Goal: Task Accomplishment & Management: Use online tool/utility

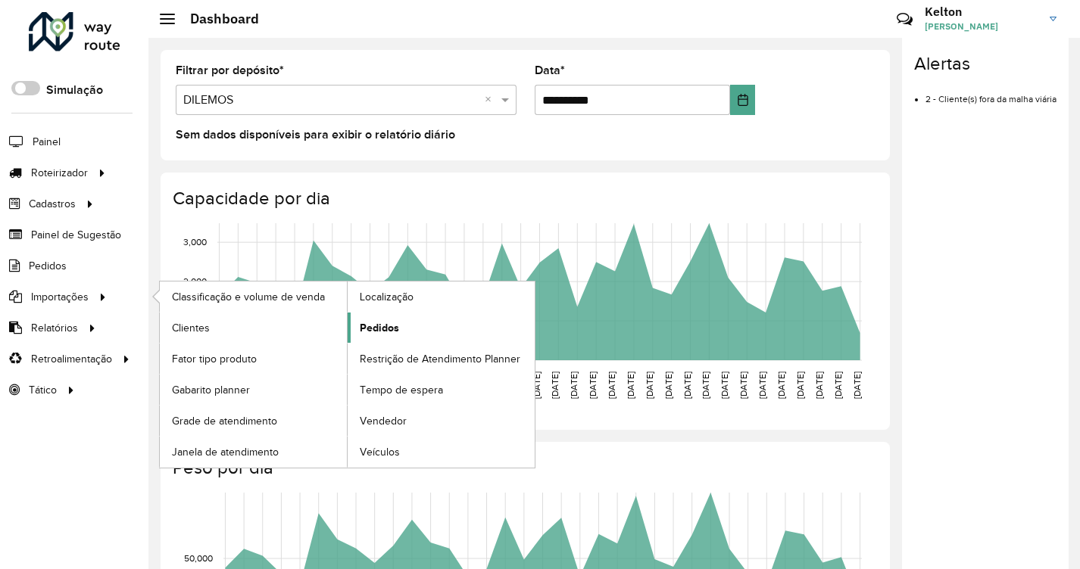
click at [389, 328] on span "Pedidos" at bounding box center [379, 328] width 39 height 16
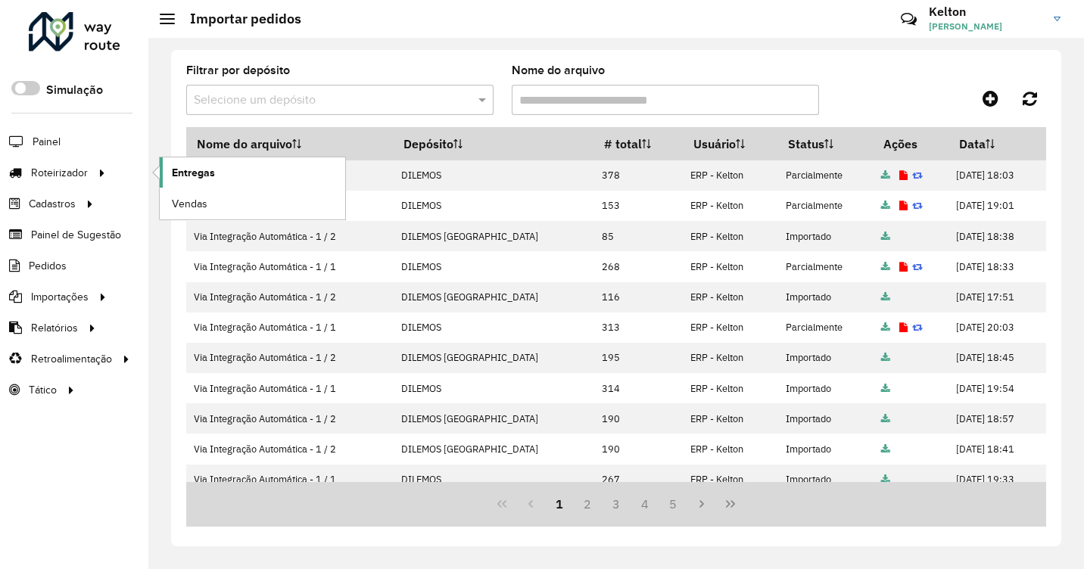
click at [210, 171] on span "Entregas" at bounding box center [193, 173] width 43 height 16
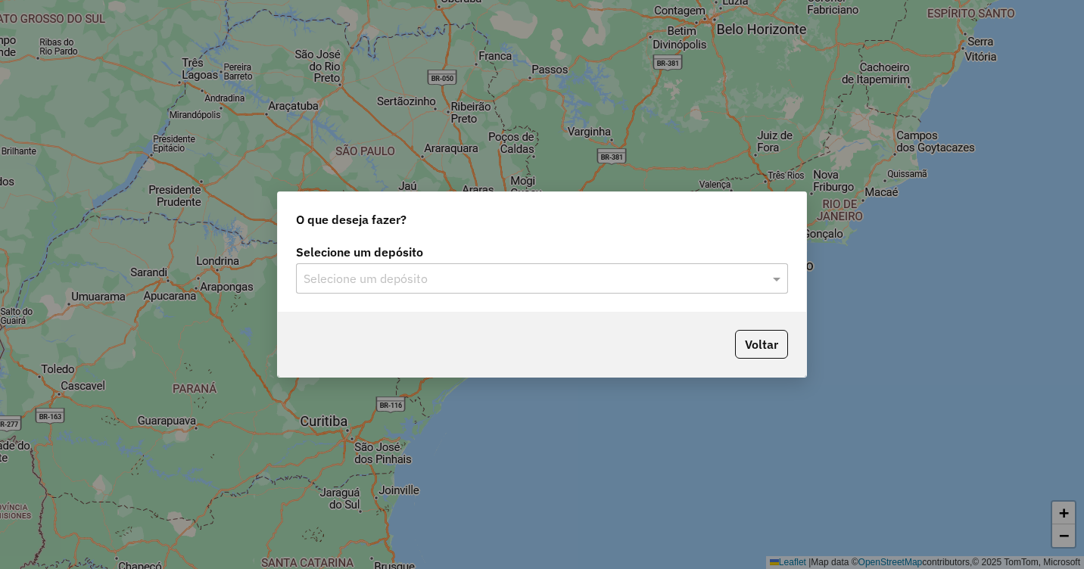
click at [433, 285] on input "text" at bounding box center [527, 279] width 447 height 18
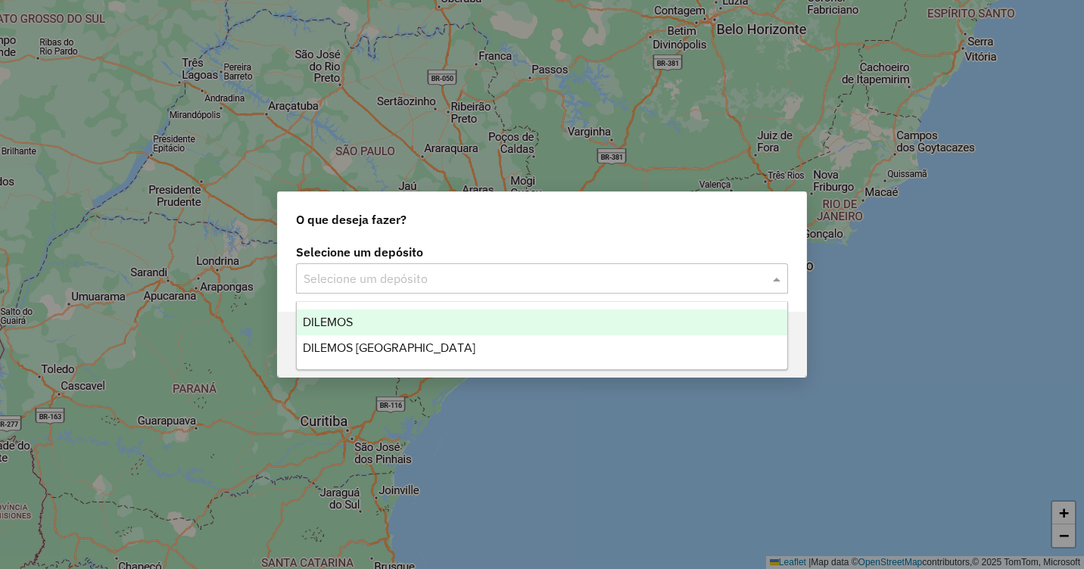
click at [342, 317] on span "DILEMOS" at bounding box center [328, 322] width 50 height 13
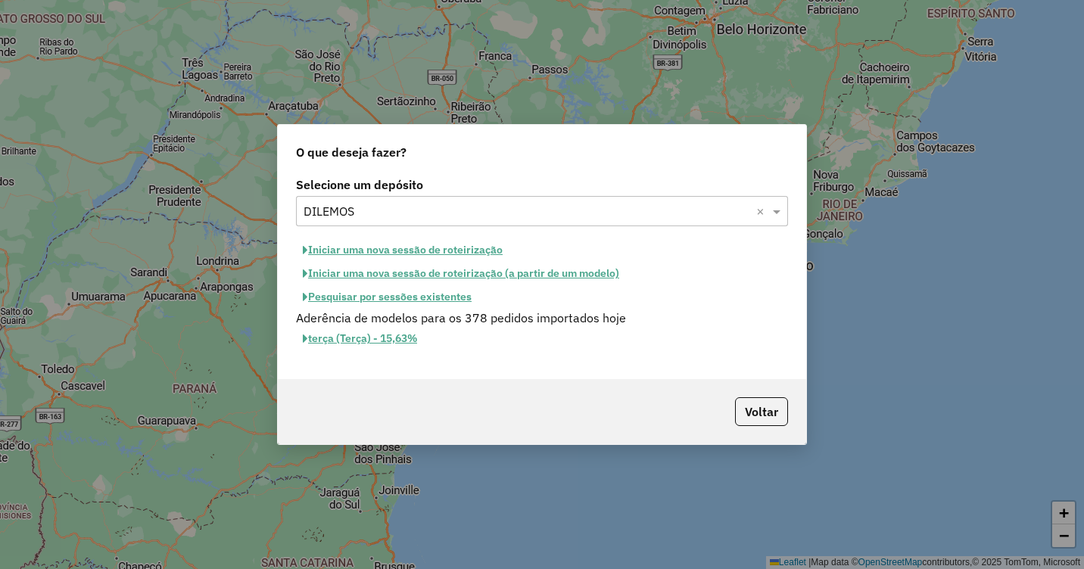
click at [444, 245] on button "Iniciar uma nova sessão de roteirização" at bounding box center [403, 250] width 214 height 23
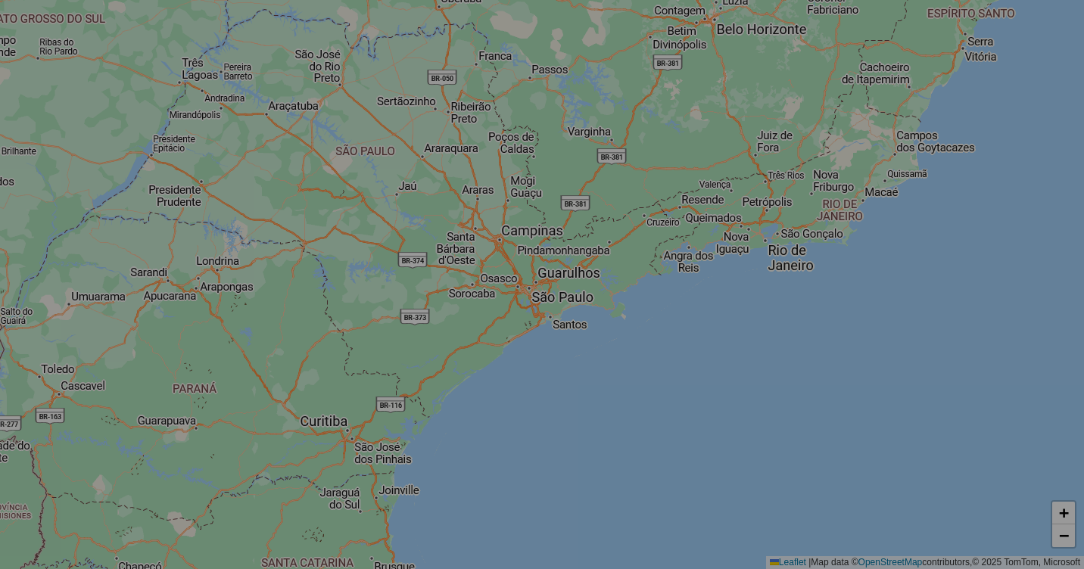
select select "*"
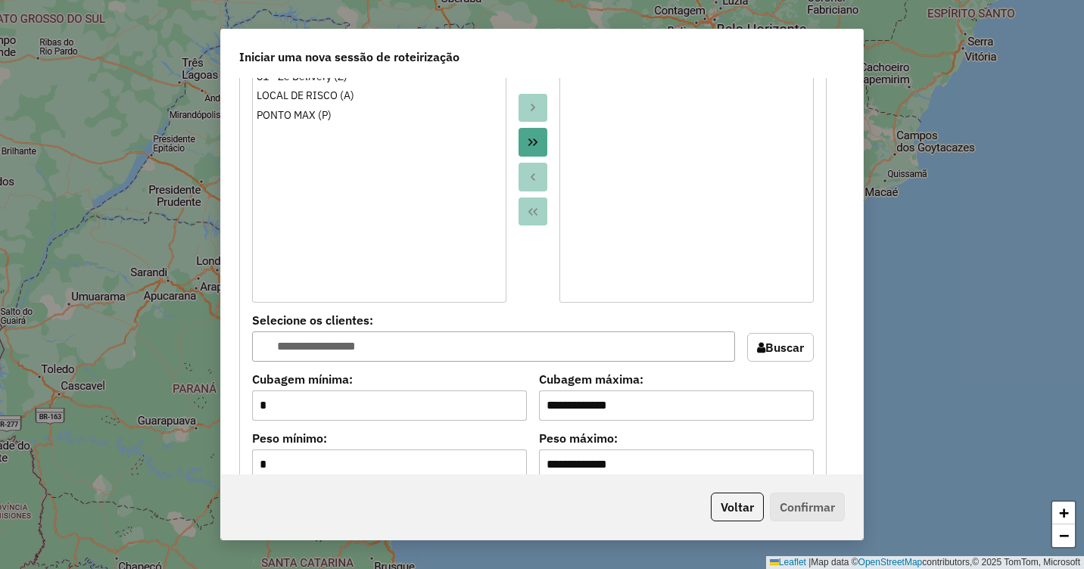
scroll to position [1363, 0]
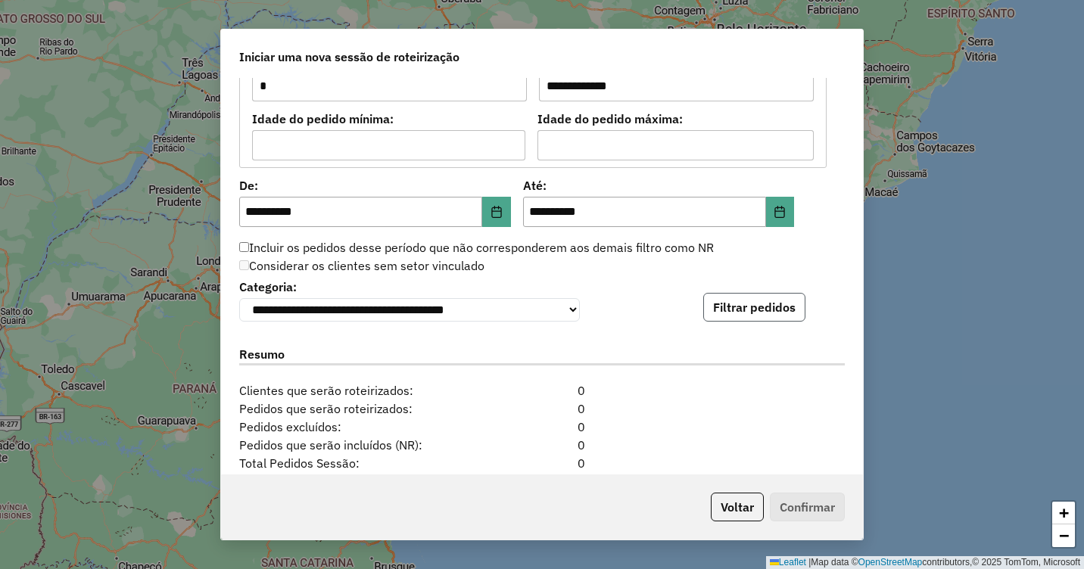
click at [748, 313] on button "Filtrar pedidos" at bounding box center [754, 307] width 102 height 29
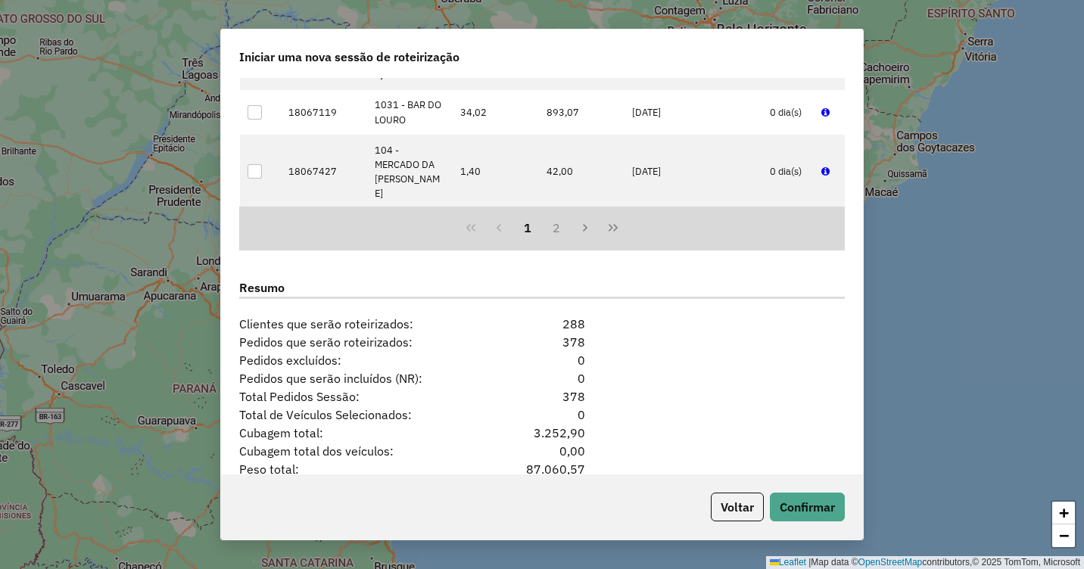
scroll to position [1835, 0]
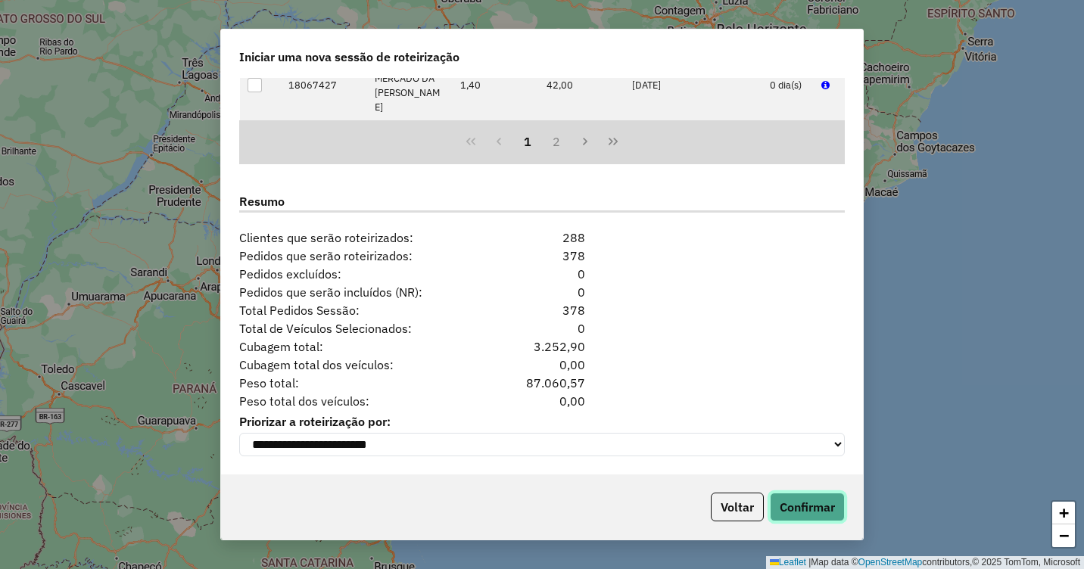
click at [807, 511] on button "Confirmar" at bounding box center [807, 507] width 75 height 29
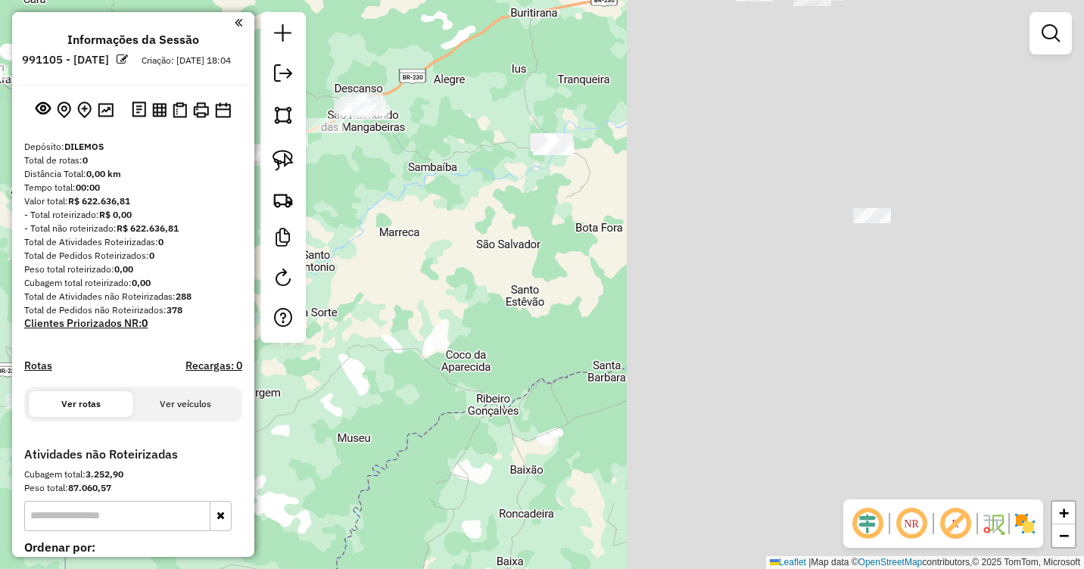
drag, startPoint x: 934, startPoint y: 236, endPoint x: 435, endPoint y: 333, distance: 508.3
click at [435, 333] on div "Janela de atendimento Grade de atendimento Capacidade Transportadoras Veículos …" at bounding box center [542, 284] width 1084 height 569
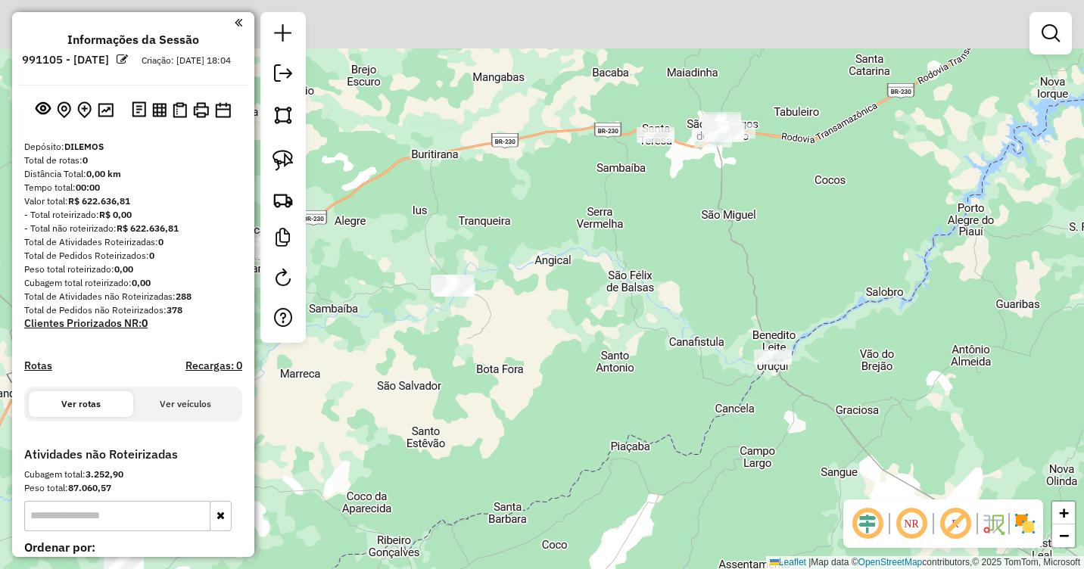
drag, startPoint x: 701, startPoint y: 197, endPoint x: 527, endPoint y: 325, distance: 216.1
click at [527, 325] on div "Janela de atendimento Grade de atendimento Capacidade Transportadoras Veículos …" at bounding box center [542, 284] width 1084 height 569
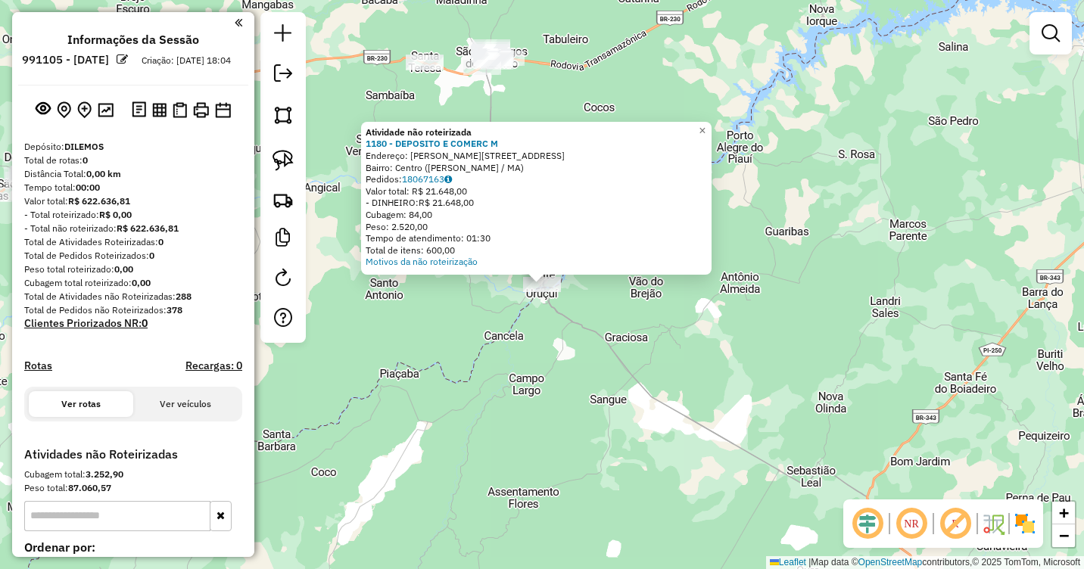
click at [613, 358] on div "Atividade não roteirizada 1180 - DEPOSITO E COMERC M Endereço: BEATRIZ COELHO 3…" at bounding box center [542, 284] width 1084 height 569
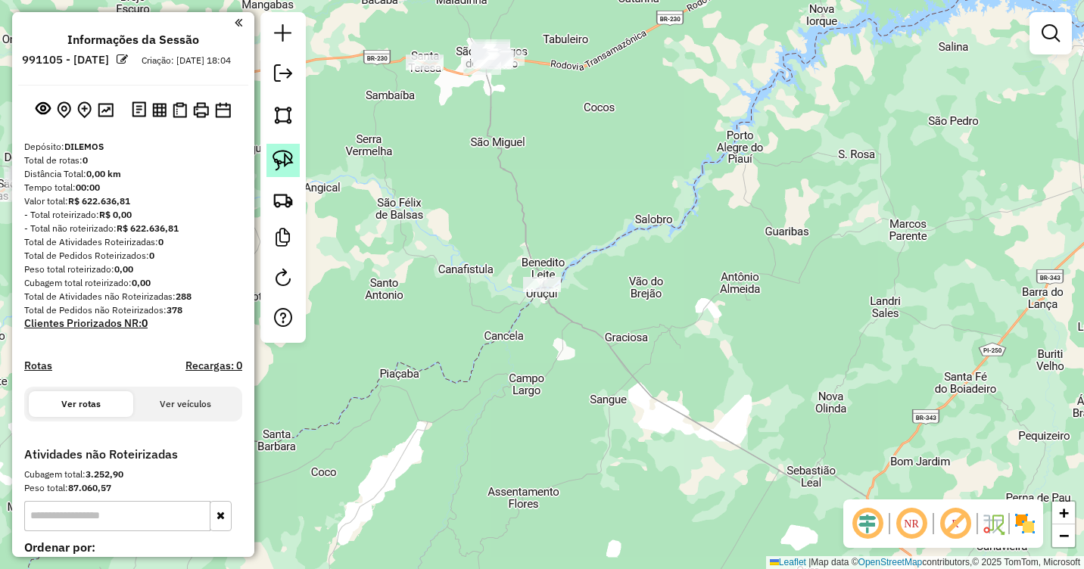
click at [281, 158] on img at bounding box center [283, 160] width 21 height 21
drag, startPoint x: 547, startPoint y: 255, endPoint x: 587, endPoint y: 279, distance: 46.2
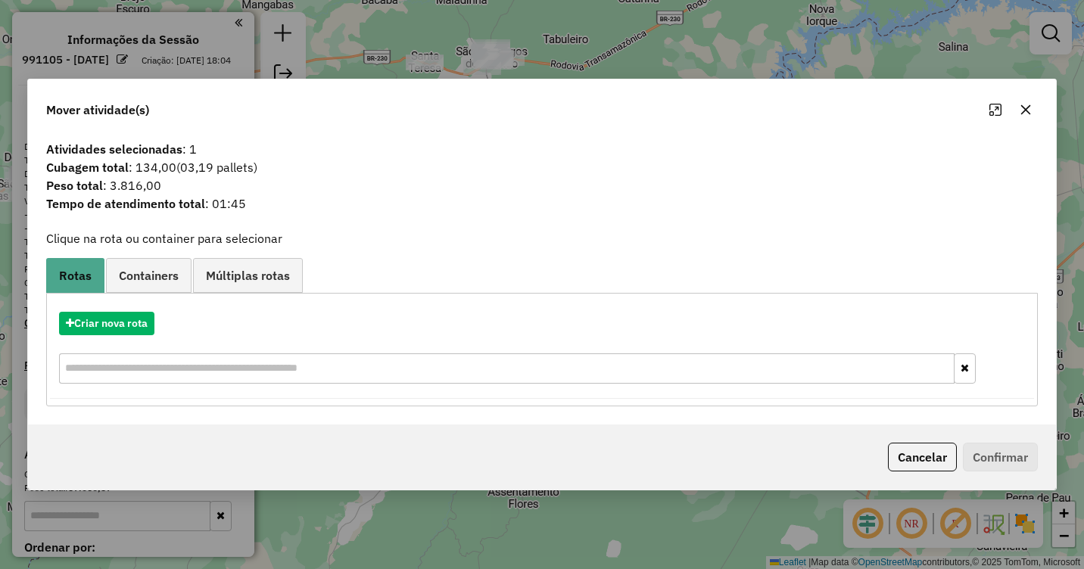
click at [1031, 113] on icon "button" at bounding box center [1026, 110] width 12 height 12
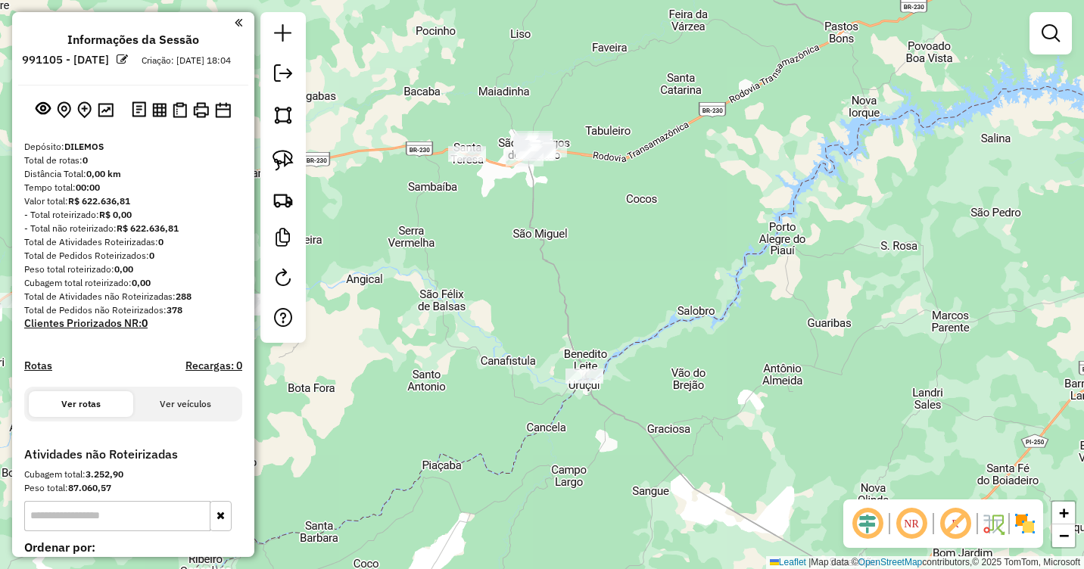
drag, startPoint x: 588, startPoint y: 164, endPoint x: 638, endPoint y: 273, distance: 120.6
click at [638, 273] on div "Janela de atendimento Grade de atendimento Capacidade Transportadoras Veículos …" at bounding box center [542, 284] width 1084 height 569
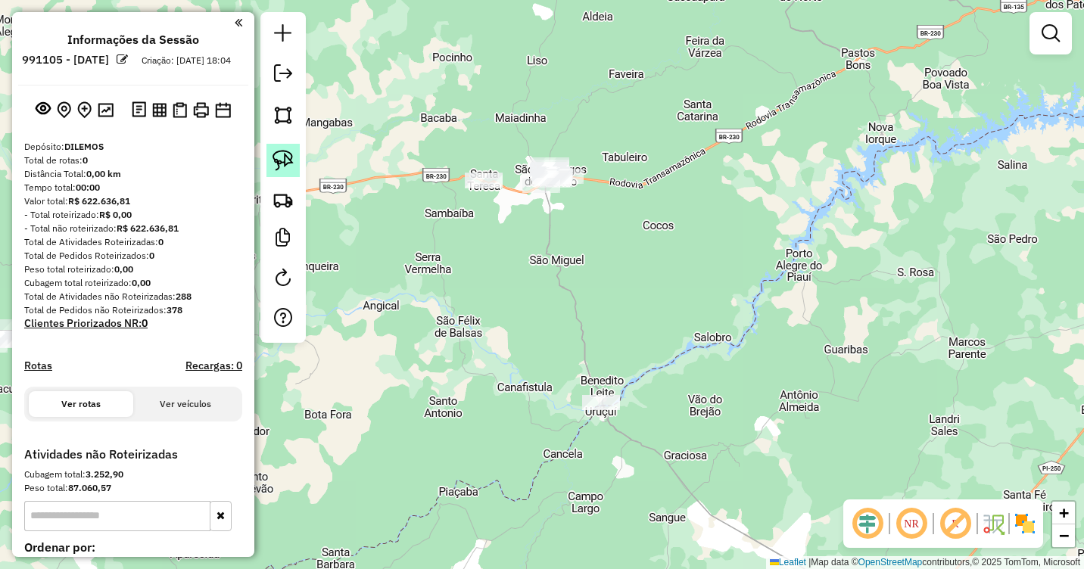
click at [280, 151] on img at bounding box center [283, 160] width 21 height 21
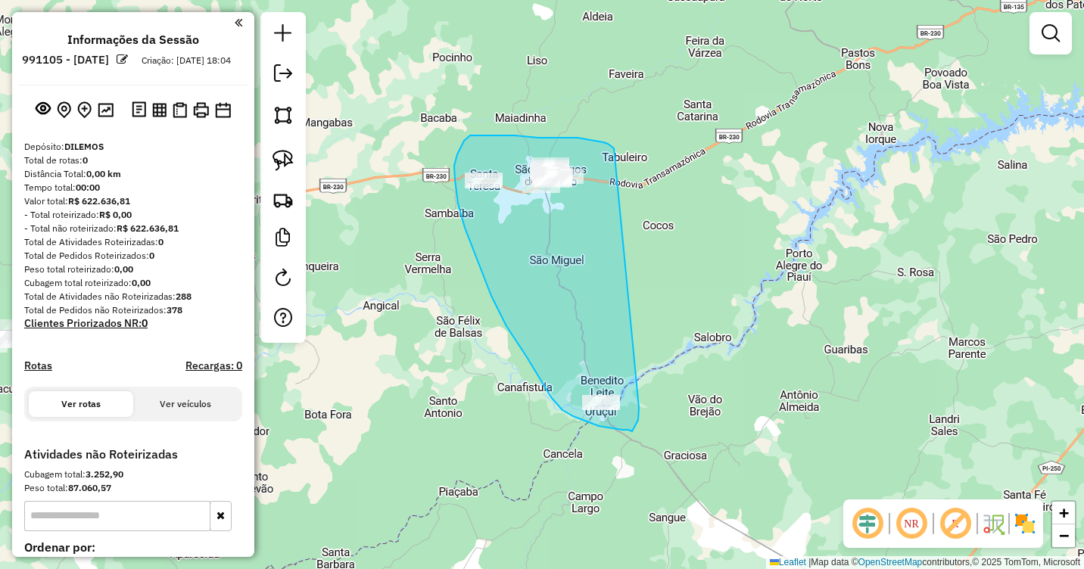
drag, startPoint x: 613, startPoint y: 148, endPoint x: 639, endPoint y: 408, distance: 261.7
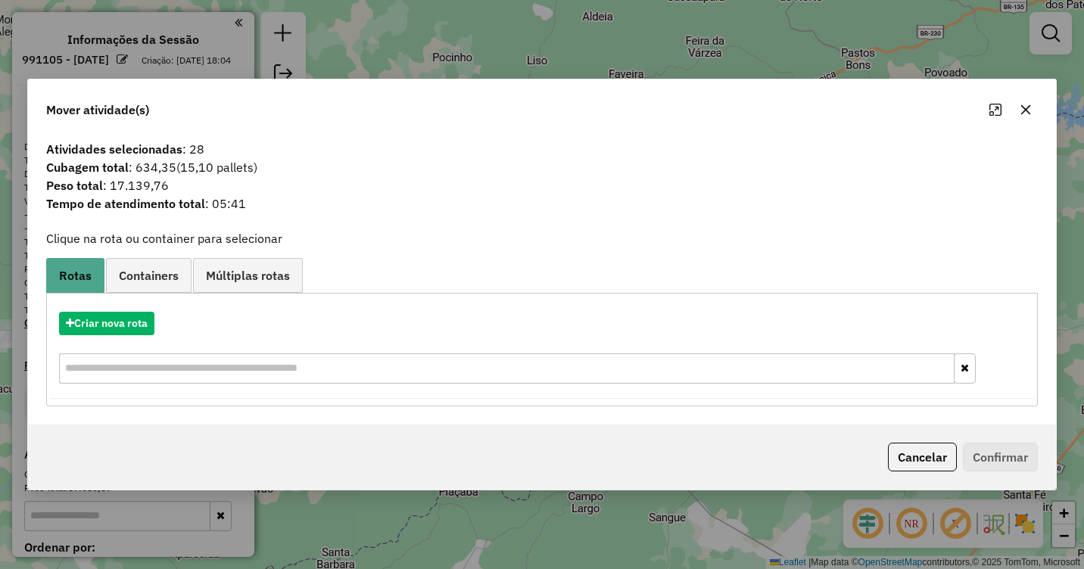
click at [1031, 109] on icon "button" at bounding box center [1026, 110] width 12 height 12
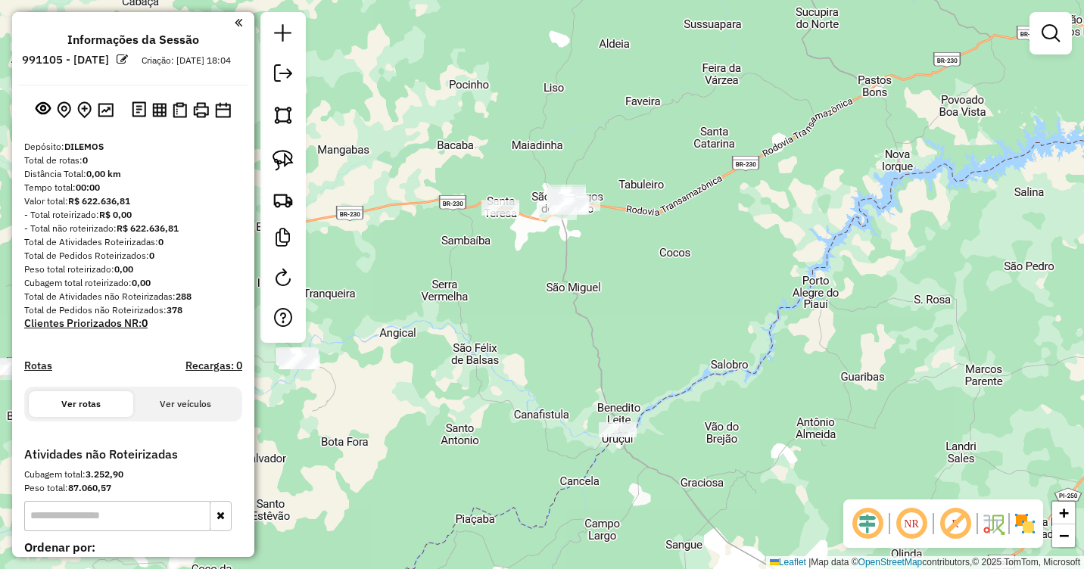
drag, startPoint x: 626, startPoint y: 202, endPoint x: 643, endPoint y: 229, distance: 31.9
click at [643, 229] on div "Janela de atendimento Grade de atendimento Capacidade Transportadoras Veículos …" at bounding box center [542, 284] width 1084 height 569
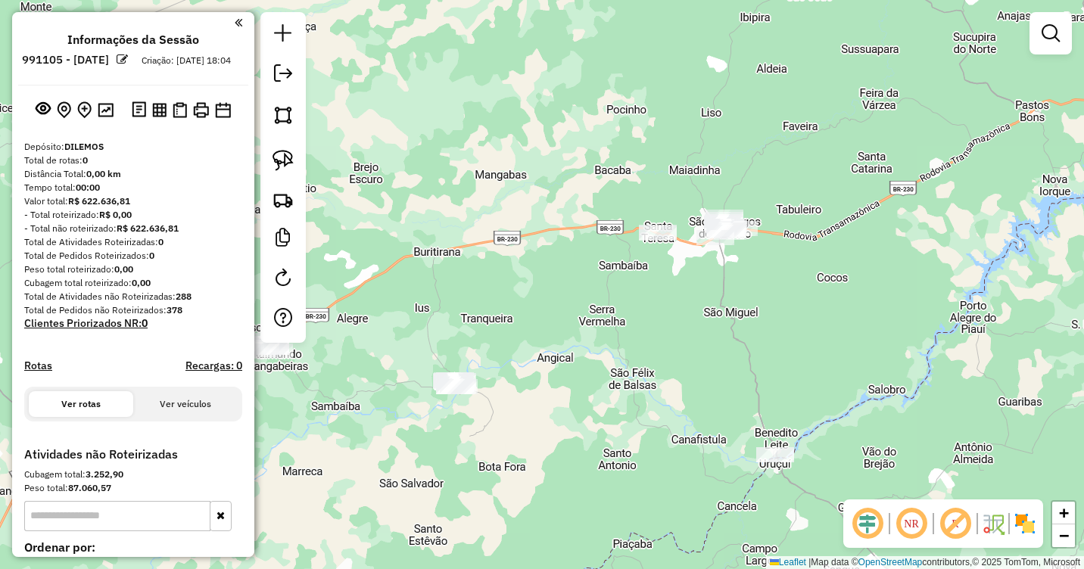
drag, startPoint x: 638, startPoint y: 259, endPoint x: 783, endPoint y: 275, distance: 146.2
click at [783, 275] on div "Janela de atendimento Grade de atendimento Capacidade Transportadoras Veículos …" at bounding box center [542, 284] width 1084 height 569
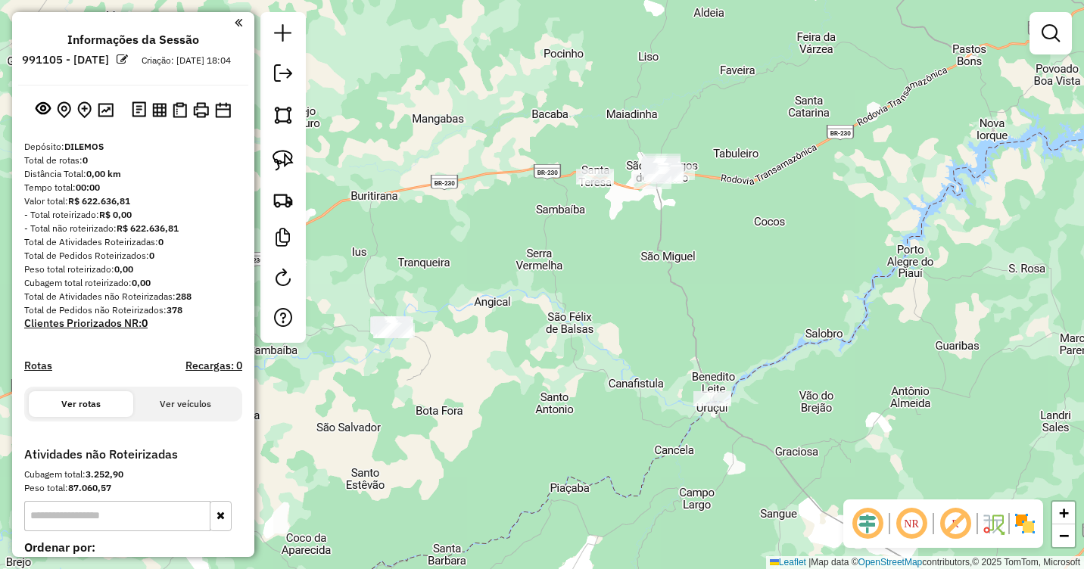
drag, startPoint x: 774, startPoint y: 295, endPoint x: 703, endPoint y: 234, distance: 94.0
click at [703, 235] on div "Janela de atendimento Grade de atendimento Capacidade Transportadoras Veículos …" at bounding box center [542, 284] width 1084 height 569
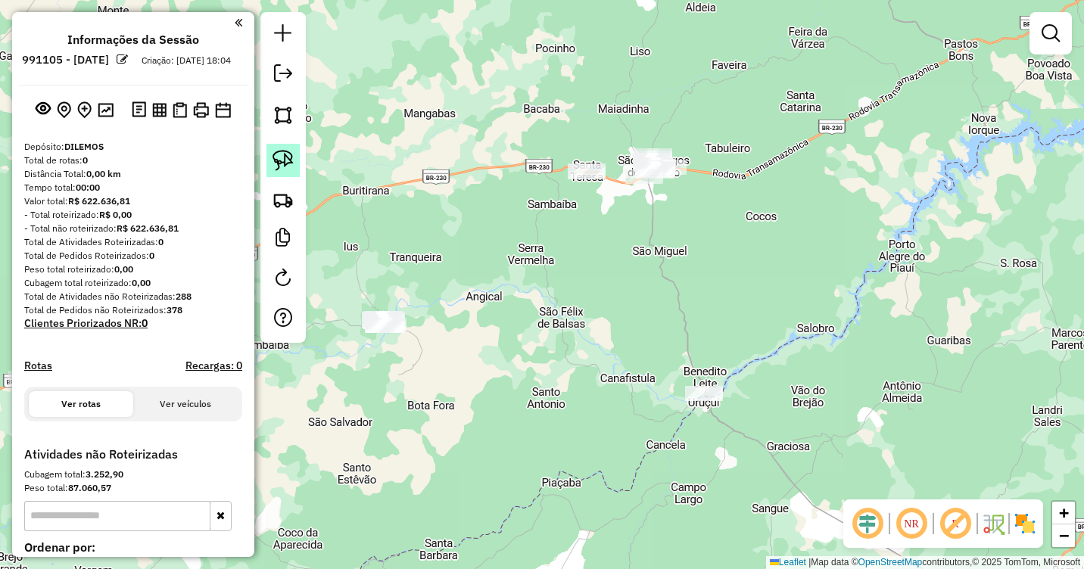
click at [279, 165] on img at bounding box center [283, 160] width 21 height 21
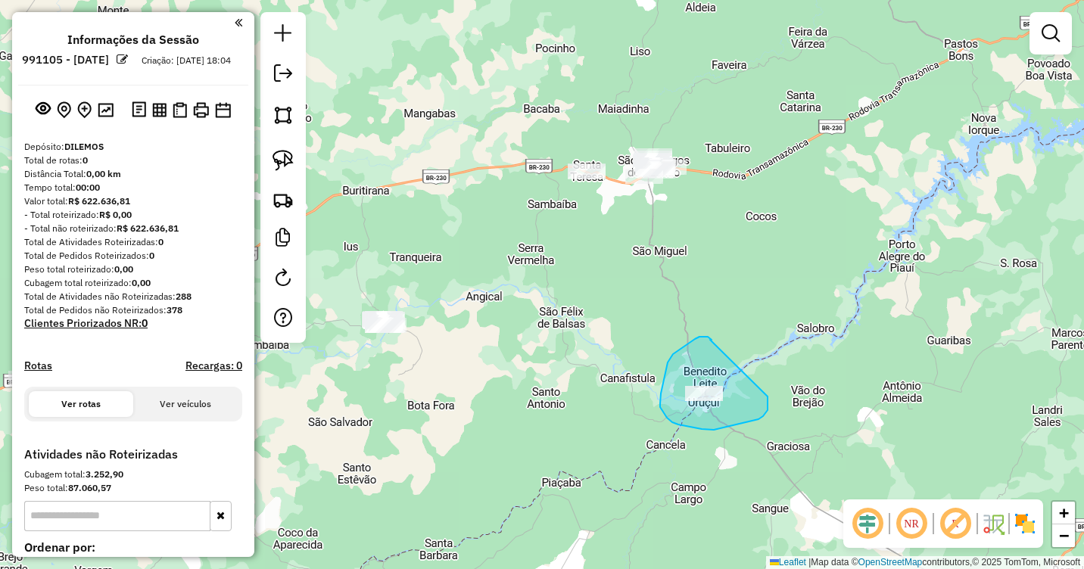
drag, startPoint x: 710, startPoint y: 340, endPoint x: 767, endPoint y: 397, distance: 80.3
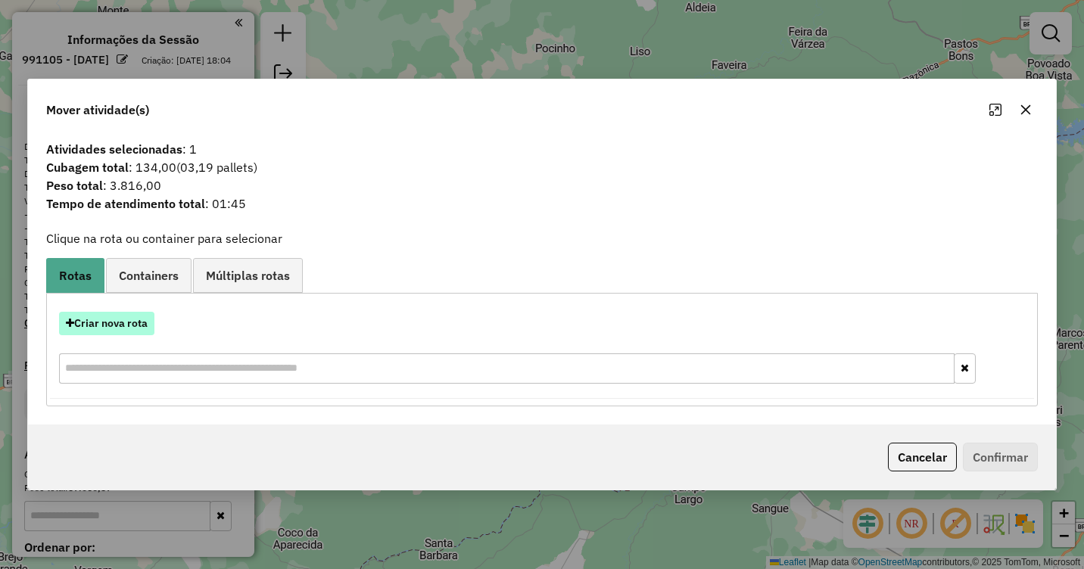
click at [122, 323] on button "Criar nova rota" at bounding box center [106, 323] width 95 height 23
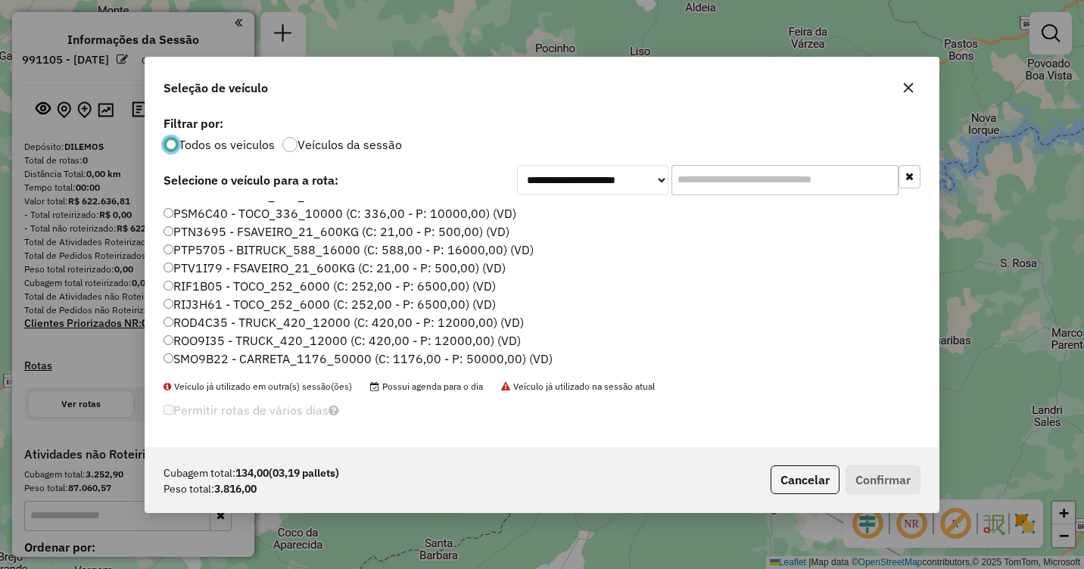
scroll to position [227, 0]
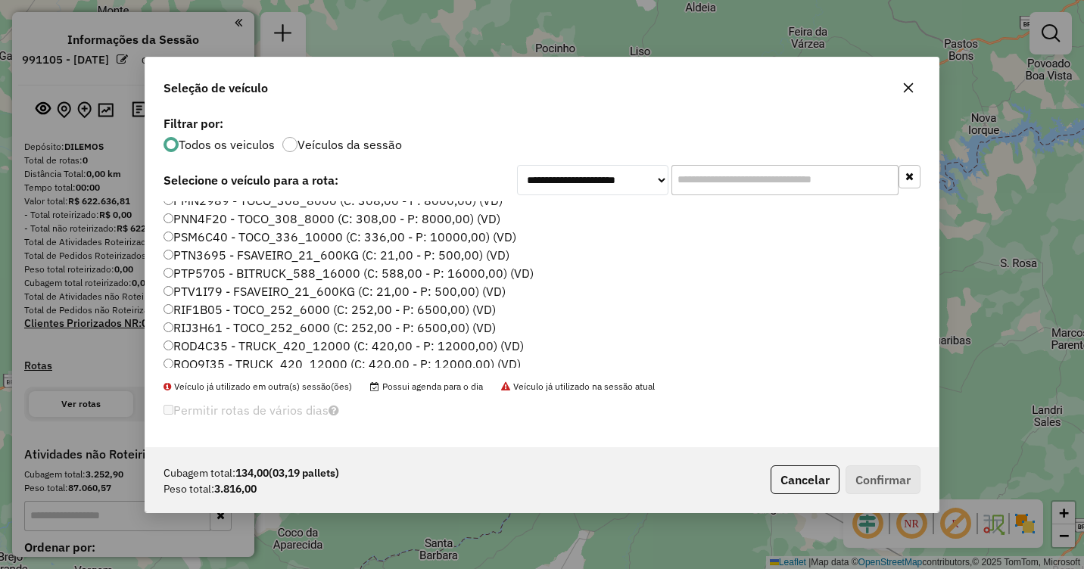
click at [202, 240] on label "PSM6C40 - TOCO_336_10000 (C: 336,00 - P: 10000,00) (VD)" at bounding box center [340, 237] width 353 height 18
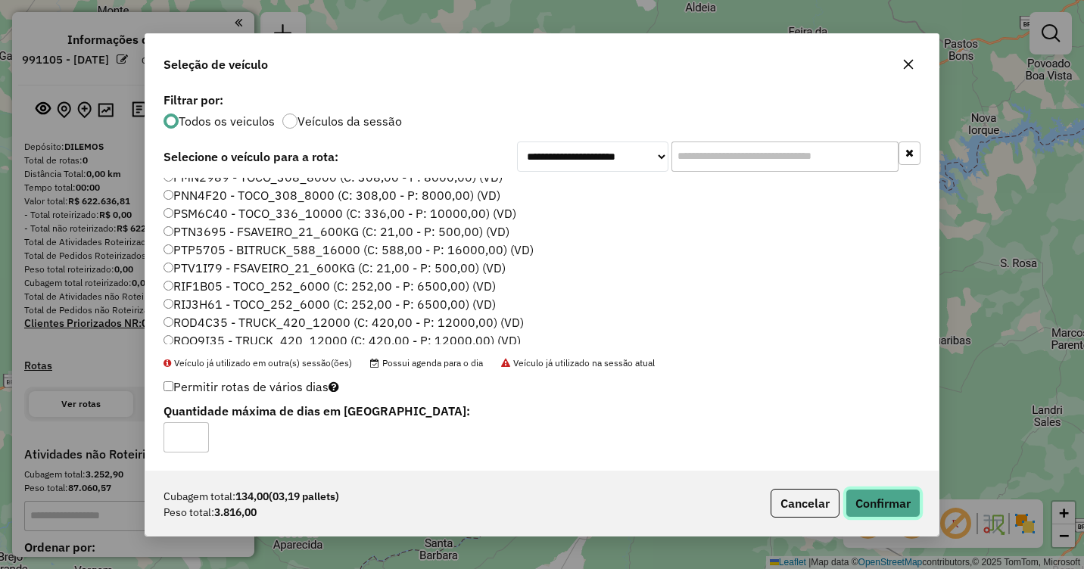
click at [873, 501] on button "Confirmar" at bounding box center [883, 503] width 75 height 29
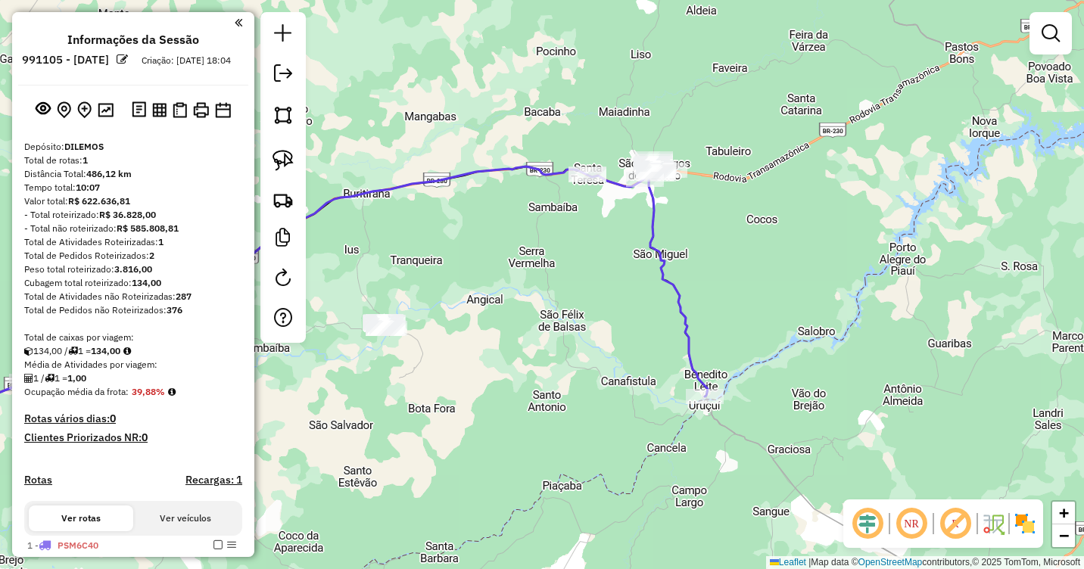
drag, startPoint x: 657, startPoint y: 210, endPoint x: 668, endPoint y: 345, distance: 135.2
click at [668, 345] on icon at bounding box center [300, 360] width 816 height 387
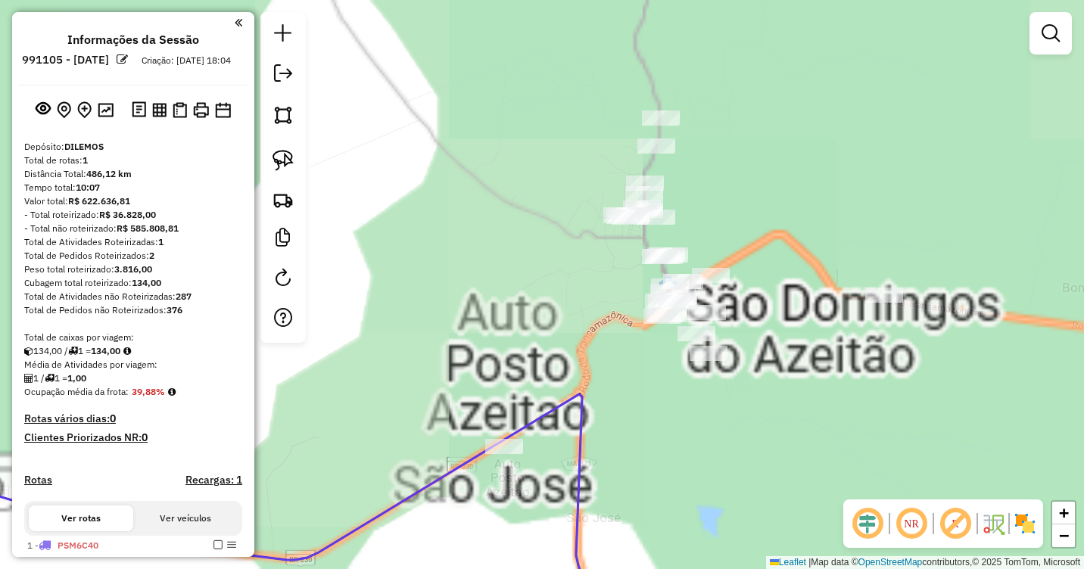
drag, startPoint x: 696, startPoint y: 432, endPoint x: 806, endPoint y: 304, distance: 168.6
click at [806, 304] on div "Janela de atendimento Grade de atendimento Capacidade Transportadoras Veículos …" at bounding box center [542, 284] width 1084 height 569
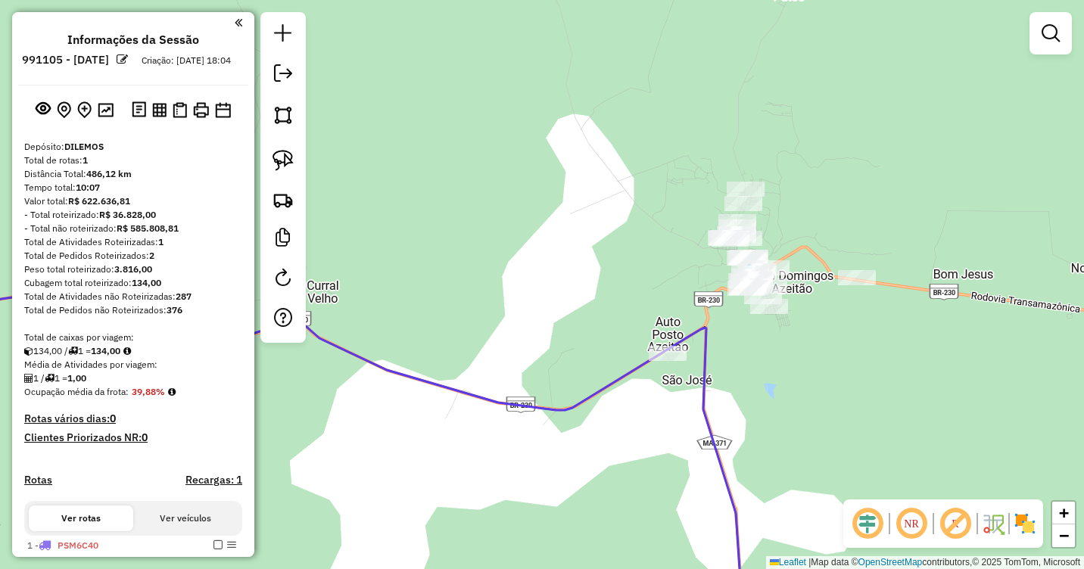
drag, startPoint x: 451, startPoint y: 358, endPoint x: 629, endPoint y: 346, distance: 178.4
click at [629, 346] on div "Janela de atendimento Grade de atendimento Capacidade Transportadoras Veículos …" at bounding box center [542, 284] width 1084 height 569
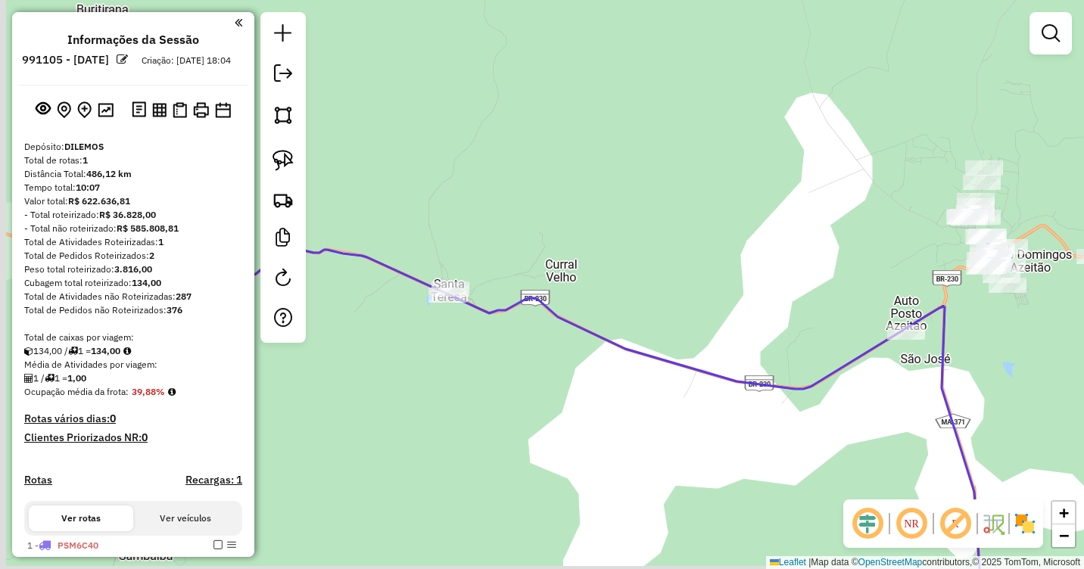
drag, startPoint x: 380, startPoint y: 318, endPoint x: 519, endPoint y: 301, distance: 139.7
click at [519, 301] on icon at bounding box center [503, 424] width 955 height 370
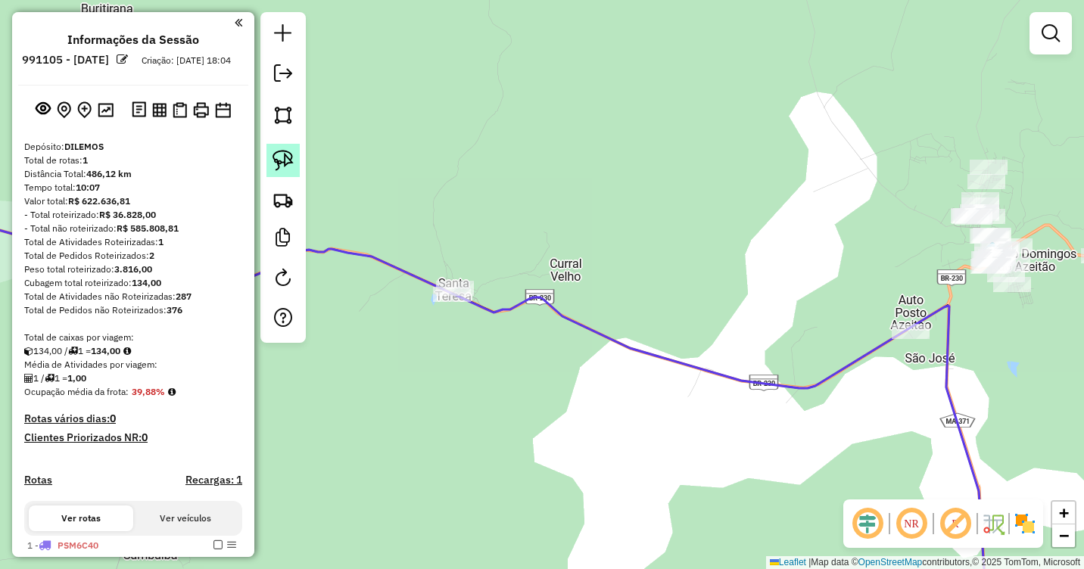
click at [286, 158] on img at bounding box center [283, 160] width 21 height 21
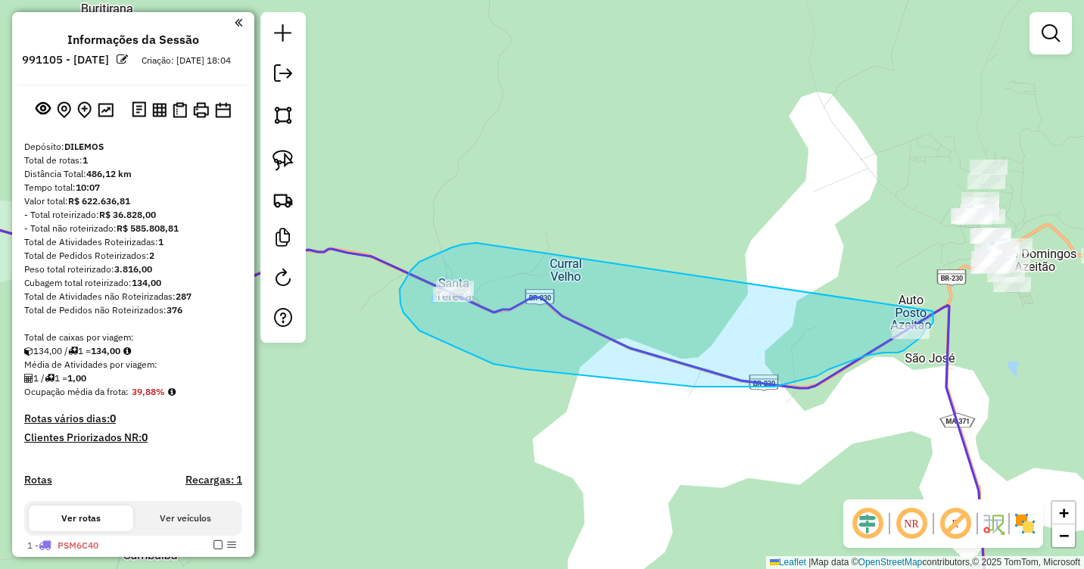
drag, startPoint x: 471, startPoint y: 243, endPoint x: 933, endPoint y: 311, distance: 466.9
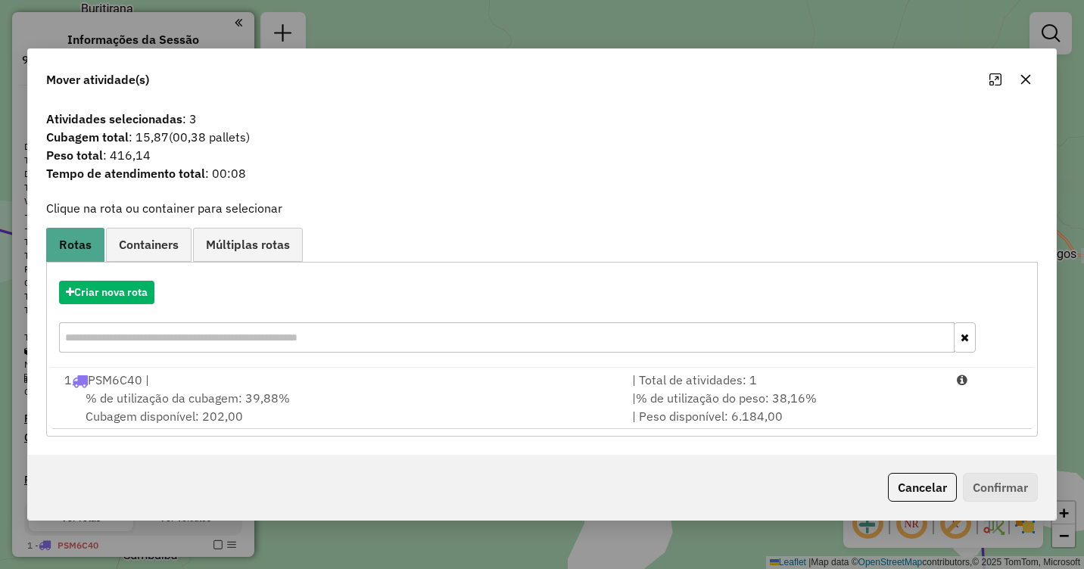
click at [1030, 82] on icon "button" at bounding box center [1026, 79] width 12 height 12
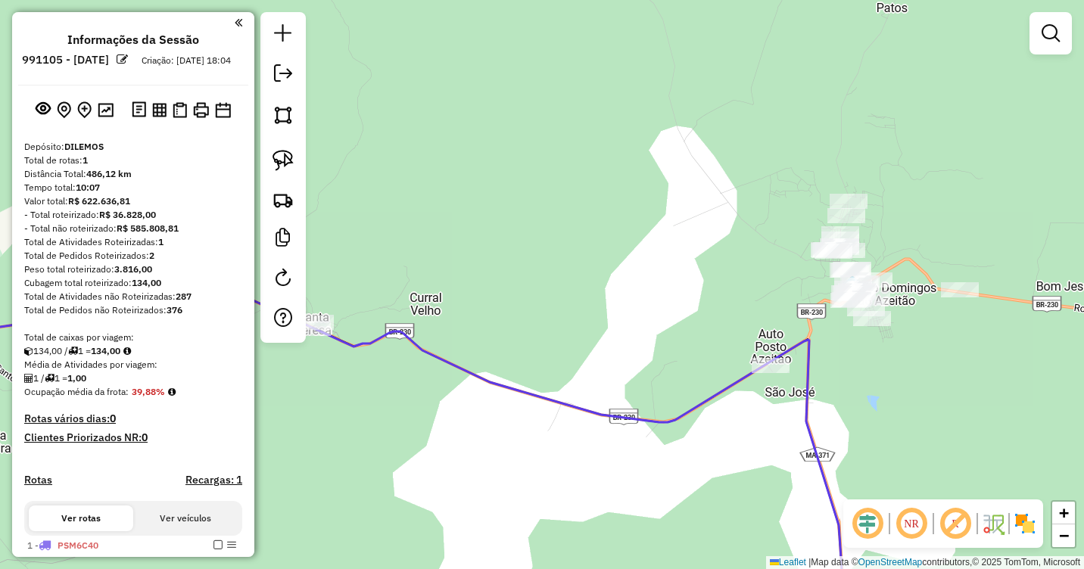
drag, startPoint x: 1003, startPoint y: 353, endPoint x: 775, endPoint y: 391, distance: 231.0
click at [775, 391] on div "Janela de atendimento Grade de atendimento Capacidade Transportadoras Veículos …" at bounding box center [542, 284] width 1084 height 569
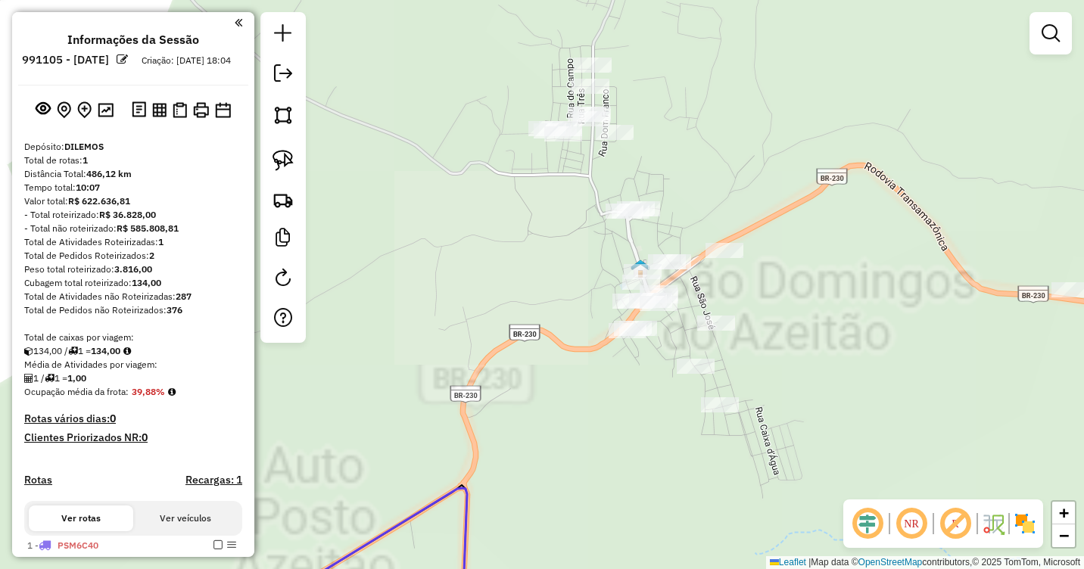
drag, startPoint x: 758, startPoint y: 223, endPoint x: 794, endPoint y: 254, distance: 47.2
click at [794, 254] on div "Janela de atendimento Grade de atendimento Capacidade Transportadoras Veículos …" at bounding box center [542, 284] width 1084 height 569
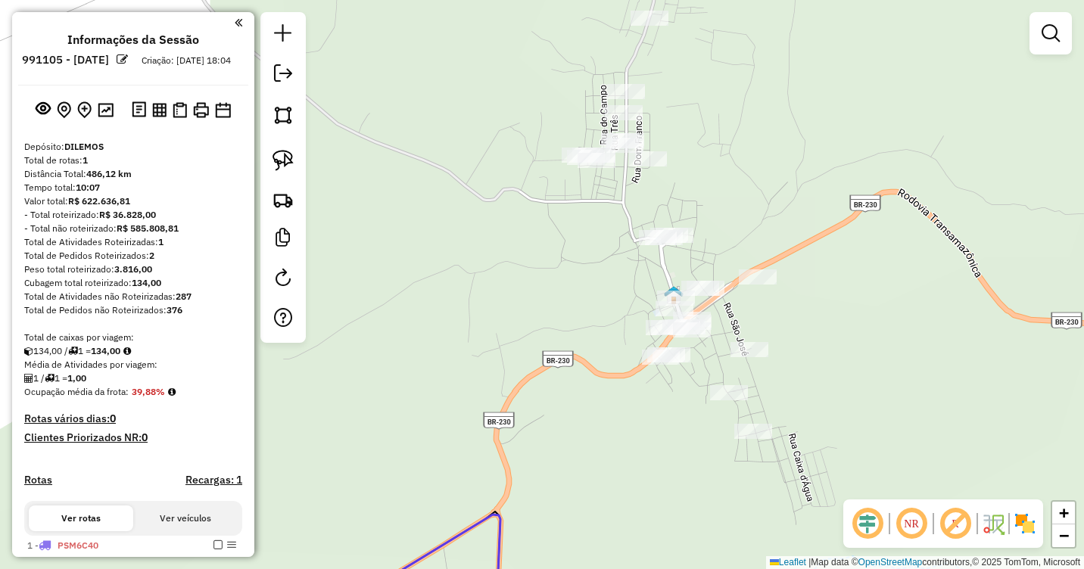
drag, startPoint x: 284, startPoint y: 156, endPoint x: 385, endPoint y: 185, distance: 104.7
click at [286, 158] on img at bounding box center [283, 160] width 21 height 21
drag, startPoint x: 708, startPoint y: 209, endPoint x: 704, endPoint y: 244, distance: 35.0
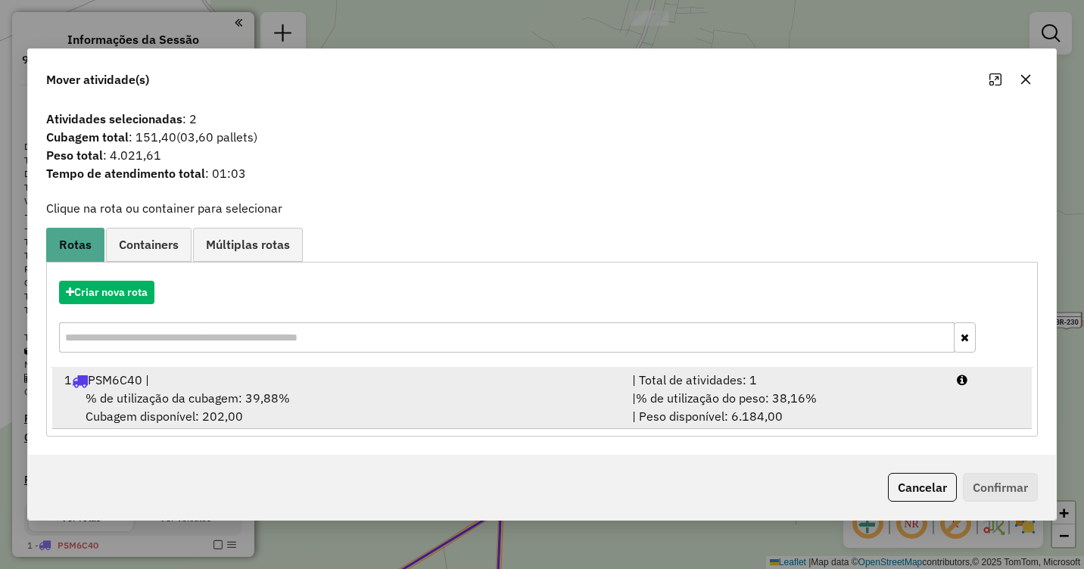
click at [290, 386] on div "1 PSM6C40 |" at bounding box center [339, 380] width 568 height 18
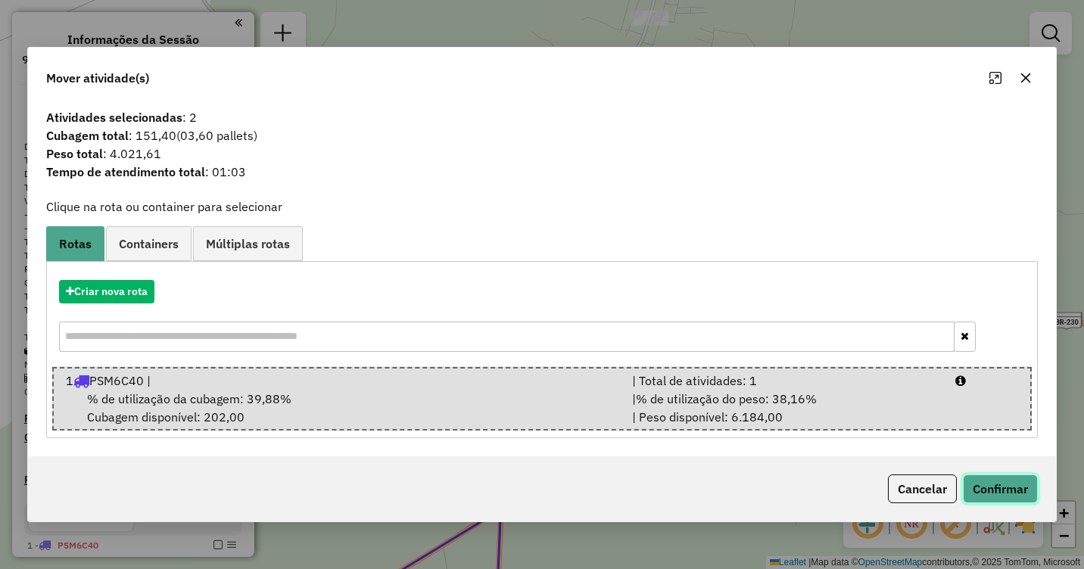
click at [994, 483] on button "Confirmar" at bounding box center [1000, 489] width 75 height 29
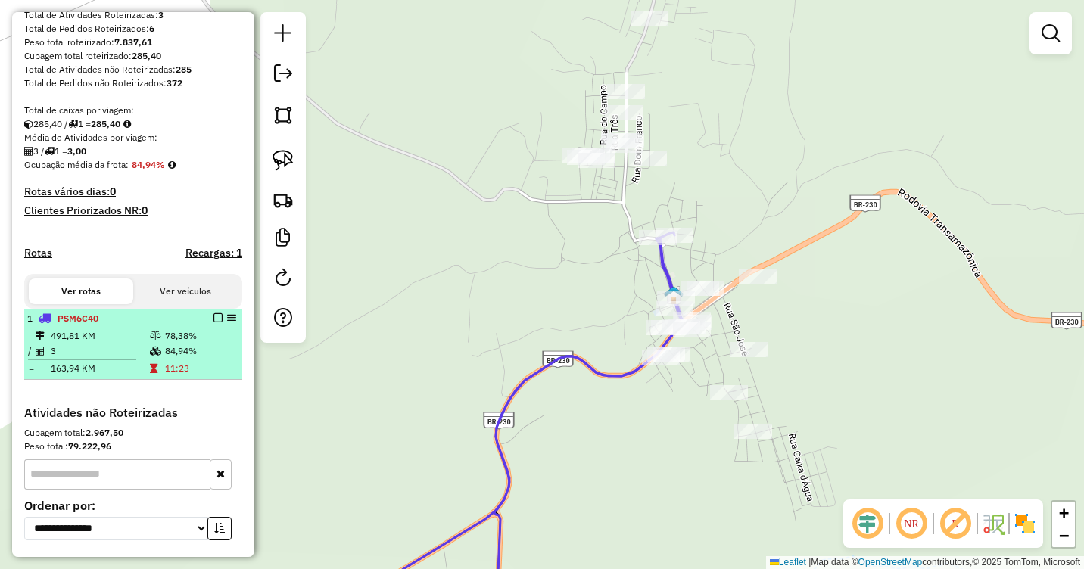
click at [139, 344] on td "491,81 KM" at bounding box center [99, 336] width 99 height 15
select select "**********"
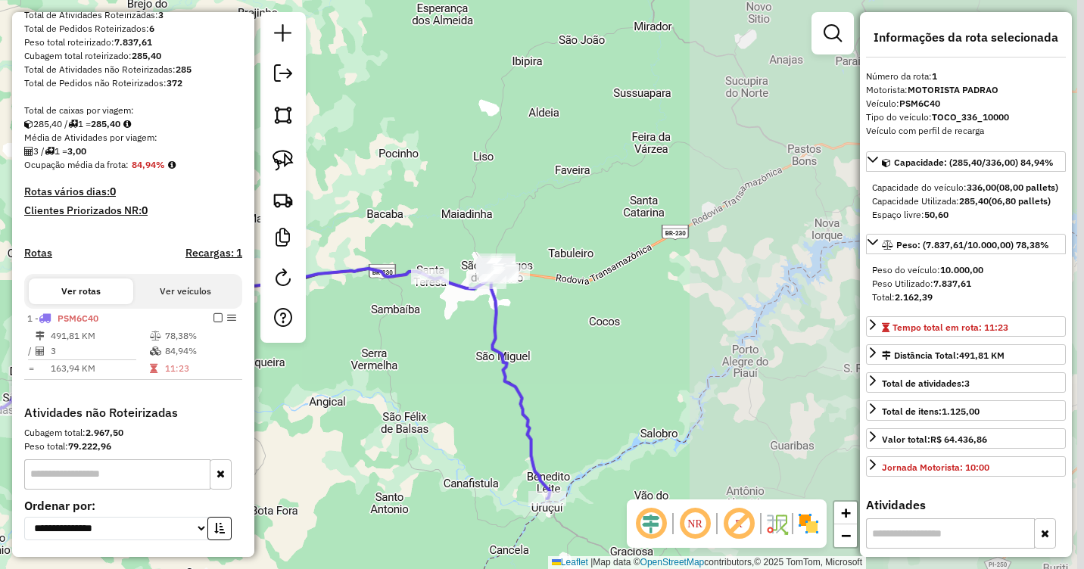
drag, startPoint x: 761, startPoint y: 197, endPoint x: 379, endPoint y: 339, distance: 407.3
click at [379, 339] on div "Janela de atendimento Grade de atendimento Capacidade Transportadoras Veículos …" at bounding box center [542, 284] width 1084 height 569
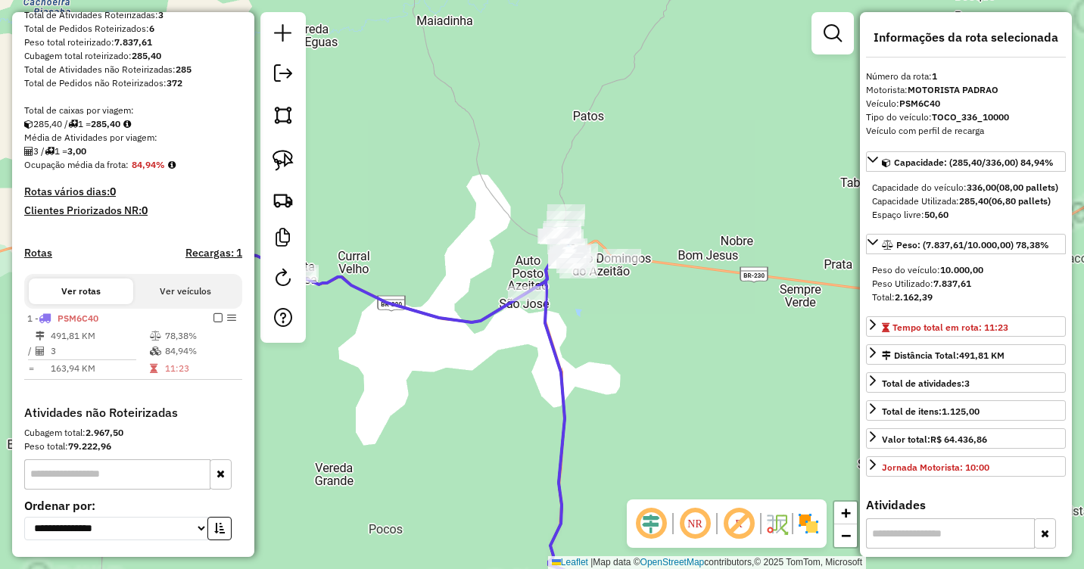
drag, startPoint x: 505, startPoint y: 306, endPoint x: 626, endPoint y: 342, distance: 126.5
click at [626, 342] on div "Janela de atendimento Grade de atendimento Capacidade Transportadoras Veículos …" at bounding box center [542, 284] width 1084 height 569
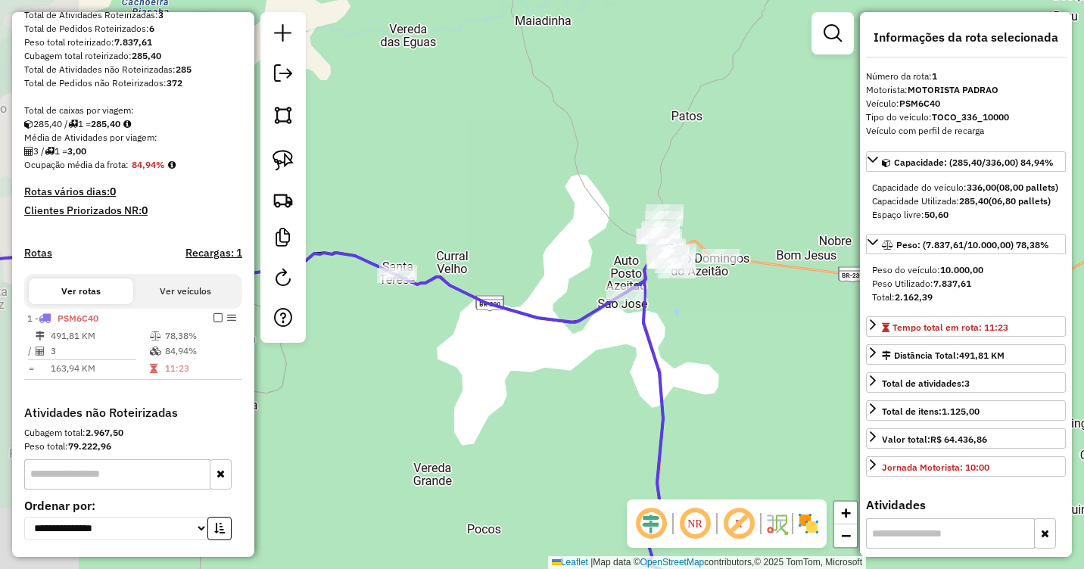
drag, startPoint x: 522, startPoint y: 365, endPoint x: 612, endPoint y: 358, distance: 89.6
click at [612, 358] on div "Janela de atendimento Grade de atendimento Capacidade Transportadoras Veículos …" at bounding box center [542, 284] width 1084 height 569
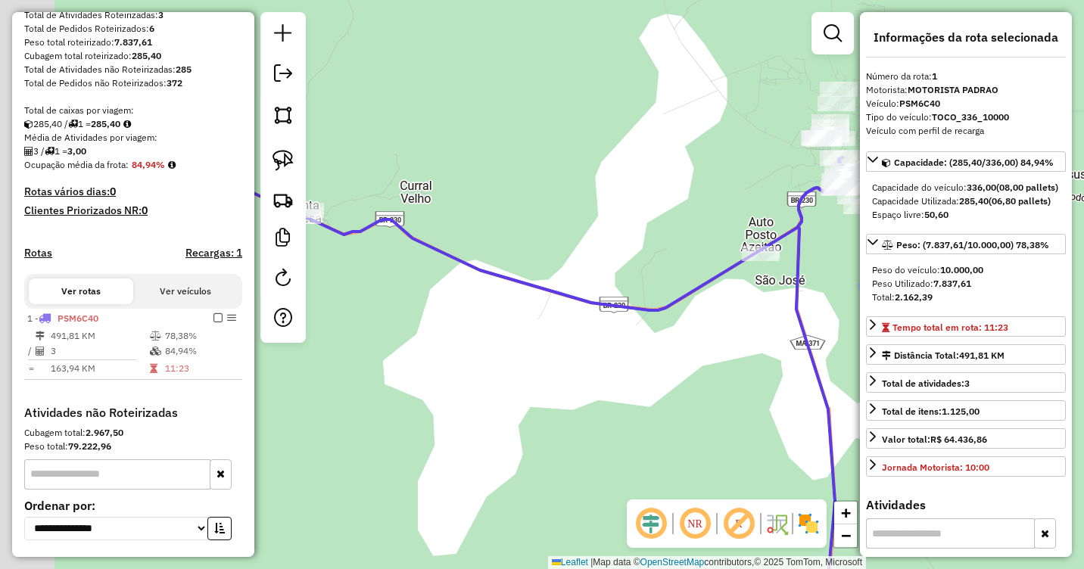
drag, startPoint x: 608, startPoint y: 345, endPoint x: 738, endPoint y: 348, distance: 129.5
click at [738, 348] on div "Janela de atendimento Grade de atendimento Capacidade Transportadoras Veículos …" at bounding box center [542, 284] width 1084 height 569
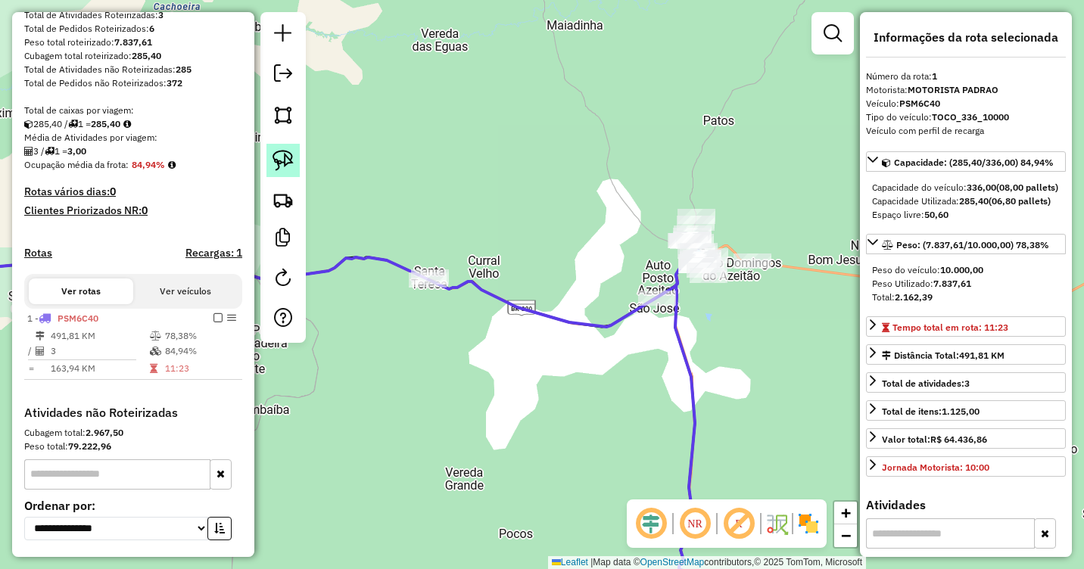
click at [282, 164] on img at bounding box center [283, 160] width 21 height 21
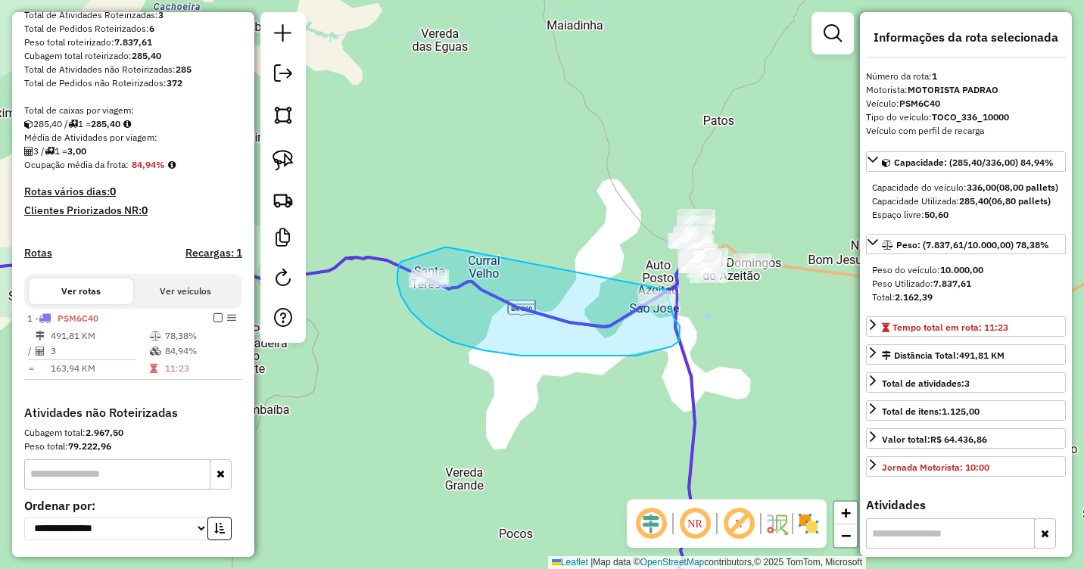
drag, startPoint x: 448, startPoint y: 248, endPoint x: 667, endPoint y: 288, distance: 222.6
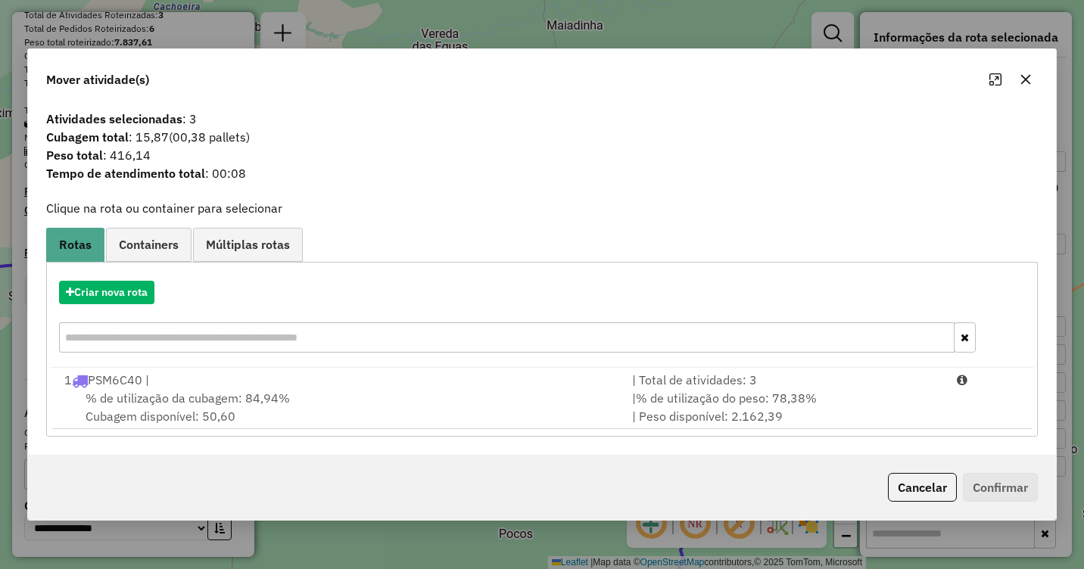
click at [1027, 82] on icon "button" at bounding box center [1026, 79] width 12 height 12
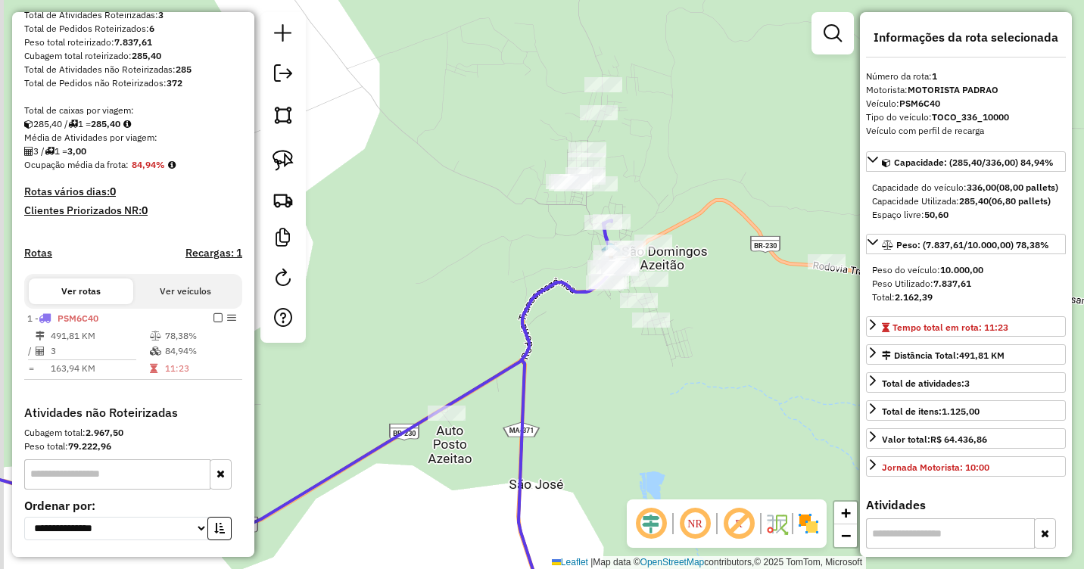
click at [721, 363] on div "Janela de atendimento Grade de atendimento Capacidade Transportadoras Veículos …" at bounding box center [542, 284] width 1084 height 569
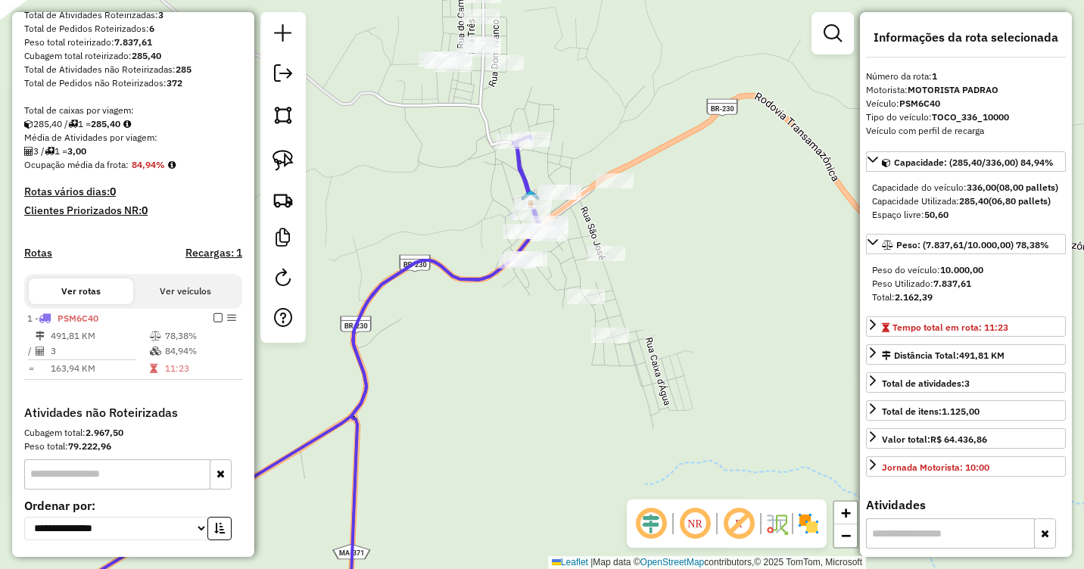
drag, startPoint x: 655, startPoint y: 317, endPoint x: 694, endPoint y: 386, distance: 79.0
click at [694, 386] on div "Janela de atendimento Grade de atendimento Capacidade Transportadoras Veículos …" at bounding box center [542, 284] width 1084 height 569
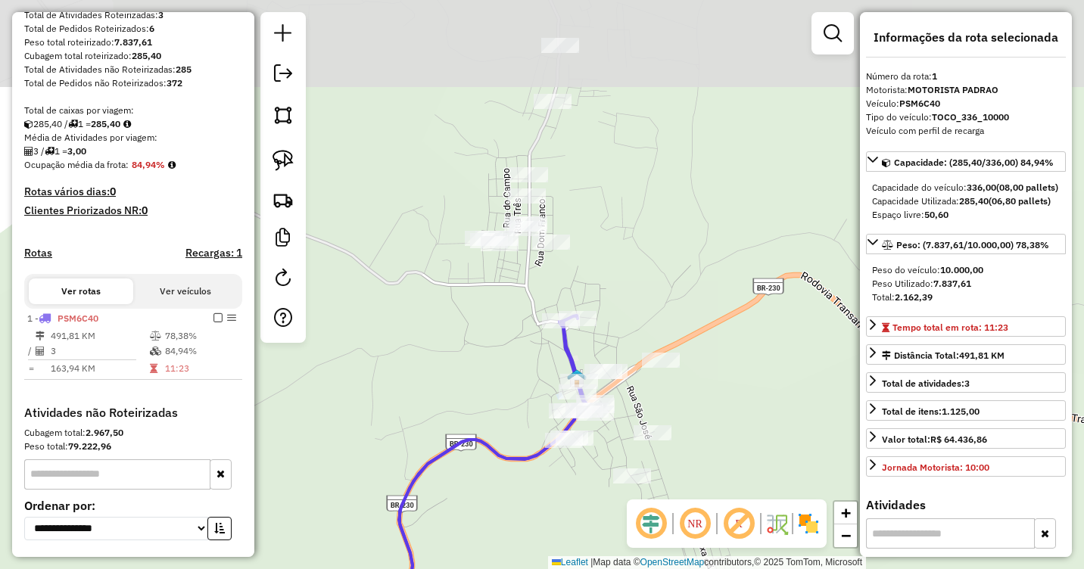
drag, startPoint x: 451, startPoint y: 164, endPoint x: 480, endPoint y: 326, distance: 164.0
click at [480, 326] on div "Janela de atendimento Grade de atendimento Capacidade Transportadoras Veículos …" at bounding box center [542, 284] width 1084 height 569
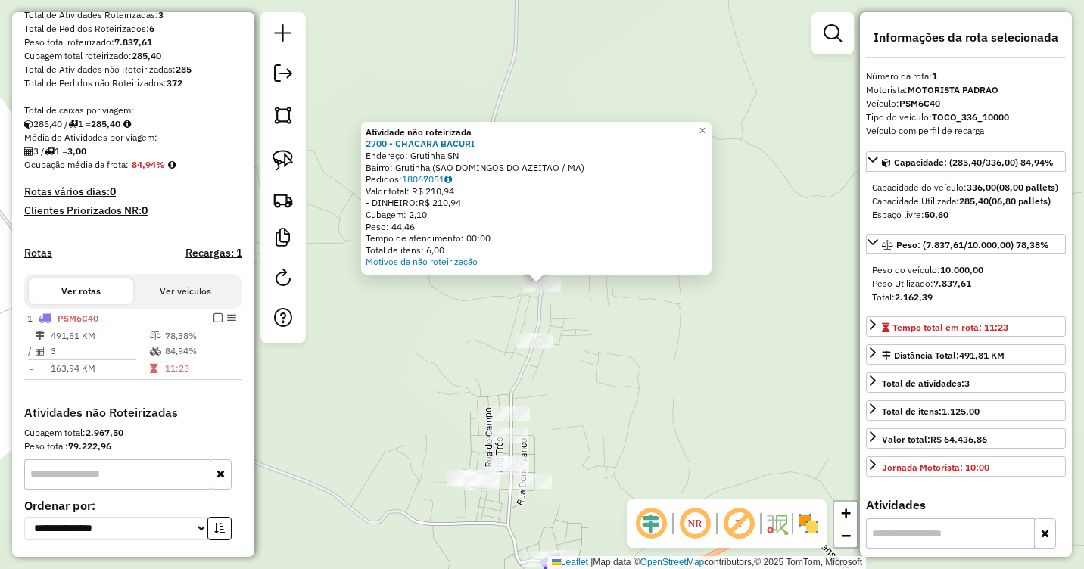
click at [616, 373] on div "Atividade não roteirizada 2700 - CHACARA BACURI Endereço: Grutinha SN Bairro: G…" at bounding box center [542, 284] width 1084 height 569
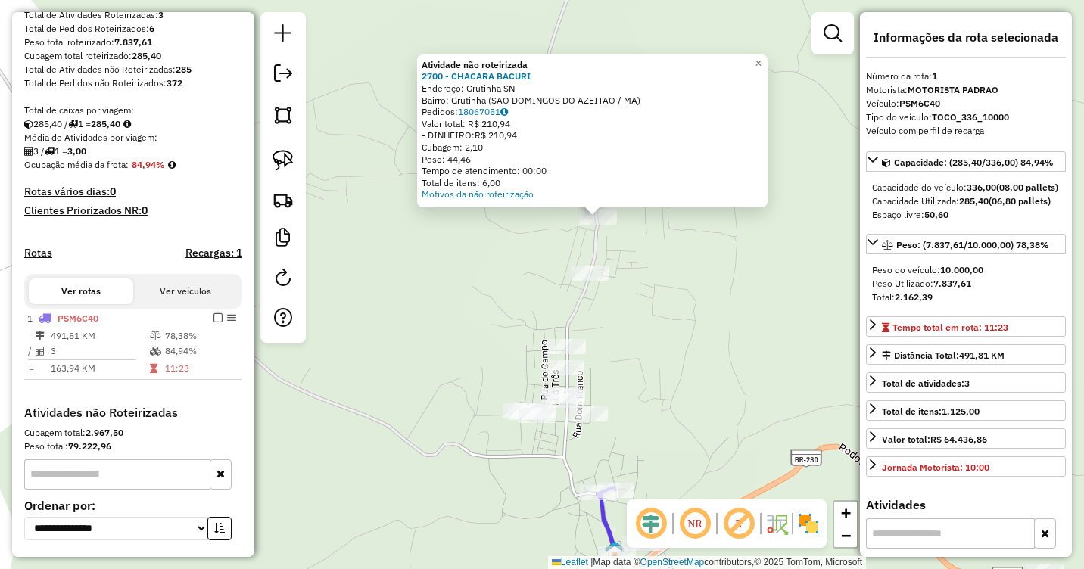
drag, startPoint x: 585, startPoint y: 414, endPoint x: 636, endPoint y: 344, distance: 87.2
click at [637, 345] on div "Atividade não roteirizada 2700 - CHACARA BACURI Endereço: Grutinha SN Bairro: G…" at bounding box center [542, 284] width 1084 height 569
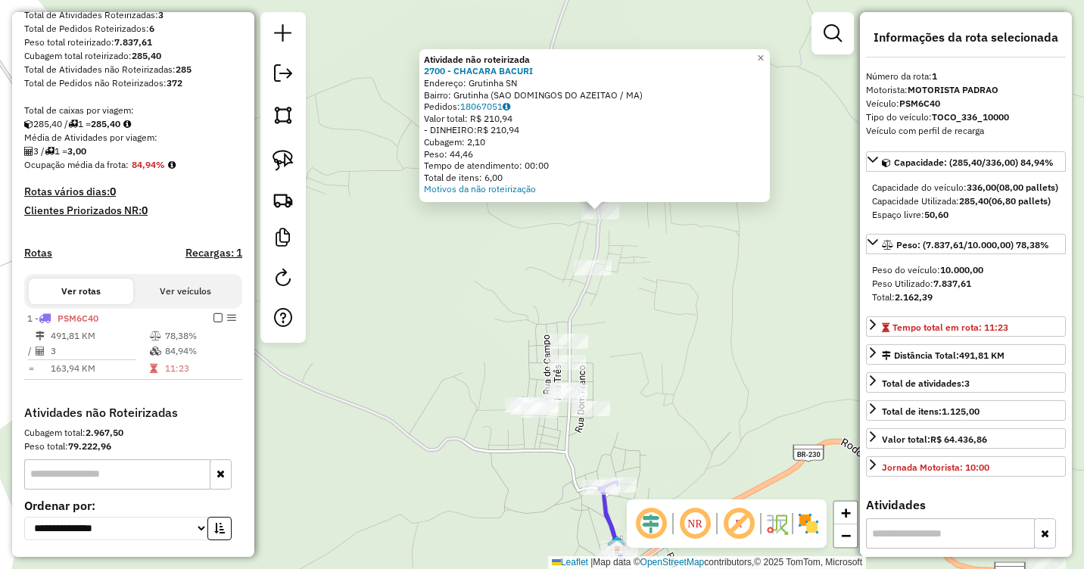
click at [649, 309] on div "Atividade não roteirizada 2700 - CHACARA BACURI Endereço: Grutinha SN Bairro: G…" at bounding box center [542, 284] width 1084 height 569
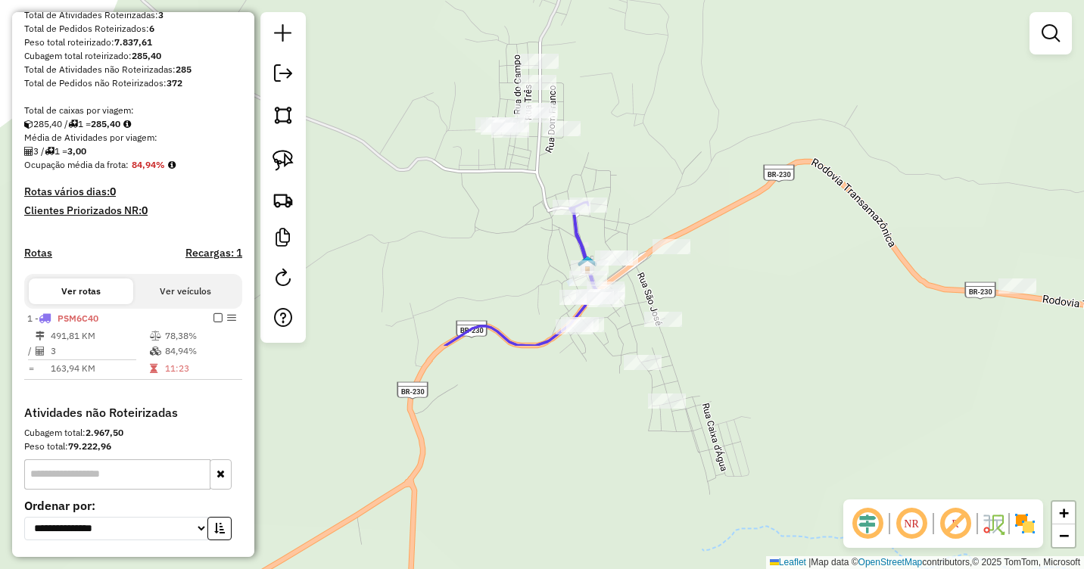
drag, startPoint x: 678, startPoint y: 417, endPoint x: 649, endPoint y: 137, distance: 281.7
click at [649, 137] on div "Janela de atendimento Grade de atendimento Capacidade Transportadoras Veículos …" at bounding box center [542, 284] width 1084 height 569
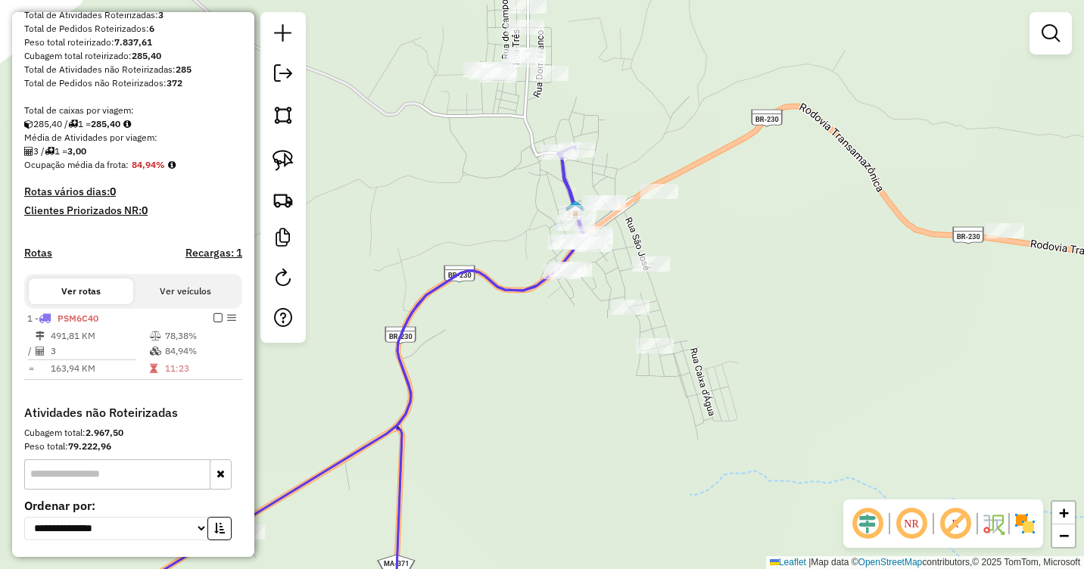
drag, startPoint x: 727, startPoint y: 301, endPoint x: 701, endPoint y: 240, distance: 65.8
click at [701, 240] on div "Janela de atendimento Grade de atendimento Capacidade Transportadoras Veículos …" at bounding box center [542, 284] width 1084 height 569
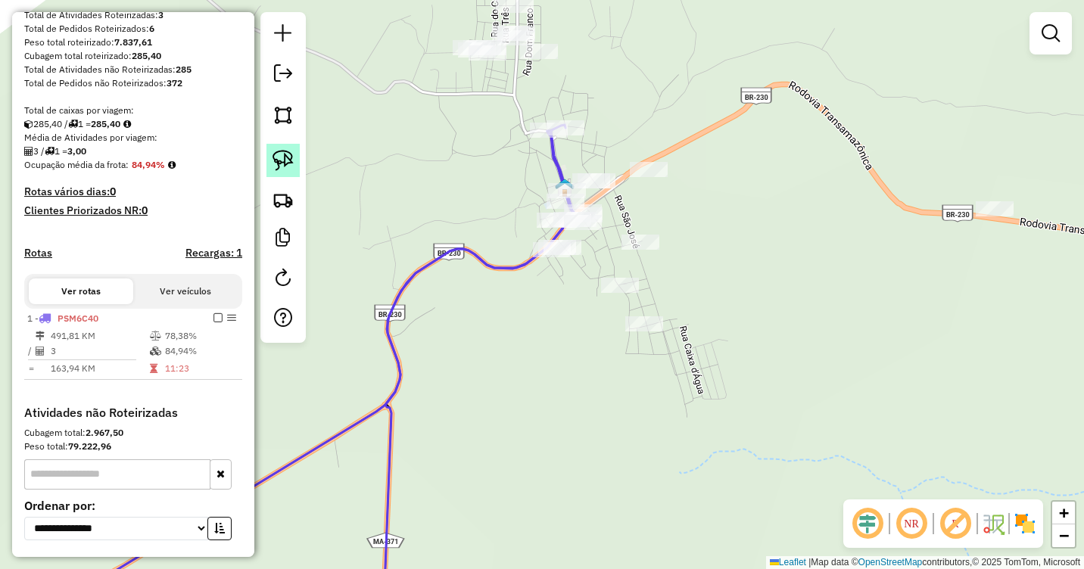
click at [295, 164] on link at bounding box center [283, 160] width 33 height 33
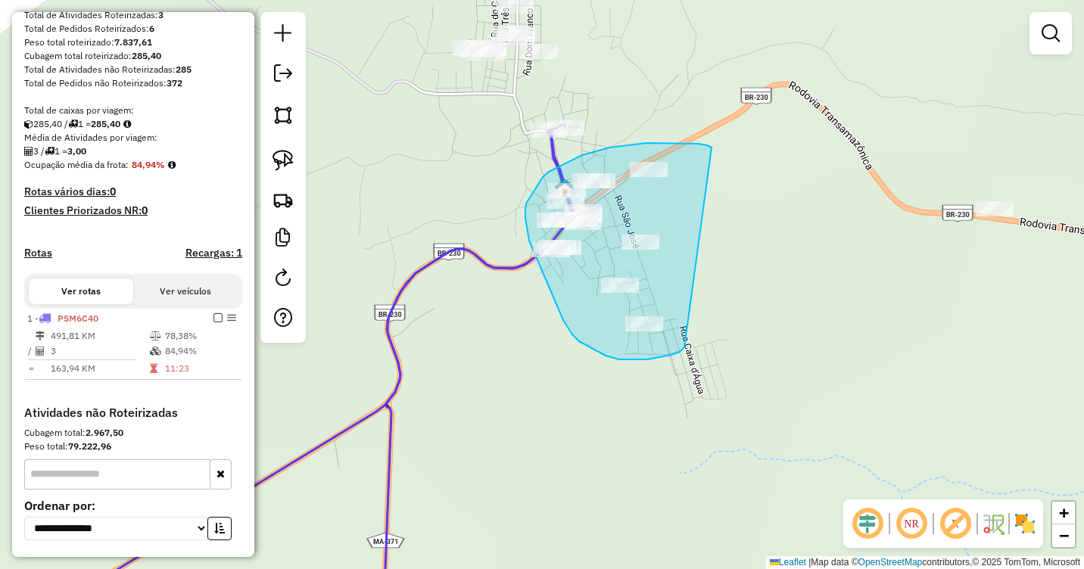
drag, startPoint x: 712, startPoint y: 148, endPoint x: 685, endPoint y: 348, distance: 201.8
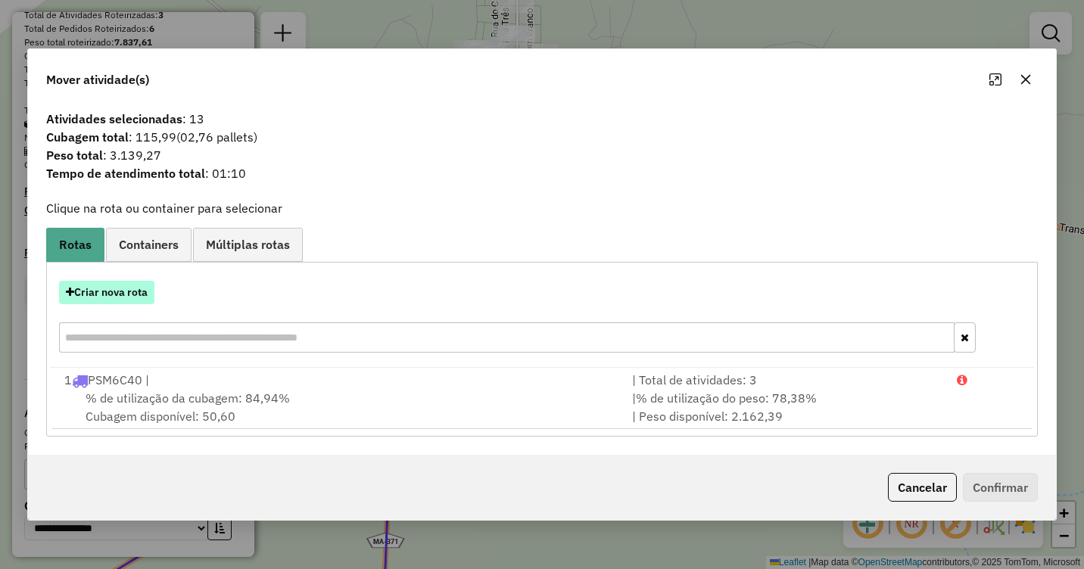
click at [101, 293] on button "Criar nova rota" at bounding box center [106, 292] width 95 height 23
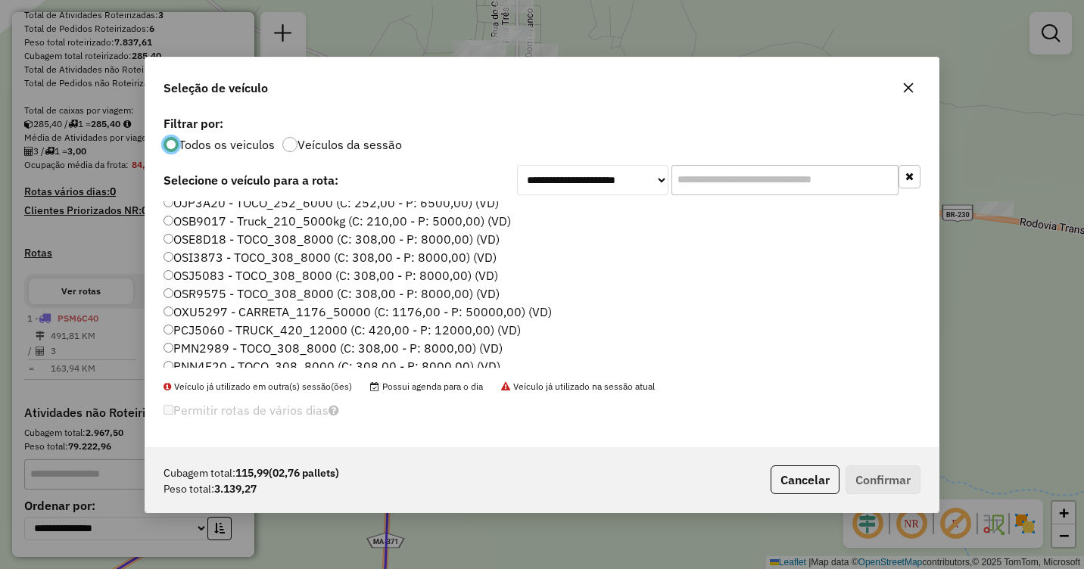
scroll to position [76, 0]
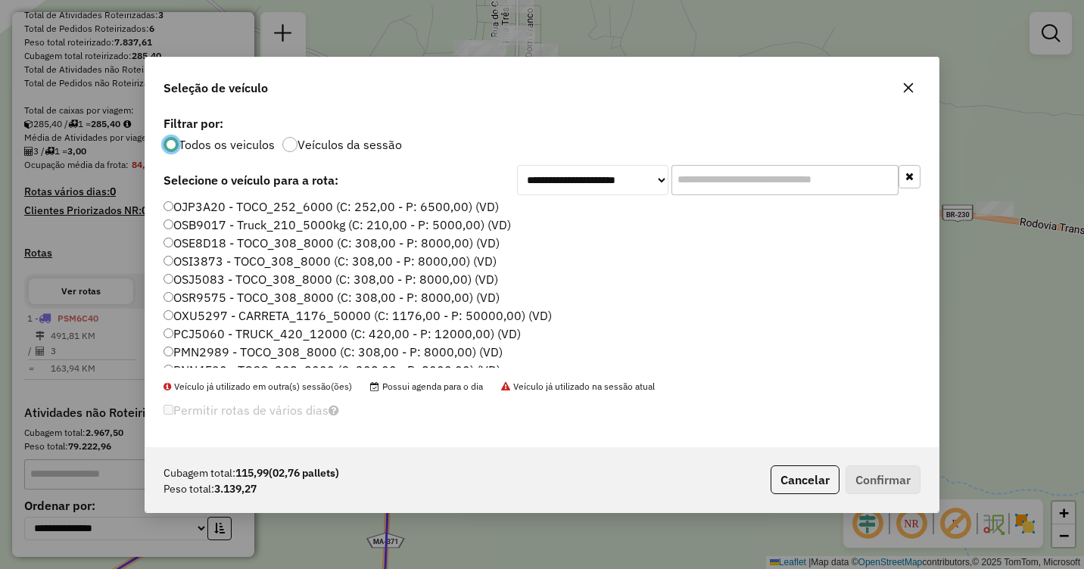
click at [195, 242] on label "OSE8D18 - TOCO_308_8000 (C: 308,00 - P: 8000,00) (VD)" at bounding box center [332, 243] width 336 height 18
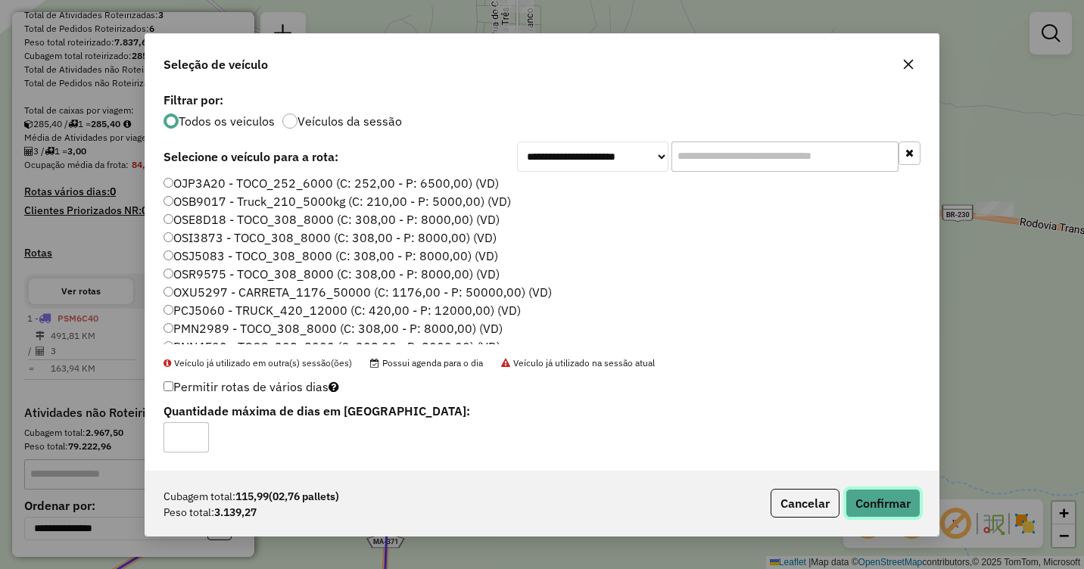
click at [890, 498] on button "Confirmar" at bounding box center [883, 503] width 75 height 29
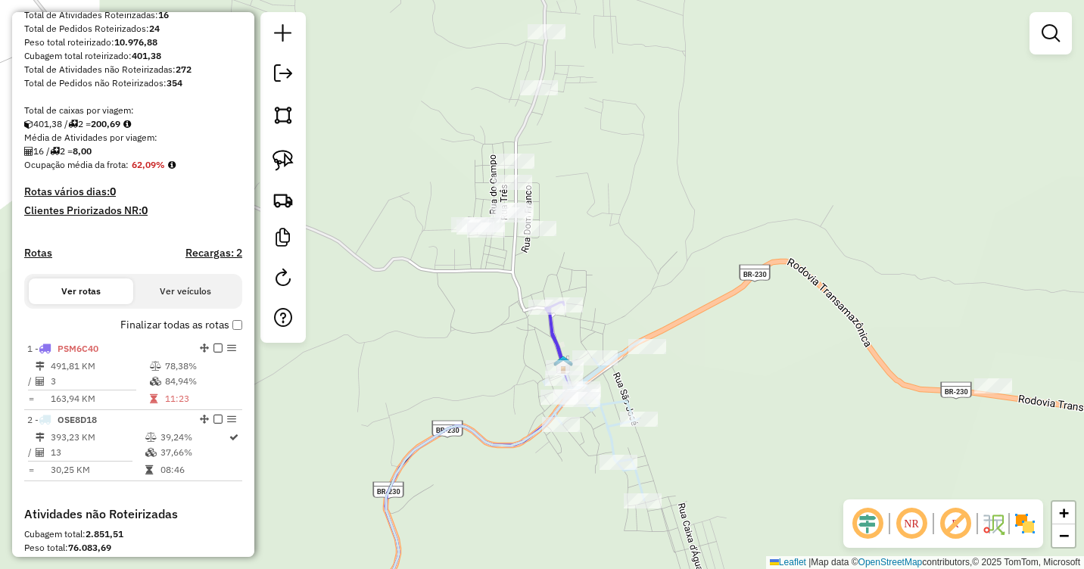
drag, startPoint x: 694, startPoint y: 229, endPoint x: 691, endPoint y: 406, distance: 176.4
click at [691, 406] on div "Janela de atendimento Grade de atendimento Capacidade Transportadoras Veículos …" at bounding box center [542, 284] width 1084 height 569
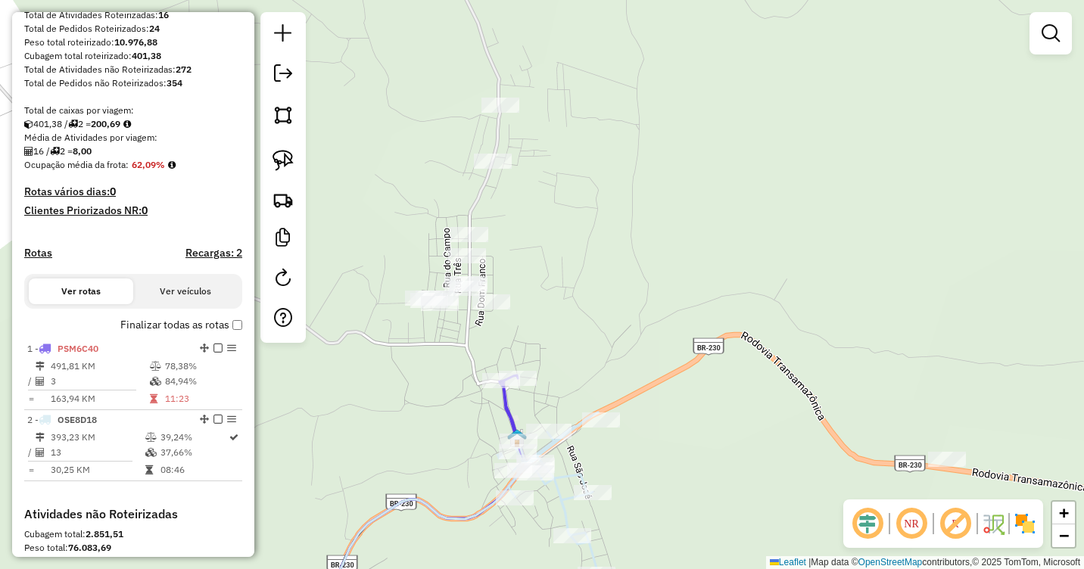
drag, startPoint x: 585, startPoint y: 138, endPoint x: 539, endPoint y: 211, distance: 86.8
click at [539, 211] on div "Janela de atendimento Grade de atendimento Capacidade Transportadoras Veículos …" at bounding box center [542, 284] width 1084 height 569
click at [276, 161] on img at bounding box center [283, 160] width 21 height 21
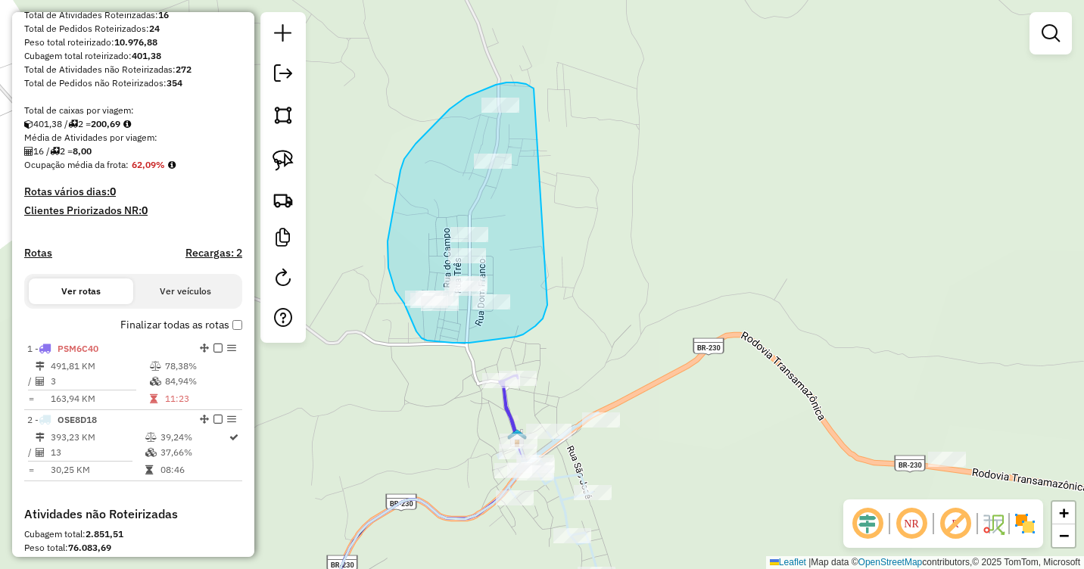
drag, startPoint x: 532, startPoint y: 88, endPoint x: 547, endPoint y: 305, distance: 217.8
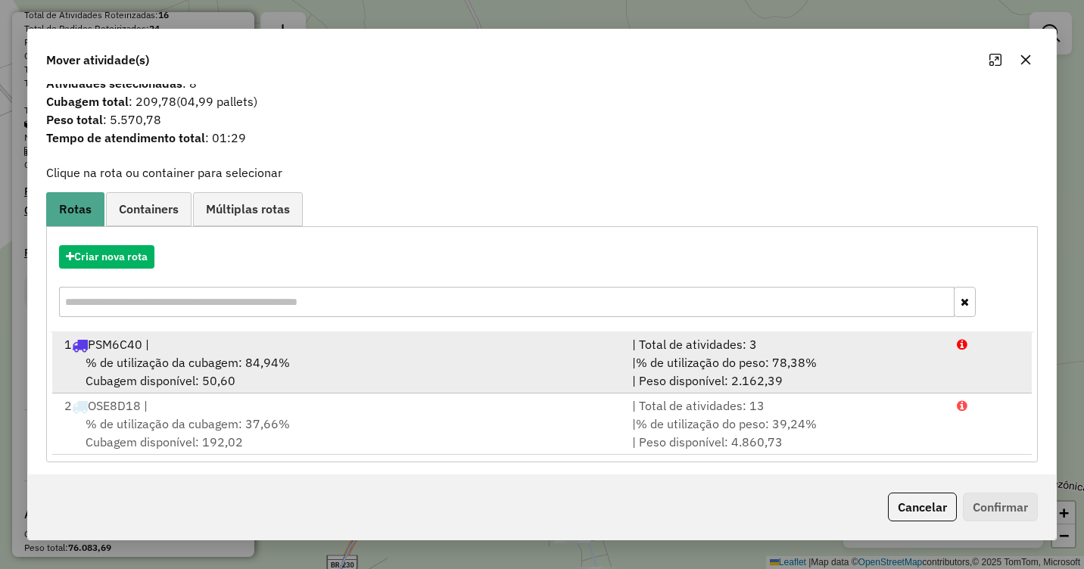
scroll to position [22, 0]
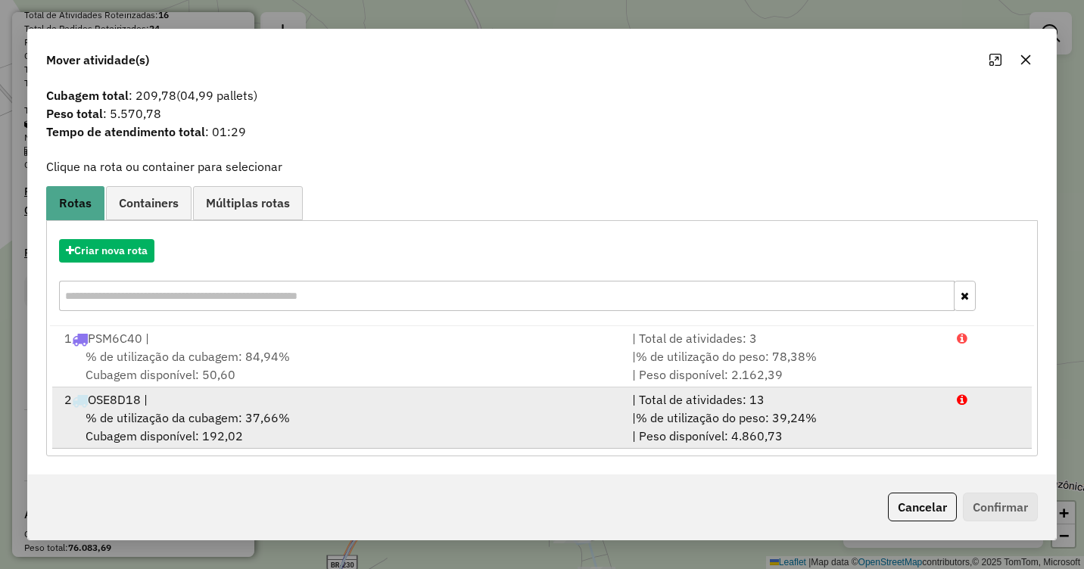
click at [249, 420] on span "% de utilização da cubagem: 37,66%" at bounding box center [188, 417] width 204 height 15
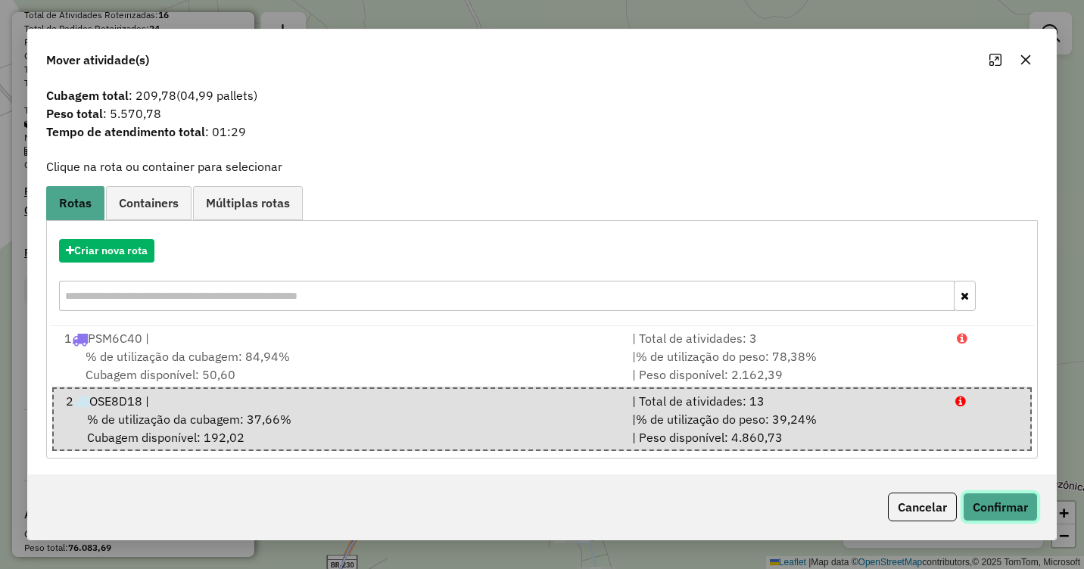
click at [1011, 503] on button "Confirmar" at bounding box center [1000, 507] width 75 height 29
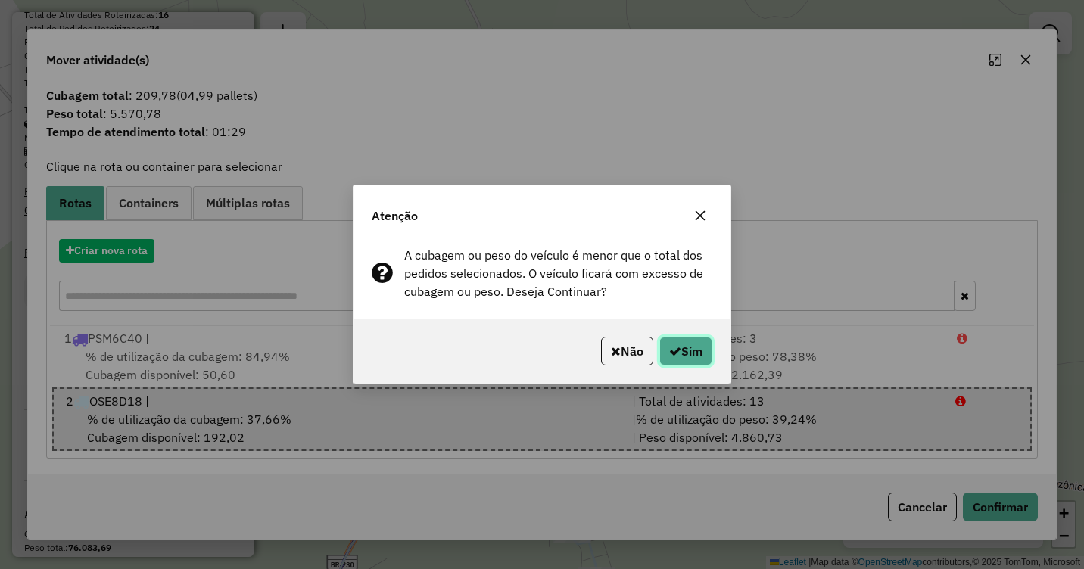
click at [702, 351] on button "Sim" at bounding box center [686, 351] width 53 height 29
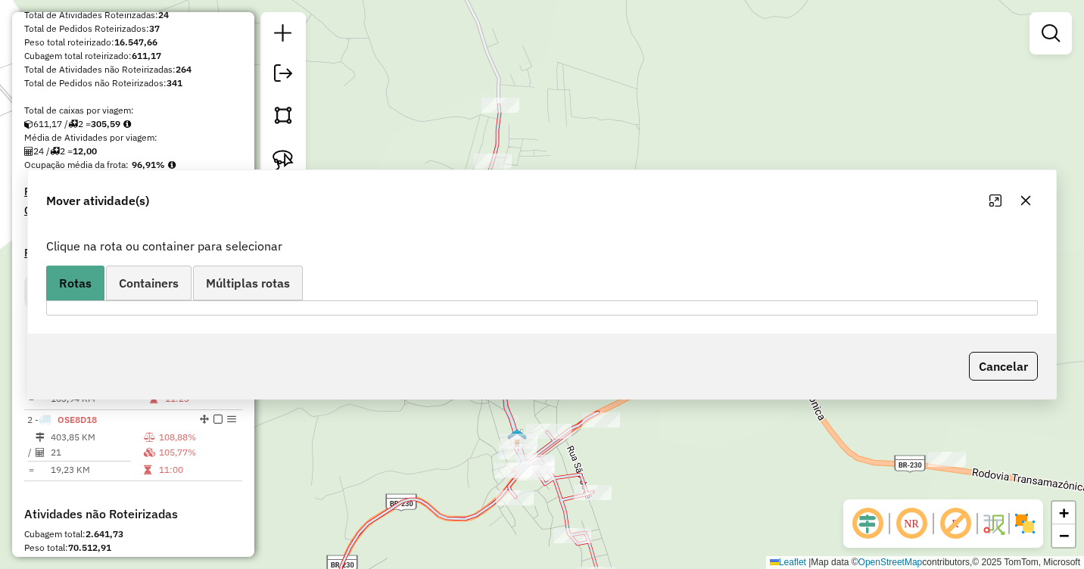
scroll to position [0, 0]
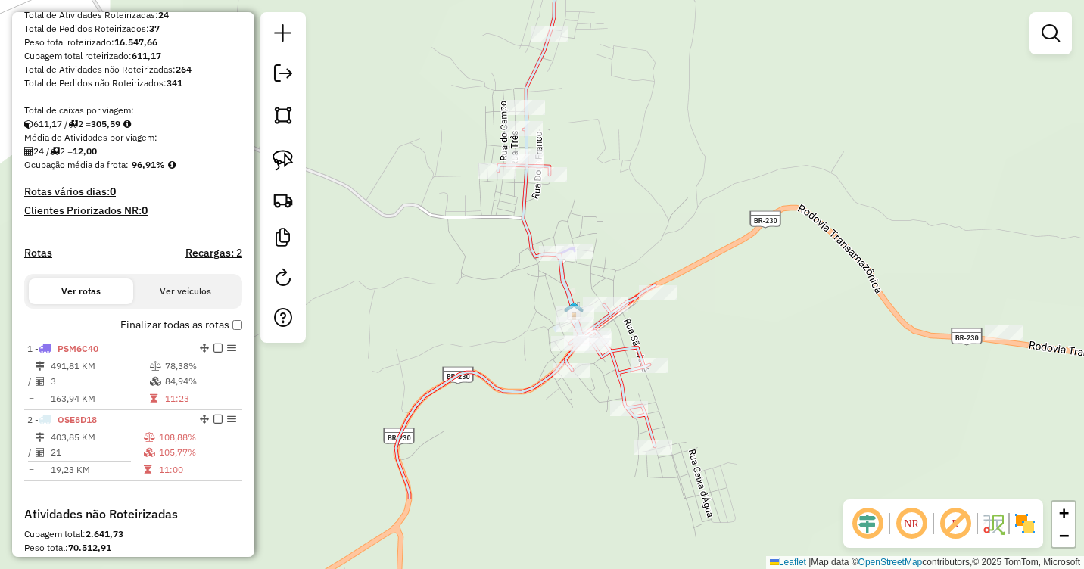
drag, startPoint x: 622, startPoint y: 327, endPoint x: 678, endPoint y: 200, distance: 139.3
click at [678, 200] on div "Janela de atendimento Grade de atendimento Capacidade Transportadoras Veículos …" at bounding box center [542, 284] width 1084 height 569
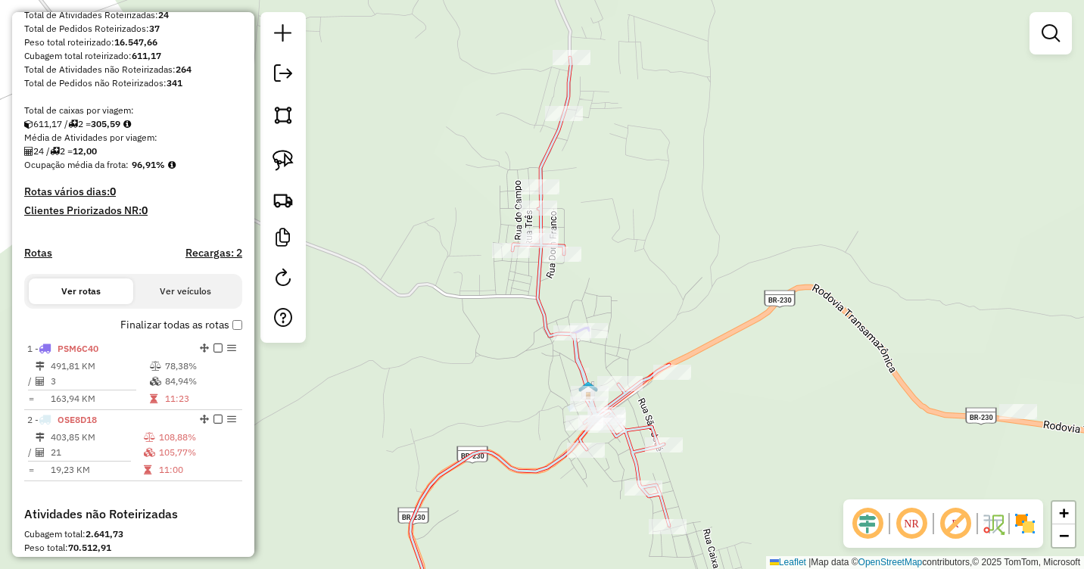
drag, startPoint x: 655, startPoint y: 207, endPoint x: 669, endPoint y: 287, distance: 80.8
click at [669, 287] on div "Janela de atendimento Grade de atendimento Capacidade Transportadoras Veículos …" at bounding box center [542, 284] width 1084 height 569
select select "**********"
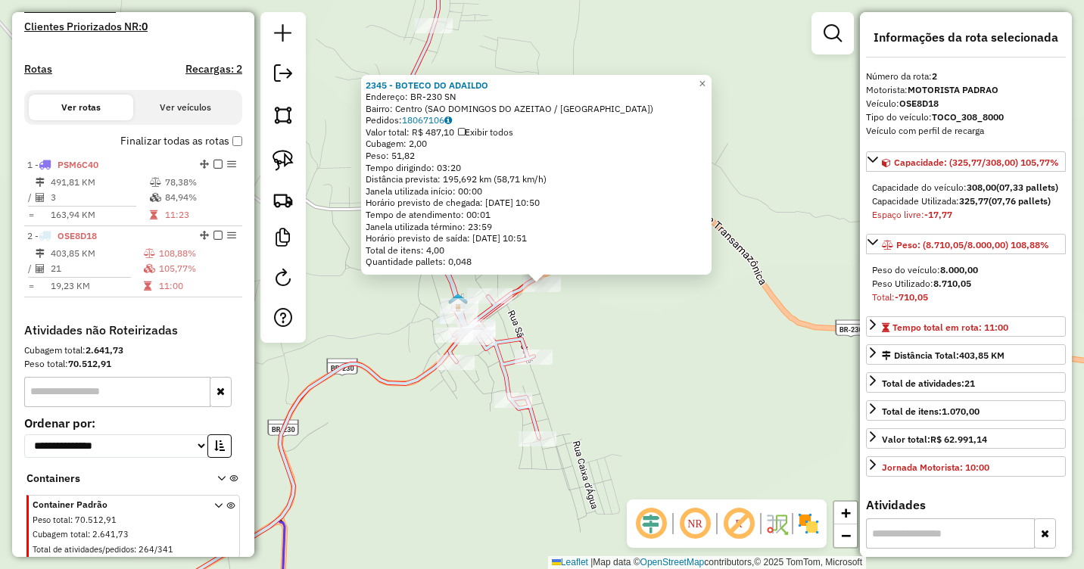
scroll to position [463, 0]
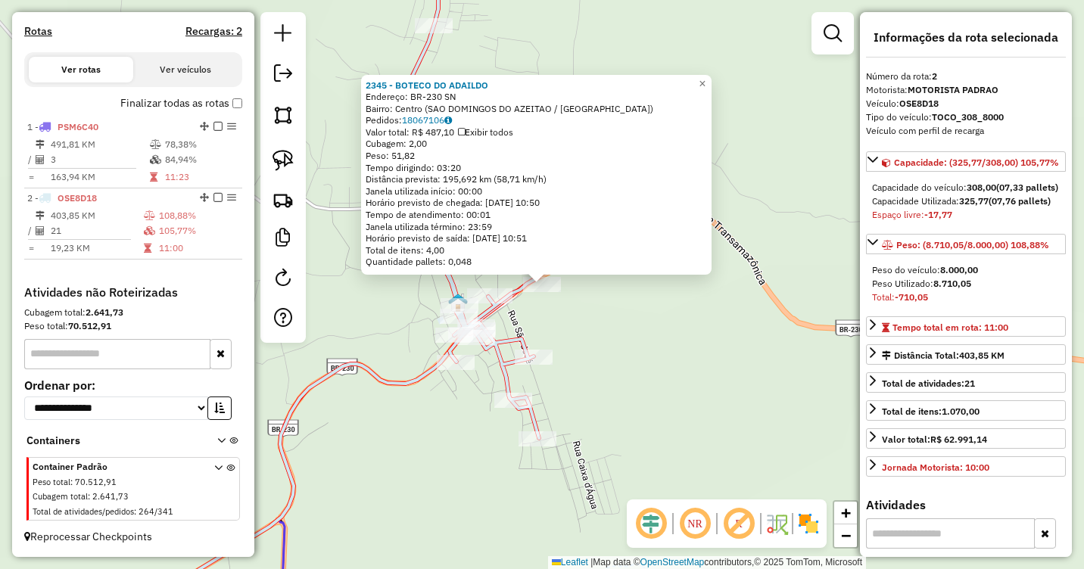
click at [651, 366] on div "2345 - BOTECO DO ADAILDO Endereço: BR-230 SN Bairro: Centro (SAO DOMINGOS DO AZ…" at bounding box center [542, 284] width 1084 height 569
click at [621, 353] on div "2345 - BOTECO DO ADAILDO Endereço: BR-230 SN Bairro: Centro (SAO DOMINGOS DO AZ…" at bounding box center [542, 284] width 1084 height 569
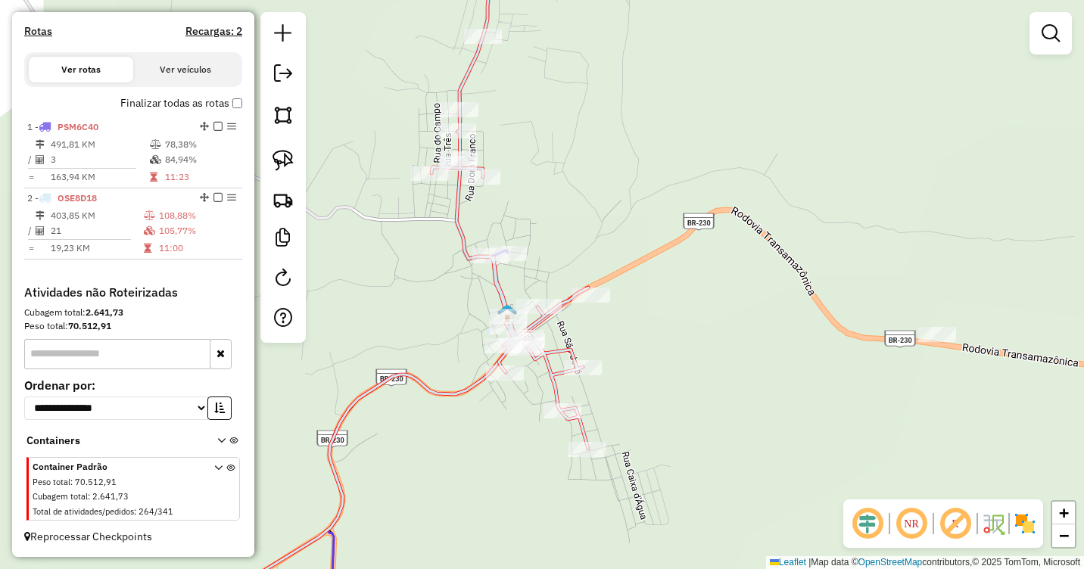
drag, startPoint x: 541, startPoint y: 332, endPoint x: 607, endPoint y: 344, distance: 67.0
click at [607, 344] on div "Janela de atendimento Grade de atendimento Capacidade Transportadoras Veículos …" at bounding box center [542, 284] width 1084 height 569
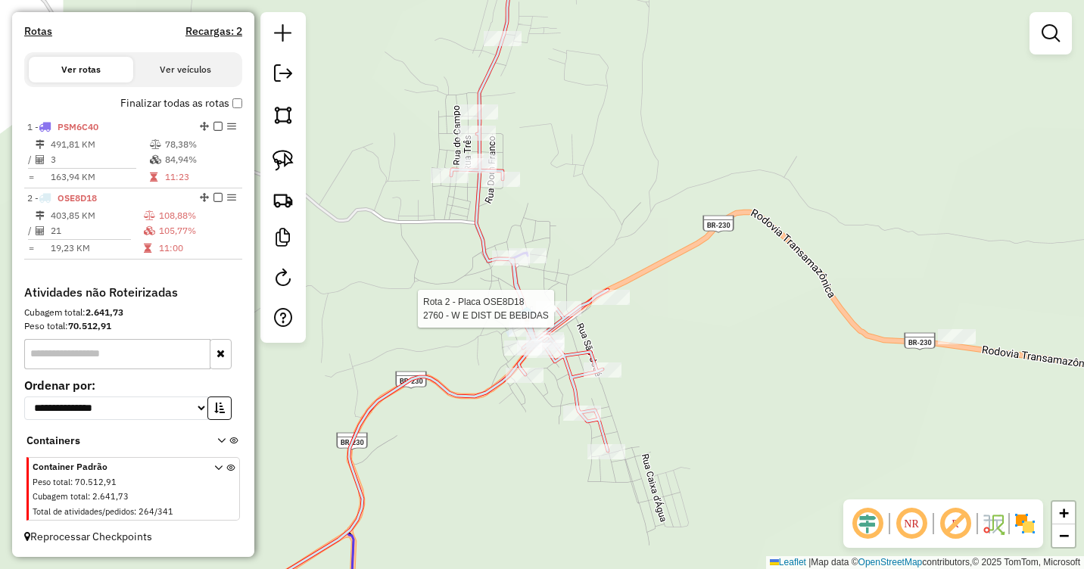
select select "**********"
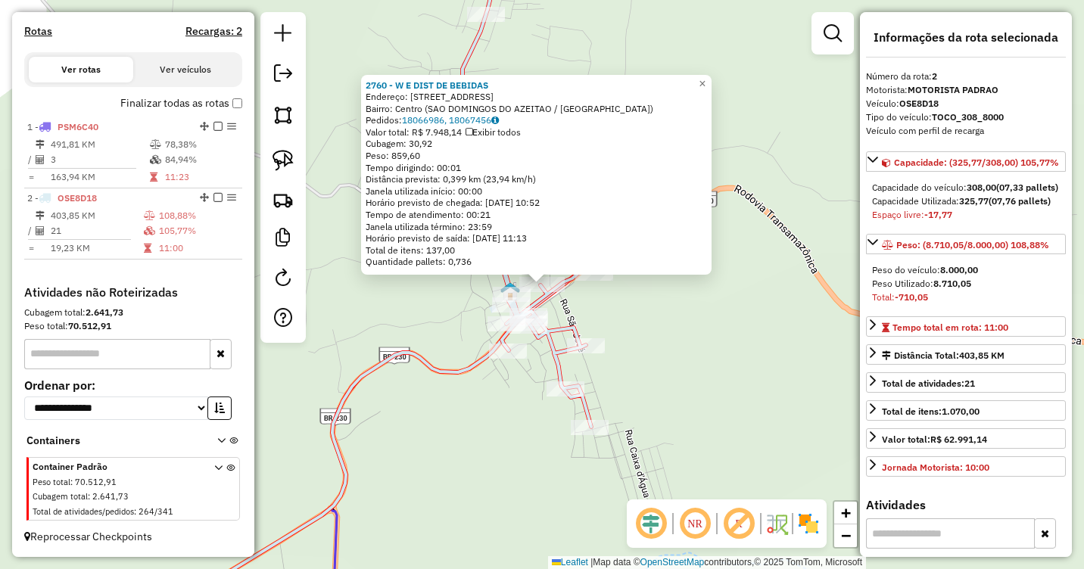
click at [552, 304] on icon at bounding box center [366, 446] width 451 height 360
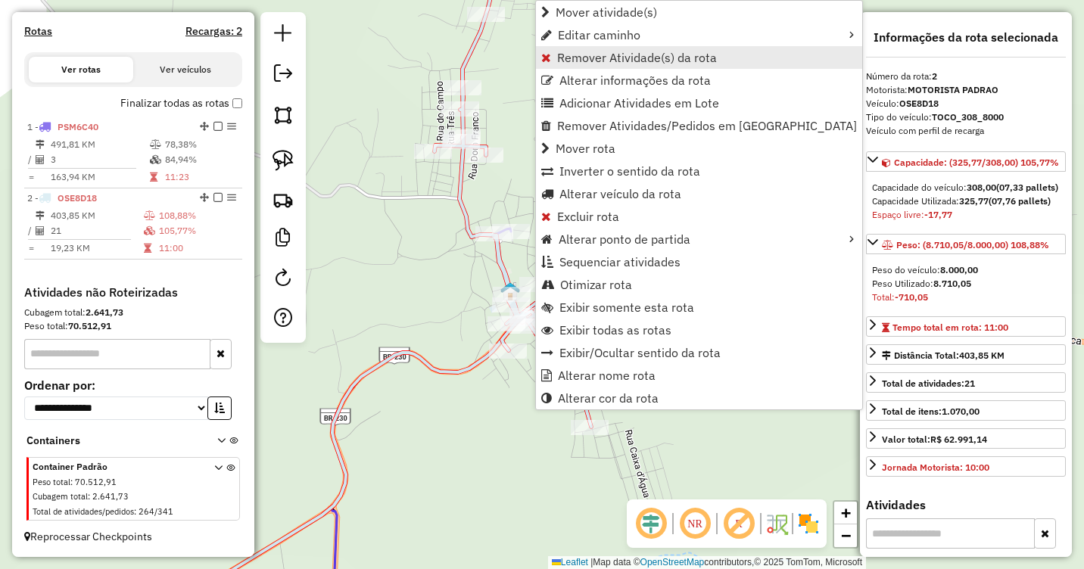
click at [581, 62] on span "Remover Atividade(s) da rota" at bounding box center [637, 57] width 160 height 12
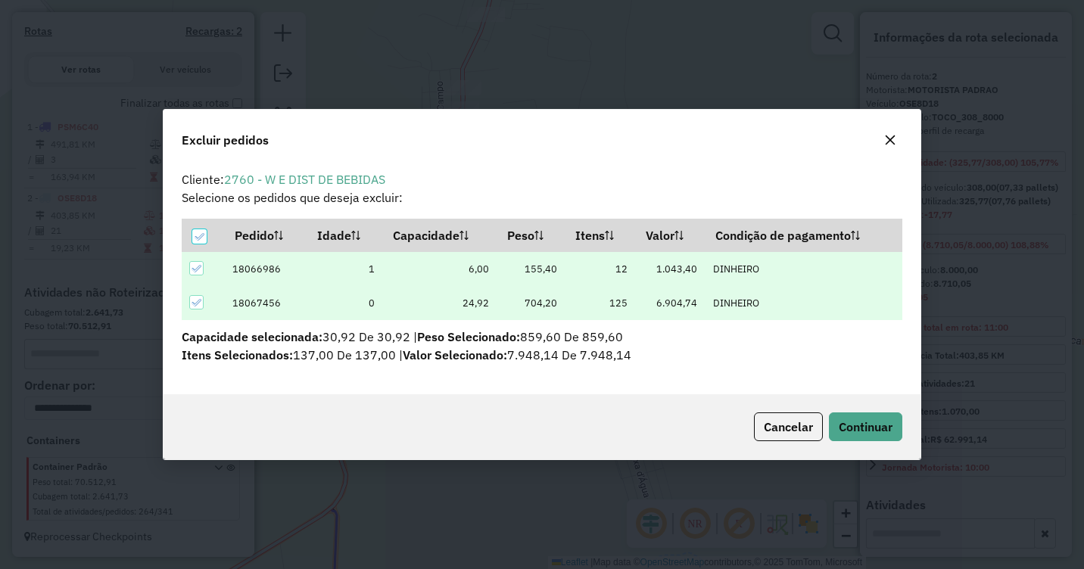
scroll to position [0, 0]
click at [867, 422] on span "Continuar" at bounding box center [866, 426] width 54 height 15
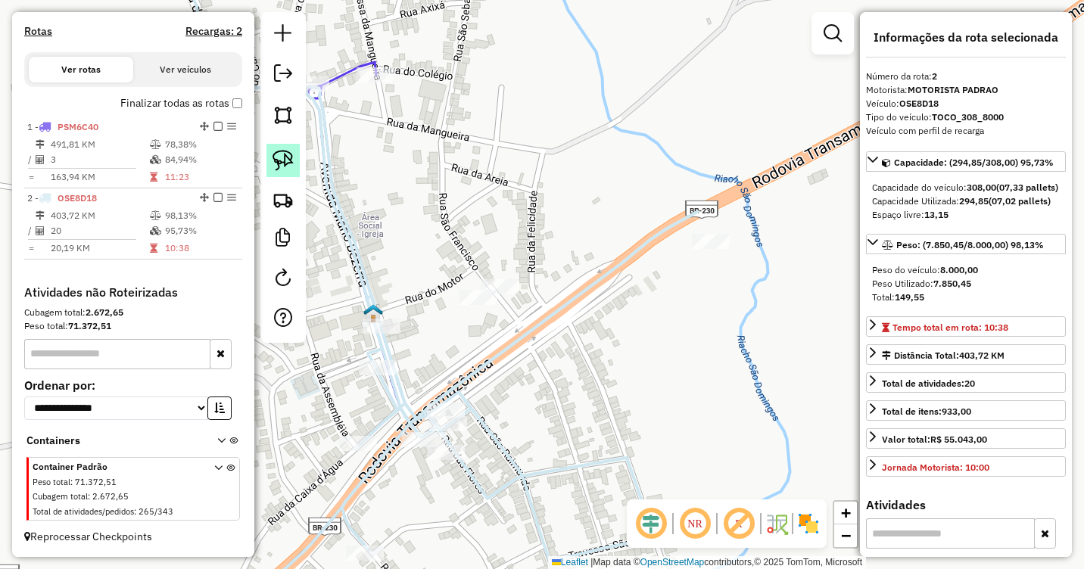
click at [282, 161] on img at bounding box center [283, 160] width 21 height 21
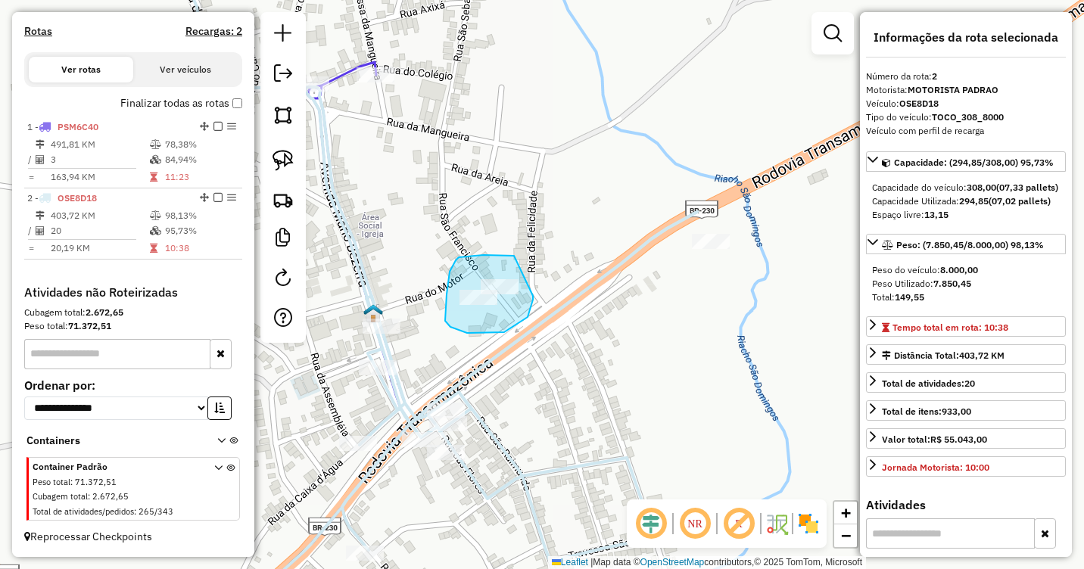
drag, startPoint x: 514, startPoint y: 256, endPoint x: 533, endPoint y: 296, distance: 44.4
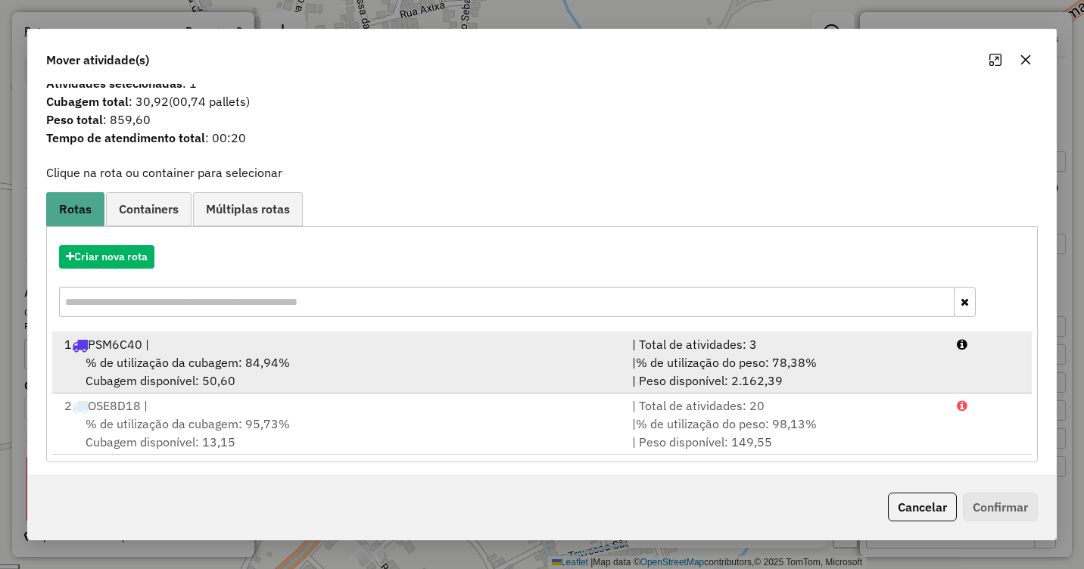
scroll to position [22, 0]
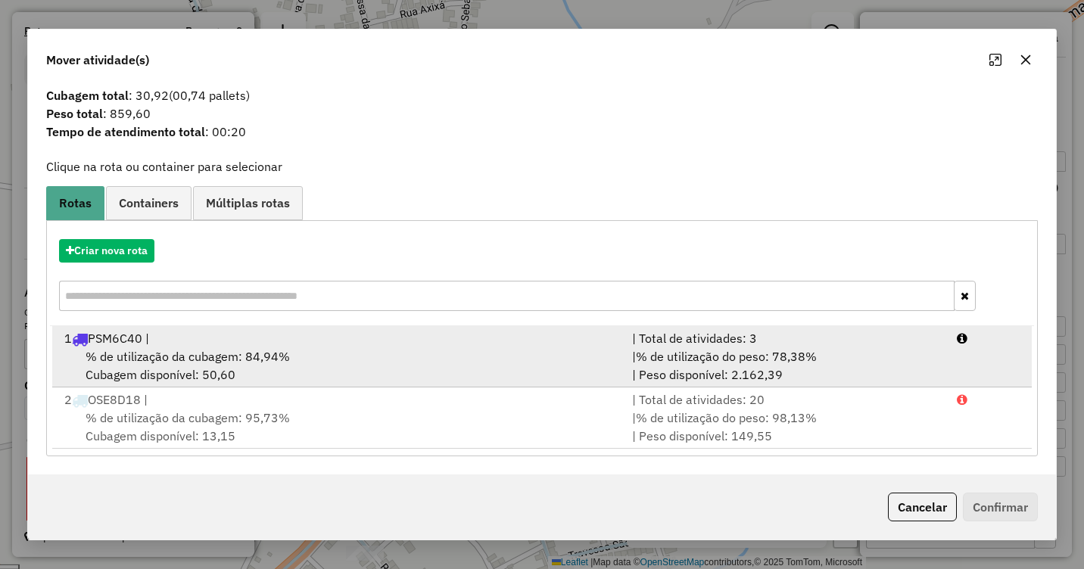
click at [249, 363] on span "% de utilização da cubagem: 84,94%" at bounding box center [188, 356] width 204 height 15
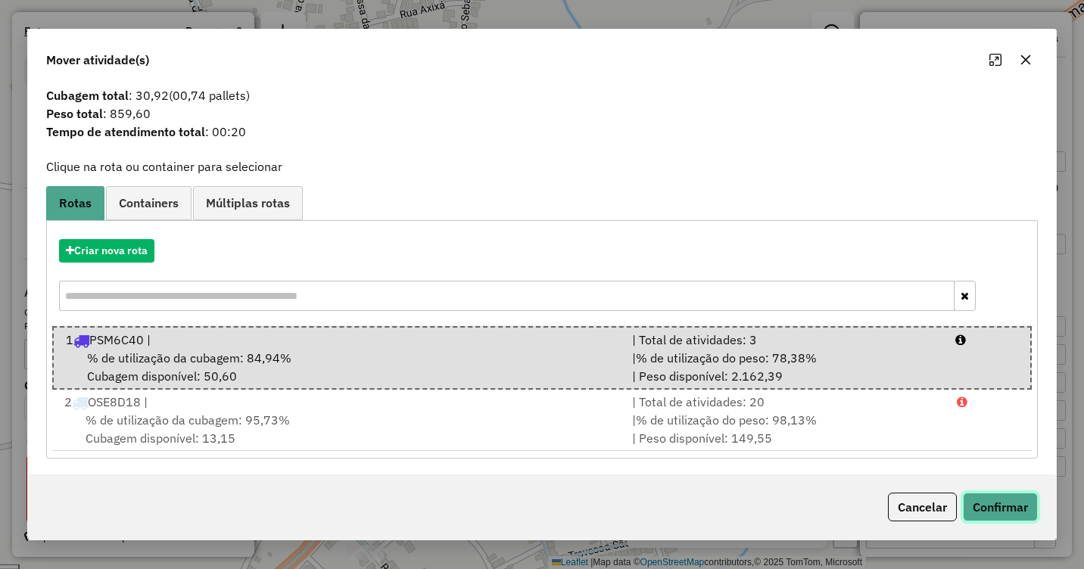
click at [996, 501] on button "Confirmar" at bounding box center [1000, 507] width 75 height 29
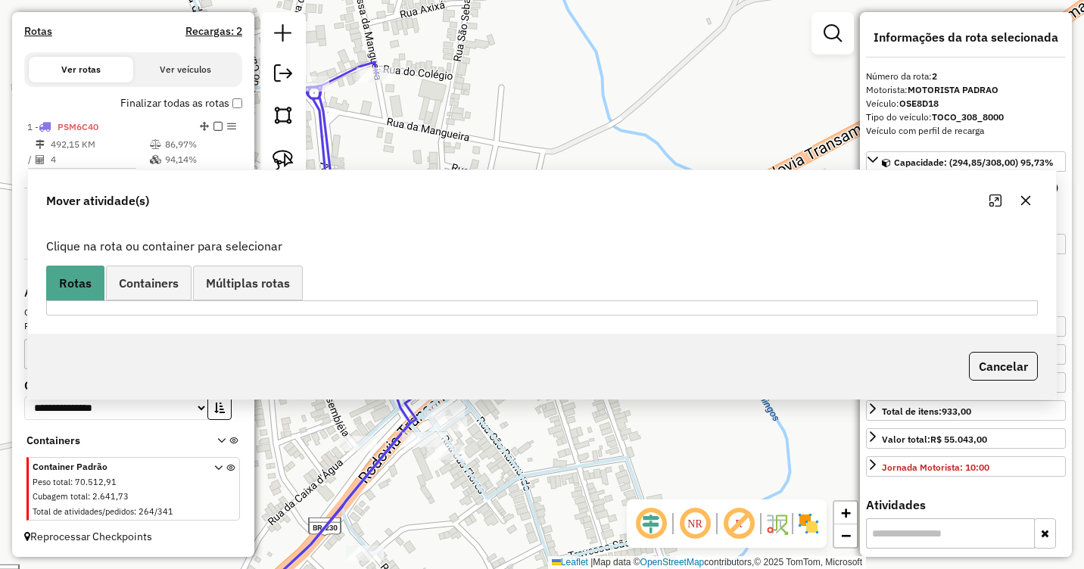
scroll to position [0, 0]
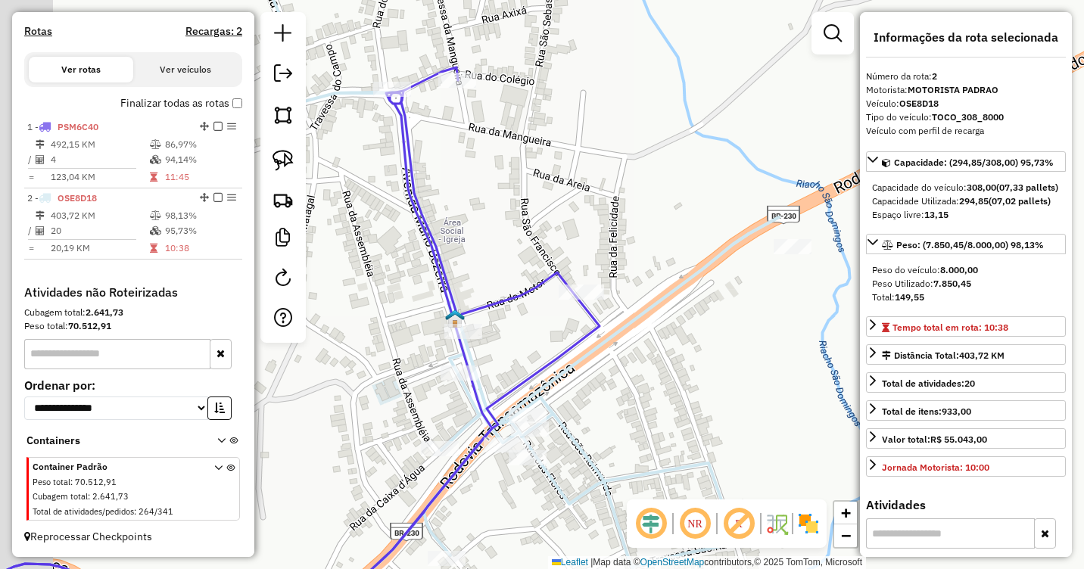
drag, startPoint x: 459, startPoint y: 217, endPoint x: 541, endPoint y: 223, distance: 82.7
click at [541, 223] on div "Janela de atendimento Grade de atendimento Capacidade Transportadoras Veículos …" at bounding box center [542, 284] width 1084 height 569
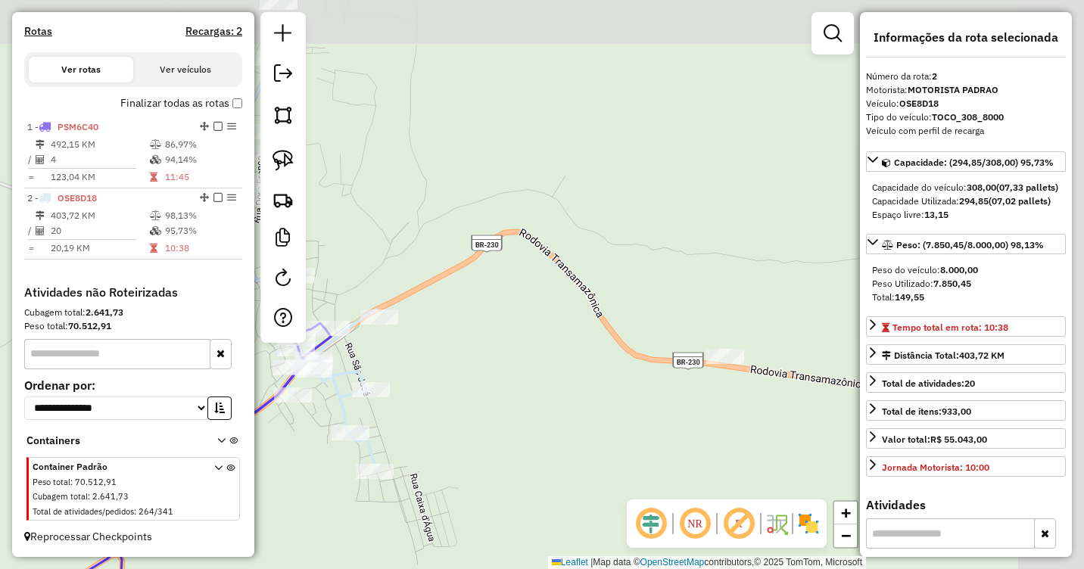
drag, startPoint x: 654, startPoint y: 311, endPoint x: 458, endPoint y: 388, distance: 210.5
click at [458, 388] on div "Janela de atendimento Grade de atendimento Capacidade Transportadoras Veículos …" at bounding box center [542, 284] width 1084 height 569
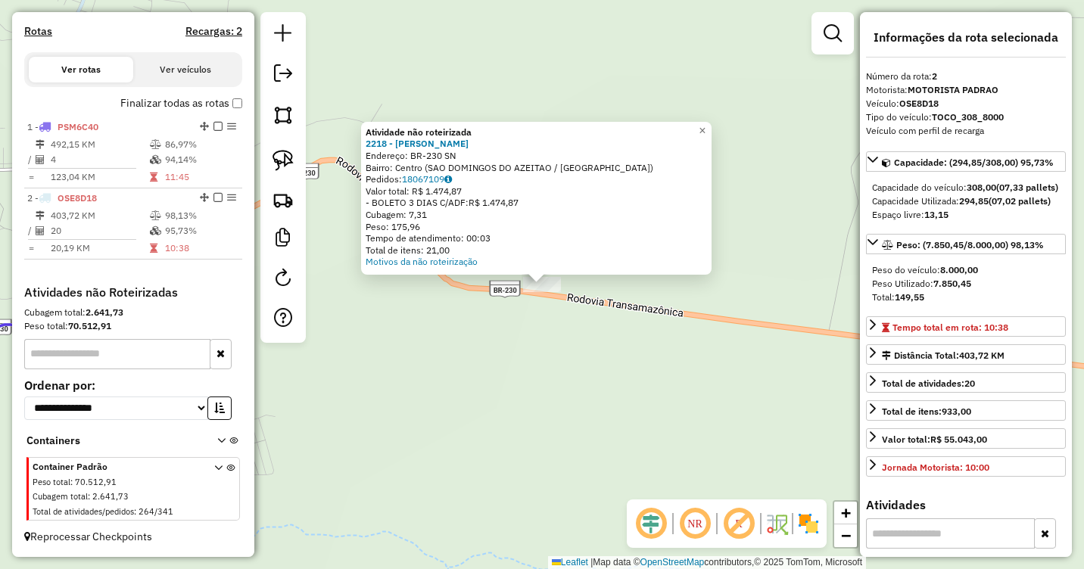
click at [525, 366] on div "Atividade não roteirizada 2218 - LUMA MARIA COELHO P Endereço: BR-230 SN Bairro…" at bounding box center [542, 284] width 1084 height 569
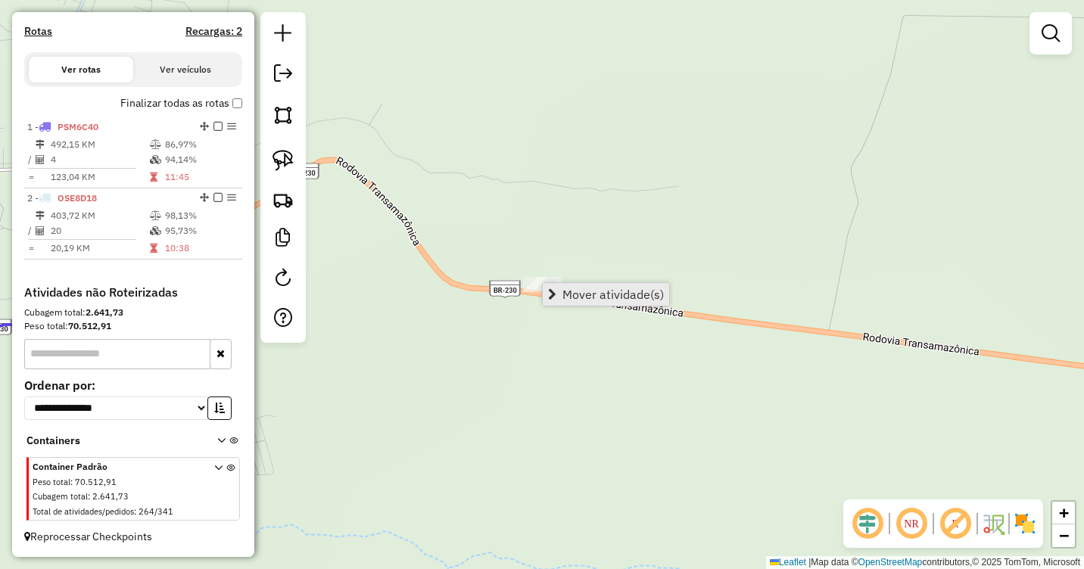
click at [573, 294] on span "Mover atividade(s)" at bounding box center [613, 294] width 101 height 12
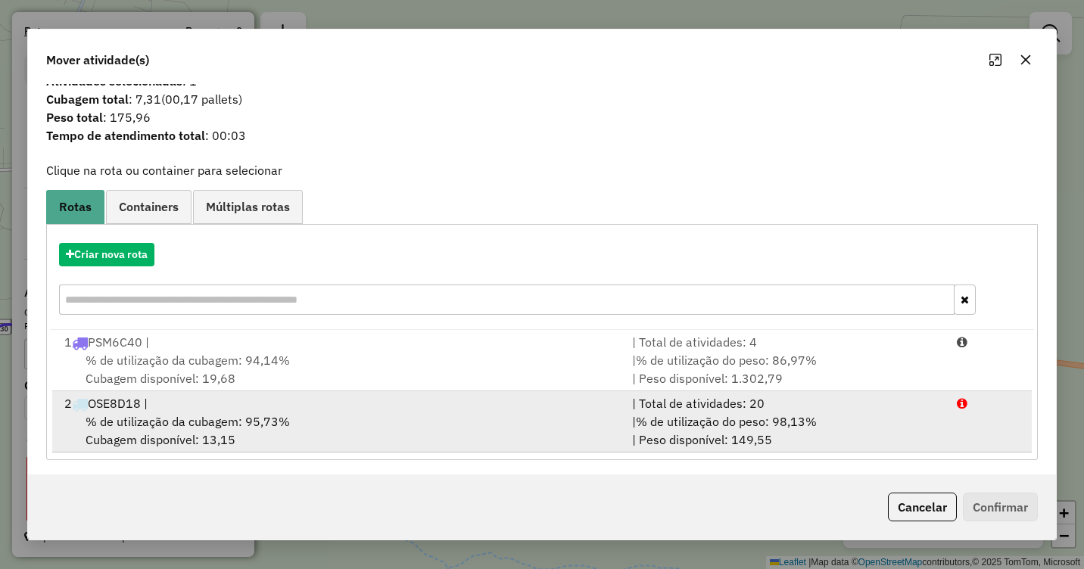
scroll to position [22, 0]
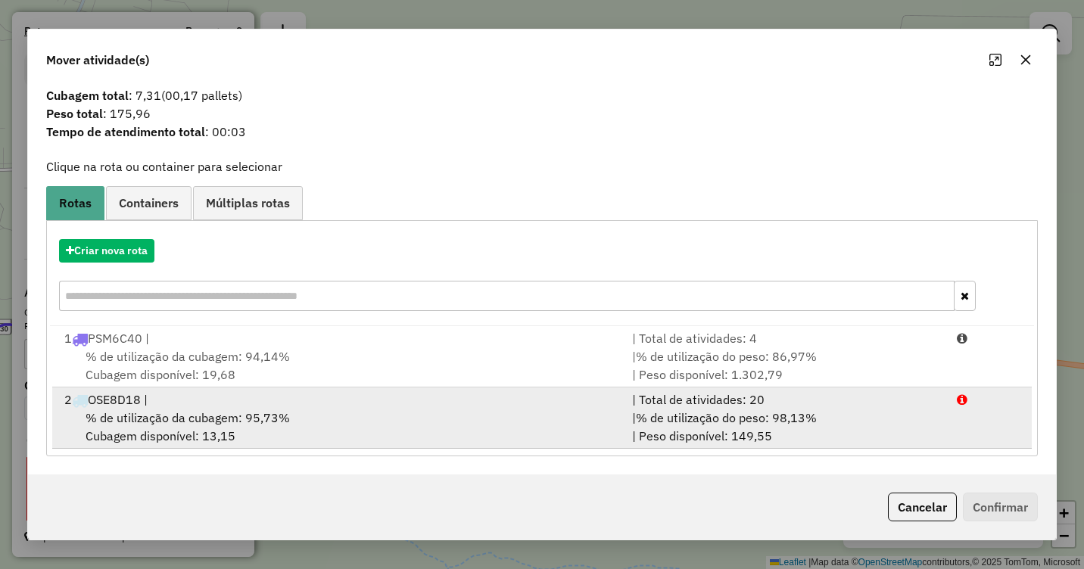
click at [244, 406] on div "2 OSE8D18 |" at bounding box center [339, 400] width 568 height 18
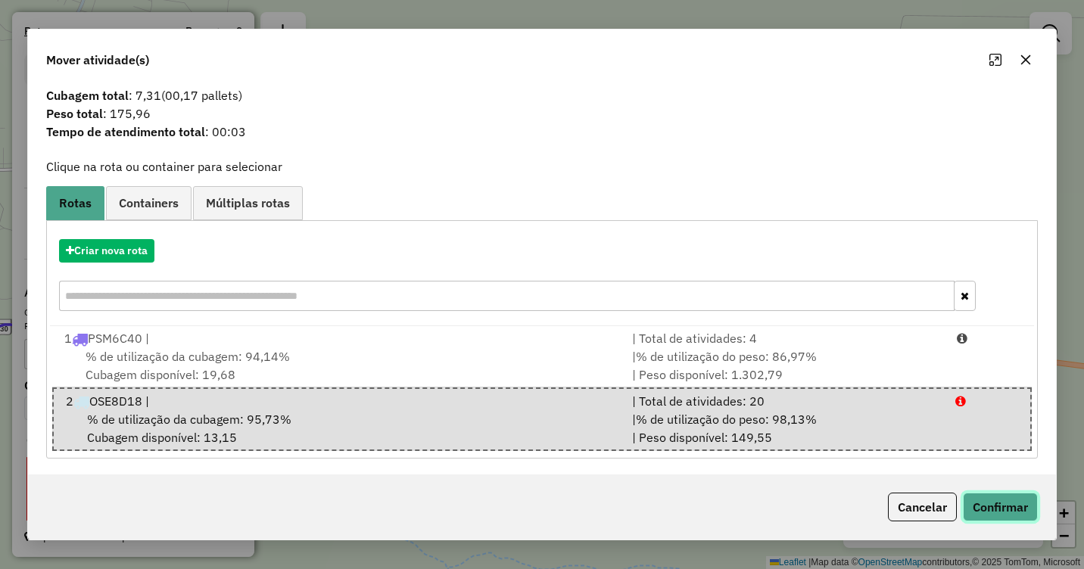
click at [1012, 504] on button "Confirmar" at bounding box center [1000, 507] width 75 height 29
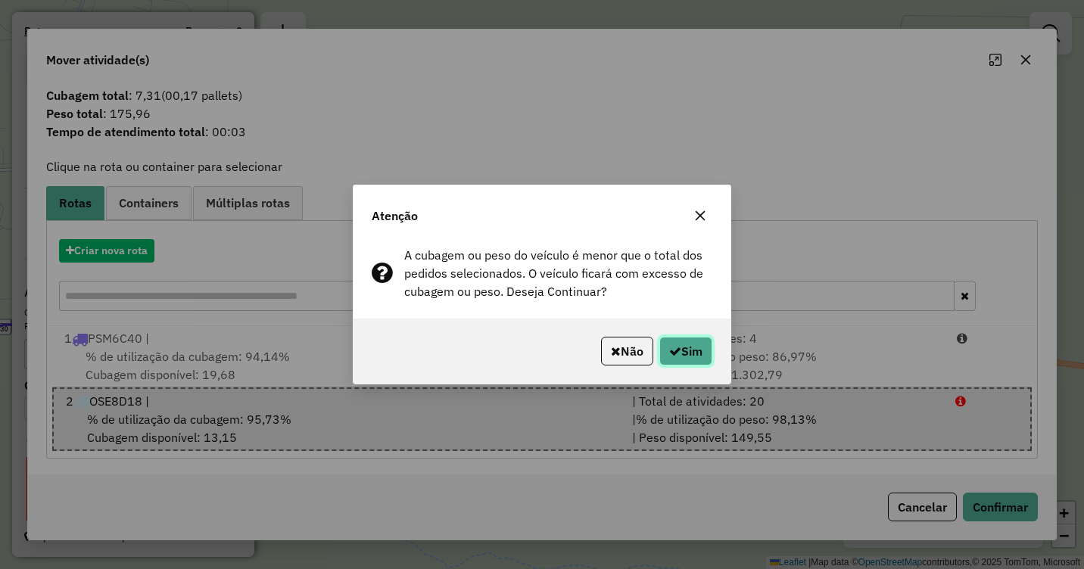
click at [696, 353] on button "Sim" at bounding box center [686, 351] width 53 height 29
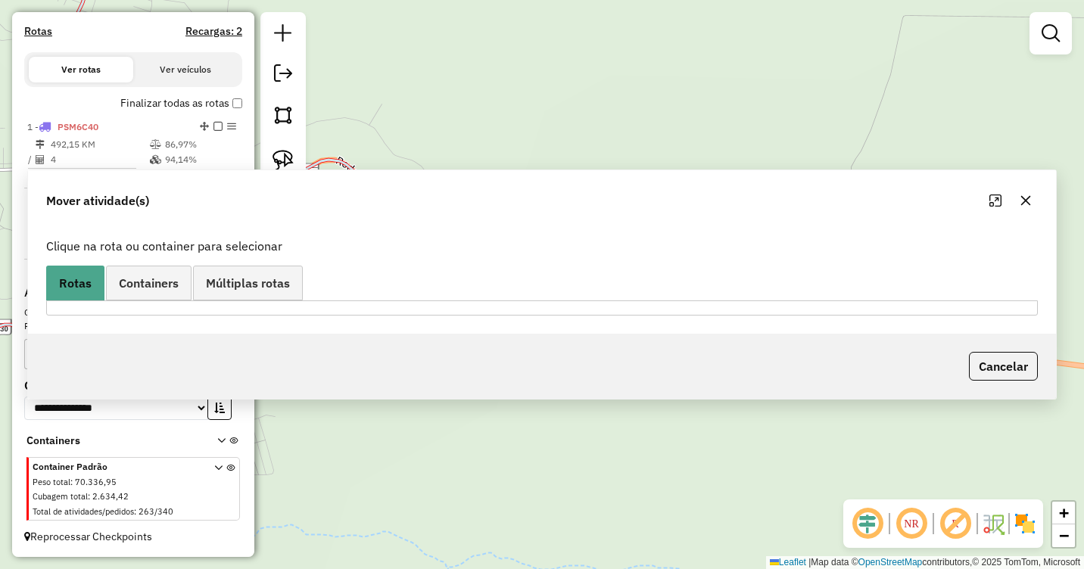
scroll to position [0, 0]
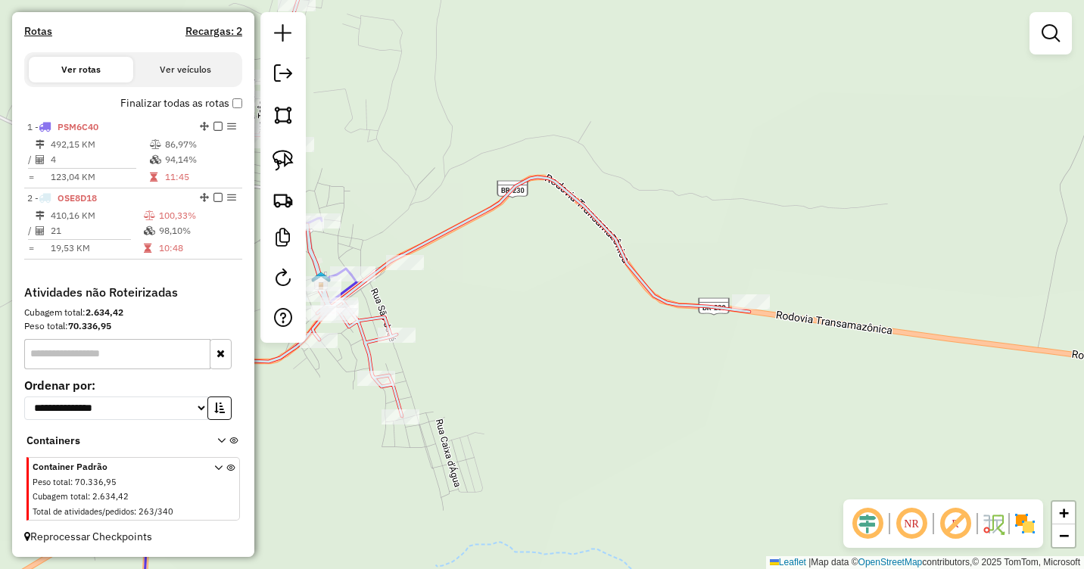
drag, startPoint x: 385, startPoint y: 327, endPoint x: 607, endPoint y: 342, distance: 222.4
click at [607, 342] on div "Janela de atendimento Grade de atendimento Capacidade Transportadoras Veículos …" at bounding box center [542, 284] width 1084 height 569
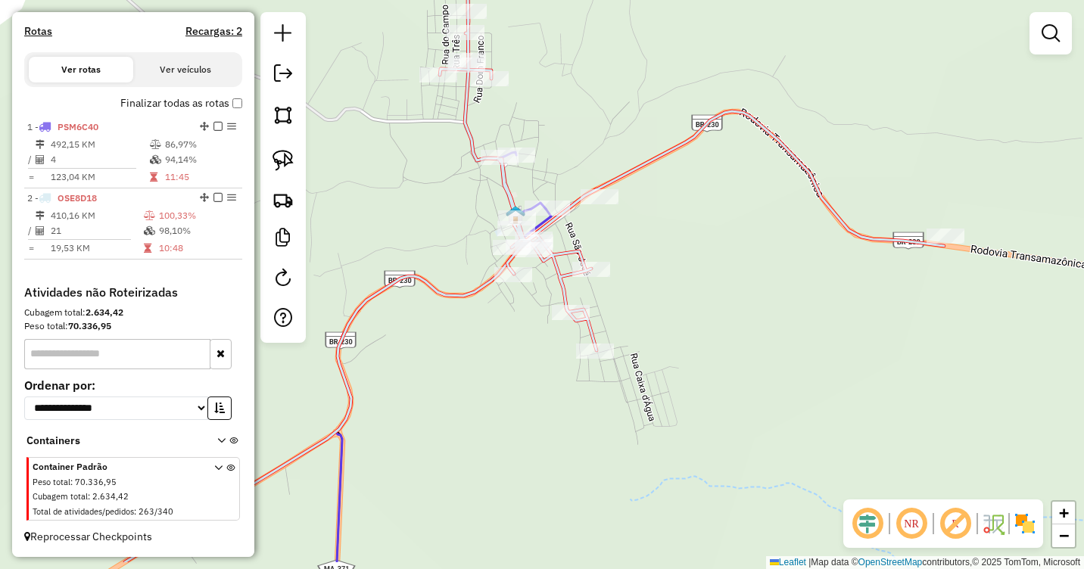
drag, startPoint x: 597, startPoint y: 368, endPoint x: 779, endPoint y: 304, distance: 192.5
click at [779, 304] on div "Janela de atendimento Grade de atendimento Capacidade Transportadoras Veículos …" at bounding box center [542, 284] width 1084 height 569
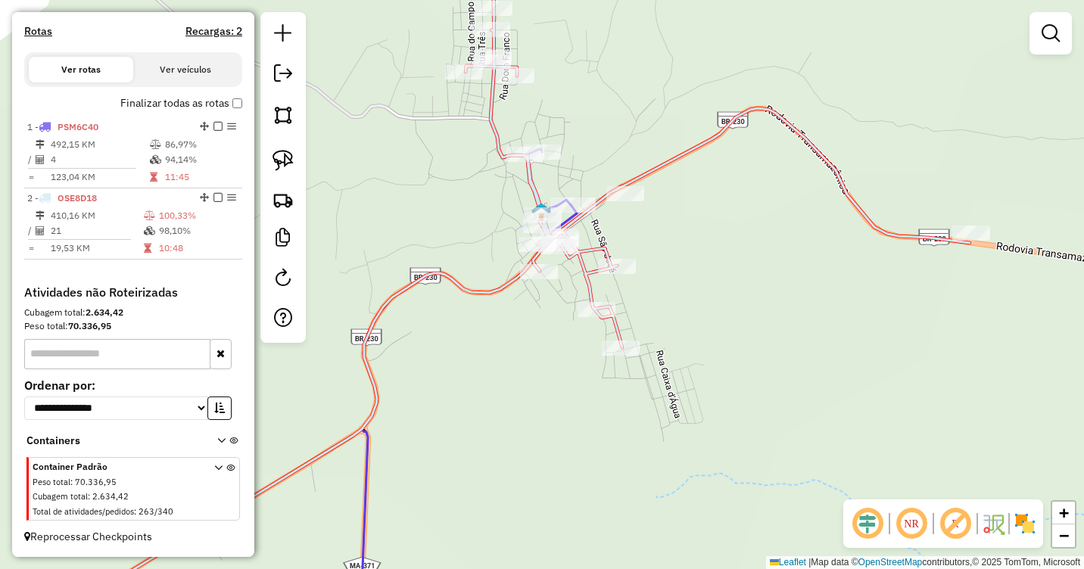
drag, startPoint x: 787, startPoint y: 322, endPoint x: 851, endPoint y: 298, distance: 68.5
click at [851, 298] on div "Janela de atendimento Grade de atendimento Capacidade Transportadoras Veículos …" at bounding box center [542, 284] width 1084 height 569
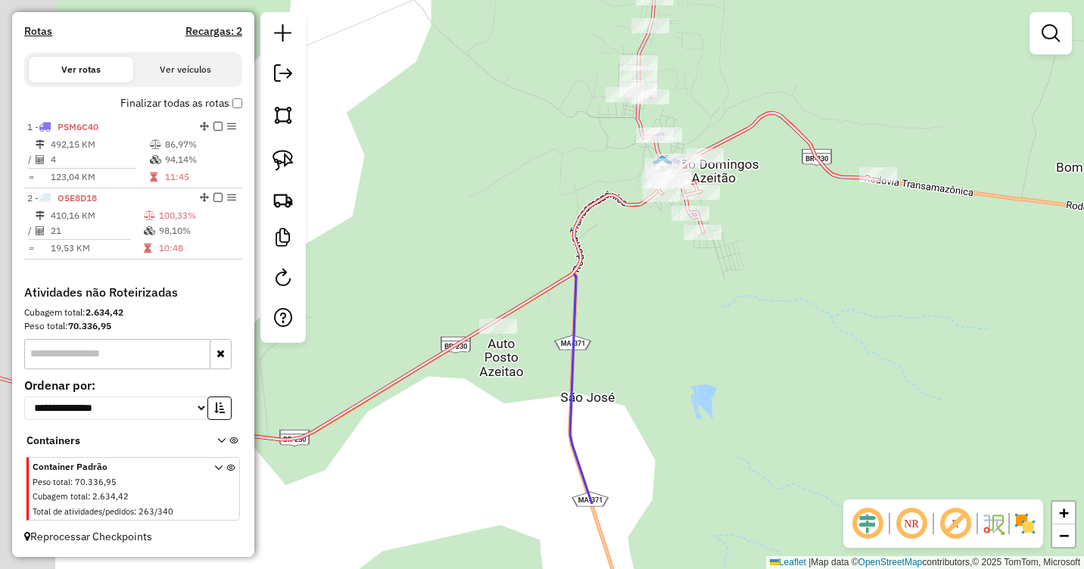
drag, startPoint x: 542, startPoint y: 415, endPoint x: 651, endPoint y: 270, distance: 181.7
click at [651, 270] on div "Janela de atendimento Grade de atendimento Capacidade Transportadoras Veículos …" at bounding box center [542, 284] width 1084 height 569
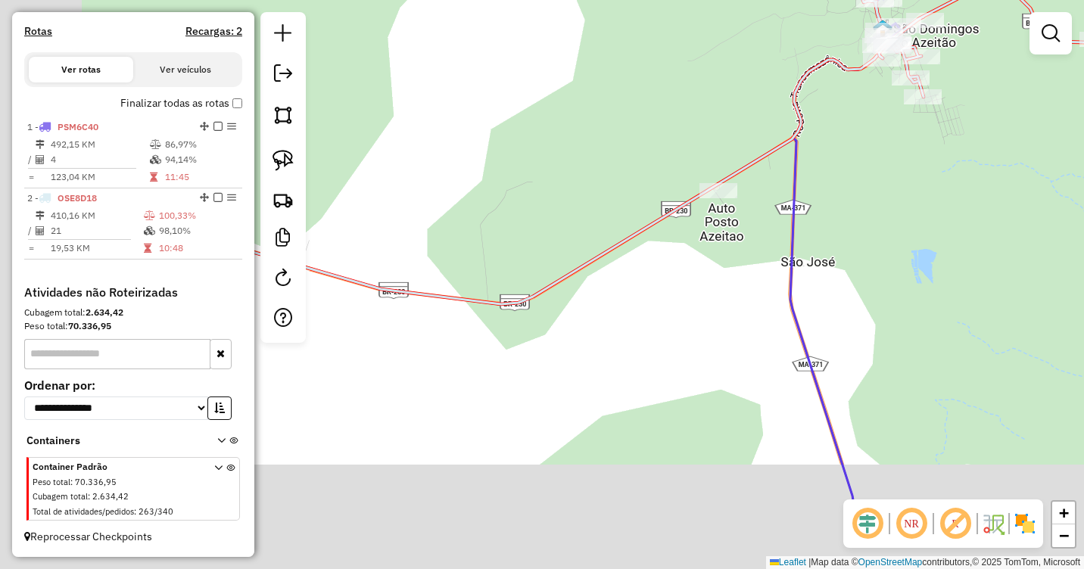
drag, startPoint x: 516, startPoint y: 415, endPoint x: 728, endPoint y: 299, distance: 240.9
click at [728, 299] on div "Janela de atendimento Grade de atendimento Capacidade Transportadoras Veículos …" at bounding box center [542, 284] width 1084 height 569
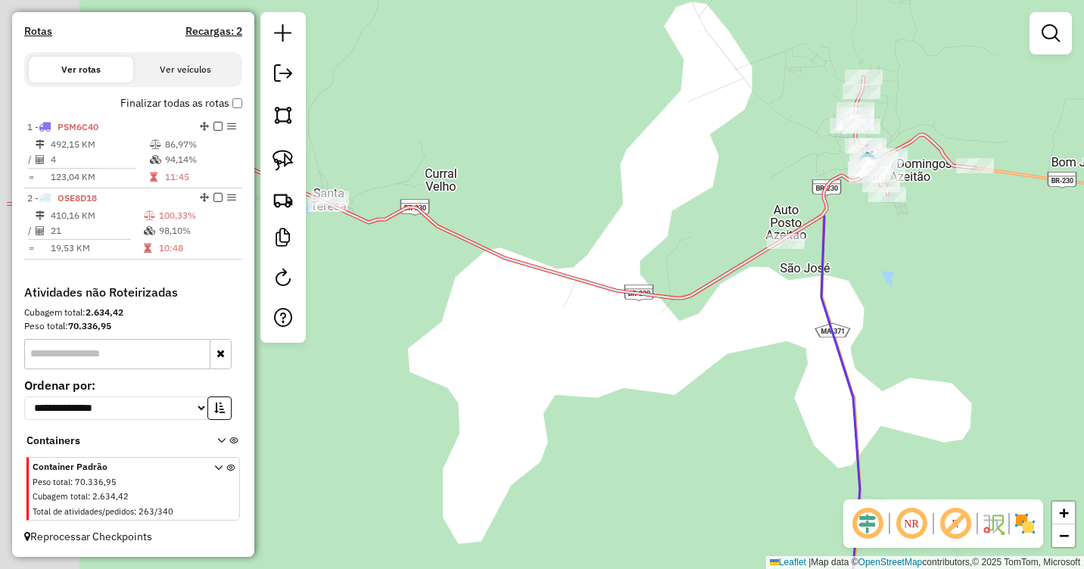
drag, startPoint x: 653, startPoint y: 337, endPoint x: 760, endPoint y: 322, distance: 107.8
click at [760, 322] on div "Janela de atendimento Grade de atendimento Capacidade Transportadoras Veículos …" at bounding box center [542, 284] width 1084 height 569
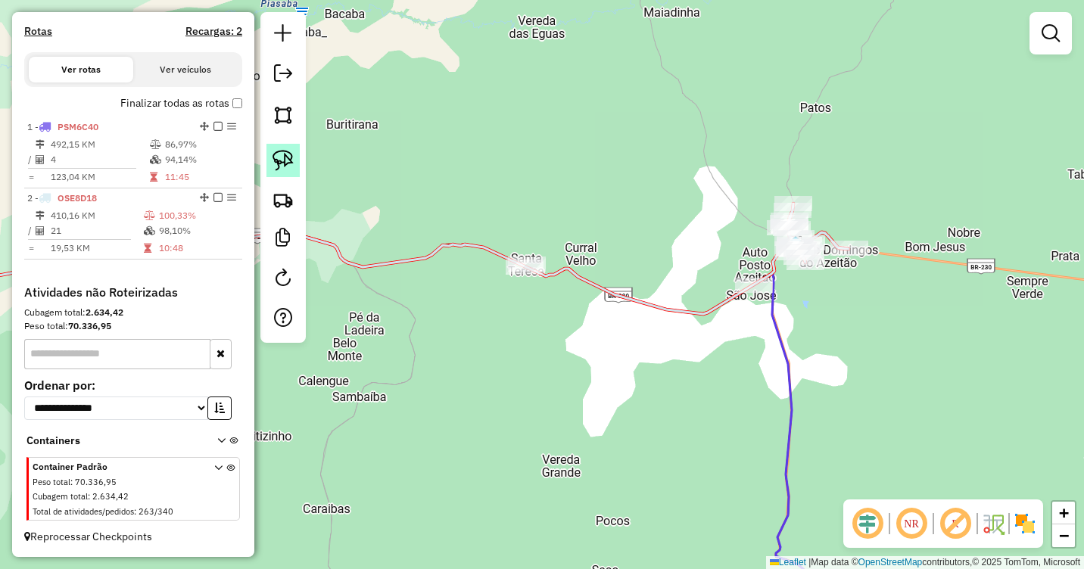
click at [285, 161] on img at bounding box center [283, 160] width 21 height 21
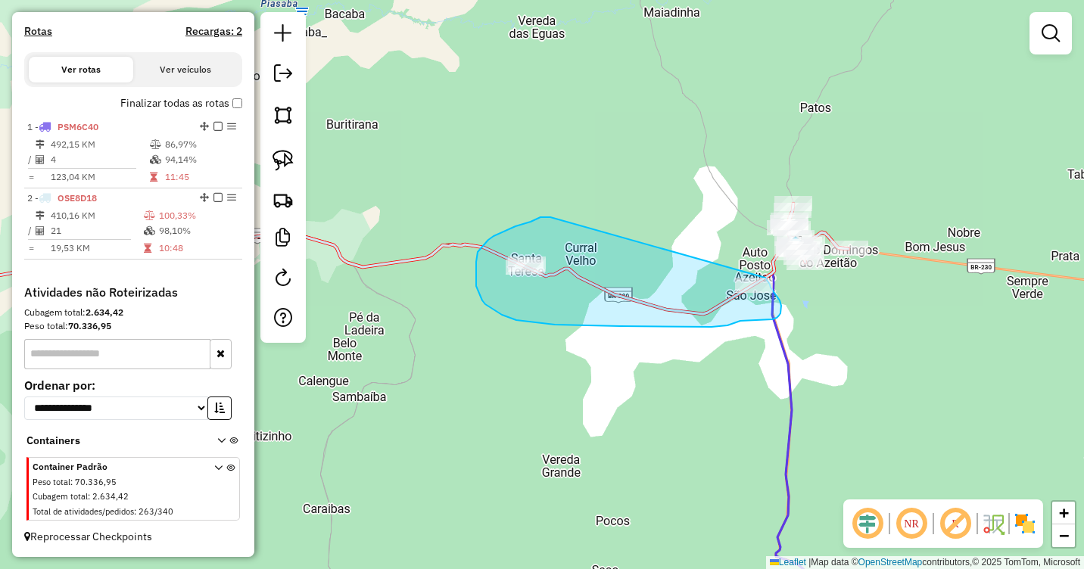
click at [766, 278] on div "Janela de atendimento Grade de atendimento Capacidade Transportadoras Veículos …" at bounding box center [542, 284] width 1084 height 569
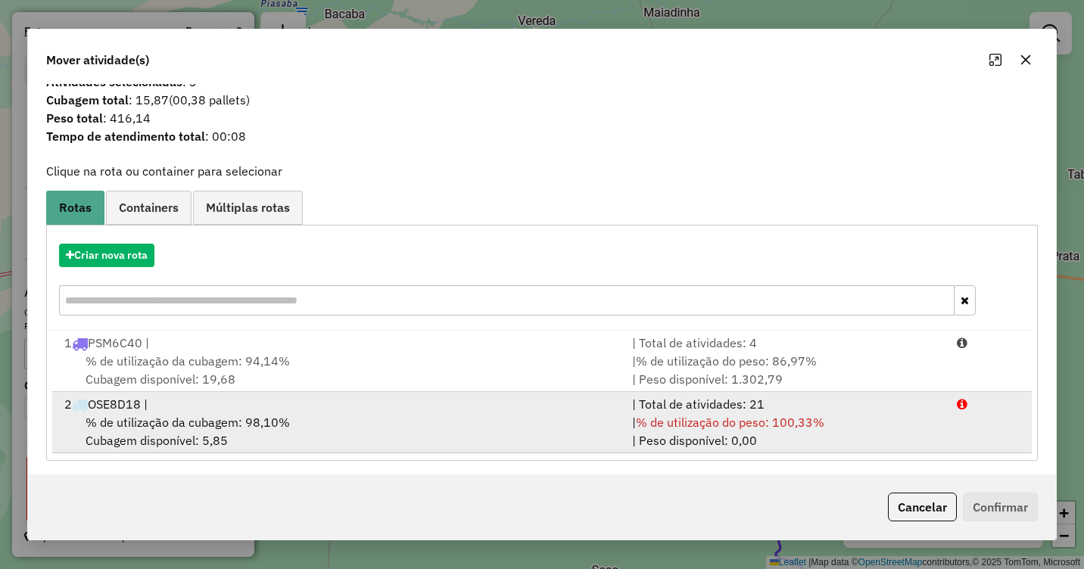
scroll to position [22, 0]
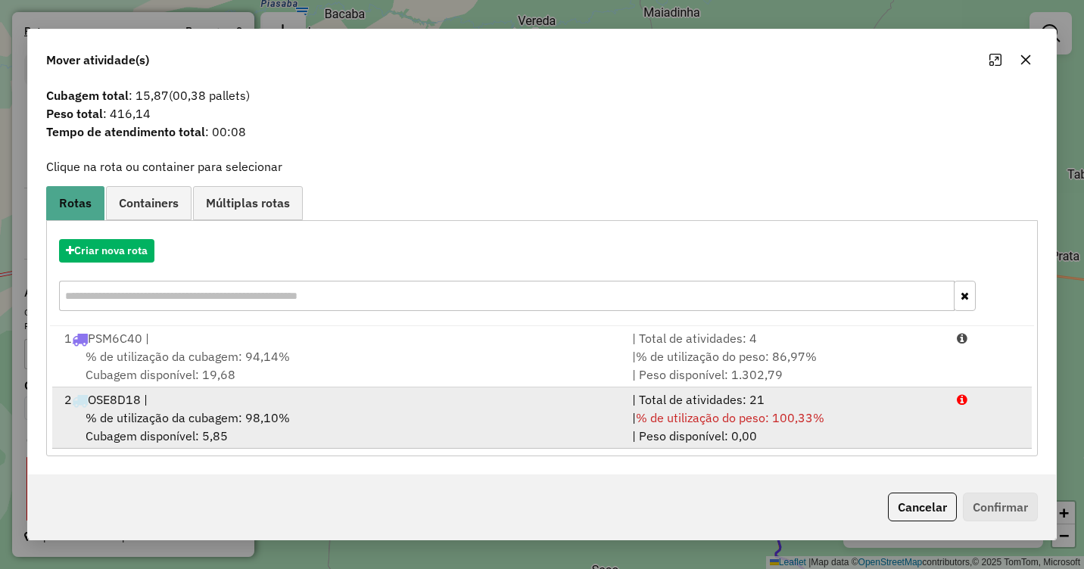
click at [256, 418] on span "% de utilização da cubagem: 98,10%" at bounding box center [188, 417] width 204 height 15
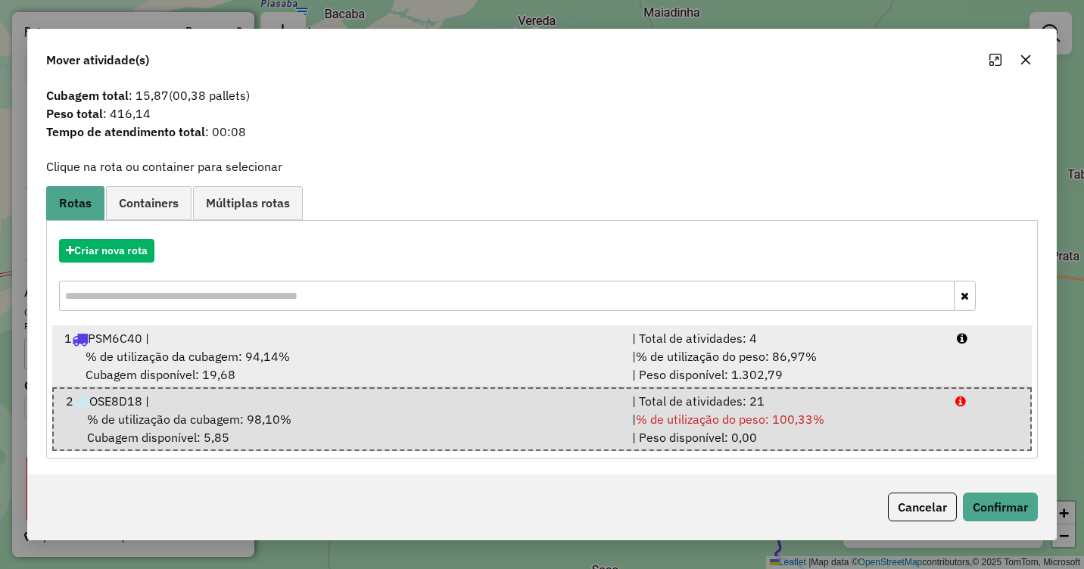
click at [229, 358] on span "% de utilização da cubagem: 94,14%" at bounding box center [188, 356] width 204 height 15
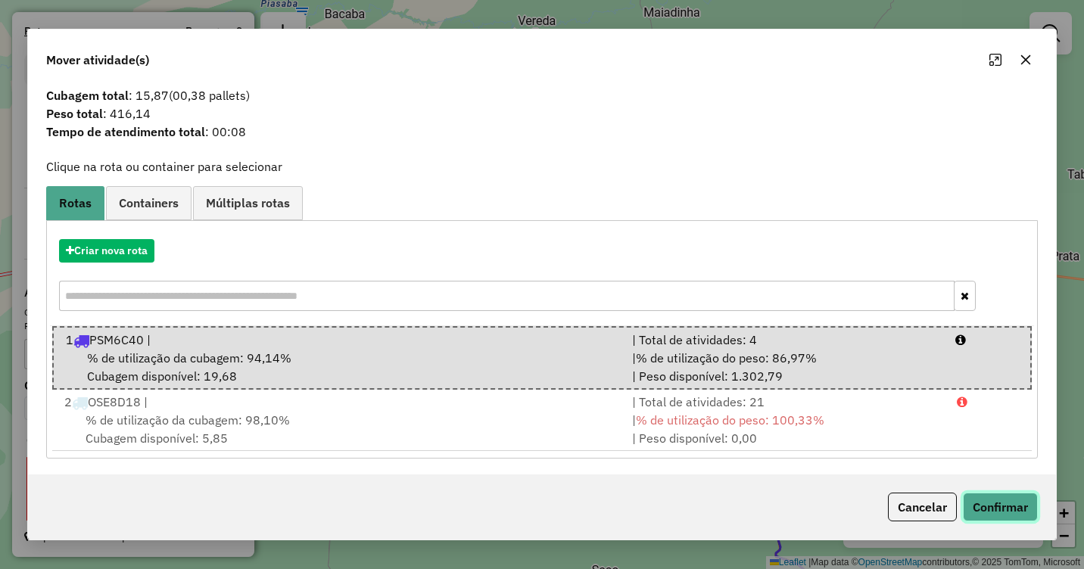
click at [1006, 505] on button "Confirmar" at bounding box center [1000, 507] width 75 height 29
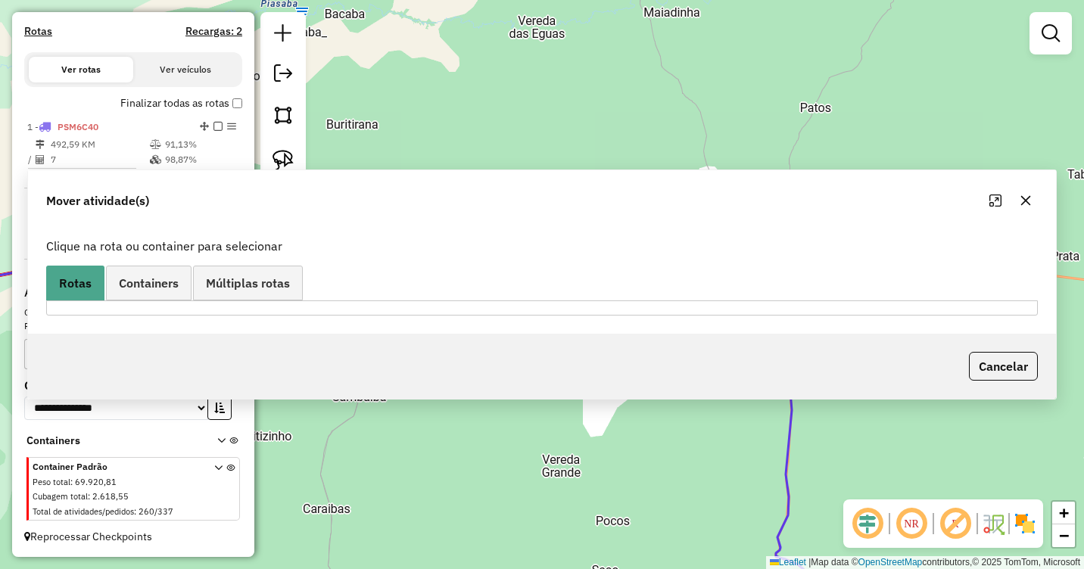
scroll to position [0, 0]
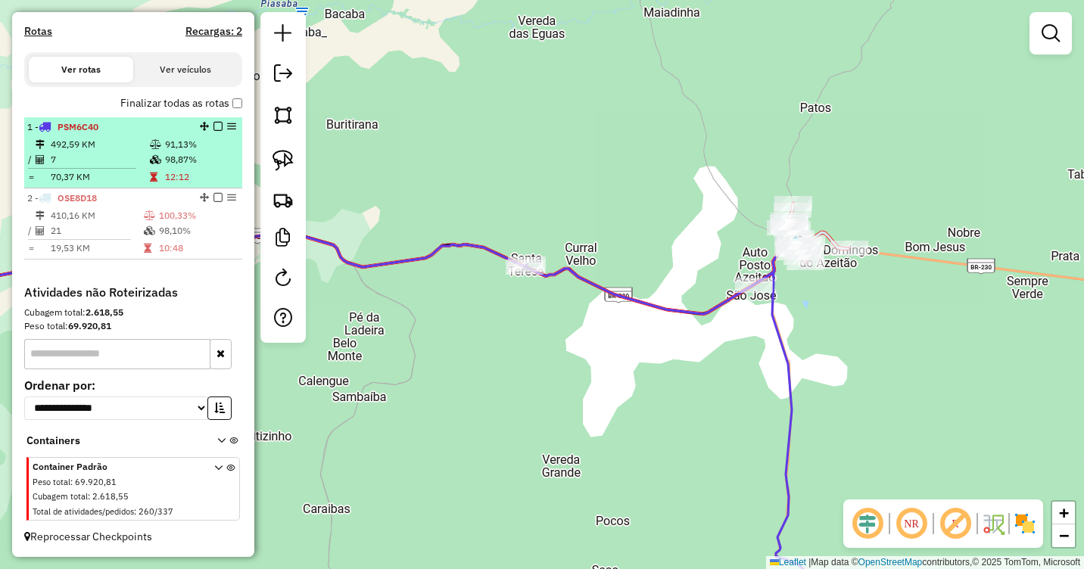
click at [178, 145] on td "91,13%" at bounding box center [200, 144] width 72 height 15
select select "**********"
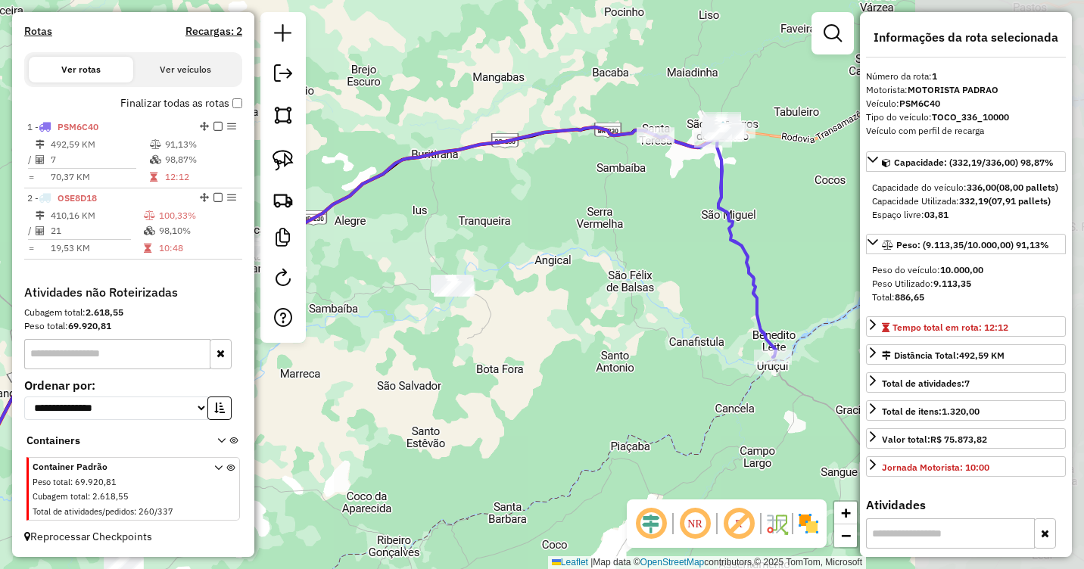
drag, startPoint x: 806, startPoint y: 170, endPoint x: 606, endPoint y: 224, distance: 207.9
click at [606, 224] on div "Janela de atendimento Grade de atendimento Capacidade Transportadoras Veículos …" at bounding box center [542, 284] width 1084 height 569
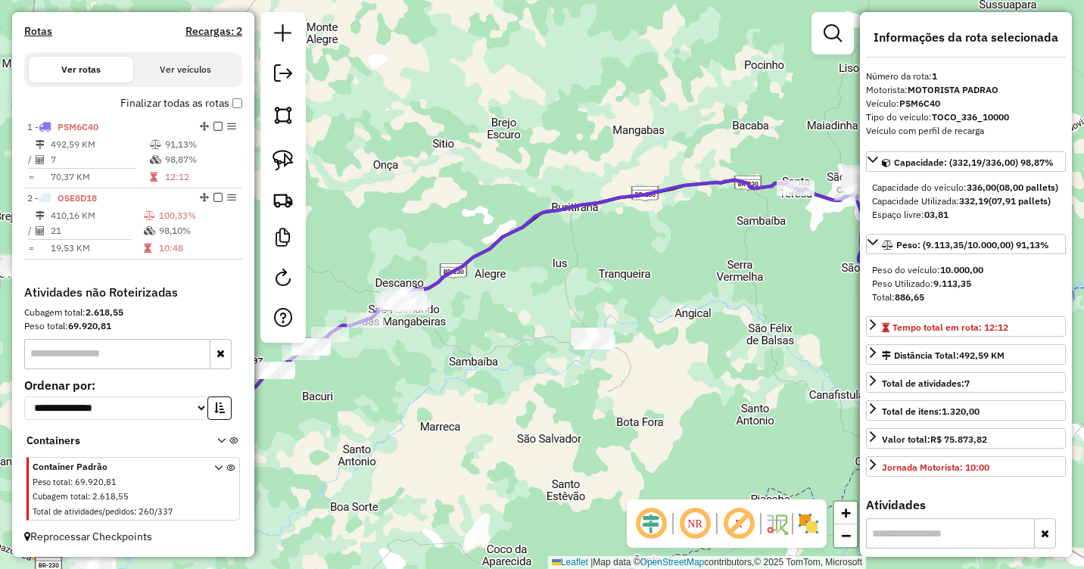
drag, startPoint x: 594, startPoint y: 210, endPoint x: 572, endPoint y: 288, distance: 80.8
click at [572, 288] on div "Janela de atendimento Grade de atendimento Capacidade Transportadoras Veículos …" at bounding box center [542, 284] width 1084 height 569
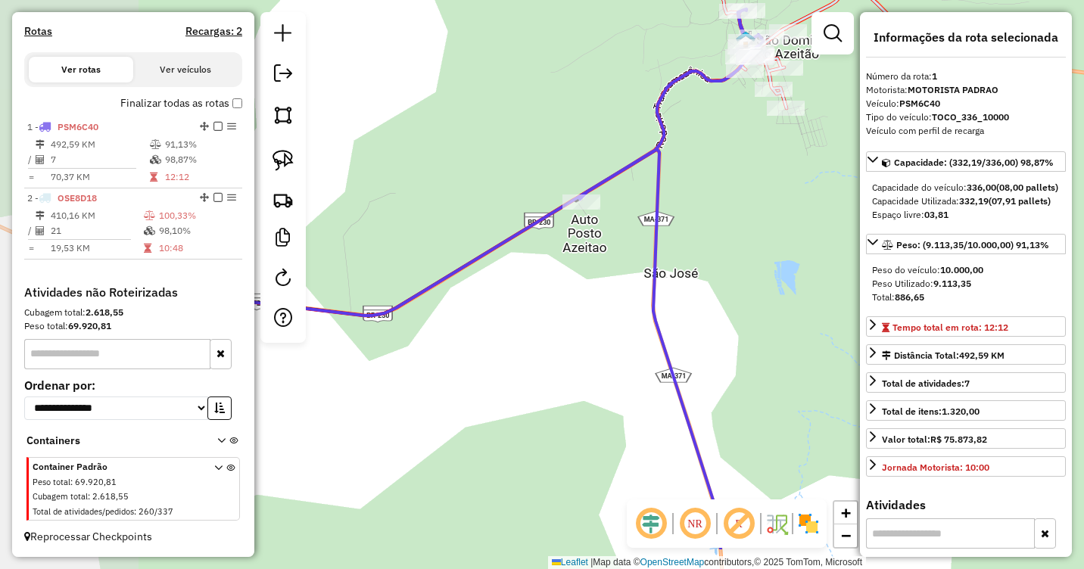
drag, startPoint x: 692, startPoint y: 287, endPoint x: 804, endPoint y: 219, distance: 131.2
click at [804, 220] on div "Janela de atendimento Grade de atendimento Capacidade Transportadoras Veículos …" at bounding box center [542, 284] width 1084 height 569
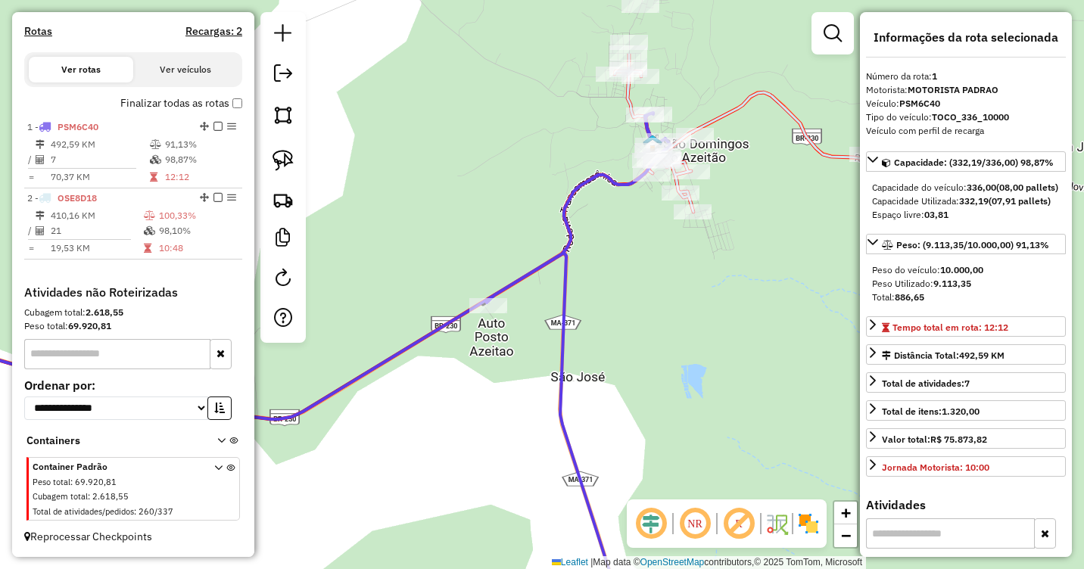
drag, startPoint x: 804, startPoint y: 219, endPoint x: 658, endPoint y: 275, distance: 156.5
click at [660, 306] on div "Janela de atendimento Grade de atendimento Capacidade Transportadoras Veículos …" at bounding box center [542, 284] width 1084 height 569
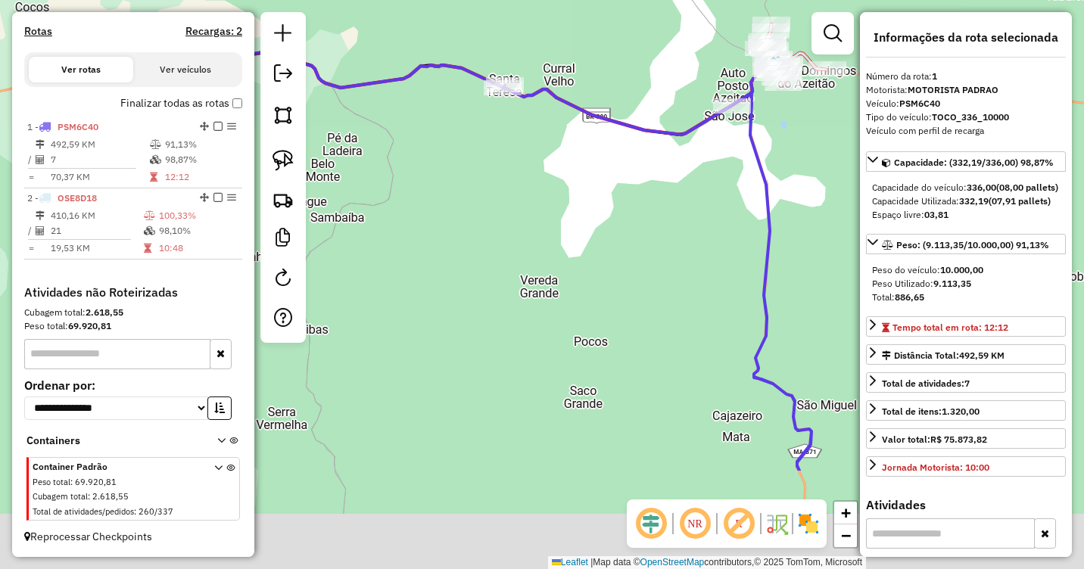
drag, startPoint x: 734, startPoint y: 339, endPoint x: 831, endPoint y: 199, distance: 170.8
click at [850, 184] on div "Janela de atendimento Grade de atendimento Capacidade Transportadoras Veículos …" at bounding box center [542, 284] width 1084 height 569
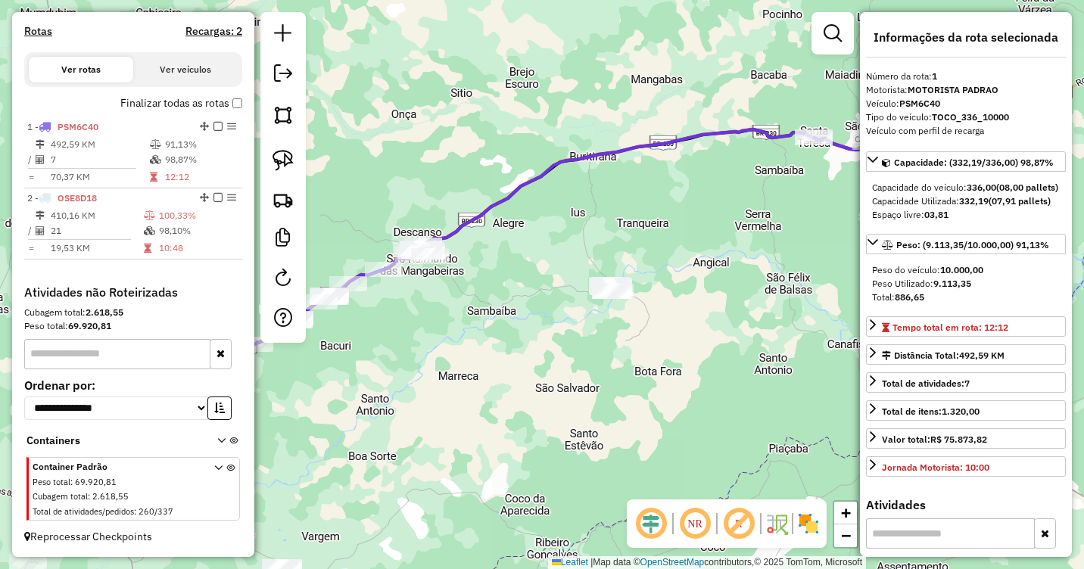
drag, startPoint x: 667, startPoint y: 293, endPoint x: 794, endPoint y: 244, distance: 135.7
click at [799, 244] on div "Janela de atendimento Grade de atendimento Capacidade Transportadoras Veículos …" at bounding box center [542, 284] width 1084 height 569
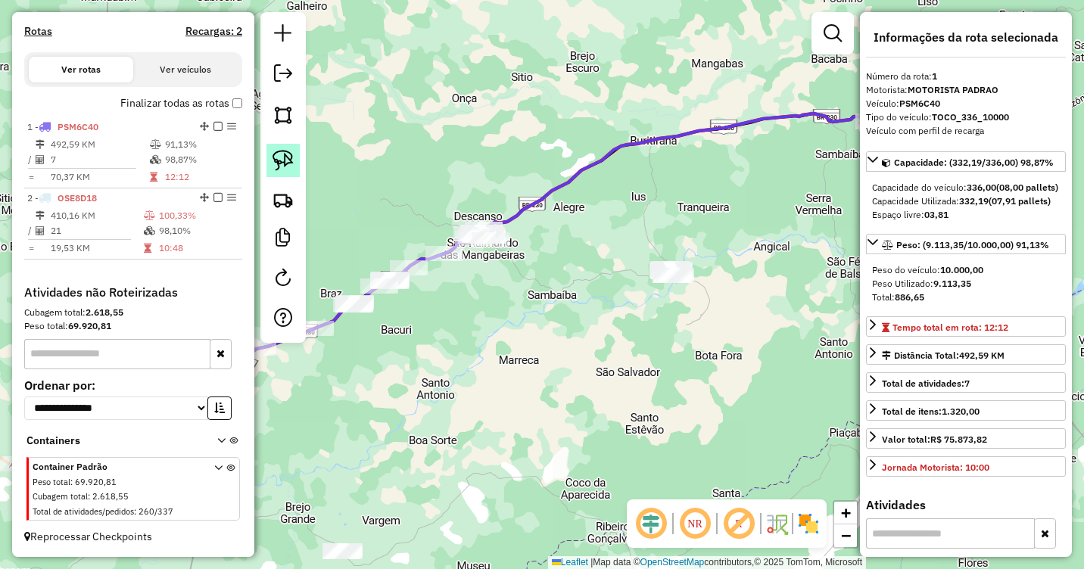
click at [290, 167] on img at bounding box center [283, 160] width 21 height 21
drag, startPoint x: 682, startPoint y: 235, endPoint x: 713, endPoint y: 278, distance: 52.6
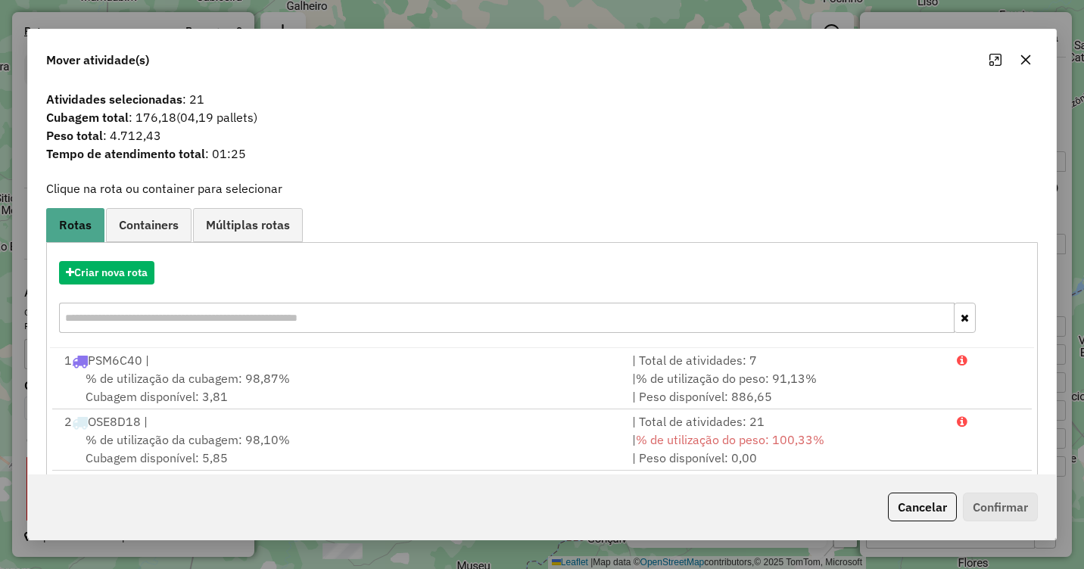
click at [1031, 62] on icon "button" at bounding box center [1026, 60] width 12 height 12
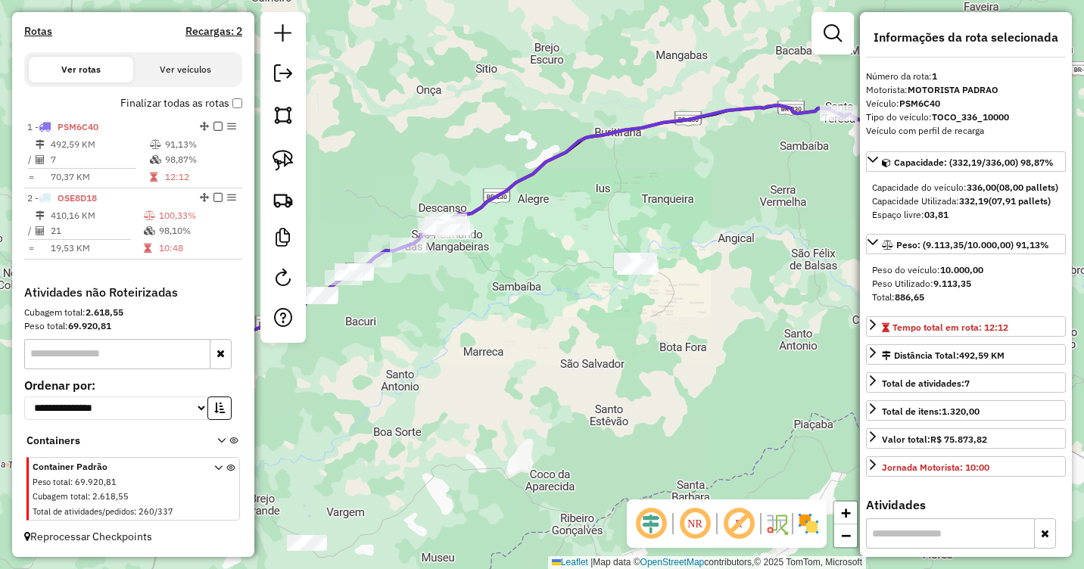
drag, startPoint x: 576, startPoint y: 231, endPoint x: 617, endPoint y: 209, distance: 46.4
click at [617, 209] on div "Janela de atendimento Grade de atendimento Capacidade Transportadoras Veículos …" at bounding box center [542, 284] width 1084 height 569
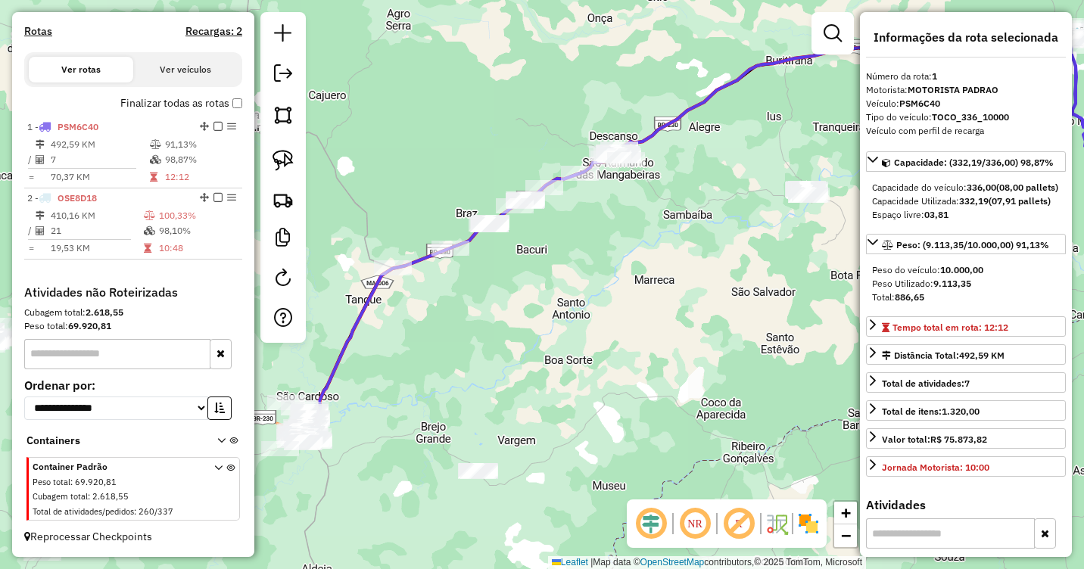
drag, startPoint x: 515, startPoint y: 282, endPoint x: 645, endPoint y: 232, distance: 139.5
click at [645, 232] on div "Janela de atendimento Grade de atendimento Capacidade Transportadoras Veículos …" at bounding box center [542, 284] width 1084 height 569
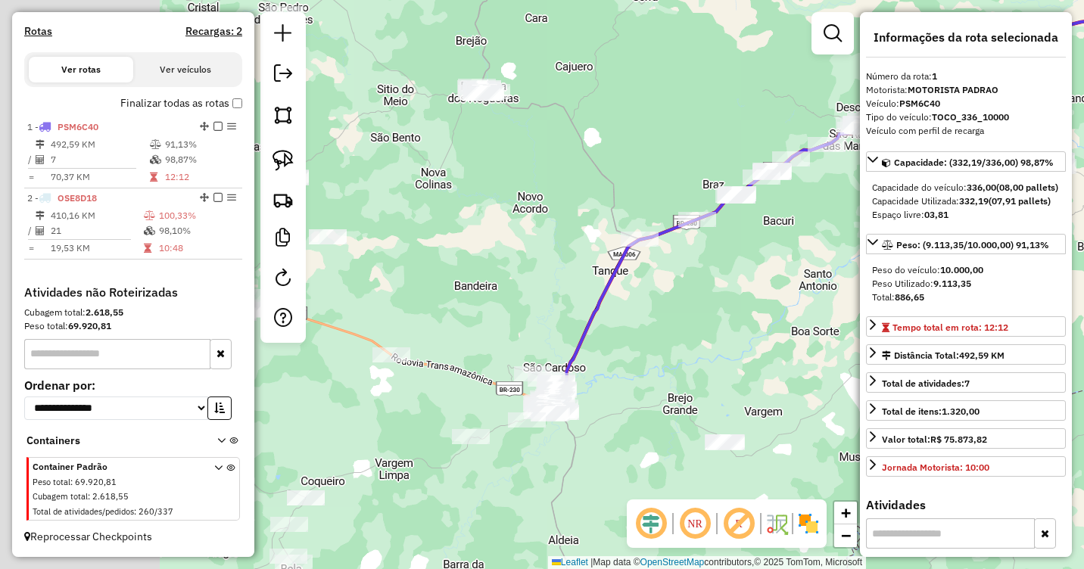
drag, startPoint x: 517, startPoint y: 326, endPoint x: 738, endPoint y: 324, distance: 220.3
click at [761, 318] on div "Janela de atendimento Grade de atendimento Capacidade Transportadoras Veículos …" at bounding box center [542, 284] width 1084 height 569
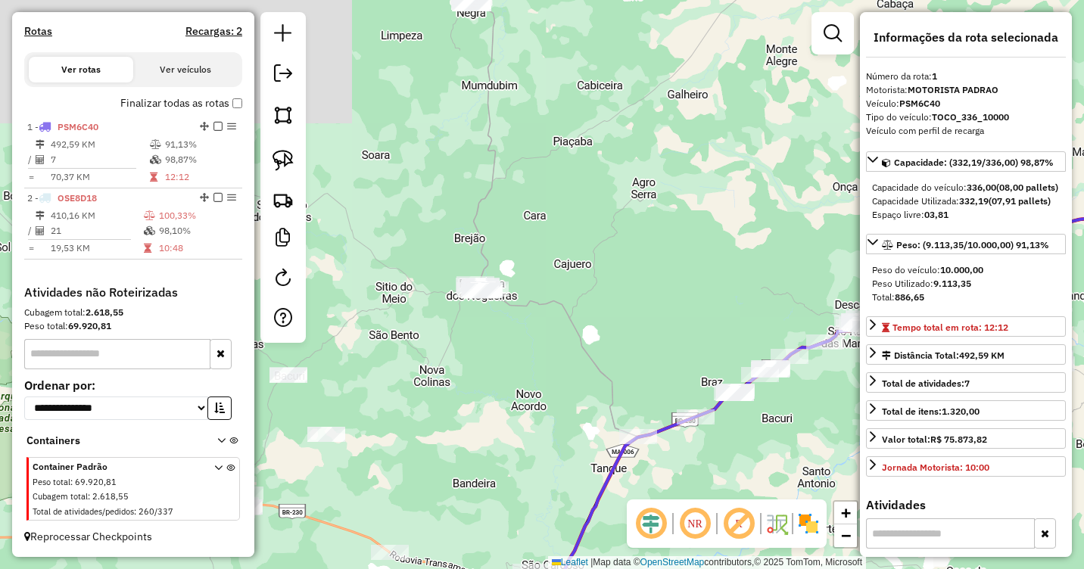
drag, startPoint x: 573, startPoint y: 126, endPoint x: 562, endPoint y: 314, distance: 188.1
click at [553, 342] on div "Janela de atendimento Grade de atendimento Capacidade Transportadoras Veículos …" at bounding box center [542, 284] width 1084 height 569
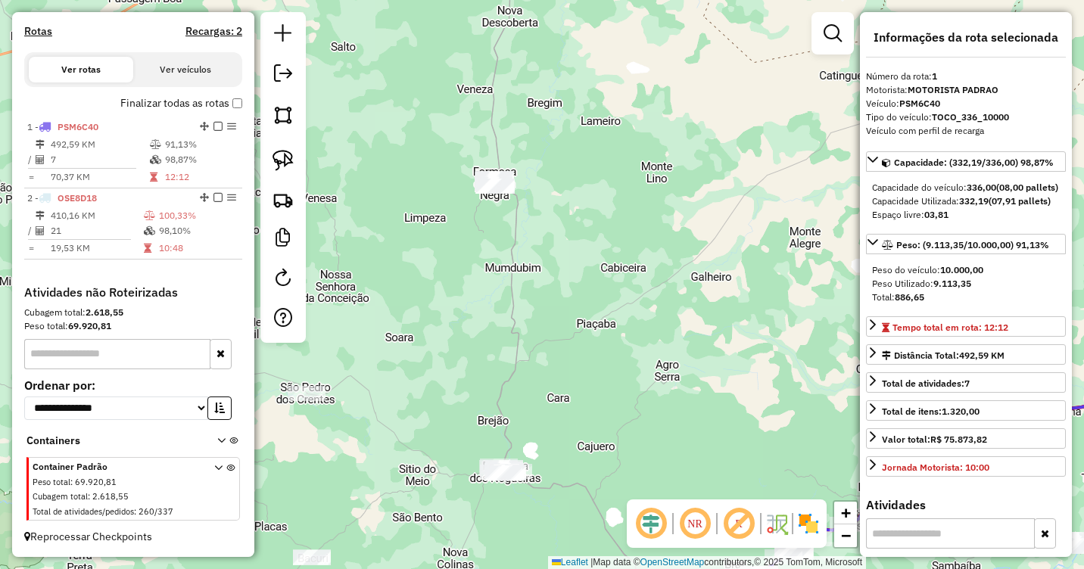
drag, startPoint x: 588, startPoint y: 216, endPoint x: 610, endPoint y: 298, distance: 84.9
click at [610, 298] on div "Janela de atendimento Grade de atendimento Capacidade Transportadoras Veículos …" at bounding box center [542, 284] width 1084 height 569
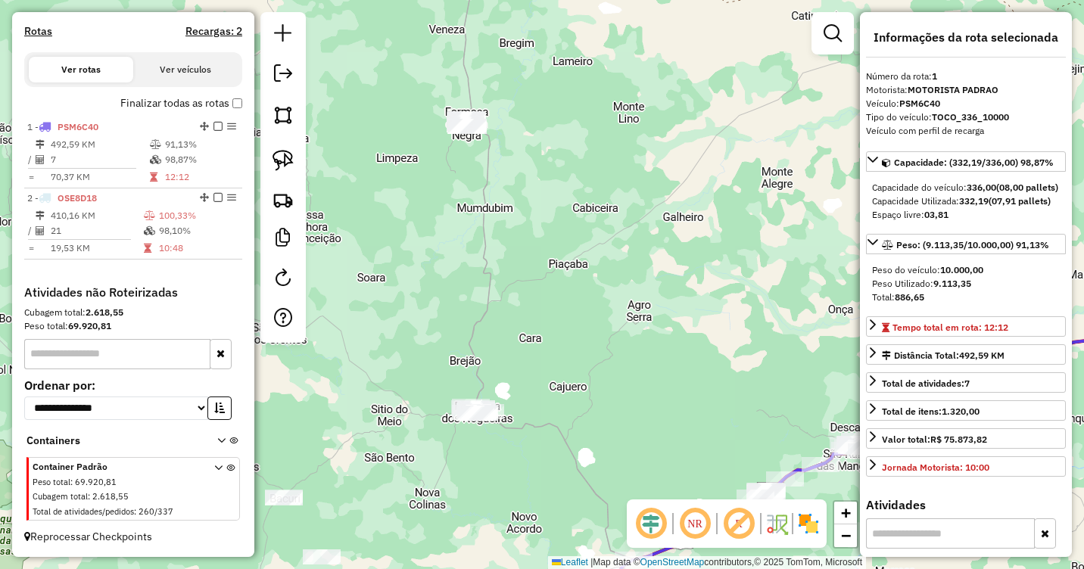
drag, startPoint x: 491, startPoint y: 93, endPoint x: 482, endPoint y: 95, distance: 8.5
click at [482, 95] on div "Janela de atendimento Grade de atendimento Capacidade Transportadoras Veículos …" at bounding box center [542, 284] width 1084 height 569
drag, startPoint x: 276, startPoint y: 156, endPoint x: 312, endPoint y: 151, distance: 36.7
click at [278, 157] on img at bounding box center [283, 160] width 21 height 21
drag, startPoint x: 462, startPoint y: 94, endPoint x: 508, endPoint y: 141, distance: 65.9
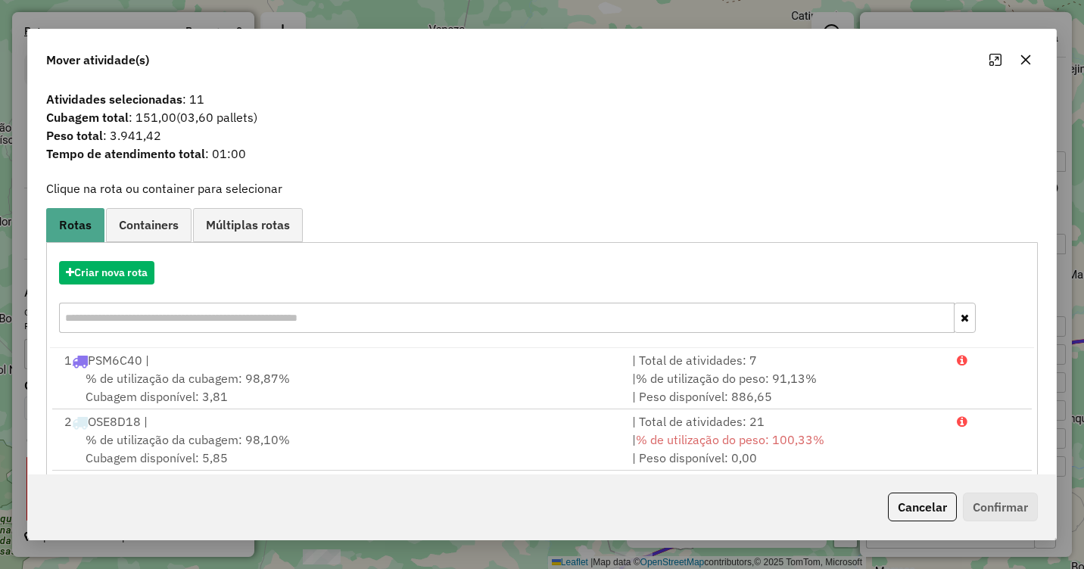
click at [1031, 61] on icon "button" at bounding box center [1026, 60] width 12 height 12
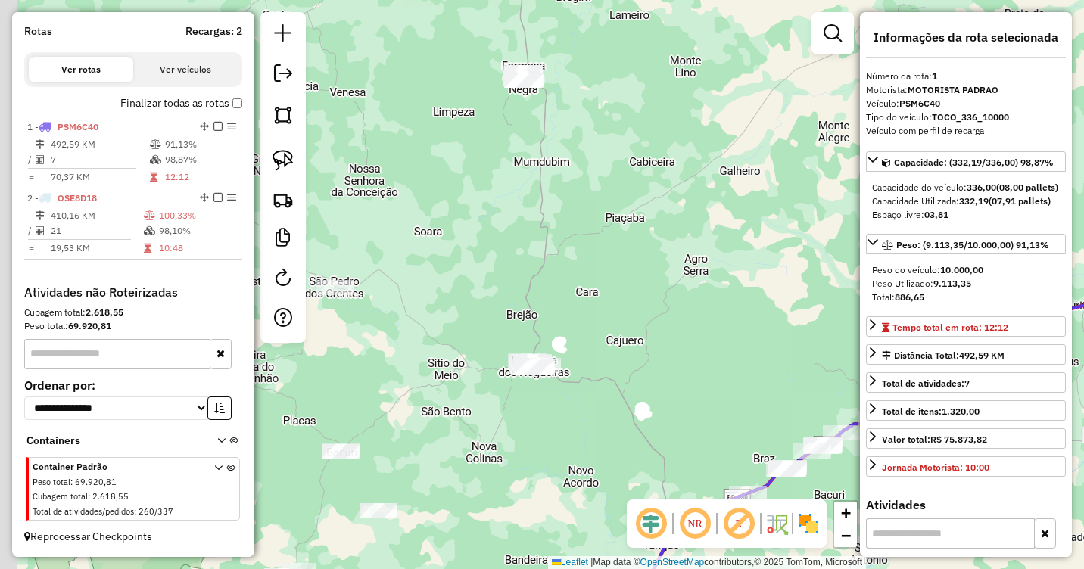
drag, startPoint x: 588, startPoint y: 225, endPoint x: 663, endPoint y: 156, distance: 101.8
click at [663, 156] on div "Janela de atendimento Grade de atendimento Capacidade Transportadoras Veículos …" at bounding box center [542, 284] width 1084 height 569
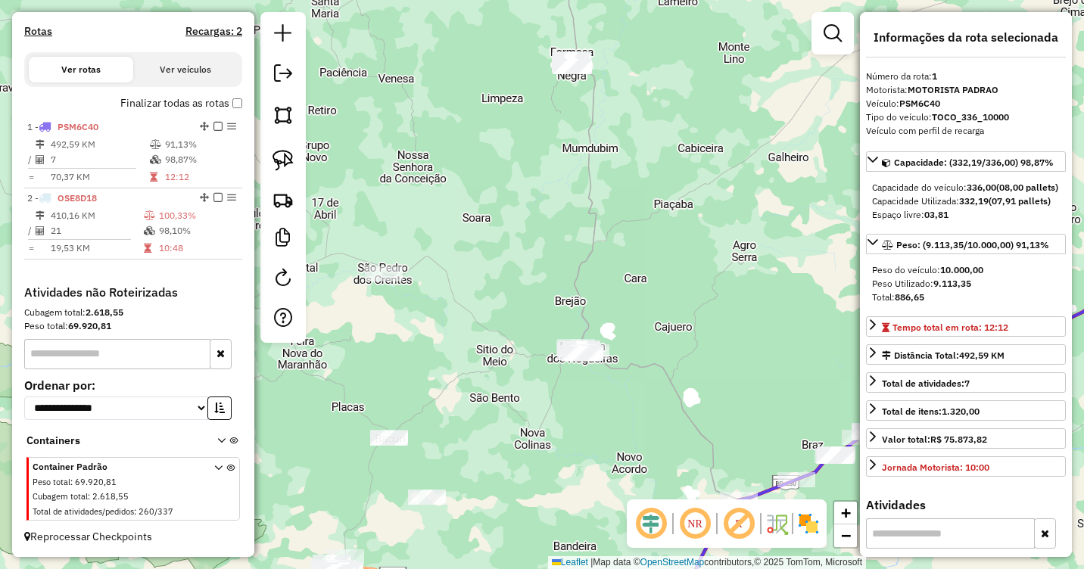
drag, startPoint x: 637, startPoint y: 165, endPoint x: 591, endPoint y: 287, distance: 130.4
click at [591, 287] on div "Janela de atendimento Grade de atendimento Capacidade Transportadoras Veículos …" at bounding box center [542, 284] width 1084 height 569
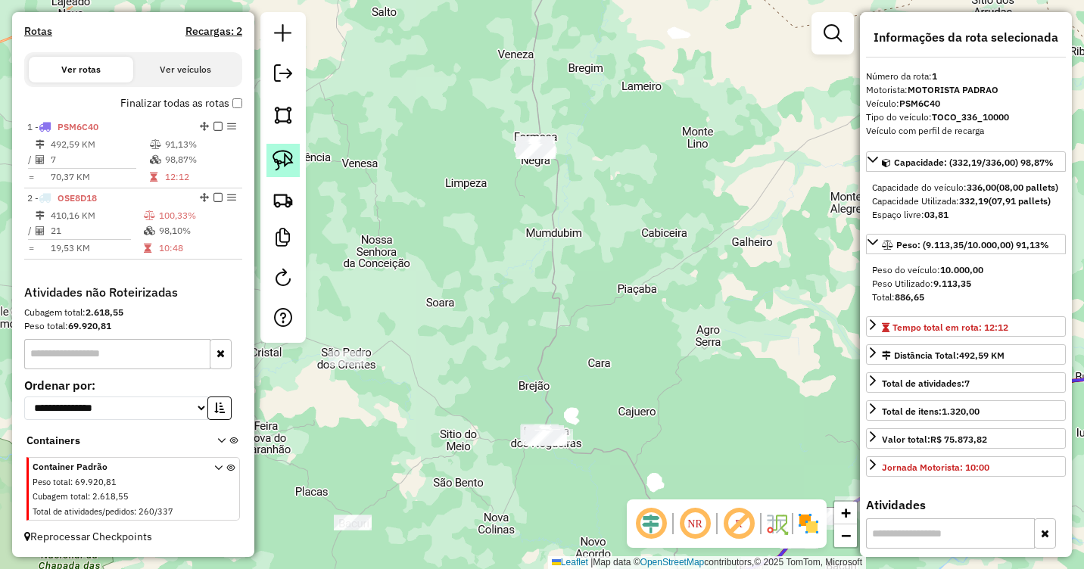
click at [278, 164] on img at bounding box center [283, 160] width 21 height 21
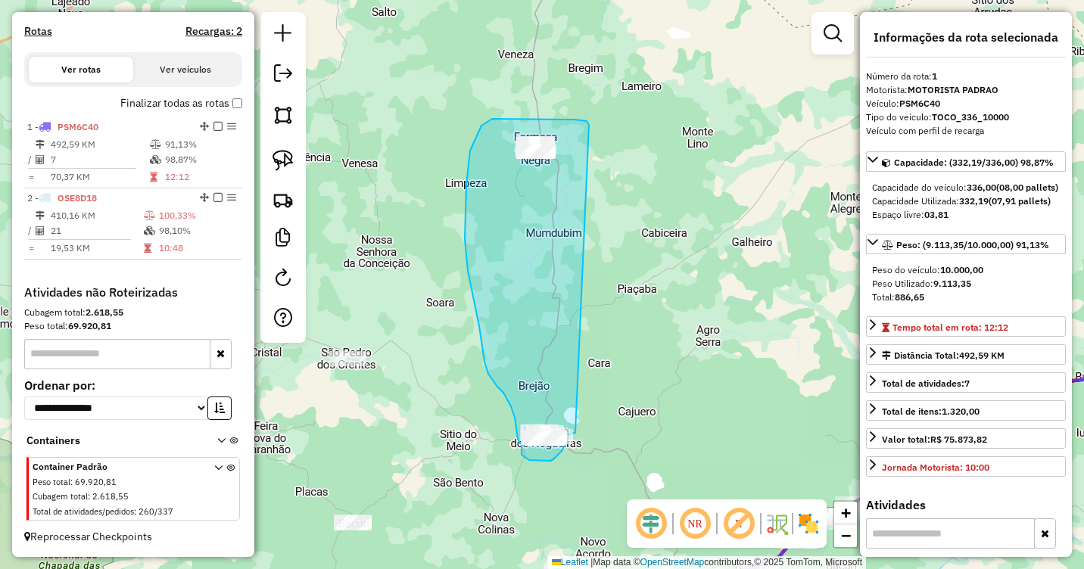
drag, startPoint x: 588, startPoint y: 123, endPoint x: 575, endPoint y: 433, distance: 310.0
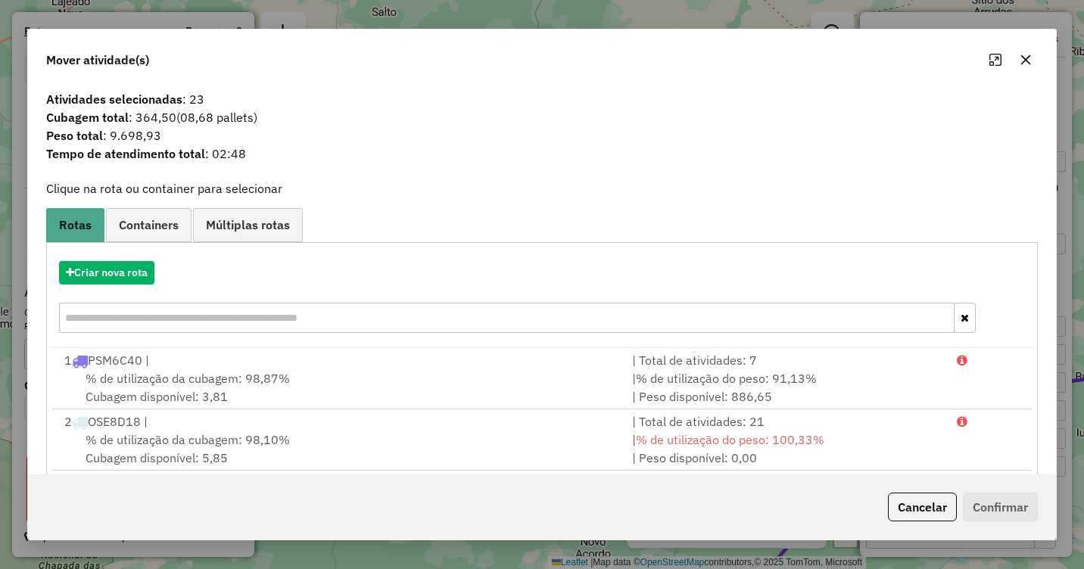
click at [1028, 58] on icon "button" at bounding box center [1026, 60] width 12 height 12
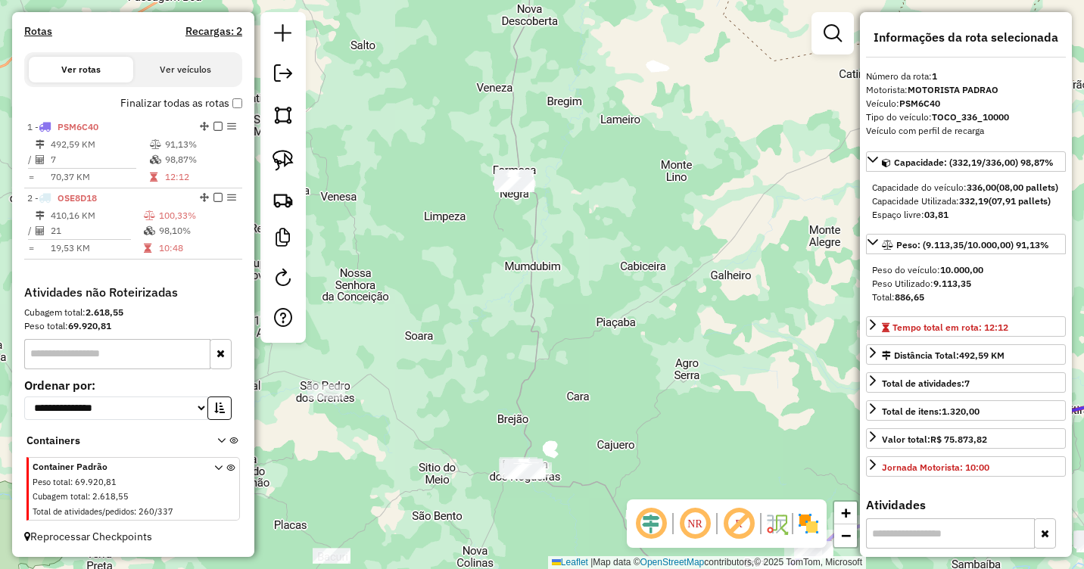
drag, startPoint x: 591, startPoint y: 262, endPoint x: 565, endPoint y: 306, distance: 51.3
click at [565, 306] on div "Janela de atendimento Grade de atendimento Capacidade Transportadoras Veículos …" at bounding box center [542, 284] width 1084 height 569
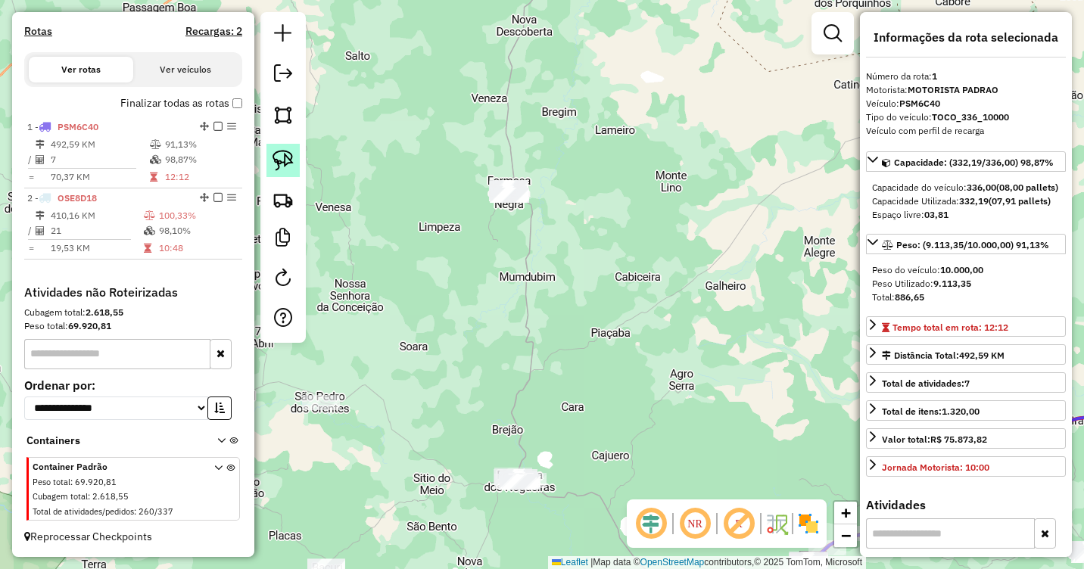
click at [275, 169] on img at bounding box center [283, 160] width 21 height 21
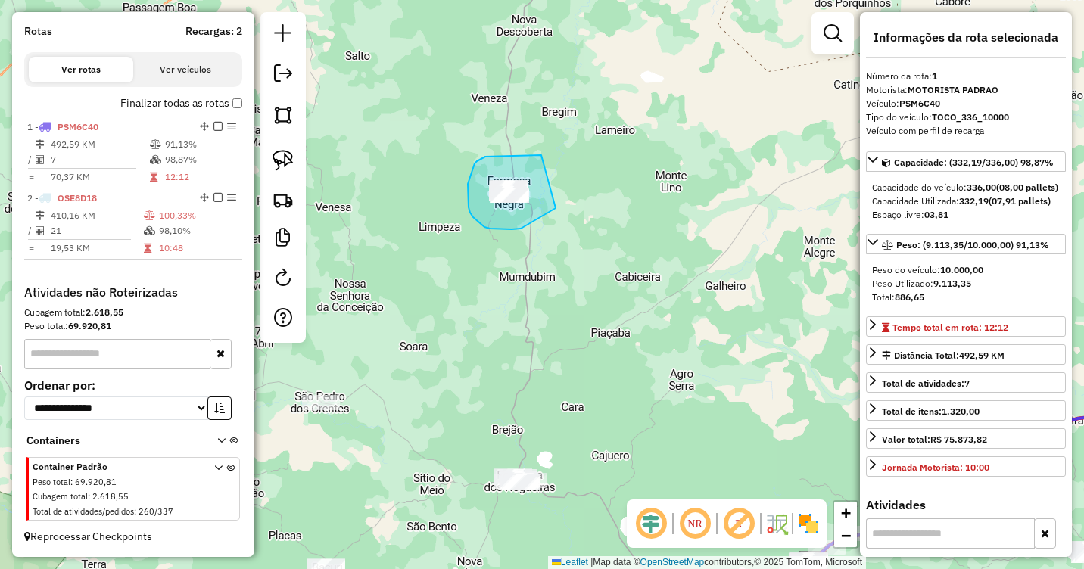
drag, startPoint x: 541, startPoint y: 155, endPoint x: 556, endPoint y: 208, distance: 54.9
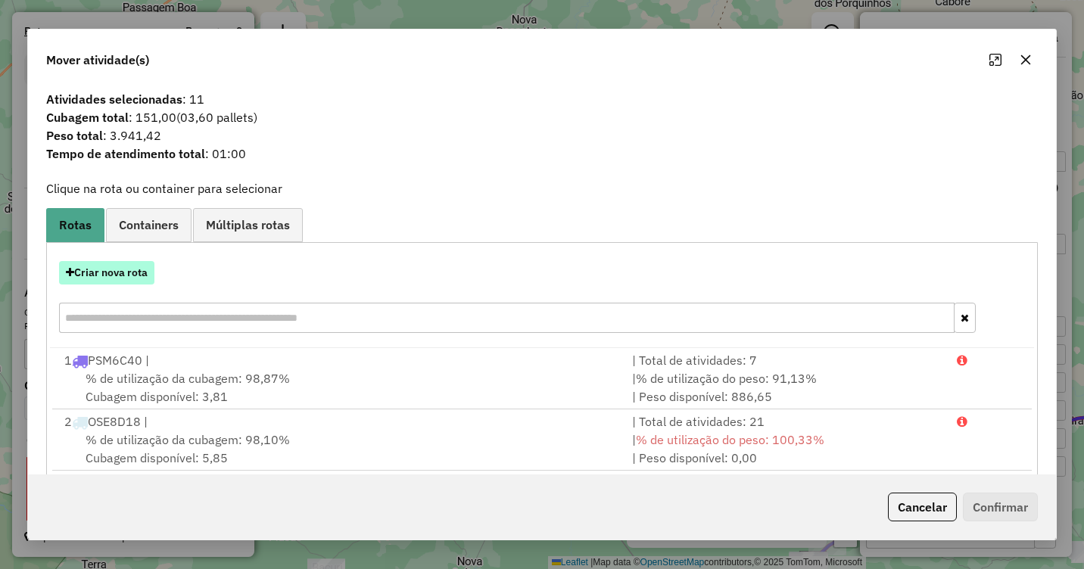
click at [123, 272] on button "Criar nova rota" at bounding box center [106, 272] width 95 height 23
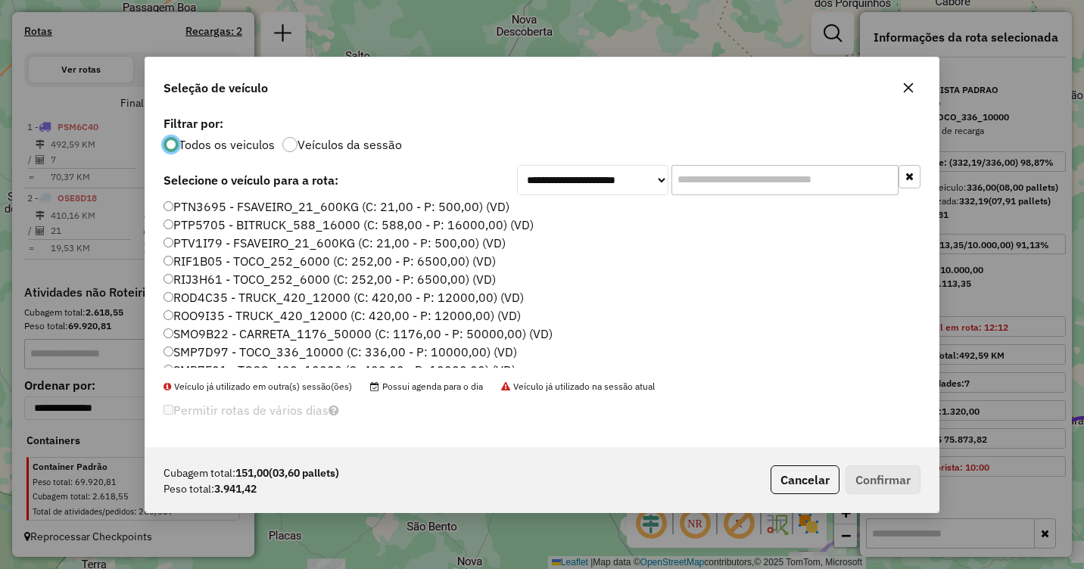
scroll to position [303, 0]
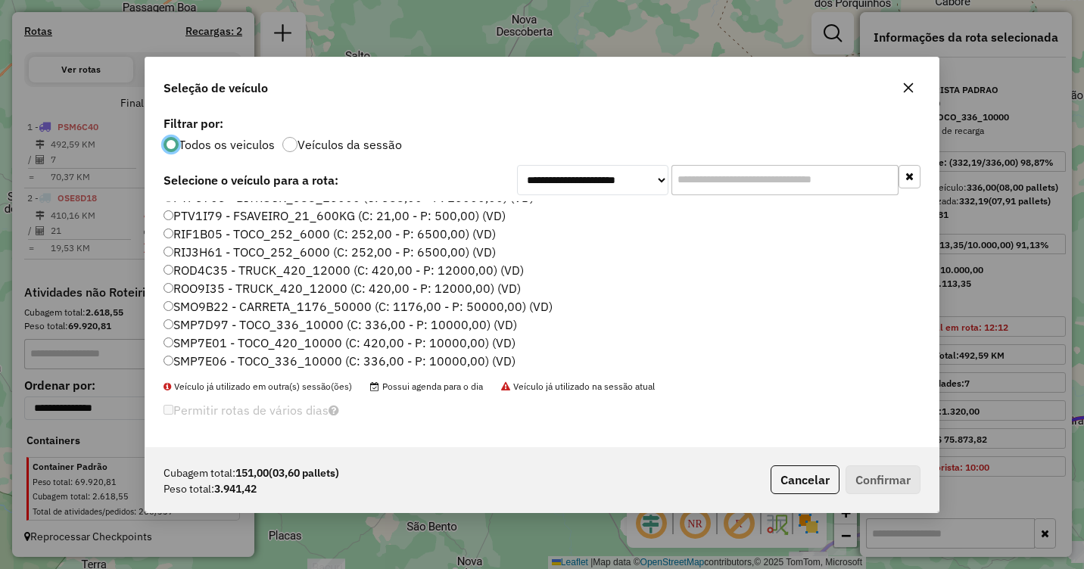
click at [205, 228] on label "RIF1B05 - TOCO_252_6000 (C: 252,00 - P: 6500,00) (VD)" at bounding box center [330, 234] width 332 height 18
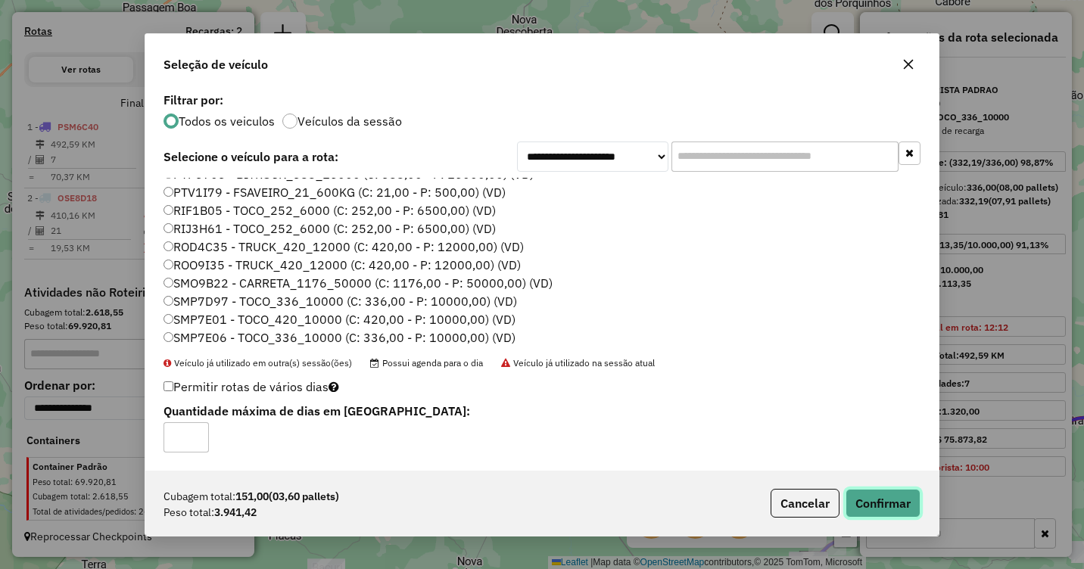
click at [877, 494] on button "Confirmar" at bounding box center [883, 503] width 75 height 29
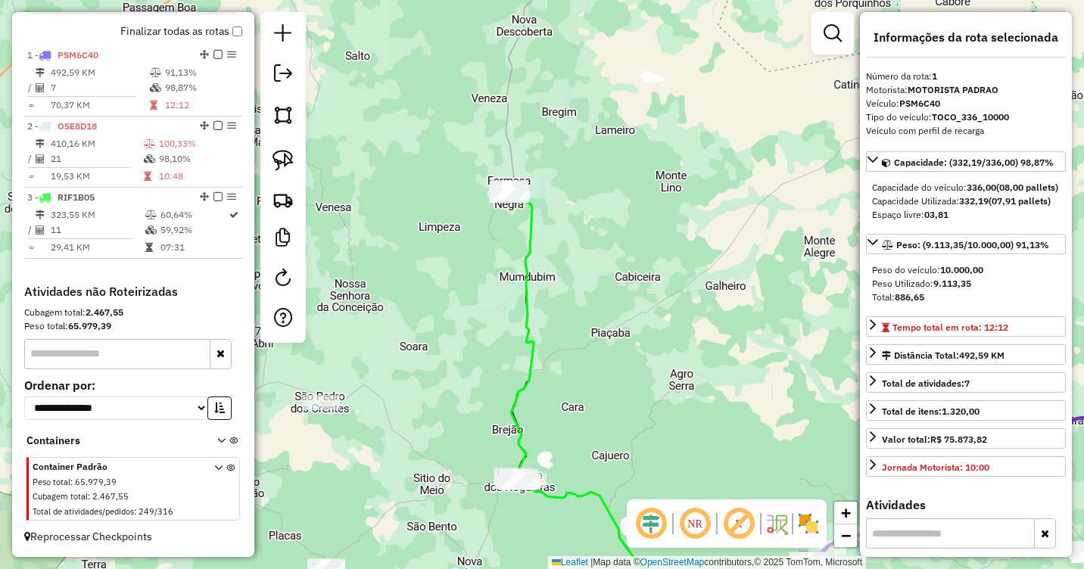
scroll to position [553, 0]
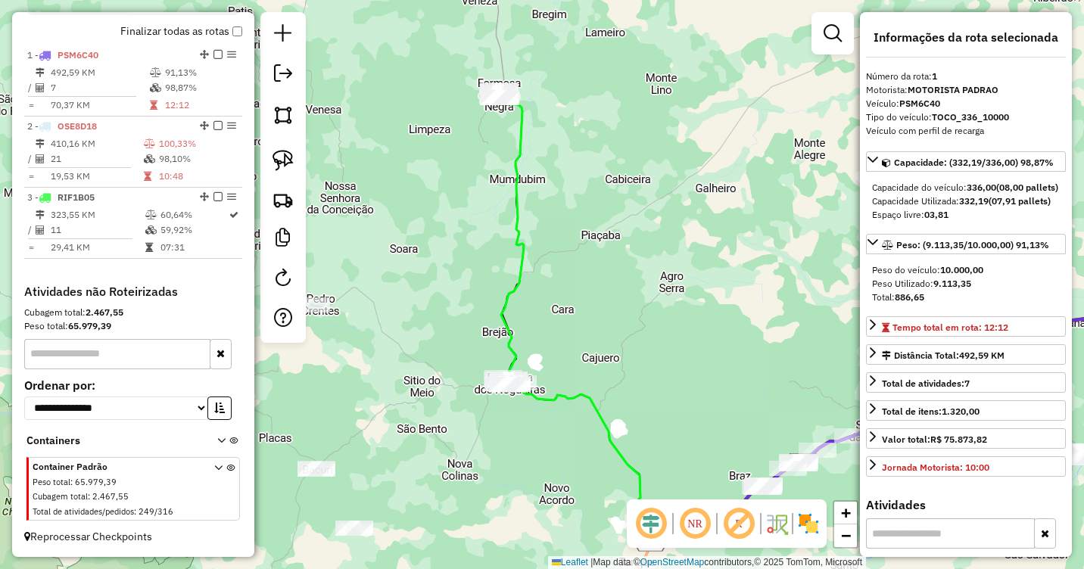
drag, startPoint x: 646, startPoint y: 423, endPoint x: 635, endPoint y: 277, distance: 146.6
click at [635, 277] on div "Janela de atendimento Grade de atendimento Capacidade Transportadoras Veículos …" at bounding box center [542, 284] width 1084 height 569
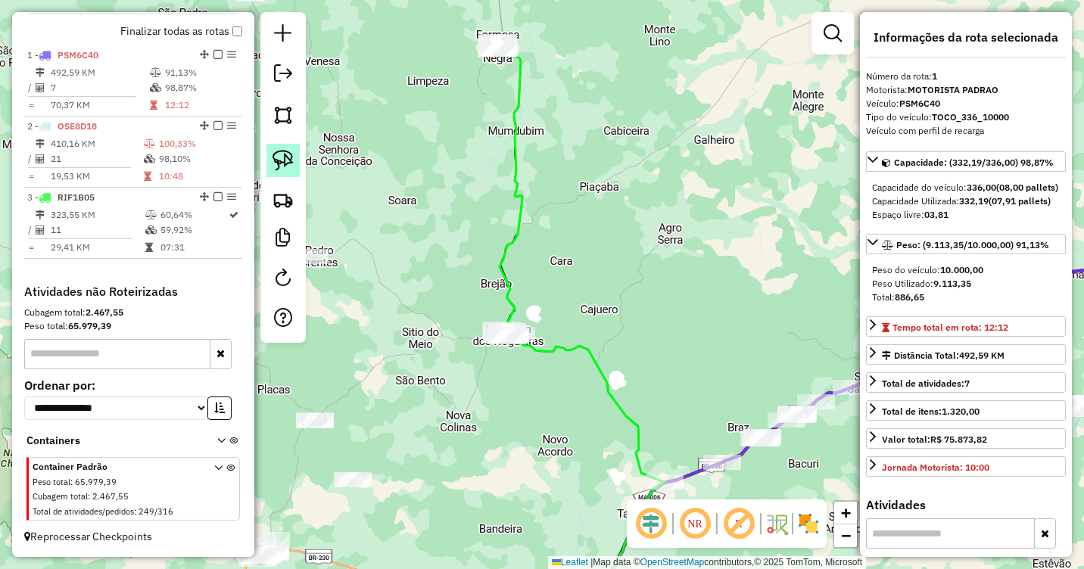
click at [283, 170] on img at bounding box center [283, 160] width 21 height 21
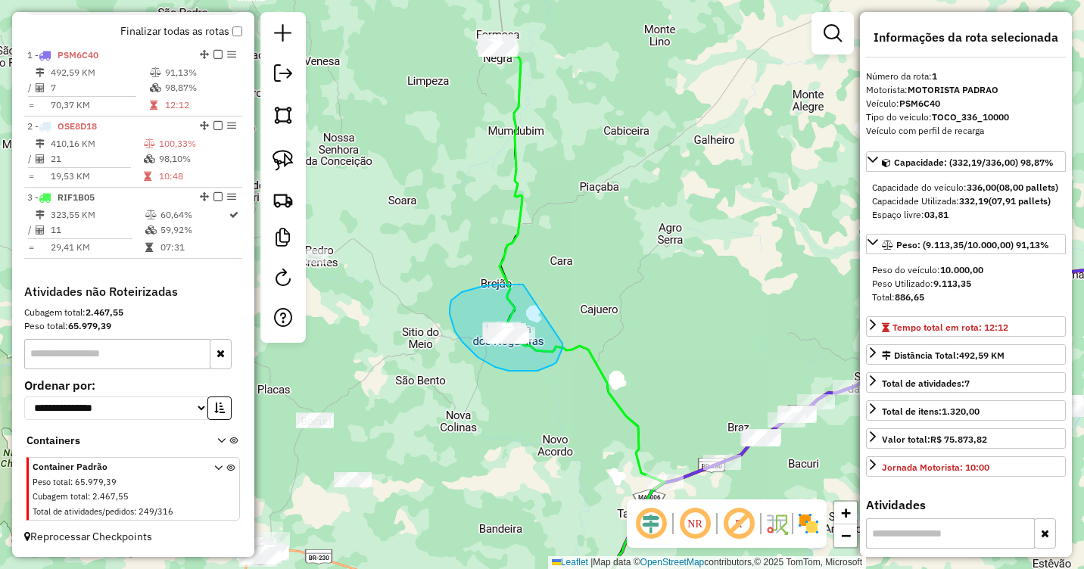
drag, startPoint x: 523, startPoint y: 285, endPoint x: 563, endPoint y: 343, distance: 70.4
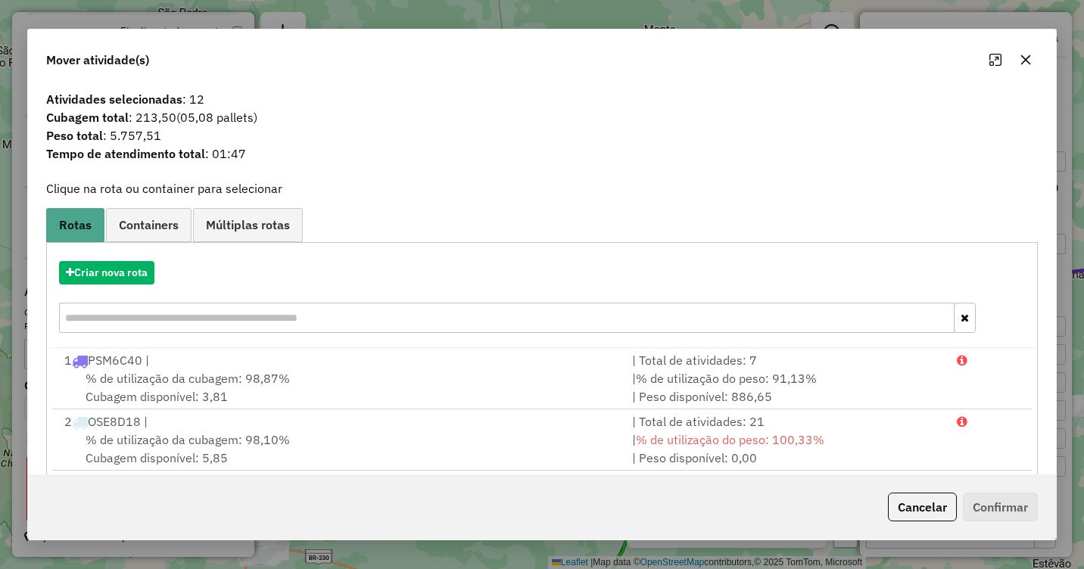
click at [1025, 62] on icon "button" at bounding box center [1026, 60] width 12 height 12
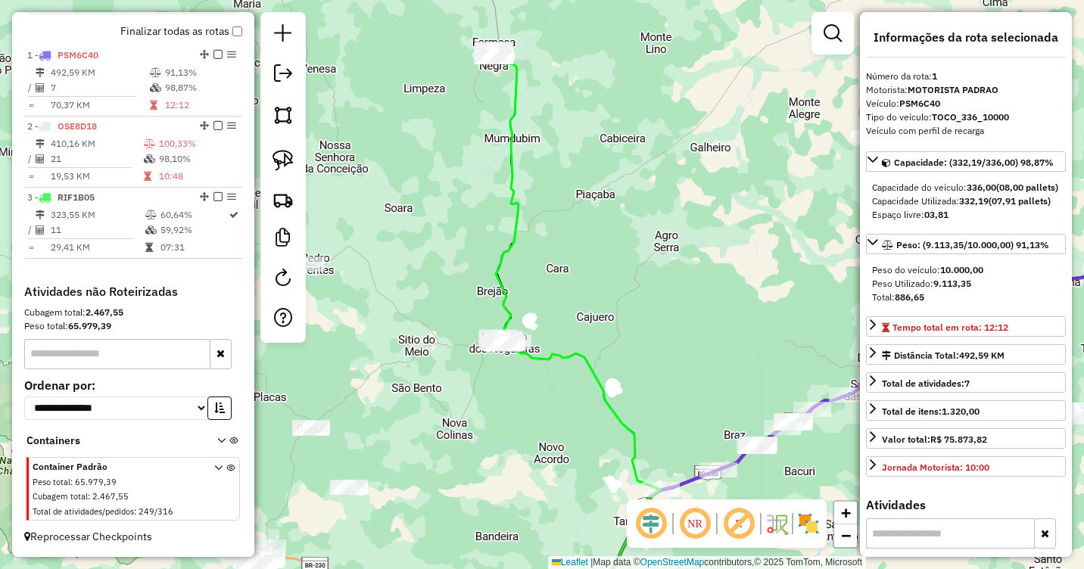
drag, startPoint x: 700, startPoint y: 308, endPoint x: 696, endPoint y: 316, distance: 8.5
click at [696, 316] on div "Janela de atendimento Grade de atendimento Capacidade Transportadoras Veículos …" at bounding box center [542, 284] width 1084 height 569
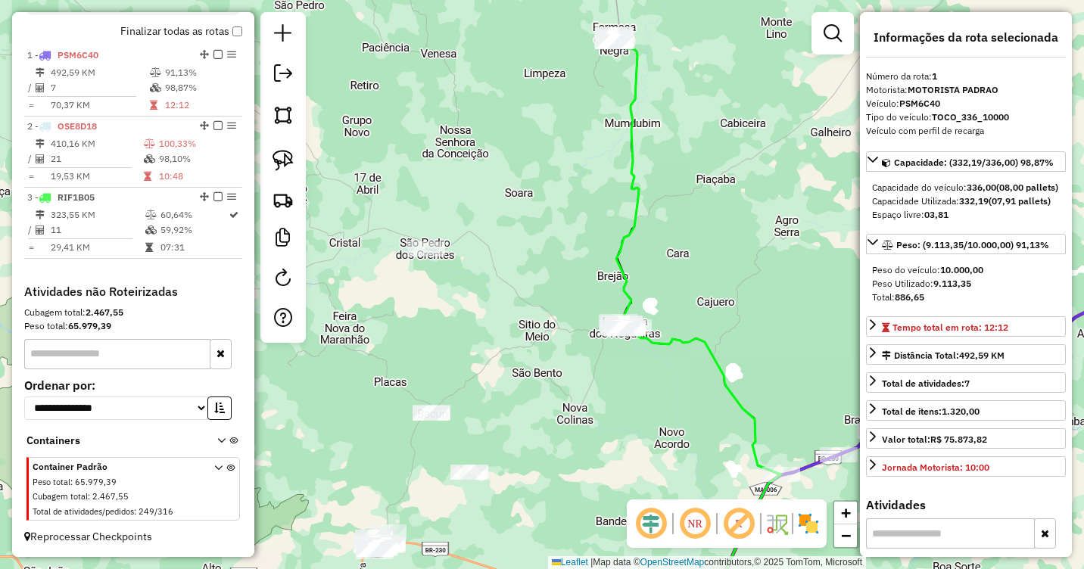
drag, startPoint x: 609, startPoint y: 310, endPoint x: 729, endPoint y: 295, distance: 121.3
click at [729, 295] on div "Janela de atendimento Grade de atendimento Capacidade Transportadoras Veículos …" at bounding box center [542, 284] width 1084 height 569
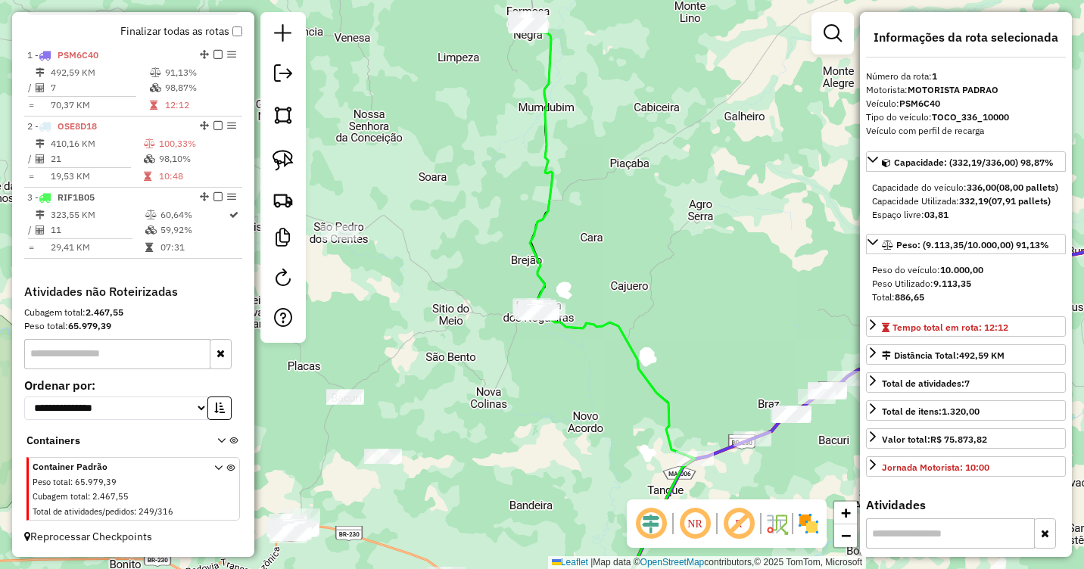
drag, startPoint x: 743, startPoint y: 299, endPoint x: 656, endPoint y: 282, distance: 88.7
click at [656, 282] on div "Janela de atendimento Grade de atendimento Capacidade Transportadoras Veículos …" at bounding box center [542, 284] width 1084 height 569
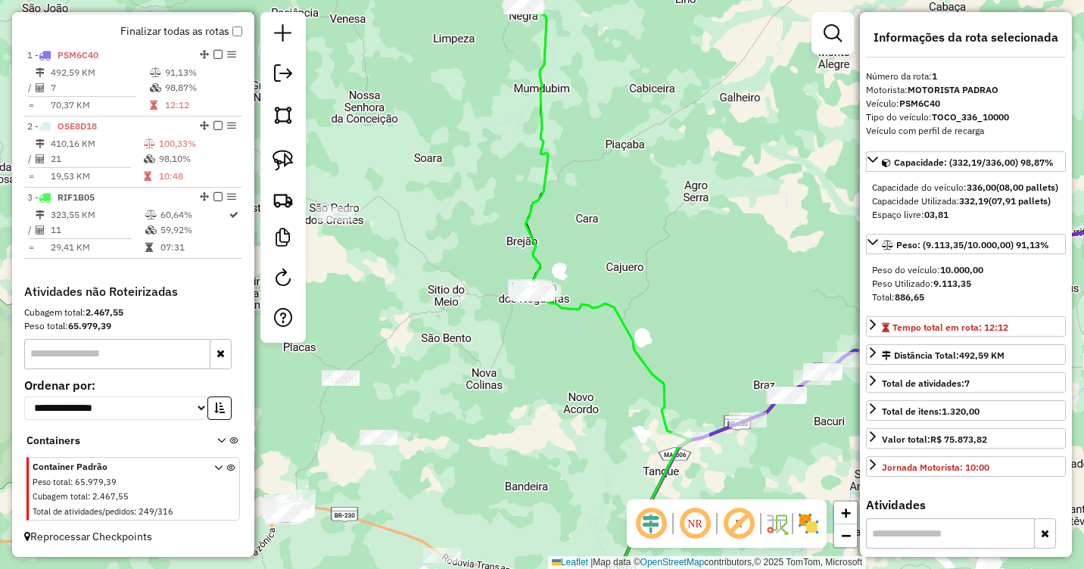
drag, startPoint x: 639, startPoint y: 290, endPoint x: 629, endPoint y: 262, distance: 29.7
click at [629, 262] on div "Janela de atendimento Grade de atendimento Capacidade Transportadoras Veículos …" at bounding box center [542, 284] width 1084 height 569
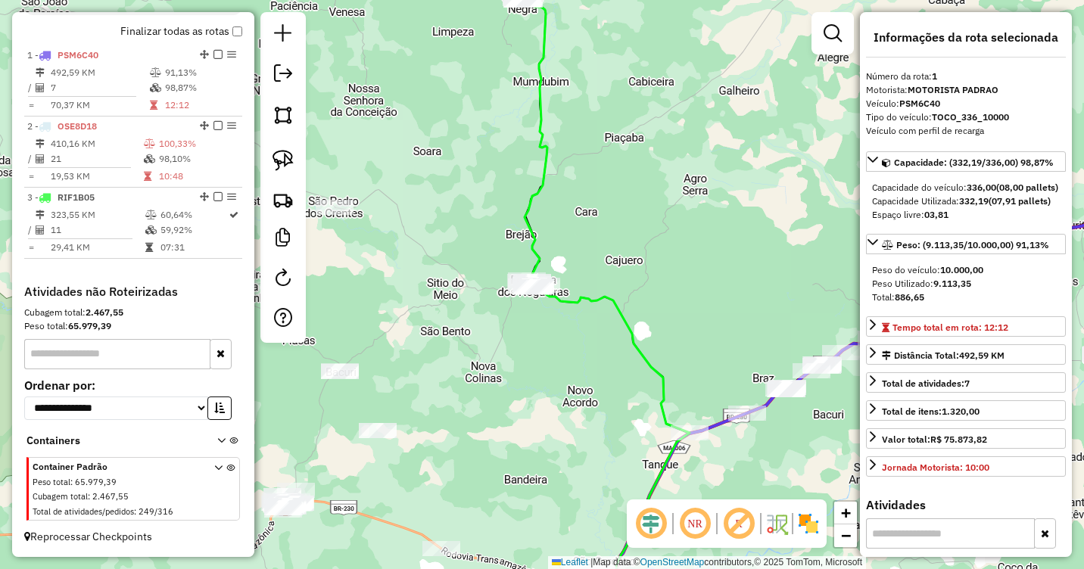
drag, startPoint x: 646, startPoint y: 266, endPoint x: 650, endPoint y: 273, distance: 8.5
click at [650, 273] on div "Janela de atendimento Grade de atendimento Capacidade Transportadoras Veículos …" at bounding box center [542, 284] width 1084 height 569
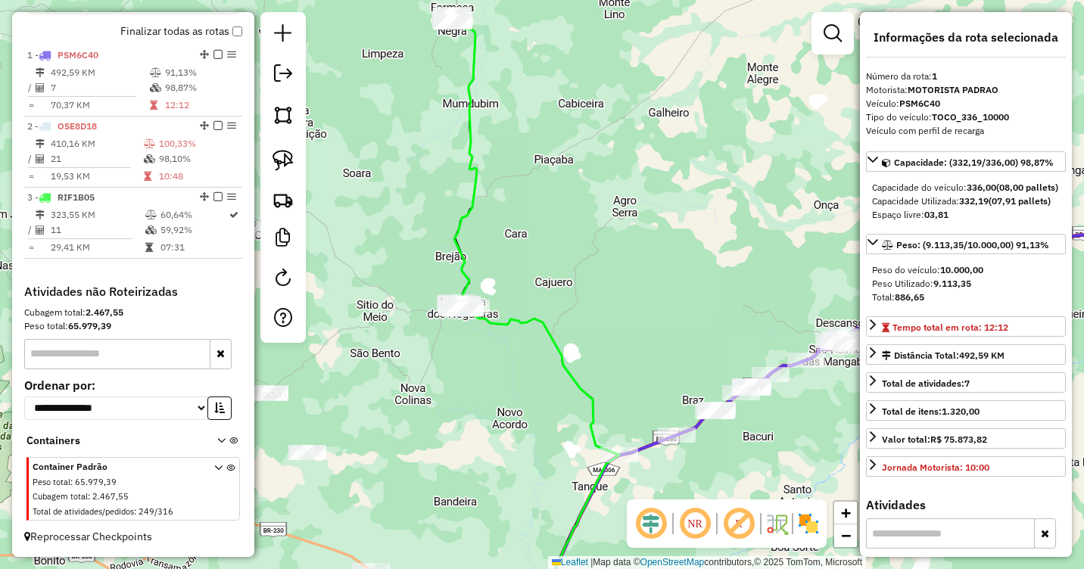
drag, startPoint x: 549, startPoint y: 258, endPoint x: 479, endPoint y: 278, distance: 73.1
click at [479, 278] on icon at bounding box center [537, 320] width 166 height 597
click at [290, 161] on img at bounding box center [283, 160] width 21 height 21
drag, startPoint x: 478, startPoint y: 273, endPoint x: 491, endPoint y: 310, distance: 39.5
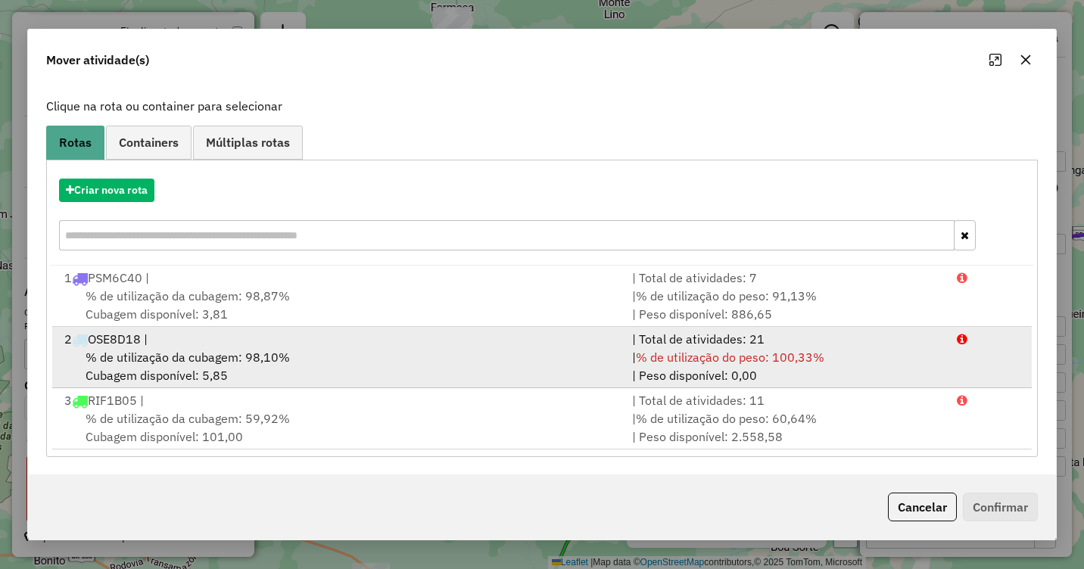
scroll to position [83, 0]
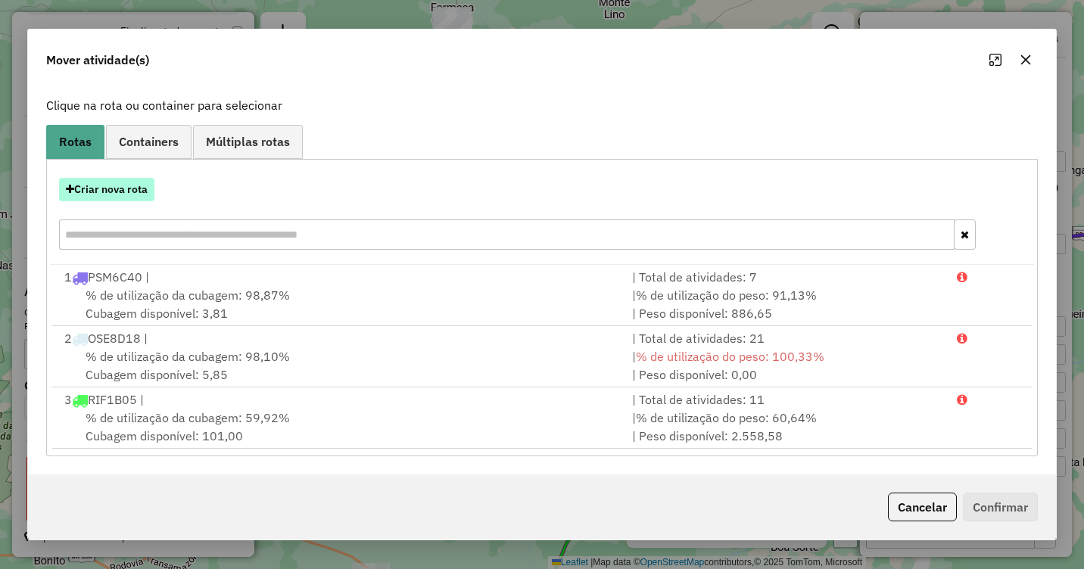
click at [123, 186] on button "Criar nova rota" at bounding box center [106, 189] width 95 height 23
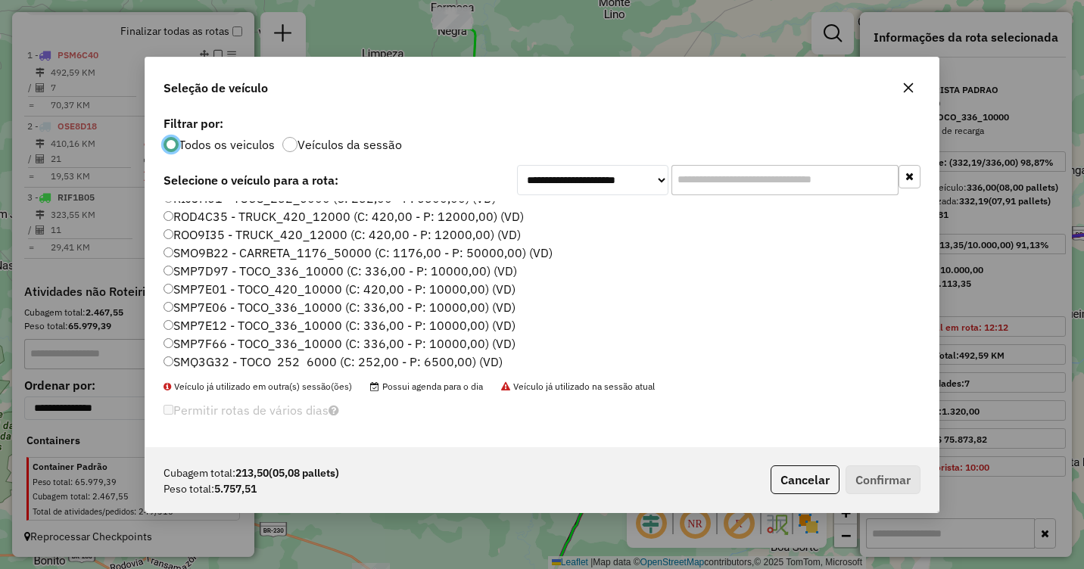
scroll to position [379, 0]
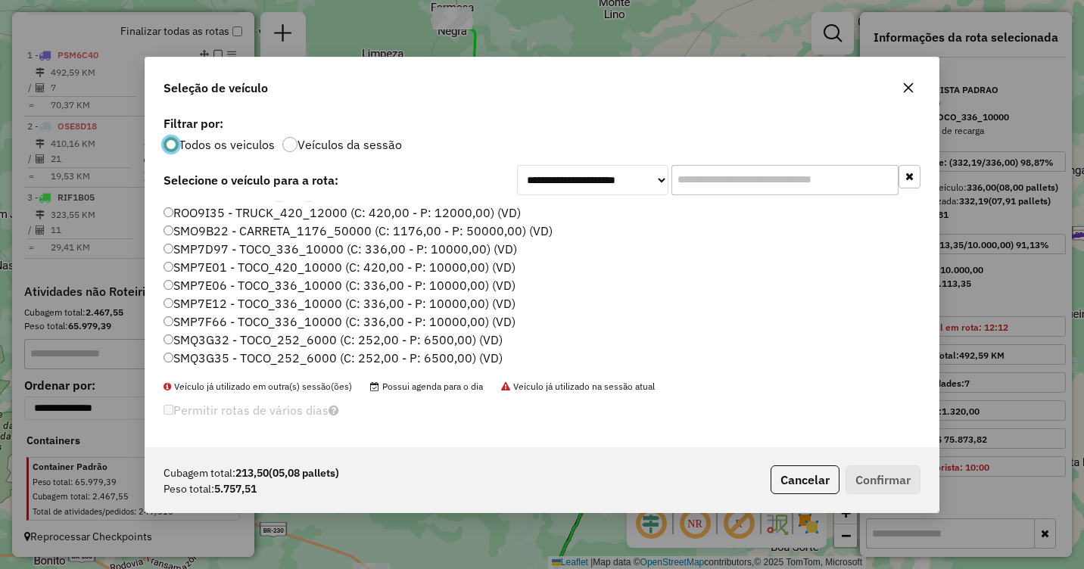
click at [211, 305] on label "SMP7E12 - TOCO_336_10000 (C: 336,00 - P: 10000,00) (VD)" at bounding box center [340, 304] width 352 height 18
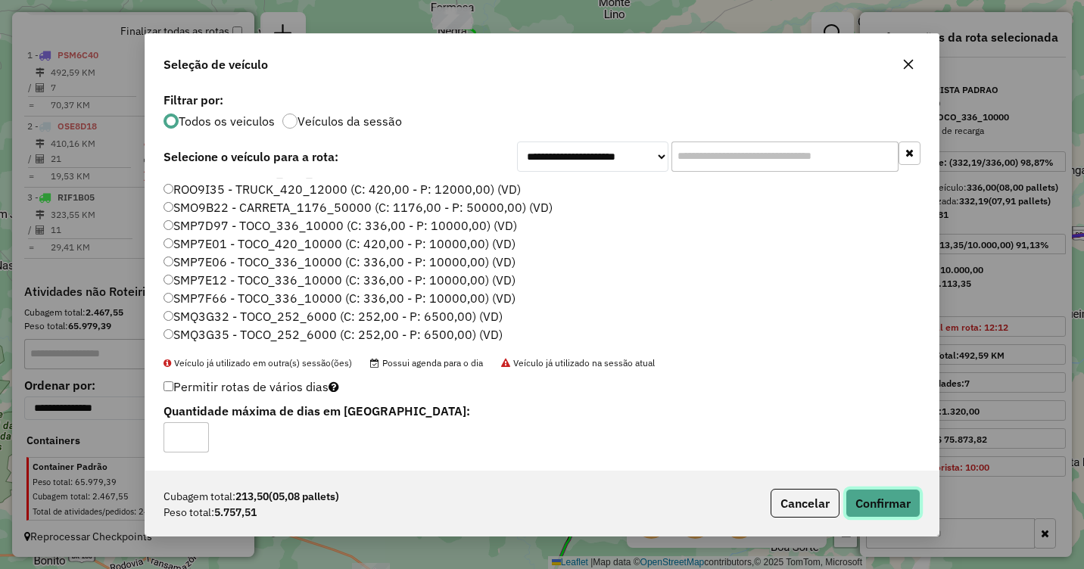
click at [884, 506] on button "Confirmar" at bounding box center [883, 503] width 75 height 29
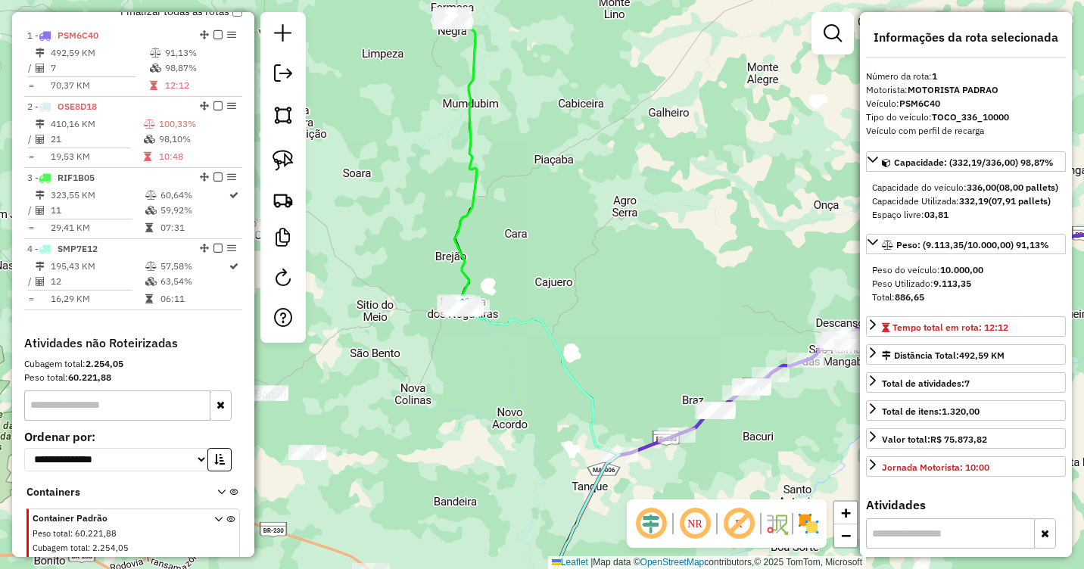
scroll to position [586, 0]
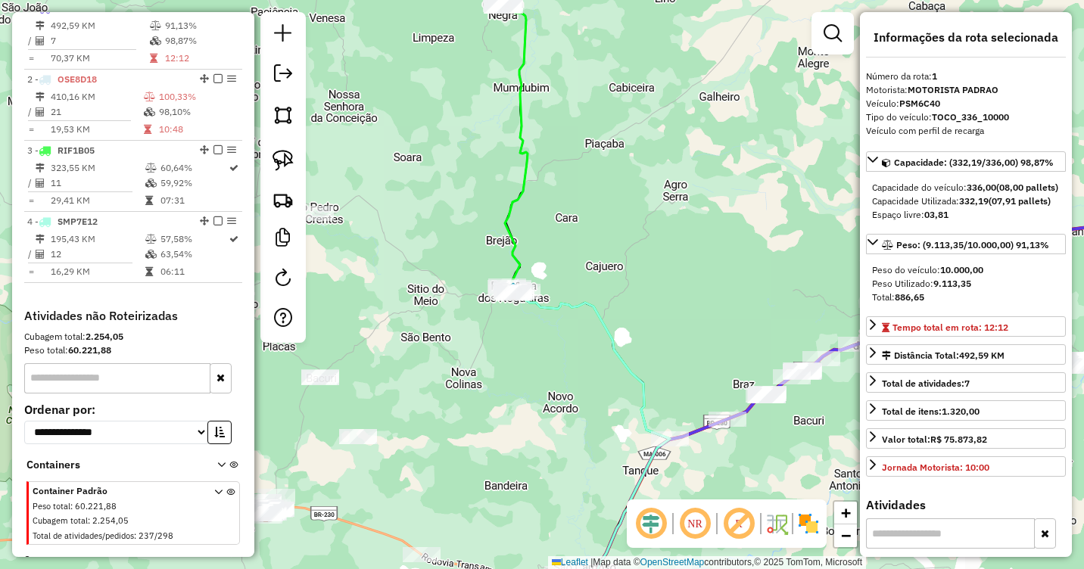
drag, startPoint x: 549, startPoint y: 306, endPoint x: 599, endPoint y: 291, distance: 52.2
click at [599, 291] on div "Janela de atendimento Grade de atendimento Capacidade Transportadoras Veículos …" at bounding box center [542, 284] width 1084 height 569
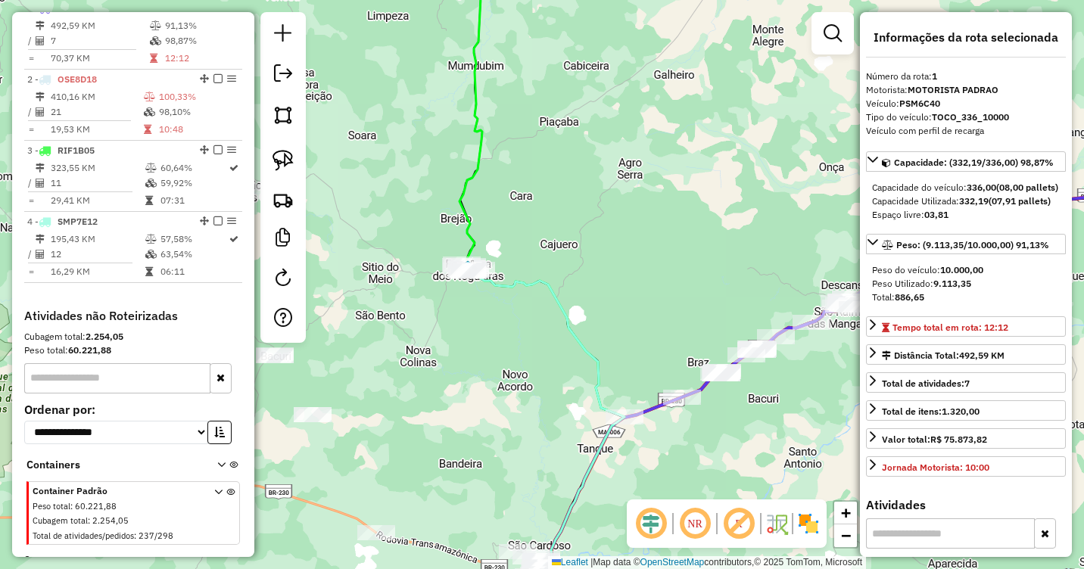
drag, startPoint x: 704, startPoint y: 257, endPoint x: 649, endPoint y: 219, distance: 67.4
click at [649, 220] on div "Janela de atendimento Grade de atendimento Capacidade Transportadoras Veículos …" at bounding box center [542, 284] width 1084 height 569
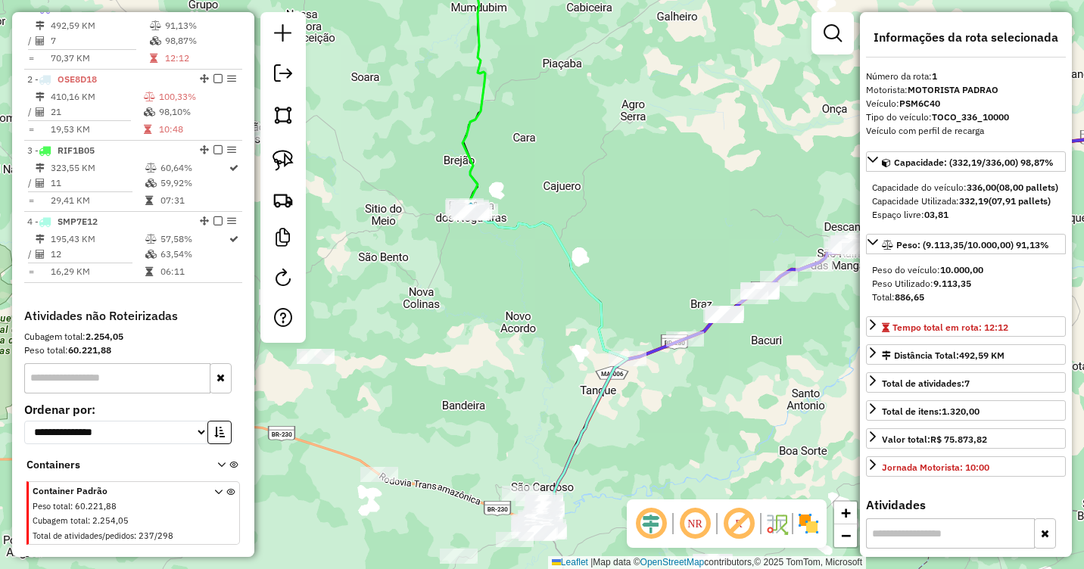
drag, startPoint x: 660, startPoint y: 413, endPoint x: 650, endPoint y: 393, distance: 21.7
click at [658, 398] on div "Janela de atendimento Grade de atendimento Capacidade Transportadoras Veículos …" at bounding box center [542, 284] width 1084 height 569
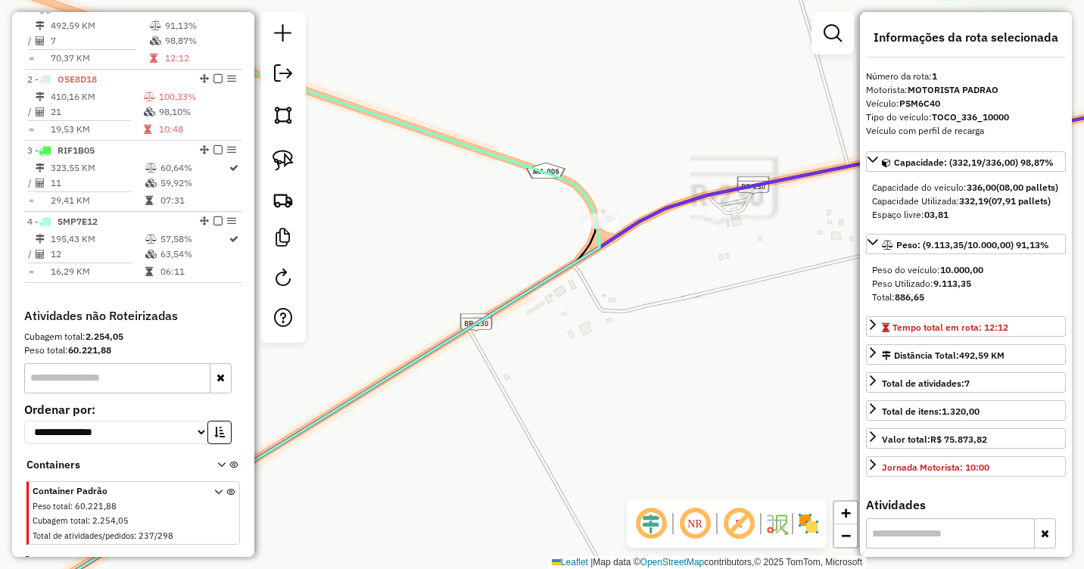
drag, startPoint x: 595, startPoint y: 197, endPoint x: 609, endPoint y: 285, distance: 88.9
click at [609, 285] on div "Janela de atendimento Grade de atendimento Capacidade Transportadoras Veículos …" at bounding box center [542, 284] width 1084 height 569
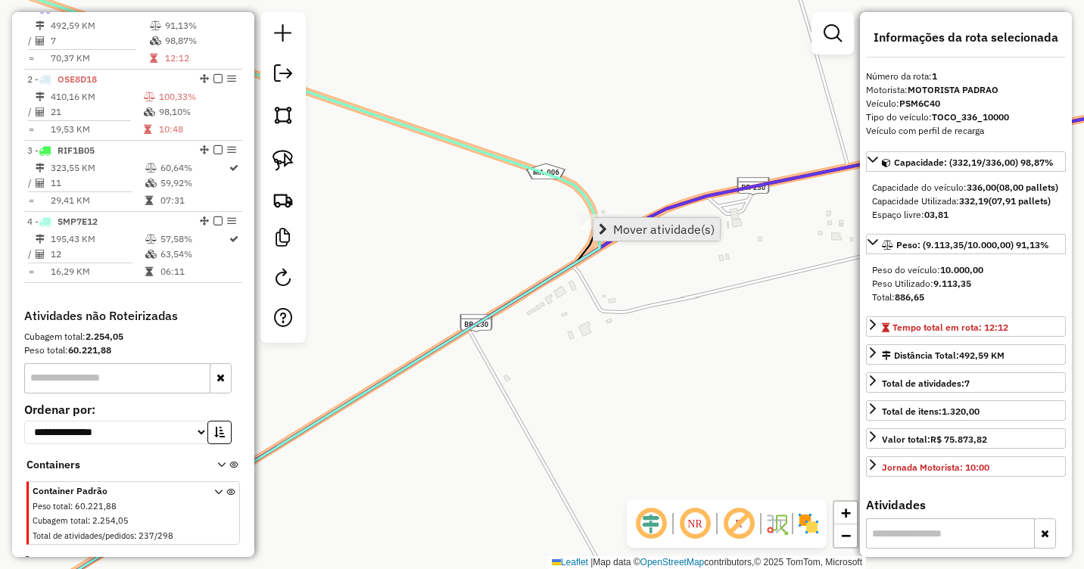
click at [619, 232] on span "Mover atividade(s)" at bounding box center [663, 229] width 101 height 12
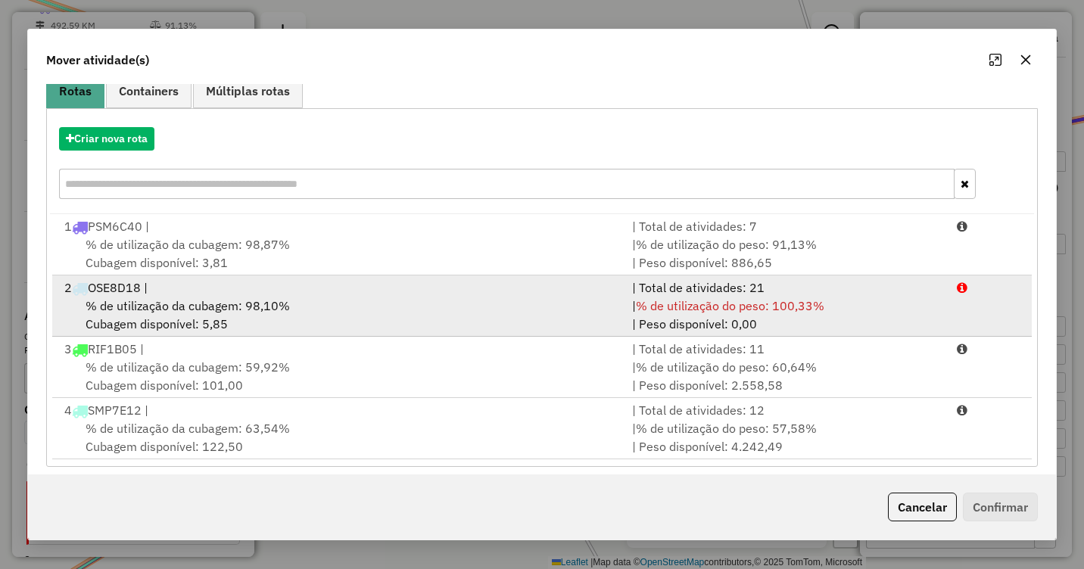
scroll to position [145, 0]
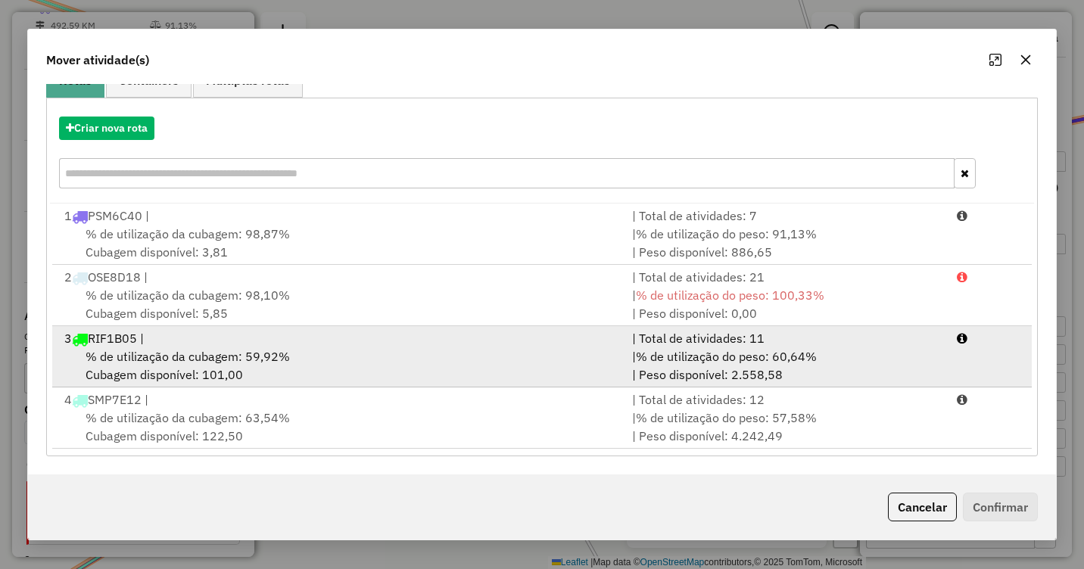
click at [596, 339] on div "3 RIF1B05 |" at bounding box center [339, 338] width 568 height 18
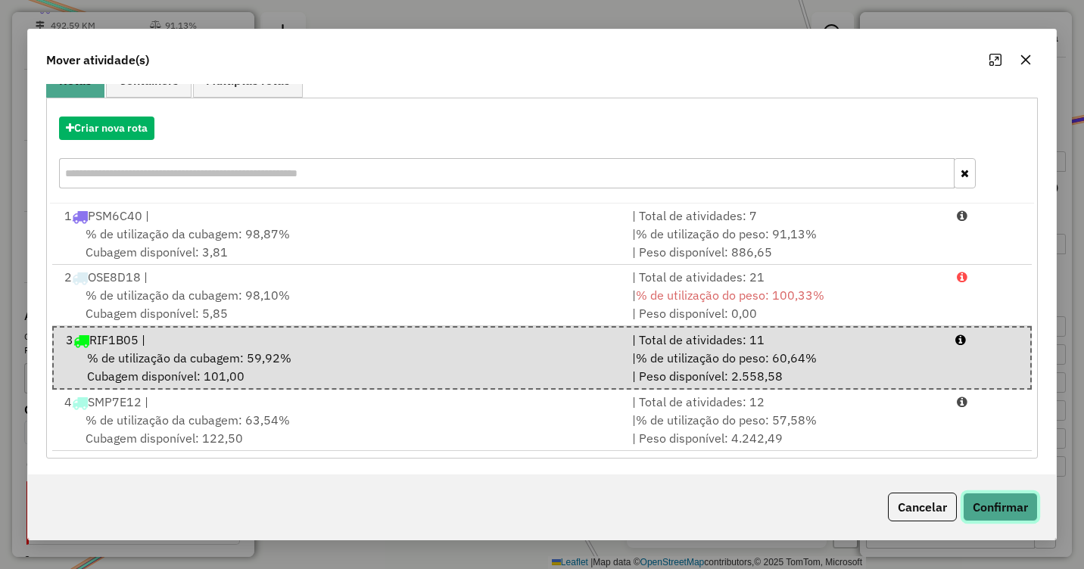
click at [1012, 509] on button "Confirmar" at bounding box center [1000, 507] width 75 height 29
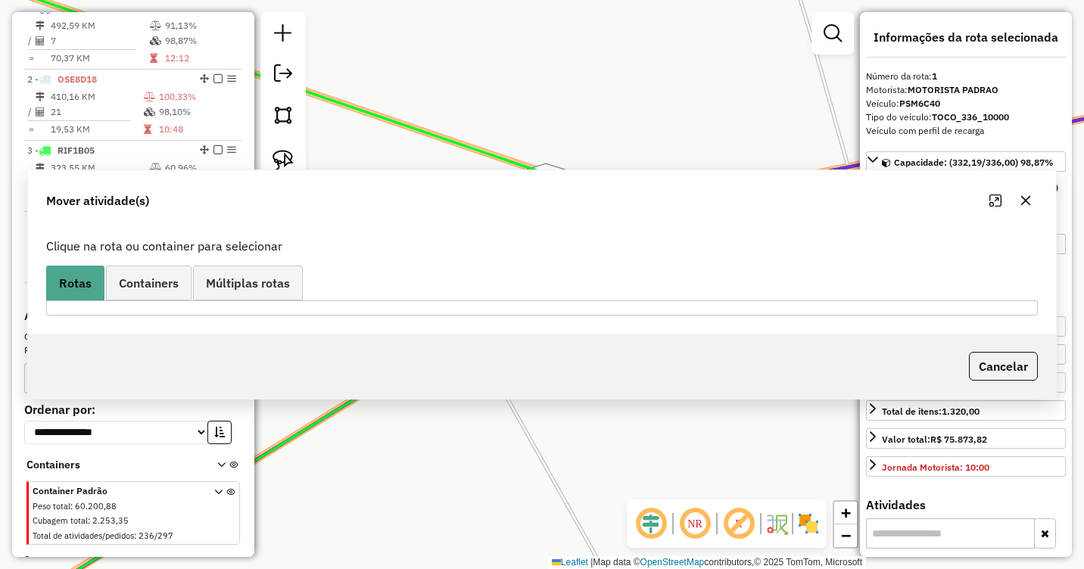
scroll to position [0, 0]
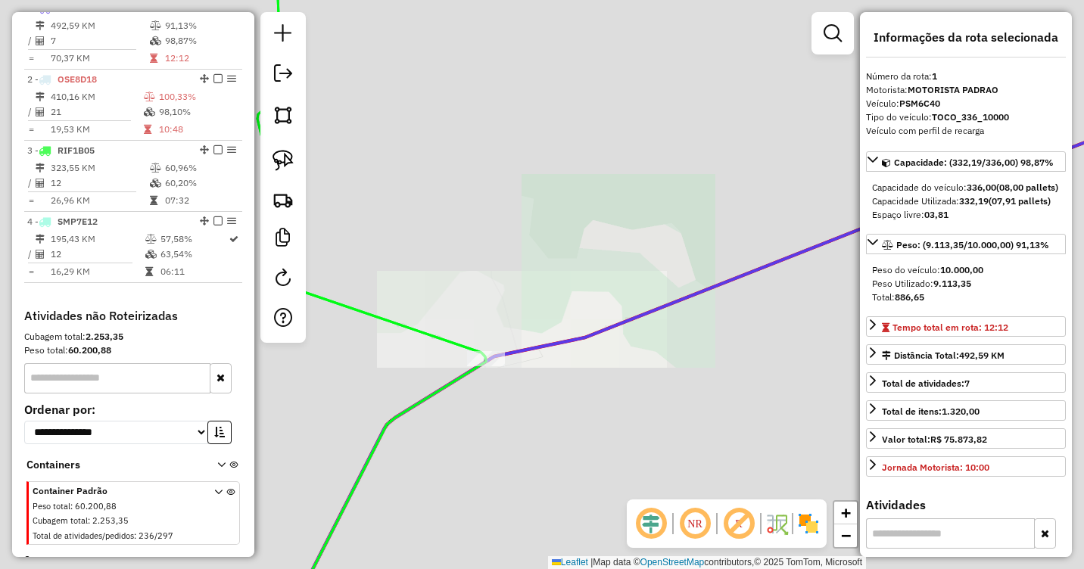
drag, startPoint x: 502, startPoint y: 441, endPoint x: 586, endPoint y: 306, distance: 158.8
click at [587, 306] on div "Janela de atendimento Grade de atendimento Capacidade Transportadoras Veículos …" at bounding box center [542, 284] width 1084 height 569
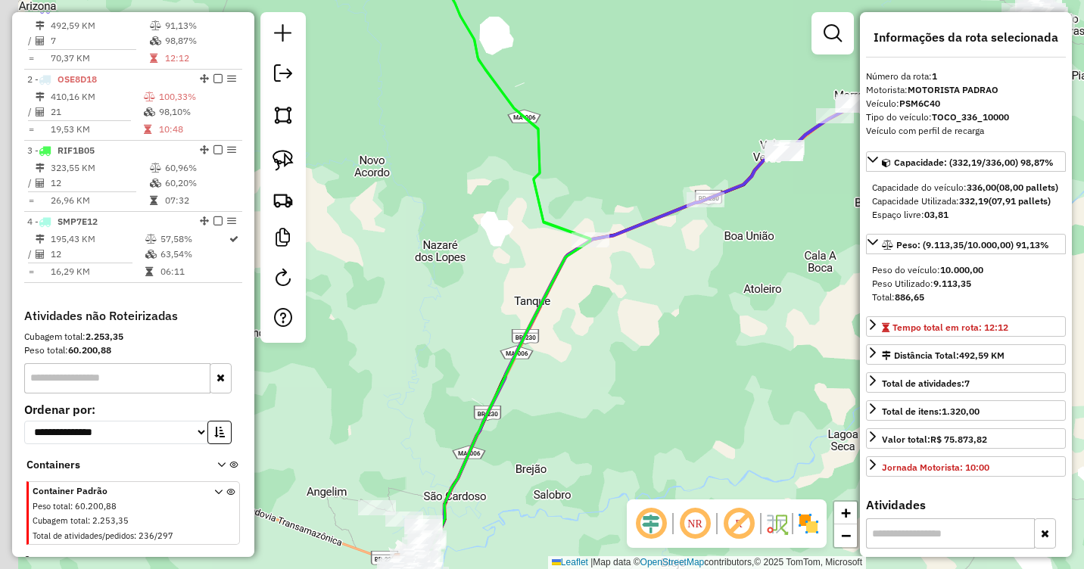
drag, startPoint x: 564, startPoint y: 395, endPoint x: 601, endPoint y: 229, distance: 169.9
click at [601, 230] on div "Janela de atendimento Grade de atendimento Capacidade Transportadoras Veículos …" at bounding box center [542, 284] width 1084 height 569
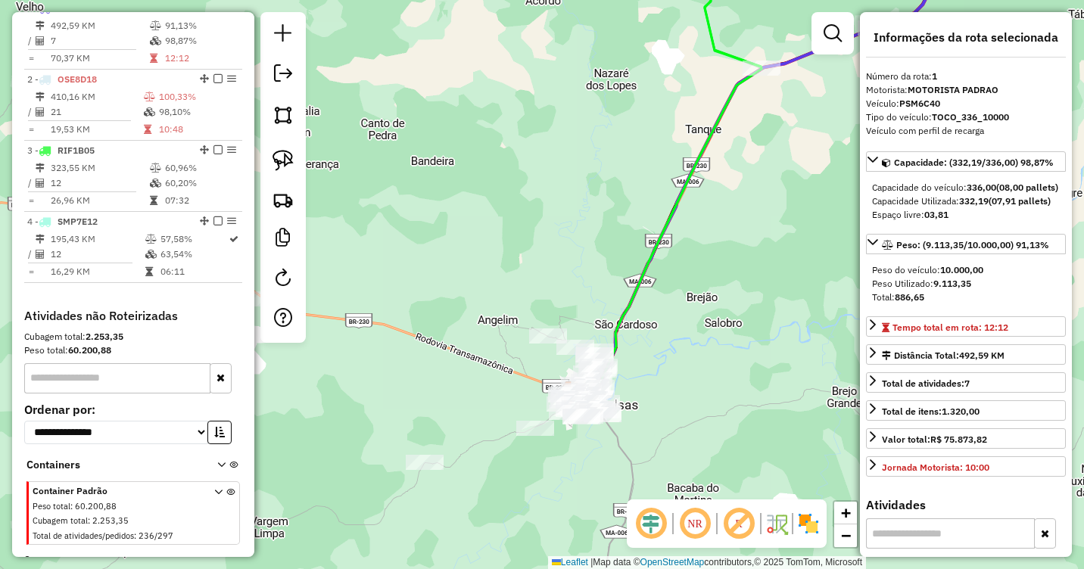
drag, startPoint x: 563, startPoint y: 337, endPoint x: 664, endPoint y: 282, distance: 114.5
click at [712, 281] on div "Janela de atendimento Grade de atendimento Capacidade Transportadoras Veículos …" at bounding box center [542, 284] width 1084 height 569
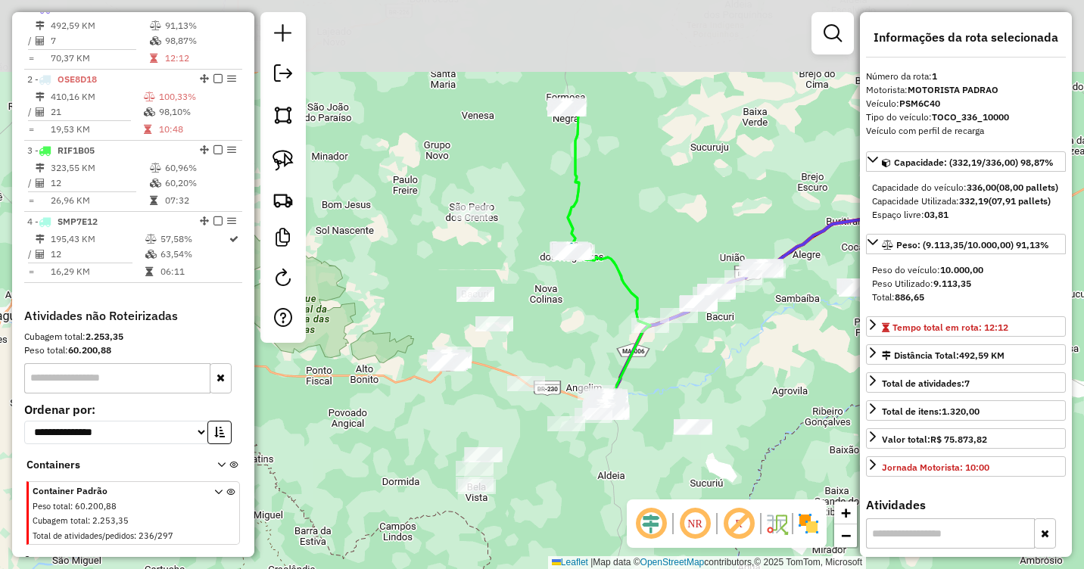
drag, startPoint x: 594, startPoint y: 235, endPoint x: 576, endPoint y: 332, distance: 97.7
click at [576, 332] on div "Janela de atendimento Grade de atendimento Capacidade Transportadoras Veículos …" at bounding box center [542, 284] width 1084 height 569
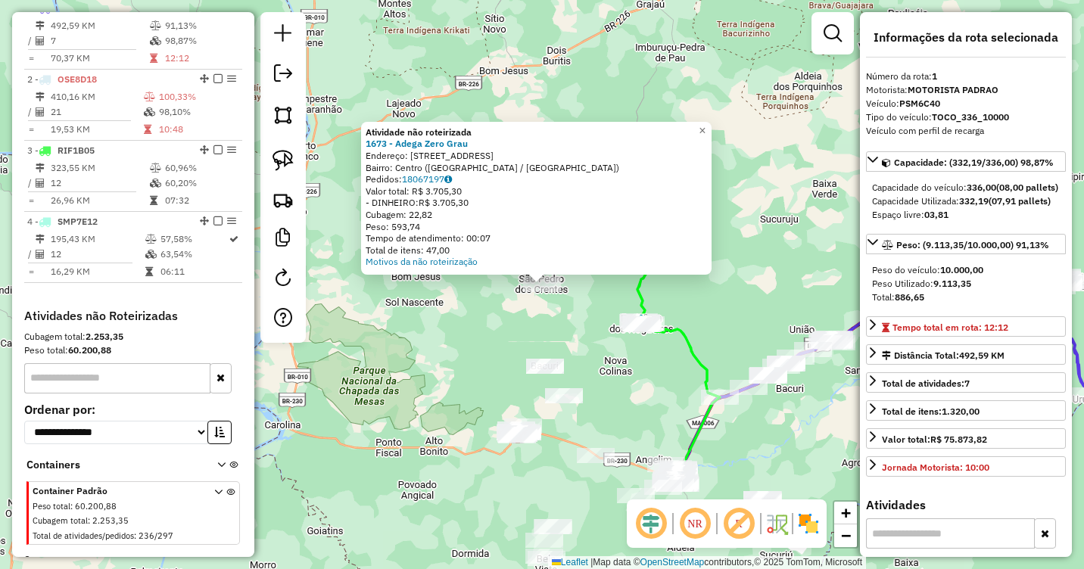
click at [471, 323] on div "Atividade não roteirizada 1673 - Adega Zero Grau Endereço: Avenida Canaa 875 Ba…" at bounding box center [542, 284] width 1084 height 569
click at [287, 163] on img at bounding box center [283, 160] width 21 height 21
drag, startPoint x: 568, startPoint y: 270, endPoint x: 569, endPoint y: 296, distance: 26.5
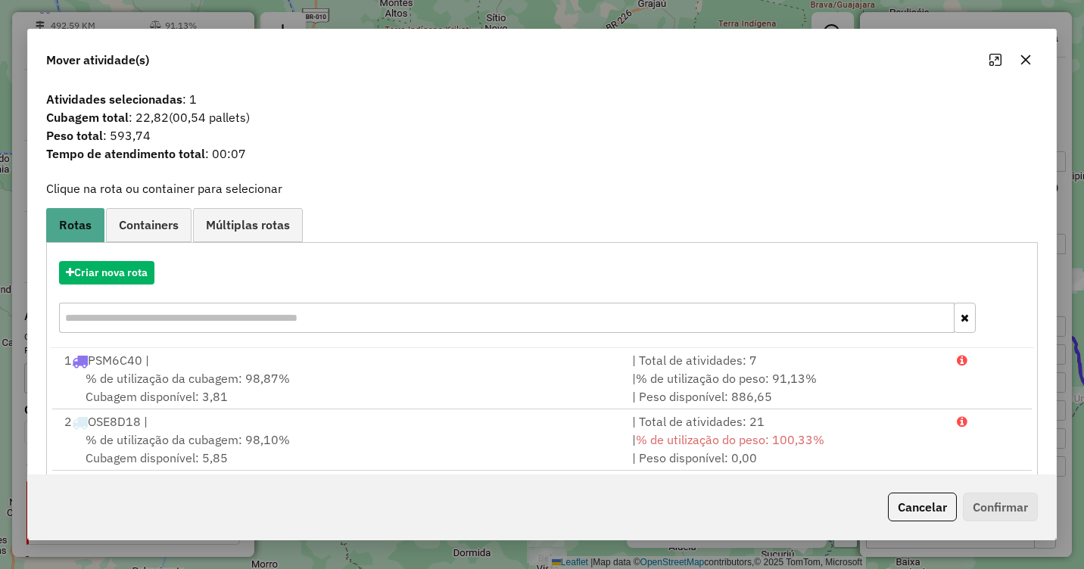
click at [1029, 55] on icon "button" at bounding box center [1026, 60] width 12 height 12
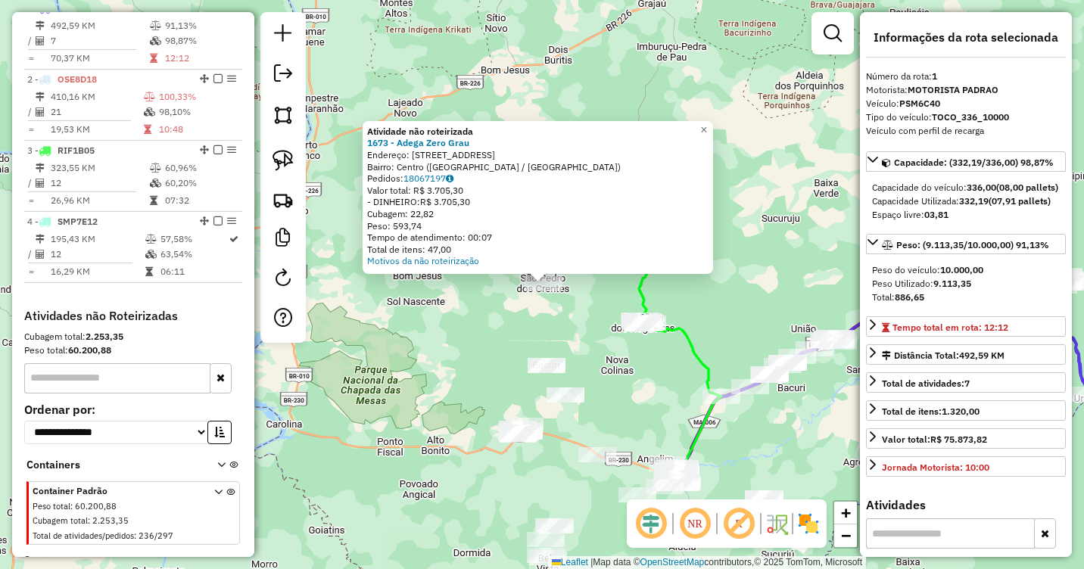
click at [610, 233] on div "Tempo de atendimento: 00:07" at bounding box center [537, 238] width 341 height 12
click at [707, 123] on span "×" at bounding box center [703, 129] width 7 height 13
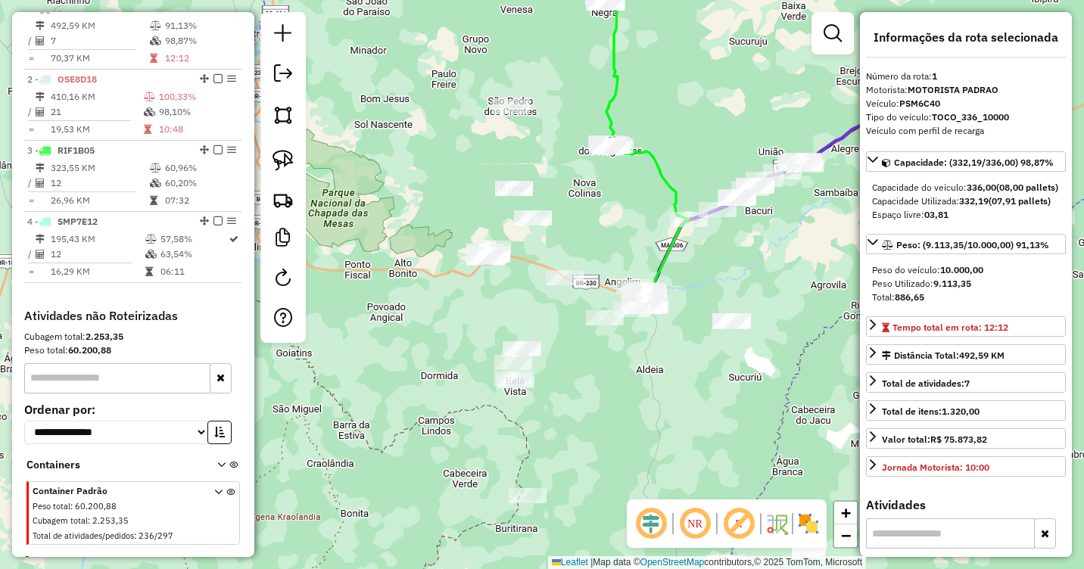
drag, startPoint x: 606, startPoint y: 376, endPoint x: 566, endPoint y: 181, distance: 199.4
click at [566, 202] on div "Janela de atendimento Grade de atendimento Capacidade Transportadoras Veículos …" at bounding box center [542, 284] width 1084 height 569
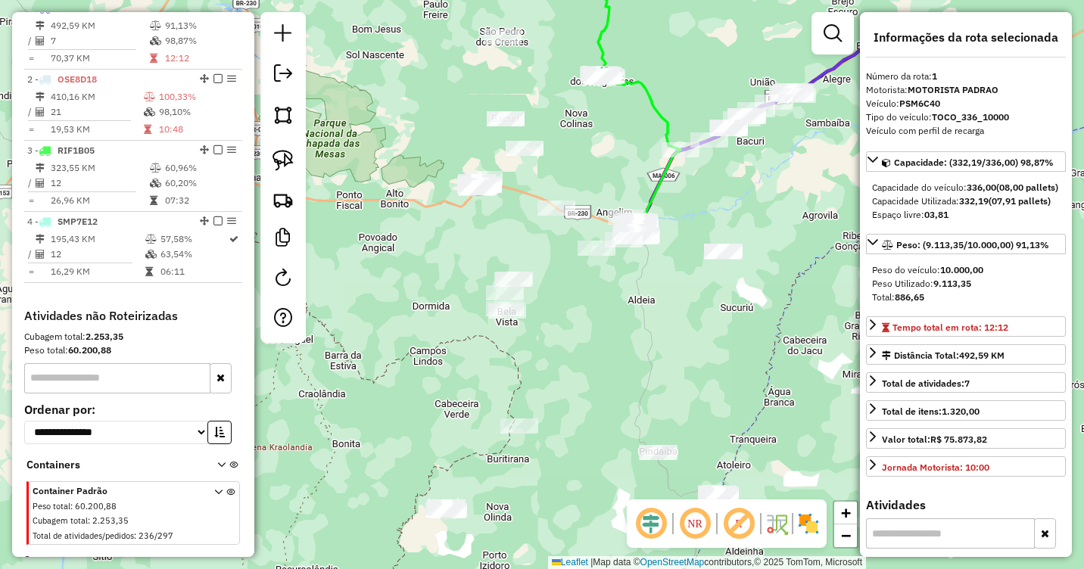
drag, startPoint x: 610, startPoint y: 352, endPoint x: 566, endPoint y: 268, distance: 94.5
click at [566, 268] on div "Janela de atendimento Grade de atendimento Capacidade Transportadoras Veículos …" at bounding box center [542, 284] width 1084 height 569
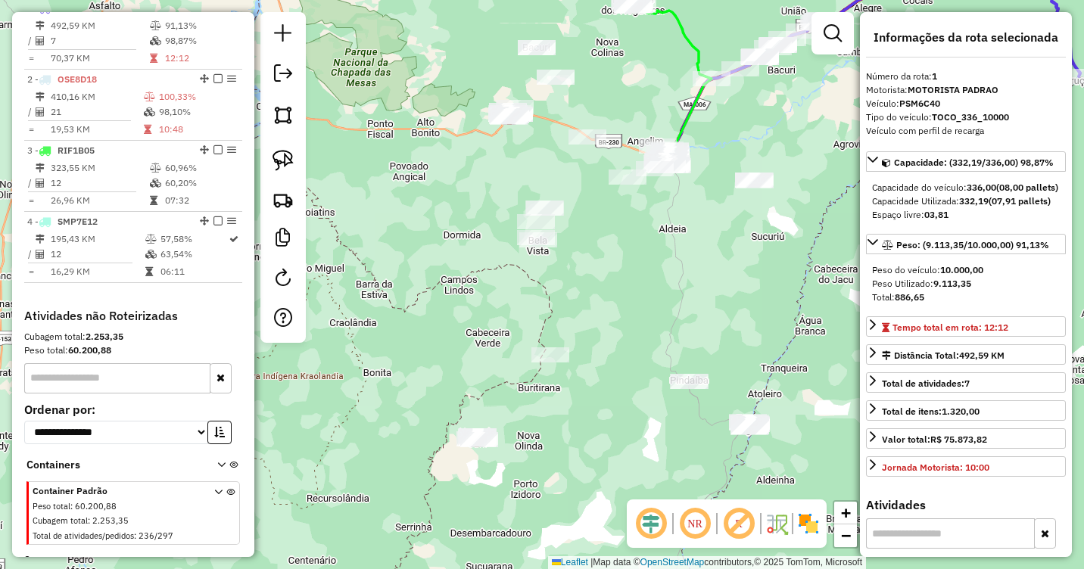
drag, startPoint x: 544, startPoint y: 295, endPoint x: 613, endPoint y: 290, distance: 69.1
click at [613, 290] on div "Janela de atendimento Grade de atendimento Capacidade Transportadoras Veículos …" at bounding box center [542, 284] width 1084 height 569
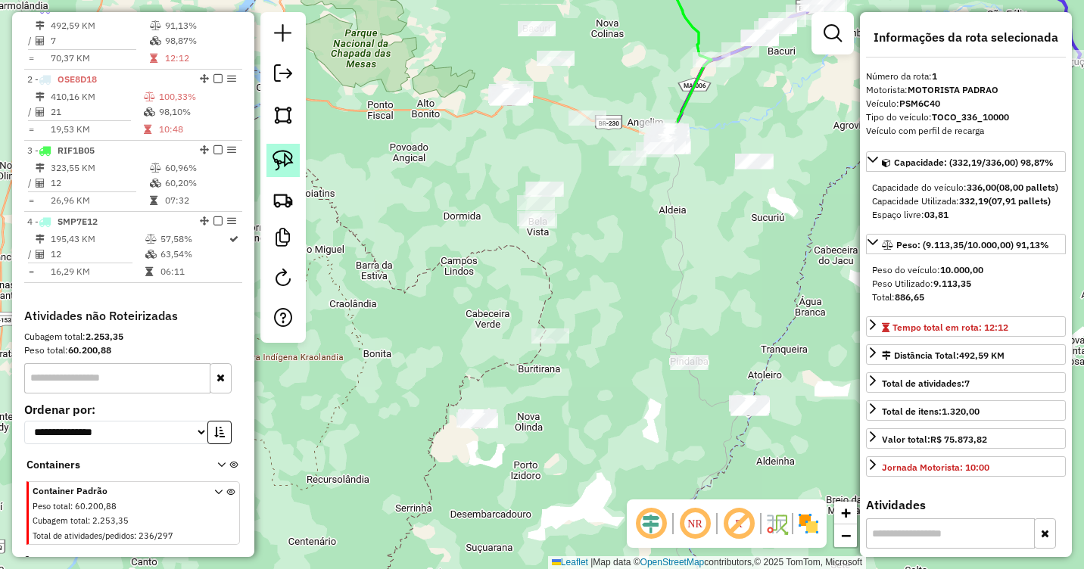
click at [286, 163] on img at bounding box center [283, 160] width 21 height 21
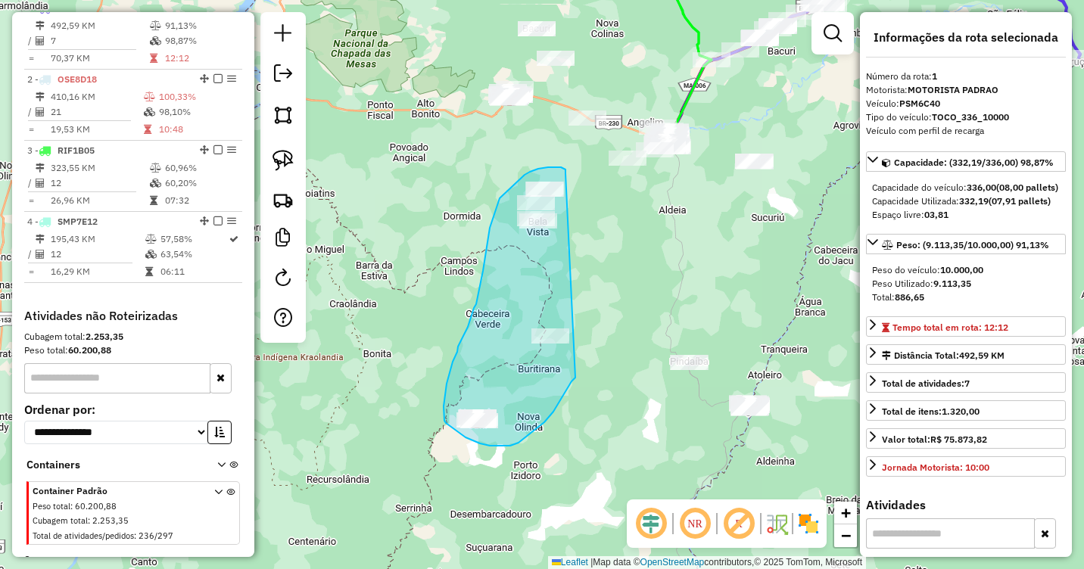
drag, startPoint x: 564, startPoint y: 168, endPoint x: 576, endPoint y: 378, distance: 210.1
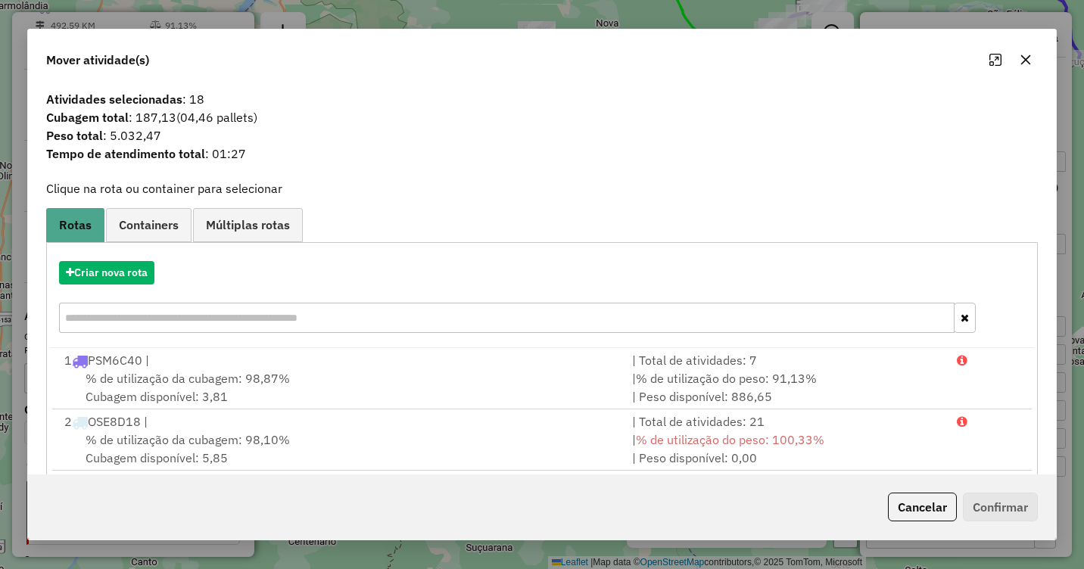
click at [1030, 60] on icon "button" at bounding box center [1026, 60] width 12 height 12
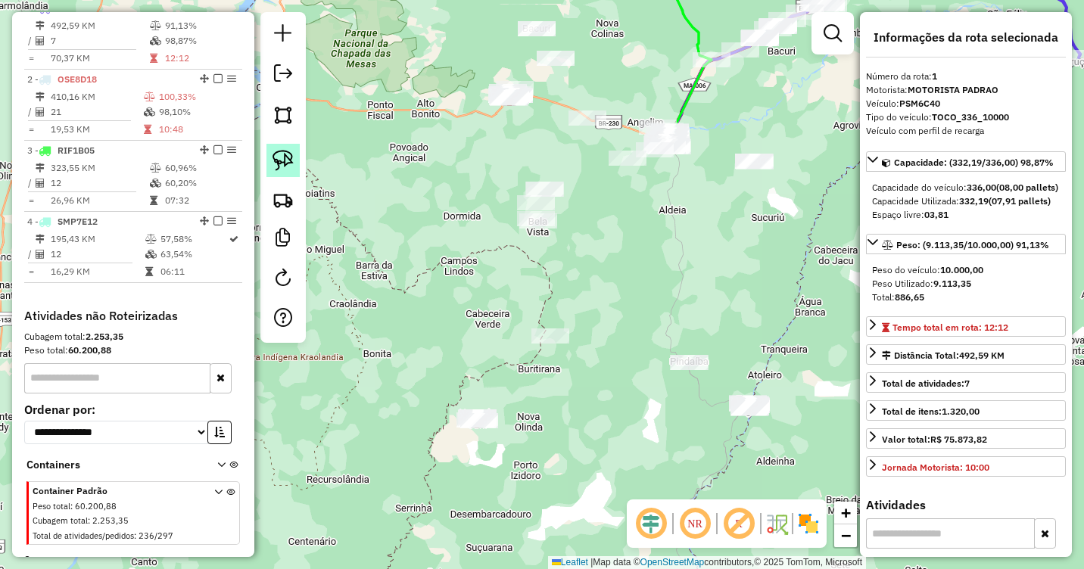
click at [286, 163] on img at bounding box center [283, 160] width 21 height 21
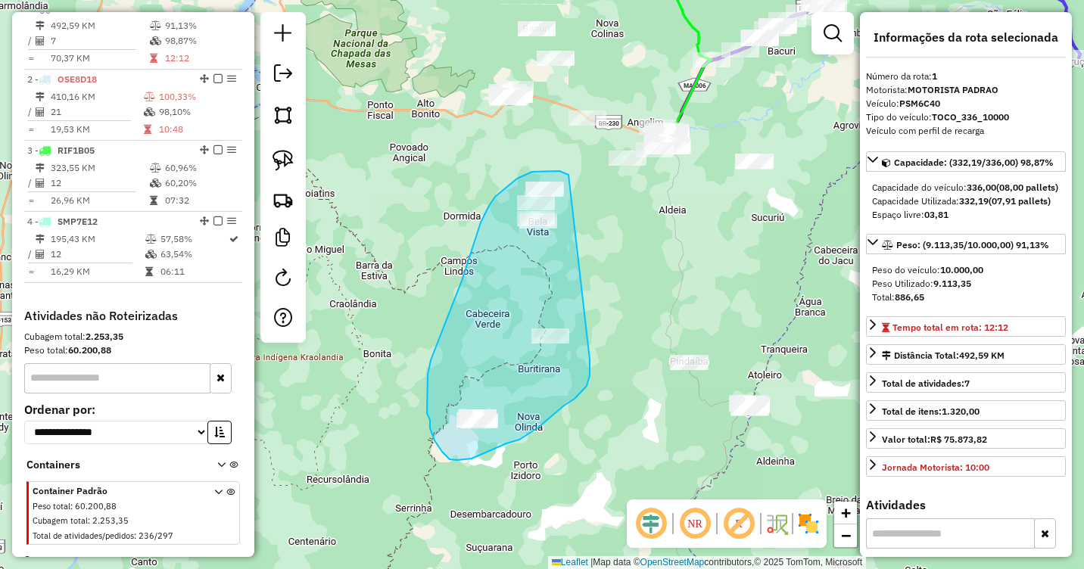
drag, startPoint x: 563, startPoint y: 173, endPoint x: 592, endPoint y: 349, distance: 178.0
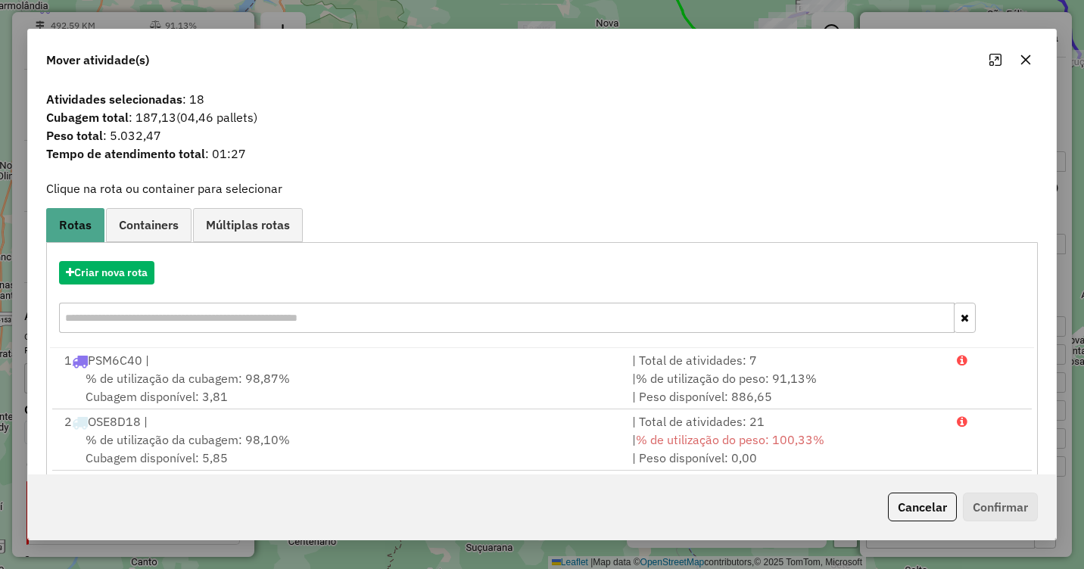
click at [1025, 57] on icon "button" at bounding box center [1026, 60] width 12 height 12
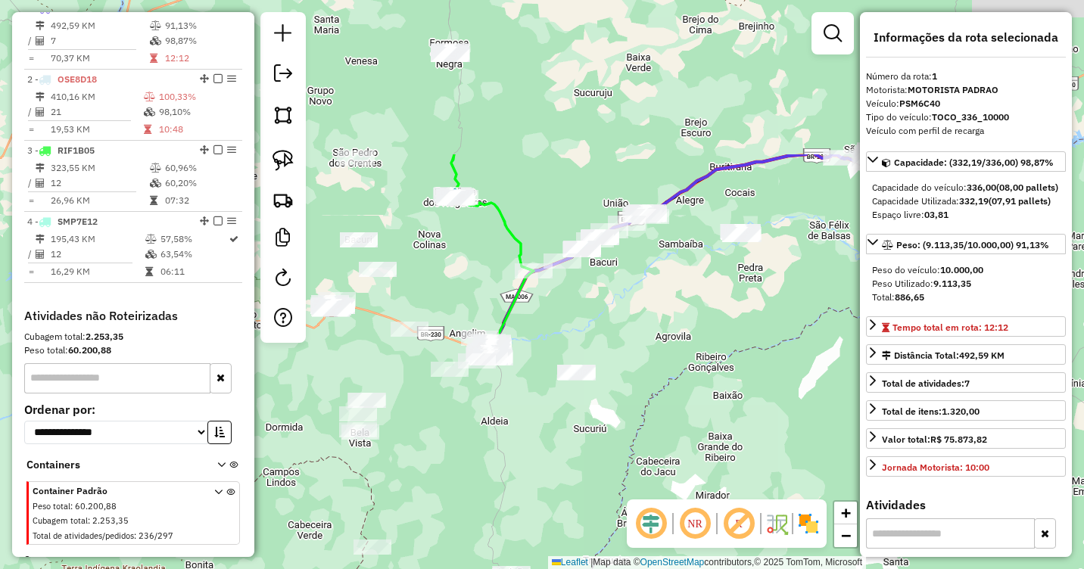
drag, startPoint x: 787, startPoint y: 277, endPoint x: 610, endPoint y: 488, distance: 276.2
click at [610, 488] on div "Janela de atendimento Grade de atendimento Capacidade Transportadoras Veículos …" at bounding box center [542, 284] width 1084 height 569
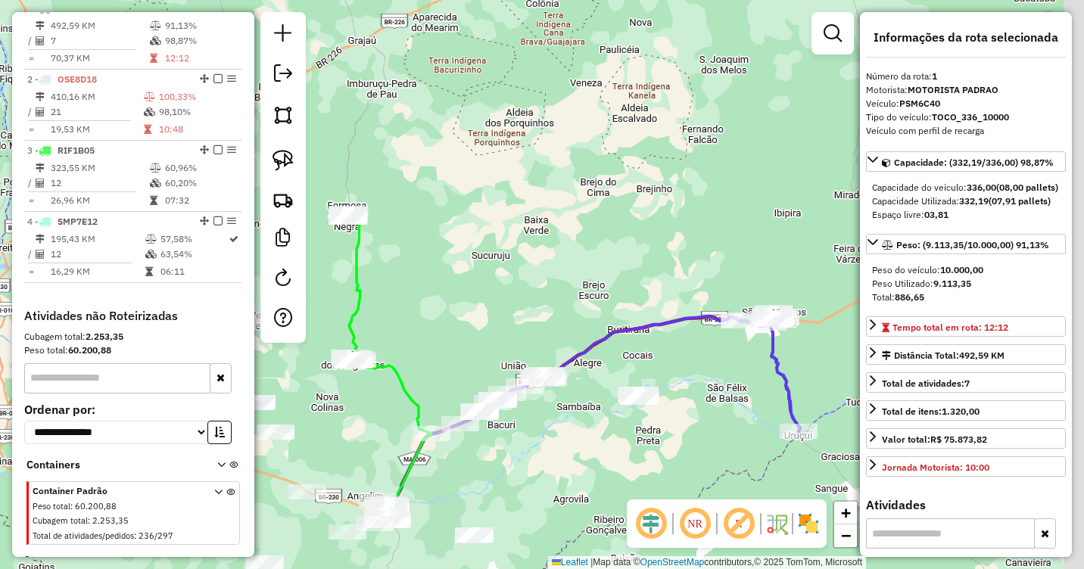
drag, startPoint x: 665, startPoint y: 319, endPoint x: 539, endPoint y: 416, distance: 158.7
click at [557, 473] on div "Janela de atendimento Grade de atendimento Capacidade Transportadoras Veículos …" at bounding box center [542, 284] width 1084 height 569
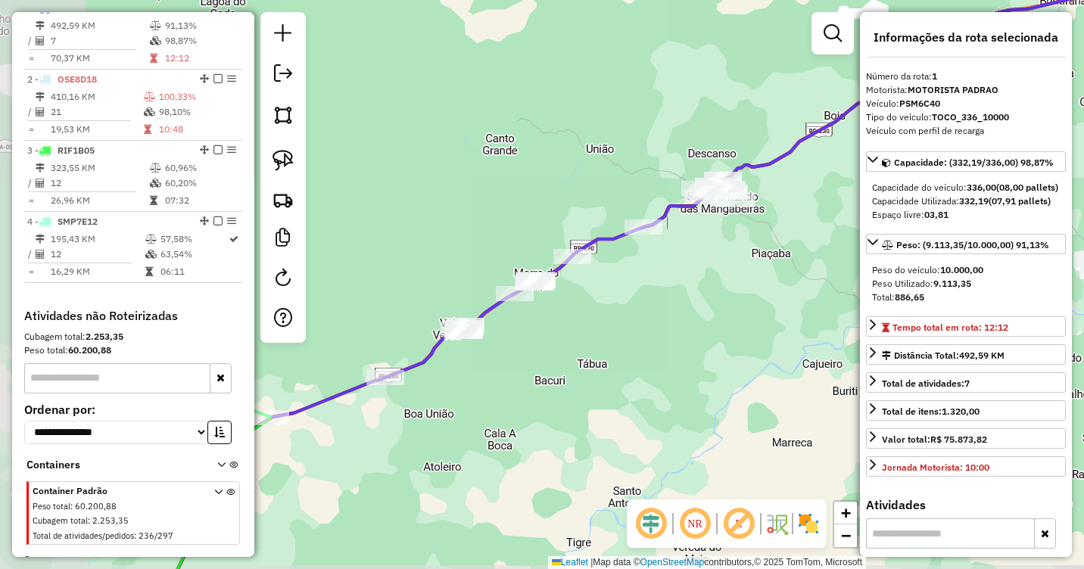
drag, startPoint x: 485, startPoint y: 368, endPoint x: 688, endPoint y: 338, distance: 205.2
click at [688, 338] on div "Janela de atendimento Grade de atendimento Capacidade Transportadoras Veículos …" at bounding box center [542, 284] width 1084 height 569
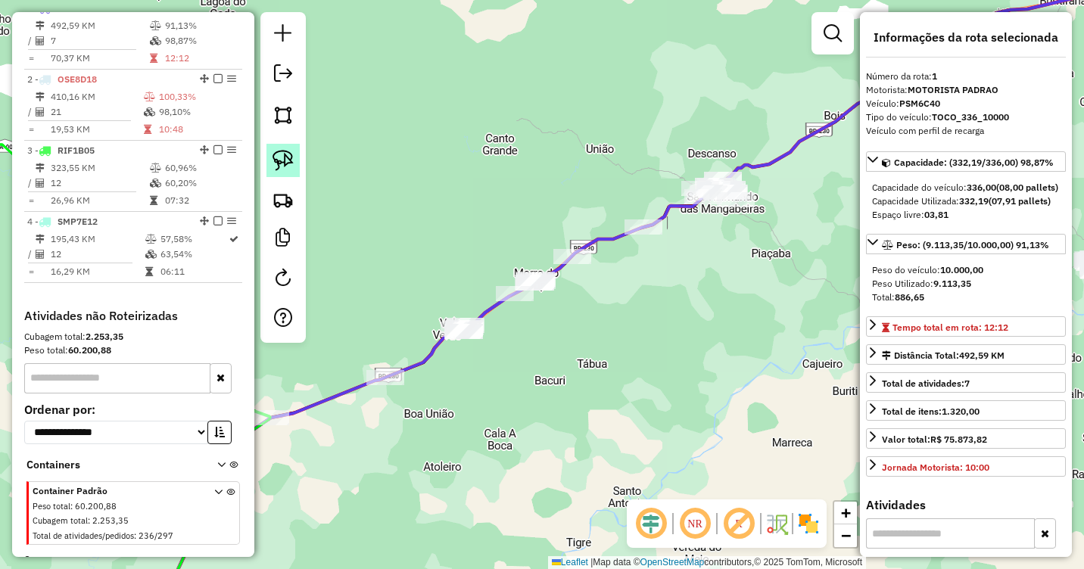
click at [279, 150] on img at bounding box center [283, 160] width 21 height 21
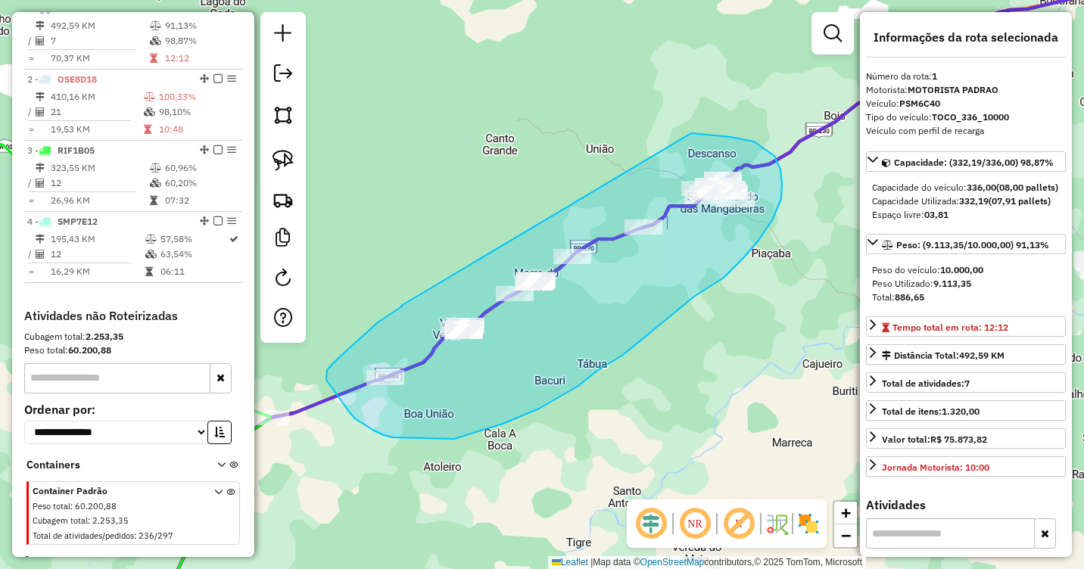
drag, startPoint x: 401, startPoint y: 306, endPoint x: 677, endPoint y: 135, distance: 324.4
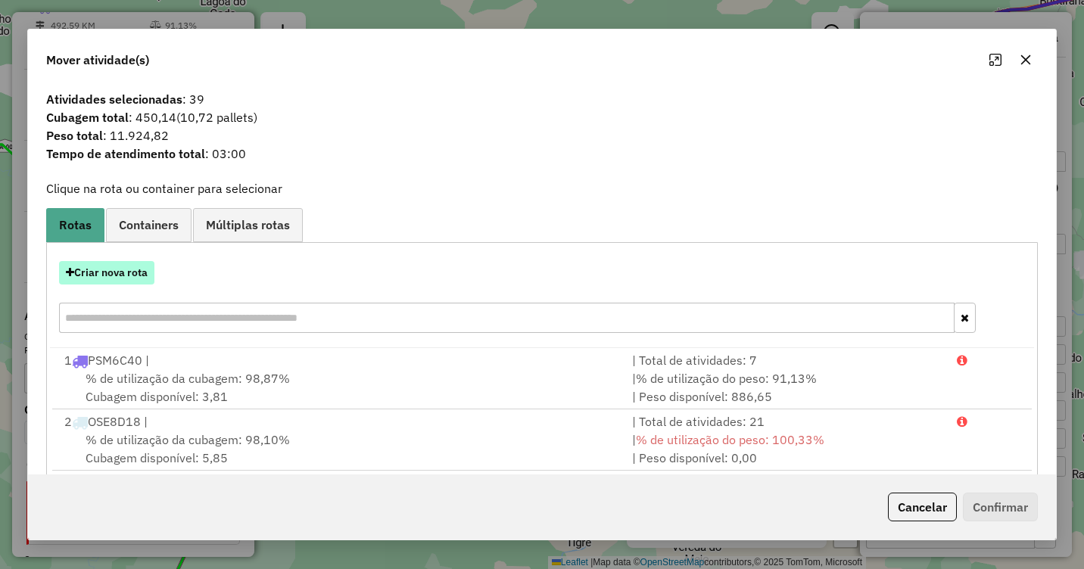
click at [120, 275] on button "Criar nova rota" at bounding box center [106, 272] width 95 height 23
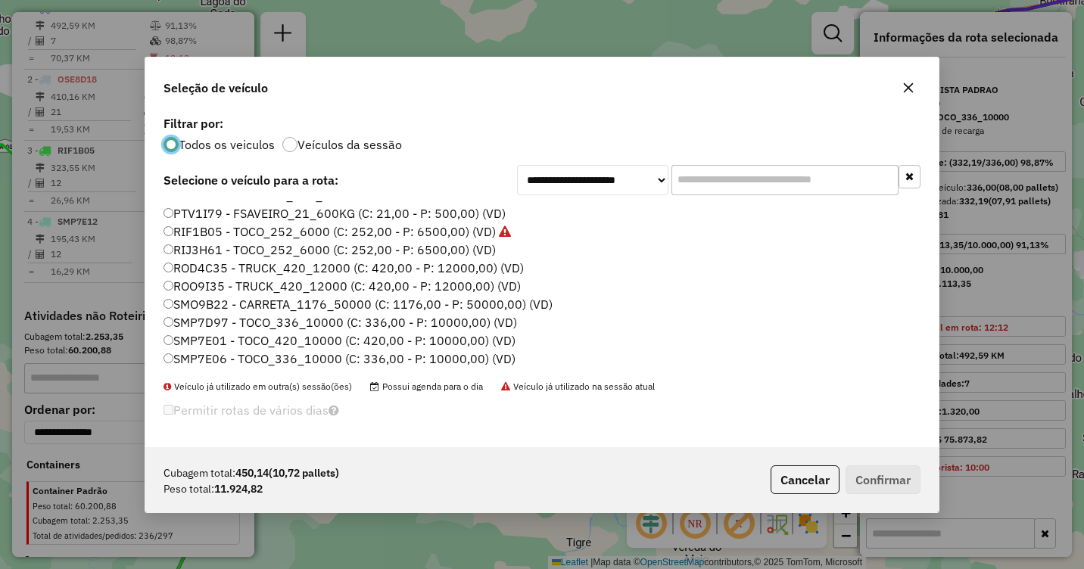
scroll to position [379, 0]
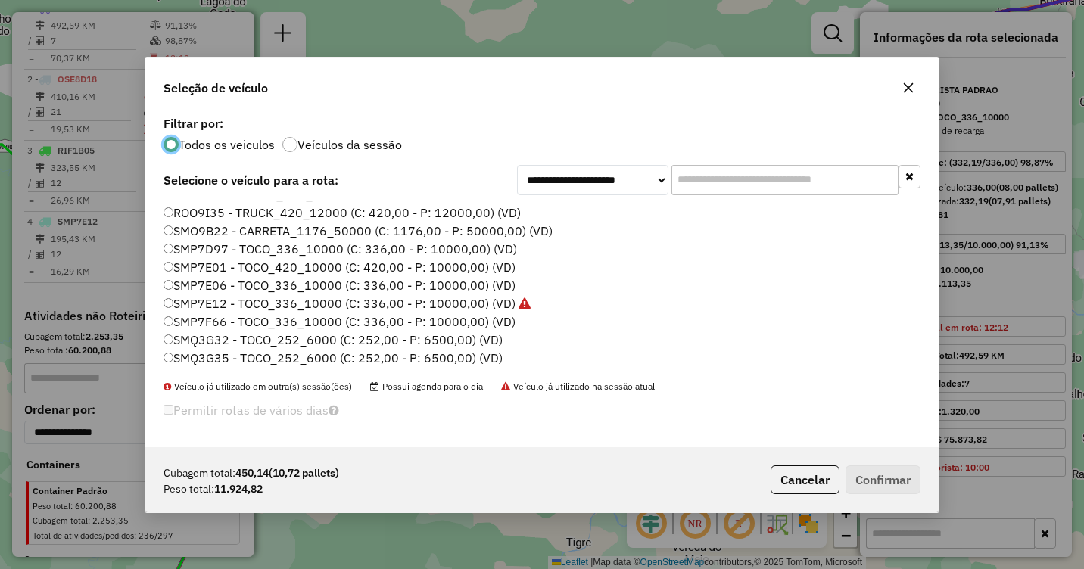
click at [177, 248] on label "SMP7D97 - TOCO_336_10000 (C: 336,00 - P: 10000,00) (VD)" at bounding box center [341, 249] width 354 height 18
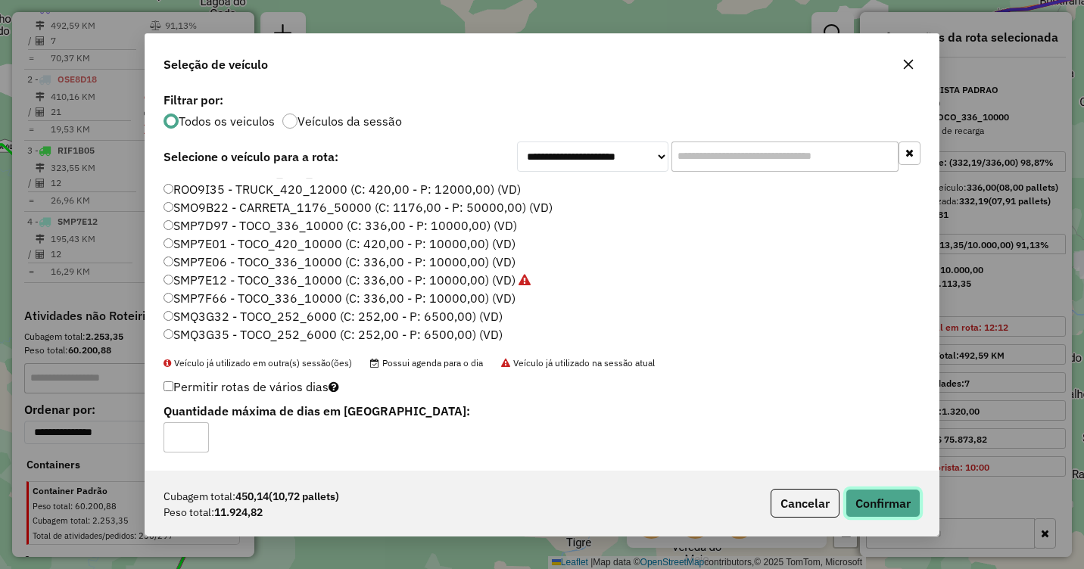
click at [890, 504] on button "Confirmar" at bounding box center [883, 503] width 75 height 29
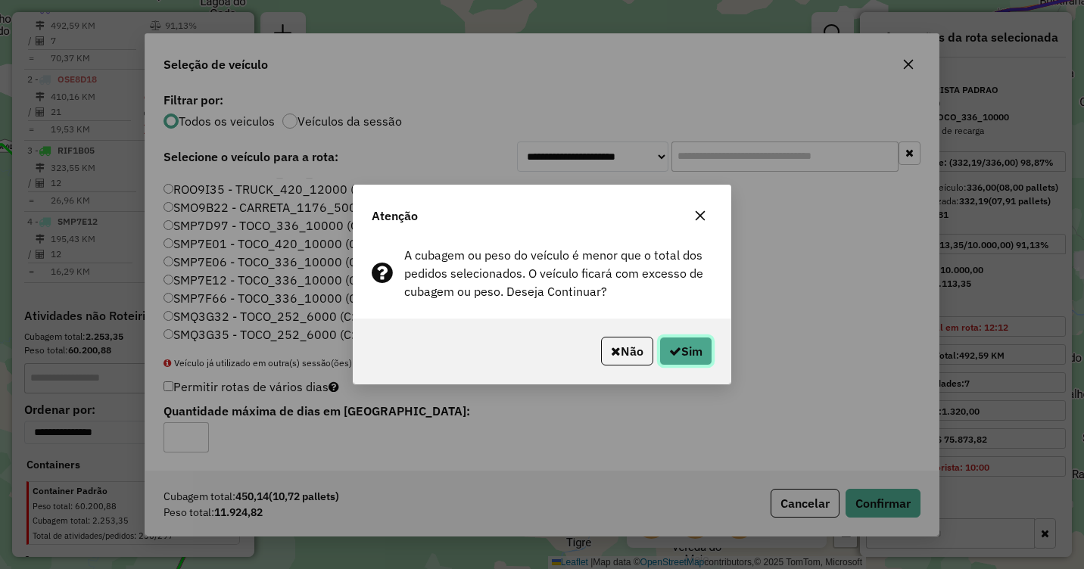
click at [699, 358] on button "Sim" at bounding box center [686, 351] width 53 height 29
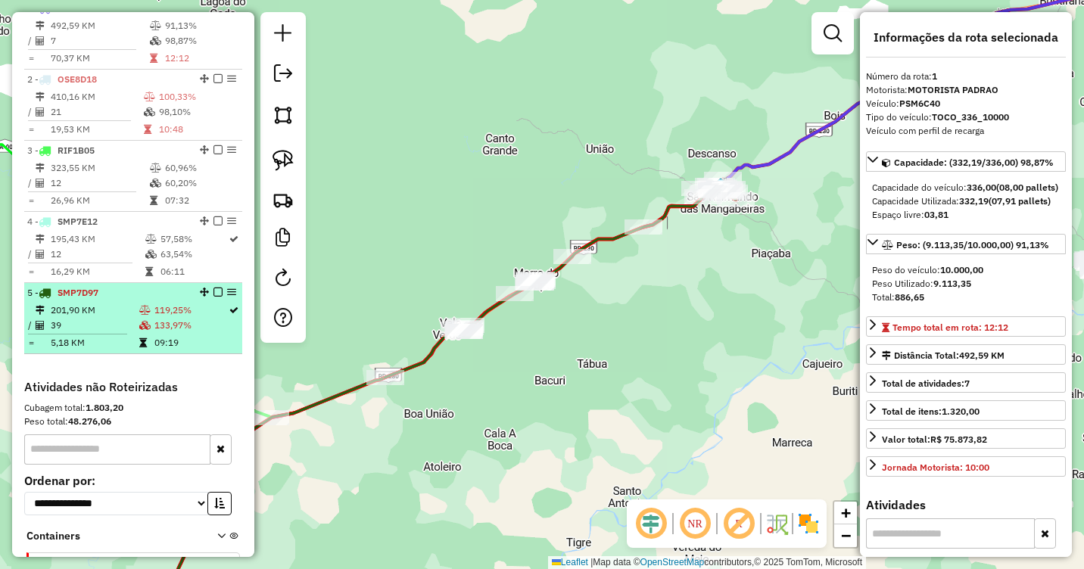
click at [149, 318] on td at bounding box center [146, 310] width 15 height 15
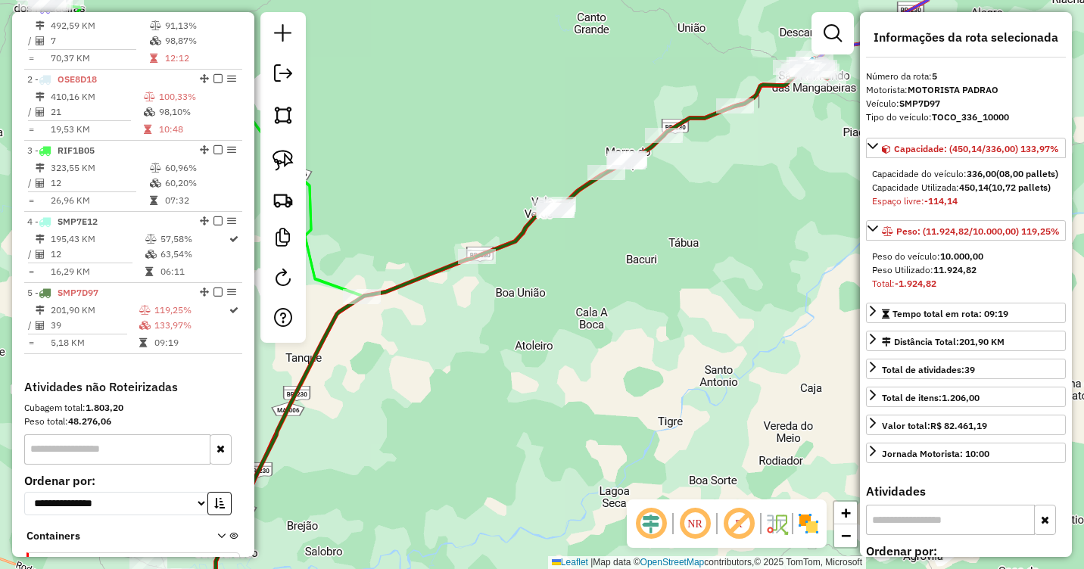
drag, startPoint x: 800, startPoint y: 151, endPoint x: 484, endPoint y: 416, distance: 412.2
click at [484, 423] on div "Janela de atendimento Grade de atendimento Capacidade Transportadoras Veículos …" at bounding box center [542, 284] width 1084 height 569
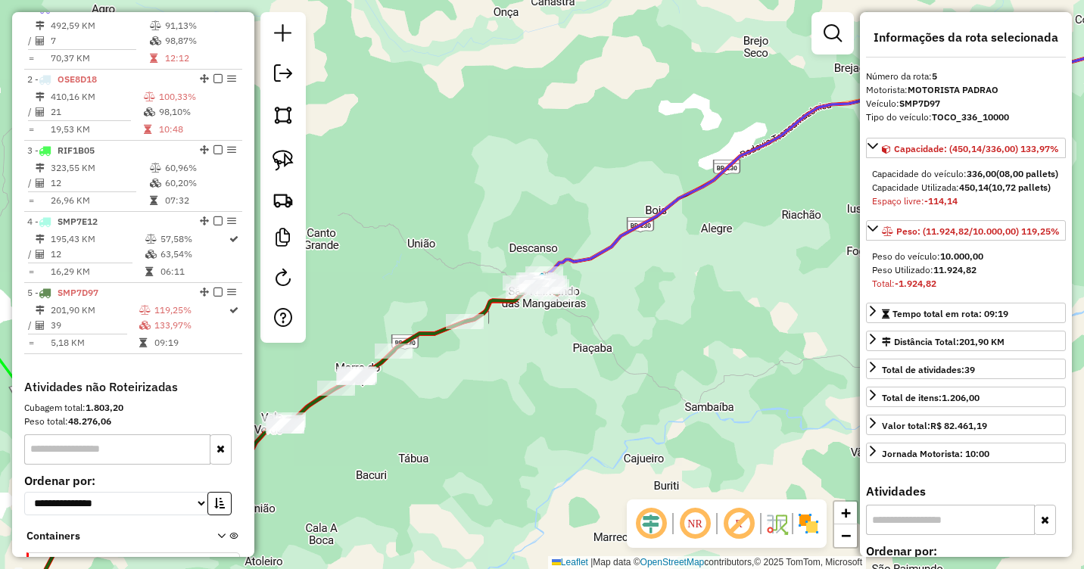
click at [486, 303] on icon at bounding box center [381, 373] width 351 height 198
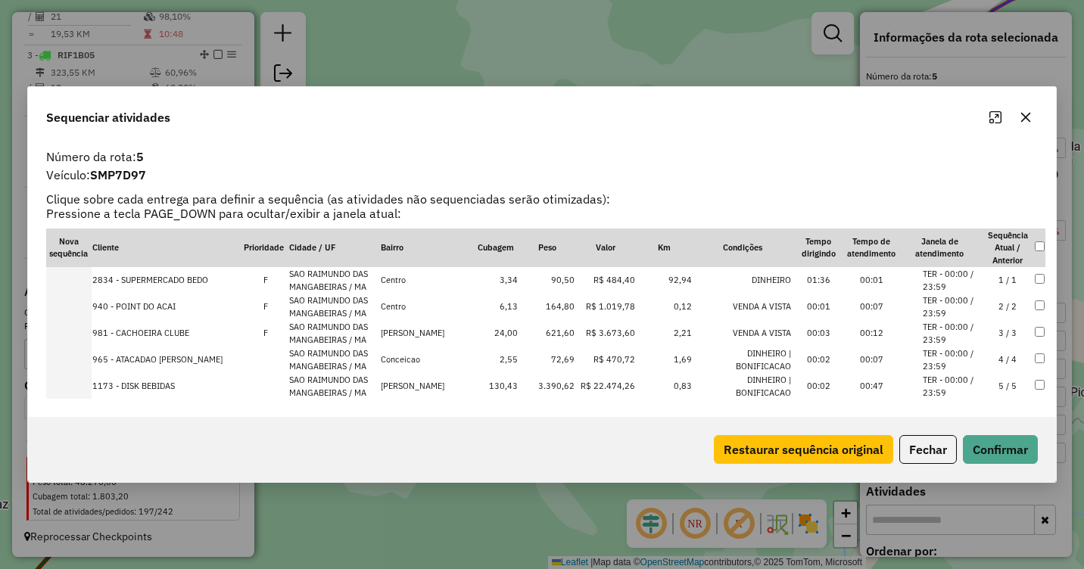
scroll to position [76, 0]
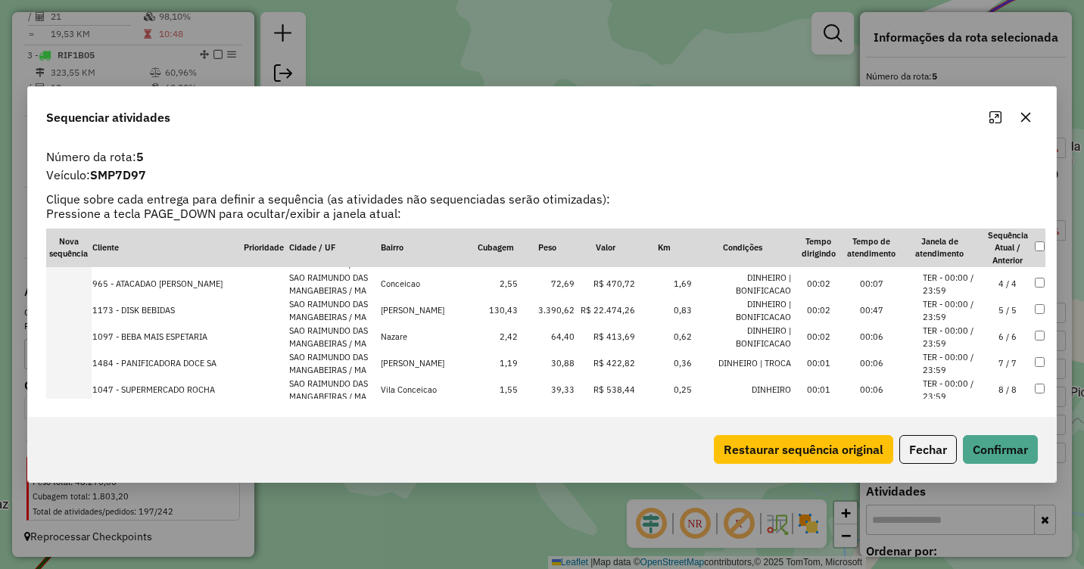
click at [1023, 121] on icon "button" at bounding box center [1026, 117] width 10 height 10
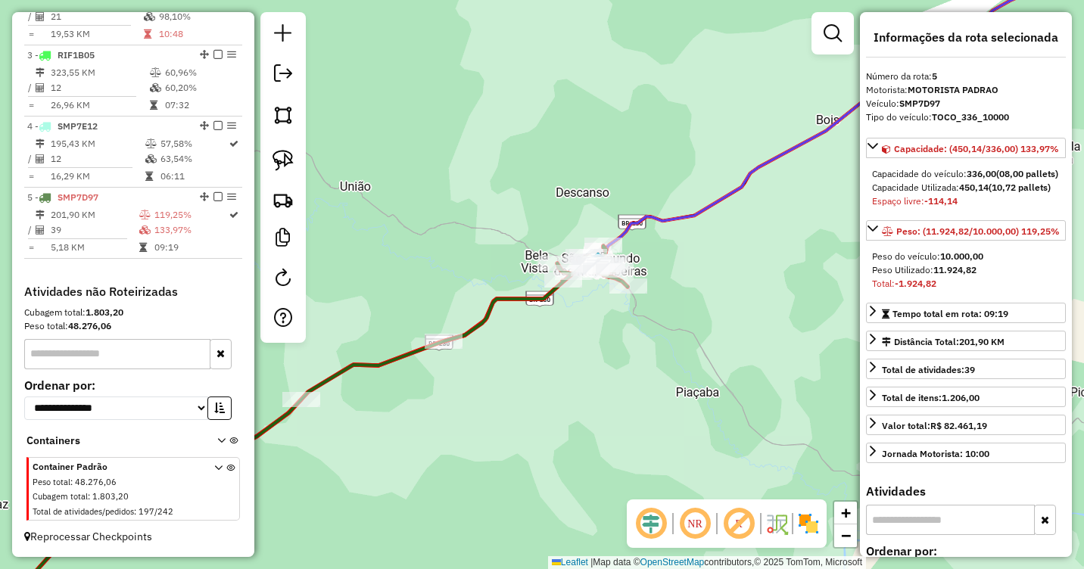
drag, startPoint x: 690, startPoint y: 330, endPoint x: 486, endPoint y: 366, distance: 206.9
click at [489, 365] on div "Rota 5 - Placa SMP7D97 1270 - DEPOS DE BEBIDA ESPE Rota 5 - Placa SMP7D97 1097 …" at bounding box center [542, 284] width 1084 height 569
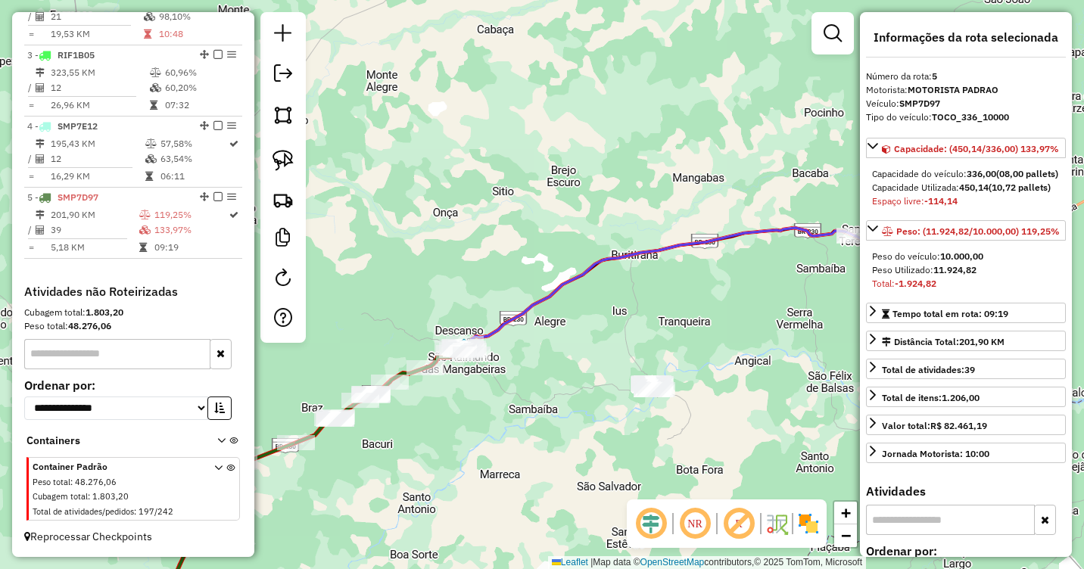
click at [458, 335] on div "Janela de atendimento Grade de atendimento Capacidade Transportadoras Veículos …" at bounding box center [542, 284] width 1084 height 569
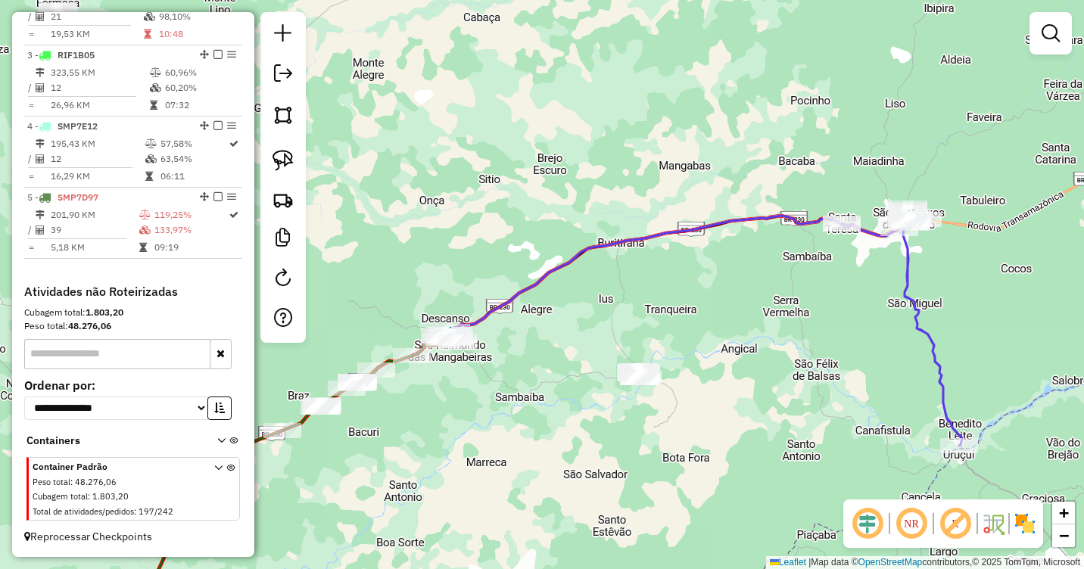
drag, startPoint x: 683, startPoint y: 337, endPoint x: 638, endPoint y: 310, distance: 52.6
click at [641, 310] on div "Janela de atendimento Grade de atendimento Capacidade Transportadoras Veículos …" at bounding box center [542, 284] width 1084 height 569
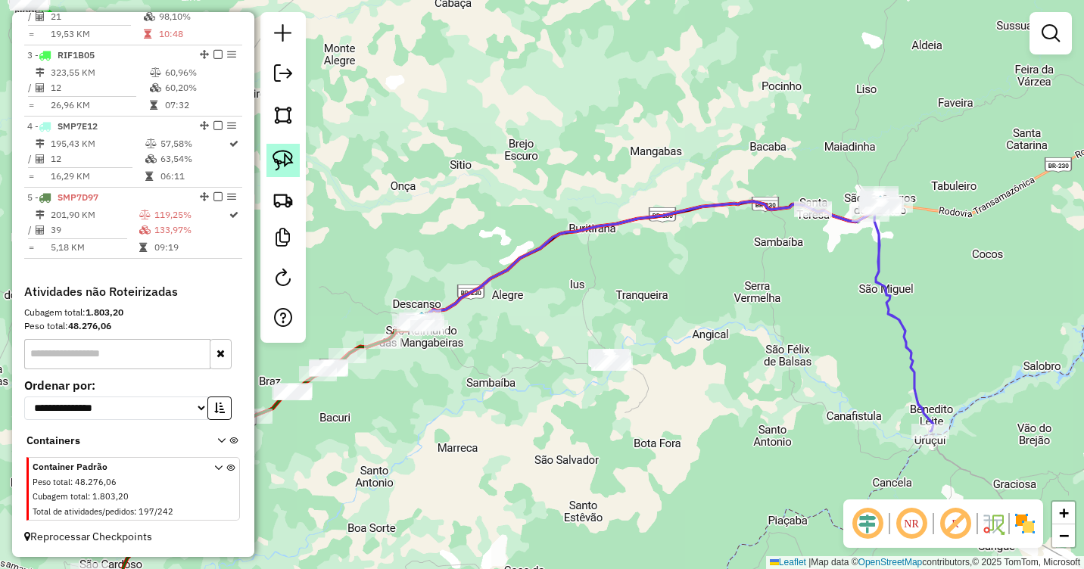
click at [274, 149] on link at bounding box center [283, 160] width 33 height 33
drag, startPoint x: 622, startPoint y: 325, endPoint x: 650, endPoint y: 353, distance: 39.1
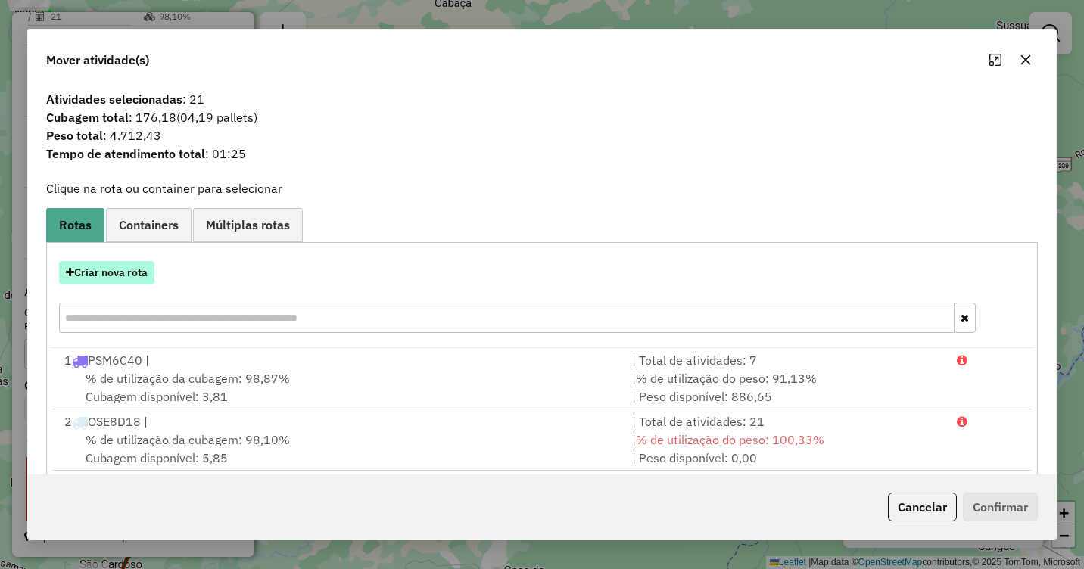
click at [103, 268] on button "Criar nova rota" at bounding box center [106, 272] width 95 height 23
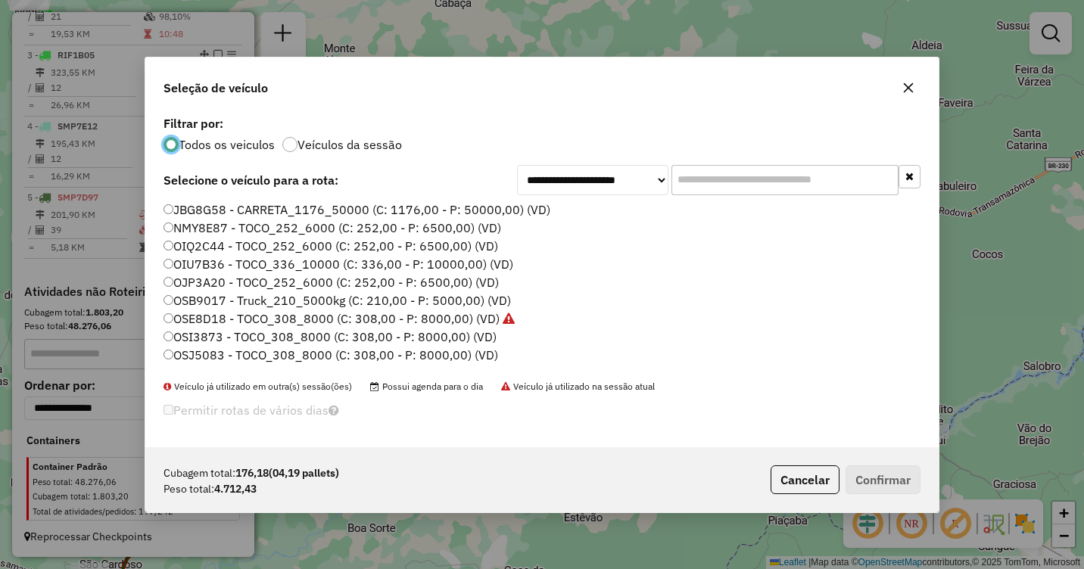
scroll to position [8, 5]
click at [187, 243] on label "OIQ2C44 - TOCO_252_6000 (C: 252,00 - P: 6500,00) (VD)" at bounding box center [331, 246] width 335 height 18
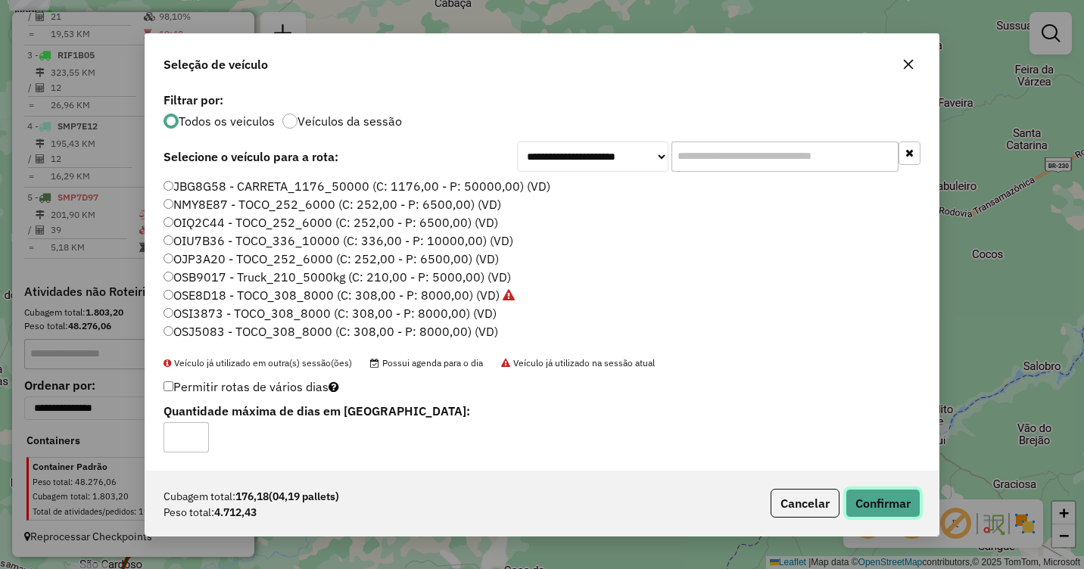
click at [884, 494] on button "Confirmar" at bounding box center [883, 503] width 75 height 29
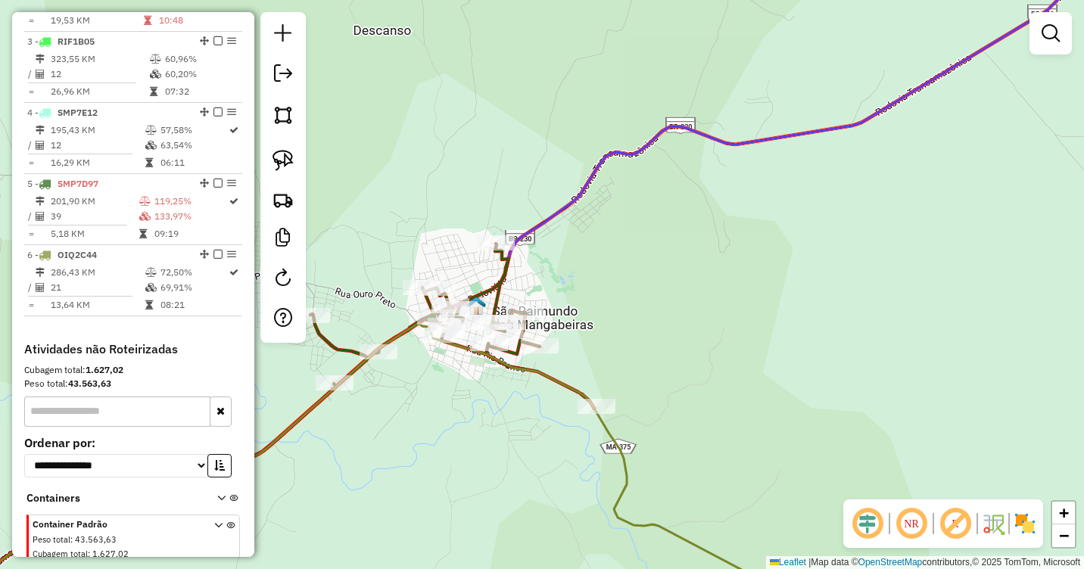
click at [485, 290] on icon at bounding box center [243, 430] width 703 height 373
select select "**********"
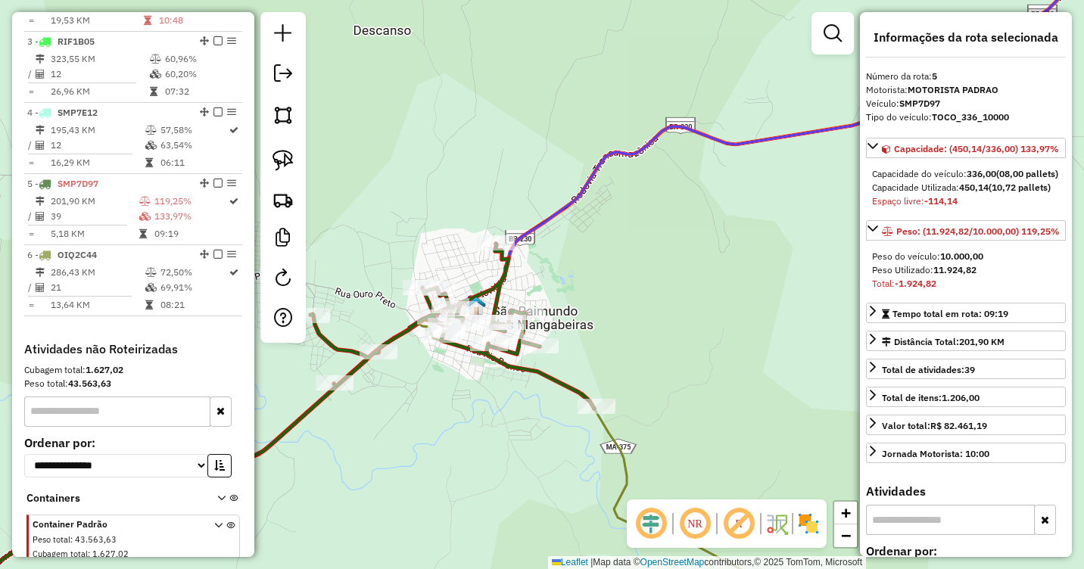
click at [485, 290] on icon at bounding box center [243, 430] width 703 height 373
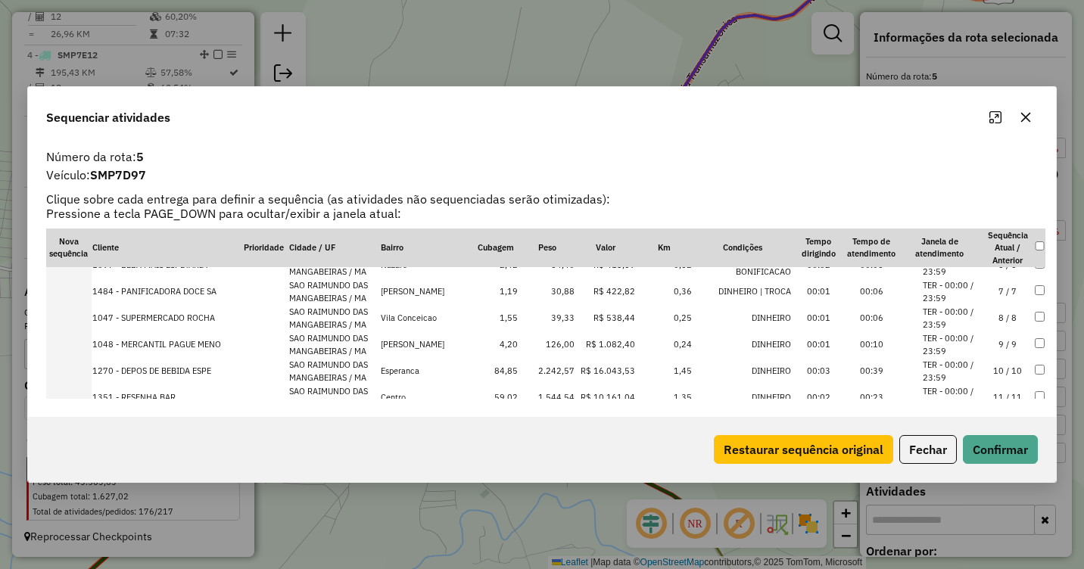
scroll to position [151, 0]
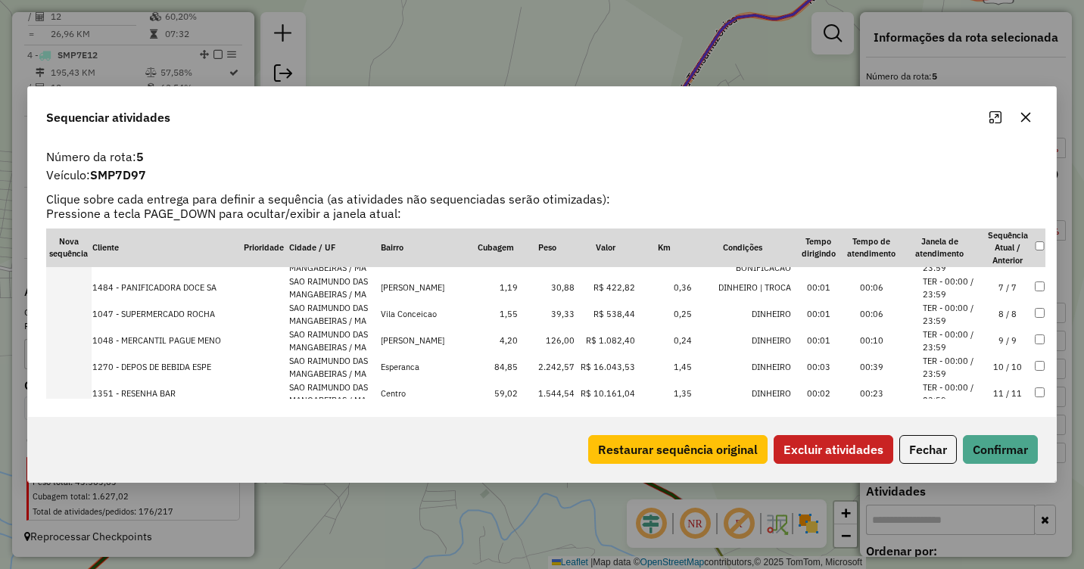
click at [846, 459] on button "Excluir atividades" at bounding box center [834, 449] width 120 height 29
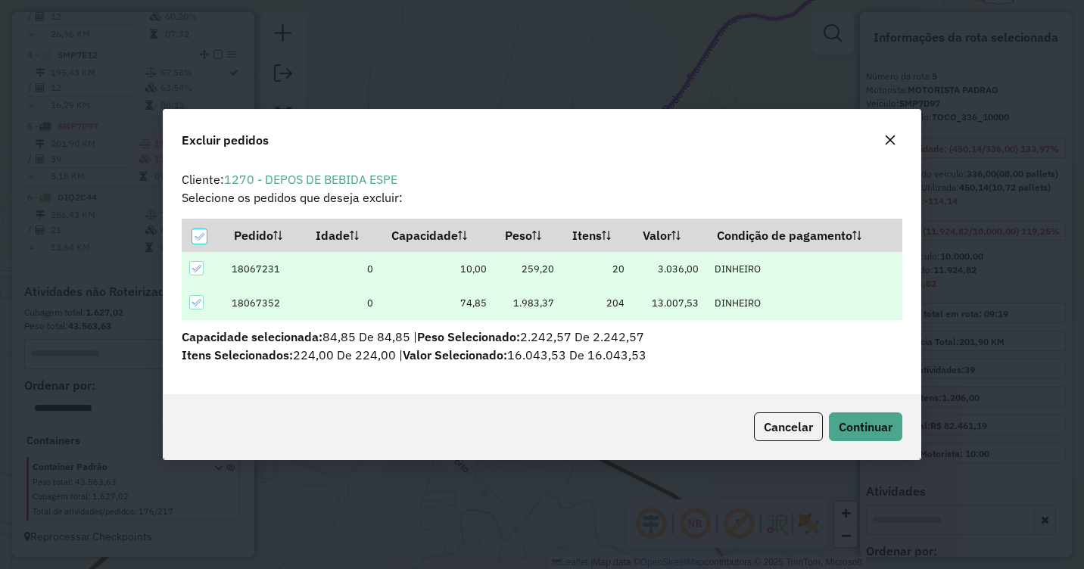
scroll to position [0, 0]
click at [864, 429] on span "Continuar" at bounding box center [866, 426] width 54 height 15
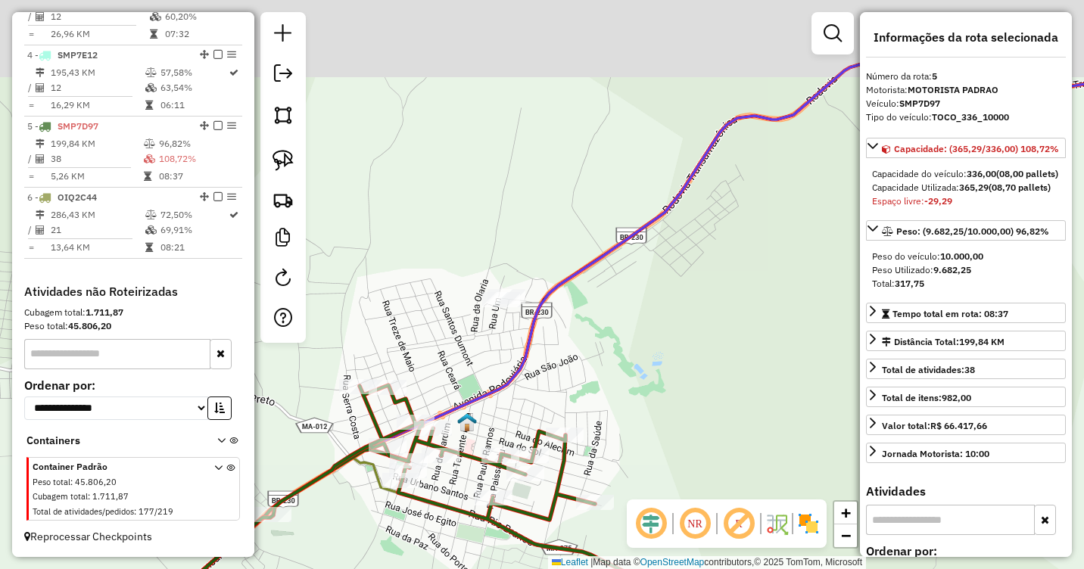
drag, startPoint x: 593, startPoint y: 247, endPoint x: 593, endPoint y: 348, distance: 100.7
click at [593, 348] on div "Janela de atendimento Grade de atendimento Capacidade Transportadoras Veículos …" at bounding box center [542, 284] width 1084 height 569
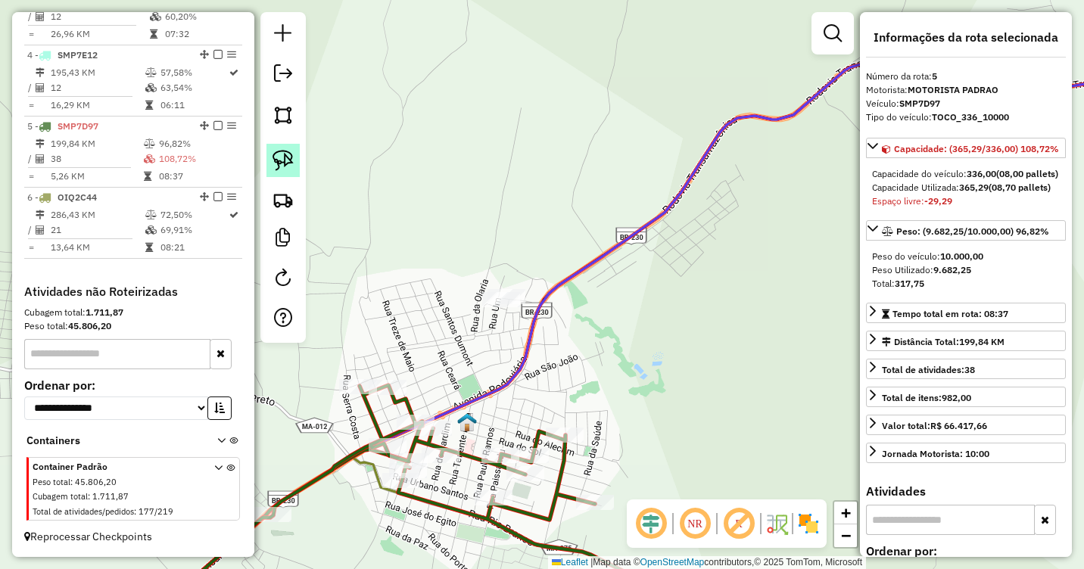
click at [279, 160] on img at bounding box center [283, 160] width 21 height 21
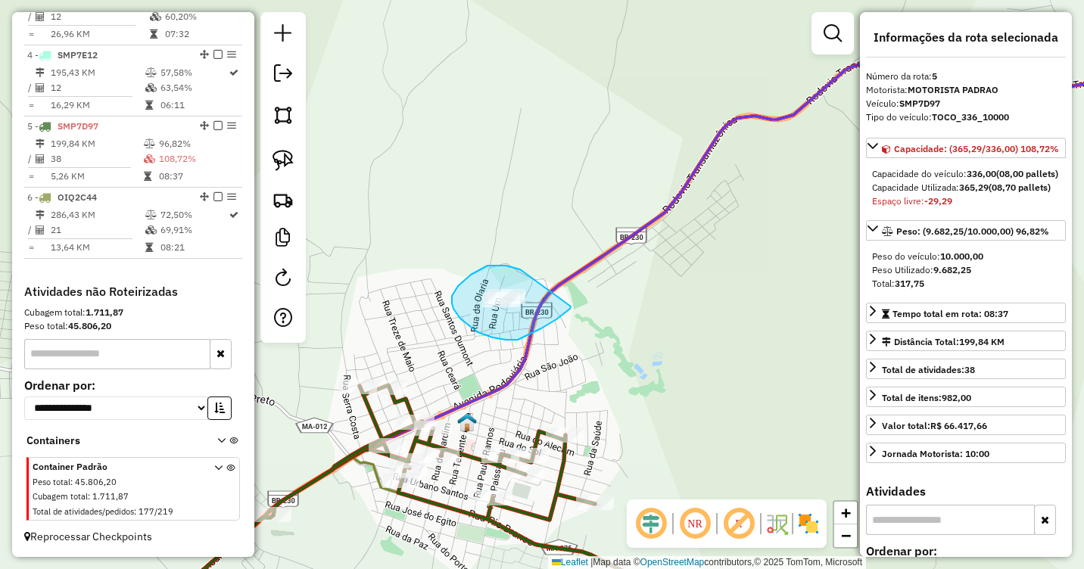
drag, startPoint x: 520, startPoint y: 270, endPoint x: 572, endPoint y: 299, distance: 59.4
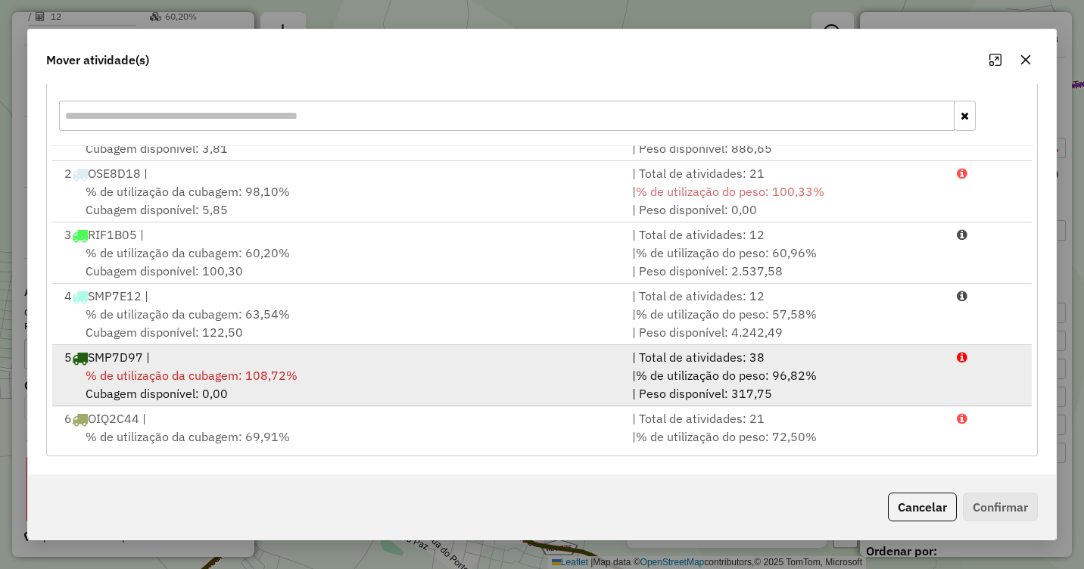
scroll to position [65, 0]
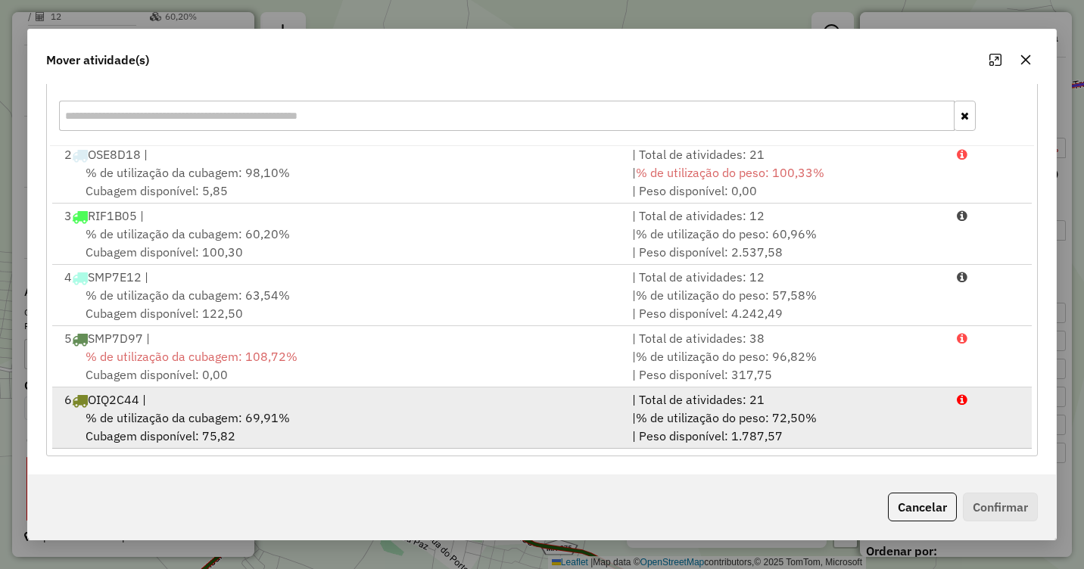
click at [211, 403] on div "6 OIQ2C44 |" at bounding box center [339, 400] width 568 height 18
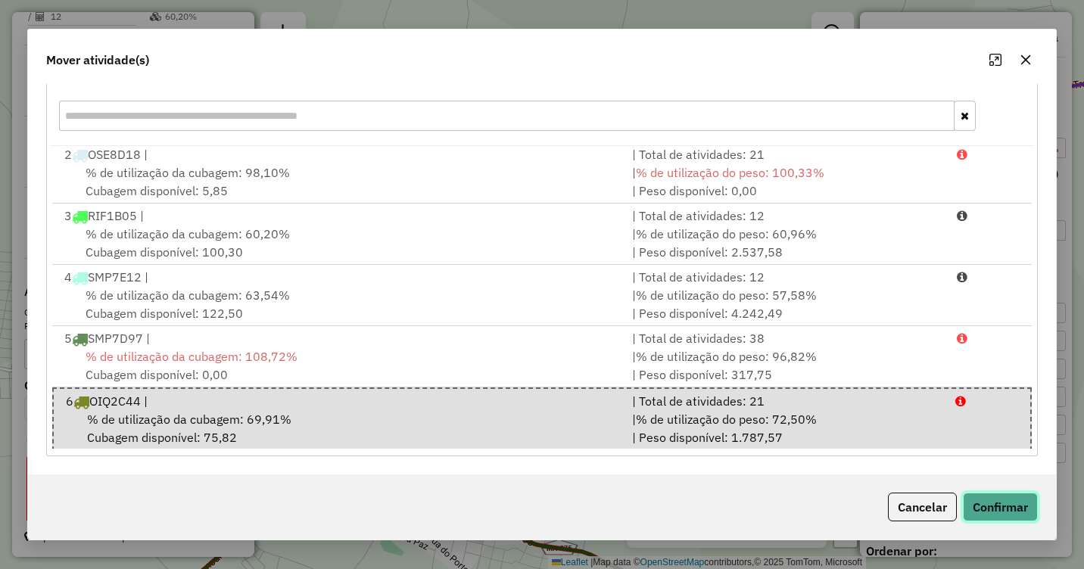
click at [982, 503] on button "Confirmar" at bounding box center [1000, 507] width 75 height 29
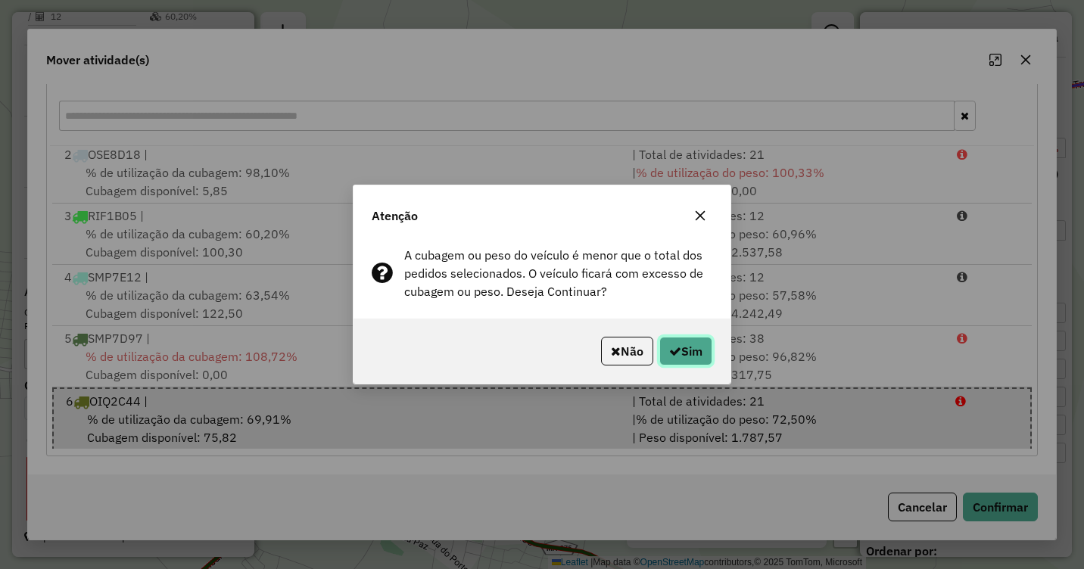
click at [706, 348] on button "Sim" at bounding box center [686, 351] width 53 height 29
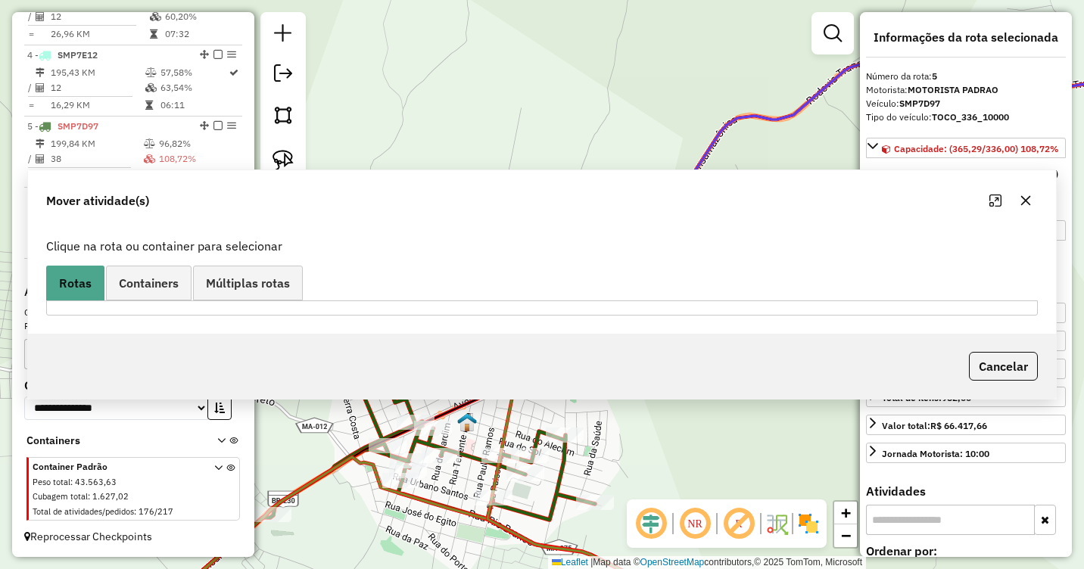
scroll to position [0, 0]
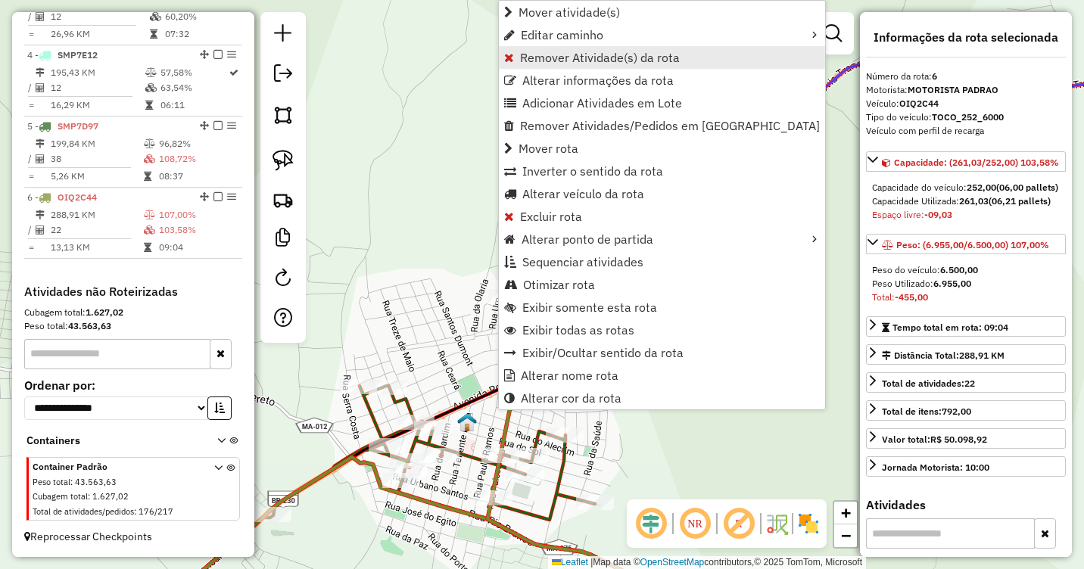
click at [550, 61] on span "Remover Atividade(s) da rota" at bounding box center [600, 57] width 160 height 12
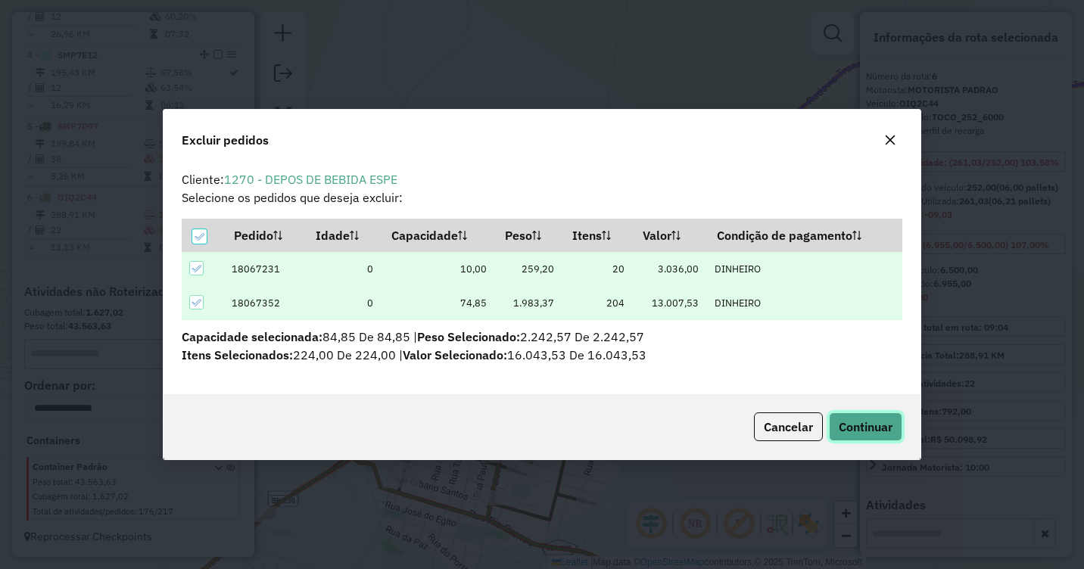
click at [867, 422] on span "Continuar" at bounding box center [866, 426] width 54 height 15
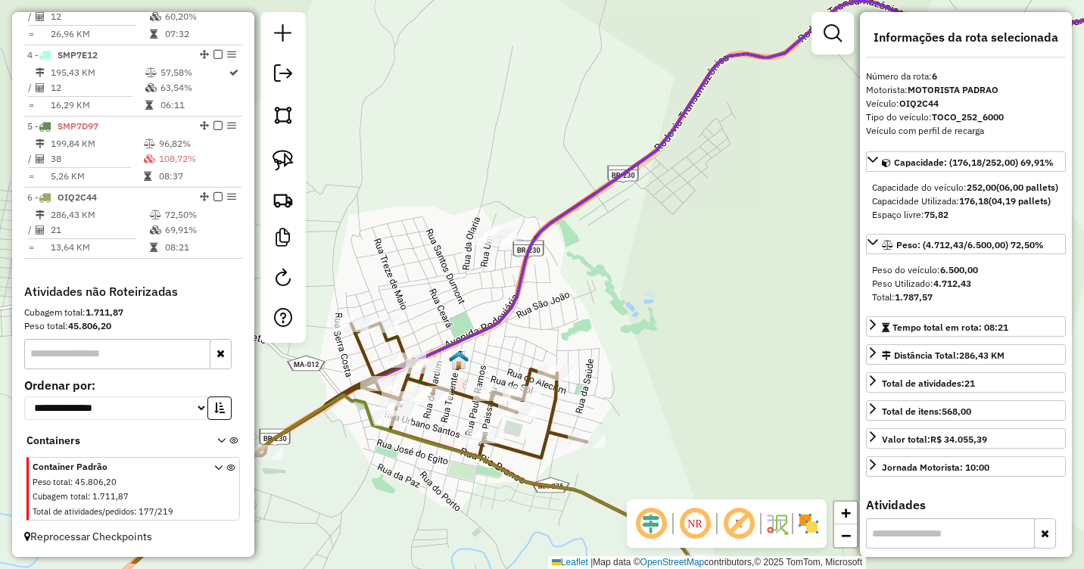
drag, startPoint x: 600, startPoint y: 360, endPoint x: 586, endPoint y: 251, distance: 109.2
click at [587, 251] on div "Janela de atendimento Grade de atendimento Capacidade Transportadoras Veículos …" at bounding box center [542, 284] width 1084 height 569
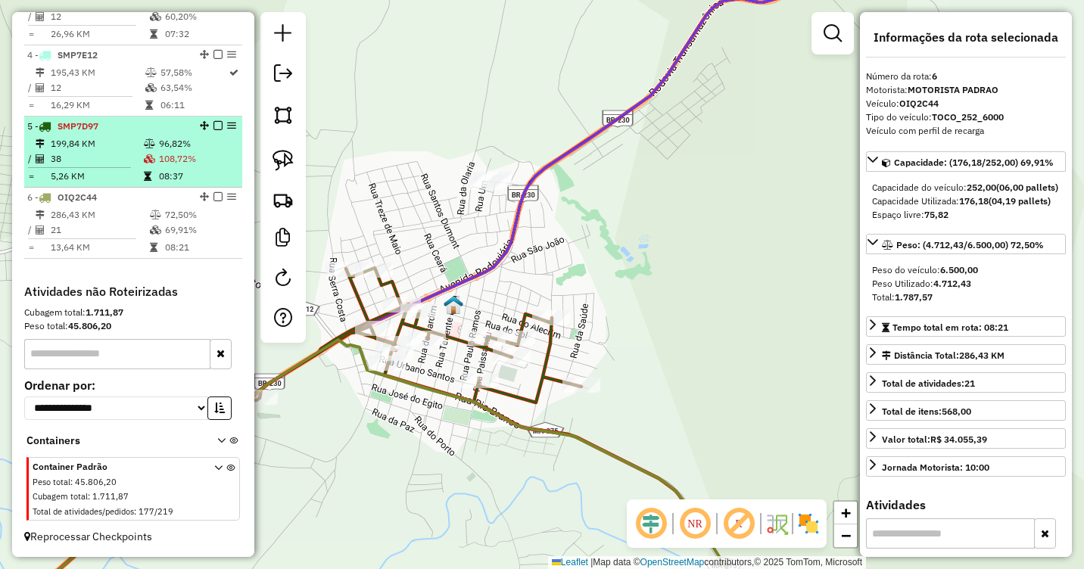
click at [130, 143] on td "199,84 KM" at bounding box center [96, 143] width 93 height 15
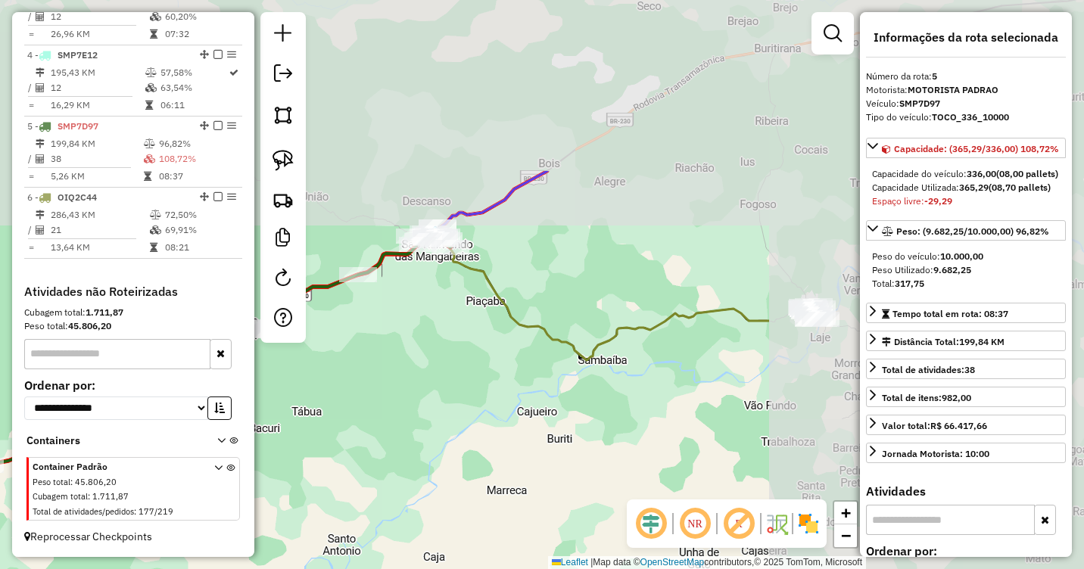
drag, startPoint x: 705, startPoint y: 251, endPoint x: 282, endPoint y: 479, distance: 481.1
click at [282, 479] on div "Janela de atendimento Grade de atendimento Capacidade Transportadoras Veículos …" at bounding box center [542, 284] width 1084 height 569
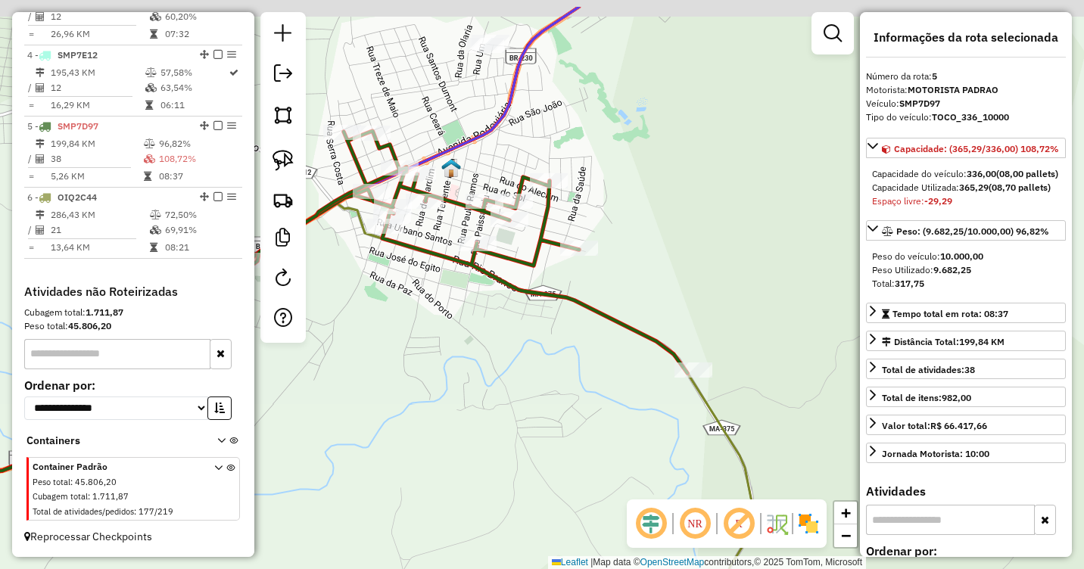
drag, startPoint x: 472, startPoint y: 340, endPoint x: 519, endPoint y: 391, distance: 69.7
click at [516, 397] on div "Janela de atendimento Grade de atendimento Capacidade Transportadoras Veículos …" at bounding box center [542, 284] width 1084 height 569
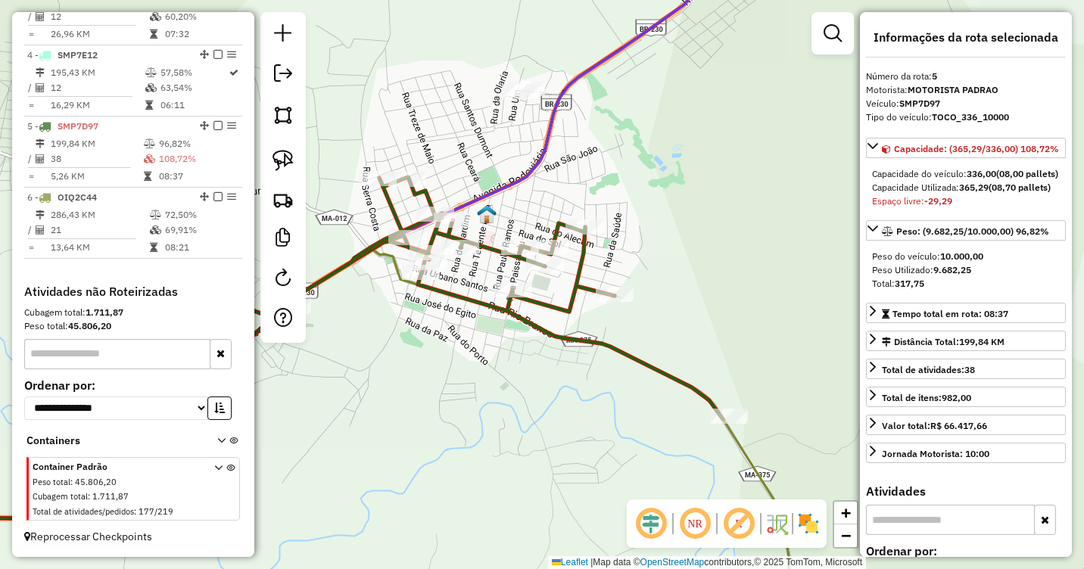
click at [482, 245] on icon at bounding box center [307, 347] width 831 height 341
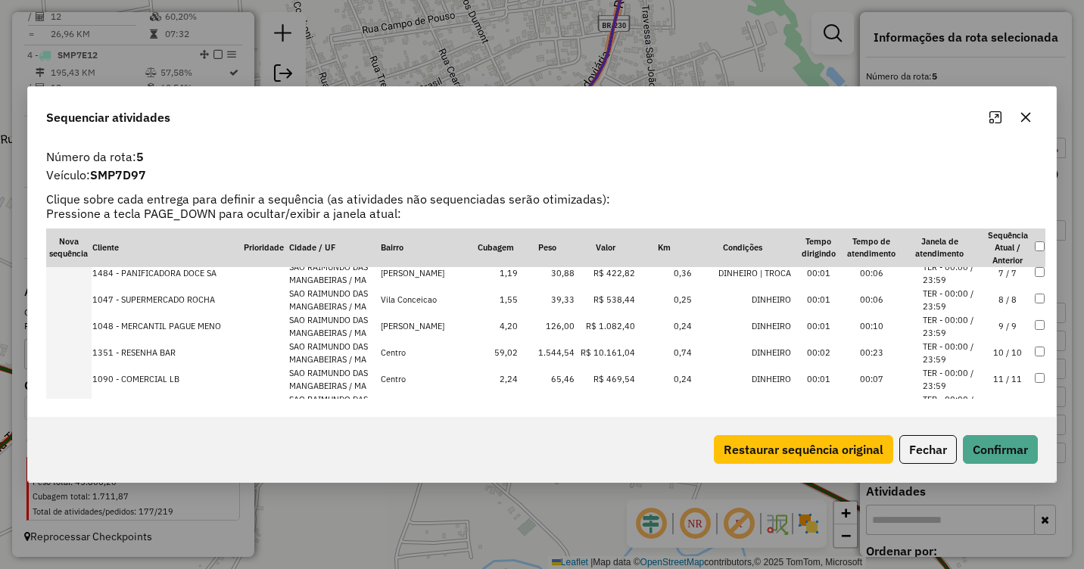
scroll to position [227, 0]
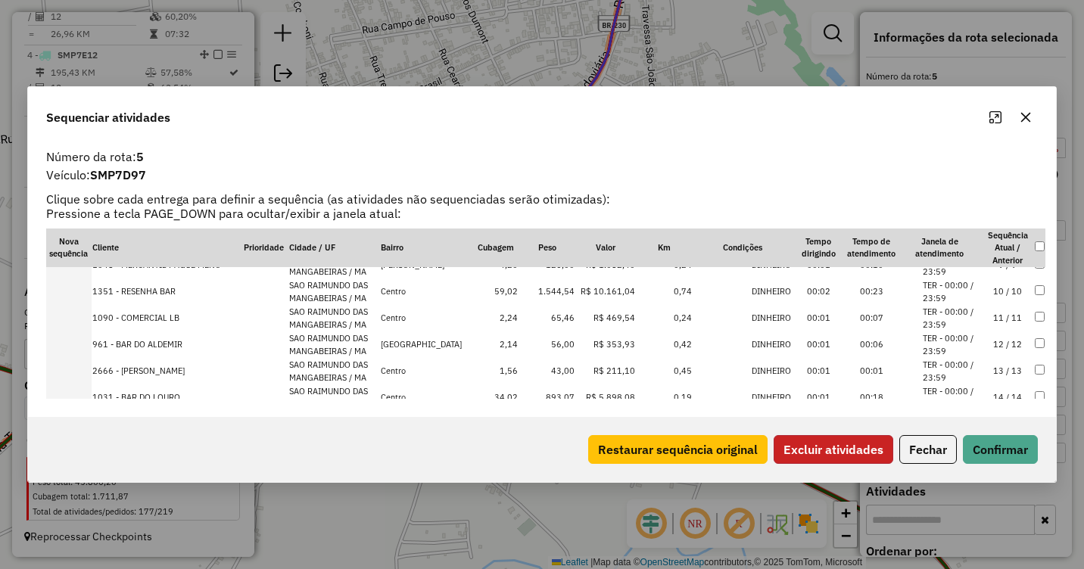
click at [838, 455] on button "Excluir atividades" at bounding box center [834, 449] width 120 height 29
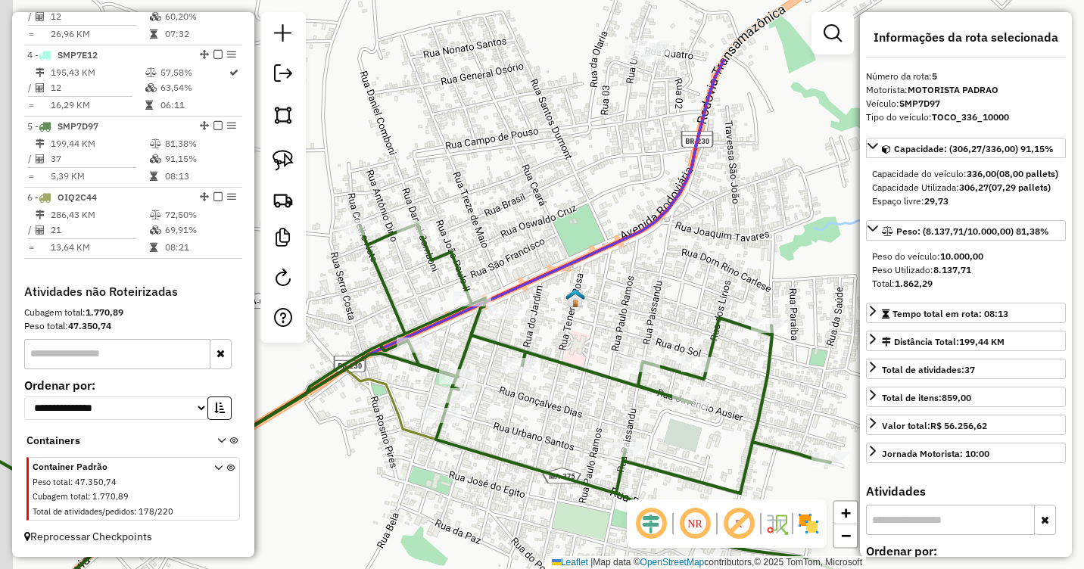
drag, startPoint x: 578, startPoint y: 137, endPoint x: 662, endPoint y: 253, distance: 142.7
click at [662, 253] on div "Janela de atendimento Grade de atendimento Capacidade Transportadoras Veículos …" at bounding box center [542, 284] width 1084 height 569
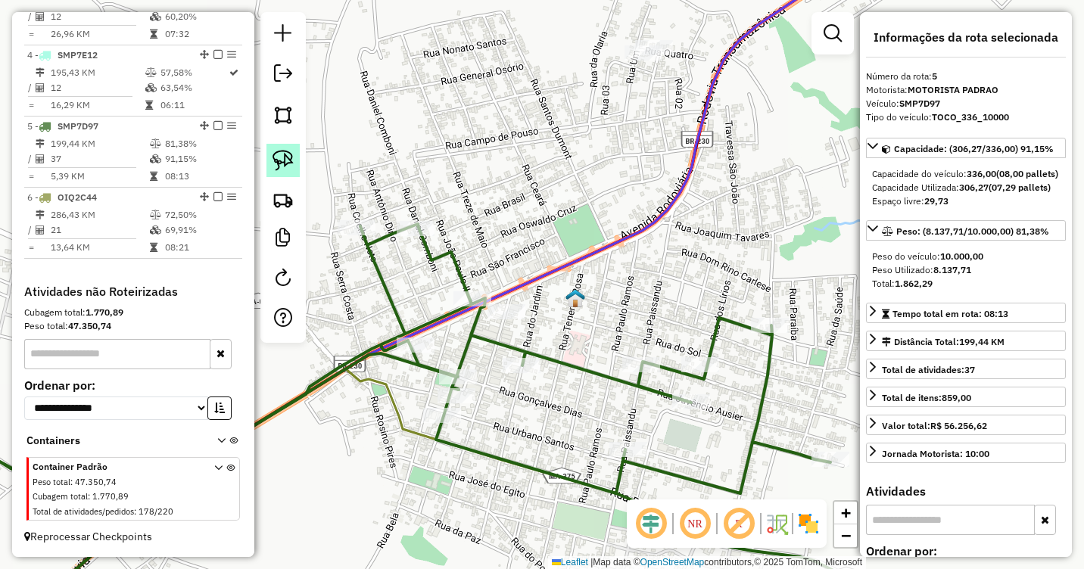
click at [276, 161] on img at bounding box center [283, 160] width 21 height 21
drag, startPoint x: 515, startPoint y: 285, endPoint x: 544, endPoint y: 320, distance: 44.6
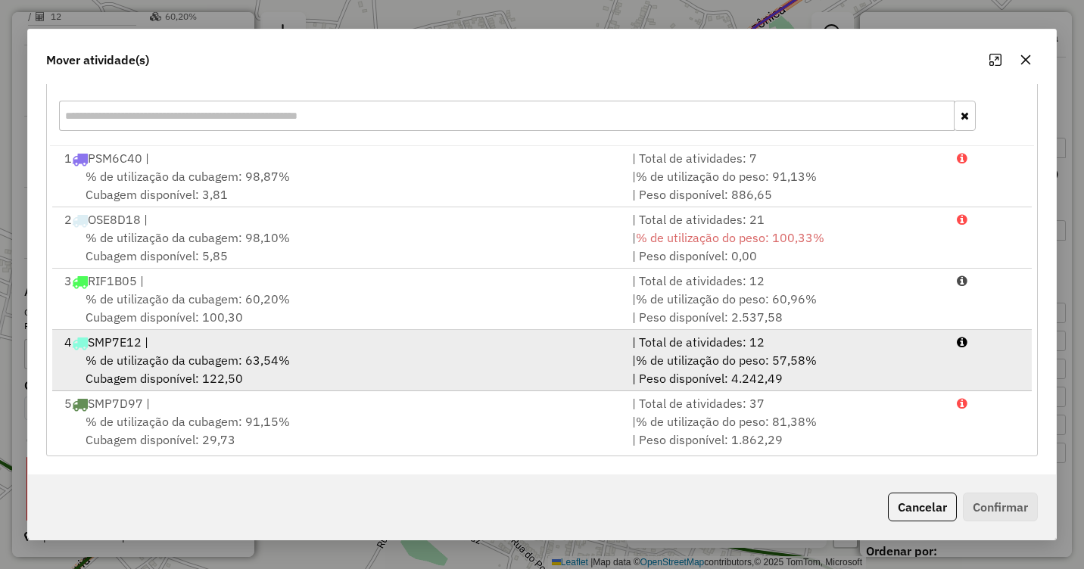
scroll to position [65, 0]
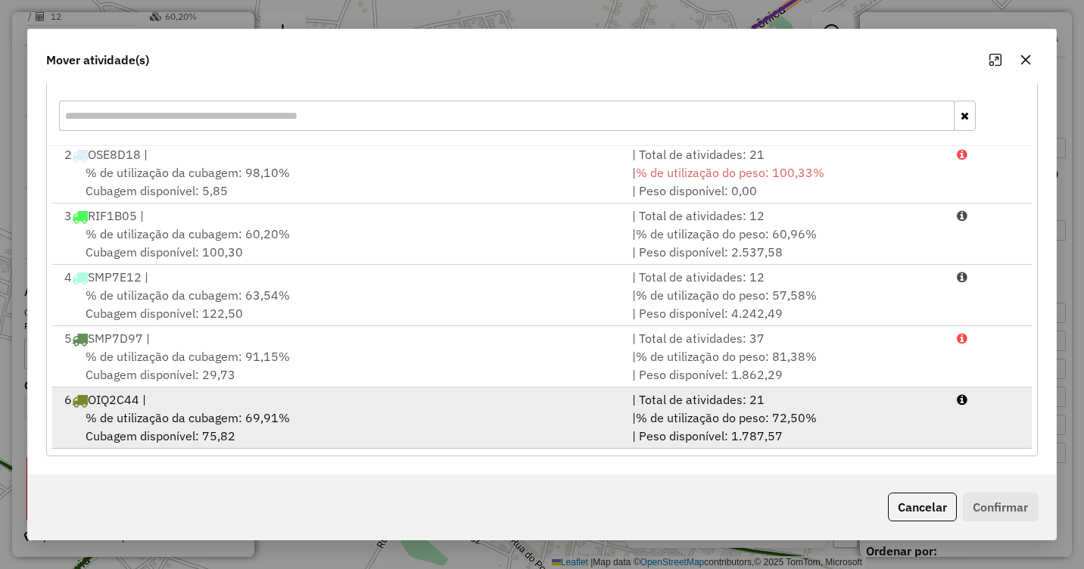
click at [277, 407] on div "6 OIQ2C44 |" at bounding box center [339, 400] width 568 height 18
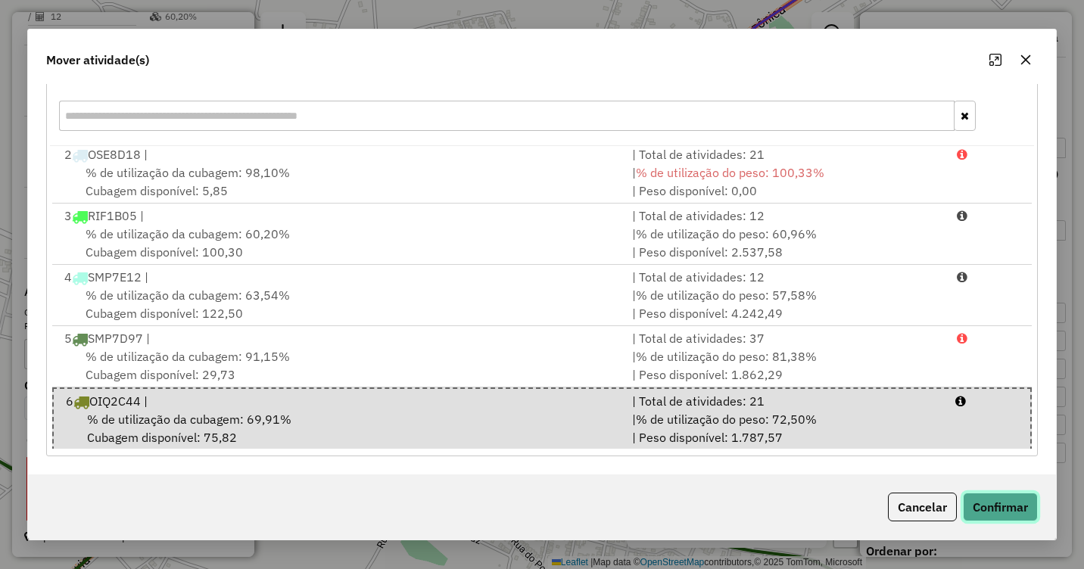
click at [1012, 506] on button "Confirmar" at bounding box center [1000, 507] width 75 height 29
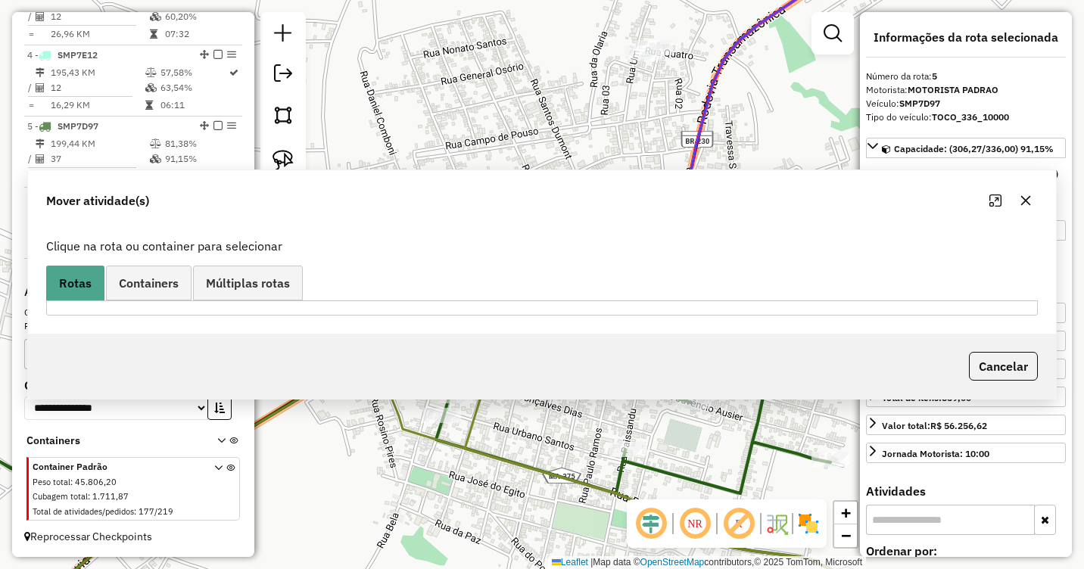
scroll to position [0, 0]
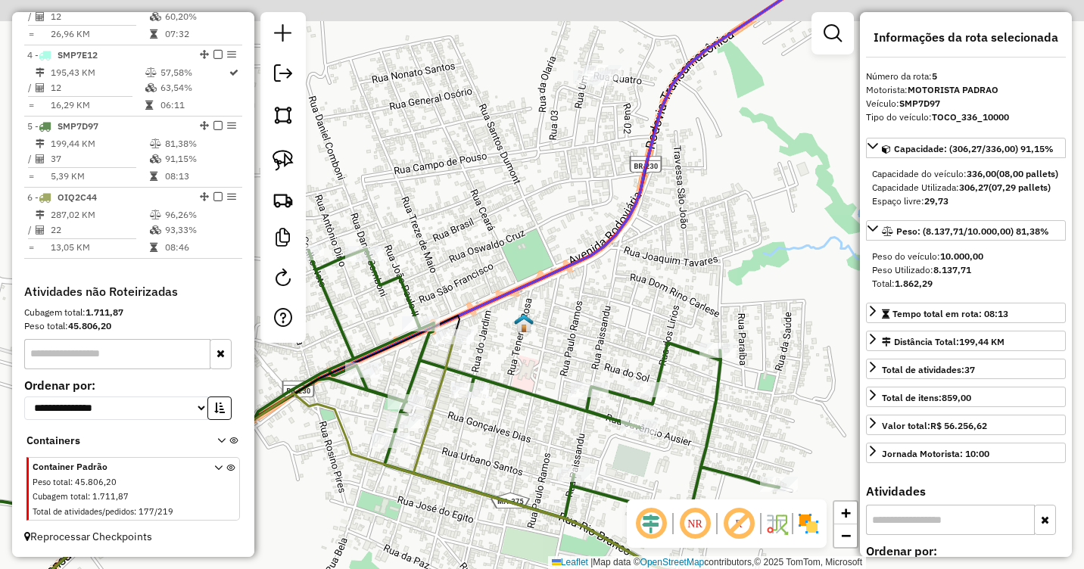
drag, startPoint x: 752, startPoint y: 241, endPoint x: 674, endPoint y: 304, distance: 100.6
click at [674, 304] on div "Janela de atendimento Grade de atendimento Capacidade Transportadoras Veículos …" at bounding box center [542, 284] width 1084 height 569
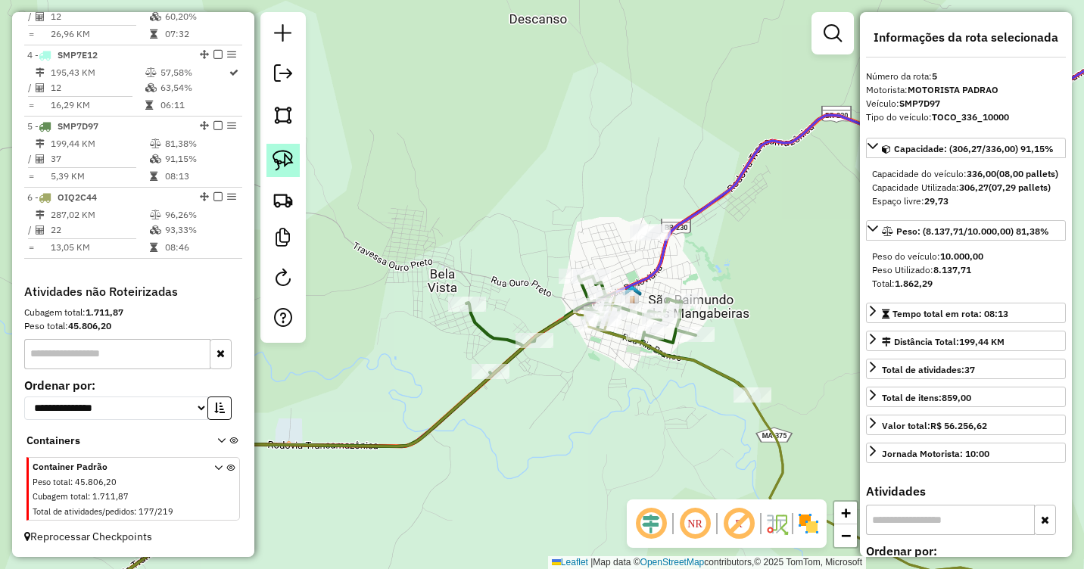
click at [279, 152] on img at bounding box center [283, 160] width 21 height 21
drag, startPoint x: 668, startPoint y: 208, endPoint x: 688, endPoint y: 239, distance: 37.2
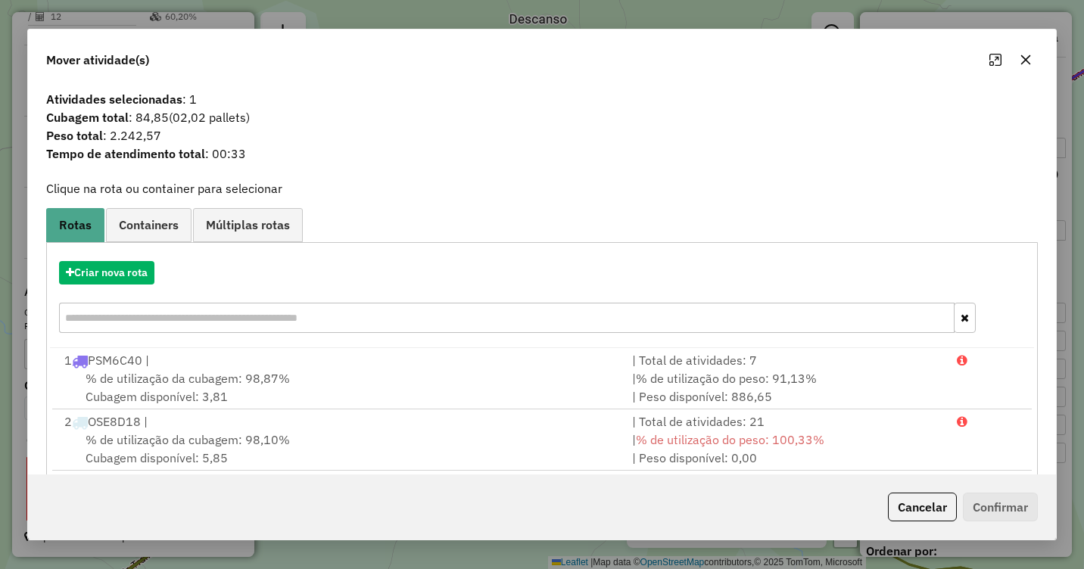
click at [1031, 61] on icon "button" at bounding box center [1026, 60] width 12 height 12
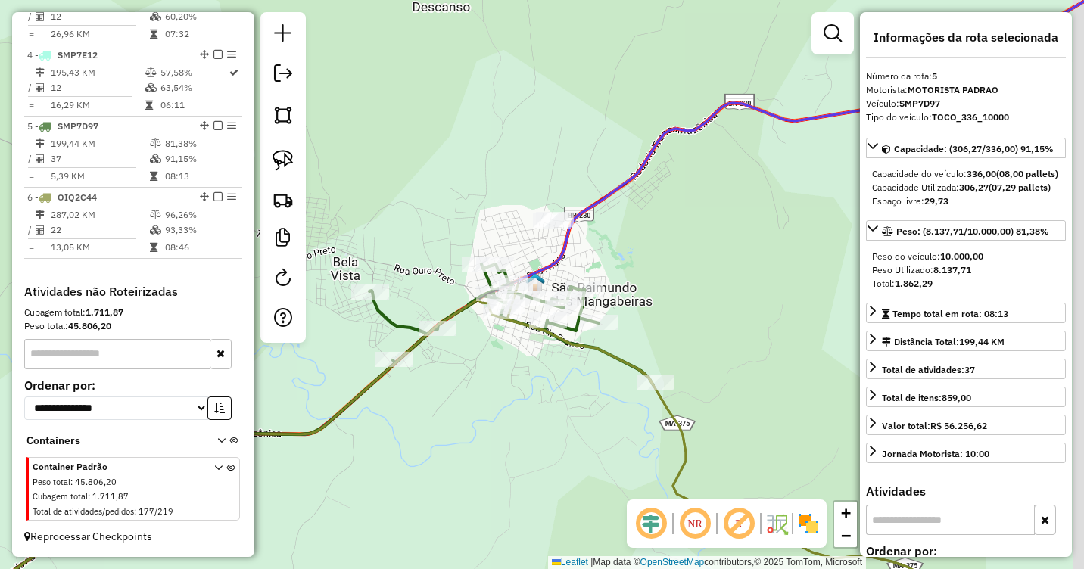
drag, startPoint x: 791, startPoint y: 259, endPoint x: 712, endPoint y: 249, distance: 79.4
click at [716, 249] on div "Janela de atendimento Grade de atendimento Capacidade Transportadoras Veículos …" at bounding box center [542, 284] width 1084 height 569
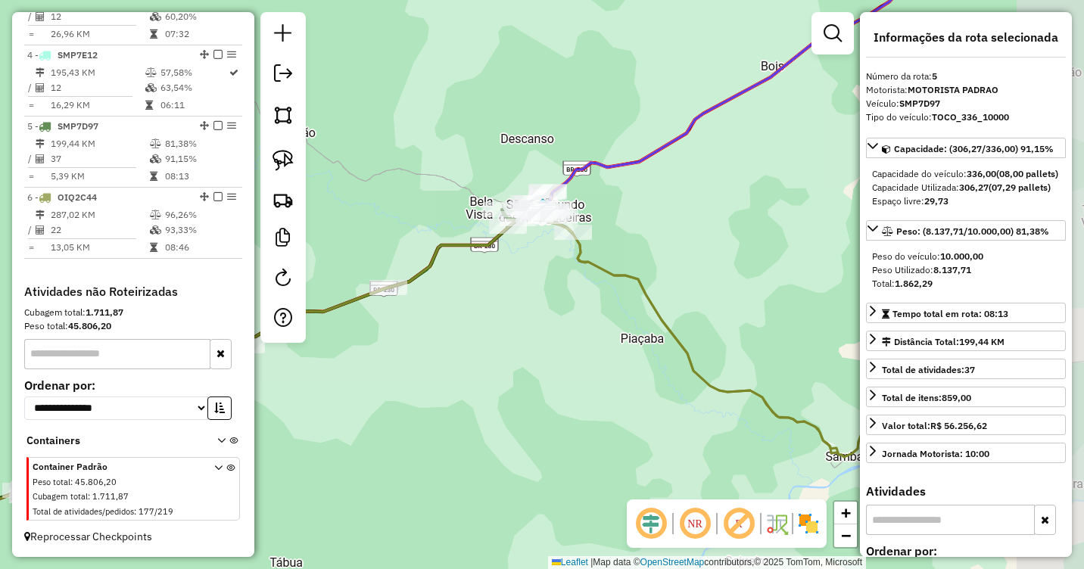
drag, startPoint x: 778, startPoint y: 307, endPoint x: 649, endPoint y: 258, distance: 138.3
click at [650, 258] on div "Janela de atendimento Grade de atendimento Capacidade Transportadoras Veículos …" at bounding box center [542, 284] width 1084 height 569
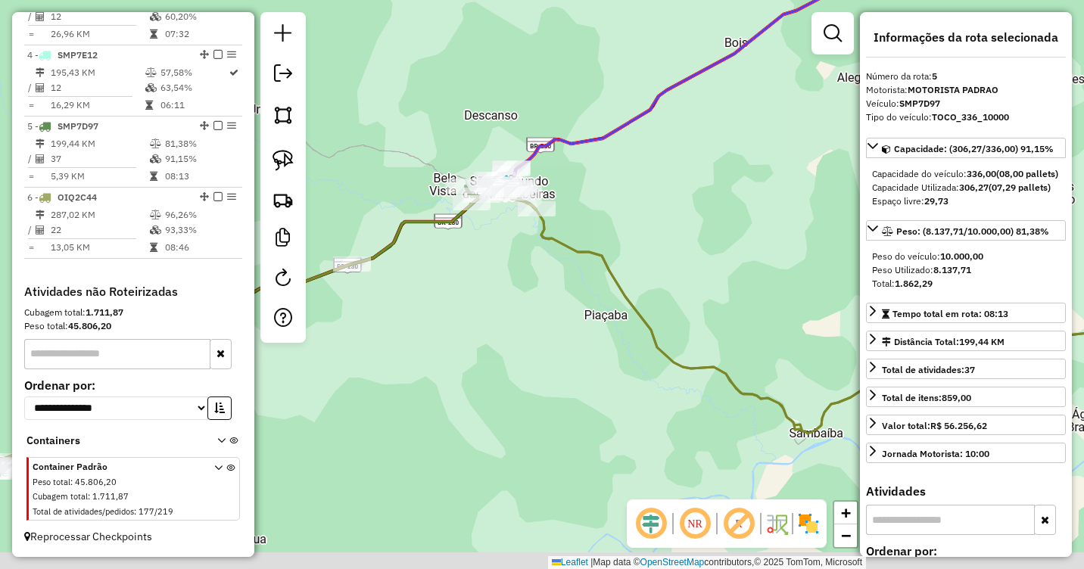
drag, startPoint x: 736, startPoint y: 245, endPoint x: 679, endPoint y: 209, distance: 67.4
click at [679, 209] on div "Janela de atendimento Grade de atendimento Capacidade Transportadoras Veículos …" at bounding box center [542, 284] width 1084 height 569
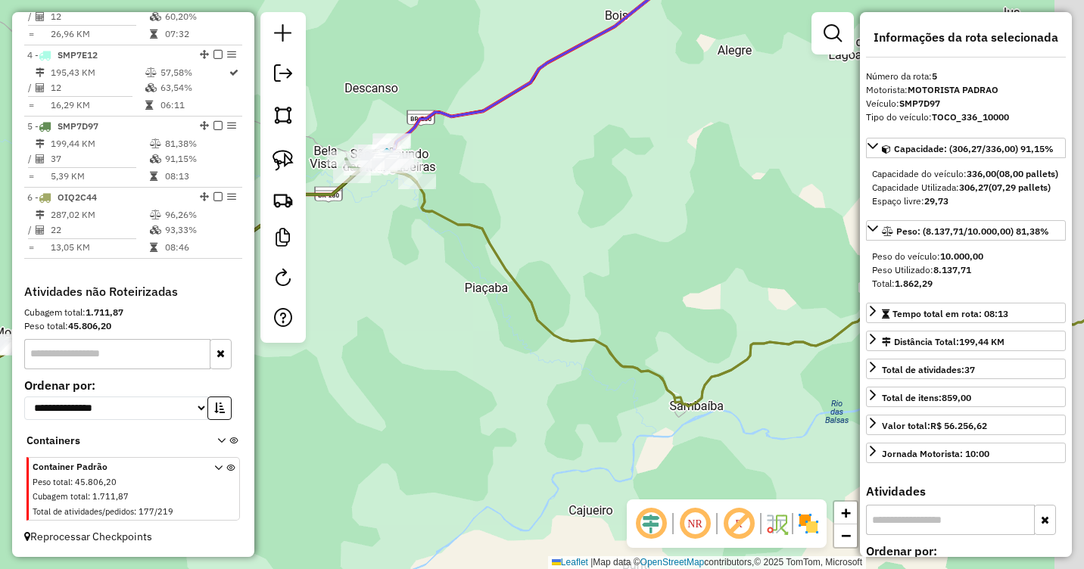
drag, startPoint x: 721, startPoint y: 244, endPoint x: 637, endPoint y: 245, distance: 84.1
click at [637, 245] on div "Janela de atendimento Grade de atendimento Capacidade Transportadoras Veículos …" at bounding box center [542, 284] width 1084 height 569
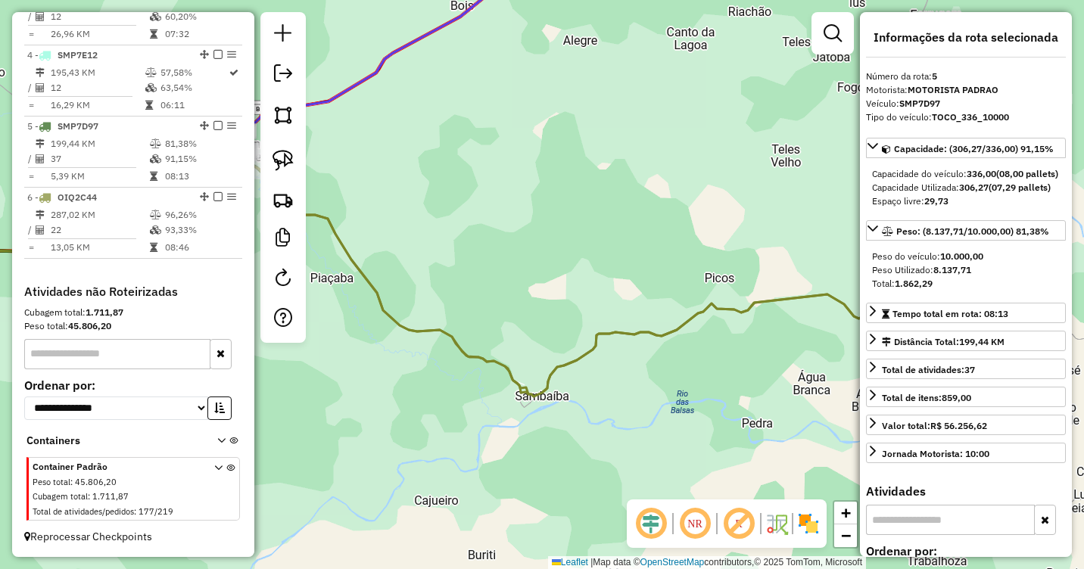
drag, startPoint x: 719, startPoint y: 232, endPoint x: 615, endPoint y: 224, distance: 104.8
click at [569, 220] on div "Janela de atendimento Grade de atendimento Capacidade Transportadoras Veículos …" at bounding box center [542, 284] width 1084 height 569
drag, startPoint x: 684, startPoint y: 226, endPoint x: 575, endPoint y: 205, distance: 110.9
click at [575, 205] on div "Janela de atendimento Grade de atendimento Capacidade Transportadoras Veículos …" at bounding box center [542, 284] width 1084 height 569
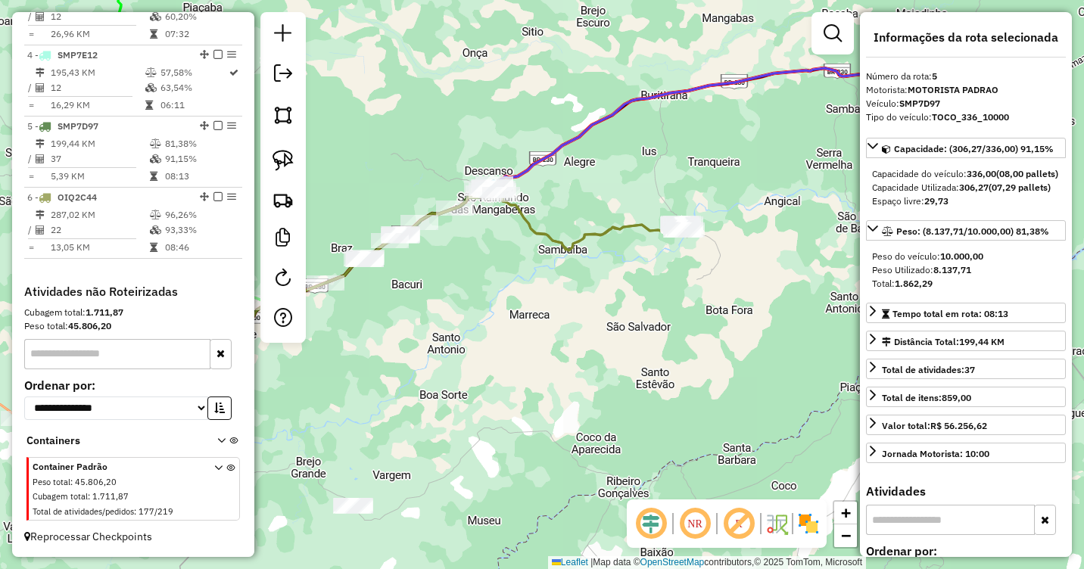
drag, startPoint x: 589, startPoint y: 312, endPoint x: 709, endPoint y: 274, distance: 125.5
click at [706, 274] on div "Janela de atendimento Grade de atendimento Capacidade Transportadoras Veículos …" at bounding box center [542, 284] width 1084 height 569
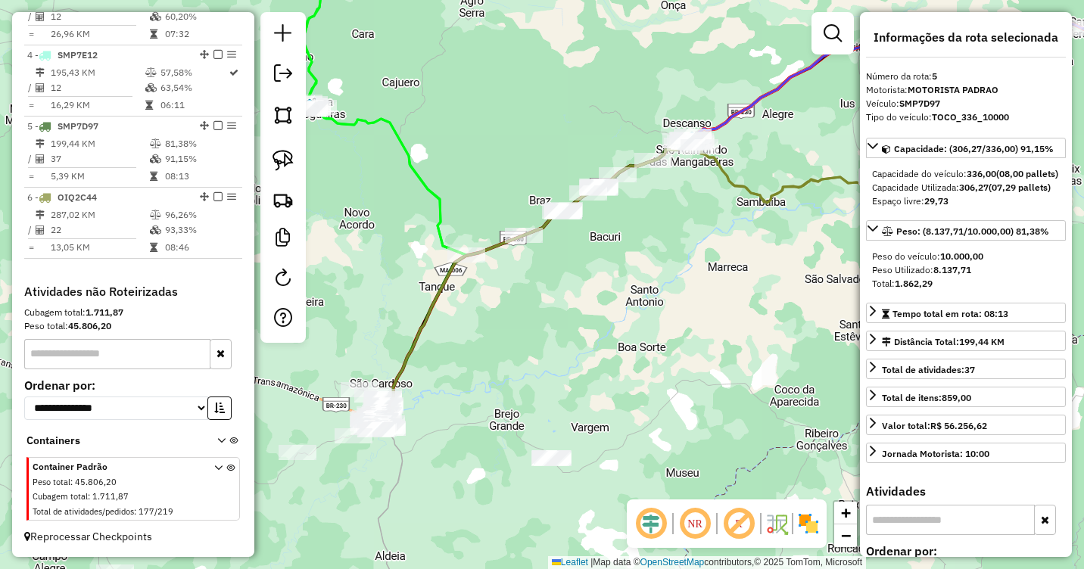
drag, startPoint x: 563, startPoint y: 317, endPoint x: 677, endPoint y: 299, distance: 115.0
click at [677, 299] on div "Janela de atendimento Grade de atendimento Capacidade Transportadoras Veículos …" at bounding box center [542, 284] width 1084 height 569
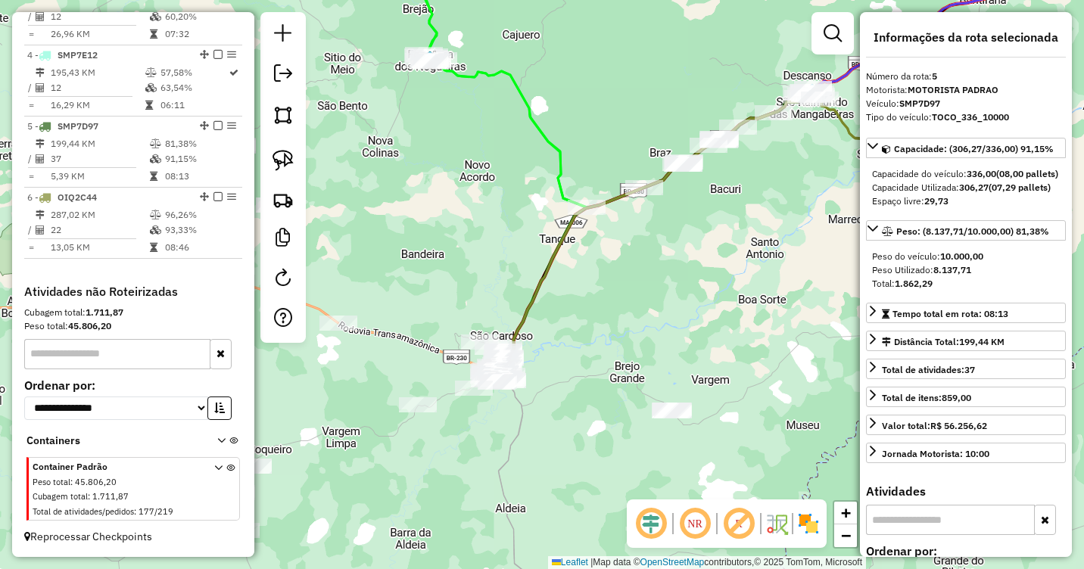
drag, startPoint x: 638, startPoint y: 307, endPoint x: 705, endPoint y: 273, distance: 74.5
click at [705, 273] on div "Janela de atendimento Grade de atendimento Capacidade Transportadoras Veículos …" at bounding box center [542, 284] width 1084 height 569
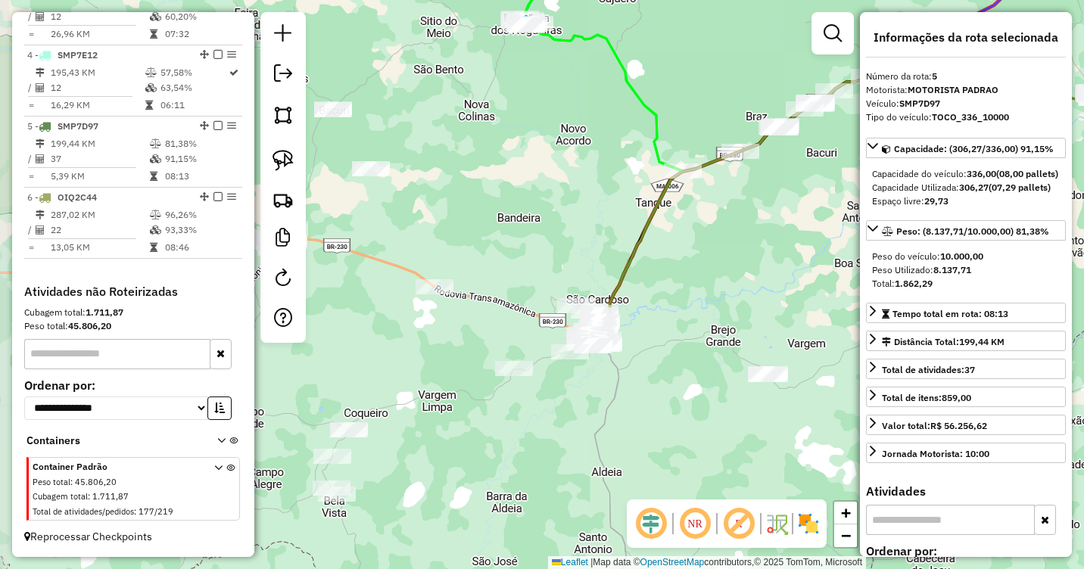
drag, startPoint x: 628, startPoint y: 307, endPoint x: 725, endPoint y: 271, distance: 102.8
click at [725, 271] on div "Janela de atendimento Grade de atendimento Capacidade Transportadoras Veículos …" at bounding box center [542, 284] width 1084 height 569
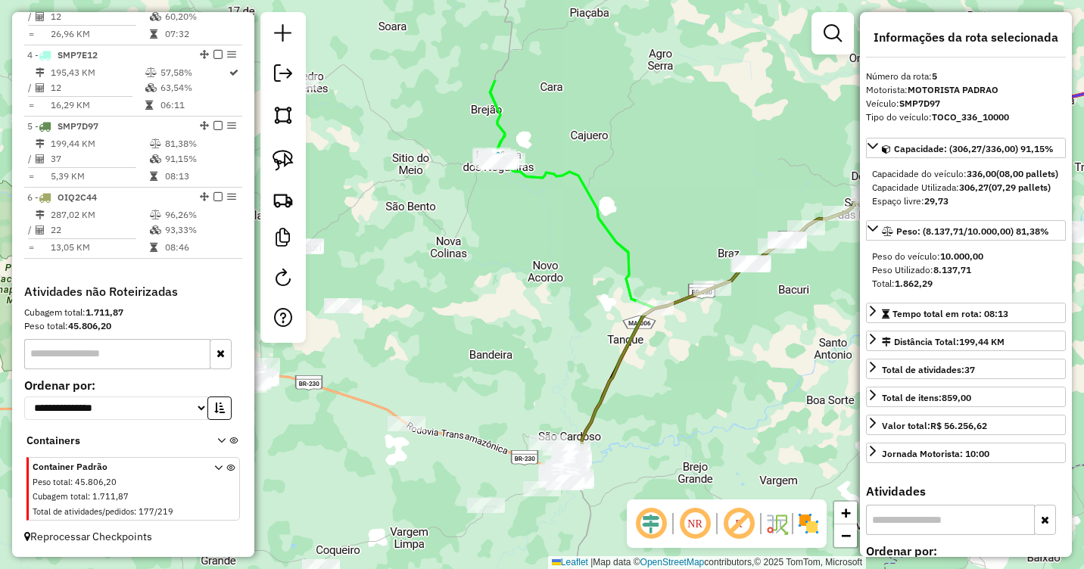
drag, startPoint x: 576, startPoint y: 181, endPoint x: 516, endPoint y: 323, distance: 154.0
click at [516, 323] on div "Janela de atendimento Grade de atendimento Capacidade Transportadoras Veículos …" at bounding box center [542, 284] width 1084 height 569
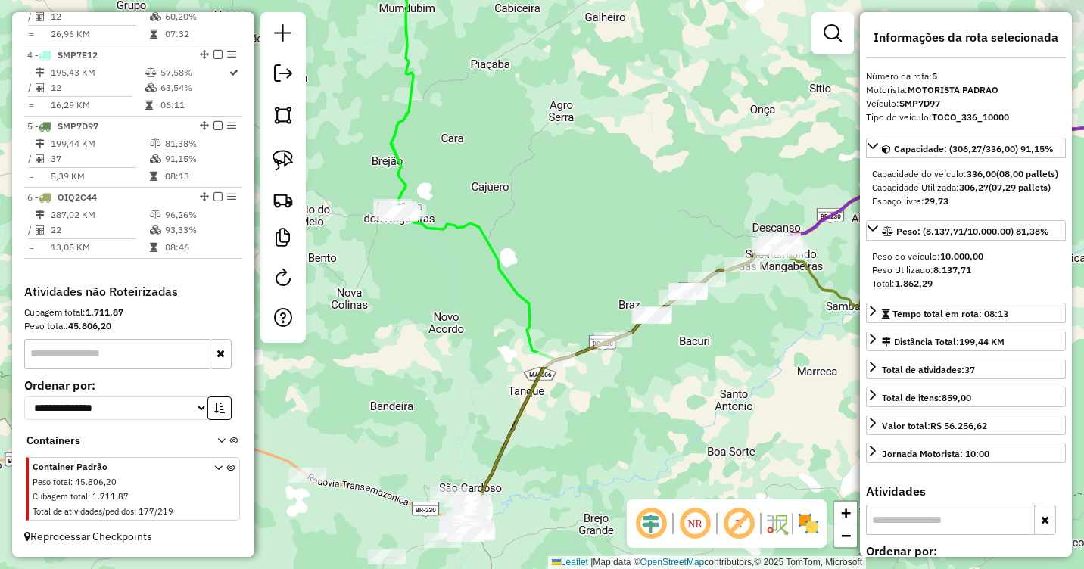
drag, startPoint x: 524, startPoint y: 293, endPoint x: 457, endPoint y: 340, distance: 81.5
click at [457, 340] on div "Janela de atendimento Grade de atendimento Capacidade Transportadoras Veículos …" at bounding box center [542, 284] width 1084 height 569
drag, startPoint x: 496, startPoint y: 207, endPoint x: 495, endPoint y: 276, distance: 68.2
click at [497, 275] on div "Janela de atendimento Grade de atendimento Capacidade Transportadoras Veículos …" at bounding box center [542, 284] width 1084 height 569
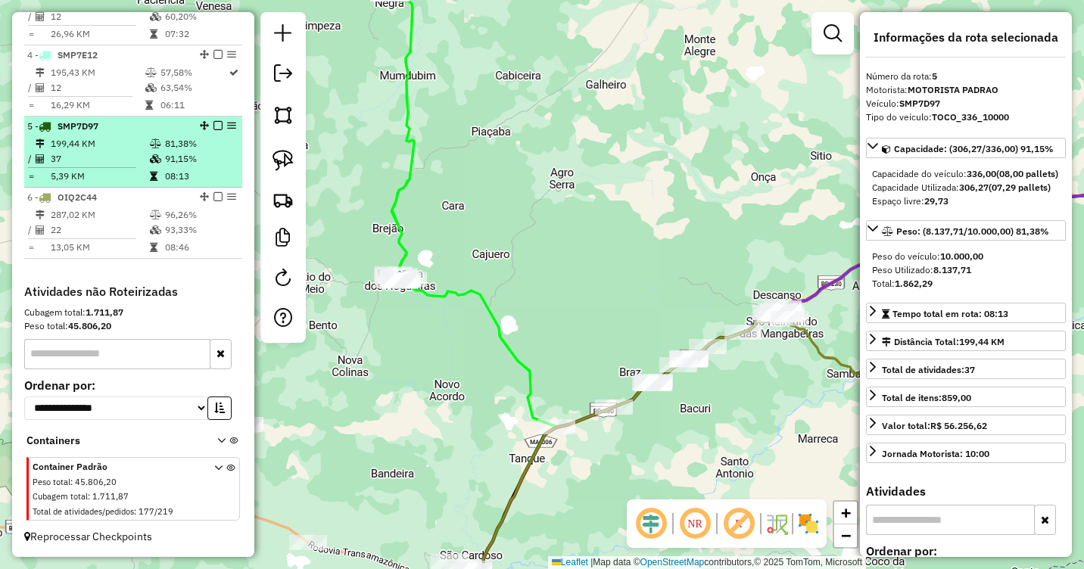
click at [150, 163] on icon at bounding box center [155, 158] width 11 height 9
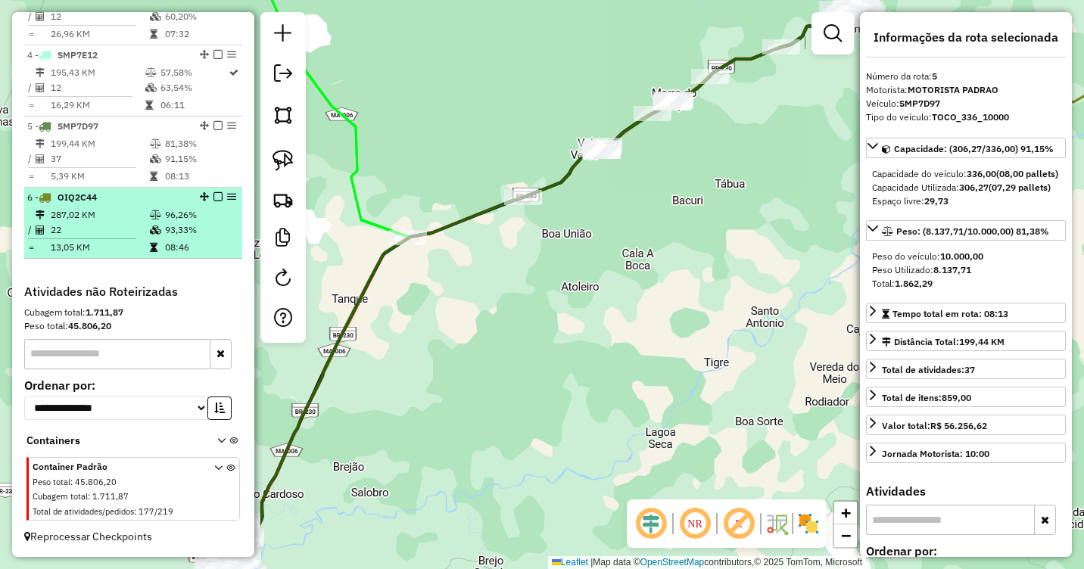
click at [145, 225] on td "22" at bounding box center [99, 230] width 99 height 15
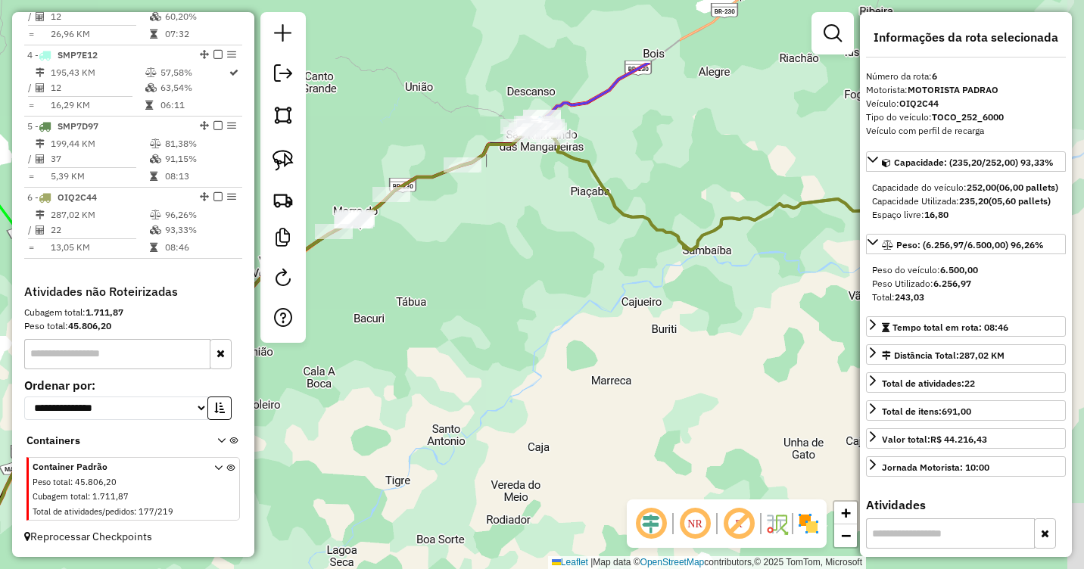
drag, startPoint x: 674, startPoint y: 179, endPoint x: 541, endPoint y: 299, distance: 179.1
click at [541, 299] on div "Janela de atendimento Grade de atendimento Capacidade Transportadoras Veículos …" at bounding box center [542, 284] width 1084 height 569
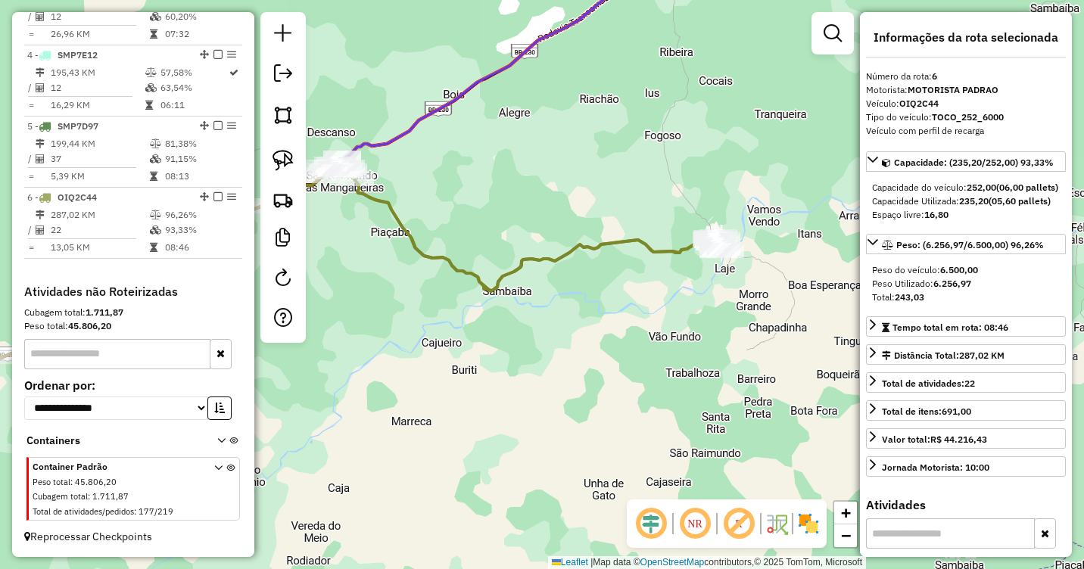
drag, startPoint x: 636, startPoint y: 278, endPoint x: 440, endPoint y: 319, distance: 200.3
click at [440, 319] on div "Janela de atendimento Grade de atendimento Capacidade Transportadoras Veículos …" at bounding box center [542, 284] width 1084 height 569
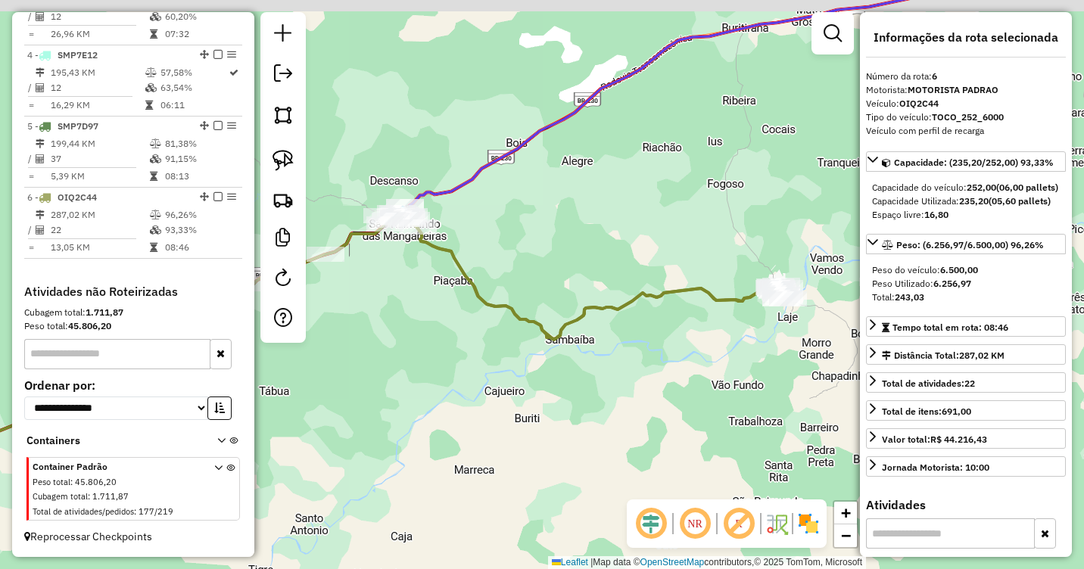
drag, startPoint x: 391, startPoint y: 235, endPoint x: 494, endPoint y: 317, distance: 131.0
click at [494, 317] on div "Janela de atendimento Grade de atendimento Capacidade Transportadoras Veículos …" at bounding box center [542, 284] width 1084 height 569
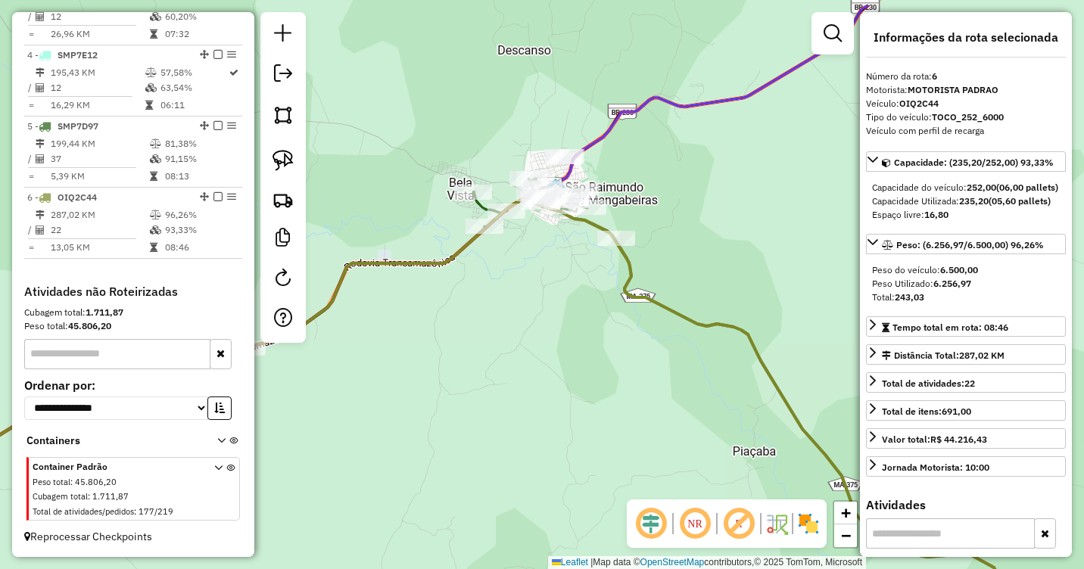
drag, startPoint x: 582, startPoint y: 248, endPoint x: 550, endPoint y: 330, distance: 88.0
click at [550, 331] on div "Janela de atendimento Grade de atendimento Capacidade Transportadoras Veículos …" at bounding box center [542, 284] width 1084 height 569
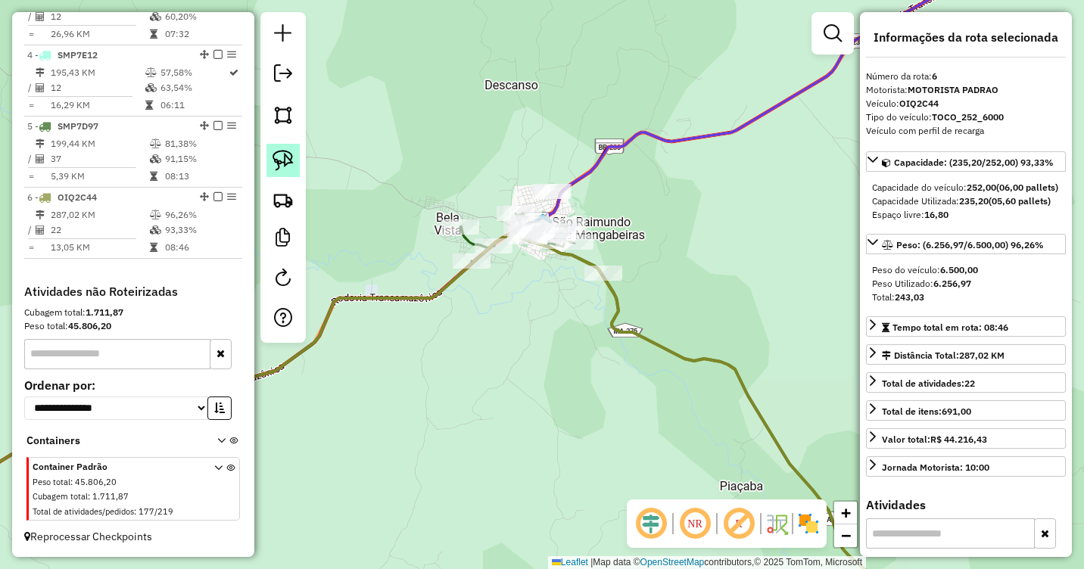
click at [280, 155] on img at bounding box center [283, 160] width 21 height 21
drag, startPoint x: 580, startPoint y: 161, endPoint x: 581, endPoint y: 202, distance: 40.9
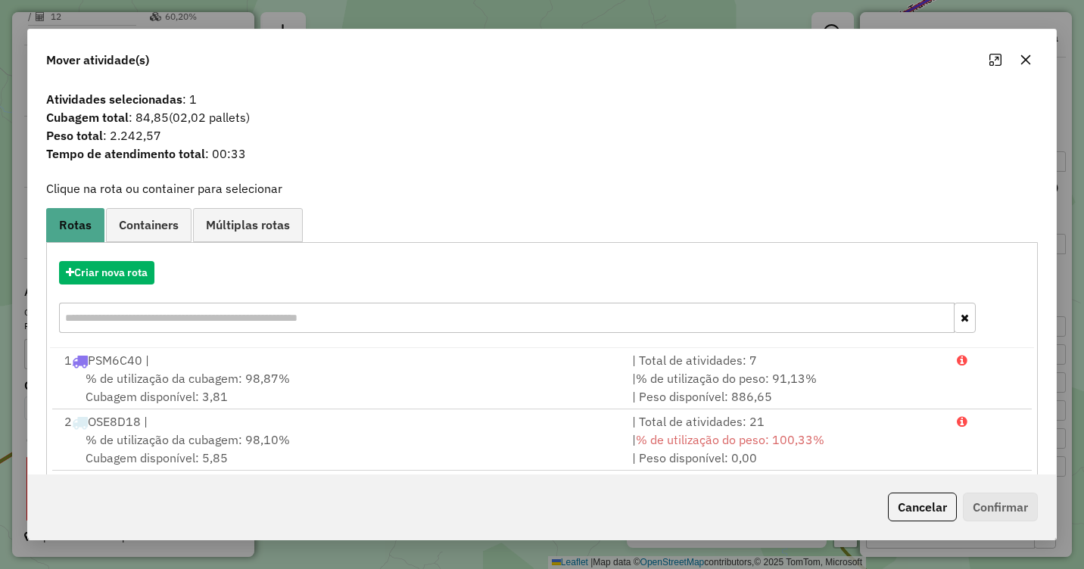
click at [1029, 56] on icon "button" at bounding box center [1026, 60] width 10 height 10
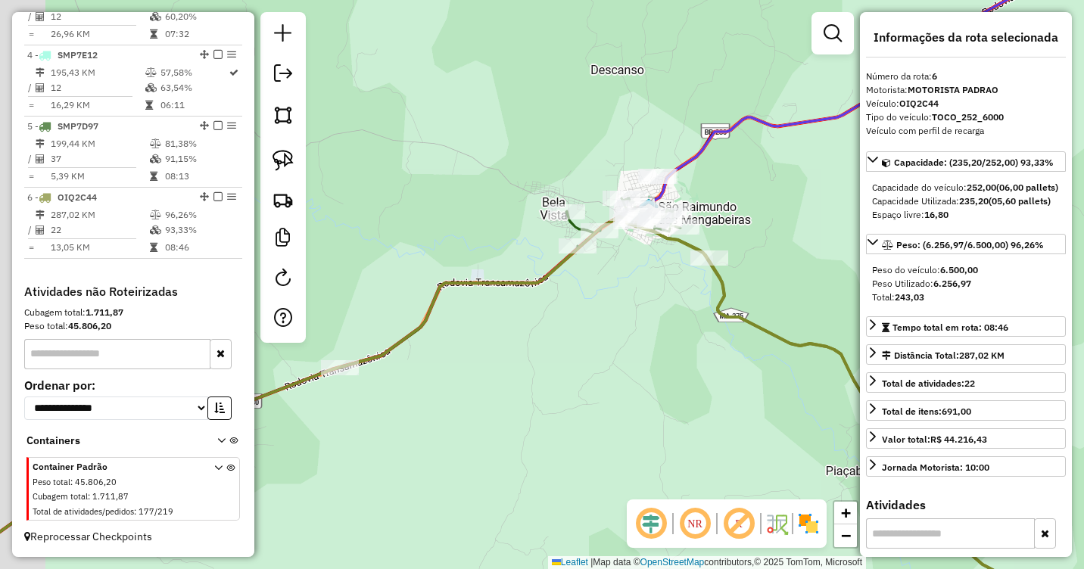
drag, startPoint x: 459, startPoint y: 381, endPoint x: 578, endPoint y: 360, distance: 120.8
click at [578, 360] on div "Janela de atendimento Grade de atendimento Capacidade Transportadoras Veículos …" at bounding box center [542, 284] width 1084 height 569
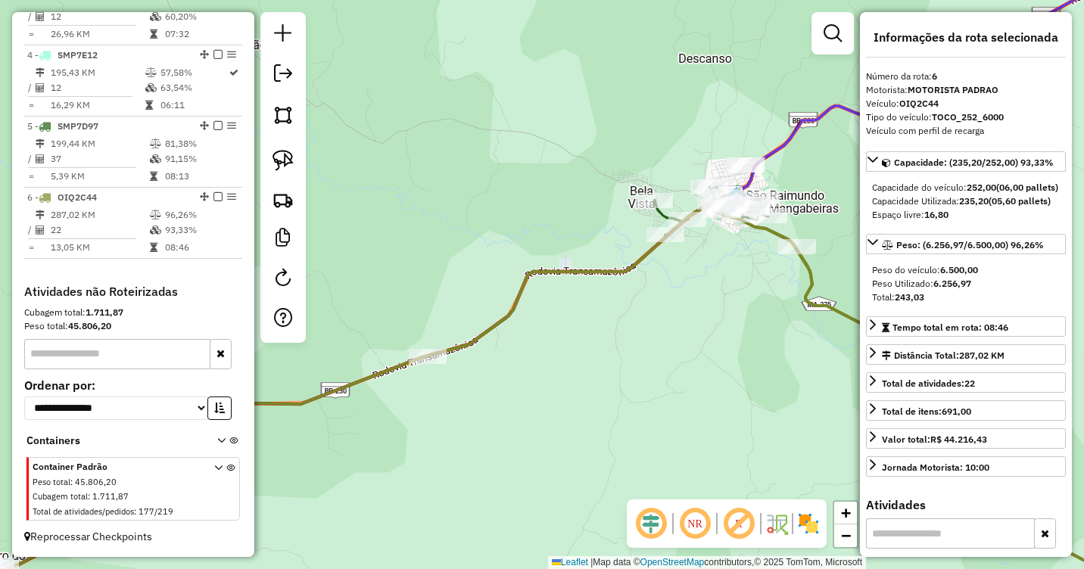
drag, startPoint x: 561, startPoint y: 379, endPoint x: 636, endPoint y: 373, distance: 75.1
click at [636, 373] on div "Janela de atendimento Grade de atendimento Capacidade Transportadoras Veículos …" at bounding box center [542, 284] width 1084 height 569
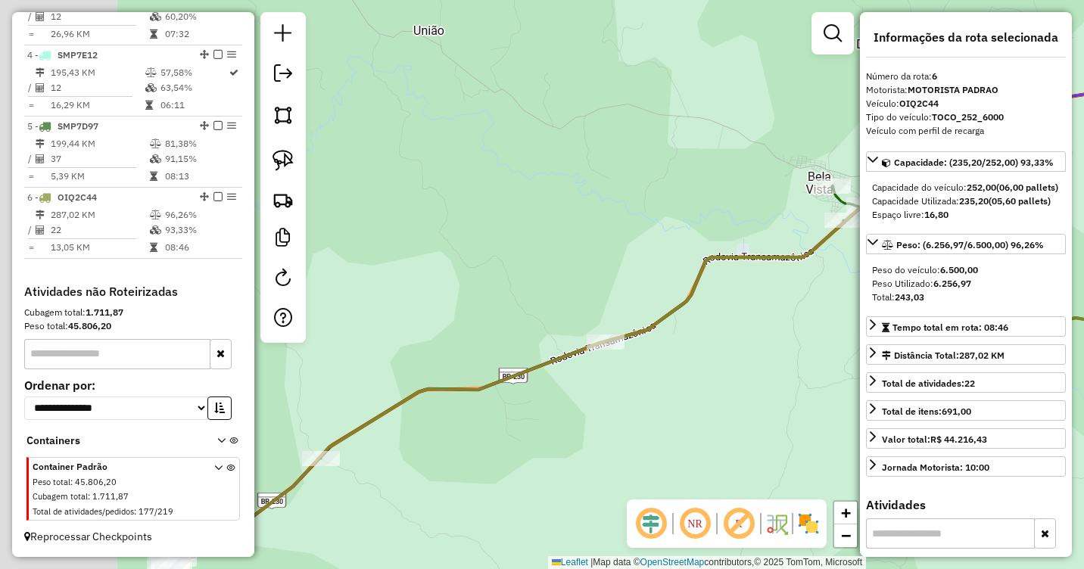
drag, startPoint x: 404, startPoint y: 233, endPoint x: 578, endPoint y: 218, distance: 174.8
click at [578, 218] on div "Janela de atendimento Grade de atendimento Capacidade Transportadoras Veículos …" at bounding box center [542, 284] width 1084 height 569
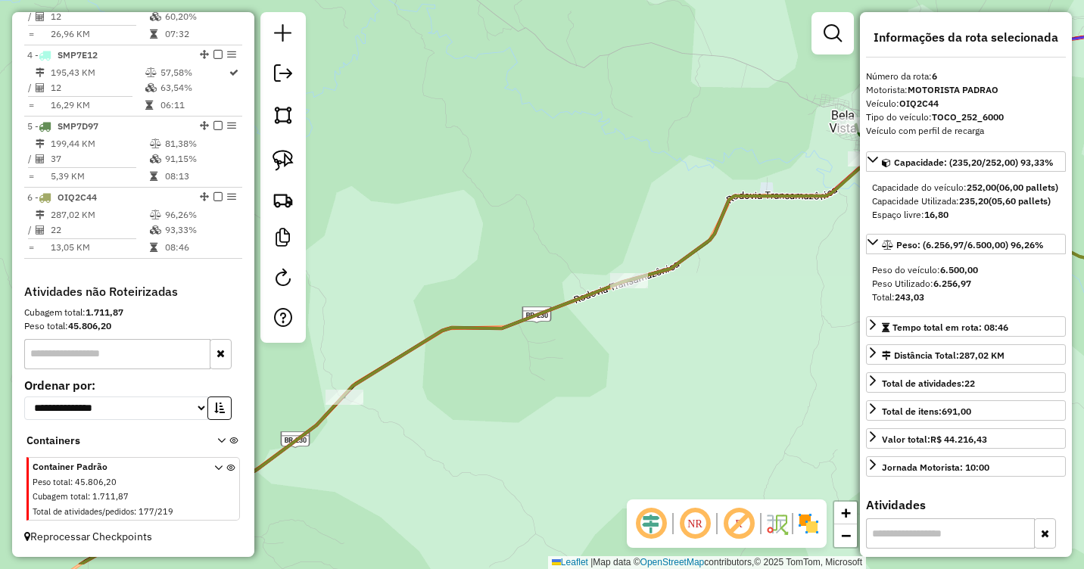
drag, startPoint x: 671, startPoint y: 459, endPoint x: 710, endPoint y: 210, distance: 252.2
click at [710, 210] on div "Janela de atendimento Grade de atendimento Capacidade Transportadoras Veículos …" at bounding box center [542, 284] width 1084 height 569
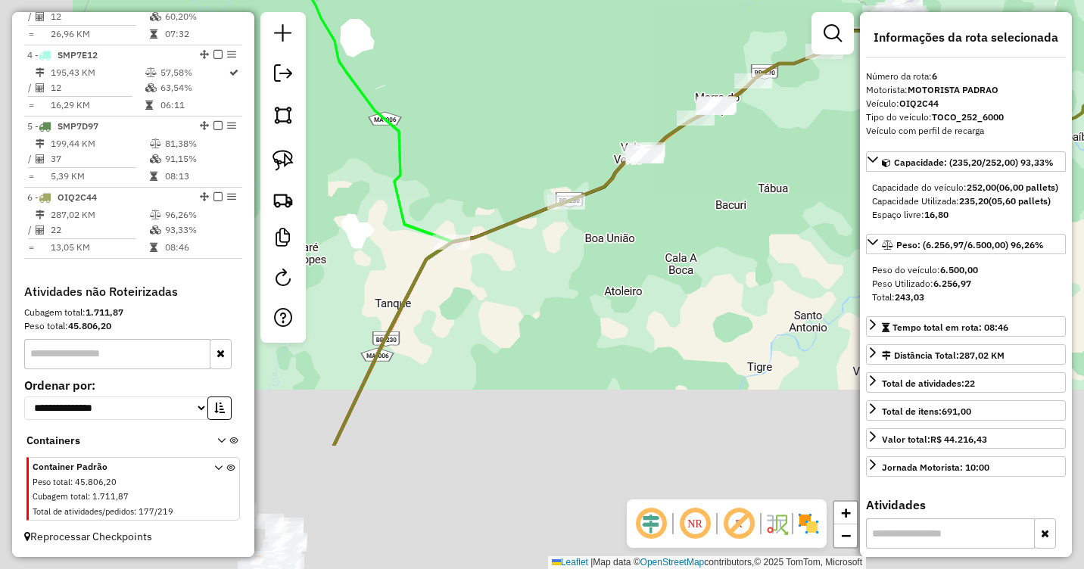
drag, startPoint x: 535, startPoint y: 410, endPoint x: 716, endPoint y: 230, distance: 255.4
click at [716, 230] on div "Janela de atendimento Grade de atendimento Capacidade Transportadoras Veículos …" at bounding box center [542, 284] width 1084 height 569
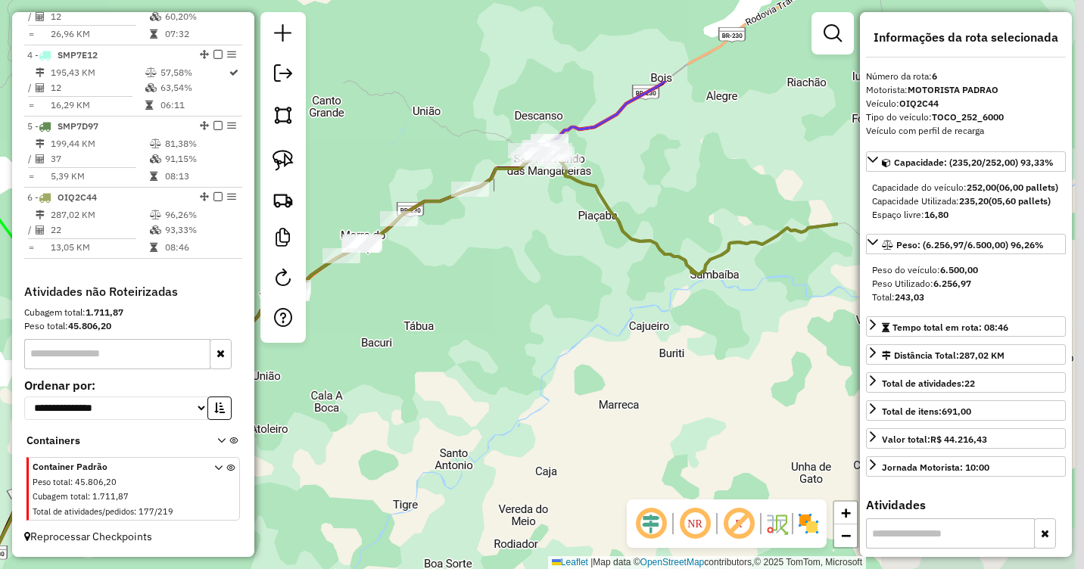
drag, startPoint x: 647, startPoint y: 341, endPoint x: 292, endPoint y: 479, distance: 381.2
click at [292, 479] on div "Janela de atendimento Grade de atendimento Capacidade Transportadoras Veículos …" at bounding box center [542, 284] width 1084 height 569
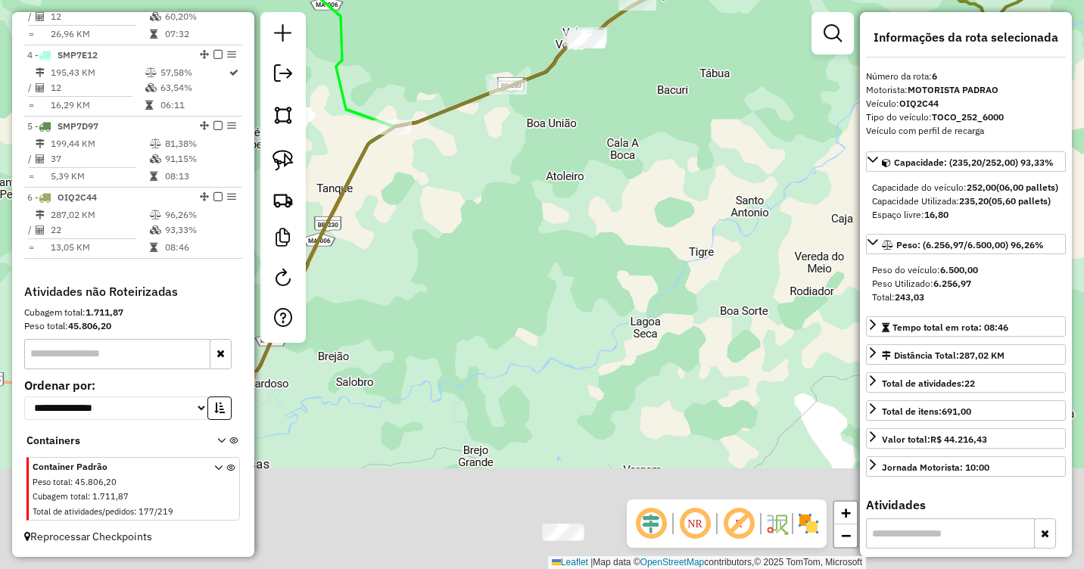
drag, startPoint x: 358, startPoint y: 438, endPoint x: 657, endPoint y: 181, distance: 394.6
click at [657, 181] on div "Janela de atendimento Grade de atendimento Capacidade Transportadoras Veículos …" at bounding box center [542, 284] width 1084 height 569
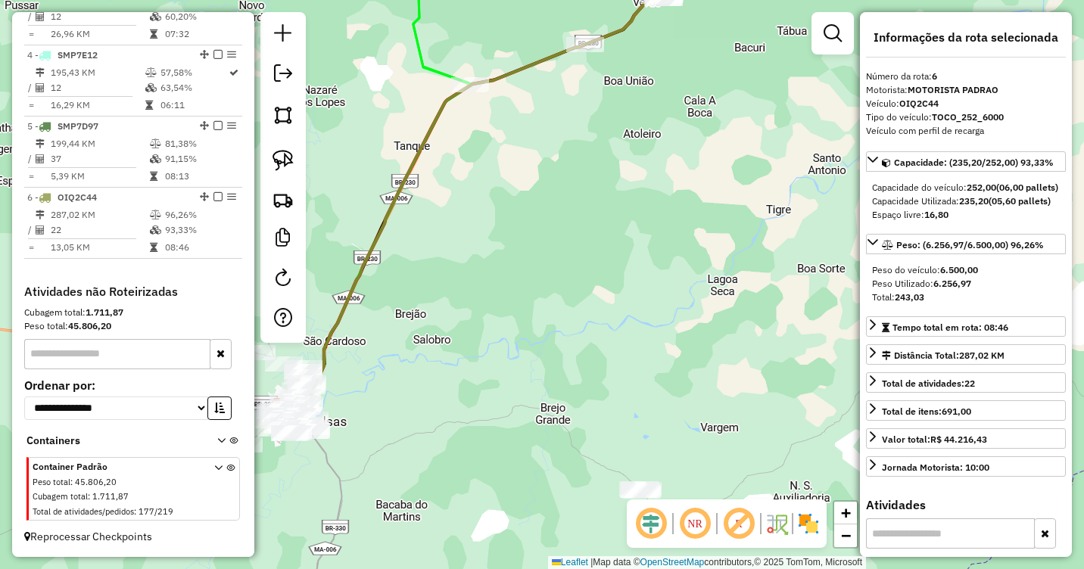
drag, startPoint x: 476, startPoint y: 295, endPoint x: 551, endPoint y: 256, distance: 84.3
click at [551, 256] on div "Janela de atendimento Grade de atendimento Capacidade Transportadoras Veículos …" at bounding box center [542, 284] width 1084 height 569
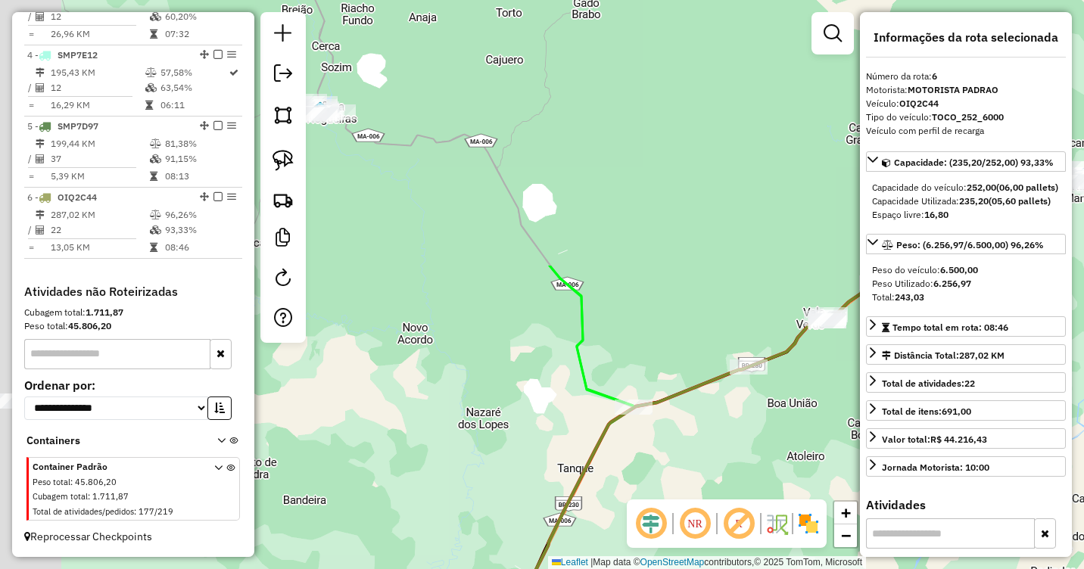
drag, startPoint x: 594, startPoint y: 179, endPoint x: 762, endPoint y: 478, distance: 343.1
click at [762, 502] on hb-router-mapa "Informações da Sessão 991105 - 19/08/2025 Criação: 18/08/2025 18:04 Depósito: D…" at bounding box center [542, 284] width 1084 height 569
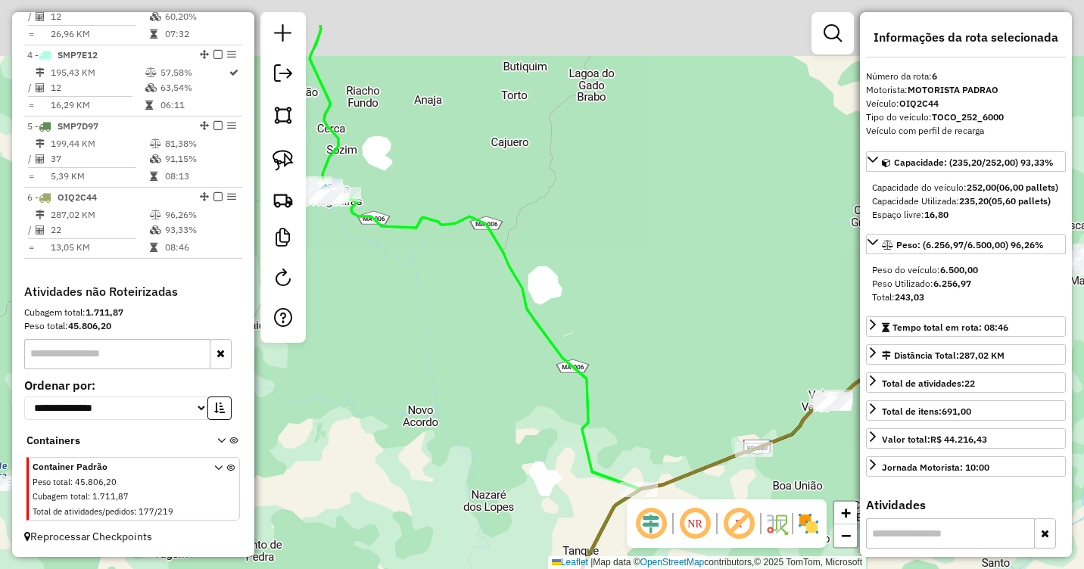
drag, startPoint x: 706, startPoint y: 239, endPoint x: 723, endPoint y: 374, distance: 136.6
click at [723, 379] on div "Janela de atendimento Grade de atendimento Capacidade Transportadoras Veículos …" at bounding box center [542, 284] width 1084 height 569
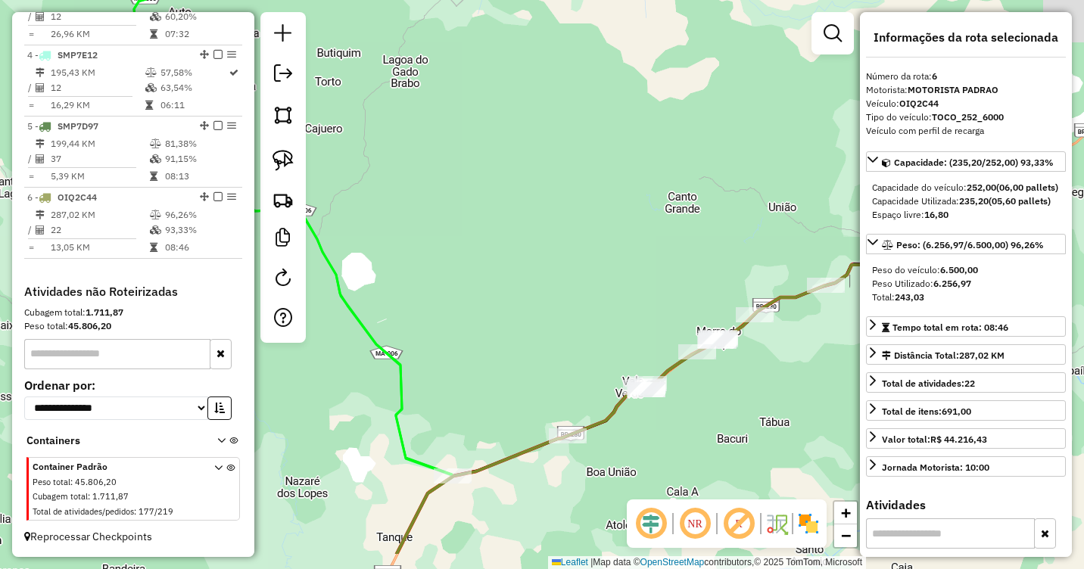
drag, startPoint x: 716, startPoint y: 315, endPoint x: 501, endPoint y: 240, distance: 227.0
click at [501, 240] on div "Janela de atendimento Grade de atendimento Capacidade Transportadoras Veículos …" at bounding box center [542, 284] width 1084 height 569
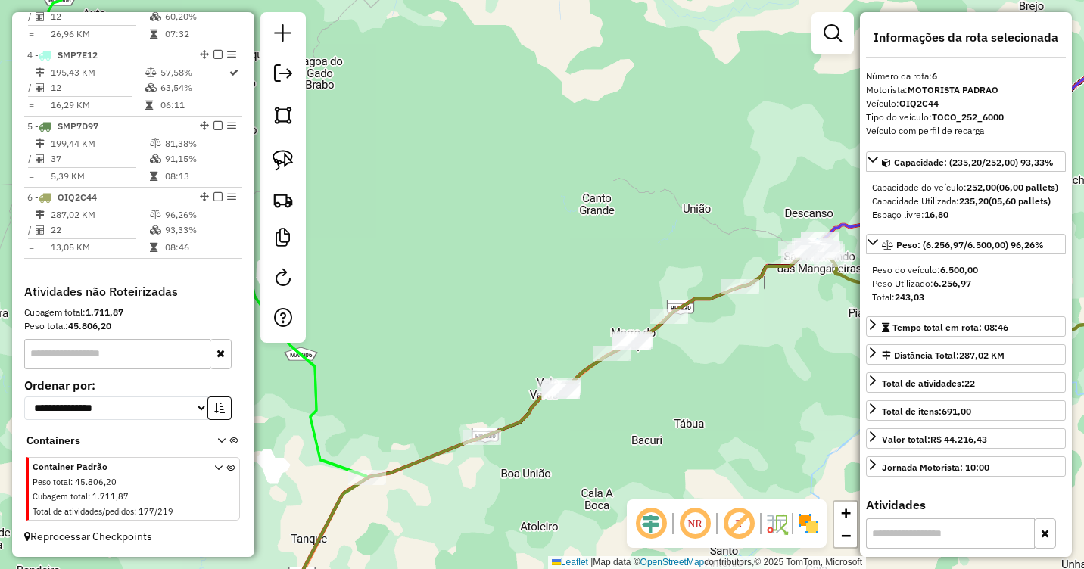
drag, startPoint x: 815, startPoint y: 390, endPoint x: 833, endPoint y: 418, distance: 33.4
click at [842, 432] on div "Janela de atendimento Grade de atendimento Capacidade Transportadoras Veículos …" at bounding box center [542, 284] width 1084 height 569
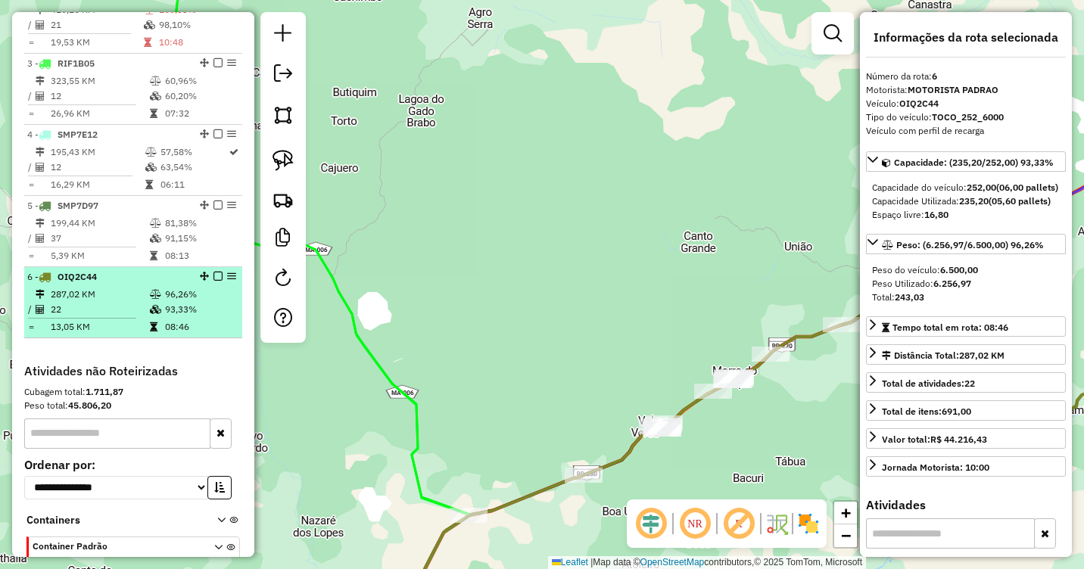
scroll to position [615, 0]
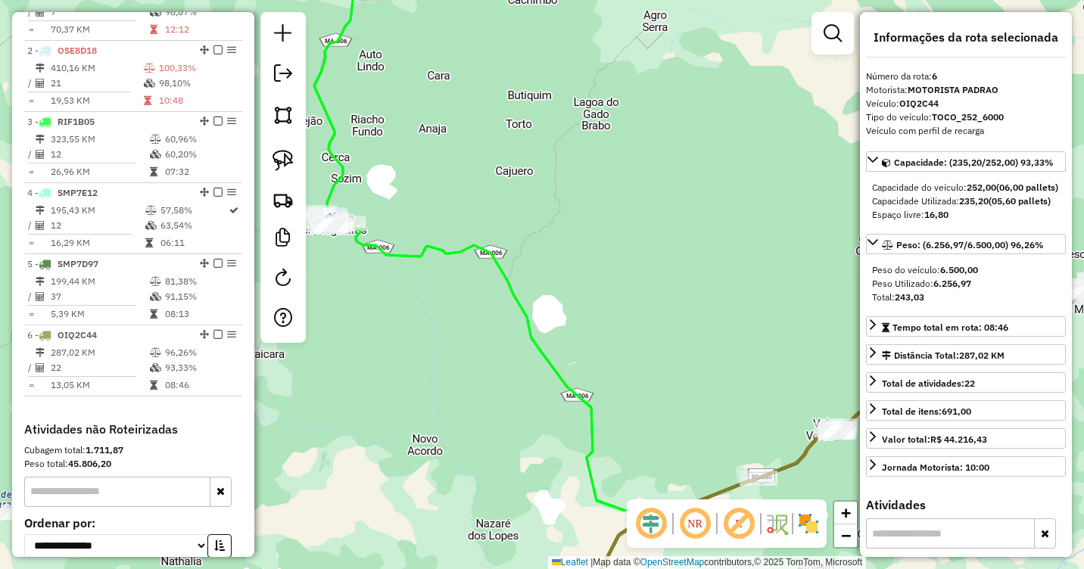
drag, startPoint x: 504, startPoint y: 282, endPoint x: 678, endPoint y: 285, distance: 174.9
click at [678, 285] on div "Janela de atendimento Grade de atendimento Capacidade Transportadoras Veículos …" at bounding box center [542, 284] width 1084 height 569
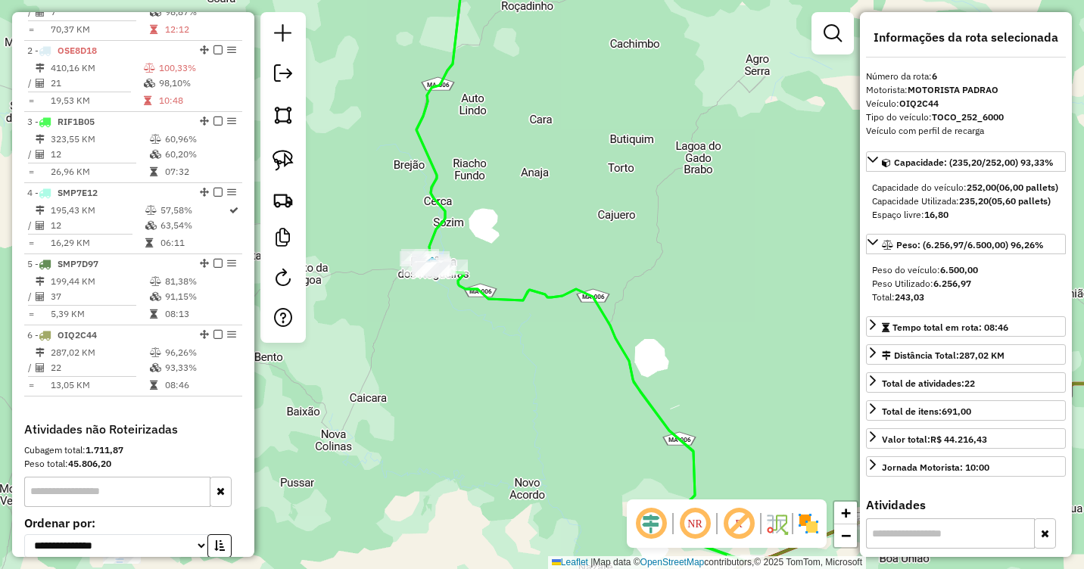
drag, startPoint x: 484, startPoint y: 212, endPoint x: 587, endPoint y: 260, distance: 113.5
click at [587, 259] on div "Janela de atendimento Grade de atendimento Capacidade Transportadoras Veículos …" at bounding box center [542, 284] width 1084 height 569
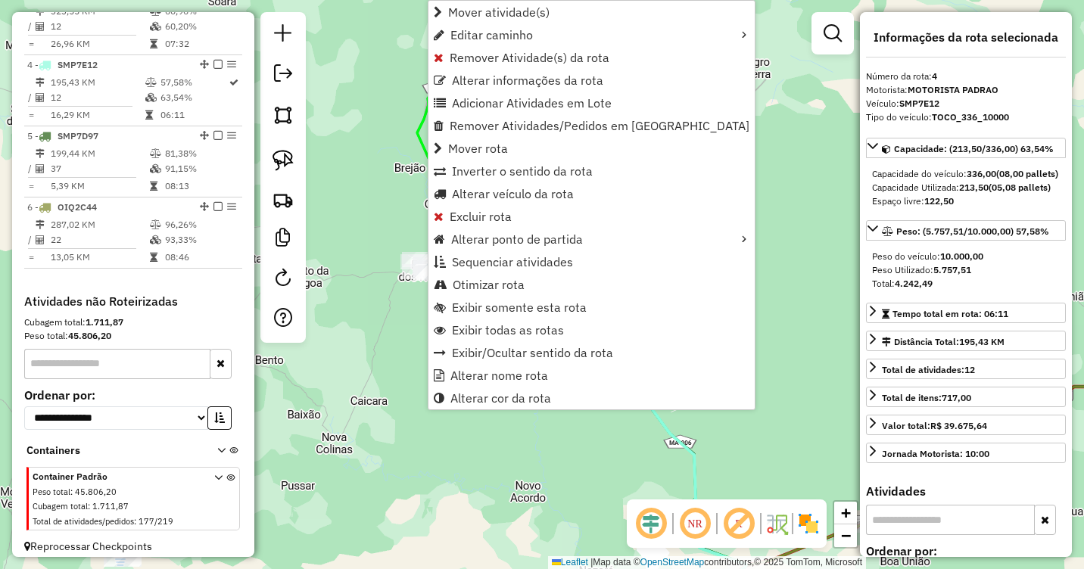
scroll to position [766, 0]
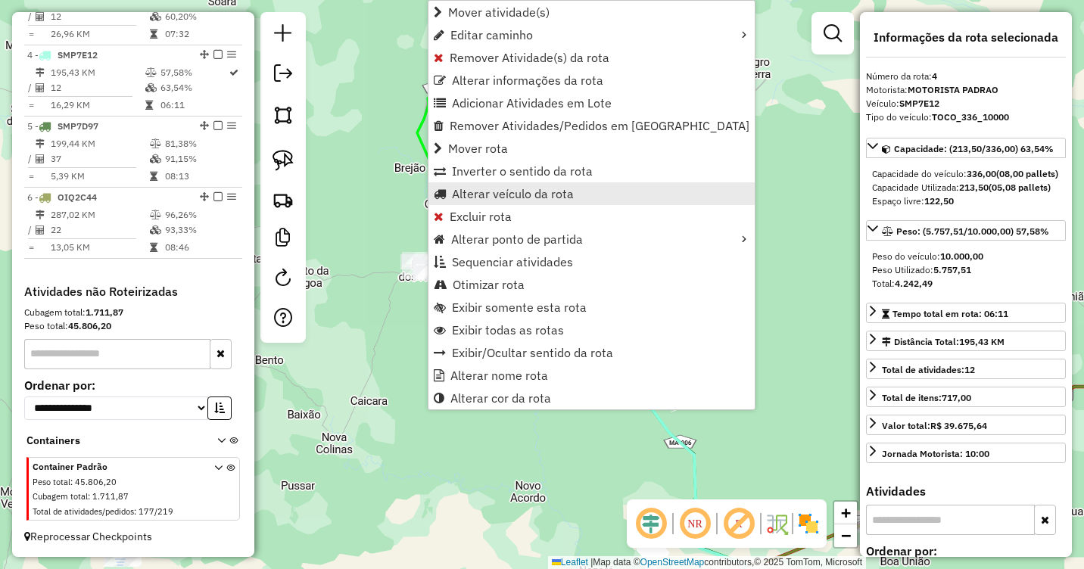
click at [492, 192] on span "Alterar veículo da rota" at bounding box center [513, 194] width 122 height 12
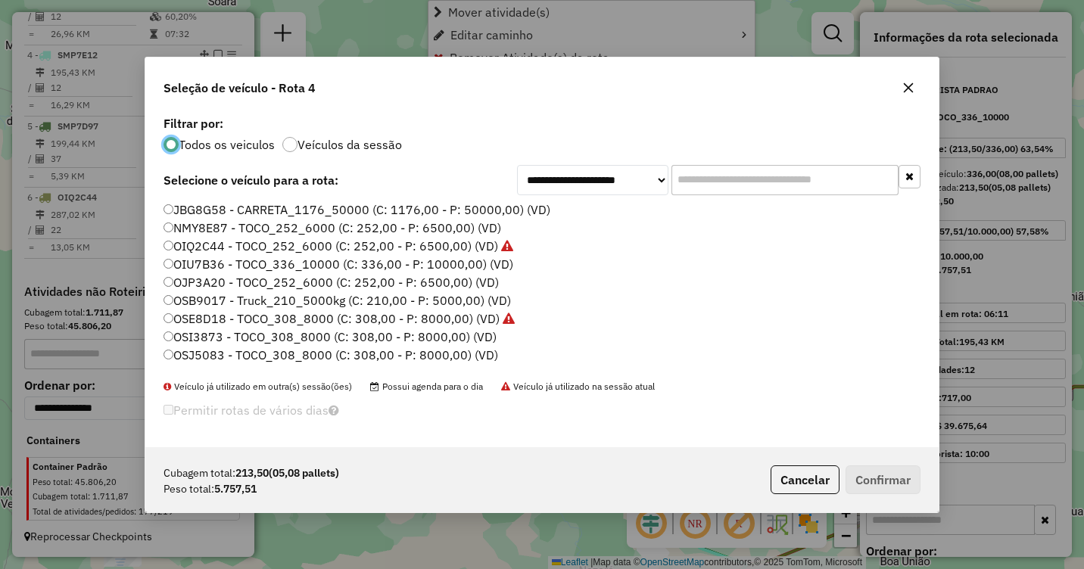
scroll to position [8, 5]
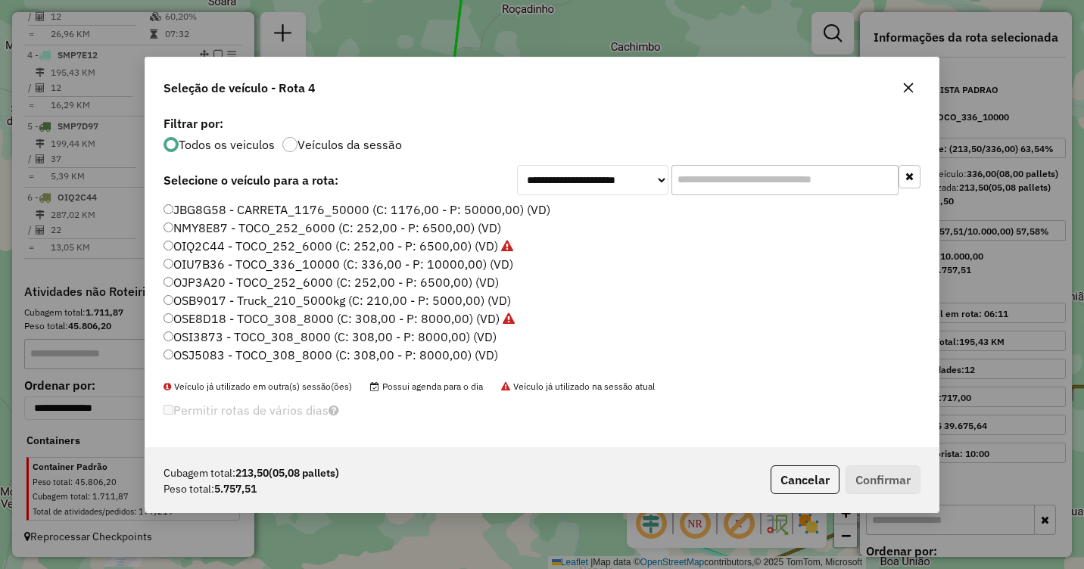
click at [194, 246] on label "OIQ2C44 - TOCO_252_6000 (C: 252,00 - P: 6500,00) (VD)" at bounding box center [339, 246] width 350 height 18
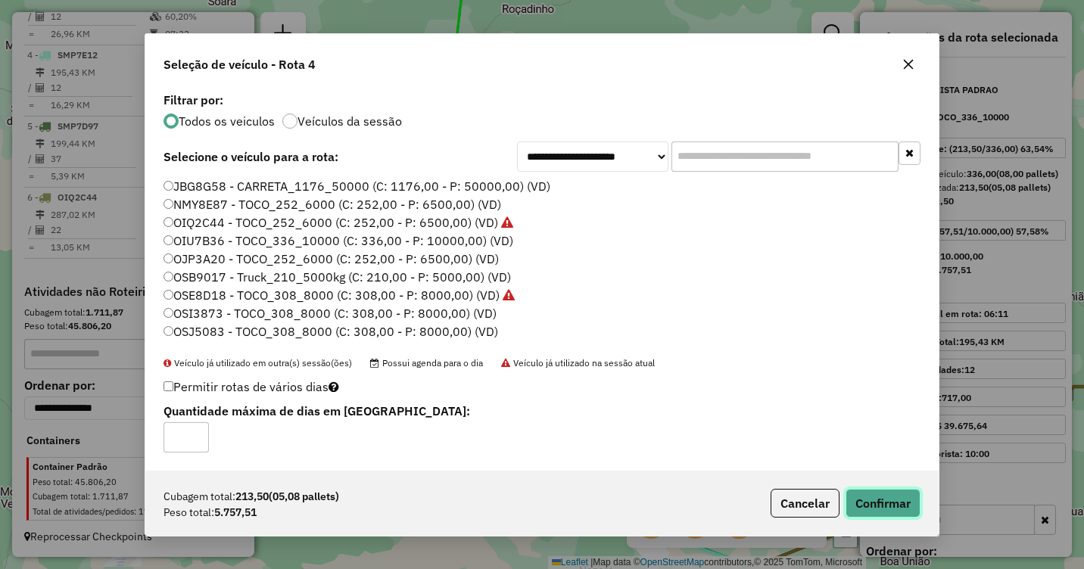
click at [900, 501] on button "Confirmar" at bounding box center [883, 503] width 75 height 29
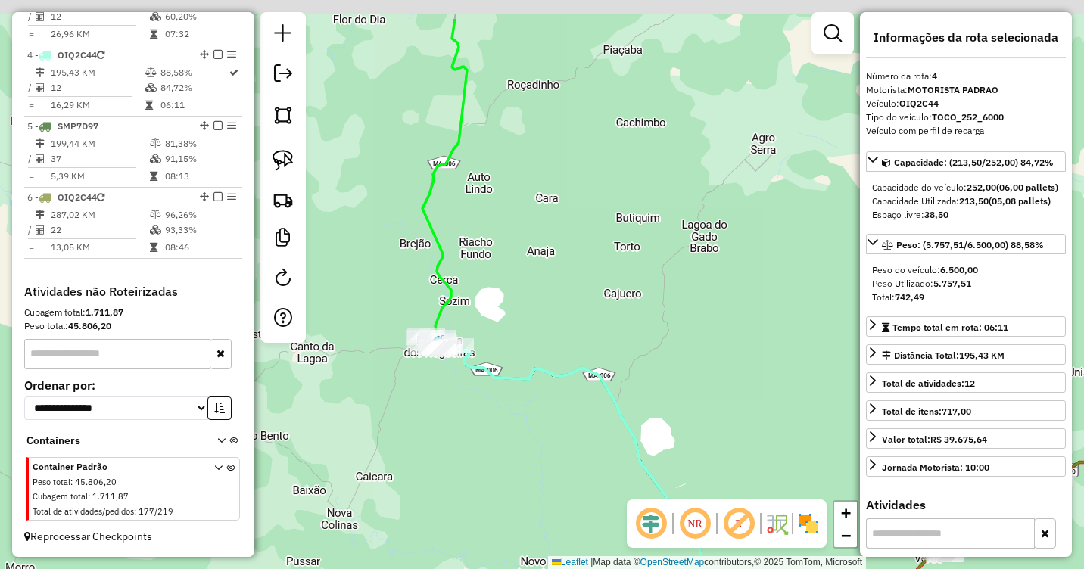
drag, startPoint x: 568, startPoint y: 241, endPoint x: 560, endPoint y: 274, distance: 34.3
click at [555, 274] on div "Janela de atendimento Grade de atendimento Capacidade Transportadoras Veículos …" at bounding box center [542, 284] width 1084 height 569
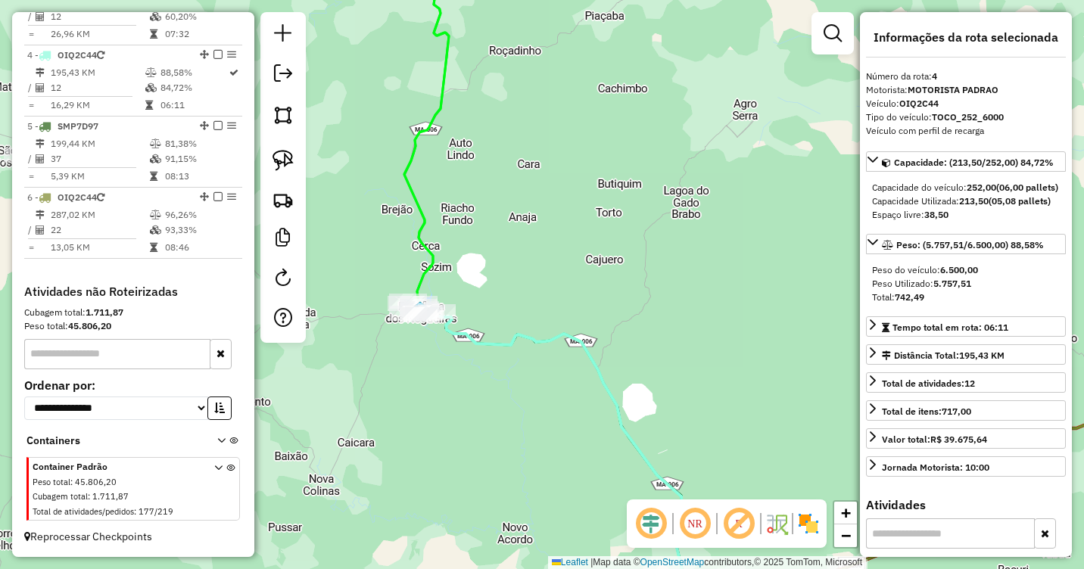
drag, startPoint x: 689, startPoint y: 349, endPoint x: 447, endPoint y: 204, distance: 282.2
click at [447, 192] on div "Janela de atendimento Grade de atendimento Capacidade Transportadoras Veículos …" at bounding box center [542, 284] width 1084 height 569
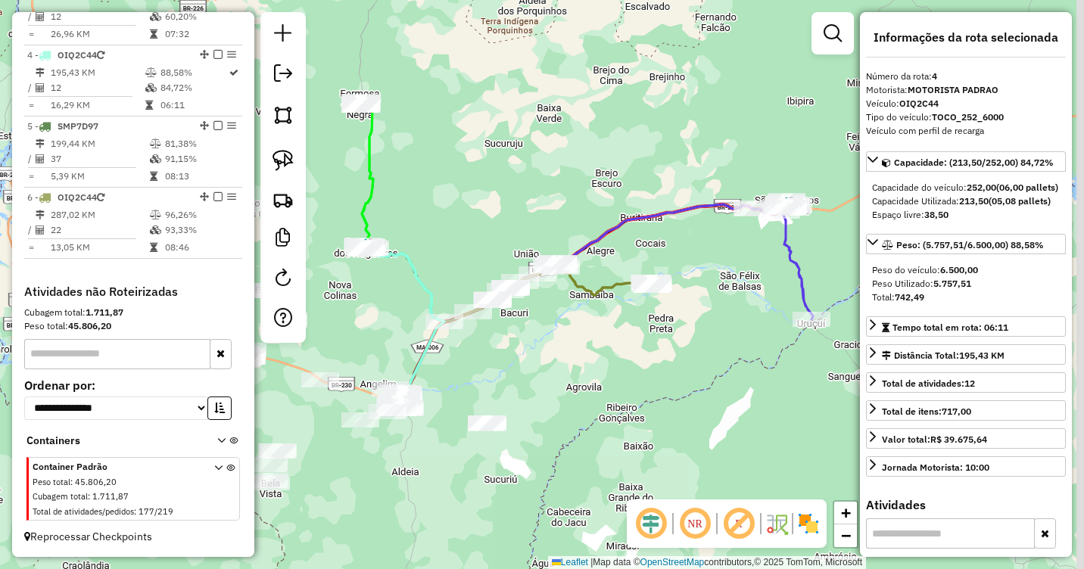
drag, startPoint x: 598, startPoint y: 320, endPoint x: 535, endPoint y: 282, distance: 73.8
click at [533, 324] on div "Janela de atendimento Grade de atendimento Capacidade Transportadoras Veículos …" at bounding box center [542, 284] width 1084 height 569
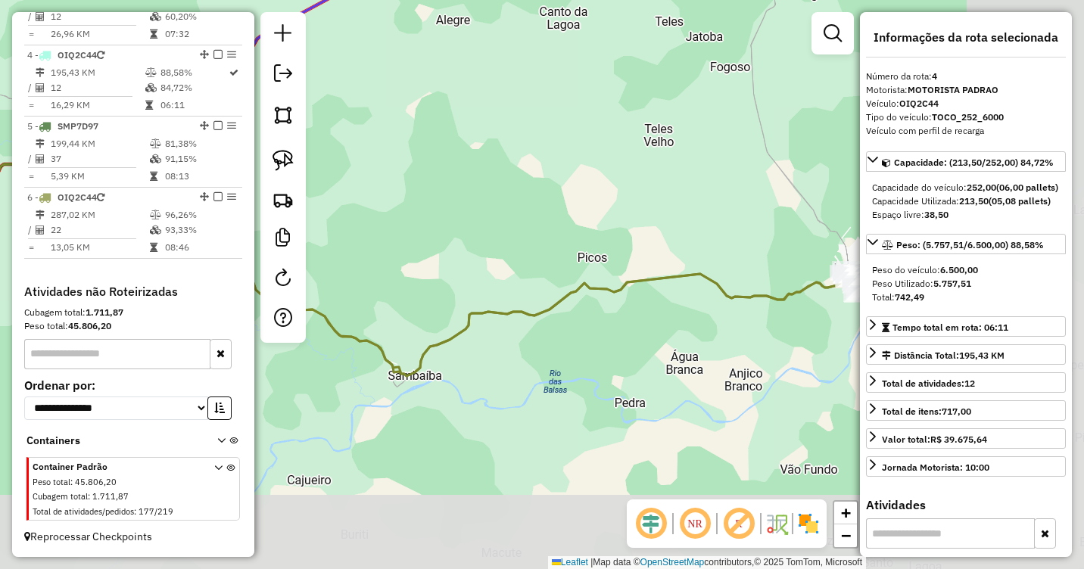
drag, startPoint x: 695, startPoint y: 326, endPoint x: 404, endPoint y: 238, distance: 304.0
click at [382, 223] on div "Janela de atendimento Grade de atendimento Capacidade Transportadoras Veículos …" at bounding box center [542, 284] width 1084 height 569
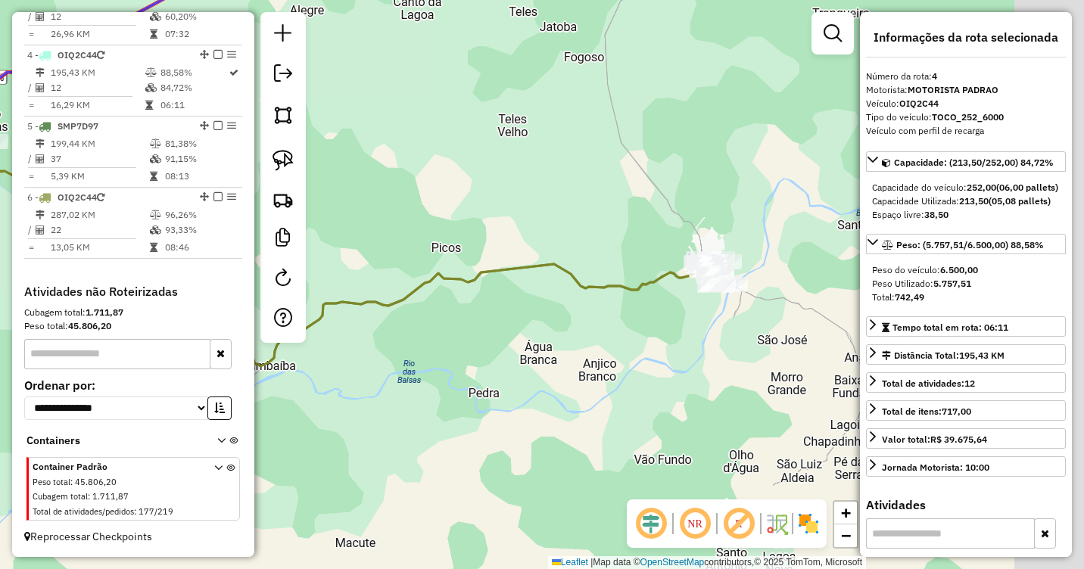
drag, startPoint x: 733, startPoint y: 345, endPoint x: 603, endPoint y: 307, distance: 134.7
click at [556, 332] on div "Janela de atendimento Grade de atendimento Capacidade Transportadoras Veículos …" at bounding box center [542, 284] width 1084 height 569
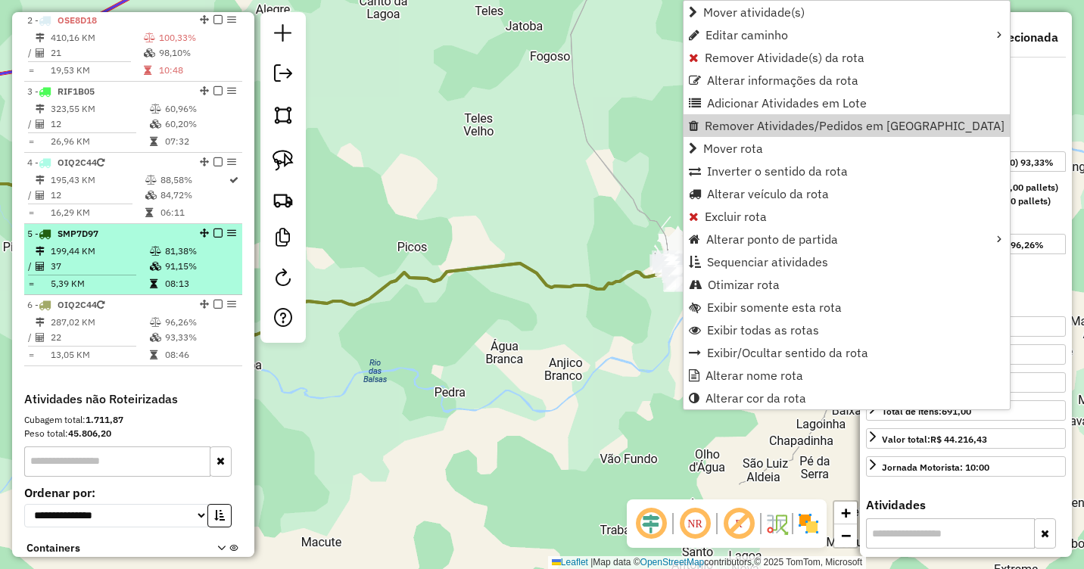
scroll to position [539, 0]
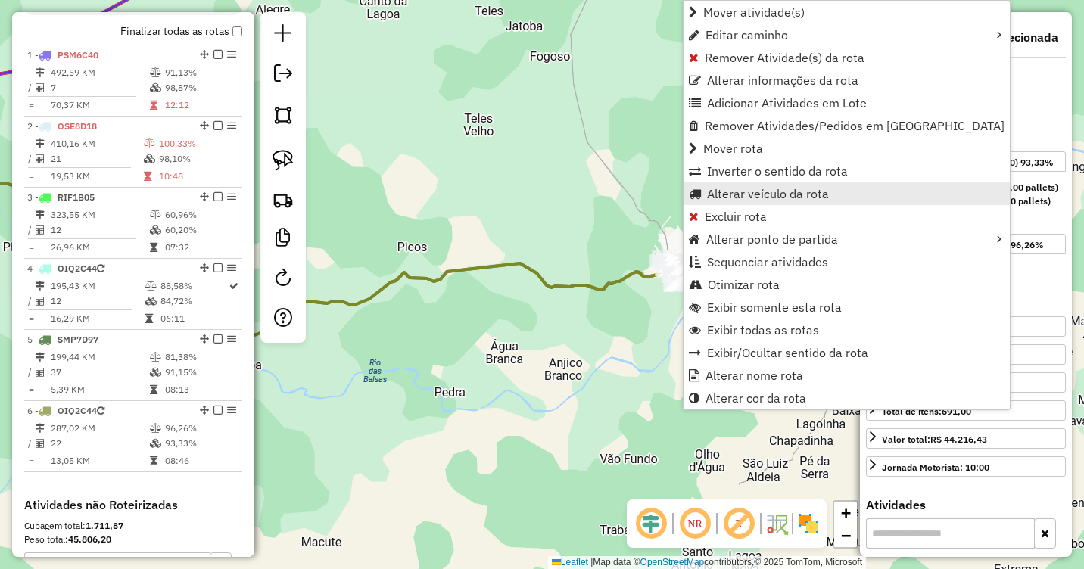
click at [774, 189] on span "Alterar veículo da rota" at bounding box center [768, 194] width 122 height 12
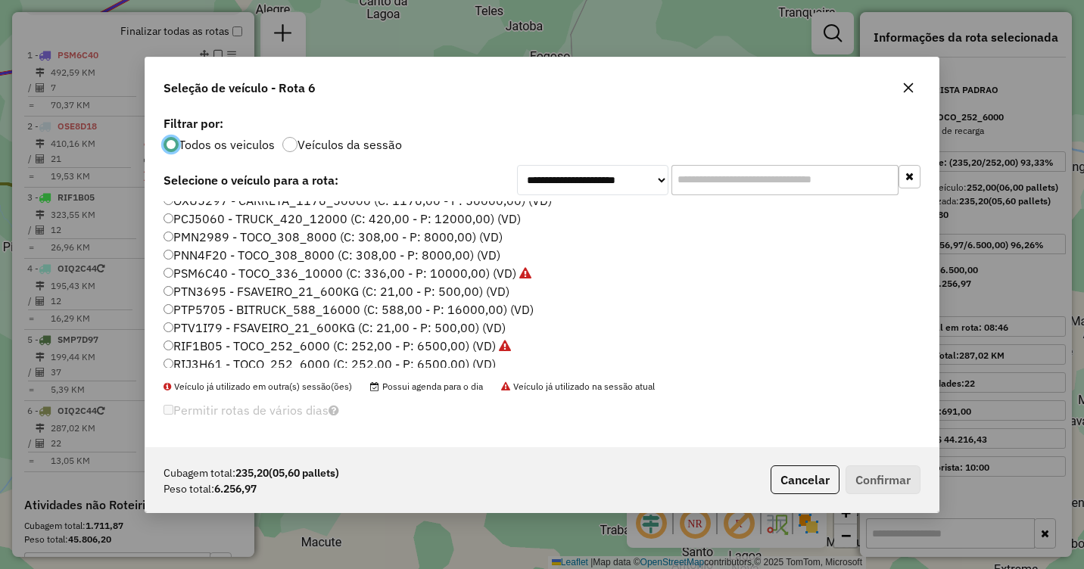
scroll to position [379, 0]
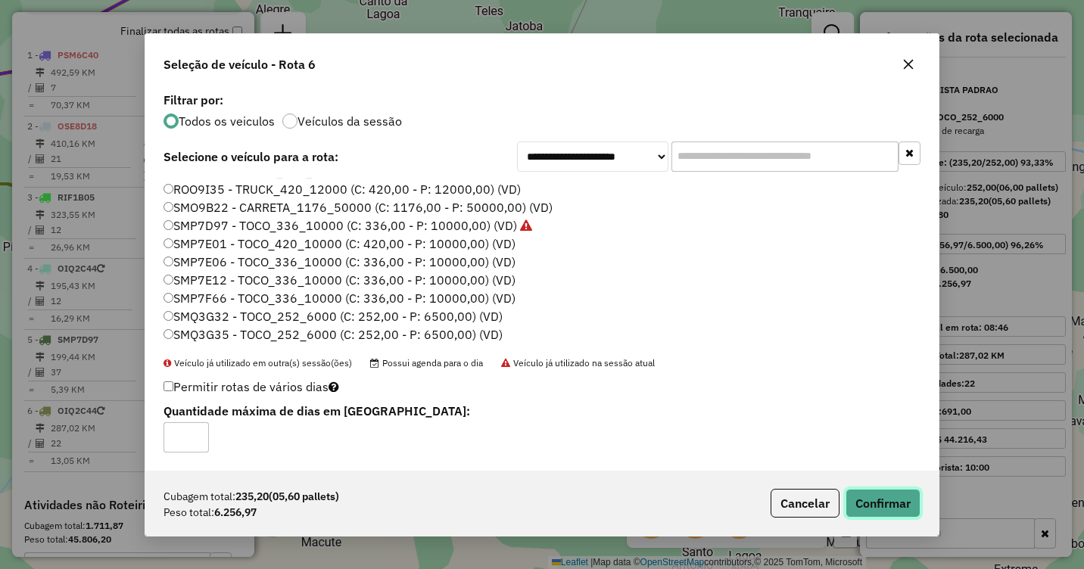
click at [881, 508] on button "Confirmar" at bounding box center [883, 503] width 75 height 29
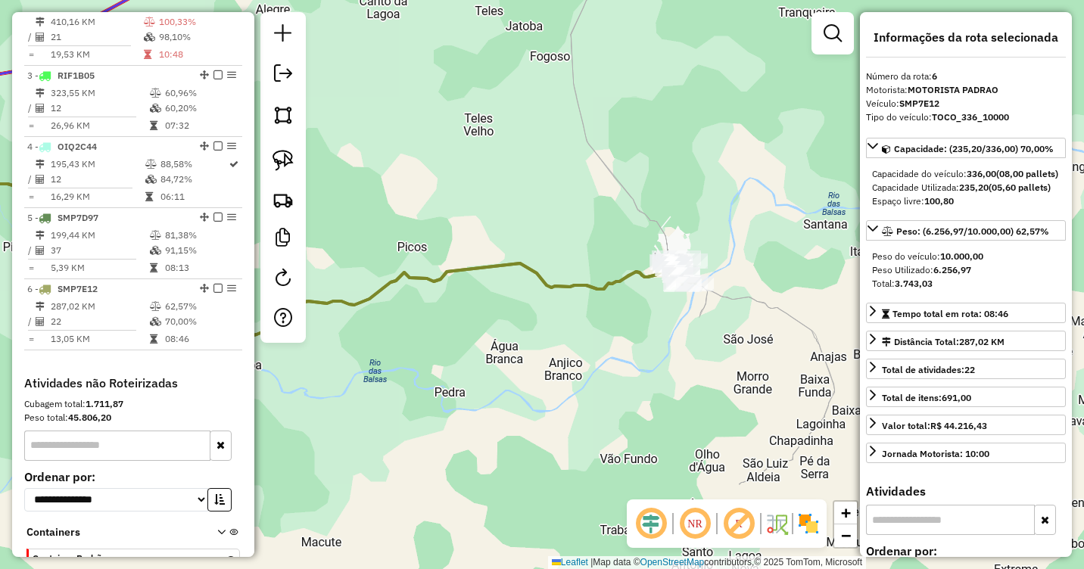
scroll to position [766, 0]
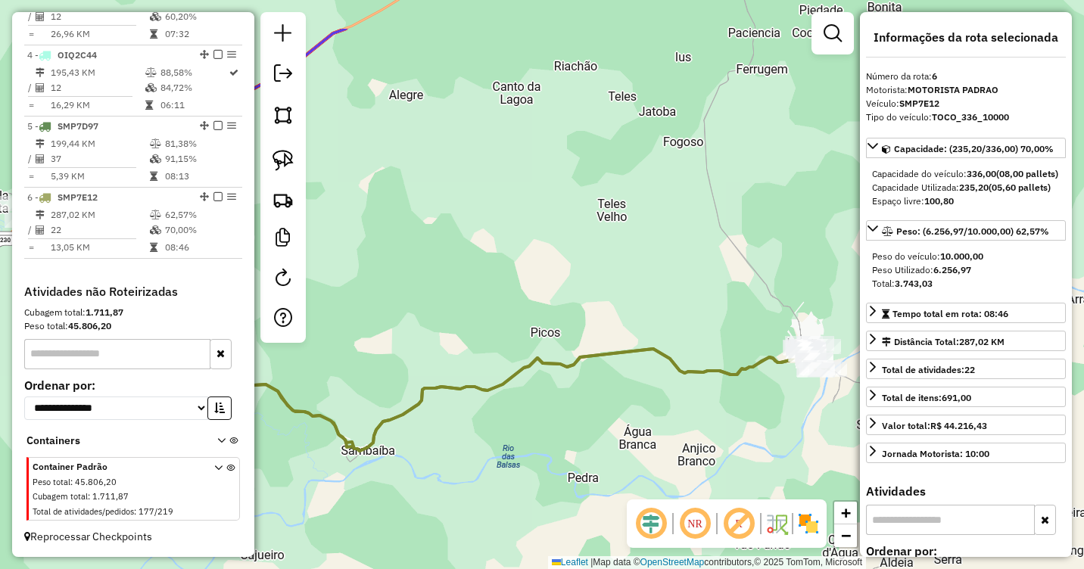
drag, startPoint x: 506, startPoint y: 207, endPoint x: 670, endPoint y: 316, distance: 196.8
click at [673, 316] on div "Janela de atendimento Grade de atendimento Capacidade Transportadoras Veículos …" at bounding box center [542, 284] width 1084 height 569
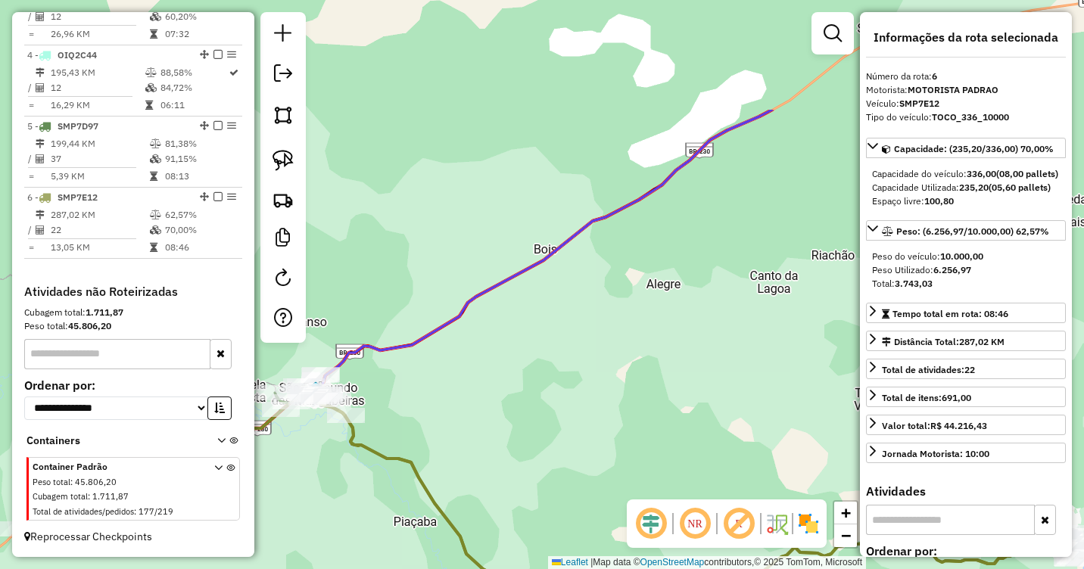
drag, startPoint x: 491, startPoint y: 234, endPoint x: 717, endPoint y: 400, distance: 280.6
click at [718, 402] on div "Janela de atendimento Grade de atendimento Capacidade Transportadoras Veículos …" at bounding box center [542, 284] width 1084 height 569
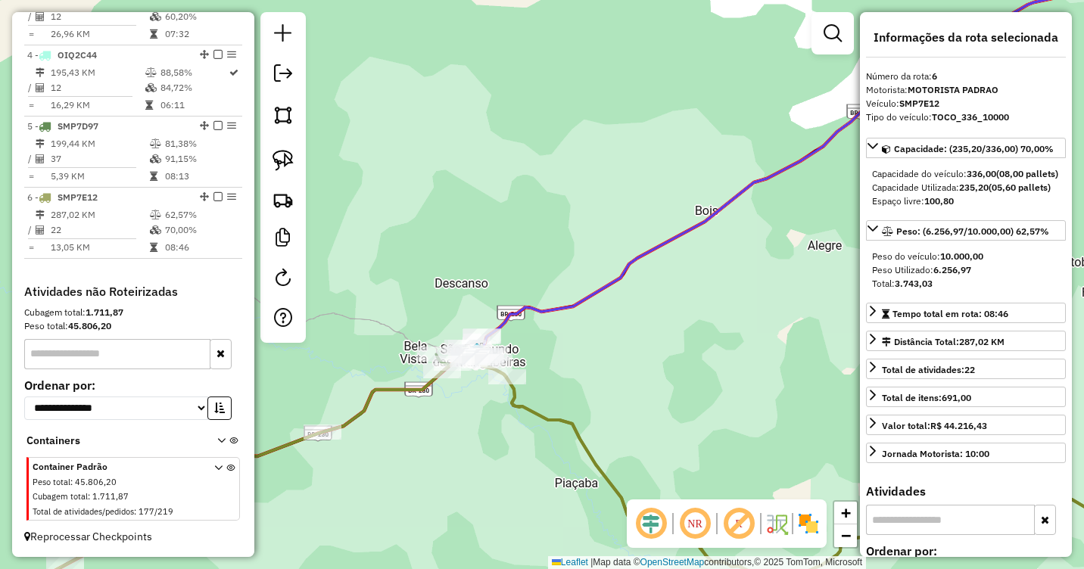
drag, startPoint x: 568, startPoint y: 358, endPoint x: 572, endPoint y: 331, distance: 27.5
click at [600, 334] on div "Janela de atendimento Grade de atendimento Capacidade Transportadoras Veículos …" at bounding box center [542, 284] width 1084 height 569
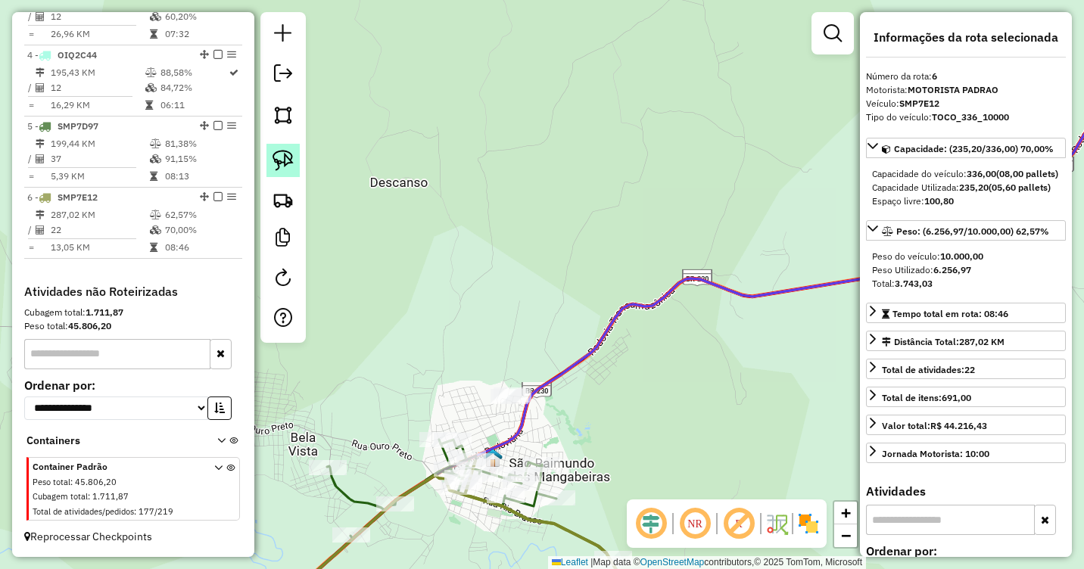
click at [279, 167] on img at bounding box center [283, 160] width 21 height 21
drag, startPoint x: 518, startPoint y: 357, endPoint x: 572, endPoint y: 407, distance: 73.9
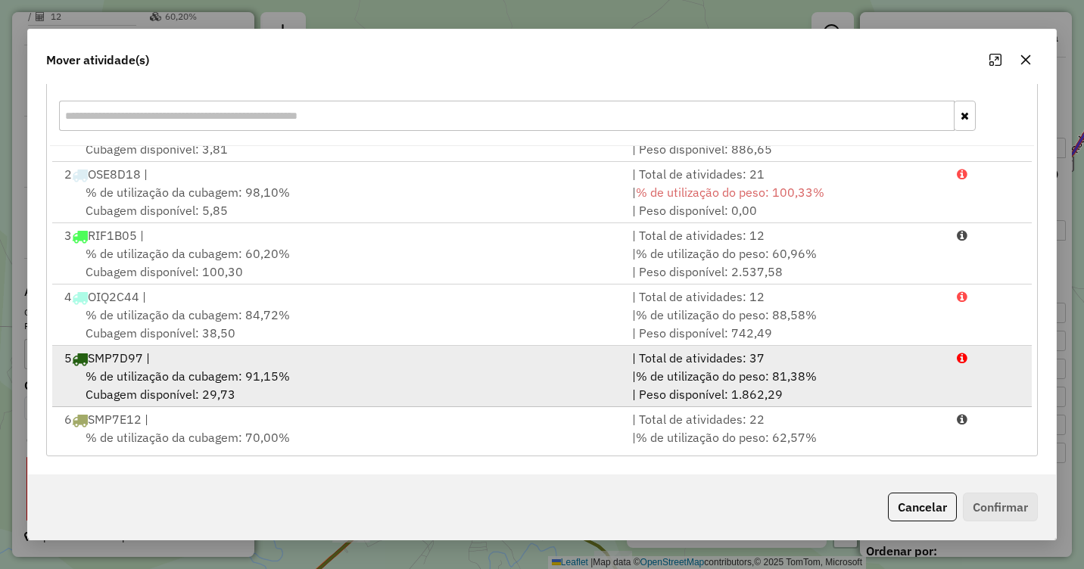
scroll to position [65, 0]
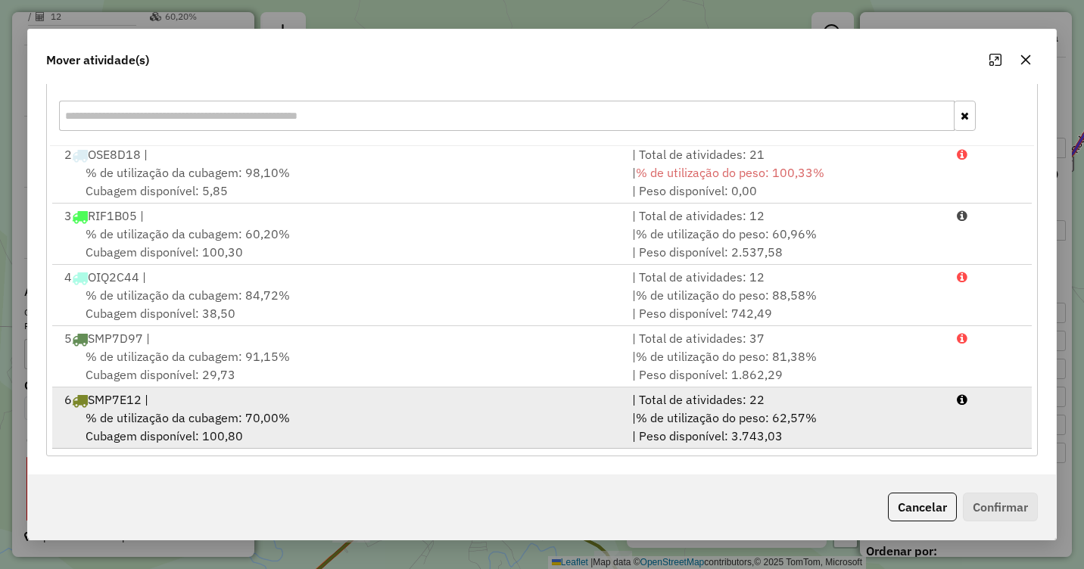
click at [505, 426] on div "% de utilização da cubagem: 70,00% Cubagem disponível: 100,80" at bounding box center [339, 427] width 568 height 36
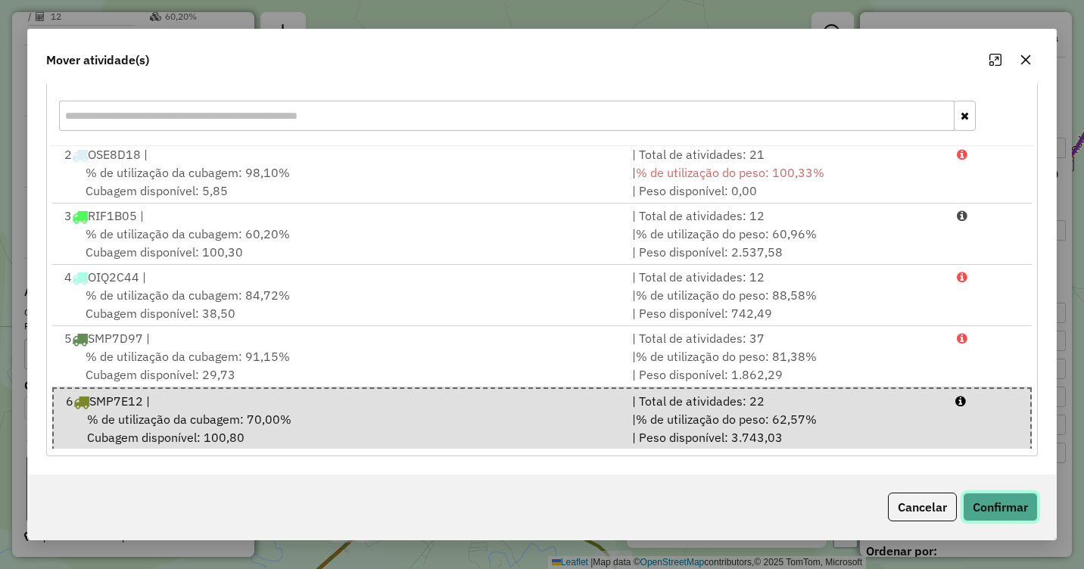
click at [986, 497] on button "Confirmar" at bounding box center [1000, 507] width 75 height 29
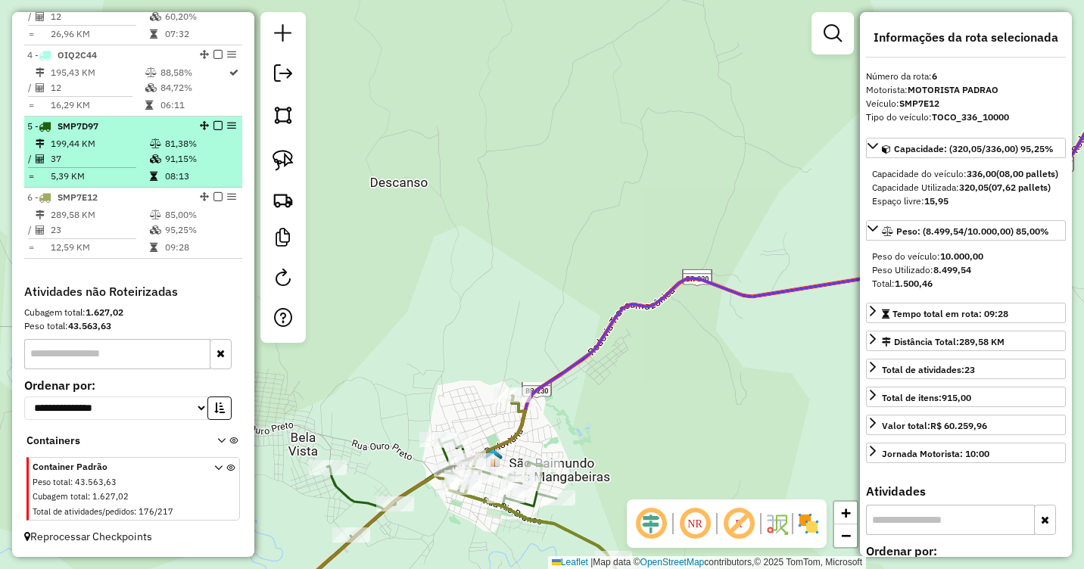
scroll to position [615, 0]
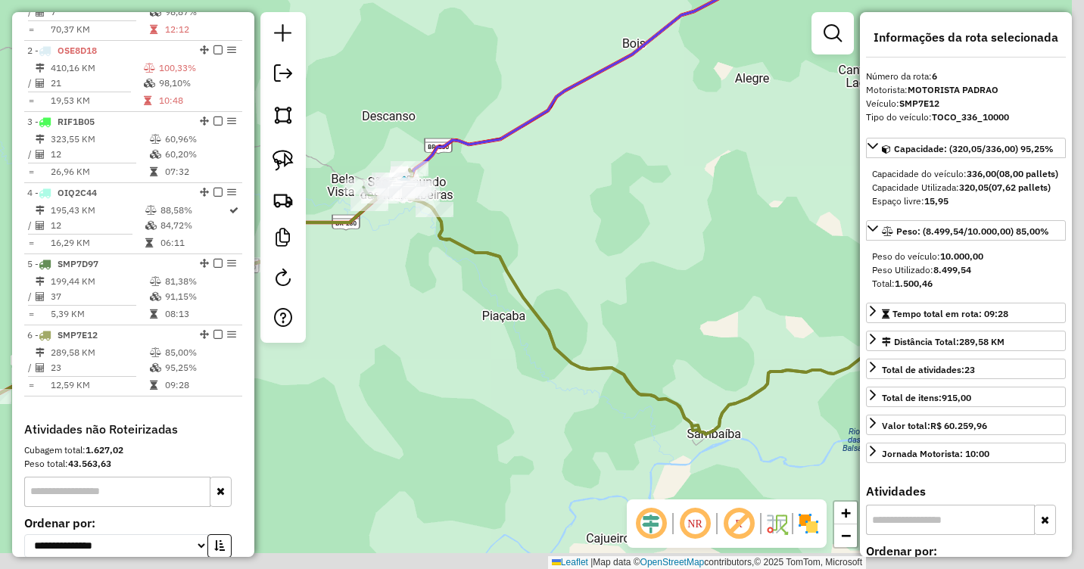
drag, startPoint x: 675, startPoint y: 343, endPoint x: 538, endPoint y: 279, distance: 151.4
click at [520, 270] on div "Janela de atendimento Grade de atendimento Capacidade Transportadoras Veículos …" at bounding box center [542, 284] width 1084 height 569
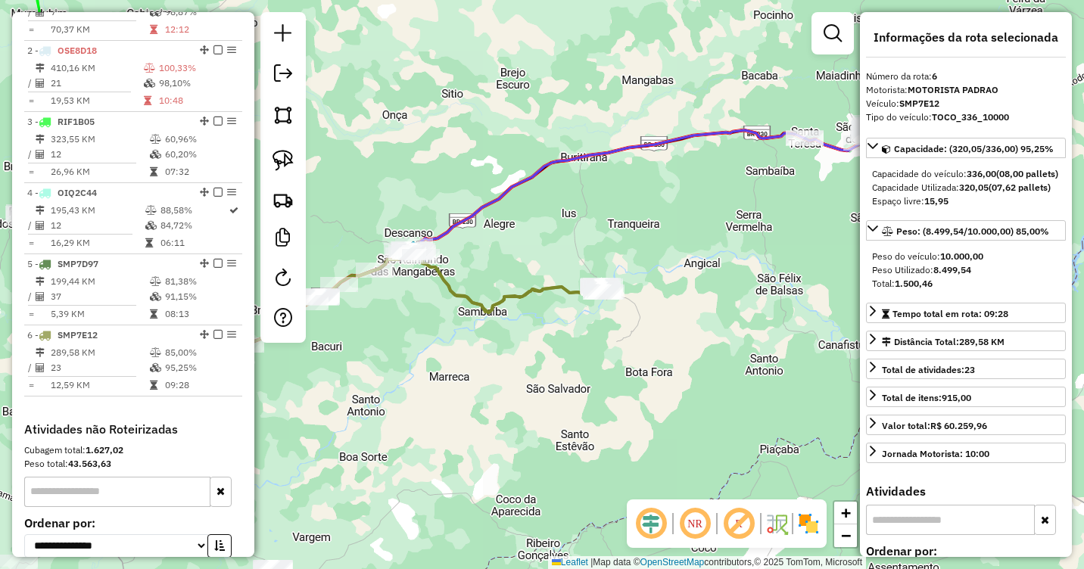
drag, startPoint x: 827, startPoint y: 260, endPoint x: 628, endPoint y: 338, distance: 213.4
click at [769, 259] on div "Janela de atendimento Grade de atendimento Capacidade Transportadoras Veículos …" at bounding box center [542, 284] width 1084 height 569
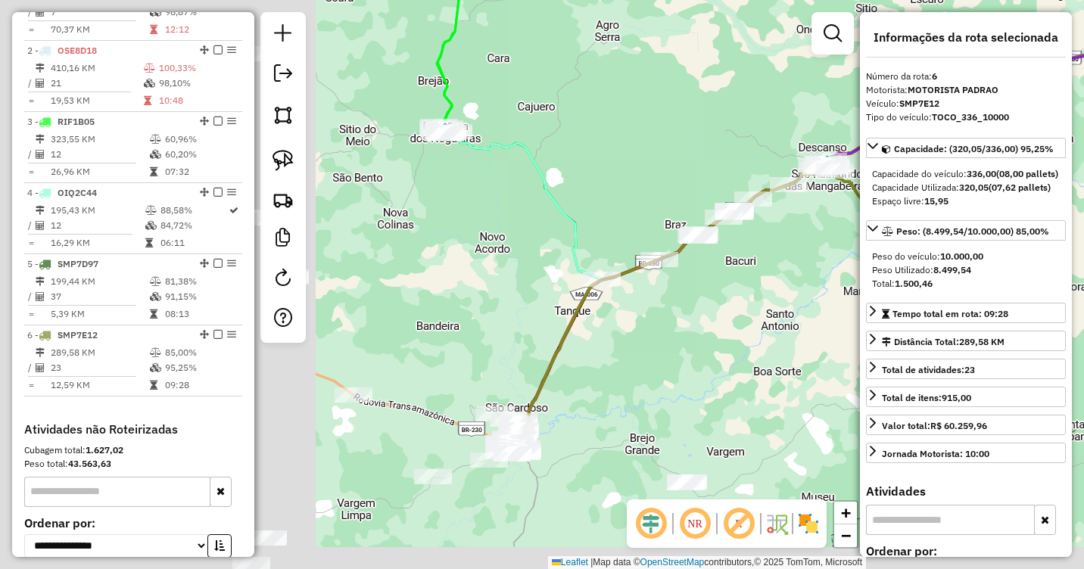
drag, startPoint x: 384, startPoint y: 388, endPoint x: 756, endPoint y: 294, distance: 383.5
click at [762, 295] on div "Janela de atendimento Grade de atendimento Capacidade Transportadoras Veículos …" at bounding box center [542, 284] width 1084 height 569
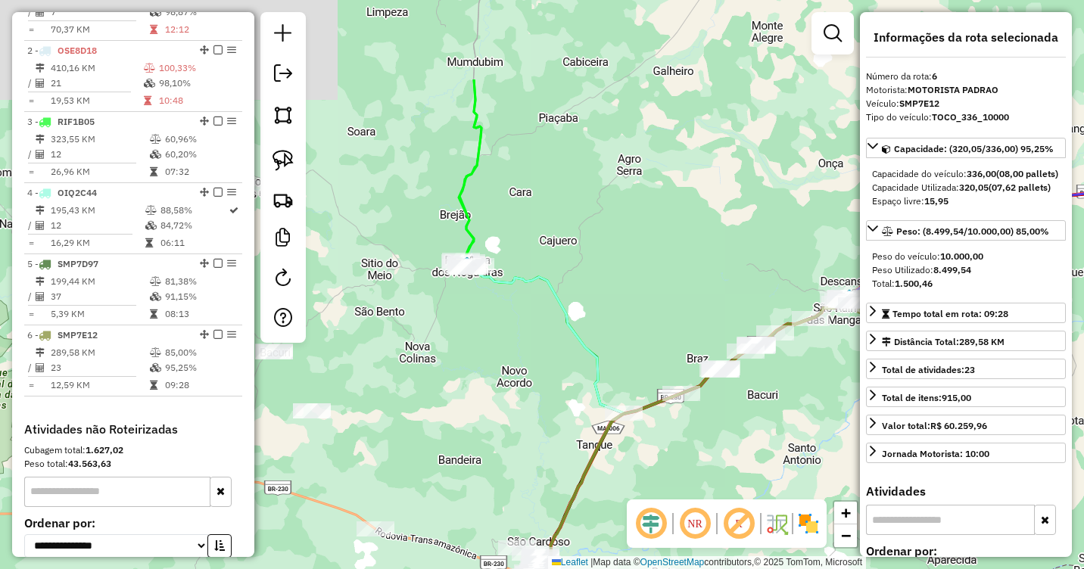
drag, startPoint x: 507, startPoint y: 252, endPoint x: 580, endPoint y: 454, distance: 214.8
click at [569, 467] on div "Janela de atendimento Grade de atendimento Capacidade Transportadoras Veículos …" at bounding box center [542, 284] width 1084 height 569
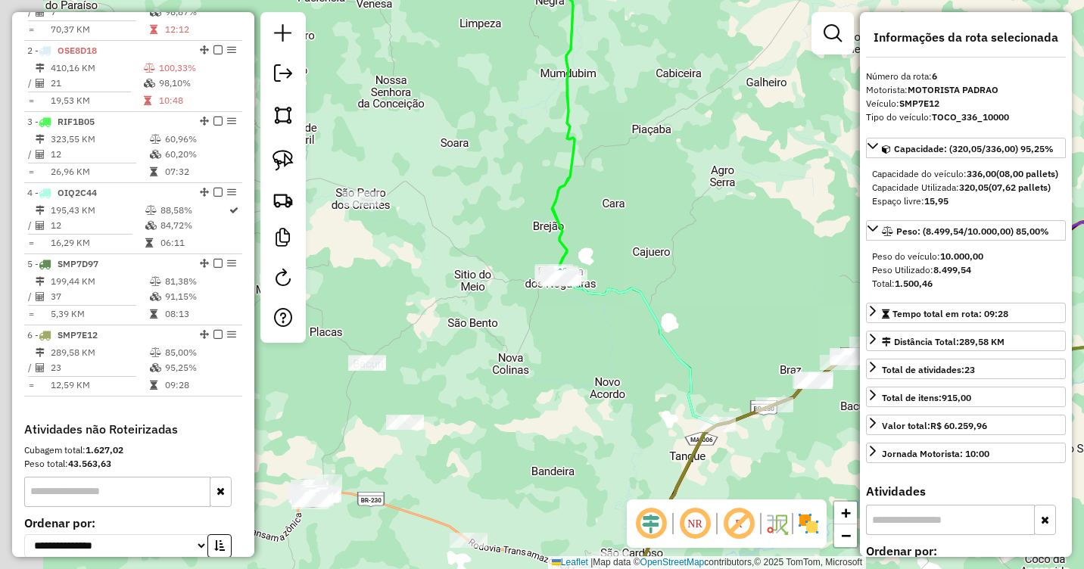
drag, startPoint x: 638, startPoint y: 255, endPoint x: 757, endPoint y: 81, distance: 211.3
click at [756, 82] on div "Janela de atendimento Grade de atendimento Capacidade Transportadoras Veículos …" at bounding box center [542, 284] width 1084 height 569
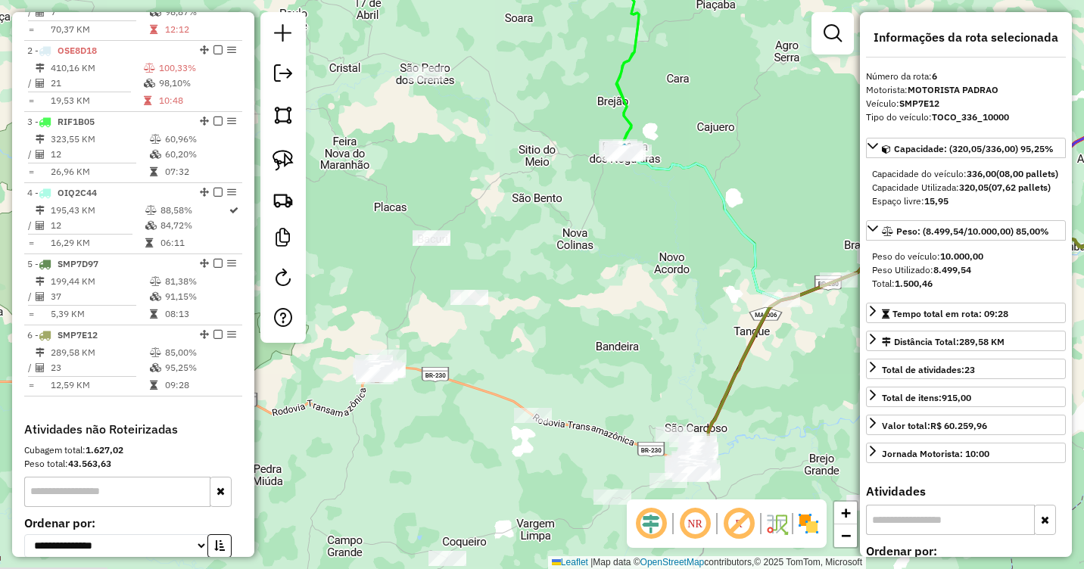
drag, startPoint x: 680, startPoint y: 342, endPoint x: 597, endPoint y: 186, distance: 177.1
click at [597, 186] on div "Janela de atendimento Grade de atendimento Capacidade Transportadoras Veículos …" at bounding box center [542, 284] width 1084 height 569
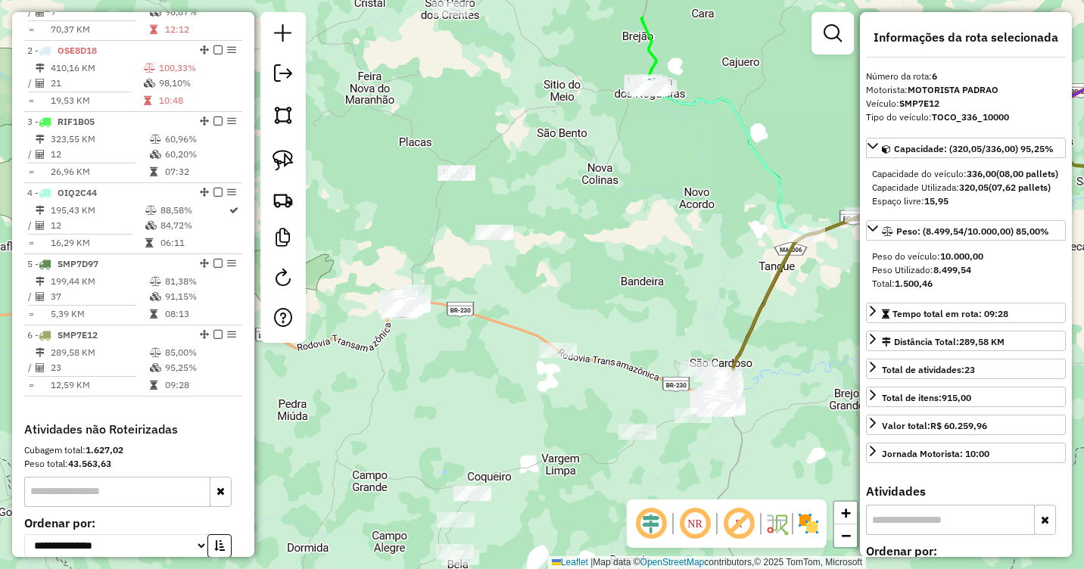
drag, startPoint x: 575, startPoint y: 188, endPoint x: 718, endPoint y: 282, distance: 170.5
click at [718, 282] on div "Janela de atendimento Grade de atendimento Capacidade Transportadoras Veículos …" at bounding box center [542, 284] width 1084 height 569
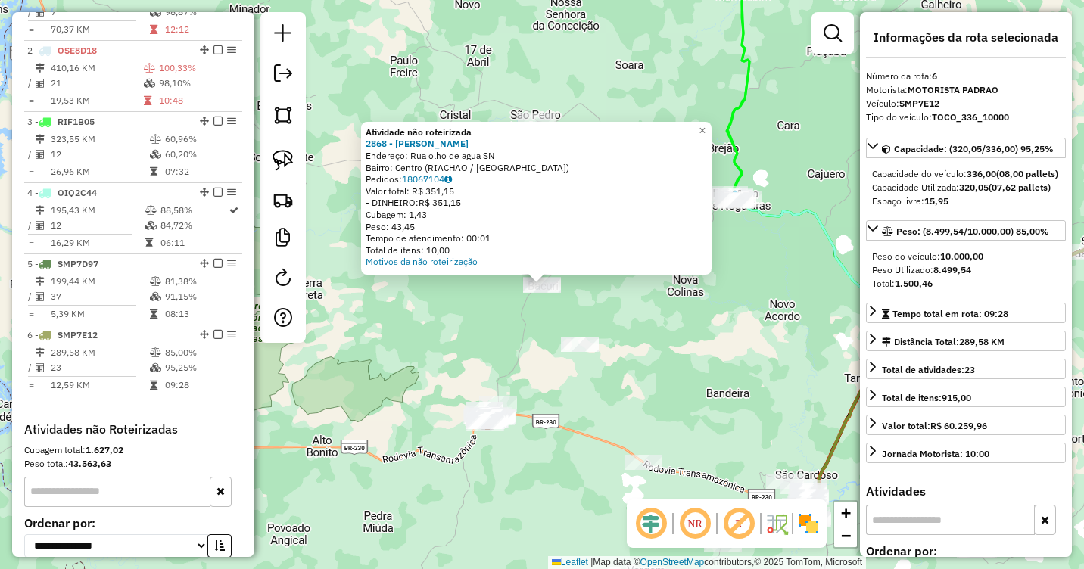
click at [703, 351] on div "Atividade não roteirizada 2868 - BARBEARIA THALISSON Endereço: Rua olho de agua…" at bounding box center [542, 284] width 1084 height 569
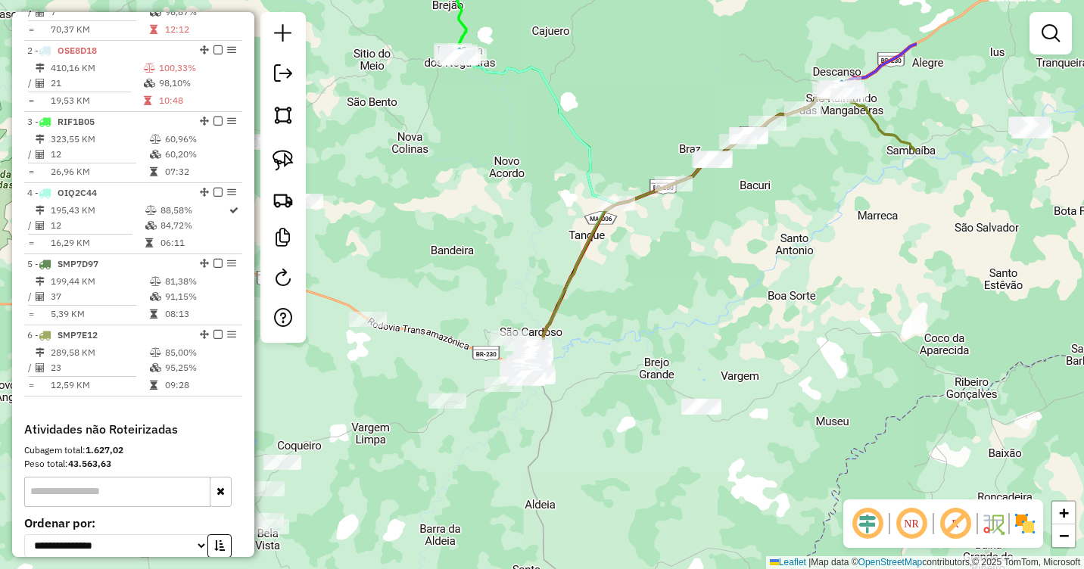
drag, startPoint x: 776, startPoint y: 322, endPoint x: 501, endPoint y: 179, distance: 310.6
click at [501, 179] on div "Janela de atendimento Grade de atendimento Capacidade Transportadoras Veículos …" at bounding box center [542, 284] width 1084 height 569
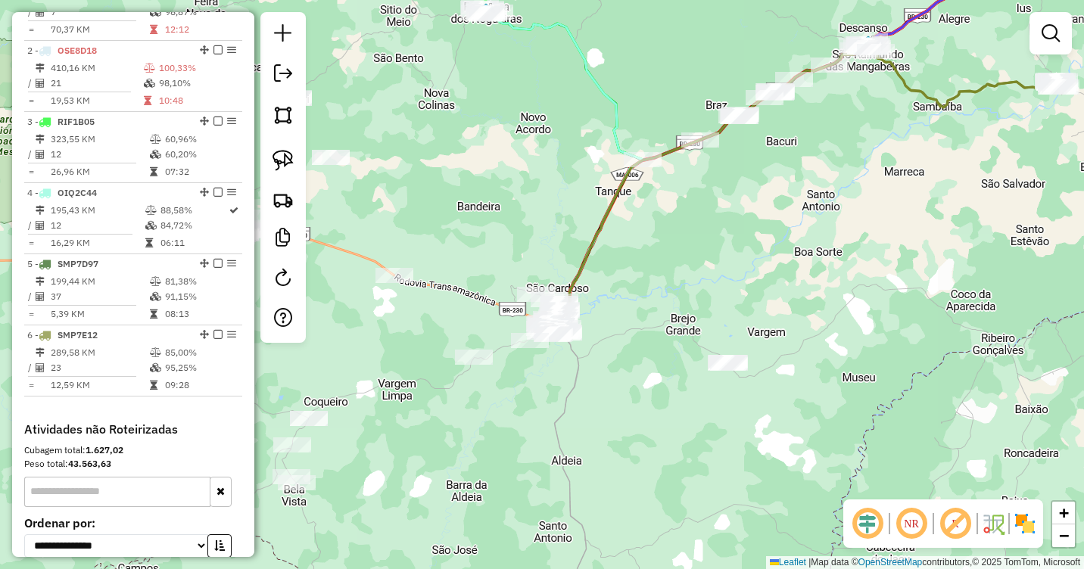
drag, startPoint x: 667, startPoint y: 301, endPoint x: 711, endPoint y: 209, distance: 102.3
click at [711, 209] on div "Janela de atendimento Grade de atendimento Capacidade Transportadoras Veículos …" at bounding box center [542, 284] width 1084 height 569
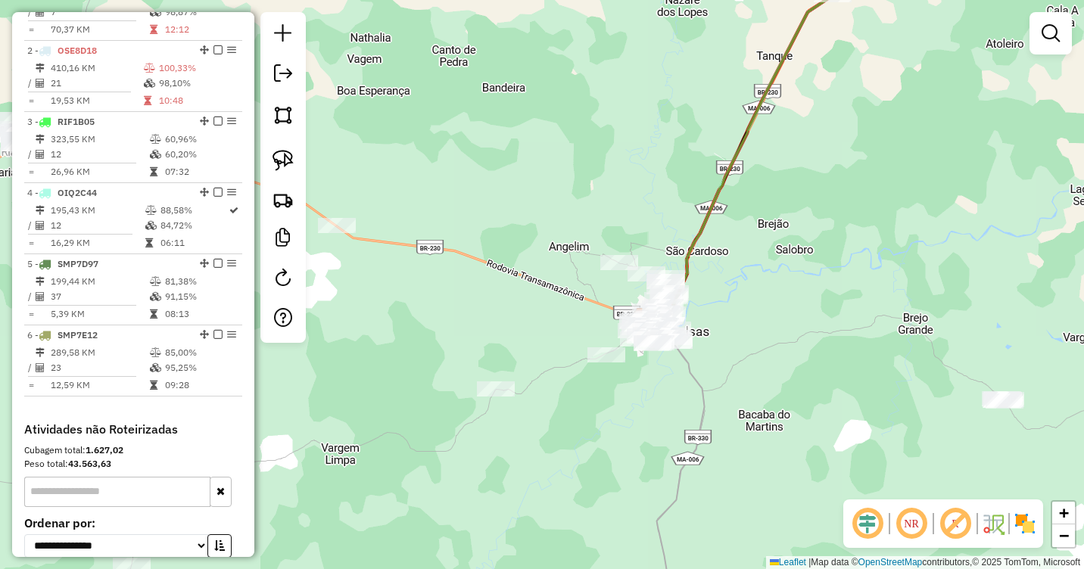
drag, startPoint x: 741, startPoint y: 329, endPoint x: 663, endPoint y: 276, distance: 94.3
click at [667, 278] on div "Janela de atendimento Grade de atendimento Capacidade Transportadoras Veículos …" at bounding box center [542, 284] width 1084 height 569
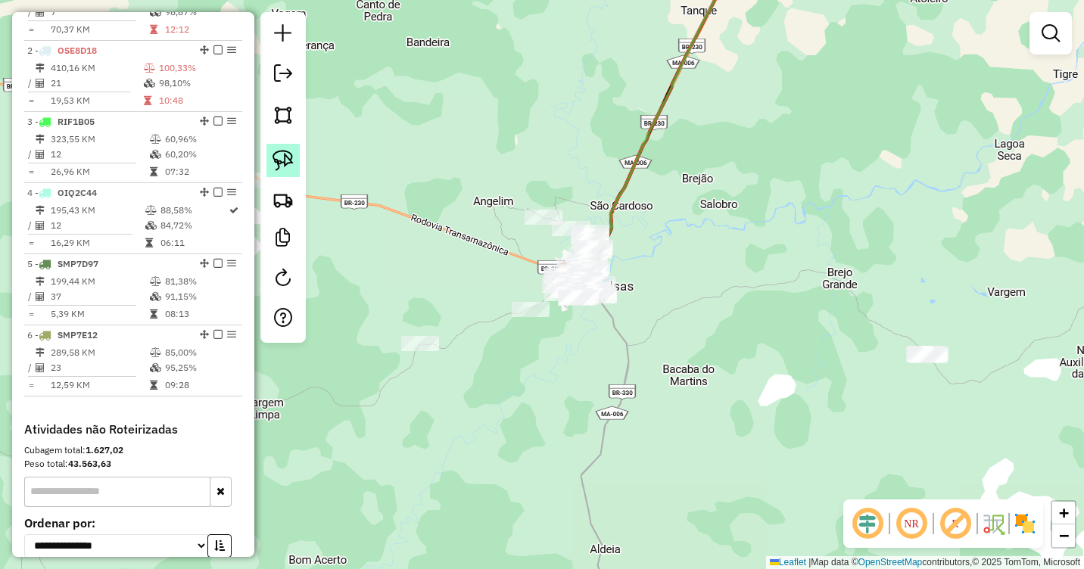
click at [287, 164] on img at bounding box center [283, 160] width 21 height 21
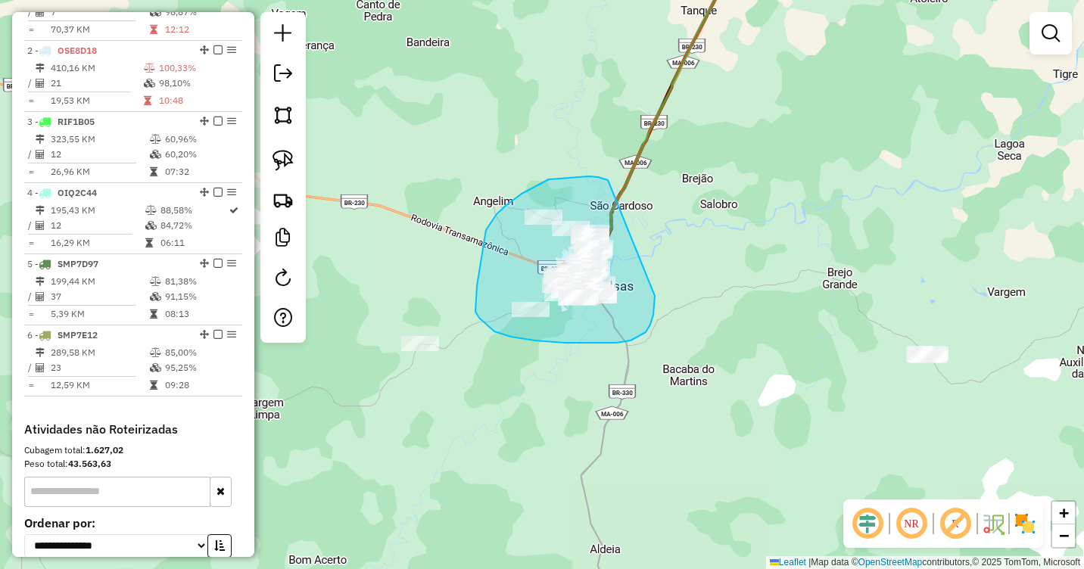
drag, startPoint x: 608, startPoint y: 180, endPoint x: 655, endPoint y: 295, distance: 123.6
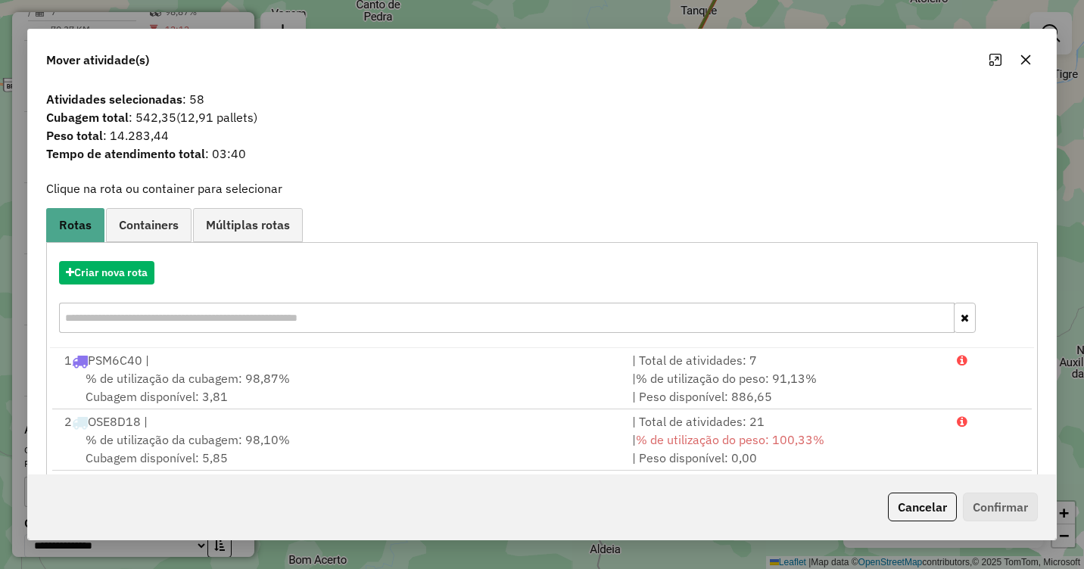
click at [1022, 63] on icon "button" at bounding box center [1026, 60] width 10 height 10
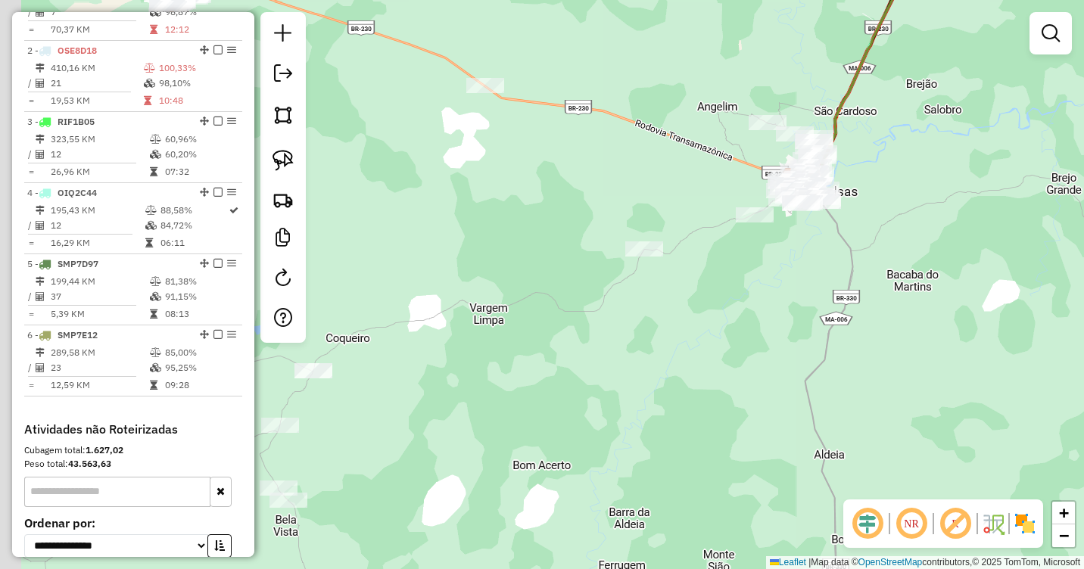
drag, startPoint x: 659, startPoint y: 401, endPoint x: 883, endPoint y: 307, distance: 243.3
click at [883, 307] on div "Janela de atendimento Grade de atendimento Capacidade Transportadoras Veículos …" at bounding box center [542, 284] width 1084 height 569
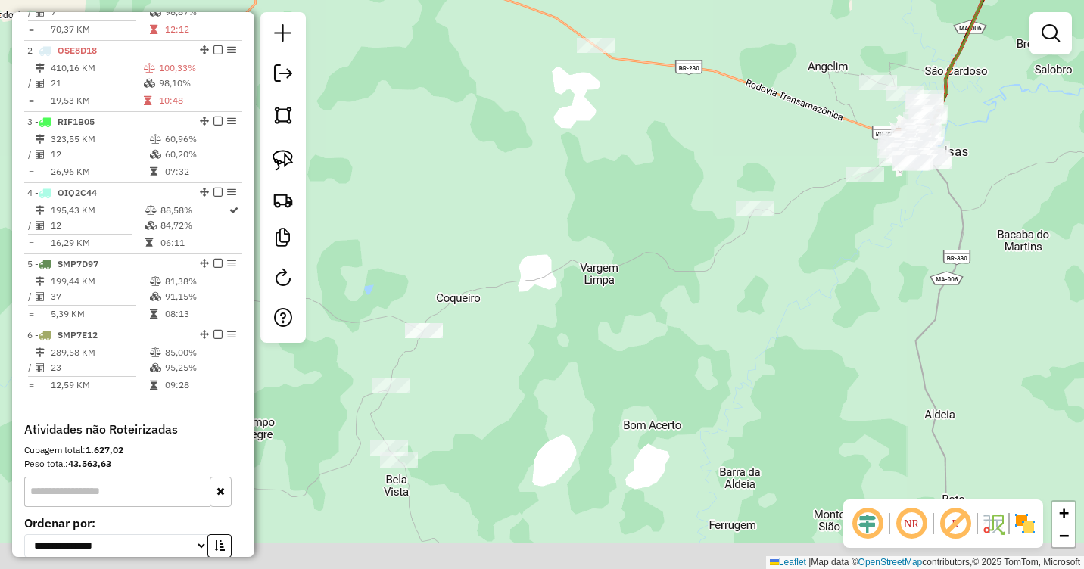
drag, startPoint x: 562, startPoint y: 395, endPoint x: 818, endPoint y: 281, distance: 280.0
click at [822, 282] on div "Janela de atendimento Grade de atendimento Capacidade Transportadoras Veículos …" at bounding box center [542, 284] width 1084 height 569
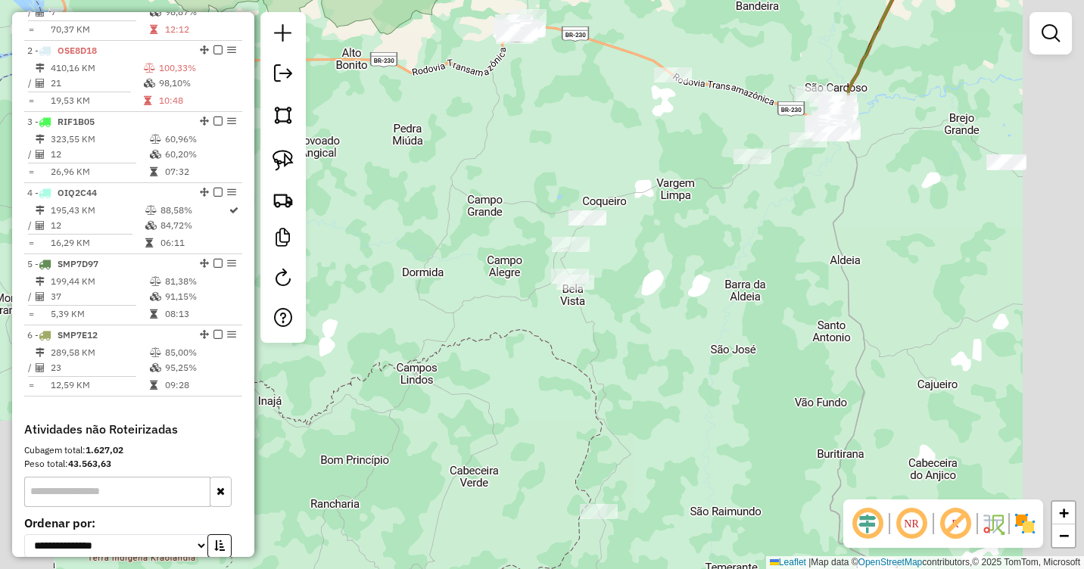
drag, startPoint x: 790, startPoint y: 370, endPoint x: 644, endPoint y: 244, distance: 193.3
click at [644, 244] on div "Janela de atendimento Grade de atendimento Capacidade Transportadoras Veículos …" at bounding box center [542, 284] width 1084 height 569
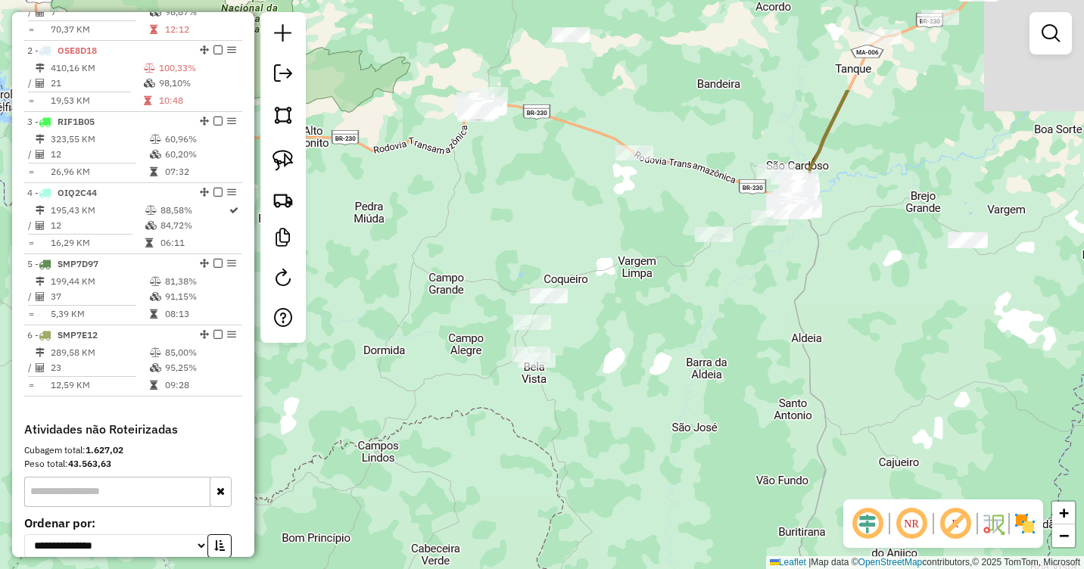
drag, startPoint x: 657, startPoint y: 289, endPoint x: 731, endPoint y: 529, distance: 251.0
click at [735, 547] on div "Janela de atendimento Grade de atendimento Capacidade Transportadoras Veículos …" at bounding box center [542, 284] width 1084 height 569
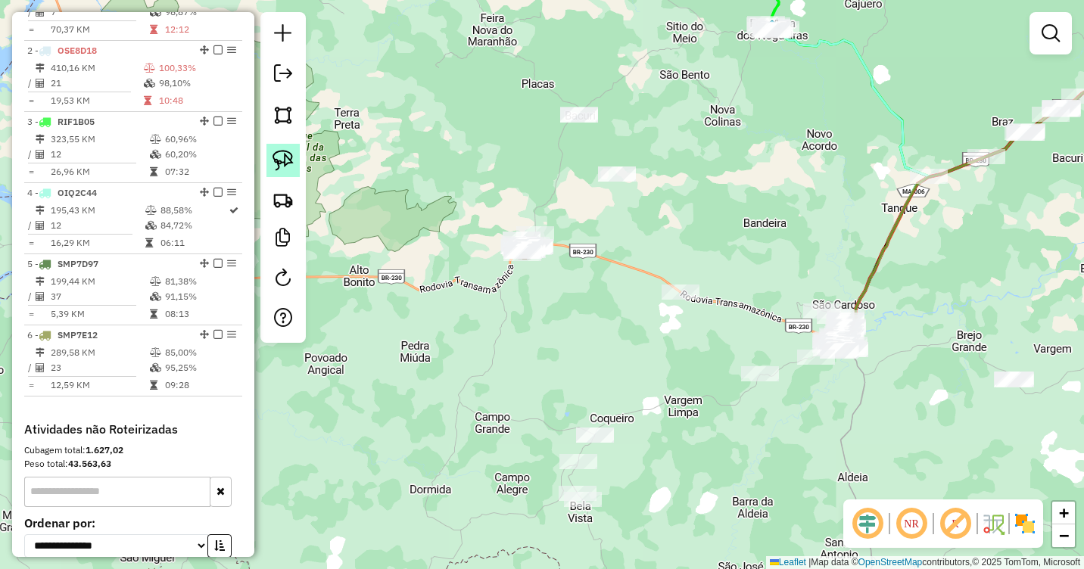
click at [278, 164] on img at bounding box center [283, 160] width 21 height 21
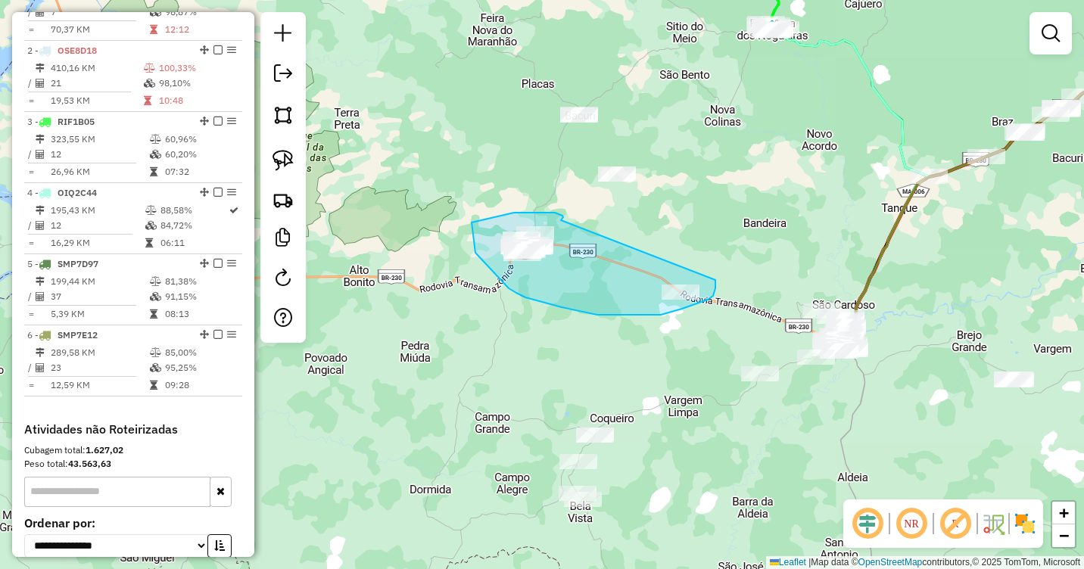
drag, startPoint x: 561, startPoint y: 220, endPoint x: 716, endPoint y: 280, distance: 165.6
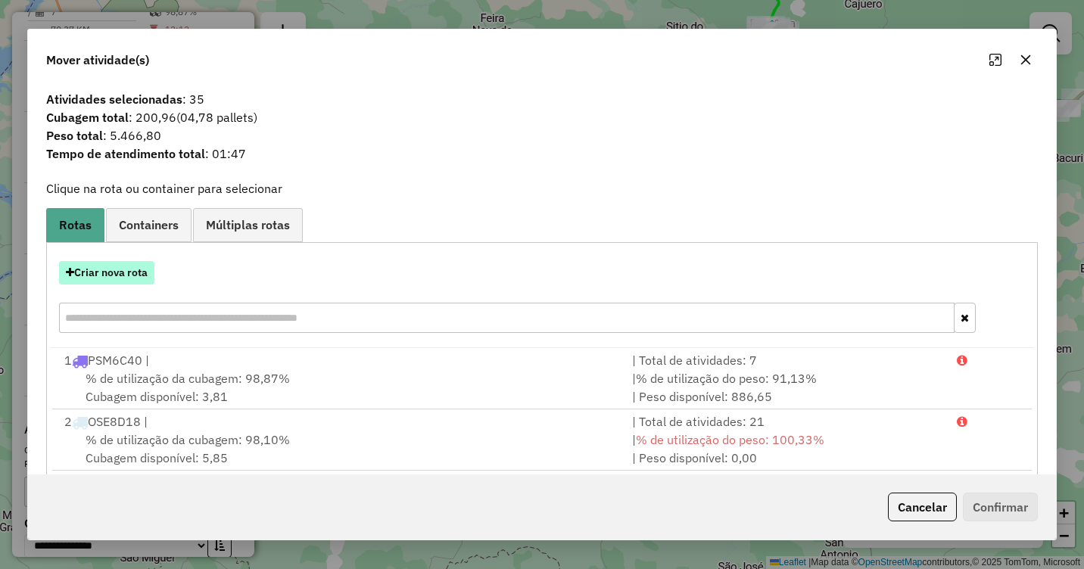
click at [117, 274] on button "Criar nova rota" at bounding box center [106, 272] width 95 height 23
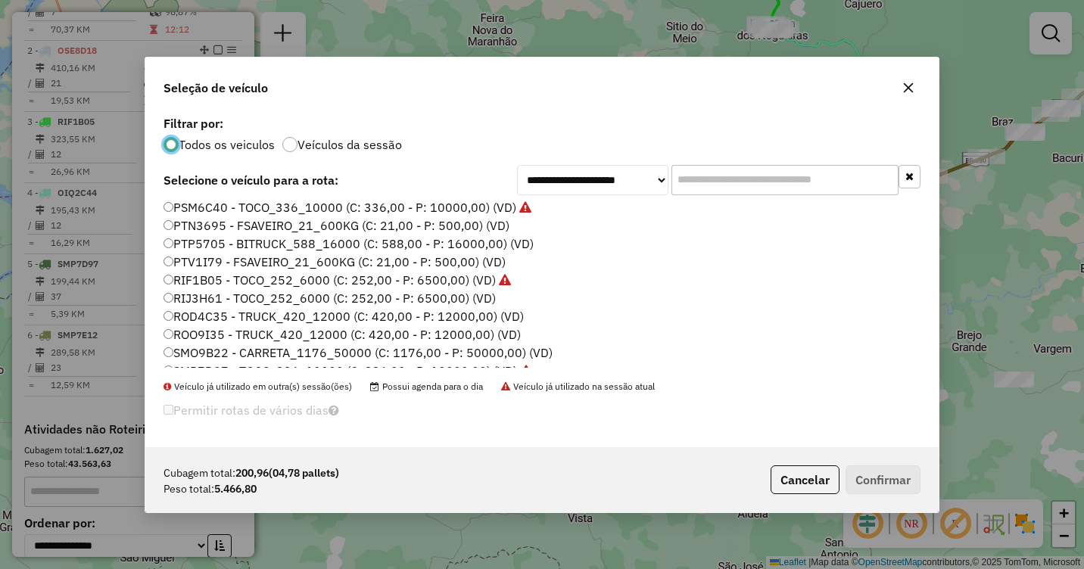
scroll to position [379, 0]
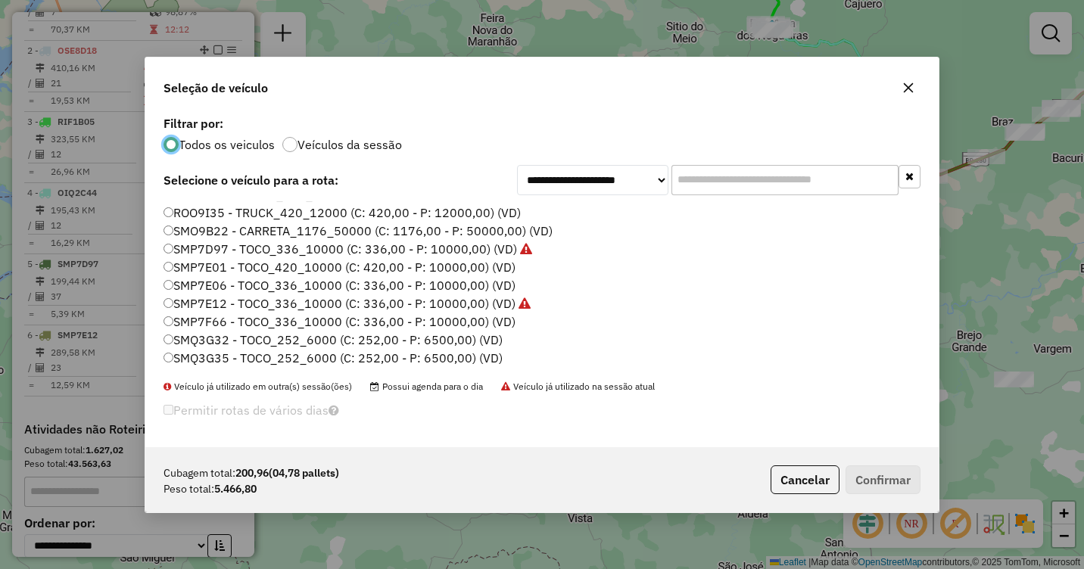
click at [205, 351] on label "SMQ3G35 - TOCO_252_6000 (C: 252,00 - P: 6500,00) (VD)" at bounding box center [333, 358] width 339 height 18
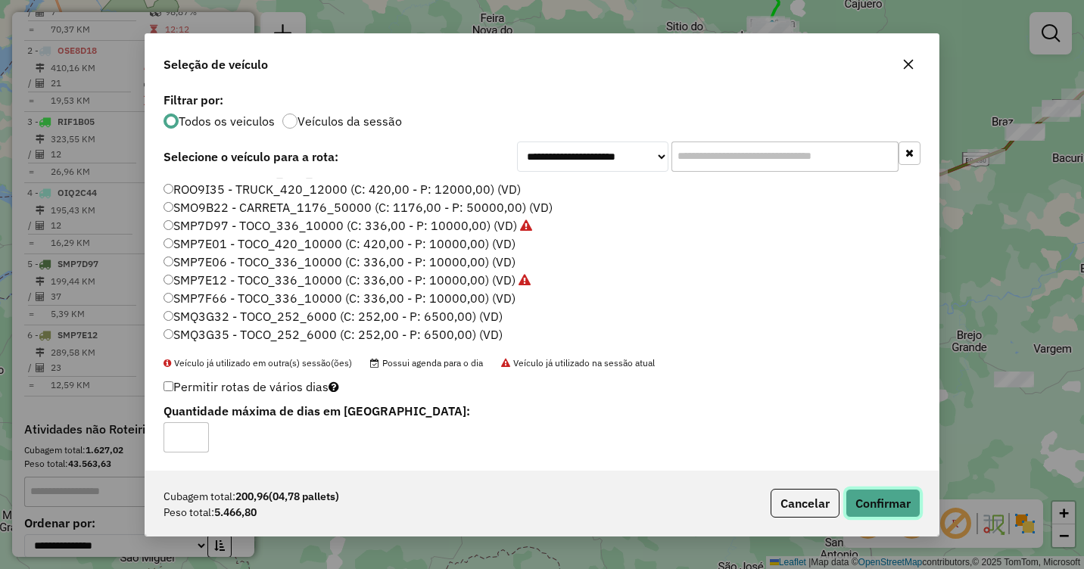
click at [890, 502] on button "Confirmar" at bounding box center [883, 503] width 75 height 29
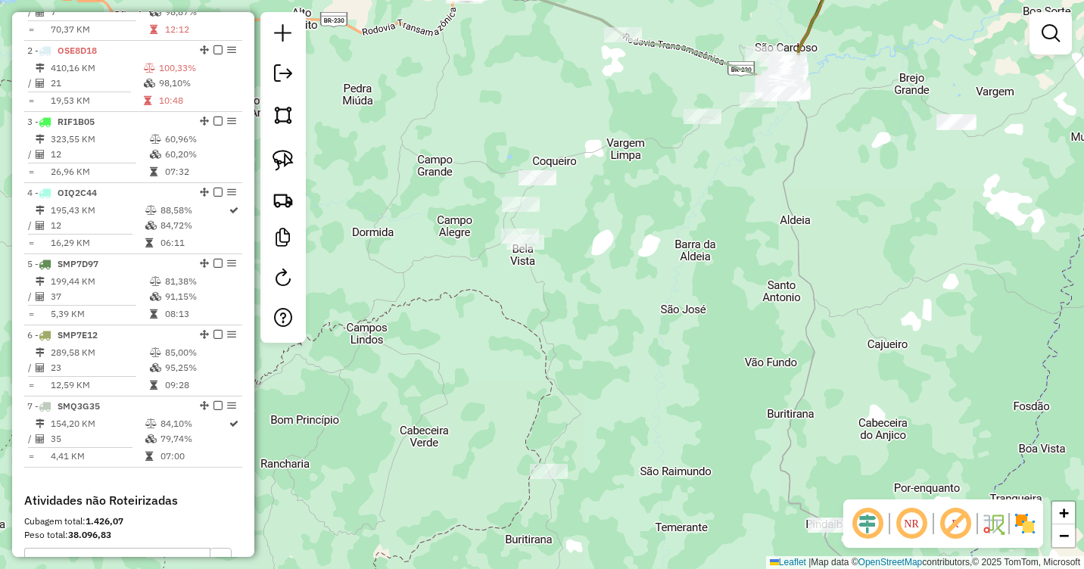
drag, startPoint x: 638, startPoint y: 363, endPoint x: 579, endPoint y: 105, distance: 264.1
click at [579, 105] on div "Janela de atendimento Grade de atendimento Capacidade Transportadoras Veículos …" at bounding box center [542, 284] width 1084 height 569
click at [269, 162] on link at bounding box center [283, 160] width 33 height 33
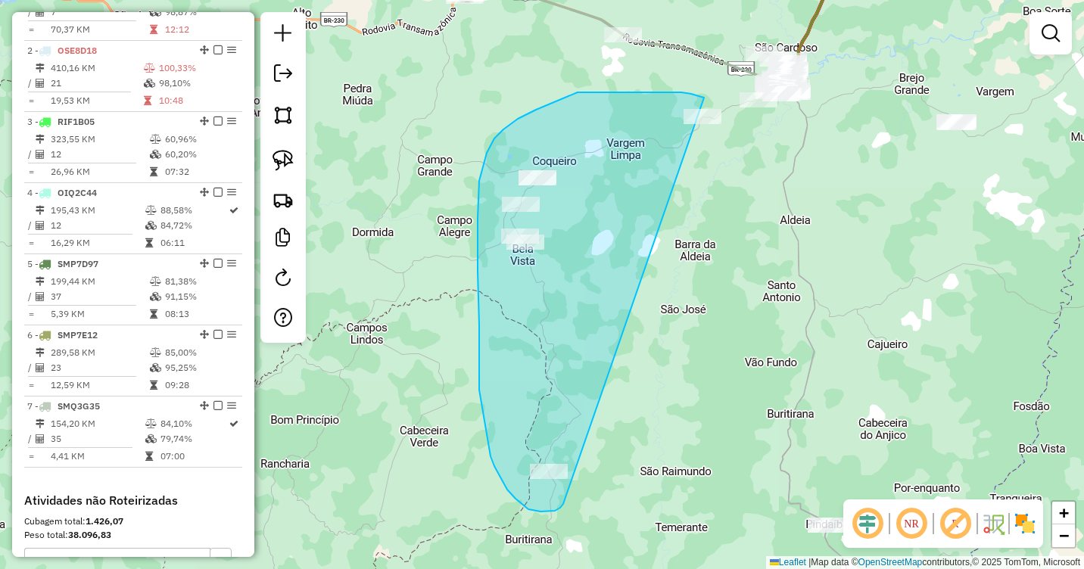
drag, startPoint x: 704, startPoint y: 99, endPoint x: 563, endPoint y: 504, distance: 428.9
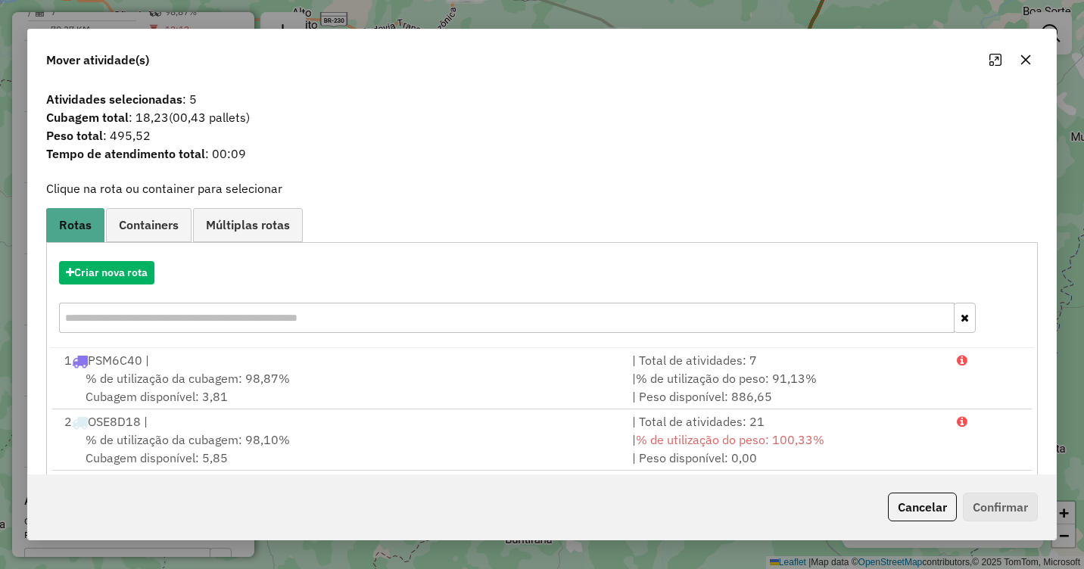
click at [1034, 58] on button "button" at bounding box center [1026, 60] width 24 height 24
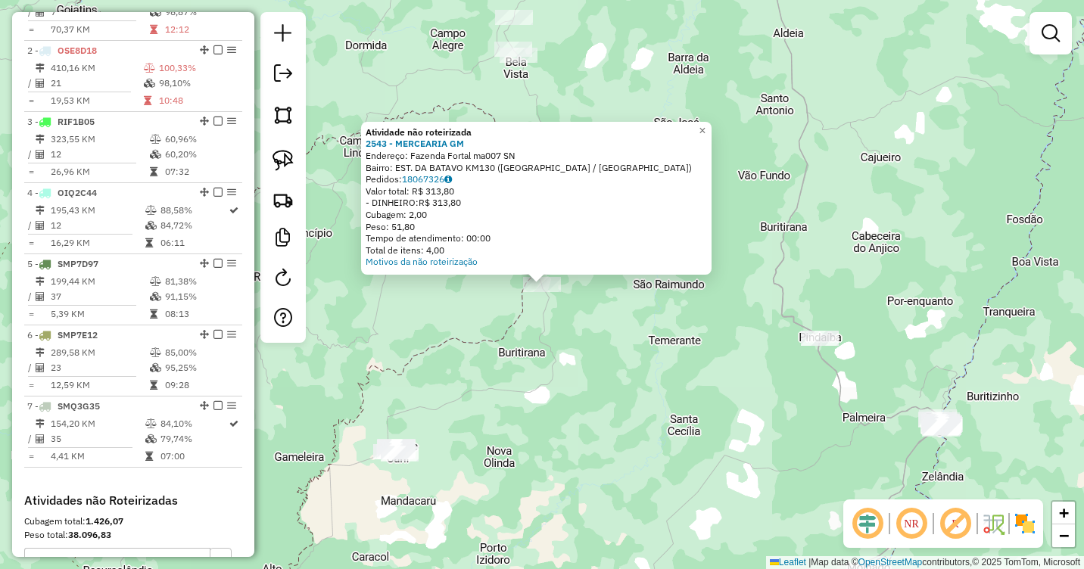
click at [541, 389] on div "Atividade não roteirizada 2543 - MERCEARIA GM Endereço: Fazenda Fortal ma007 SN…" at bounding box center [542, 284] width 1084 height 569
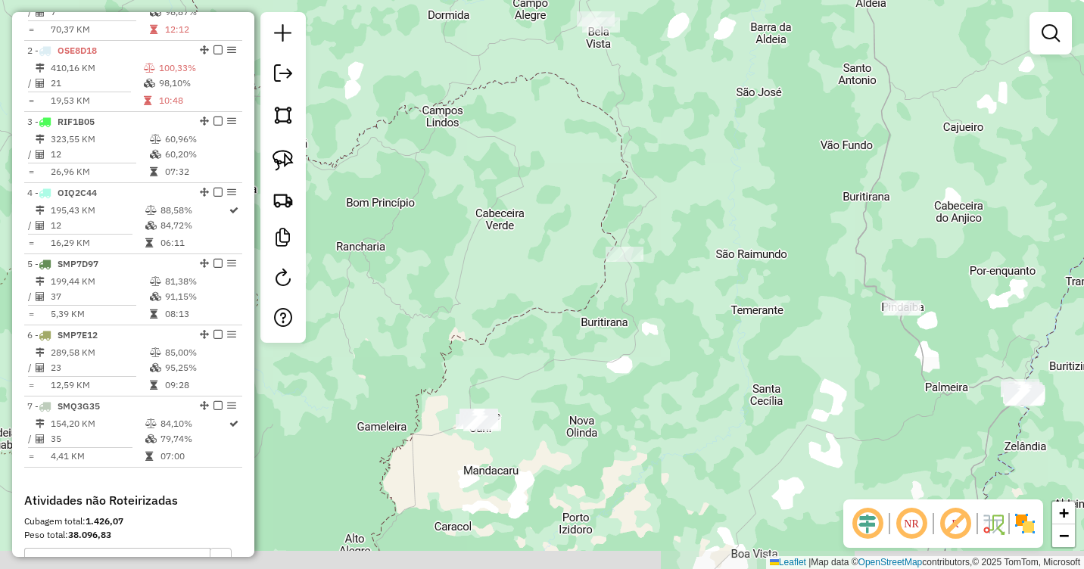
drag, startPoint x: 516, startPoint y: 441, endPoint x: 572, endPoint y: 395, distance: 72.7
click at [580, 407] on div "Janela de atendimento Grade de atendimento Capacidade Transportadoras Veículos …" at bounding box center [542, 284] width 1084 height 569
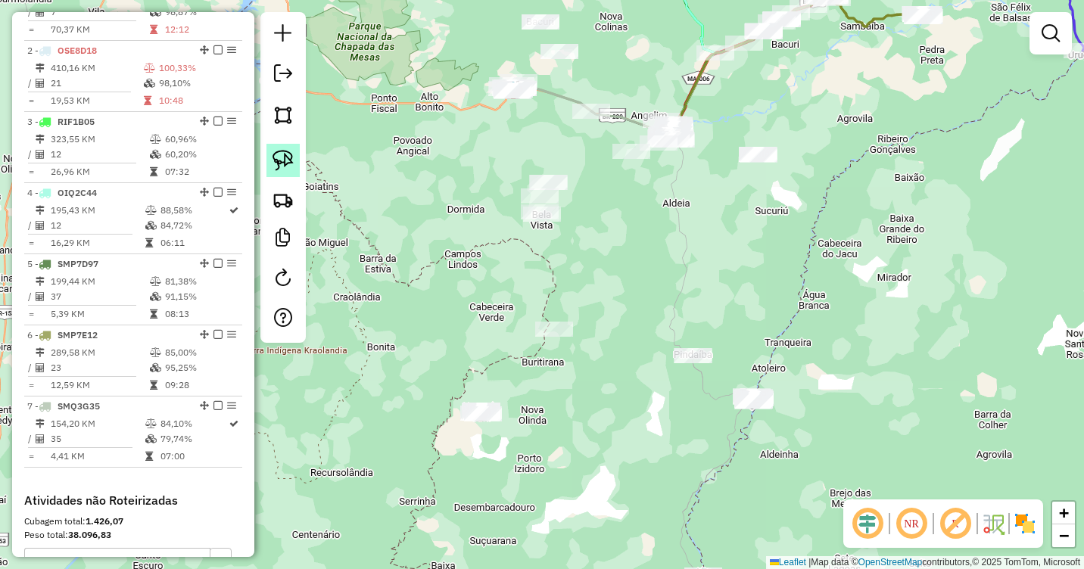
click at [273, 172] on link at bounding box center [283, 160] width 33 height 33
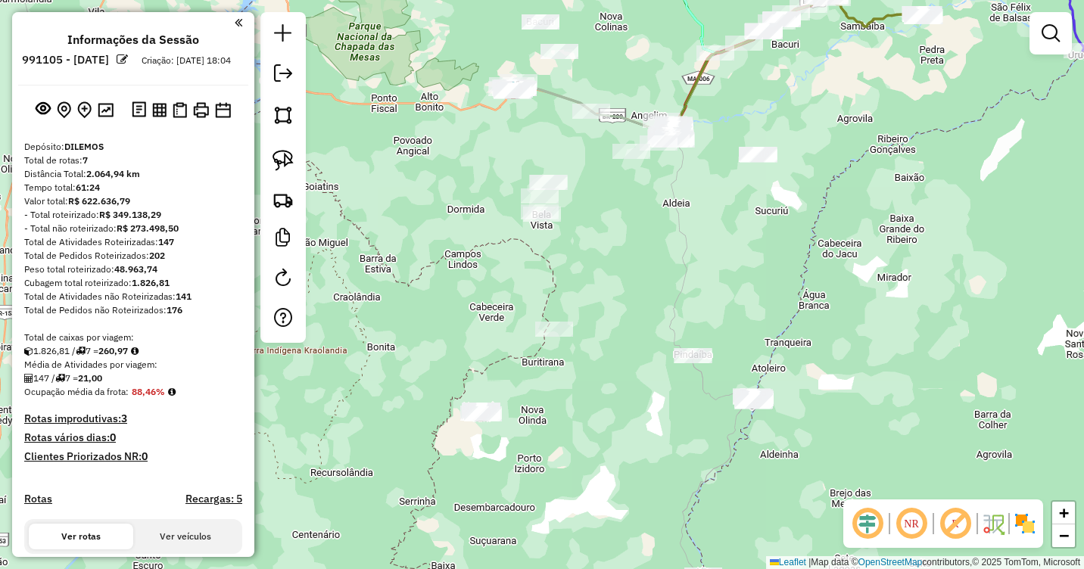
scroll to position [615, 0]
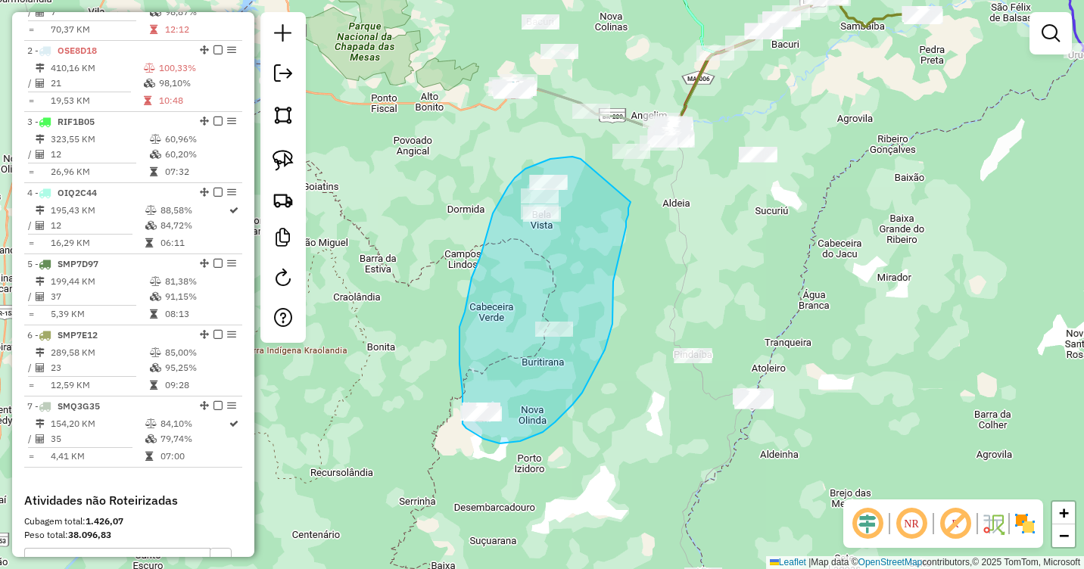
drag, startPoint x: 0, startPoint y: 0, endPoint x: 631, endPoint y: 202, distance: 662.4
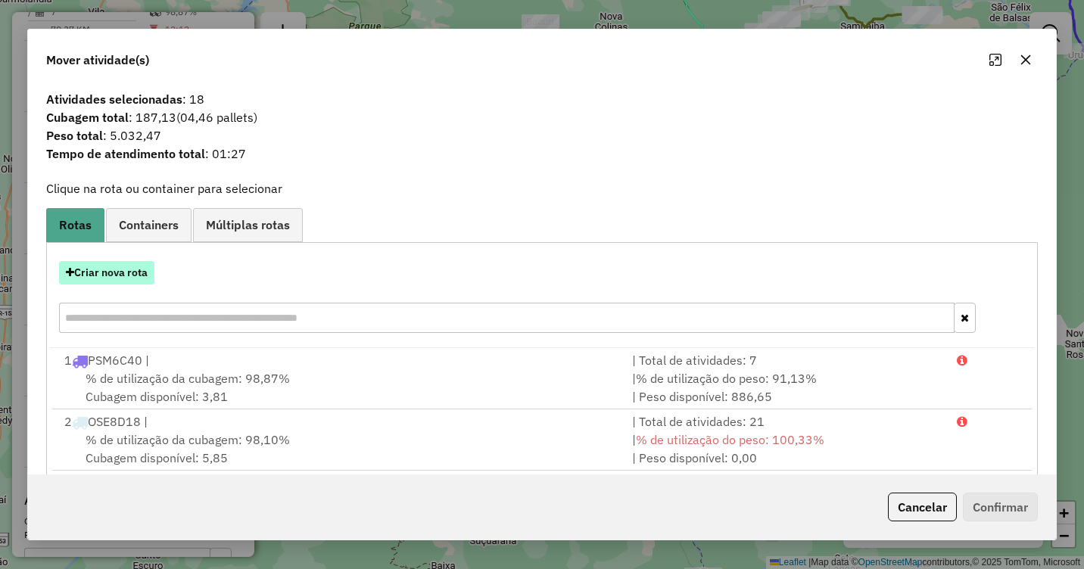
click at [125, 272] on button "Criar nova rota" at bounding box center [106, 272] width 95 height 23
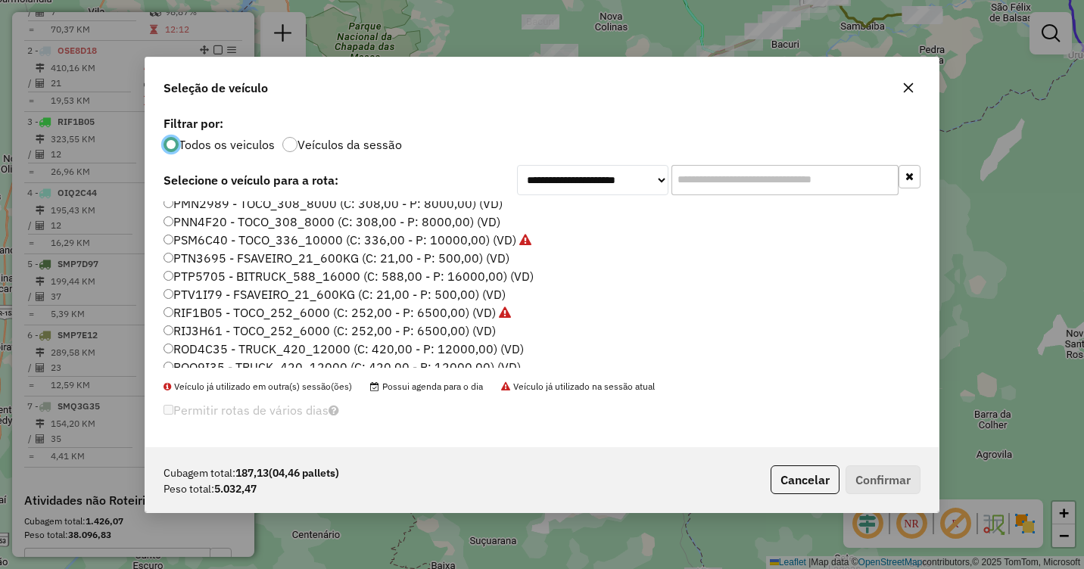
scroll to position [379, 0]
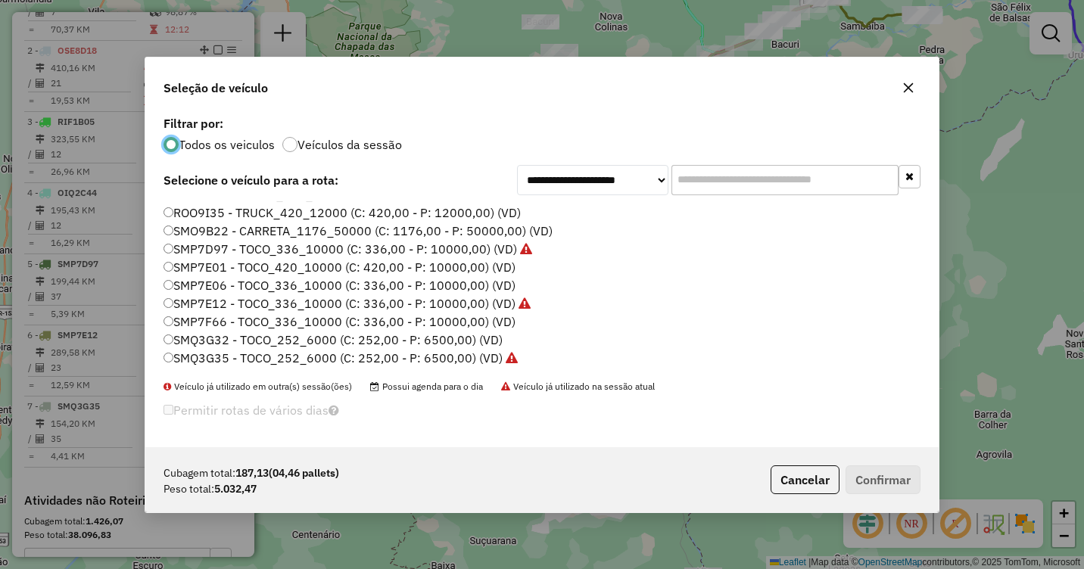
click at [211, 357] on label "SMQ3G35 - TOCO_252_6000 (C: 252,00 - P: 6500,00) (VD)" at bounding box center [341, 358] width 354 height 18
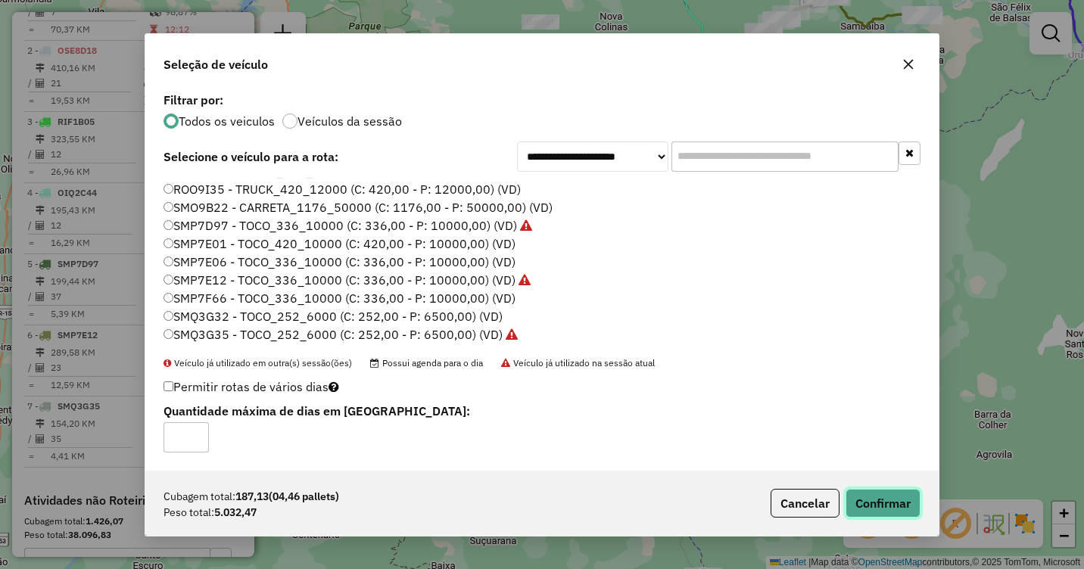
click at [884, 504] on button "Confirmar" at bounding box center [883, 503] width 75 height 29
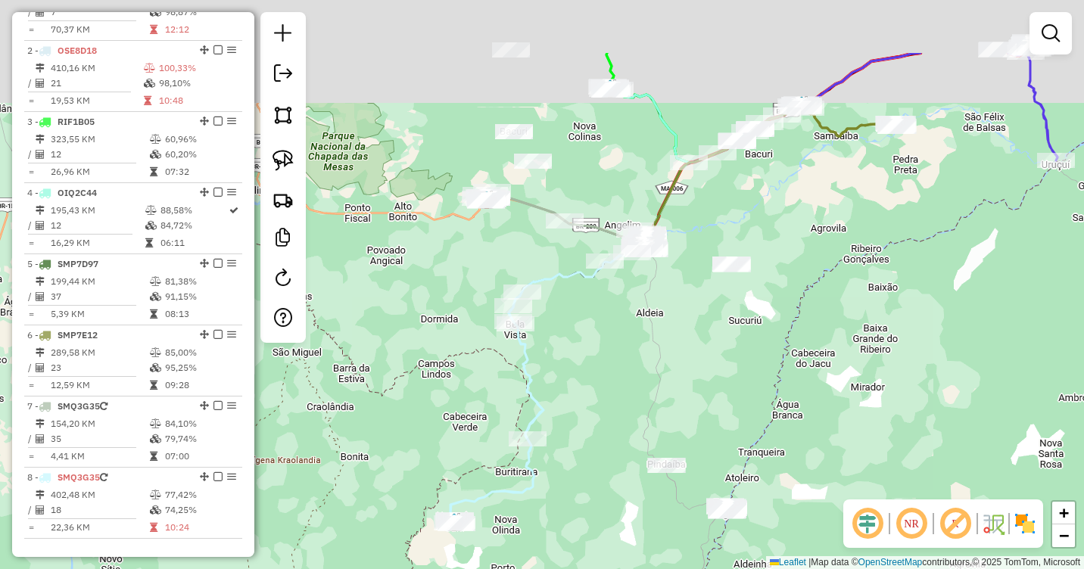
drag, startPoint x: 620, startPoint y: 207, endPoint x: 588, endPoint y: 329, distance: 126.7
click at [588, 329] on div "Janela de atendimento Grade de atendimento Capacidade Transportadoras Veículos …" at bounding box center [542, 284] width 1084 height 569
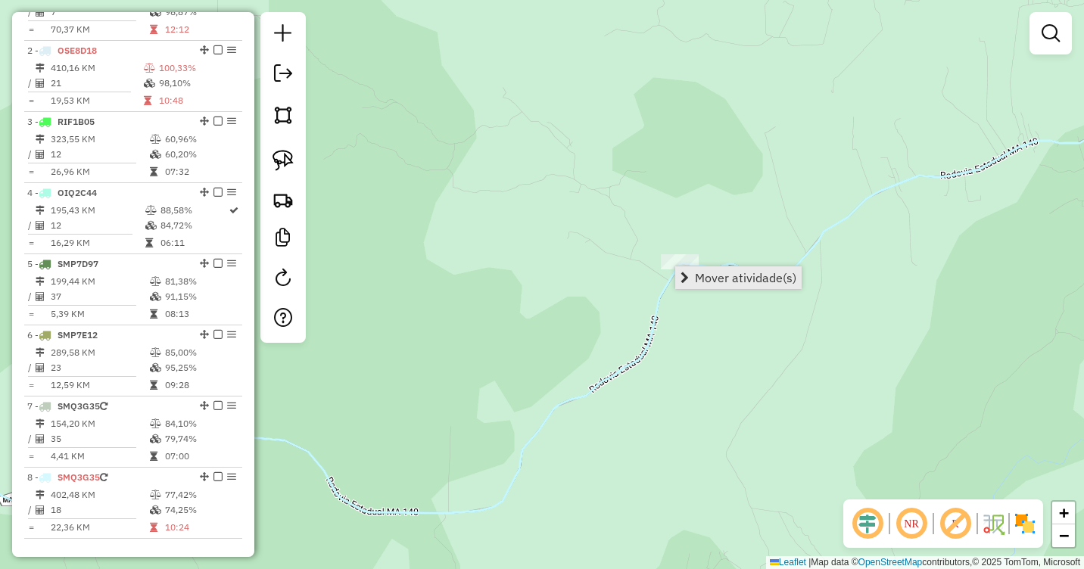
click at [713, 276] on span "Mover atividade(s)" at bounding box center [745, 278] width 101 height 12
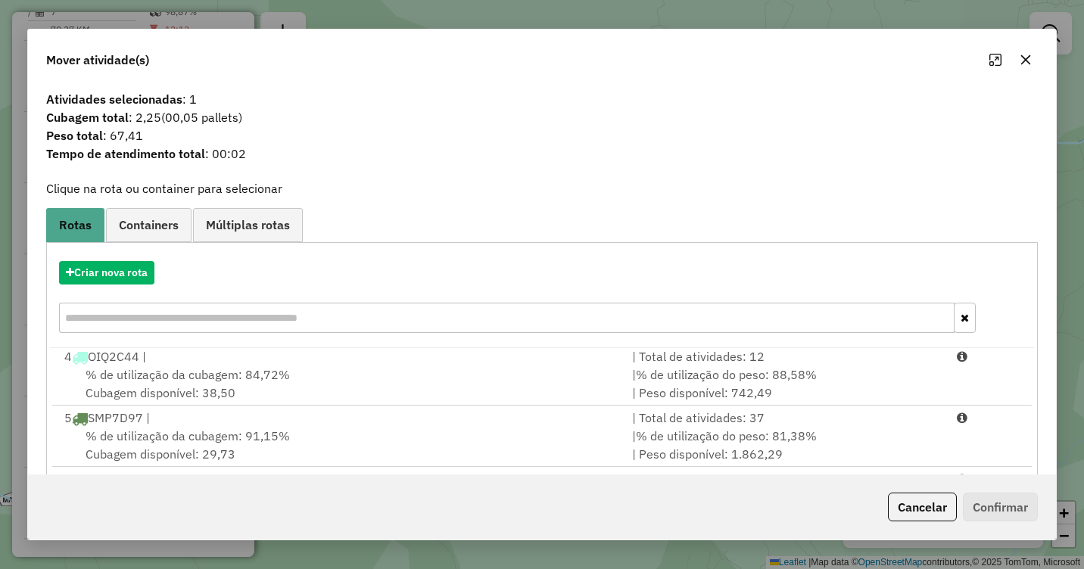
scroll to position [202, 0]
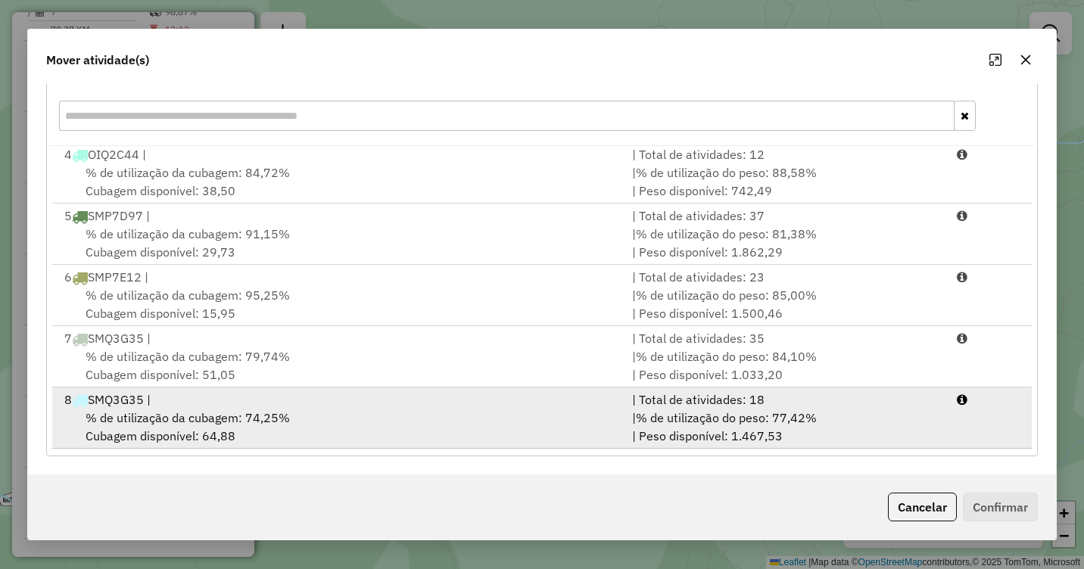
click at [200, 411] on span "% de utilização da cubagem: 74,25%" at bounding box center [188, 417] width 204 height 15
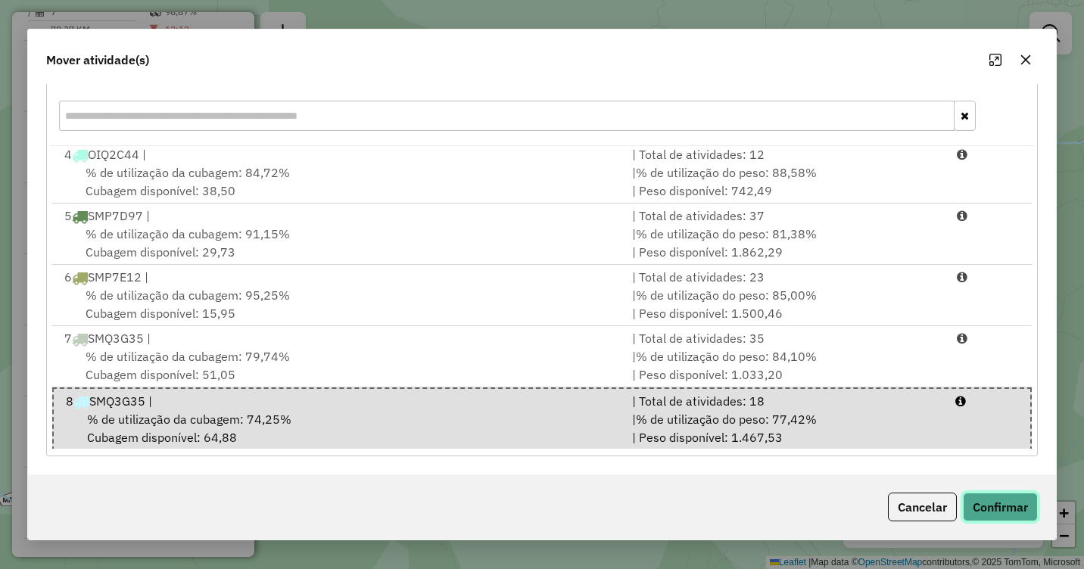
click at [1009, 505] on button "Confirmar" at bounding box center [1000, 507] width 75 height 29
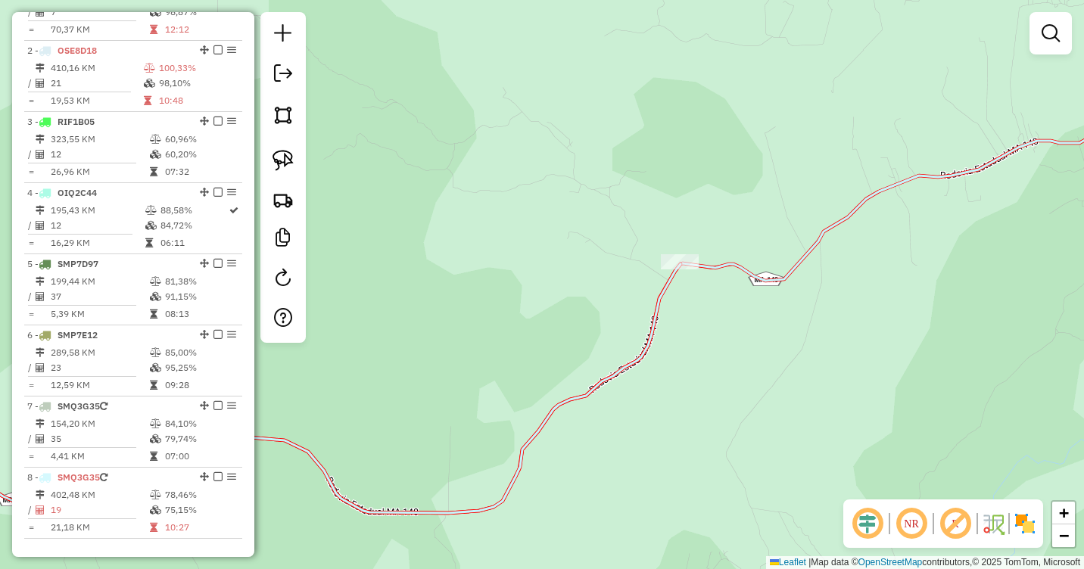
scroll to position [0, 0]
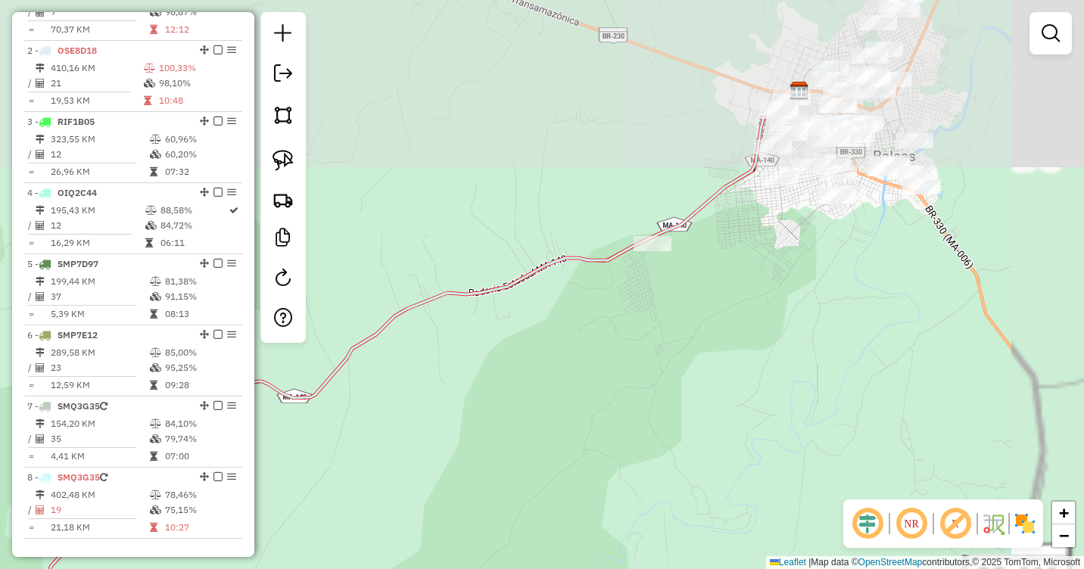
drag, startPoint x: 863, startPoint y: 204, endPoint x: 638, endPoint y: 435, distance: 322.3
click at [638, 435] on div "Janela de atendimento Grade de atendimento Capacidade Transportadoras Veículos …" at bounding box center [542, 284] width 1084 height 569
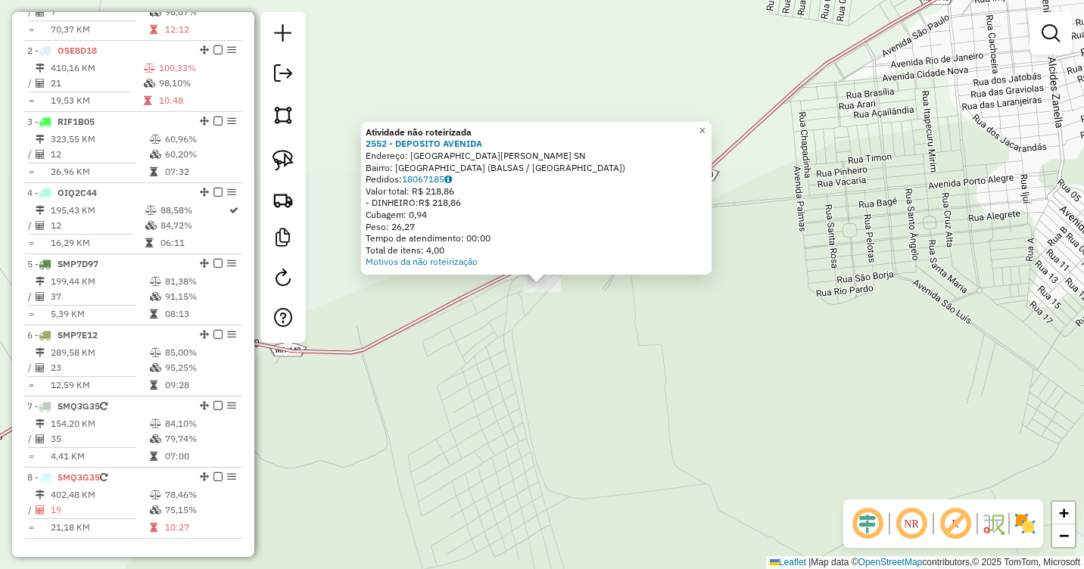
click at [549, 350] on div "Atividade não roteirizada 2552 - DEPOSITO AVENIDA Endereço: Avenida prade Alcid…" at bounding box center [542, 284] width 1084 height 569
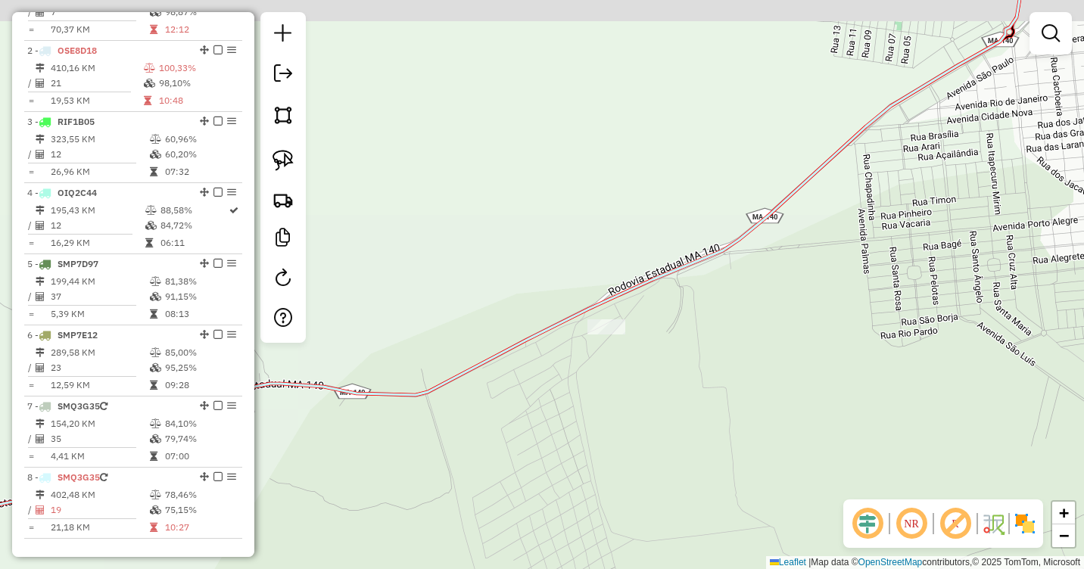
drag, startPoint x: 478, startPoint y: 186, endPoint x: 714, endPoint y: 308, distance: 266.2
click at [714, 307] on div "Janela de atendimento Grade de atendimento Capacidade Transportadoras Veículos …" at bounding box center [542, 284] width 1084 height 569
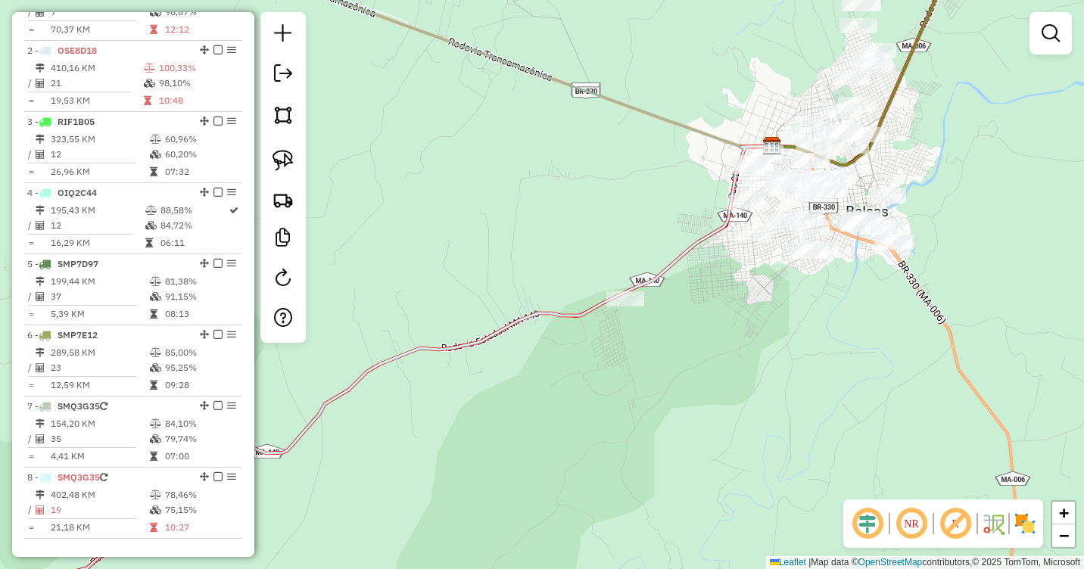
drag, startPoint x: 544, startPoint y: 235, endPoint x: 753, endPoint y: 383, distance: 256.3
click at [753, 383] on div "Janela de atendimento Grade de atendimento Capacidade Transportadoras Veículos …" at bounding box center [542, 284] width 1084 height 569
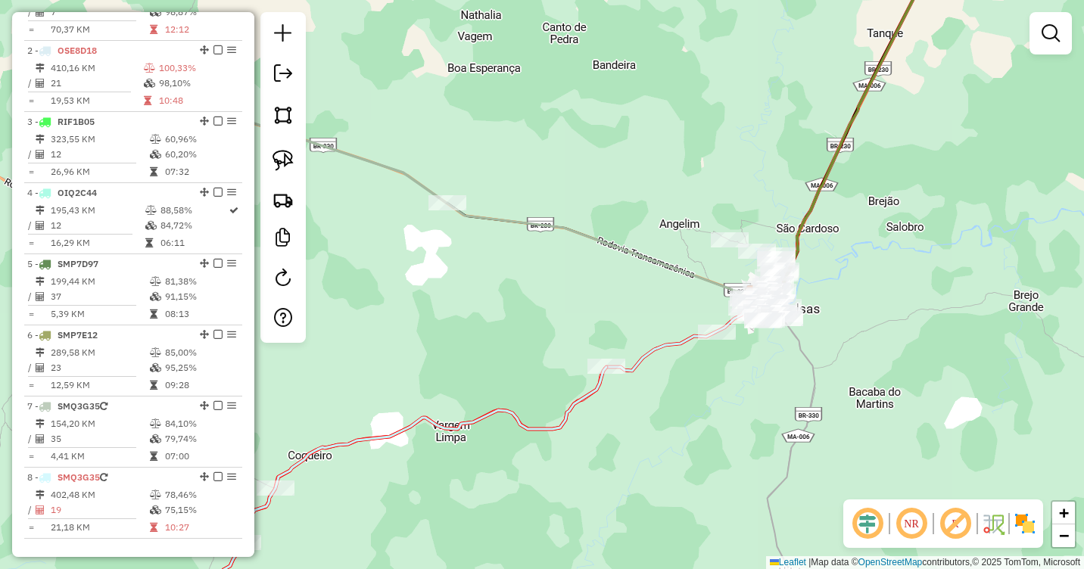
drag, startPoint x: 637, startPoint y: 307, endPoint x: 701, endPoint y: 325, distance: 66.9
click at [701, 325] on div "Janela de atendimento Grade de atendimento Capacidade Transportadoras Veículos …" at bounding box center [542, 284] width 1084 height 569
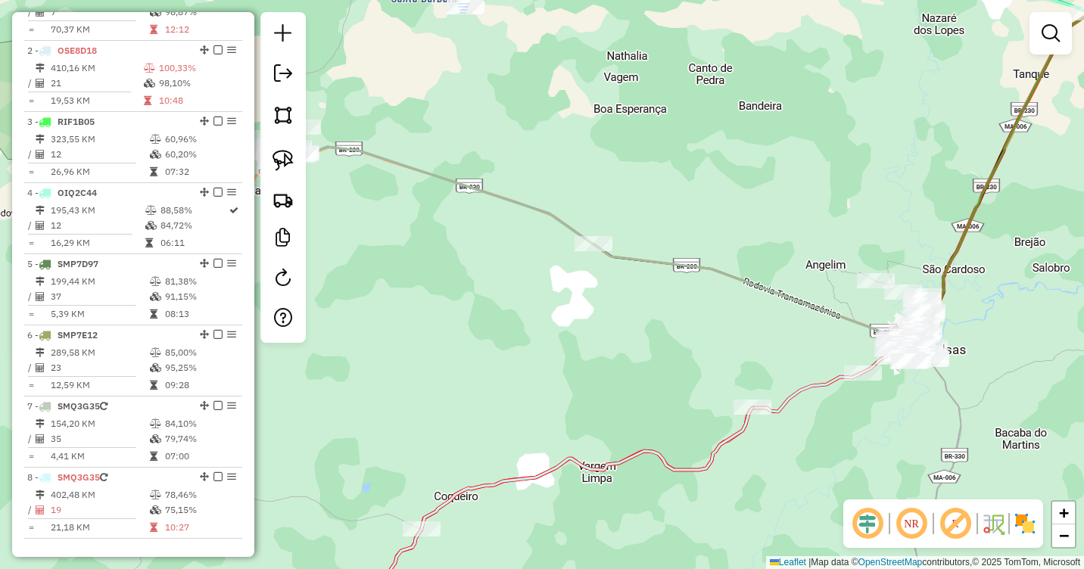
drag, startPoint x: 515, startPoint y: 277, endPoint x: 645, endPoint y: 301, distance: 132.5
click at [645, 301] on div "Janela de atendimento Grade de atendimento Capacidade Transportadoras Veículos …" at bounding box center [542, 284] width 1084 height 569
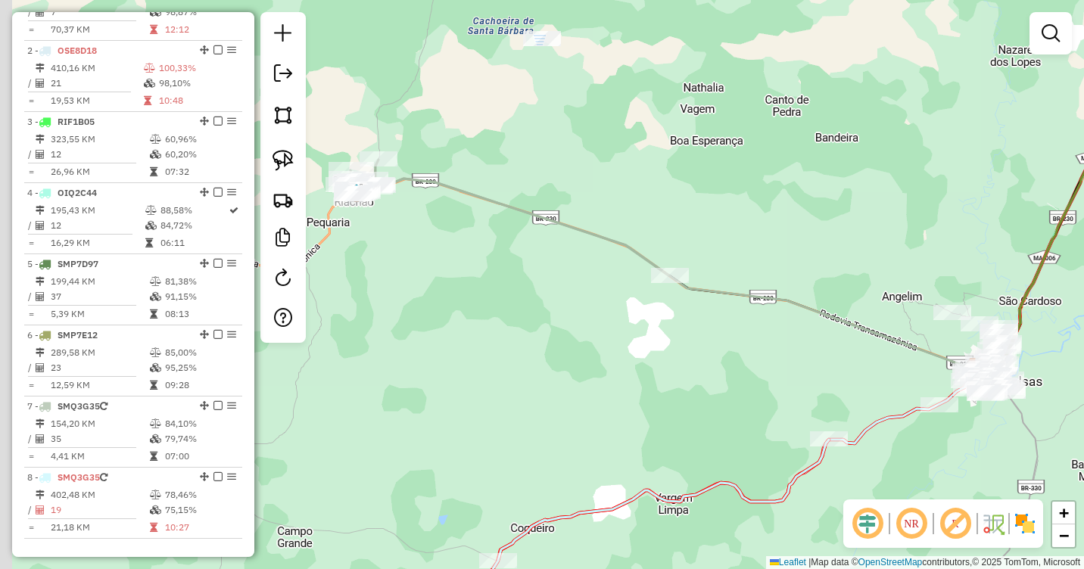
drag, startPoint x: 555, startPoint y: 270, endPoint x: 625, endPoint y: 287, distance: 72.4
click at [625, 287] on div "Janela de atendimento Grade de atendimento Capacidade Transportadoras Veículos …" at bounding box center [542, 284] width 1084 height 569
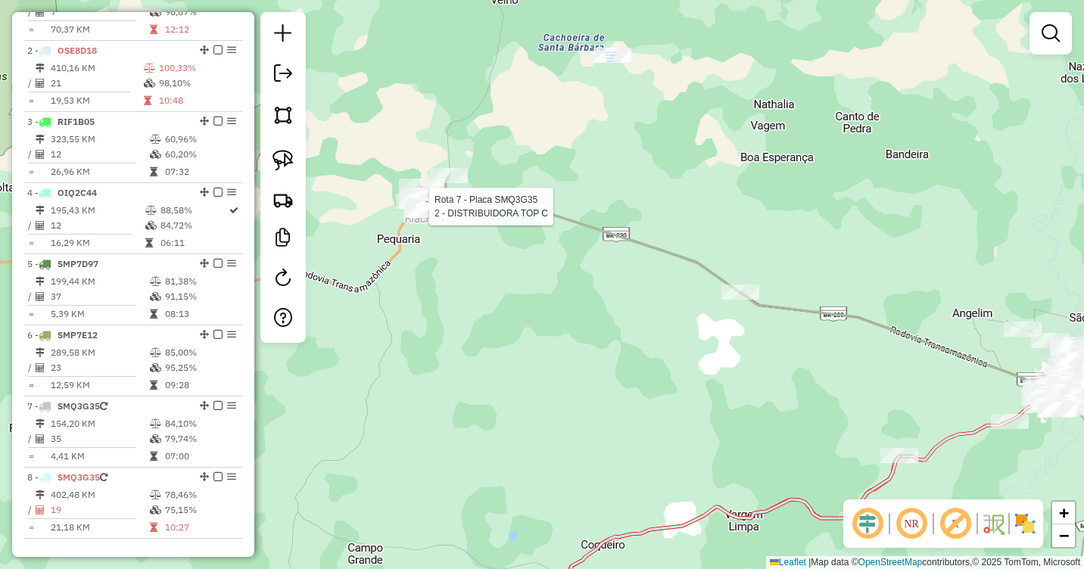
select select "**********"
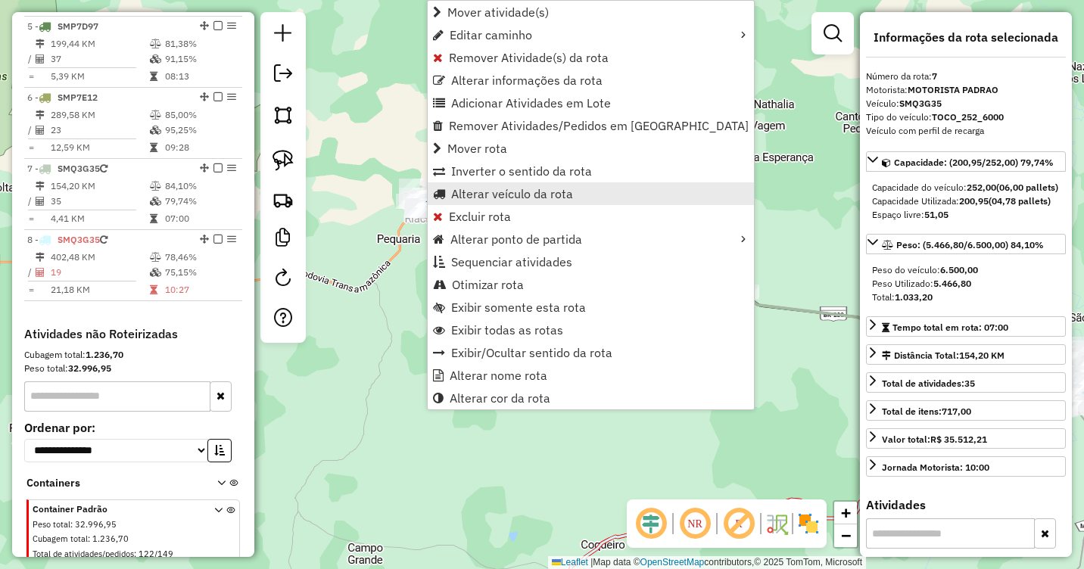
scroll to position [909, 0]
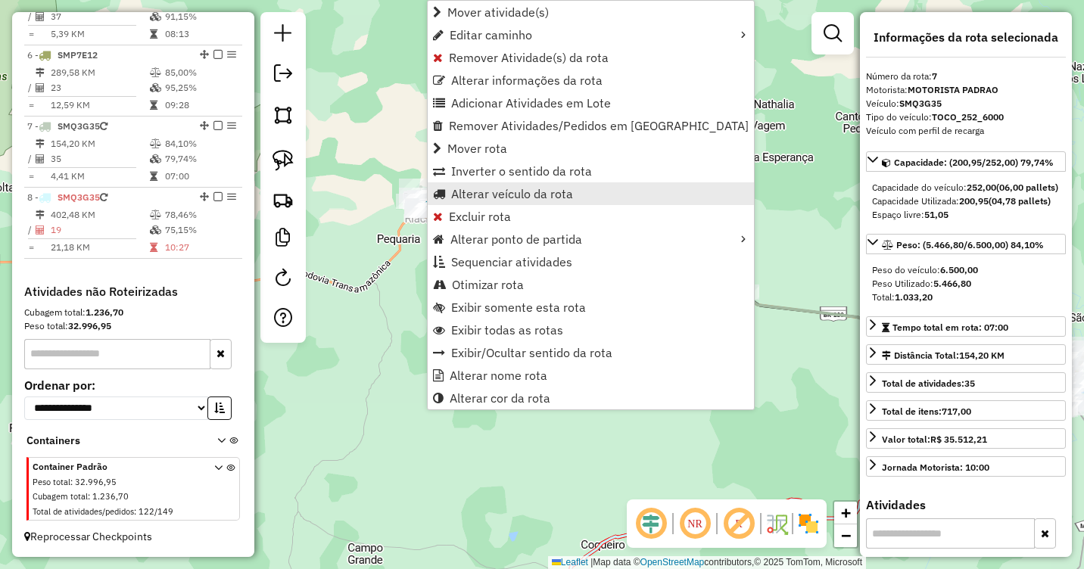
click at [509, 188] on span "Alterar veículo da rota" at bounding box center [512, 194] width 122 height 12
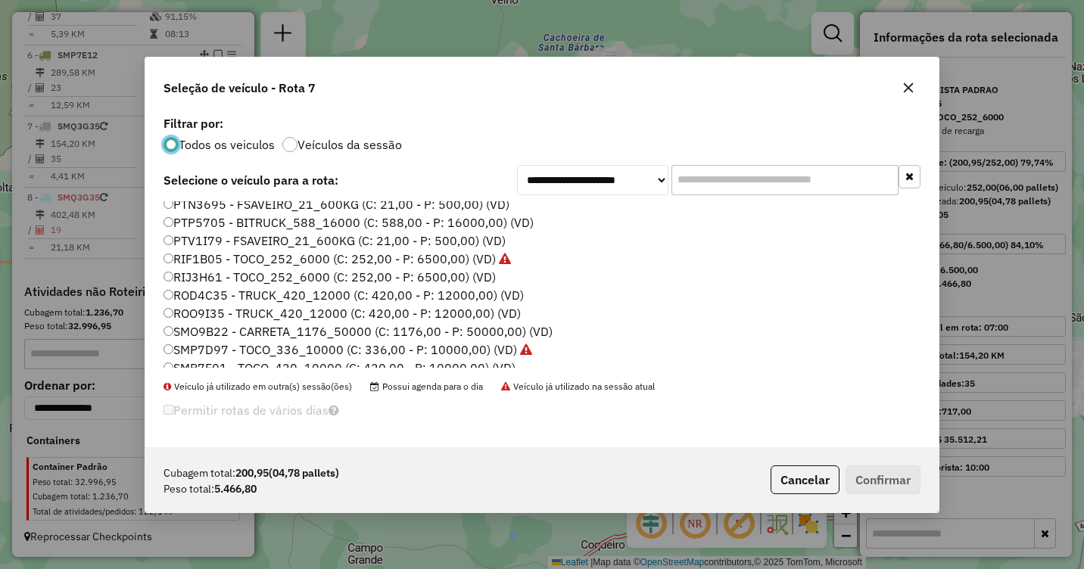
scroll to position [303, 0]
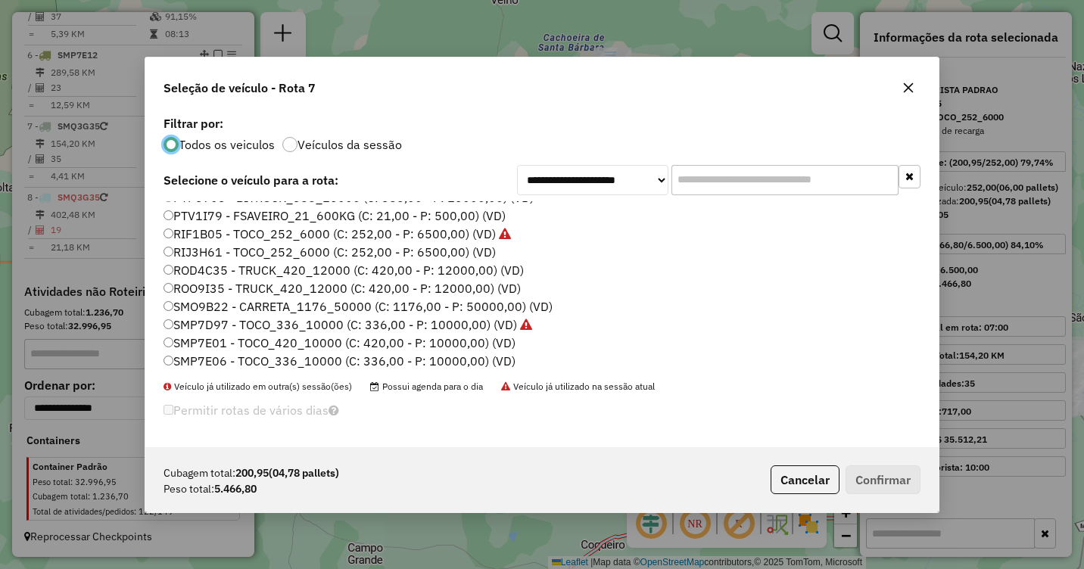
click at [181, 359] on label "SMP7E06 - TOCO_336_10000 (C: 336,00 - P: 10000,00) (VD)" at bounding box center [340, 361] width 352 height 18
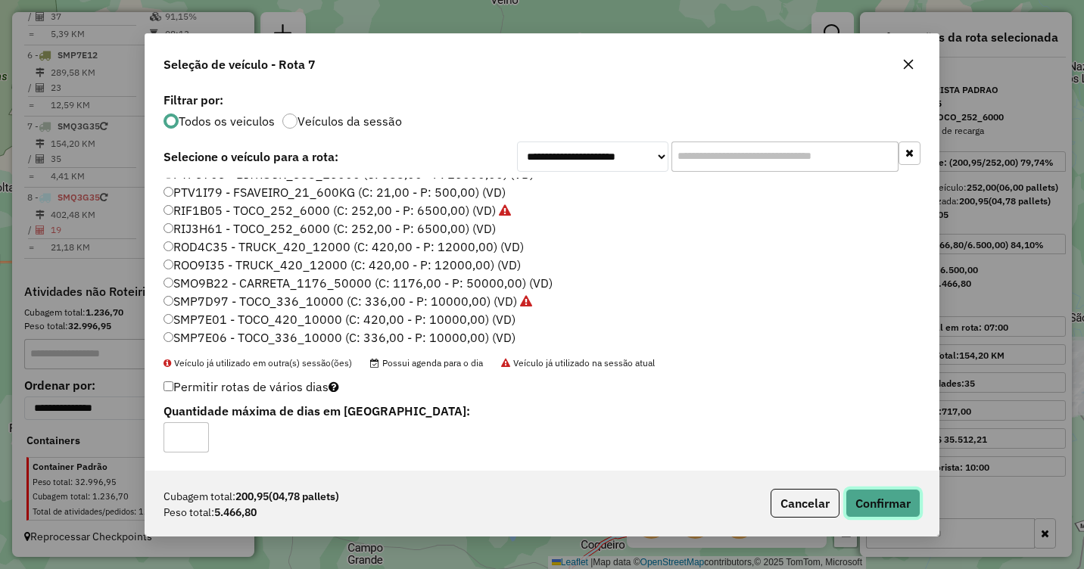
click at [887, 508] on button "Confirmar" at bounding box center [883, 503] width 75 height 29
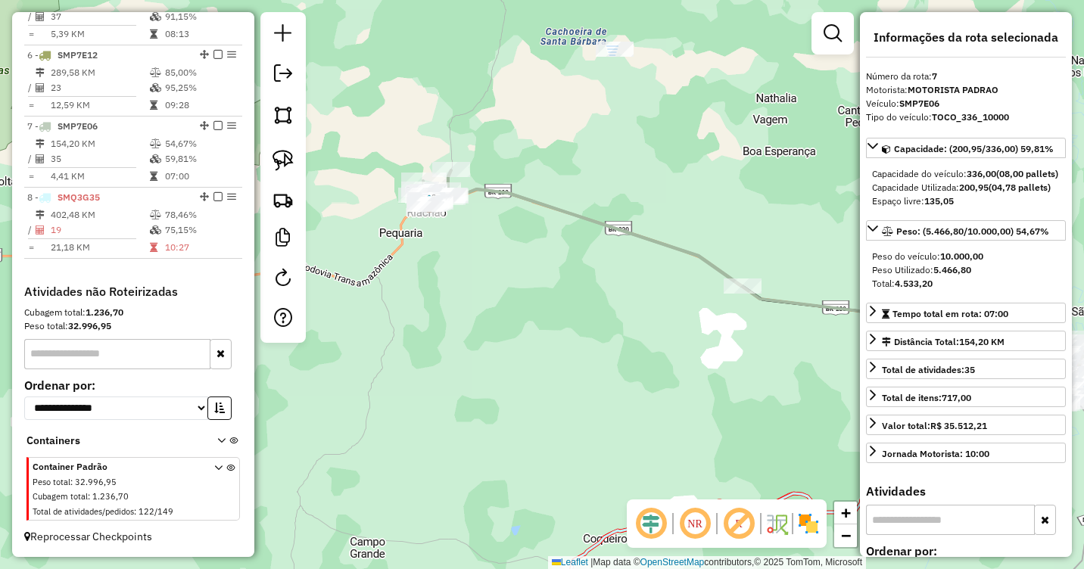
drag, startPoint x: 588, startPoint y: 382, endPoint x: 319, endPoint y: 265, distance: 293.0
click at [319, 265] on div "Janela de atendimento Grade de atendimento Capacidade Transportadoras Veículos …" at bounding box center [542, 284] width 1084 height 569
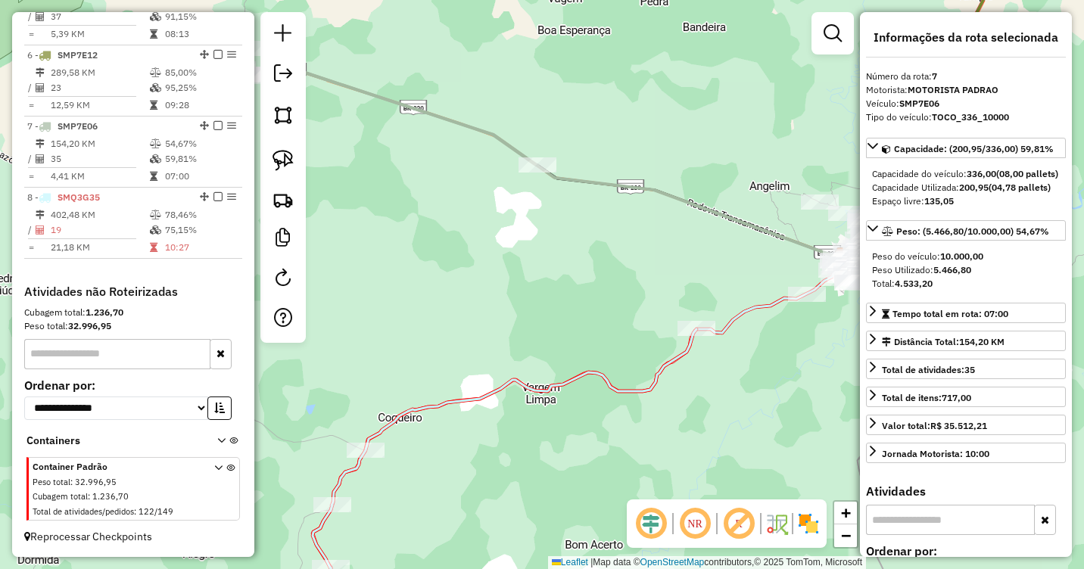
drag, startPoint x: 422, startPoint y: 282, endPoint x: 688, endPoint y: 323, distance: 269.7
click at [412, 267] on div "Janela de atendimento Grade de atendimento Capacidade Transportadoras Veículos …" at bounding box center [542, 284] width 1084 height 569
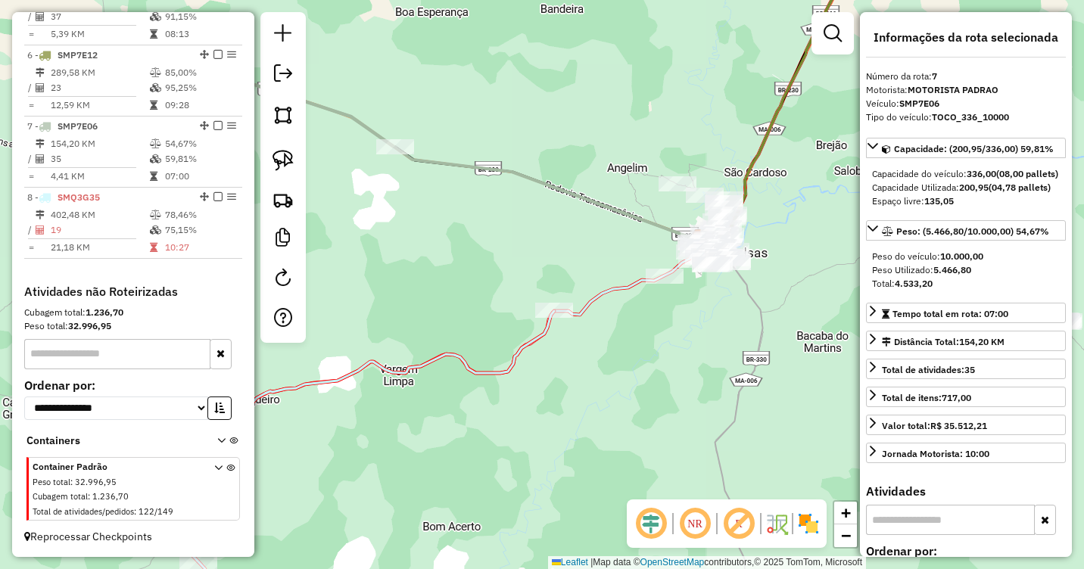
drag, startPoint x: 766, startPoint y: 348, endPoint x: 613, endPoint y: 326, distance: 154.5
click at [622, 343] on div "Janela de atendimento Grade de atendimento Capacidade Transportadoras Veículos …" at bounding box center [542, 284] width 1084 height 569
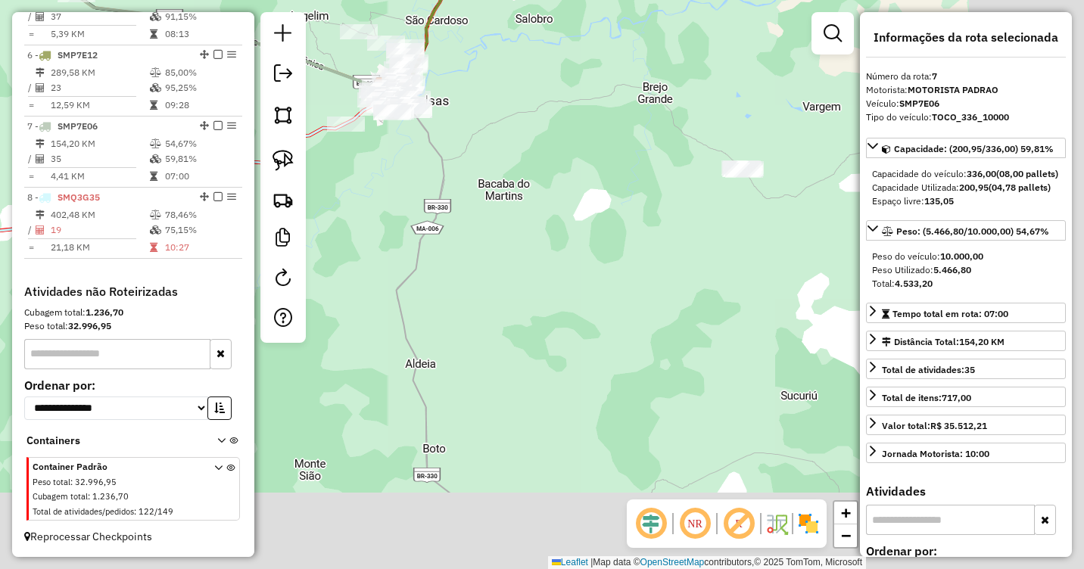
drag, startPoint x: 783, startPoint y: 340, endPoint x: 503, endPoint y: 189, distance: 318.5
click at [504, 179] on div "Janela de atendimento Grade de atendimento Capacidade Transportadoras Veículos …" at bounding box center [542, 284] width 1084 height 569
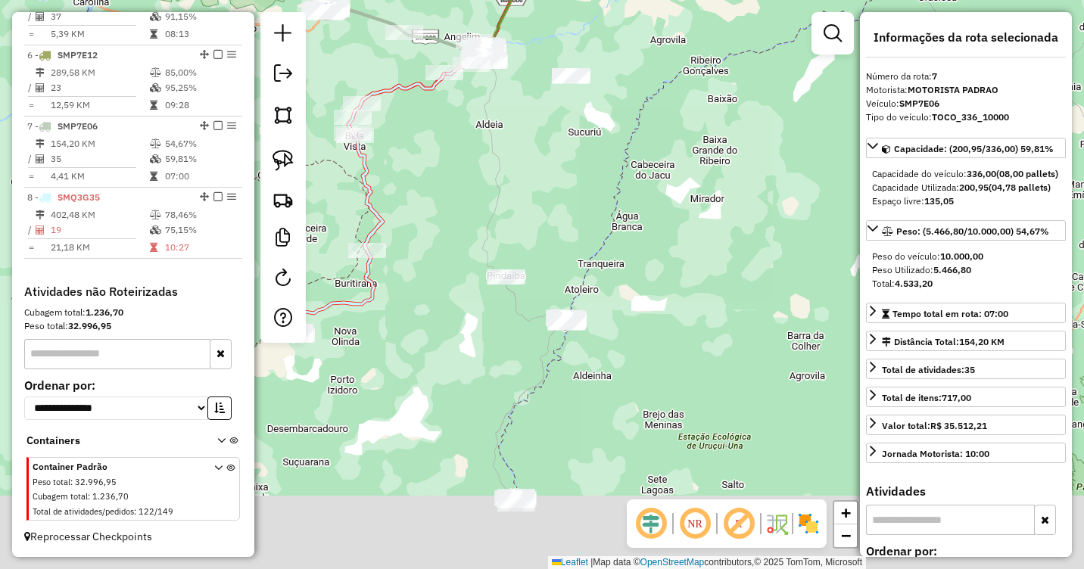
drag, startPoint x: 605, startPoint y: 327, endPoint x: 607, endPoint y: 191, distance: 136.3
click at [607, 191] on div "Janela de atendimento Grade de atendimento Capacidade Transportadoras Veículos …" at bounding box center [542, 284] width 1084 height 569
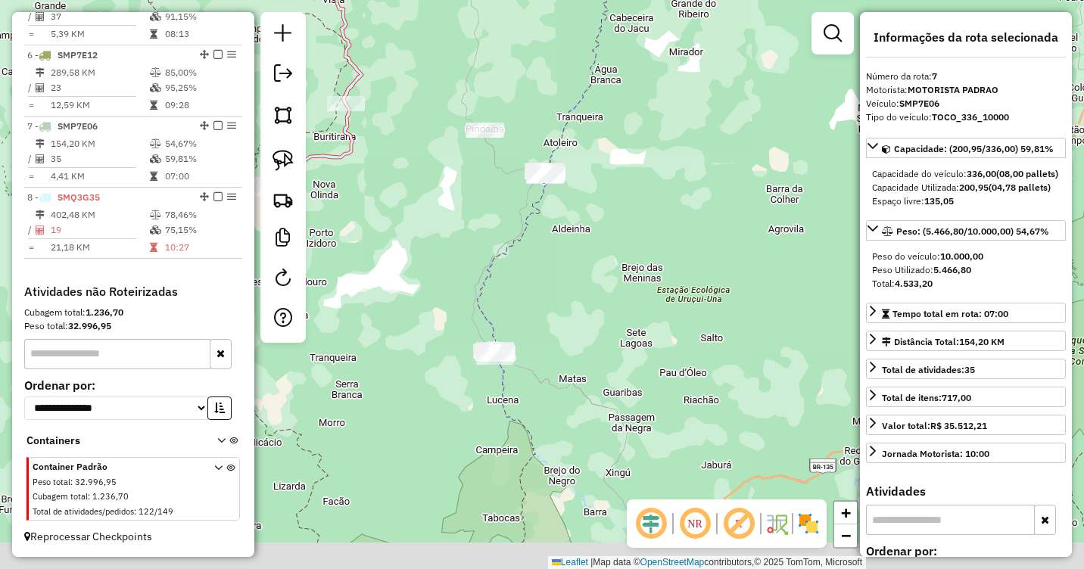
drag, startPoint x: 615, startPoint y: 201, endPoint x: 593, endPoint y: 62, distance: 140.3
click at [593, 63] on div "Janela de atendimento Grade de atendimento Capacidade Transportadoras Veículos …" at bounding box center [542, 284] width 1084 height 569
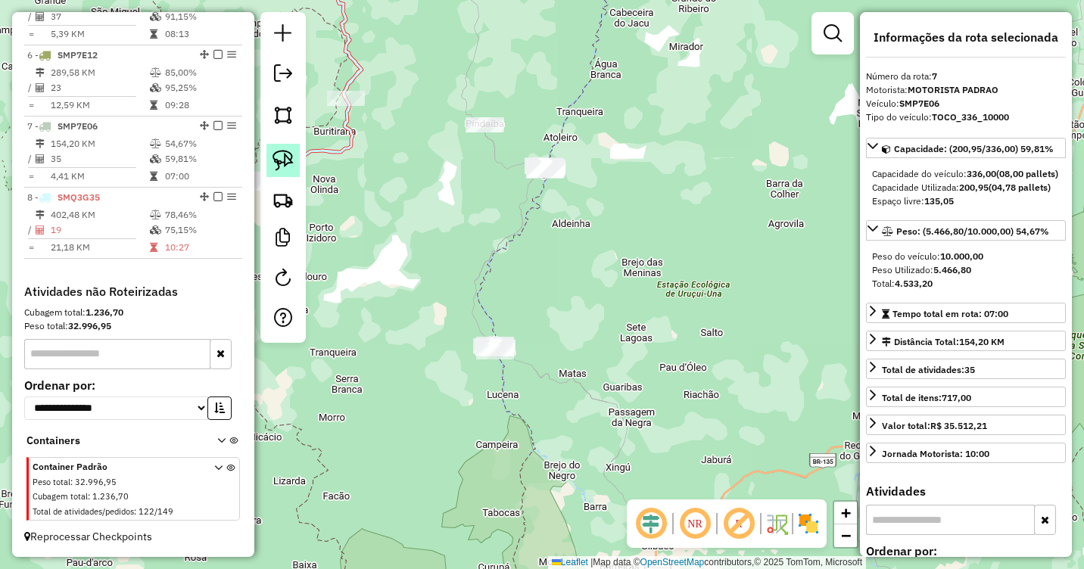
click at [280, 161] on img at bounding box center [283, 160] width 21 height 21
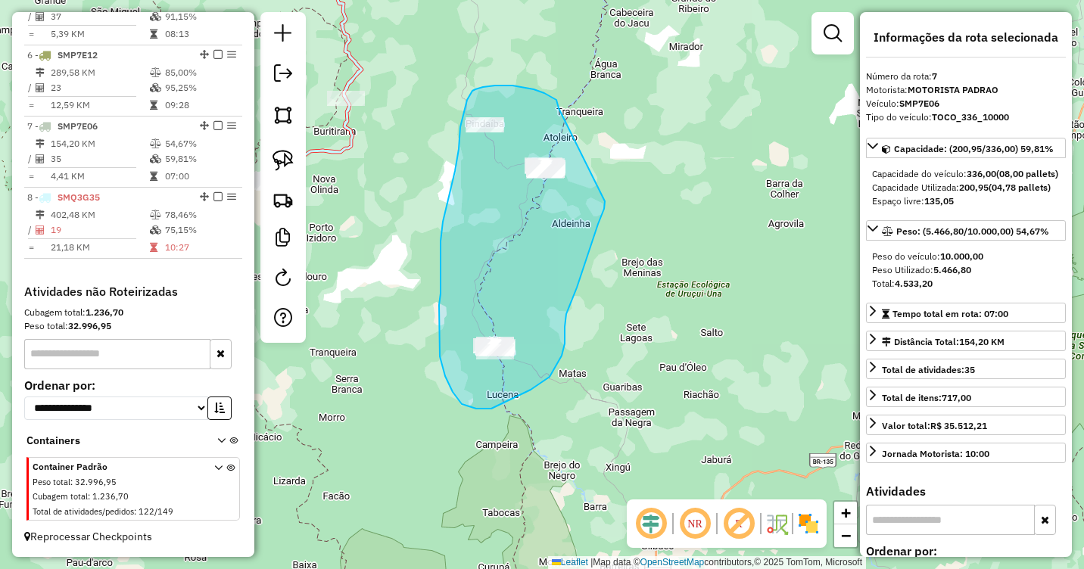
drag, startPoint x: 557, startPoint y: 100, endPoint x: 605, endPoint y: 201, distance: 111.8
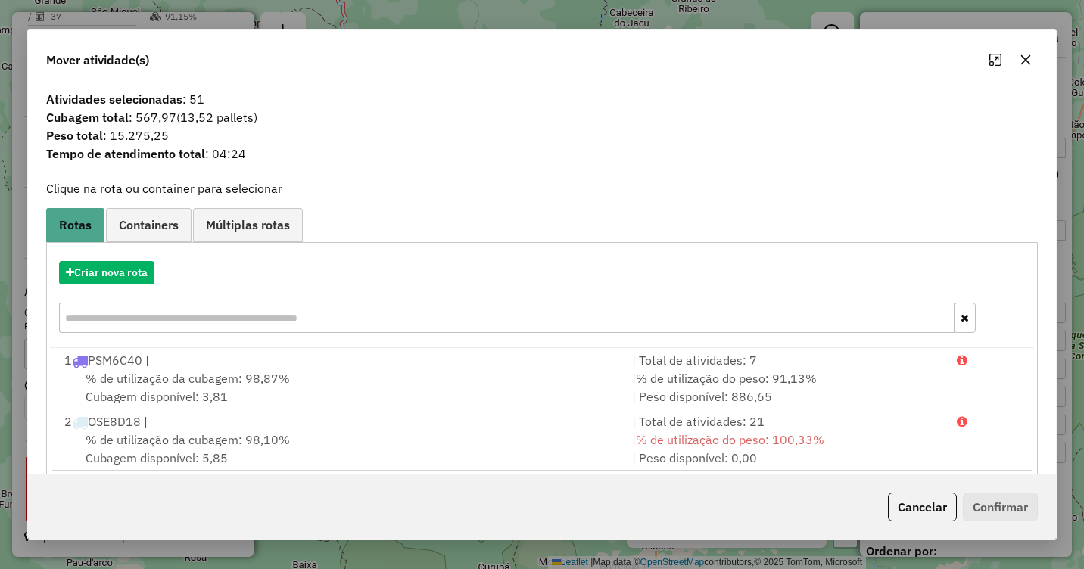
click at [1031, 58] on icon "button" at bounding box center [1026, 60] width 12 height 12
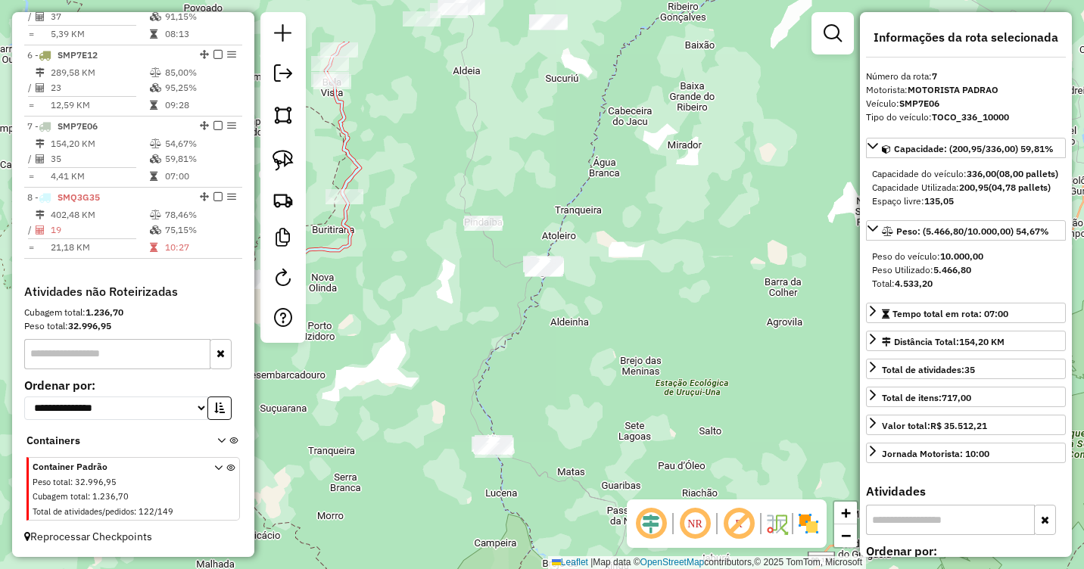
drag, startPoint x: 596, startPoint y: 221, endPoint x: 599, endPoint y: 334, distance: 112.9
click at [599, 334] on div "Janela de atendimento Grade de atendimento Capacidade Transportadoras Veículos …" at bounding box center [542, 284] width 1084 height 569
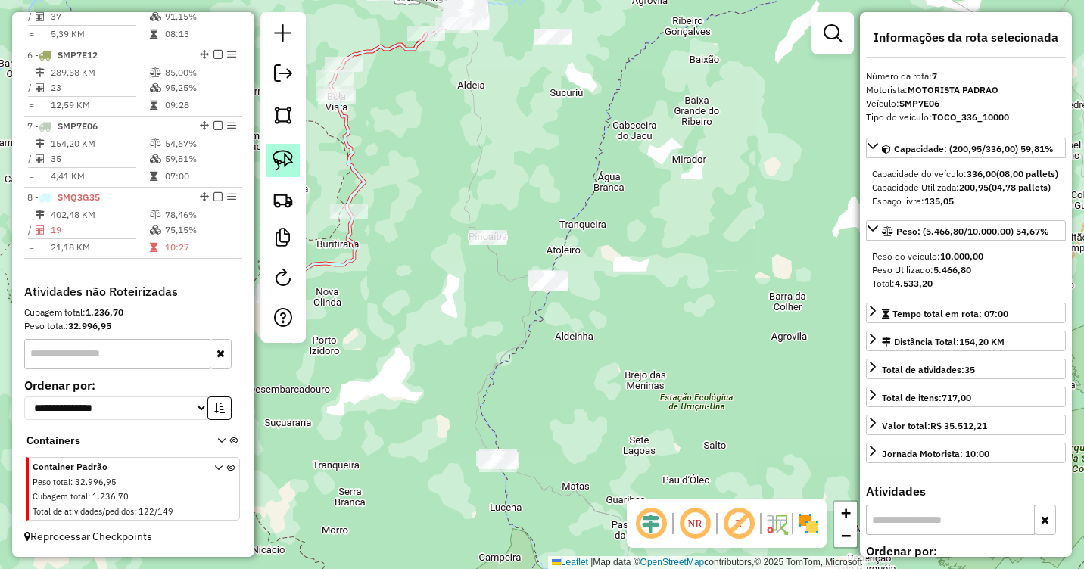
click at [285, 161] on img at bounding box center [283, 160] width 21 height 21
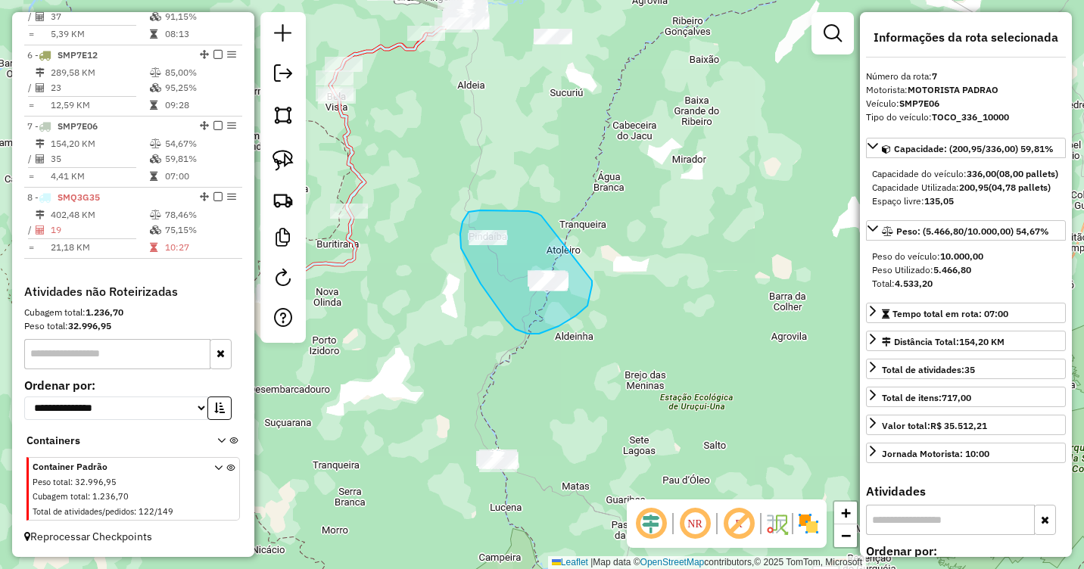
drag, startPoint x: 540, startPoint y: 215, endPoint x: 591, endPoint y: 265, distance: 71.8
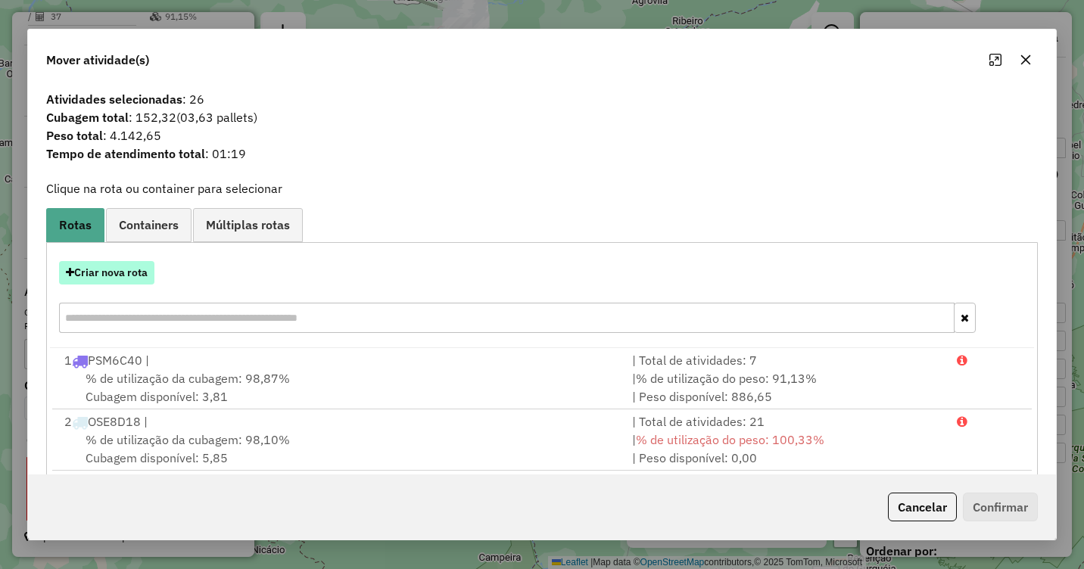
click at [114, 270] on button "Criar nova rota" at bounding box center [106, 272] width 95 height 23
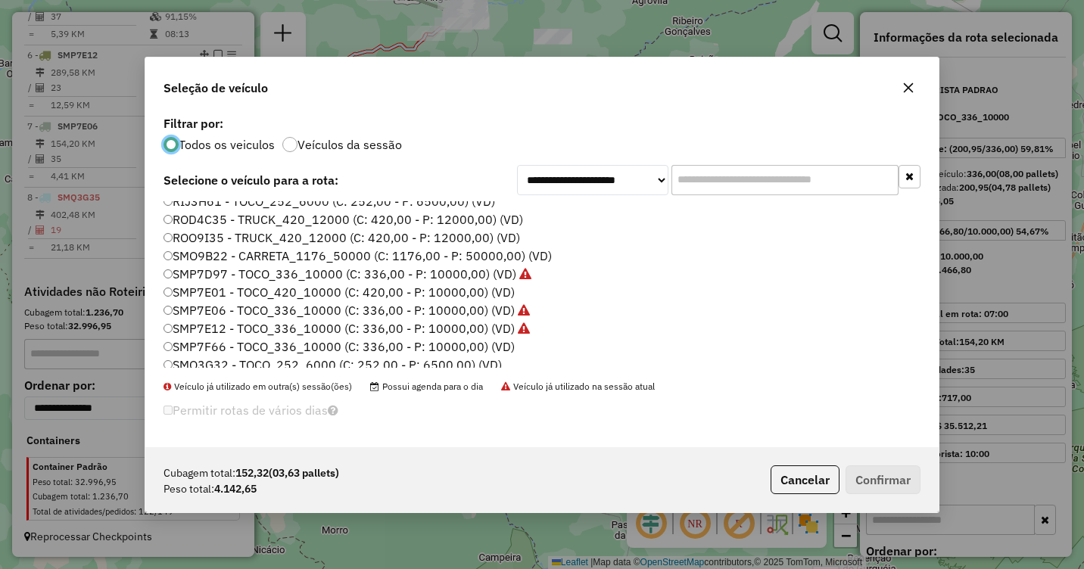
scroll to position [379, 0]
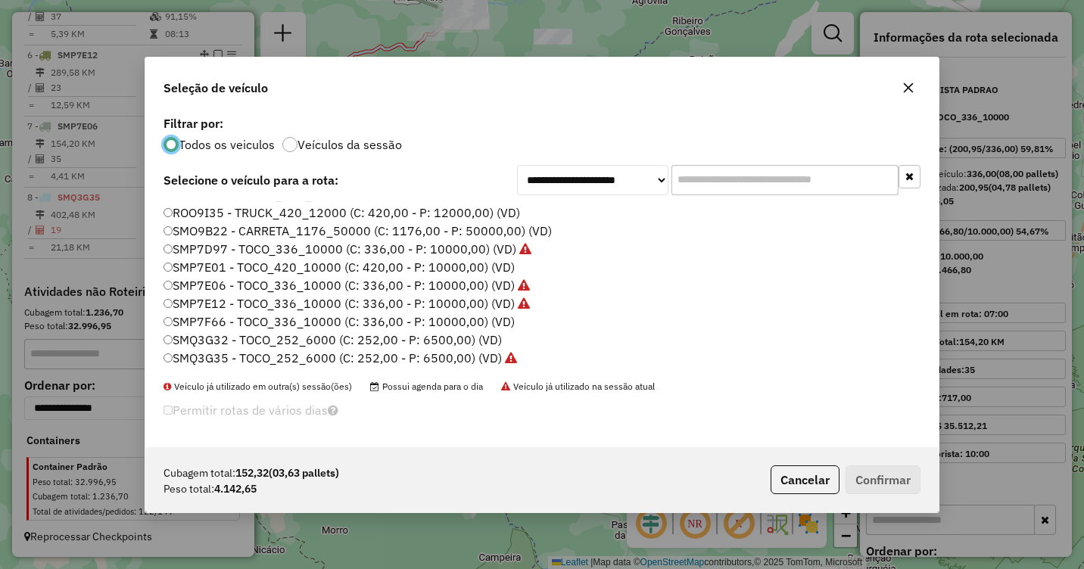
click at [193, 316] on label "SMP7F66 - TOCO_336_10000 (C: 336,00 - P: 10000,00) (VD)" at bounding box center [339, 322] width 351 height 18
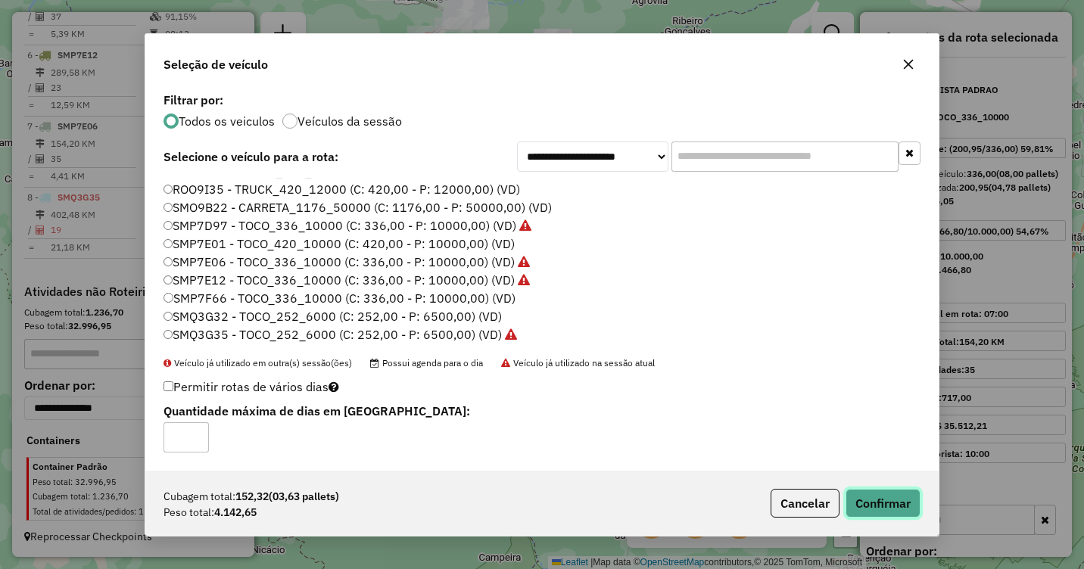
click at [887, 509] on button "Confirmar" at bounding box center [883, 503] width 75 height 29
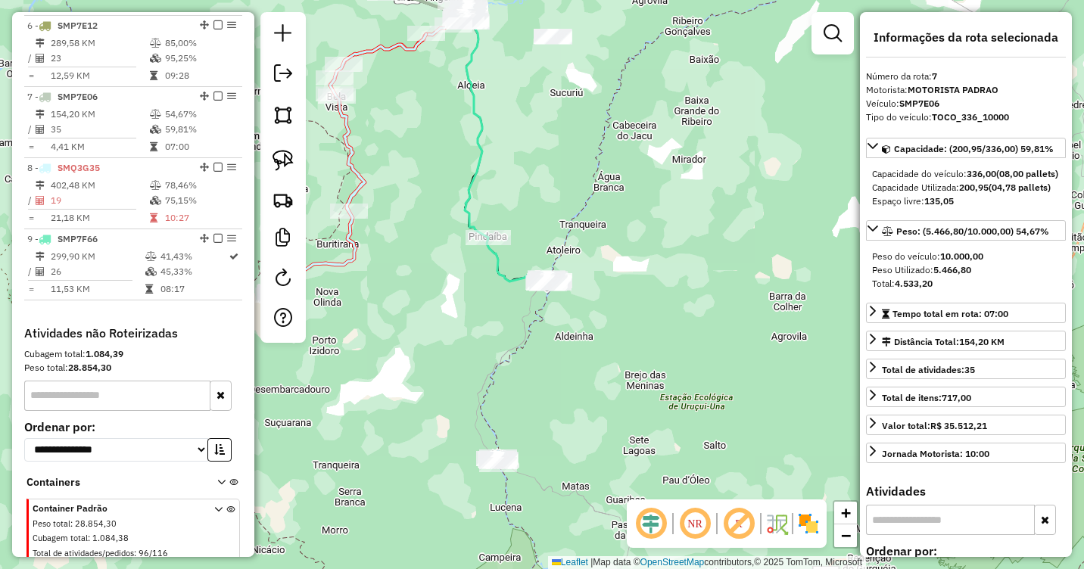
scroll to position [980, 0]
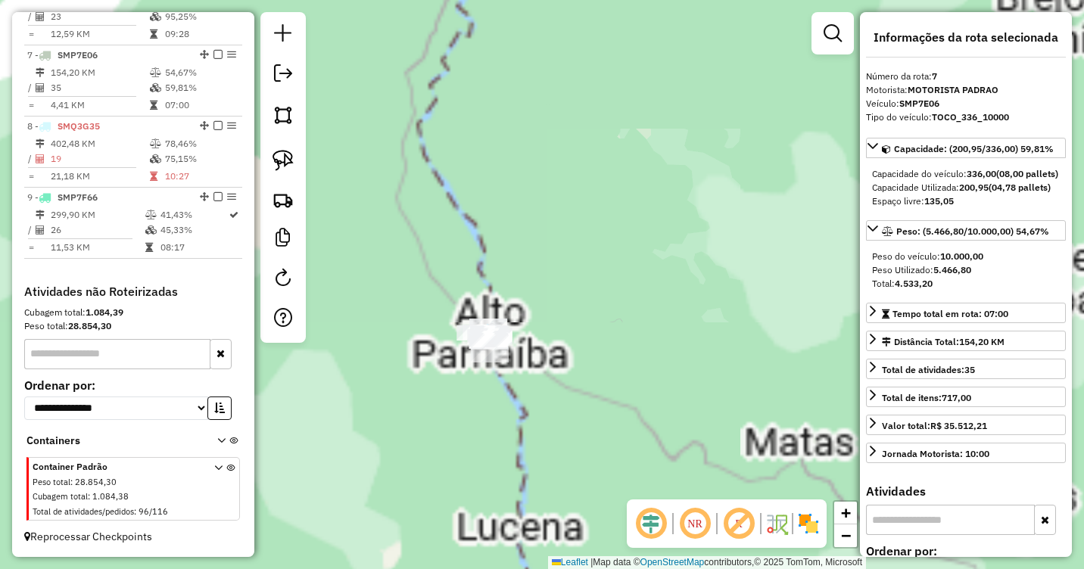
drag, startPoint x: 522, startPoint y: 461, endPoint x: 545, endPoint y: 344, distance: 119.5
click at [594, 345] on div "Janela de atendimento Grade de atendimento Capacidade Transportadoras Veículos …" at bounding box center [542, 284] width 1084 height 569
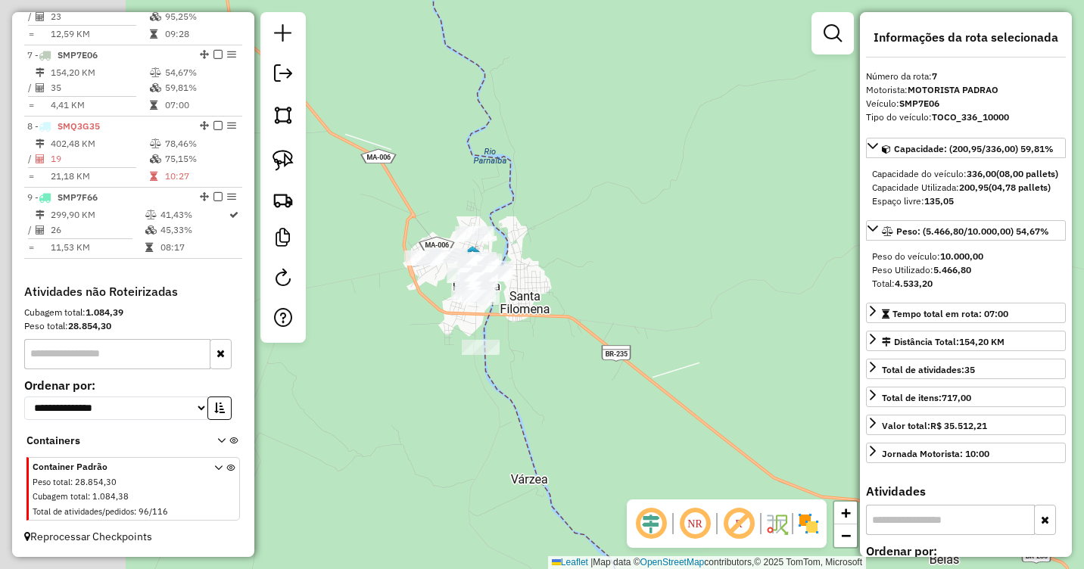
drag, startPoint x: 455, startPoint y: 331, endPoint x: 614, endPoint y: 289, distance: 164.4
click at [614, 289] on div "Janela de atendimento Grade de atendimento Capacidade Transportadoras Veículos …" at bounding box center [542, 284] width 1084 height 569
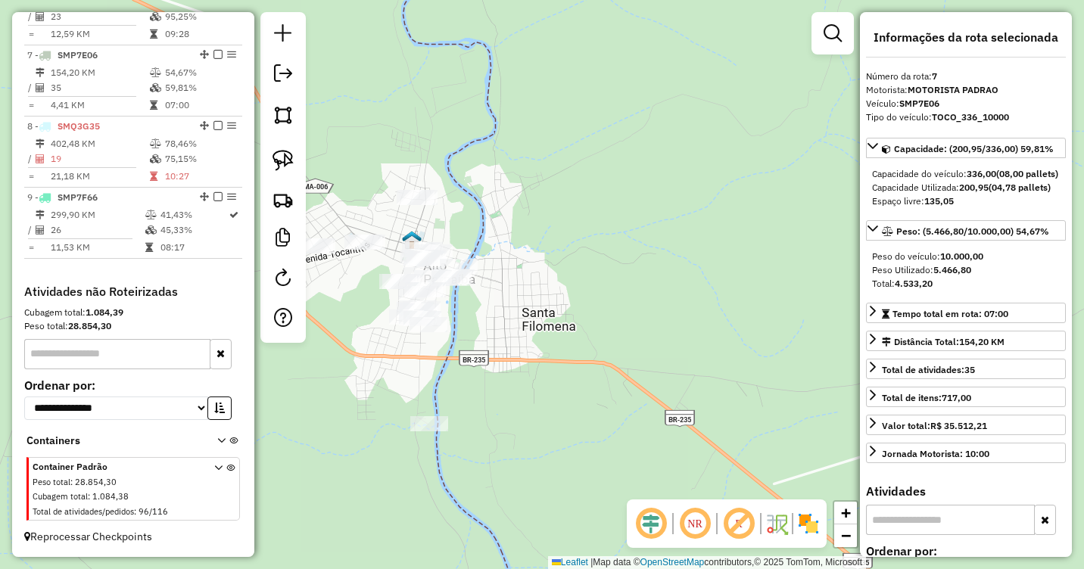
drag, startPoint x: 505, startPoint y: 306, endPoint x: 582, endPoint y: 261, distance: 89.2
click at [582, 261] on div "Janela de atendimento Grade de atendimento Capacidade Transportadoras Veículos …" at bounding box center [542, 284] width 1084 height 569
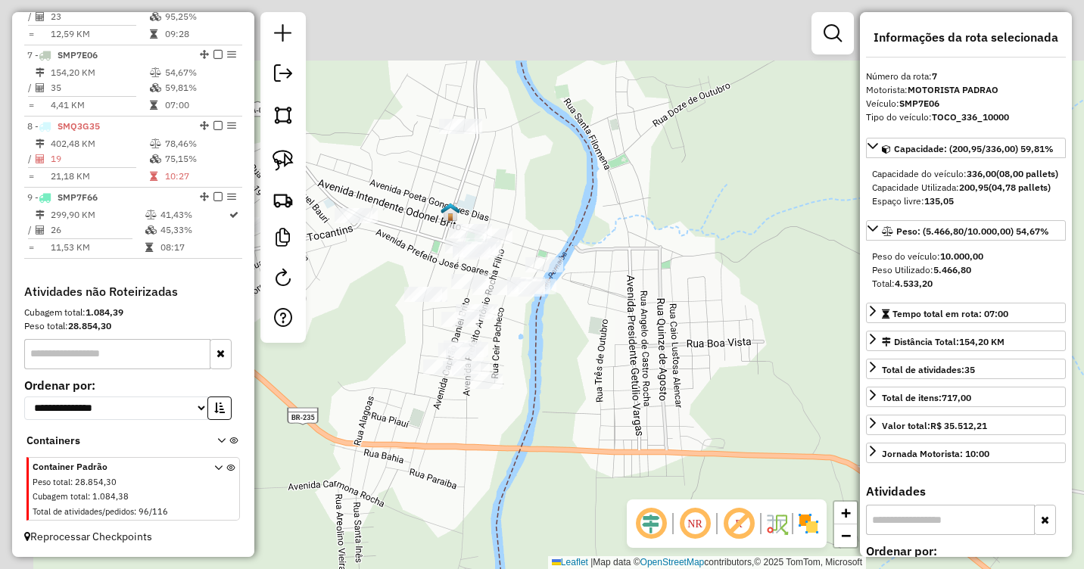
drag, startPoint x: 524, startPoint y: 273, endPoint x: 593, endPoint y: 360, distance: 111.0
click at [593, 360] on div "Janela de atendimento Grade de atendimento Capacidade Transportadoras Veículos …" at bounding box center [542, 284] width 1084 height 569
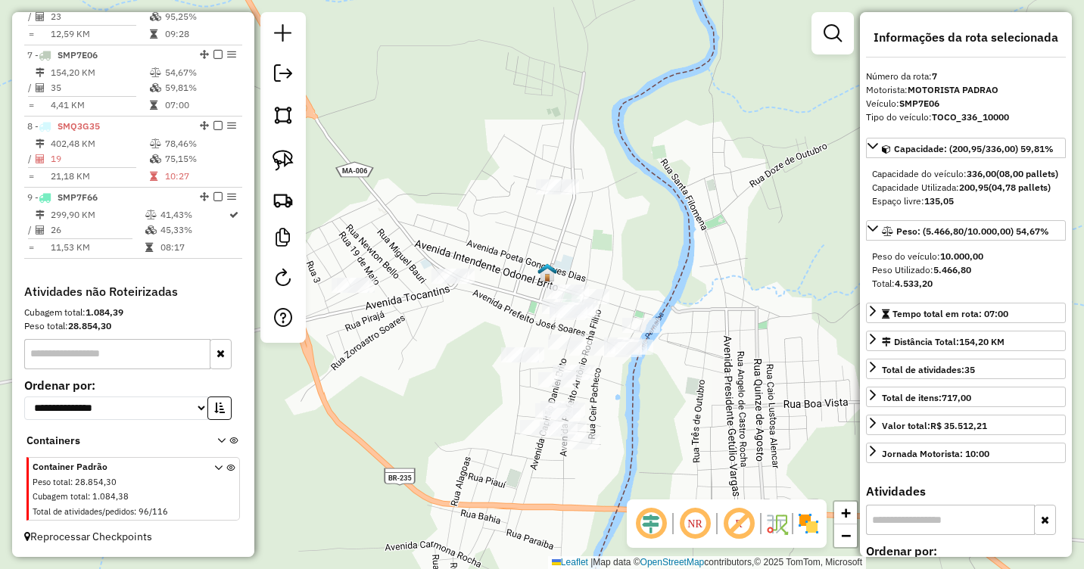
drag, startPoint x: 596, startPoint y: 365, endPoint x: 675, endPoint y: 402, distance: 87.7
click at [675, 402] on div "Janela de atendimento Grade de atendimento Capacidade Transportadoras Veículos …" at bounding box center [542, 284] width 1084 height 569
click at [283, 161] on img at bounding box center [283, 160] width 21 height 21
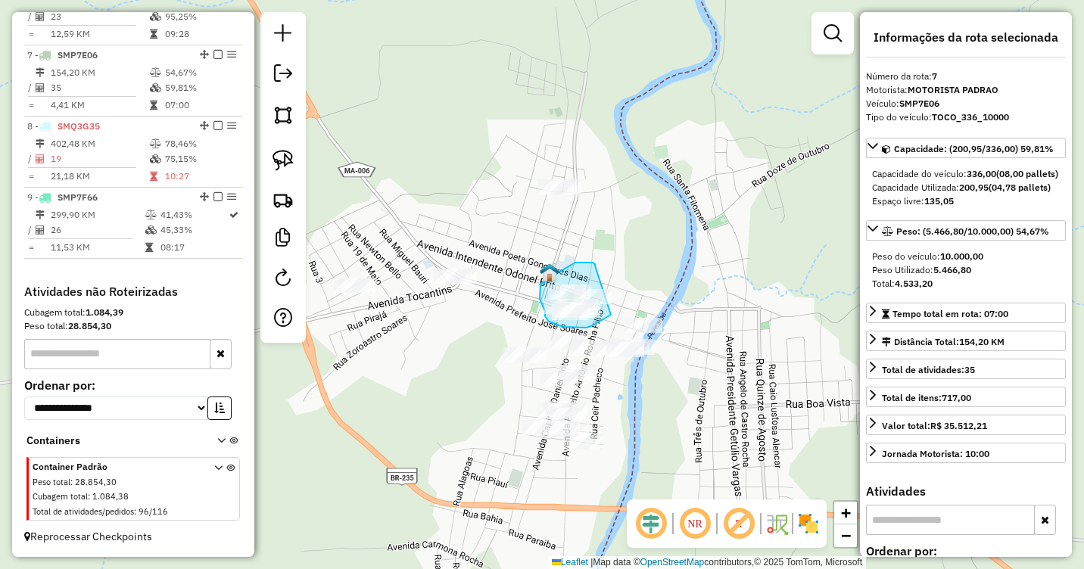
drag, startPoint x: 595, startPoint y: 266, endPoint x: 614, endPoint y: 313, distance: 51.3
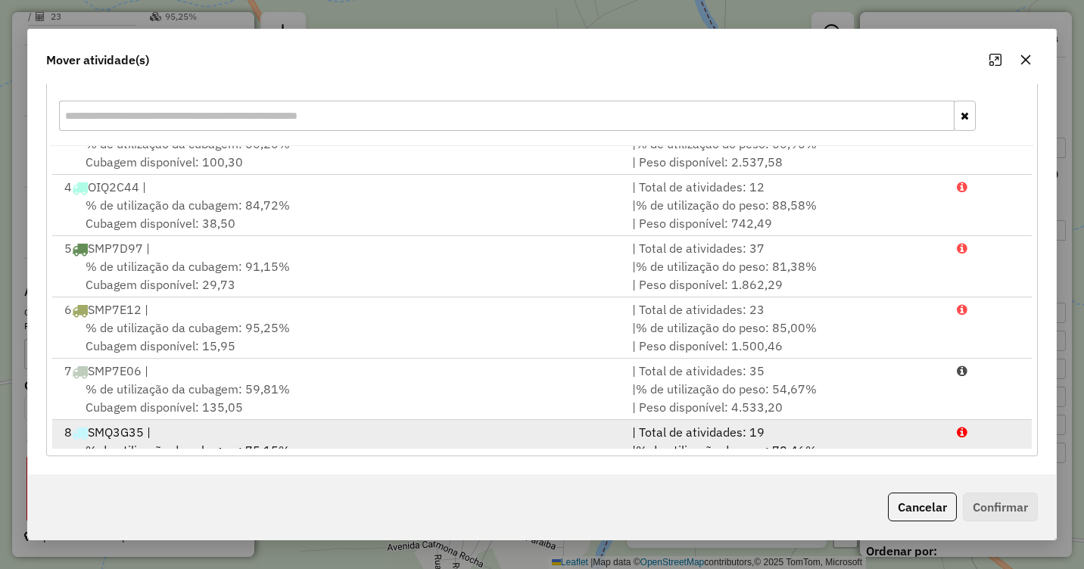
scroll to position [249, 0]
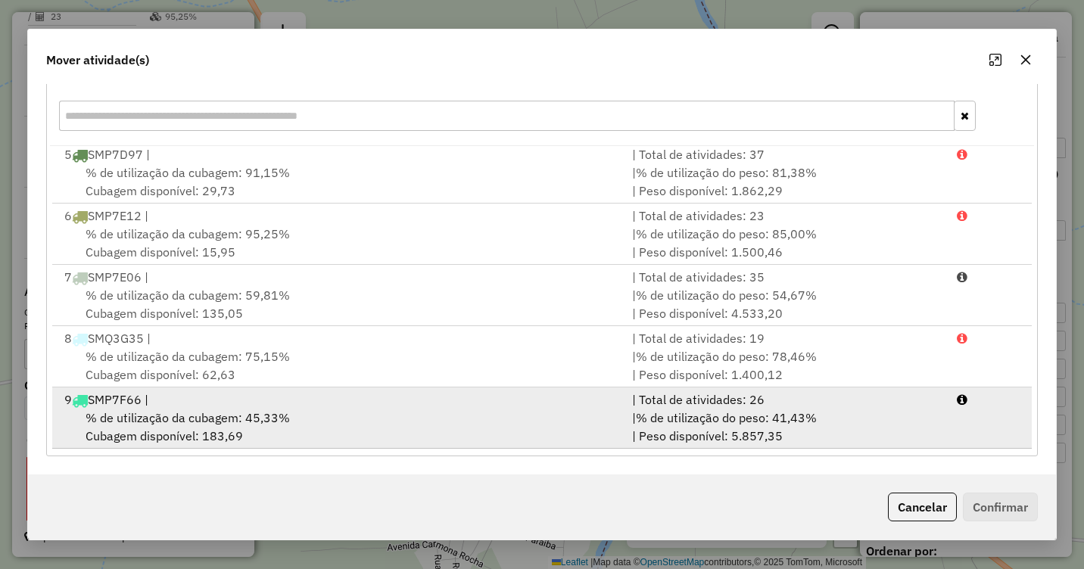
click at [187, 412] on span "% de utilização da cubagem: 45,33%" at bounding box center [188, 417] width 204 height 15
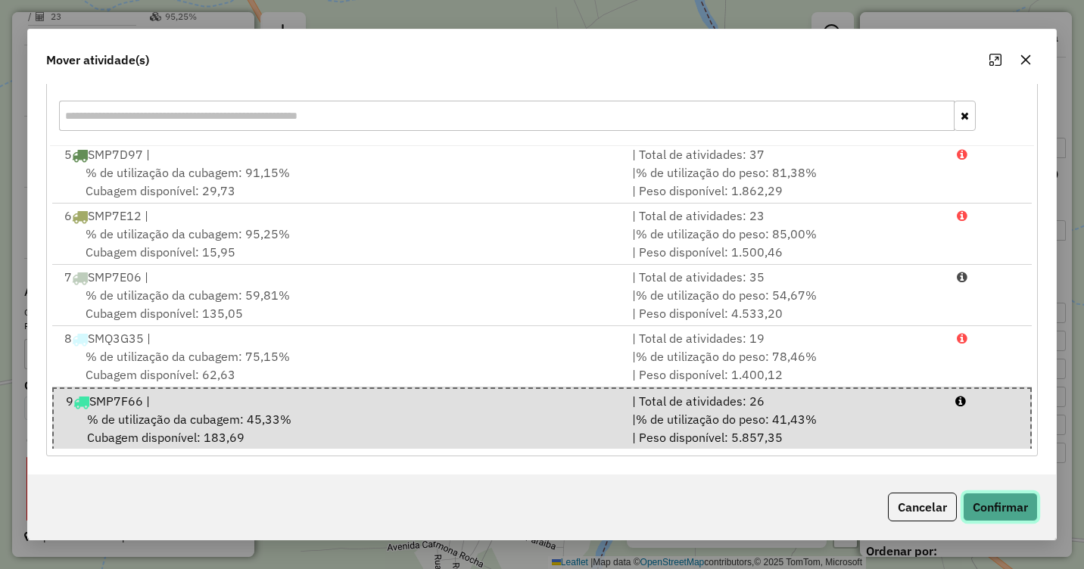
click at [1000, 512] on button "Confirmar" at bounding box center [1000, 507] width 75 height 29
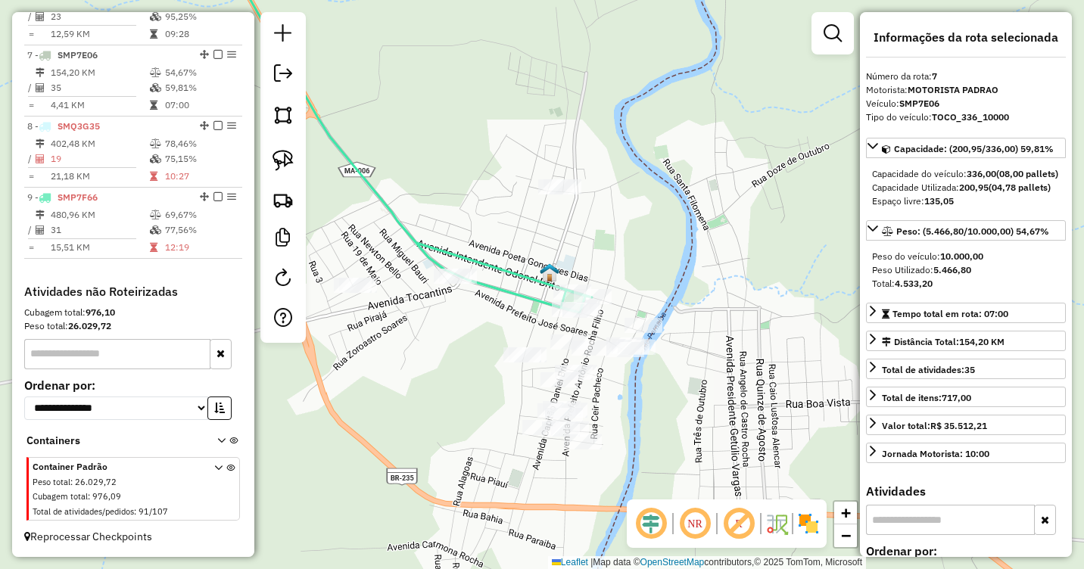
scroll to position [0, 0]
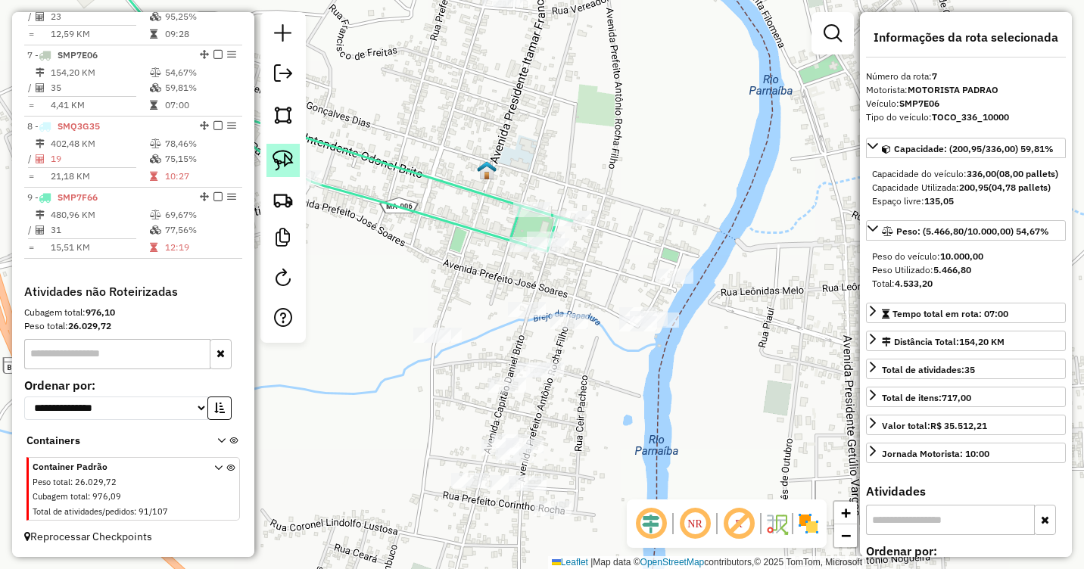
click at [273, 152] on link at bounding box center [283, 160] width 33 height 33
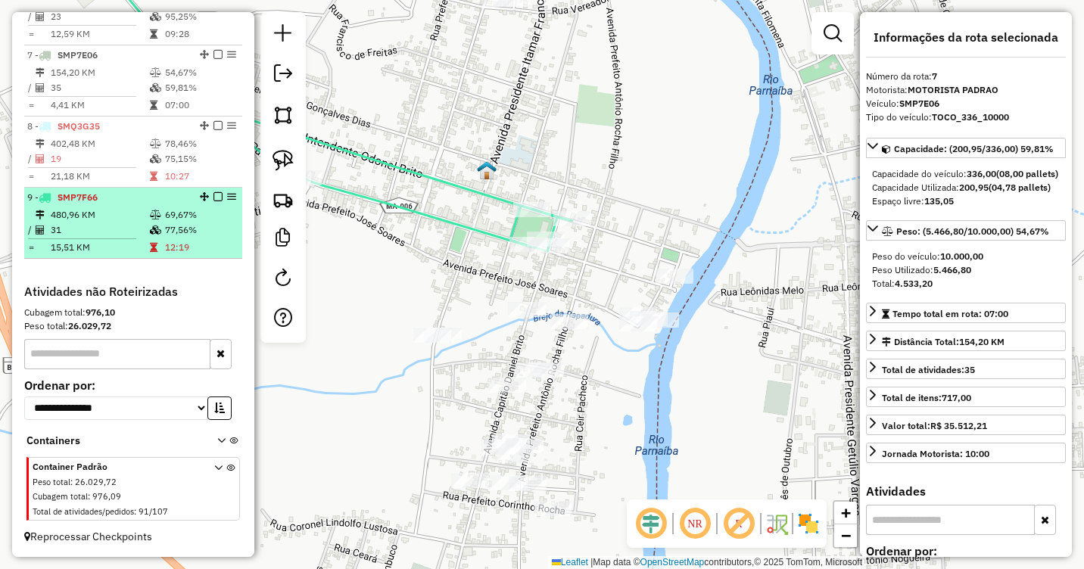
click at [188, 235] on td "77,56%" at bounding box center [200, 230] width 72 height 15
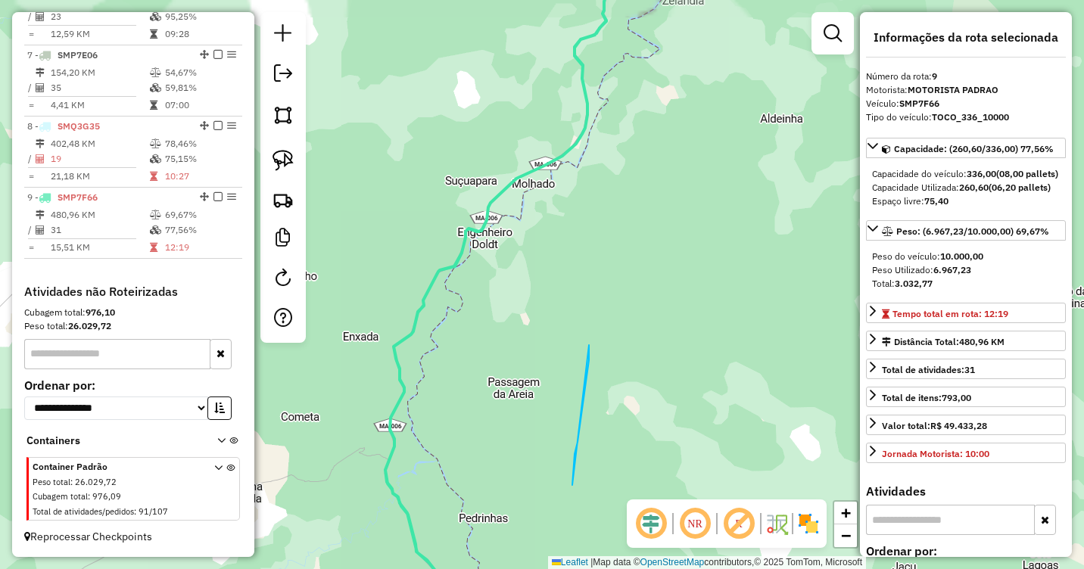
drag, startPoint x: 572, startPoint y: 485, endPoint x: 589, endPoint y: 334, distance: 152.4
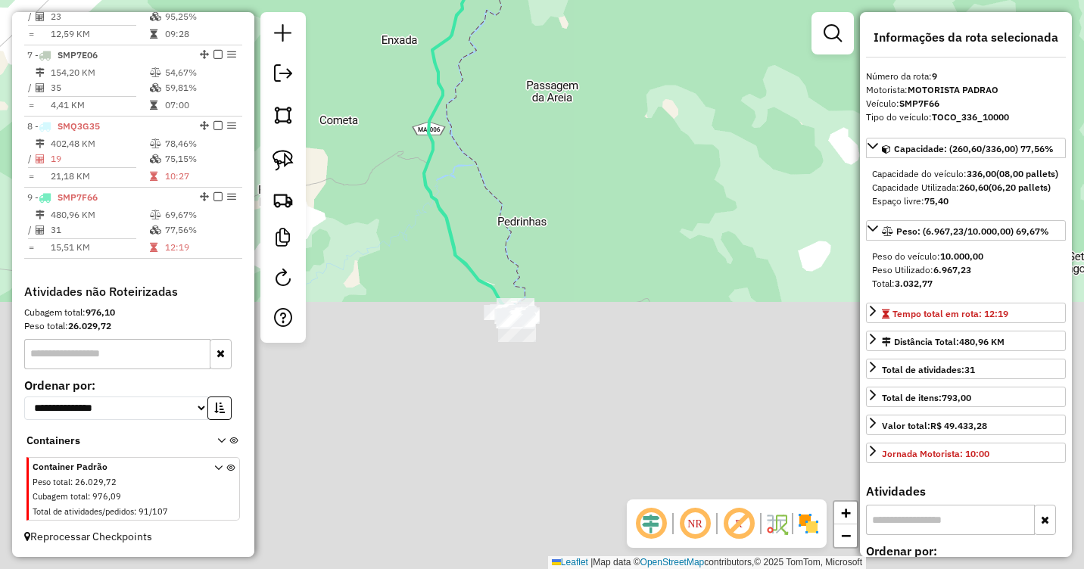
drag, startPoint x: 560, startPoint y: 468, endPoint x: 594, endPoint y: 200, distance: 270.3
click at [603, 124] on div "Janela de atendimento Grade de atendimento Capacidade Transportadoras Veículos …" at bounding box center [542, 284] width 1084 height 569
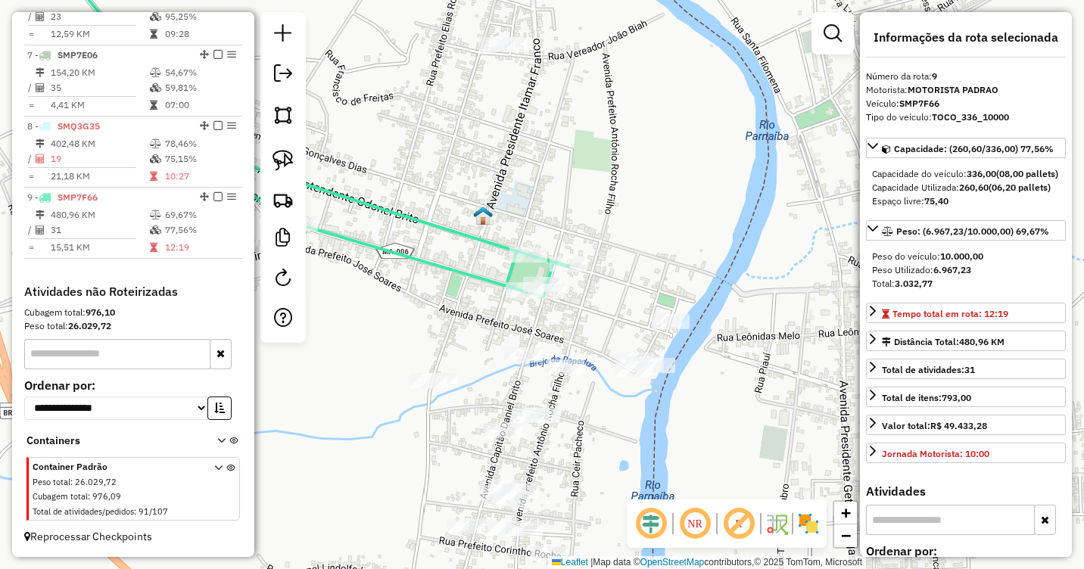
drag, startPoint x: 644, startPoint y: 319, endPoint x: 628, endPoint y: 176, distance: 143.2
click at [628, 176] on div "Janela de atendimento Grade de atendimento Capacidade Transportadoras Veículos …" at bounding box center [542, 284] width 1084 height 569
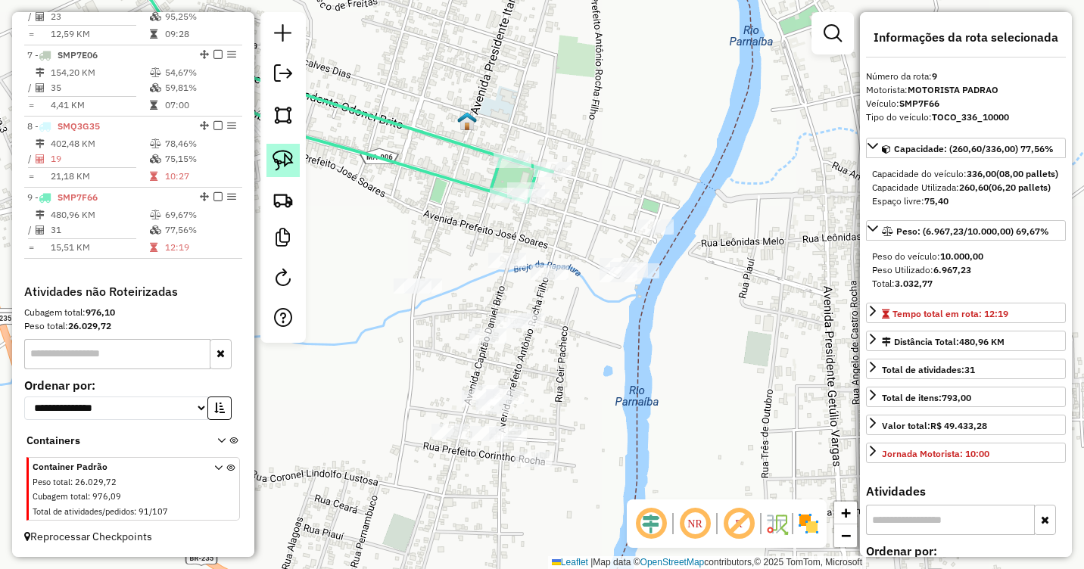
click at [277, 156] on img at bounding box center [283, 160] width 21 height 21
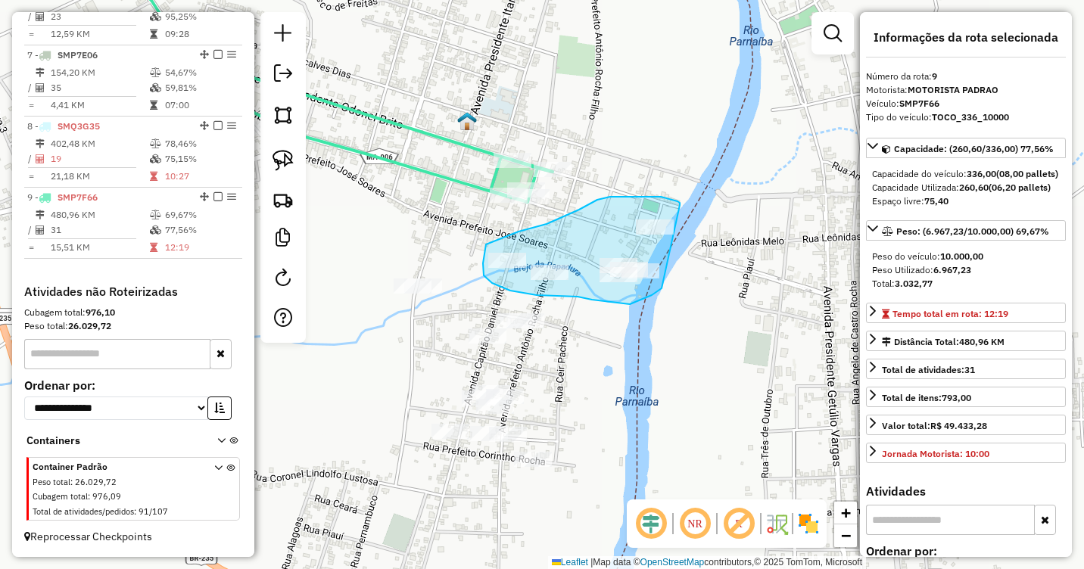
drag, startPoint x: 680, startPoint y: 205, endPoint x: 663, endPoint y: 288, distance: 84.4
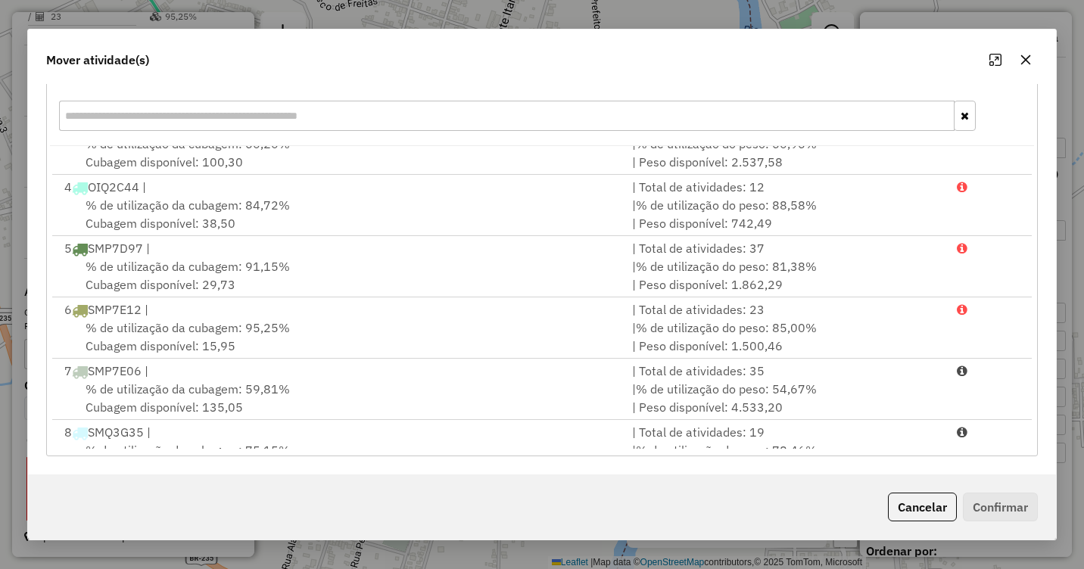
scroll to position [249, 0]
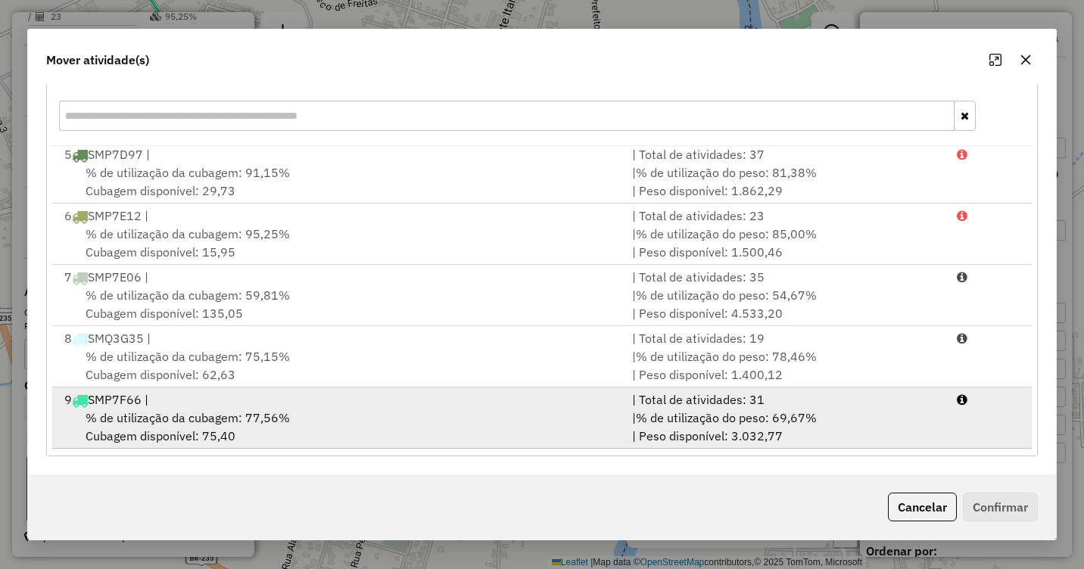
click at [179, 420] on span "% de utilização da cubagem: 77,56%" at bounding box center [188, 417] width 204 height 15
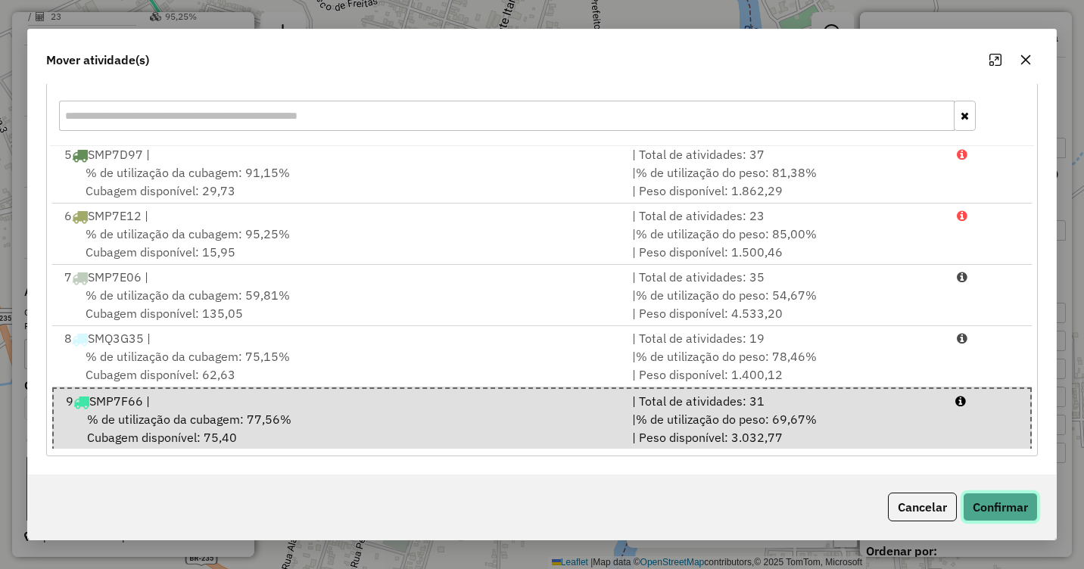
click at [990, 507] on button "Confirmar" at bounding box center [1000, 507] width 75 height 29
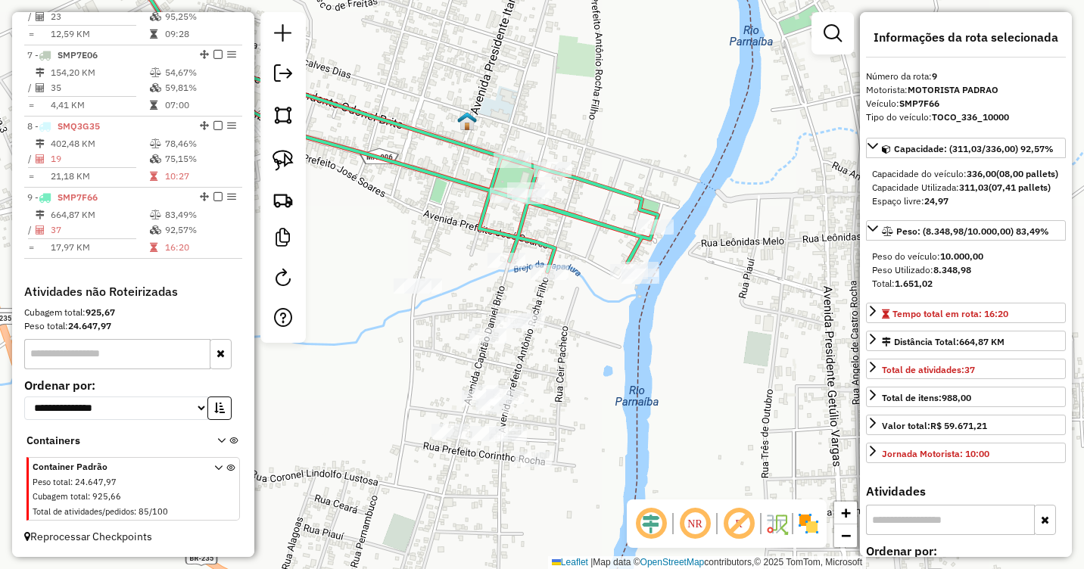
scroll to position [0, 0]
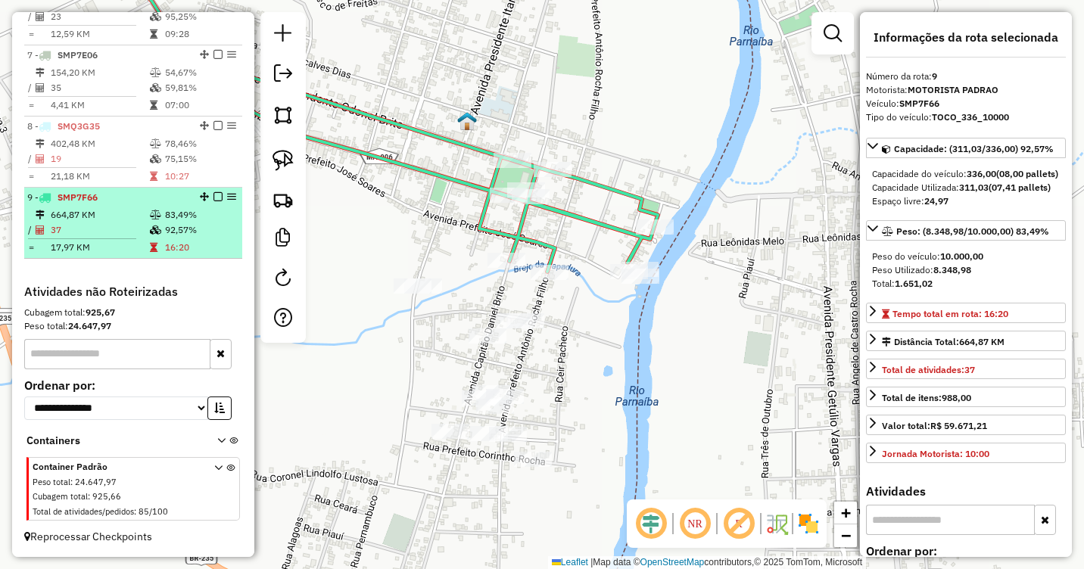
click at [191, 220] on td "83,49%" at bounding box center [200, 214] width 72 height 15
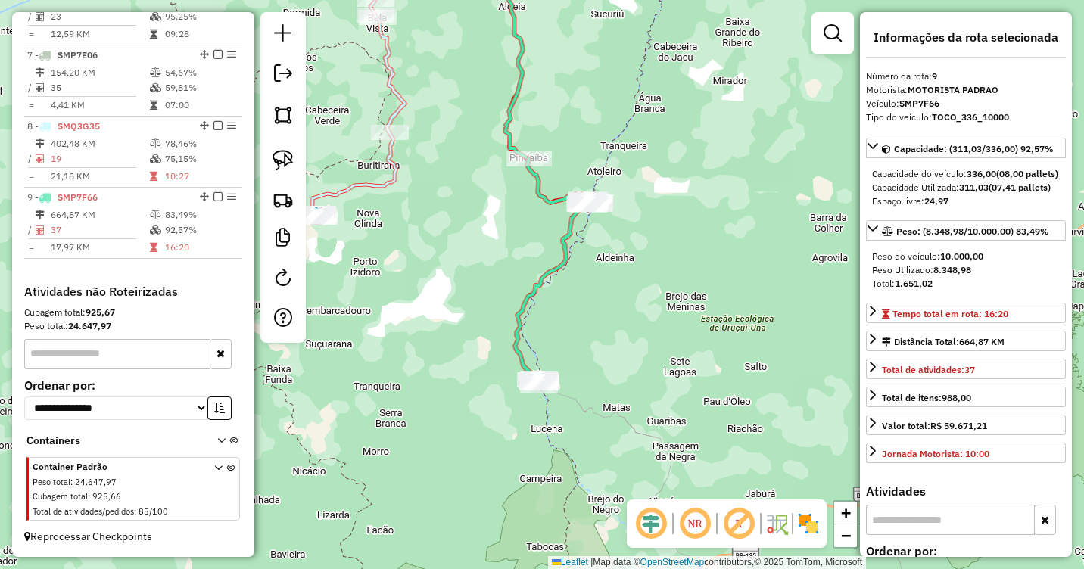
drag, startPoint x: 601, startPoint y: 394, endPoint x: 606, endPoint y: 261, distance: 132.6
click at [606, 261] on div "Janela de atendimento Grade de atendimento Capacidade Transportadoras Veículos …" at bounding box center [542, 284] width 1084 height 569
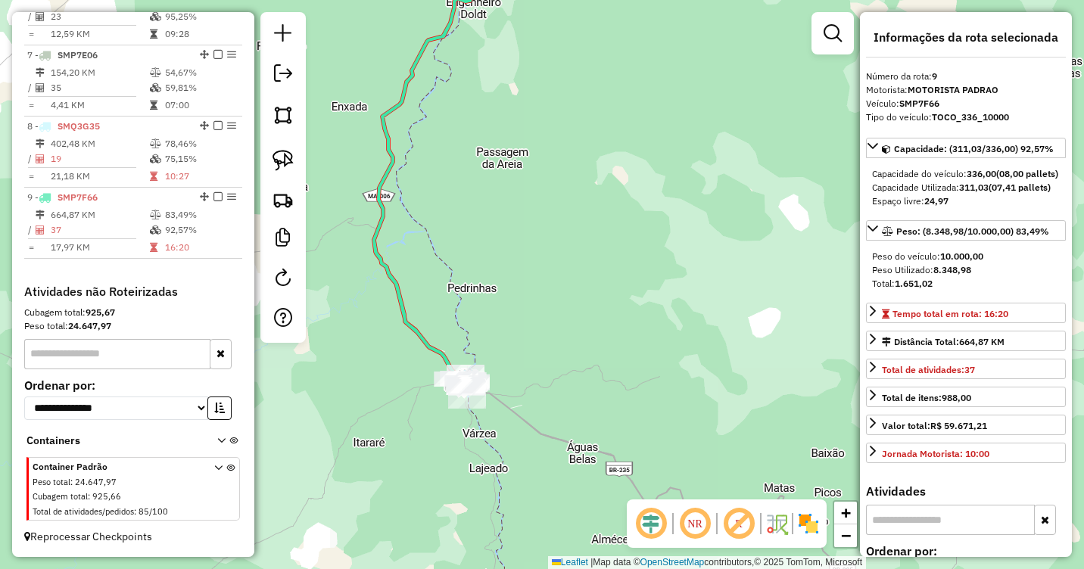
drag, startPoint x: 563, startPoint y: 360, endPoint x: 638, endPoint y: 273, distance: 116.0
click at [638, 273] on div "Janela de atendimento Grade de atendimento Capacidade Transportadoras Veículos …" at bounding box center [542, 284] width 1084 height 569
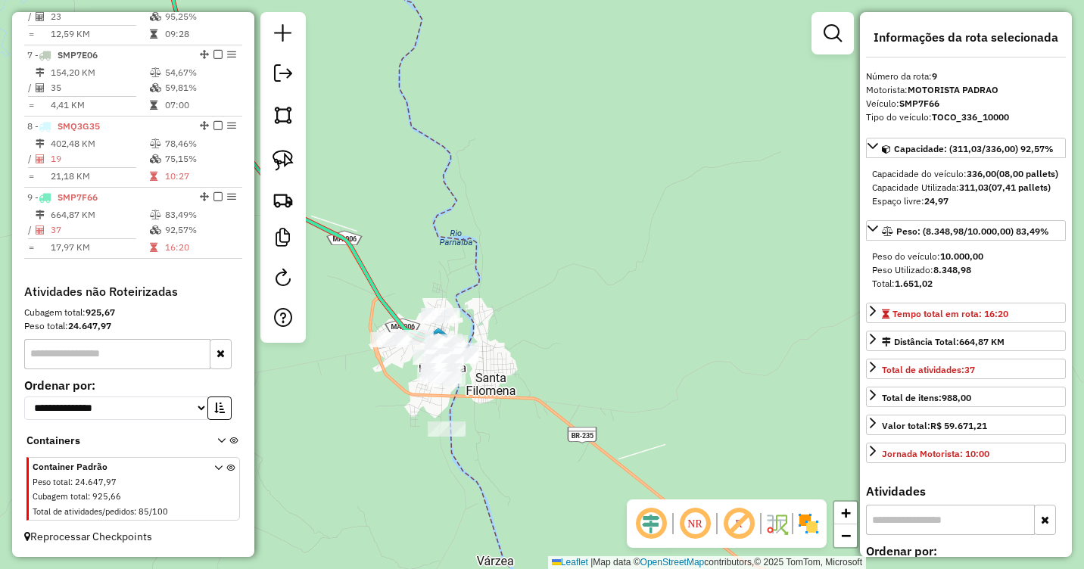
drag, startPoint x: 630, startPoint y: 304, endPoint x: 749, endPoint y: 267, distance: 124.5
click at [749, 267] on div "Janela de atendimento Grade de atendimento Capacidade Transportadoras Veículos …" at bounding box center [542, 284] width 1084 height 569
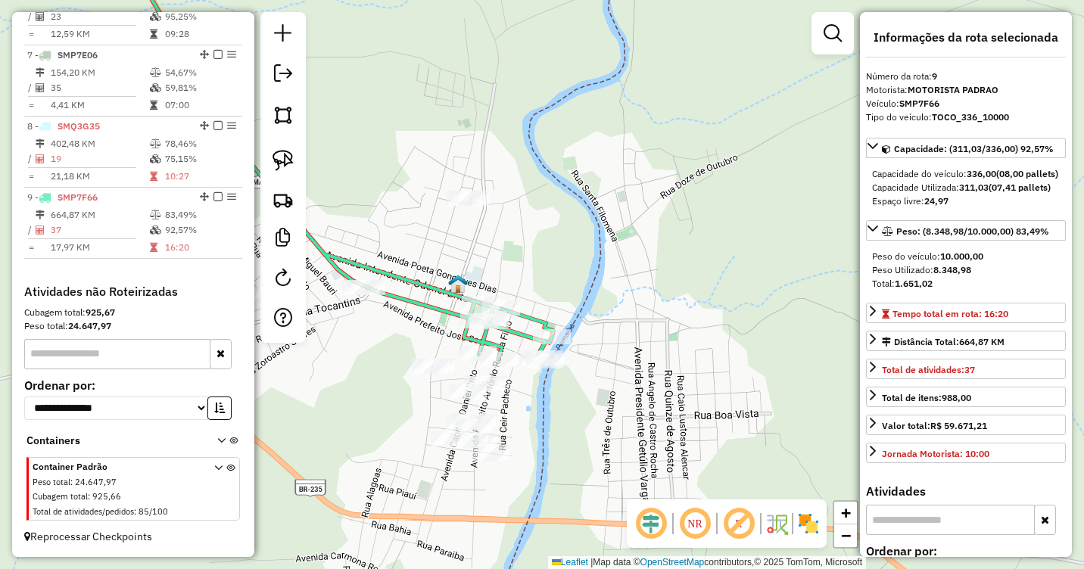
drag, startPoint x: 598, startPoint y: 389, endPoint x: 672, endPoint y: 295, distance: 119.2
click at [678, 295] on div "Janela de atendimento Grade de atendimento Capacidade Transportadoras Veículos …" at bounding box center [542, 284] width 1084 height 569
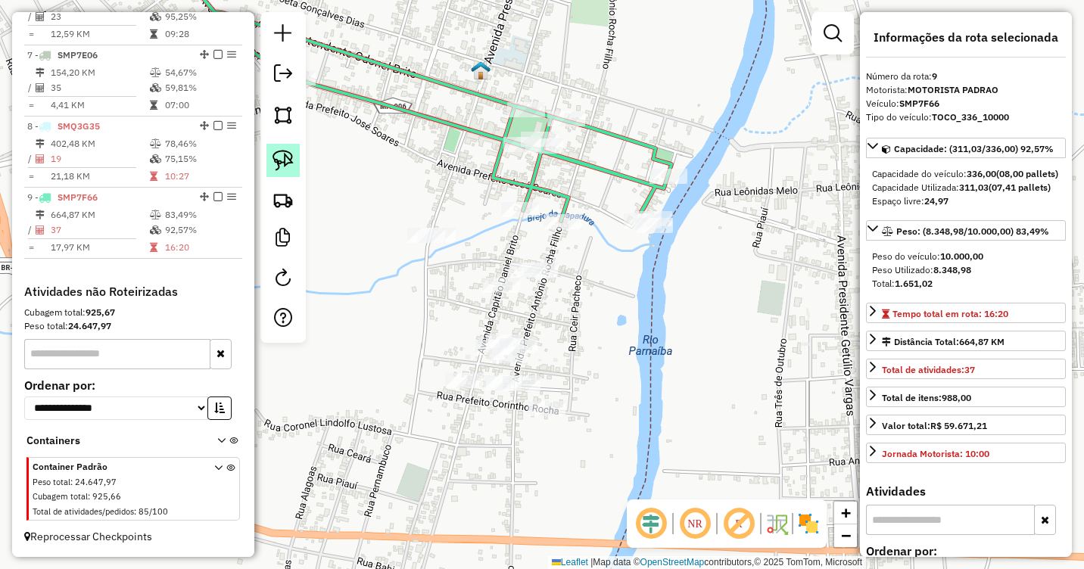
click at [282, 155] on img at bounding box center [283, 160] width 21 height 21
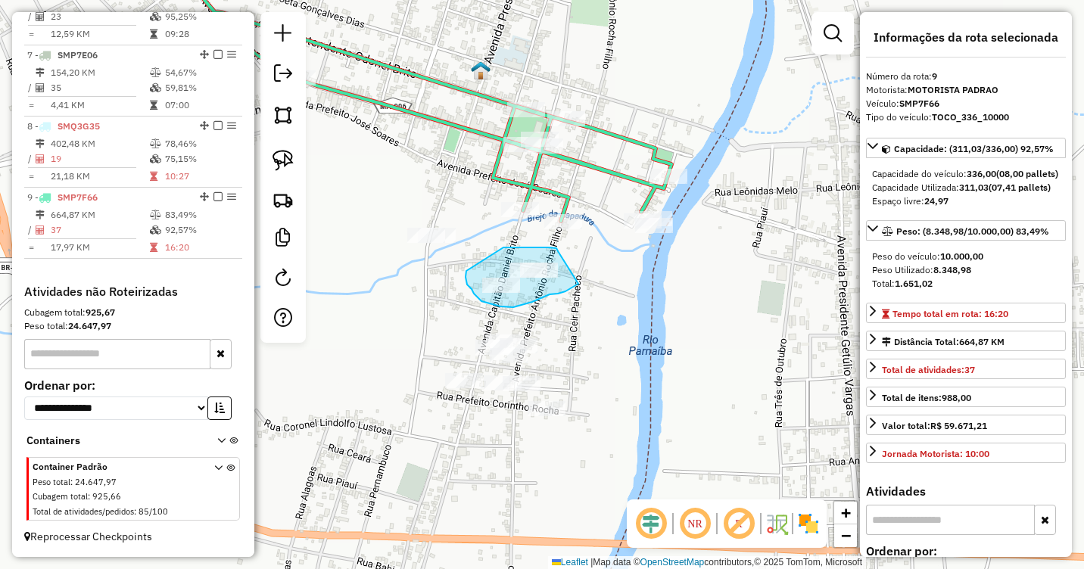
drag, startPoint x: 558, startPoint y: 251, endPoint x: 578, endPoint y: 284, distance: 38.4
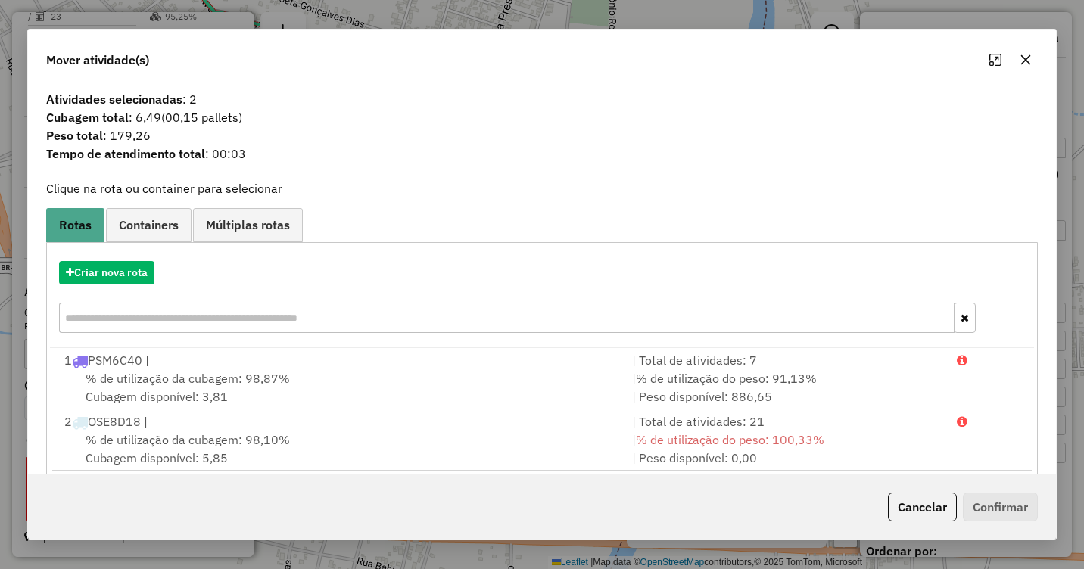
click at [865, 264] on div "Criar nova rota" at bounding box center [542, 272] width 984 height 23
click at [1026, 65] on icon "button" at bounding box center [1026, 60] width 12 height 12
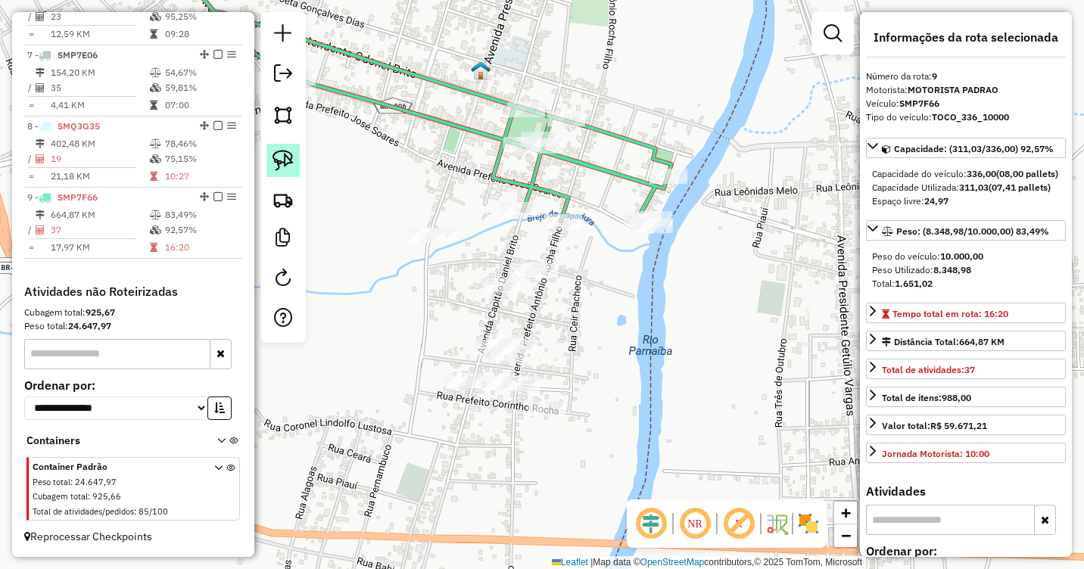
click at [278, 151] on img at bounding box center [283, 160] width 21 height 21
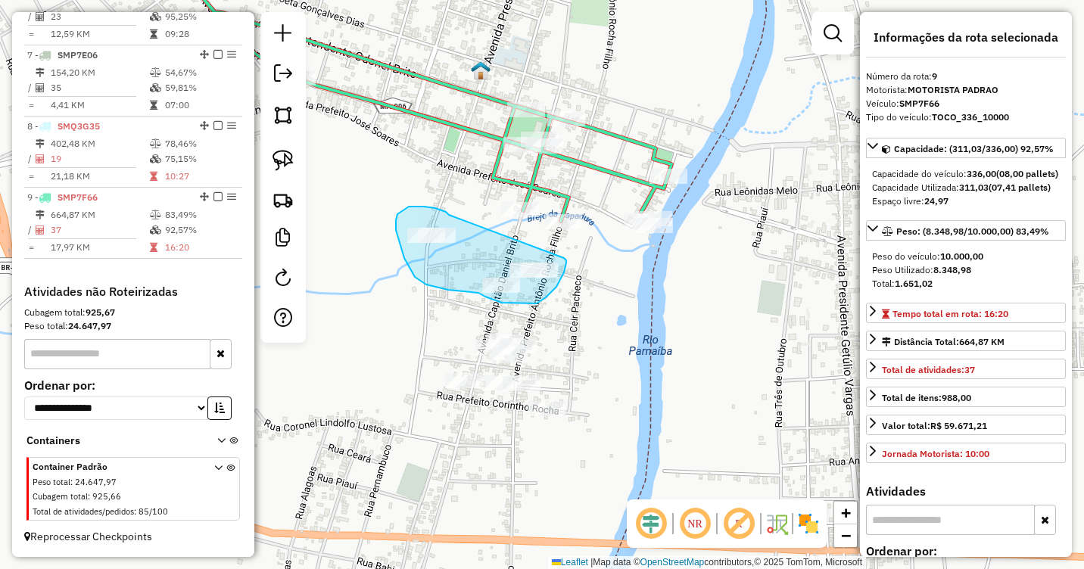
drag, startPoint x: 449, startPoint y: 215, endPoint x: 564, endPoint y: 258, distance: 122.9
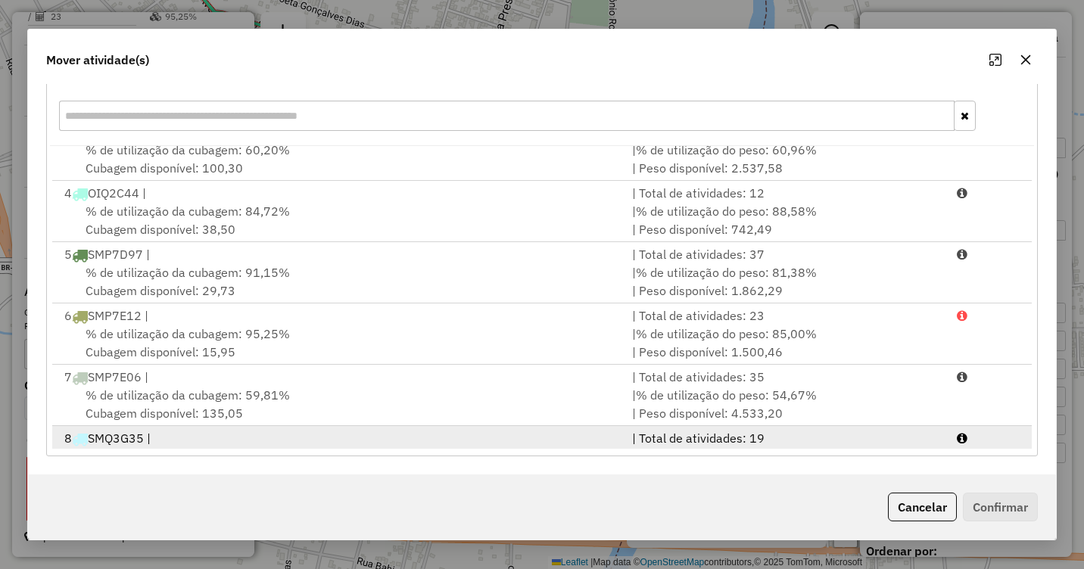
scroll to position [249, 0]
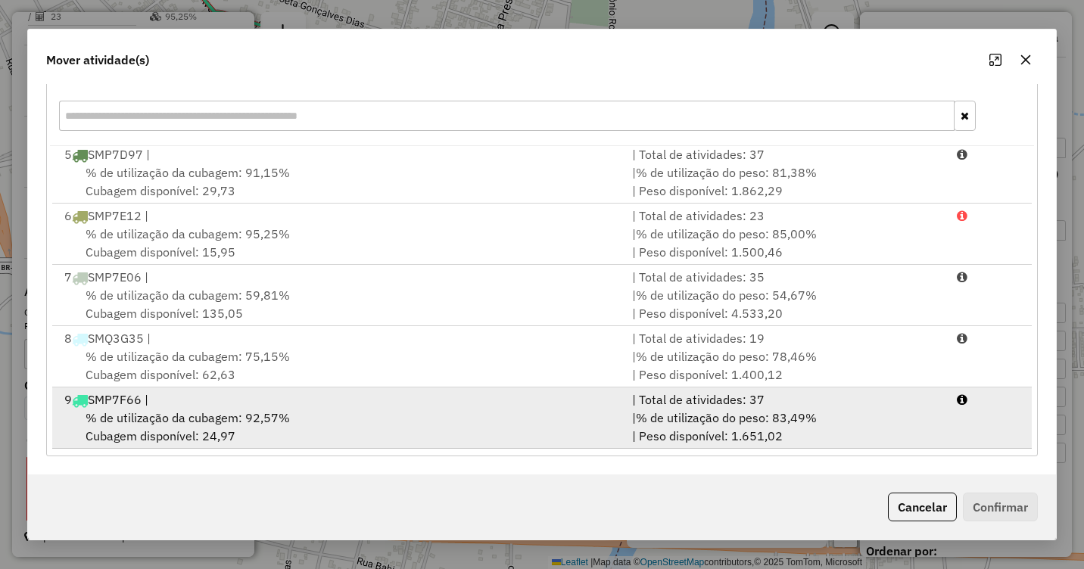
click at [358, 414] on div "% de utilização da cubagem: 92,57% Cubagem disponível: 24,97" at bounding box center [339, 427] width 568 height 36
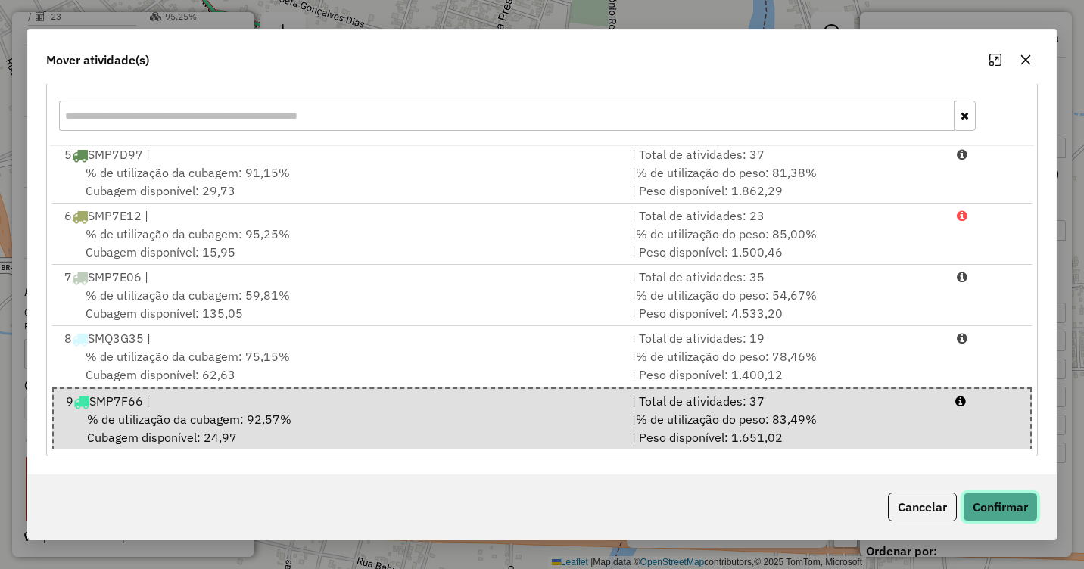
click at [990, 498] on button "Confirmar" at bounding box center [1000, 507] width 75 height 29
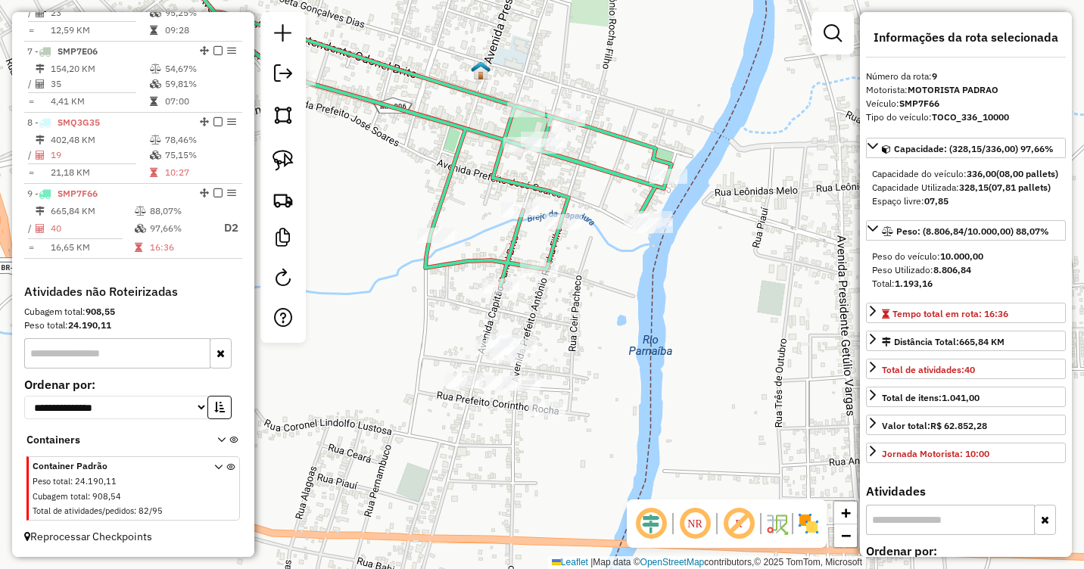
scroll to position [984, 0]
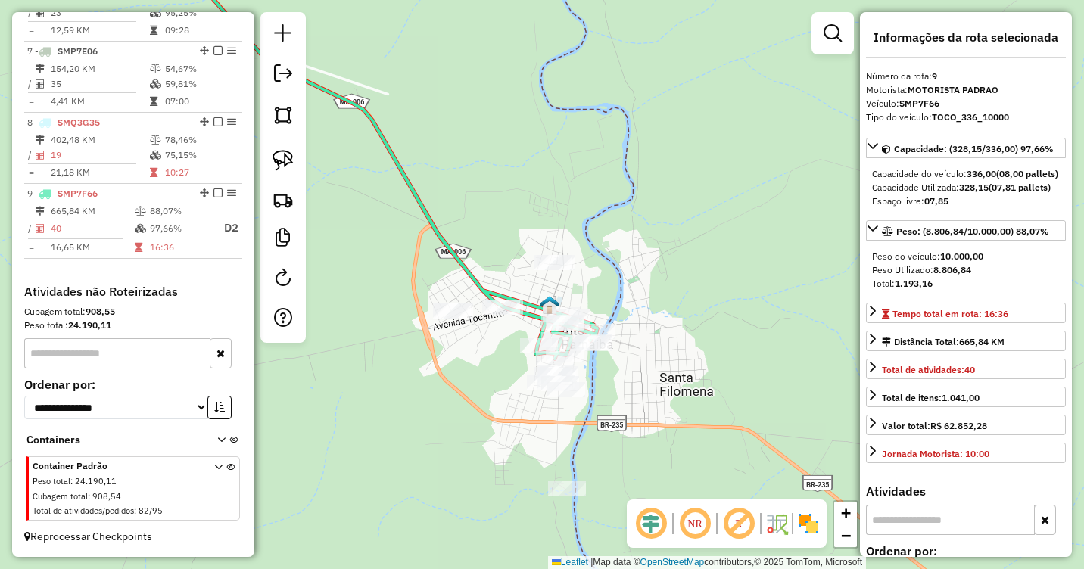
drag, startPoint x: 713, startPoint y: 281, endPoint x: 645, endPoint y: 441, distance: 174.4
click at [647, 449] on div "Janela de atendimento Grade de atendimento Capacidade Transportadoras Veículos …" at bounding box center [542, 284] width 1084 height 569
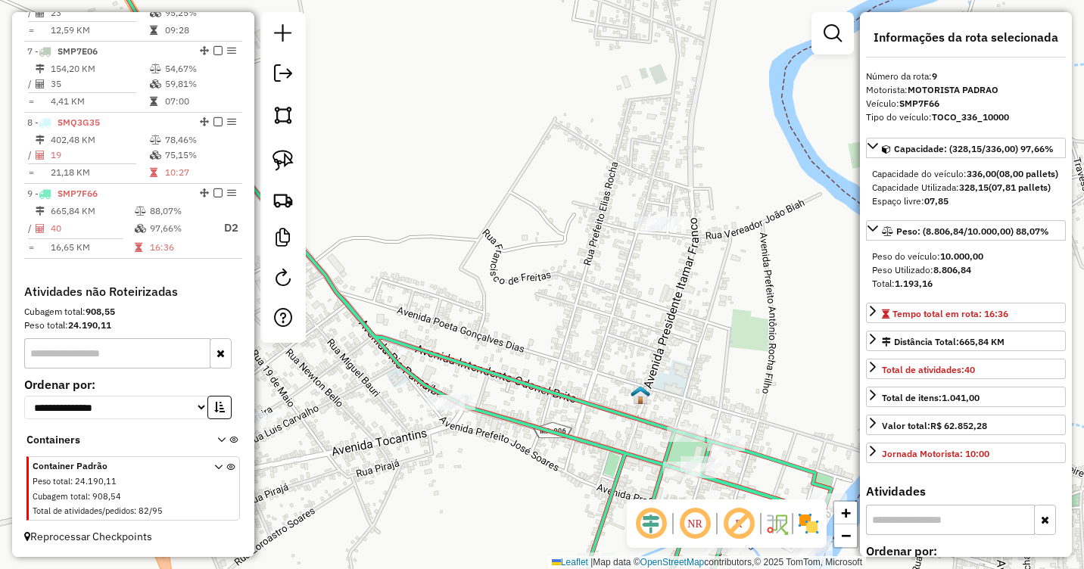
drag, startPoint x: 432, startPoint y: 344, endPoint x: 781, endPoint y: 304, distance: 351.4
click at [781, 304] on div "Janela de atendimento Grade de atendimento Capacidade Transportadoras Veículos …" at bounding box center [542, 284] width 1084 height 569
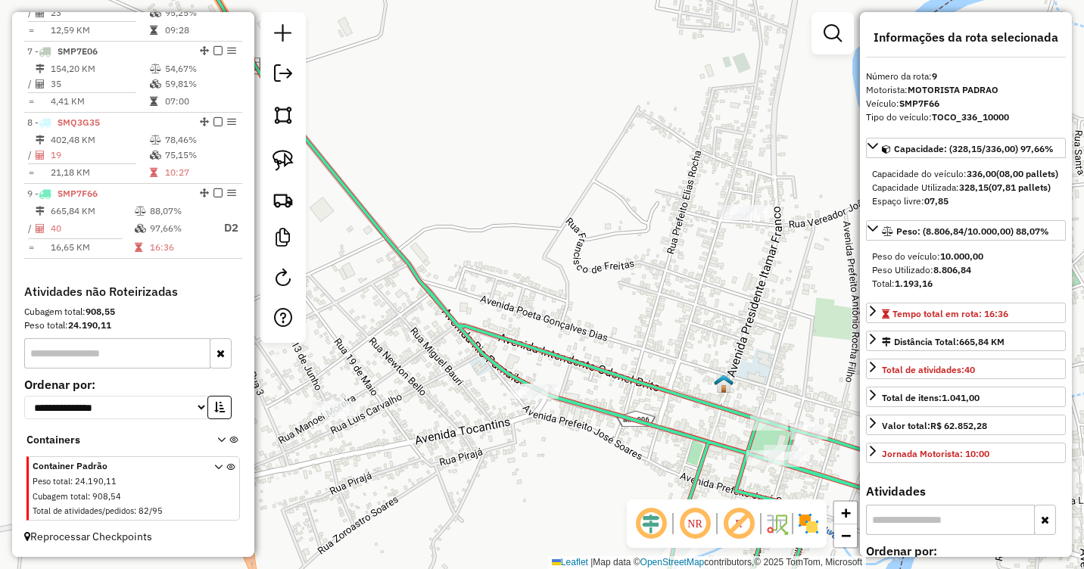
drag, startPoint x: 654, startPoint y: 361, endPoint x: 524, endPoint y: 346, distance: 131.1
click at [566, 367] on icon at bounding box center [551, 275] width 725 height 650
click at [291, 161] on img at bounding box center [283, 160] width 21 height 21
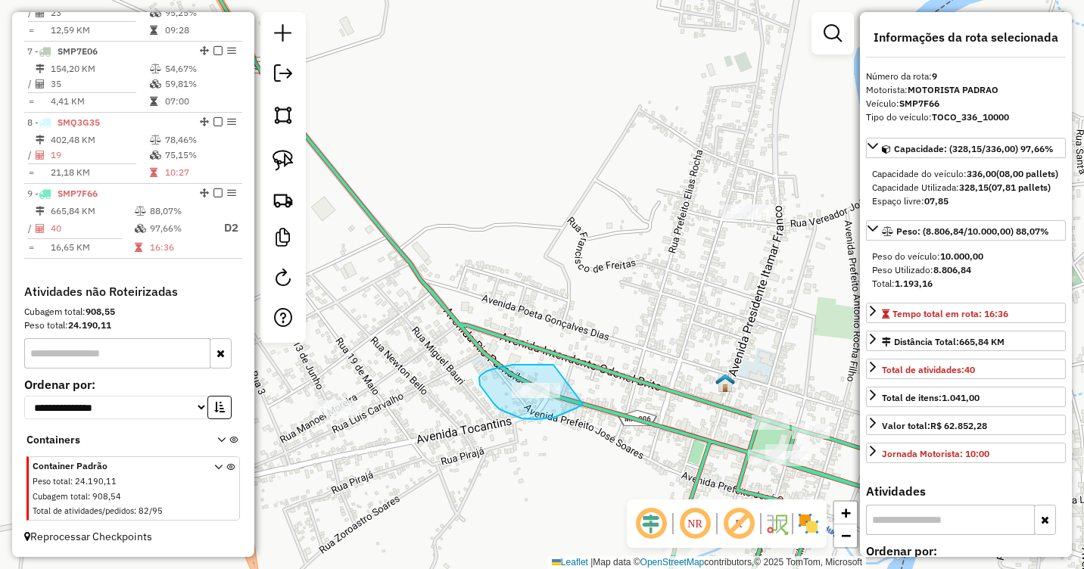
drag, startPoint x: 554, startPoint y: 365, endPoint x: 587, endPoint y: 402, distance: 49.9
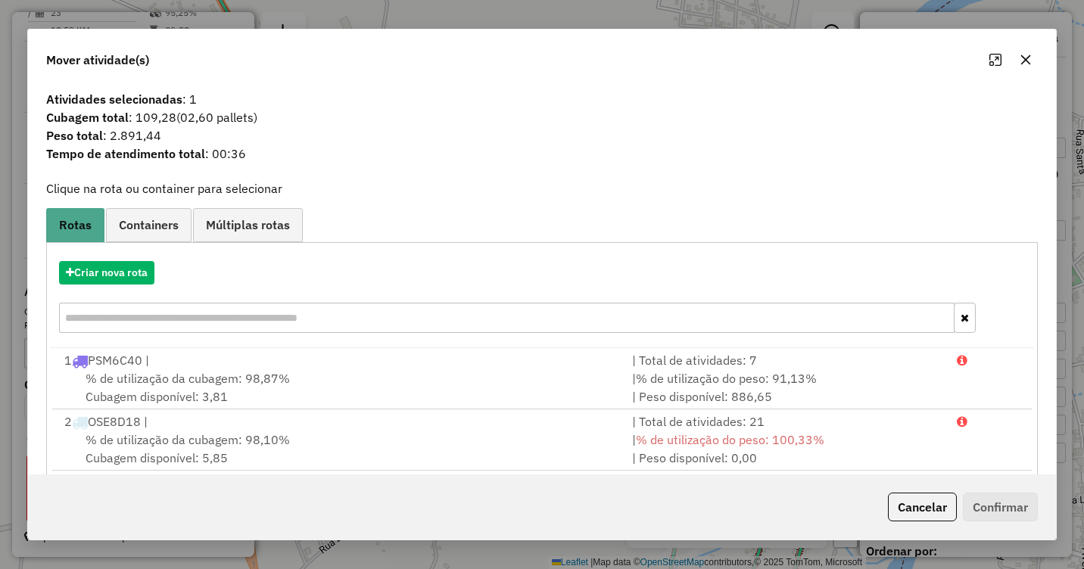
click at [1036, 60] on button "button" at bounding box center [1026, 60] width 24 height 24
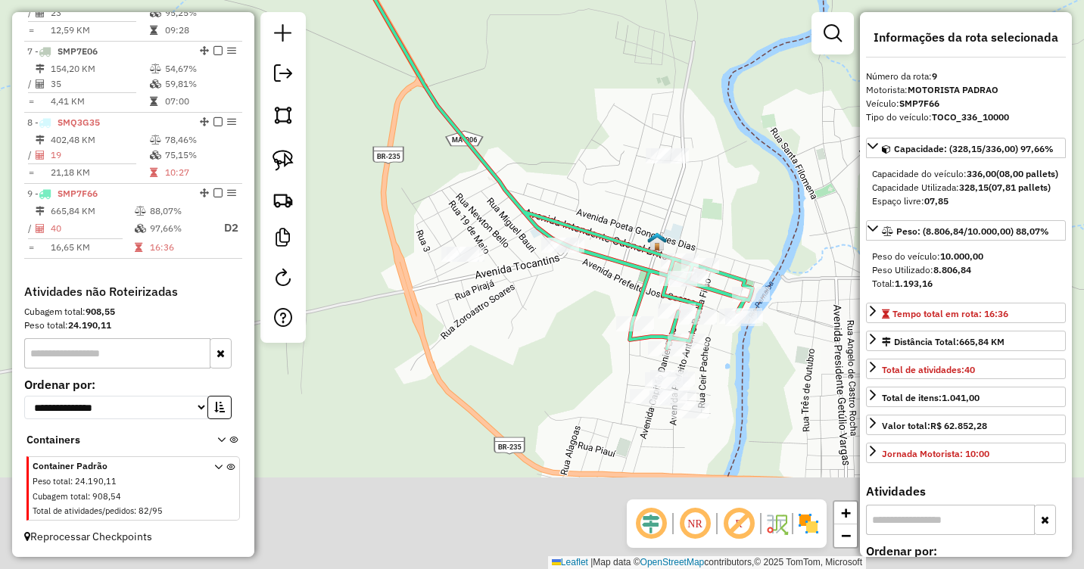
drag, startPoint x: 634, startPoint y: 393, endPoint x: 628, endPoint y: 260, distance: 132.6
click at [628, 260] on div "Janela de atendimento Grade de atendimento Capacidade Transportadoras Veículos …" at bounding box center [542, 284] width 1084 height 569
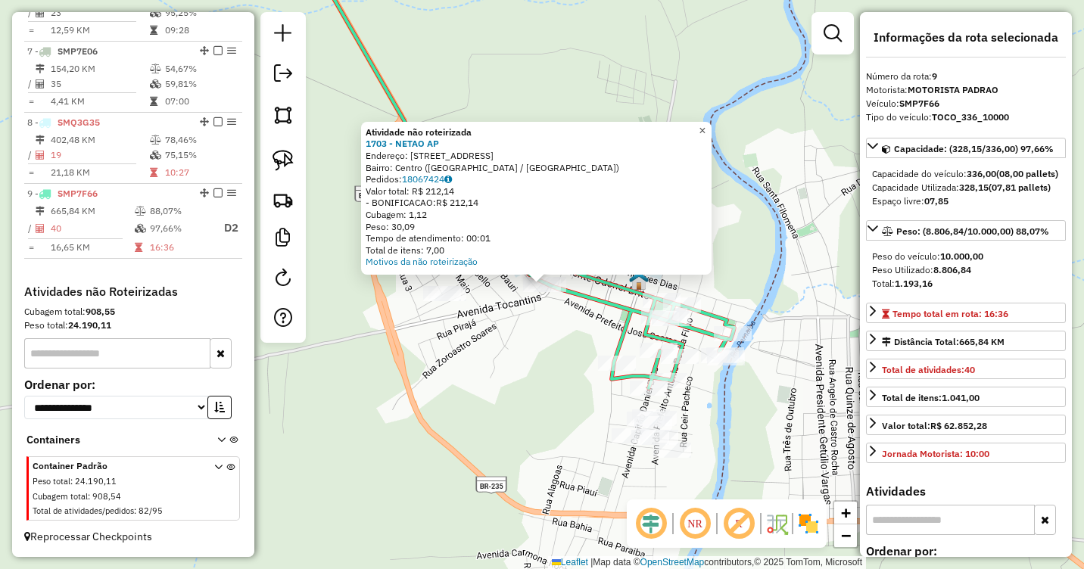
click at [706, 126] on span "×" at bounding box center [702, 130] width 7 height 13
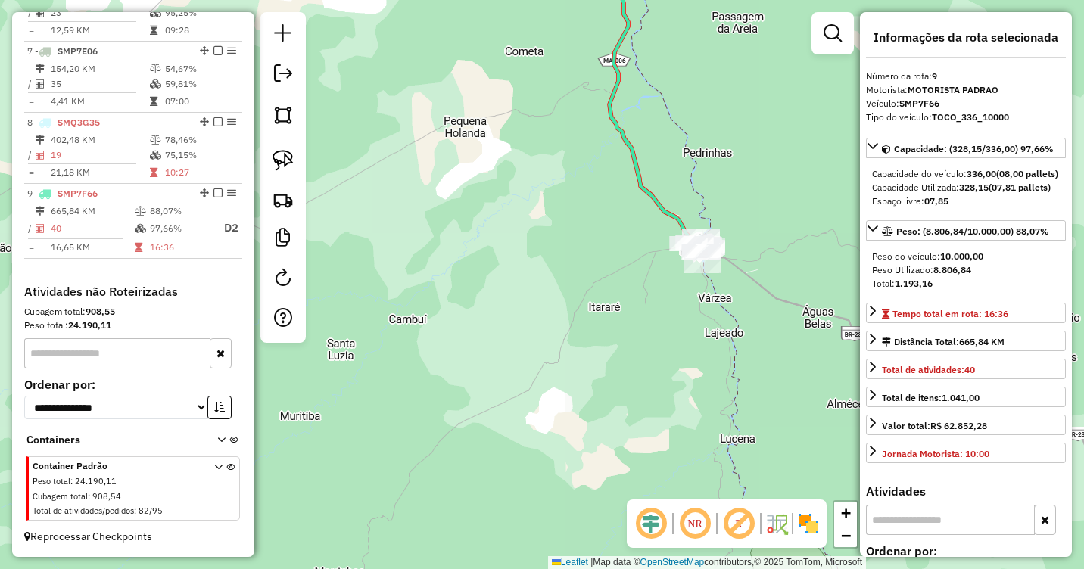
drag, startPoint x: 791, startPoint y: 189, endPoint x: 647, endPoint y: 323, distance: 196.7
click at [652, 335] on div "Janela de atendimento Grade de atendimento Capacidade Transportadoras Veículos …" at bounding box center [542, 284] width 1084 height 569
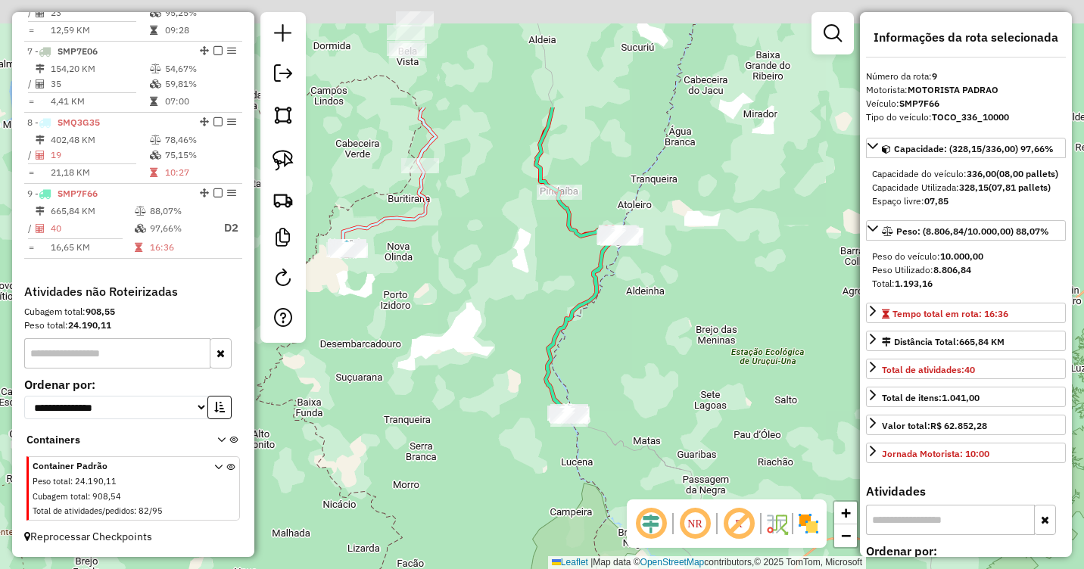
drag, startPoint x: 722, startPoint y: 163, endPoint x: 660, endPoint y: 328, distance: 176.4
click at [660, 328] on div "Janela de atendimento Grade de atendimento Capacidade Transportadoras Veículos …" at bounding box center [542, 284] width 1084 height 569
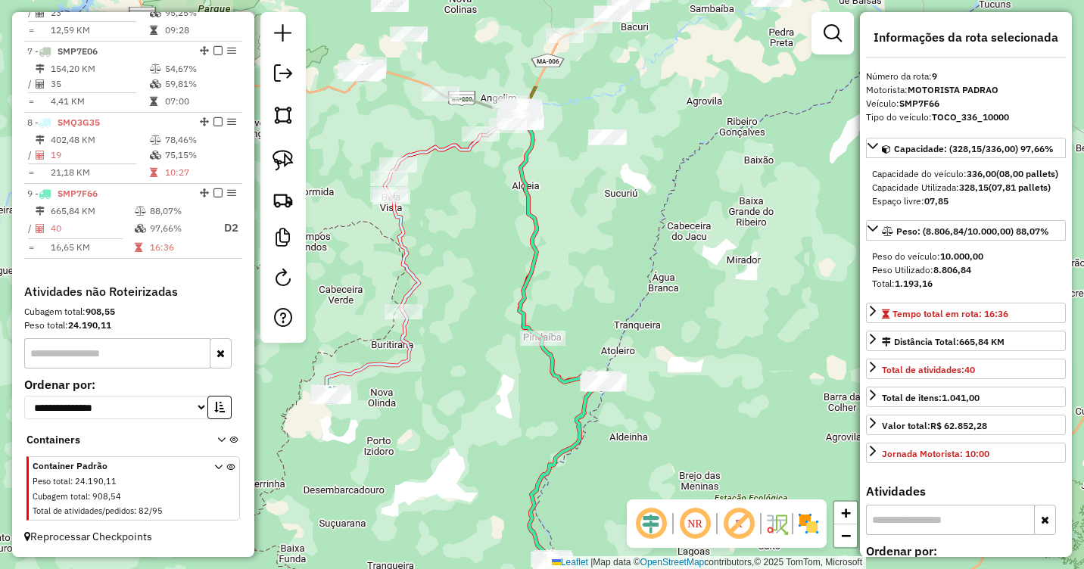
drag, startPoint x: 712, startPoint y: 195, endPoint x: 692, endPoint y: 337, distance: 143.0
click at [692, 337] on div "Janela de atendimento Grade de atendimento Capacidade Transportadoras Veículos …" at bounding box center [542, 284] width 1084 height 569
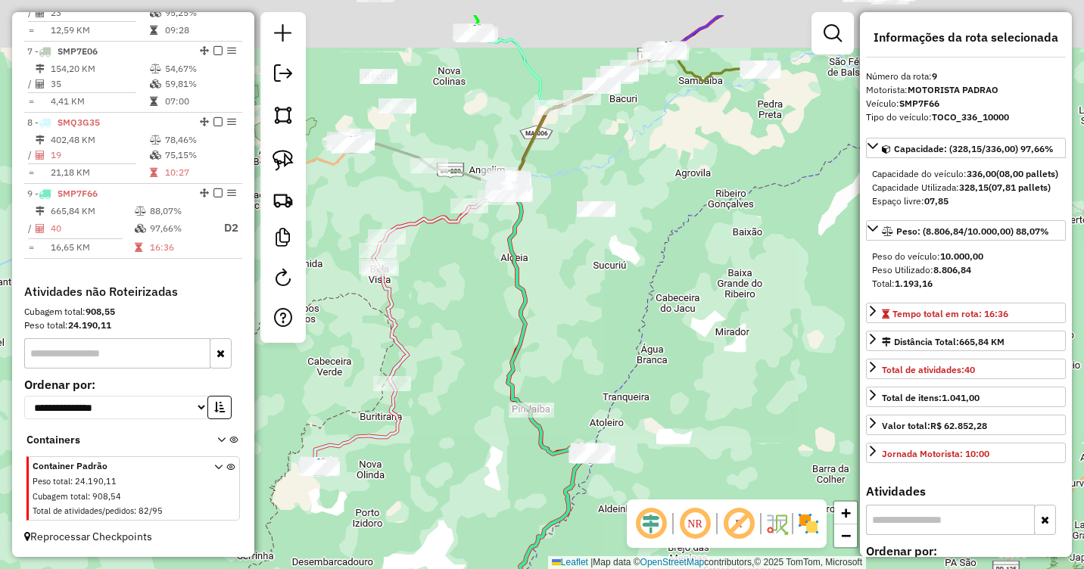
drag, startPoint x: 669, startPoint y: 204, endPoint x: 647, endPoint y: 389, distance: 186.1
click at [647, 389] on div "Janela de atendimento Grade de atendimento Capacidade Transportadoras Veículos …" at bounding box center [542, 284] width 1084 height 569
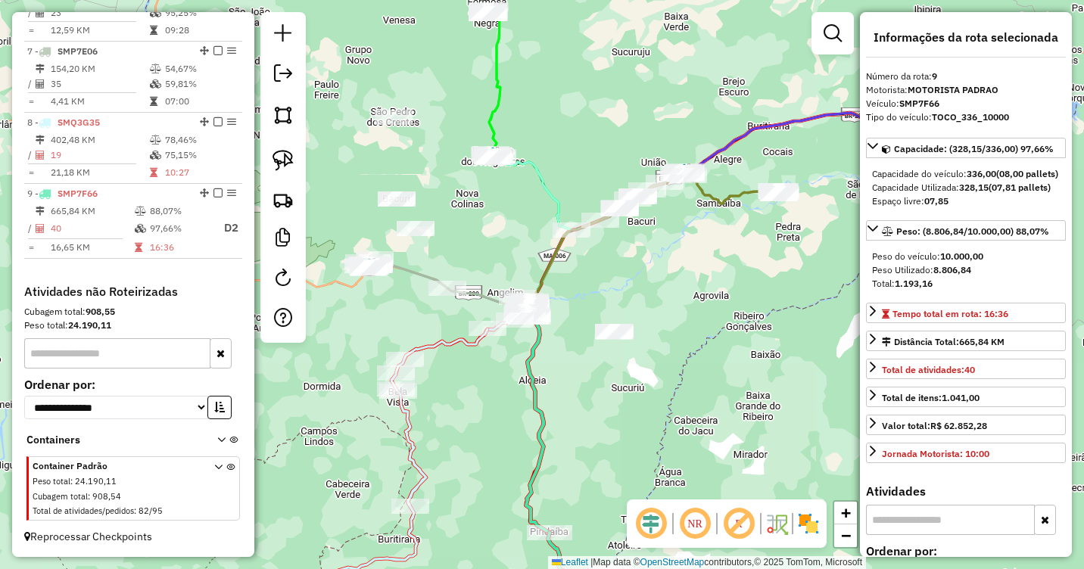
drag, startPoint x: 622, startPoint y: 268, endPoint x: 666, endPoint y: 262, distance: 44.3
click at [666, 262] on div "Janela de atendimento Grade de atendimento Capacidade Transportadoras Veículos …" at bounding box center [542, 284] width 1084 height 569
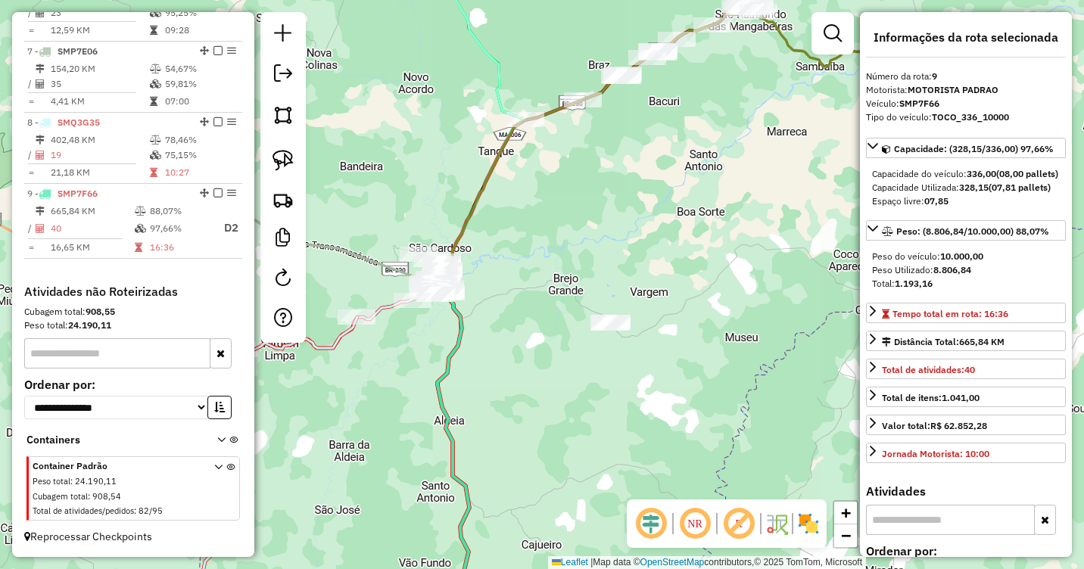
drag, startPoint x: 644, startPoint y: 306, endPoint x: 666, endPoint y: 251, distance: 59.5
click at [666, 251] on div "Janela de atendimento Grade de atendimento Capacidade Transportadoras Veículos …" at bounding box center [542, 284] width 1084 height 569
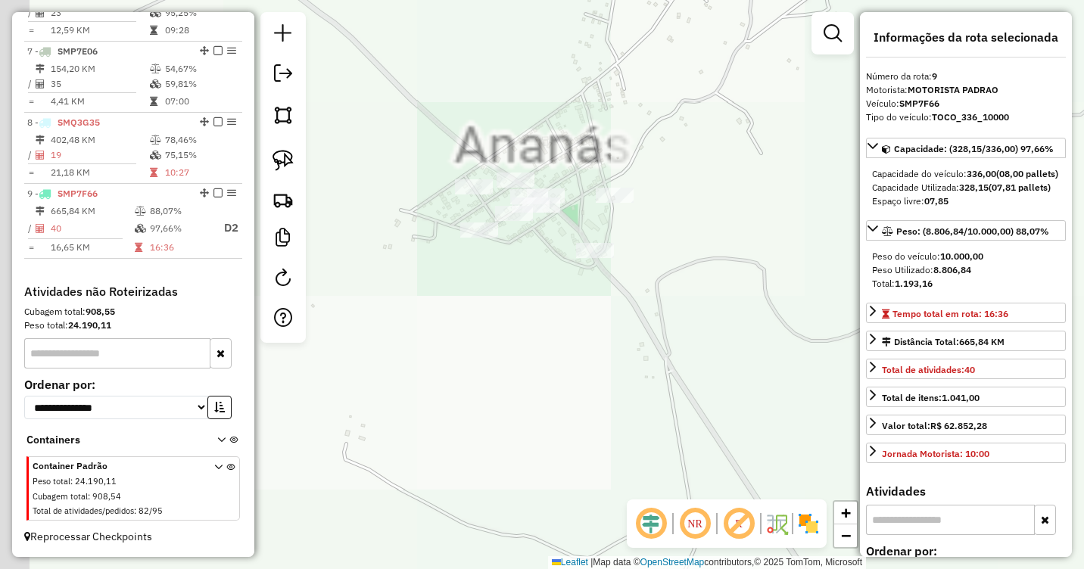
drag, startPoint x: 556, startPoint y: 259, endPoint x: 610, endPoint y: 326, distance: 86.7
click at [610, 326] on div "Janela de atendimento Grade de atendimento Capacidade Transportadoras Veículos …" at bounding box center [542, 284] width 1084 height 569
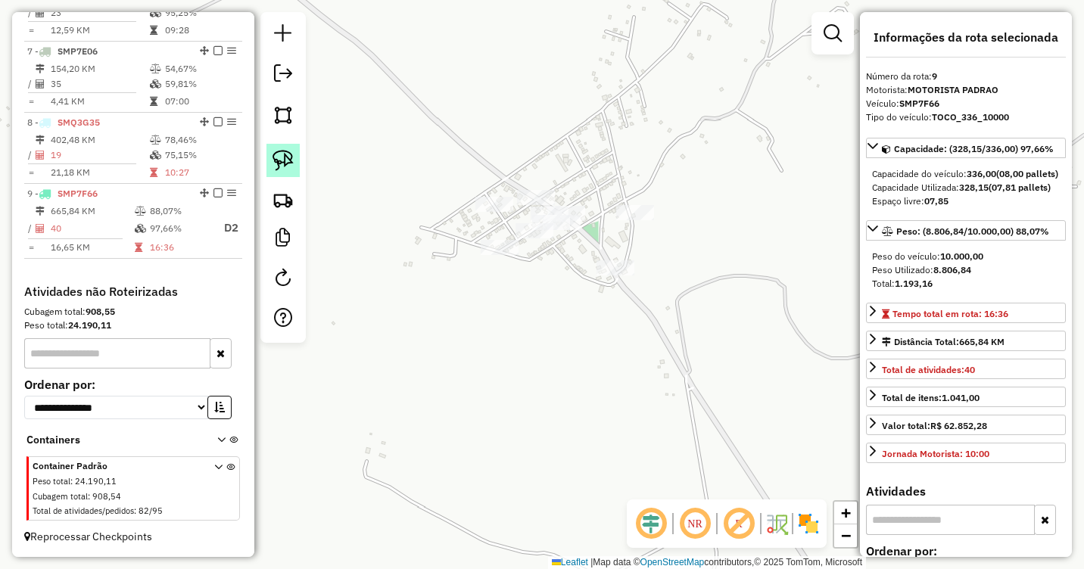
click at [295, 155] on link at bounding box center [283, 160] width 33 height 33
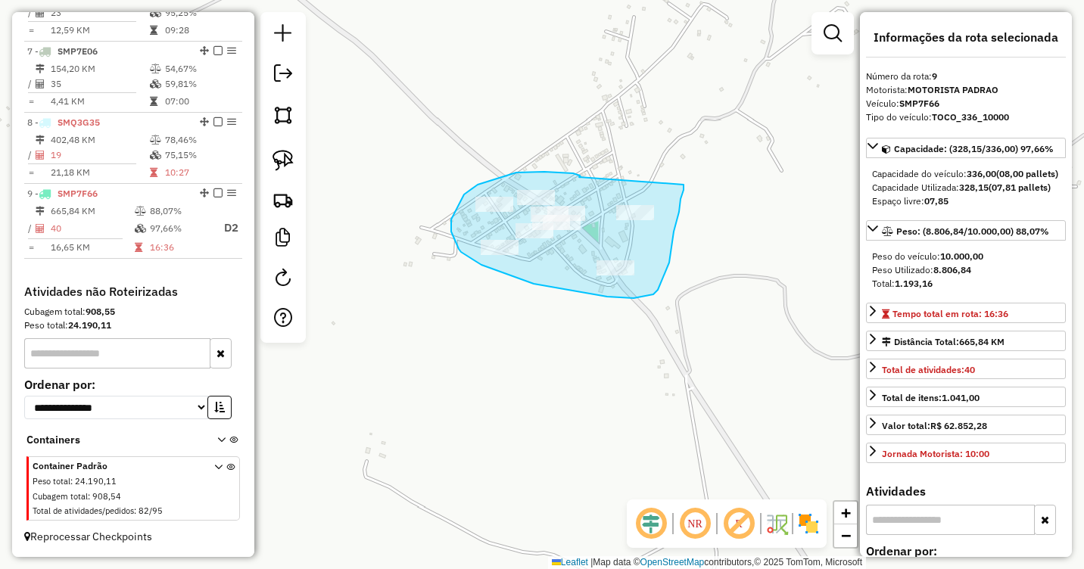
drag, startPoint x: 579, startPoint y: 177, endPoint x: 684, endPoint y: 185, distance: 104.8
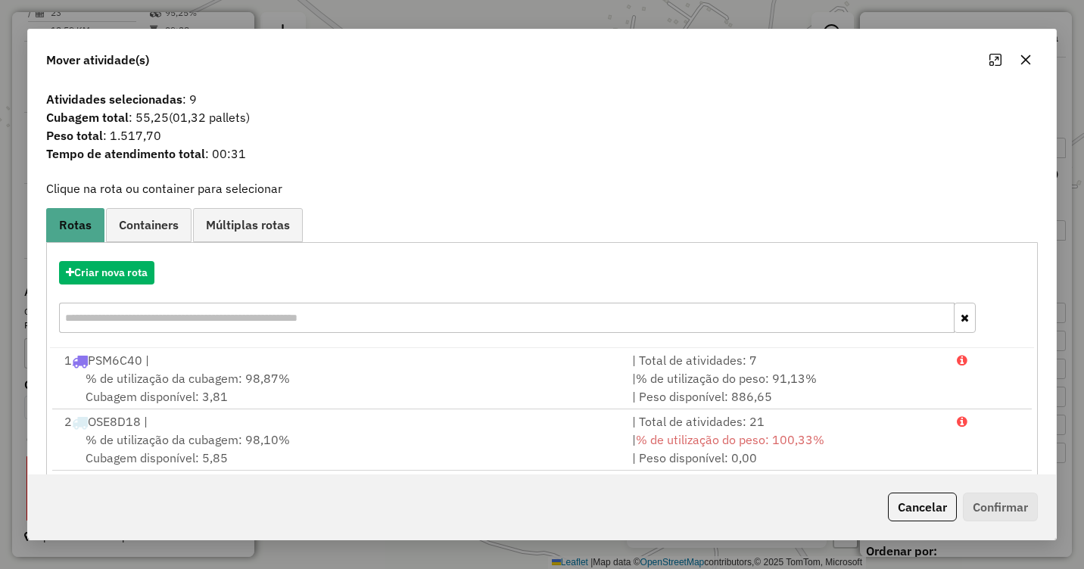
click at [1033, 62] on button "button" at bounding box center [1026, 60] width 24 height 24
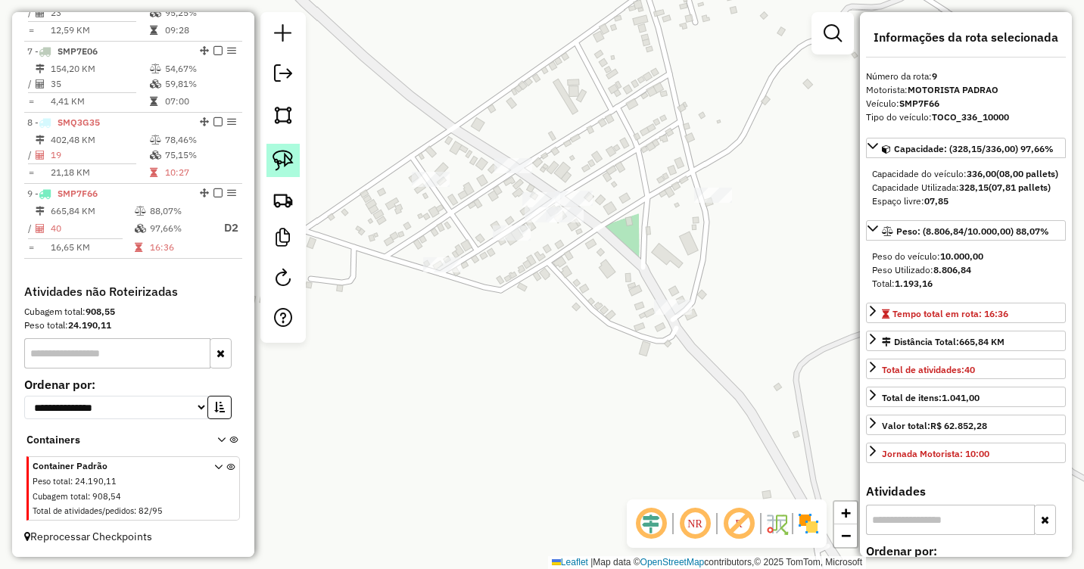
click at [285, 158] on img at bounding box center [283, 160] width 21 height 21
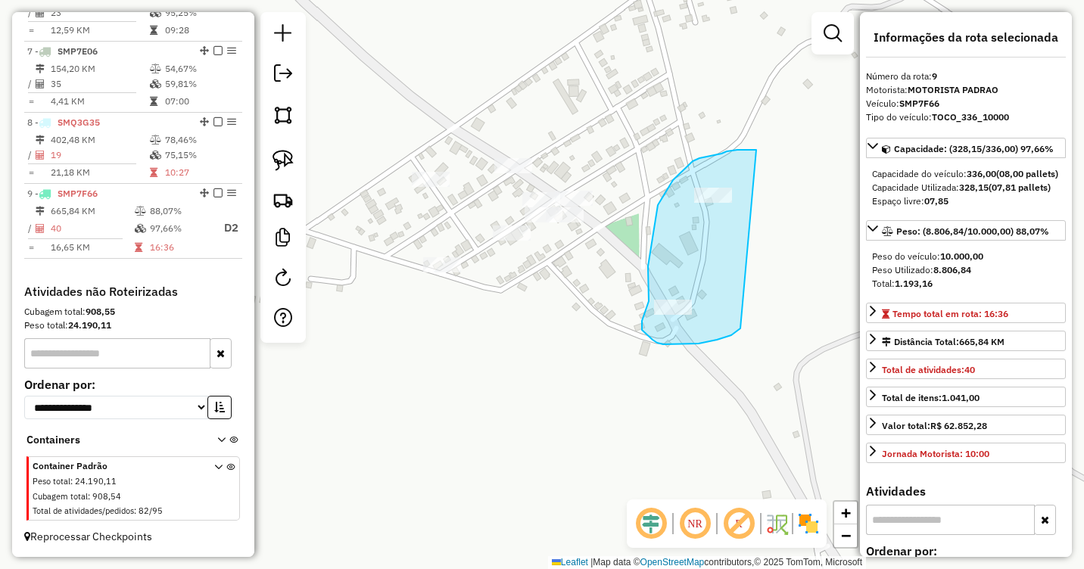
drag, startPoint x: 756, startPoint y: 150, endPoint x: 756, endPoint y: 308, distance: 158.3
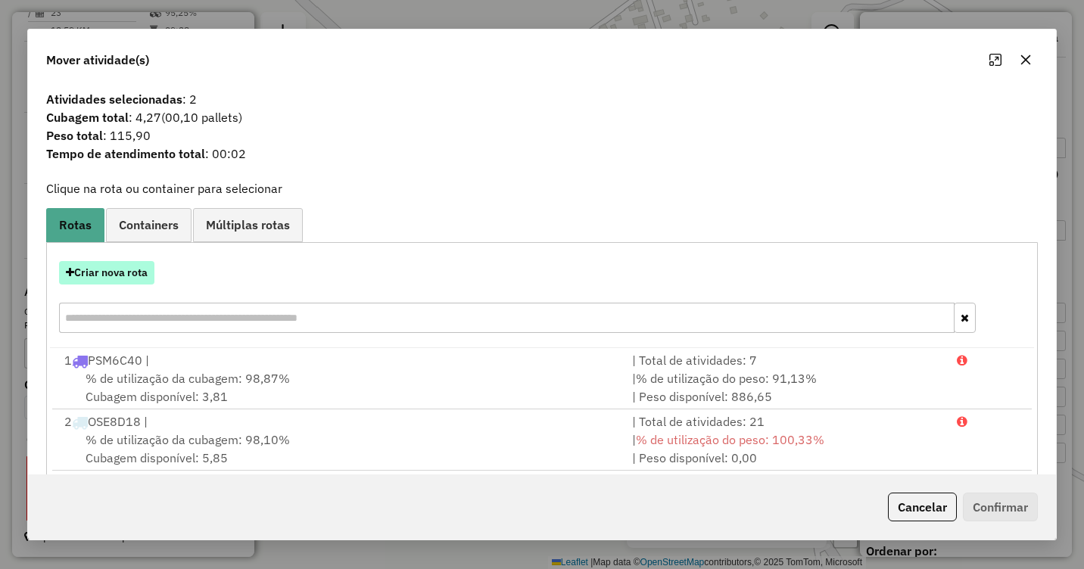
click at [131, 264] on button "Criar nova rota" at bounding box center [106, 272] width 95 height 23
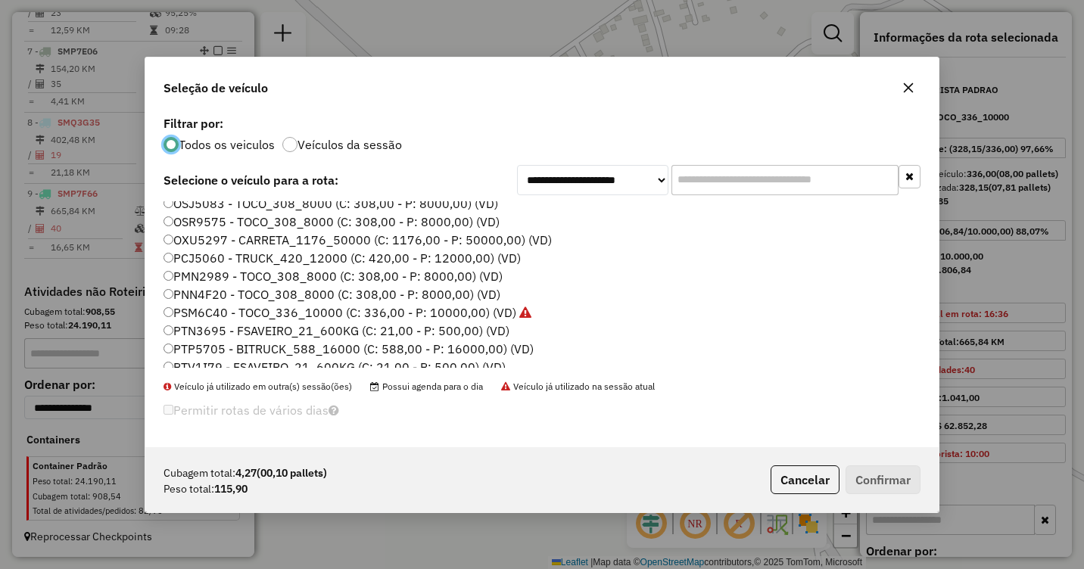
scroll to position [227, 0]
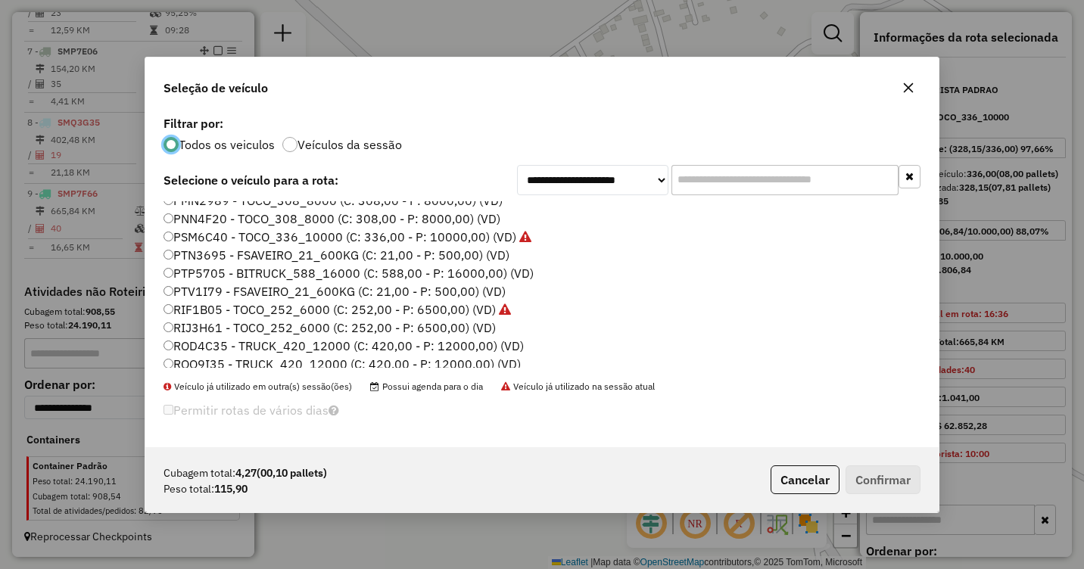
click at [183, 293] on label "PTV1I79 - FSAVEIRO_21_600KG (C: 21,00 - P: 500,00) (VD)" at bounding box center [335, 291] width 342 height 18
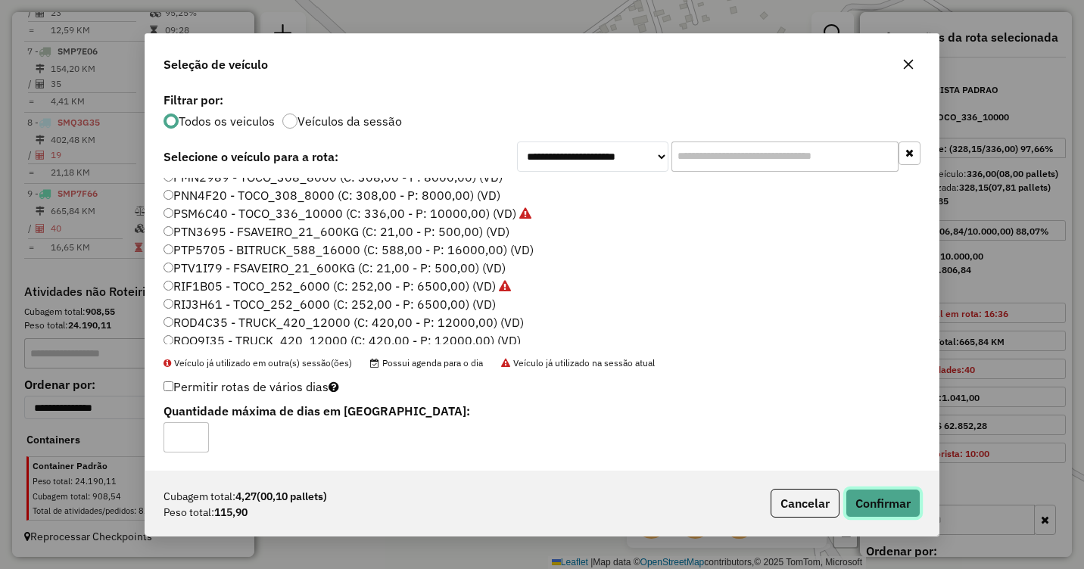
click at [879, 502] on button "Confirmar" at bounding box center [883, 503] width 75 height 29
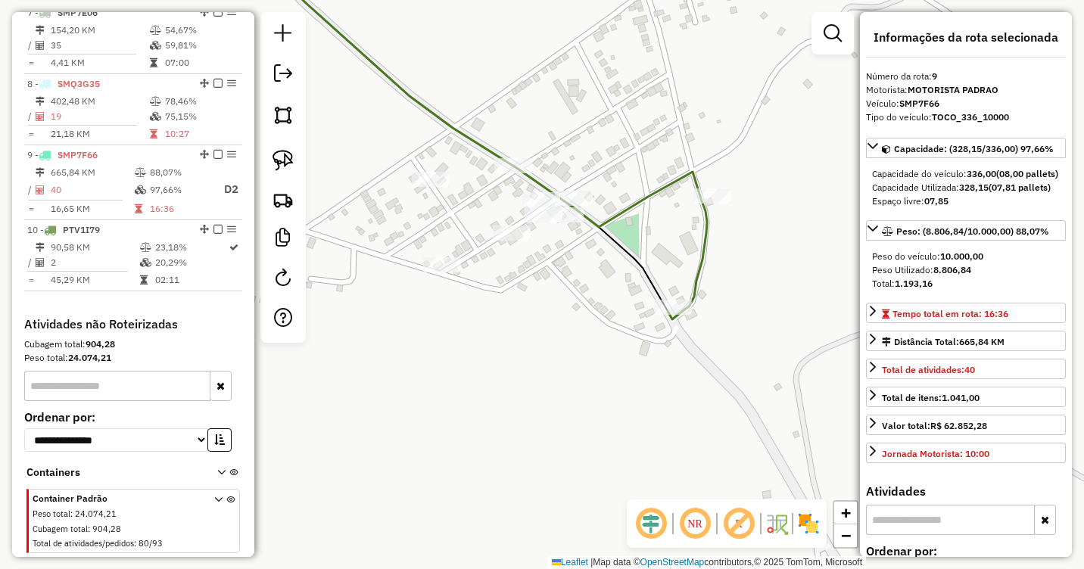
scroll to position [1055, 0]
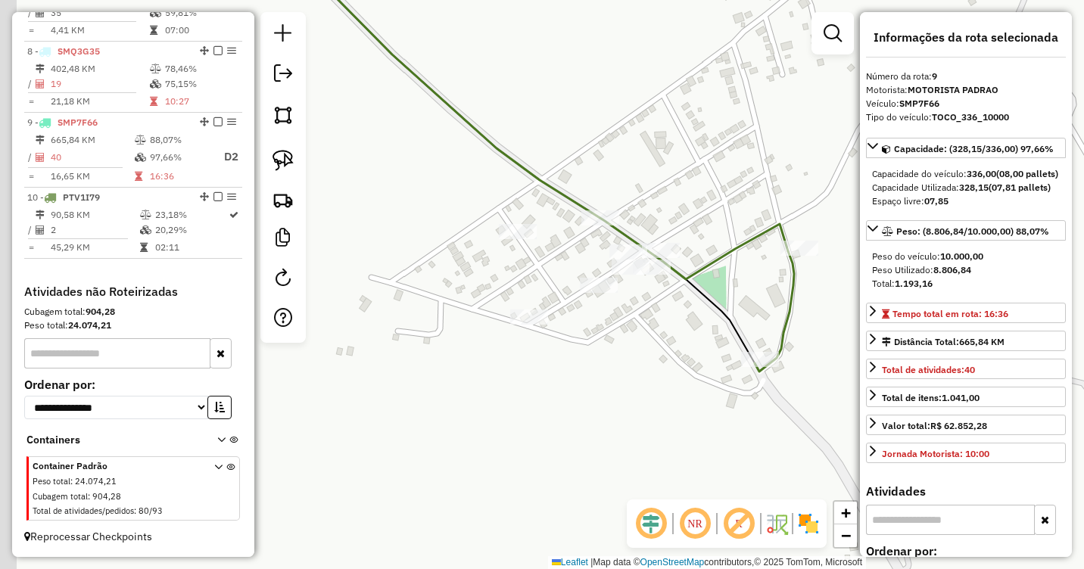
drag, startPoint x: 519, startPoint y: 266, endPoint x: 606, endPoint y: 318, distance: 101.5
click at [606, 318] on div "Janela de atendimento Grade de atendimento Capacidade Transportadoras Veículos …" at bounding box center [542, 284] width 1084 height 569
click at [286, 161] on img at bounding box center [283, 160] width 21 height 21
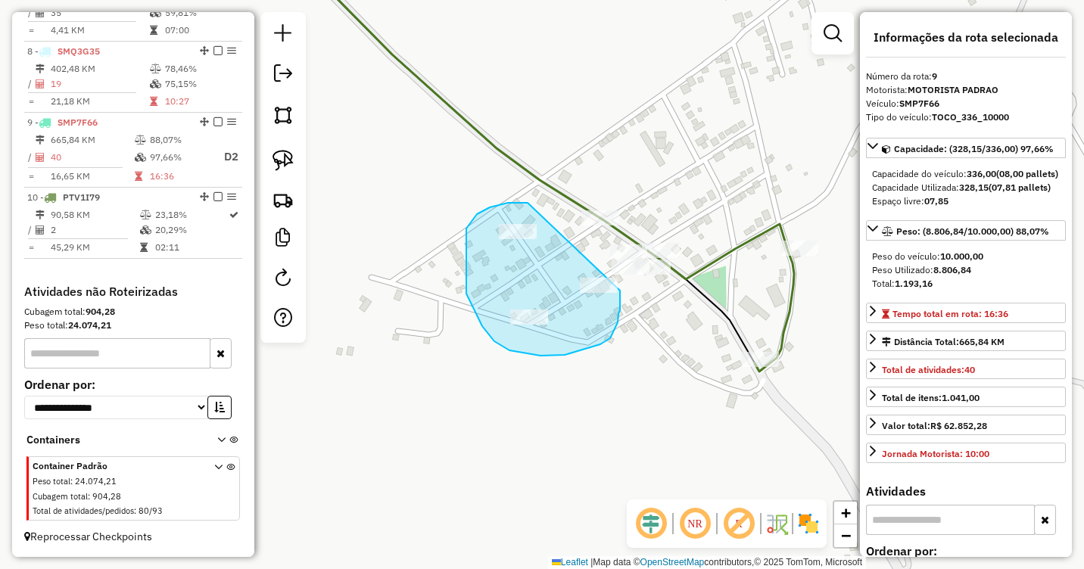
drag, startPoint x: 528, startPoint y: 203, endPoint x: 620, endPoint y: 291, distance: 127.5
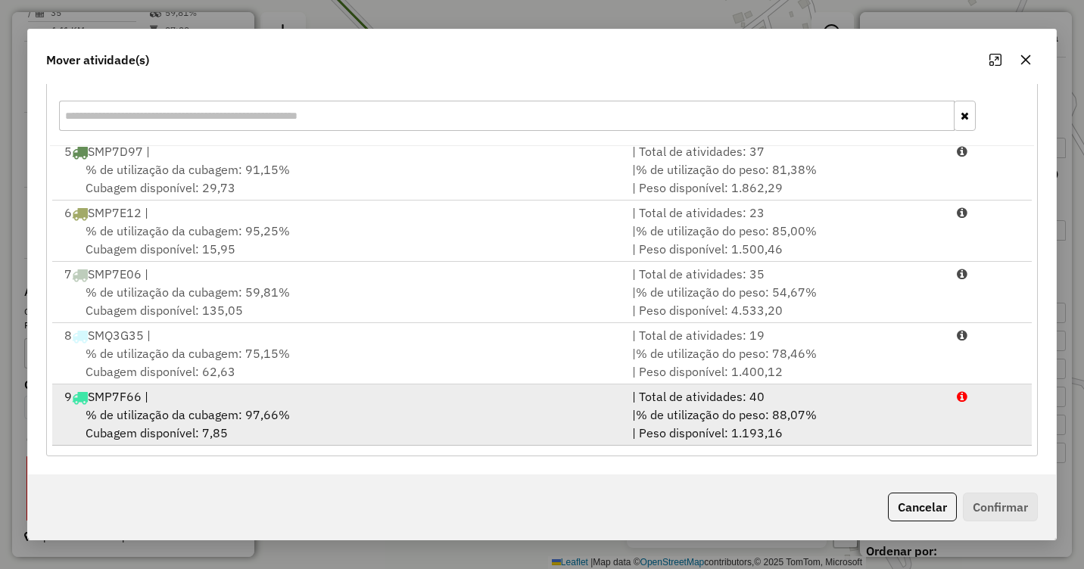
scroll to position [310, 0]
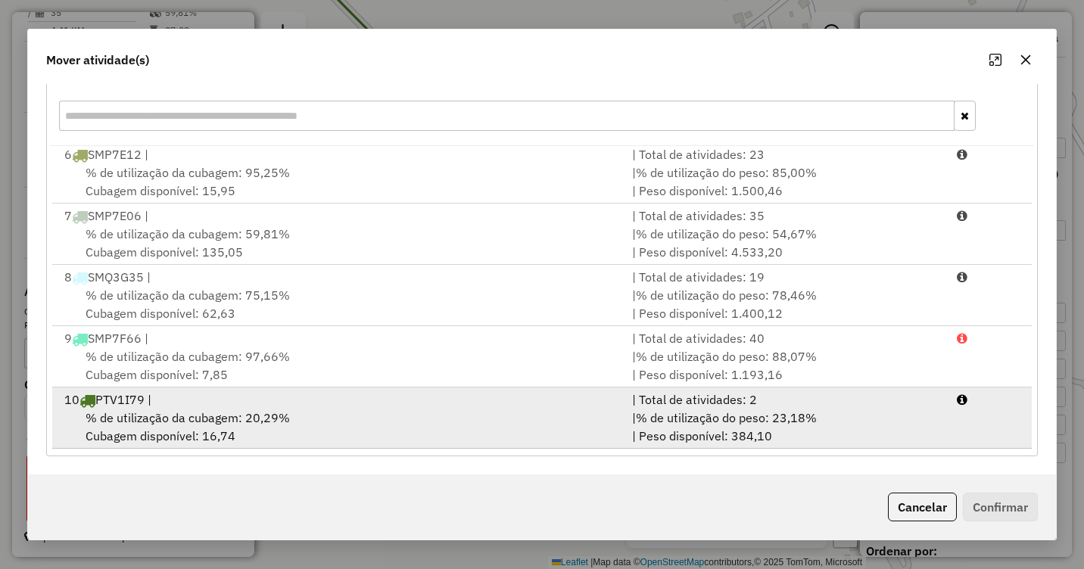
click at [230, 419] on span "% de utilização da cubagem: 20,29%" at bounding box center [188, 417] width 204 height 15
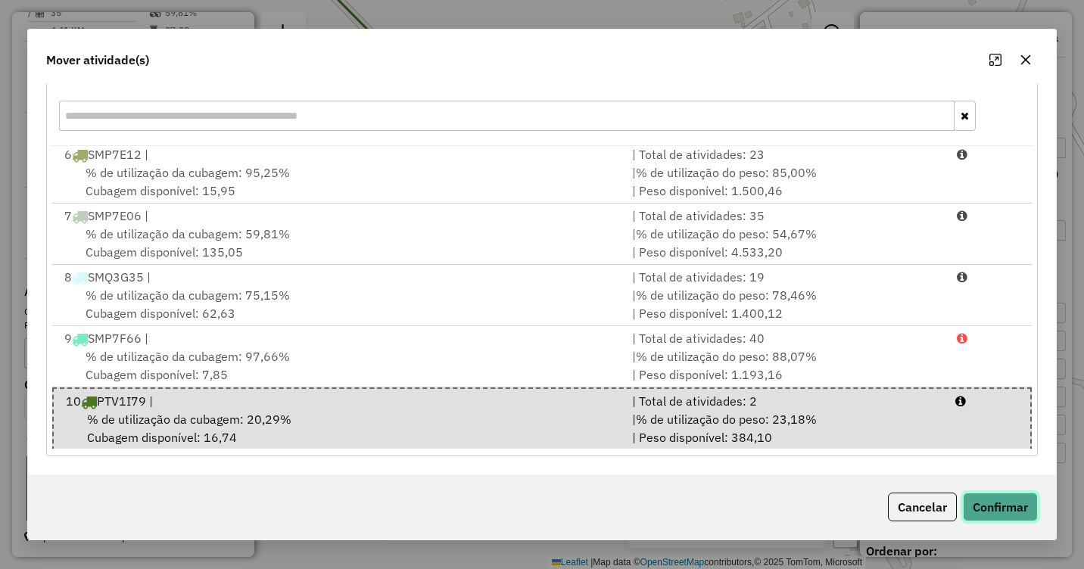
click at [992, 501] on button "Confirmar" at bounding box center [1000, 507] width 75 height 29
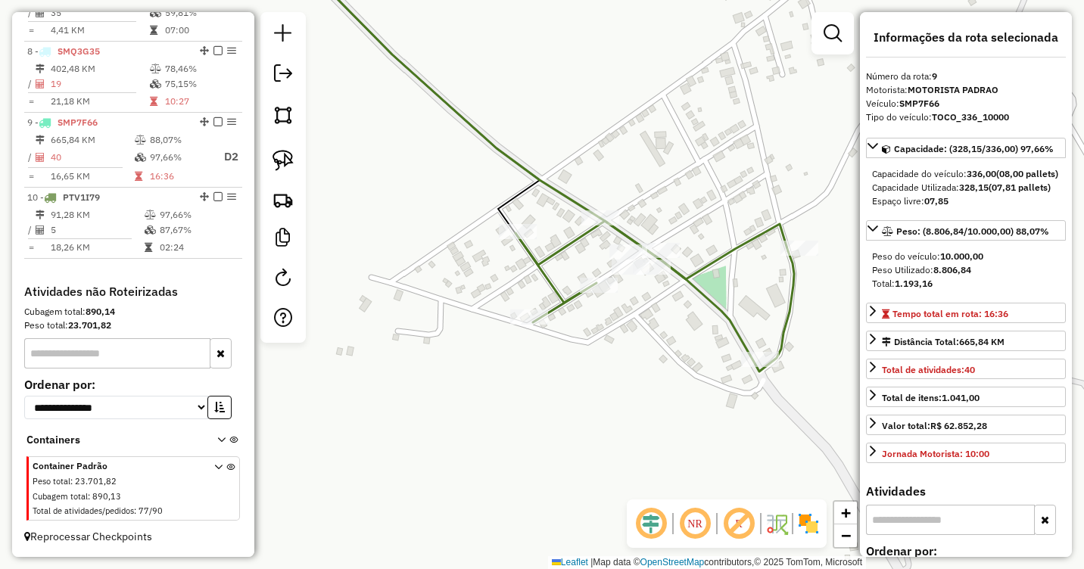
scroll to position [0, 0]
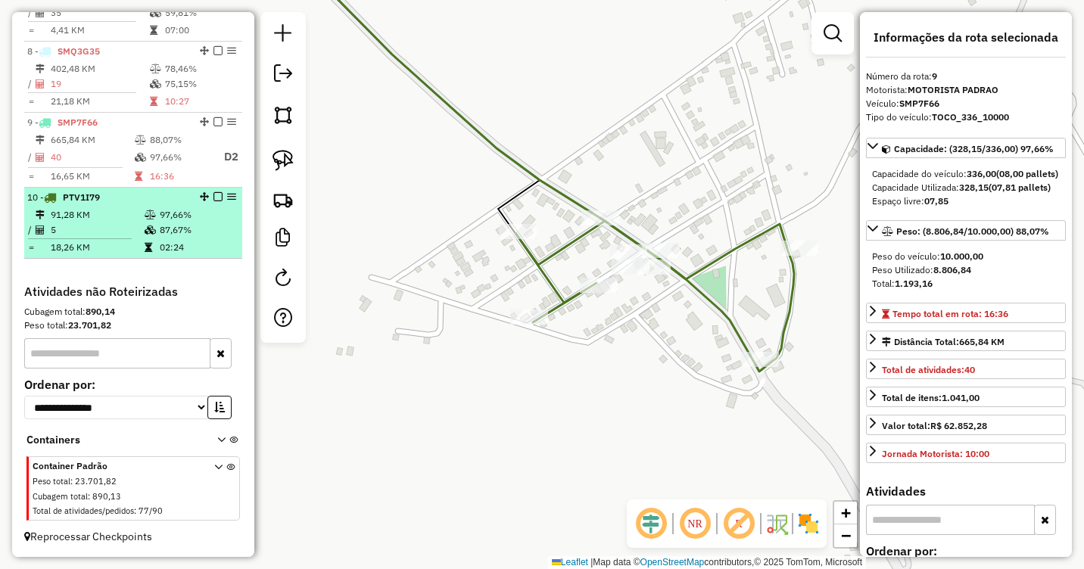
click at [176, 233] on td "87,67%" at bounding box center [197, 230] width 76 height 15
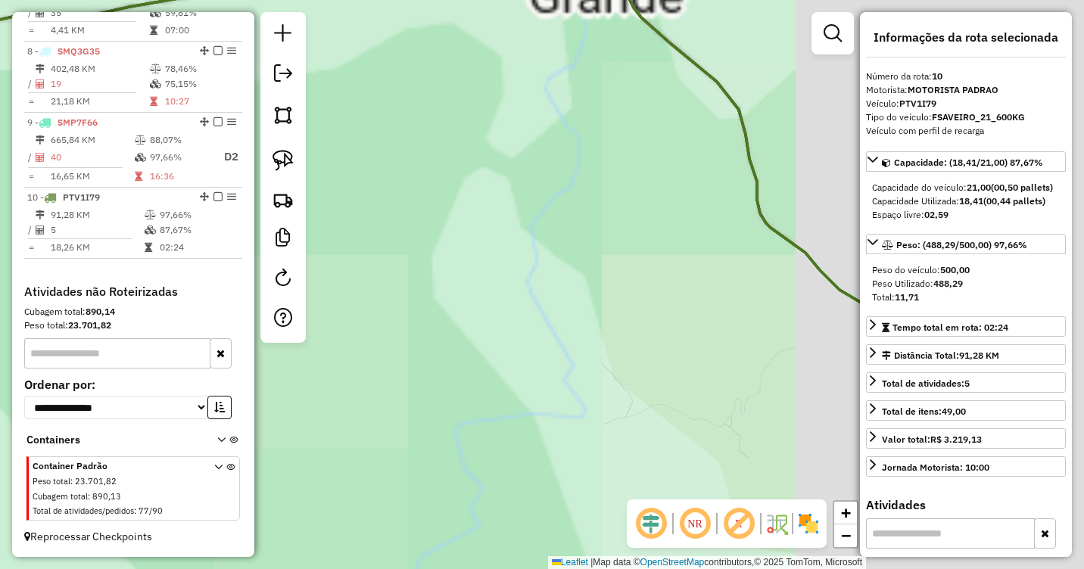
drag, startPoint x: 711, startPoint y: 326, endPoint x: 398, endPoint y: 370, distance: 316.4
click at [399, 370] on div "Janela de atendimento Grade de atendimento Capacidade Transportadoras Veículos …" at bounding box center [542, 284] width 1084 height 569
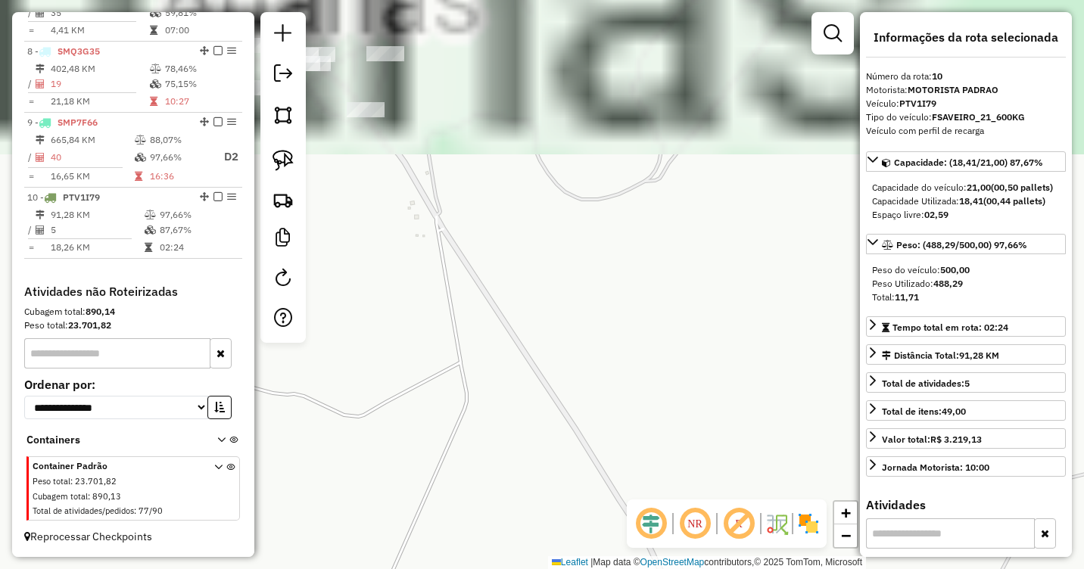
drag, startPoint x: 583, startPoint y: 282, endPoint x: 575, endPoint y: 488, distance: 206.1
click at [575, 488] on div "Janela de atendimento Grade de atendimento Capacidade Transportadoras Veículos …" at bounding box center [542, 284] width 1084 height 569
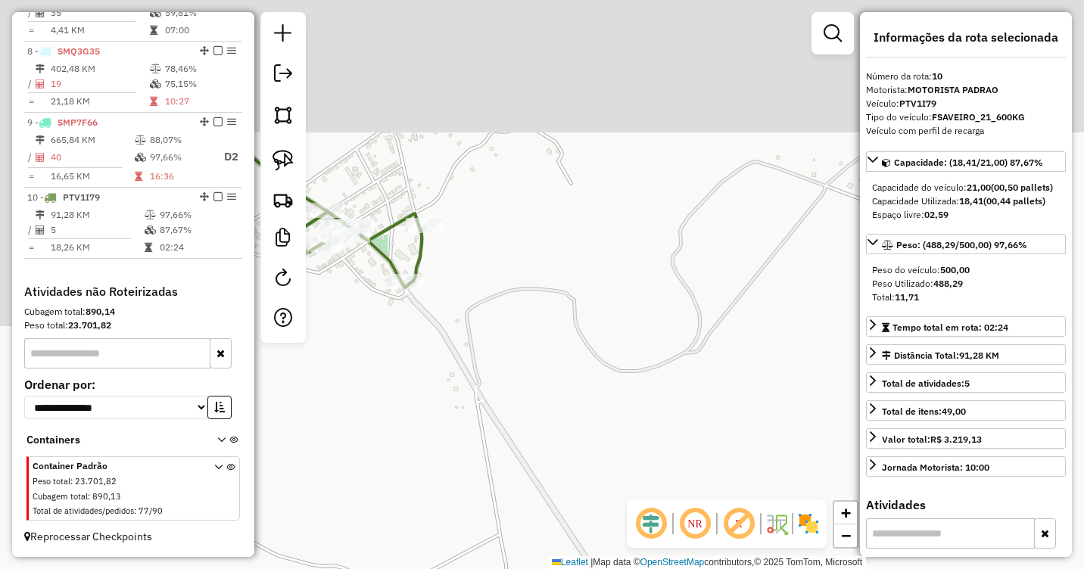
drag, startPoint x: 568, startPoint y: 232, endPoint x: 644, endPoint y: 451, distance: 231.8
click at [644, 451] on div "Janela de atendimento Grade de atendimento Capacidade Transportadoras Veículos …" at bounding box center [542, 284] width 1084 height 569
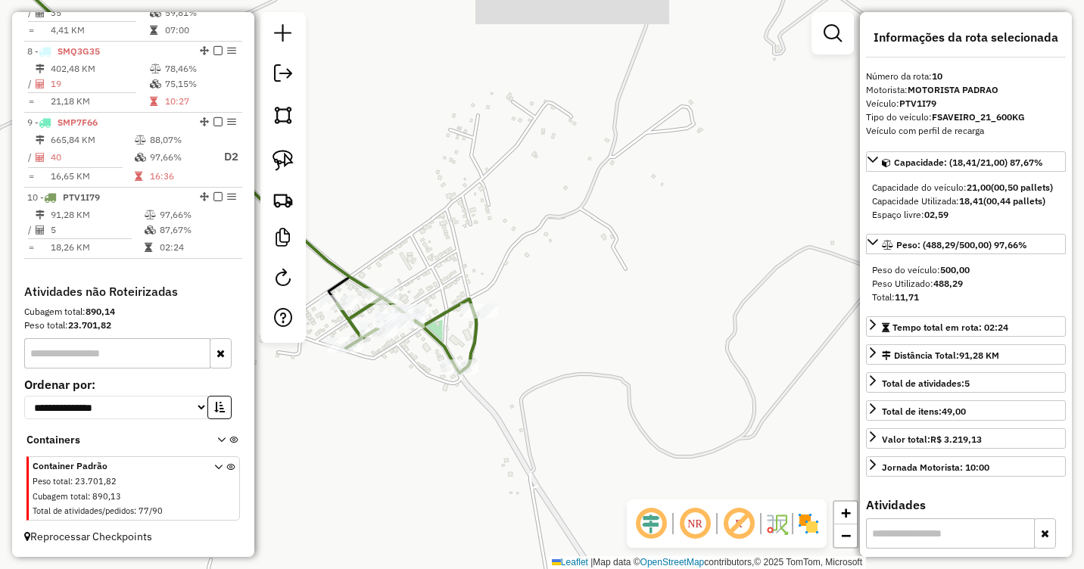
drag, startPoint x: 633, startPoint y: 337, endPoint x: 692, endPoint y: 398, distance: 85.1
click at [715, 401] on div "Janela de atendimento Grade de atendimento Capacidade Transportadoras Veículos …" at bounding box center [542, 284] width 1084 height 569
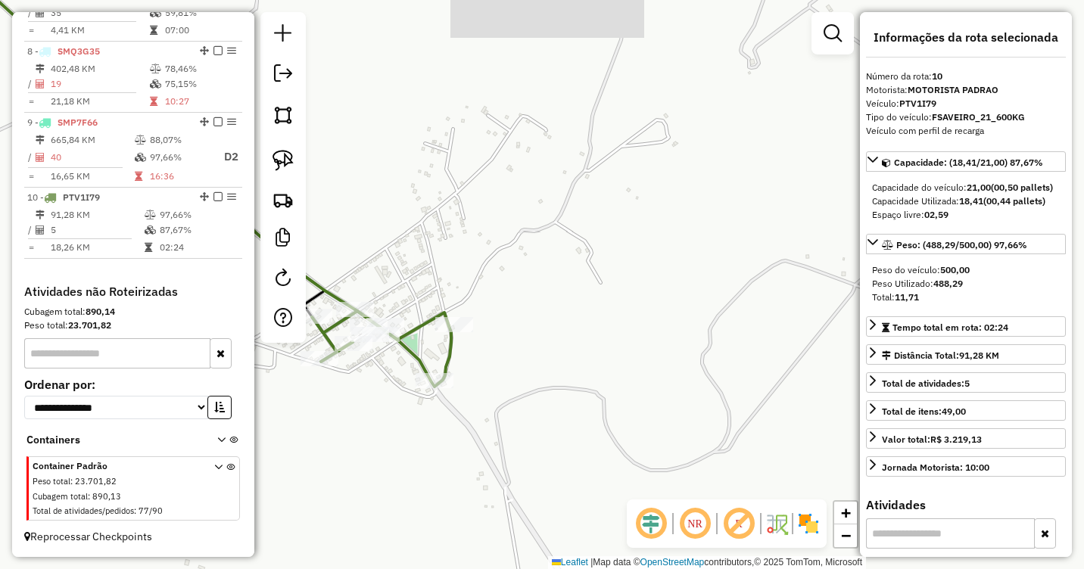
drag, startPoint x: 386, startPoint y: 264, endPoint x: 506, endPoint y: 262, distance: 119.7
click at [523, 257] on div "Janela de atendimento Grade de atendimento Capacidade Transportadoras Veículos …" at bounding box center [542, 284] width 1084 height 569
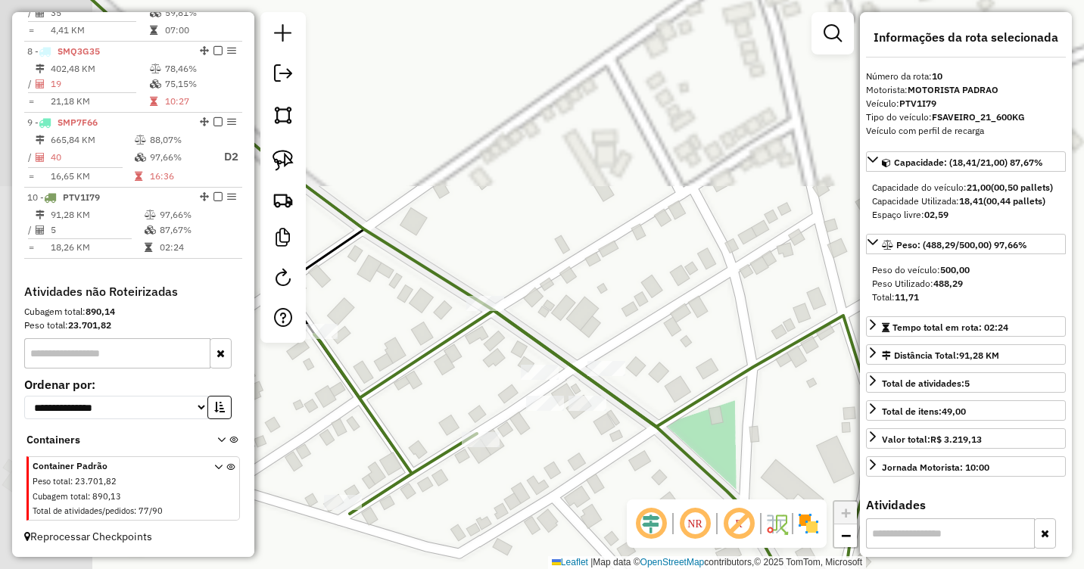
drag, startPoint x: 488, startPoint y: 276, endPoint x: 611, endPoint y: 210, distance: 139.2
click at [626, 203] on div "Janela de atendimento Grade de atendimento Capacidade Transportadoras Veículos …" at bounding box center [542, 284] width 1084 height 569
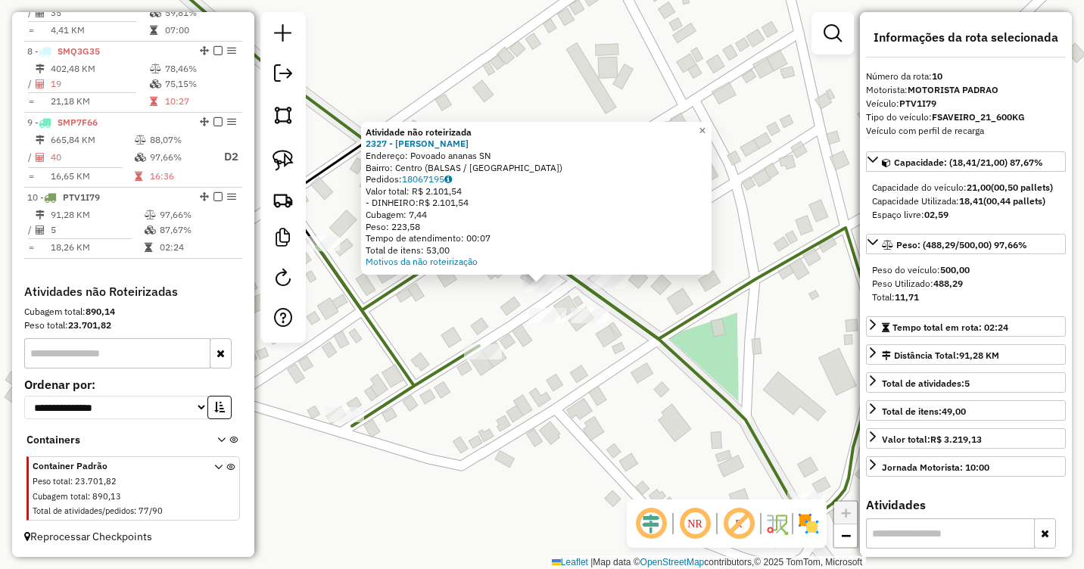
click at [574, 360] on div "Atividade não roteirizada 2327 - DEPOSITO ROCHA Endereço: Povoado ananas SN Bai…" at bounding box center [542, 284] width 1084 height 569
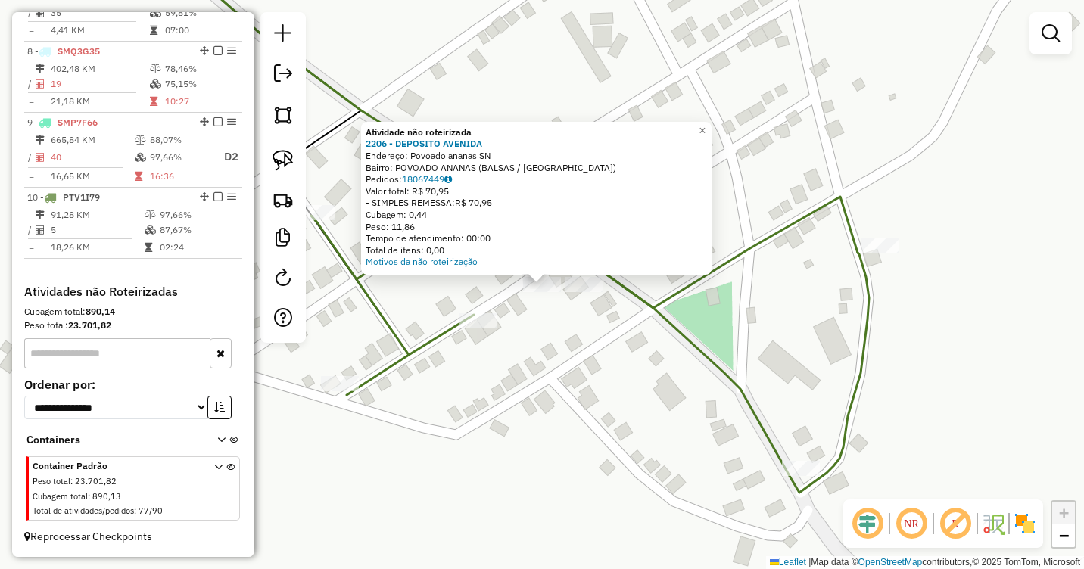
click at [563, 325] on div "Atividade não roteirizada 2206 - DEPOSITO AVENIDA Endereço: Povoado ananas SN B…" at bounding box center [542, 284] width 1084 height 569
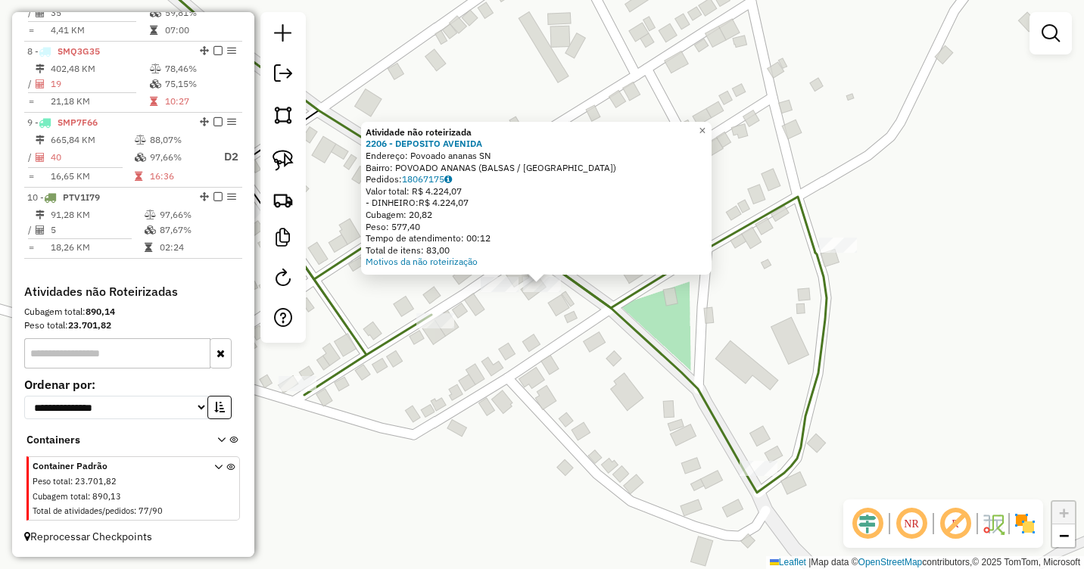
click at [550, 308] on div "Atividade não roteirizada 2206 - DEPOSITO AVENIDA Endereço: Povoado ananas SN B…" at bounding box center [542, 284] width 1084 height 569
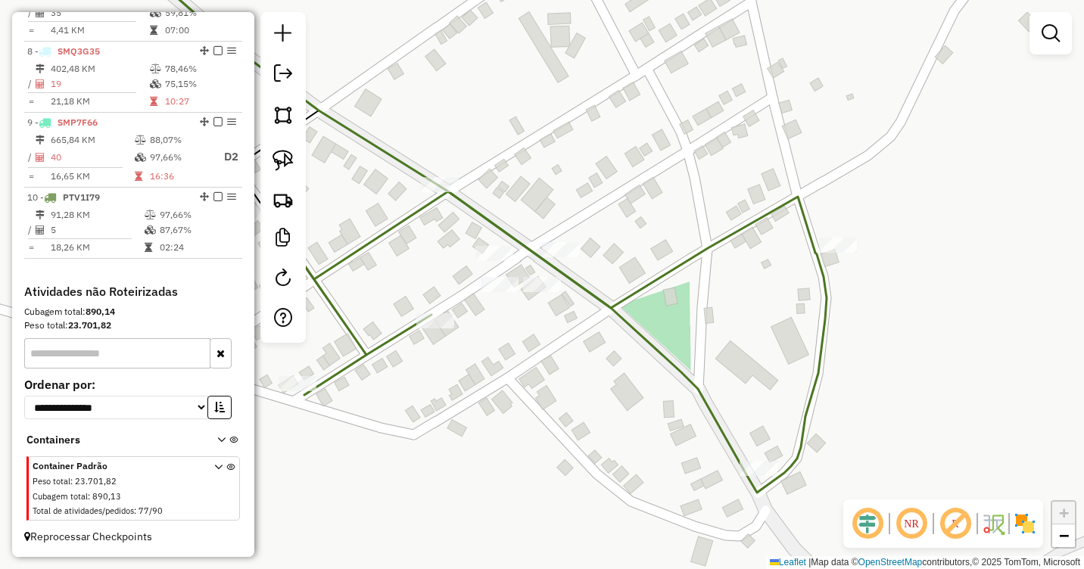
click at [557, 240] on div "Janela de atendimento Grade de atendimento Capacidade Transportadoras Veículos …" at bounding box center [542, 284] width 1084 height 569
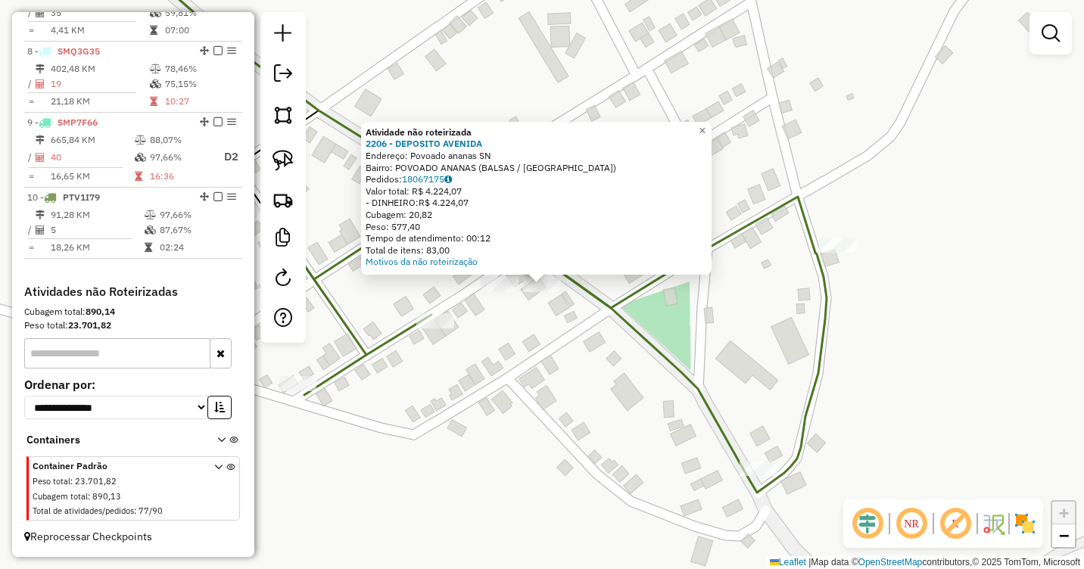
click at [559, 317] on div "Atividade não roteirizada 2206 - DEPOSITO AVENIDA Endereço: Povoado ananas SN B…" at bounding box center [542, 284] width 1084 height 569
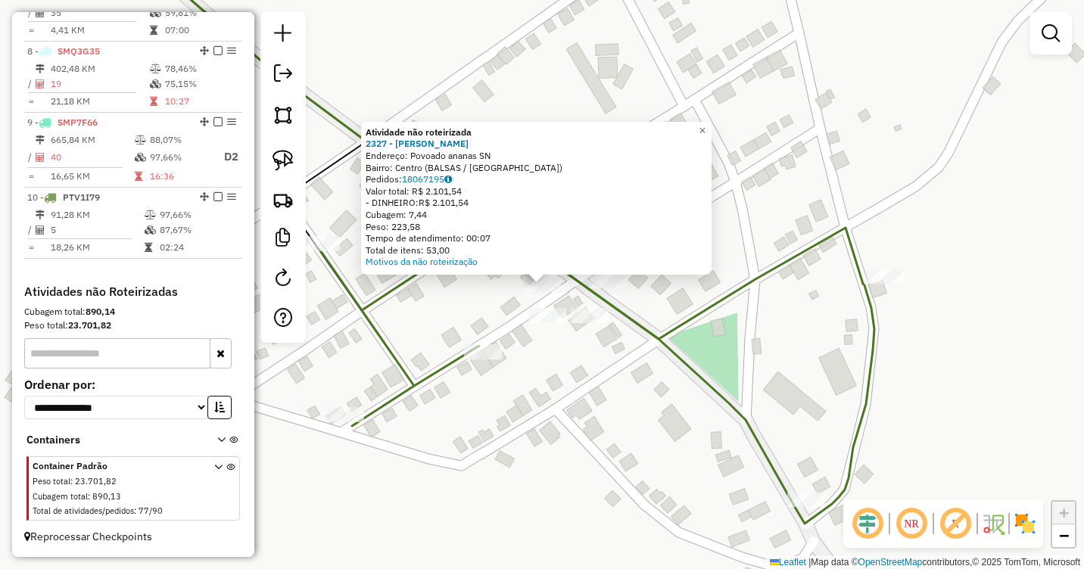
click at [485, 299] on div "Atividade não roteirizada 2327 - DEPOSITO ROCHA Endereço: Povoado ananas SN Bai…" at bounding box center [542, 284] width 1084 height 569
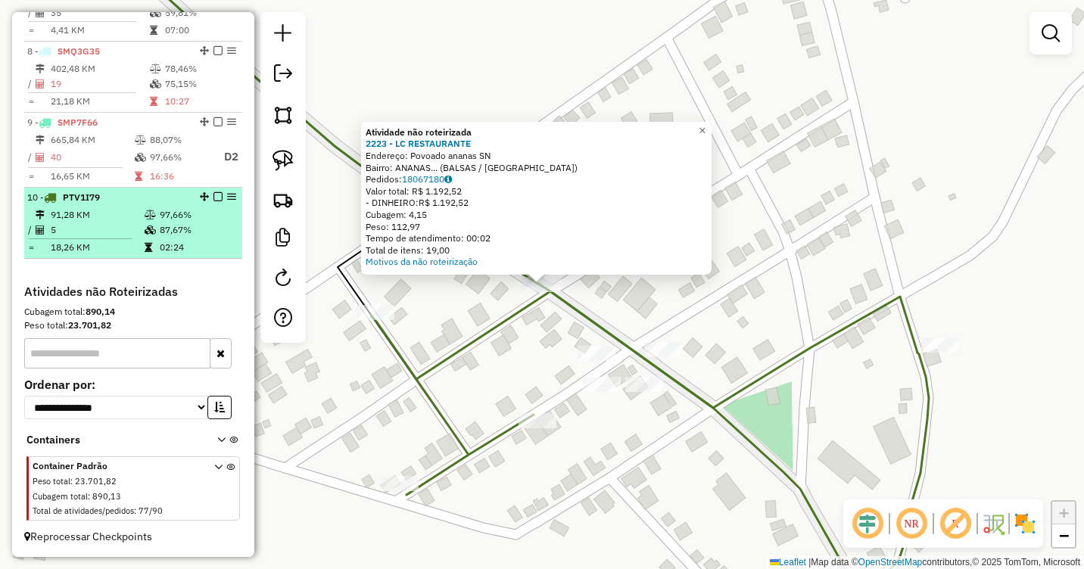
click at [130, 230] on td "5" at bounding box center [97, 230] width 94 height 15
select select "**********"
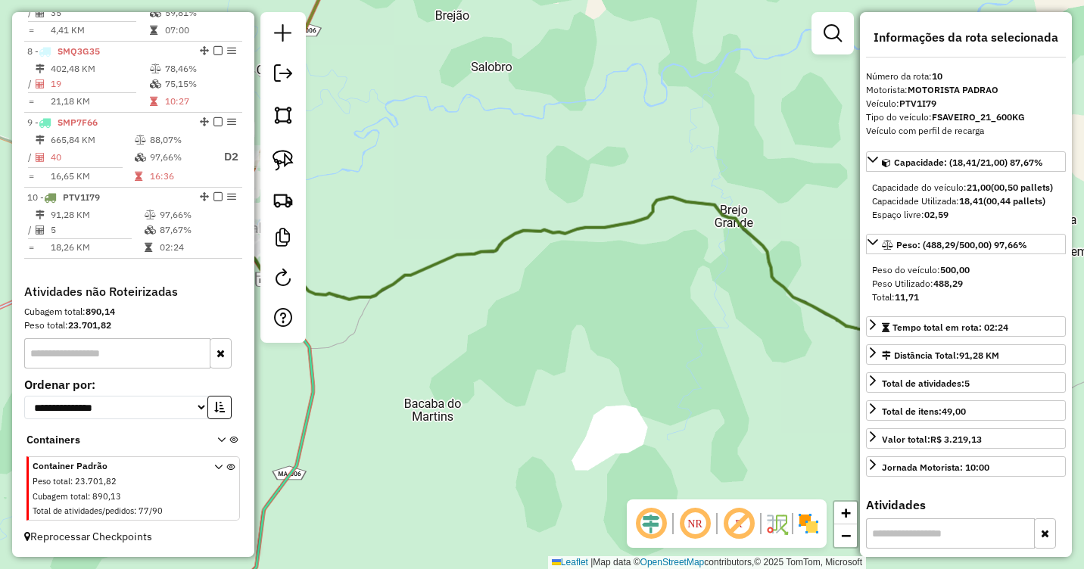
drag, startPoint x: 492, startPoint y: 328, endPoint x: 775, endPoint y: 242, distance: 296.1
click at [775, 242] on div "Janela de atendimento Grade de atendimento Capacidade Transportadoras Veículos …" at bounding box center [542, 284] width 1084 height 569
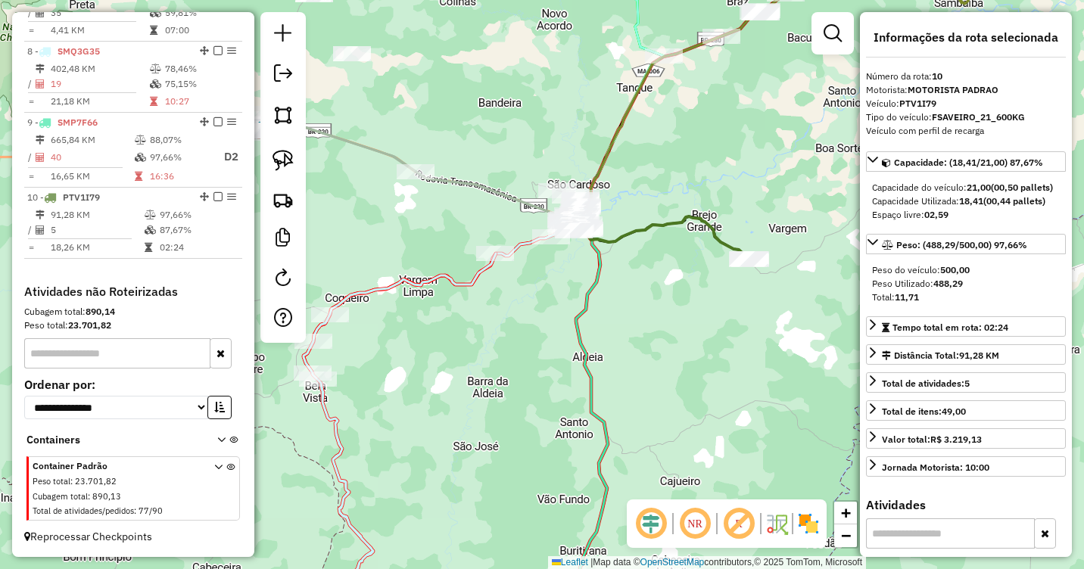
drag, startPoint x: 628, startPoint y: 193, endPoint x: 656, endPoint y: 220, distance: 39.1
click at [675, 204] on div "Janela de atendimento Grade de atendimento Capacidade Transportadoras Veículos …" at bounding box center [542, 284] width 1084 height 569
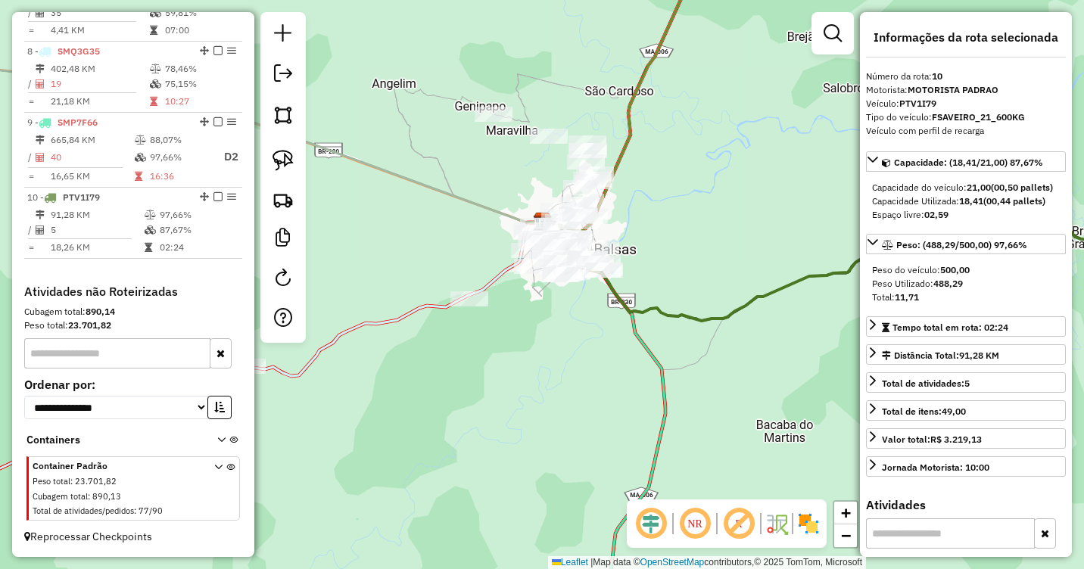
drag, startPoint x: 643, startPoint y: 218, endPoint x: 628, endPoint y: 226, distance: 16.6
click at [726, 225] on div "Janela de atendimento Grade de atendimento Capacidade Transportadoras Veículos …" at bounding box center [542, 284] width 1084 height 569
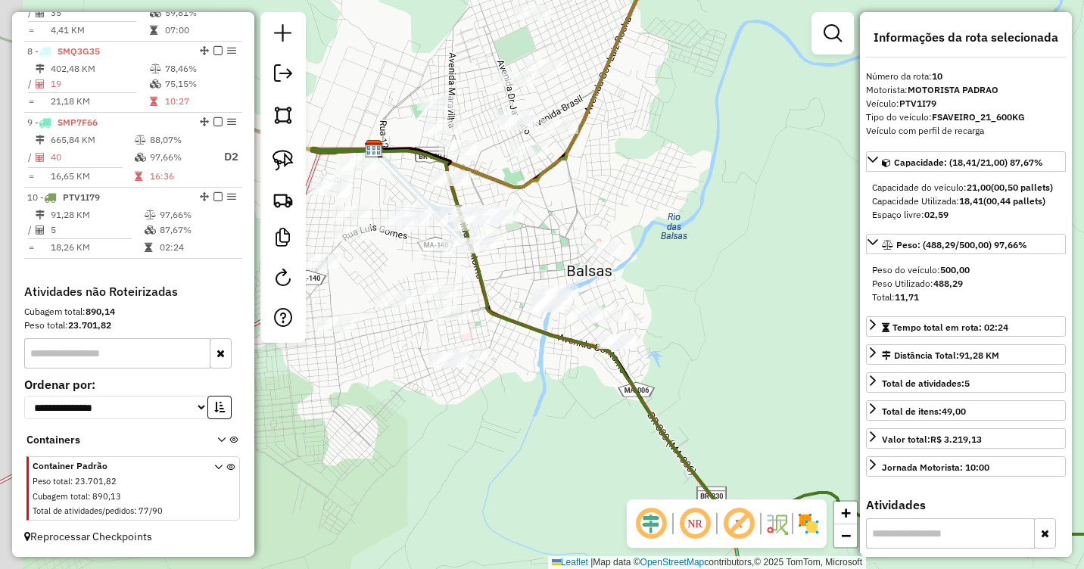
drag, startPoint x: 659, startPoint y: 254, endPoint x: 686, endPoint y: 193, distance: 66.4
click at [686, 193] on div "Janela de atendimento Grade de atendimento Capacidade Transportadoras Veículos …" at bounding box center [542, 284] width 1084 height 569
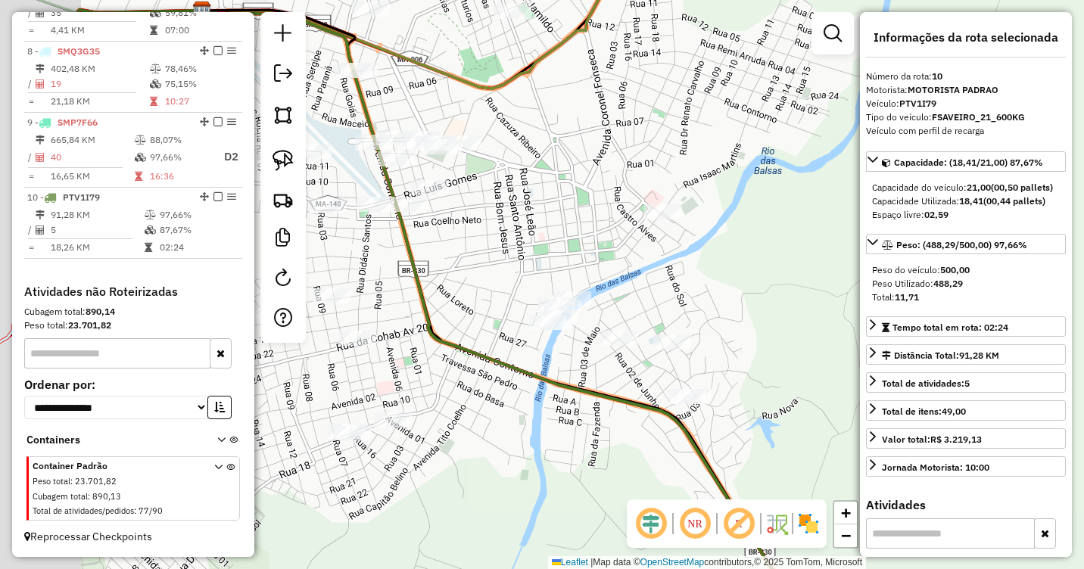
drag, startPoint x: 632, startPoint y: 286, endPoint x: 733, endPoint y: 258, distance: 104.5
click at [733, 258] on div "Janela de atendimento Grade de atendimento Capacidade Transportadoras Veículos …" at bounding box center [542, 284] width 1084 height 569
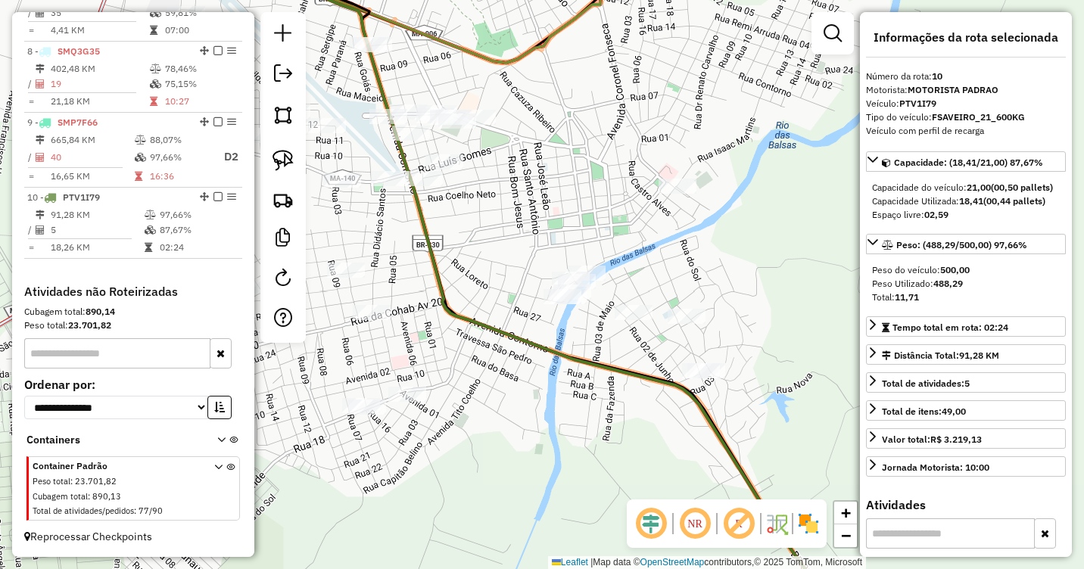
drag, startPoint x: 552, startPoint y: 239, endPoint x: 566, endPoint y: 219, distance: 23.9
click at [563, 219] on div "Janela de atendimento Grade de atendimento Capacidade Transportadoras Veículos …" at bounding box center [542, 284] width 1084 height 569
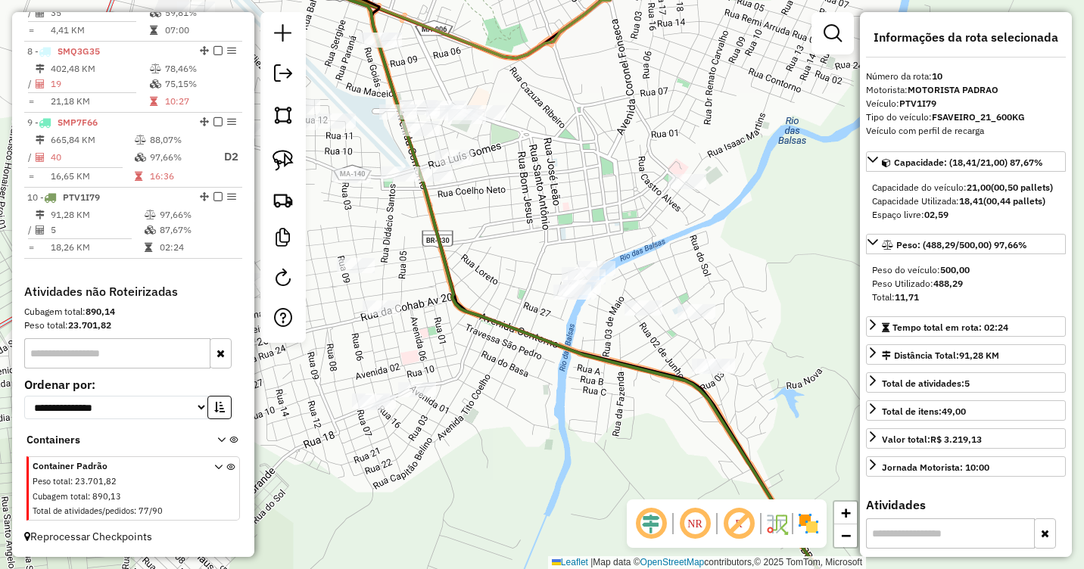
click at [460, 165] on div at bounding box center [454, 157] width 38 height 15
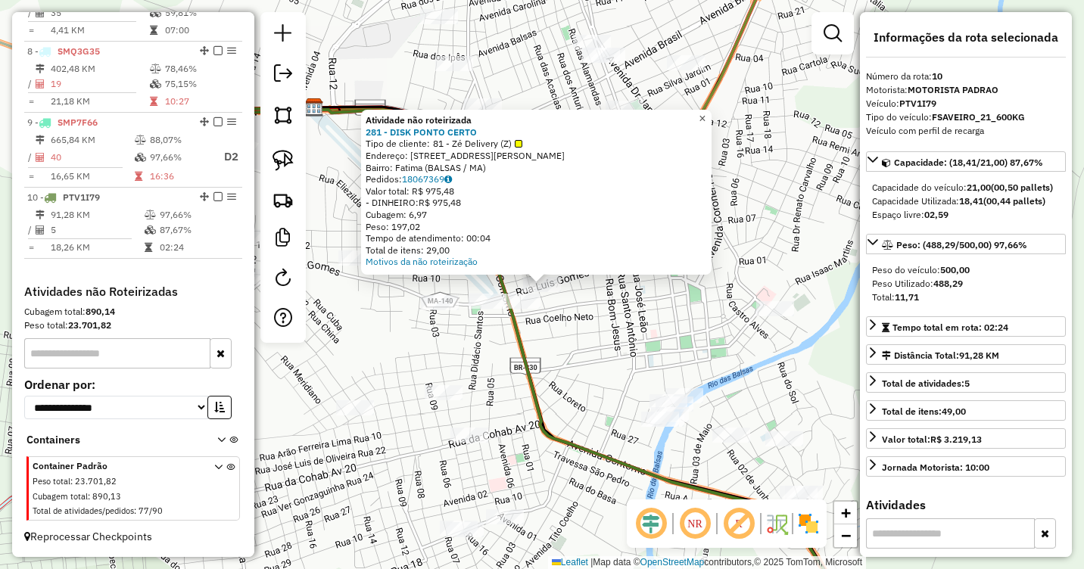
click at [706, 112] on span "×" at bounding box center [702, 118] width 7 height 13
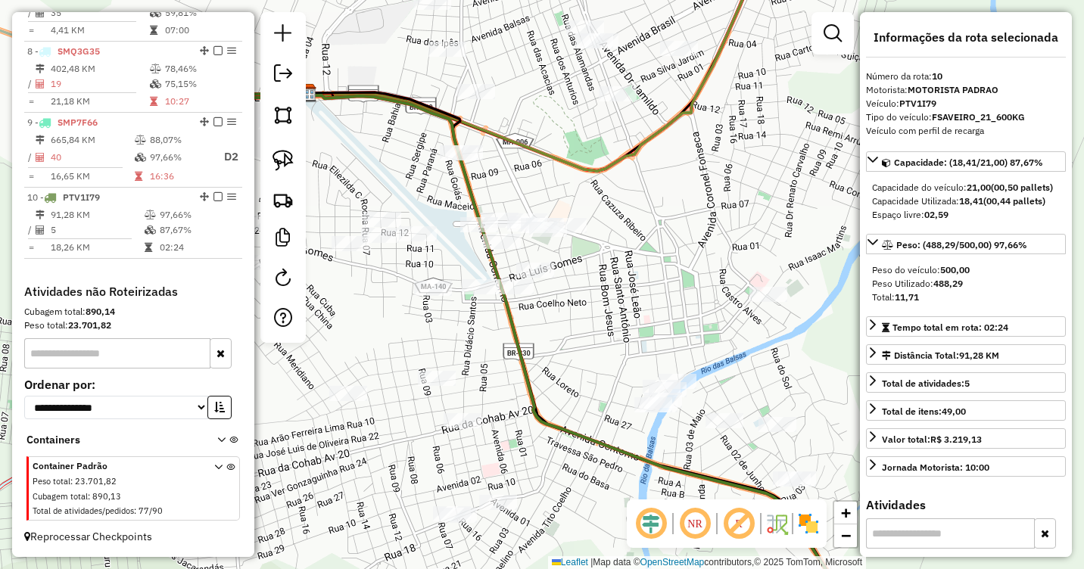
drag, startPoint x: 740, startPoint y: 260, endPoint x: 699, endPoint y: 188, distance: 83.4
click at [699, 188] on div "Janela de atendimento Grade de atendimento Capacidade Transportadoras Veículos …" at bounding box center [542, 284] width 1084 height 569
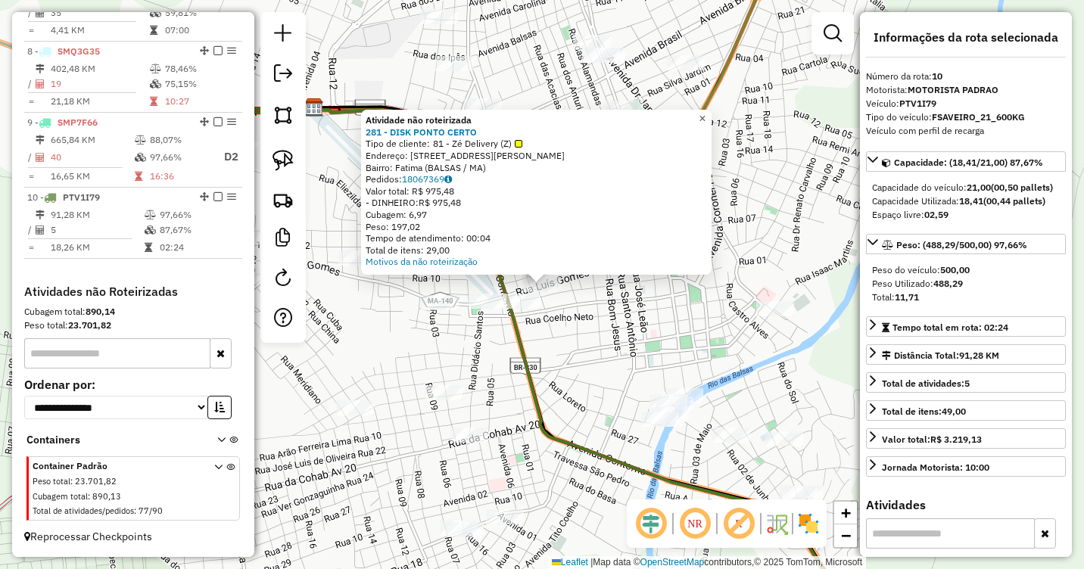
click at [706, 112] on span "×" at bounding box center [702, 118] width 7 height 13
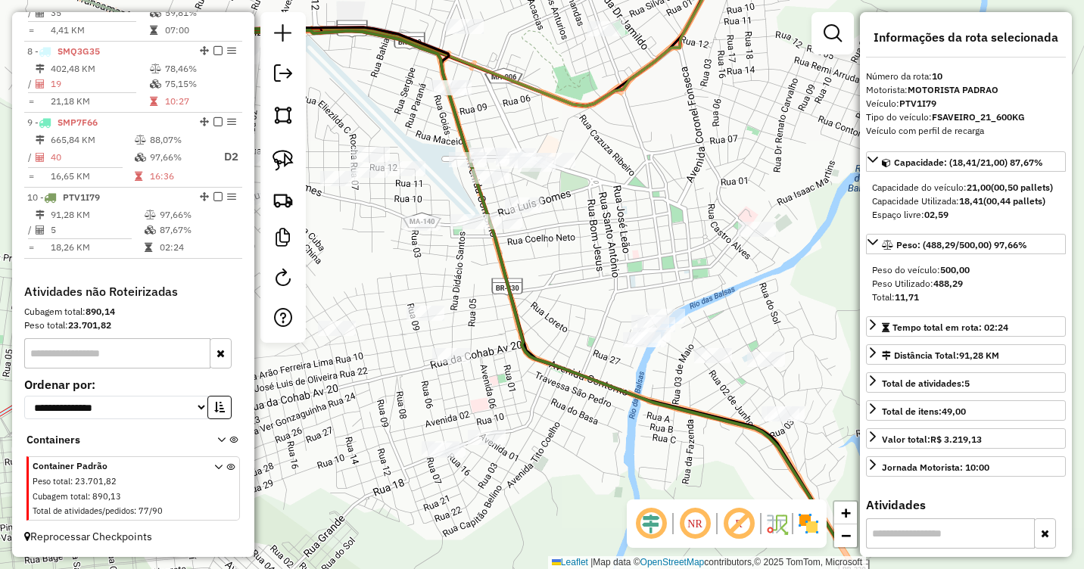
drag, startPoint x: 685, startPoint y: 237, endPoint x: 667, endPoint y: 157, distance: 81.6
click at [667, 157] on div "Janela de atendimento Grade de atendimento Capacidade Transportadoras Veículos …" at bounding box center [542, 284] width 1084 height 569
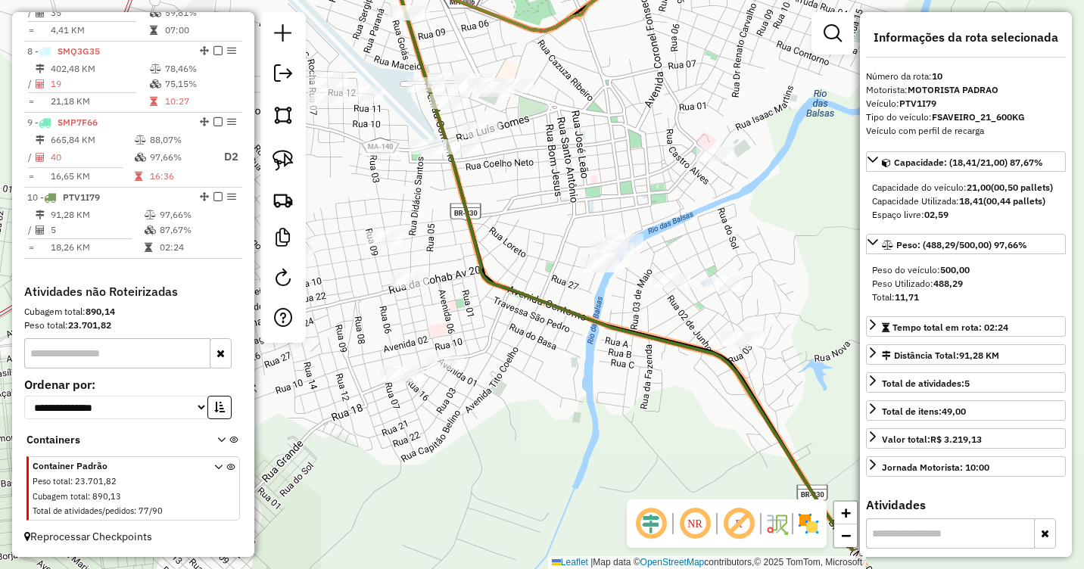
drag, startPoint x: 668, startPoint y: 224, endPoint x: 607, endPoint y: 147, distance: 98.2
click at [607, 147] on div "Janela de atendimento Grade de atendimento Capacidade Transportadoras Veículos …" at bounding box center [542, 284] width 1084 height 569
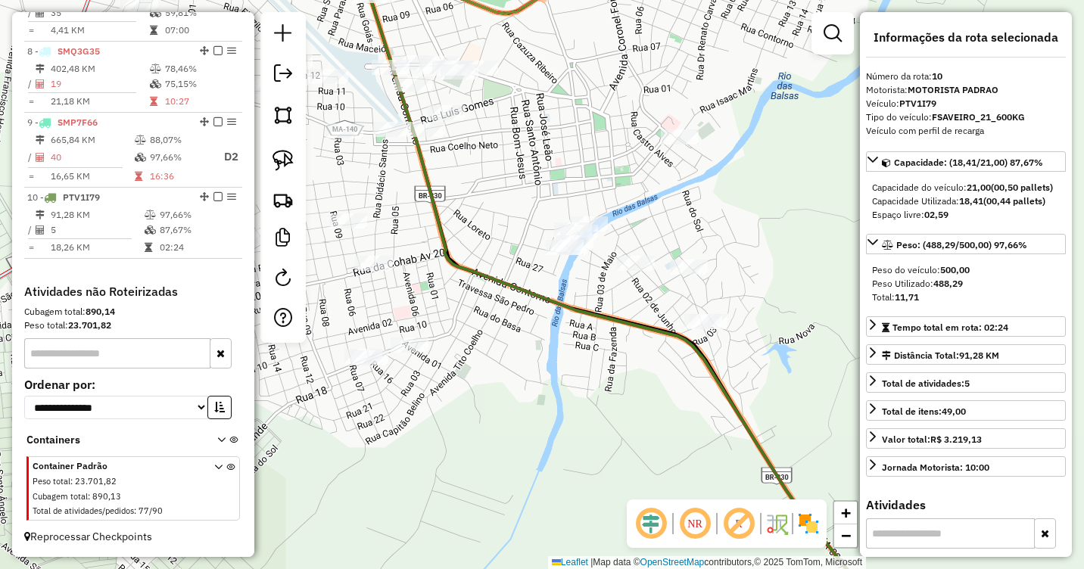
drag, startPoint x: 613, startPoint y: 179, endPoint x: 588, endPoint y: 199, distance: 31.2
click at [588, 199] on div "Janela de atendimento Grade de atendimento Capacidade Transportadoras Veículos …" at bounding box center [542, 284] width 1084 height 569
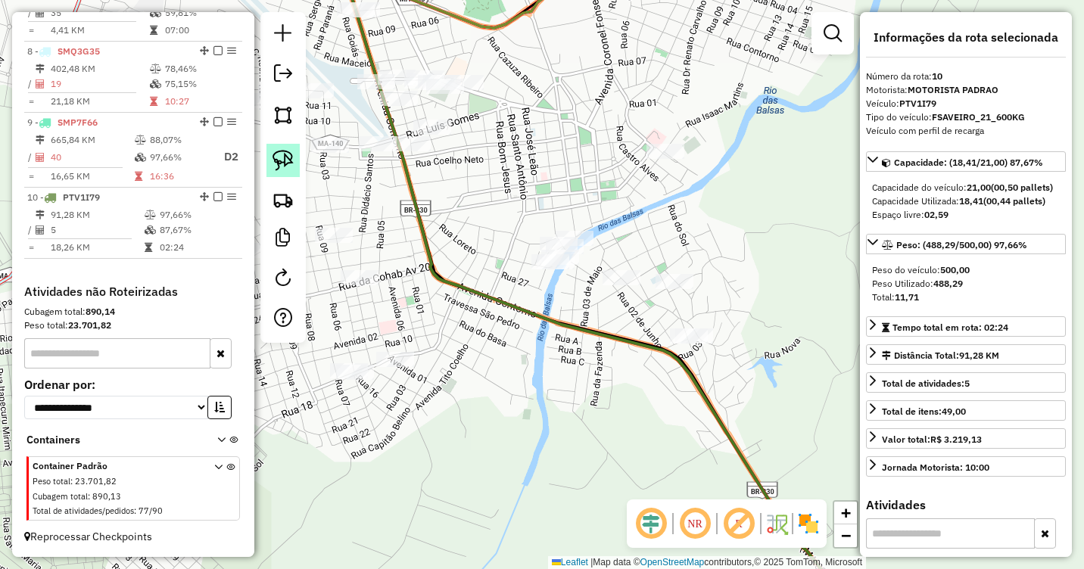
click at [275, 163] on img at bounding box center [283, 160] width 21 height 21
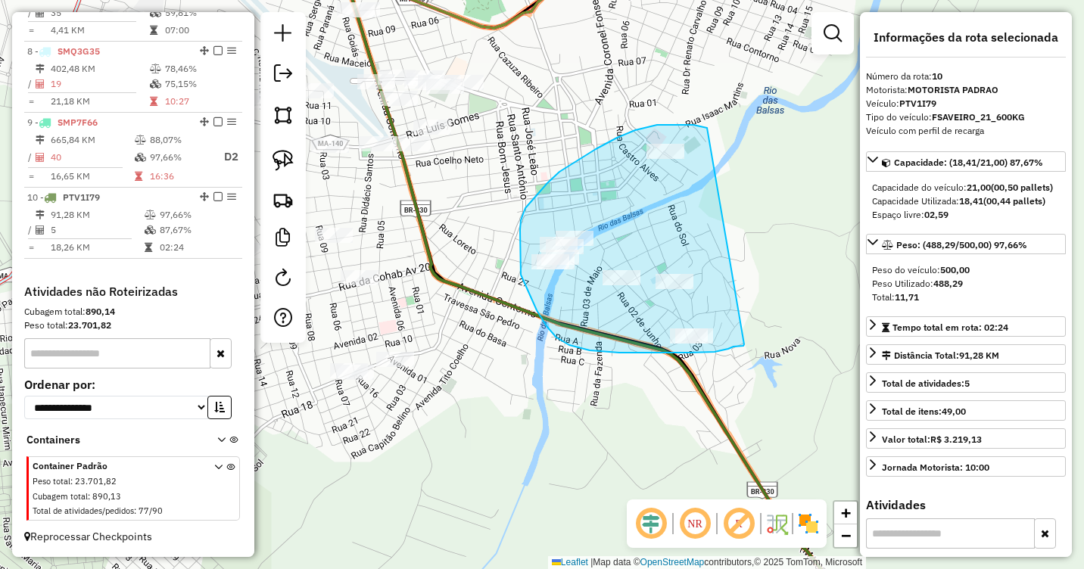
drag, startPoint x: 694, startPoint y: 125, endPoint x: 745, endPoint y: 345, distance: 225.5
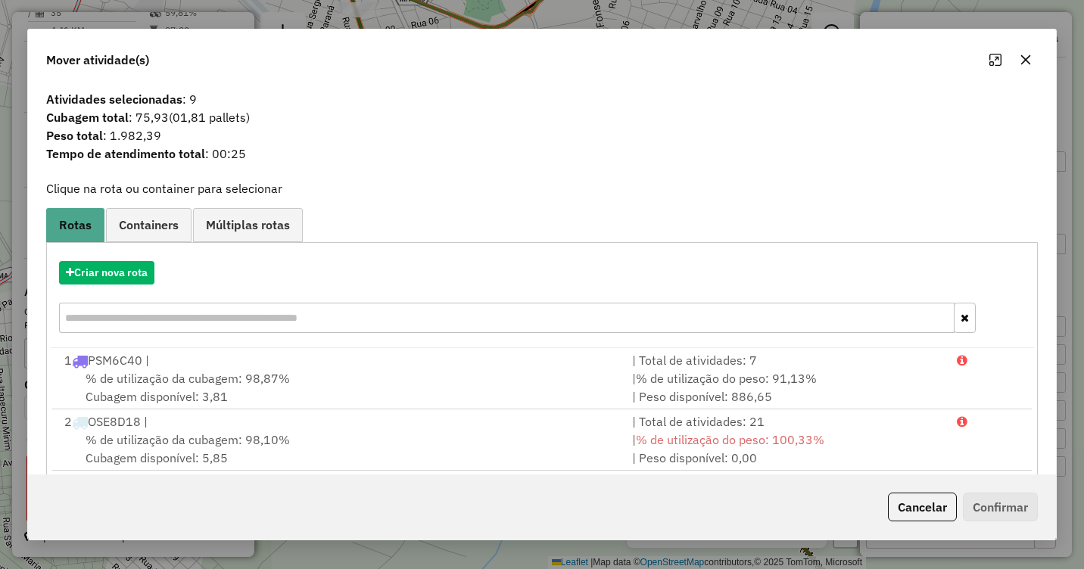
click at [1028, 58] on icon "button" at bounding box center [1026, 60] width 12 height 12
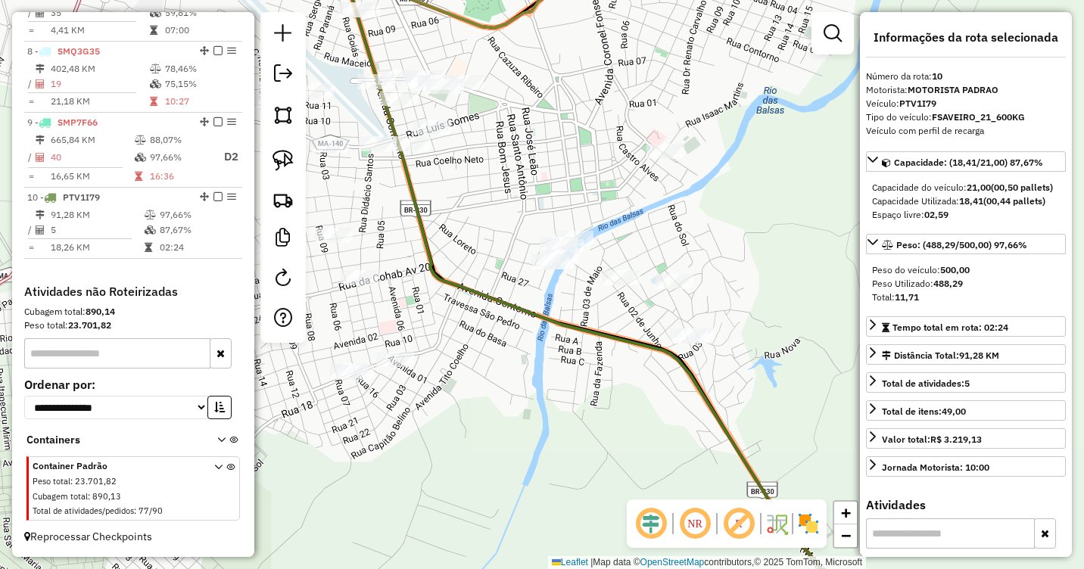
drag, startPoint x: 495, startPoint y: 167, endPoint x: 546, endPoint y: 238, distance: 86.8
click at [546, 238] on div "Janela de atendimento Grade de atendimento Capacidade Transportadoras Veículos …" at bounding box center [542, 284] width 1084 height 569
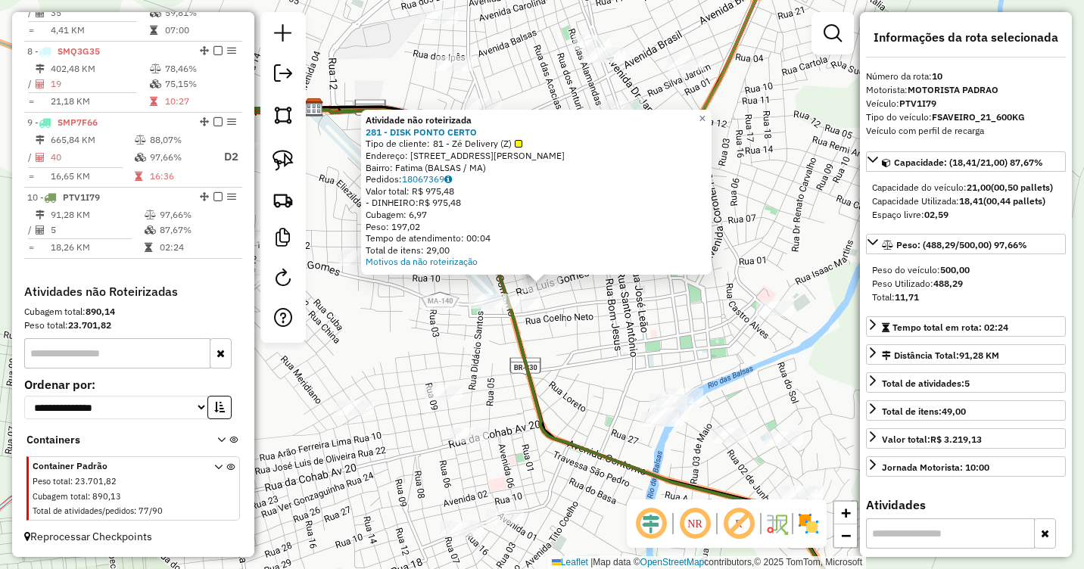
click at [655, 341] on div "Atividade não roteirizada 281 - DISK PONTO CERTO Tipo de cliente: 81 - Zé Deliv…" at bounding box center [542, 284] width 1084 height 569
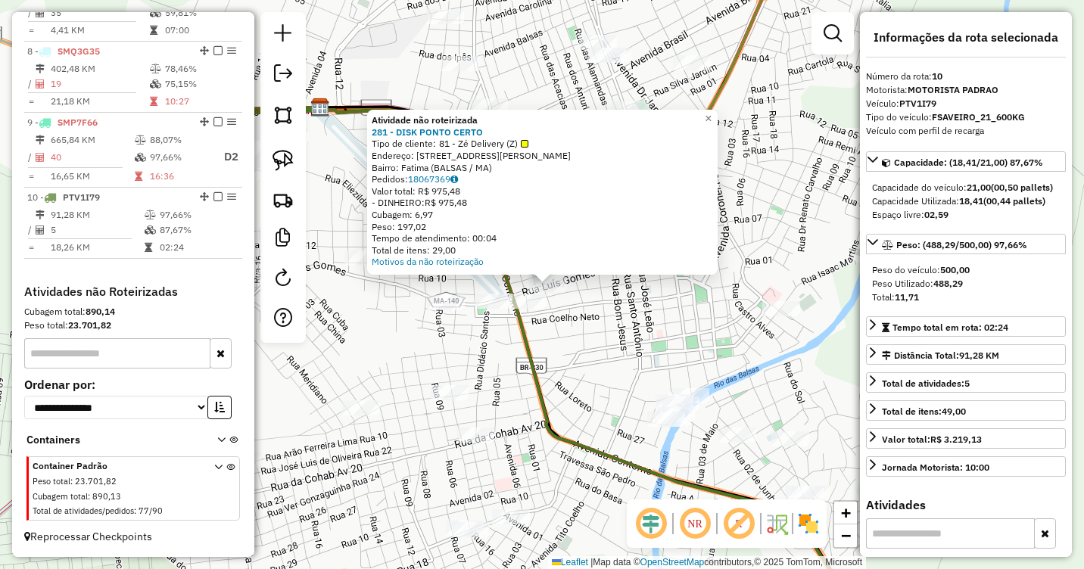
click at [669, 342] on div "Atividade não roteirizada 281 - DISK PONTO CERTO Tipo de cliente: 81 - Zé Deliv…" at bounding box center [542, 284] width 1084 height 569
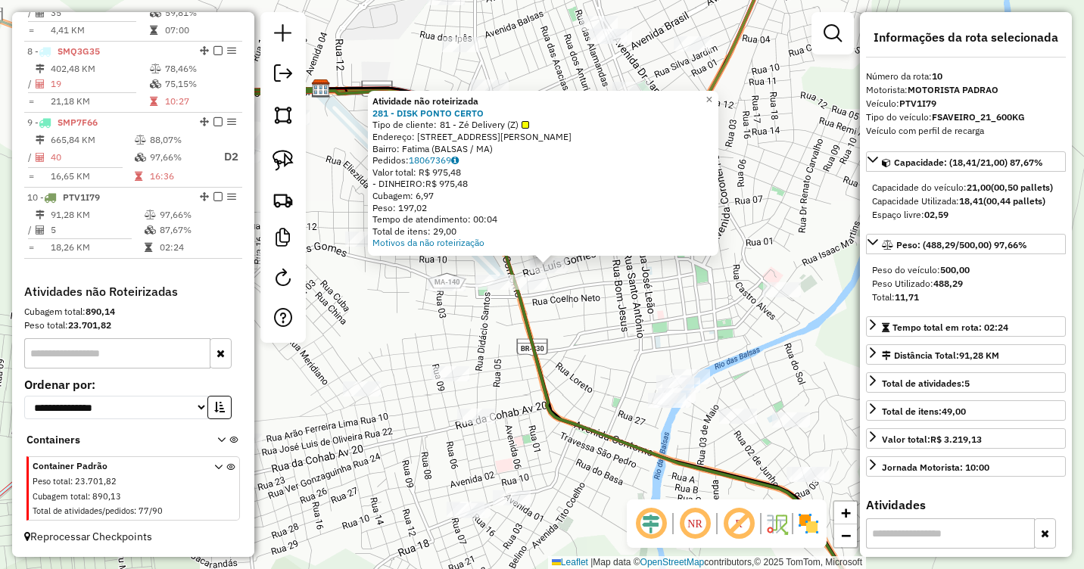
drag, startPoint x: 669, startPoint y: 342, endPoint x: 602, endPoint y: 275, distance: 95.3
click at [603, 275] on div "Atividade não roteirizada 281 - DISK PONTO CERTO Tipo de cliente: 81 - Zé Deliv…" at bounding box center [542, 284] width 1084 height 569
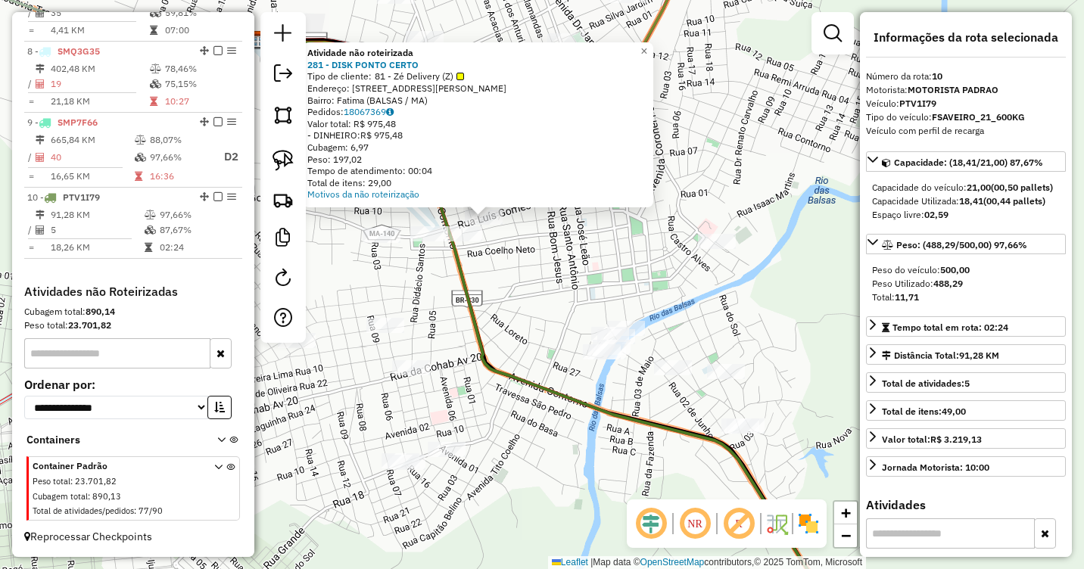
click at [614, 276] on div "Atividade não roteirizada 281 - DISK PONTO CERTO Tipo de cliente: 81 - Zé Deliv…" at bounding box center [542, 284] width 1084 height 569
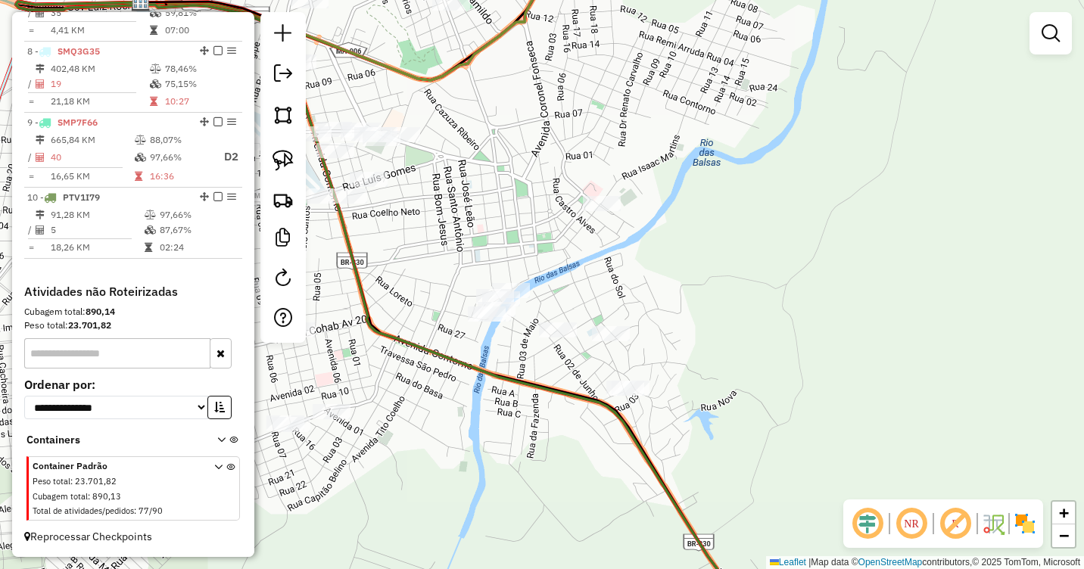
drag, startPoint x: 600, startPoint y: 267, endPoint x: 513, endPoint y: 243, distance: 89.5
click at [513, 243] on div "Janela de atendimento Grade de atendimento Capacidade Transportadoras Veículos …" at bounding box center [542, 284] width 1084 height 569
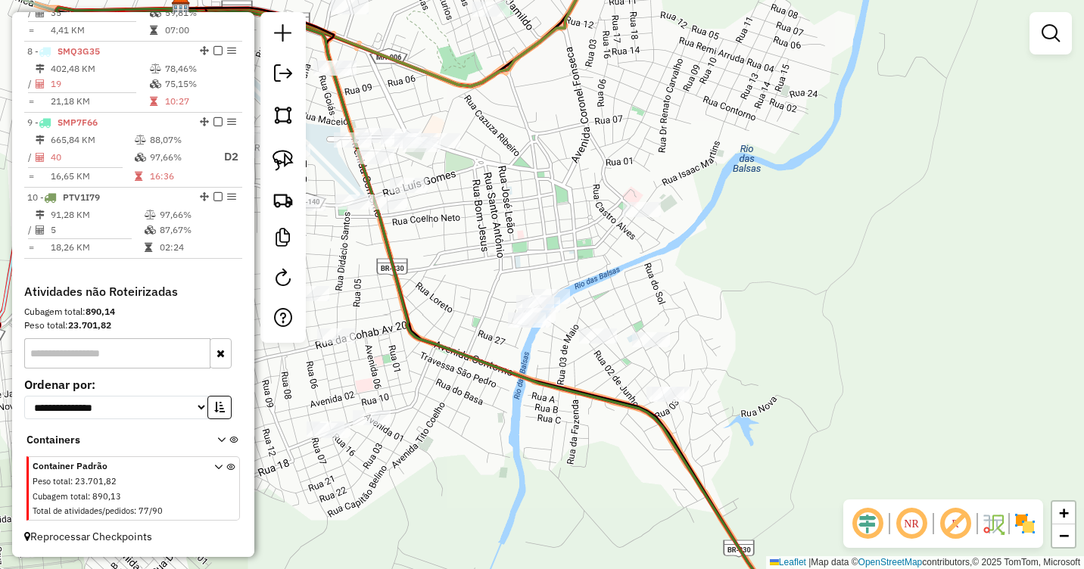
drag, startPoint x: 645, startPoint y: 279, endPoint x: 688, endPoint y: 285, distance: 42.8
click at [688, 285] on div "Janela de atendimento Grade de atendimento Capacidade Transportadoras Veículos …" at bounding box center [542, 284] width 1084 height 569
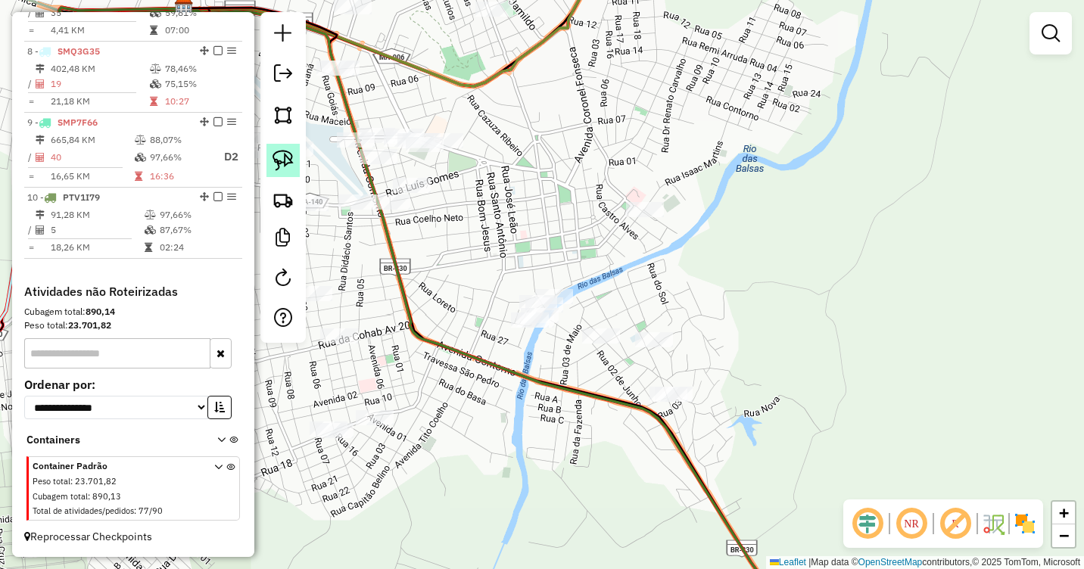
click at [278, 159] on img at bounding box center [283, 160] width 21 height 21
drag, startPoint x: 610, startPoint y: 281, endPoint x: 562, endPoint y: 320, distance: 61.9
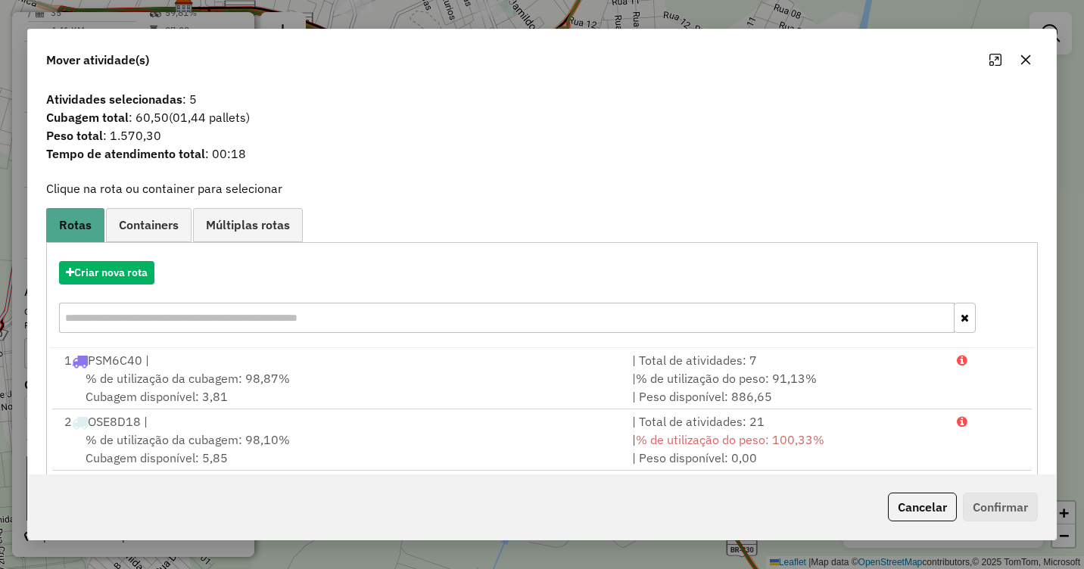
click at [1031, 61] on icon "button" at bounding box center [1026, 60] width 12 height 12
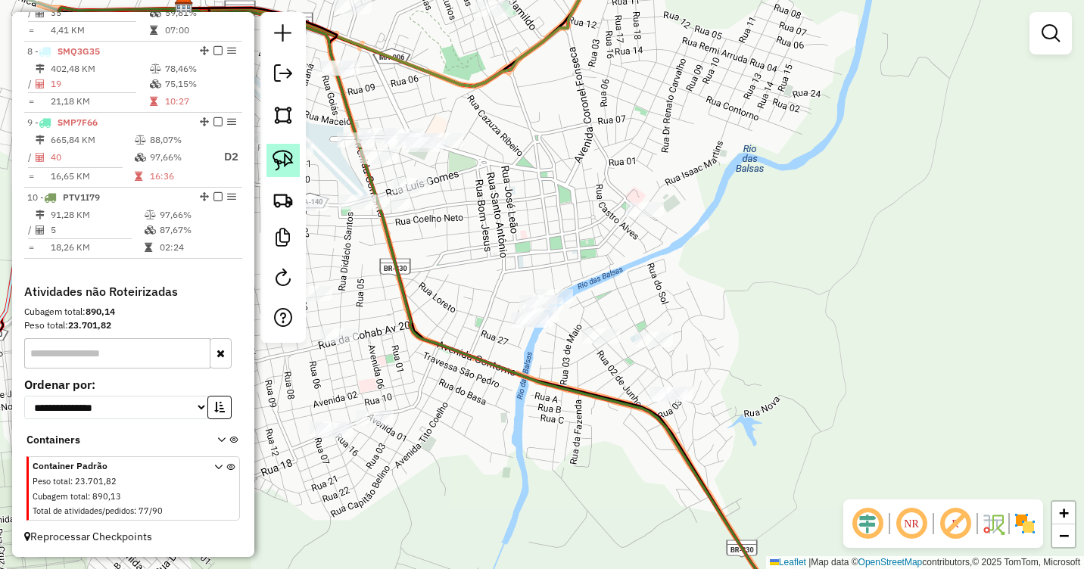
click at [290, 164] on img at bounding box center [283, 160] width 21 height 21
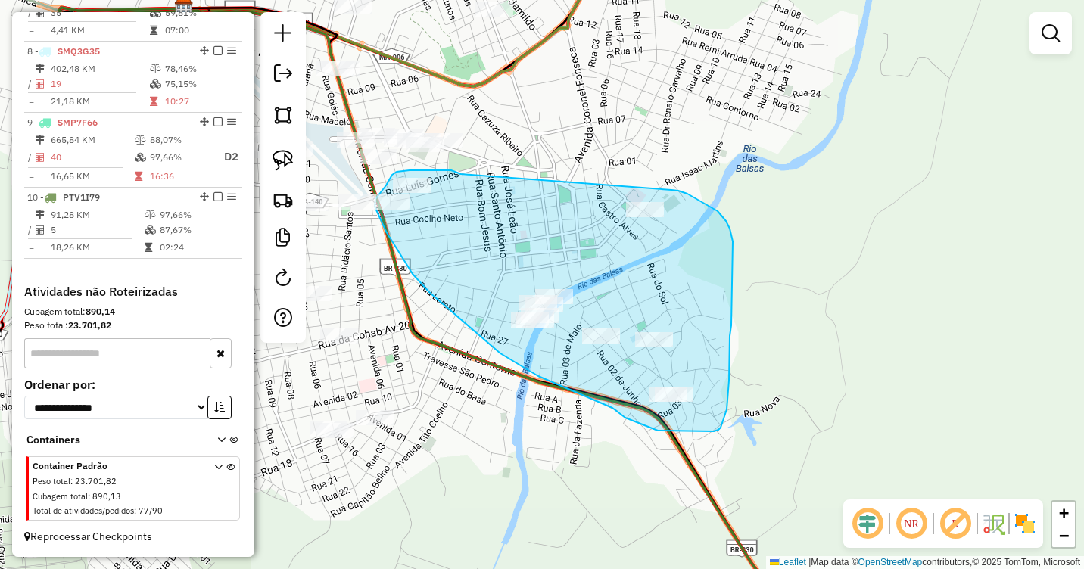
drag, startPoint x: 461, startPoint y: 174, endPoint x: 672, endPoint y: 190, distance: 211.1
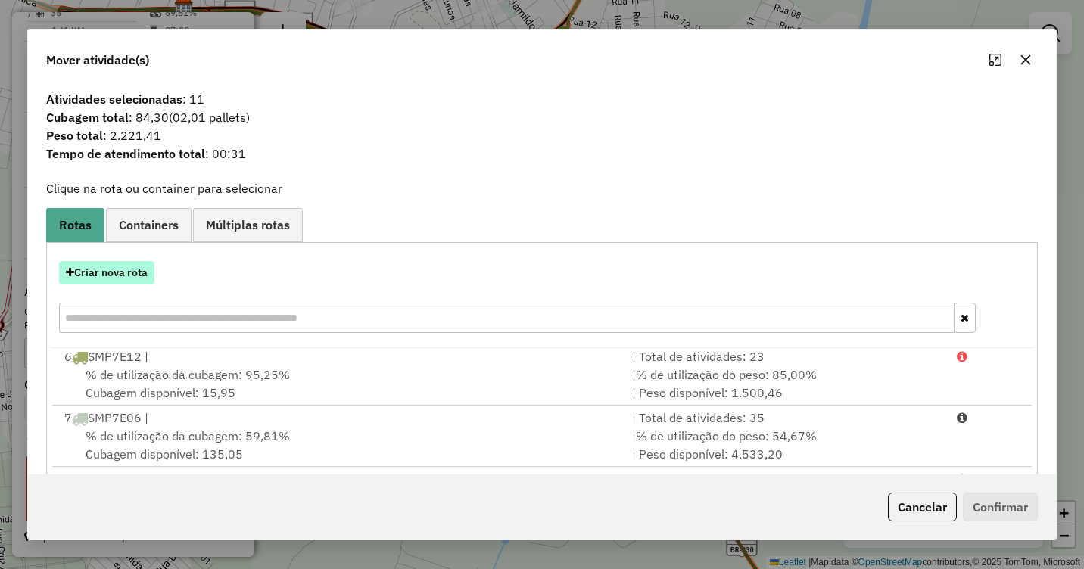
click at [108, 266] on button "Criar nova rota" at bounding box center [106, 272] width 95 height 23
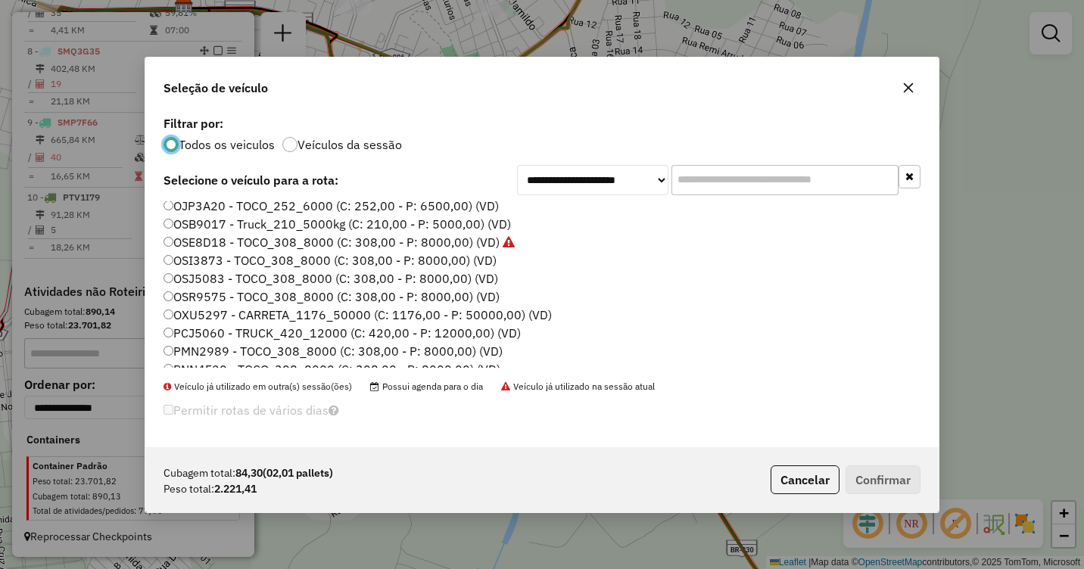
scroll to position [76, 0]
click at [190, 225] on label "OSB9017 - Truck_210_5000kg (C: 210,00 - P: 5000,00) (VD)" at bounding box center [338, 225] width 348 height 18
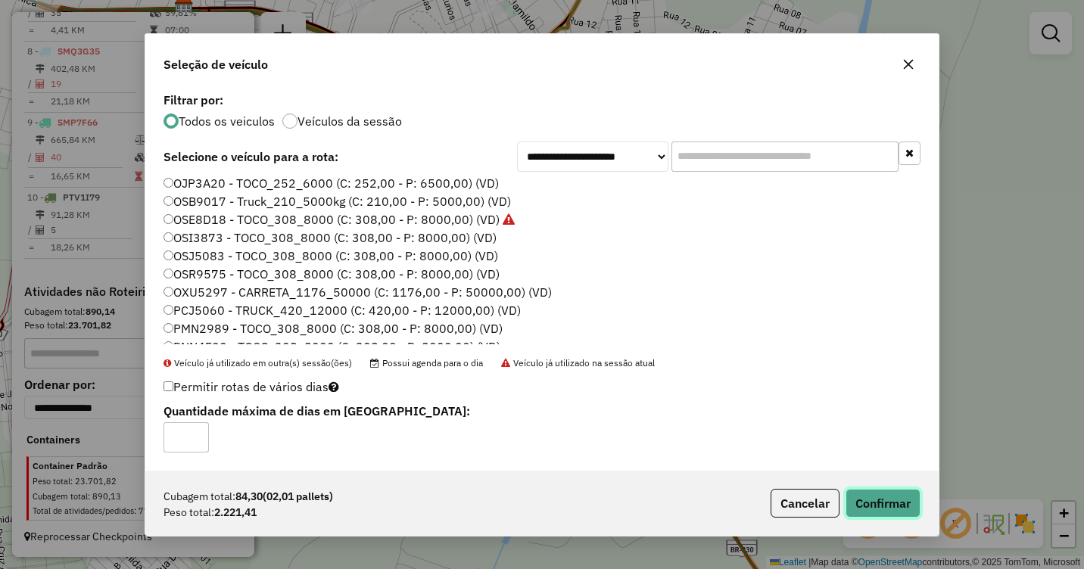
click at [899, 501] on button "Confirmar" at bounding box center [883, 503] width 75 height 29
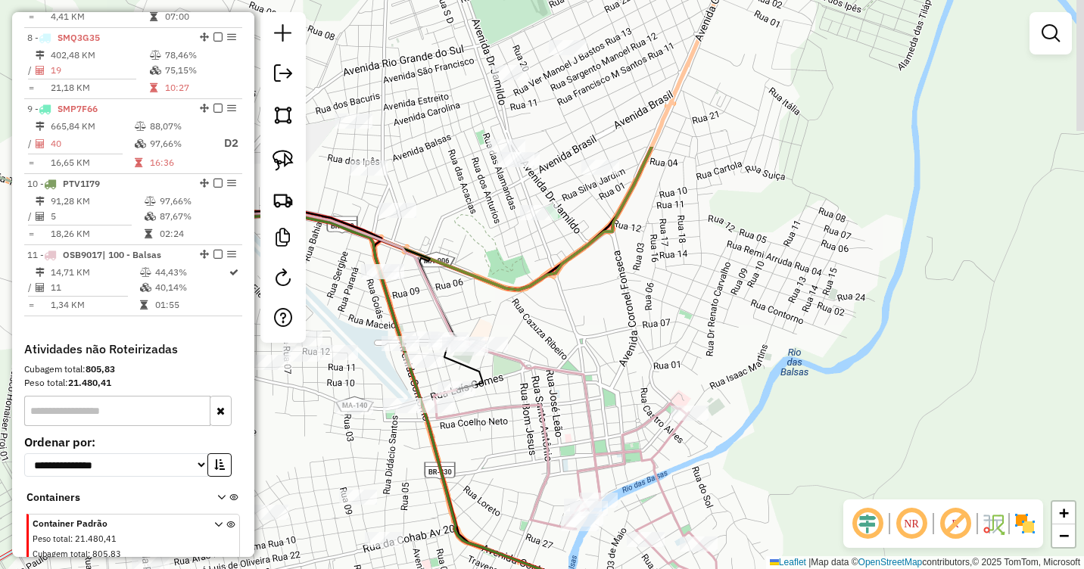
drag, startPoint x: 550, startPoint y: 157, endPoint x: 594, endPoint y: 360, distance: 208.5
click at [594, 360] on div "Janela de atendimento Grade de atendimento Capacidade Transportadoras Veículos …" at bounding box center [542, 284] width 1084 height 569
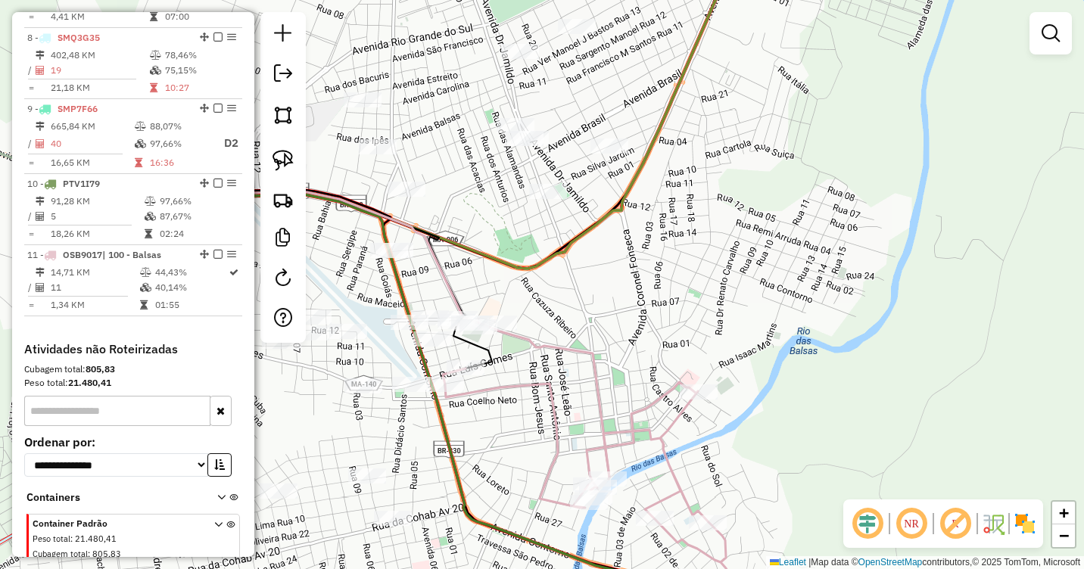
drag, startPoint x: 585, startPoint y: 349, endPoint x: 614, endPoint y: 299, distance: 58.0
click at [614, 299] on div "Janela de atendimento Grade de atendimento Capacidade Transportadoras Veículos …" at bounding box center [542, 284] width 1084 height 569
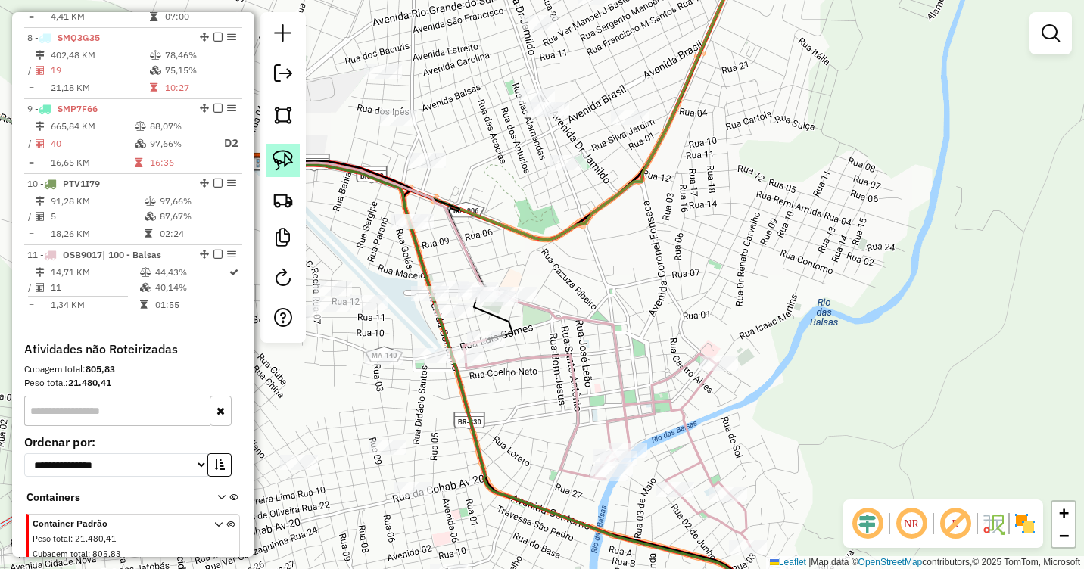
click at [285, 167] on img at bounding box center [283, 160] width 21 height 21
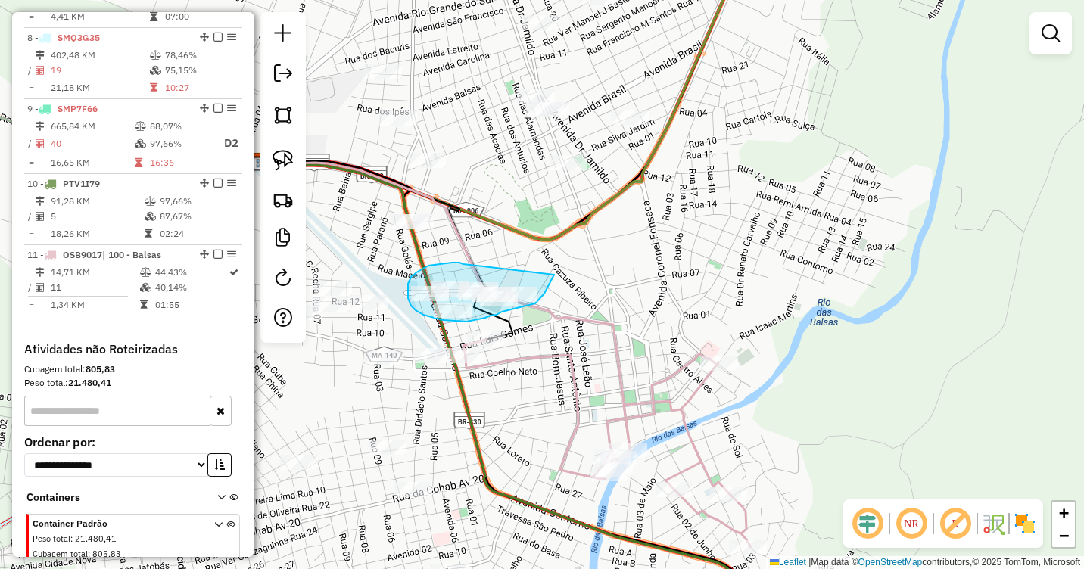
drag, startPoint x: 463, startPoint y: 264, endPoint x: 554, endPoint y: 275, distance: 91.5
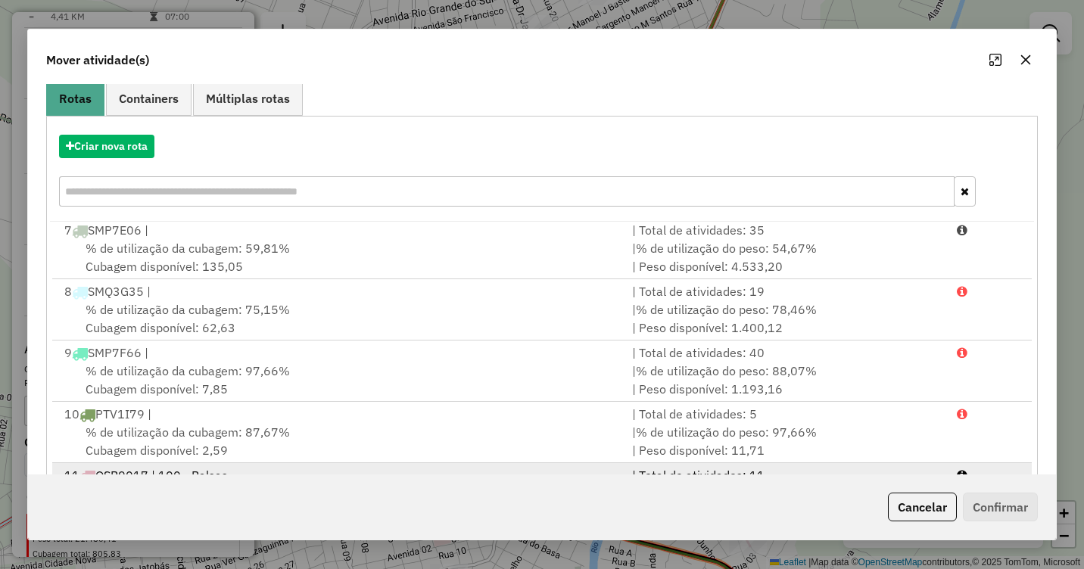
scroll to position [202, 0]
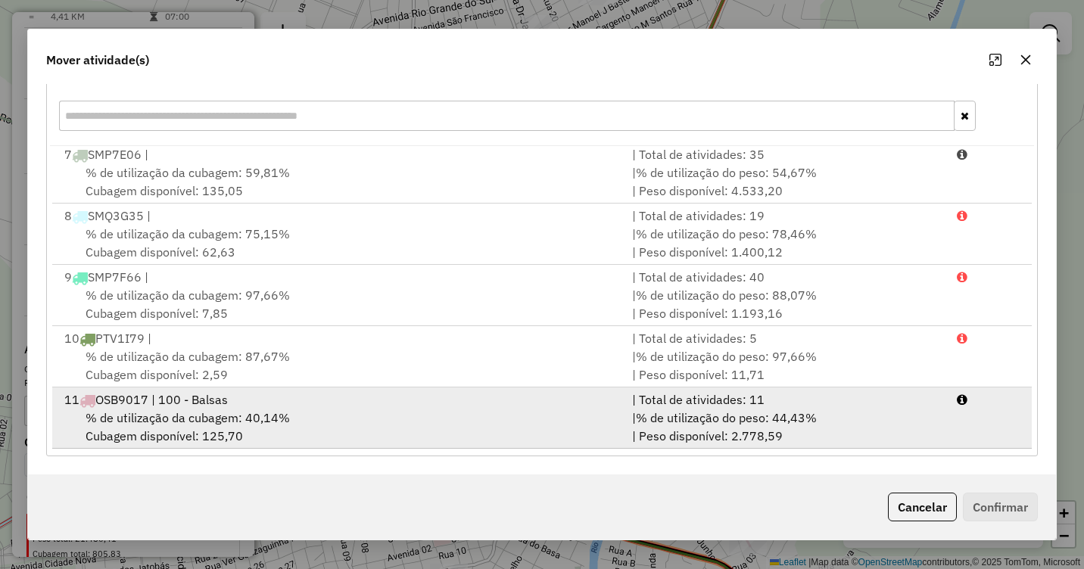
click at [256, 412] on span "% de utilização da cubagem: 40,14%" at bounding box center [188, 417] width 204 height 15
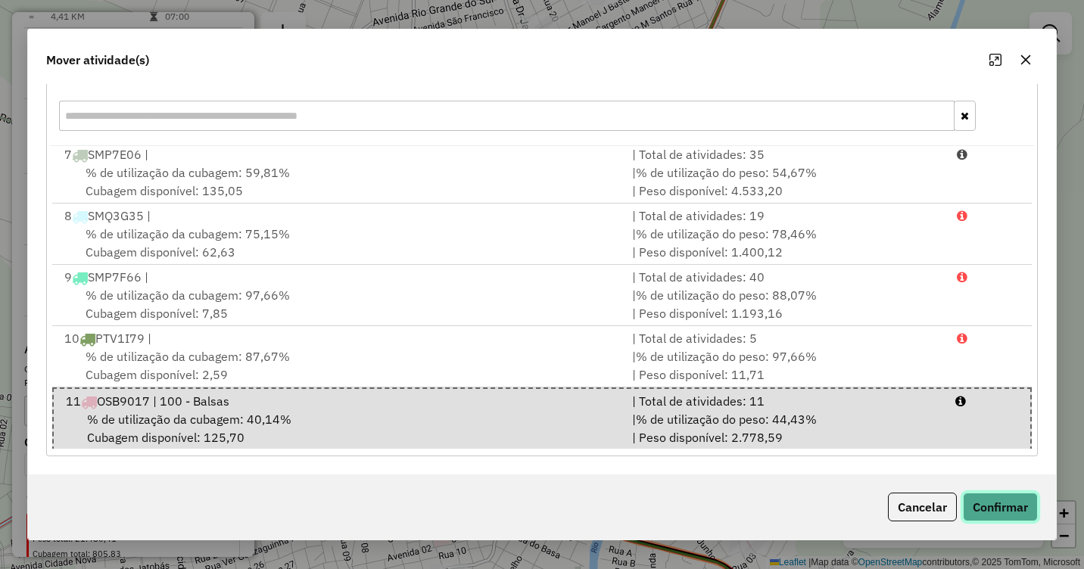
click at [1018, 510] on button "Confirmar" at bounding box center [1000, 507] width 75 height 29
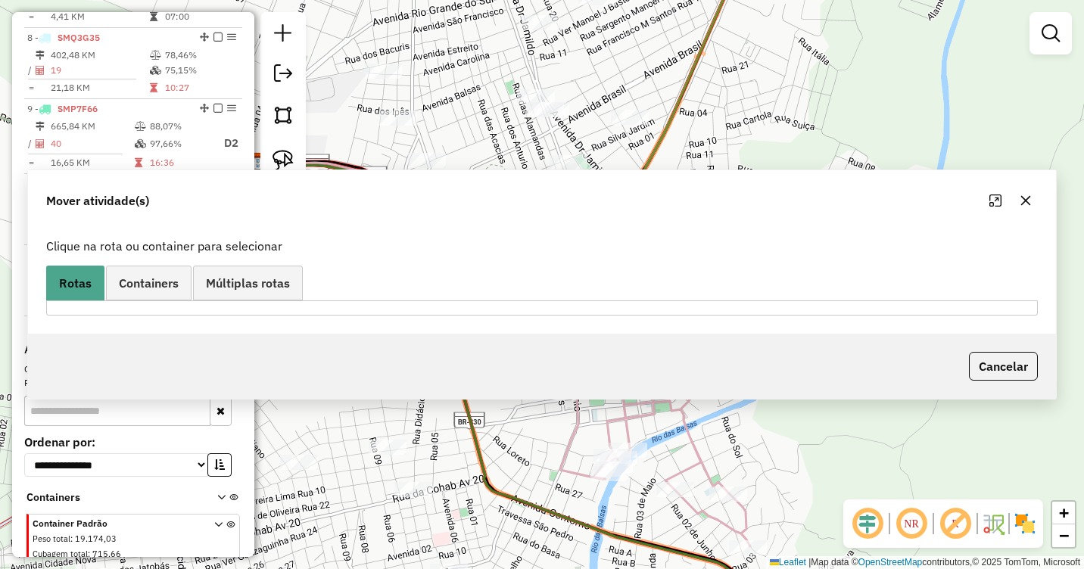
scroll to position [0, 0]
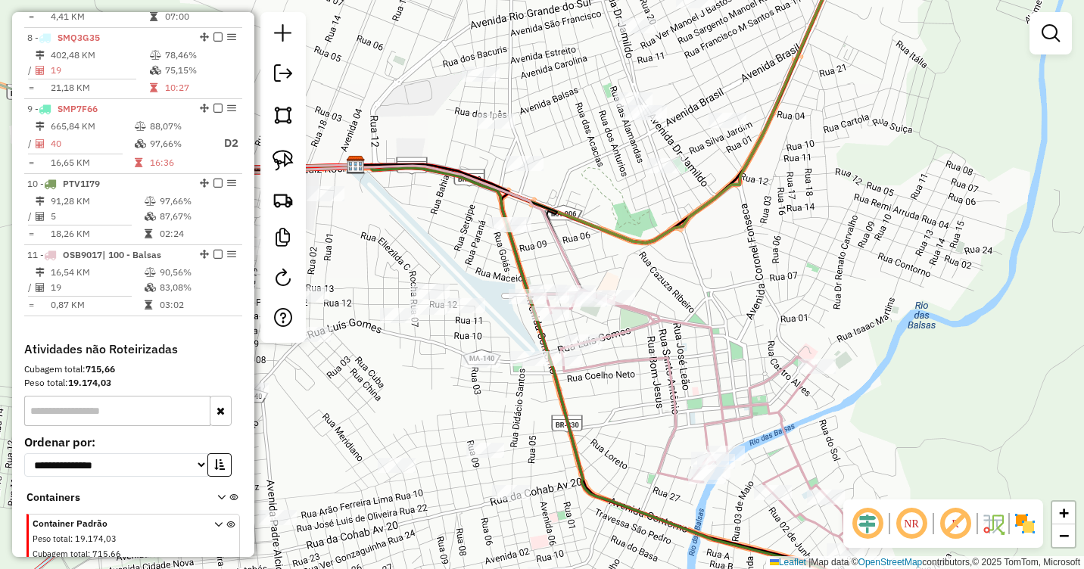
drag, startPoint x: 669, startPoint y: 255, endPoint x: 792, endPoint y: 258, distance: 122.7
click at [792, 258] on div "Janela de atendimento Grade de atendimento Capacidade Transportadoras Veículos …" at bounding box center [542, 284] width 1084 height 569
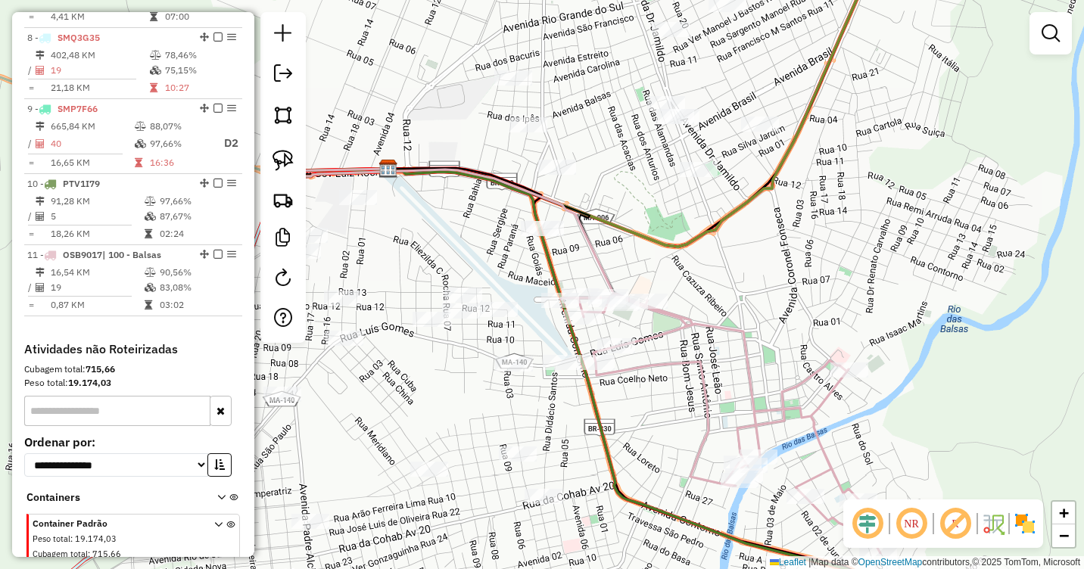
drag, startPoint x: 689, startPoint y: 259, endPoint x: 707, endPoint y: 273, distance: 22.7
click at [707, 273] on div "Janela de atendimento Grade de atendimento Capacidade Transportadoras Veículos …" at bounding box center [542, 284] width 1084 height 569
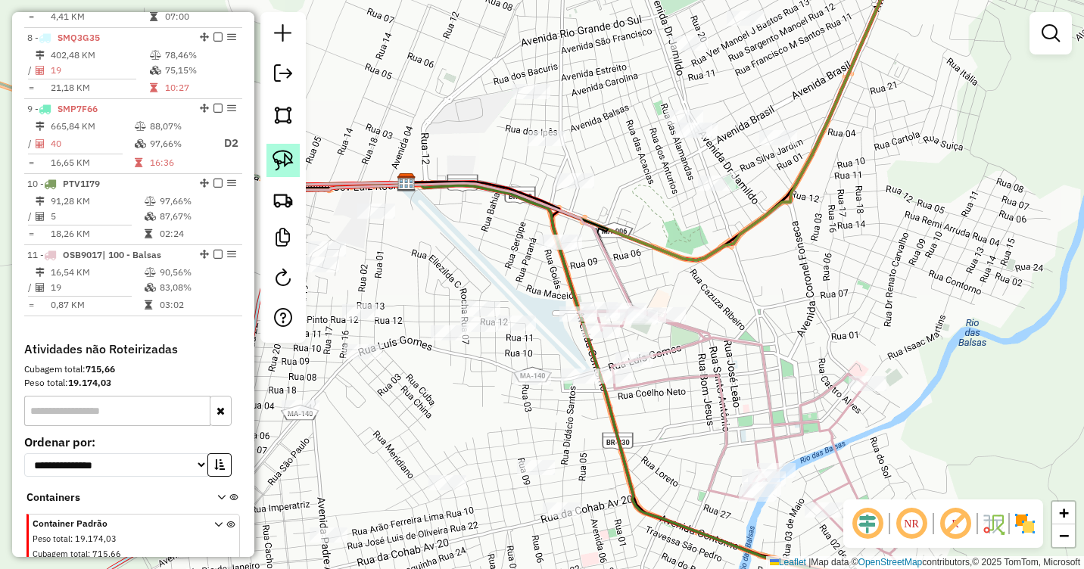
click at [287, 157] on img at bounding box center [283, 160] width 21 height 21
drag, startPoint x: 588, startPoint y: 223, endPoint x: 584, endPoint y: 253, distance: 29.8
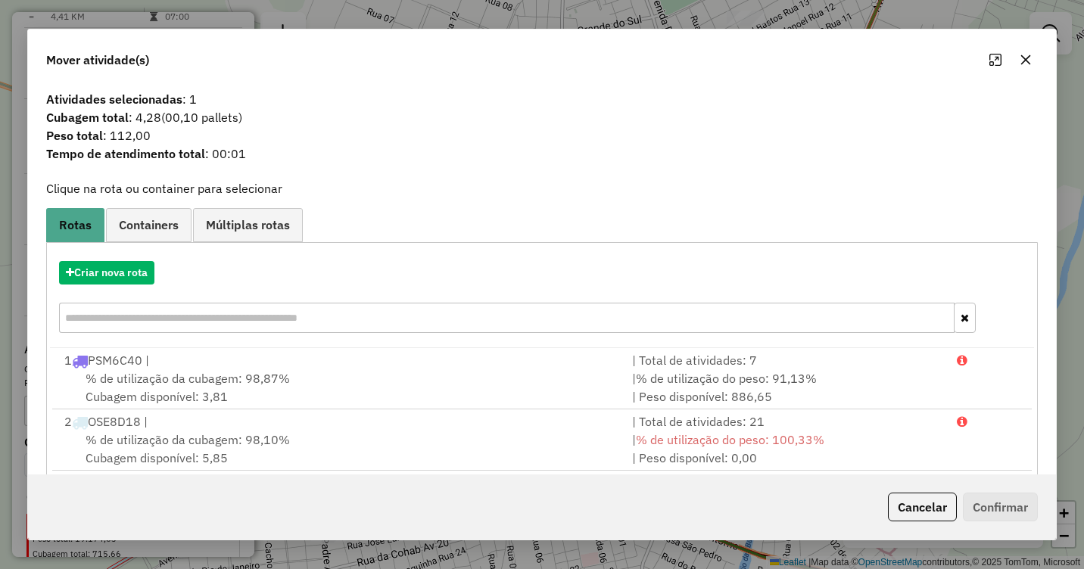
click at [1027, 62] on icon "button" at bounding box center [1026, 60] width 12 height 12
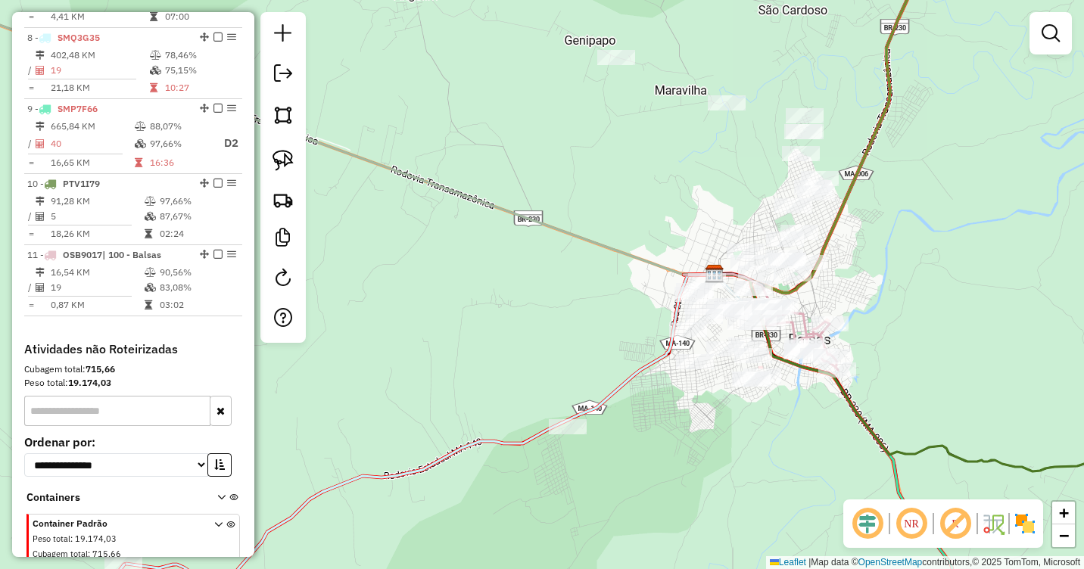
drag, startPoint x: 851, startPoint y: 260, endPoint x: 872, endPoint y: 289, distance: 35.3
click at [872, 289] on div "Janela de atendimento Grade de atendimento Capacidade Transportadoras Veículos …" at bounding box center [542, 284] width 1084 height 569
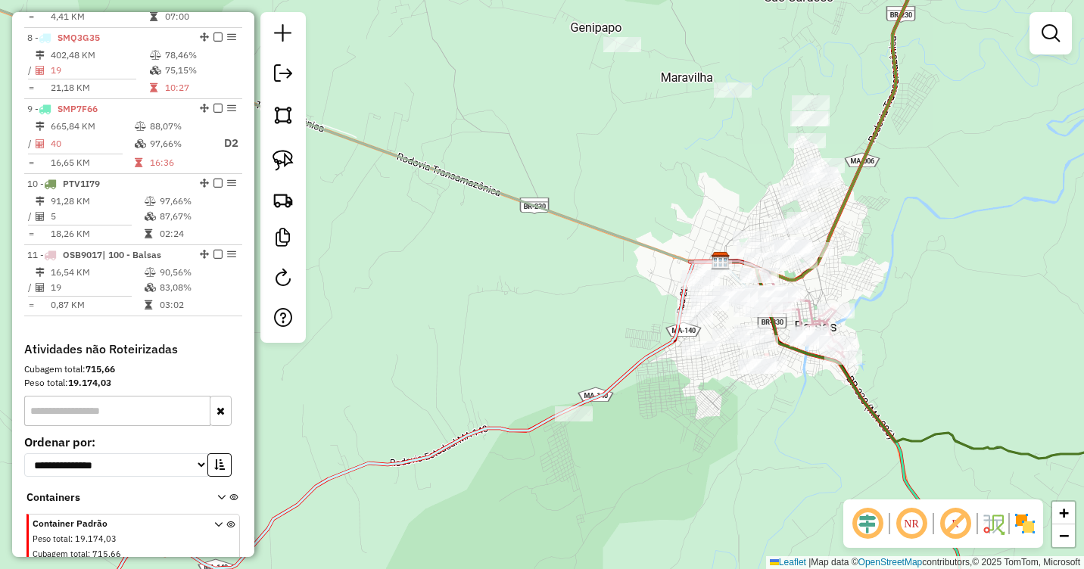
drag, startPoint x: 844, startPoint y: 281, endPoint x: 851, endPoint y: 246, distance: 35.6
click at [851, 246] on div "Janela de atendimento Grade de atendimento Capacidade Transportadoras Veículos …" at bounding box center [542, 284] width 1084 height 569
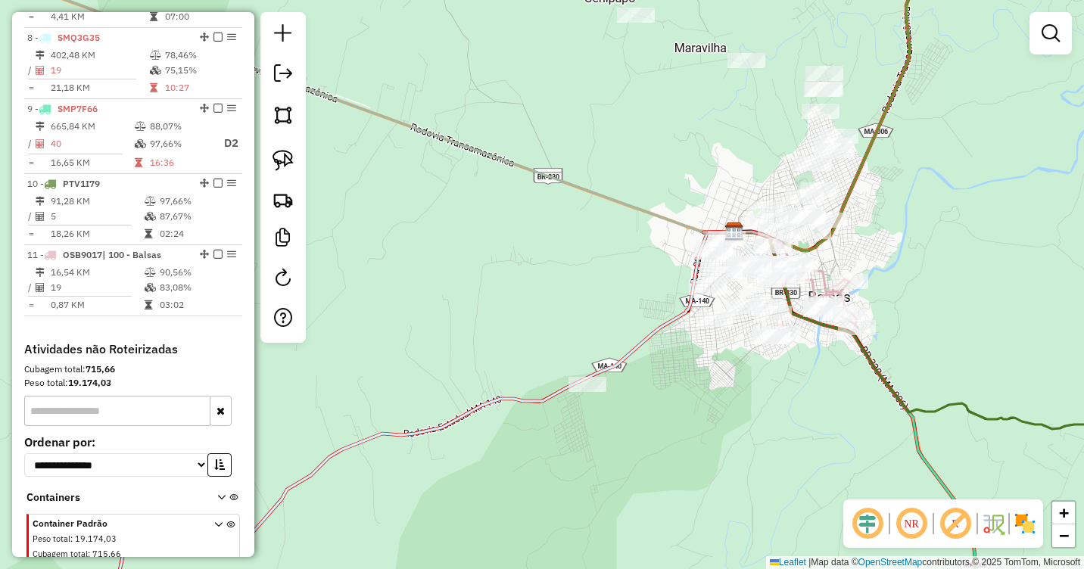
drag, startPoint x: 848, startPoint y: 256, endPoint x: 859, endPoint y: 248, distance: 13.7
click at [859, 248] on div "Janela de atendimento Grade de atendimento Capacidade Transportadoras Veículos …" at bounding box center [542, 284] width 1084 height 569
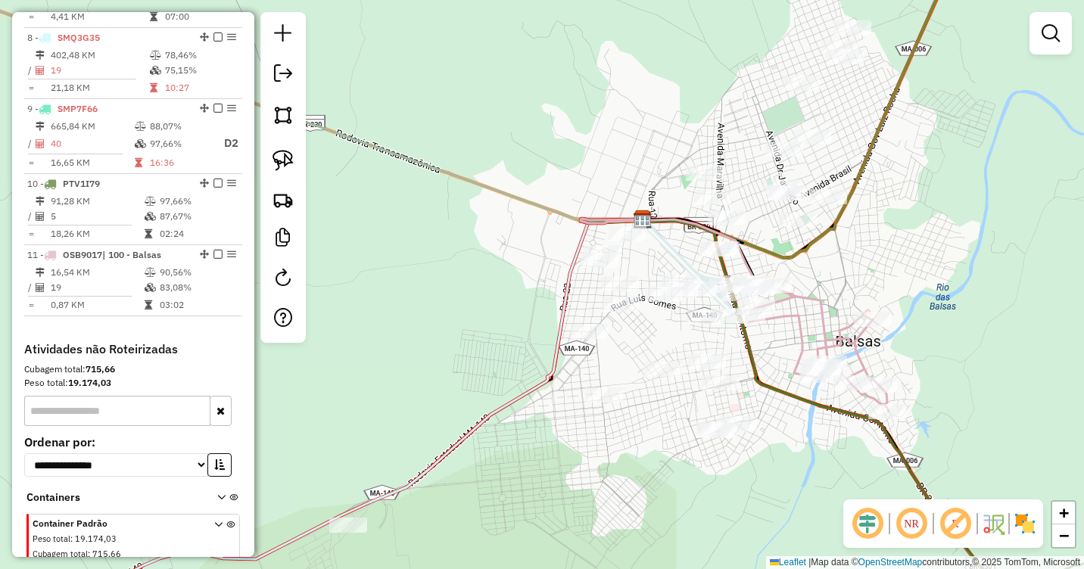
drag, startPoint x: 830, startPoint y: 245, endPoint x: 859, endPoint y: 244, distance: 29.5
click at [859, 244] on div "Janela de atendimento Grade de atendimento Capacidade Transportadoras Veículos …" at bounding box center [542, 284] width 1084 height 569
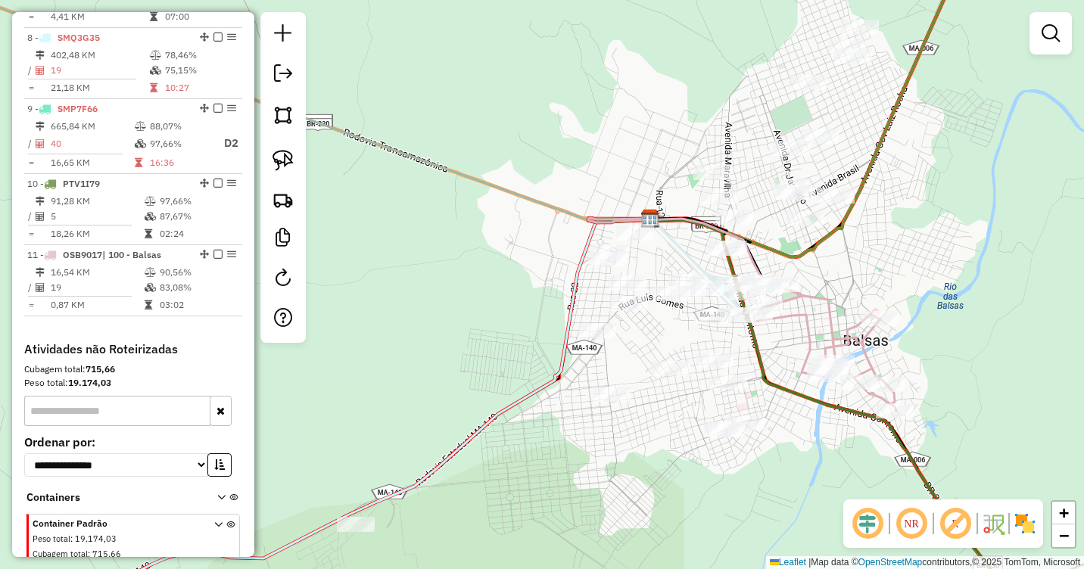
drag, startPoint x: 828, startPoint y: 254, endPoint x: 834, endPoint y: 231, distance: 24.2
click at [834, 231] on div "Janela de atendimento Grade de atendimento Capacidade Transportadoras Veículos …" at bounding box center [542, 284] width 1084 height 569
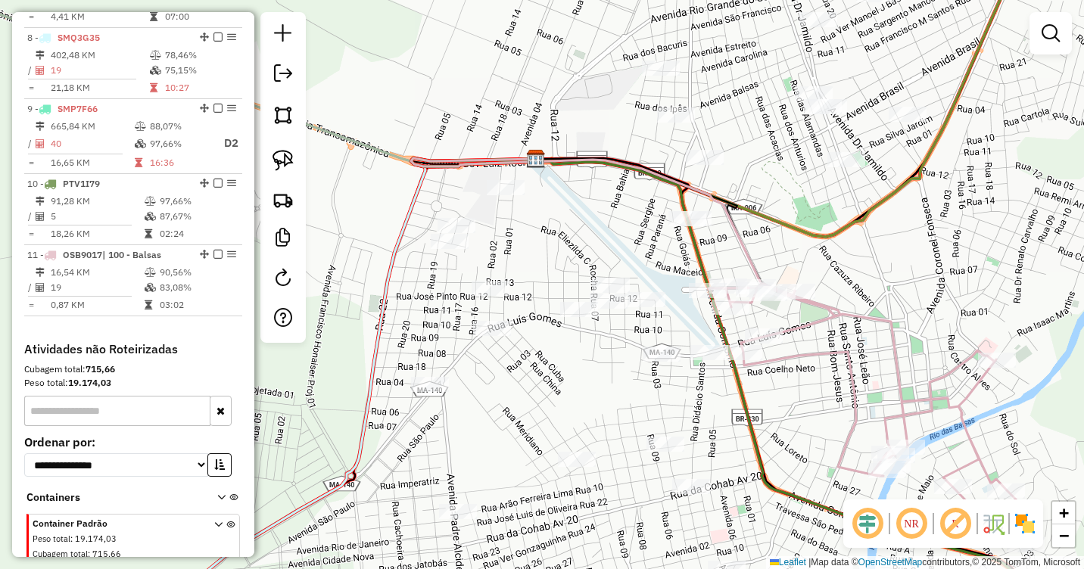
drag, startPoint x: 738, startPoint y: 225, endPoint x: 756, endPoint y: 225, distance: 18.9
click at [756, 225] on div "Janela de atendimento Grade de atendimento Capacidade Transportadoras Veículos …" at bounding box center [542, 284] width 1084 height 569
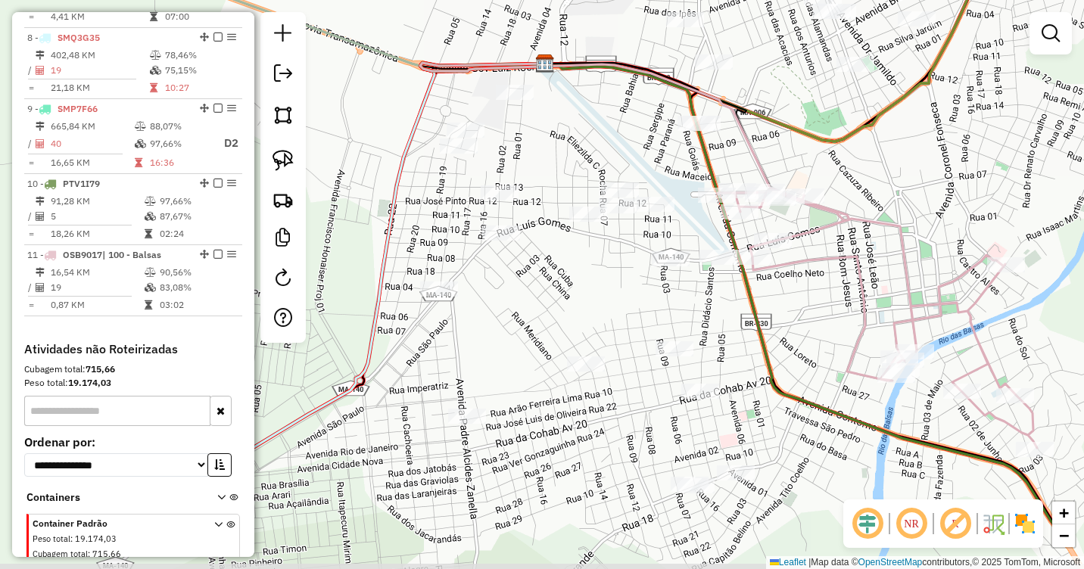
drag, startPoint x: 781, startPoint y: 232, endPoint x: 783, endPoint y: 139, distance: 93.1
click at [783, 139] on div "Janela de atendimento Grade de atendimento Capacidade Transportadoras Veículos …" at bounding box center [542, 284] width 1084 height 569
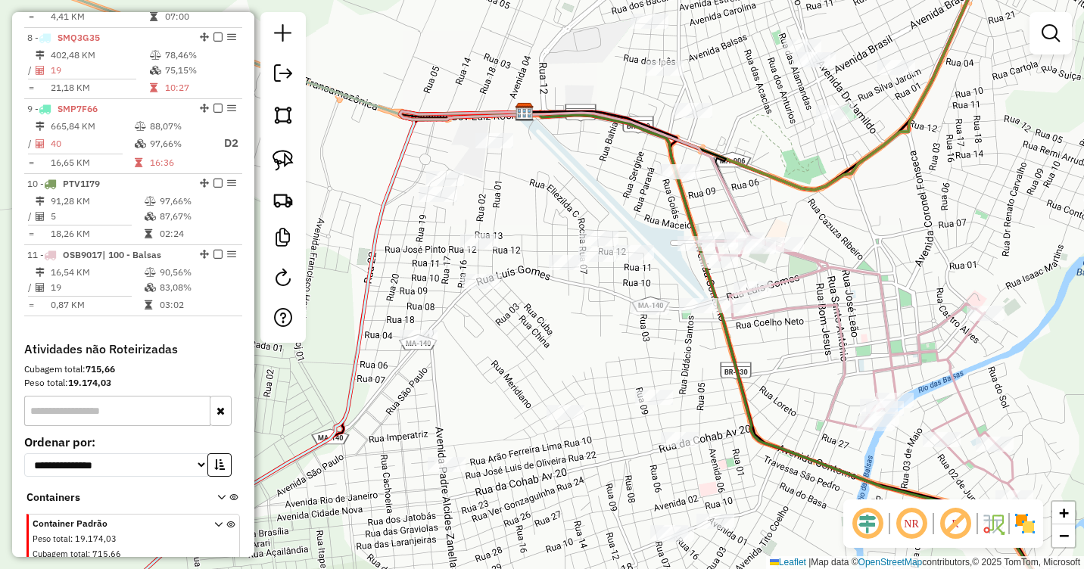
drag, startPoint x: 884, startPoint y: 164, endPoint x: 787, endPoint y: 292, distance: 159.9
click at [787, 292] on div "Janela de atendimento Grade de atendimento Capacidade Transportadoras Veículos …" at bounding box center [542, 284] width 1084 height 569
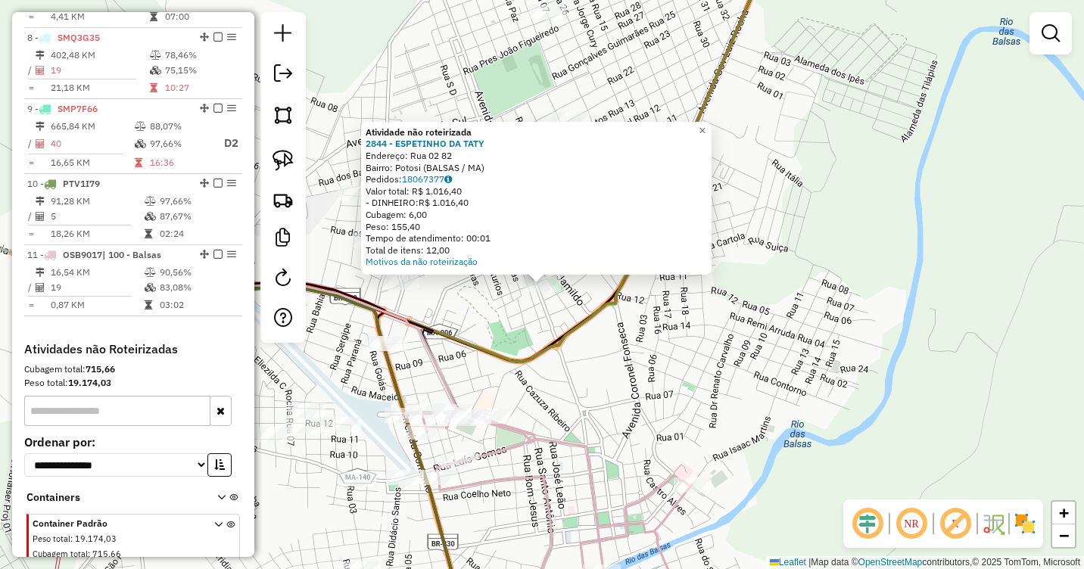
click at [726, 307] on div "Atividade não roteirizada 2844 - ESPETINHO DA TATY Endereço: Rua 02 82 Bairro: …" at bounding box center [542, 284] width 1084 height 569
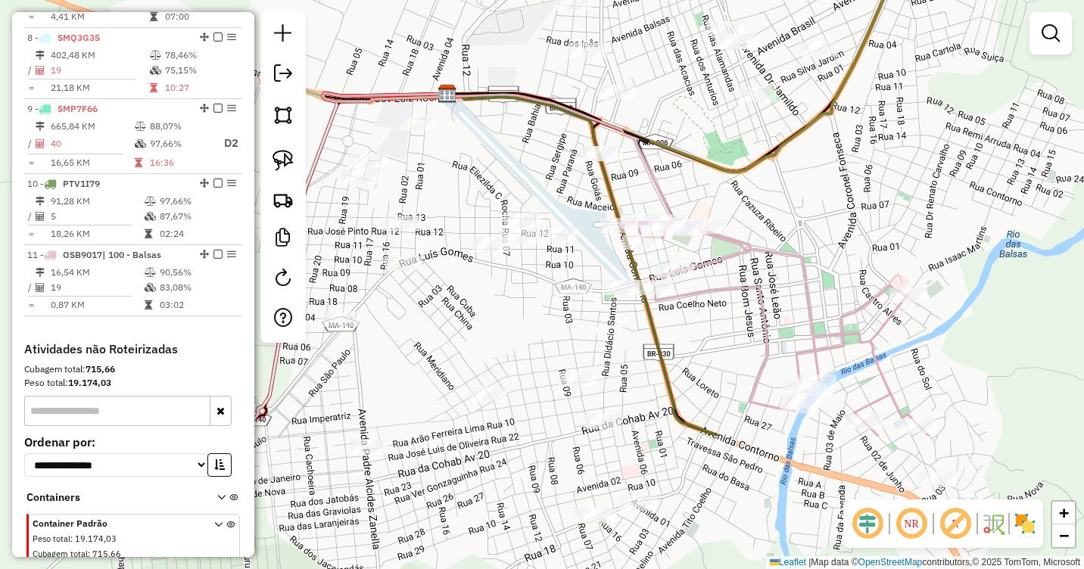
drag, startPoint x: 721, startPoint y: 323, endPoint x: 905, endPoint y: 149, distance: 252.8
click at [905, 149] on div "Janela de atendimento Grade de atendimento Capacidade Transportadoras Veículos …" at bounding box center [542, 284] width 1084 height 569
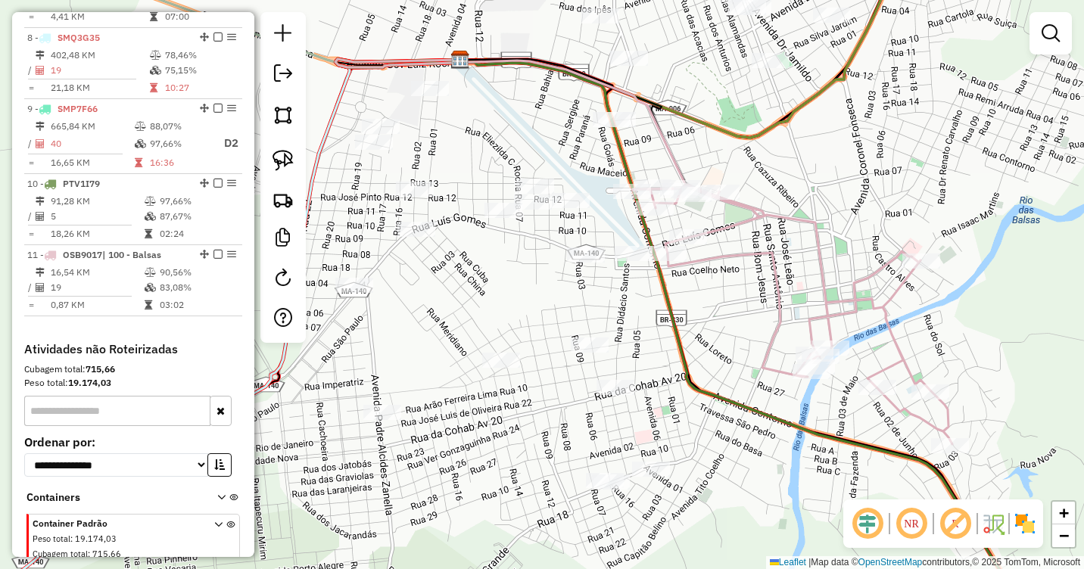
drag, startPoint x: 718, startPoint y: 382, endPoint x: 747, endPoint y: 183, distance: 200.5
click at [744, 183] on div "Janela de atendimento Grade de atendimento Capacidade Transportadoras Veículos …" at bounding box center [542, 284] width 1084 height 569
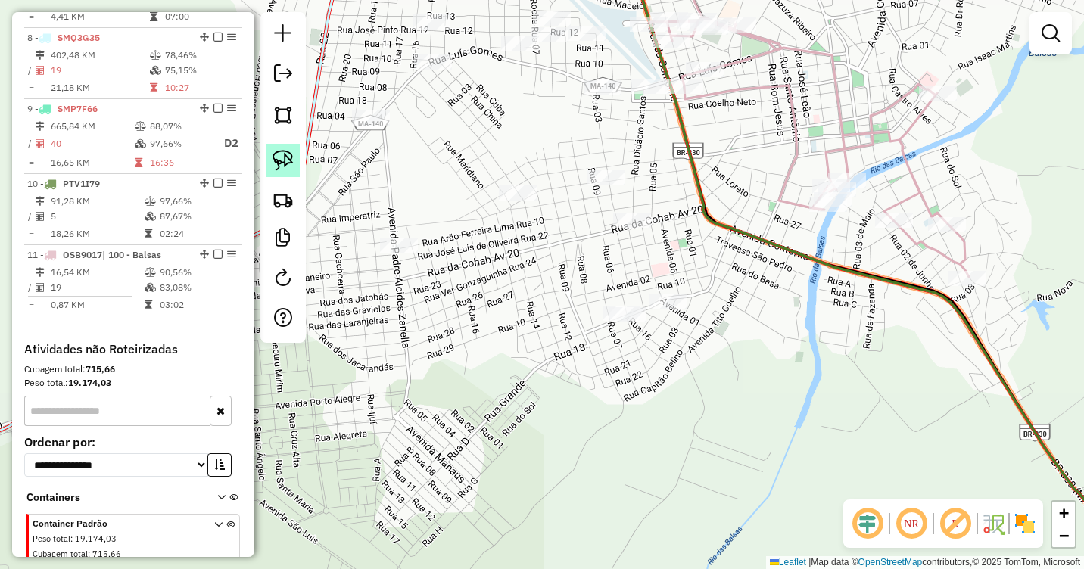
click at [279, 154] on img at bounding box center [283, 160] width 21 height 21
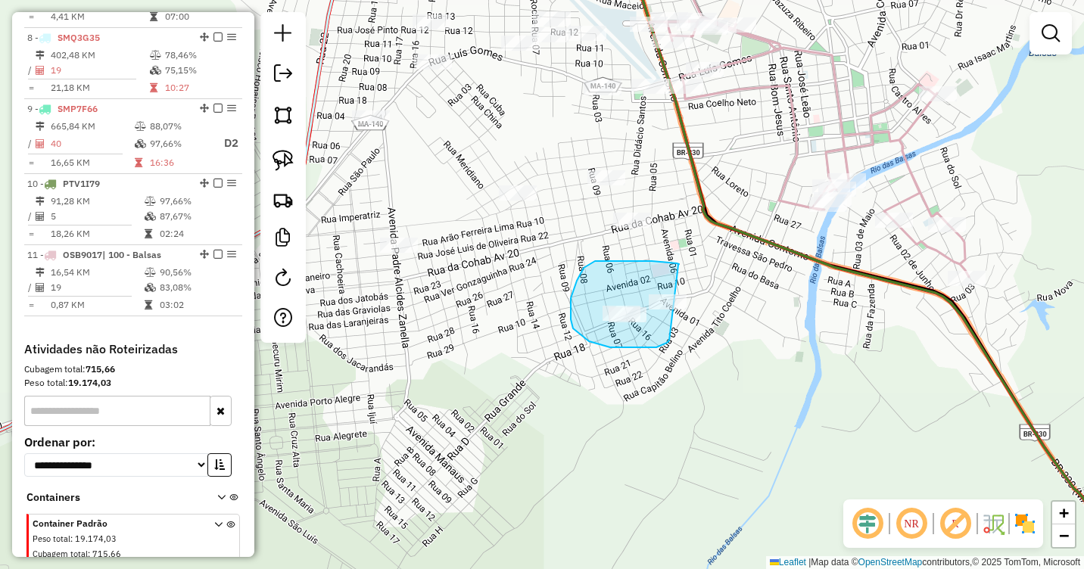
drag, startPoint x: 678, startPoint y: 265, endPoint x: 699, endPoint y: 323, distance: 61.8
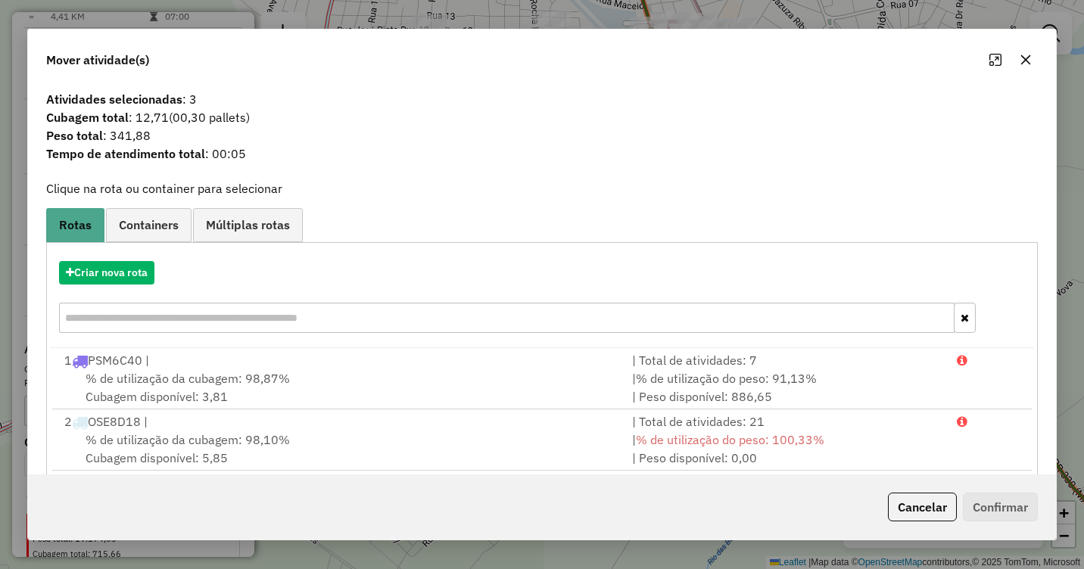
click at [1023, 55] on icon "button" at bounding box center [1026, 60] width 12 height 12
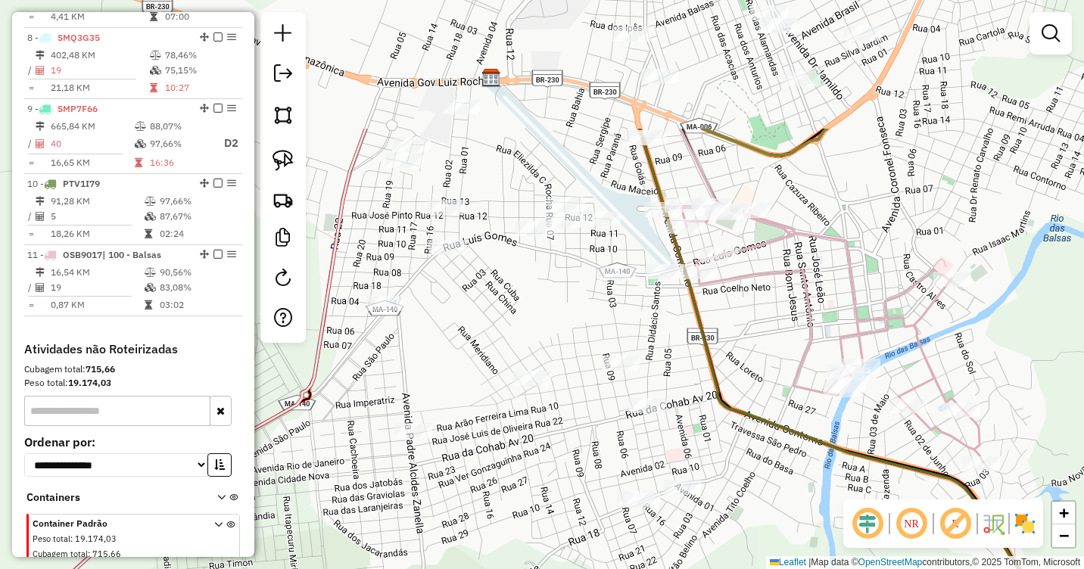
drag, startPoint x: 695, startPoint y: 172, endPoint x: 712, endPoint y: 455, distance: 283.7
click at [712, 455] on icon at bounding box center [923, 466] width 567 height 674
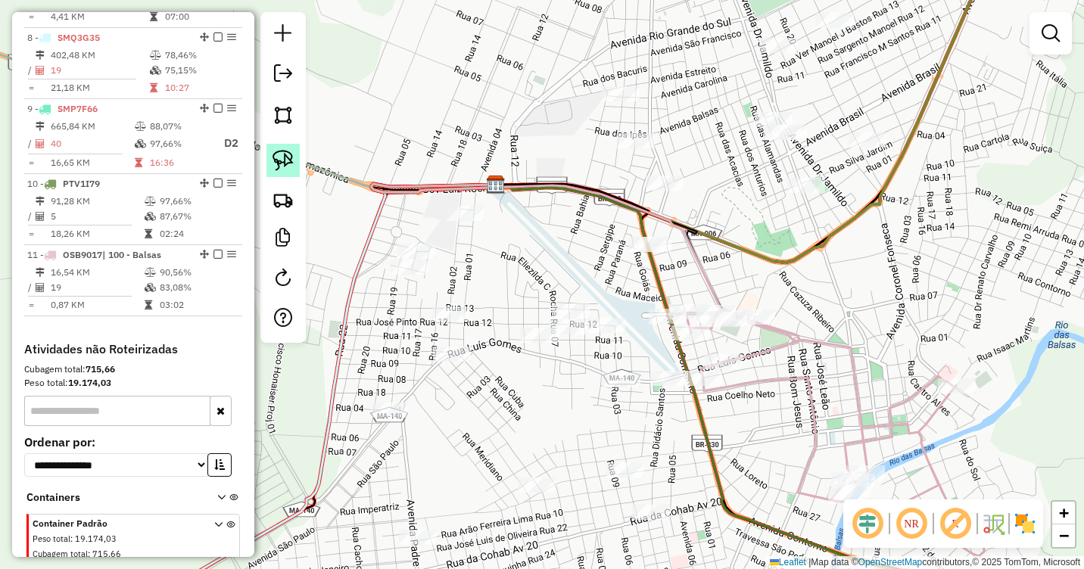
click at [287, 160] on img at bounding box center [283, 160] width 21 height 21
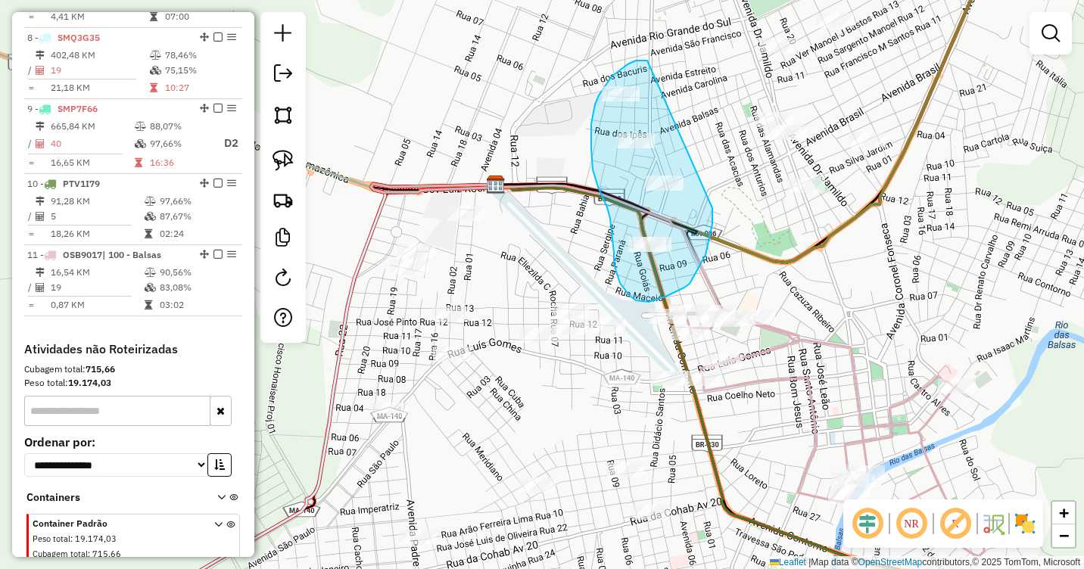
drag, startPoint x: 647, startPoint y: 61, endPoint x: 713, endPoint y: 208, distance: 161.4
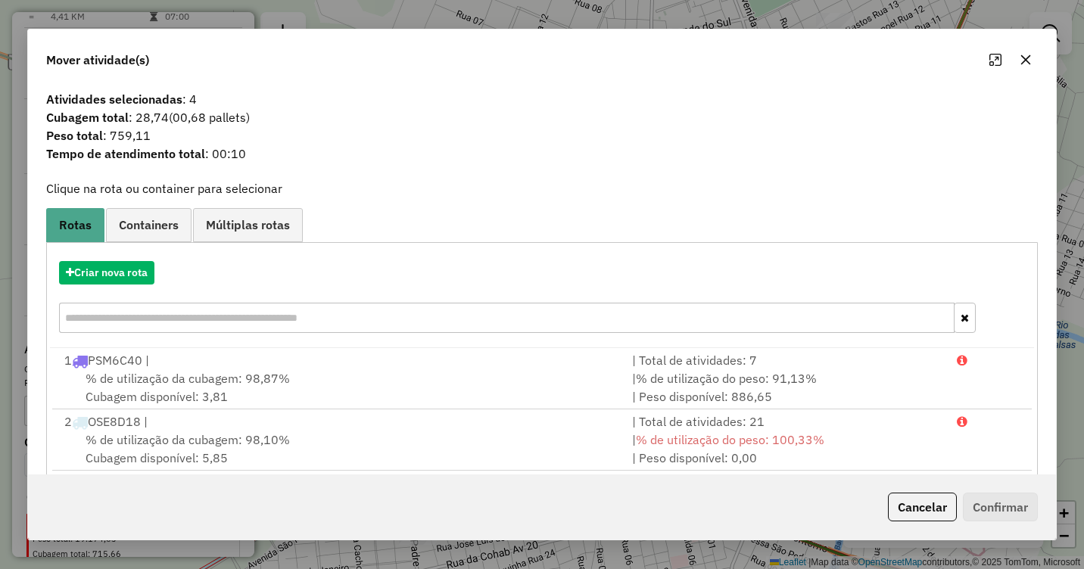
click at [1026, 61] on icon "button" at bounding box center [1026, 60] width 12 height 12
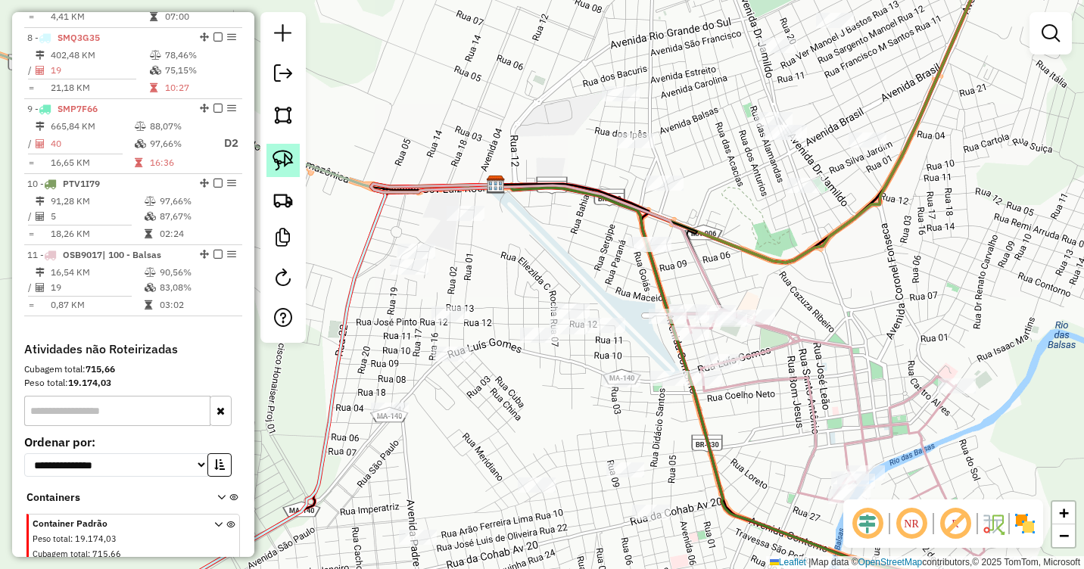
click at [276, 156] on img at bounding box center [283, 160] width 21 height 21
drag, startPoint x: 667, startPoint y: 222, endPoint x: 683, endPoint y: 262, distance: 43.2
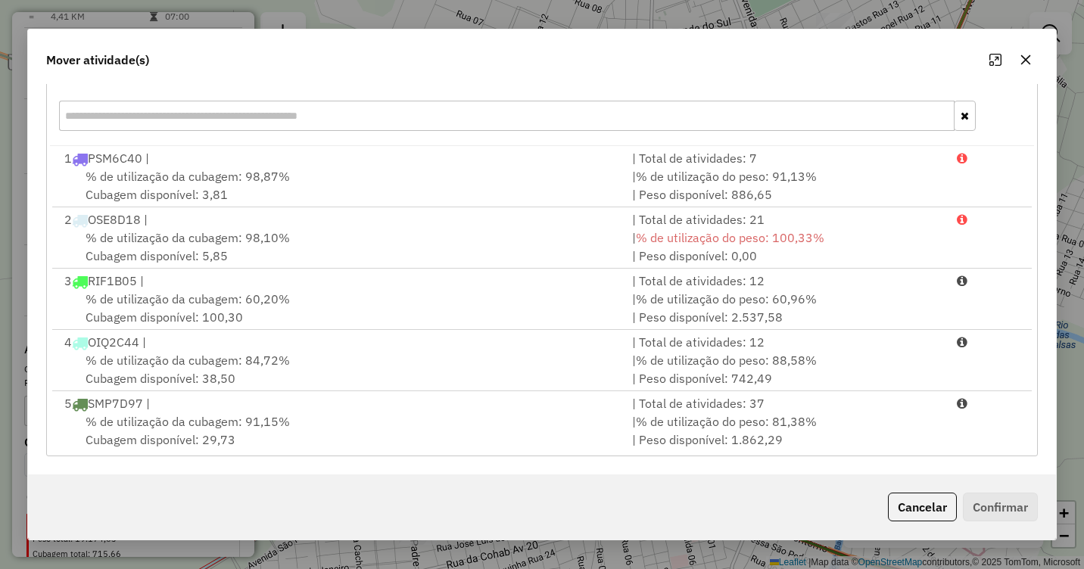
scroll to position [372, 0]
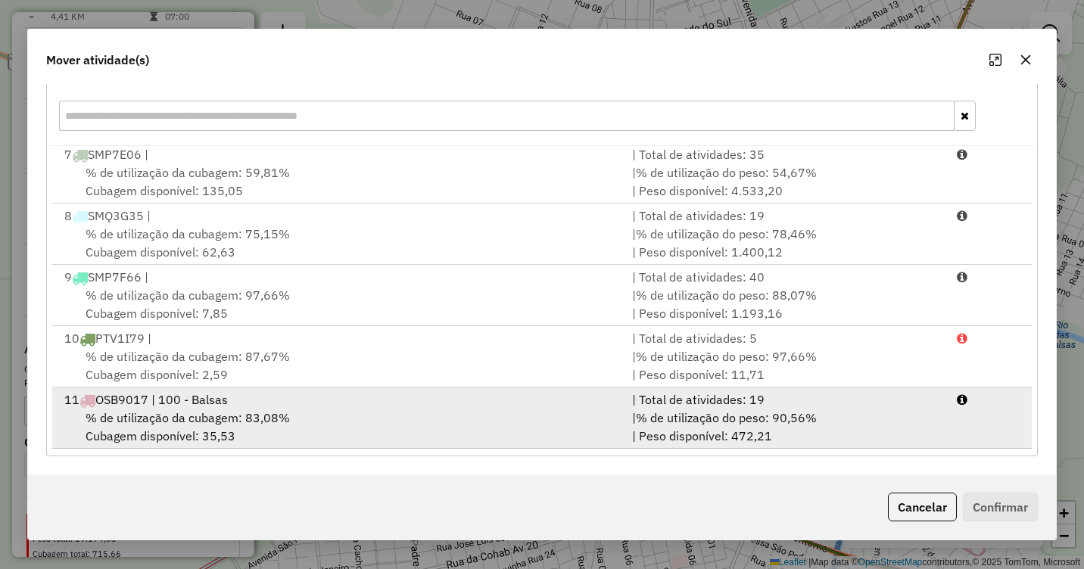
click at [233, 407] on div "11 OSB9017 | 100 - Balsas" at bounding box center [339, 400] width 568 height 18
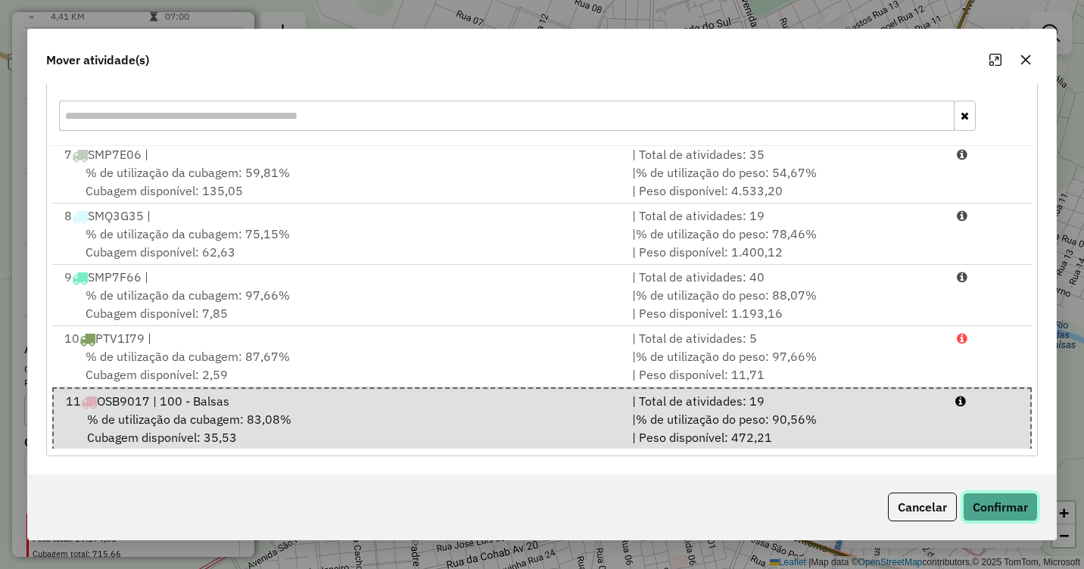
click at [1000, 502] on button "Confirmar" at bounding box center [1000, 507] width 75 height 29
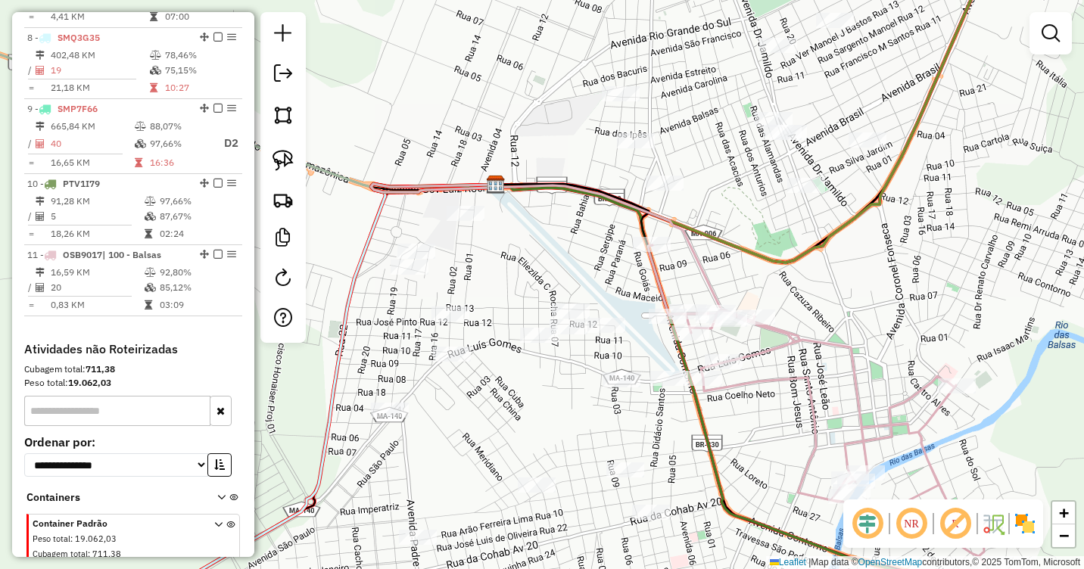
scroll to position [0, 0]
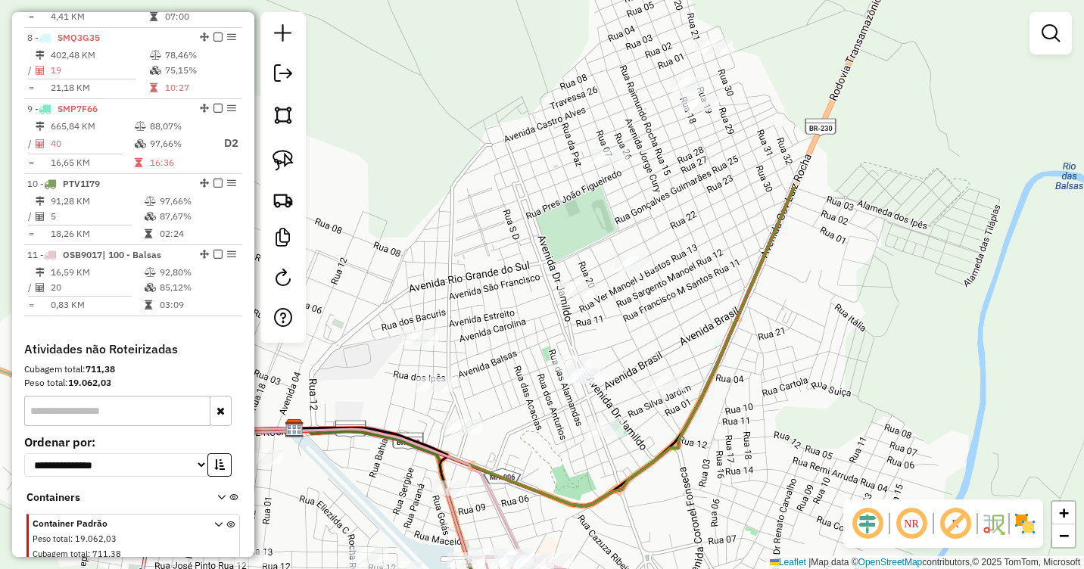
drag, startPoint x: 955, startPoint y: 204, endPoint x: 755, endPoint y: 442, distance: 311.2
click at [755, 442] on div "Janela de atendimento Grade de atendimento Capacidade Transportadoras Veículos …" at bounding box center [542, 284] width 1084 height 569
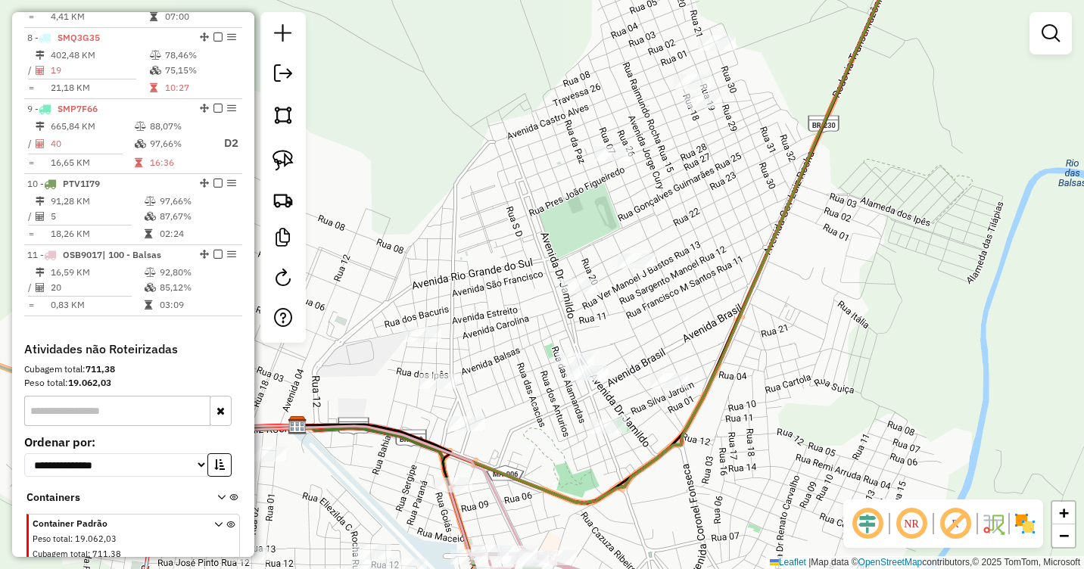
drag, startPoint x: 777, startPoint y: 291, endPoint x: 927, endPoint y: 170, distance: 192.3
click at [927, 170] on div "Janela de atendimento Grade de atendimento Capacidade Transportadoras Veículos …" at bounding box center [542, 284] width 1084 height 569
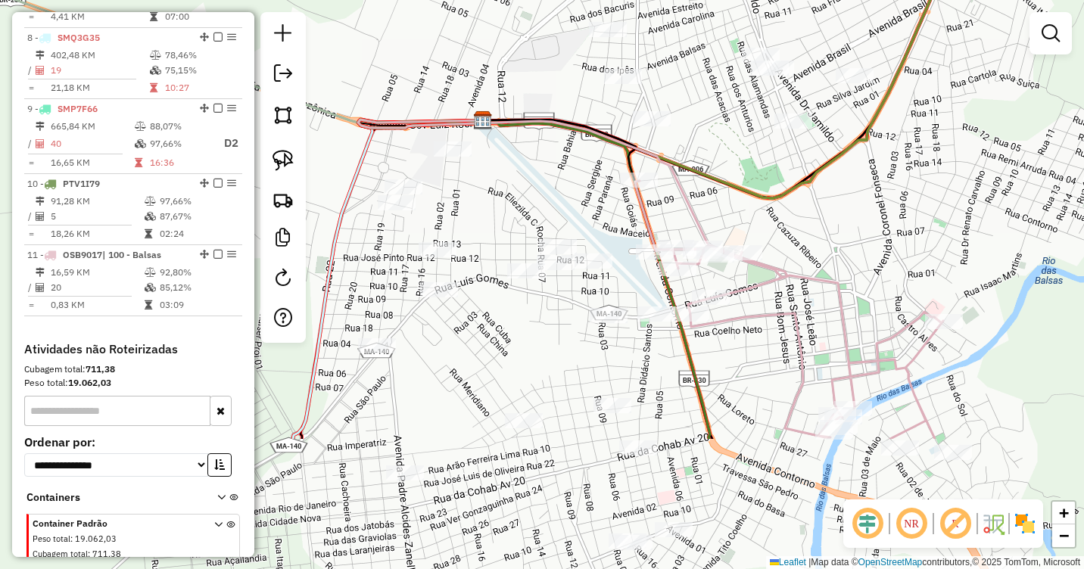
drag, startPoint x: 899, startPoint y: 338, endPoint x: 948, endPoint y: 143, distance: 201.5
click at [948, 143] on div "Janela de atendimento Grade de atendimento Capacidade Transportadoras Veículos …" at bounding box center [542, 284] width 1084 height 569
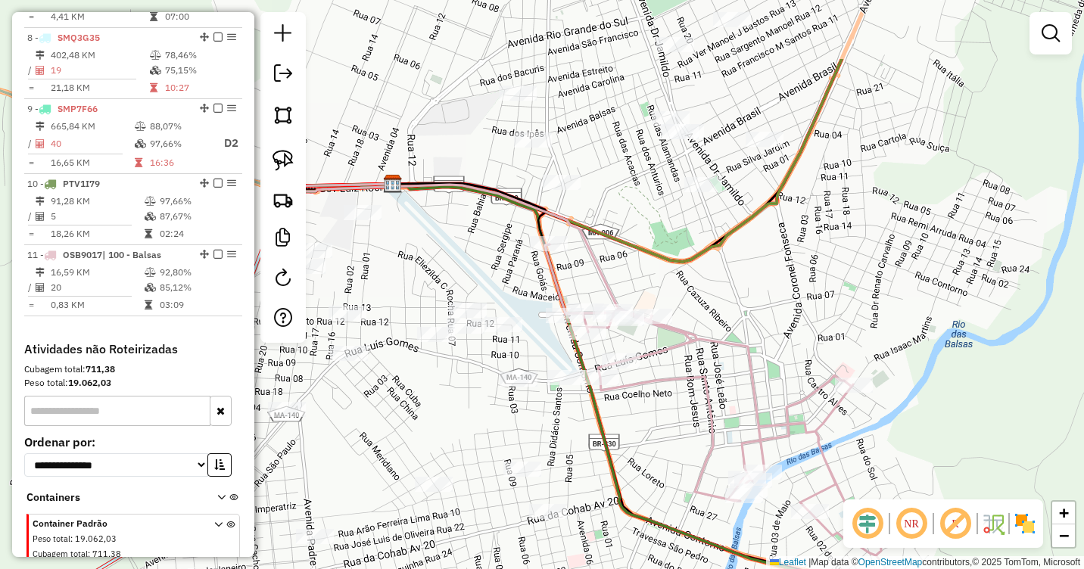
drag, startPoint x: 976, startPoint y: 111, endPoint x: 864, endPoint y: 207, distance: 147.7
click at [864, 207] on div "Janela de atendimento Grade de atendimento Capacidade Transportadoras Veículos …" at bounding box center [542, 284] width 1084 height 569
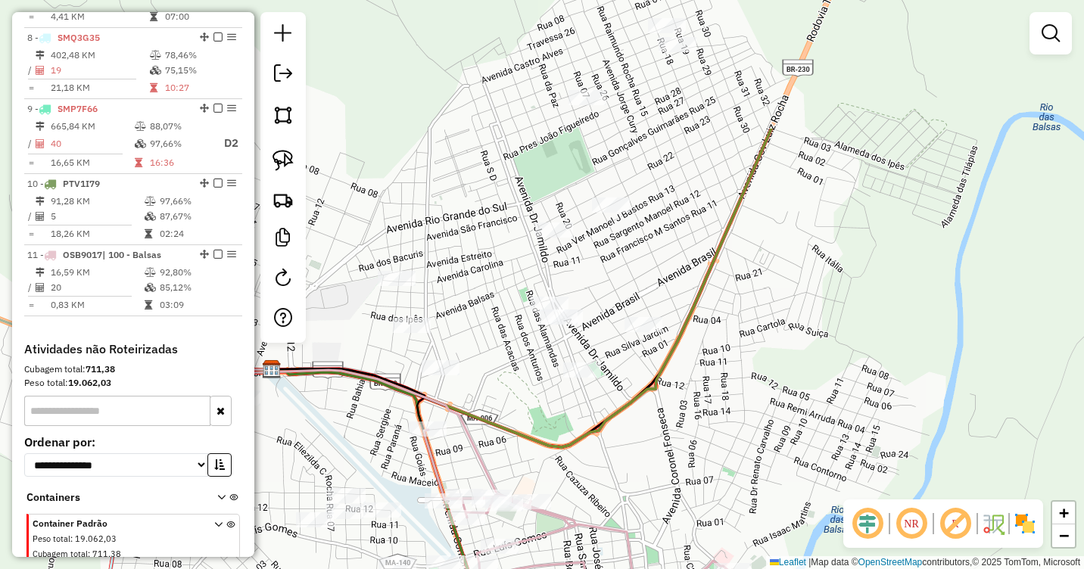
drag, startPoint x: 896, startPoint y: 245, endPoint x: 803, endPoint y: 385, distance: 168.2
click at [803, 385] on div "Janela de atendimento Grade de atendimento Capacidade Transportadoras Veículos …" at bounding box center [542, 284] width 1084 height 569
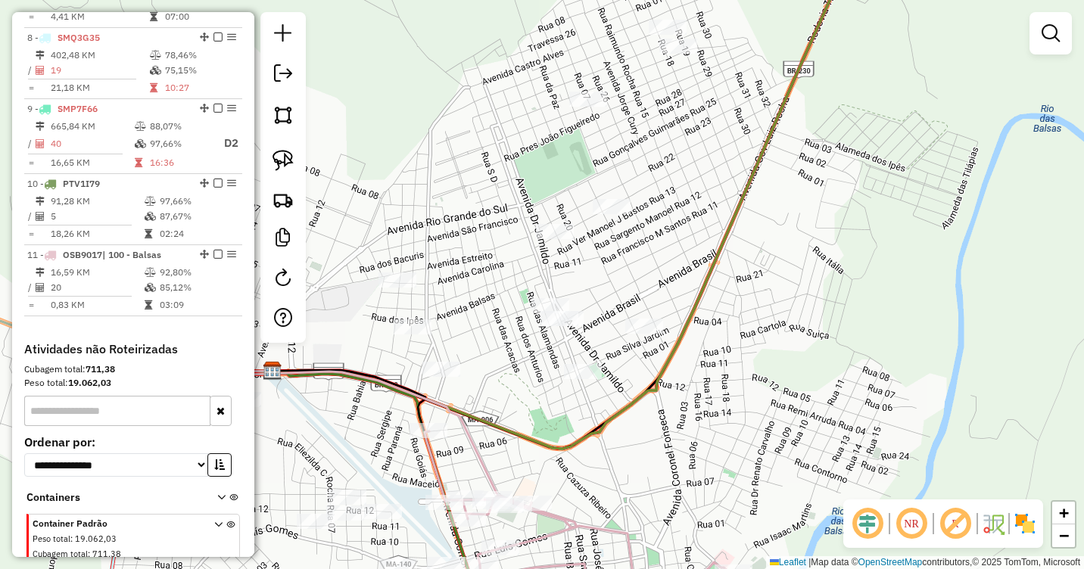
drag, startPoint x: 772, startPoint y: 249, endPoint x: 775, endPoint y: 267, distance: 17.7
click at [775, 267] on div "Janela de atendimento Grade de atendimento Capacidade Transportadoras Veículos …" at bounding box center [542, 284] width 1084 height 569
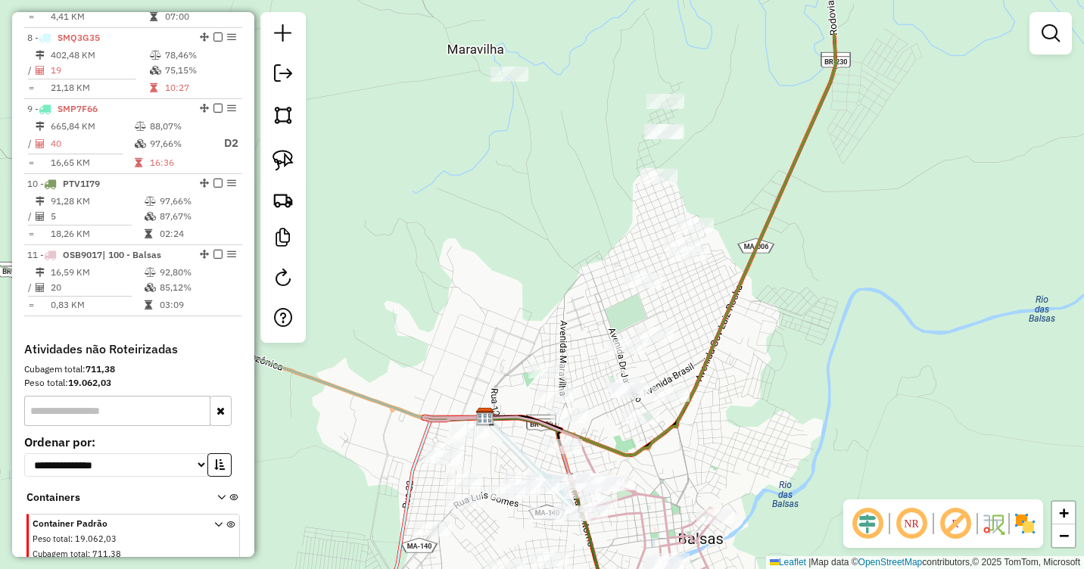
drag, startPoint x: 780, startPoint y: 236, endPoint x: 741, endPoint y: 327, distance: 99.0
click at [741, 327] on div "Janela de atendimento Grade de atendimento Capacidade Transportadoras Veículos …" at bounding box center [542, 284] width 1084 height 569
click at [288, 157] on img at bounding box center [283, 160] width 21 height 21
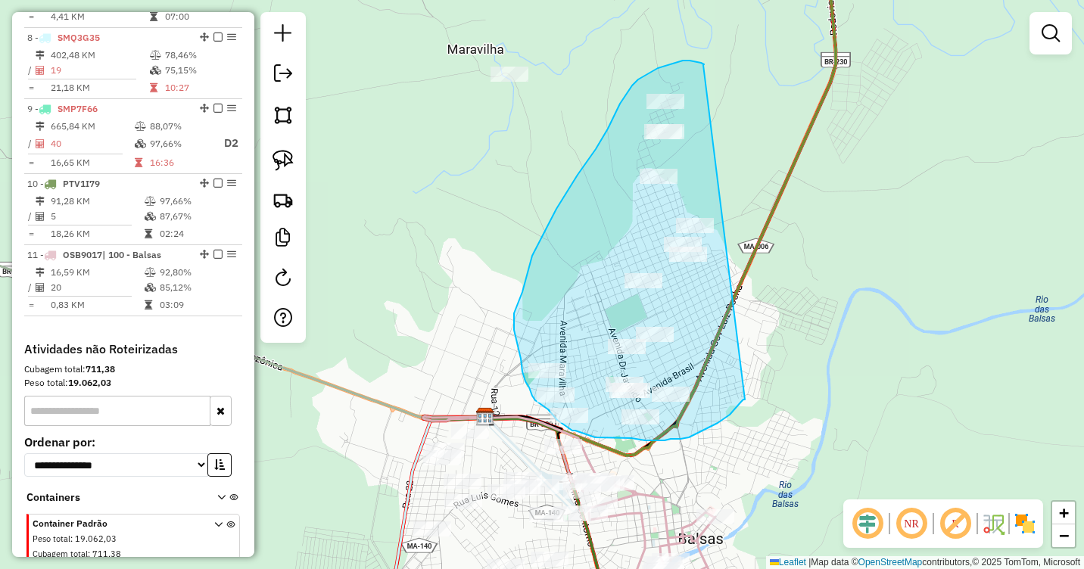
drag, startPoint x: 703, startPoint y: 65, endPoint x: 747, endPoint y: 398, distance: 336.0
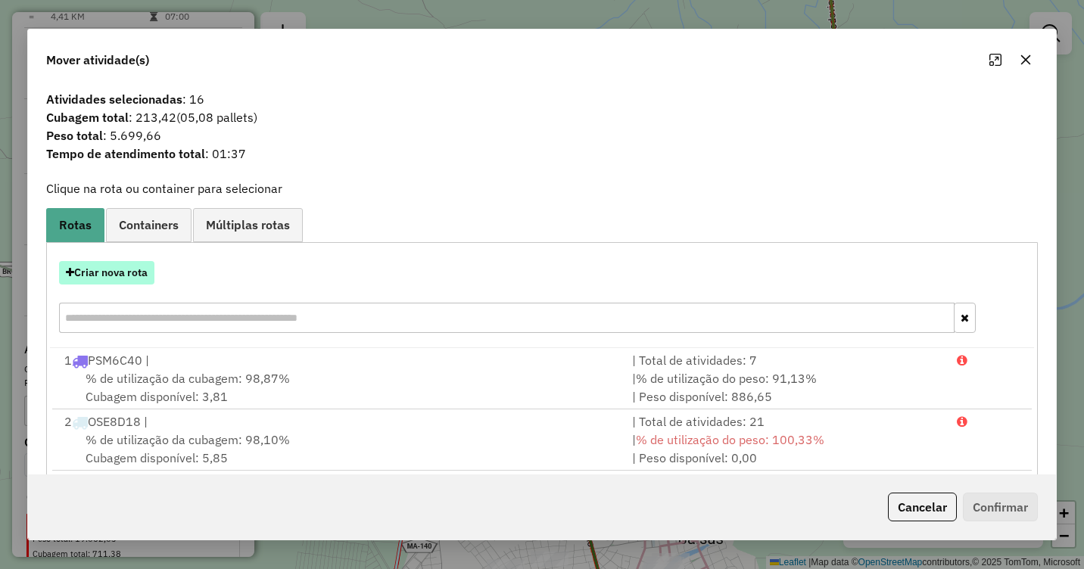
click at [101, 280] on button "Criar nova rota" at bounding box center [106, 272] width 95 height 23
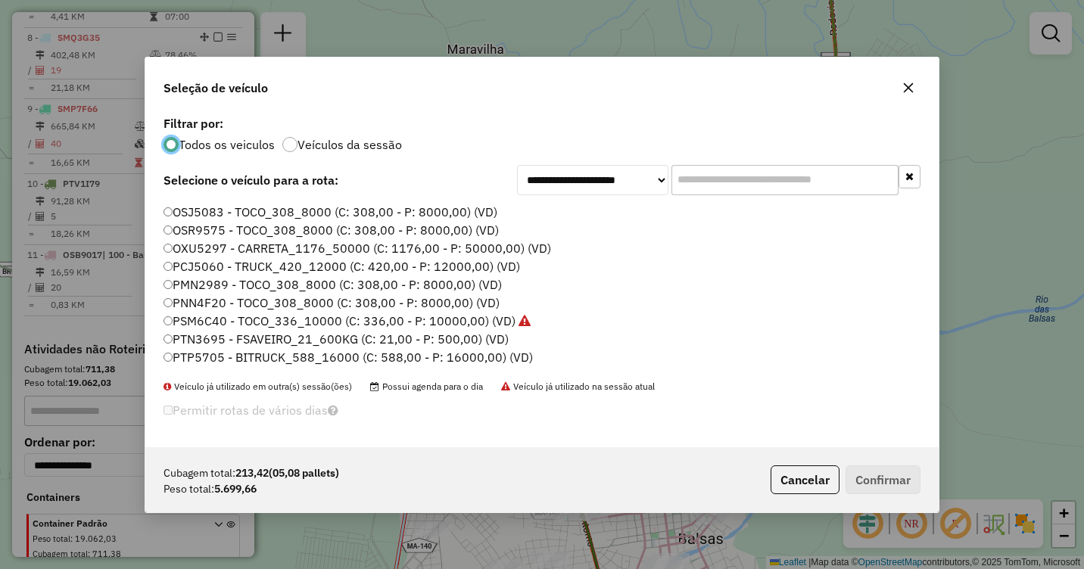
scroll to position [227, 0]
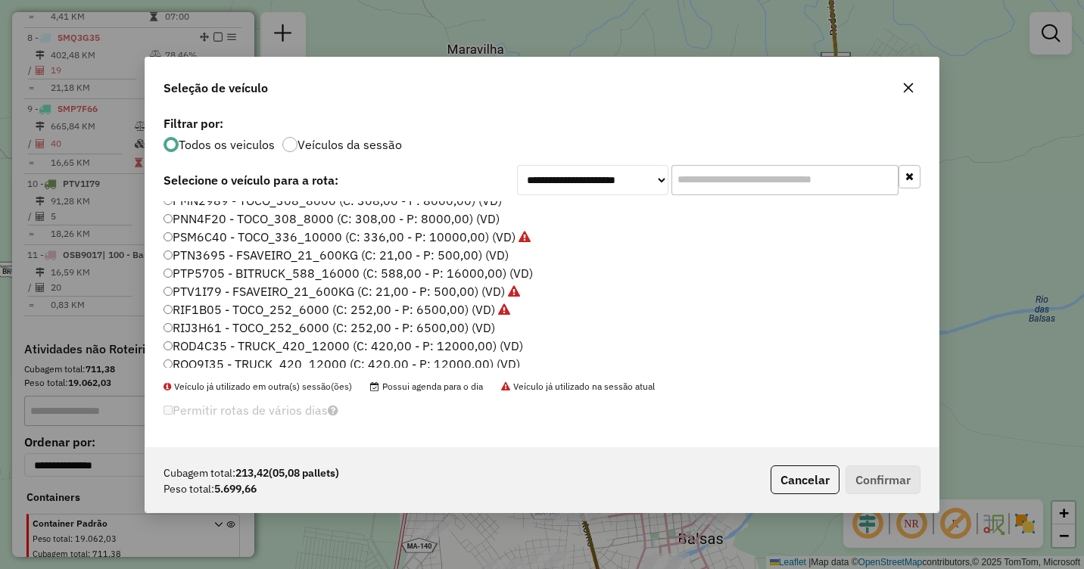
click at [182, 331] on label "RIJ3H61 - TOCO_252_6000 (C: 252,00 - P: 6500,00) (VD)" at bounding box center [330, 328] width 332 height 18
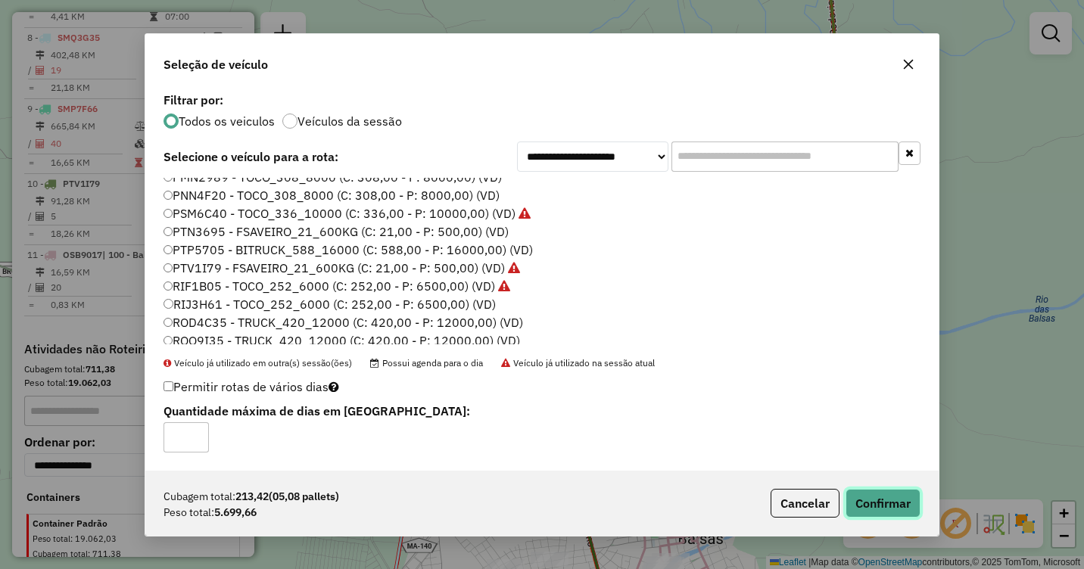
click at [917, 503] on button "Confirmar" at bounding box center [883, 503] width 75 height 29
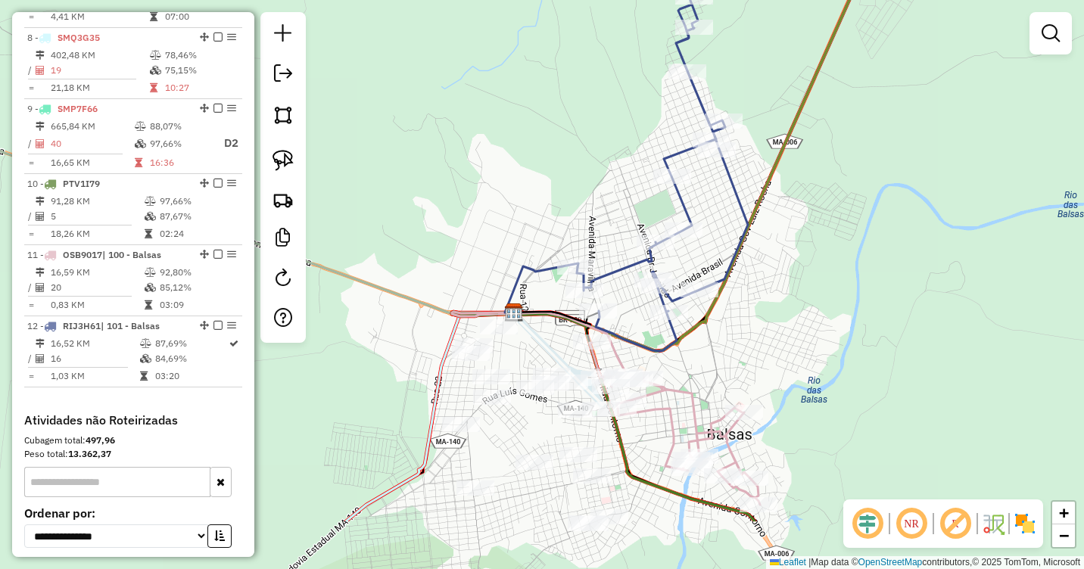
drag, startPoint x: 704, startPoint y: 458, endPoint x: 754, endPoint y: 272, distance: 192.9
click at [754, 272] on div "Janela de atendimento Grade de atendimento Capacidade Transportadoras Veículos …" at bounding box center [542, 284] width 1084 height 569
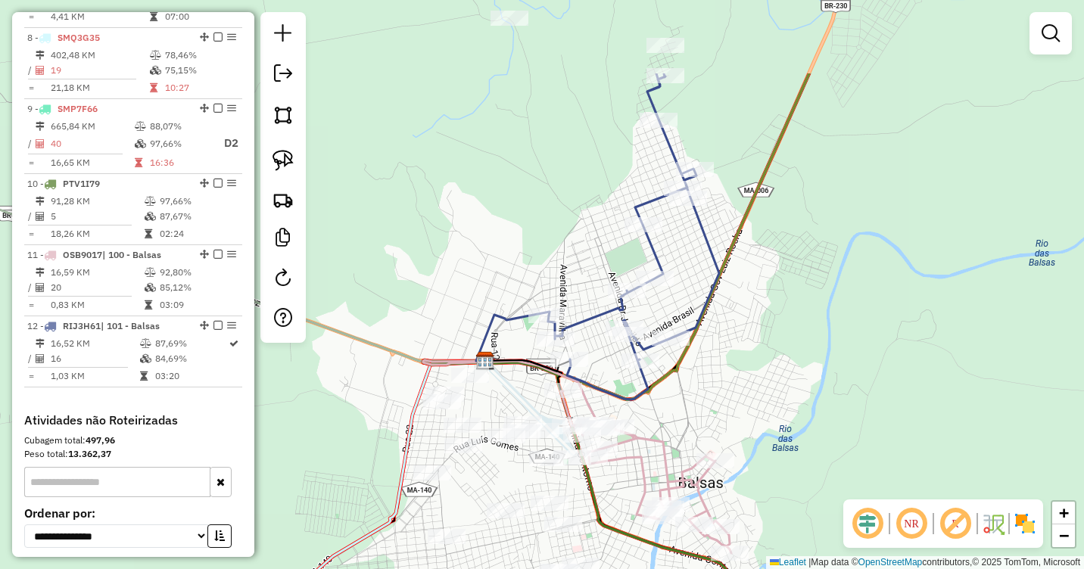
drag, startPoint x: 739, startPoint y: 282, endPoint x: 689, endPoint y: 416, distance: 143.7
click at [689, 416] on div "Janela de atendimento Grade de atendimento Capacidade Transportadoras Veículos …" at bounding box center [542, 284] width 1084 height 569
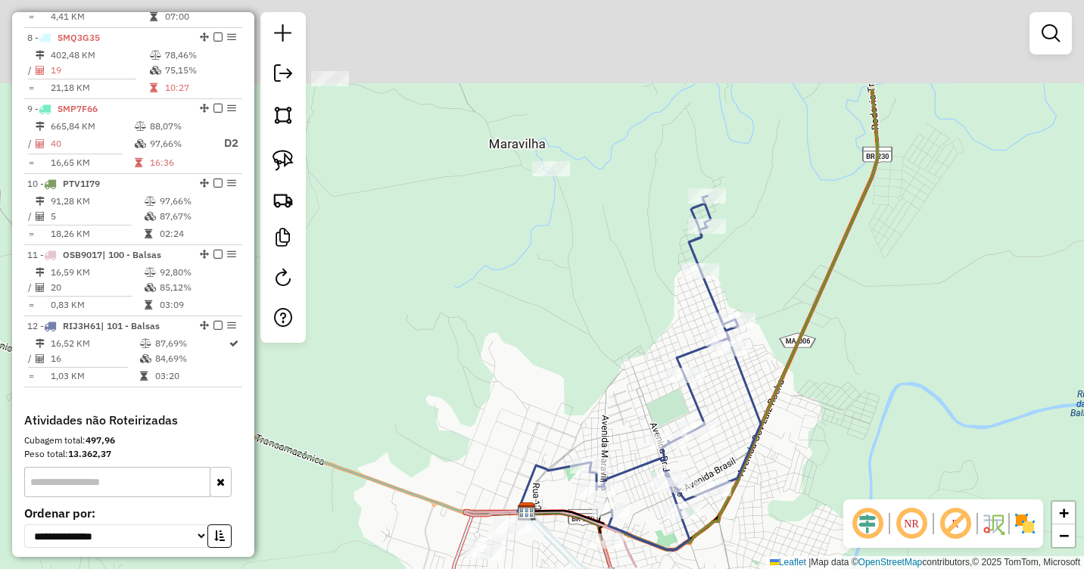
drag, startPoint x: 567, startPoint y: 155, endPoint x: 586, endPoint y: 225, distance: 72.2
click at [586, 225] on div "Janela de atendimento Grade de atendimento Capacidade Transportadoras Veículos …" at bounding box center [542, 284] width 1084 height 569
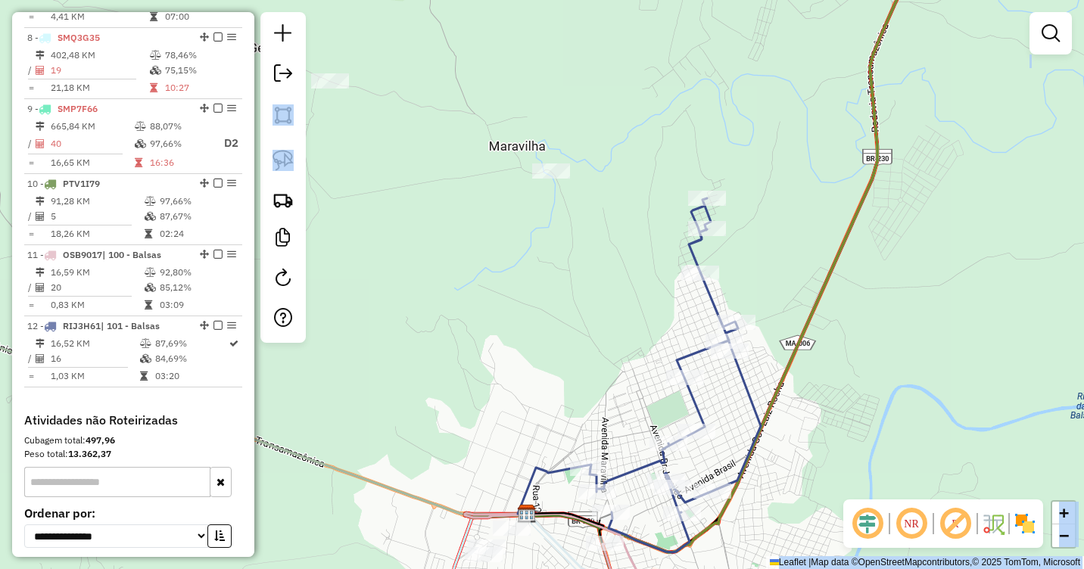
drag, startPoint x: 308, startPoint y: 180, endPoint x: 353, endPoint y: 214, distance: 55.7
click at [353, 214] on hb-router-mapa "Informações da Sessão 991105 - 19/08/2025 Criação: 18/08/2025 18:04 Depósito: D…" at bounding box center [542, 284] width 1084 height 569
drag, startPoint x: 353, startPoint y: 214, endPoint x: 350, endPoint y: 279, distance: 65.2
click at [350, 279] on div "Janela de atendimento Grade de atendimento Capacidade Transportadoras Veículos …" at bounding box center [542, 284] width 1084 height 569
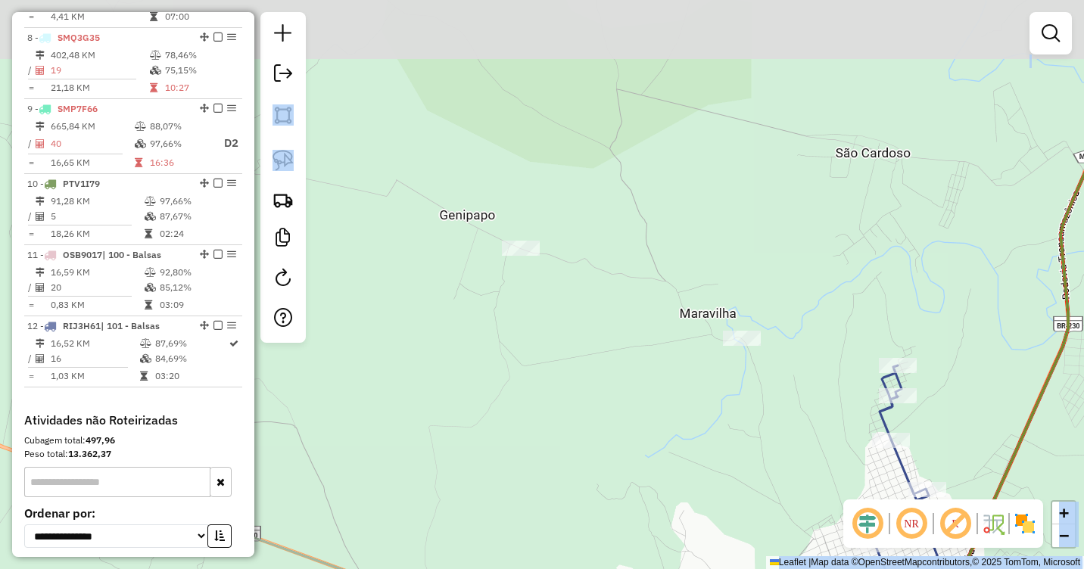
drag, startPoint x: 349, startPoint y: 164, endPoint x: 505, endPoint y: 282, distance: 195.7
click at [510, 285] on div "Janela de atendimento Grade de atendimento Capacidade Transportadoras Veículos …" at bounding box center [542, 284] width 1084 height 569
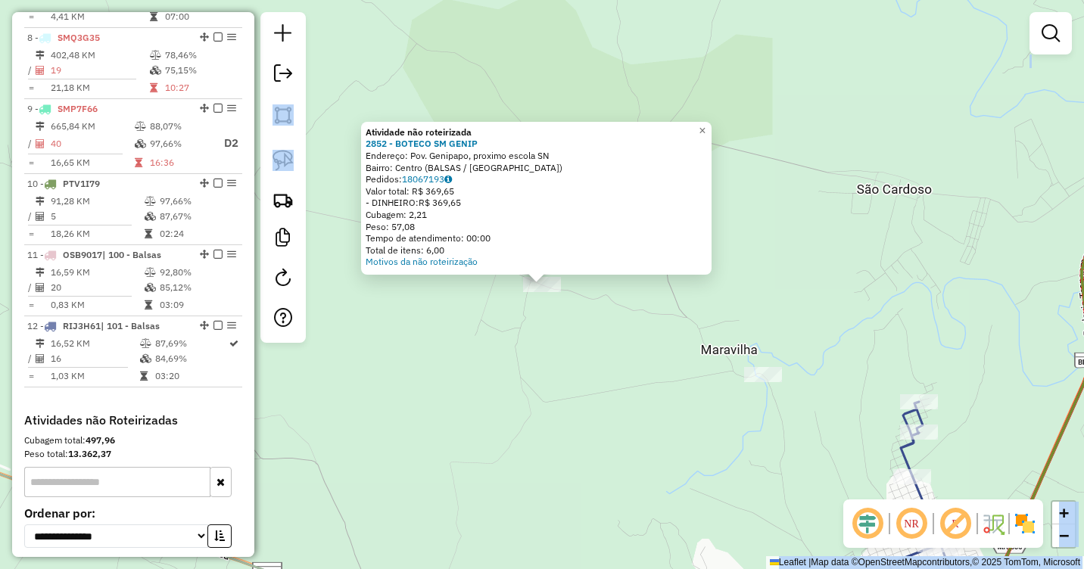
click at [461, 330] on div "Atividade não roteirizada 2852 - BOTECO SM GENIP Endereço: Pov. Genipapo, proxi…" at bounding box center [542, 284] width 1084 height 569
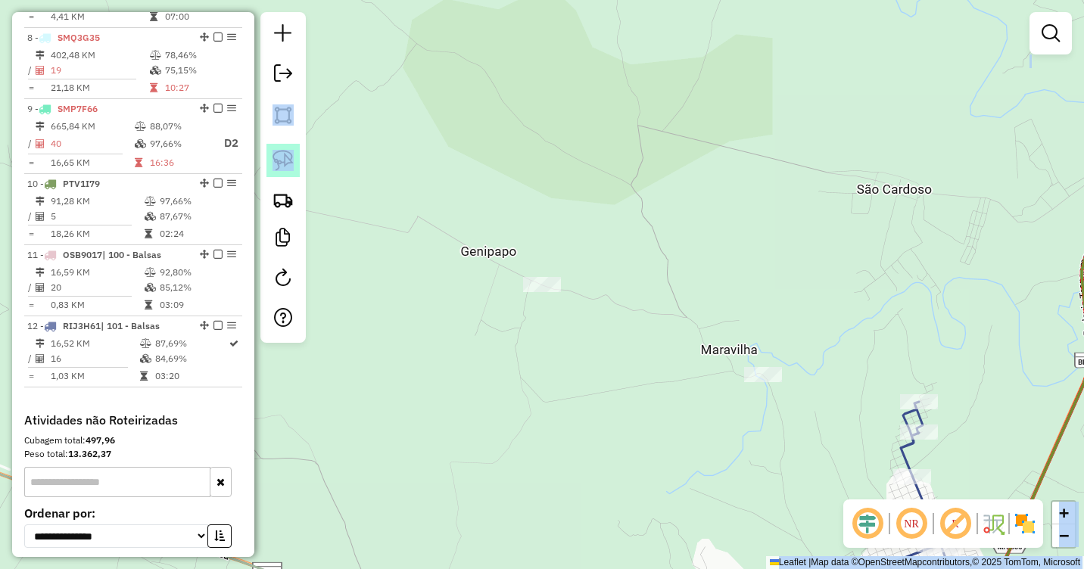
click at [285, 159] on img at bounding box center [283, 160] width 21 height 21
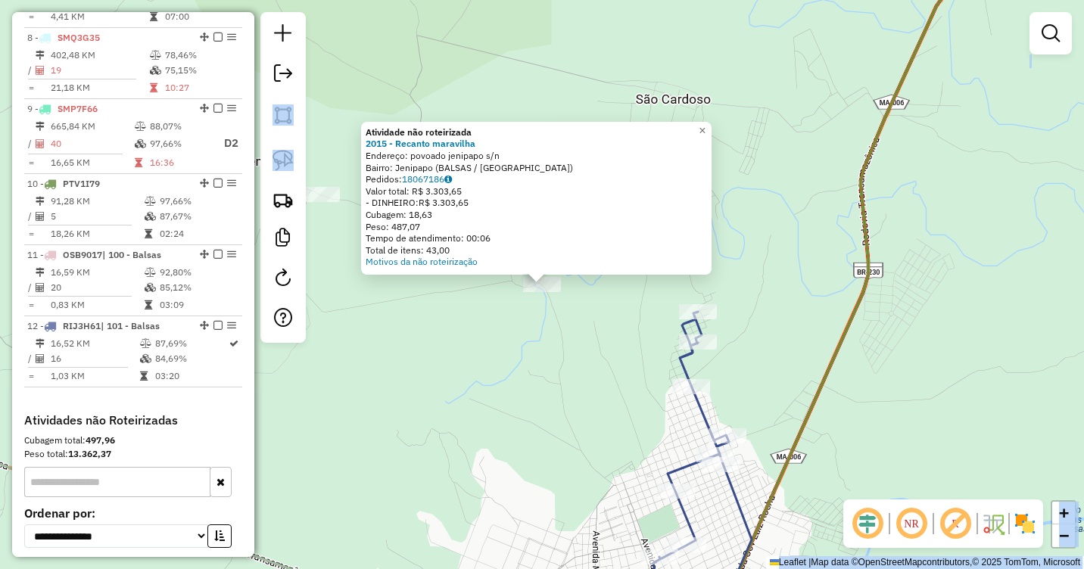
click at [430, 320] on div "Atividade não roteirizada 2015 - Recanto maravilha Endereço: povoado jenipapo s…" at bounding box center [542, 284] width 1084 height 569
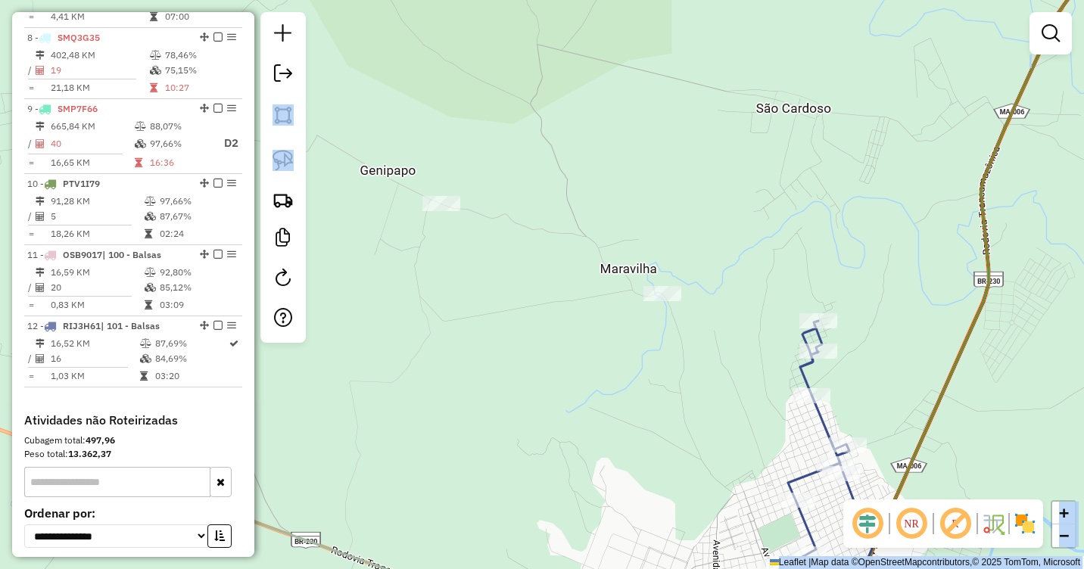
drag, startPoint x: 429, startPoint y: 317, endPoint x: 525, endPoint y: 290, distance: 99.7
click at [572, 329] on div "Janela de atendimento Grade de atendimento Capacidade Transportadoras Veículos …" at bounding box center [542, 284] width 1084 height 569
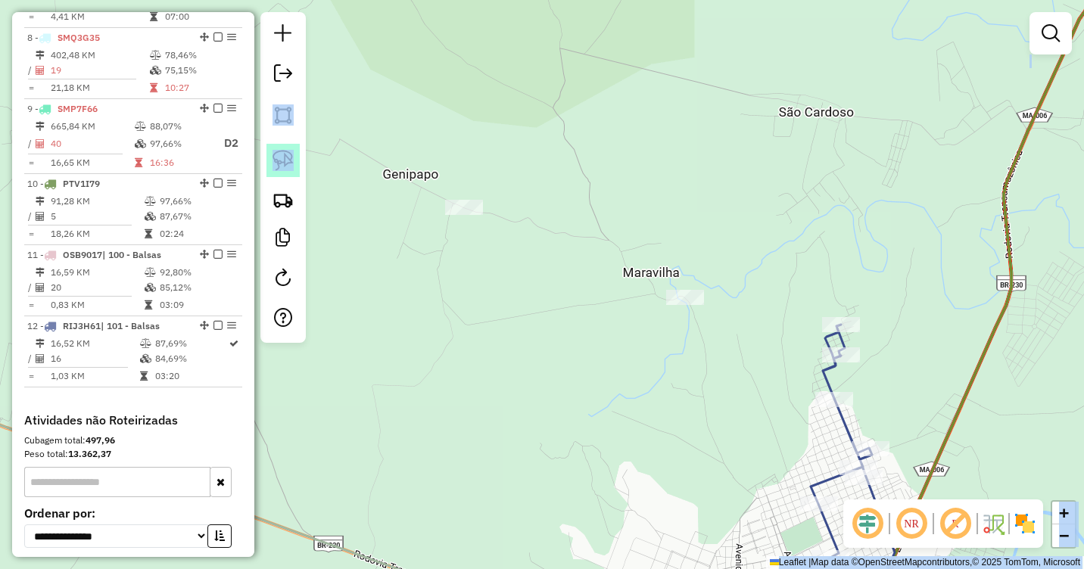
click at [285, 161] on img at bounding box center [283, 160] width 21 height 21
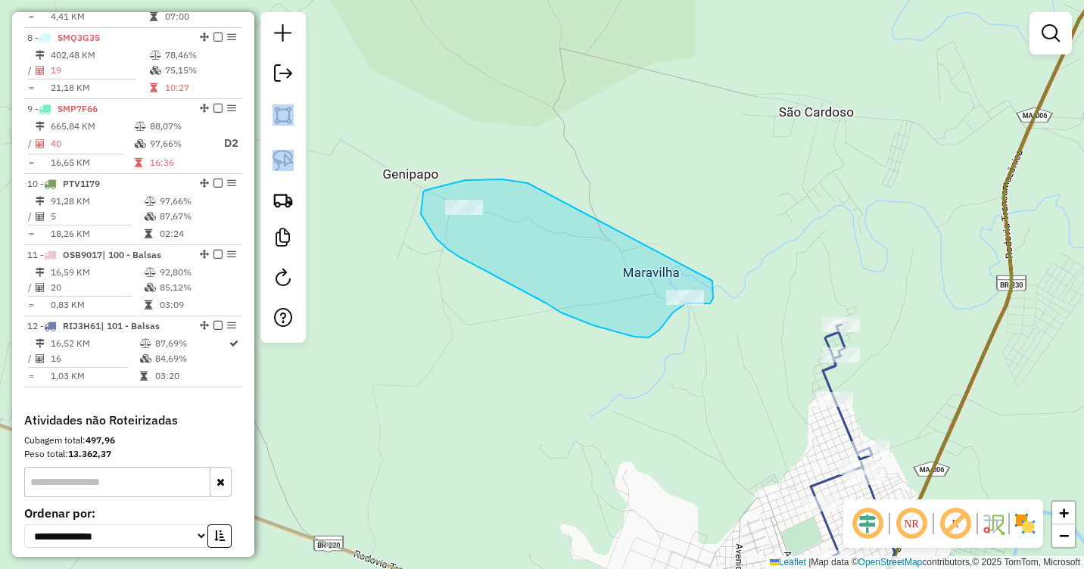
drag, startPoint x: 528, startPoint y: 183, endPoint x: 709, endPoint y: 276, distance: 203.9
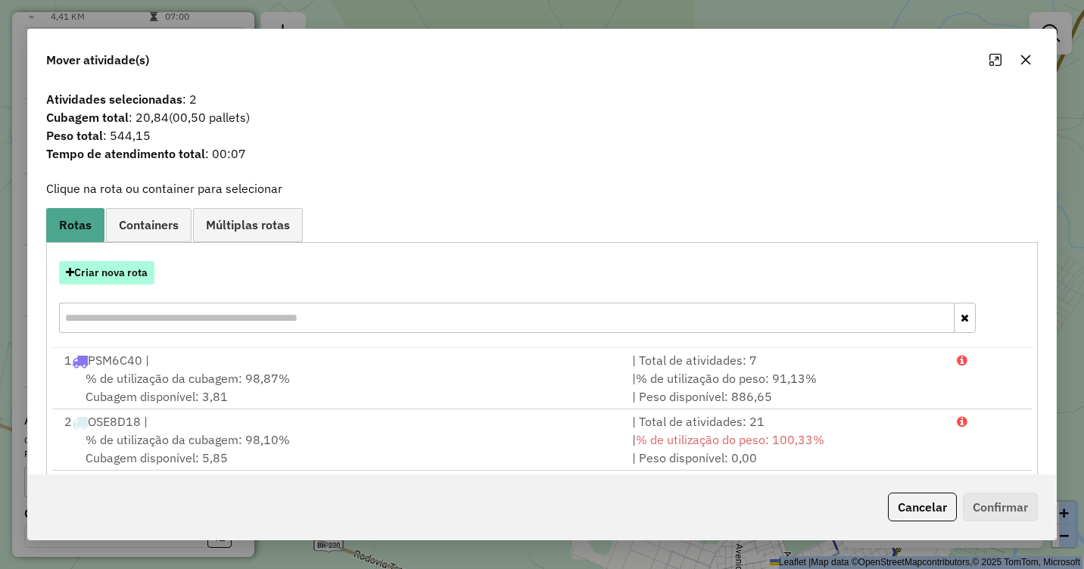
click at [94, 281] on button "Criar nova rota" at bounding box center [106, 272] width 95 height 23
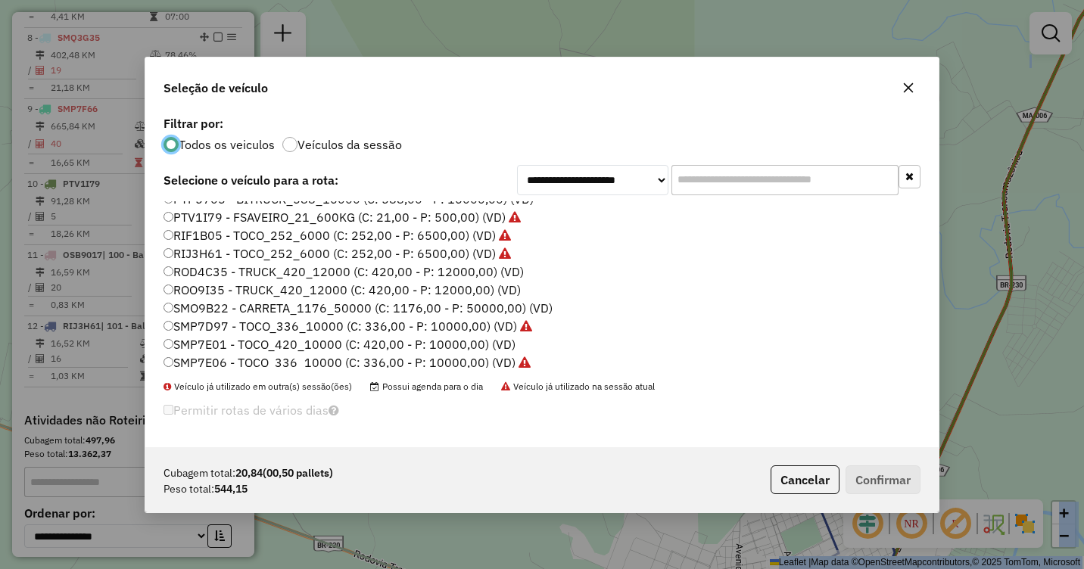
scroll to position [303, 0]
click at [183, 221] on label "PTV1I79 - FSAVEIRO_21_600KG (C: 21,00 - P: 500,00) (VD)" at bounding box center [342, 216] width 357 height 18
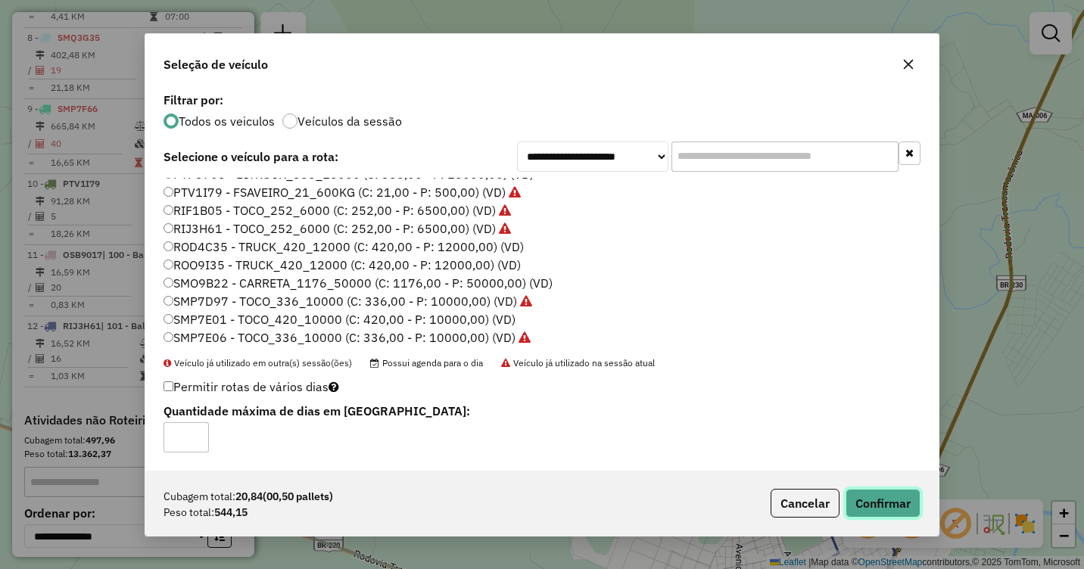
click at [872, 490] on button "Confirmar" at bounding box center [883, 503] width 75 height 29
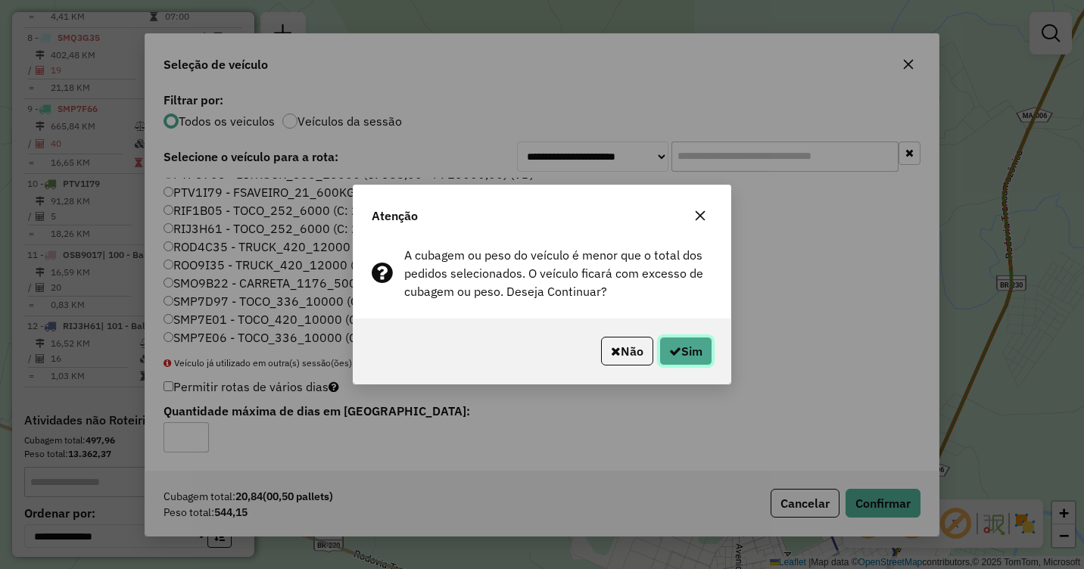
click at [690, 358] on button "Sim" at bounding box center [686, 351] width 53 height 29
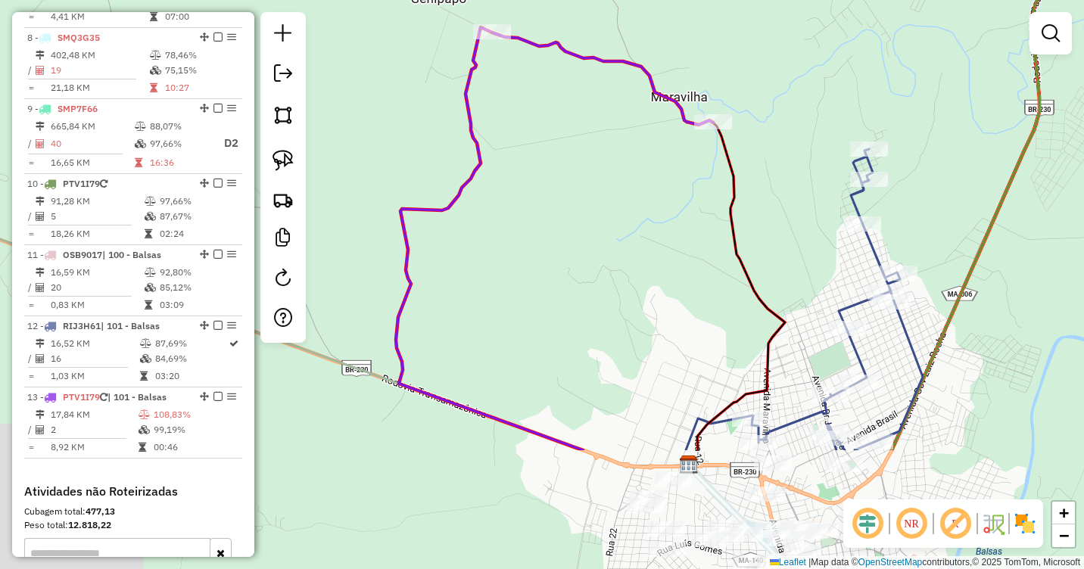
drag, startPoint x: 583, startPoint y: 416, endPoint x: 613, endPoint y: 210, distance: 208.2
click at [613, 210] on div "Janela de atendimento Grade de atendimento Capacidade Transportadoras Veículos …" at bounding box center [542, 284] width 1084 height 569
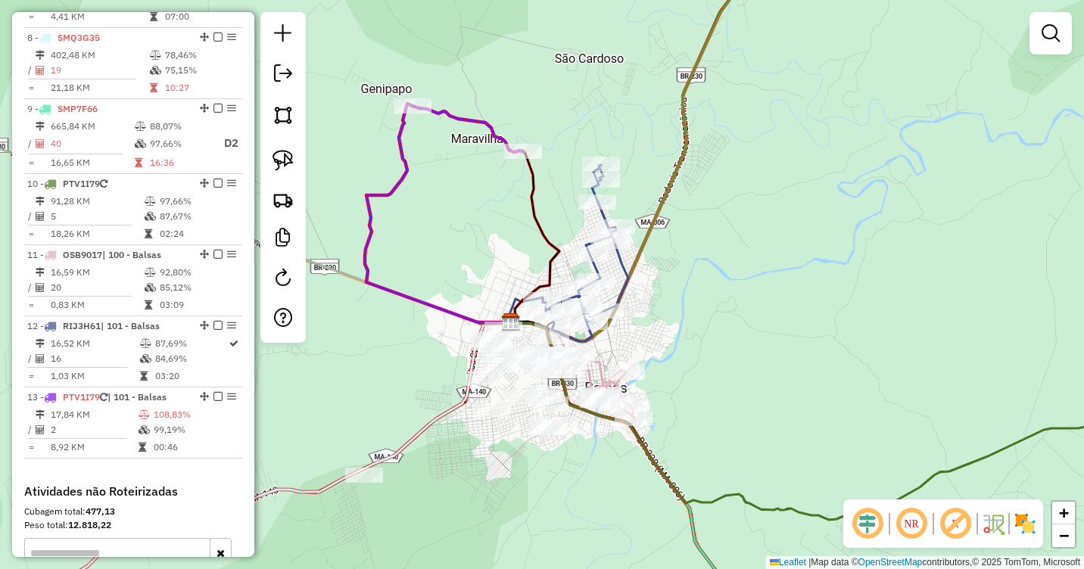
drag, startPoint x: 761, startPoint y: 311, endPoint x: 787, endPoint y: 307, distance: 26.8
click at [787, 307] on div "Janela de atendimento Grade de atendimento Capacidade Transportadoras Veículos …" at bounding box center [542, 284] width 1084 height 569
click at [1049, 33] on em at bounding box center [1051, 33] width 18 height 18
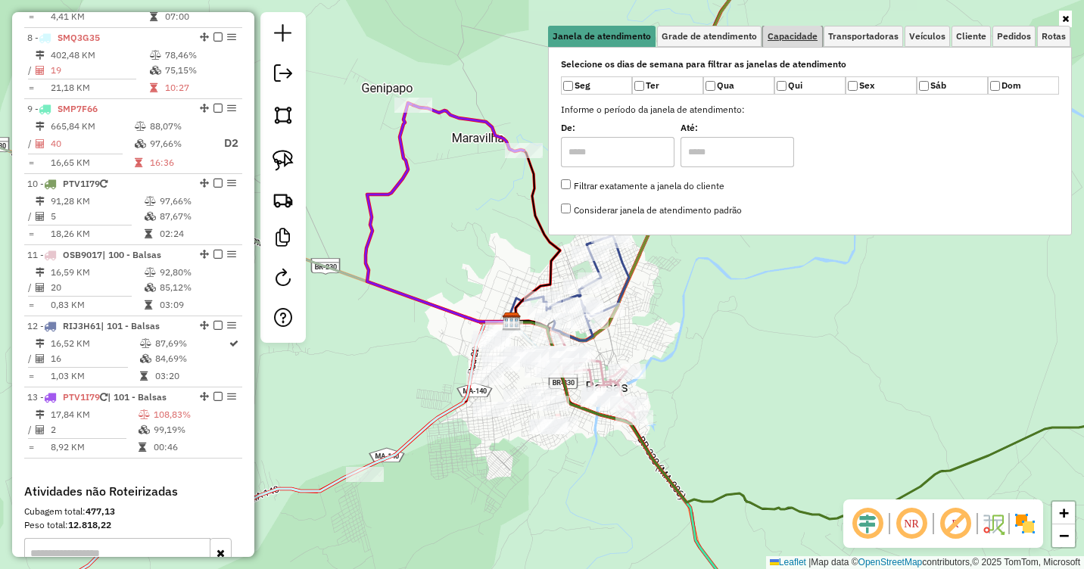
click at [791, 33] on span "Capacidade" at bounding box center [793, 36] width 50 height 9
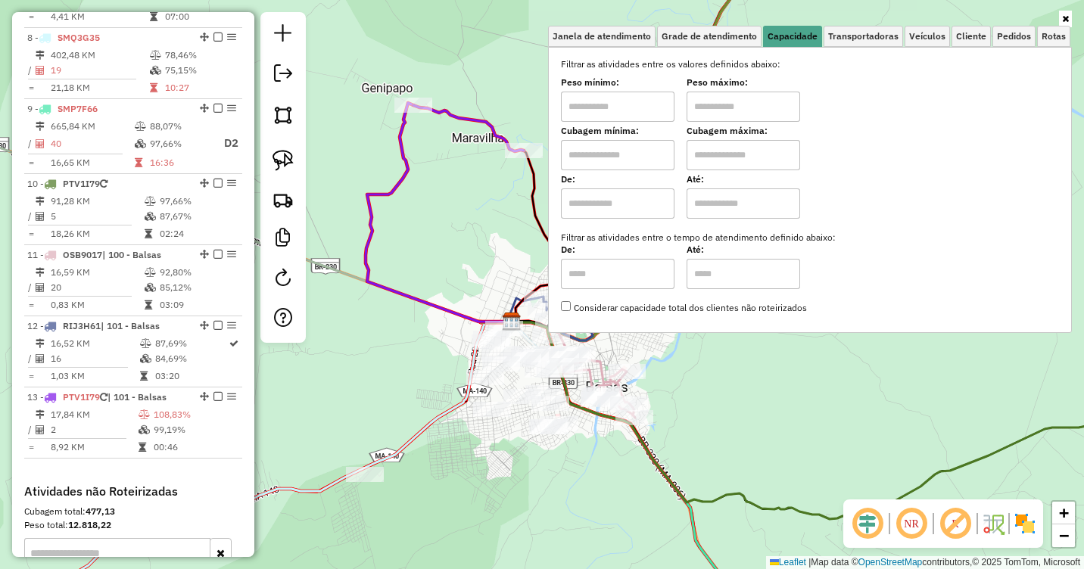
click at [607, 103] on input "text" at bounding box center [618, 107] width 114 height 30
type input "****"
click at [713, 111] on input "text" at bounding box center [744, 107] width 114 height 30
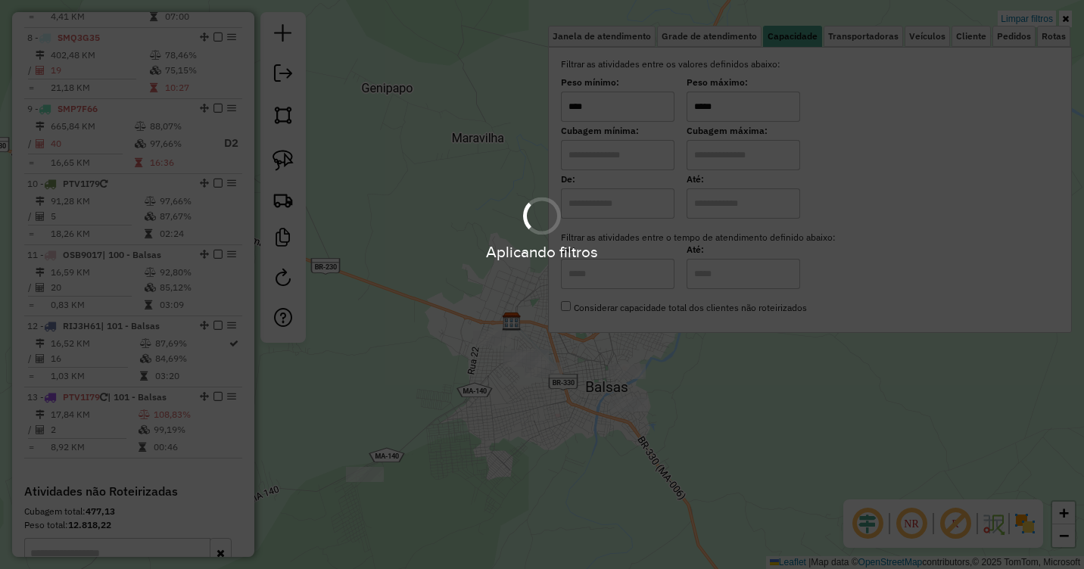
type input "*****"
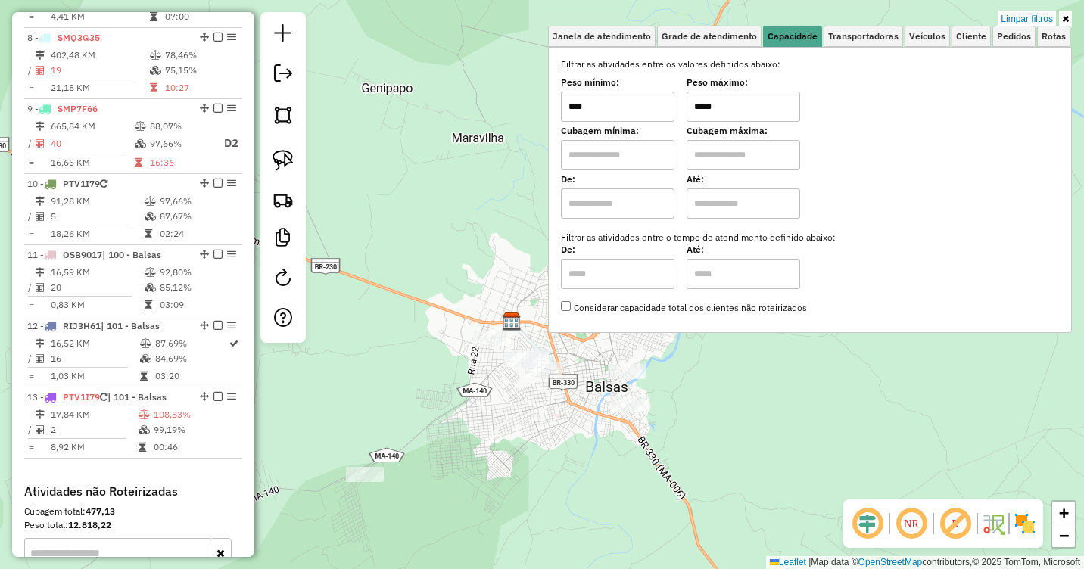
click at [762, 402] on div "Limpar filtros Janela de atendimento Grade de atendimento Capacidade Transporta…" at bounding box center [542, 284] width 1084 height 569
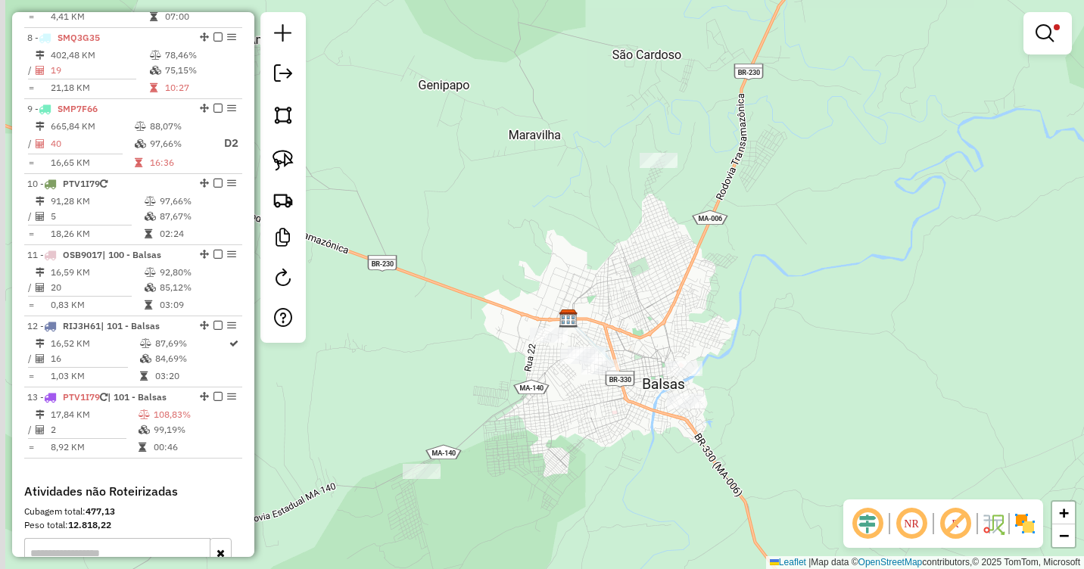
drag, startPoint x: 776, startPoint y: 403, endPoint x: 825, endPoint y: 371, distance: 58.0
click at [825, 373] on div "Limpar filtros Janela de atendimento Grade de atendimento Capacidade Transporta…" at bounding box center [542, 284] width 1084 height 569
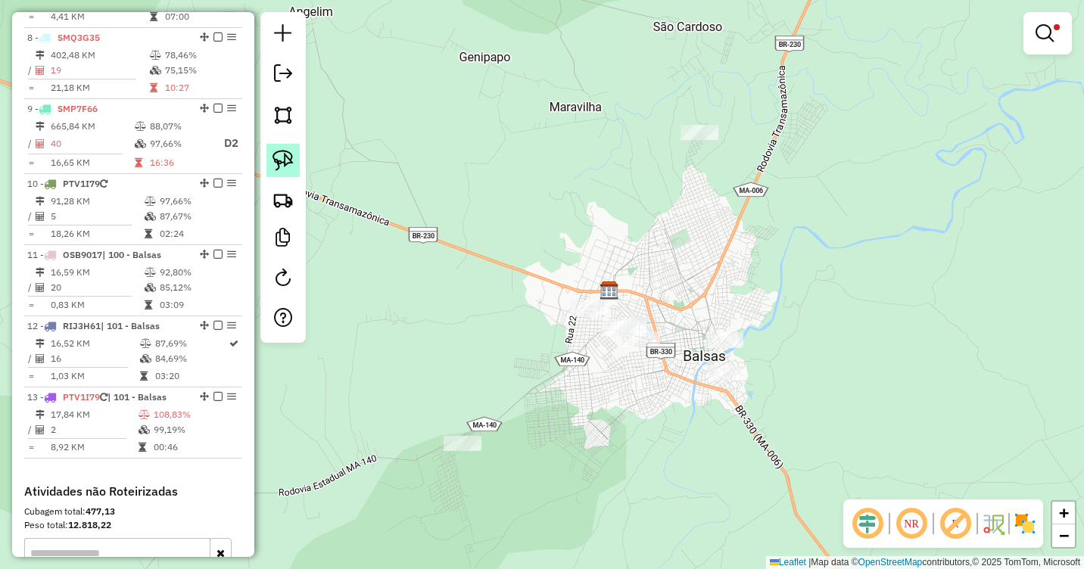
click at [273, 158] on img at bounding box center [283, 160] width 21 height 21
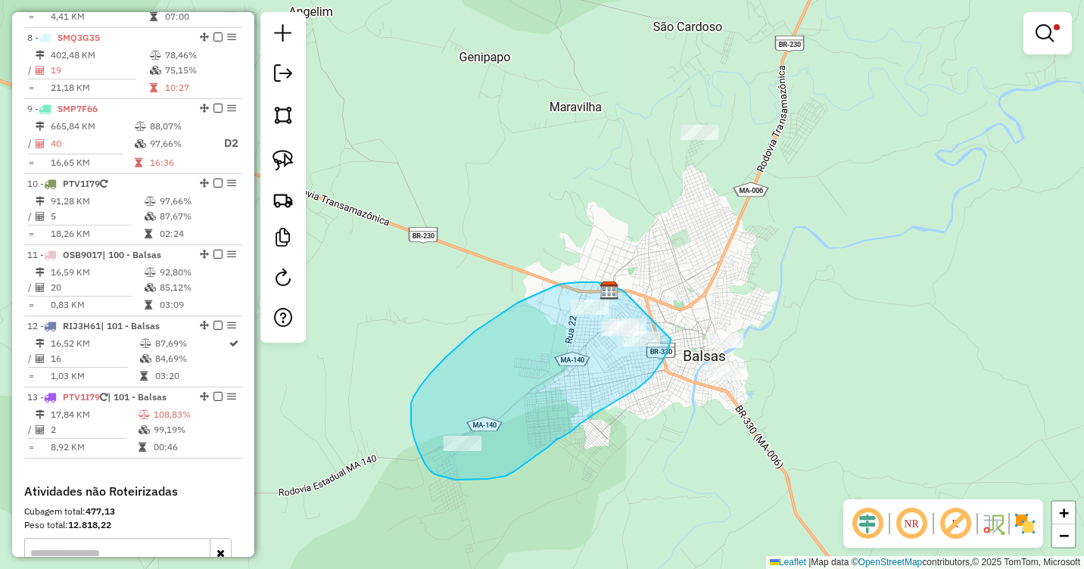
drag, startPoint x: 606, startPoint y: 285, endPoint x: 671, endPoint y: 339, distance: 84.9
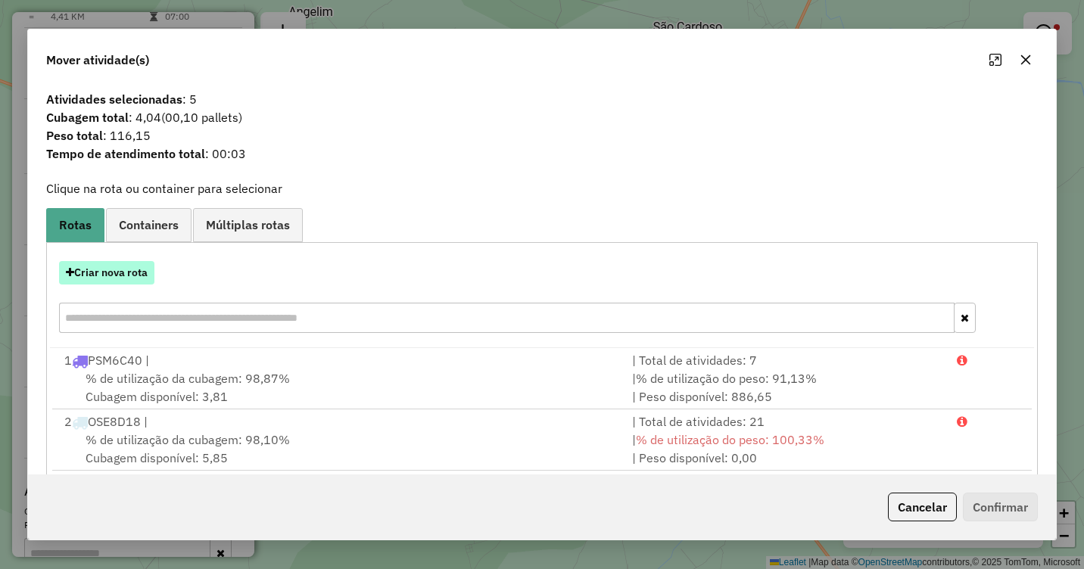
click at [103, 268] on button "Criar nova rota" at bounding box center [106, 272] width 95 height 23
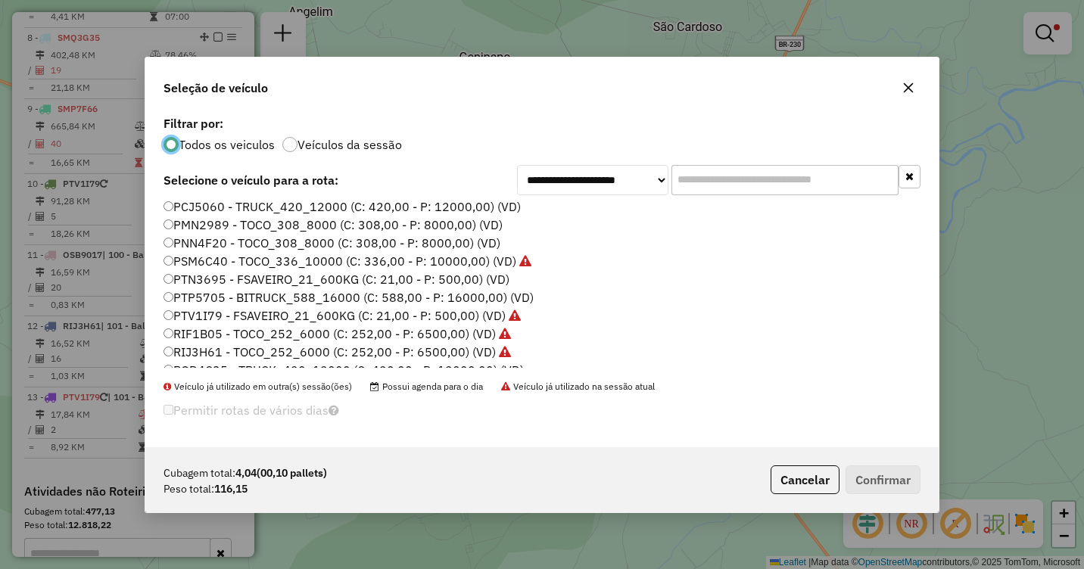
scroll to position [227, 0]
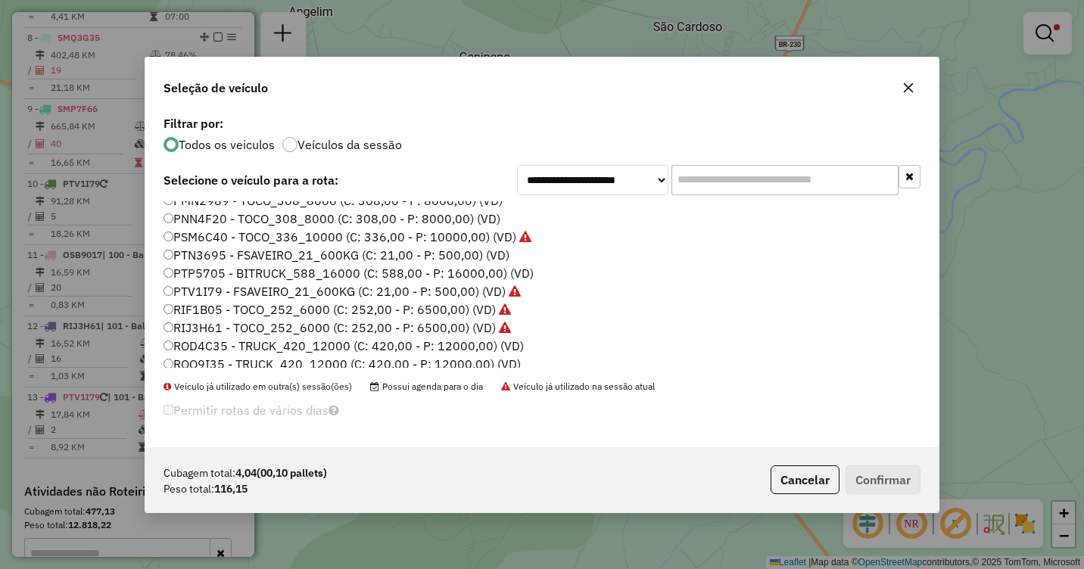
click at [176, 288] on label "PTV1I79 - FSAVEIRO_21_600KG (C: 21,00 - P: 500,00) (VD)" at bounding box center [342, 291] width 357 height 18
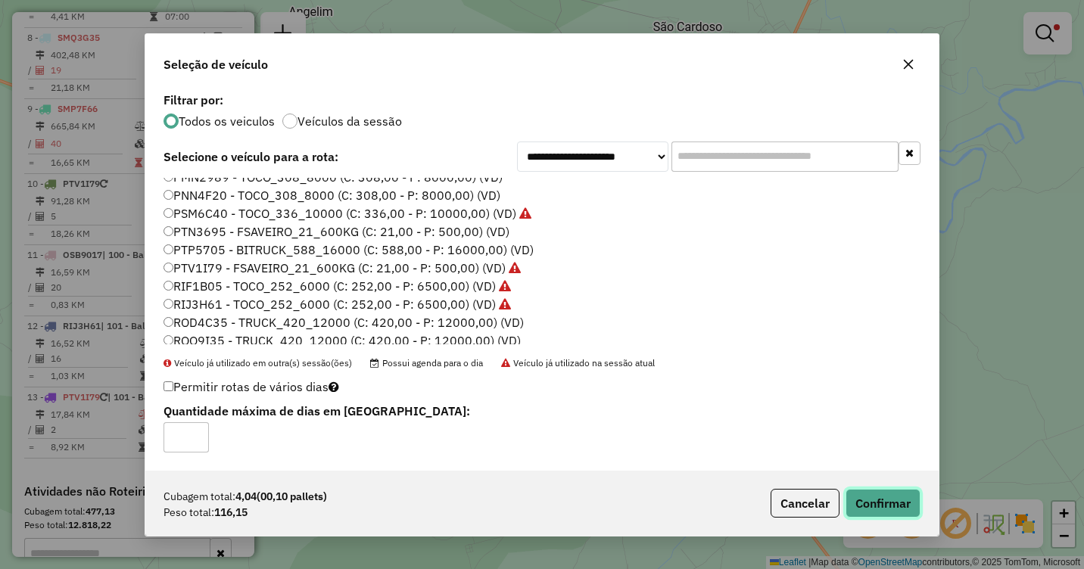
click at [881, 497] on button "Confirmar" at bounding box center [883, 503] width 75 height 29
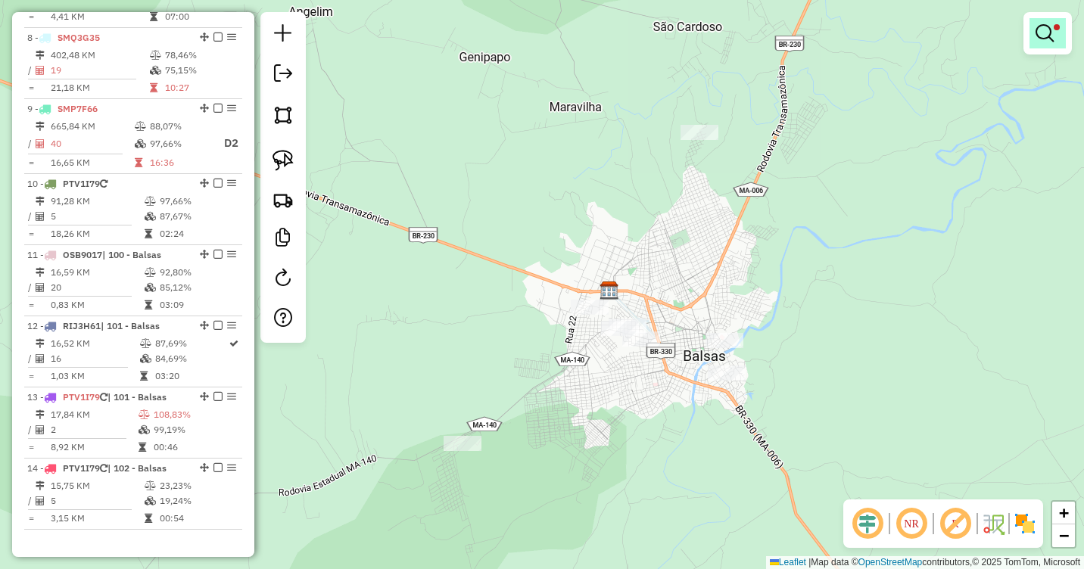
click at [1048, 34] on em at bounding box center [1045, 33] width 18 height 18
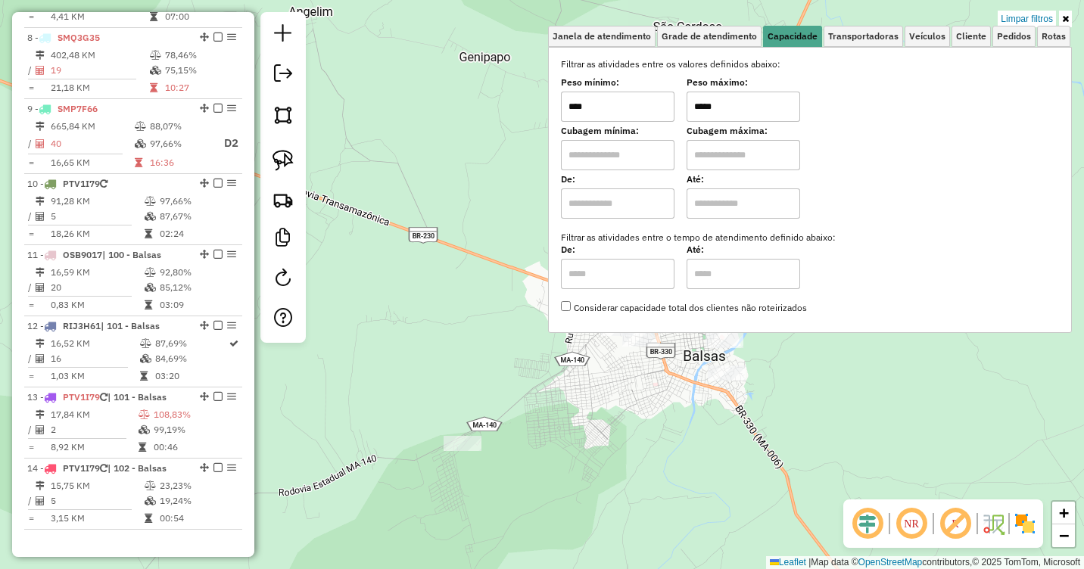
drag, startPoint x: 704, startPoint y: 104, endPoint x: 691, endPoint y: 103, distance: 13.0
click at [691, 103] on div "Peso mínimo: **** Peso máximo: *****" at bounding box center [810, 101] width 498 height 42
type input "*****"
click at [697, 432] on div "Limpar filtros Janela de atendimento Grade de atendimento Capacidade Transporta…" at bounding box center [542, 284] width 1084 height 569
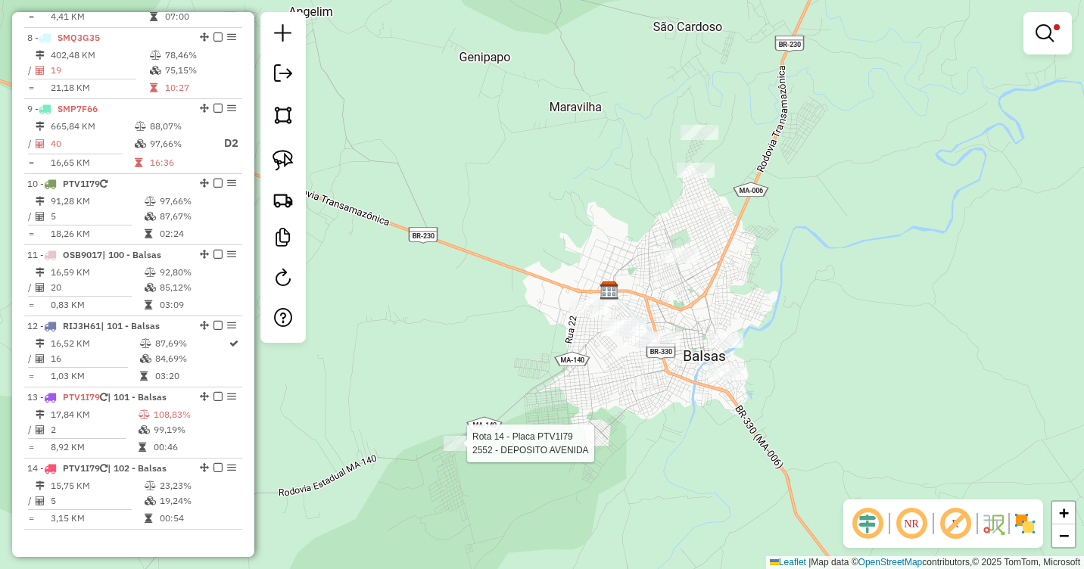
select select "**********"
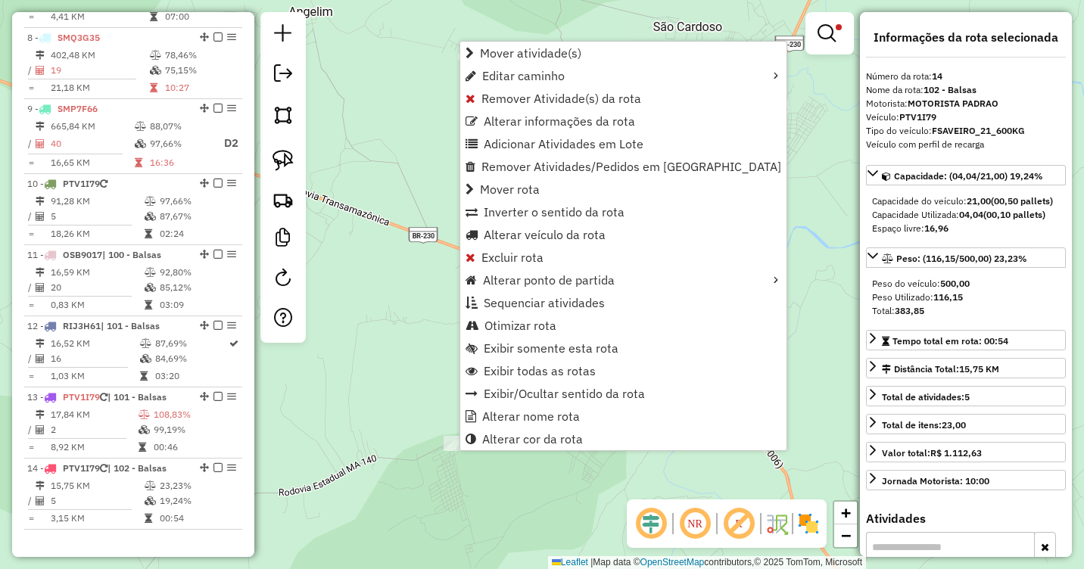
scroll to position [1339, 0]
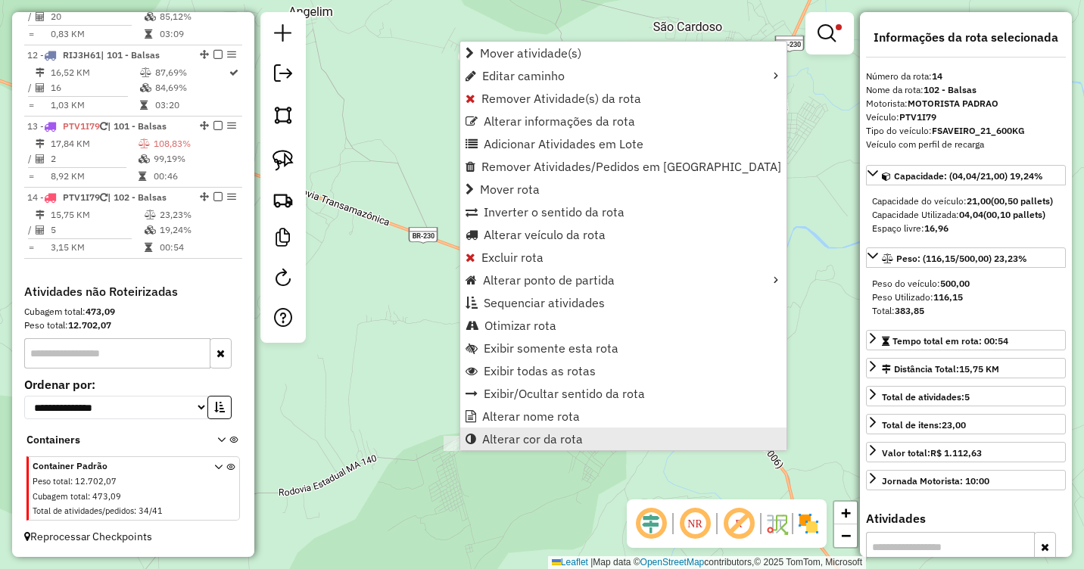
click at [529, 441] on span "Alterar cor da rota" at bounding box center [532, 439] width 101 height 12
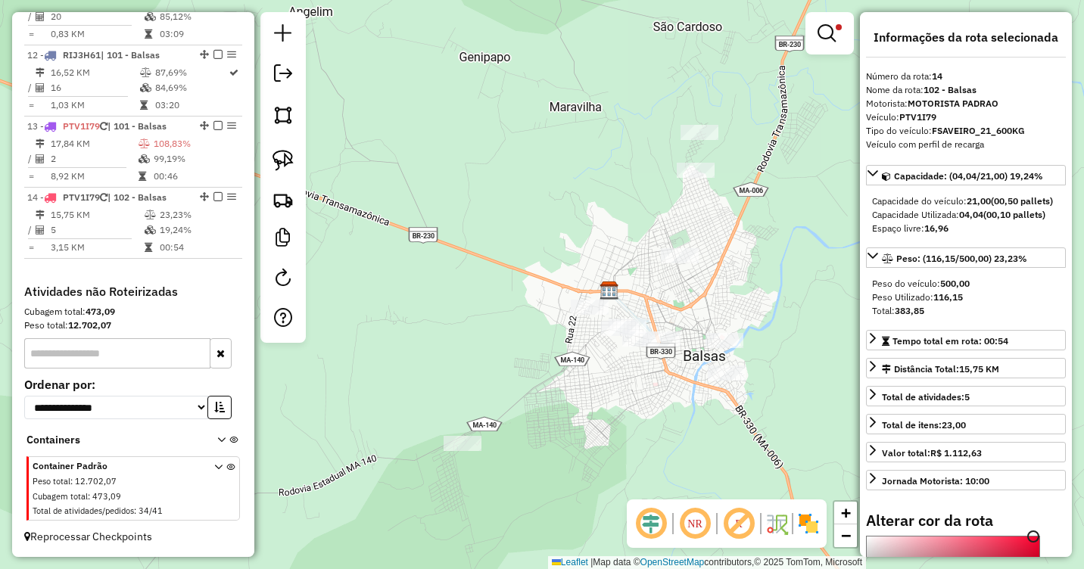
scroll to position [227, 0]
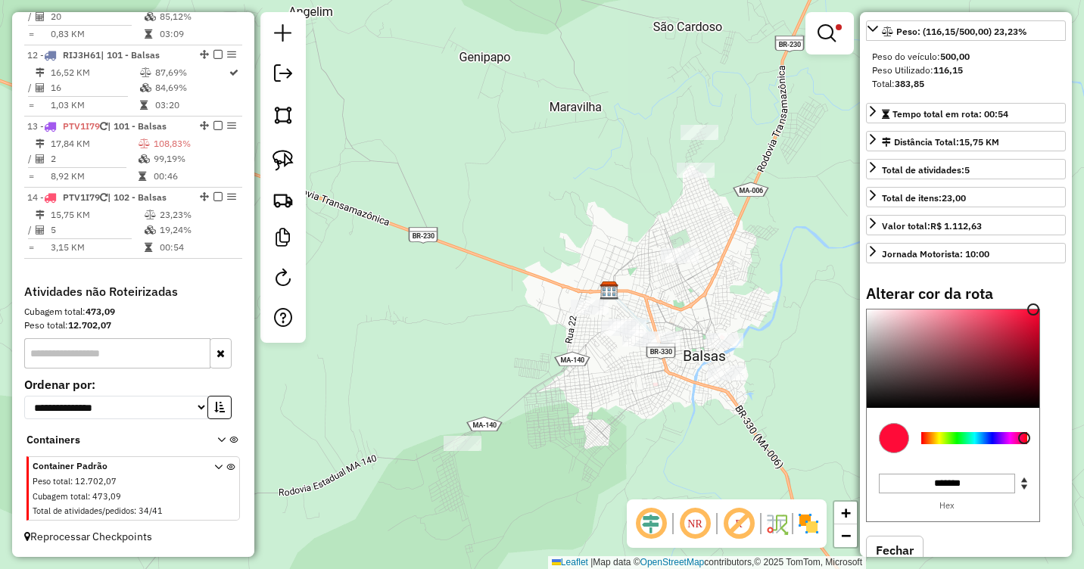
type input "*******"
click at [941, 444] on div at bounding box center [975, 438] width 106 height 12
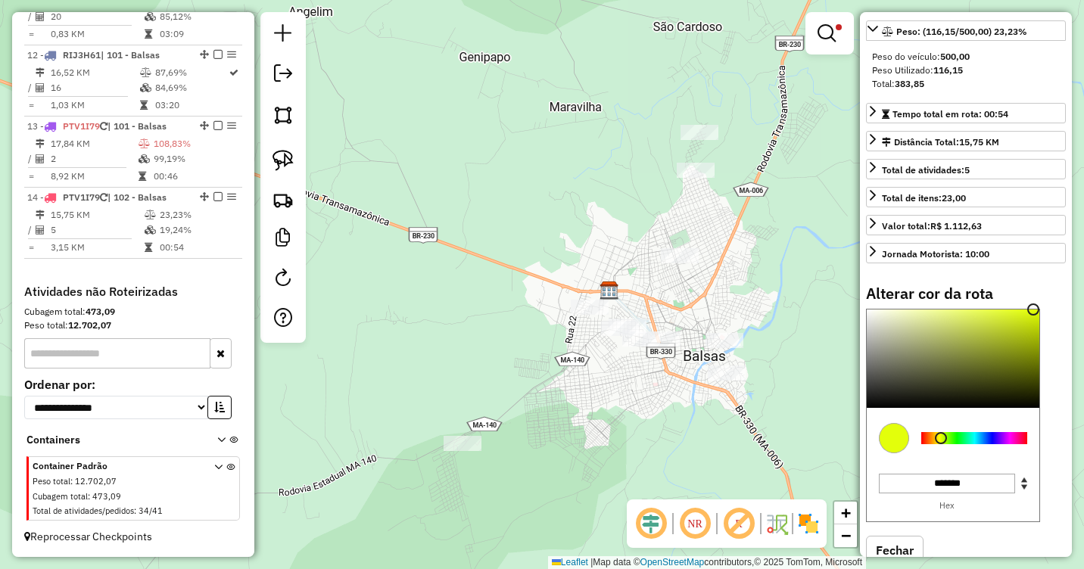
click at [594, 426] on div "Limpar filtros Janela de atendimento Grade de atendimento Capacidade Transporta…" at bounding box center [542, 284] width 1084 height 569
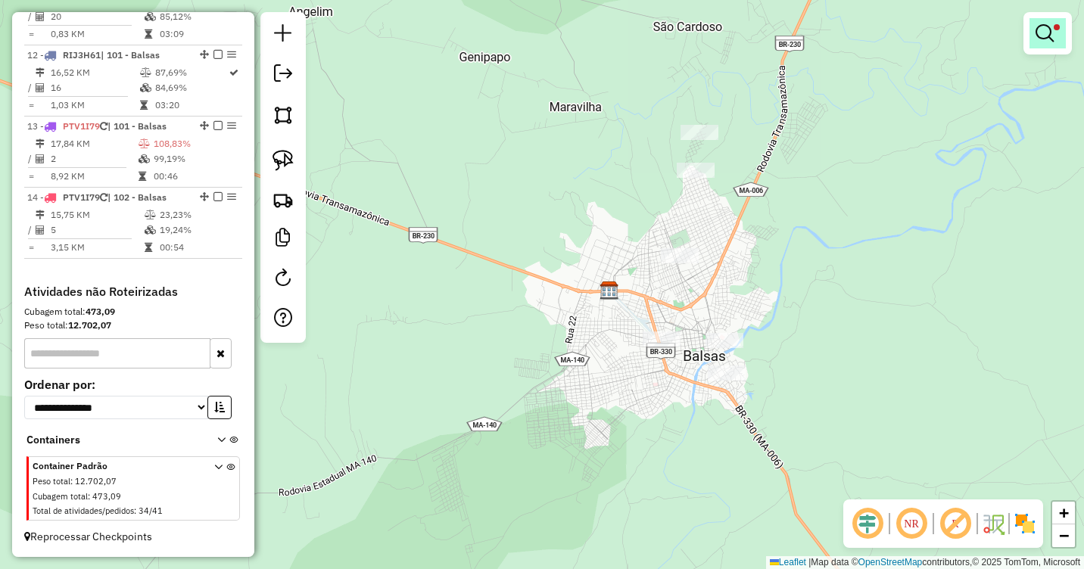
click at [1040, 41] on em at bounding box center [1045, 33] width 18 height 18
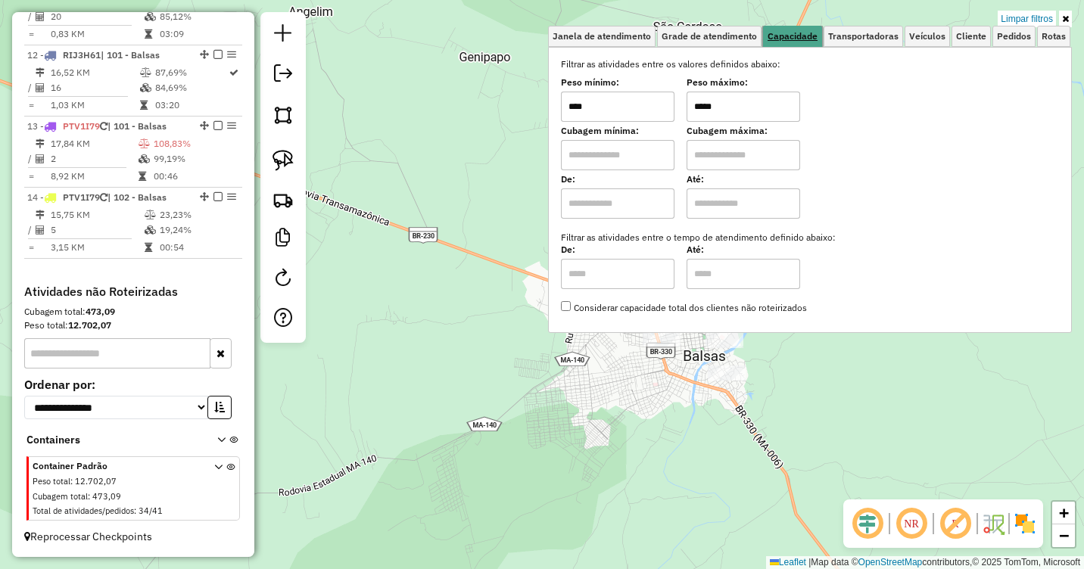
click at [784, 32] on span "Capacidade" at bounding box center [793, 36] width 50 height 9
drag, startPoint x: 703, startPoint y: 104, endPoint x: 695, endPoint y: 111, distance: 9.7
click at [695, 111] on input "*****" at bounding box center [744, 107] width 114 height 30
drag, startPoint x: 706, startPoint y: 108, endPoint x: 694, endPoint y: 110, distance: 11.6
click at [694, 110] on input "*****" at bounding box center [744, 107] width 114 height 30
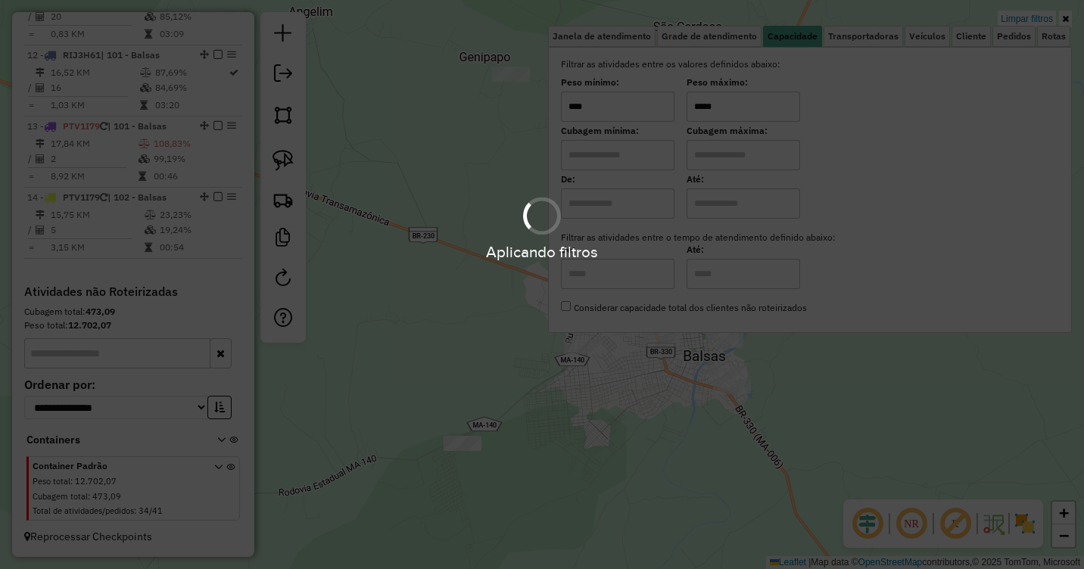
type input "*****"
click at [626, 400] on div "Limpar filtros Janela de atendimento Grade de atendimento Capacidade Transporta…" at bounding box center [542, 284] width 1084 height 569
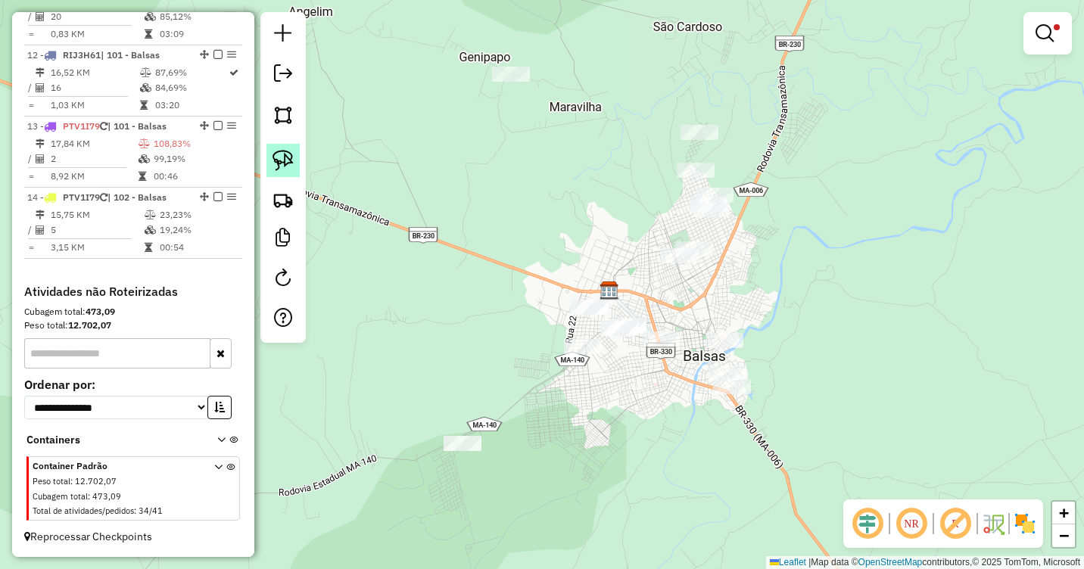
click at [278, 150] on img at bounding box center [283, 160] width 21 height 21
drag, startPoint x: 585, startPoint y: 326, endPoint x: 605, endPoint y: 354, distance: 34.7
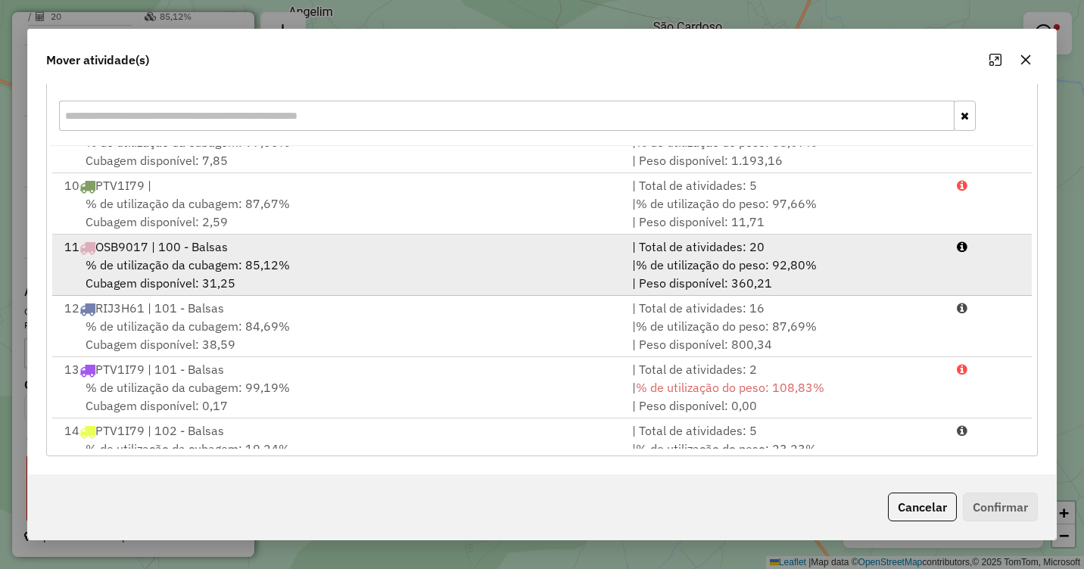
scroll to position [556, 0]
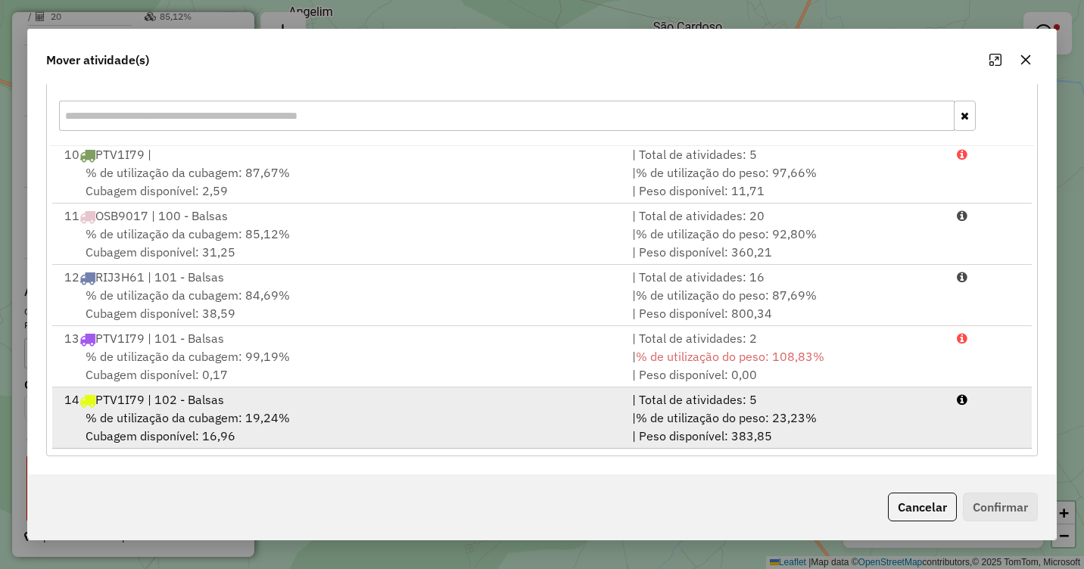
click at [335, 410] on div "% de utilização da cubagem: 19,24% Cubagem disponível: 16,96" at bounding box center [339, 427] width 568 height 36
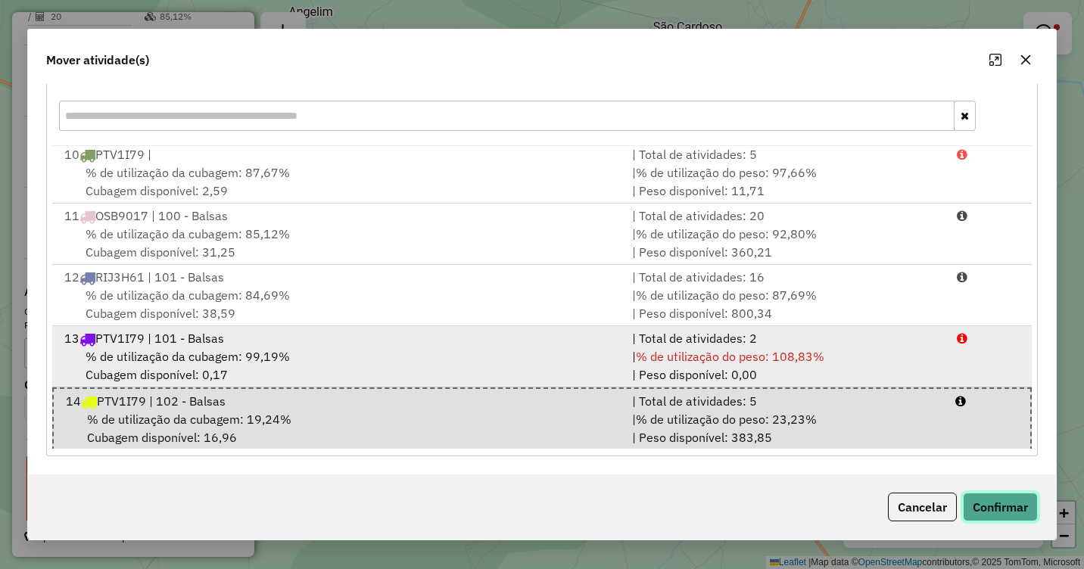
drag, startPoint x: 1008, startPoint y: 504, endPoint x: 906, endPoint y: 365, distance: 172.8
click at [906, 365] on div "Mover atividade(s) Atividades selecionadas : 1 Cubagem total : 2,00 (00,05 pall…" at bounding box center [542, 285] width 1030 height 513
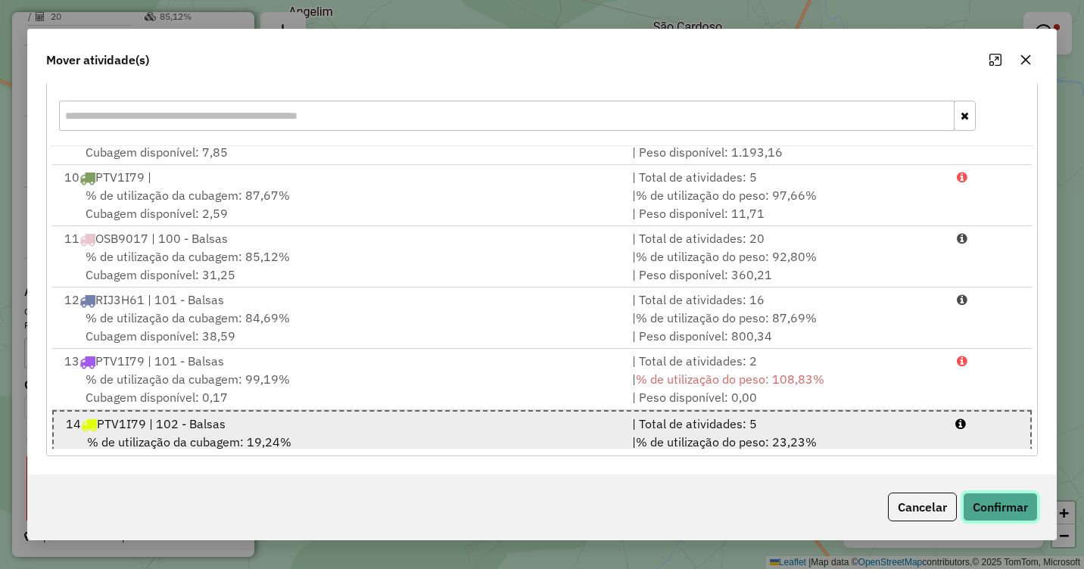
scroll to position [558, 0]
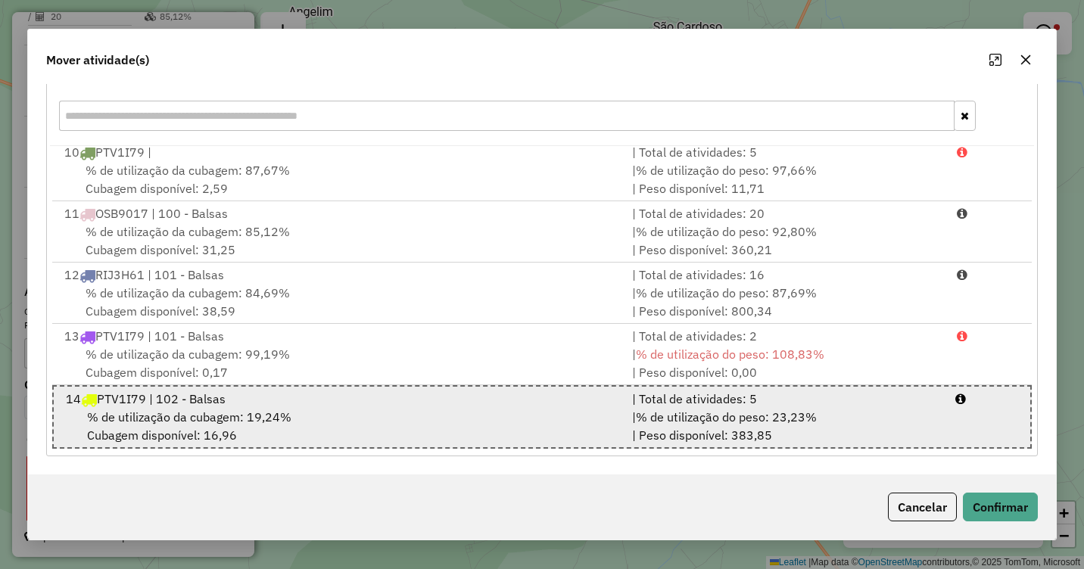
click at [763, 423] on span "% de utilização do peso: 23,23%" at bounding box center [726, 417] width 181 height 15
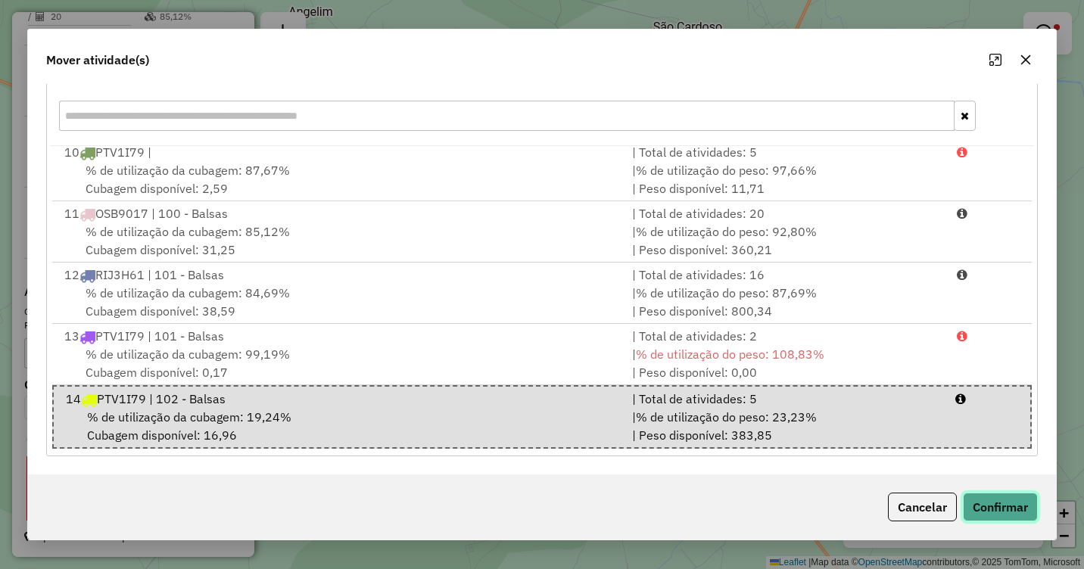
click at [997, 507] on button "Confirmar" at bounding box center [1000, 507] width 75 height 29
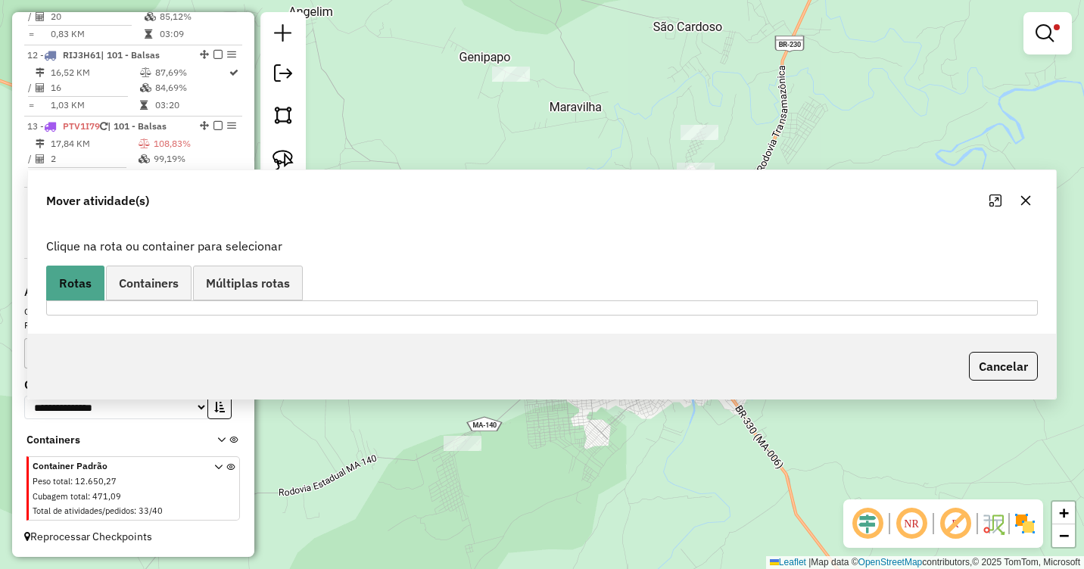
scroll to position [0, 0]
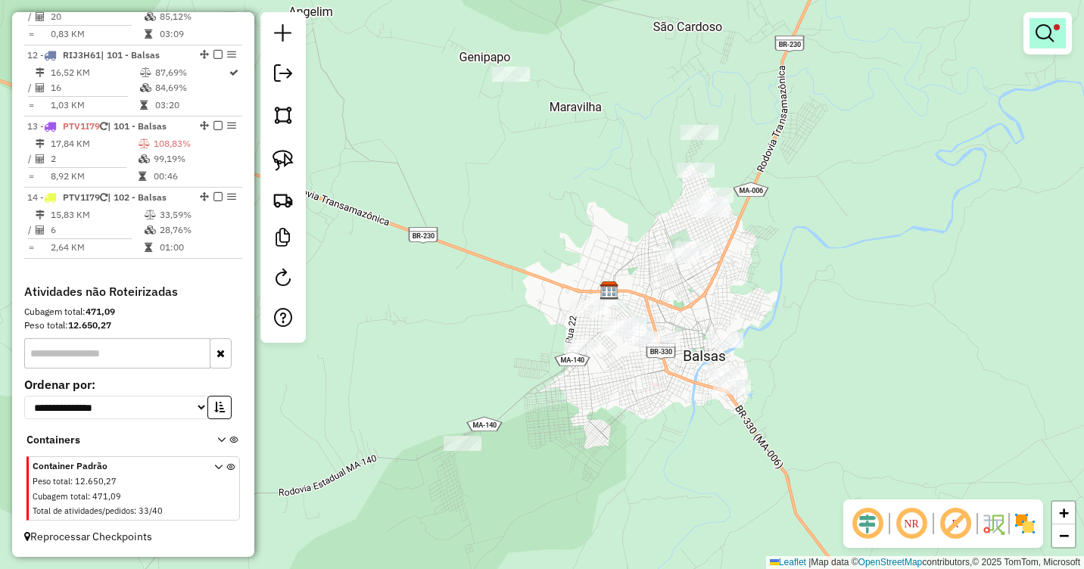
click at [1048, 26] on em at bounding box center [1045, 33] width 18 height 18
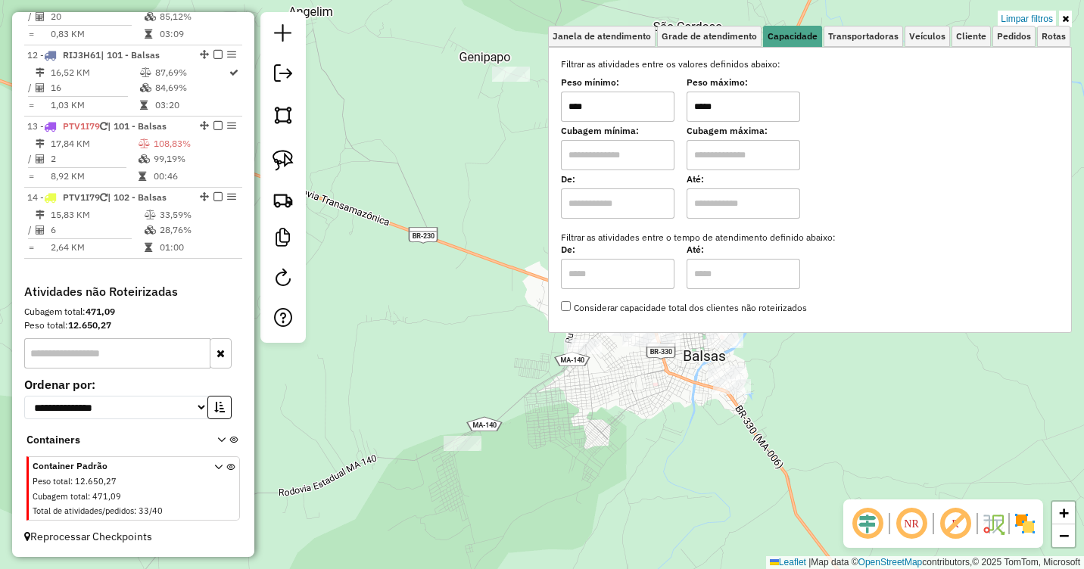
drag, startPoint x: 706, startPoint y: 103, endPoint x: 684, endPoint y: 102, distance: 22.0
click at [684, 102] on div "Peso mínimo: **** Peso máximo: *****" at bounding box center [810, 101] width 498 height 42
type input "*****"
click at [664, 386] on div "Limpar filtros Janela de atendimento Grade de atendimento Capacidade Transporta…" at bounding box center [542, 284] width 1084 height 569
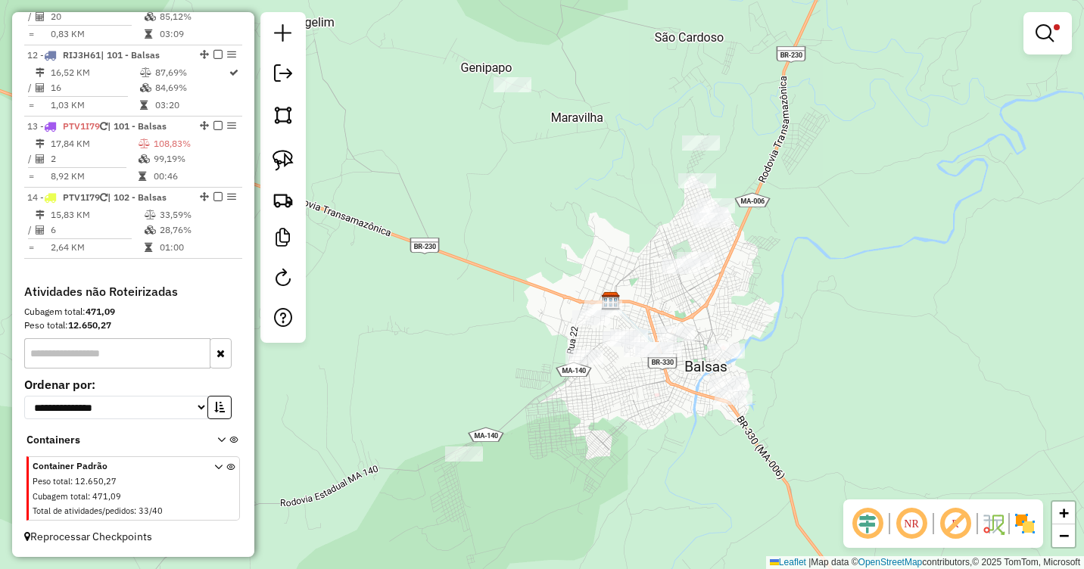
click at [632, 416] on div "Limpar filtros Janela de atendimento Grade de atendimento Capacidade Transporta…" at bounding box center [542, 284] width 1084 height 569
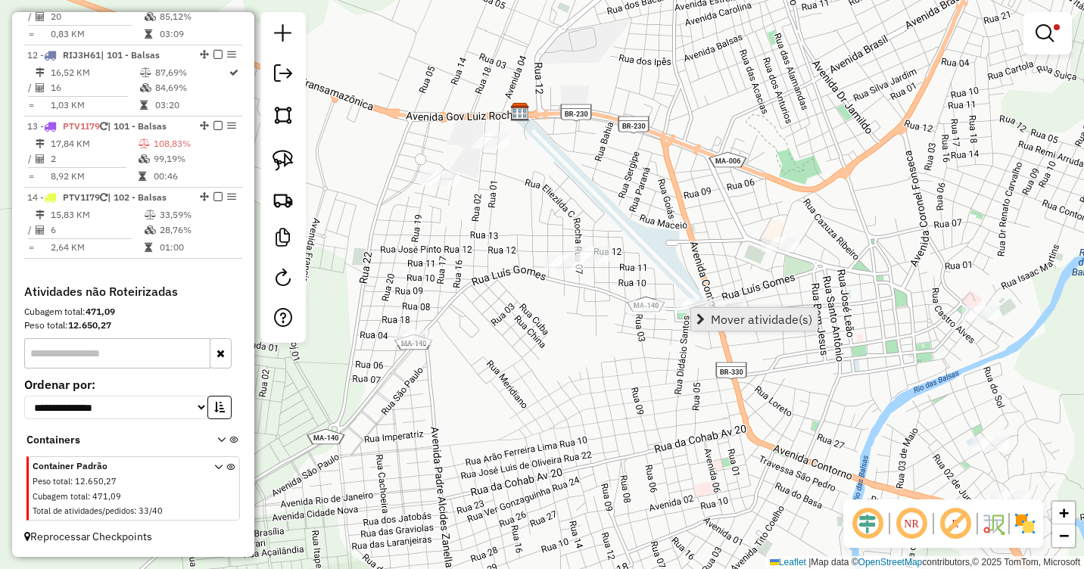
click at [715, 317] on span "Mover atividade(s)" at bounding box center [761, 319] width 101 height 12
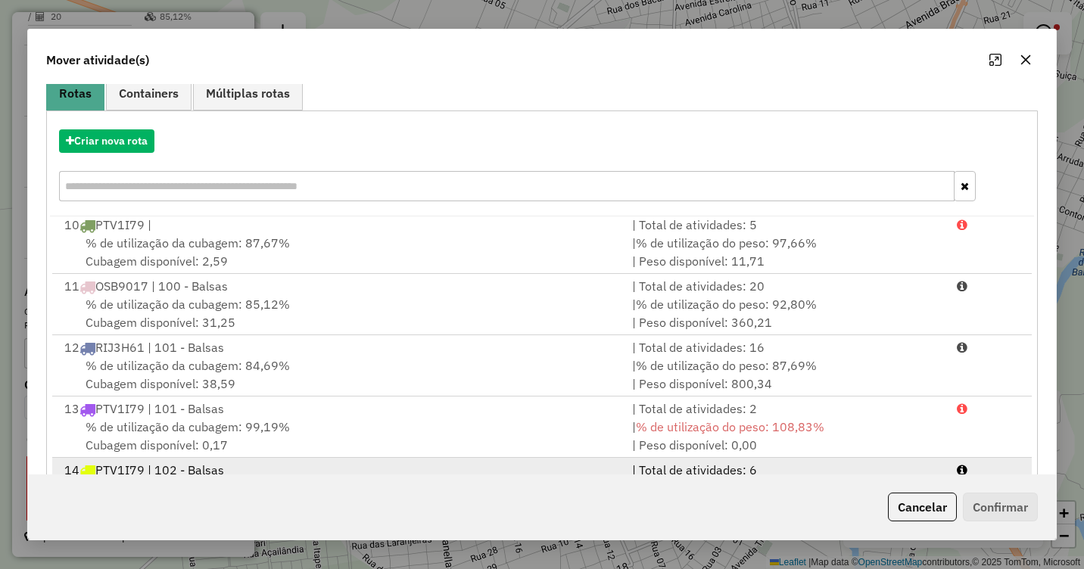
scroll to position [202, 0]
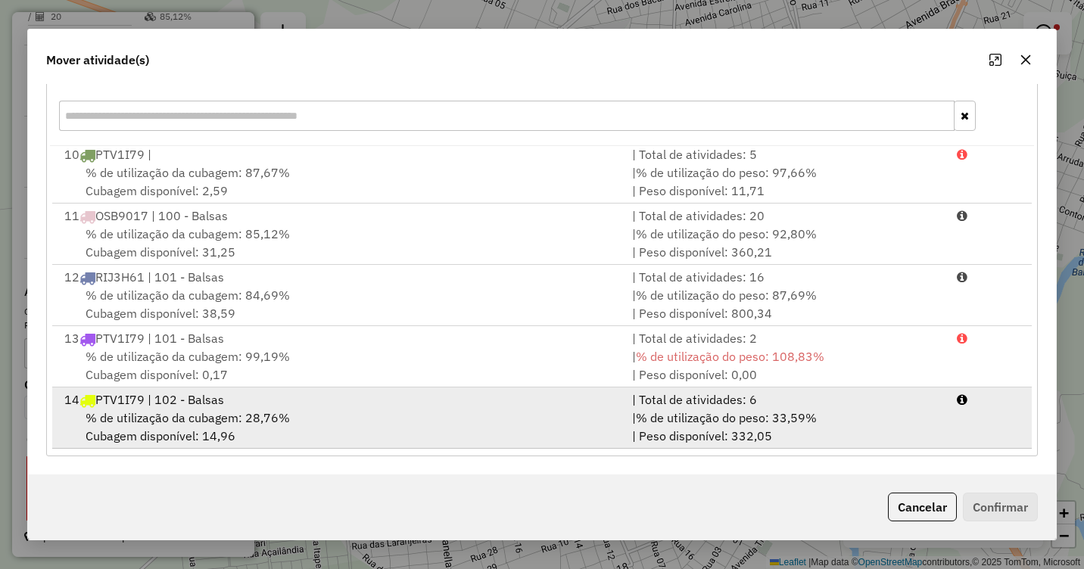
click at [212, 400] on div "14 PTV1I79 | 102 - Balsas" at bounding box center [339, 400] width 568 height 18
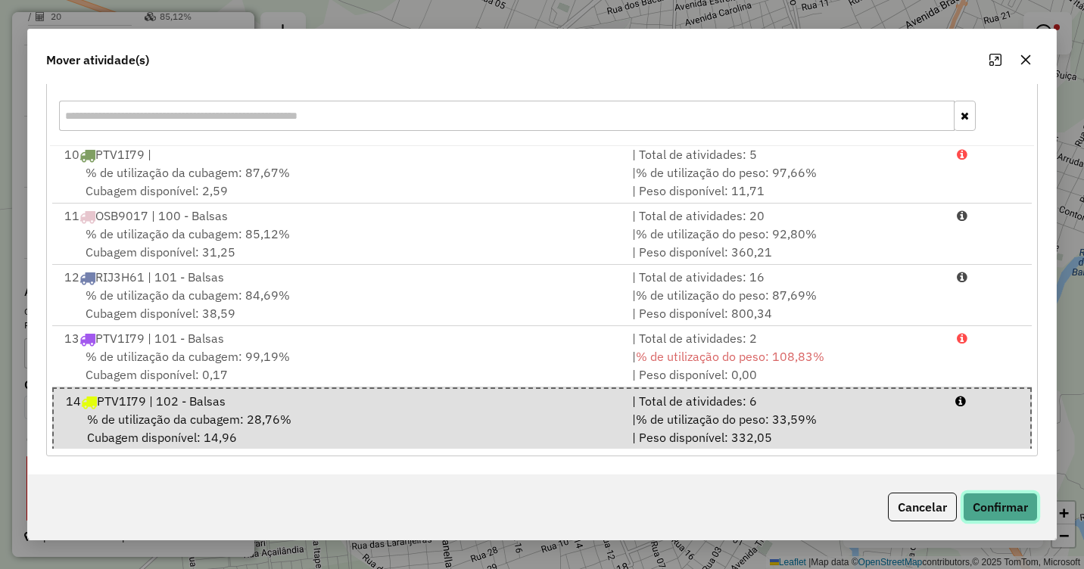
click at [1007, 499] on button "Confirmar" at bounding box center [1000, 507] width 75 height 29
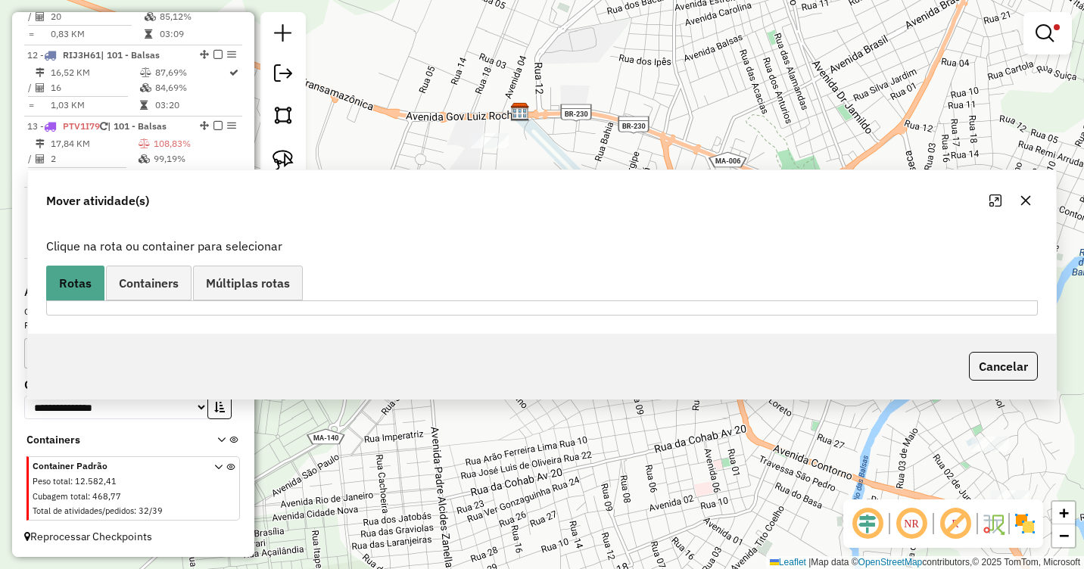
scroll to position [0, 0]
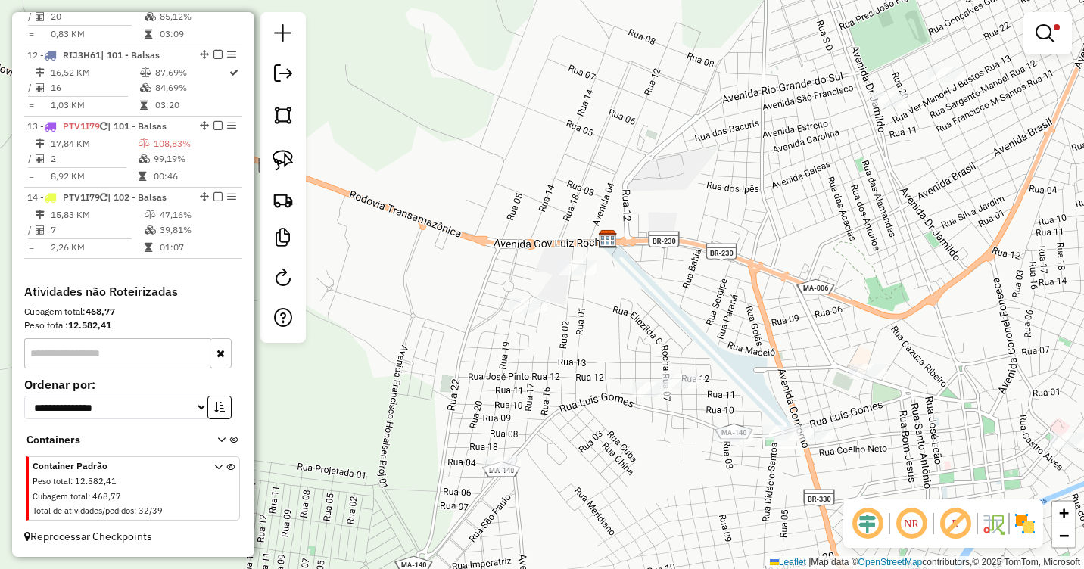
drag, startPoint x: 499, startPoint y: 251, endPoint x: 588, endPoint y: 379, distance: 155.6
click at [588, 379] on div "Limpar filtros Janela de atendimento Grade de atendimento Capacidade Transporta…" at bounding box center [542, 284] width 1084 height 569
click at [600, 277] on span "Mover atividade(s)" at bounding box center [647, 283] width 101 height 12
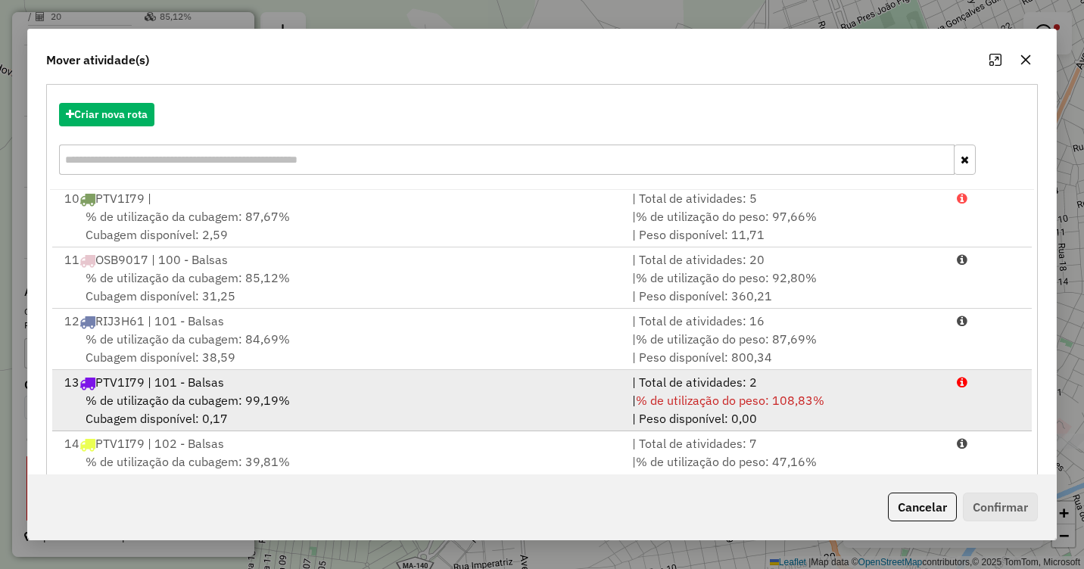
scroll to position [202, 0]
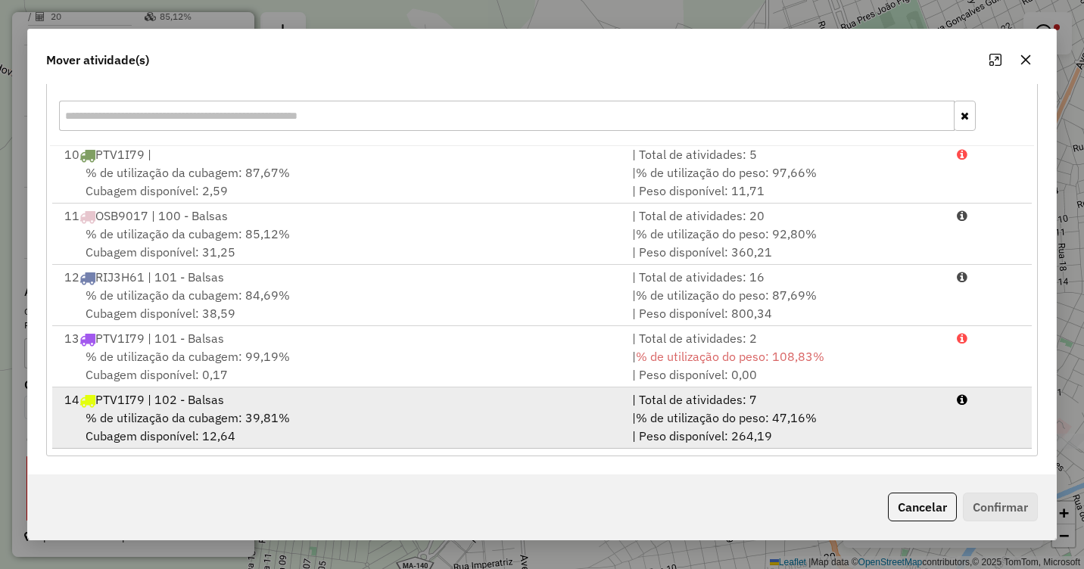
click at [231, 405] on div "14 PTV1I79 | 102 - Balsas" at bounding box center [339, 400] width 568 height 18
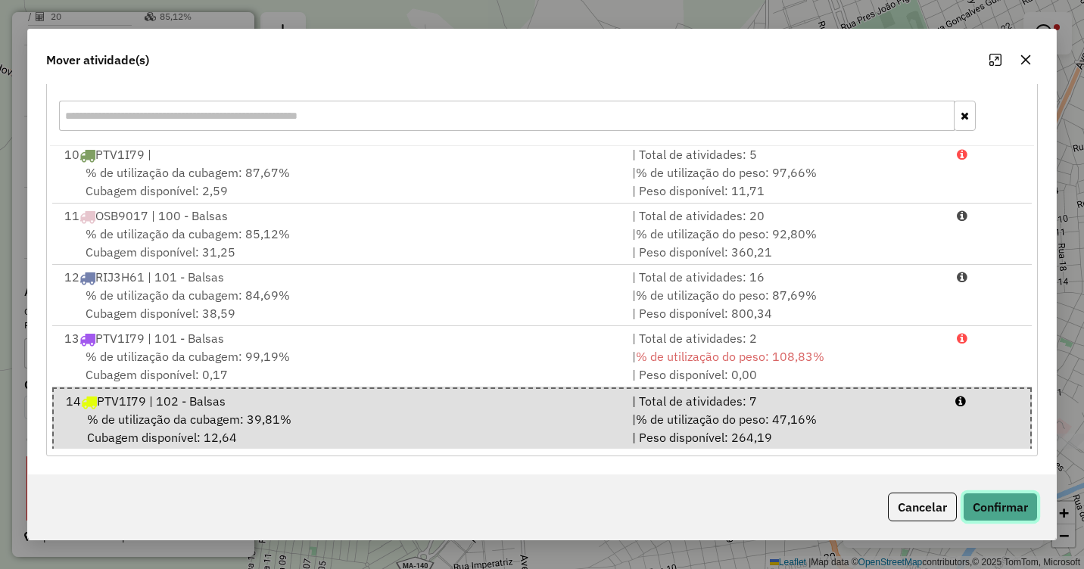
click at [993, 501] on button "Confirmar" at bounding box center [1000, 507] width 75 height 29
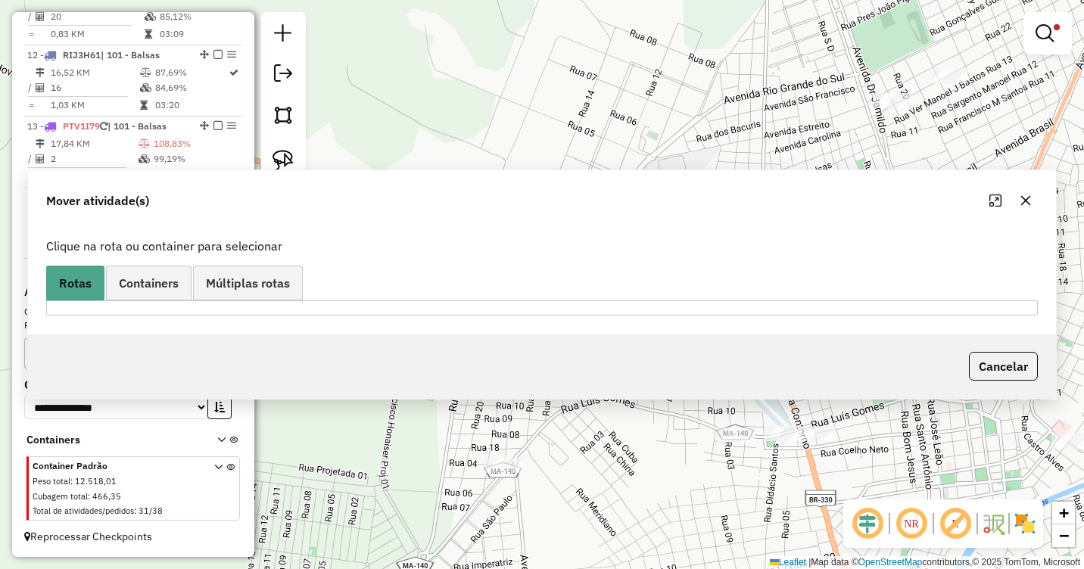
scroll to position [0, 0]
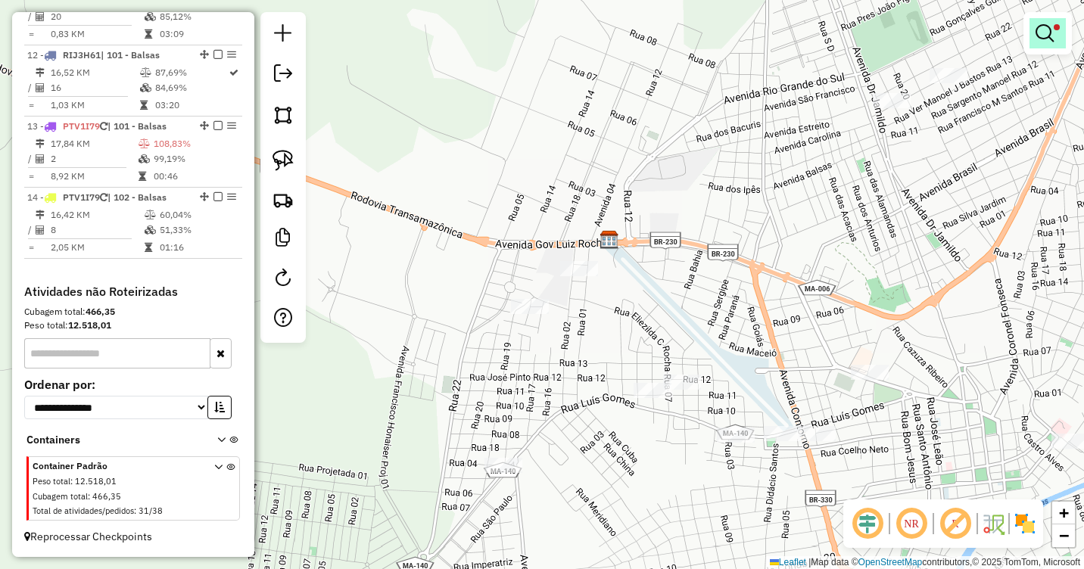
click at [1049, 40] on em at bounding box center [1045, 33] width 18 height 18
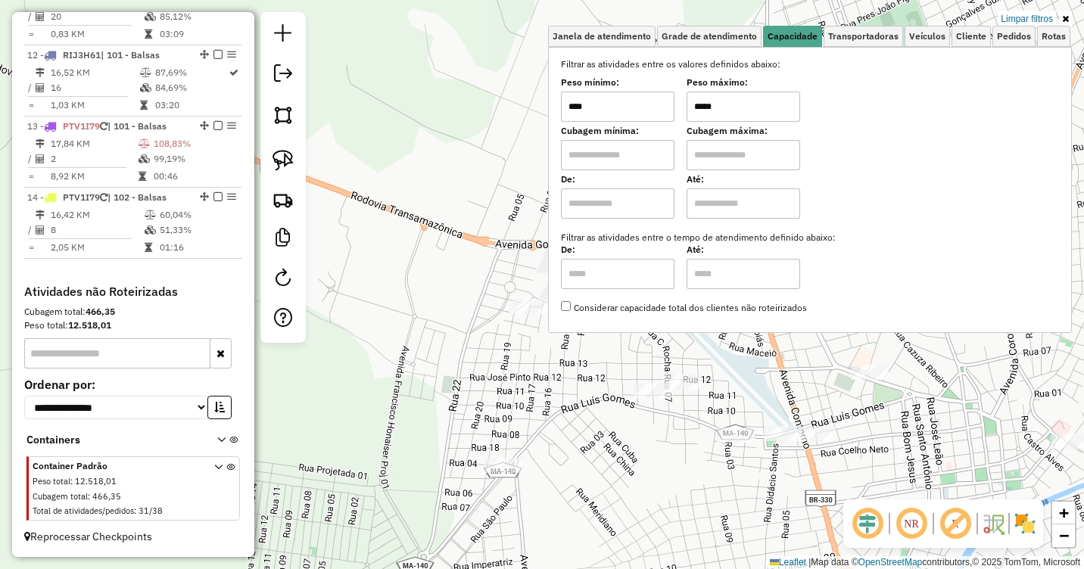
drag, startPoint x: 705, startPoint y: 110, endPoint x: 673, endPoint y: 111, distance: 31.8
click at [673, 111] on div "Peso mínimo: **** Peso máximo: *****" at bounding box center [810, 101] width 498 height 42
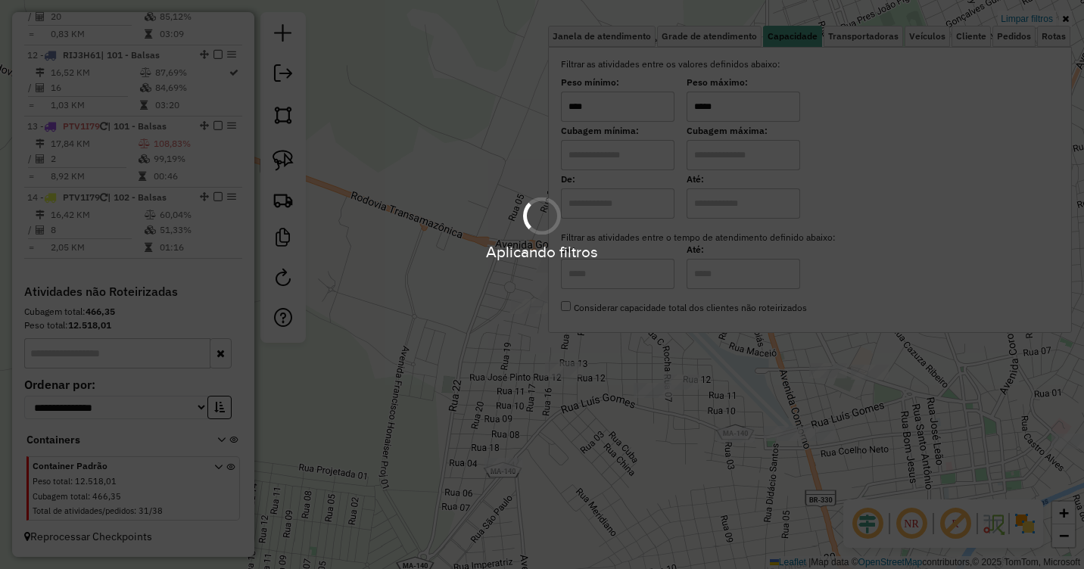
type input "*****"
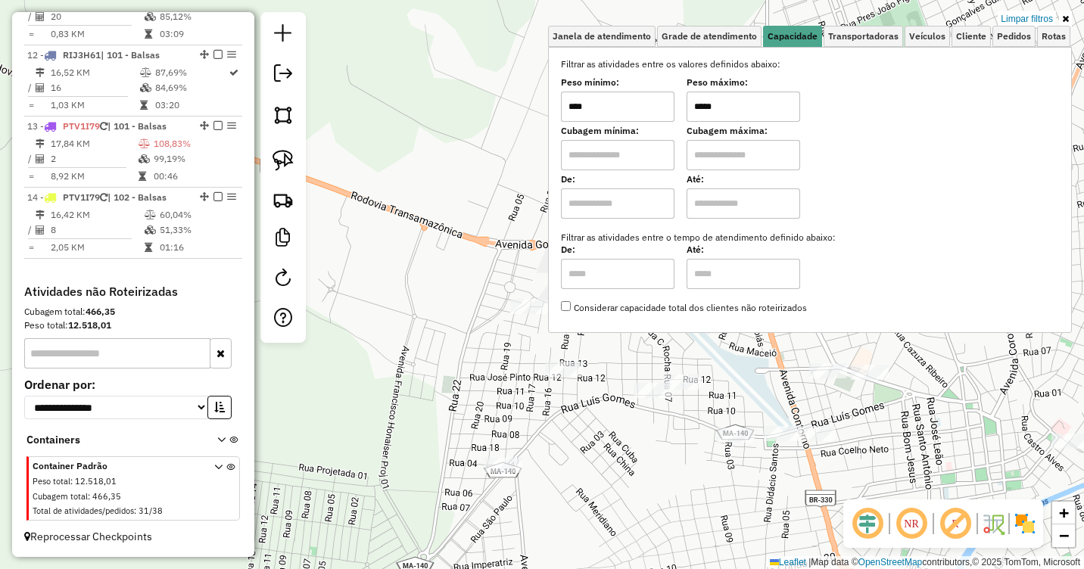
drag, startPoint x: 586, startPoint y: 438, endPoint x: 568, endPoint y: 392, distance: 49.6
click at [585, 438] on div "Limpar filtros Janela de atendimento Grade de atendimento Capacidade Transporta…" at bounding box center [542, 284] width 1084 height 569
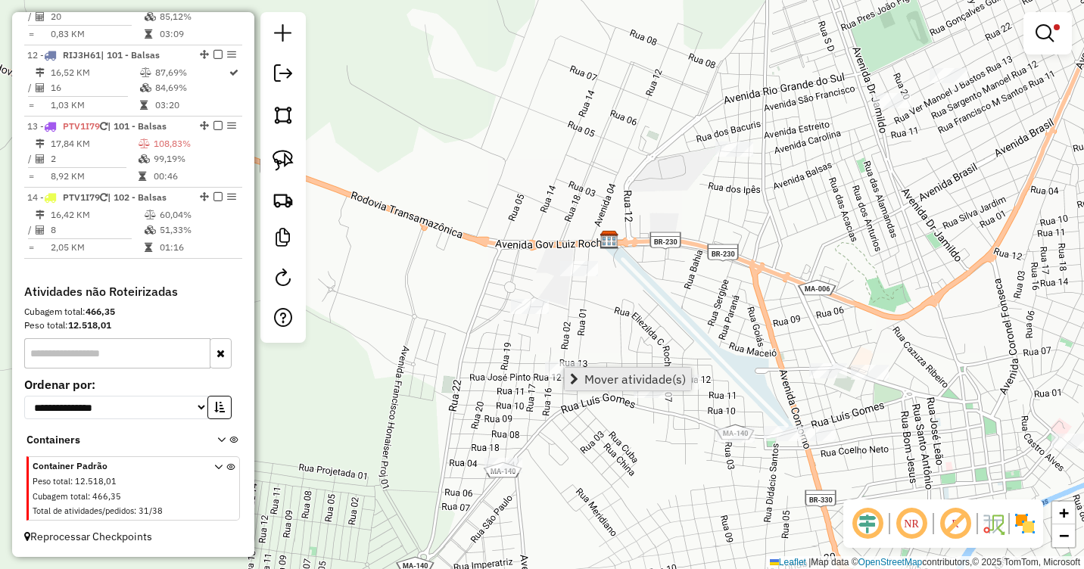
click at [587, 376] on span "Mover atividade(s)" at bounding box center [635, 379] width 101 height 12
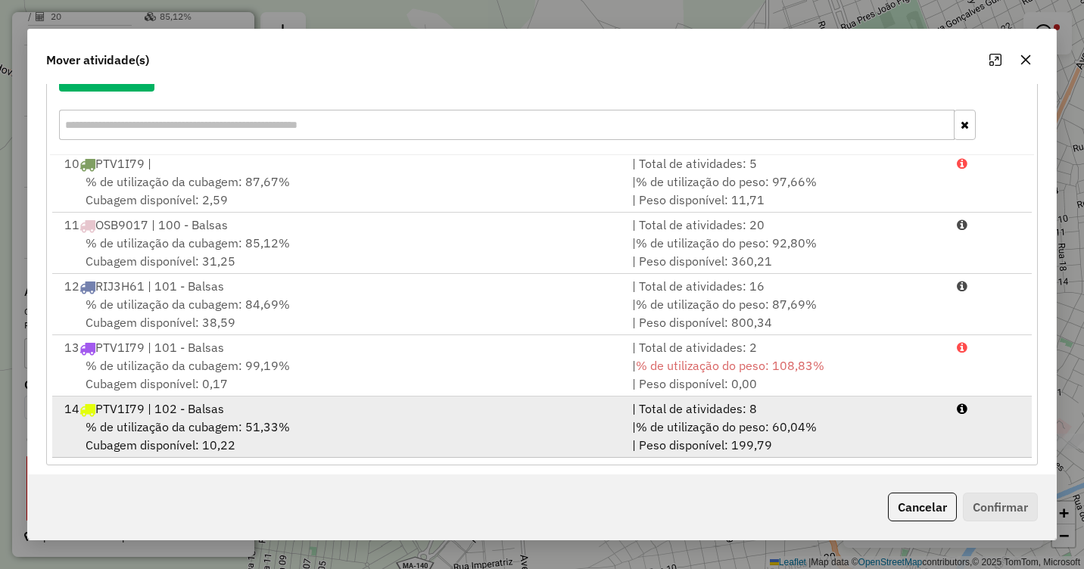
scroll to position [202, 0]
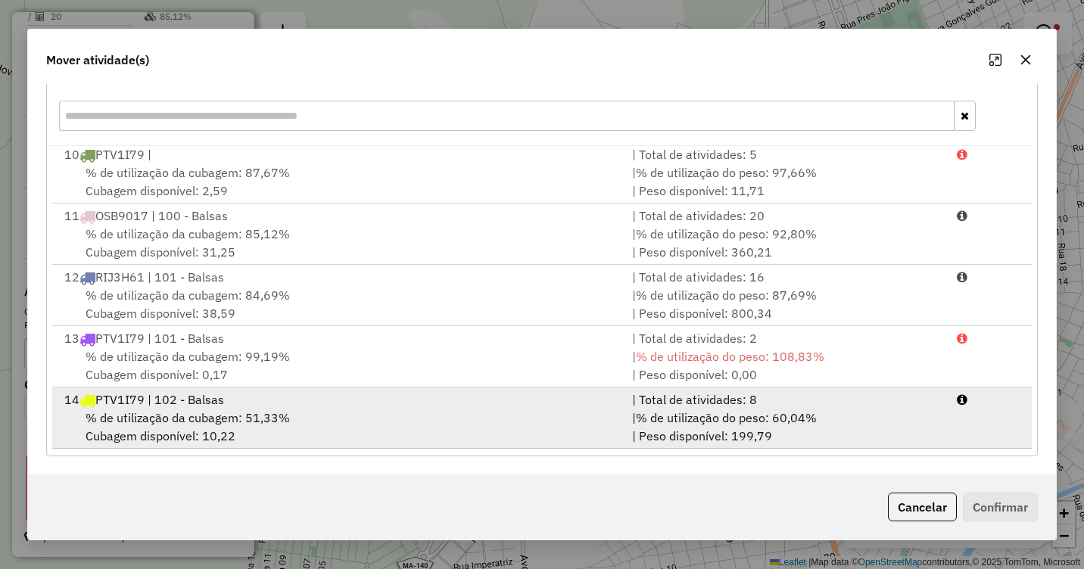
click at [195, 405] on div "14 PTV1I79 | 102 - Balsas" at bounding box center [339, 400] width 568 height 18
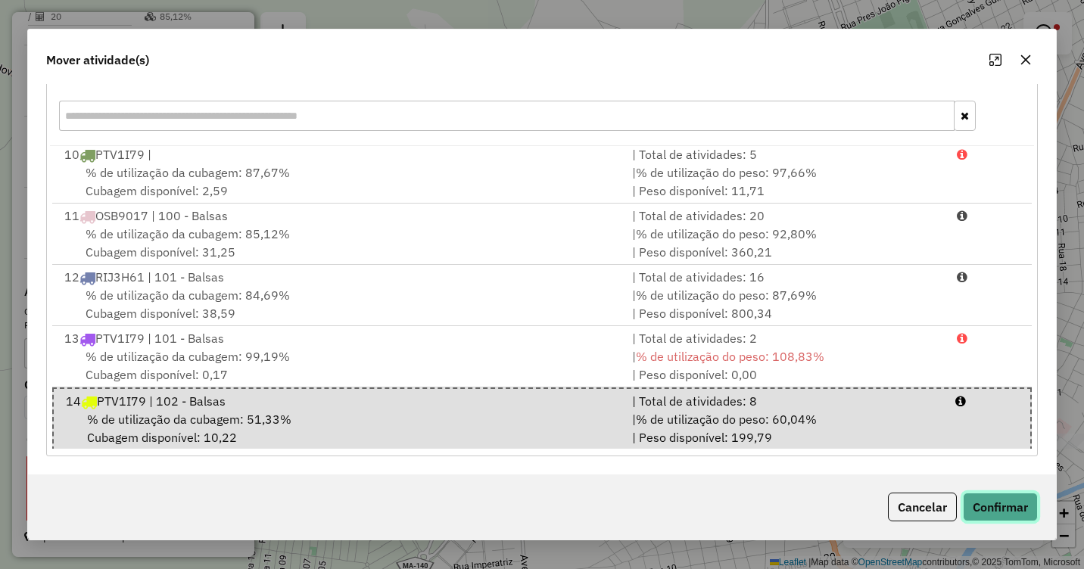
click at [1017, 504] on button "Confirmar" at bounding box center [1000, 507] width 75 height 29
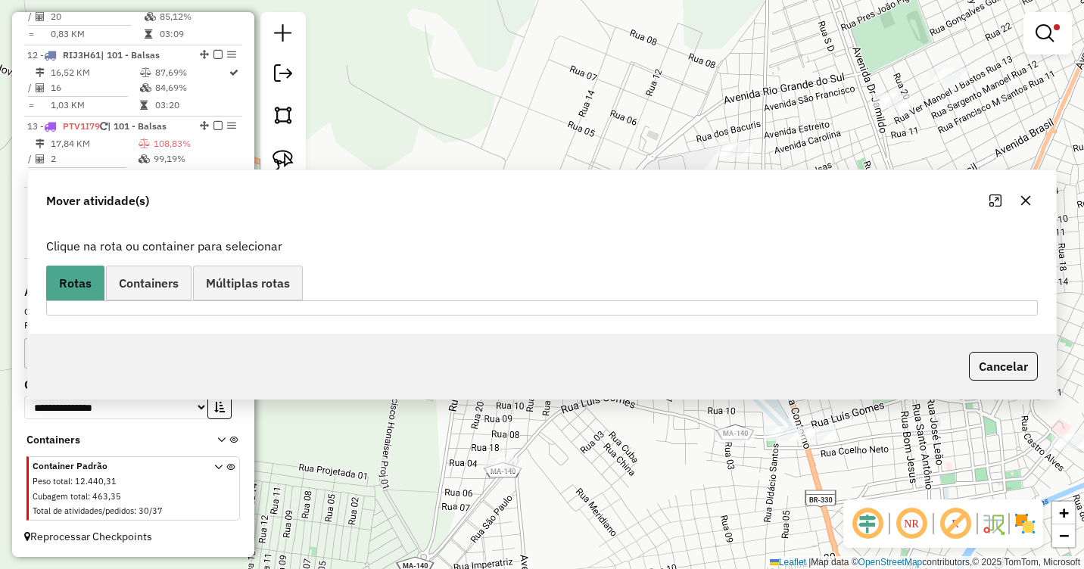
scroll to position [0, 0]
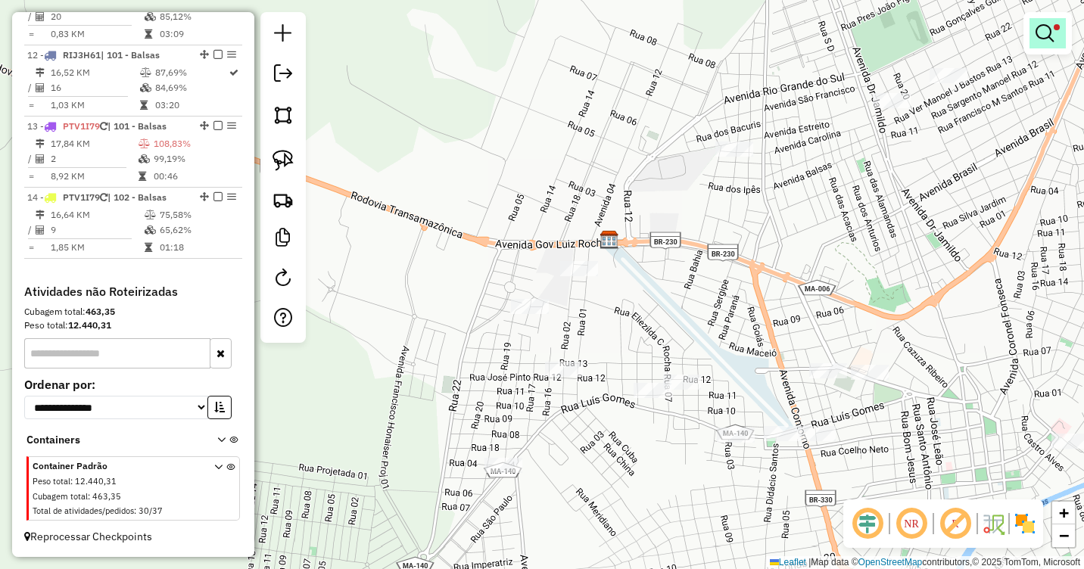
click at [1050, 34] on em at bounding box center [1045, 33] width 18 height 18
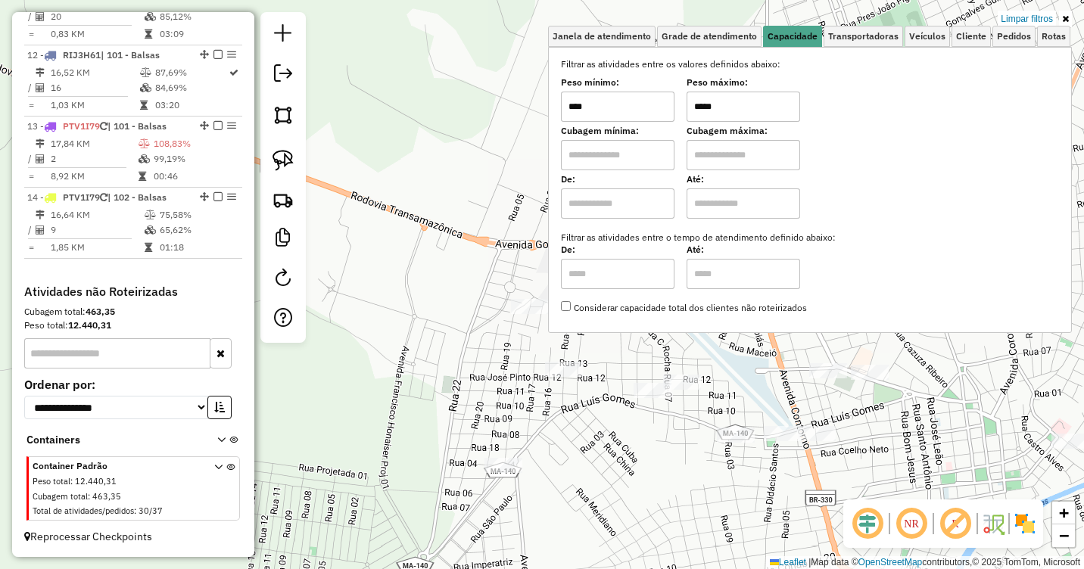
drag, startPoint x: 706, startPoint y: 107, endPoint x: 684, endPoint y: 106, distance: 22.0
click at [684, 106] on div "Peso mínimo: **** Peso máximo: *****" at bounding box center [810, 101] width 498 height 42
click at [614, 457] on div "Limpar filtros Janela de atendimento Grade de atendimento Capacidade Transporta…" at bounding box center [542, 284] width 1084 height 569
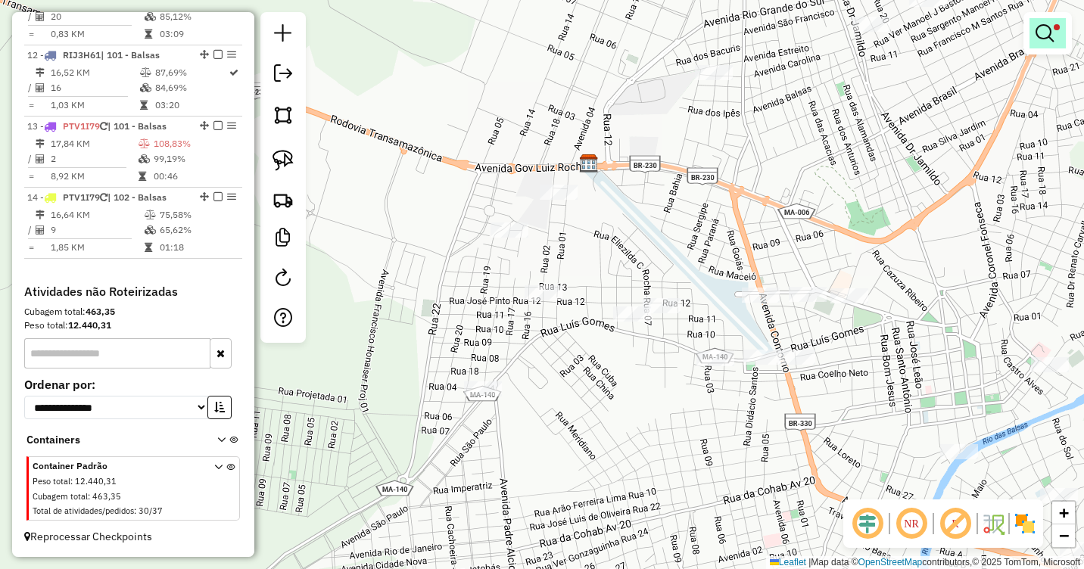
click at [1051, 27] on em at bounding box center [1045, 33] width 18 height 18
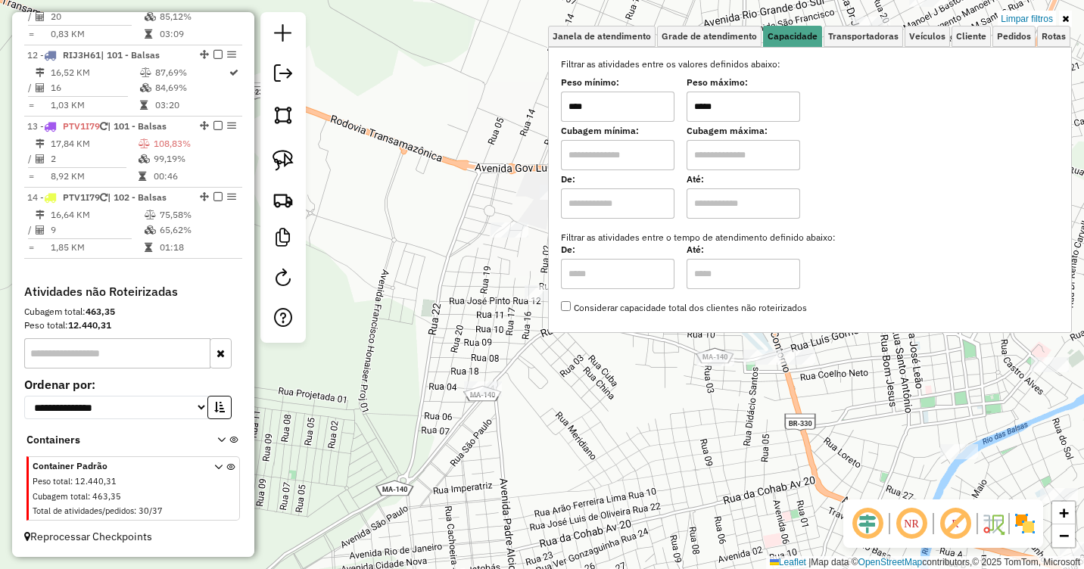
drag, startPoint x: 705, startPoint y: 104, endPoint x: 681, endPoint y: 108, distance: 23.9
click at [683, 108] on div "Peso mínimo: **** Peso máximo: *****" at bounding box center [810, 101] width 498 height 42
type input "******"
click at [601, 426] on div "Limpar filtros Janela de atendimento Grade de atendimento Capacidade Transporta…" at bounding box center [542, 284] width 1084 height 569
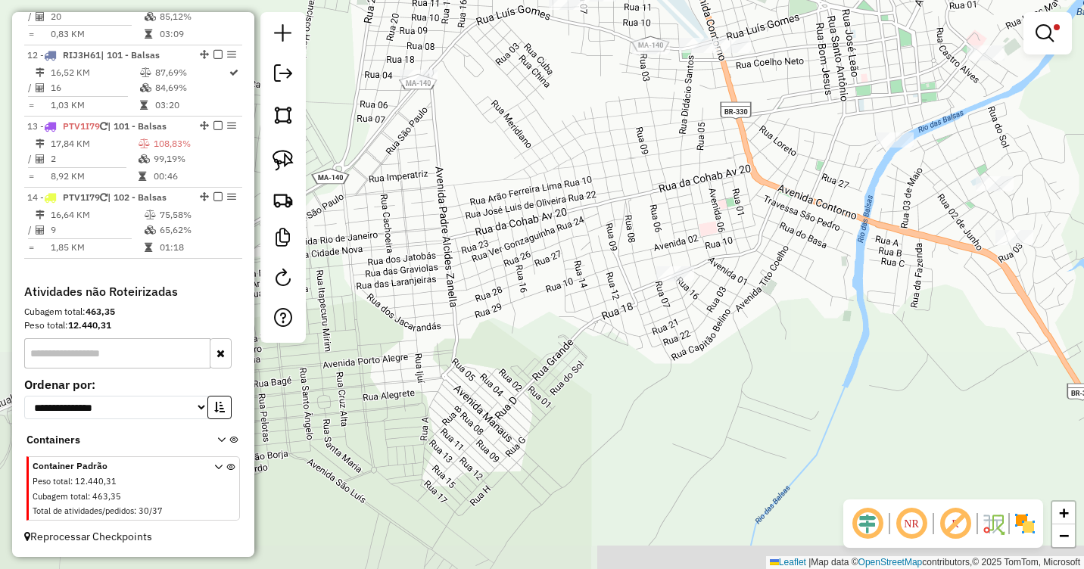
drag, startPoint x: 628, startPoint y: 394, endPoint x: 566, endPoint y: 116, distance: 284.6
click at [563, 94] on div "Limpar filtros Janela de atendimento Grade de atendimento Capacidade Transporta…" at bounding box center [542, 284] width 1084 height 569
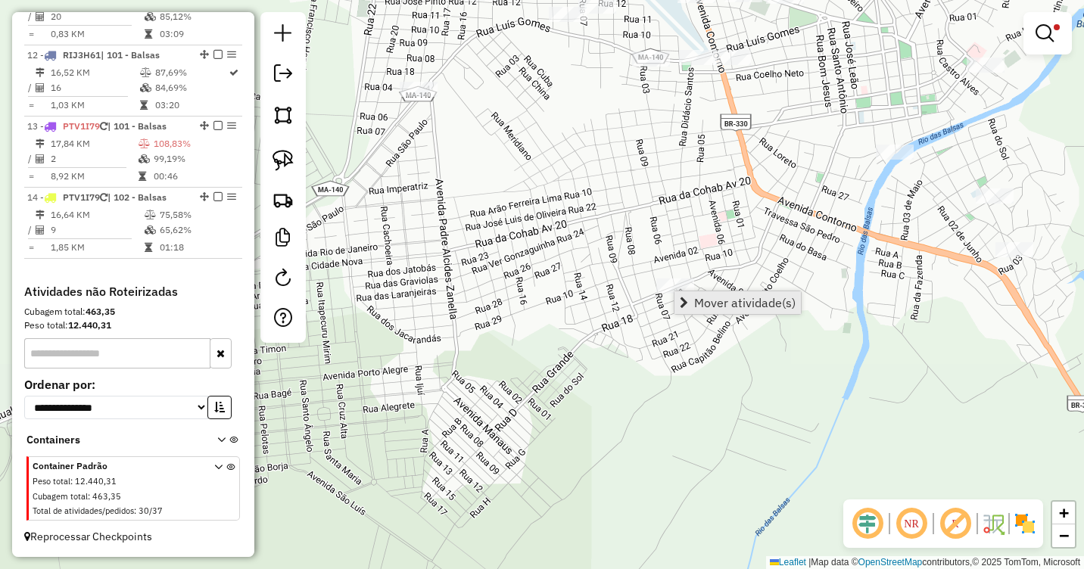
click at [707, 293] on link "Mover atividade(s)" at bounding box center [738, 303] width 126 height 23
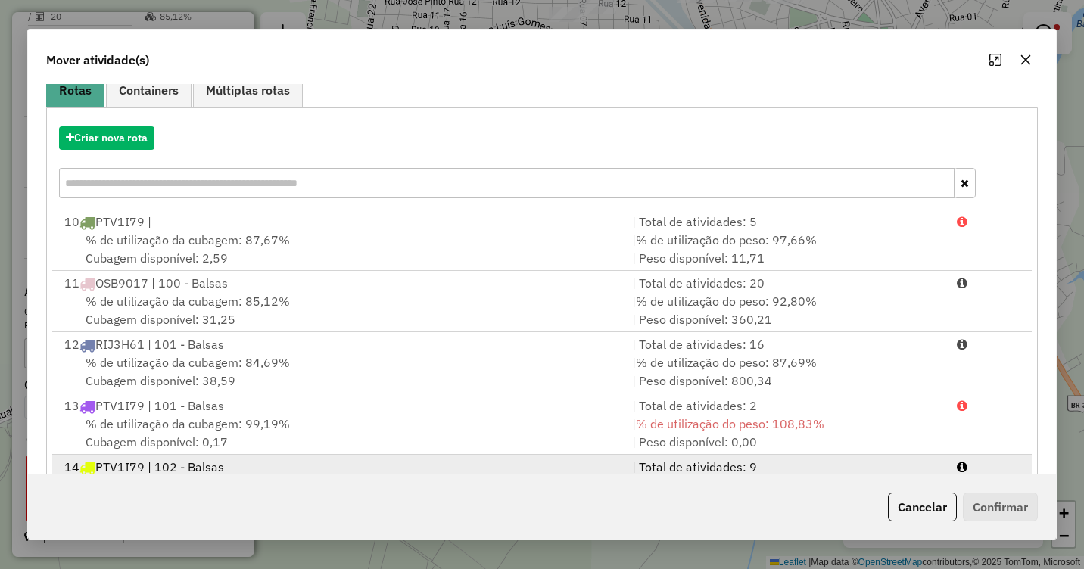
scroll to position [202, 0]
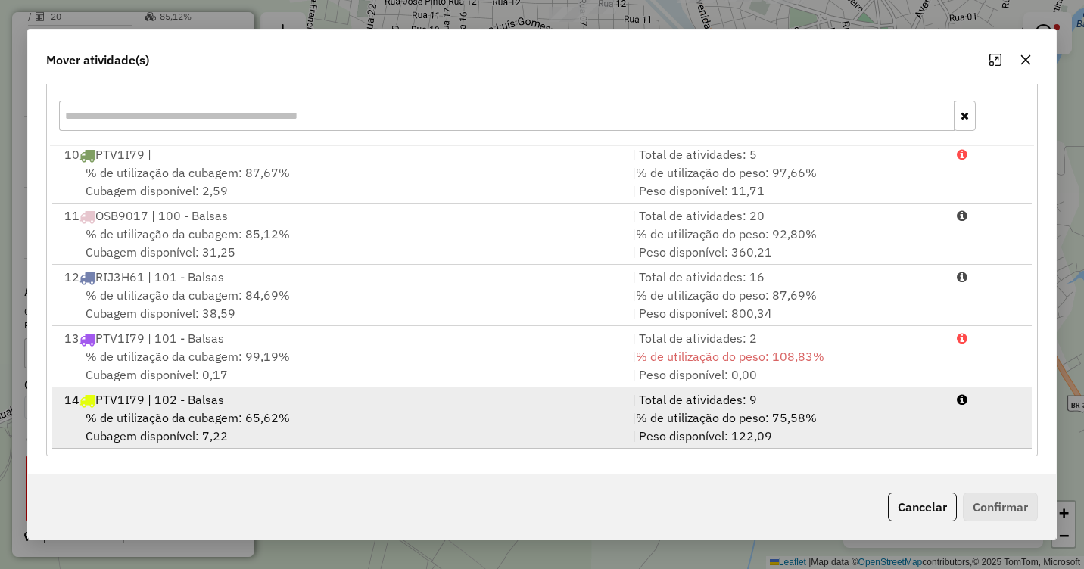
click at [262, 412] on span "% de utilização da cubagem: 65,62%" at bounding box center [188, 417] width 204 height 15
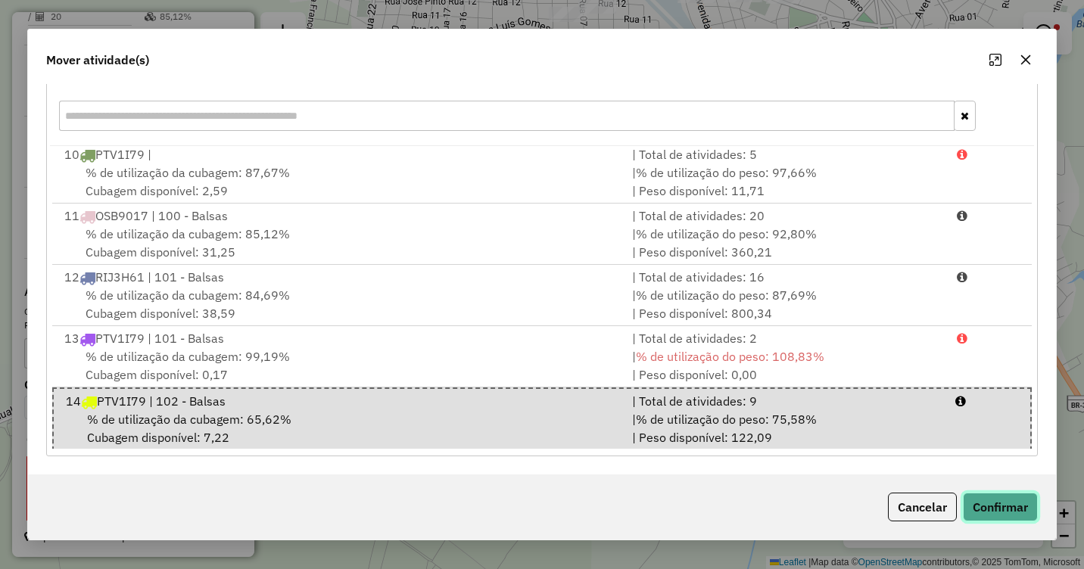
click at [1007, 507] on button "Confirmar" at bounding box center [1000, 507] width 75 height 29
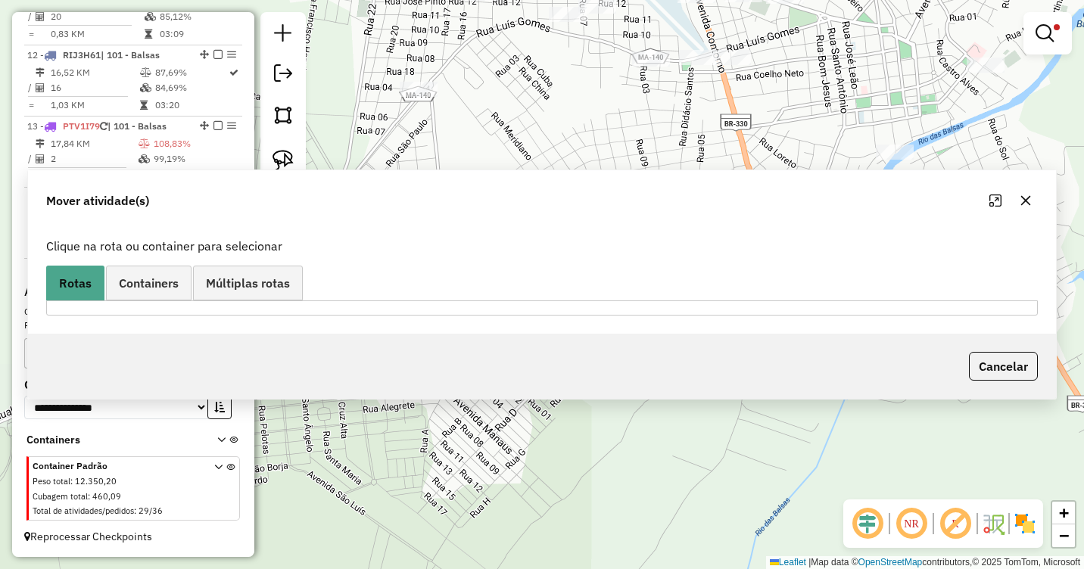
scroll to position [0, 0]
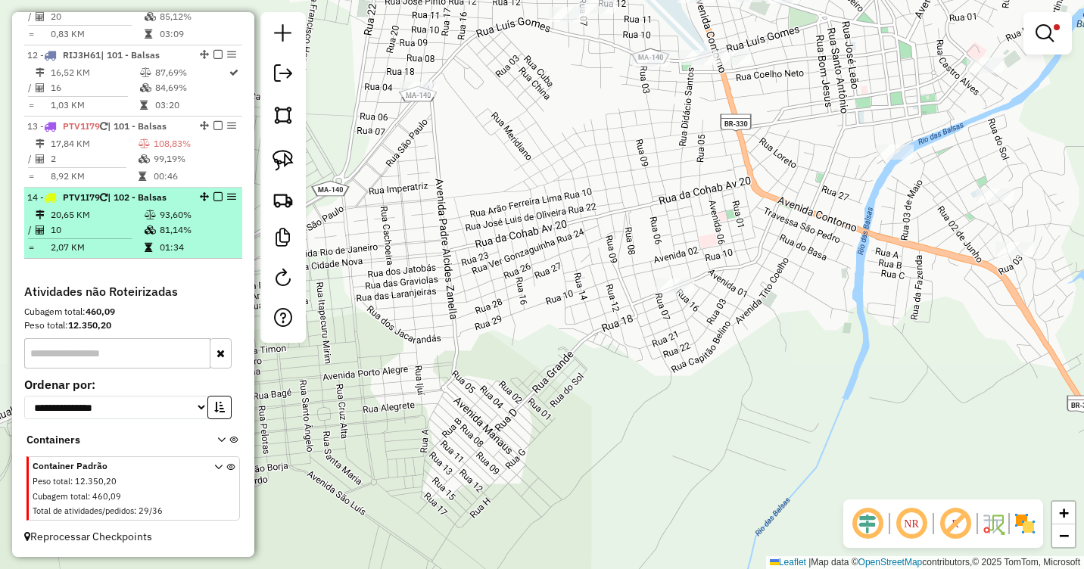
click at [131, 223] on td "10" at bounding box center [97, 230] width 94 height 15
select select "**********"
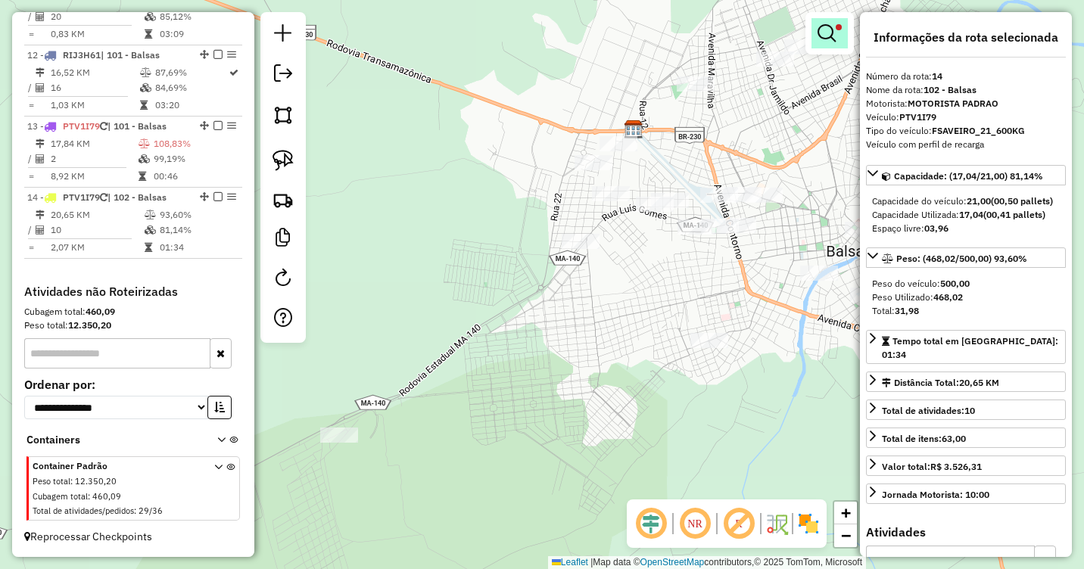
click at [841, 33] on link at bounding box center [830, 33] width 36 height 30
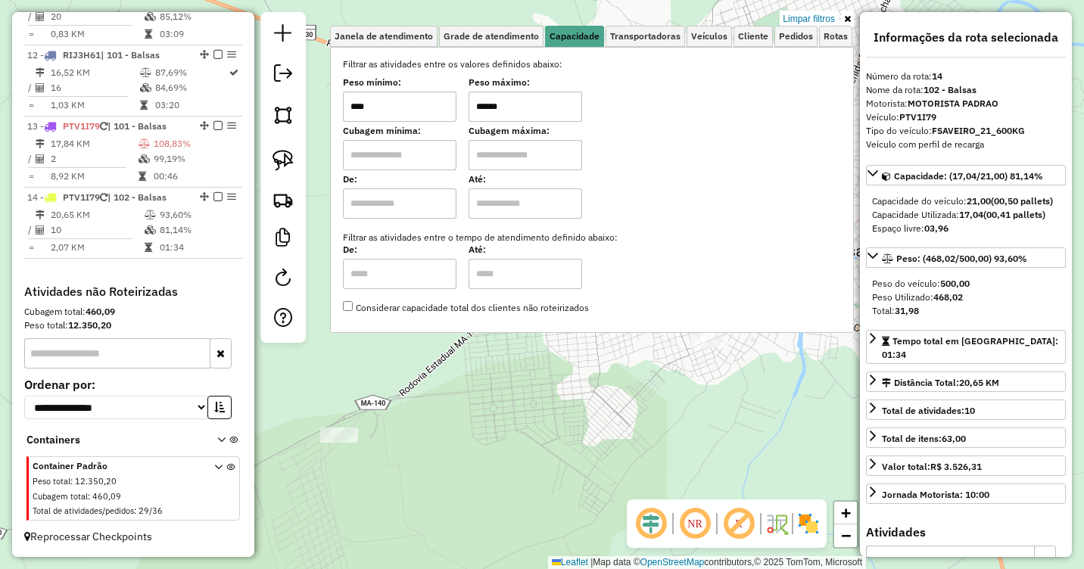
click at [491, 105] on input "******" at bounding box center [526, 107] width 114 height 30
type input "******"
click at [525, 359] on div "Limpar filtros Janela de atendimento Grade de atendimento Capacidade Transporta…" at bounding box center [542, 284] width 1084 height 569
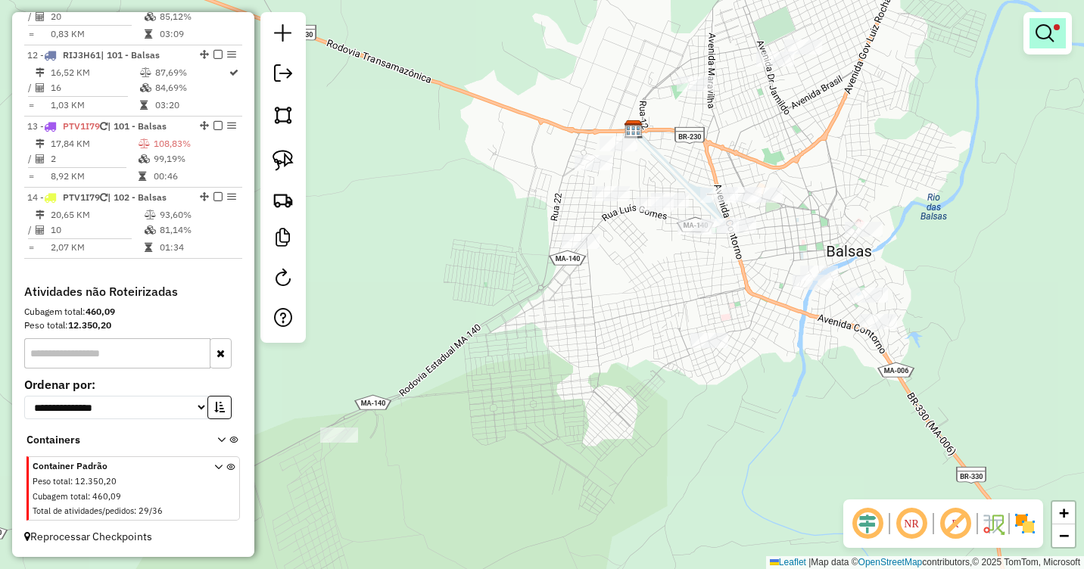
click at [1044, 36] on em at bounding box center [1045, 33] width 18 height 18
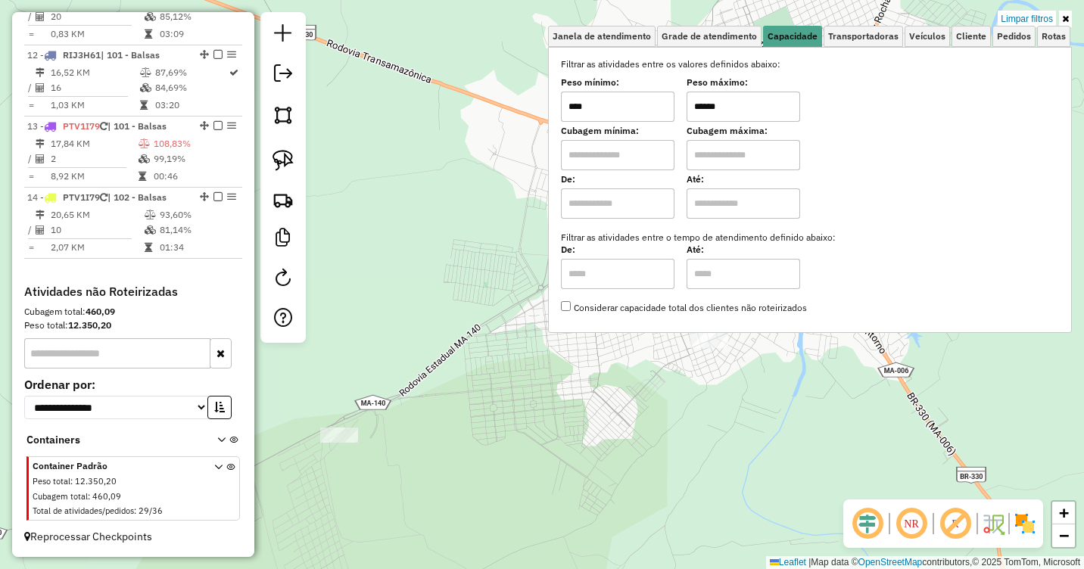
drag, startPoint x: 709, startPoint y: 103, endPoint x: 650, endPoint y: 112, distance: 60.5
click at [650, 112] on div "Peso mínimo: **** Peso máximo: ******" at bounding box center [810, 101] width 498 height 42
click at [1008, 16] on link "Limpar filtros" at bounding box center [1027, 19] width 58 height 17
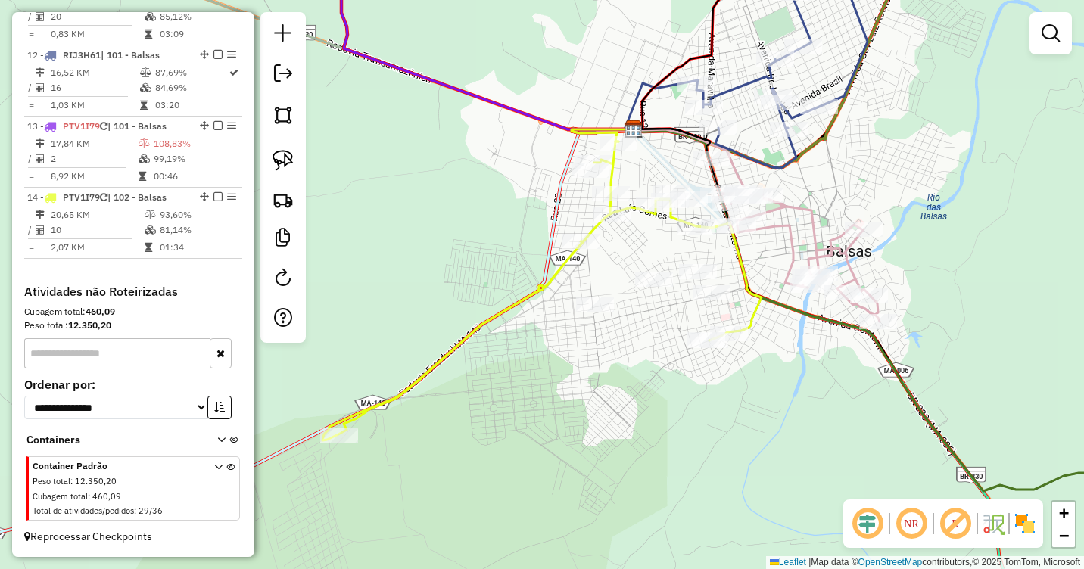
click at [772, 397] on div "Janela de atendimento Grade de atendimento Capacidade Transportadoras Veículos …" at bounding box center [542, 284] width 1084 height 569
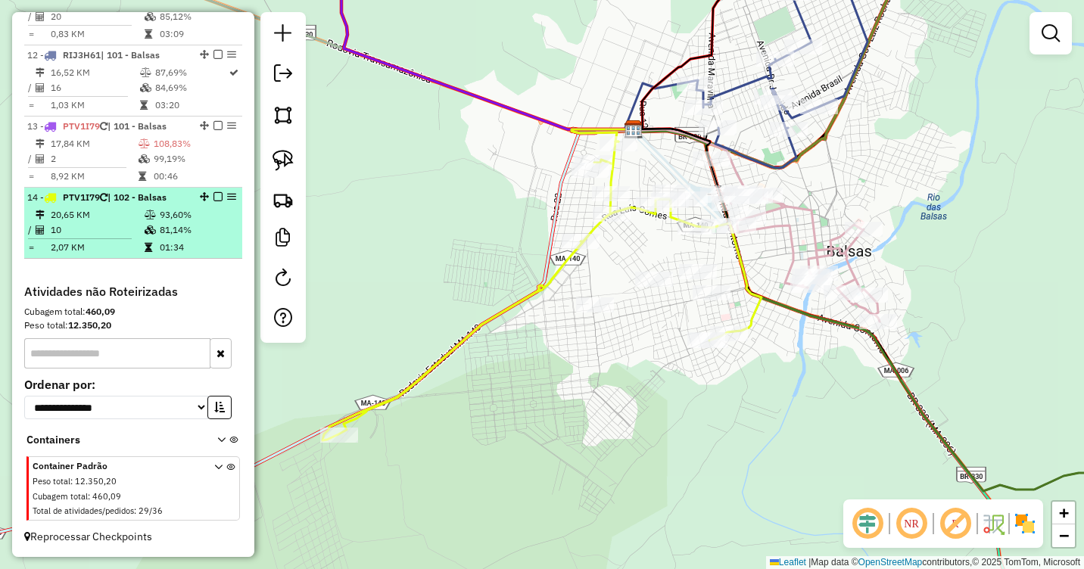
scroll to position [1264, 0]
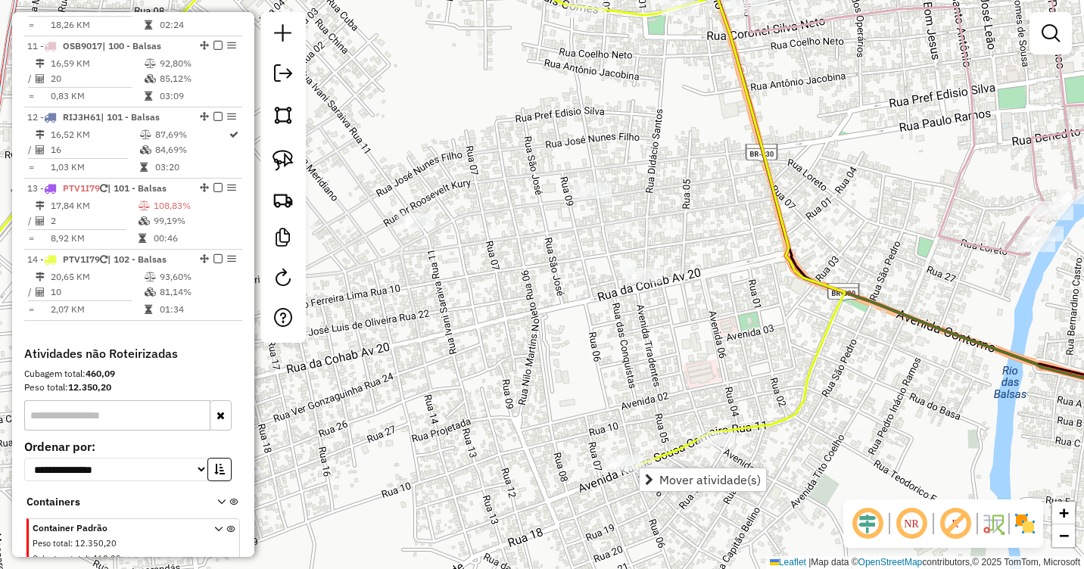
click at [656, 424] on div "Rota 14 - Placa PTV1I79 32 - MERCEARIA BATISTA Janela de atendimento Grade de a…" at bounding box center [542, 284] width 1084 height 569
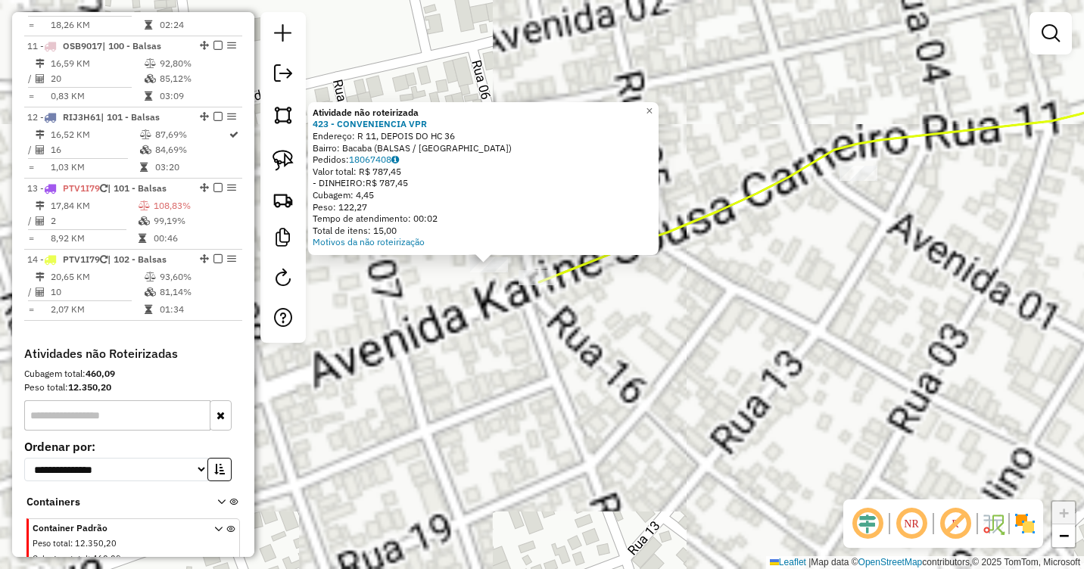
click at [492, 316] on div "Rota 14 - Placa PTV1I79 32 - MERCEARIA BATISTA Atividade não roteirizada 423 - …" at bounding box center [542, 284] width 1084 height 569
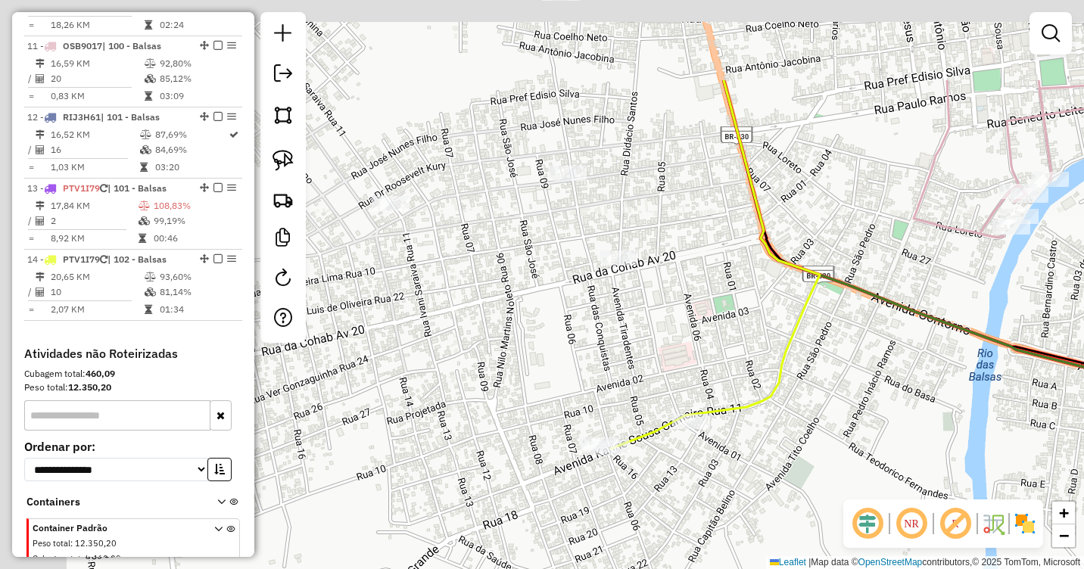
drag, startPoint x: 488, startPoint y: 234, endPoint x: 610, endPoint y: 330, distance: 155.3
click at [714, 416] on div "Janela de atendimento Grade de atendimento Capacidade Transportadoras Veículos …" at bounding box center [542, 284] width 1084 height 569
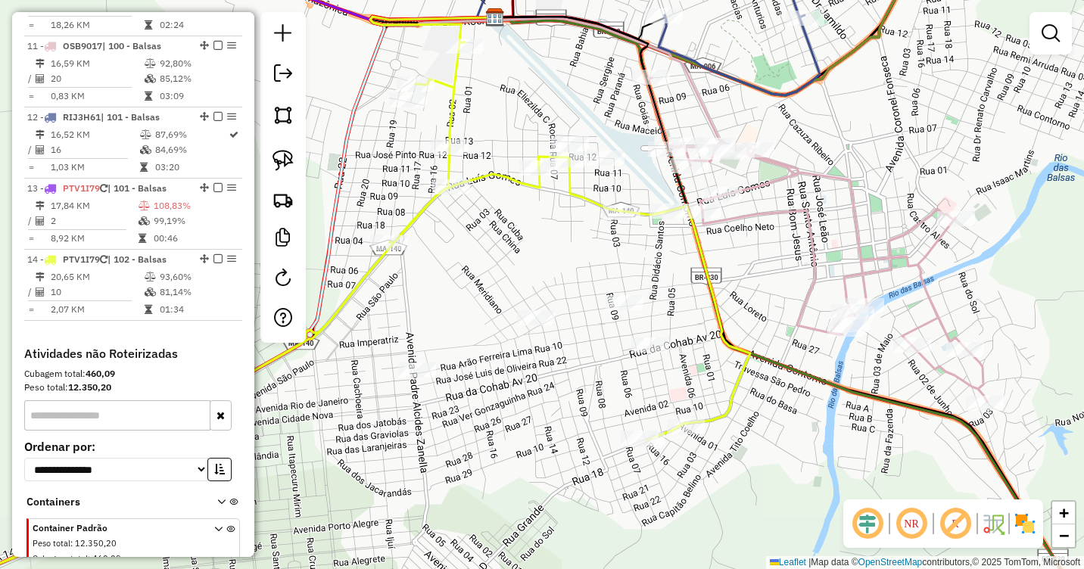
drag, startPoint x: 663, startPoint y: 266, endPoint x: 678, endPoint y: 307, distance: 43.9
click at [678, 307] on div "Janela de atendimento Grade de atendimento Capacidade Transportadoras Veículos …" at bounding box center [542, 284] width 1084 height 569
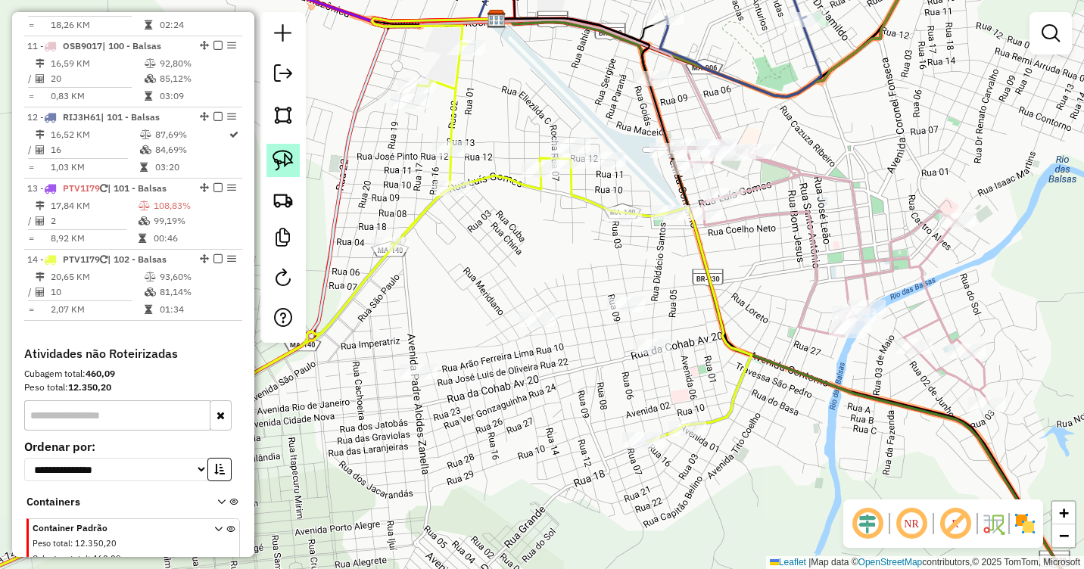
click at [286, 155] on img at bounding box center [283, 160] width 21 height 21
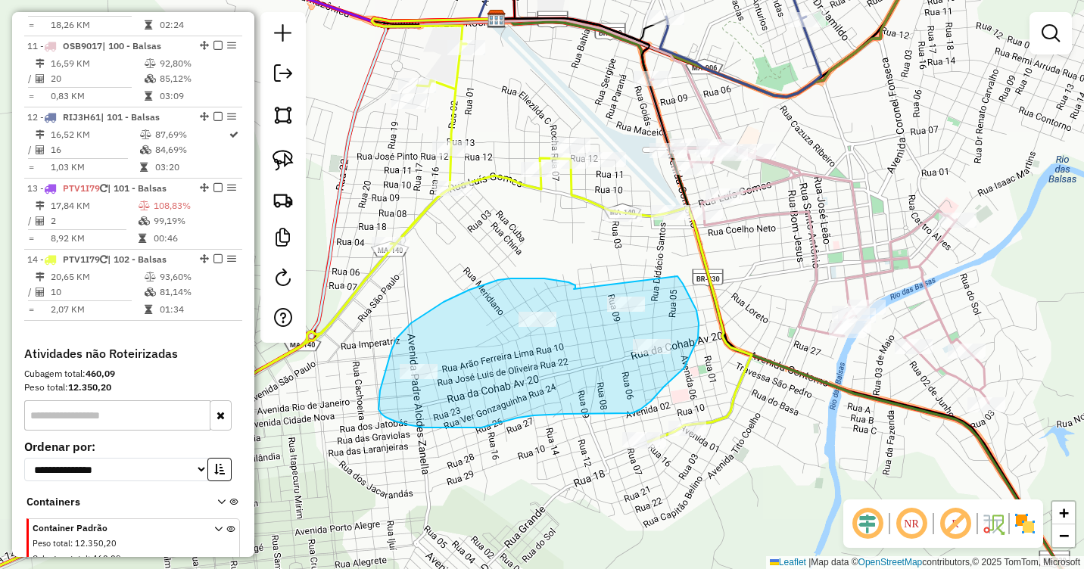
drag, startPoint x: 575, startPoint y: 288, endPoint x: 678, endPoint y: 276, distance: 102.9
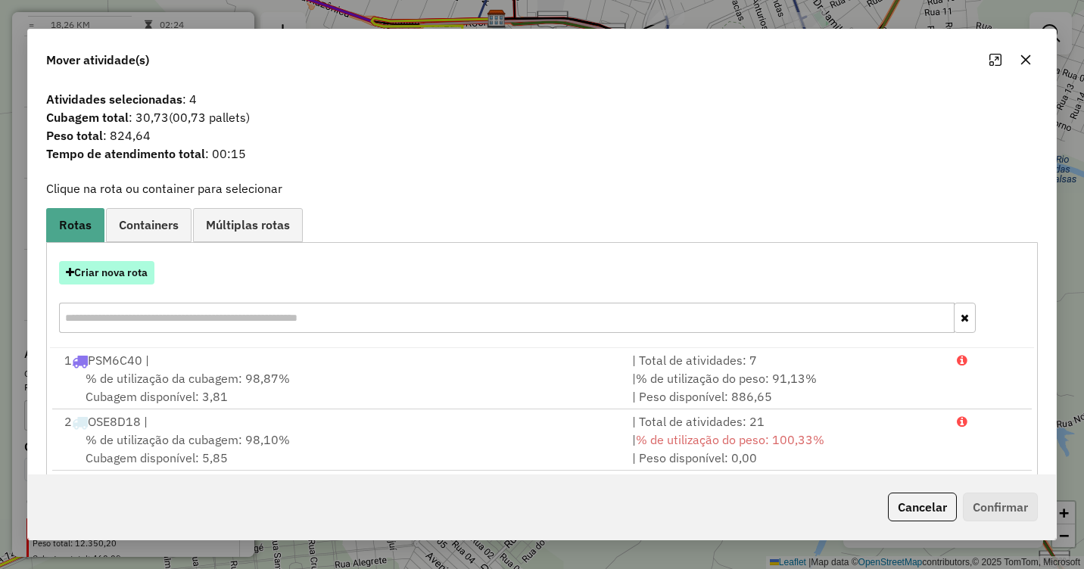
click at [107, 271] on button "Criar nova rota" at bounding box center [106, 272] width 95 height 23
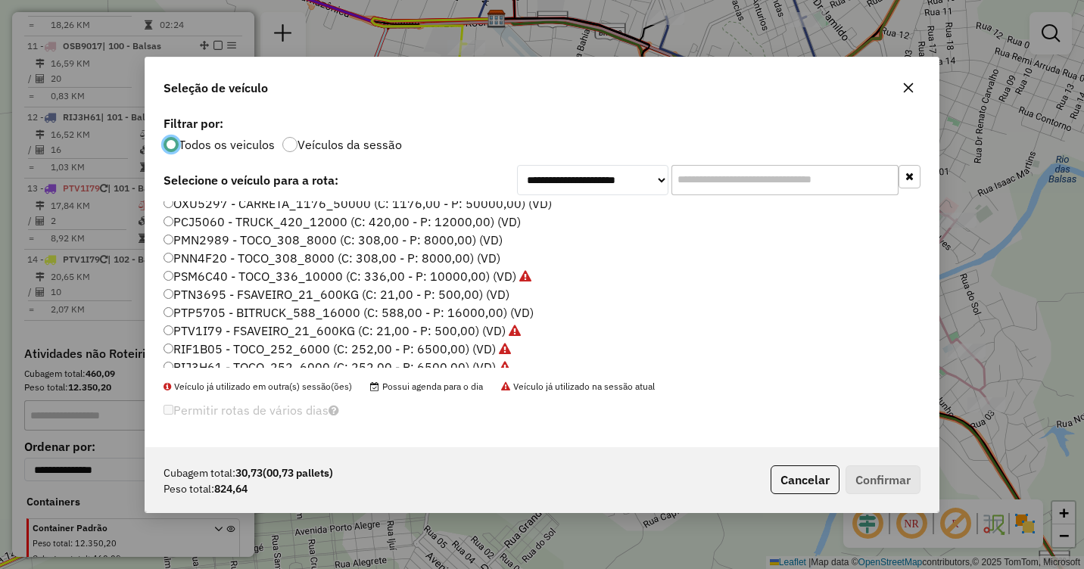
scroll to position [151, 0]
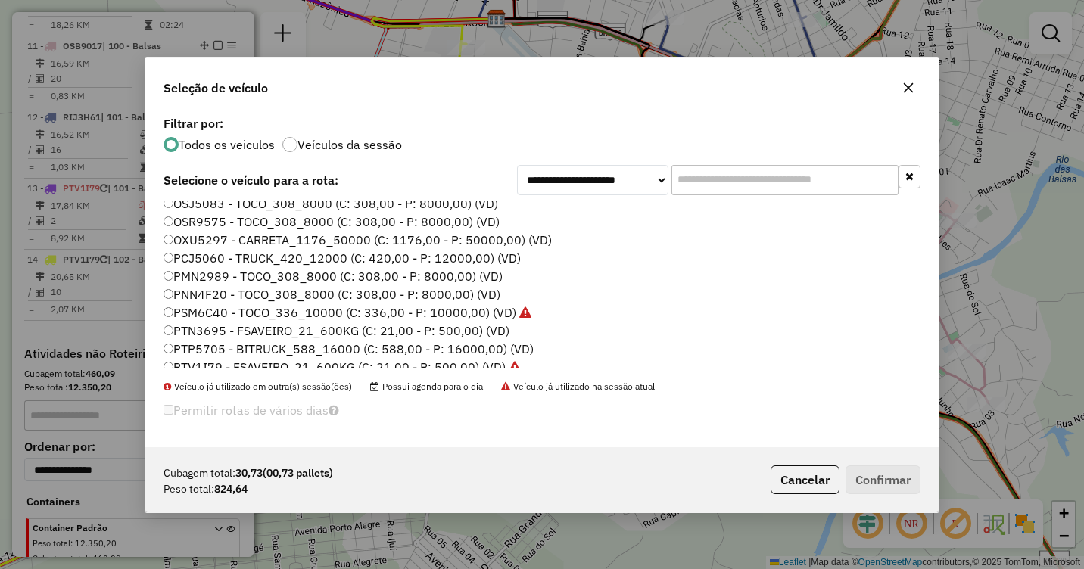
click at [187, 290] on label "PNN4F20 - TOCO_308_8000 (C: 308,00 - P: 8000,00) (VD)" at bounding box center [332, 294] width 337 height 18
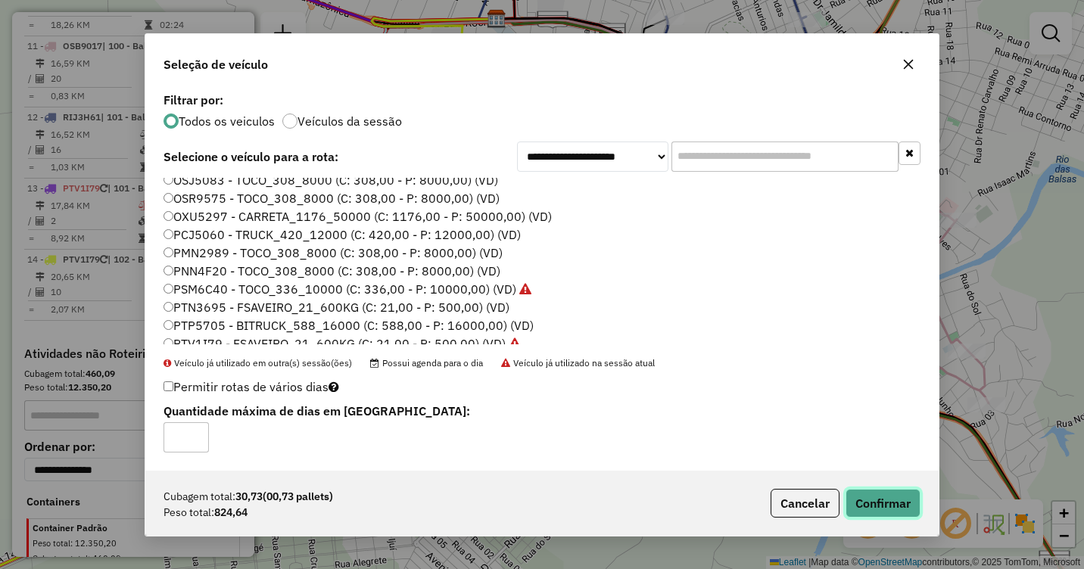
click at [893, 503] on button "Confirmar" at bounding box center [883, 503] width 75 height 29
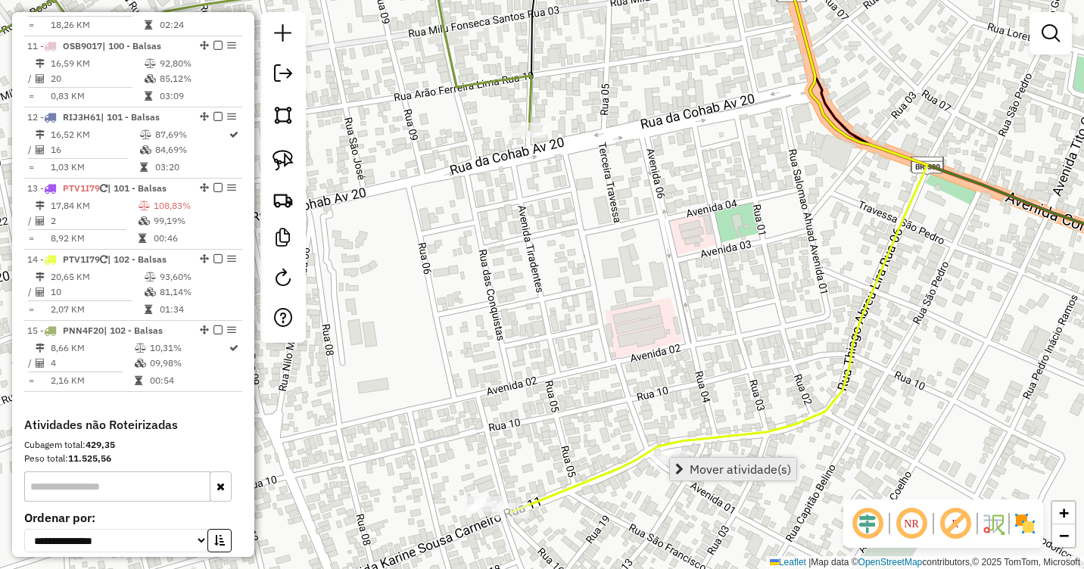
click at [700, 460] on link "Mover atividade(s)" at bounding box center [733, 469] width 126 height 23
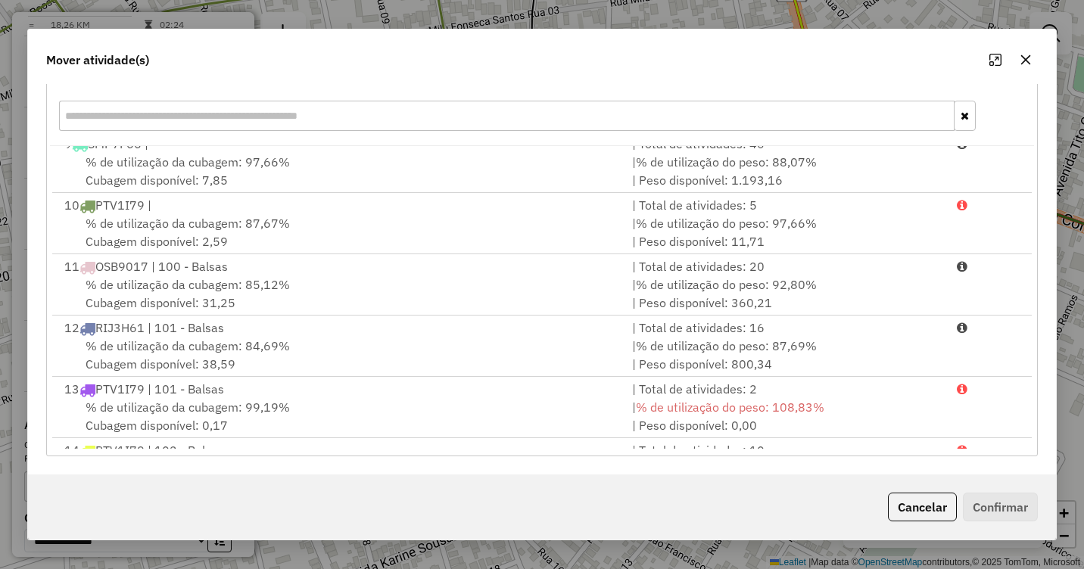
scroll to position [617, 0]
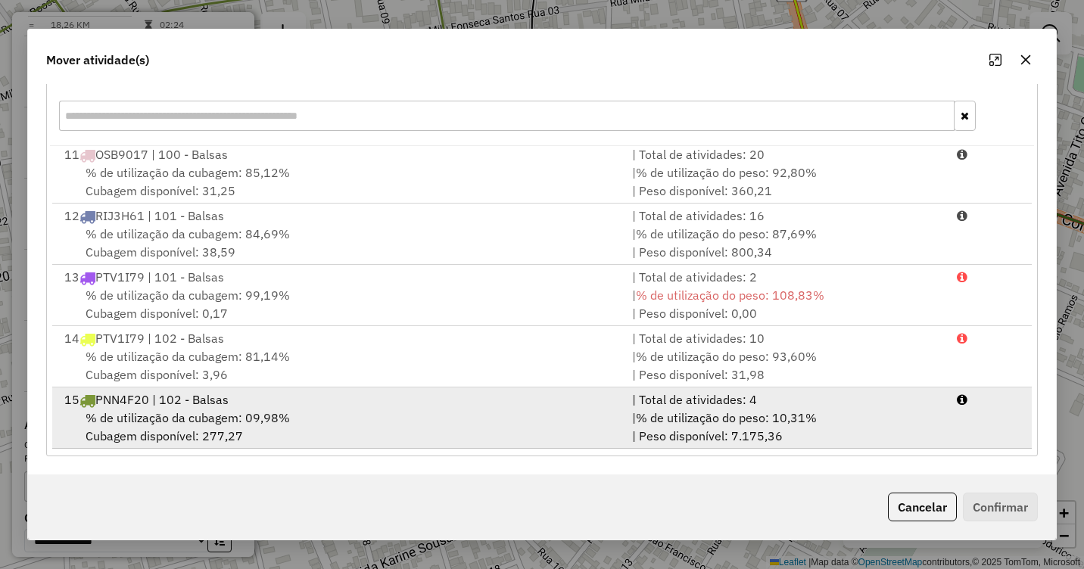
click at [219, 418] on span "% de utilização da cubagem: 09,98%" at bounding box center [188, 417] width 204 height 15
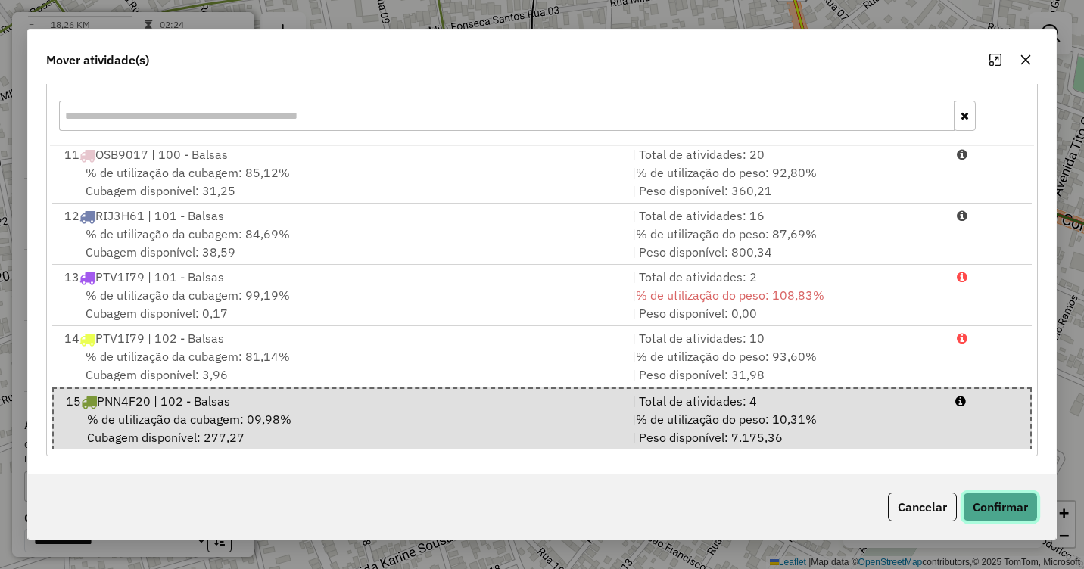
click at [1014, 512] on button "Confirmar" at bounding box center [1000, 507] width 75 height 29
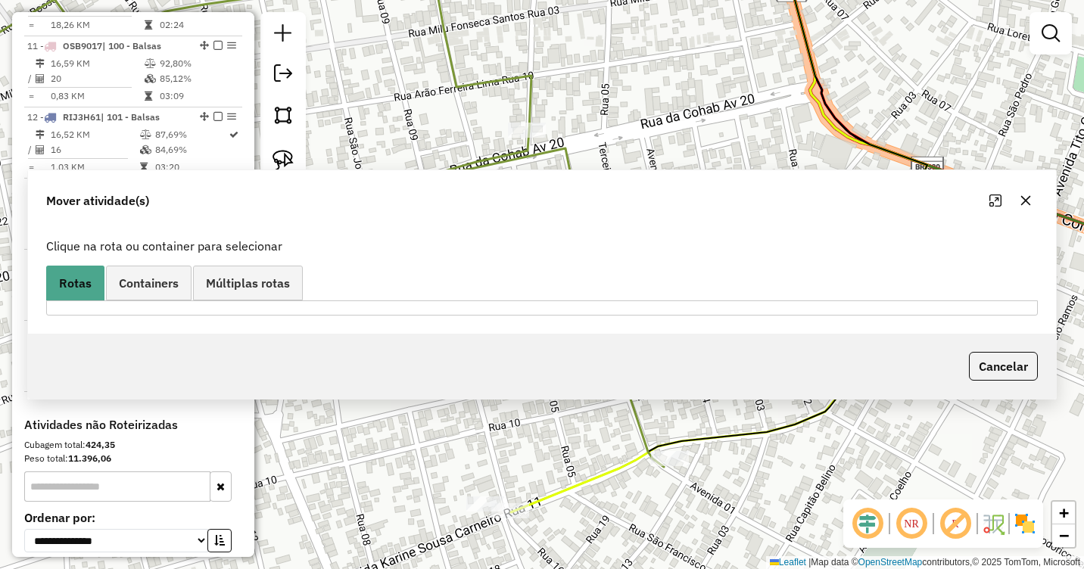
scroll to position [0, 0]
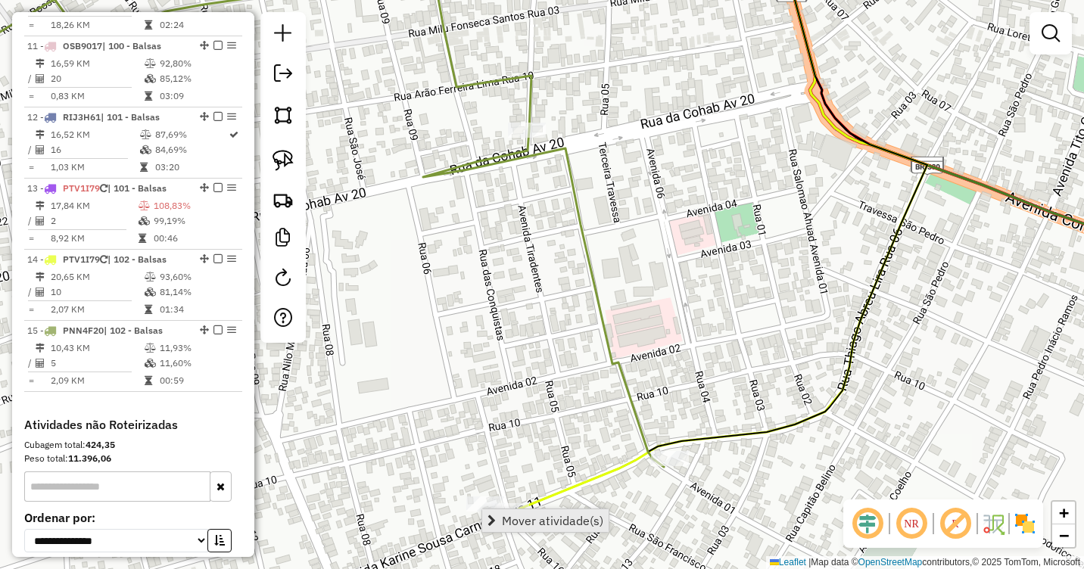
click at [518, 511] on link "Mover atividade(s)" at bounding box center [545, 521] width 126 height 23
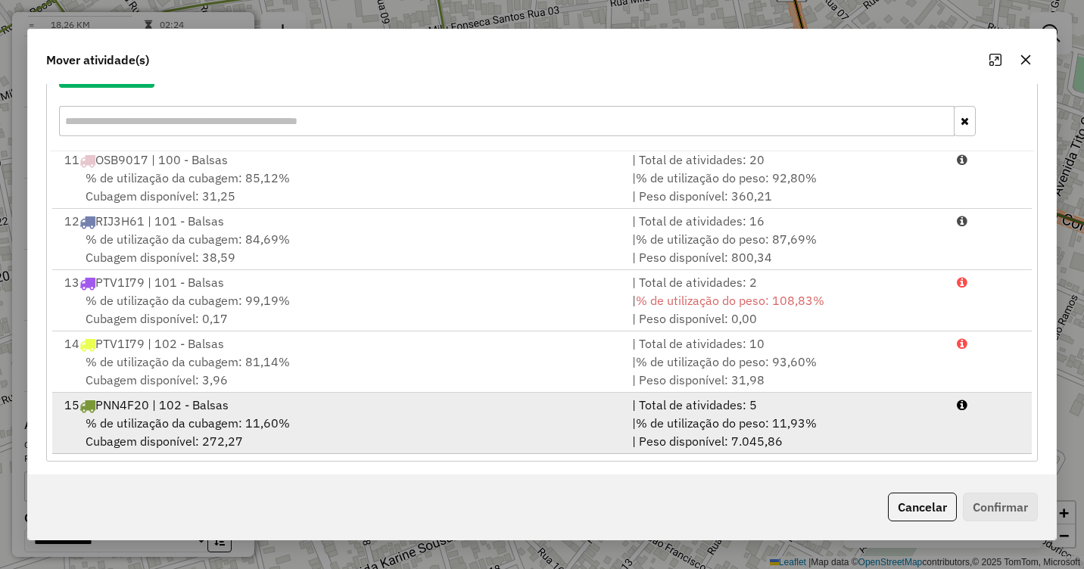
scroll to position [202, 0]
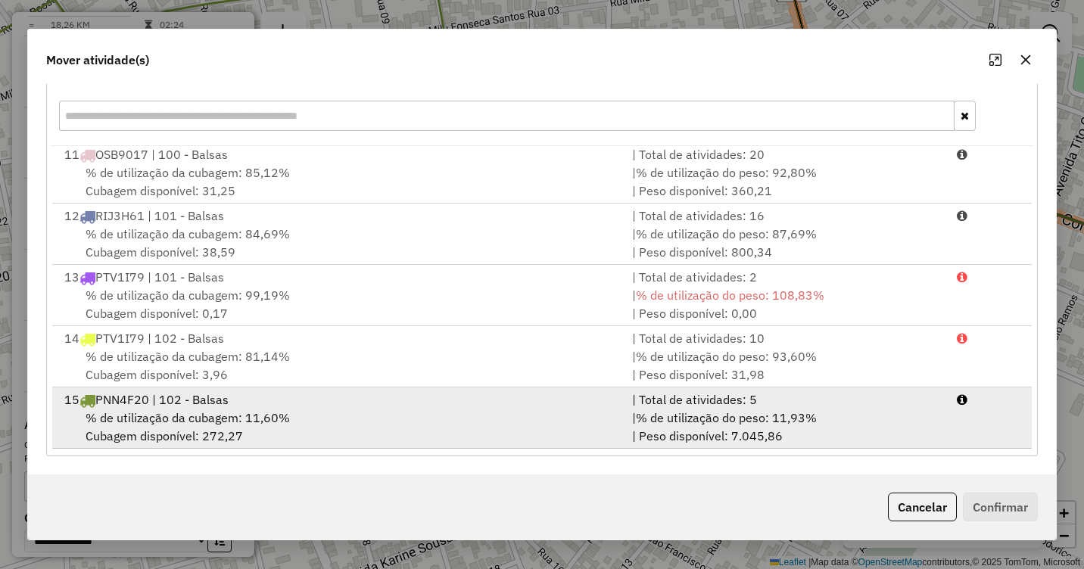
click at [217, 395] on div "15 PNN4F20 | 102 - Balsas" at bounding box center [339, 400] width 568 height 18
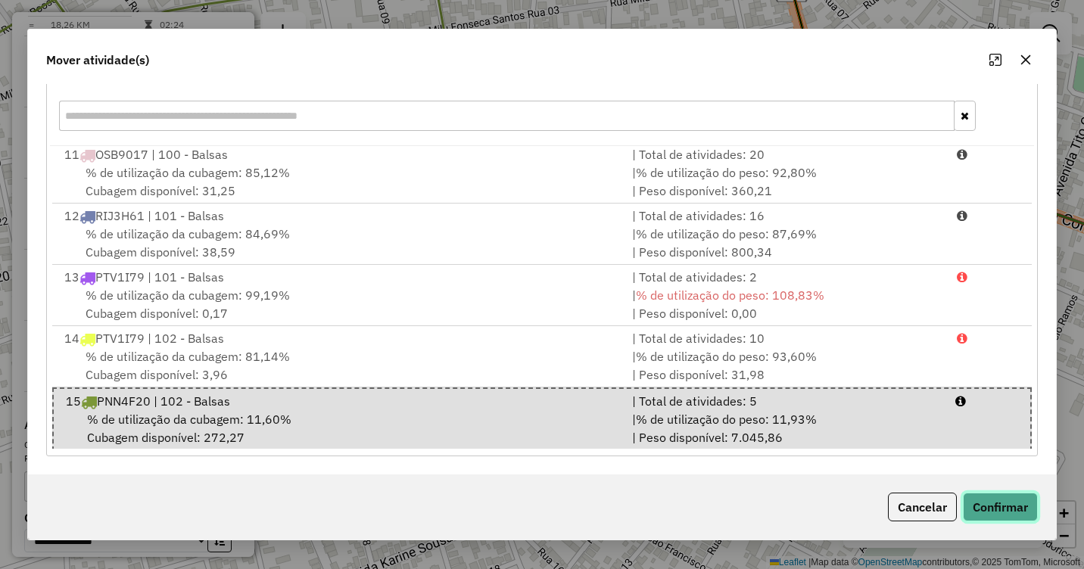
click at [1025, 515] on button "Confirmar" at bounding box center [1000, 507] width 75 height 29
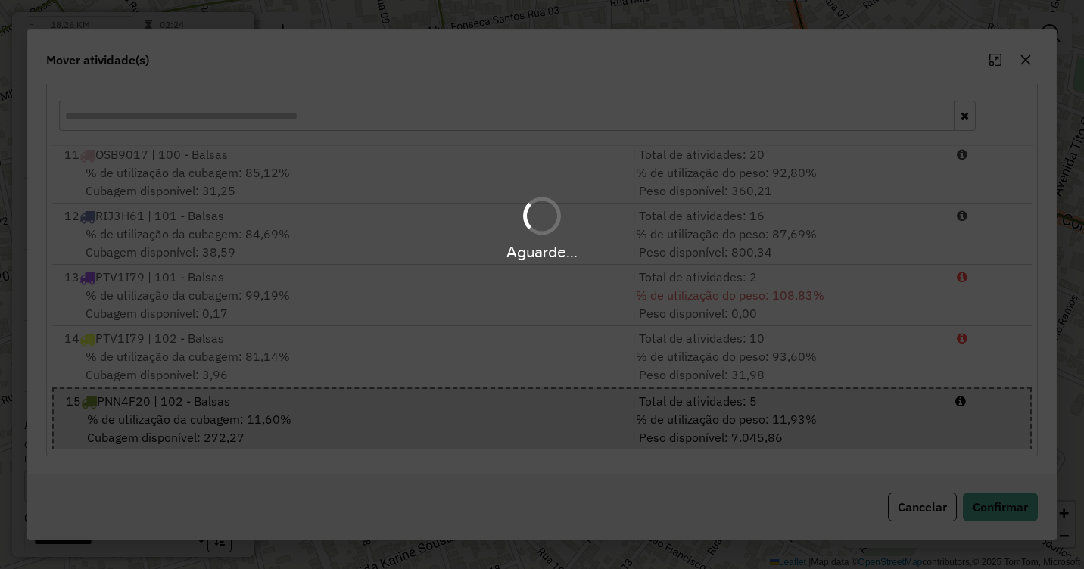
scroll to position [0, 0]
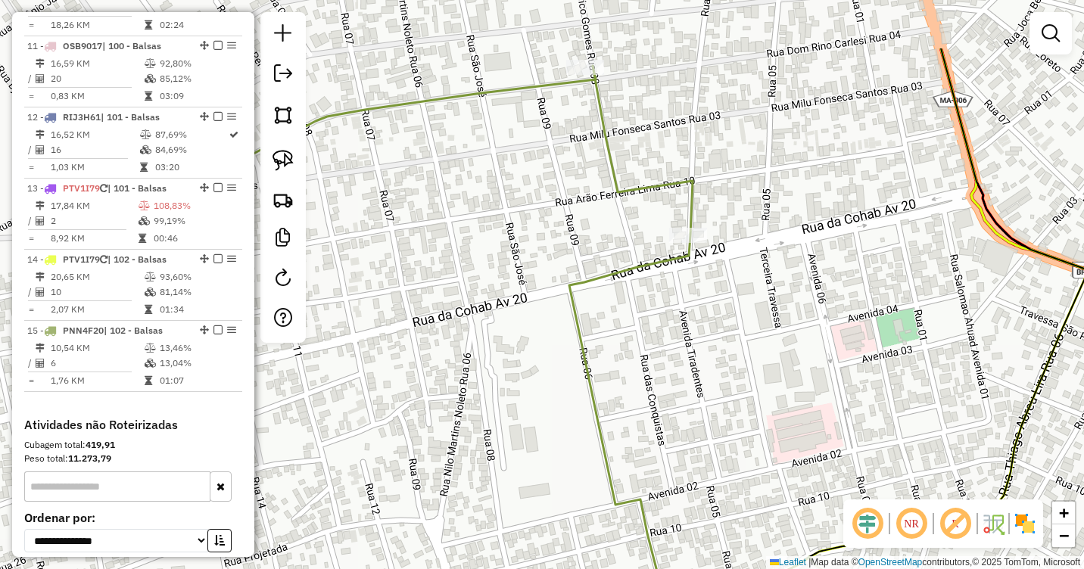
drag, startPoint x: 583, startPoint y: 323, endPoint x: 747, endPoint y: 429, distance: 195.5
click at [762, 436] on div "Janela de atendimento Grade de atendimento Capacidade Transportadoras Veículos …" at bounding box center [542, 284] width 1084 height 569
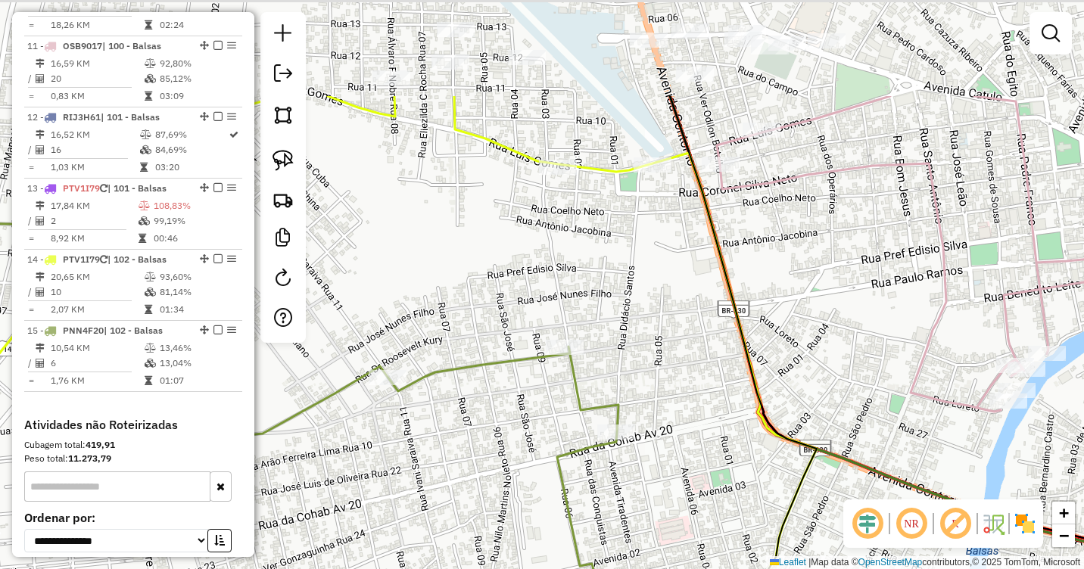
drag, startPoint x: 505, startPoint y: 297, endPoint x: 521, endPoint y: 450, distance: 153.8
click at [521, 450] on div "Janela de atendimento Grade de atendimento Capacidade Transportadoras Veículos …" at bounding box center [542, 284] width 1084 height 569
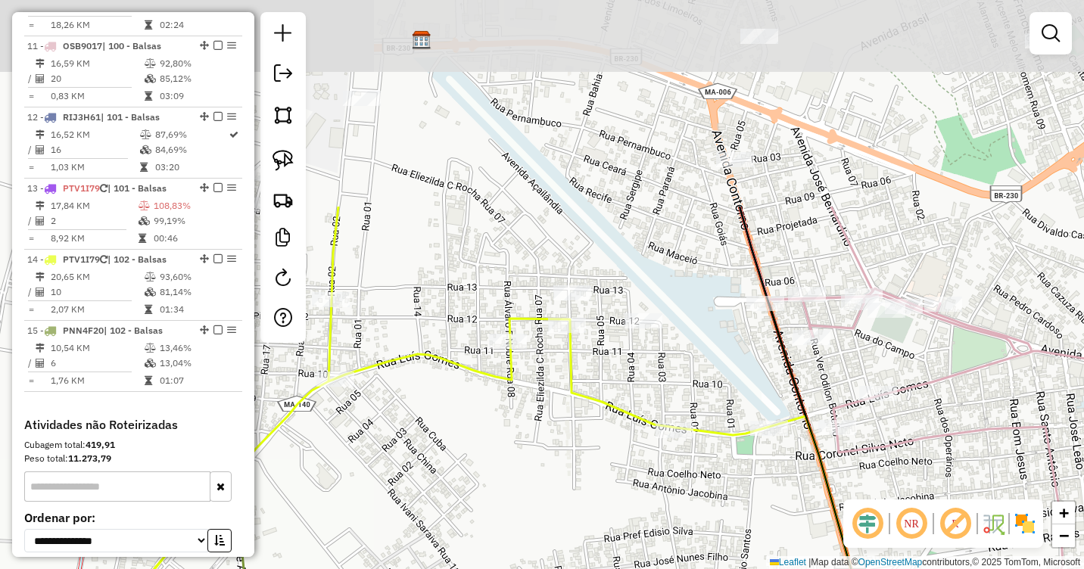
drag, startPoint x: 505, startPoint y: 251, endPoint x: 620, endPoint y: 495, distance: 269.6
click at [620, 495] on div "Janela de atendimento Grade de atendimento Capacidade Transportadoras Veículos …" at bounding box center [542, 284] width 1084 height 569
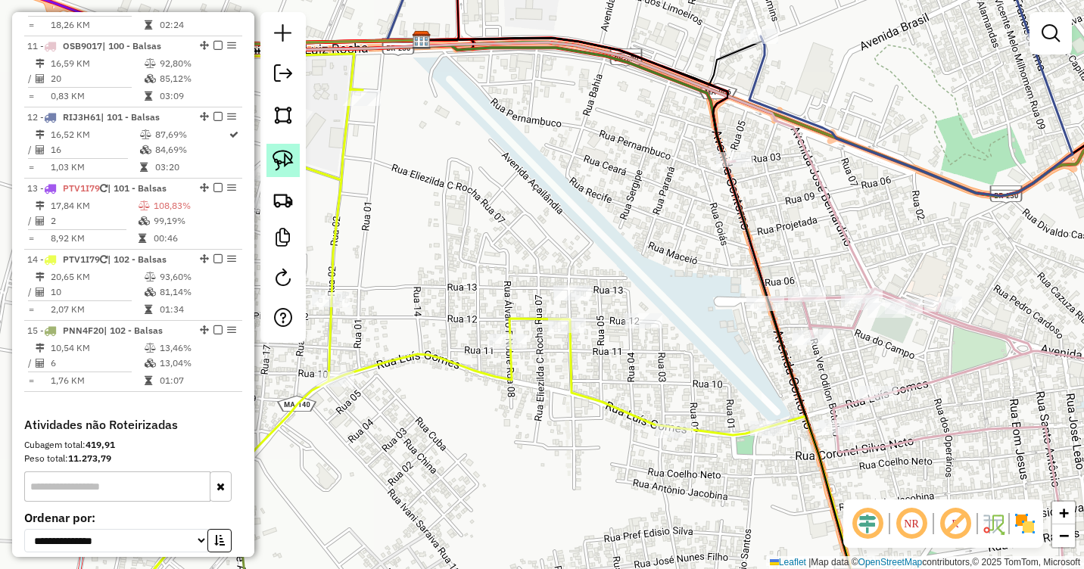
click at [283, 154] on img at bounding box center [283, 160] width 21 height 21
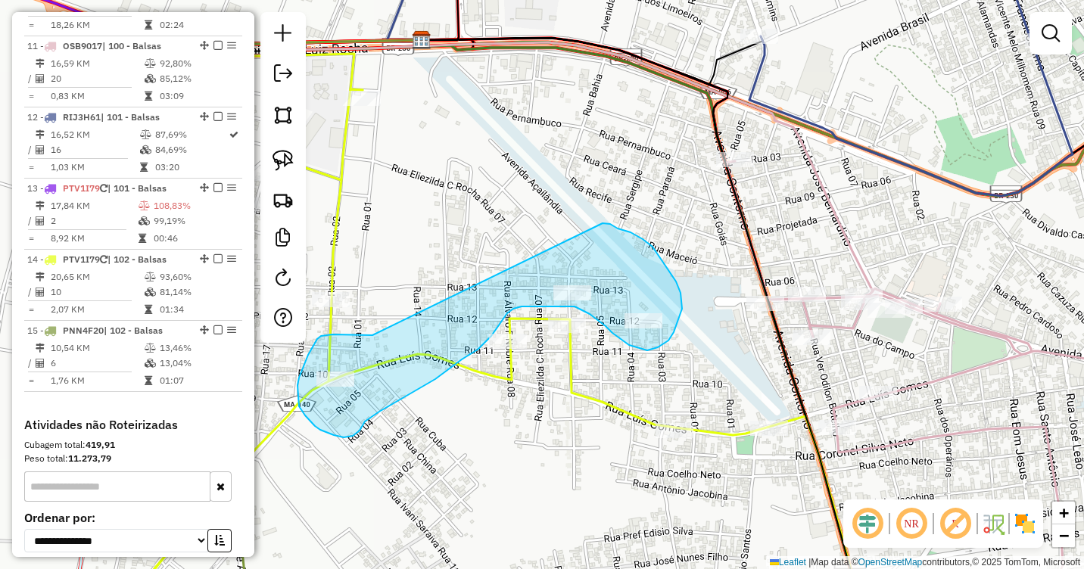
drag, startPoint x: 373, startPoint y: 335, endPoint x: 603, endPoint y: 223, distance: 256.0
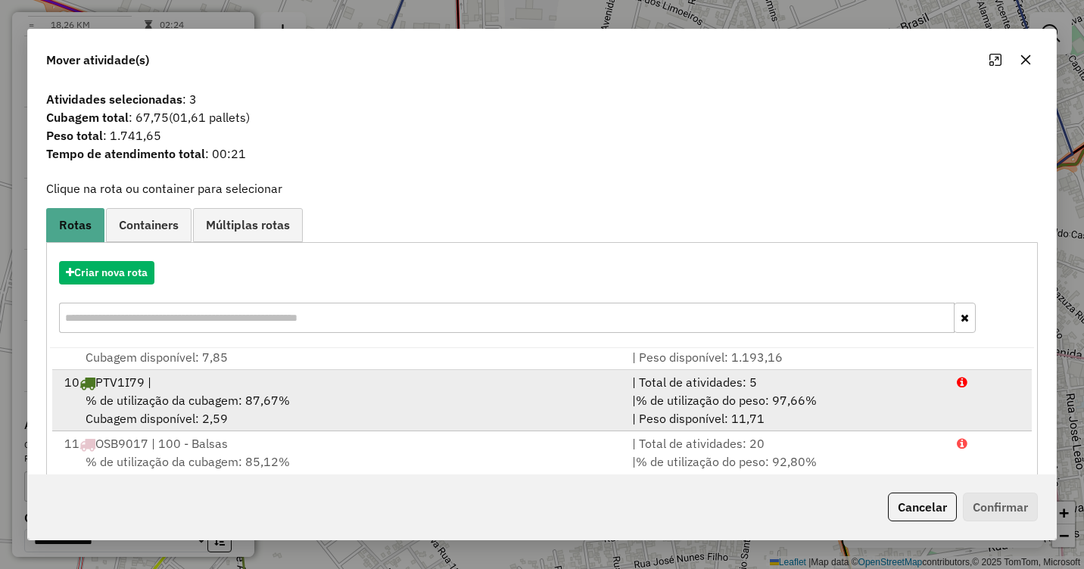
scroll to position [555, 0]
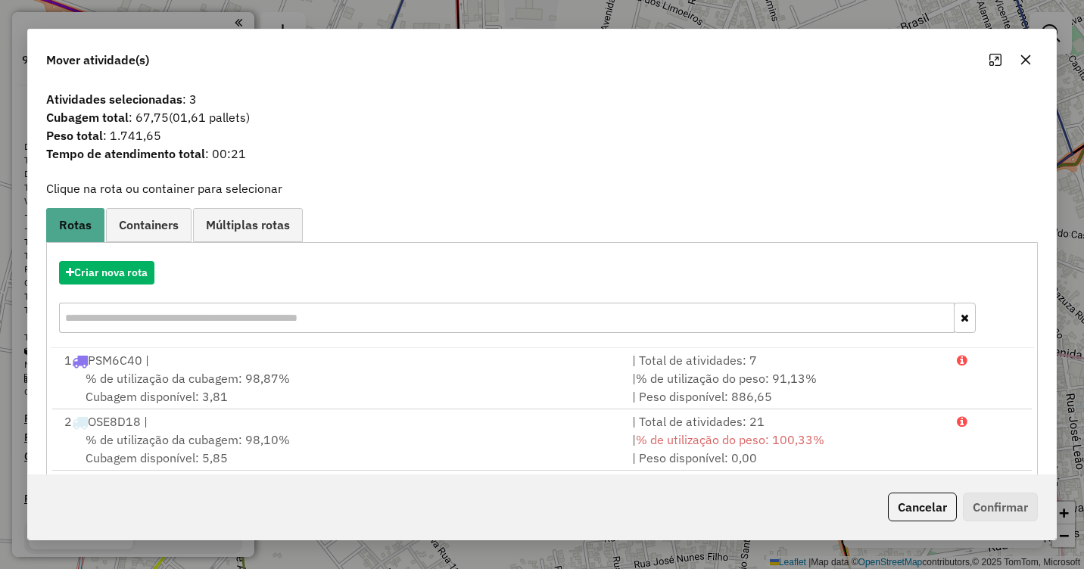
scroll to position [617, 0]
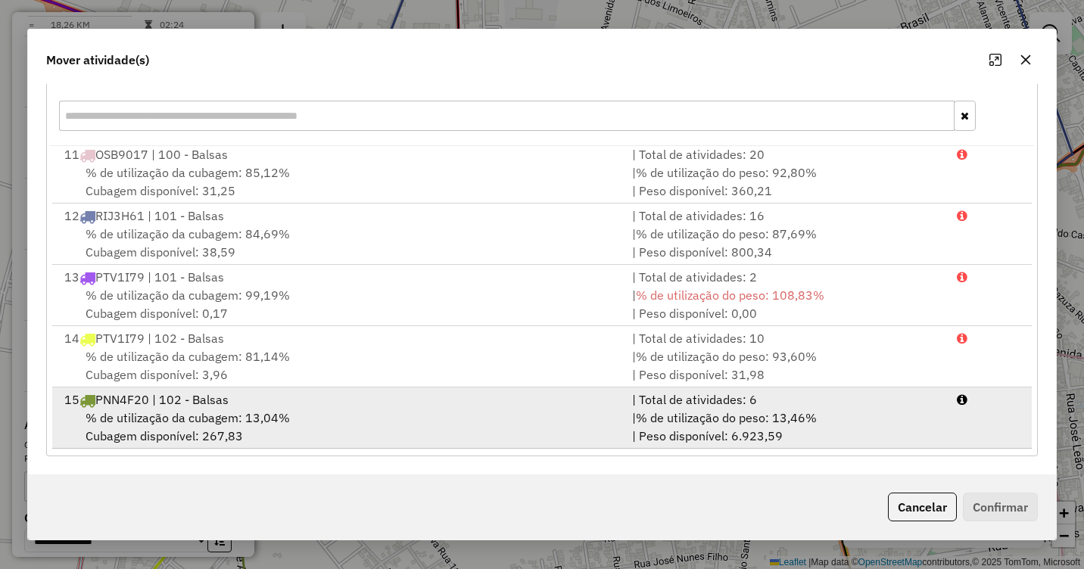
click at [205, 410] on span "% de utilização da cubagem: 13,04%" at bounding box center [188, 417] width 204 height 15
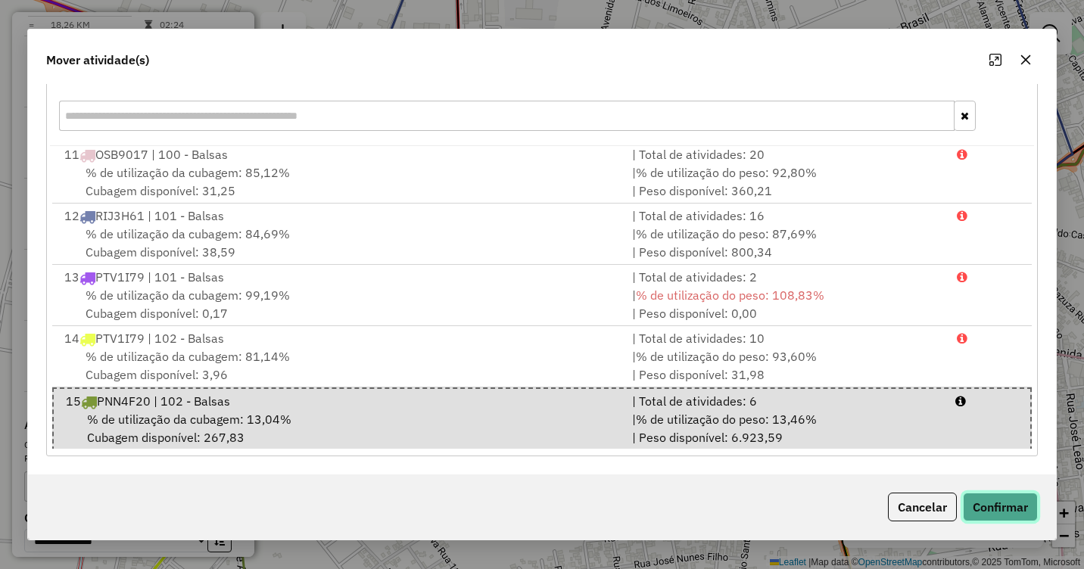
click at [1025, 508] on button "Confirmar" at bounding box center [1000, 507] width 75 height 29
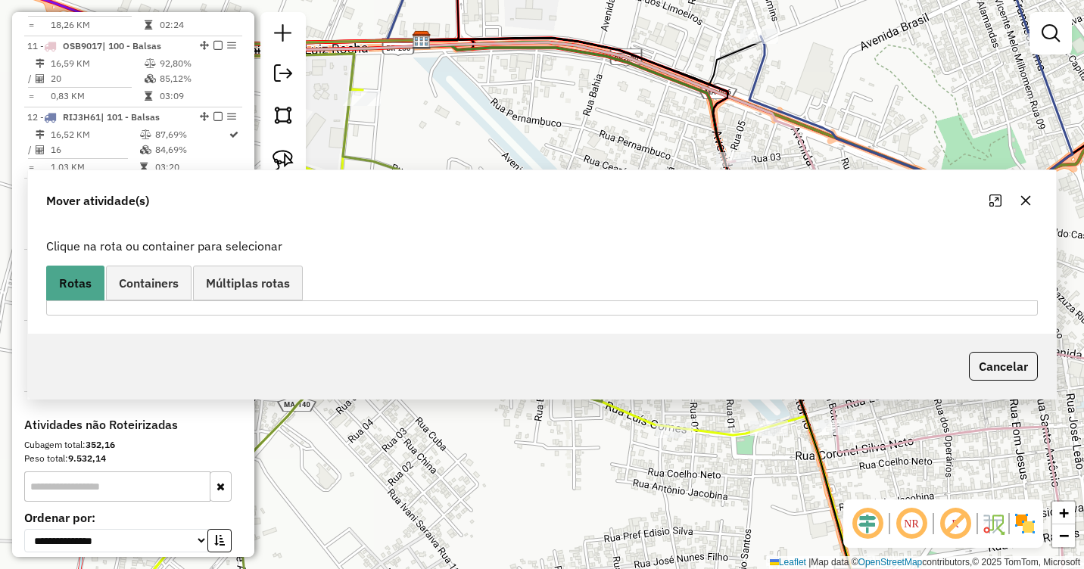
scroll to position [0, 0]
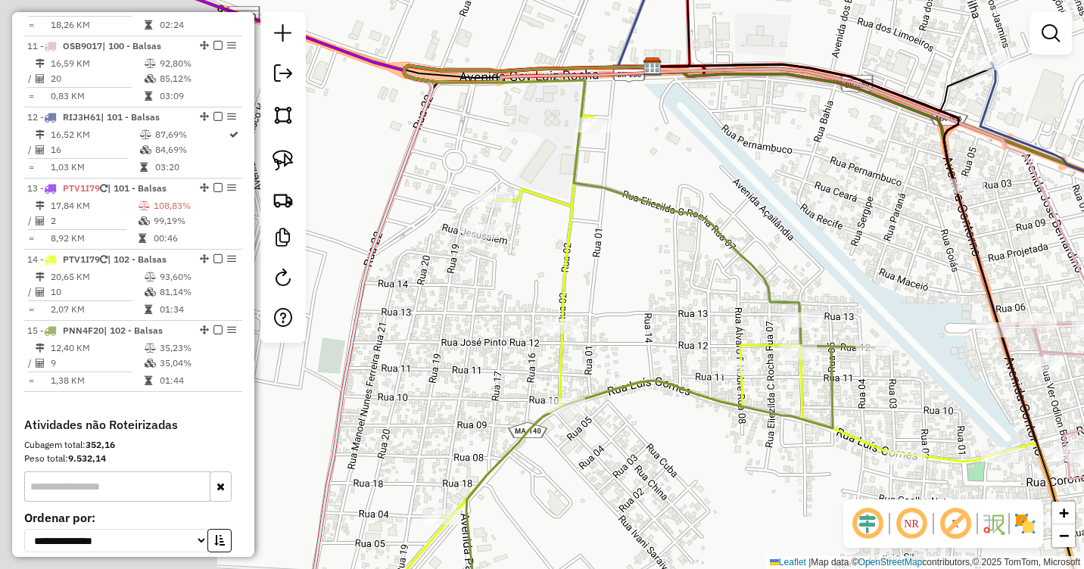
drag, startPoint x: 409, startPoint y: 294, endPoint x: 640, endPoint y: 320, distance: 232.5
click at [640, 320] on div "Janela de atendimento Grade de atendimento Capacidade Transportadoras Veículos …" at bounding box center [542, 284] width 1084 height 569
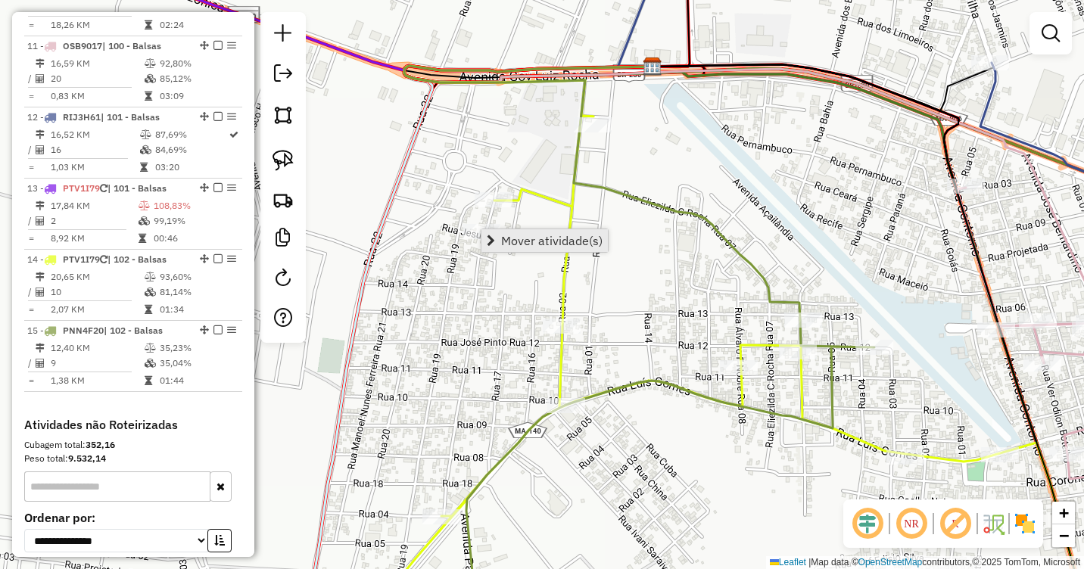
click at [510, 239] on span "Mover atividade(s)" at bounding box center [551, 241] width 101 height 12
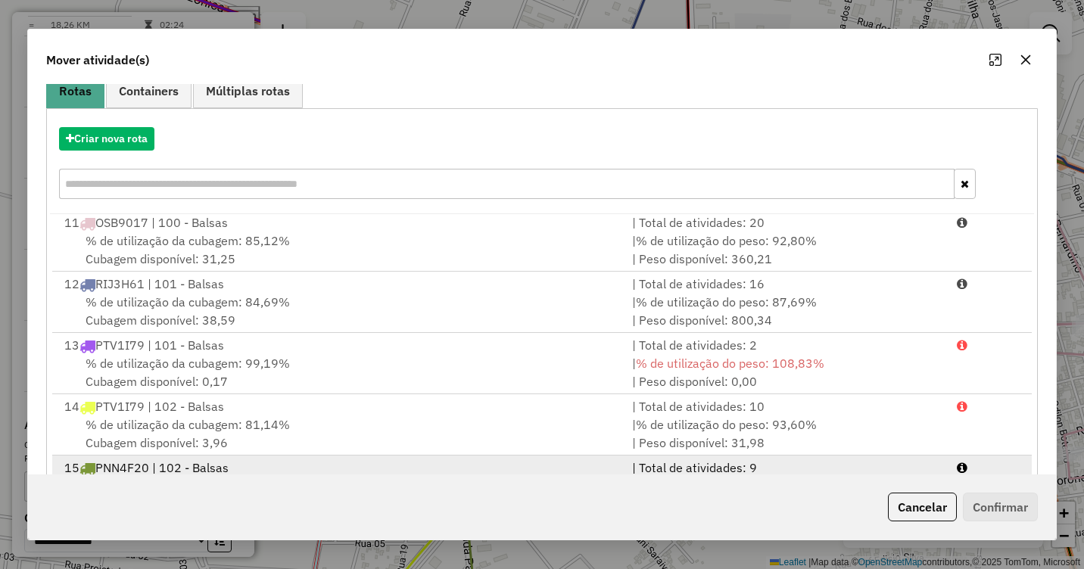
scroll to position [202, 0]
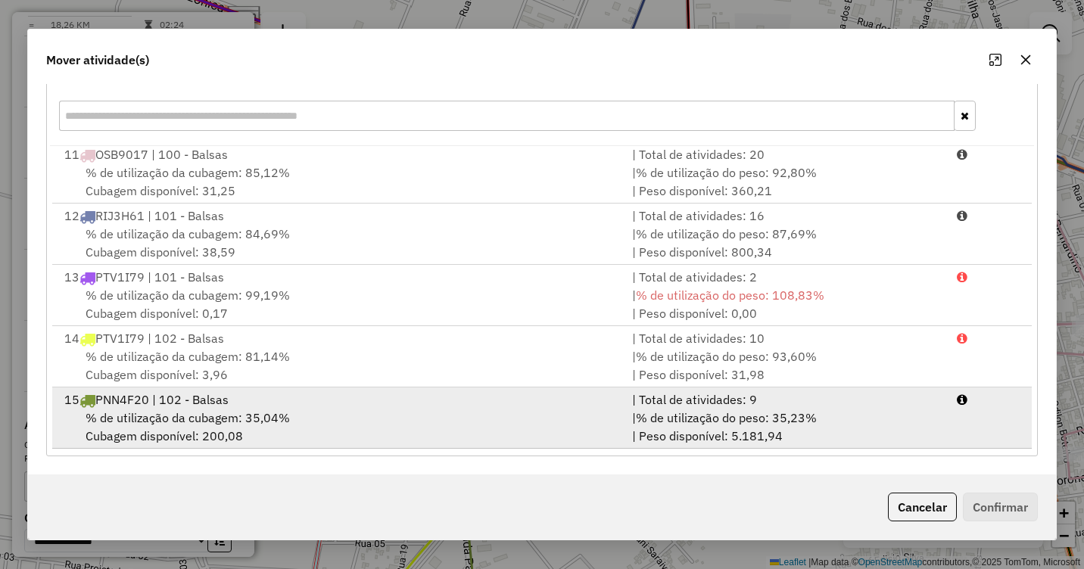
click at [341, 417] on div "% de utilização da cubagem: 35,04% Cubagem disponível: 200,08" at bounding box center [339, 427] width 568 height 36
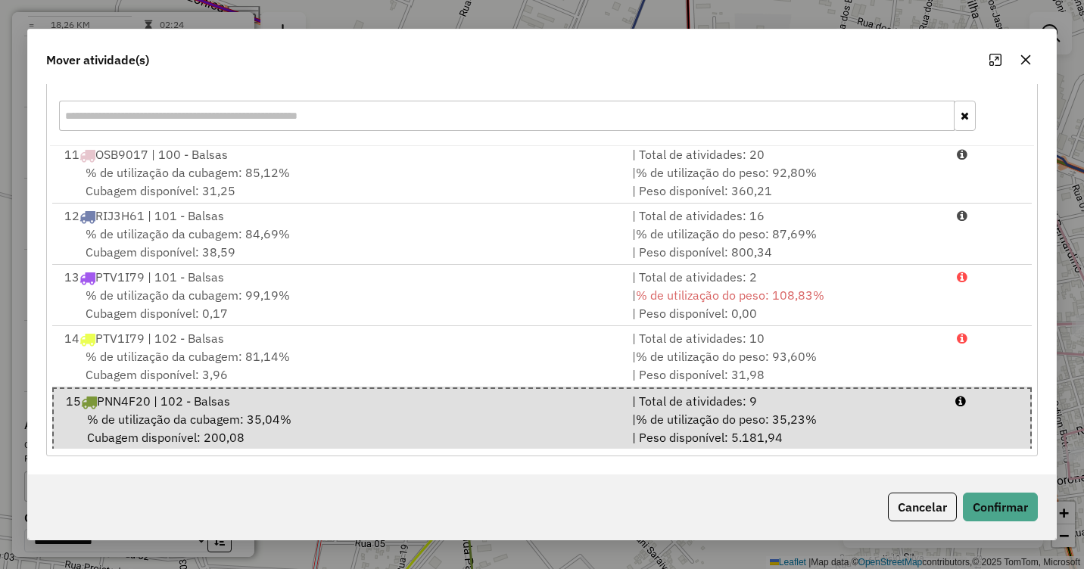
click at [988, 490] on div "Cancelar Confirmar" at bounding box center [542, 507] width 1028 height 65
click at [993, 509] on button "Confirmar" at bounding box center [1000, 507] width 75 height 29
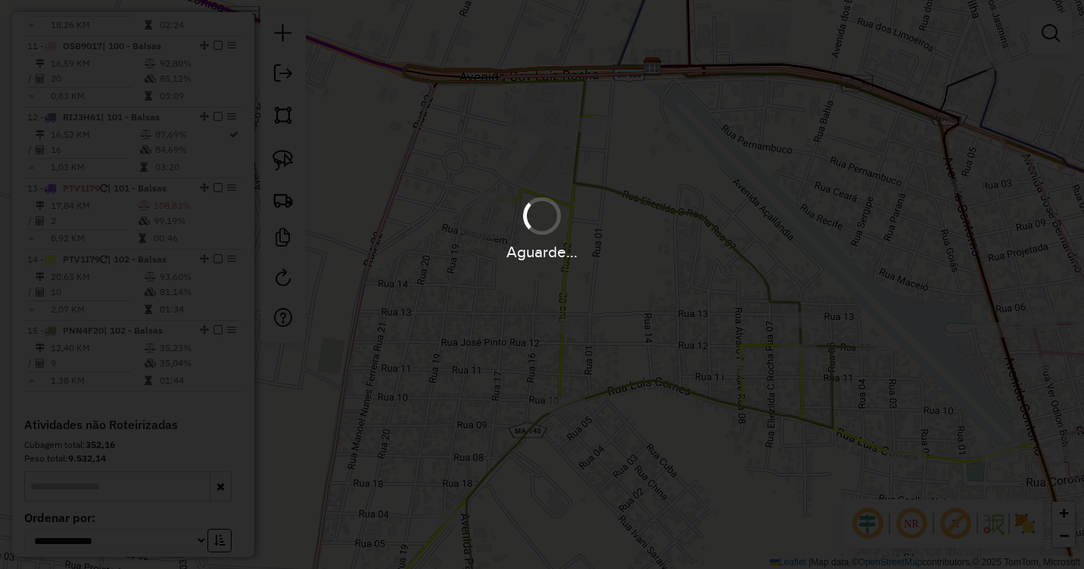
scroll to position [0, 0]
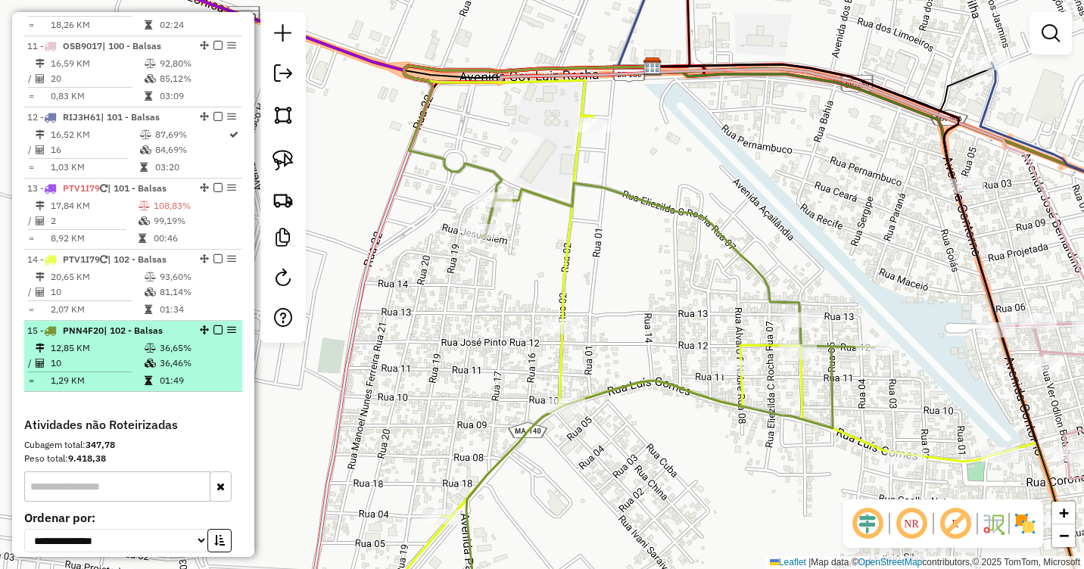
click at [152, 353] on icon at bounding box center [150, 348] width 11 height 9
select select "**********"
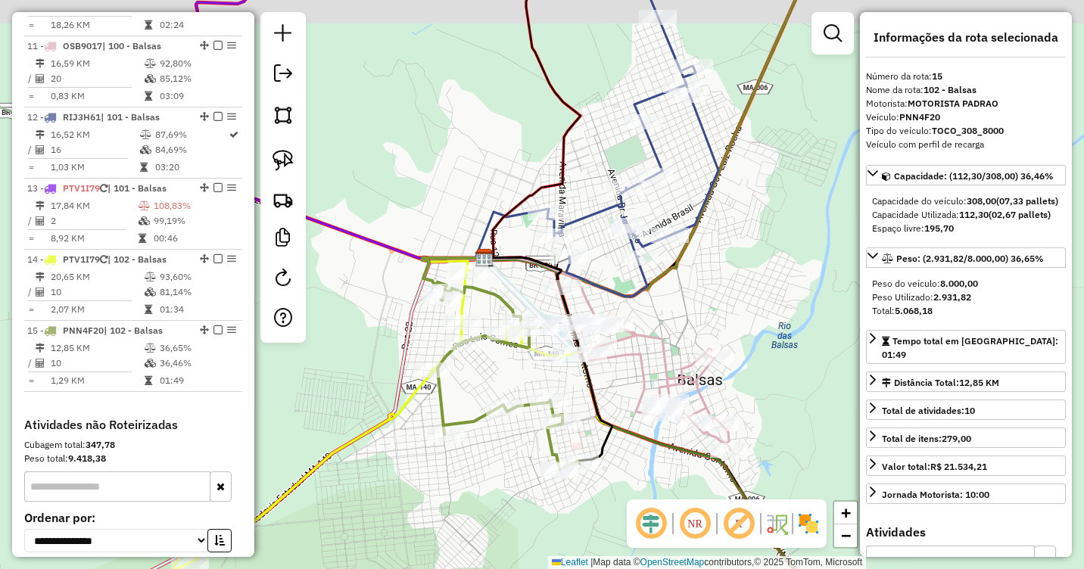
drag, startPoint x: 719, startPoint y: 240, endPoint x: 712, endPoint y: 297, distance: 57.3
click at [712, 297] on div "Janela de atendimento Grade de atendimento Capacidade Transportadoras Veículos …" at bounding box center [542, 284] width 1084 height 569
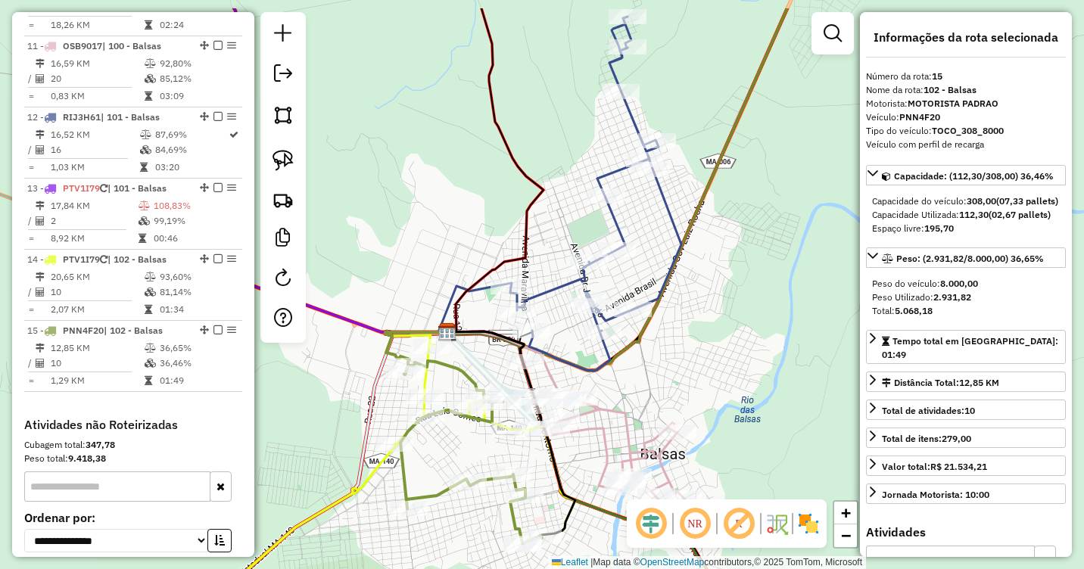
drag, startPoint x: 728, startPoint y: 201, endPoint x: 684, endPoint y: 285, distance: 94.8
click at [684, 285] on div "Janela de atendimento Grade de atendimento Capacidade Transportadoras Veículos …" at bounding box center [542, 284] width 1084 height 569
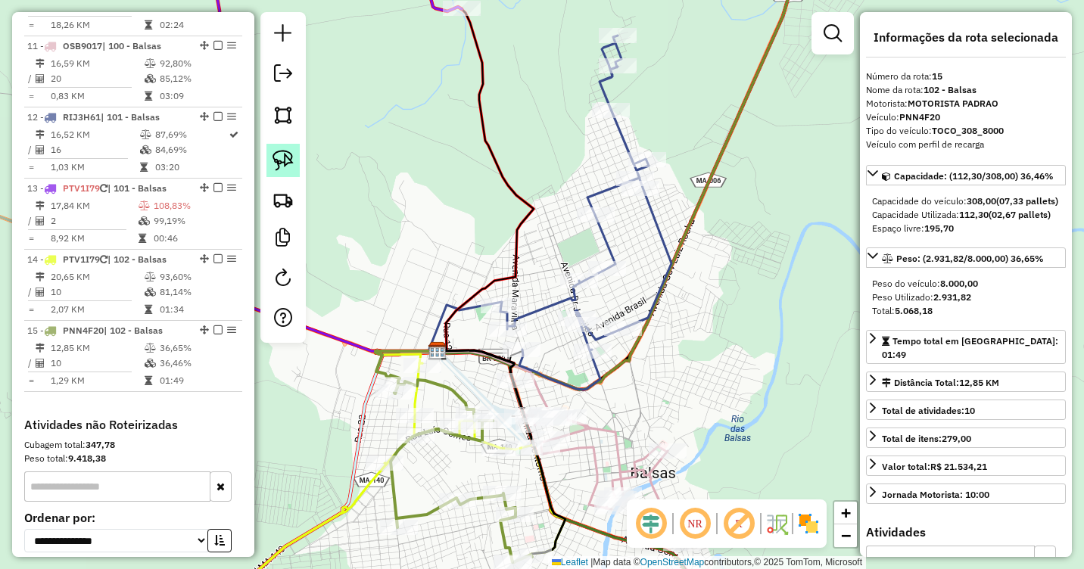
click at [279, 156] on img at bounding box center [283, 160] width 21 height 21
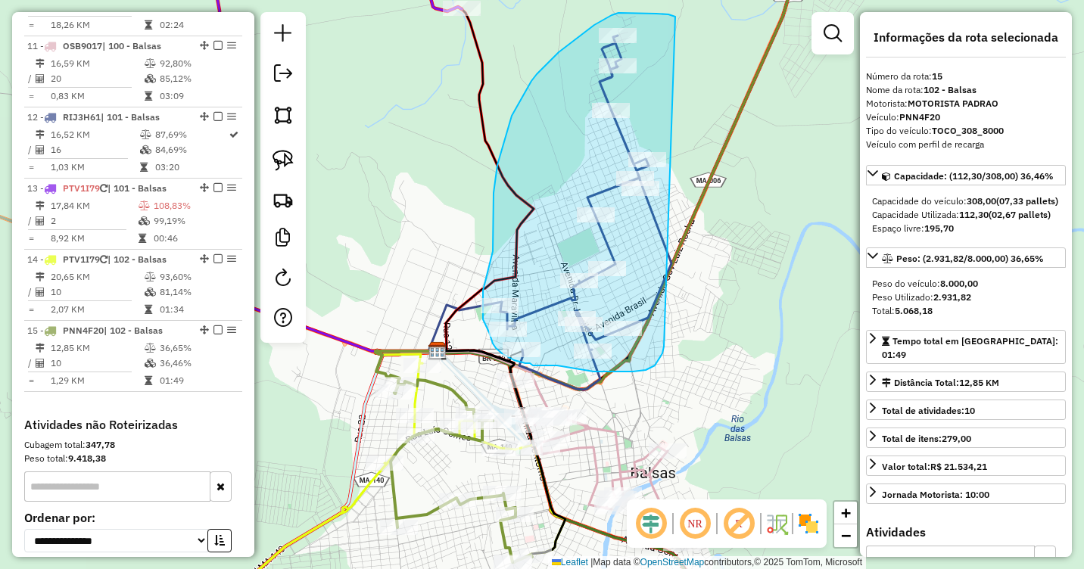
drag, startPoint x: 675, startPoint y: 17, endPoint x: 664, endPoint y: 347, distance: 330.3
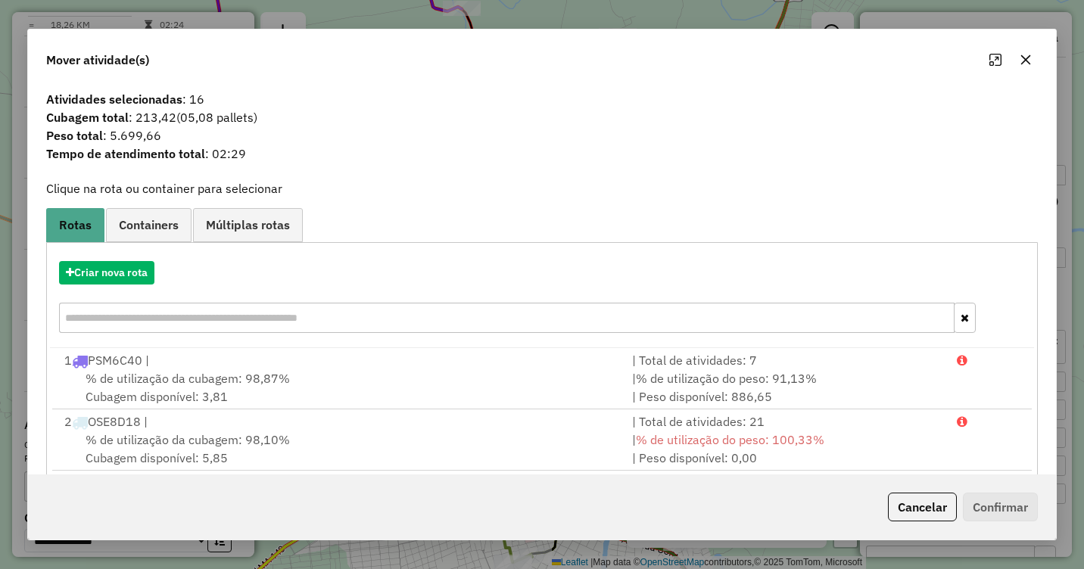
click at [1027, 59] on icon "button" at bounding box center [1026, 60] width 10 height 10
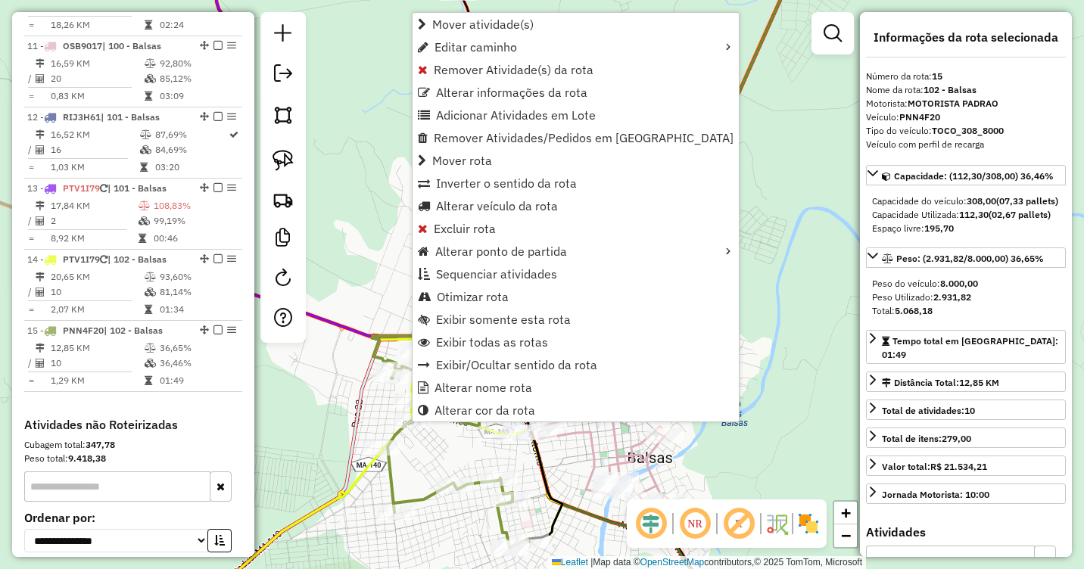
scroll to position [1411, 0]
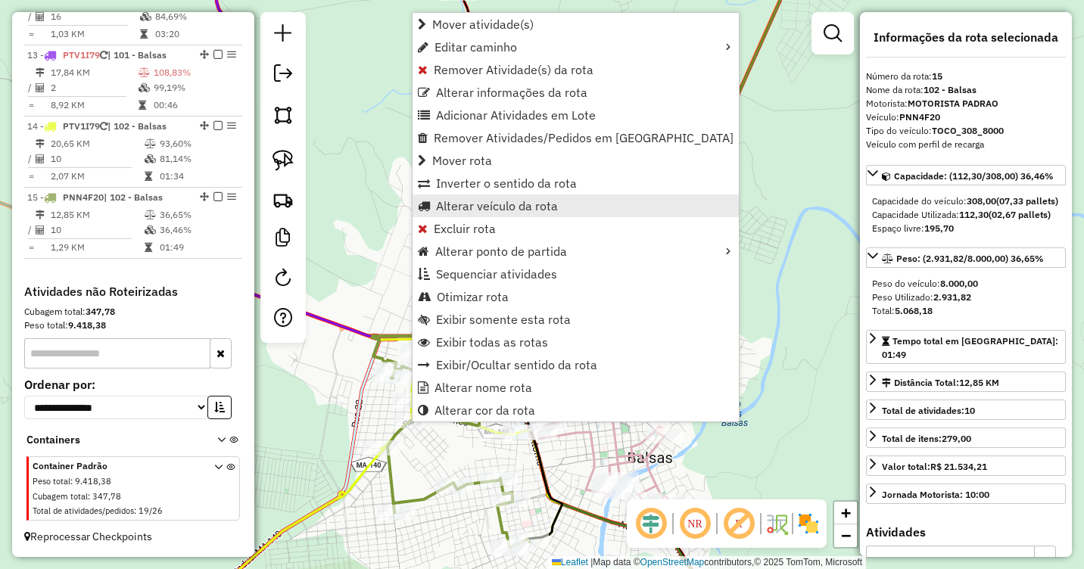
click at [502, 204] on span "Alterar veículo da rota" at bounding box center [497, 206] width 122 height 12
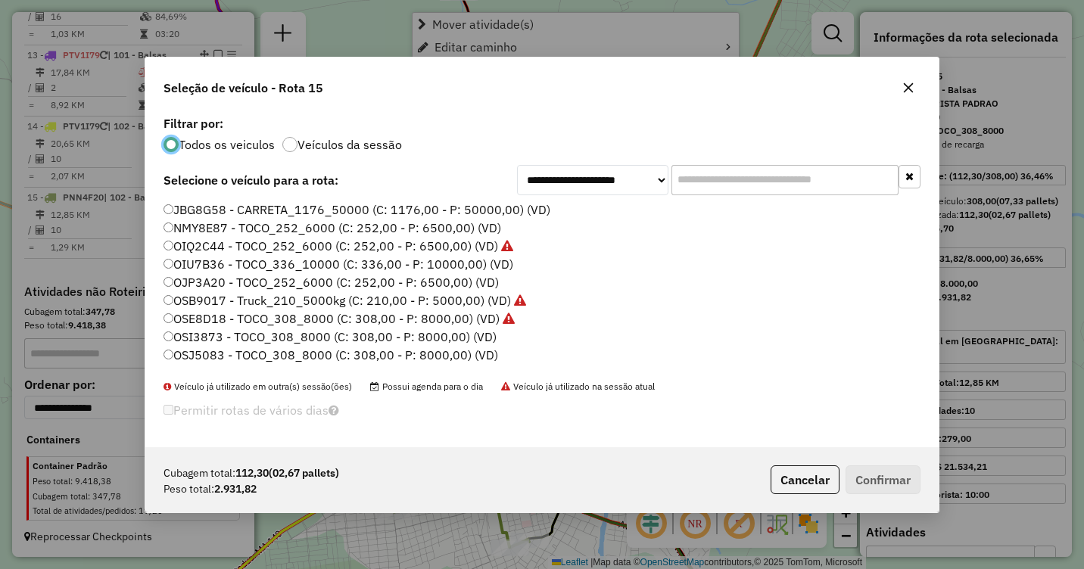
scroll to position [8, 5]
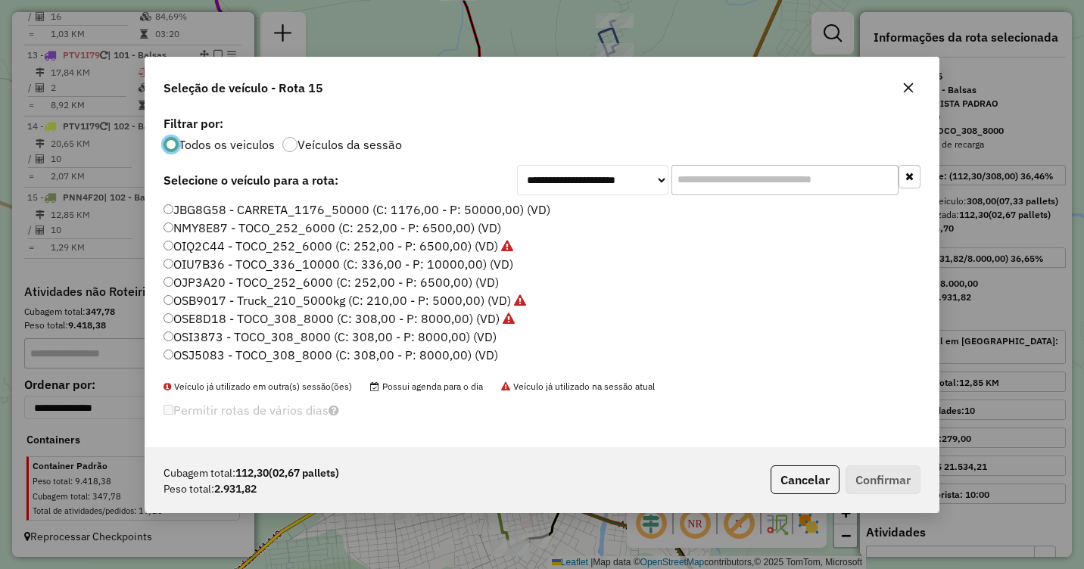
click at [182, 282] on label "OJP3A20 - TOCO_252_6000 (C: 252,00 - P: 6500,00) (VD)" at bounding box center [331, 282] width 335 height 18
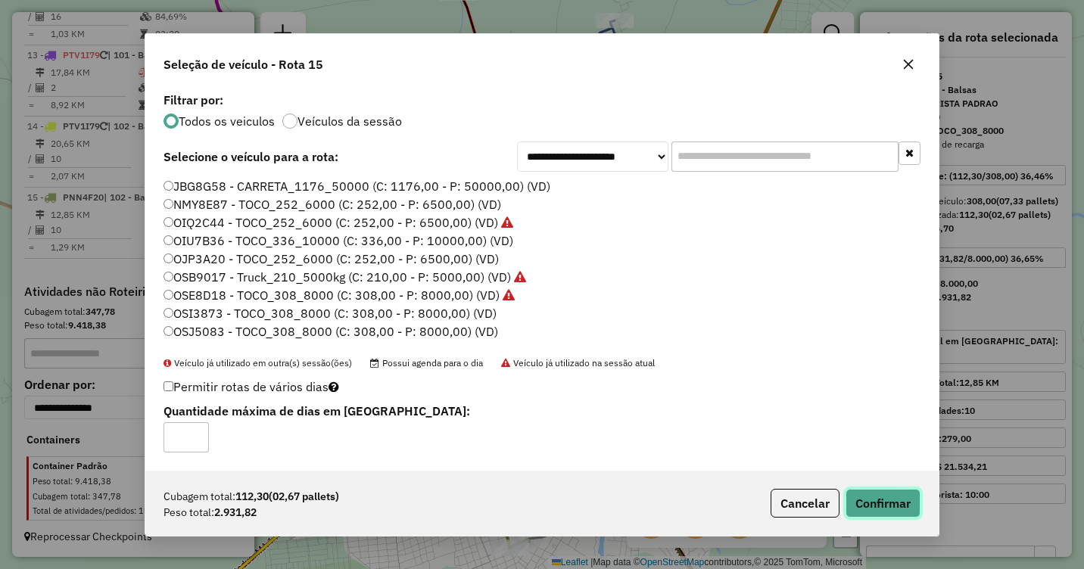
click at [878, 501] on button "Confirmar" at bounding box center [883, 503] width 75 height 29
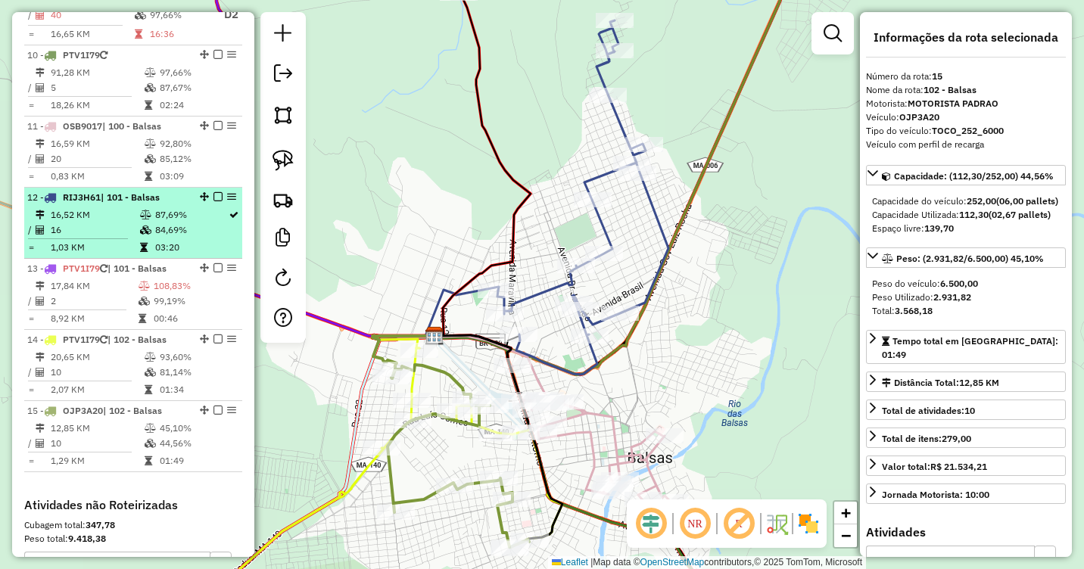
scroll to position [1259, 0]
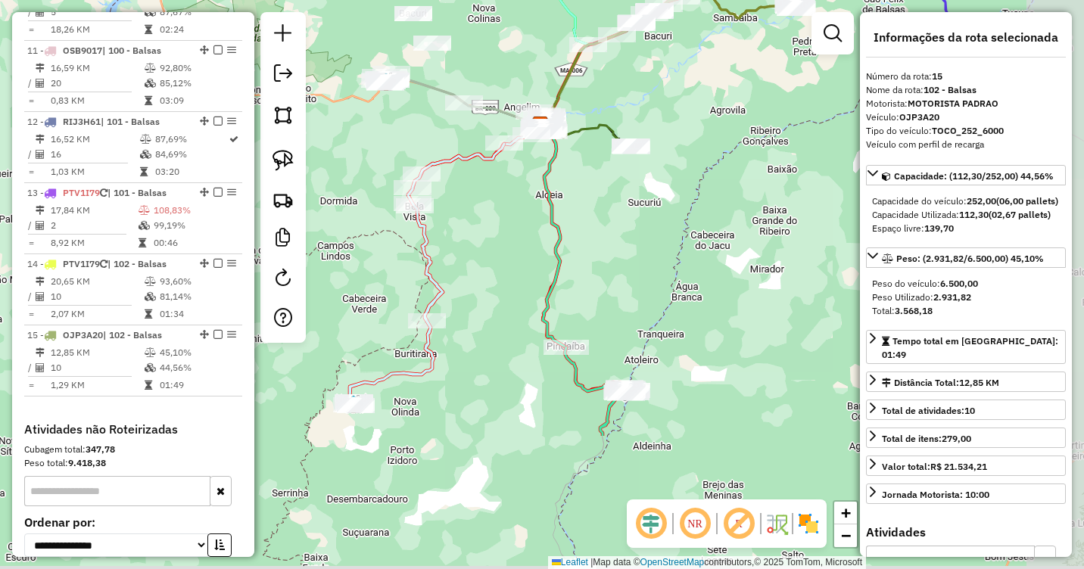
drag, startPoint x: 754, startPoint y: 402, endPoint x: 628, endPoint y: 249, distance: 198.0
click at [628, 249] on div "Janela de atendimento Grade de atendimento Capacidade Transportadoras Veículos …" at bounding box center [542, 284] width 1084 height 569
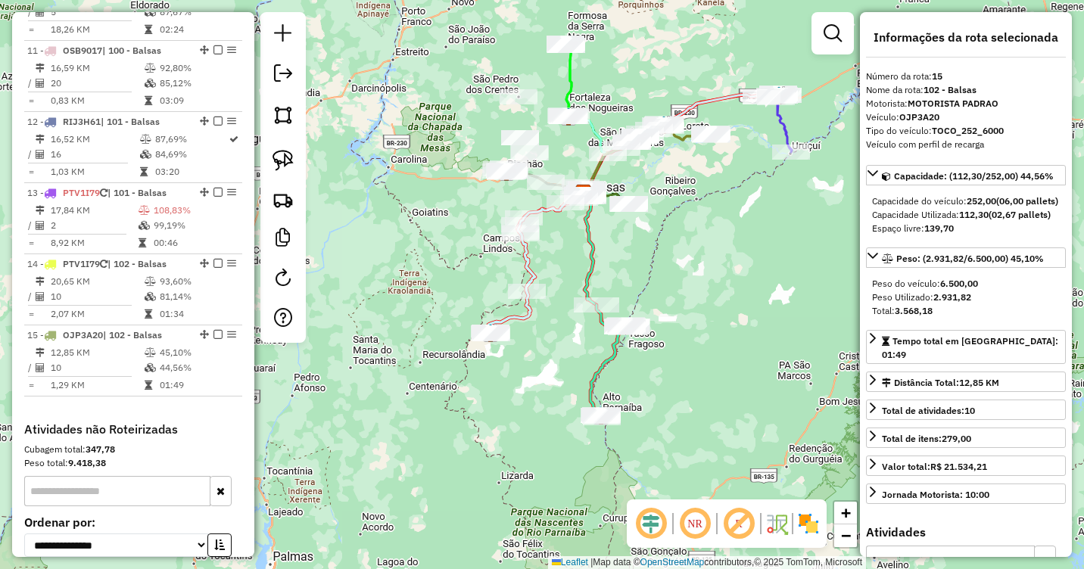
drag, startPoint x: 672, startPoint y: 254, endPoint x: 556, endPoint y: 335, distance: 141.6
click at [556, 335] on div "Janela de atendimento Grade de atendimento Capacidade Transportadoras Veículos …" at bounding box center [542, 284] width 1084 height 569
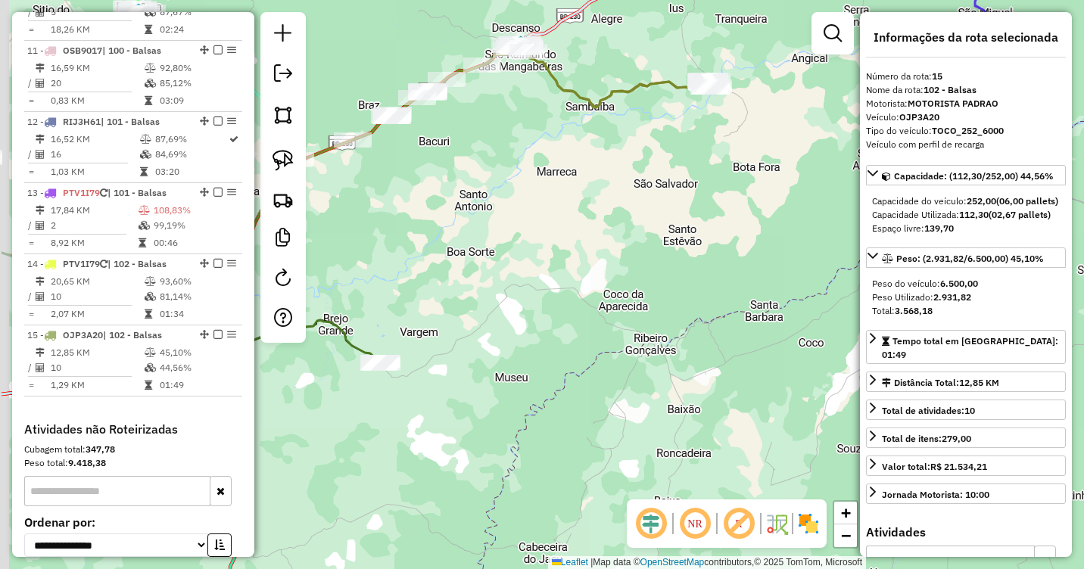
drag, startPoint x: 650, startPoint y: 266, endPoint x: 806, endPoint y: 275, distance: 156.2
click at [806, 275] on div "Janela de atendimento Grade de atendimento Capacidade Transportadoras Veículos …" at bounding box center [542, 284] width 1084 height 569
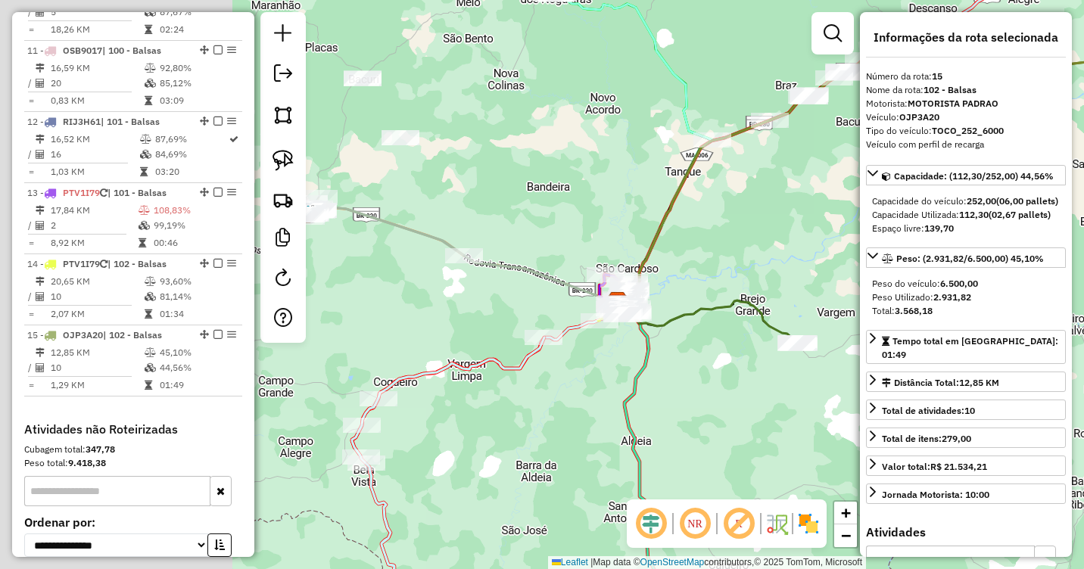
drag, startPoint x: 578, startPoint y: 282, endPoint x: 753, endPoint y: 252, distance: 177.5
click at [832, 249] on div "Janela de atendimento Grade de atendimento Capacidade Transportadoras Veículos …" at bounding box center [542, 284] width 1084 height 569
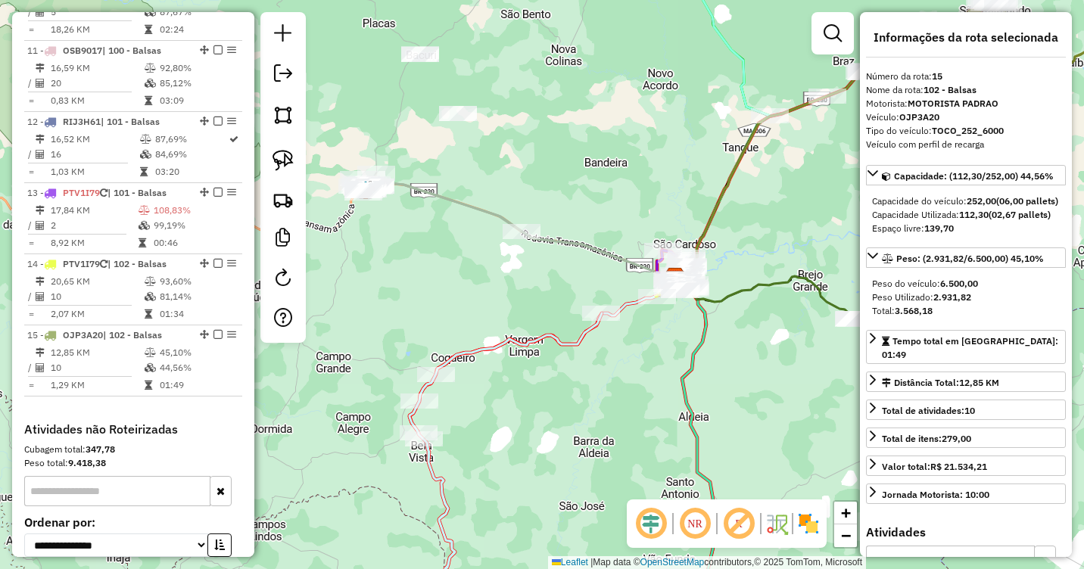
drag, startPoint x: 731, startPoint y: 246, endPoint x: 797, endPoint y: 229, distance: 68.7
click at [797, 229] on div "Janela de atendimento Grade de atendimento Capacidade Transportadoras Veículos …" at bounding box center [542, 284] width 1084 height 569
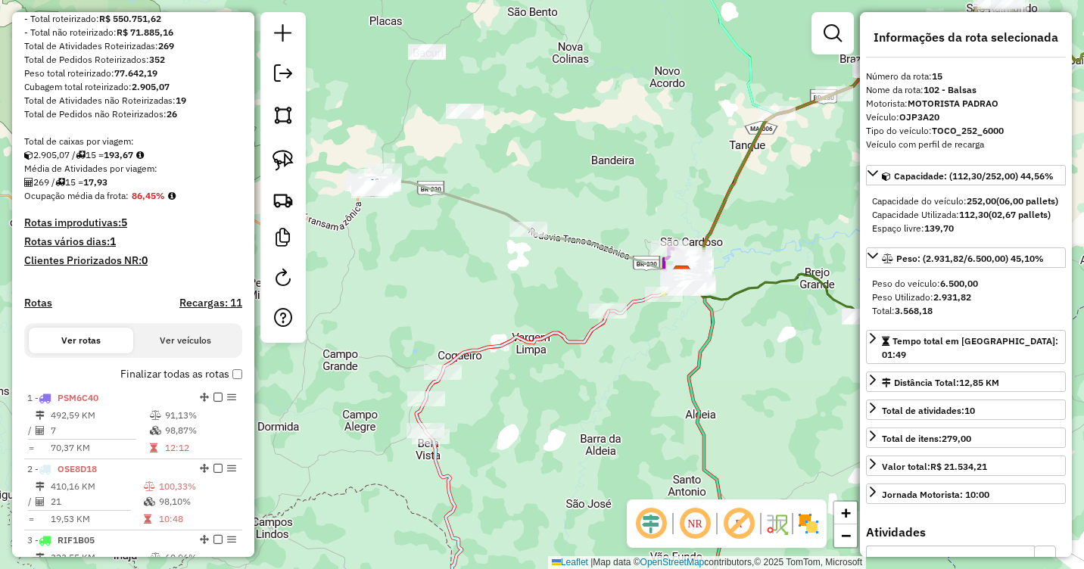
scroll to position [0, 0]
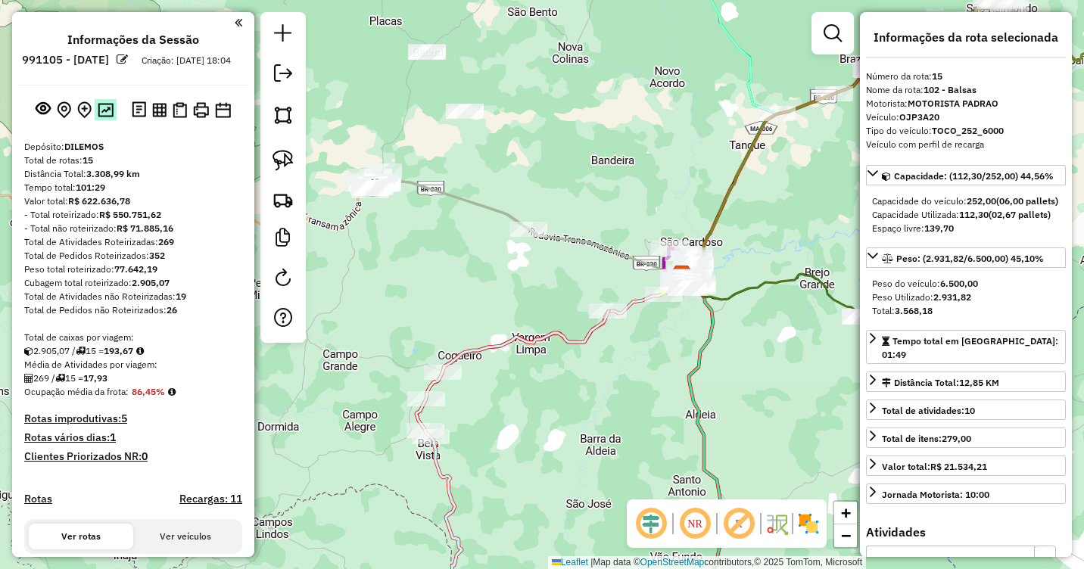
click at [100, 117] on img at bounding box center [106, 110] width 16 height 14
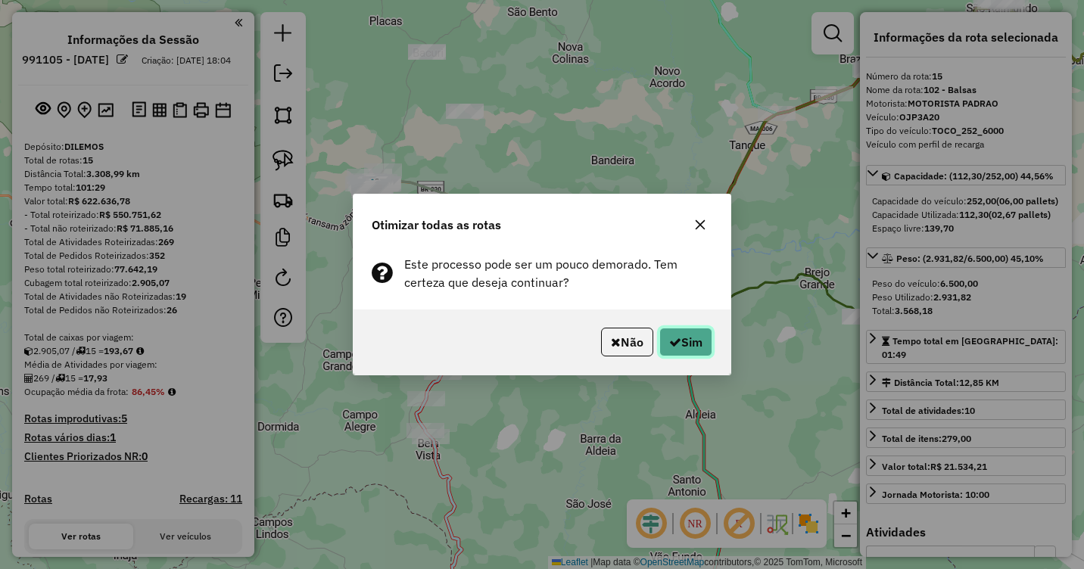
click at [703, 344] on button "Sim" at bounding box center [686, 342] width 53 height 29
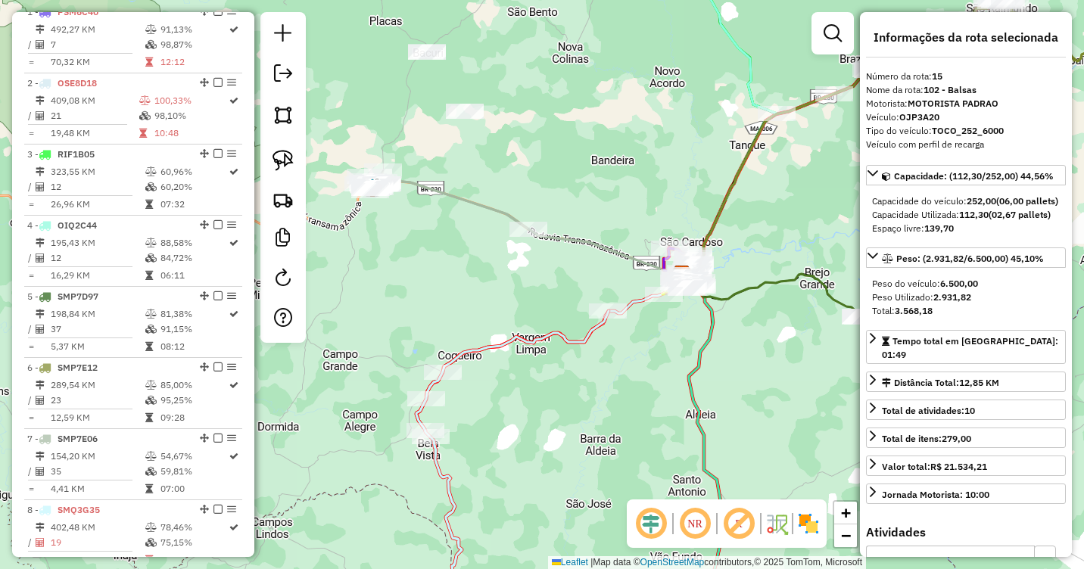
scroll to position [578, 0]
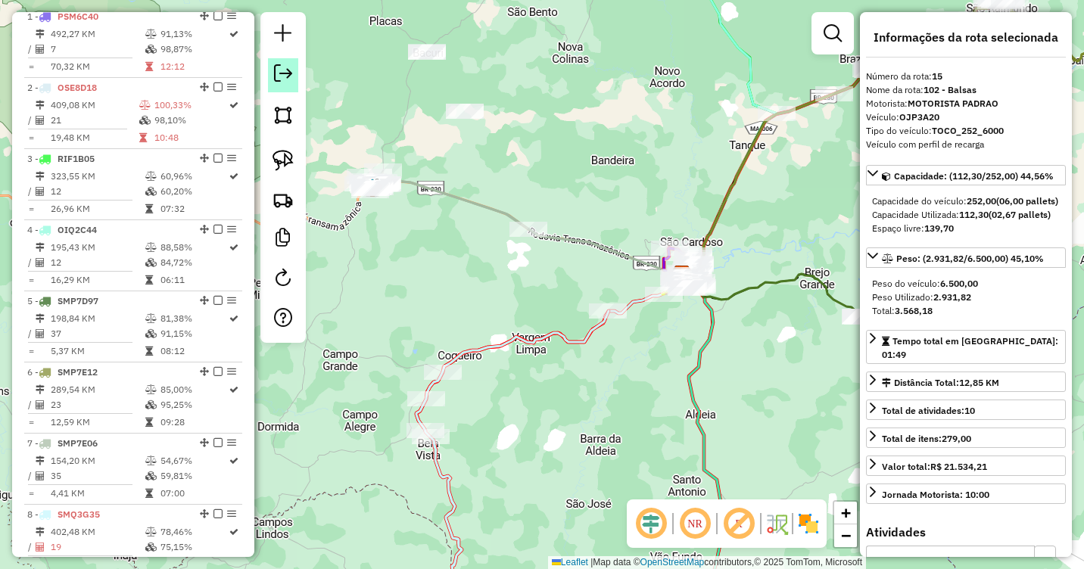
click at [288, 77] on em at bounding box center [283, 73] width 18 height 18
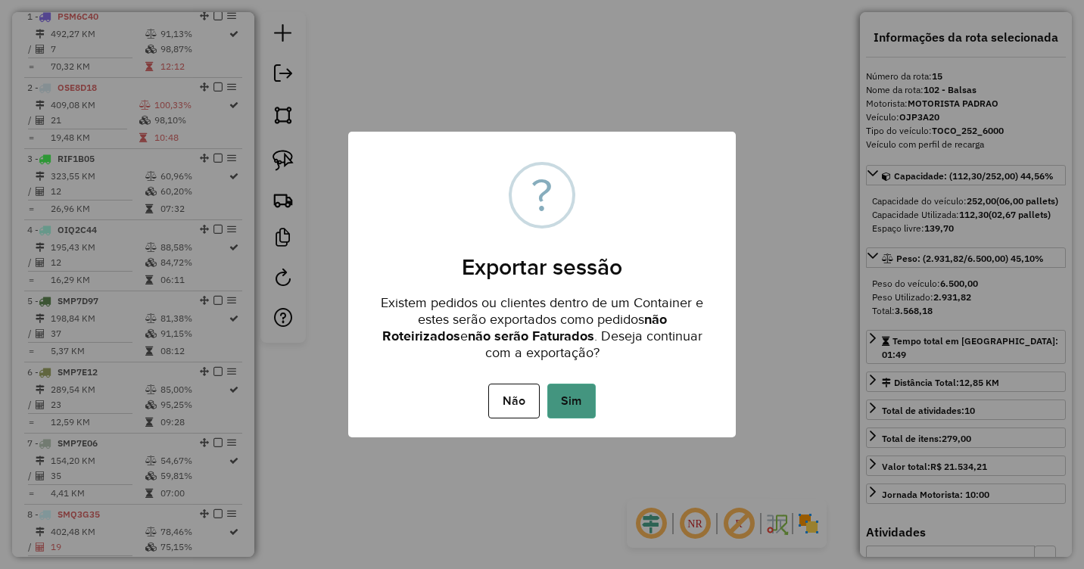
click at [566, 398] on button "Sim" at bounding box center [571, 401] width 48 height 35
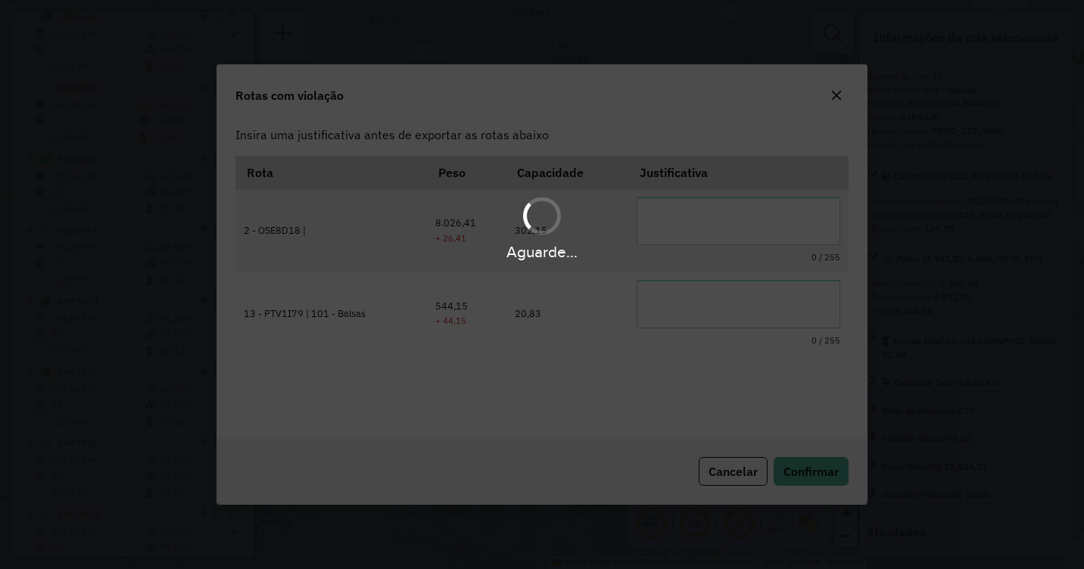
scroll to position [0, 0]
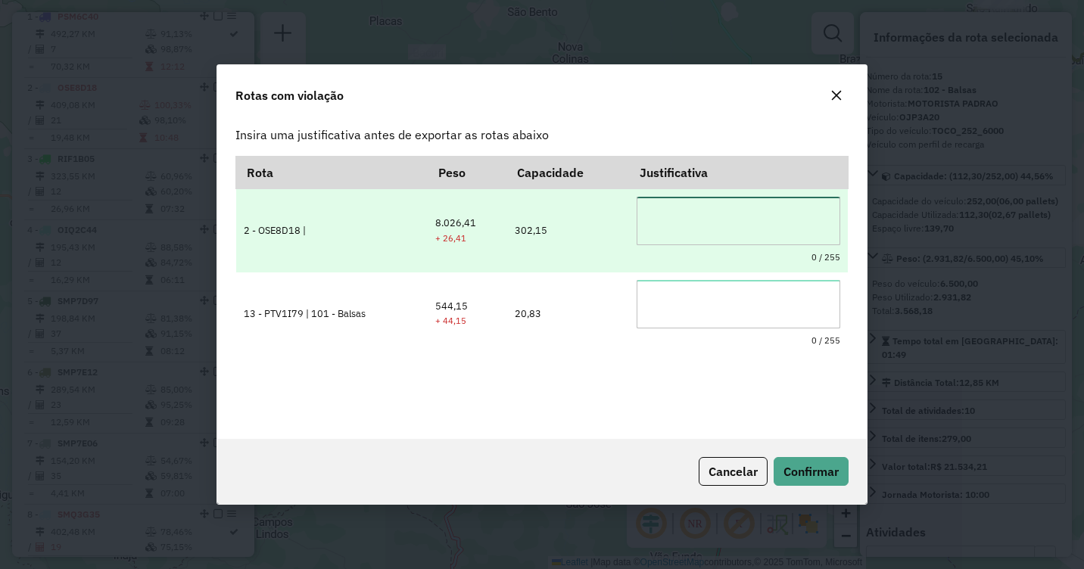
click at [672, 232] on textarea at bounding box center [738, 221] width 203 height 48
drag, startPoint x: 769, startPoint y: 216, endPoint x: 595, endPoint y: 217, distance: 173.4
click at [595, 217] on tr "**********" at bounding box center [542, 230] width 612 height 83
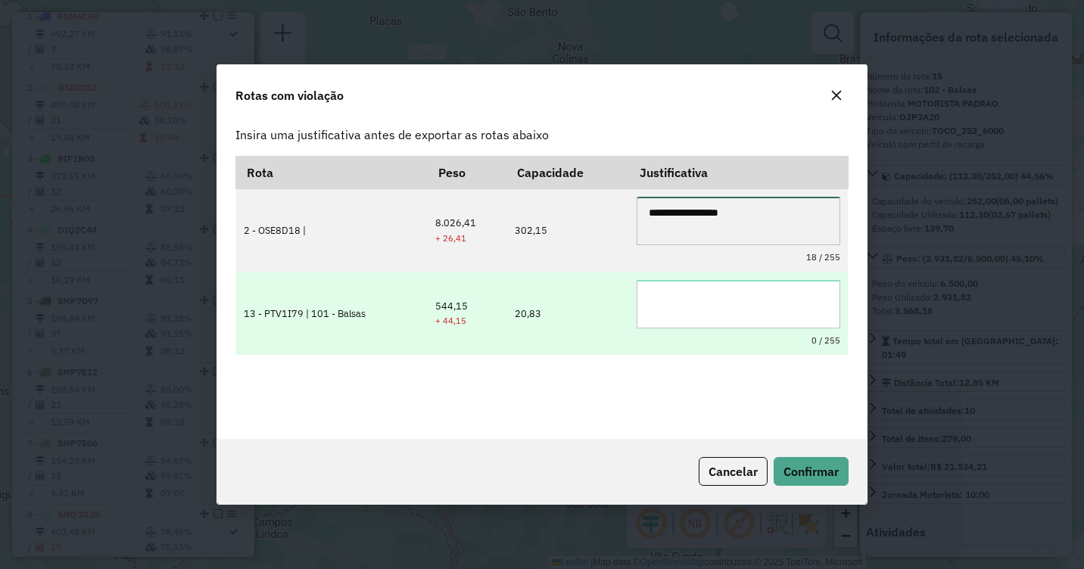
type textarea "**********"
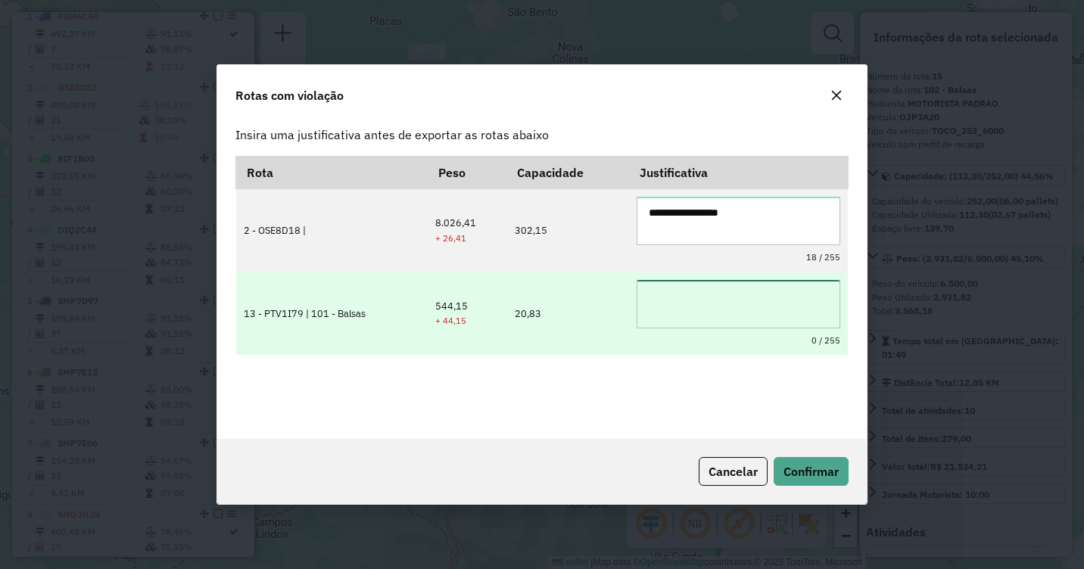
click at [712, 291] on textarea at bounding box center [738, 304] width 203 height 48
paste textarea "**********"
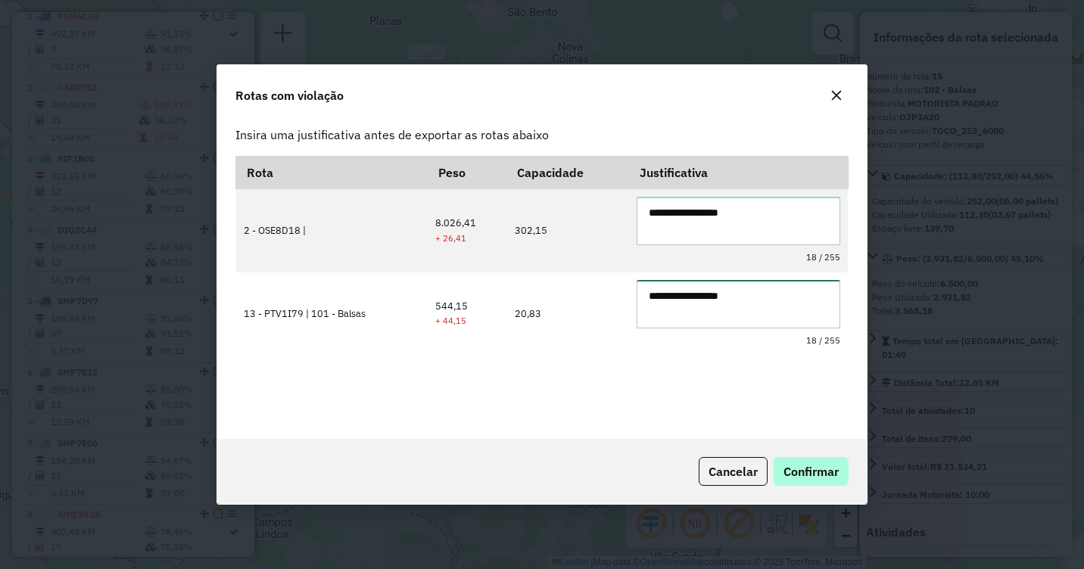
type textarea "**********"
click at [804, 470] on span "Confirmar" at bounding box center [811, 471] width 55 height 15
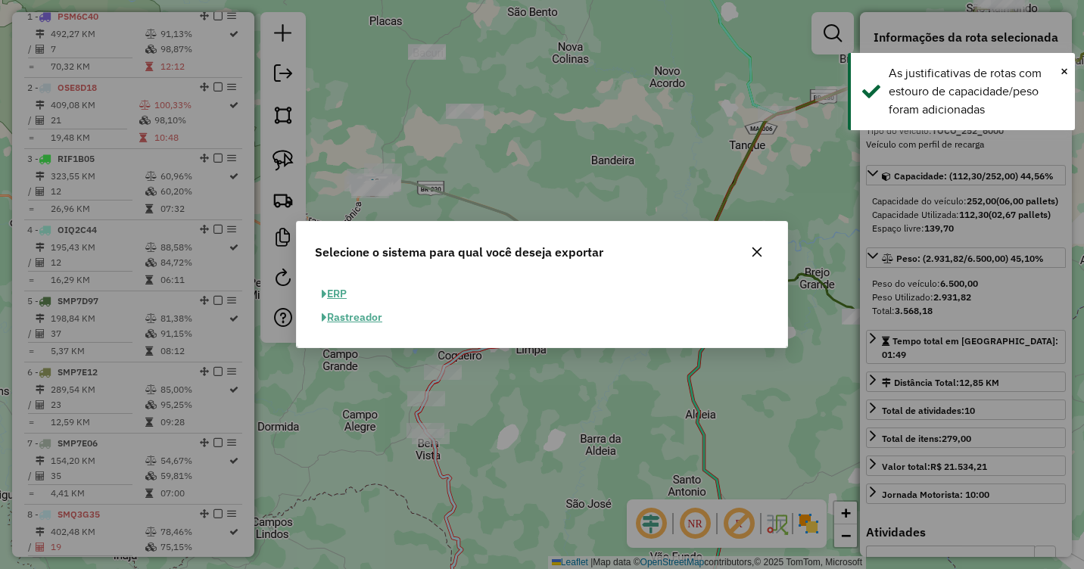
click at [336, 288] on button "ERP" at bounding box center [334, 293] width 39 height 23
select select "**"
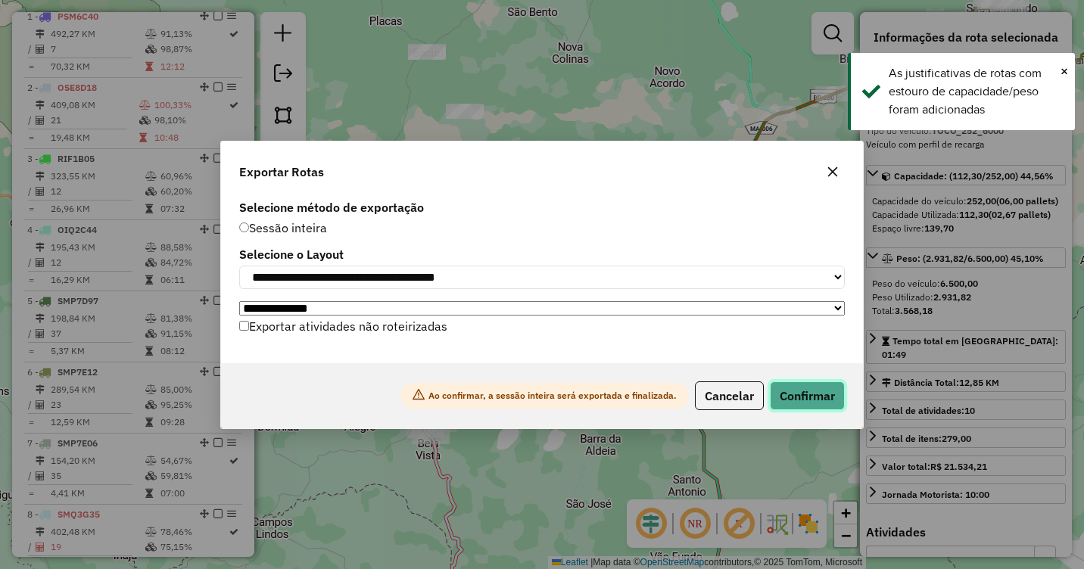
click at [802, 406] on button "Confirmar" at bounding box center [807, 396] width 75 height 29
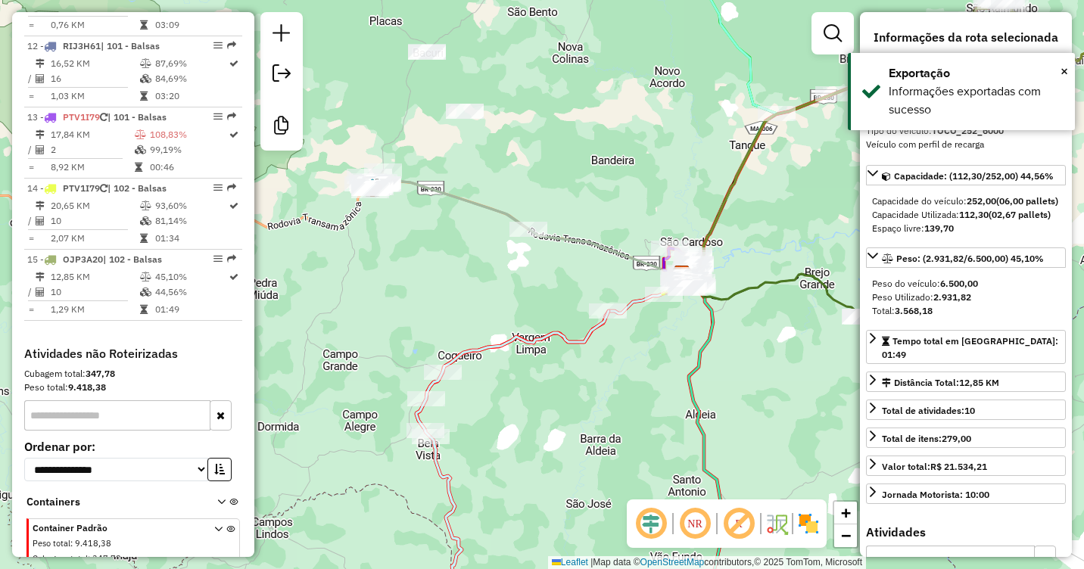
scroll to position [1387, 0]
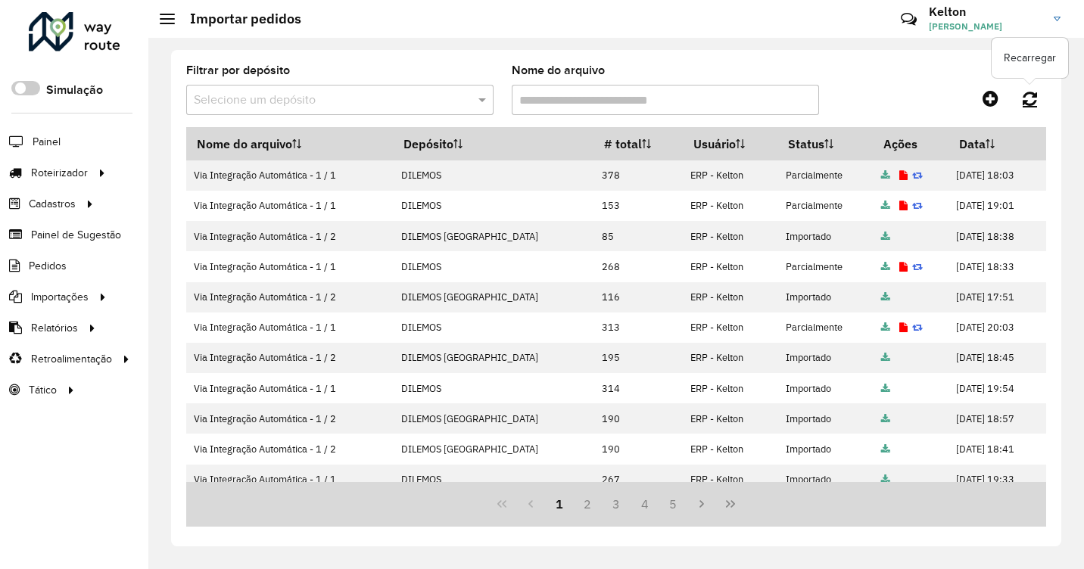
click at [1029, 93] on icon at bounding box center [1030, 98] width 14 height 17
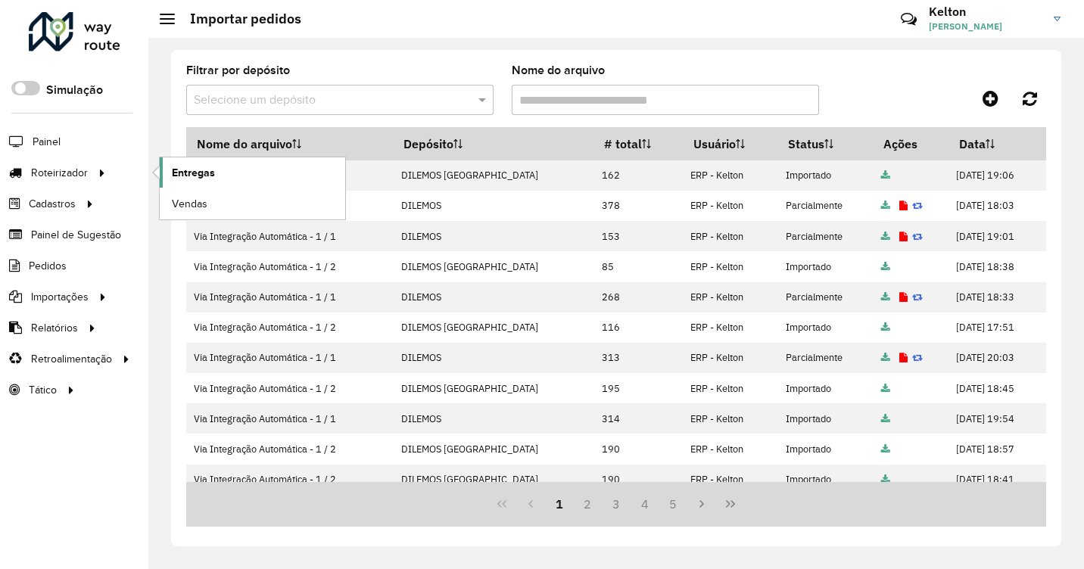
click at [181, 173] on span "Entregas" at bounding box center [193, 173] width 43 height 16
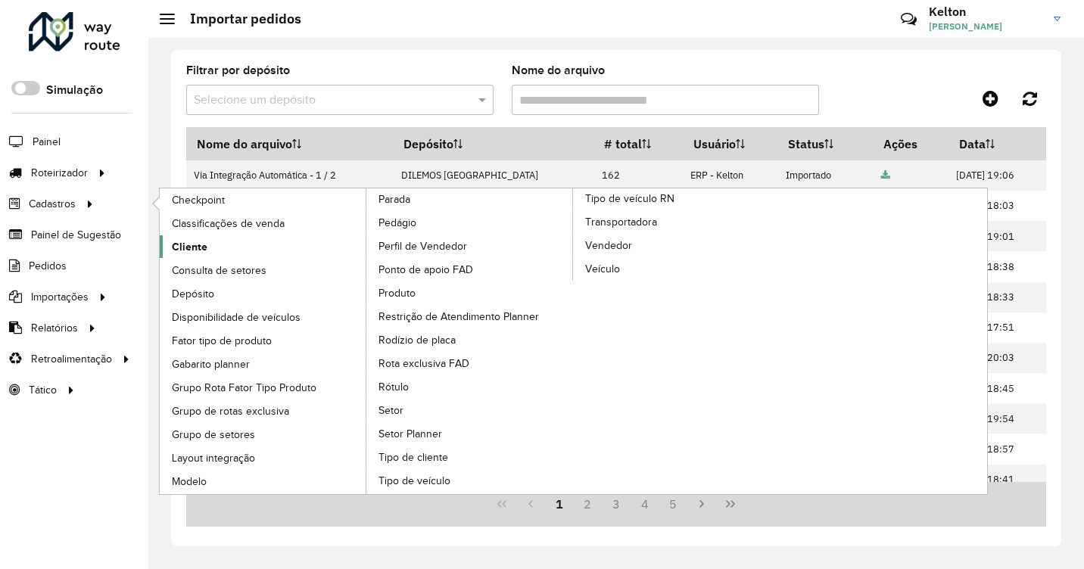
click at [180, 237] on link "Cliente" at bounding box center [263, 246] width 207 height 23
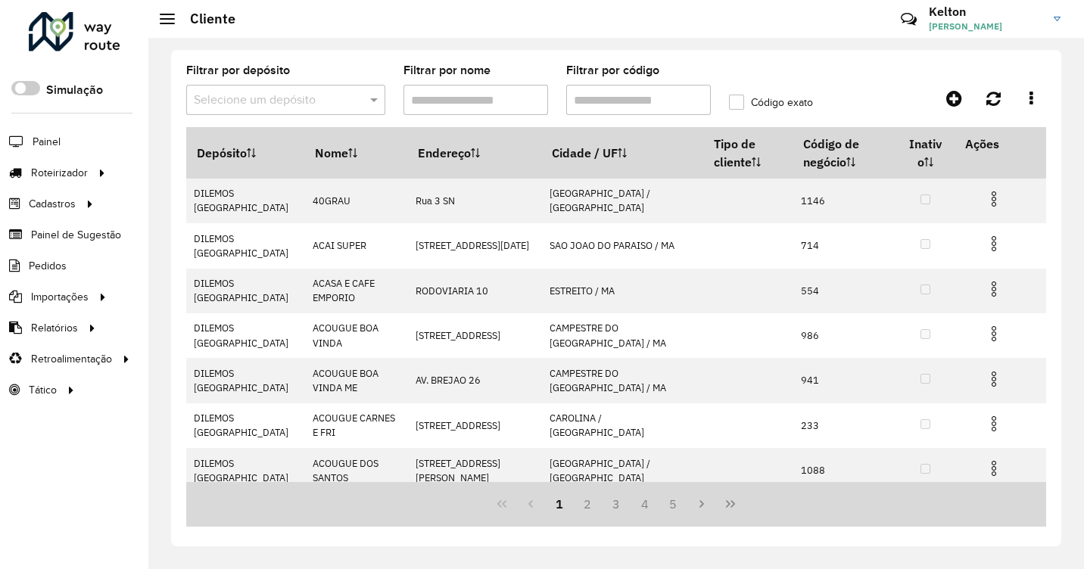
click at [632, 101] on input "Filtrar por código" at bounding box center [638, 100] width 145 height 30
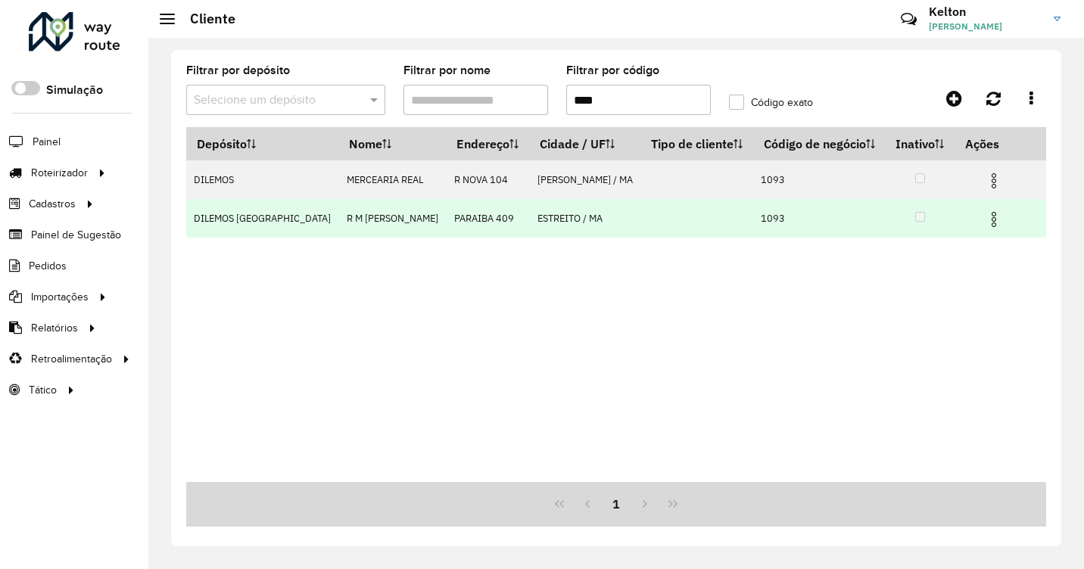
type input "****"
click at [996, 223] on img at bounding box center [994, 220] width 18 height 18
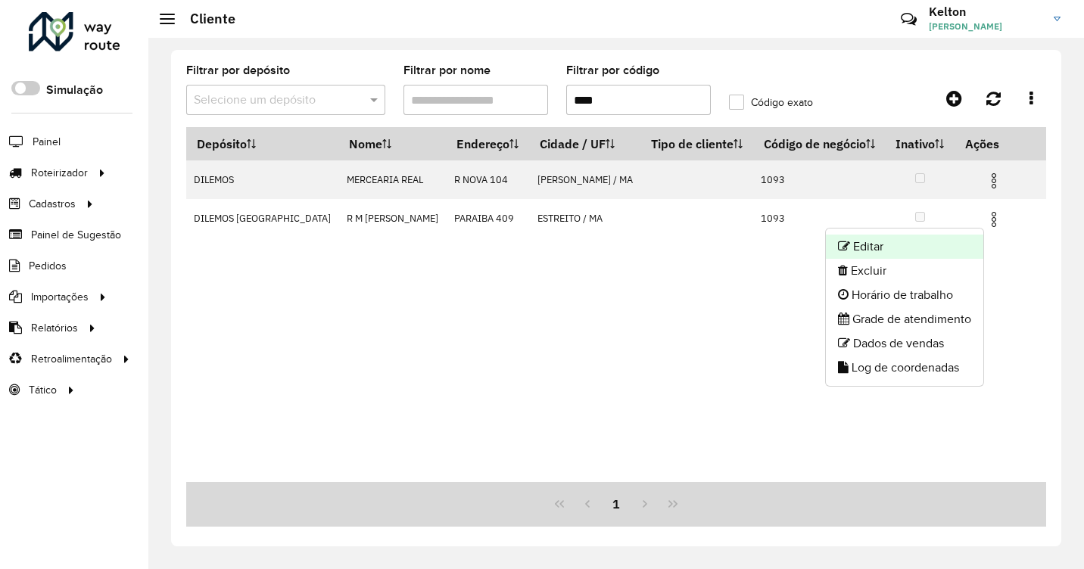
click at [874, 247] on li "Editar" at bounding box center [904, 247] width 157 height 24
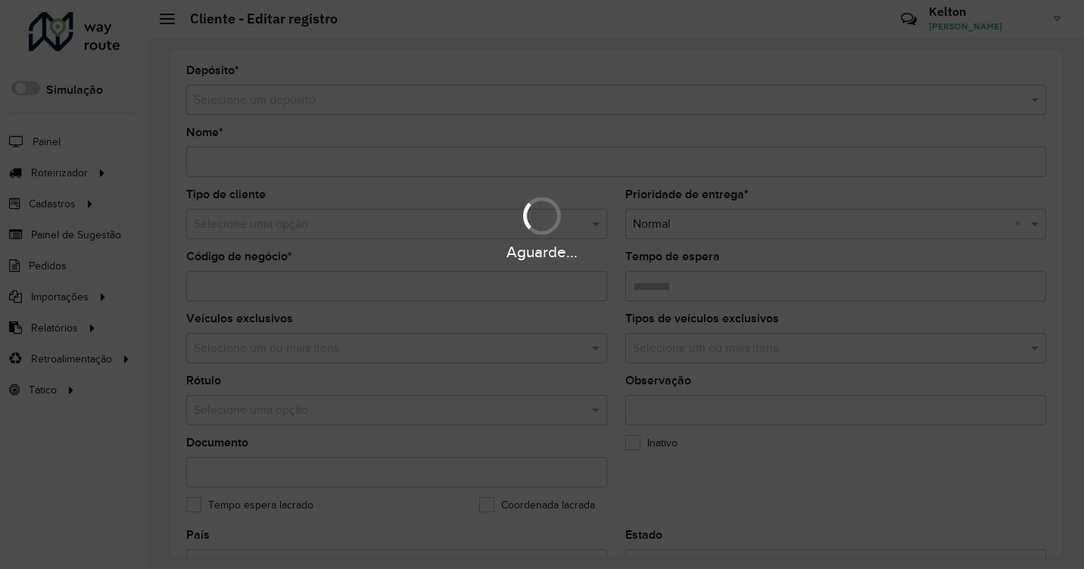
type input "**********"
type input "****"
type input "********"
type input "**********"
type input "********"
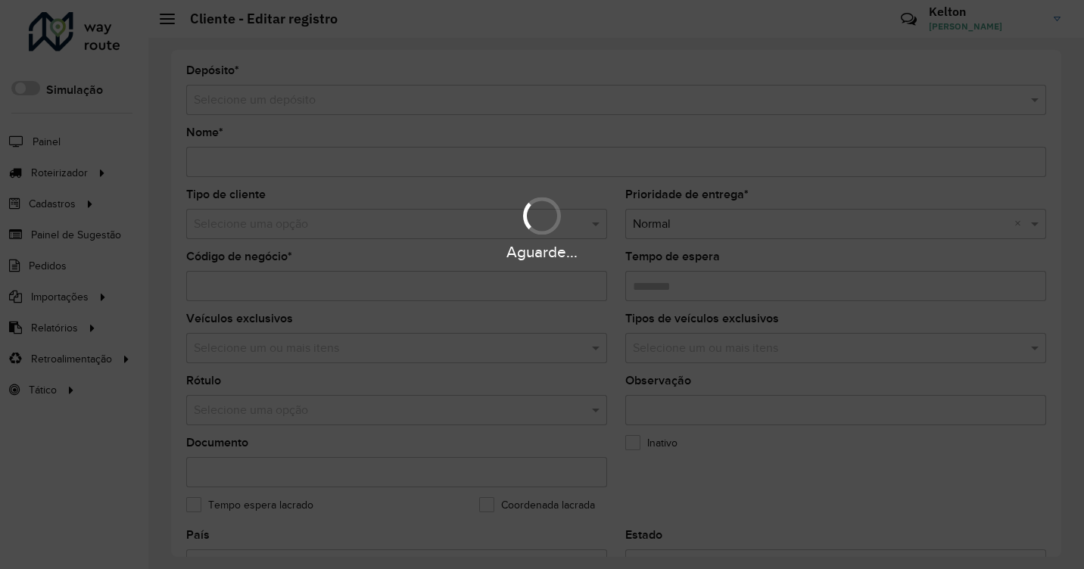
type input "**********"
type input "*********"
type input "**********"
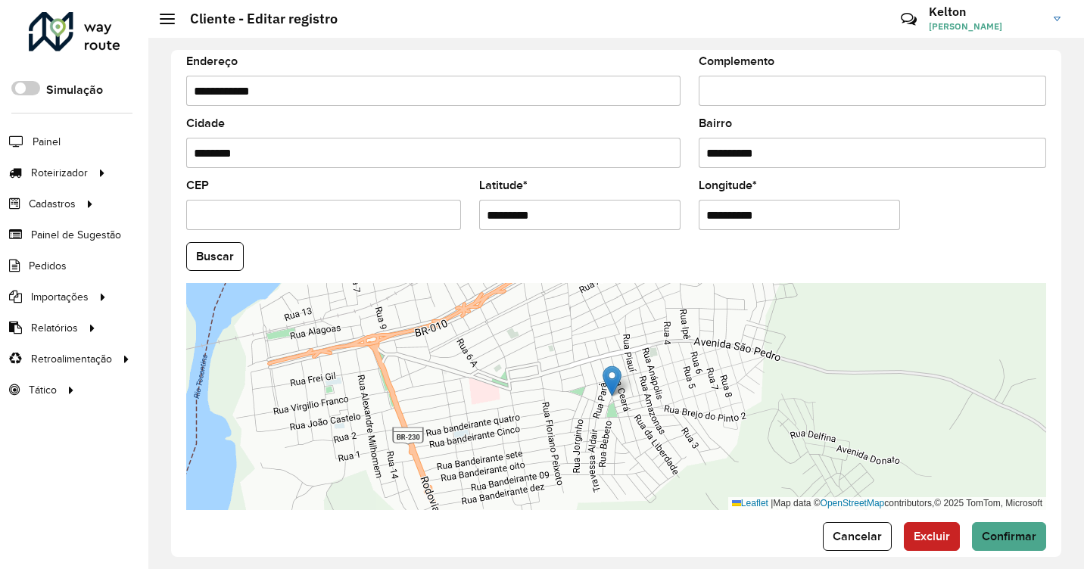
scroll to position [557, 0]
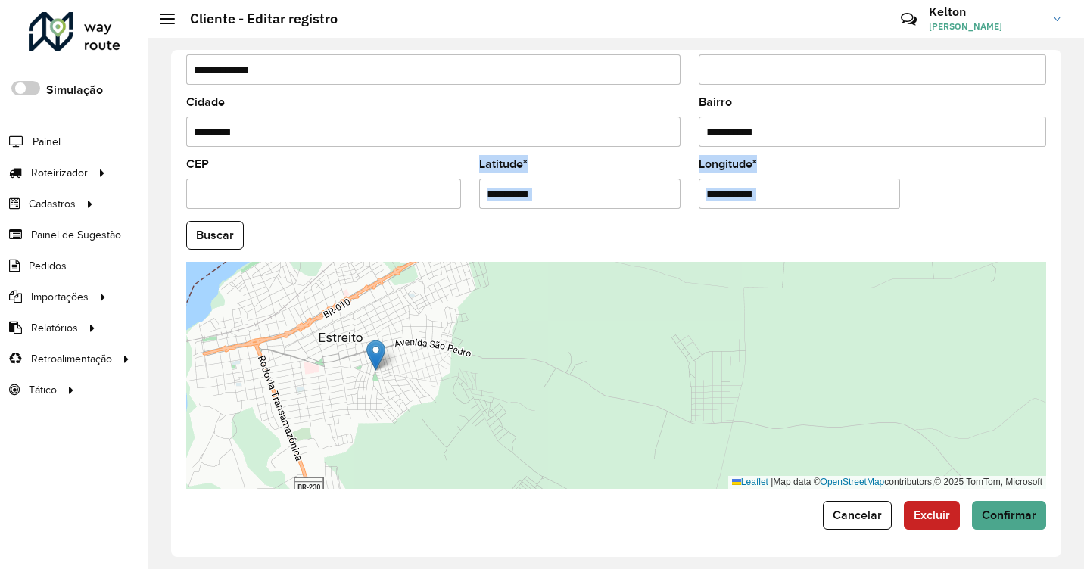
drag, startPoint x: 414, startPoint y: 260, endPoint x: 450, endPoint y: 326, distance: 74.9
click at [450, 326] on formly-group "**********" at bounding box center [616, 231] width 878 height 516
drag, startPoint x: 450, startPoint y: 326, endPoint x: 717, endPoint y: 216, distance: 289.0
click at [717, 216] on formly-field "**********" at bounding box center [800, 190] width 220 height 62
click at [577, 221] on hb-field-button "Buscar" at bounding box center [616, 235] width 860 height 29
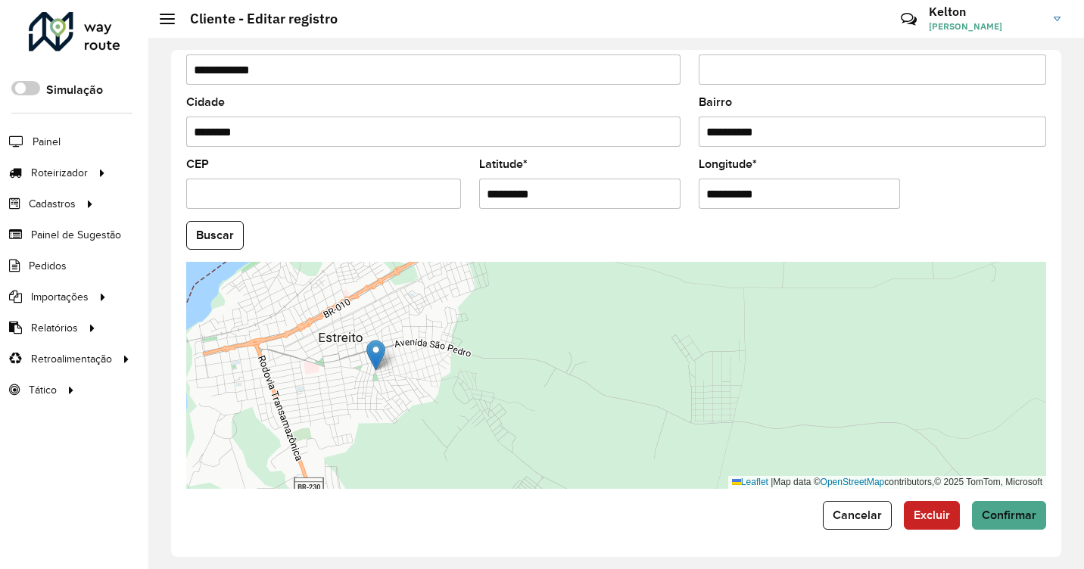
click at [595, 182] on input "*********" at bounding box center [579, 194] width 201 height 30
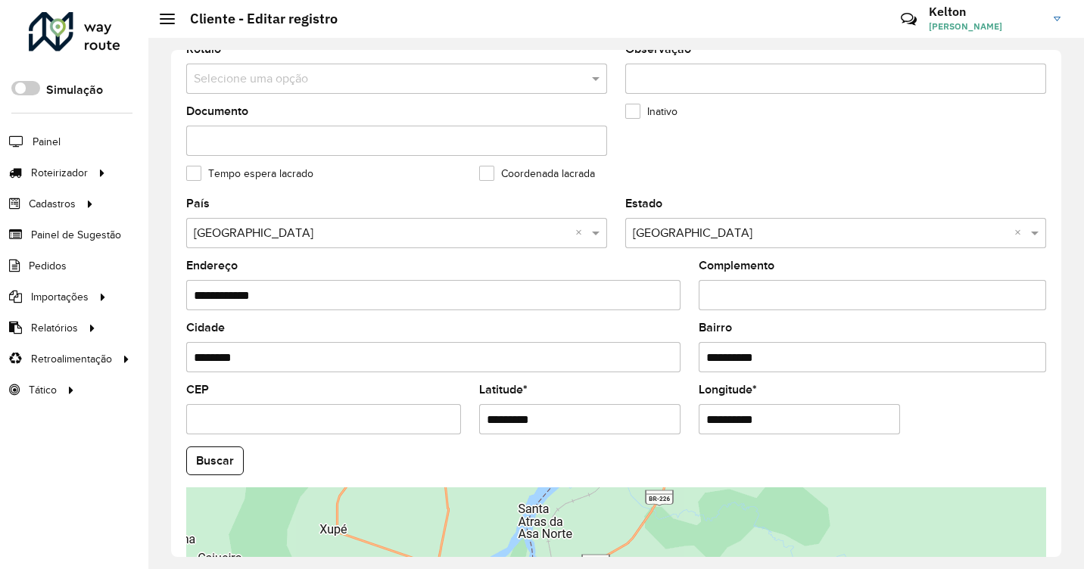
scroll to position [330, 0]
click at [287, 427] on input "CEP" at bounding box center [323, 421] width 275 height 30
paste input "*********"
type input "*********"
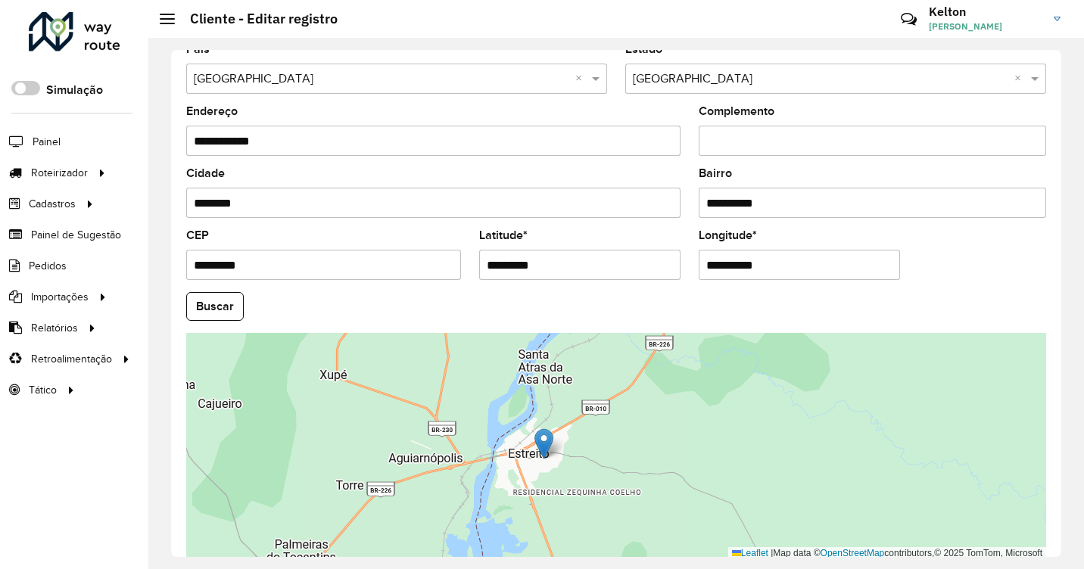
scroll to position [557, 0]
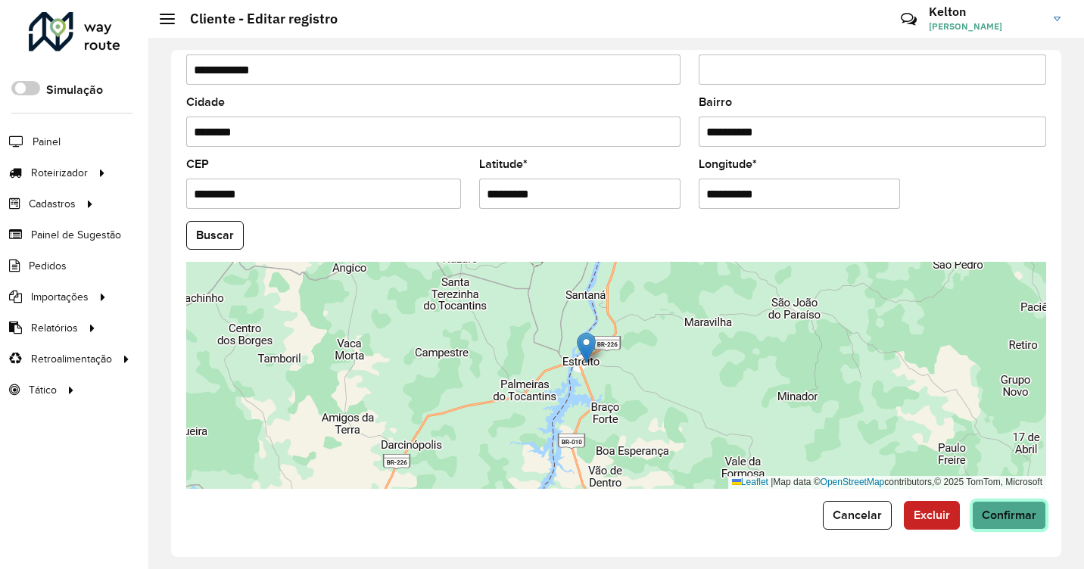
click at [996, 519] on span "Confirmar" at bounding box center [1009, 515] width 55 height 13
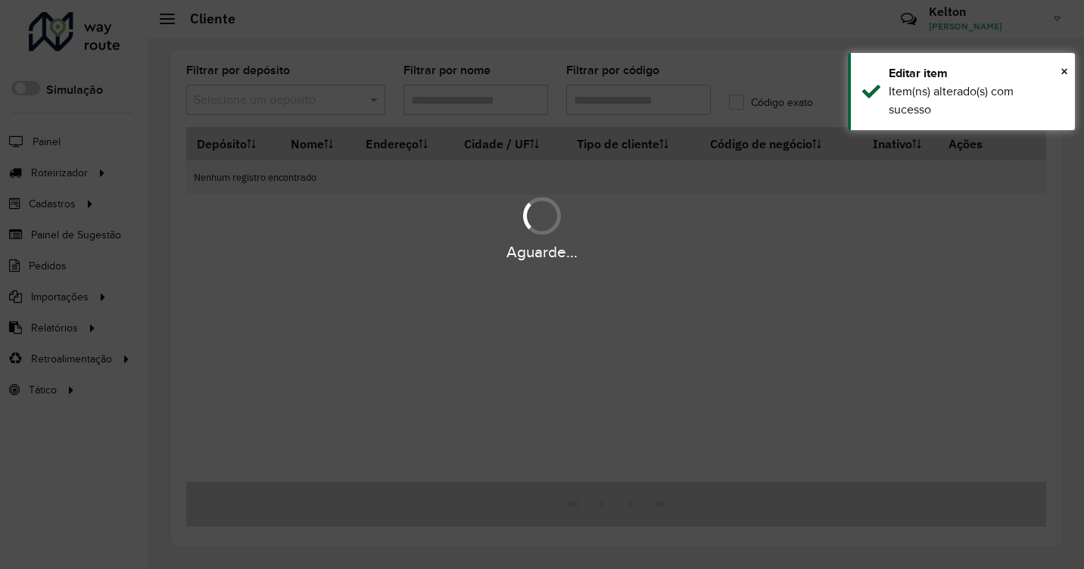
type input "****"
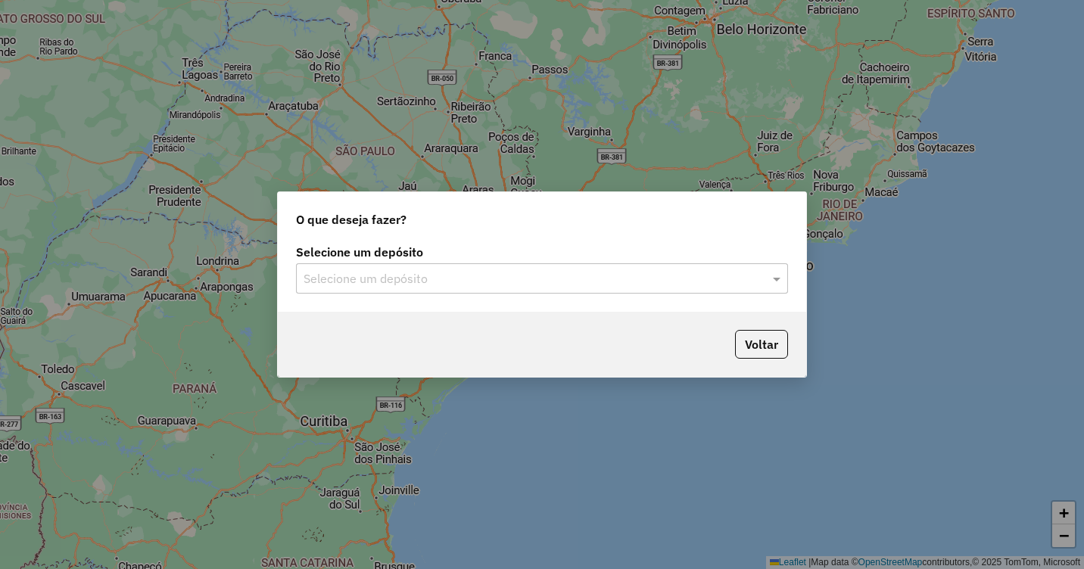
click at [467, 270] on input "text" at bounding box center [527, 279] width 447 height 18
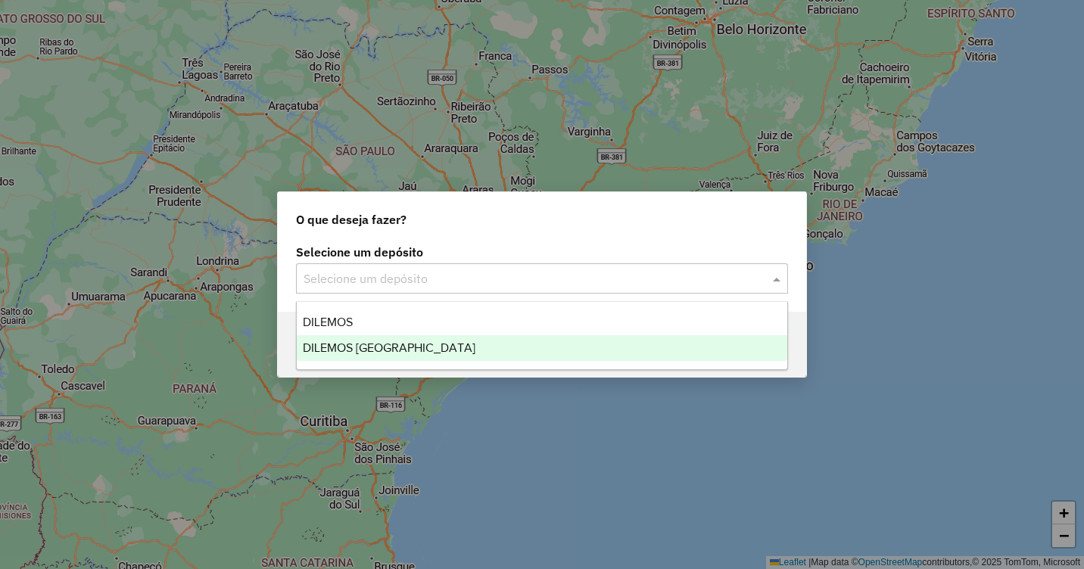
click at [406, 341] on div "DILEMOS [GEOGRAPHIC_DATA]" at bounding box center [542, 348] width 491 height 26
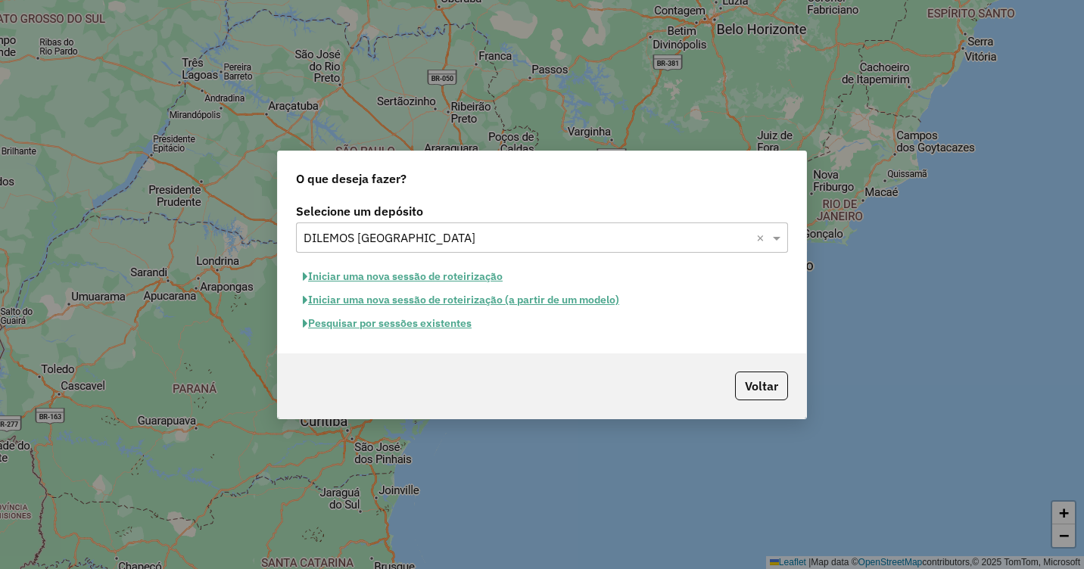
click at [420, 273] on button "Iniciar uma nova sessão de roteirização" at bounding box center [403, 276] width 214 height 23
select select "*"
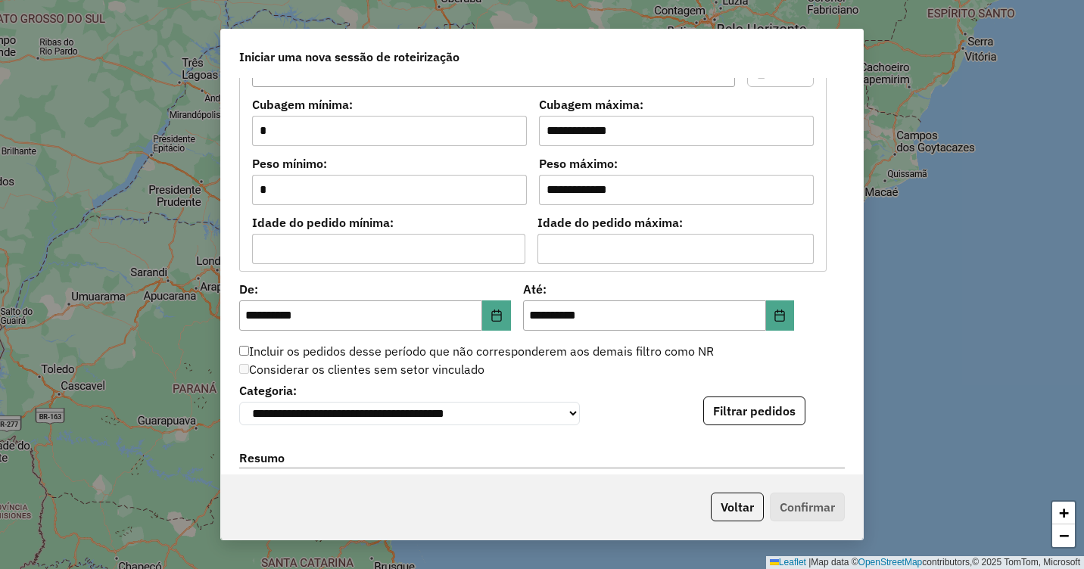
scroll to position [1363, 0]
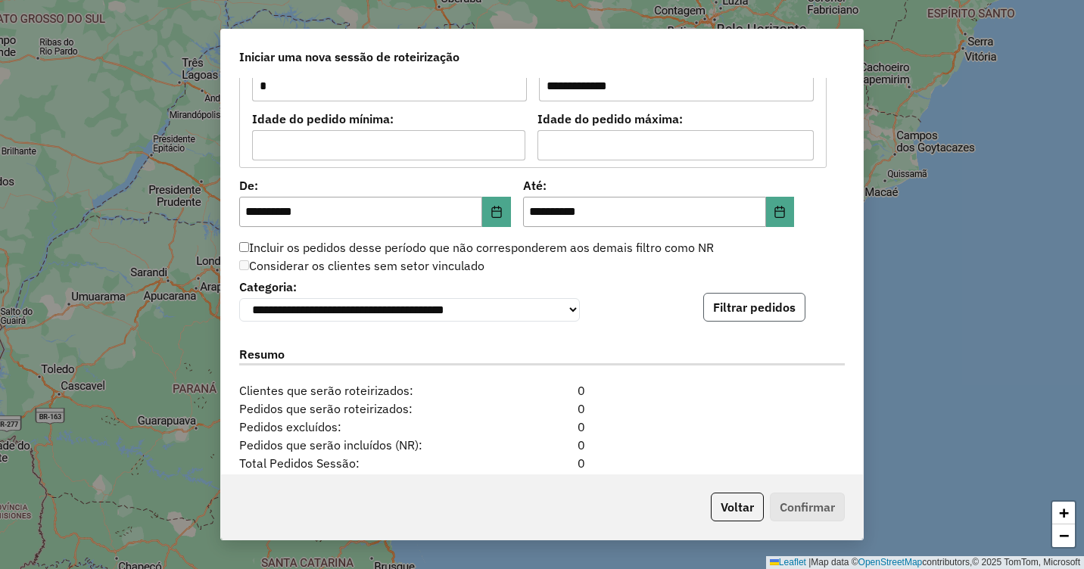
click at [734, 314] on button "Filtrar pedidos" at bounding box center [754, 307] width 102 height 29
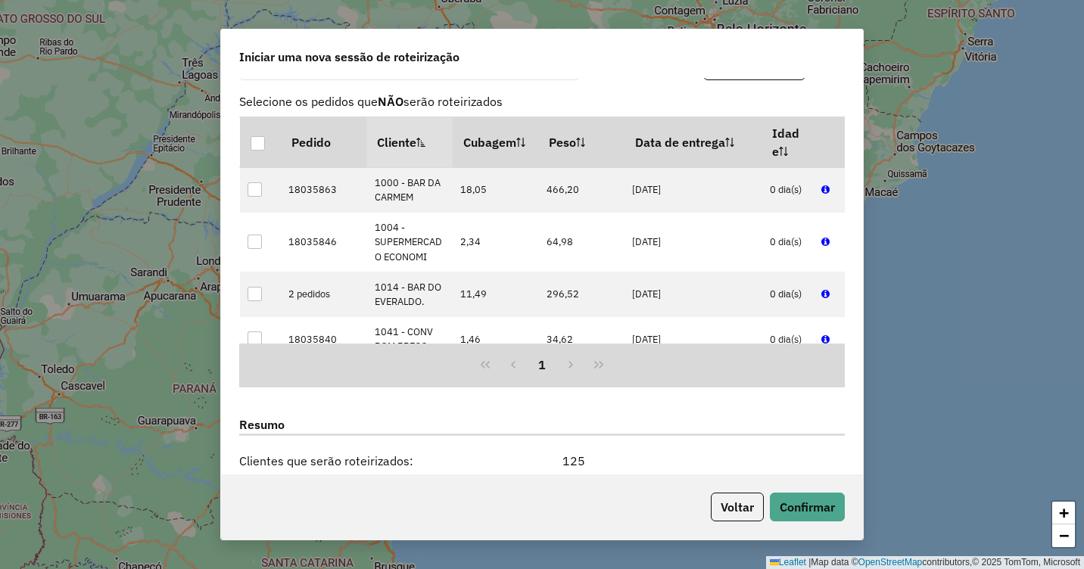
scroll to position [1742, 0]
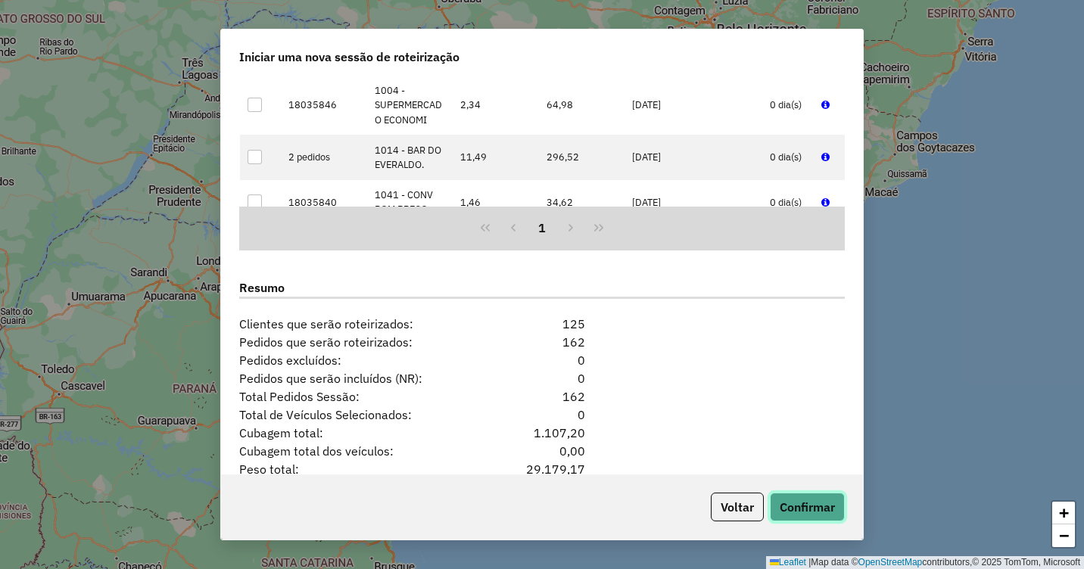
click at [803, 515] on button "Confirmar" at bounding box center [807, 507] width 75 height 29
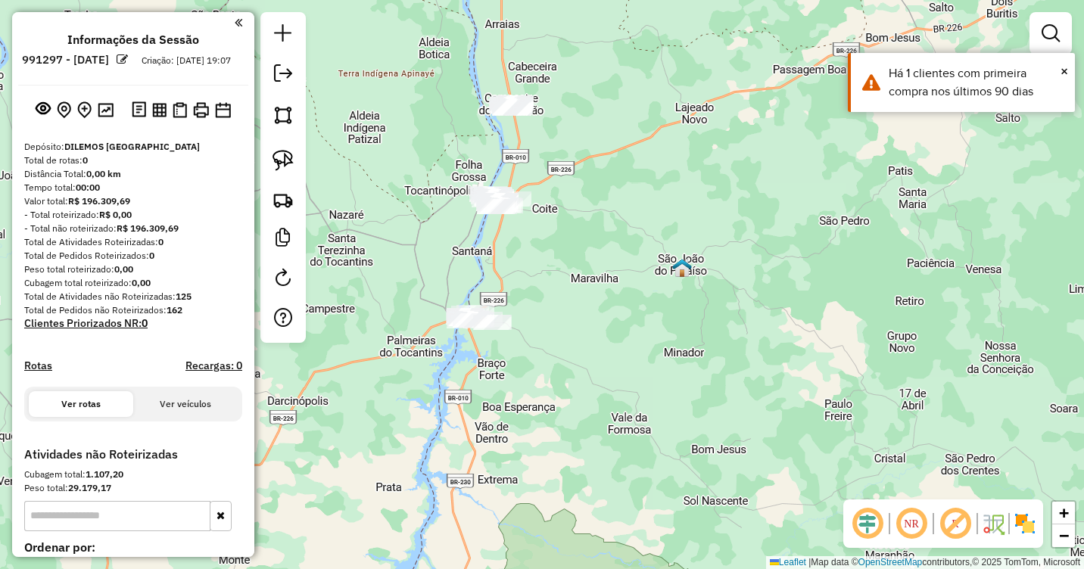
drag, startPoint x: 753, startPoint y: 328, endPoint x: 691, endPoint y: 207, distance: 136.1
click at [691, 207] on div "Janela de atendimento Grade de atendimento Capacidade Transportadoras Veículos …" at bounding box center [542, 284] width 1084 height 569
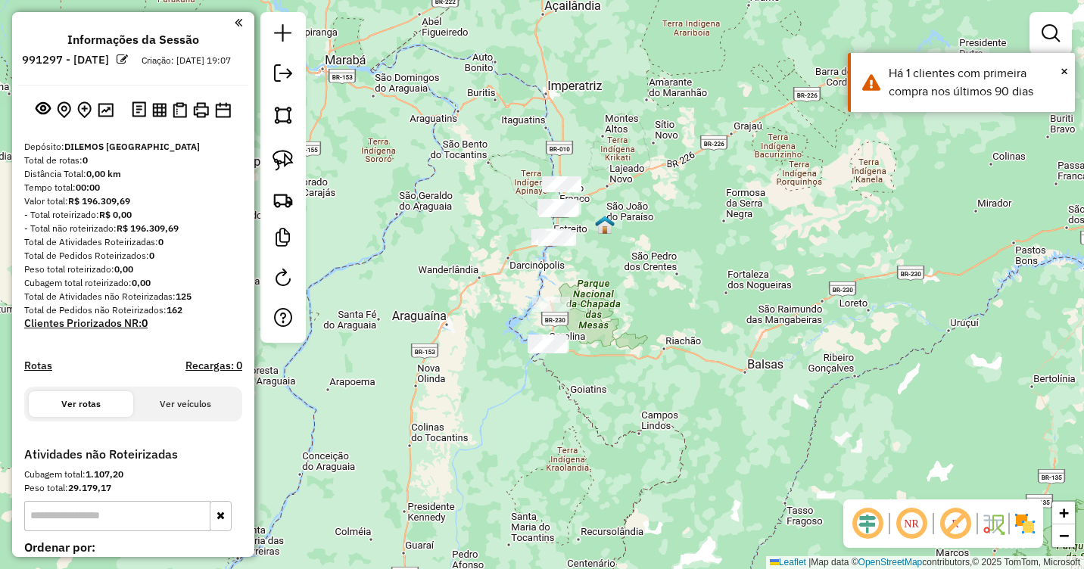
drag, startPoint x: 613, startPoint y: 324, endPoint x: 610, endPoint y: 253, distance: 71.3
click at [616, 253] on div "Janela de atendimento Grade de atendimento Capacidade Transportadoras Veículos …" at bounding box center [542, 284] width 1084 height 569
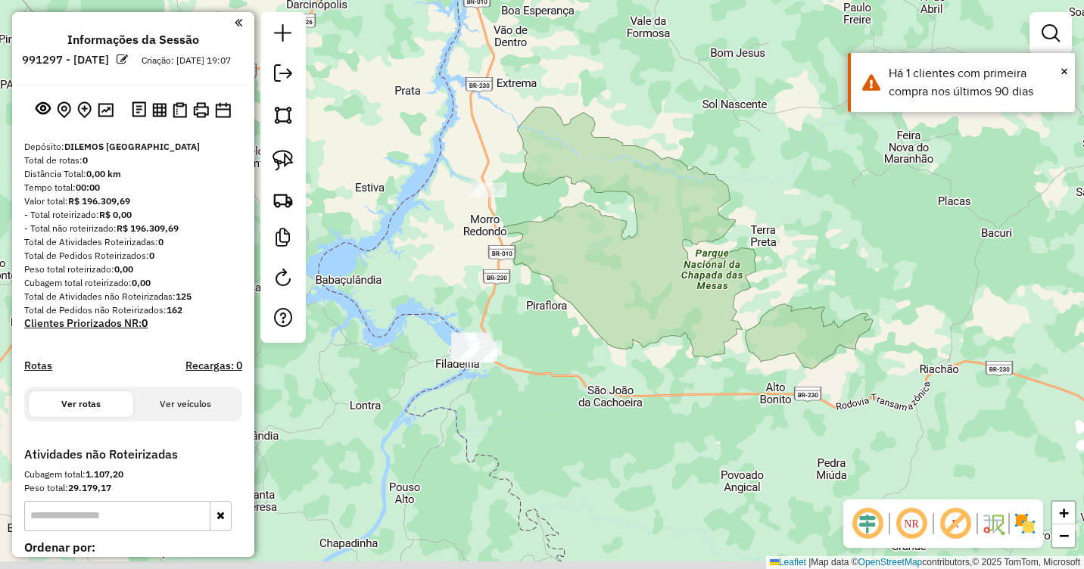
drag, startPoint x: 584, startPoint y: 291, endPoint x: 631, endPoint y: 233, distance: 74.3
click at [631, 233] on div "Janela de atendimento Grade de atendimento Capacidade Transportadoras Veículos …" at bounding box center [542, 284] width 1084 height 569
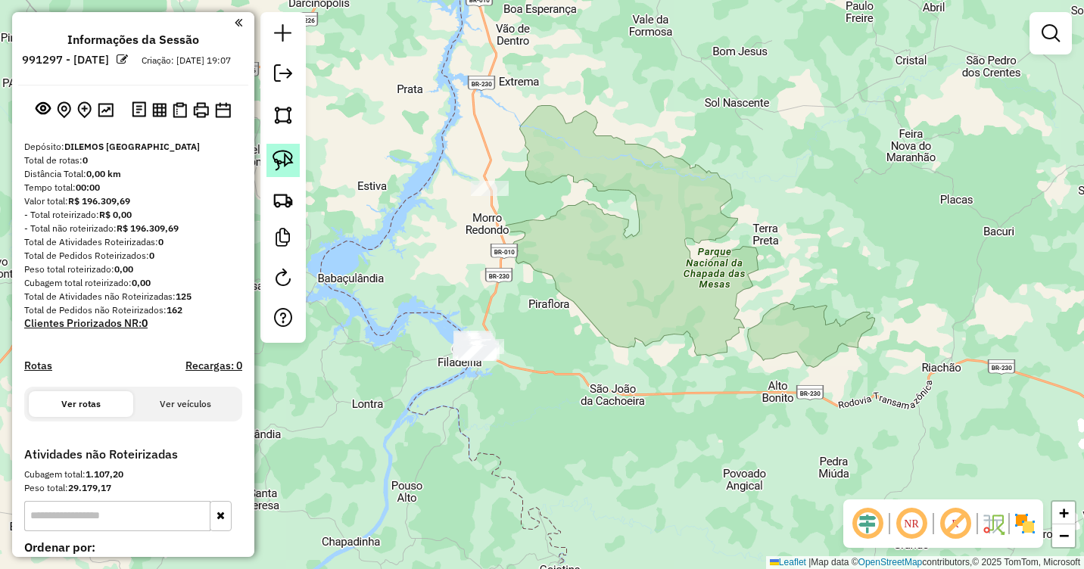
click at [272, 156] on link at bounding box center [283, 160] width 33 height 33
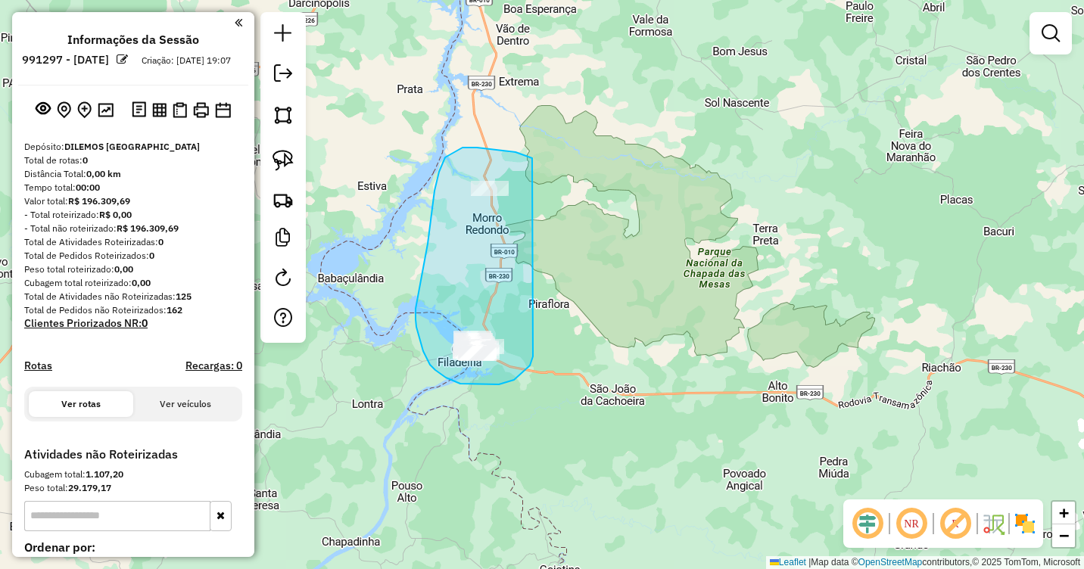
drag, startPoint x: 530, startPoint y: 157, endPoint x: 533, endPoint y: 357, distance: 199.2
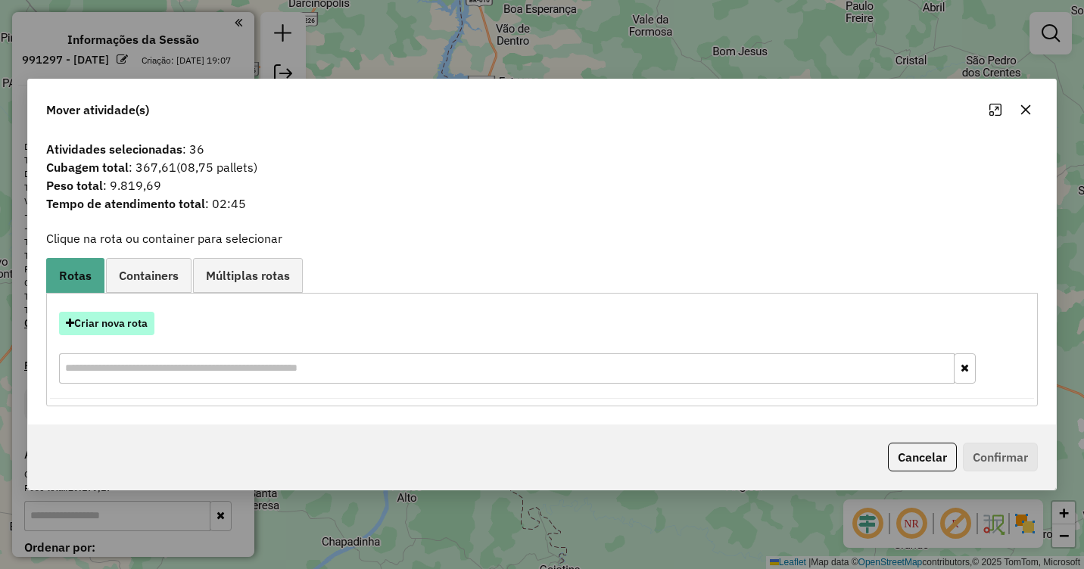
click at [101, 321] on button "Criar nova rota" at bounding box center [106, 323] width 95 height 23
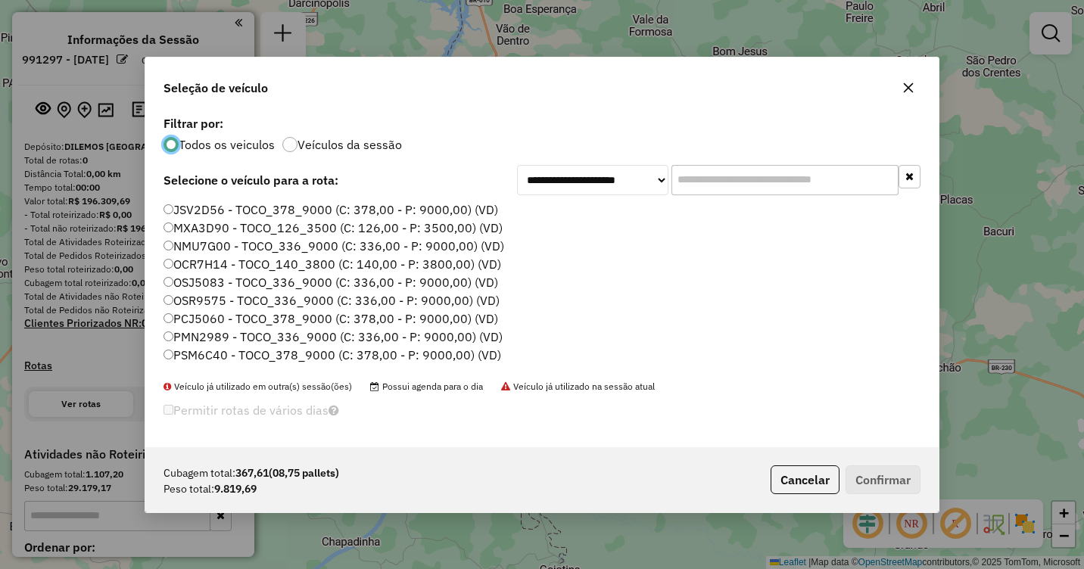
scroll to position [8, 5]
click at [178, 198] on div "**********" at bounding box center [542, 279] width 794 height 335
click at [181, 207] on label "JSV2D56 - TOCO_378_9000 (C: 378,00 - P: 9000,00) (VD)" at bounding box center [331, 210] width 335 height 18
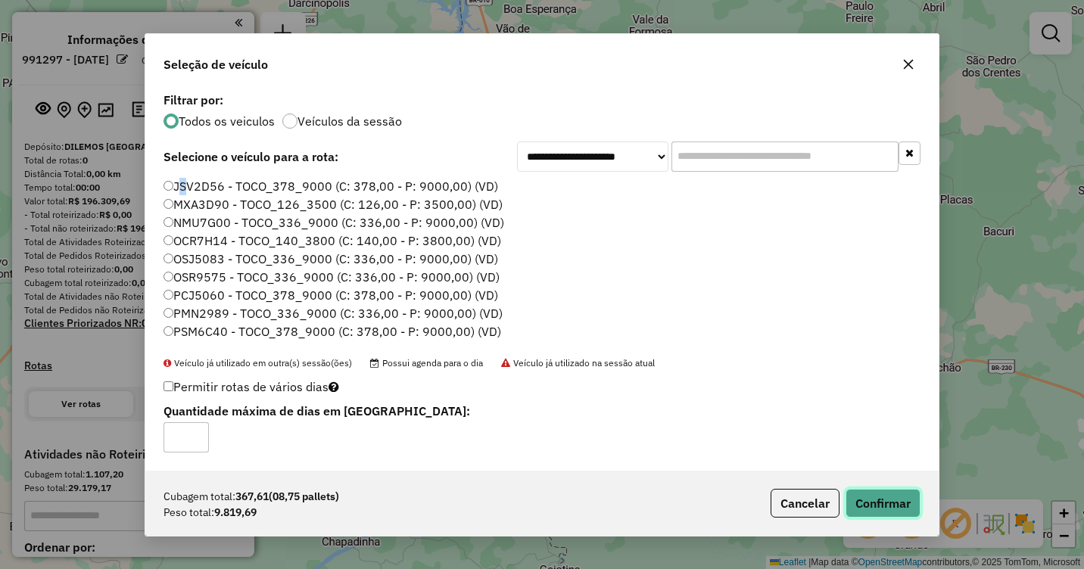
click at [871, 504] on button "Confirmar" at bounding box center [883, 503] width 75 height 29
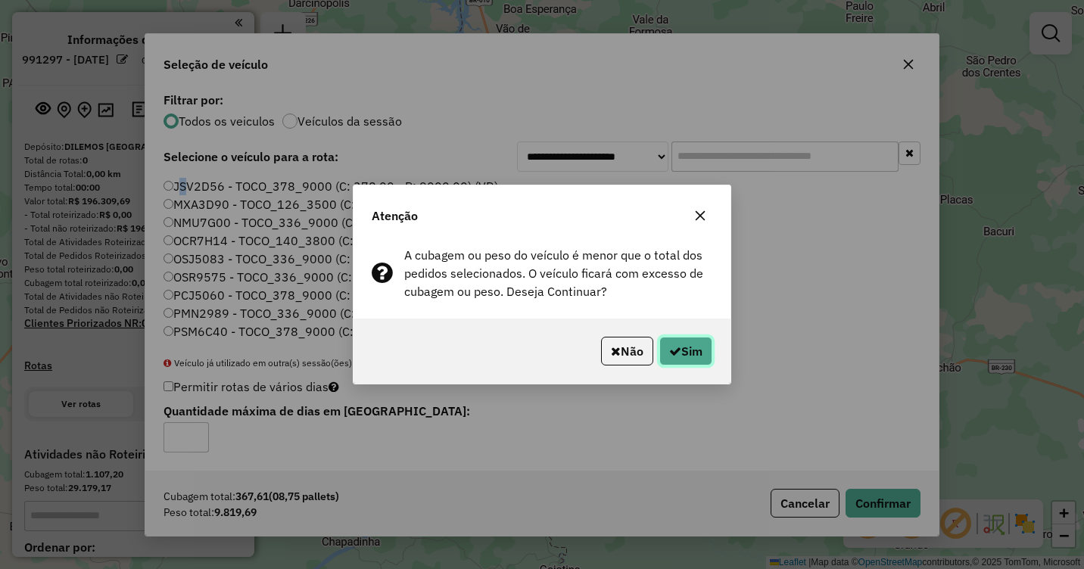
click at [702, 353] on button "Sim" at bounding box center [686, 351] width 53 height 29
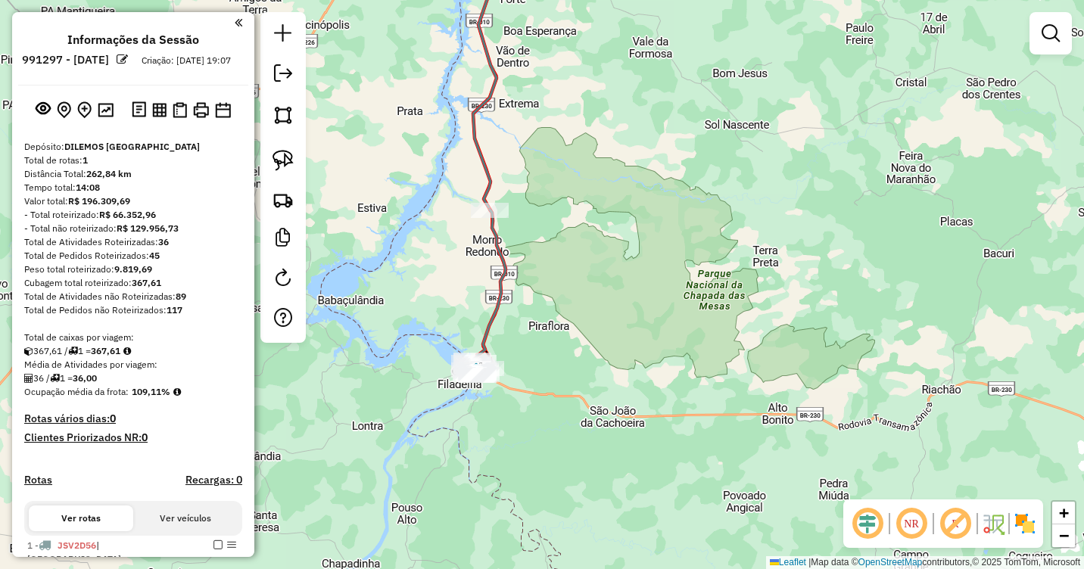
drag, startPoint x: 617, startPoint y: 166, endPoint x: 620, endPoint y: 297, distance: 131.0
click at [620, 297] on div "Janela de atendimento Grade de atendimento Capacidade Transportadoras Veículos …" at bounding box center [542, 284] width 1084 height 569
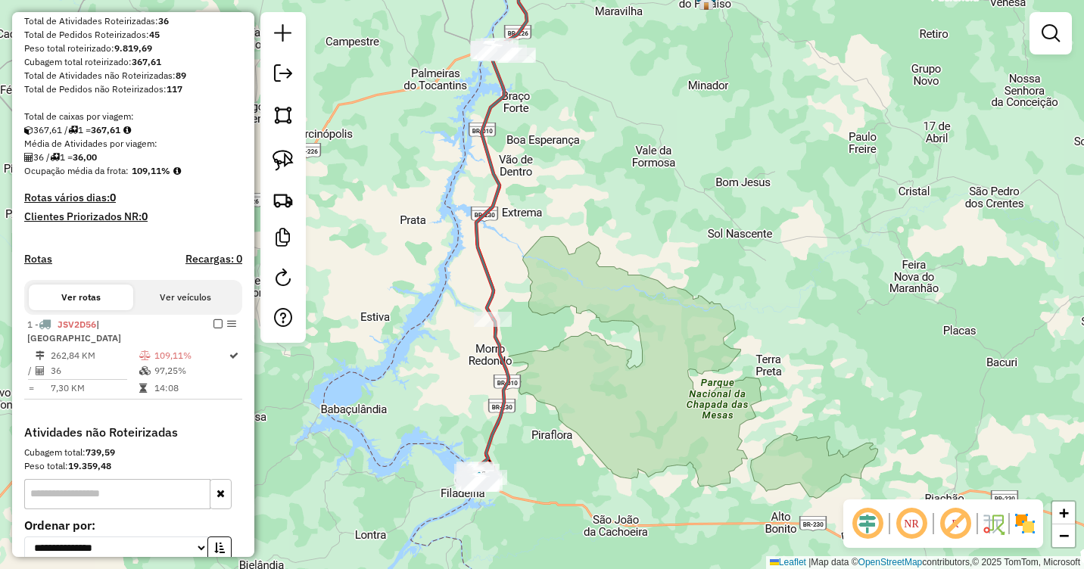
scroll to position [227, 0]
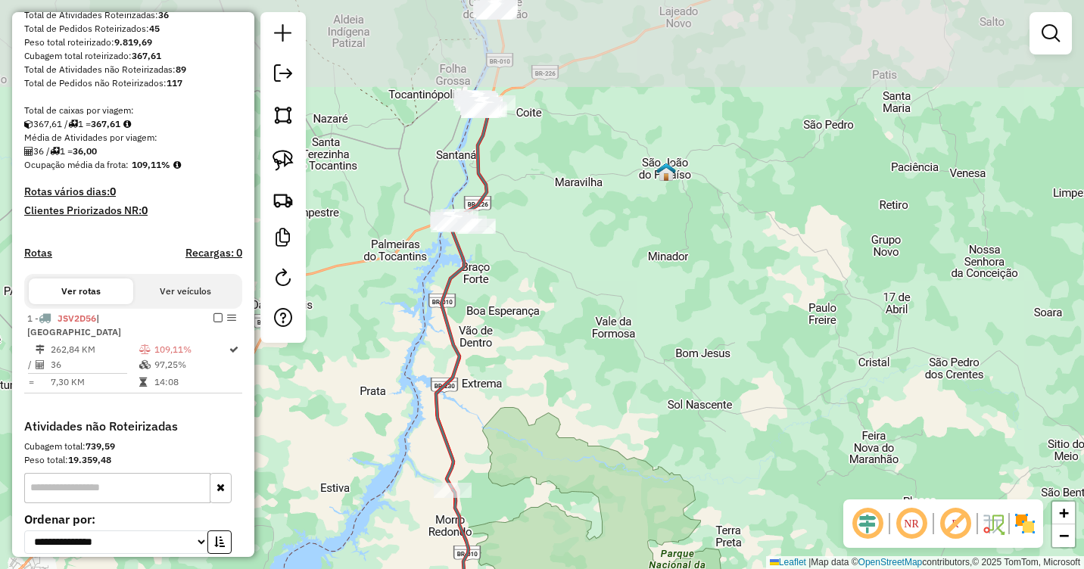
drag, startPoint x: 600, startPoint y: 195, endPoint x: 560, endPoint y: 366, distance: 175.8
click at [560, 366] on div "Janela de atendimento Grade de atendimento Capacidade Transportadoras Veículos …" at bounding box center [542, 284] width 1084 height 569
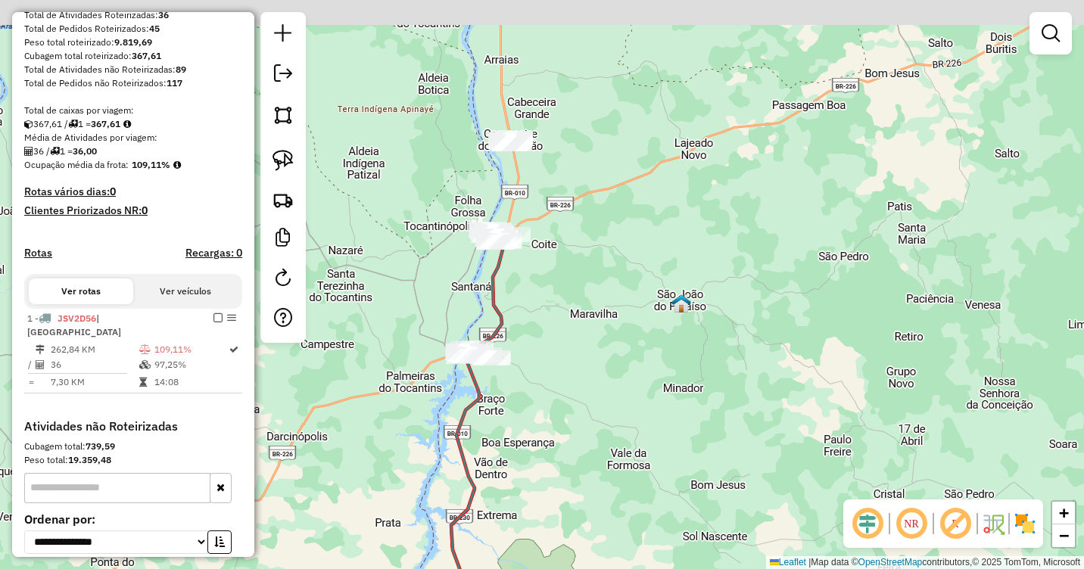
drag, startPoint x: 528, startPoint y: 241, endPoint x: 543, endPoint y: 373, distance: 132.6
click at [543, 373] on div "Janela de atendimento Grade de atendimento Capacidade Transportadoras Veículos …" at bounding box center [542, 284] width 1084 height 569
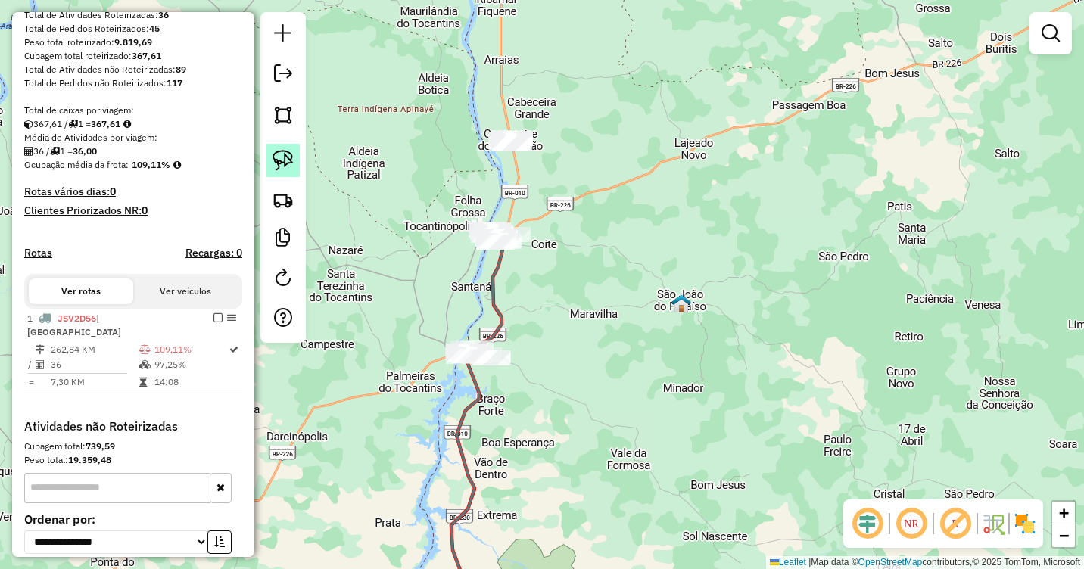
click at [285, 161] on img at bounding box center [283, 160] width 21 height 21
click at [508, 364] on div "Janela de atendimento Grade de atendimento Capacidade Transportadoras Veículos …" at bounding box center [542, 284] width 1084 height 569
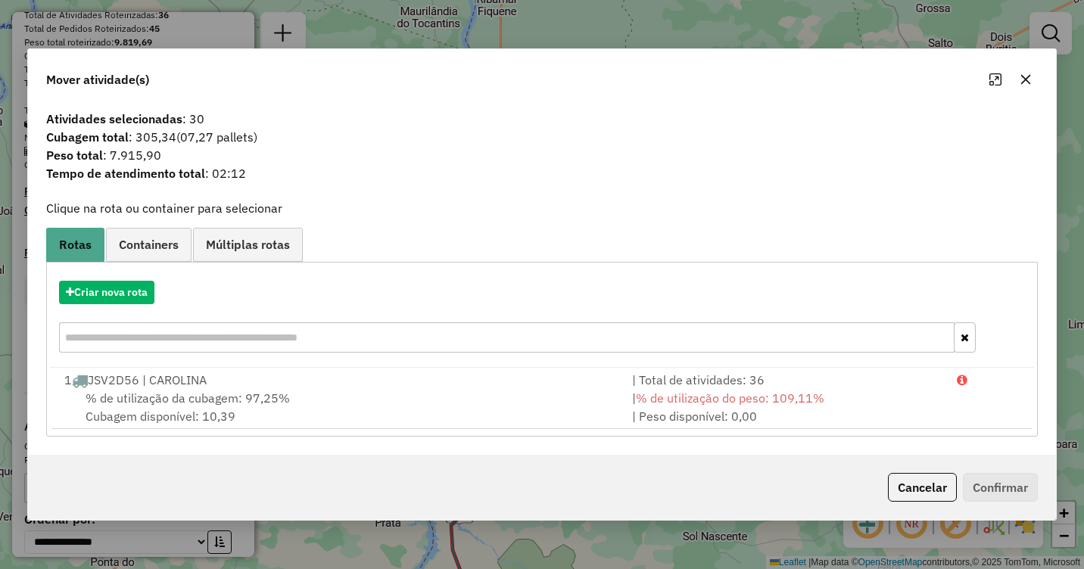
click at [1026, 78] on icon "button" at bounding box center [1026, 79] width 12 height 12
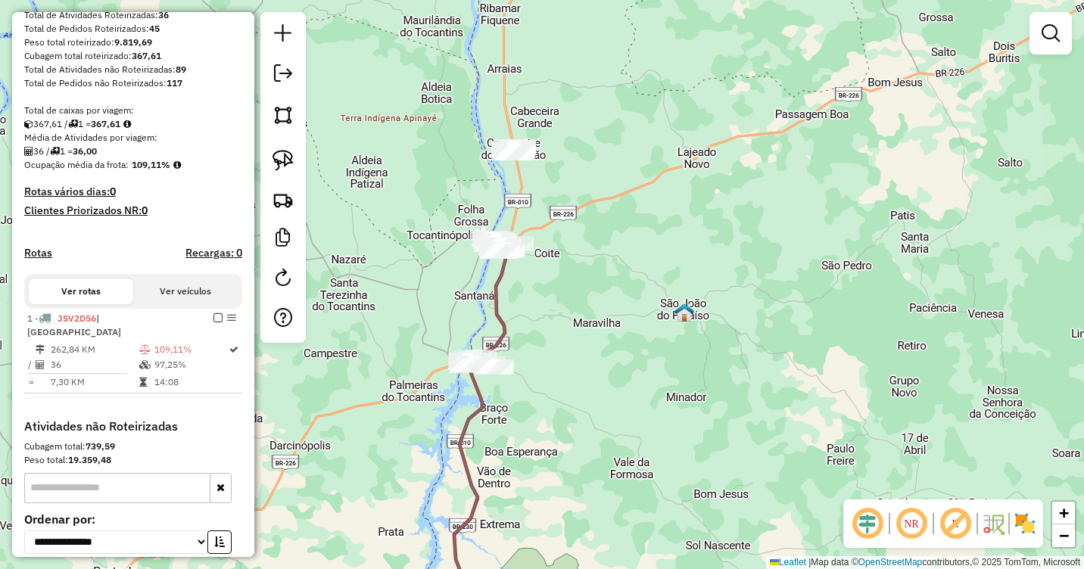
drag, startPoint x: 631, startPoint y: 271, endPoint x: 650, endPoint y: 317, distance: 49.2
click at [652, 317] on div "Janela de atendimento Grade de atendimento Capacidade Transportadoras Veículos …" at bounding box center [542, 284] width 1084 height 569
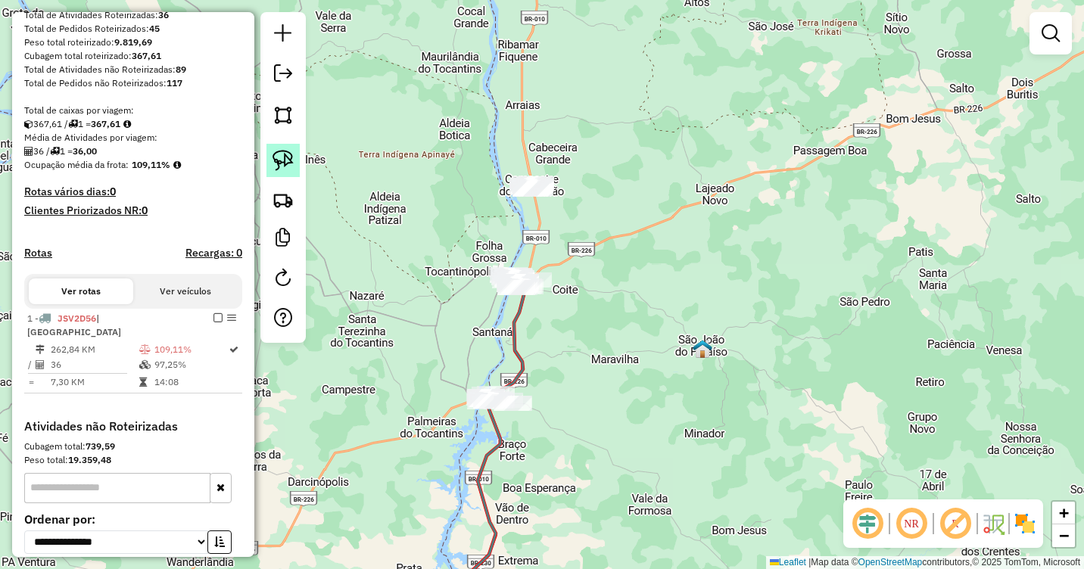
click at [278, 159] on img at bounding box center [283, 160] width 21 height 21
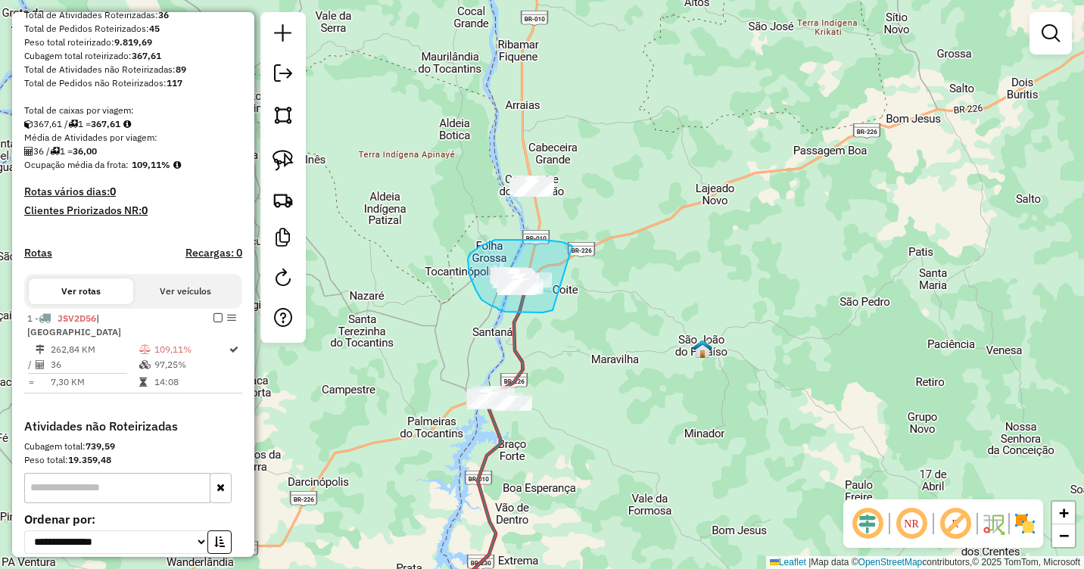
drag, startPoint x: 544, startPoint y: 240, endPoint x: 560, endPoint y: 304, distance: 66.1
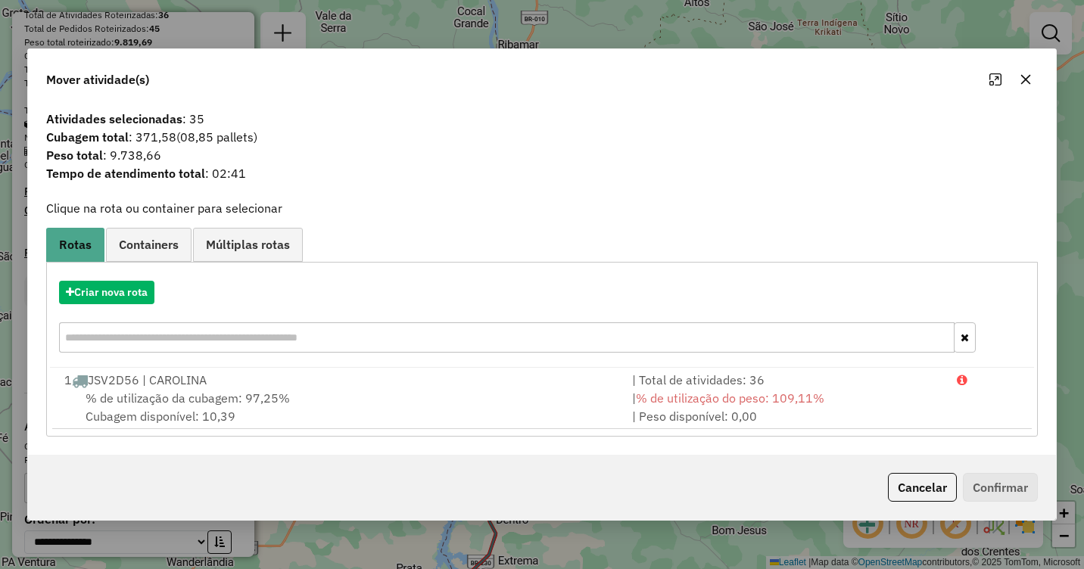
click at [1028, 82] on icon "button" at bounding box center [1026, 79] width 12 height 12
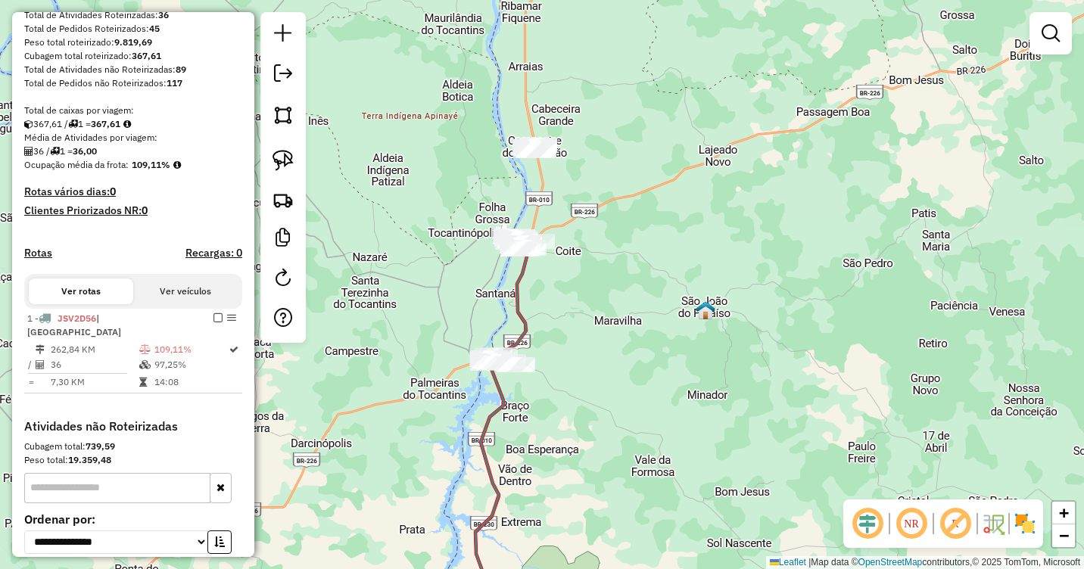
drag, startPoint x: 594, startPoint y: 247, endPoint x: 477, endPoint y: 234, distance: 117.3
click at [603, 180] on div "Janela de atendimento Grade de atendimento Capacidade Transportadoras Veículos …" at bounding box center [542, 284] width 1084 height 569
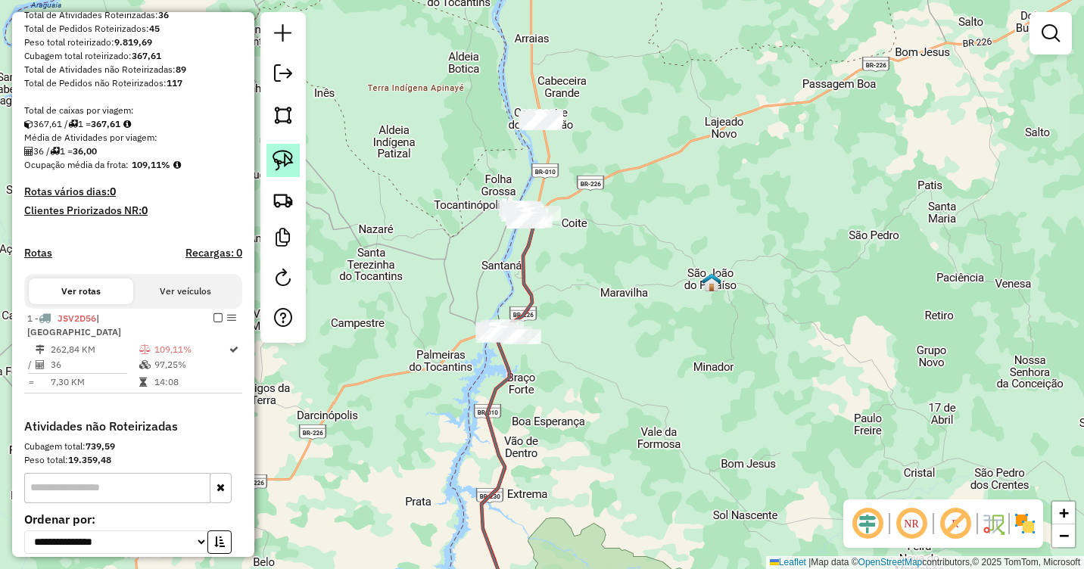
click at [271, 168] on link at bounding box center [283, 160] width 33 height 33
drag, startPoint x: 525, startPoint y: 304, endPoint x: 560, endPoint y: 337, distance: 48.2
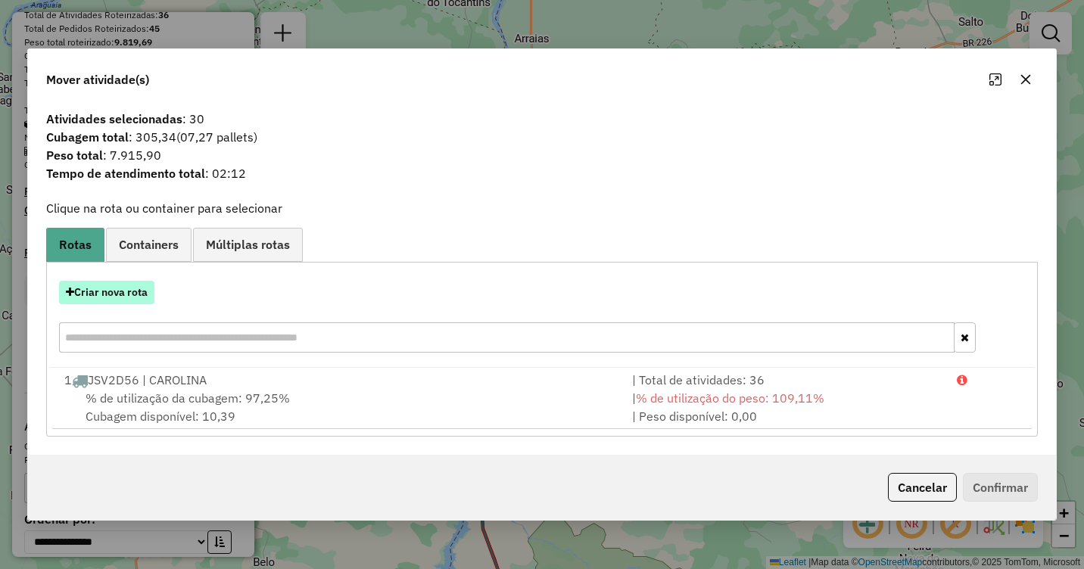
click at [96, 285] on button "Criar nova rota" at bounding box center [106, 292] width 95 height 23
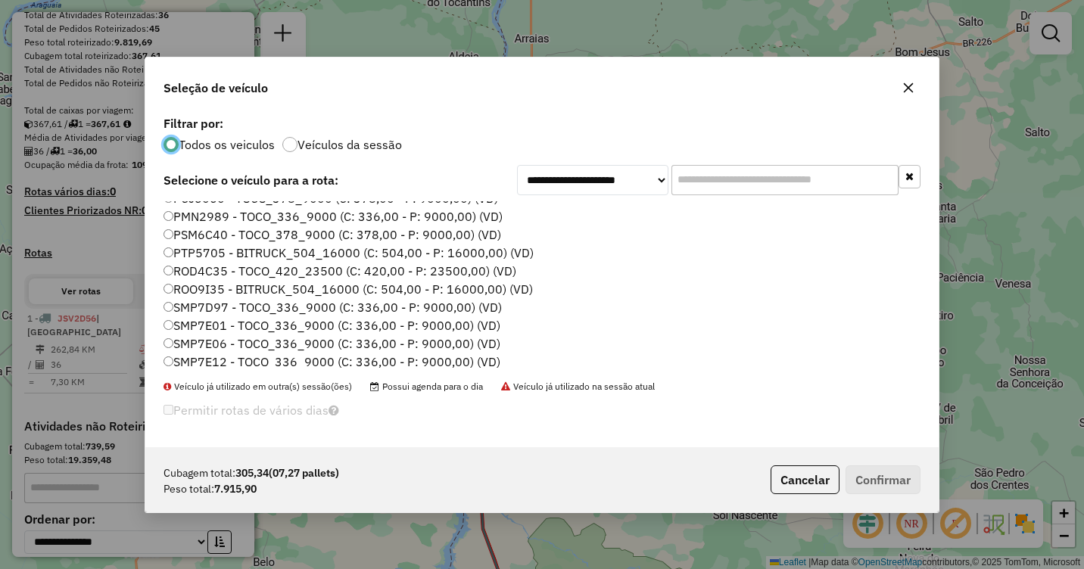
scroll to position [161, 0]
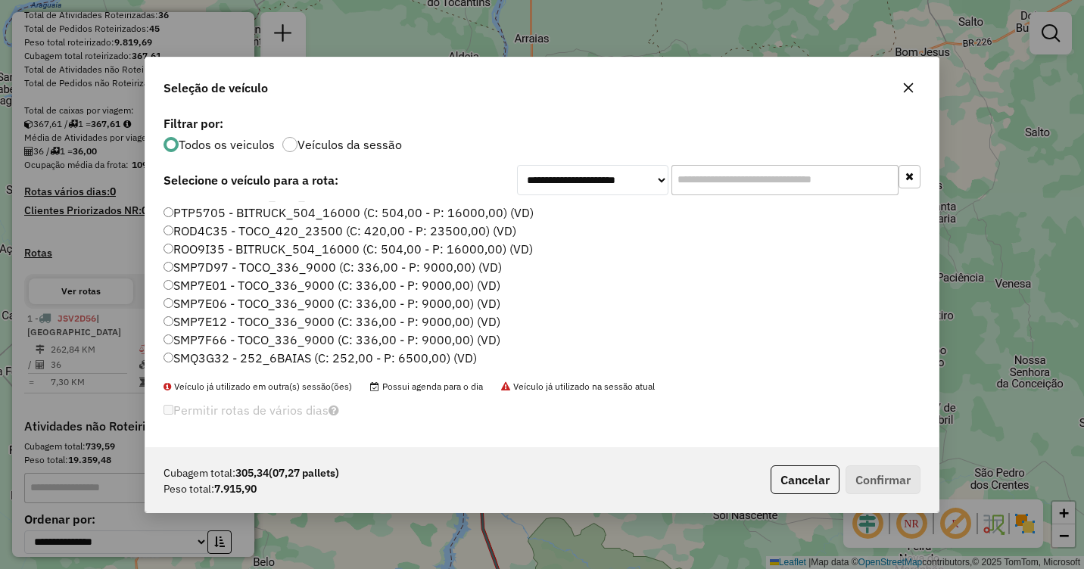
click at [181, 282] on label "SMP7E01 - TOCO_336_9000 (C: 336,00 - P: 9000,00) (VD)" at bounding box center [332, 285] width 337 height 18
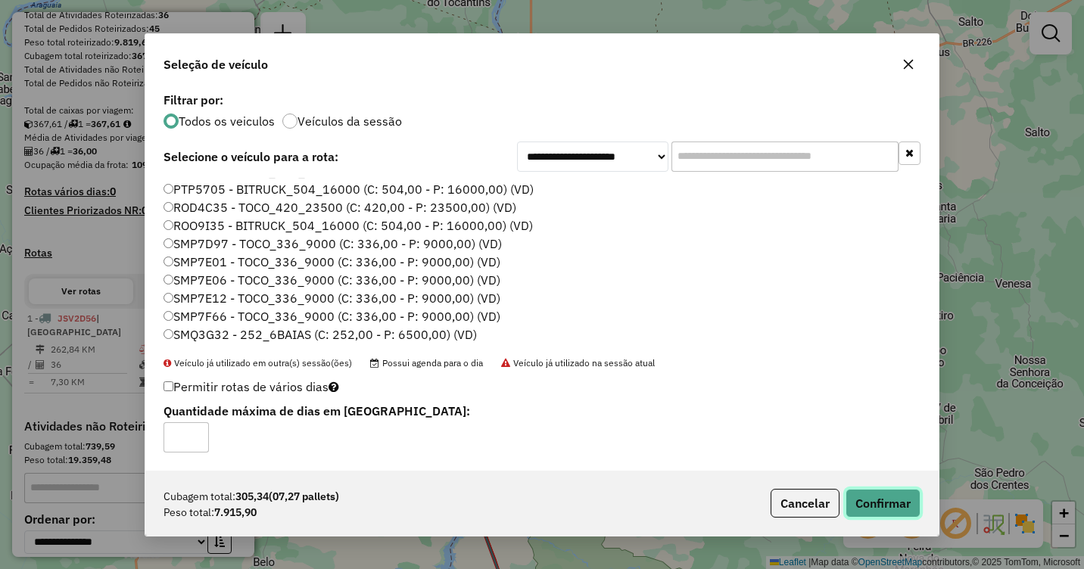
click at [884, 504] on button "Confirmar" at bounding box center [883, 503] width 75 height 29
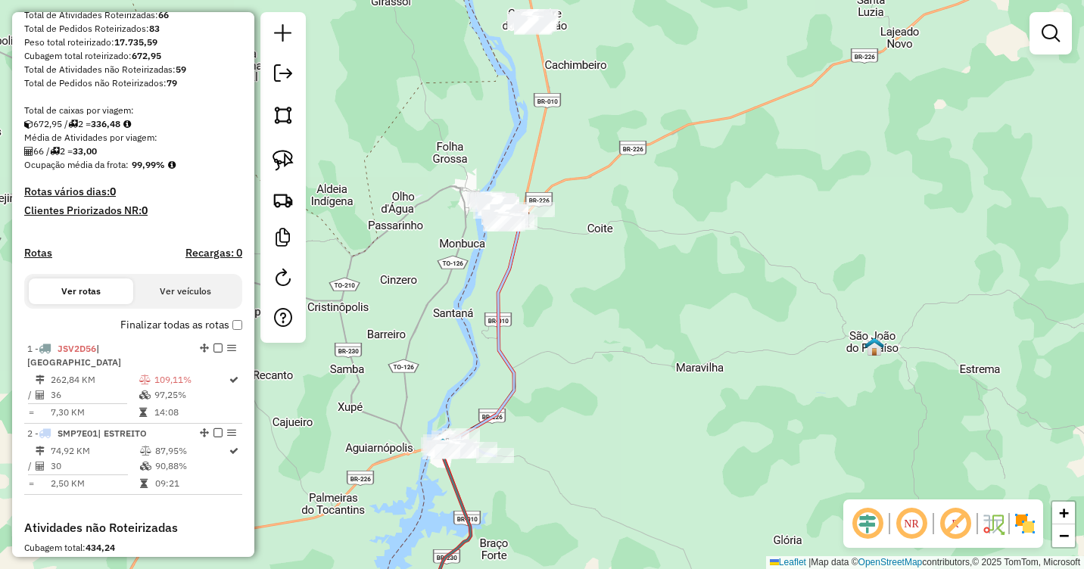
drag, startPoint x: 575, startPoint y: 217, endPoint x: 580, endPoint y: 326, distance: 109.2
click at [580, 326] on div "Janela de atendimento Grade de atendimento Capacidade Transportadoras Veículos …" at bounding box center [542, 284] width 1084 height 569
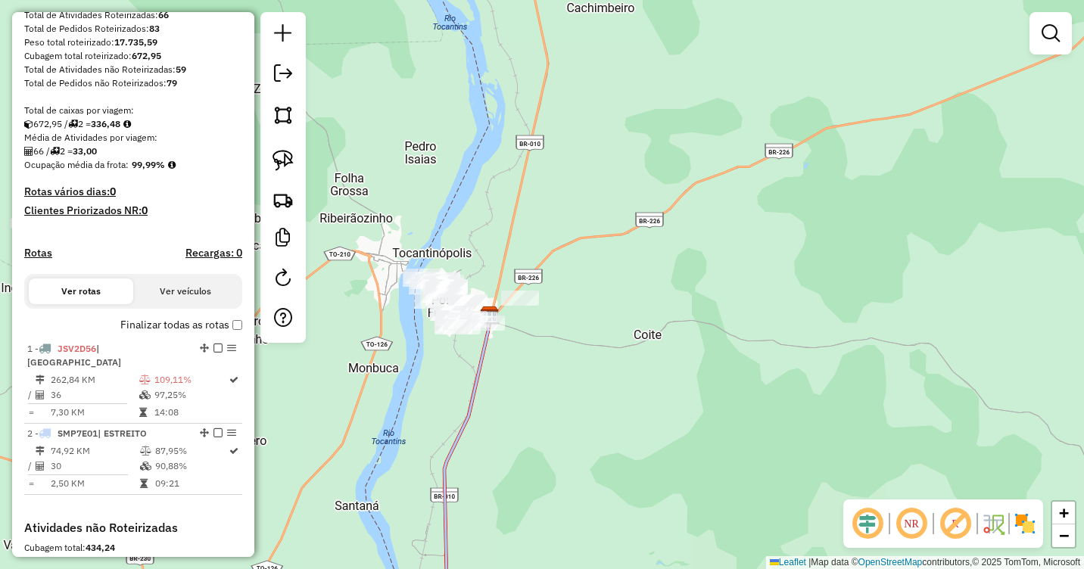
drag, startPoint x: 647, startPoint y: 178, endPoint x: 610, endPoint y: 444, distance: 268.5
click at [610, 444] on div "Janela de atendimento Grade de atendimento Capacidade Transportadoras Veículos …" at bounding box center [542, 284] width 1084 height 569
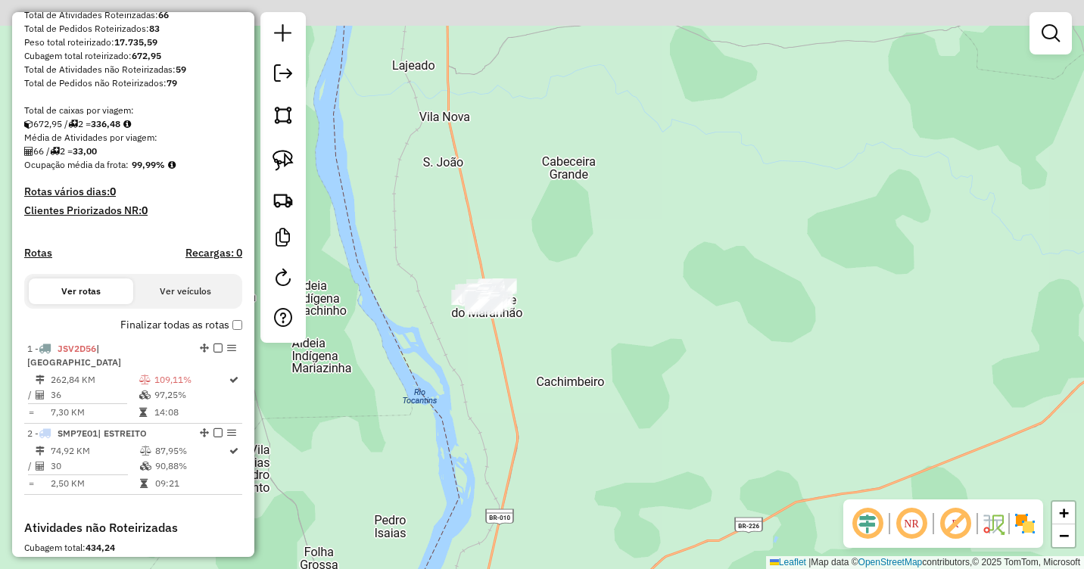
drag, startPoint x: 583, startPoint y: 298, endPoint x: 591, endPoint y: 406, distance: 108.5
click at [591, 406] on div "Janela de atendimento Grade de atendimento Capacidade Transportadoras Veículos …" at bounding box center [542, 284] width 1084 height 569
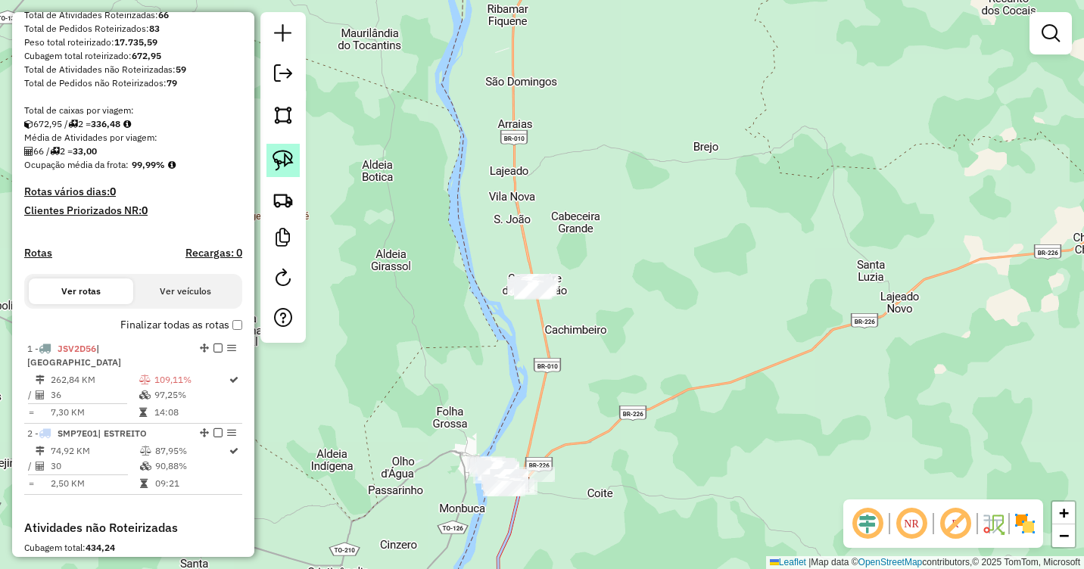
click at [281, 162] on img at bounding box center [283, 160] width 21 height 21
drag, startPoint x: 560, startPoint y: 259, endPoint x: 576, endPoint y: 295, distance: 40.0
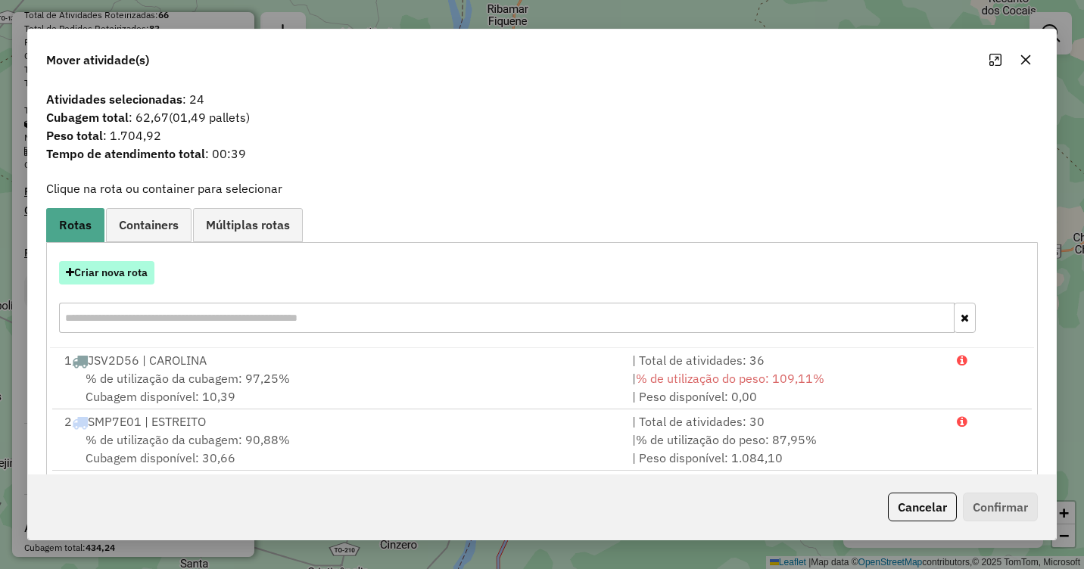
click at [112, 269] on button "Criar nova rota" at bounding box center [106, 272] width 95 height 23
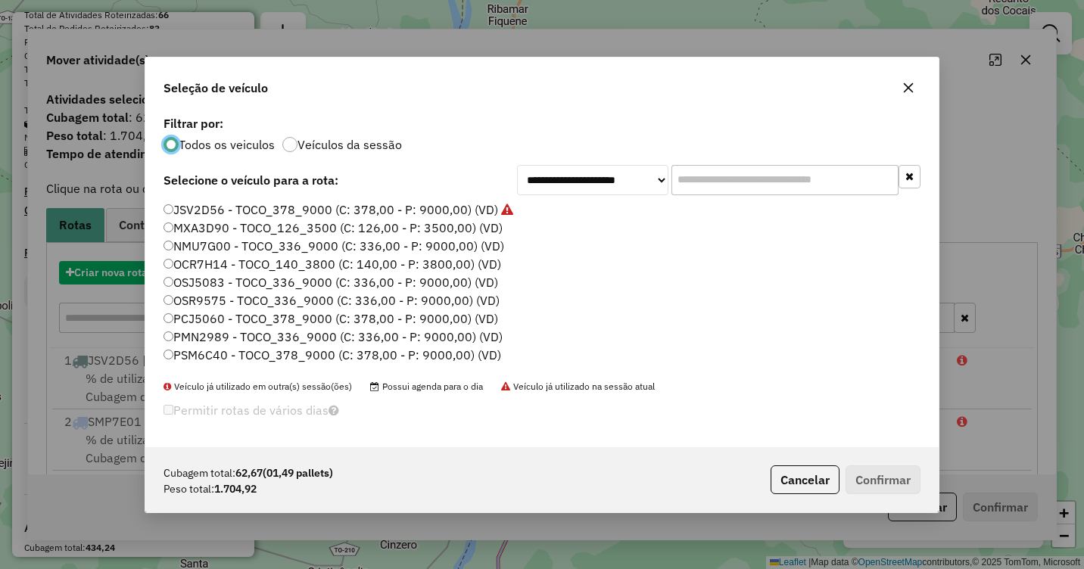
scroll to position [8, 5]
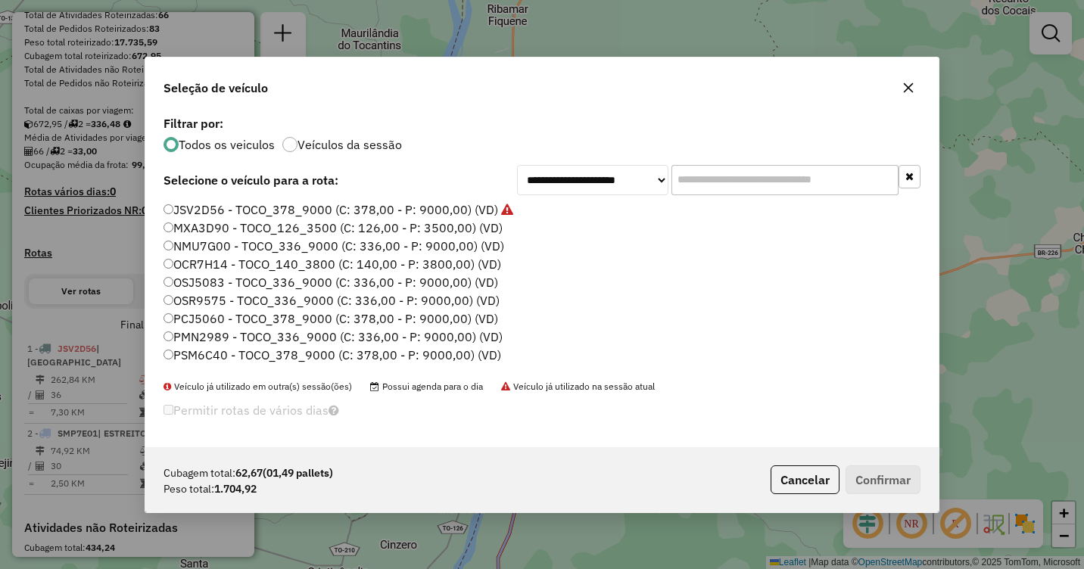
click at [204, 266] on label "OCR7H14 - TOCO_140_3800 (C: 140,00 - P: 3800,00) (VD)" at bounding box center [333, 264] width 338 height 18
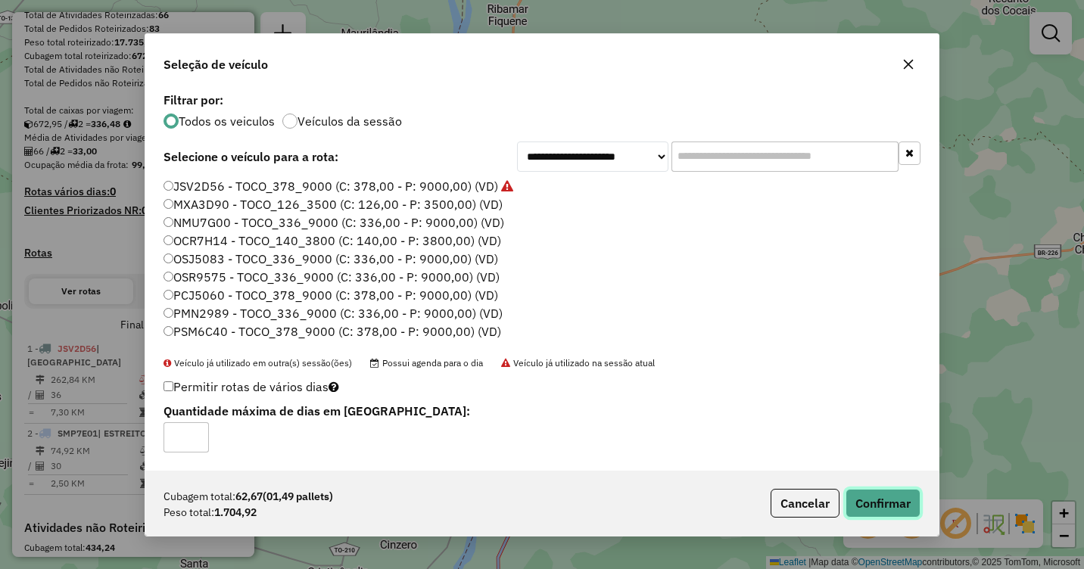
click at [905, 512] on button "Confirmar" at bounding box center [883, 503] width 75 height 29
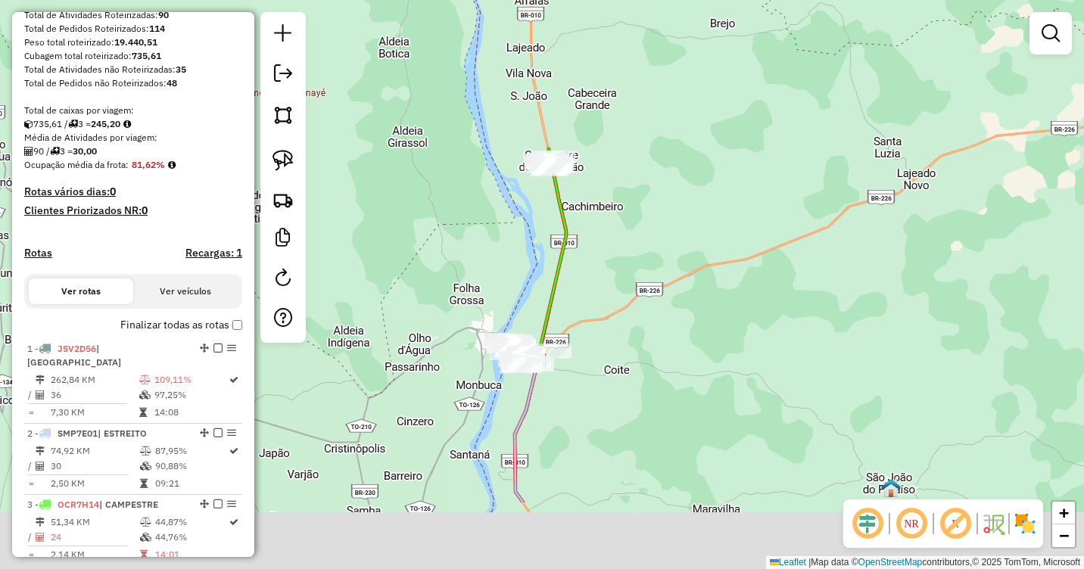
drag, startPoint x: 582, startPoint y: 425, endPoint x: 602, endPoint y: 283, distance: 143.1
click at [602, 283] on div "Janela de atendimento Grade de atendimento Capacidade Transportadoras Veículos …" at bounding box center [542, 284] width 1084 height 569
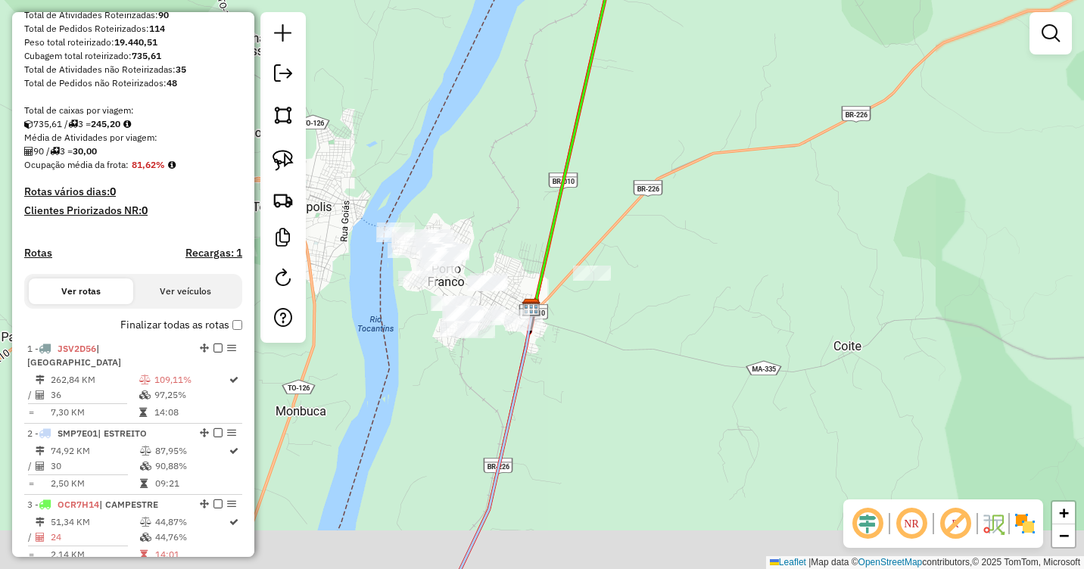
drag, startPoint x: 566, startPoint y: 366, endPoint x: 561, endPoint y: 270, distance: 96.3
click at [595, 261] on div "Janela de atendimento Grade de atendimento Capacidade Transportadoras Veículos …" at bounding box center [542, 284] width 1084 height 569
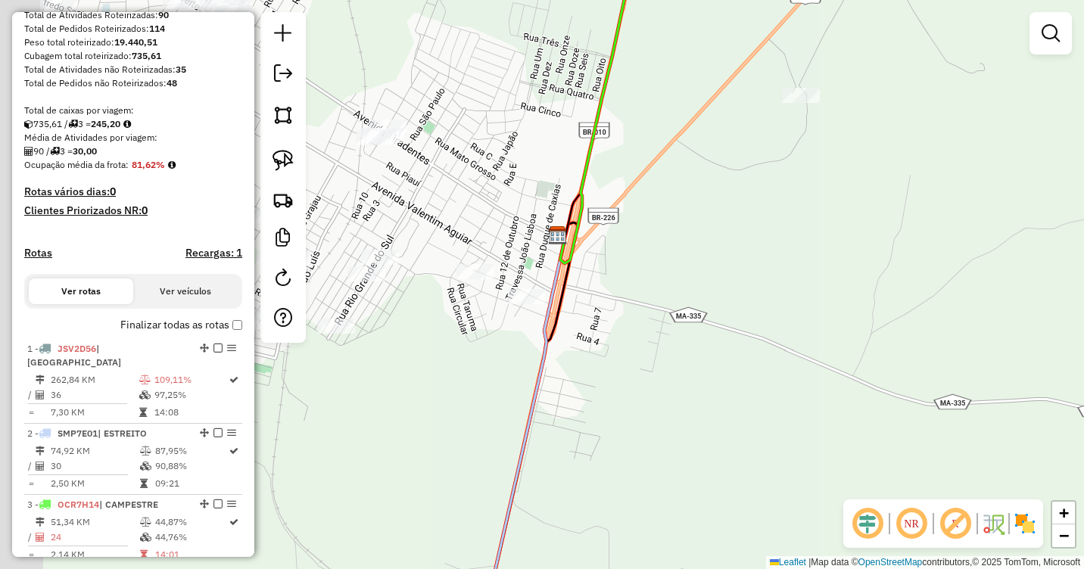
drag, startPoint x: 591, startPoint y: 251, endPoint x: 662, endPoint y: 294, distance: 82.2
click at [662, 294] on div "Janela de atendimento Grade de atendimento Capacidade Transportadoras Veículos …" at bounding box center [542, 284] width 1084 height 569
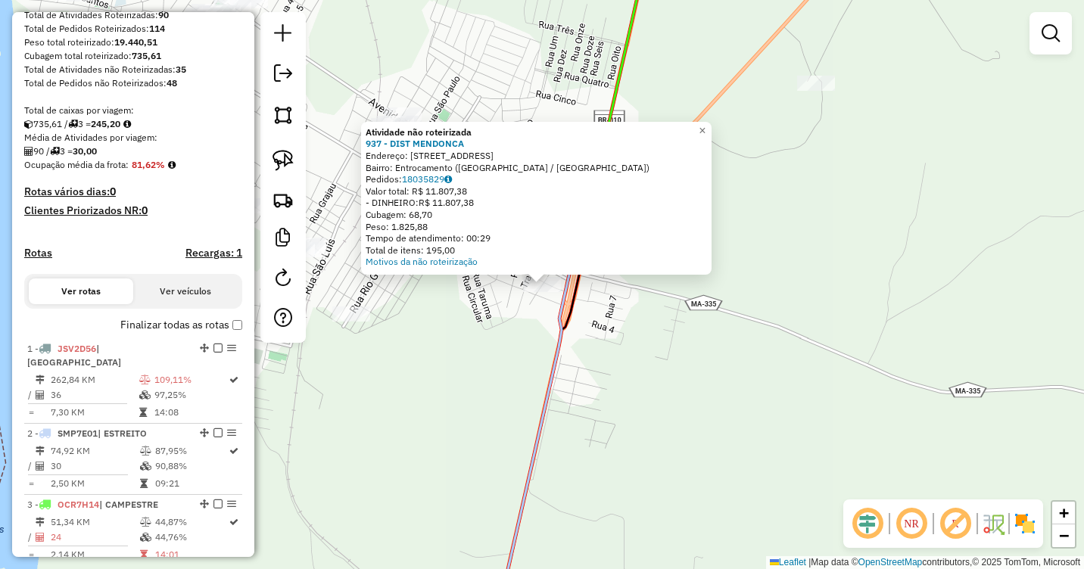
click at [508, 311] on div "Atividade não roteirizada 937 - DIST MENDONCA Endereço: [STREET_ADDRESS] Bairro…" at bounding box center [542, 284] width 1084 height 569
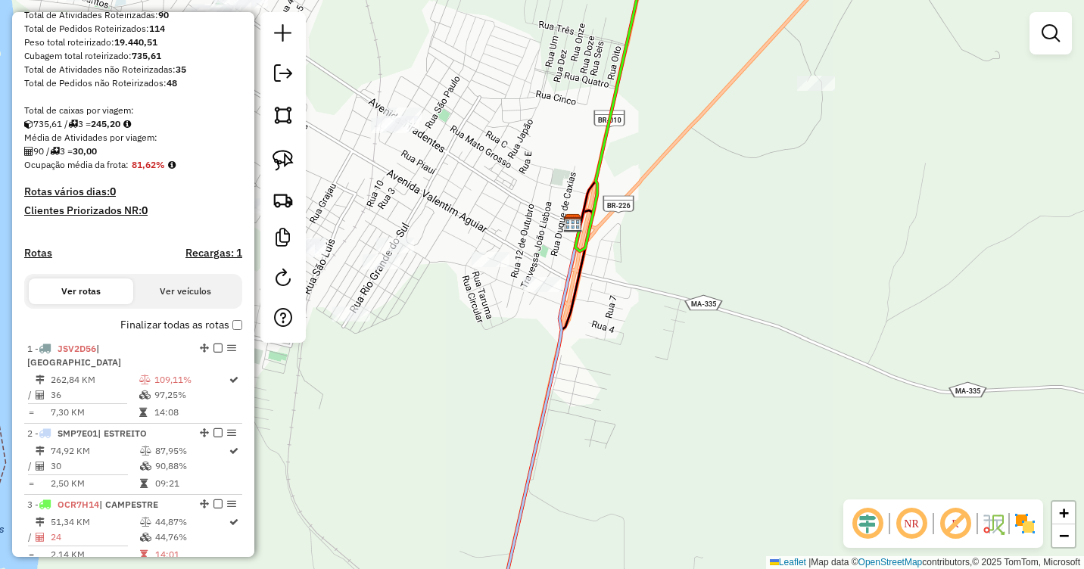
click at [484, 251] on div "Janela de atendimento Grade de atendimento Capacidade Transportadoras Veículos …" at bounding box center [542, 284] width 1084 height 569
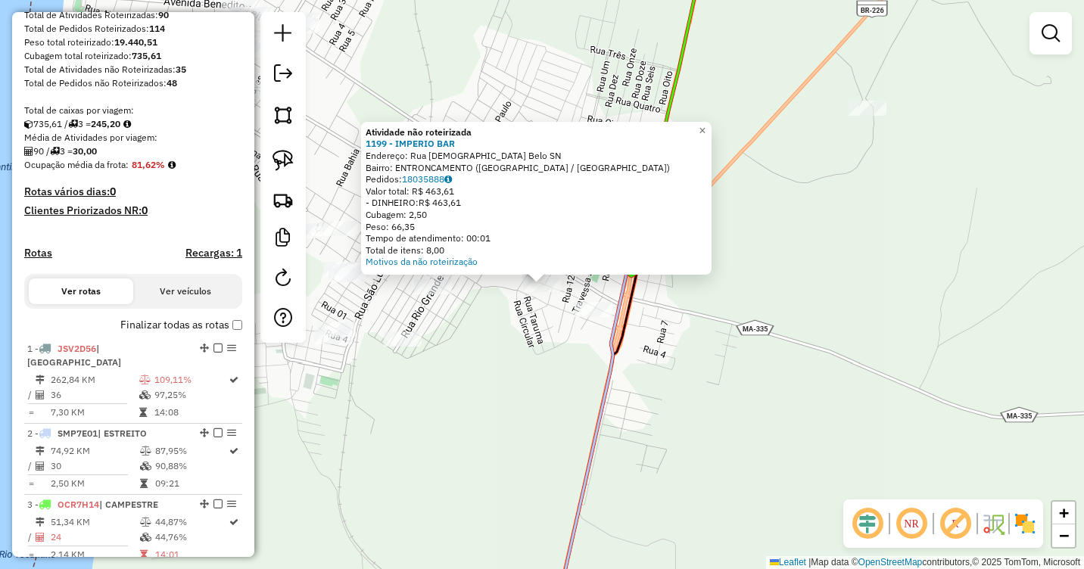
click at [531, 323] on div "Atividade não roteirizada 1199 - IMPERIO BAR Endereço: Rua [DEMOGRAPHIC_DATA] B…" at bounding box center [542, 284] width 1084 height 569
drag, startPoint x: 571, startPoint y: 359, endPoint x: 578, endPoint y: 354, distance: 8.6
click at [572, 359] on div "Atividade não roteirizada 1199 - IMPERIO BAR Endereço: Rua [DEMOGRAPHIC_DATA] B…" at bounding box center [542, 284] width 1084 height 569
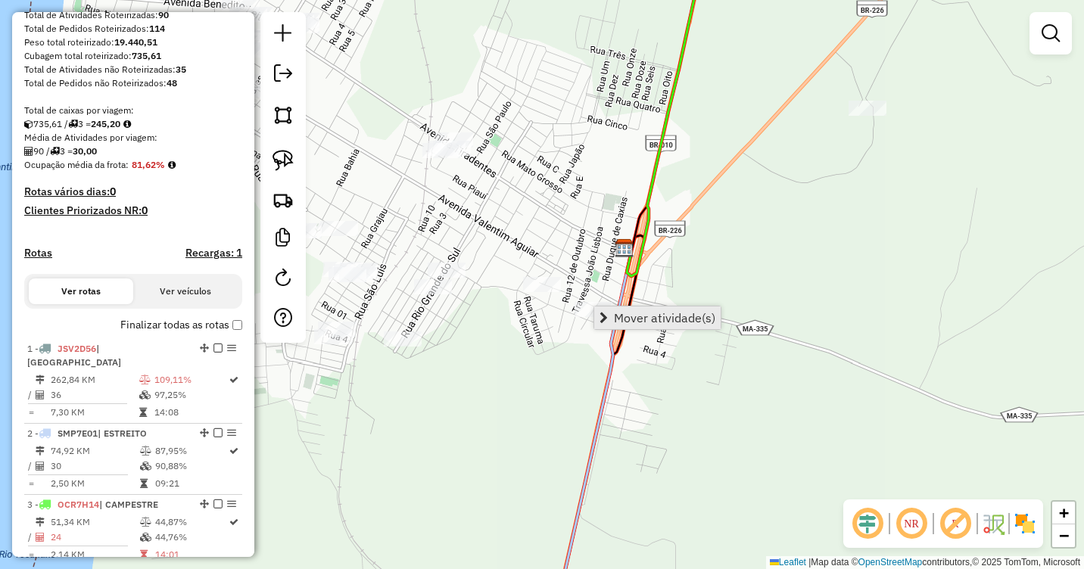
click at [612, 313] on link "Mover atividade(s)" at bounding box center [657, 318] width 126 height 23
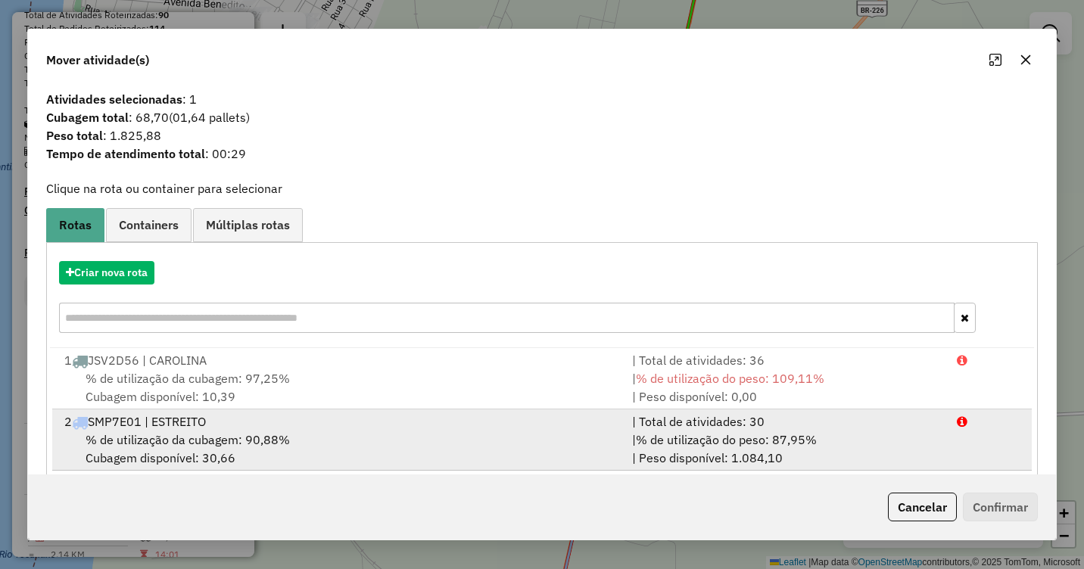
scroll to position [83, 0]
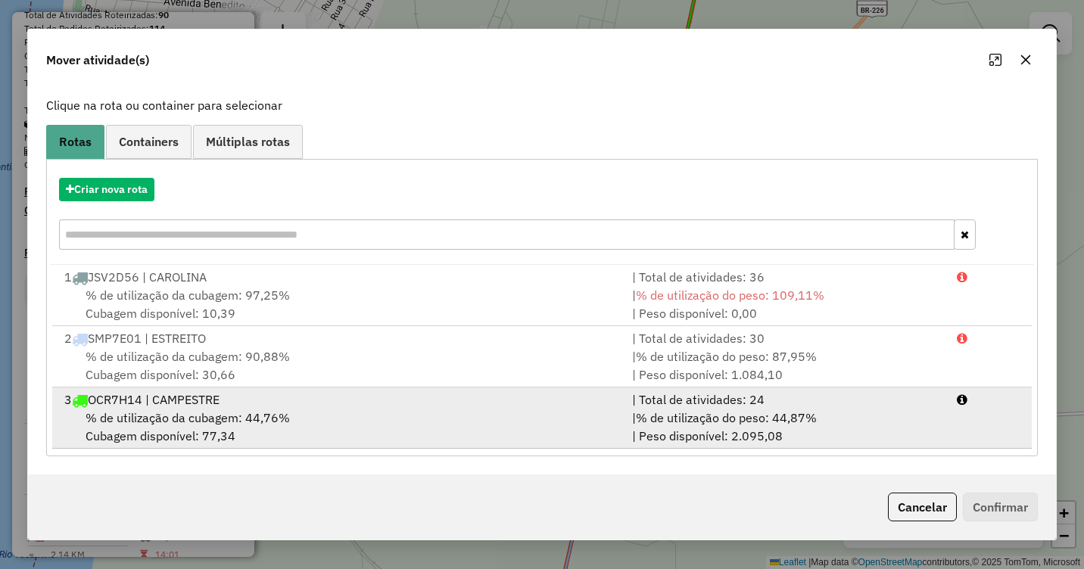
click at [203, 416] on span "% de utilização da cubagem: 44,76%" at bounding box center [188, 417] width 204 height 15
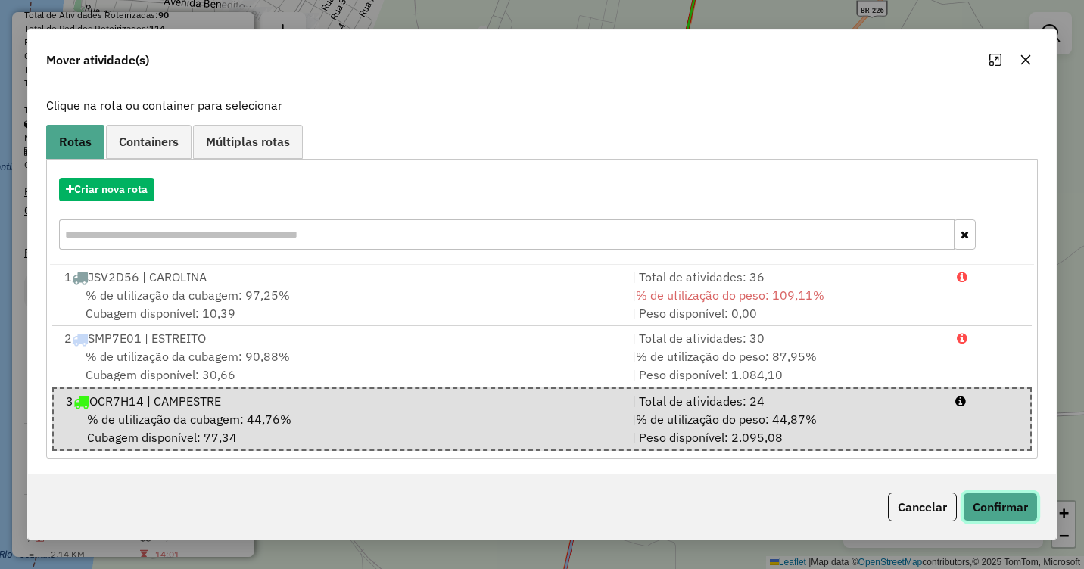
click at [1000, 499] on button "Confirmar" at bounding box center [1000, 507] width 75 height 29
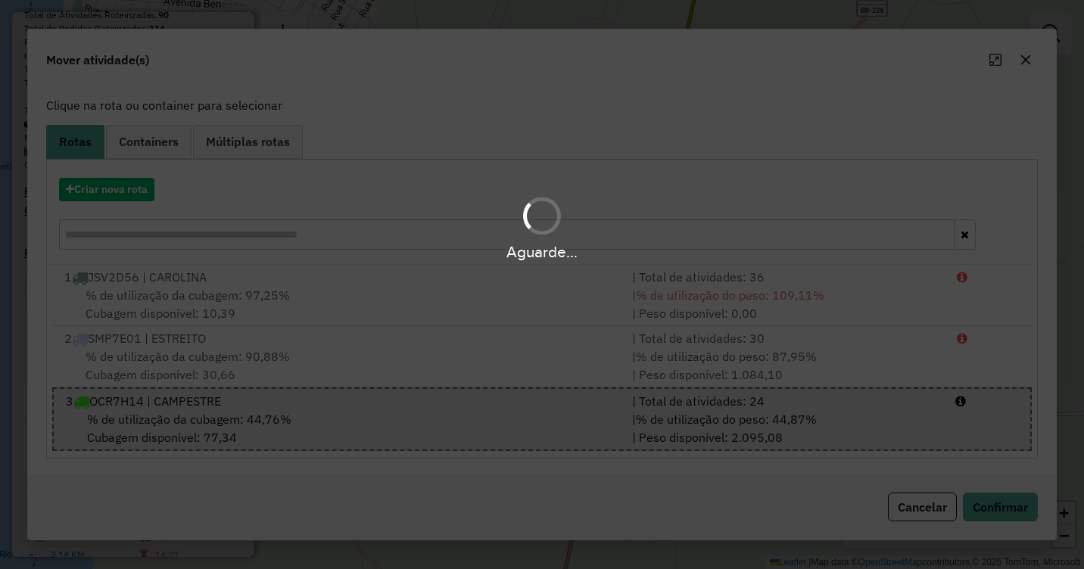
scroll to position [0, 0]
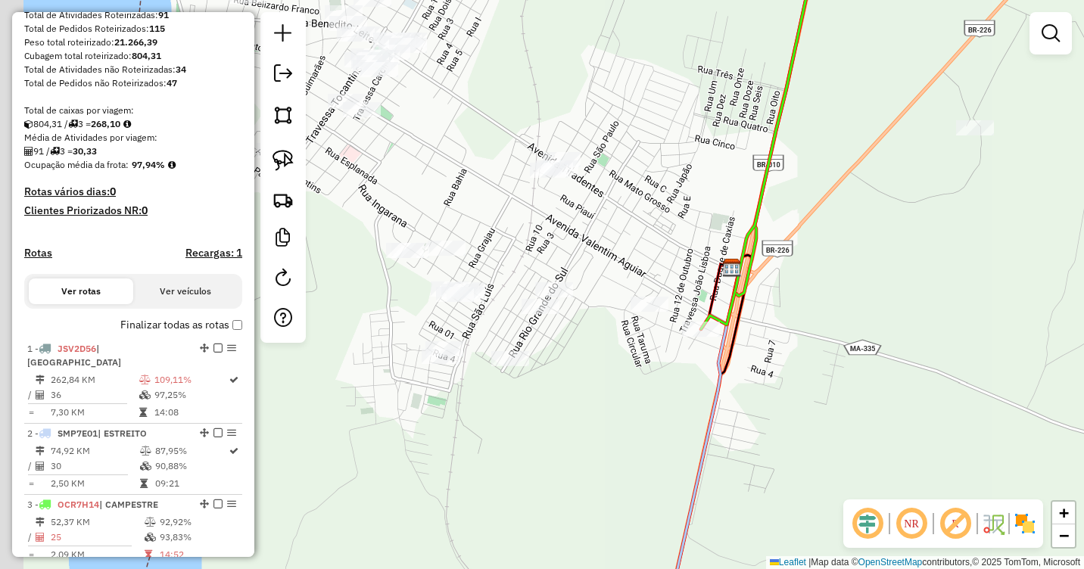
drag, startPoint x: 509, startPoint y: 223, endPoint x: 625, endPoint y: 243, distance: 117.5
click at [622, 243] on div "Janela de atendimento Grade de atendimento Capacidade Transportadoras Veículos …" at bounding box center [542, 284] width 1084 height 569
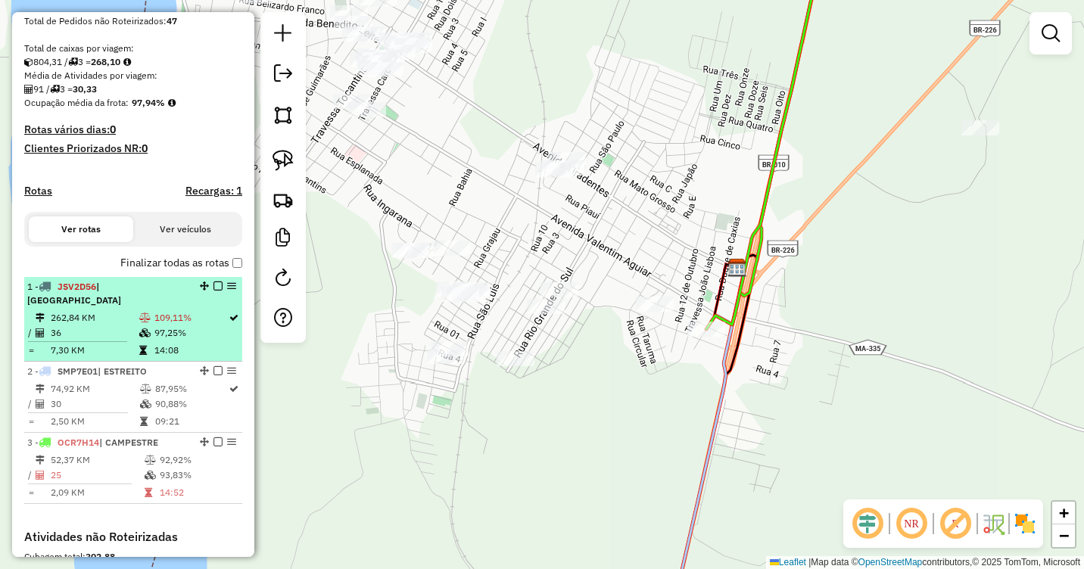
scroll to position [379, 0]
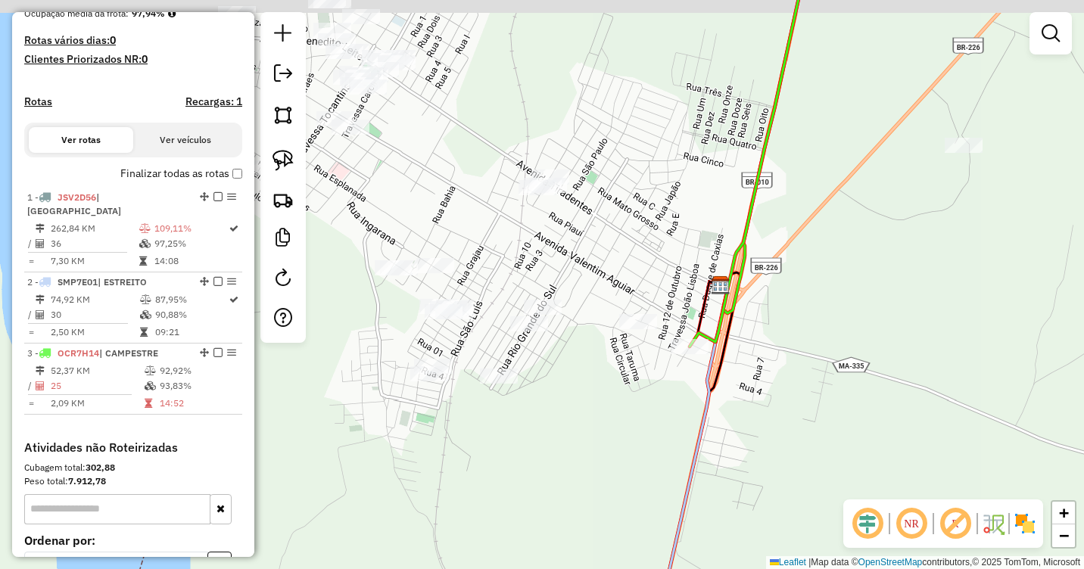
drag, startPoint x: 680, startPoint y: 229, endPoint x: 562, endPoint y: 286, distance: 131.1
click at [562, 286] on div "Janela de atendimento Grade de atendimento Capacidade Transportadoras Veículos …" at bounding box center [542, 284] width 1084 height 569
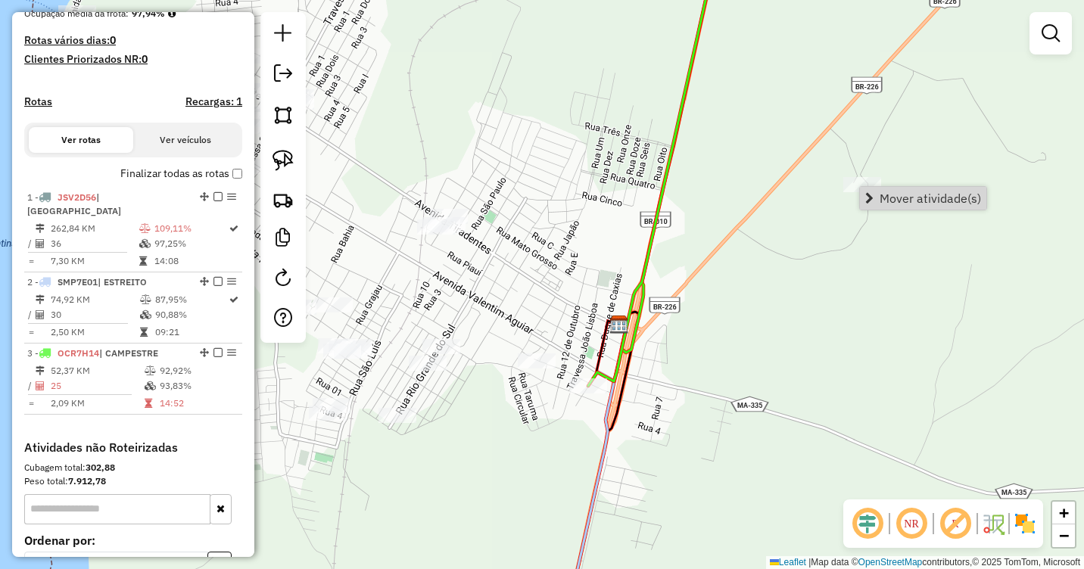
click at [758, 245] on div "Janela de atendimento Grade de atendimento Capacidade Transportadoras Veículos …" at bounding box center [542, 284] width 1084 height 569
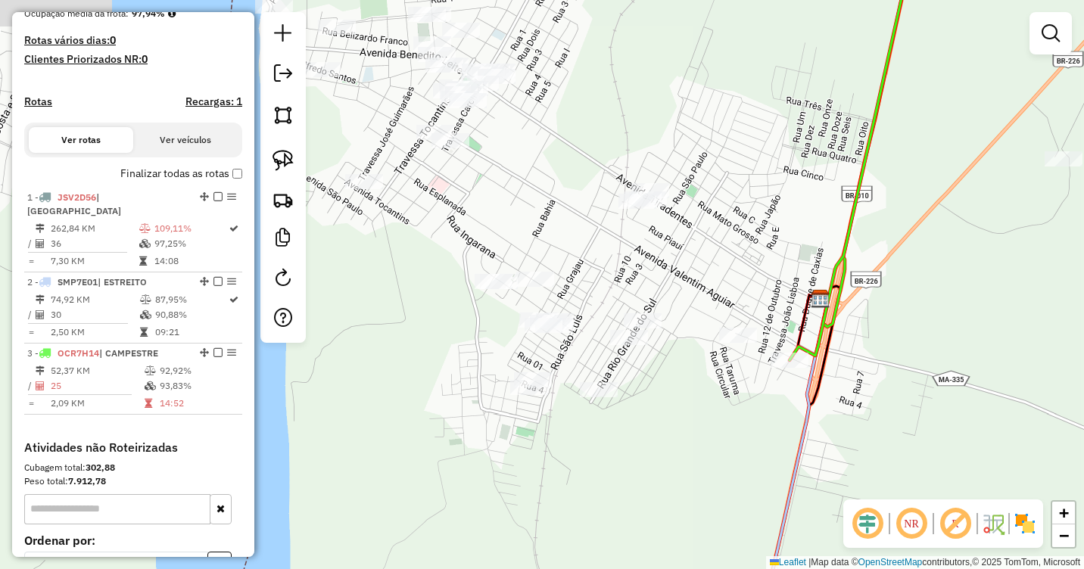
drag, startPoint x: 464, startPoint y: 262, endPoint x: 666, endPoint y: 235, distance: 204.0
click at [666, 235] on div "Janela de atendimento Grade de atendimento Capacidade Transportadoras Veículos …" at bounding box center [542, 284] width 1084 height 569
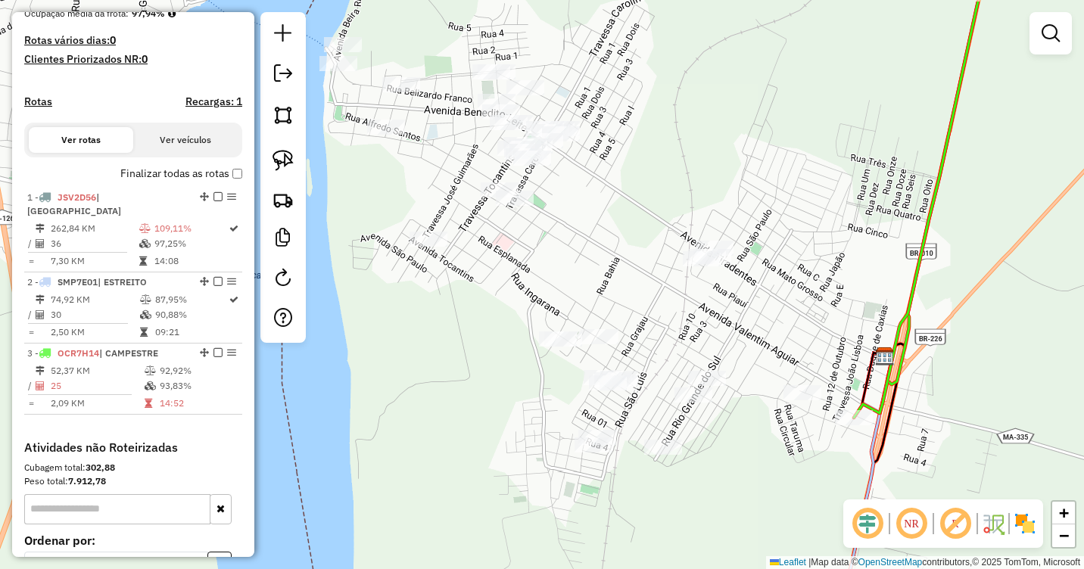
drag, startPoint x: 542, startPoint y: 242, endPoint x: 582, endPoint y: 288, distance: 60.7
click at [582, 288] on div "Janela de atendimento Grade de atendimento Capacidade Transportadoras Veículos …" at bounding box center [542, 284] width 1084 height 569
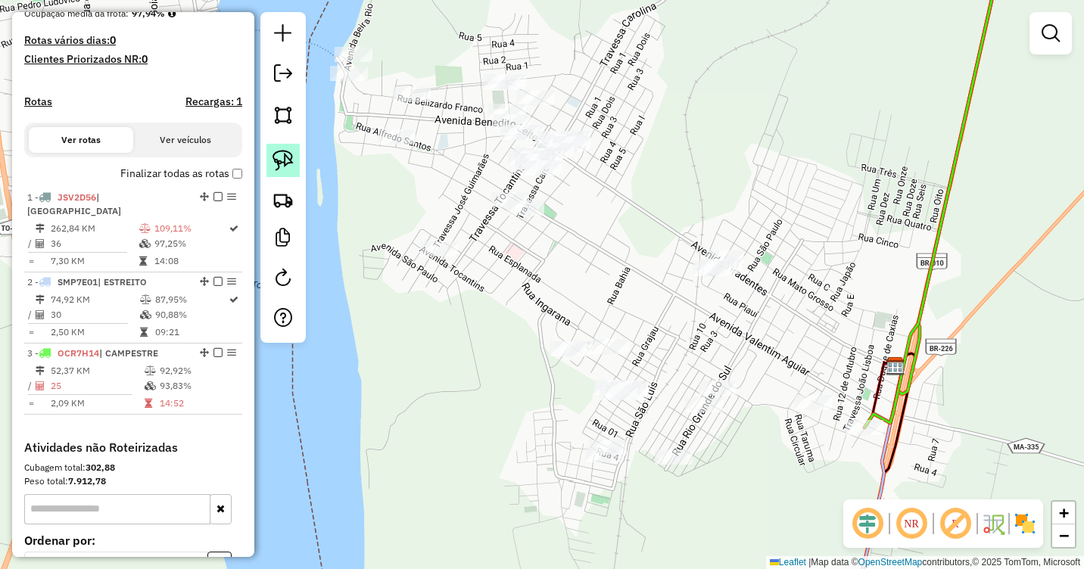
click at [280, 169] on img at bounding box center [283, 160] width 21 height 21
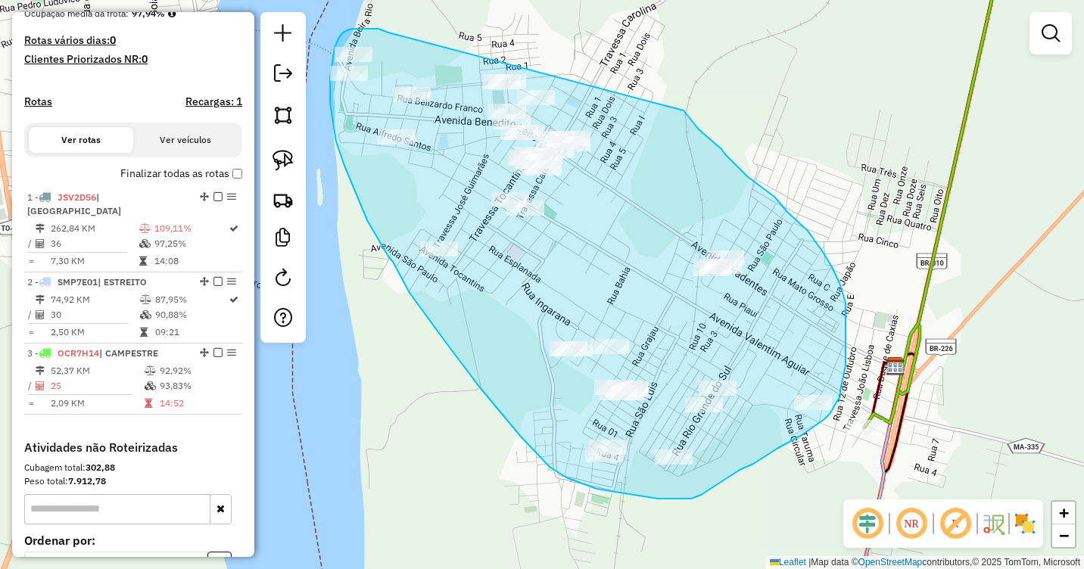
drag, startPoint x: 388, startPoint y: 33, endPoint x: 680, endPoint y: 103, distance: 299.9
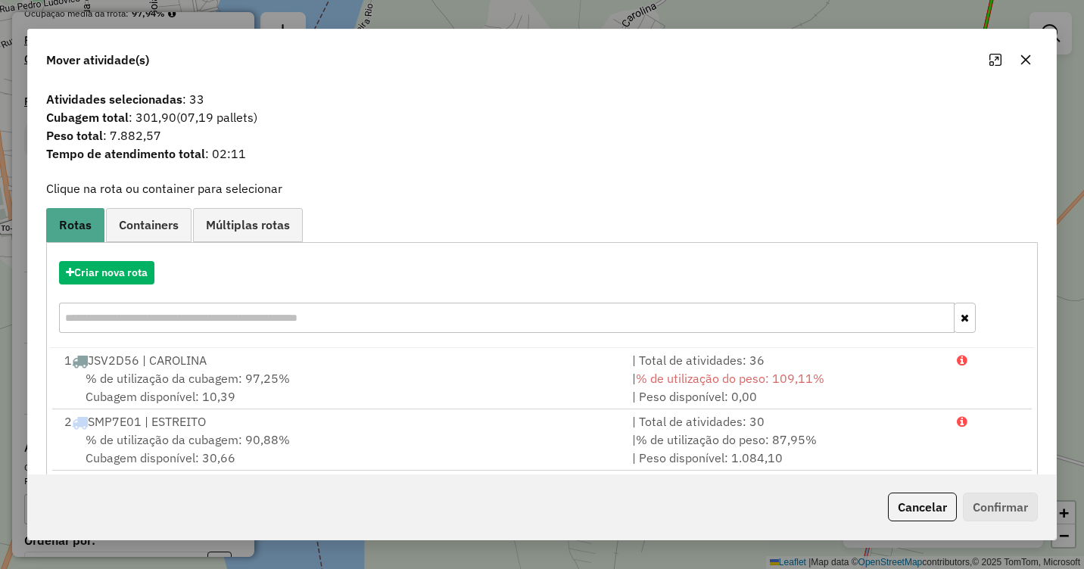
click at [1025, 55] on icon "button" at bounding box center [1026, 60] width 12 height 12
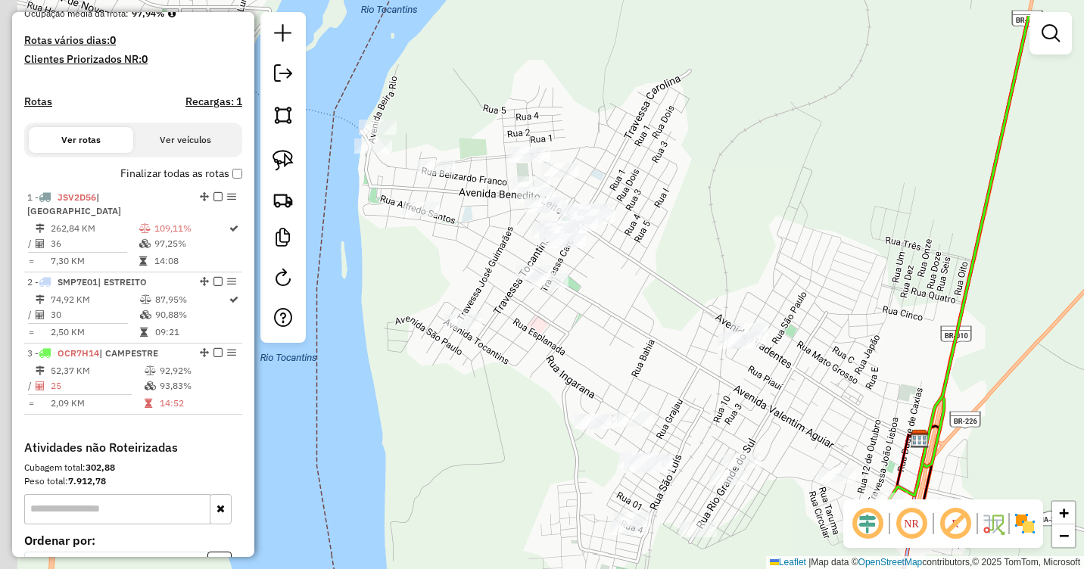
drag, startPoint x: 663, startPoint y: 195, endPoint x: 688, endPoint y: 267, distance: 76.6
click at [688, 267] on div "Janela de atendimento Grade de atendimento Capacidade Transportadoras Veículos …" at bounding box center [542, 284] width 1084 height 569
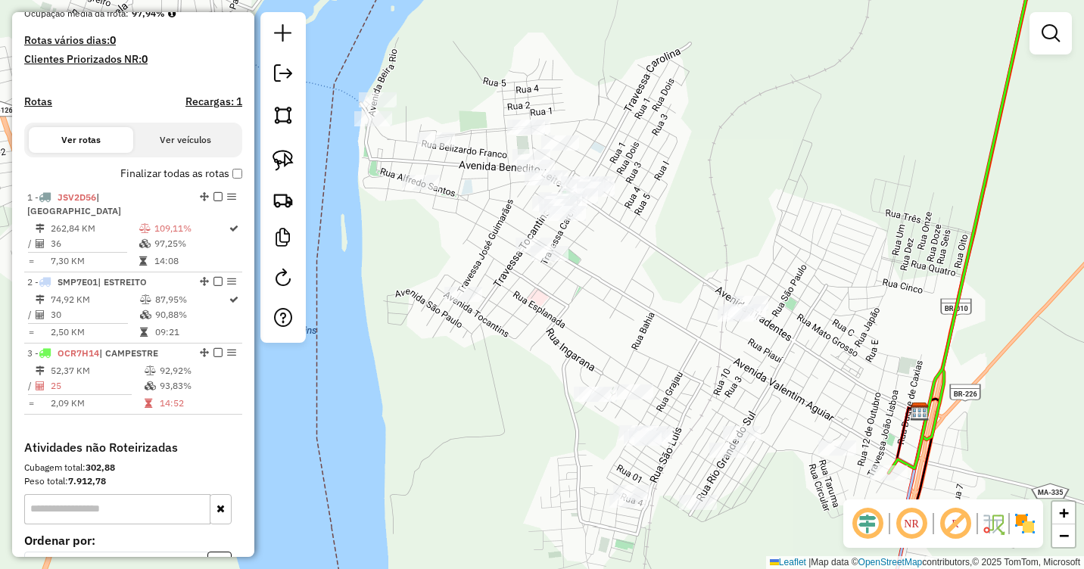
drag, startPoint x: 706, startPoint y: 265, endPoint x: 678, endPoint y: 173, distance: 96.5
click at [678, 173] on div "Janela de atendimento Grade de atendimento Capacidade Transportadoras Veículos …" at bounding box center [542, 284] width 1084 height 569
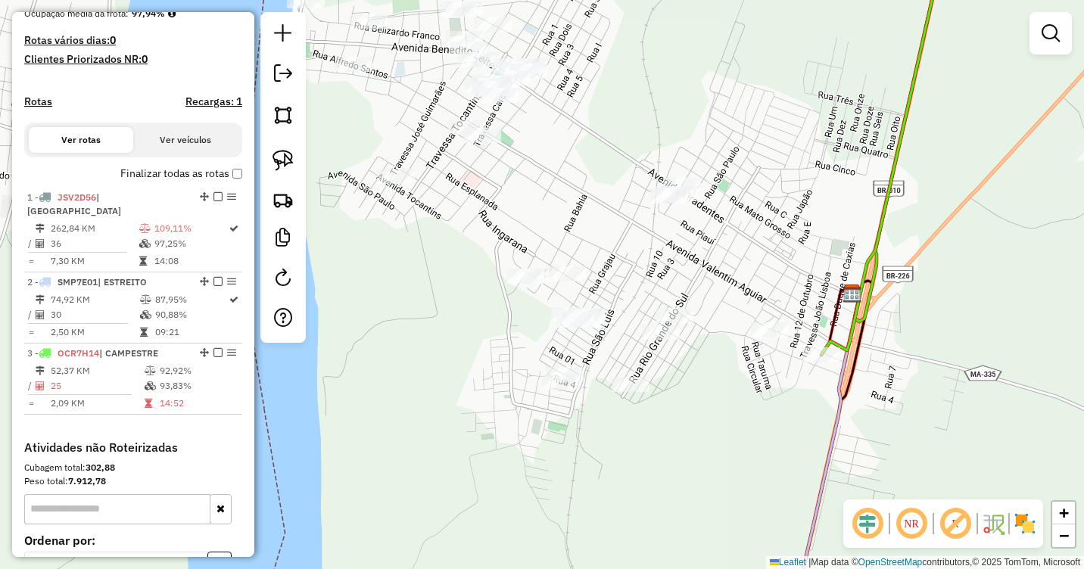
drag, startPoint x: 812, startPoint y: 304, endPoint x: 759, endPoint y: 234, distance: 87.1
click at [759, 234] on div "Janela de atendimento Grade de atendimento Capacidade Transportadoras Veículos …" at bounding box center [542, 284] width 1084 height 569
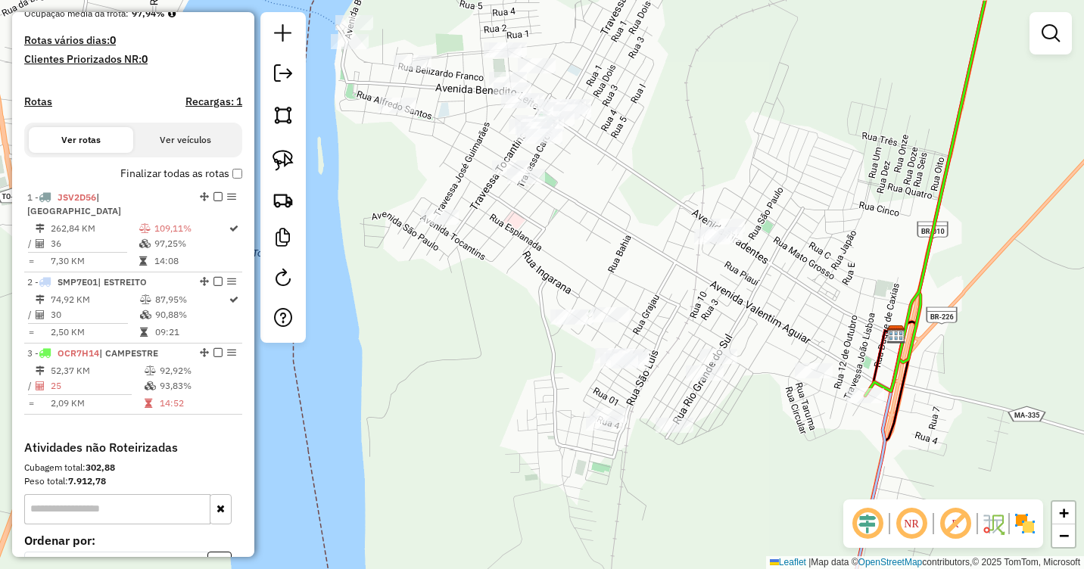
drag, startPoint x: 750, startPoint y: 229, endPoint x: 835, endPoint y: 307, distance: 115.2
click at [835, 307] on div "Janela de atendimento Grade de atendimento Capacidade Transportadoras Veículos …" at bounding box center [542, 284] width 1084 height 569
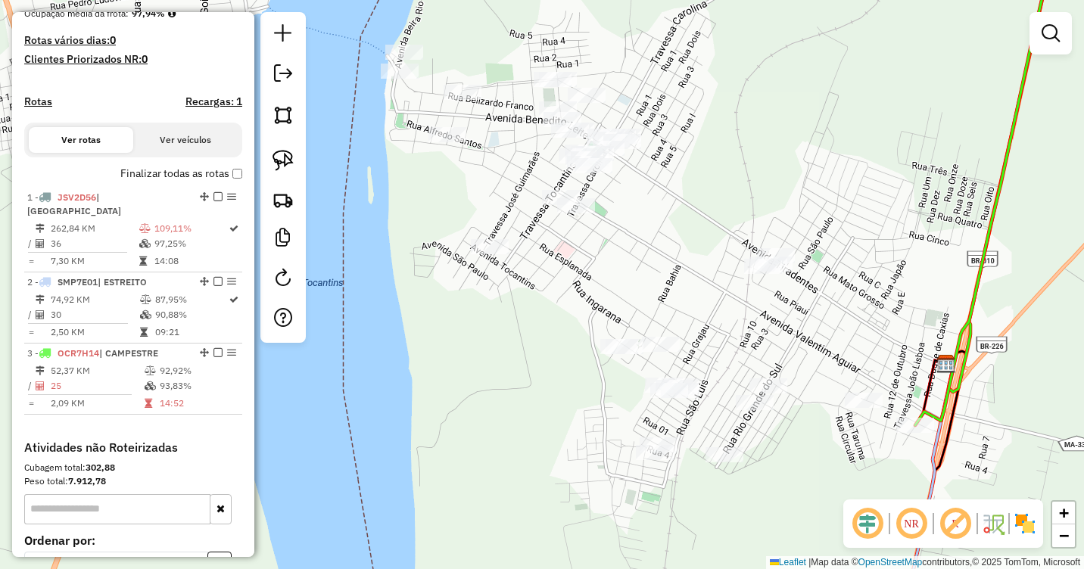
drag, startPoint x: 692, startPoint y: 218, endPoint x: 716, endPoint y: 229, distance: 26.4
click at [716, 229] on div "Janela de atendimento Grade de atendimento Capacidade Transportadoras Veículos …" at bounding box center [542, 284] width 1084 height 569
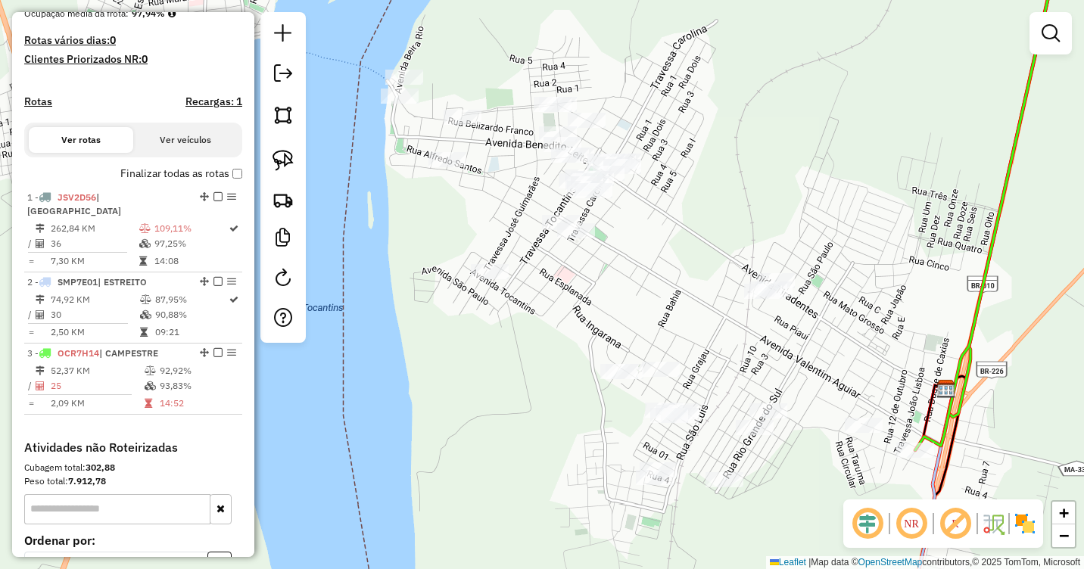
drag, startPoint x: 707, startPoint y: 223, endPoint x: 707, endPoint y: 278, distance: 55.3
click at [707, 278] on div "Janela de atendimento Grade de atendimento Capacidade Transportadoras Veículos …" at bounding box center [542, 284] width 1084 height 569
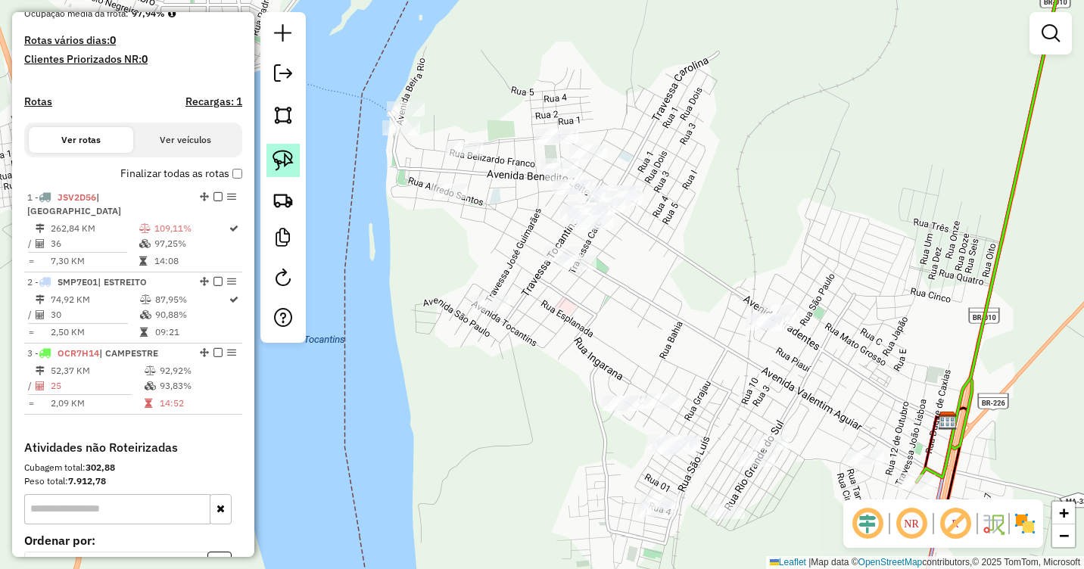
click at [275, 161] on img at bounding box center [283, 160] width 21 height 21
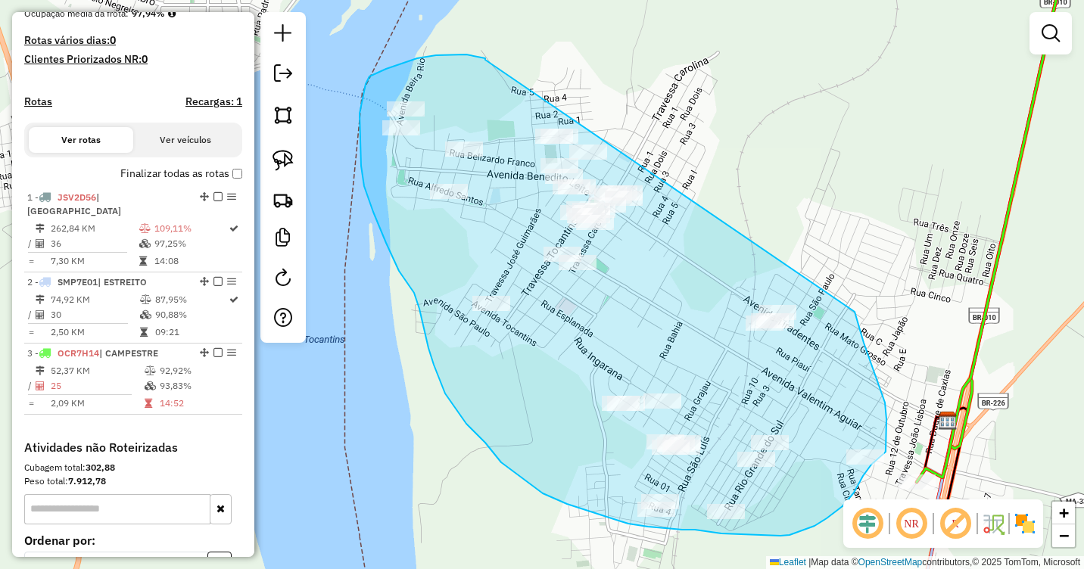
drag, startPoint x: 485, startPoint y: 60, endPoint x: 854, endPoint y: 310, distance: 445.9
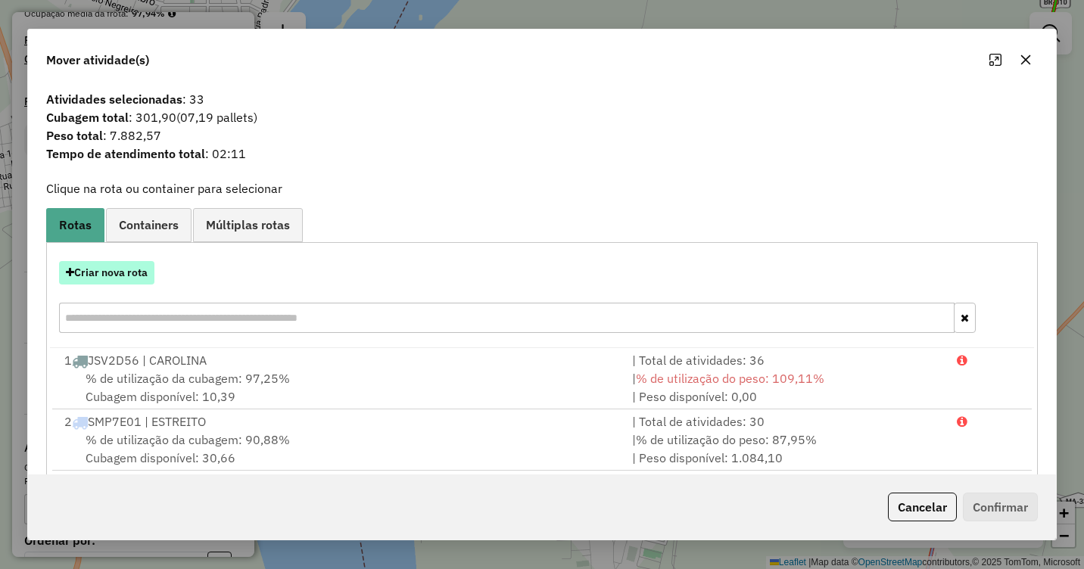
click at [113, 270] on button "Criar nova rota" at bounding box center [106, 272] width 95 height 23
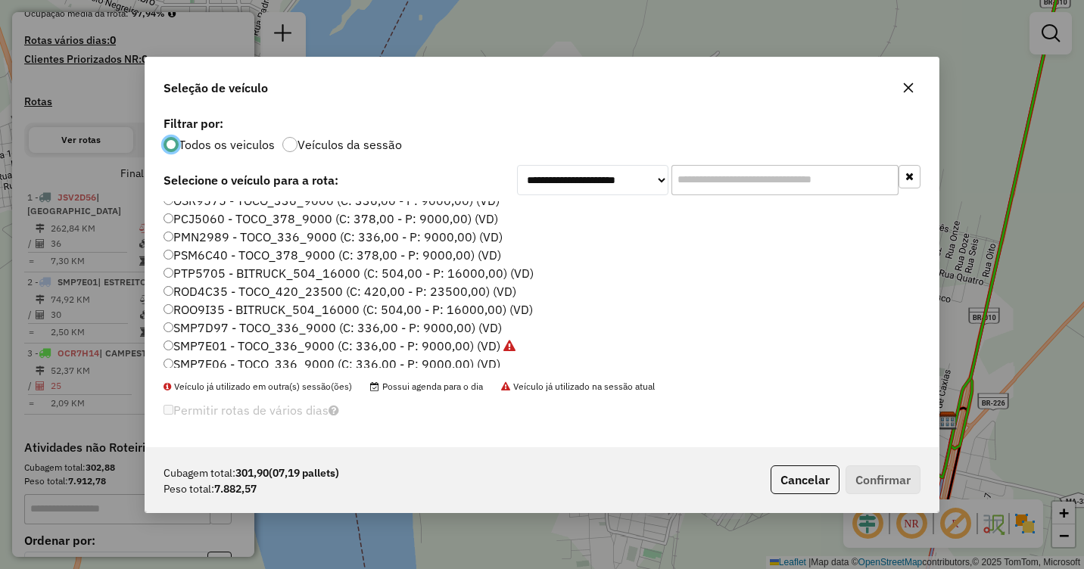
scroll to position [161, 0]
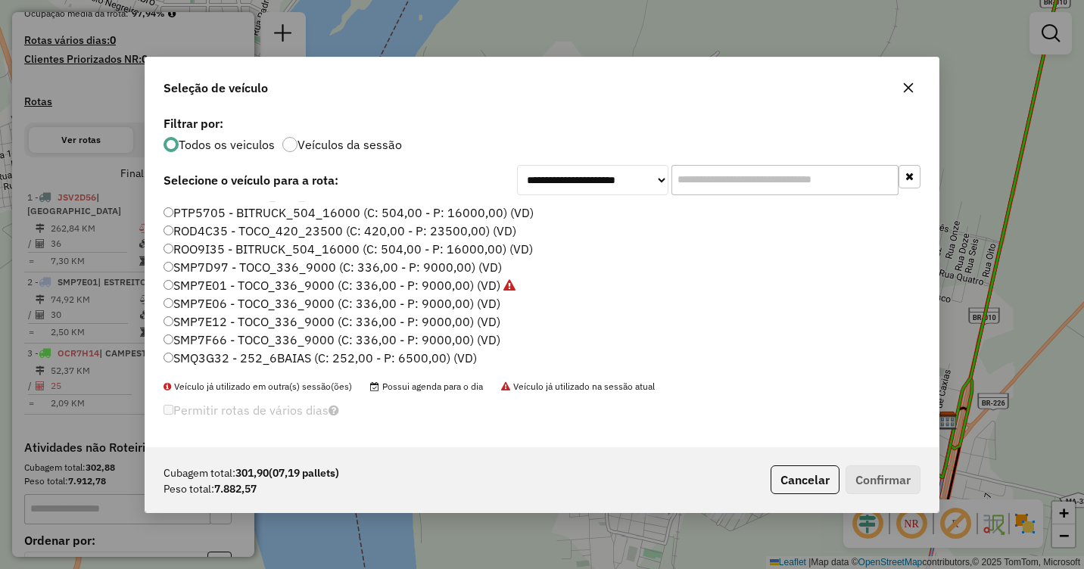
click at [199, 357] on label "SMQ3G32 - 252_6BAIAS (C: 252,00 - P: 6500,00) (VD)" at bounding box center [320, 358] width 313 height 18
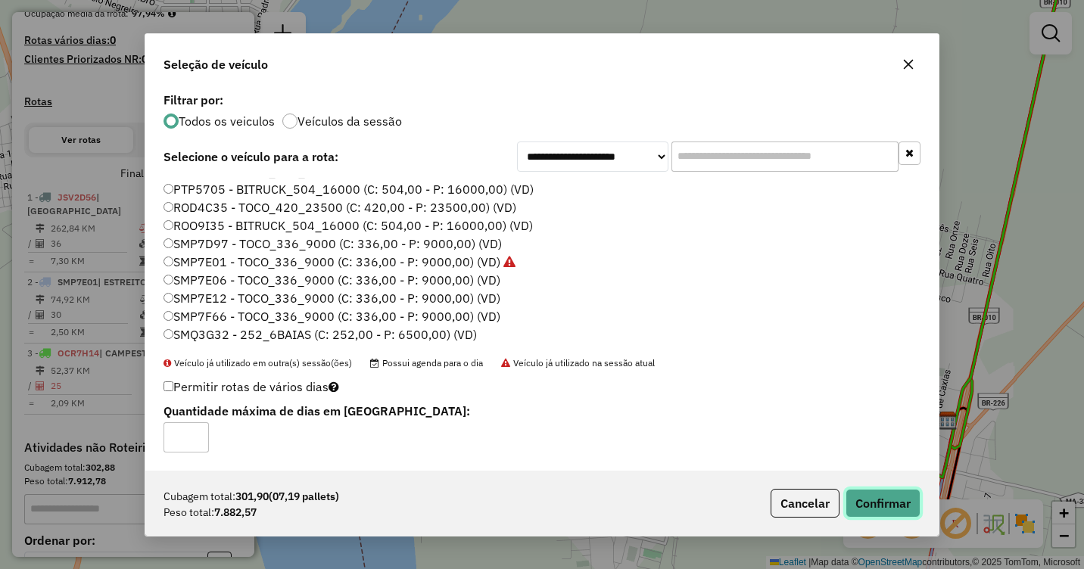
click at [897, 497] on button "Confirmar" at bounding box center [883, 503] width 75 height 29
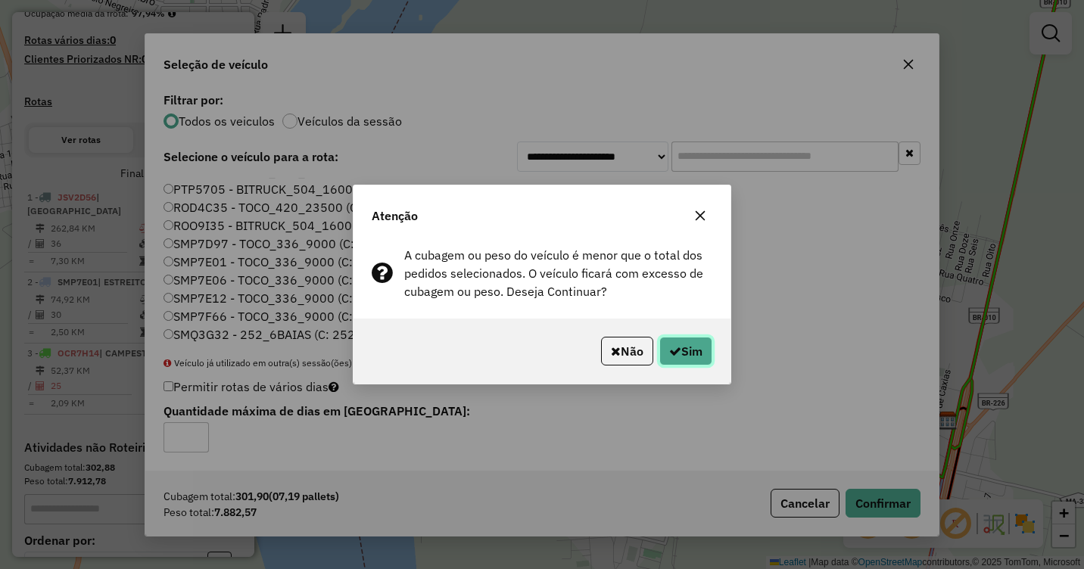
click at [702, 351] on button "Sim" at bounding box center [686, 351] width 53 height 29
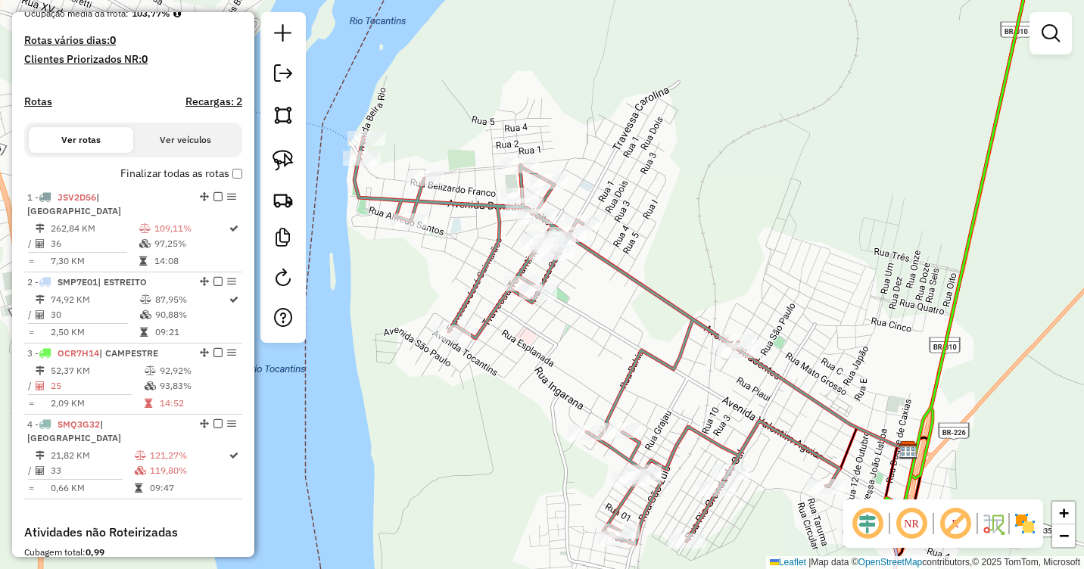
drag, startPoint x: 629, startPoint y: 293, endPoint x: 585, endPoint y: 357, distance: 77.9
click at [585, 356] on div "Janela de atendimento Grade de atendimento Capacidade Transportadoras Veículos …" at bounding box center [542, 284] width 1084 height 569
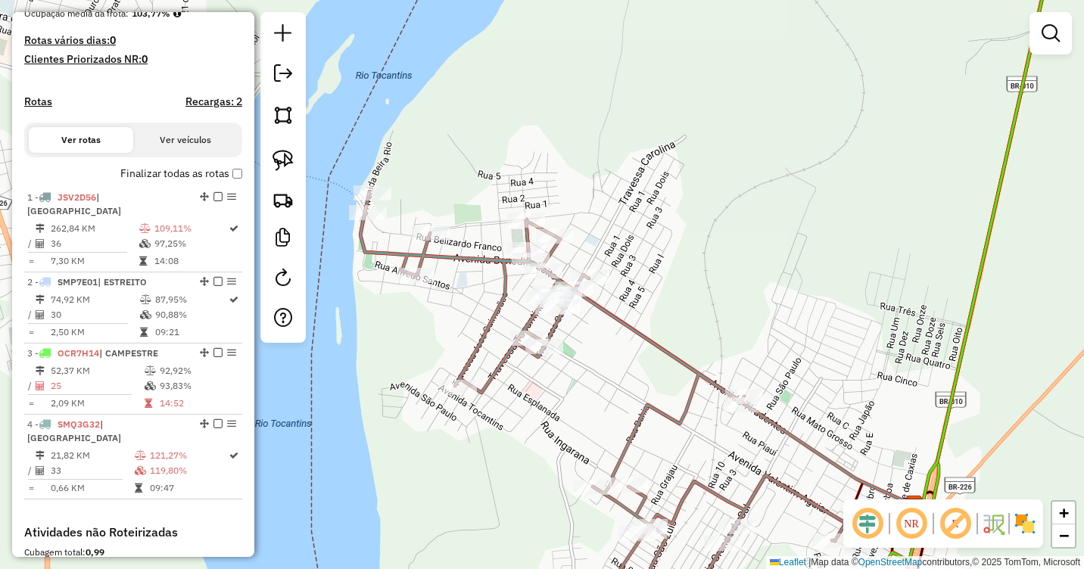
drag, startPoint x: 578, startPoint y: 316, endPoint x: 589, endPoint y: 338, distance: 24.4
click at [589, 338] on div "Janela de atendimento Grade de atendimento Capacidade Transportadoras Veículos …" at bounding box center [542, 284] width 1084 height 569
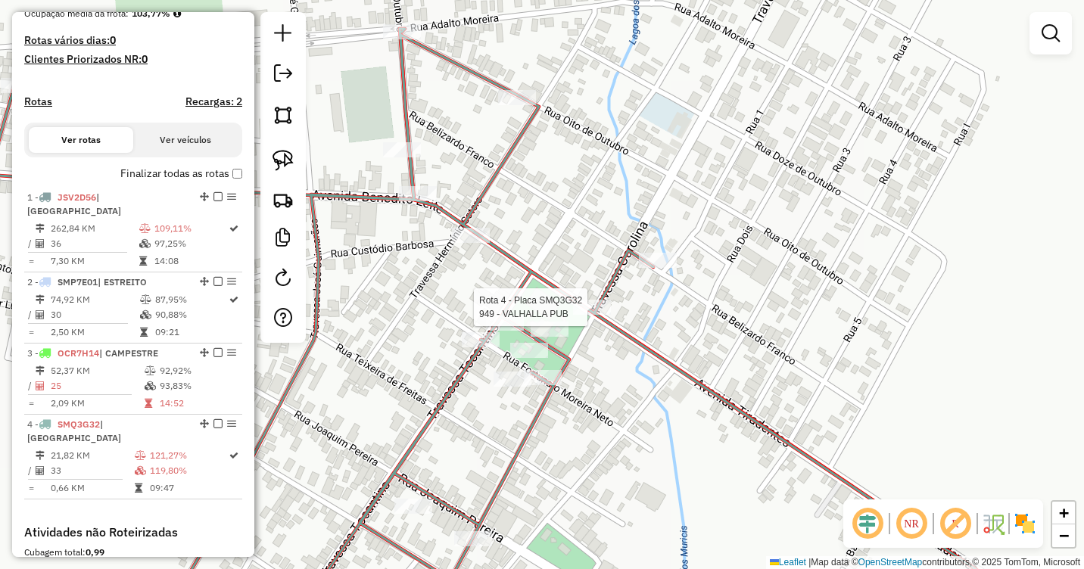
select select "**********"
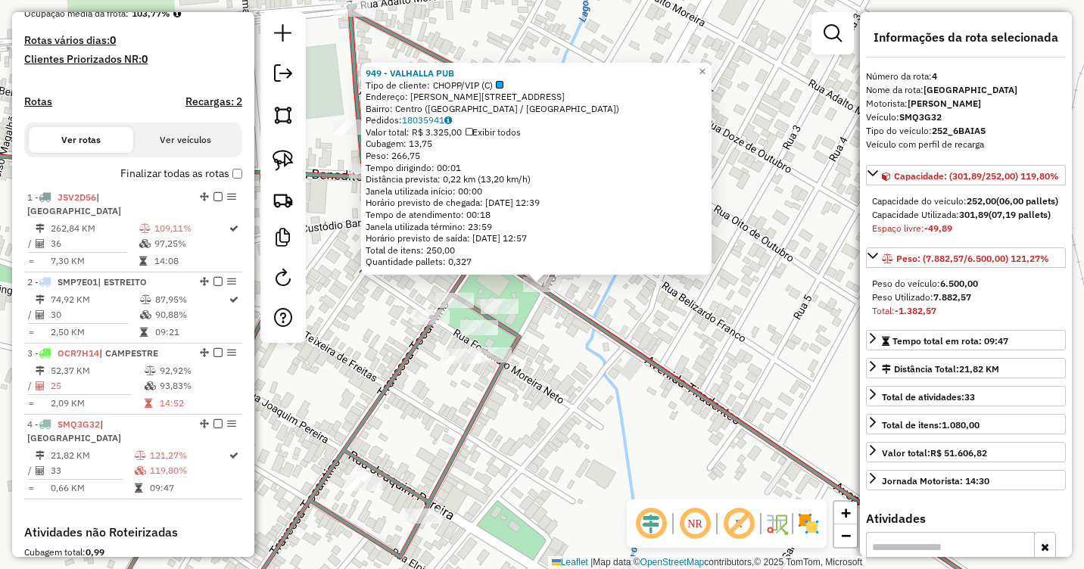
scroll to position [605, 0]
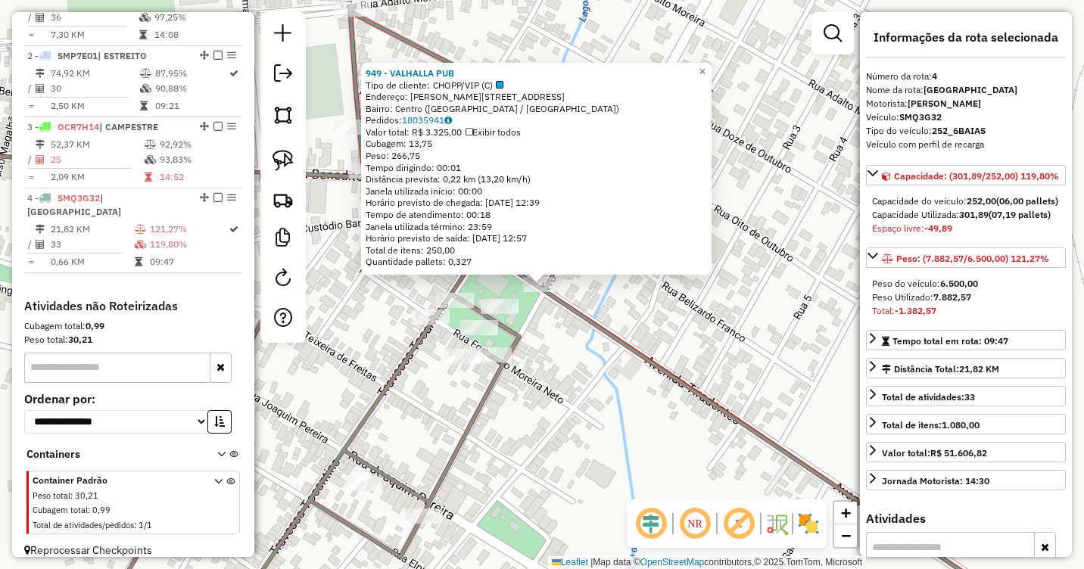
click at [557, 320] on div "949 - VALHALLA PUB Tipo de cliente: CHOPP/VIP (C) Endereço: Benedito Leite 154 …" at bounding box center [542, 284] width 1084 height 569
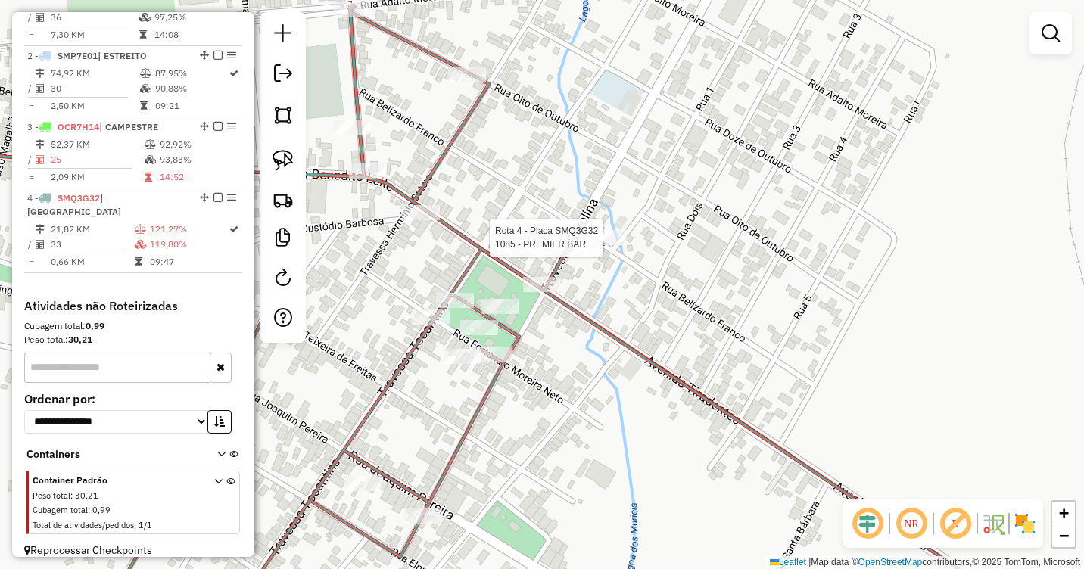
select select "**********"
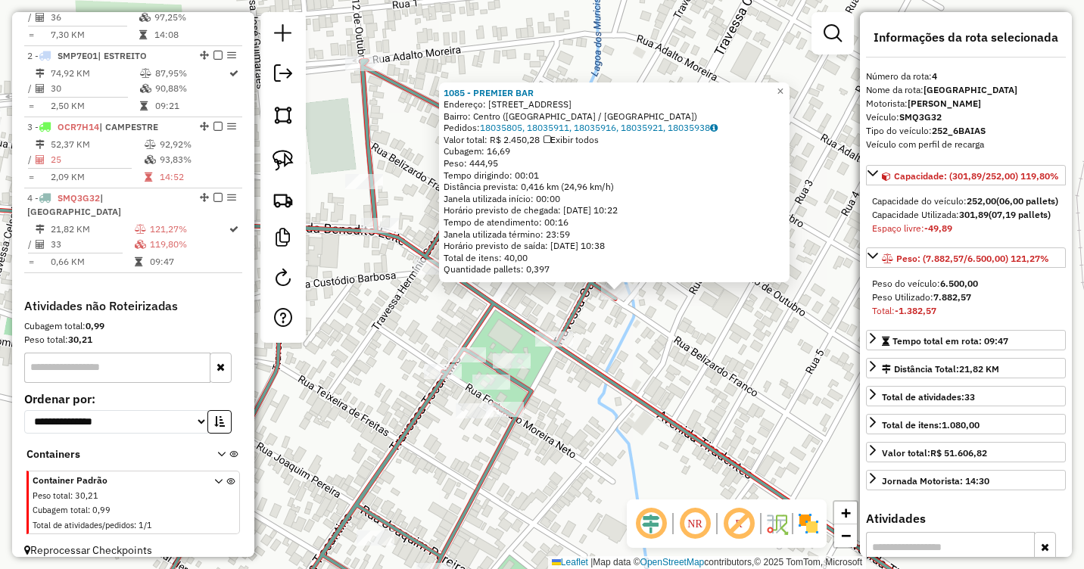
drag, startPoint x: 538, startPoint y: 370, endPoint x: 621, endPoint y: 379, distance: 83.7
click at [622, 380] on icon at bounding box center [478, 347] width 1016 height 573
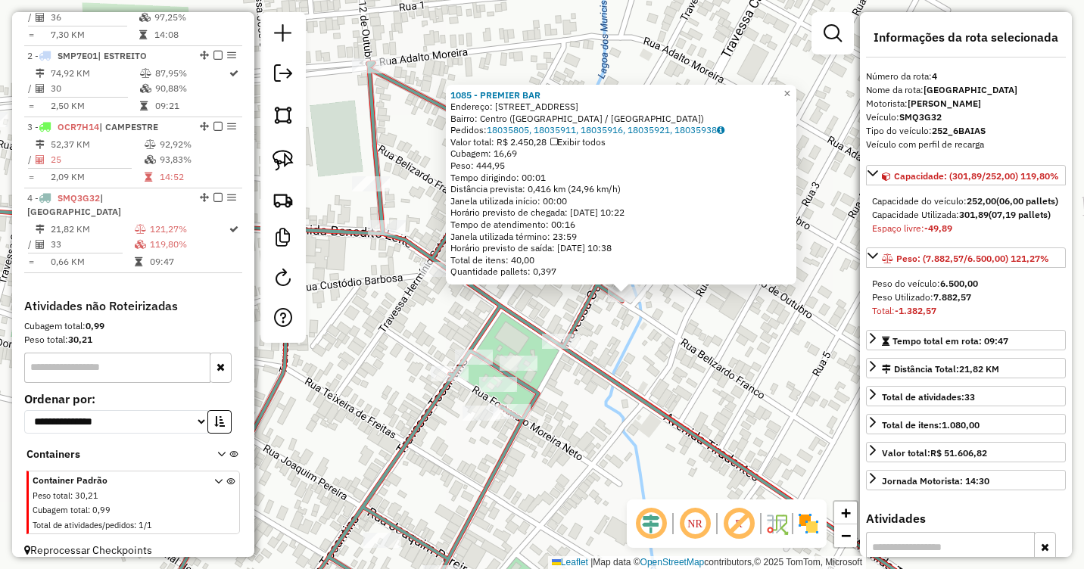
click at [419, 320] on div "1085 - PREMIER BAR Endereço: [STREET_ADDRESS] [GEOGRAPHIC_DATA]: 18035805, 1803…" at bounding box center [542, 284] width 1084 height 569
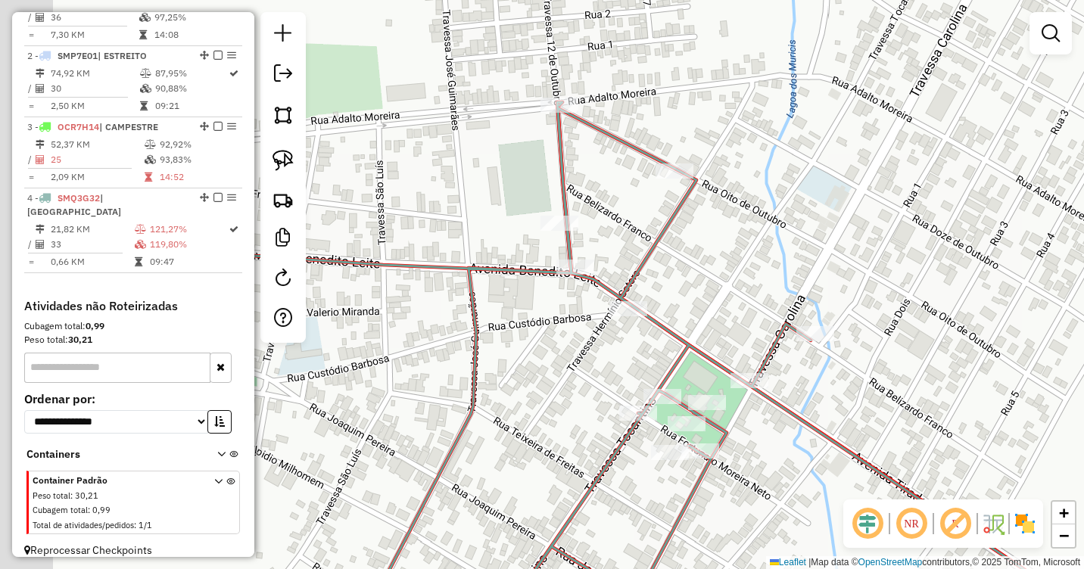
drag, startPoint x: 394, startPoint y: 321, endPoint x: 588, endPoint y: 365, distance: 199.5
click at [588, 365] on div "Janela de atendimento Grade de atendimento Capacidade Transportadoras Veículos …" at bounding box center [542, 284] width 1084 height 569
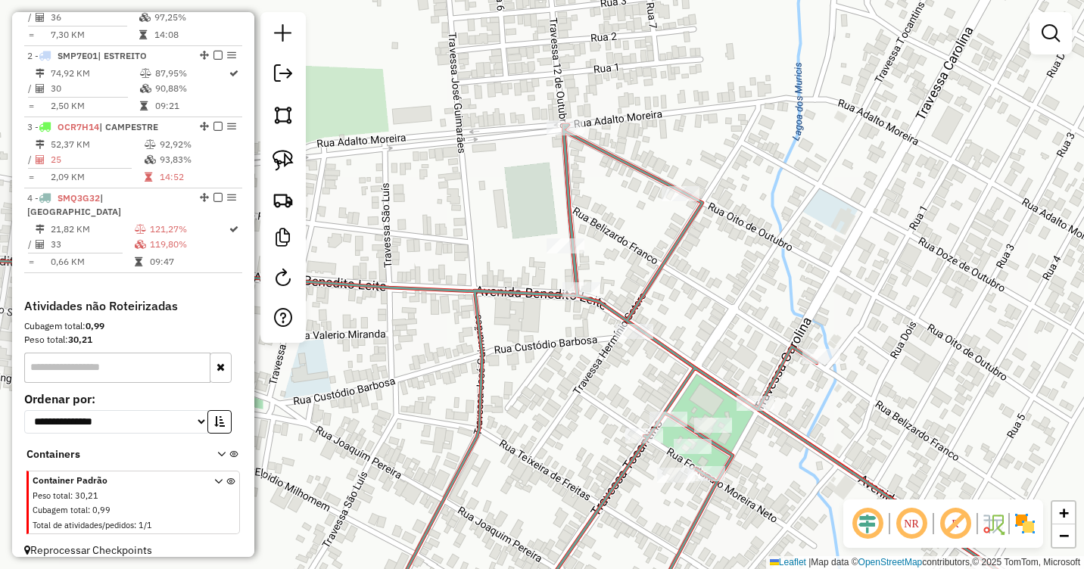
drag, startPoint x: 641, startPoint y: 226, endPoint x: 643, endPoint y: 374, distance: 147.7
click at [643, 374] on div "Janela de atendimento Grade de atendimento Capacidade Transportadoras Veículos …" at bounding box center [542, 284] width 1084 height 569
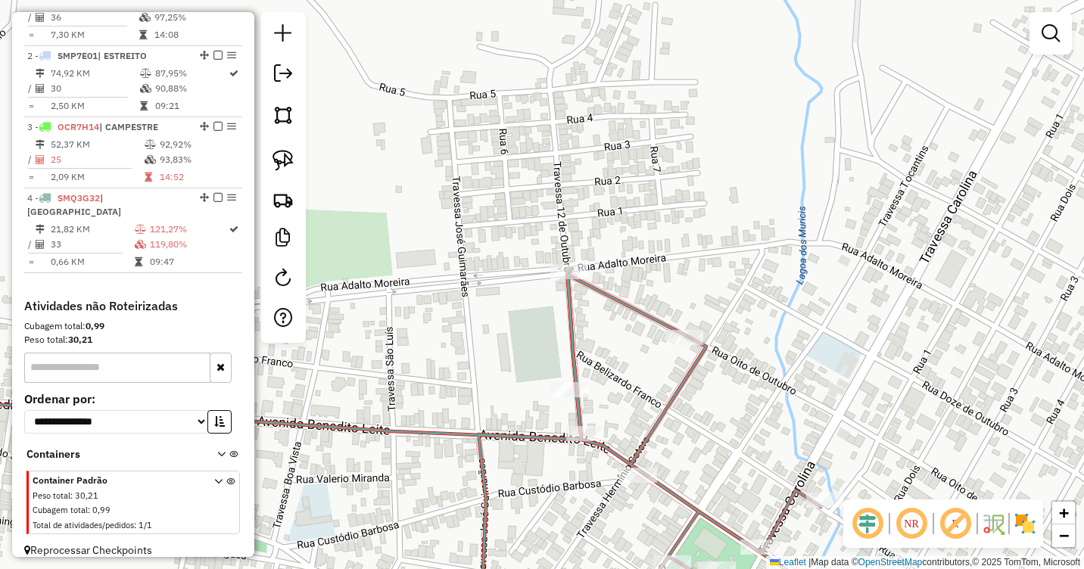
drag, startPoint x: 607, startPoint y: 362, endPoint x: 549, endPoint y: 141, distance: 228.7
click at [549, 141] on div "Janela de atendimento Grade de atendimento Capacidade Transportadoras Veículos …" at bounding box center [542, 284] width 1084 height 569
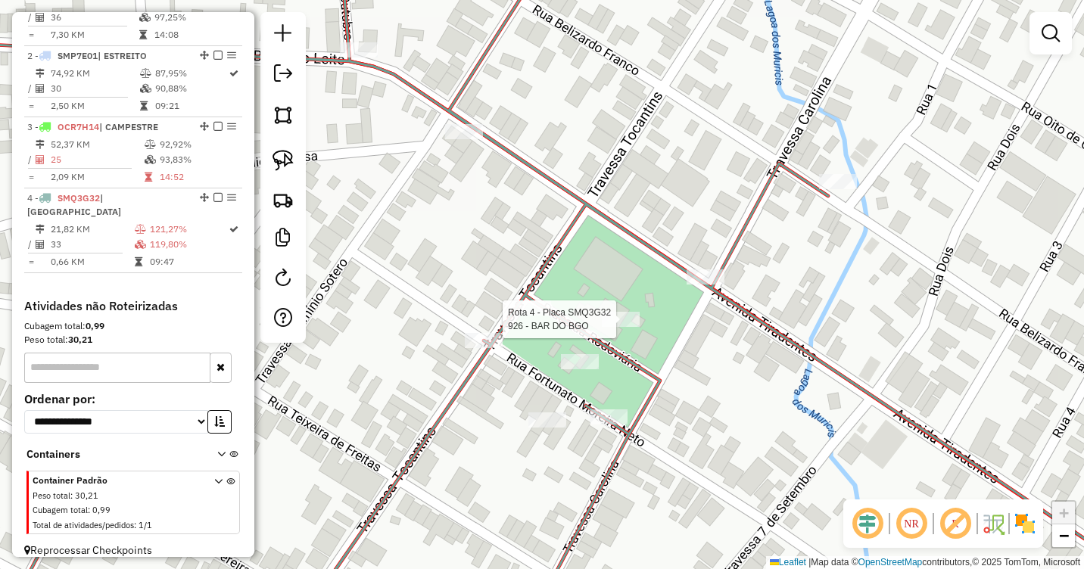
select select "**********"
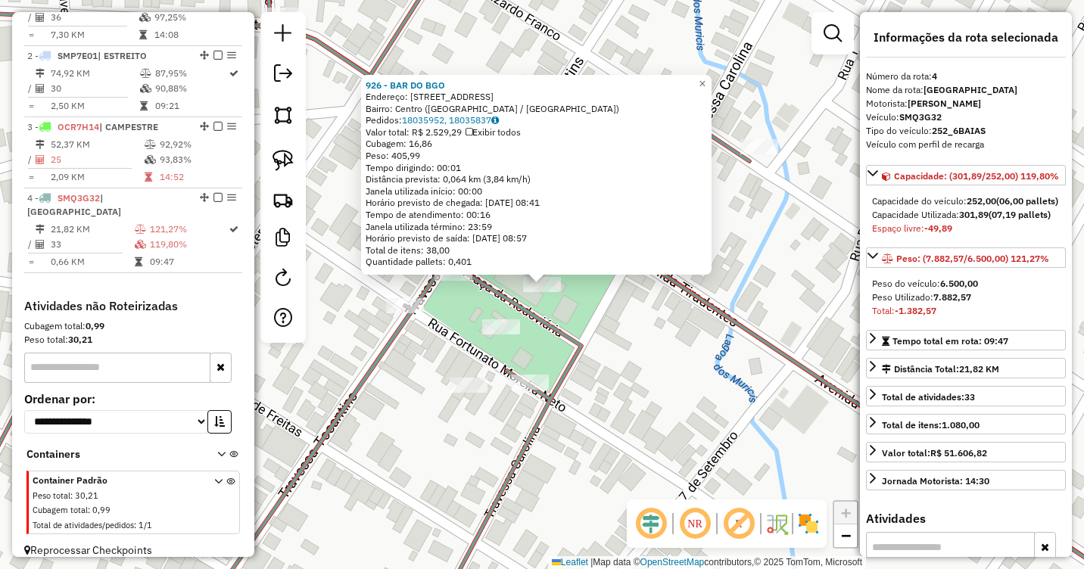
click at [592, 350] on div "926 - BAR DO BGO Endereço: [GEOGRAPHIC_DATA] 999 Bairro: [GEOGRAPHIC_DATA] ([GE…" at bounding box center [542, 284] width 1084 height 569
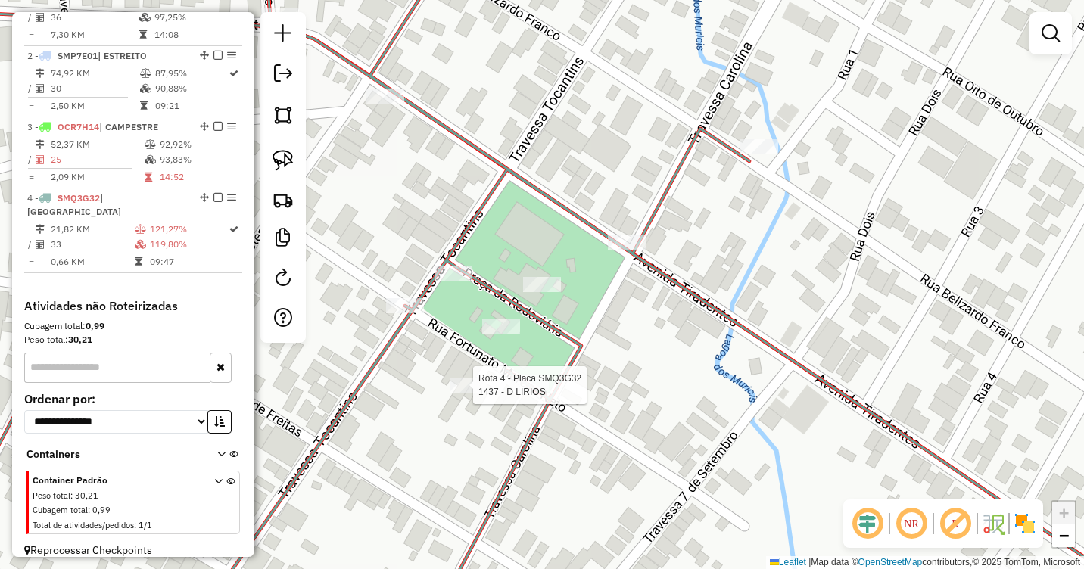
select select "**********"
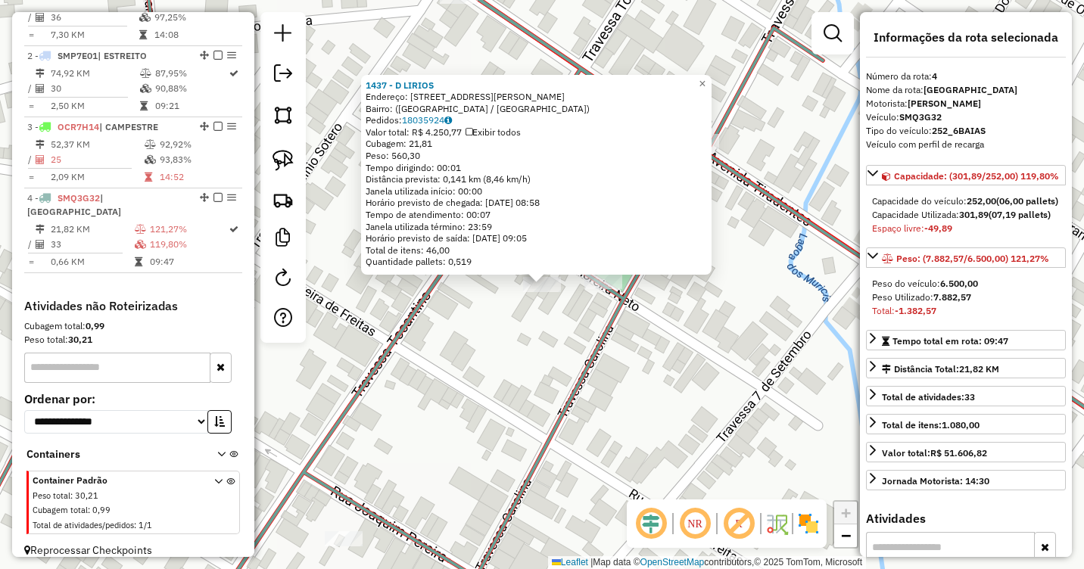
click at [479, 325] on div "1437 - D [PERSON_NAME]: [STREET_ADDRESS][PERSON_NAME] [GEOGRAPHIC_DATA]: 180359…" at bounding box center [542, 284] width 1084 height 569
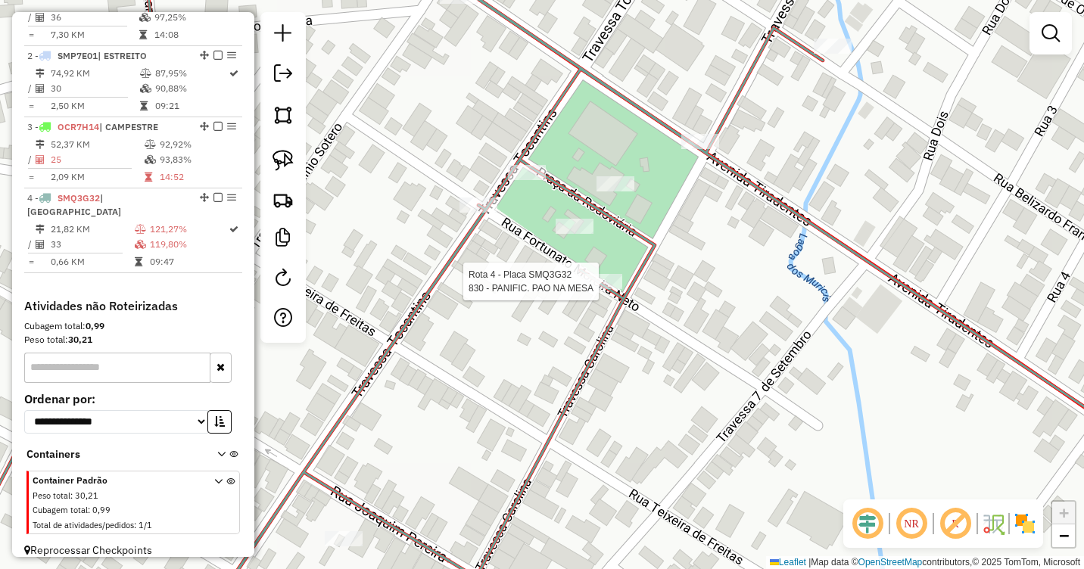
select select "**********"
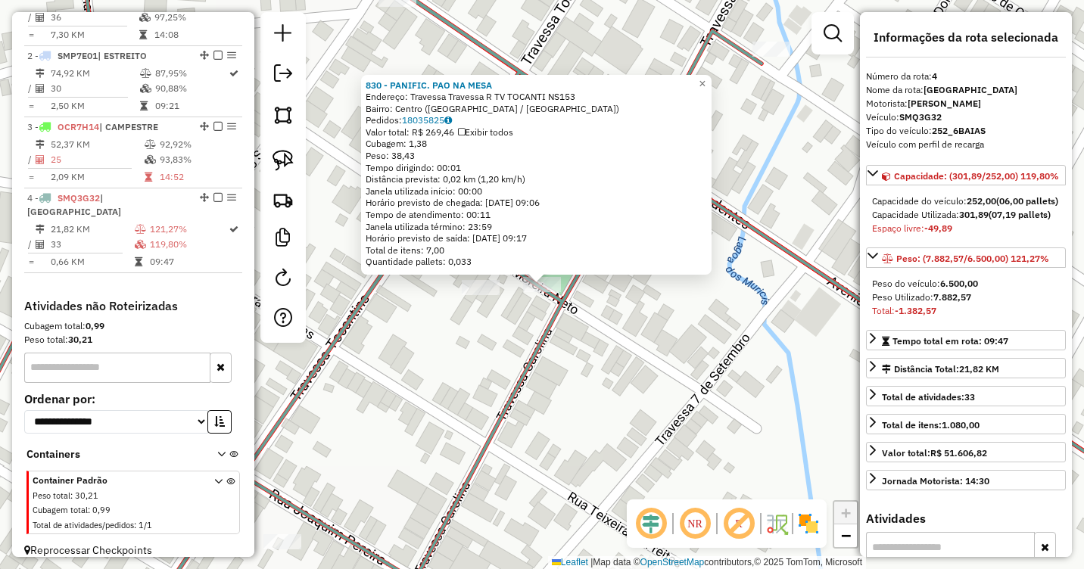
click at [463, 316] on div "830 - PANIFIC. PAO NA MESA Endereço: Travessa Travessa R TV TOCANTI NS153 Bairr…" at bounding box center [542, 284] width 1084 height 569
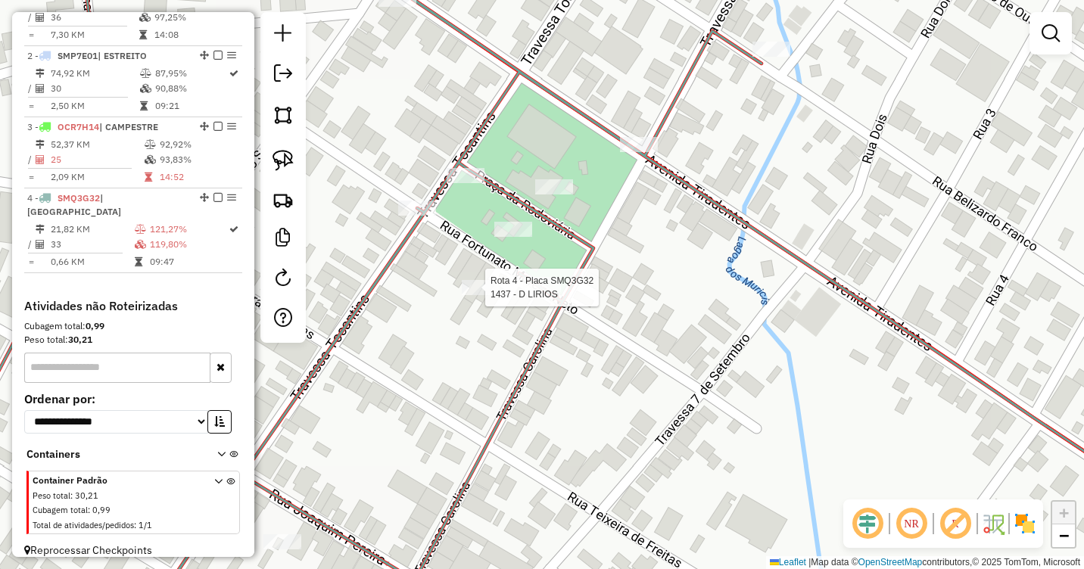
select select "**********"
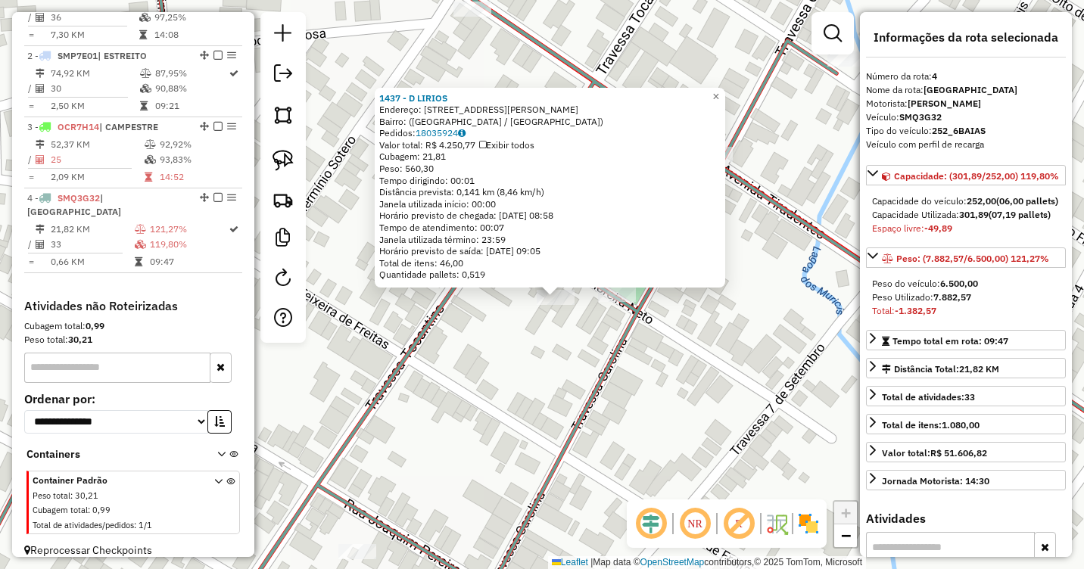
drag, startPoint x: 474, startPoint y: 310, endPoint x: 504, endPoint y: 346, distance: 46.8
click at [503, 345] on div "1437 - D [PERSON_NAME]: [STREET_ADDRESS][PERSON_NAME] [GEOGRAPHIC_DATA]: 180359…" at bounding box center [542, 284] width 1084 height 569
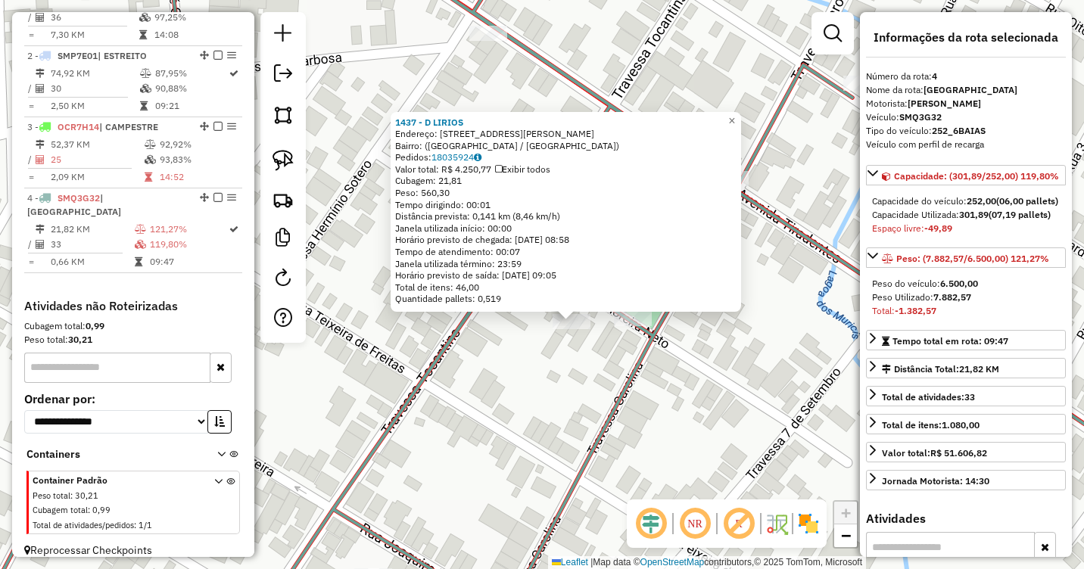
click at [504, 347] on div "1437 - D [PERSON_NAME]: [STREET_ADDRESS][PERSON_NAME] [GEOGRAPHIC_DATA]: 180359…" at bounding box center [542, 284] width 1084 height 569
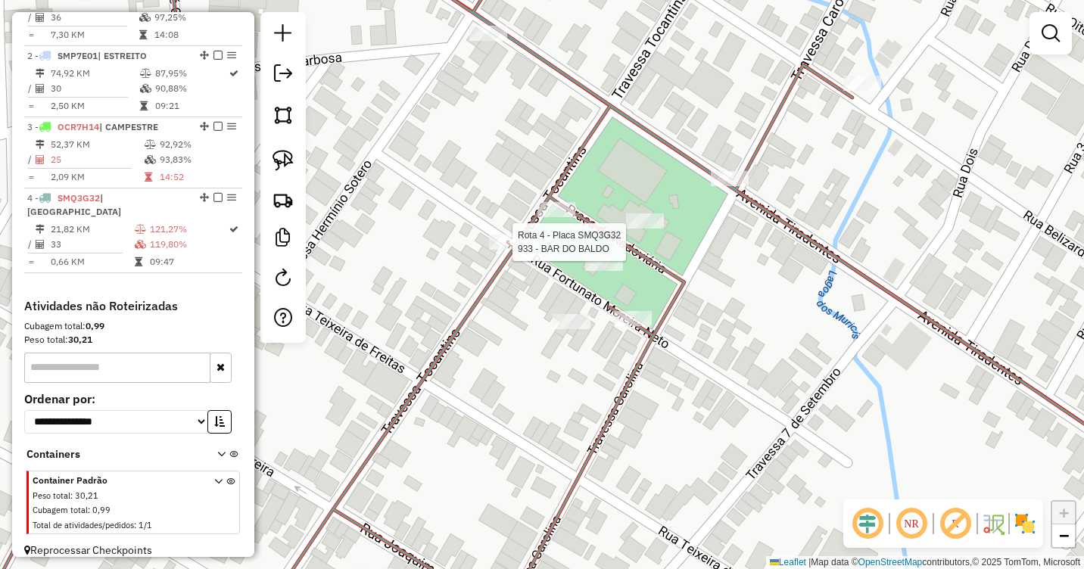
select select "**********"
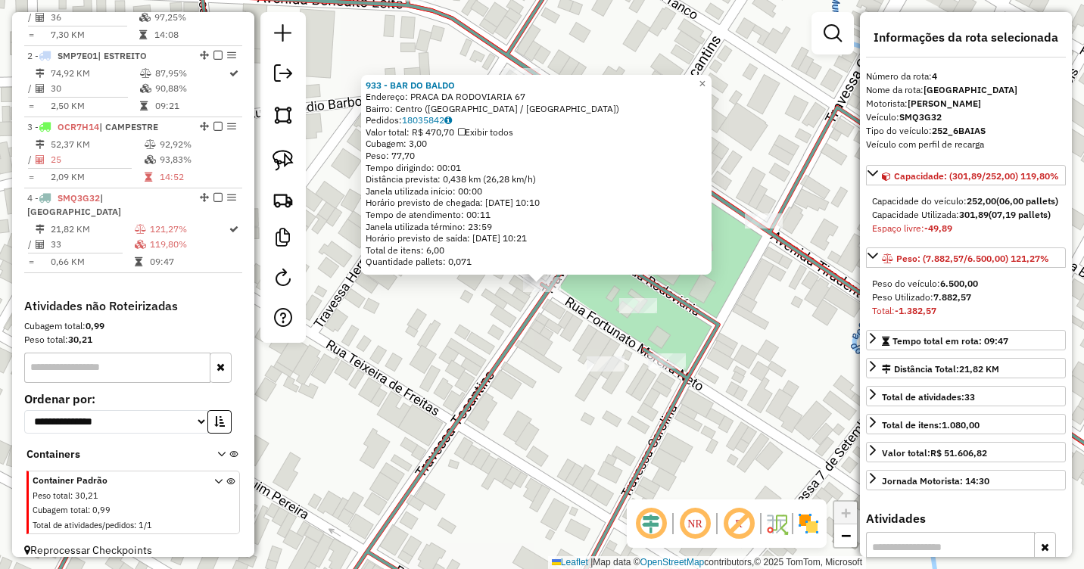
click at [528, 413] on div "933 - BAR DO BALDO Endereço: PRACA DA RODOVIARIA 67 Bairro: [GEOGRAPHIC_DATA] (…" at bounding box center [542, 284] width 1084 height 569
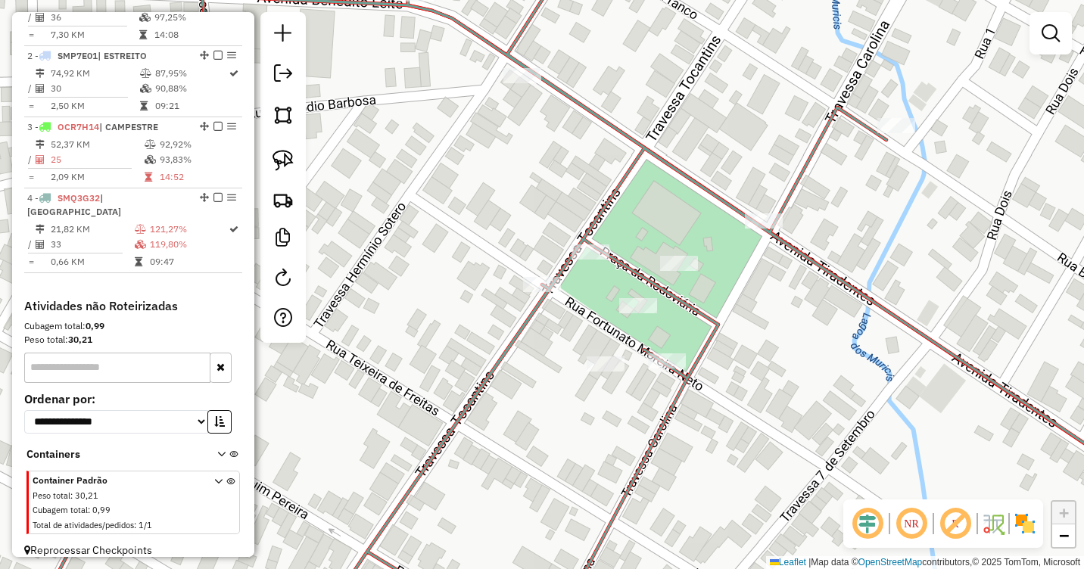
click at [505, 353] on icon at bounding box center [542, 284] width 1301 height 683
select select "**********"
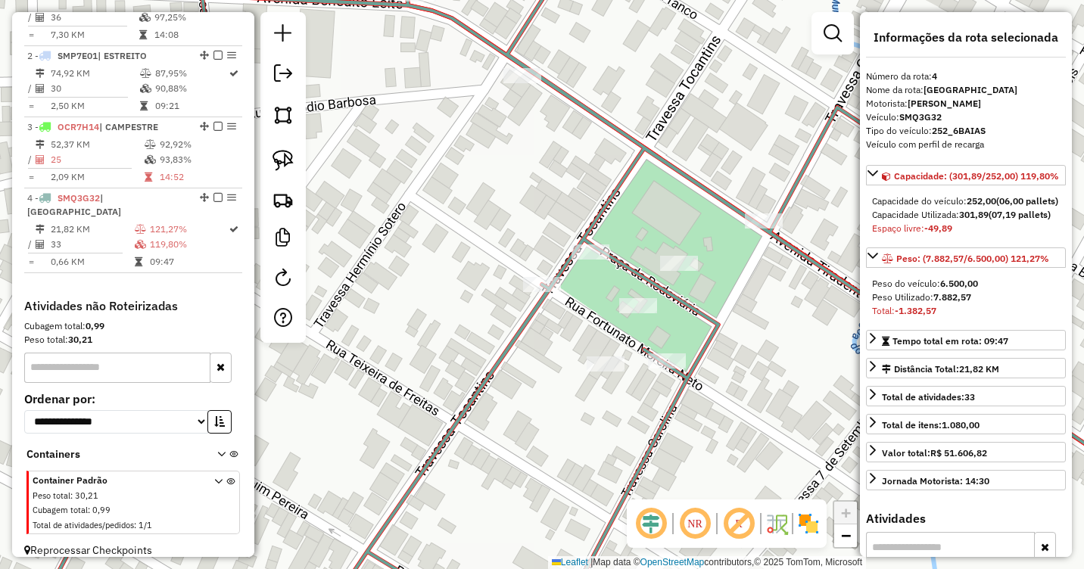
click at [505, 353] on icon at bounding box center [542, 284] width 1301 height 683
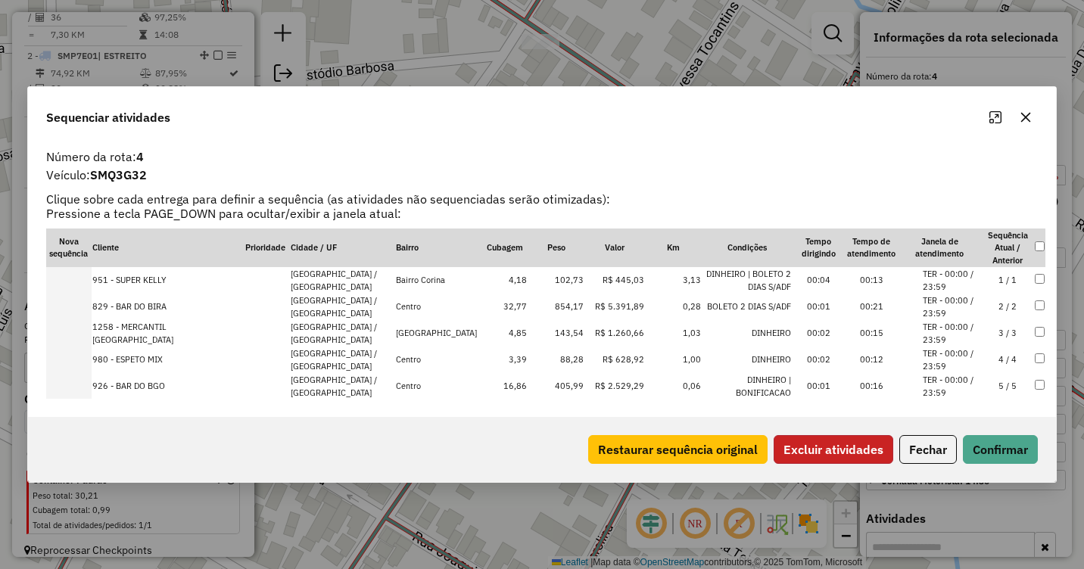
click at [852, 454] on button "Excluir atividades" at bounding box center [834, 449] width 120 height 29
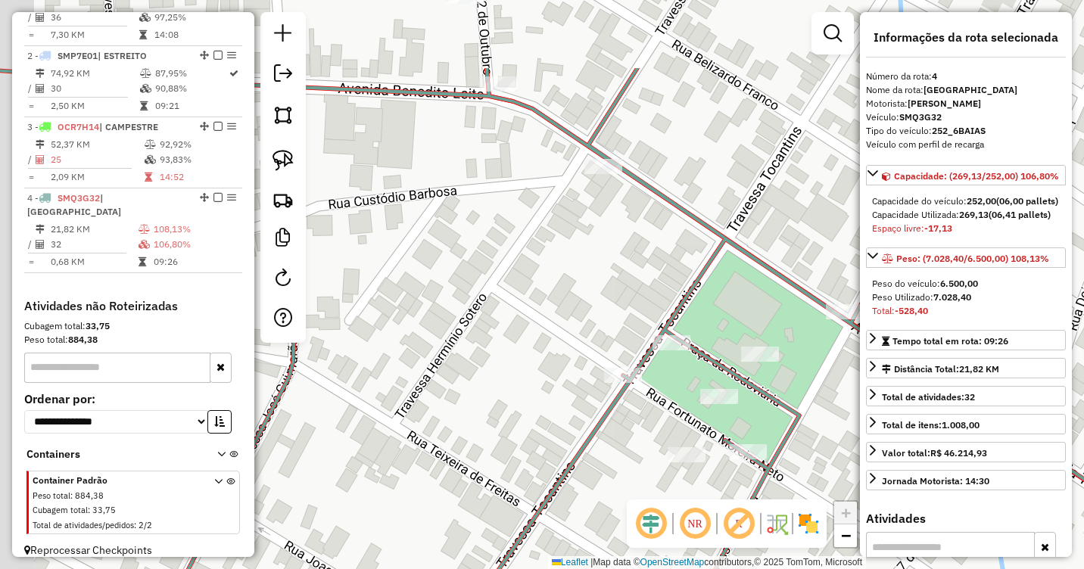
drag, startPoint x: 479, startPoint y: 191, endPoint x: 589, endPoint y: 454, distance: 285.8
click at [592, 457] on div "Janela de atendimento Grade de atendimento Capacidade Transportadoras Veículos …" at bounding box center [542, 284] width 1084 height 569
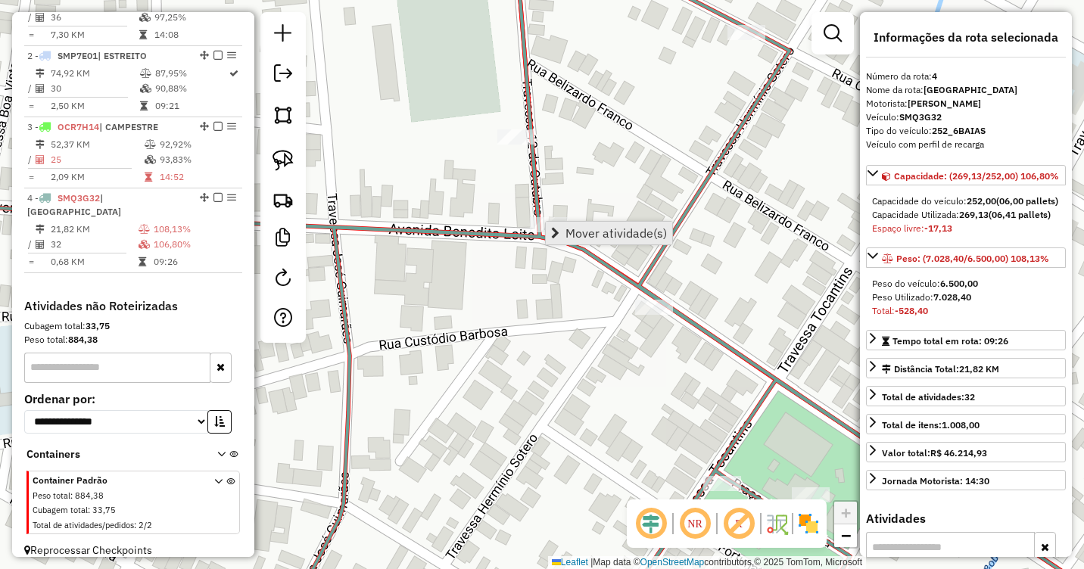
click at [563, 226] on link "Mover atividade(s)" at bounding box center [609, 233] width 126 height 23
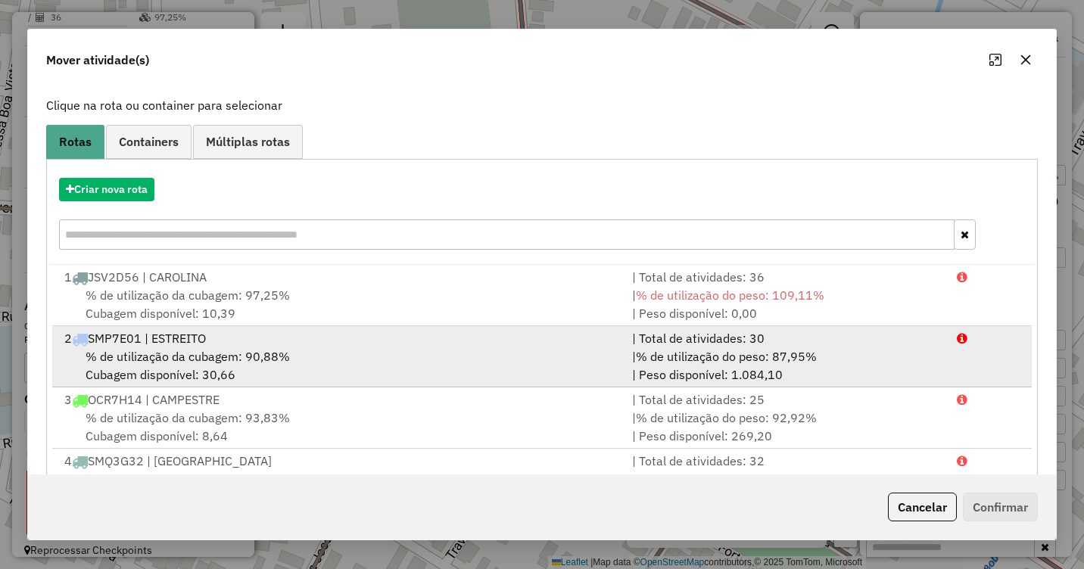
scroll to position [145, 0]
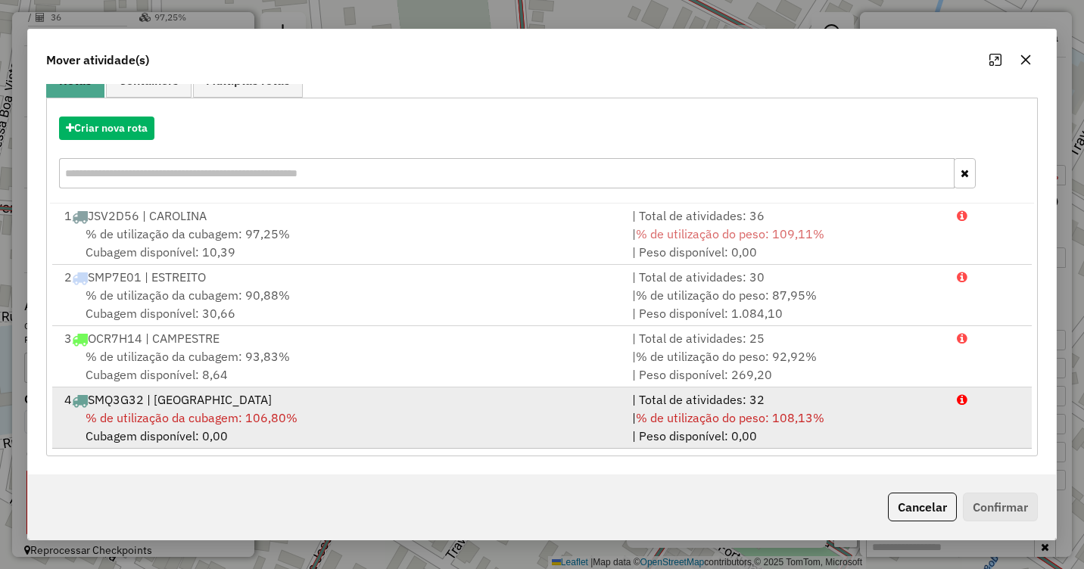
click at [196, 411] on span "% de utilização da cubagem: 106,80%" at bounding box center [192, 417] width 212 height 15
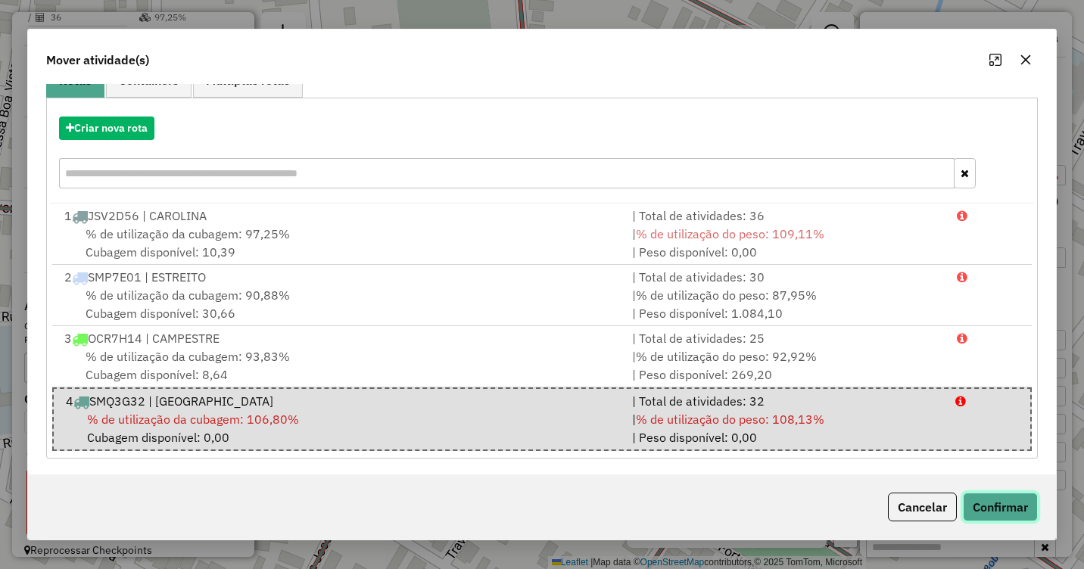
click at [994, 503] on button "Confirmar" at bounding box center [1000, 507] width 75 height 29
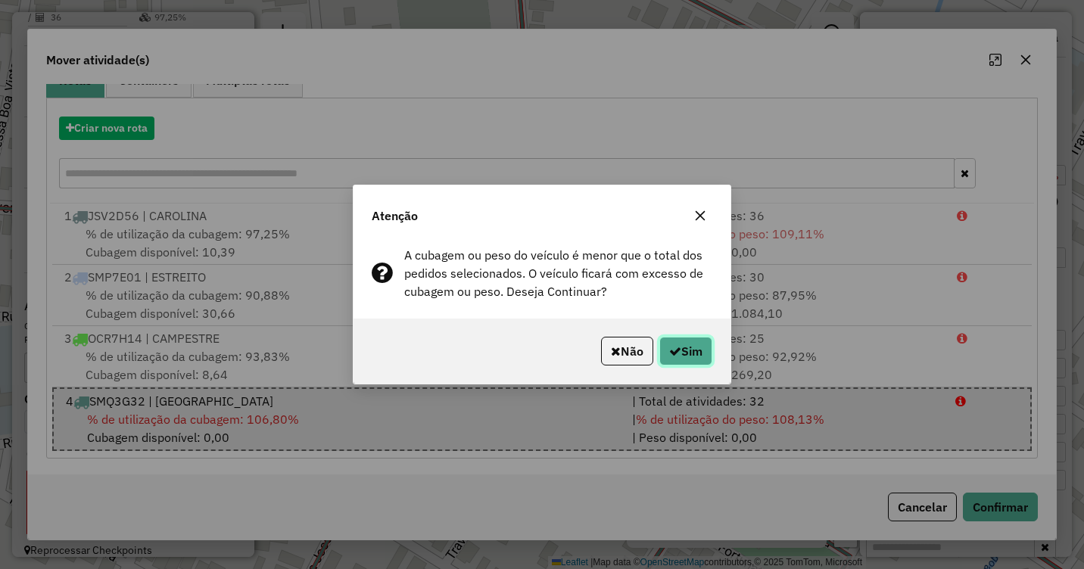
click at [684, 354] on button "Sim" at bounding box center [686, 351] width 53 height 29
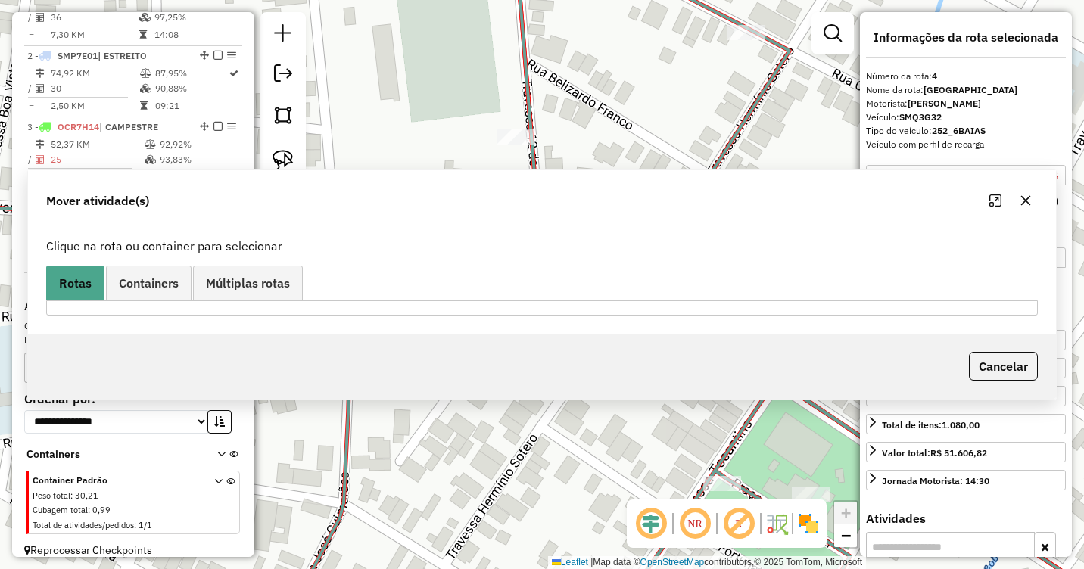
scroll to position [0, 0]
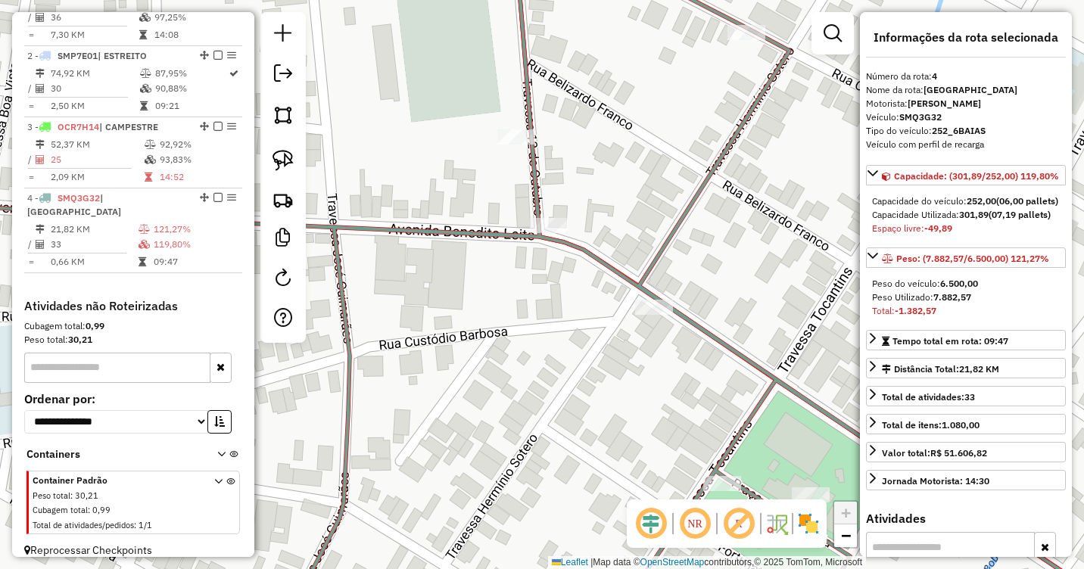
drag, startPoint x: 709, startPoint y: 382, endPoint x: 580, endPoint y: 270, distance: 170.7
click at [599, 272] on div "Janela de atendimento Grade de atendimento Capacidade Transportadoras Veículos …" at bounding box center [542, 284] width 1084 height 569
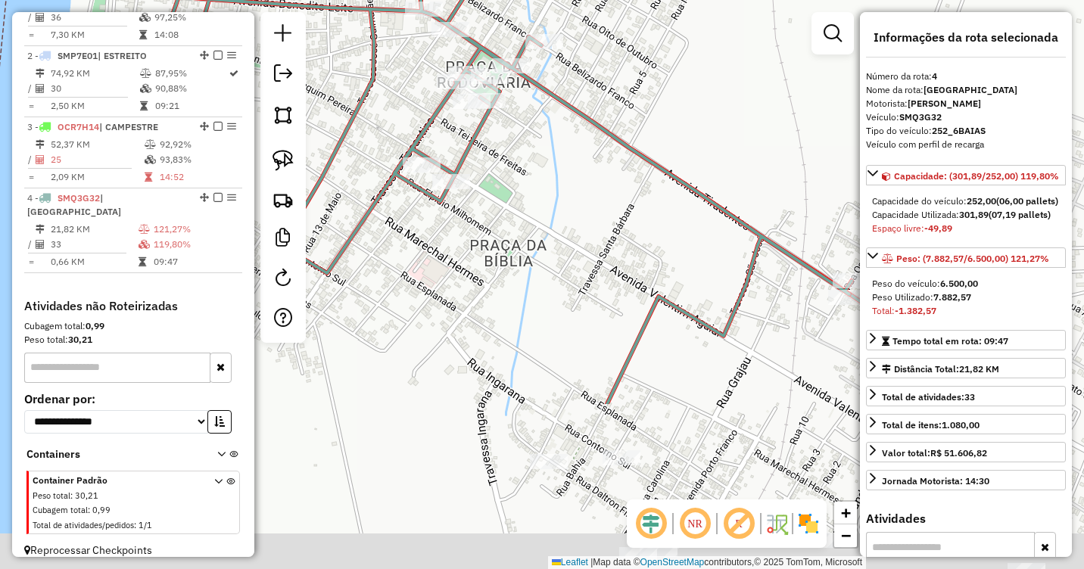
drag, startPoint x: 684, startPoint y: 375, endPoint x: 540, endPoint y: 122, distance: 291.0
click at [543, 125] on div "Janela de atendimento Grade de atendimento Capacidade Transportadoras Veículos …" at bounding box center [542, 284] width 1084 height 569
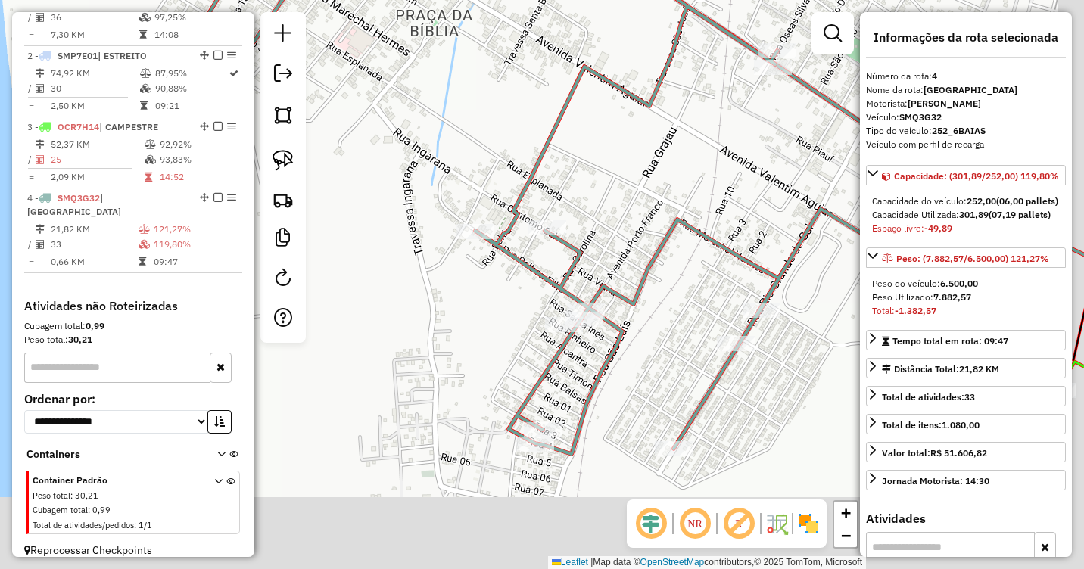
drag, startPoint x: 599, startPoint y: 264, endPoint x: 546, endPoint y: 77, distance: 193.7
click at [546, 77] on icon at bounding box center [536, 114] width 887 height 679
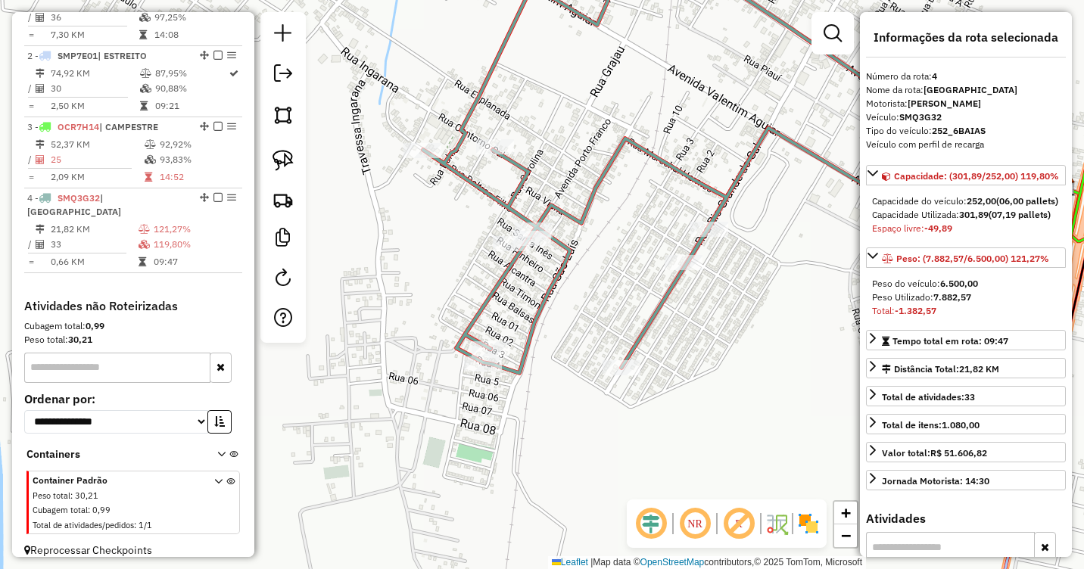
drag, startPoint x: 688, startPoint y: 194, endPoint x: 585, endPoint y: 242, distance: 113.8
click at [585, 242] on div "Janela de atendimento Grade de atendimento Capacidade Transportadoras Veículos …" at bounding box center [542, 284] width 1084 height 569
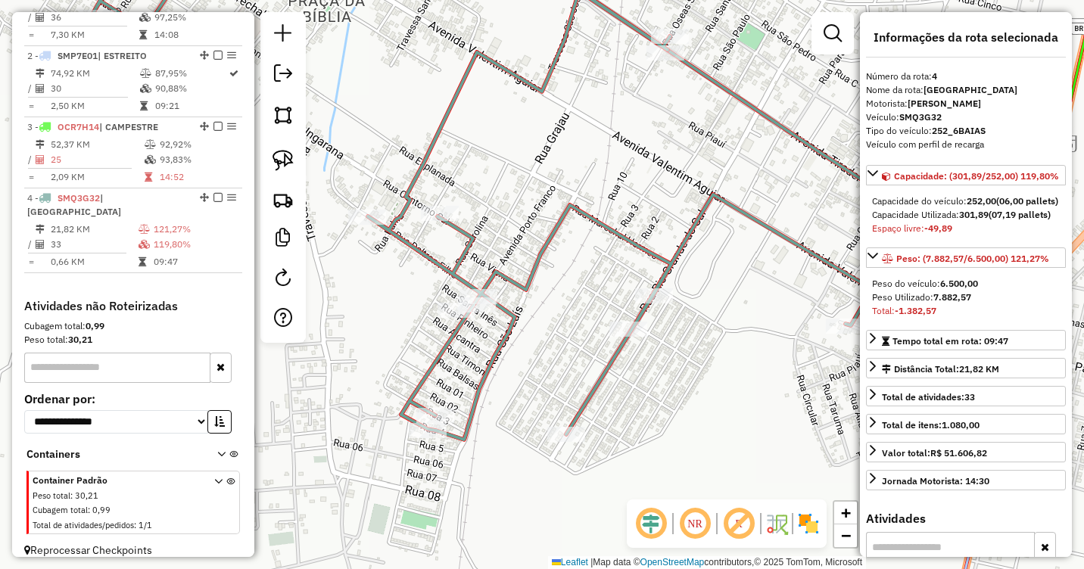
drag, startPoint x: 555, startPoint y: 257, endPoint x: 634, endPoint y: 222, distance: 86.1
click at [628, 222] on div "Janela de atendimento Grade de atendimento Capacidade Transportadoras Veículos …" at bounding box center [542, 284] width 1084 height 569
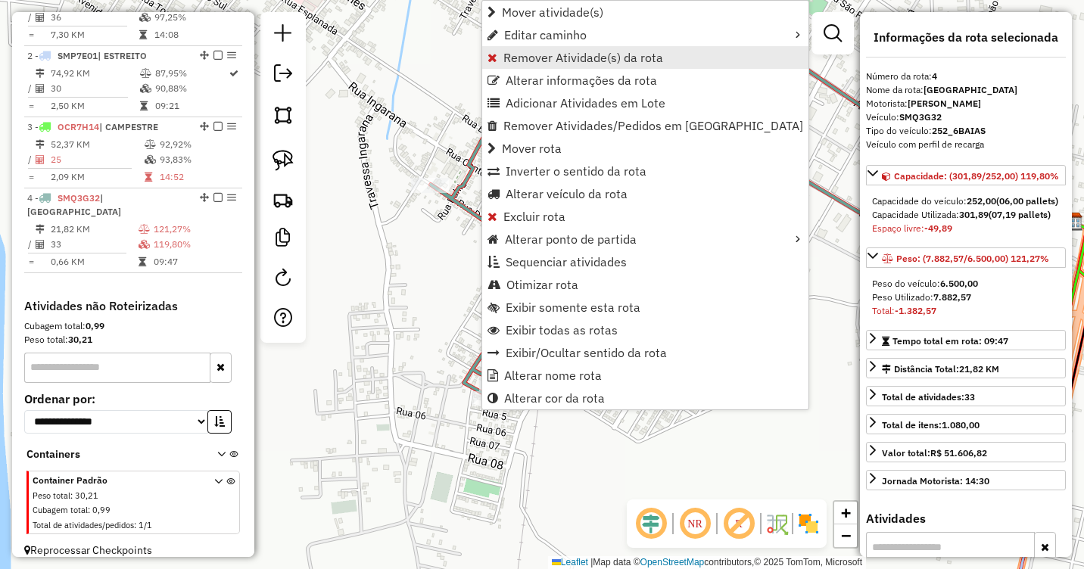
click at [522, 61] on span "Remover Atividade(s) da rota" at bounding box center [584, 57] width 160 height 12
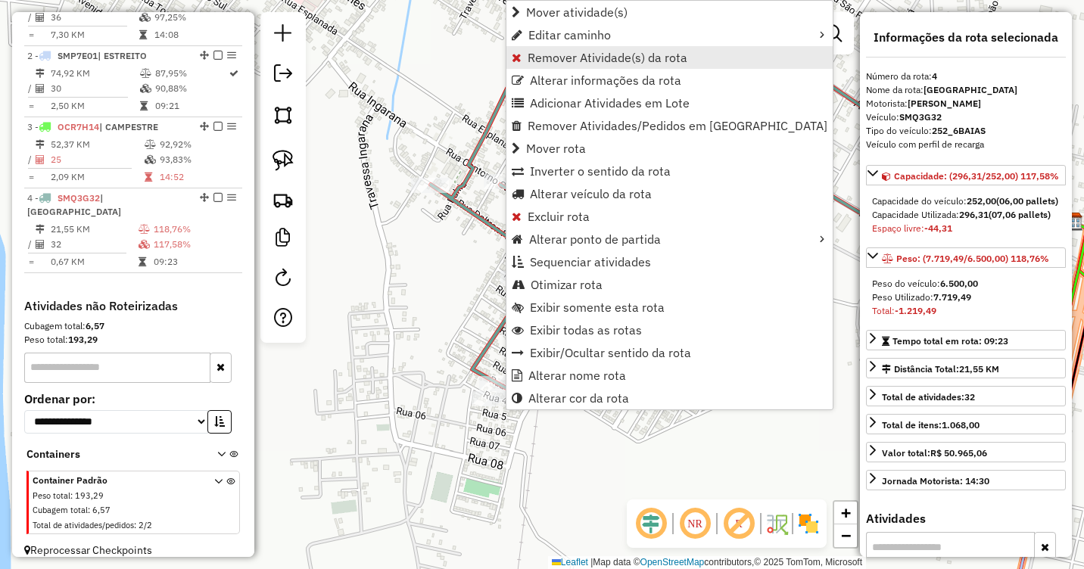
click at [560, 62] on span "Remover Atividade(s) da rota" at bounding box center [608, 57] width 160 height 12
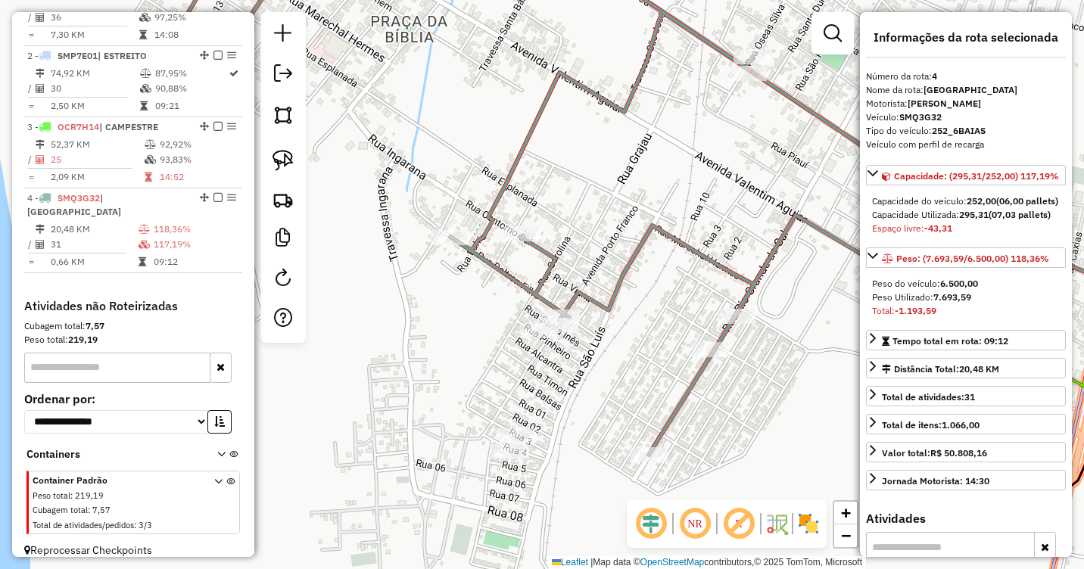
drag, startPoint x: 541, startPoint y: 303, endPoint x: 560, endPoint y: 357, distance: 57.3
click at [560, 357] on div "Janela de atendimento Grade de atendimento Capacidade Transportadoras Veículos …" at bounding box center [542, 284] width 1084 height 569
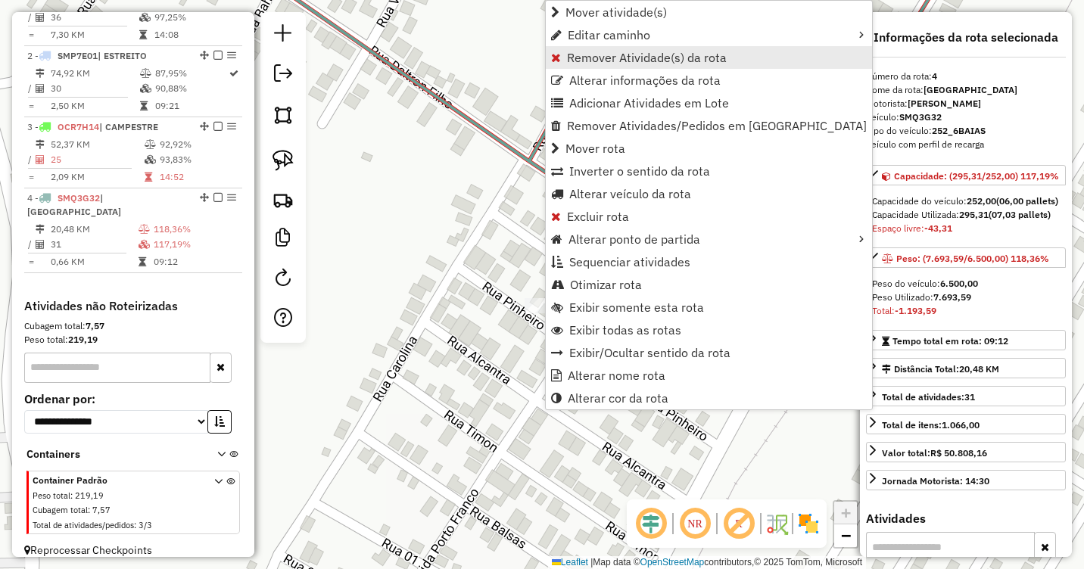
click at [582, 58] on span "Remover Atividade(s) da rota" at bounding box center [647, 57] width 160 height 12
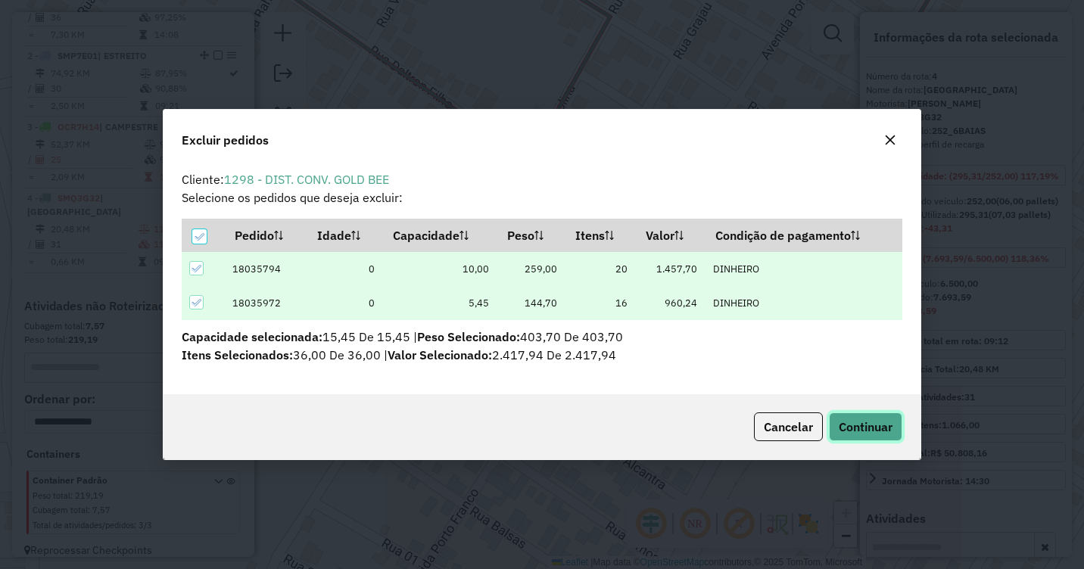
click at [884, 431] on span "Continuar" at bounding box center [866, 426] width 54 height 15
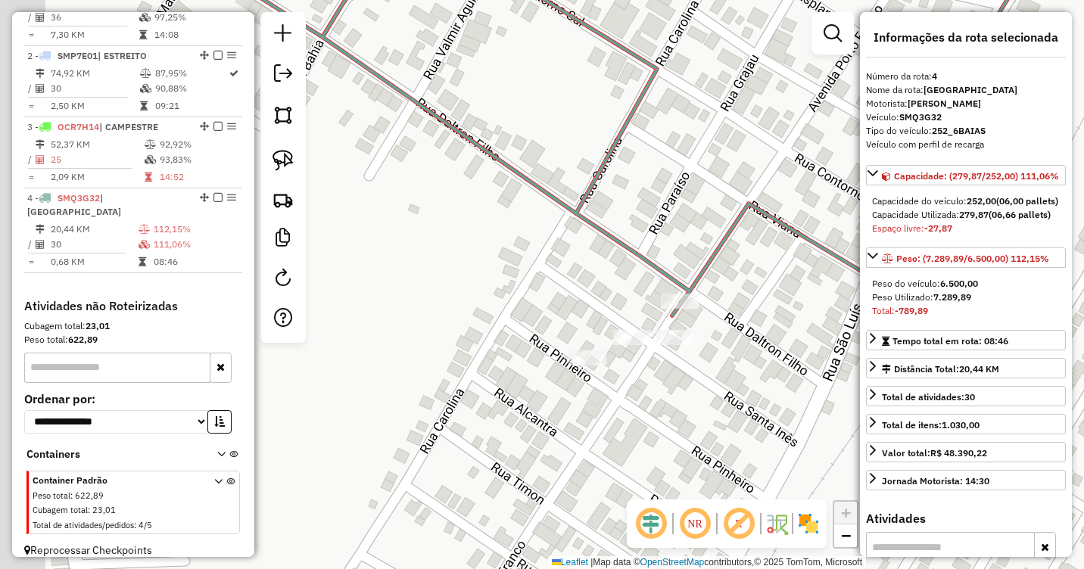
drag, startPoint x: 584, startPoint y: 357, endPoint x: 631, endPoint y: 410, distance: 70.2
click at [631, 410] on div "Janela de atendimento Grade de atendimento Capacidade Transportadoras Veículos …" at bounding box center [542, 284] width 1084 height 569
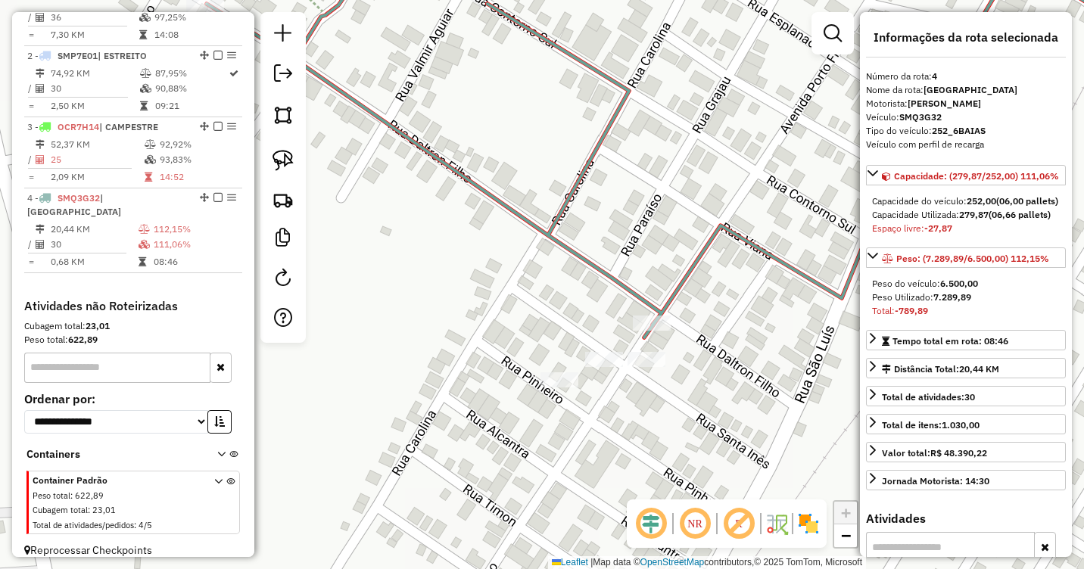
drag, startPoint x: 628, startPoint y: 394, endPoint x: 597, endPoint y: 411, distance: 36.3
click at [599, 415] on div "Janela de atendimento Grade de atendimento Capacidade Transportadoras Veículos …" at bounding box center [542, 284] width 1084 height 569
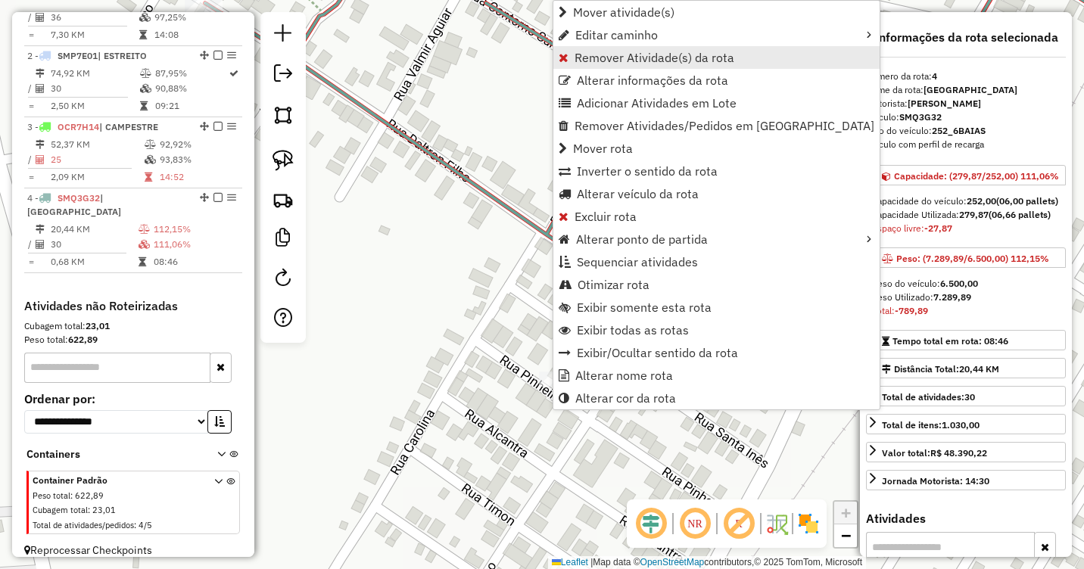
click at [604, 59] on span "Remover Atividade(s) da rota" at bounding box center [655, 57] width 160 height 12
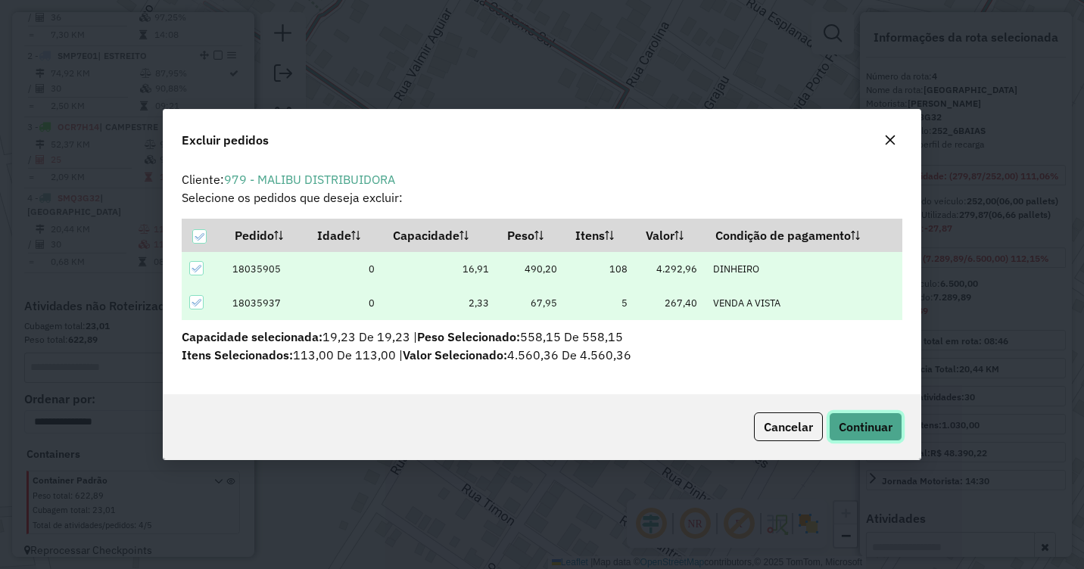
click at [865, 436] on button "Continuar" at bounding box center [865, 427] width 73 height 29
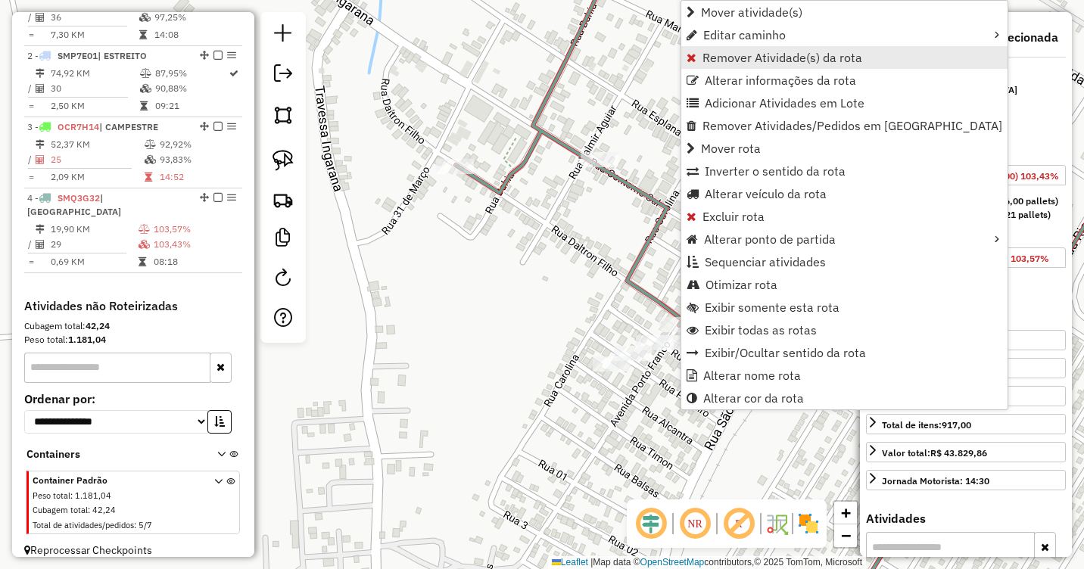
click at [716, 57] on span "Remover Atividade(s) da rota" at bounding box center [783, 57] width 160 height 12
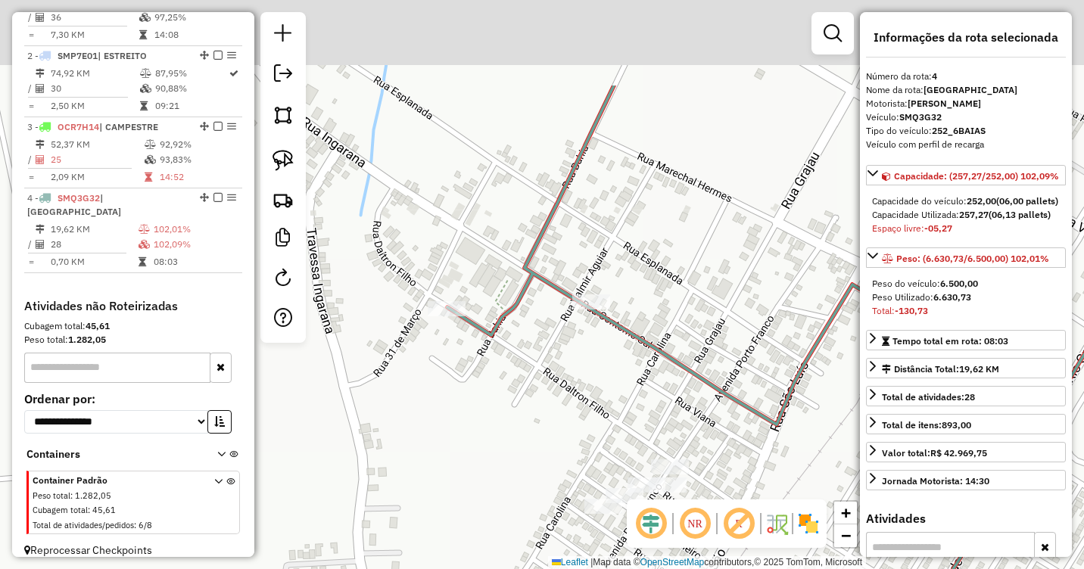
drag, startPoint x: 677, startPoint y: 227, endPoint x: 661, endPoint y: 370, distance: 143.2
click at [665, 370] on div "Janela de atendimento Grade de atendimento Capacidade Transportadoras Veículos …" at bounding box center [542, 284] width 1084 height 569
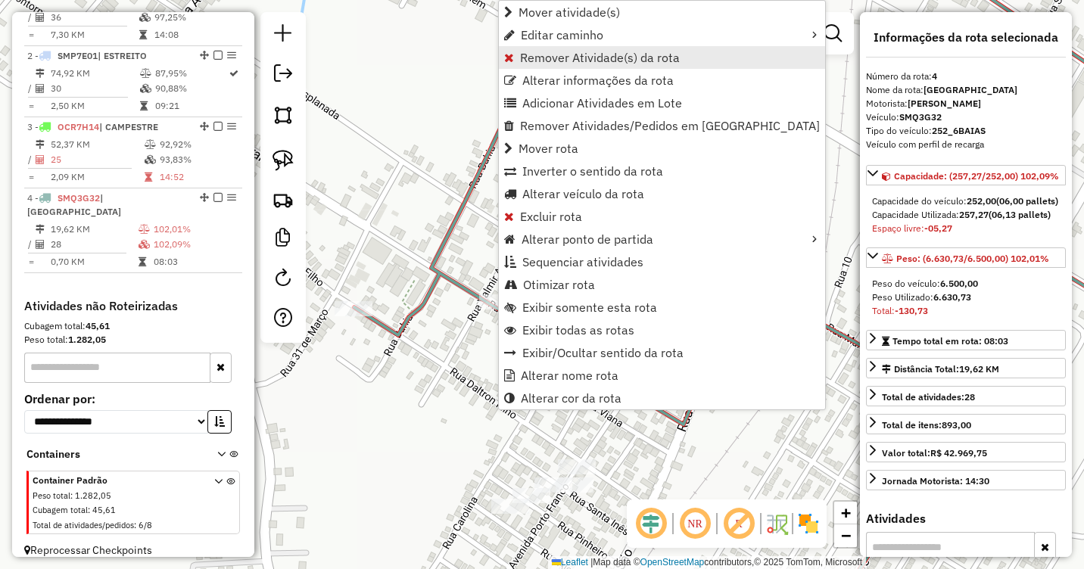
click at [566, 57] on span "Remover Atividade(s) da rota" at bounding box center [600, 57] width 160 height 12
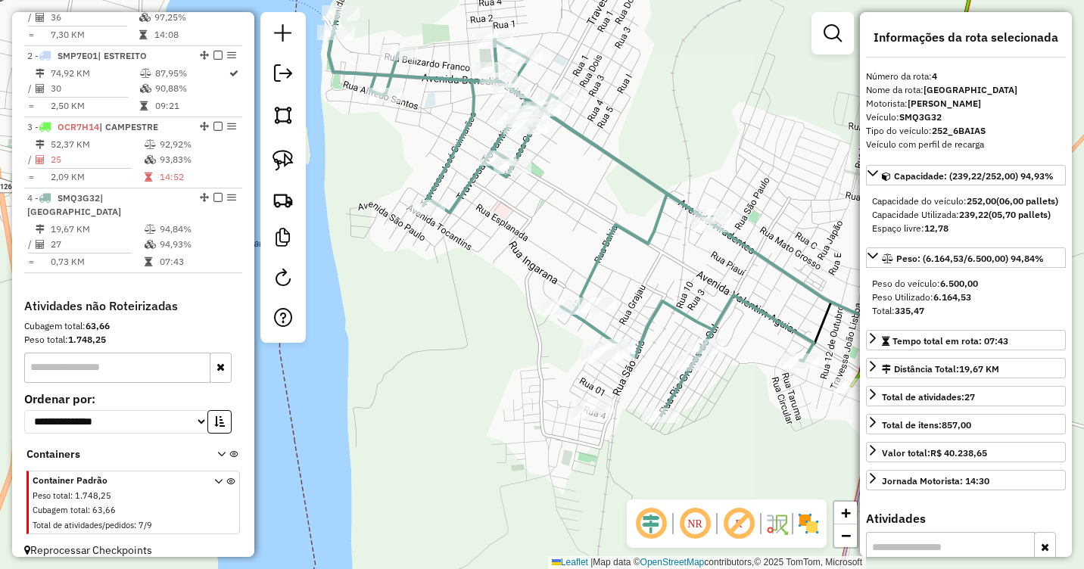
drag, startPoint x: 760, startPoint y: 441, endPoint x: 625, endPoint y: 317, distance: 183.8
click at [625, 317] on div "Janela de atendimento Grade de atendimento Capacidade Transportadoras Veículos …" at bounding box center [542, 284] width 1084 height 569
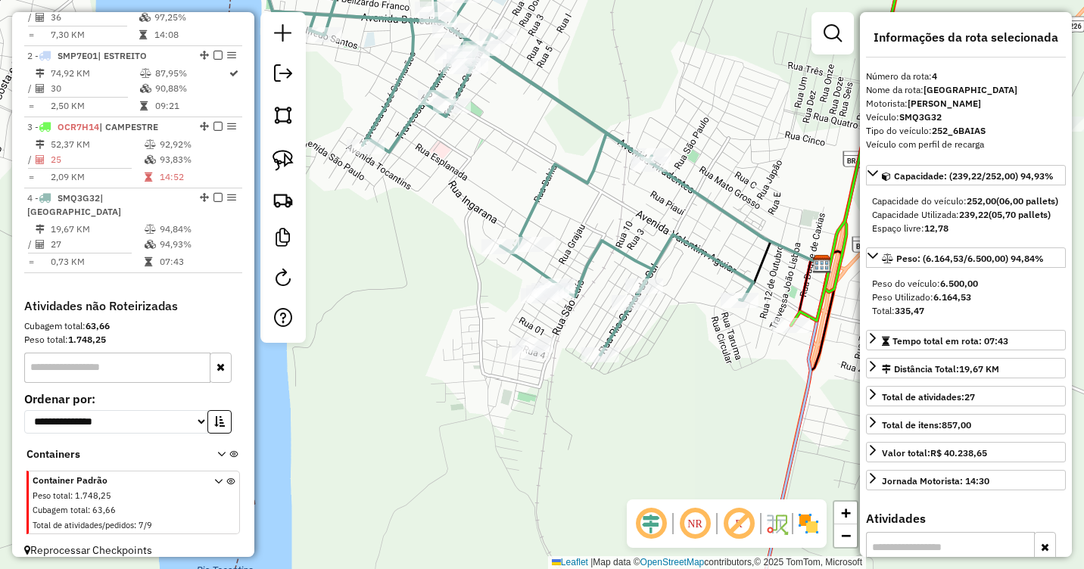
drag, startPoint x: 624, startPoint y: 328, endPoint x: 683, endPoint y: 367, distance: 71.0
click at [683, 367] on div "Janela de atendimento Grade de atendimento Capacidade Transportadoras Veículos …" at bounding box center [542, 284] width 1084 height 569
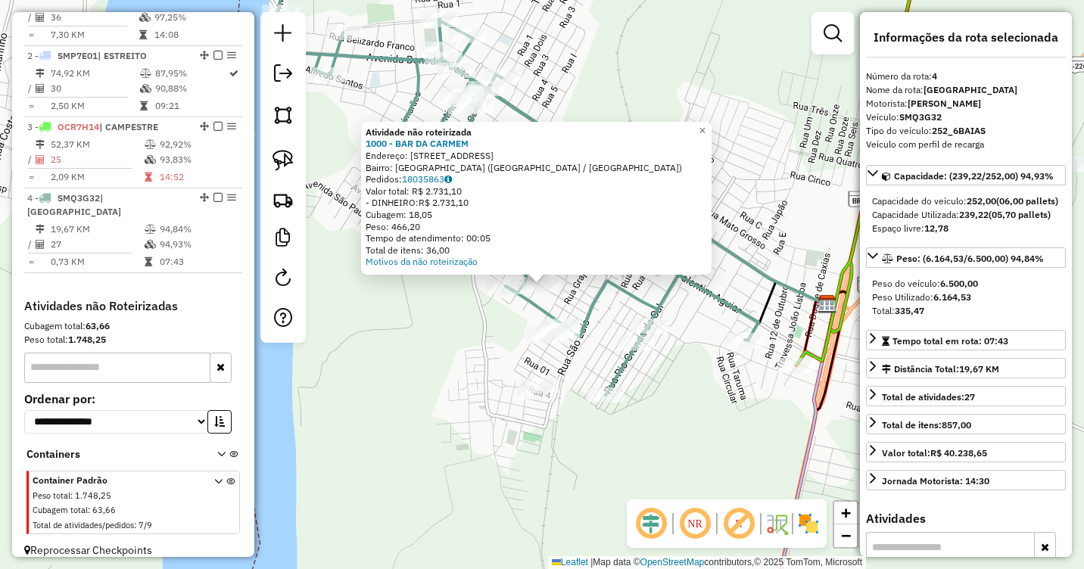
click at [483, 306] on div "Atividade não roteirizada 1000 - BAR DA CARMEM Endereço: [STREET_ADDRESS] Pedid…" at bounding box center [542, 284] width 1084 height 569
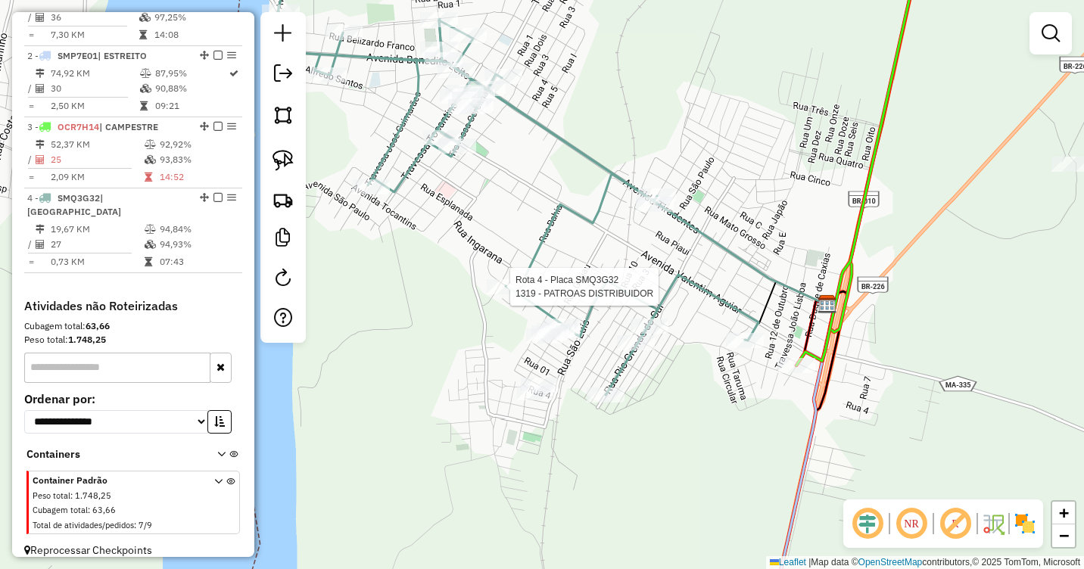
select select "**********"
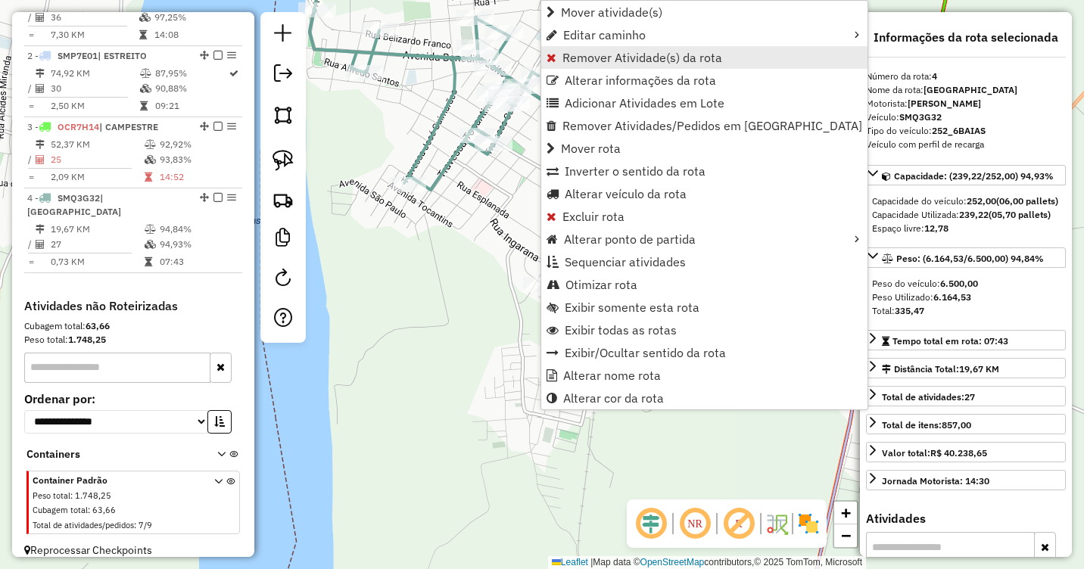
click at [581, 53] on span "Remover Atividade(s) da rota" at bounding box center [643, 57] width 160 height 12
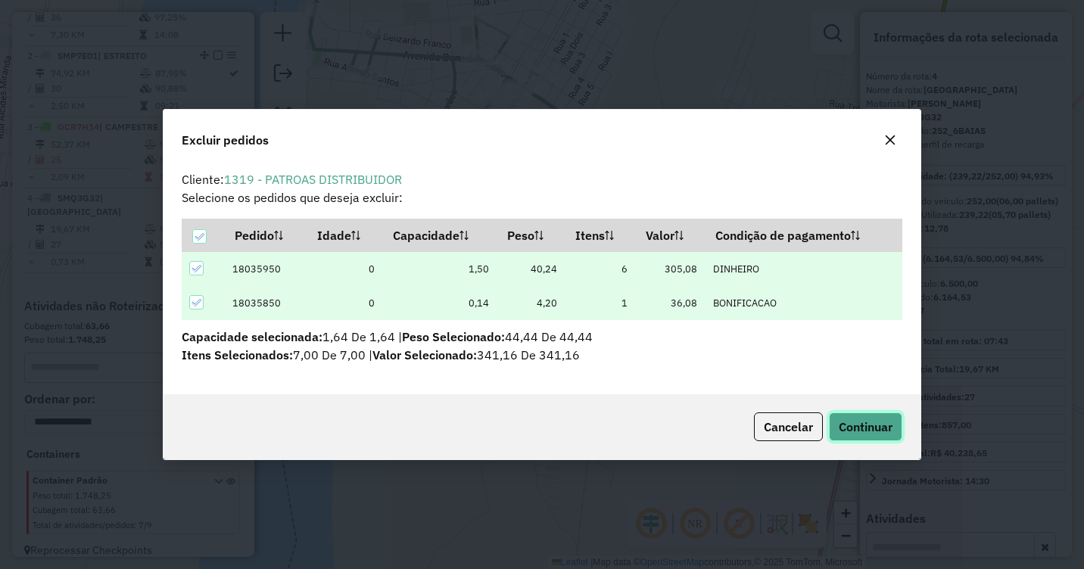
click at [879, 433] on span "Continuar" at bounding box center [866, 426] width 54 height 15
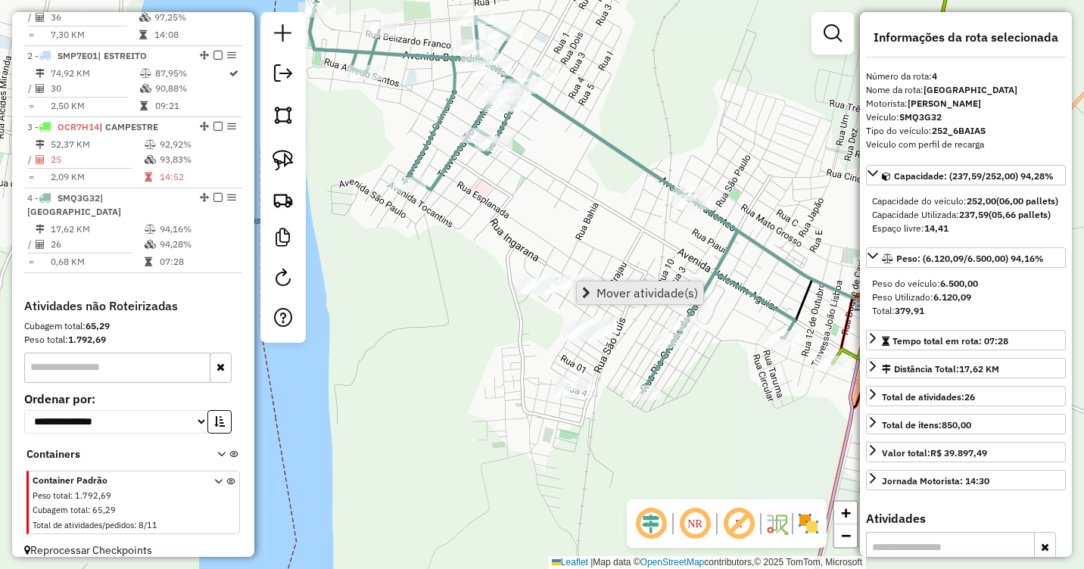
click at [603, 287] on span "Mover atividade(s)" at bounding box center [647, 293] width 101 height 12
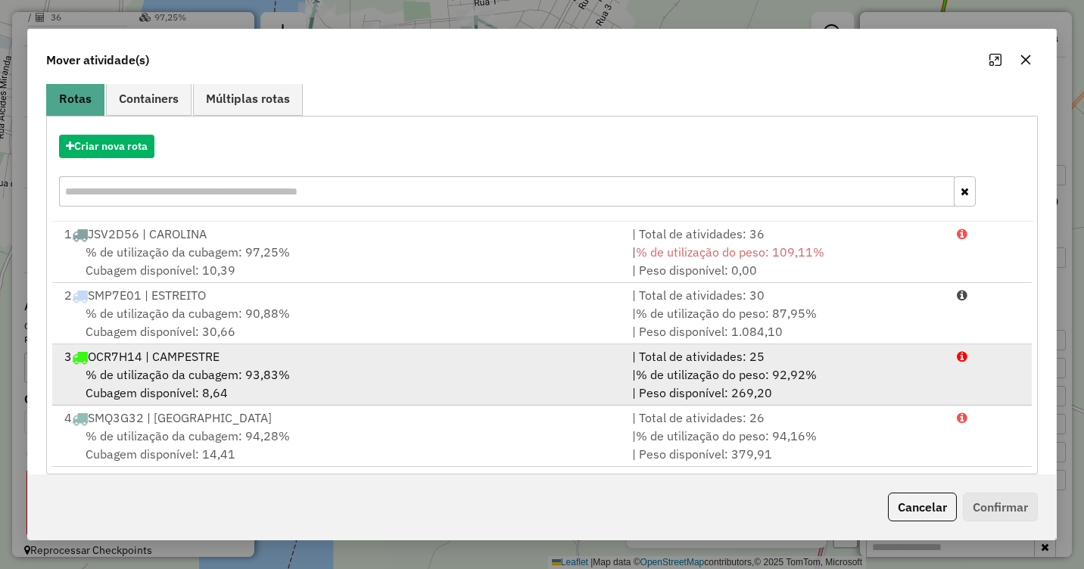
scroll to position [145, 0]
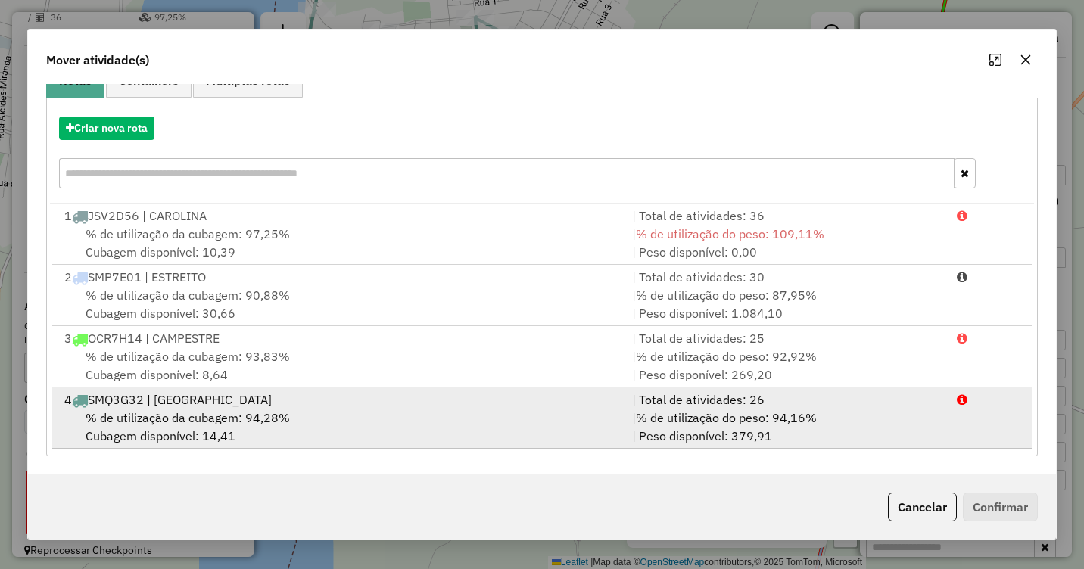
click at [230, 413] on span "% de utilização da cubagem: 94,28%" at bounding box center [188, 417] width 204 height 15
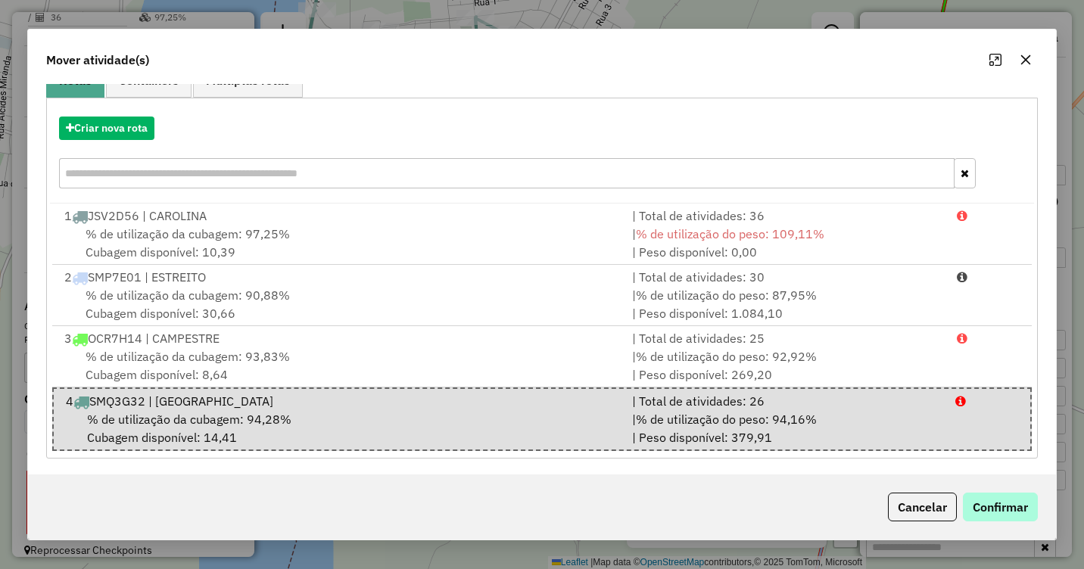
click at [982, 491] on div "Cancelar Confirmar" at bounding box center [542, 507] width 1028 height 65
click at [993, 500] on button "Confirmar" at bounding box center [1000, 507] width 75 height 29
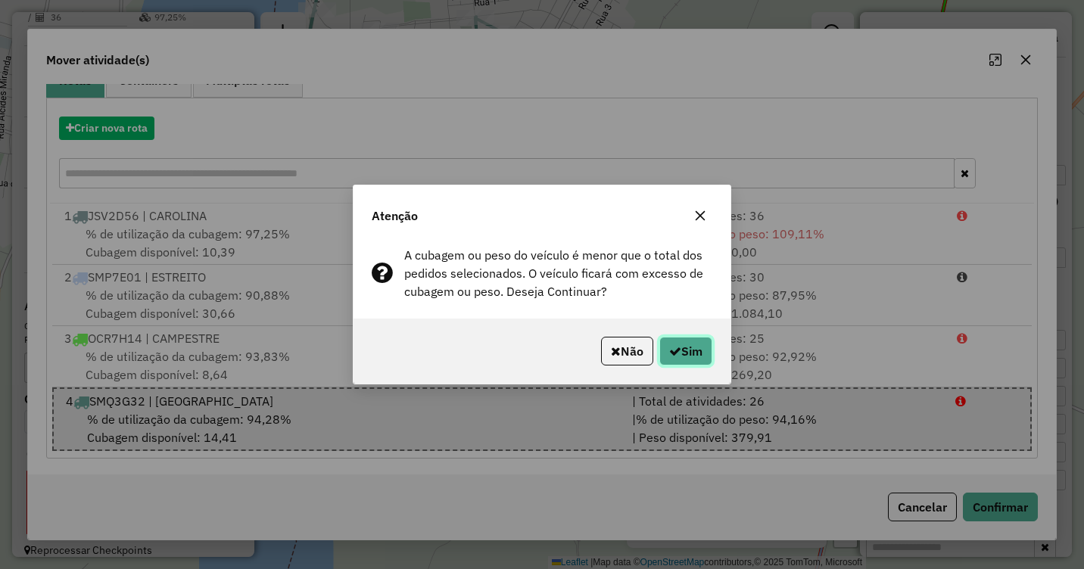
click at [663, 345] on button "Sim" at bounding box center [686, 351] width 53 height 29
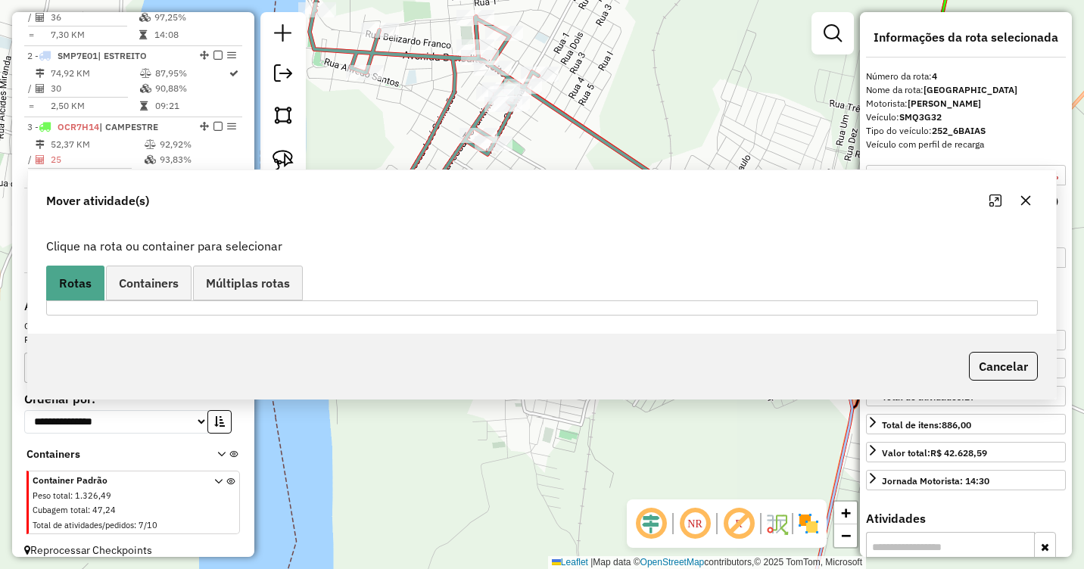
scroll to position [0, 0]
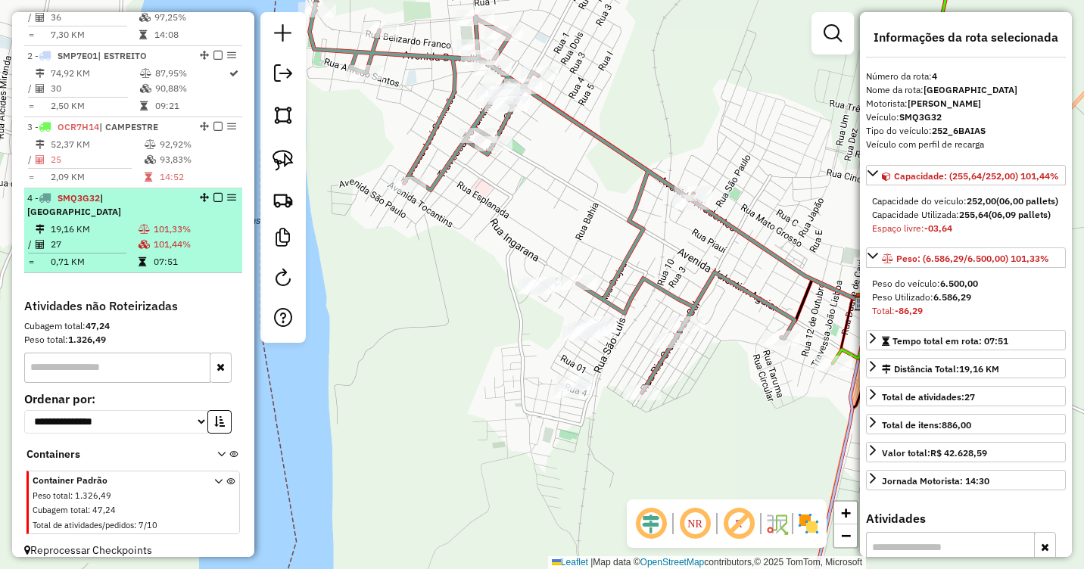
click at [176, 237] on td "101,44%" at bounding box center [194, 244] width 83 height 15
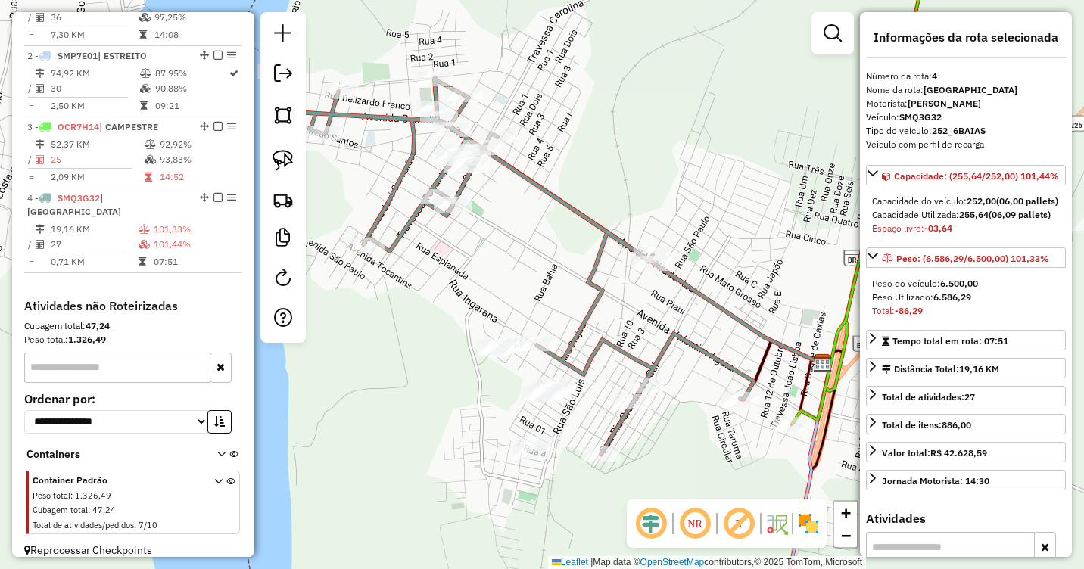
drag, startPoint x: 628, startPoint y: 366, endPoint x: 633, endPoint y: 299, distance: 67.6
click at [633, 299] on div "Janela de atendimento Grade de atendimento Capacidade Transportadoras Veículos …" at bounding box center [542, 284] width 1084 height 569
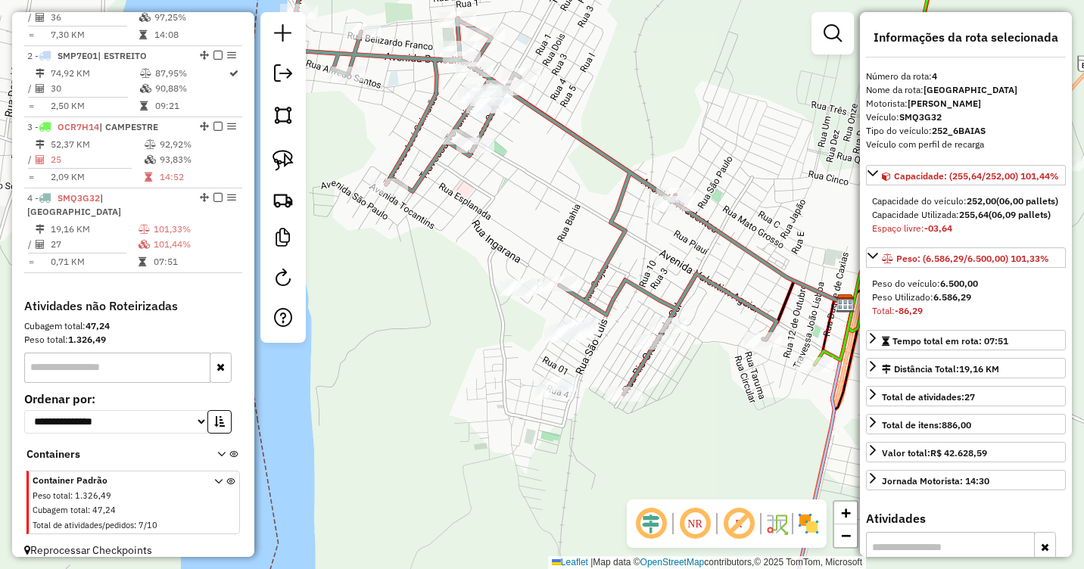
drag, startPoint x: 641, startPoint y: 276, endPoint x: 666, endPoint y: 253, distance: 34.8
click at [664, 253] on div "Janela de atendimento Grade de atendimento Capacidade Transportadoras Veículos …" at bounding box center [542, 284] width 1084 height 569
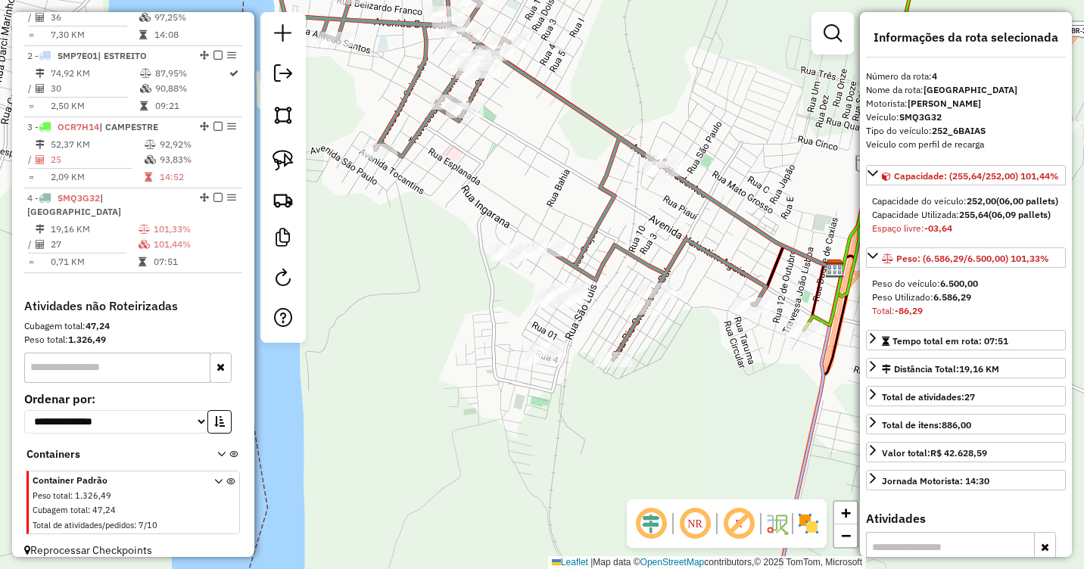
drag, startPoint x: 667, startPoint y: 257, endPoint x: 654, endPoint y: 221, distance: 38.6
click at [654, 221] on div "Janela de atendimento Grade de atendimento Capacidade Transportadoras Veículos …" at bounding box center [542, 284] width 1084 height 569
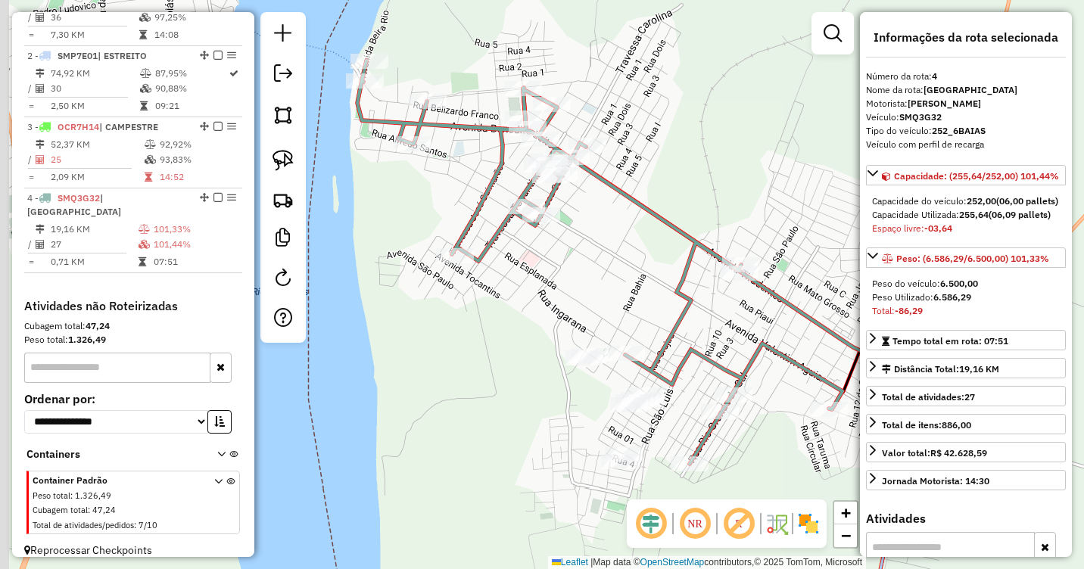
drag, startPoint x: 547, startPoint y: 174, endPoint x: 655, endPoint y: 326, distance: 185.7
click at [655, 326] on div "Janela de atendimento Grade de atendimento Capacidade Transportadoras Veículos …" at bounding box center [542, 284] width 1084 height 569
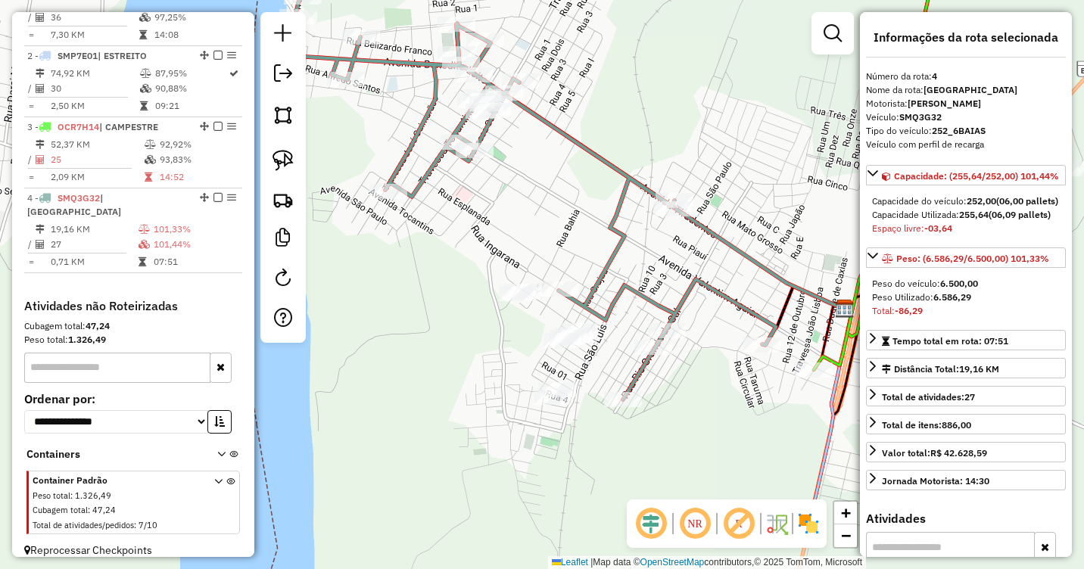
drag, startPoint x: 691, startPoint y: 320, endPoint x: 595, endPoint y: 217, distance: 141.5
click at [595, 217] on div "Janela de atendimento Grade de atendimento Capacidade Transportadoras Veículos …" at bounding box center [542, 284] width 1084 height 569
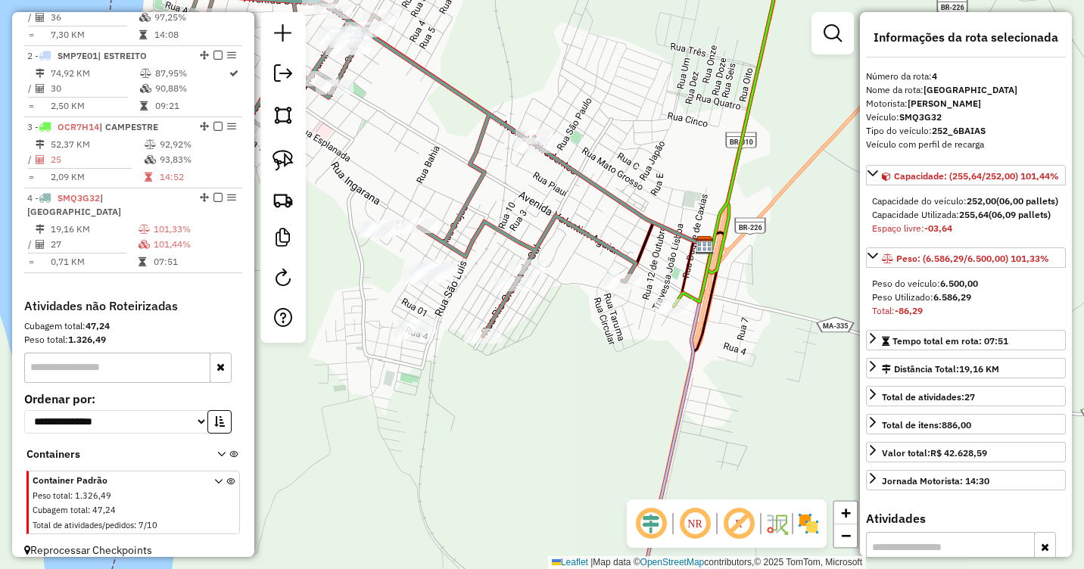
drag, startPoint x: 773, startPoint y: 379, endPoint x: 638, endPoint y: 318, distance: 148.8
click at [635, 317] on div "Janela de atendimento Grade de atendimento Capacidade Transportadoras Veículos …" at bounding box center [542, 284] width 1084 height 569
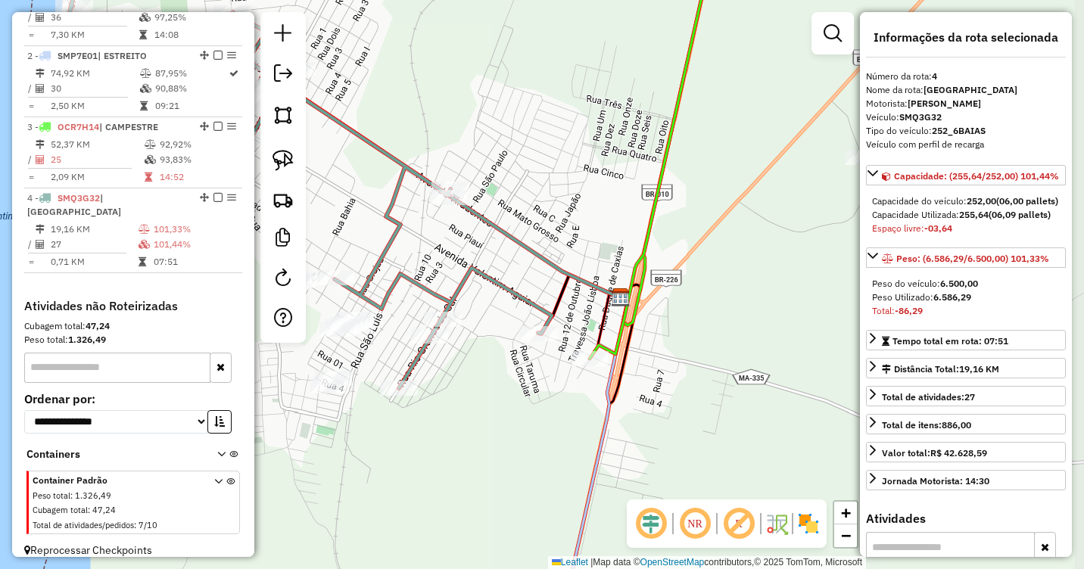
drag, startPoint x: 636, startPoint y: 308, endPoint x: 550, endPoint y: 359, distance: 100.1
click at [550, 359] on div "Janela de atendimento Grade de atendimento Capacidade Transportadoras Veículos …" at bounding box center [542, 284] width 1084 height 569
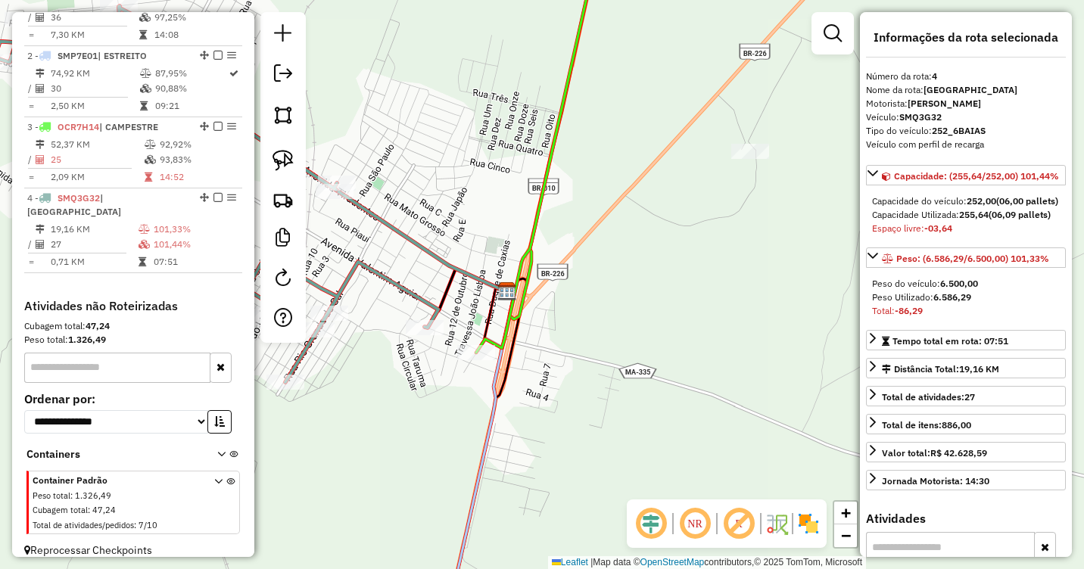
drag, startPoint x: 787, startPoint y: 267, endPoint x: 671, endPoint y: 264, distance: 116.7
click at [671, 264] on div "Janela de atendimento Grade de atendimento Capacidade Transportadoras Veículos …" at bounding box center [542, 284] width 1084 height 569
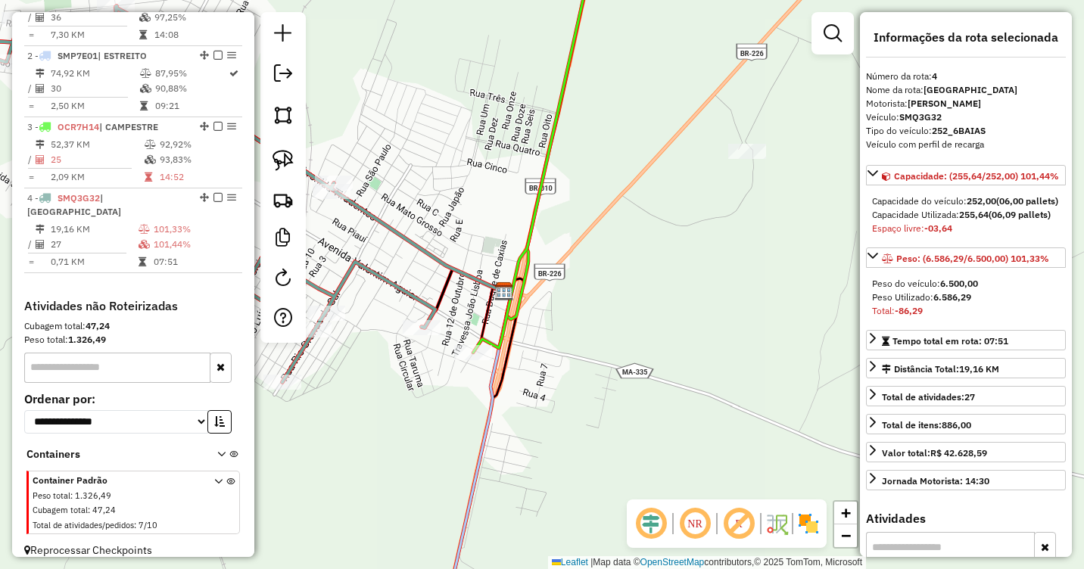
drag, startPoint x: 279, startPoint y: 151, endPoint x: 313, endPoint y: 170, distance: 38.3
click at [278, 151] on img at bounding box center [283, 160] width 21 height 21
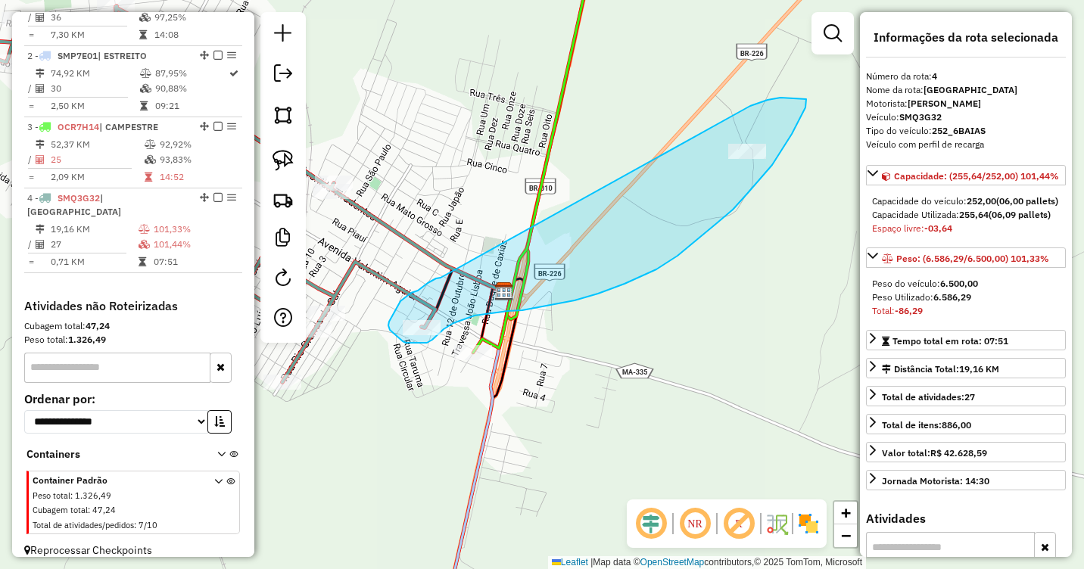
drag, startPoint x: 441, startPoint y: 278, endPoint x: 746, endPoint y: 107, distance: 349.9
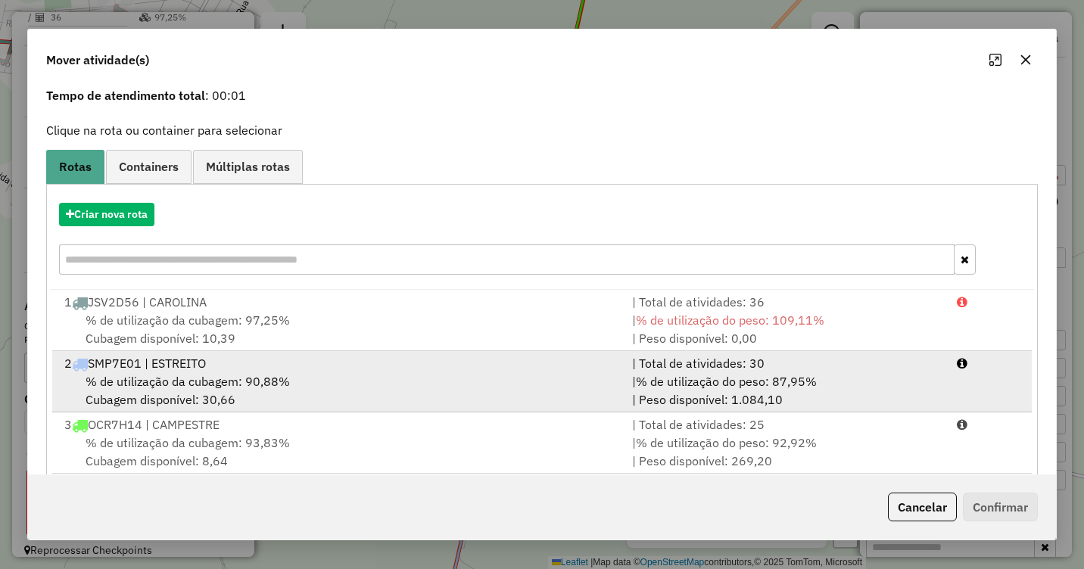
scroll to position [83, 0]
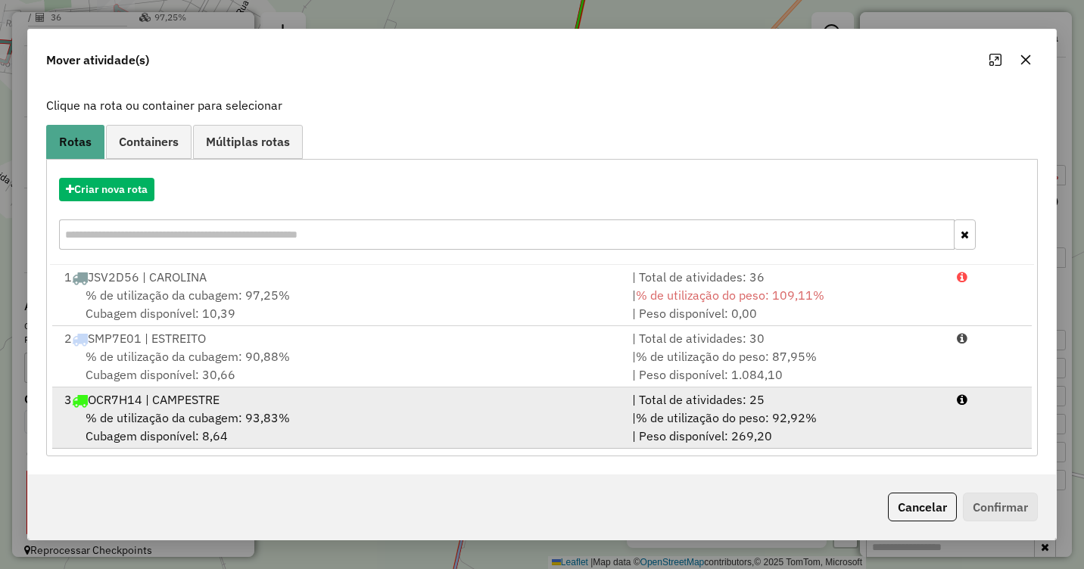
click at [228, 425] on span "% de utilização da cubagem: 93,83%" at bounding box center [188, 417] width 204 height 15
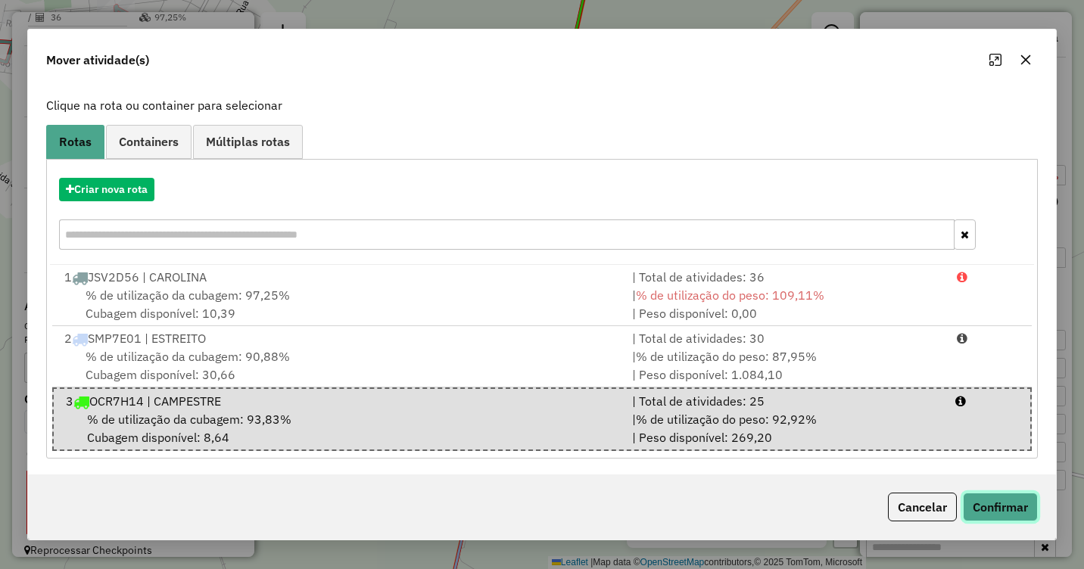
click at [1018, 505] on button "Confirmar" at bounding box center [1000, 507] width 75 height 29
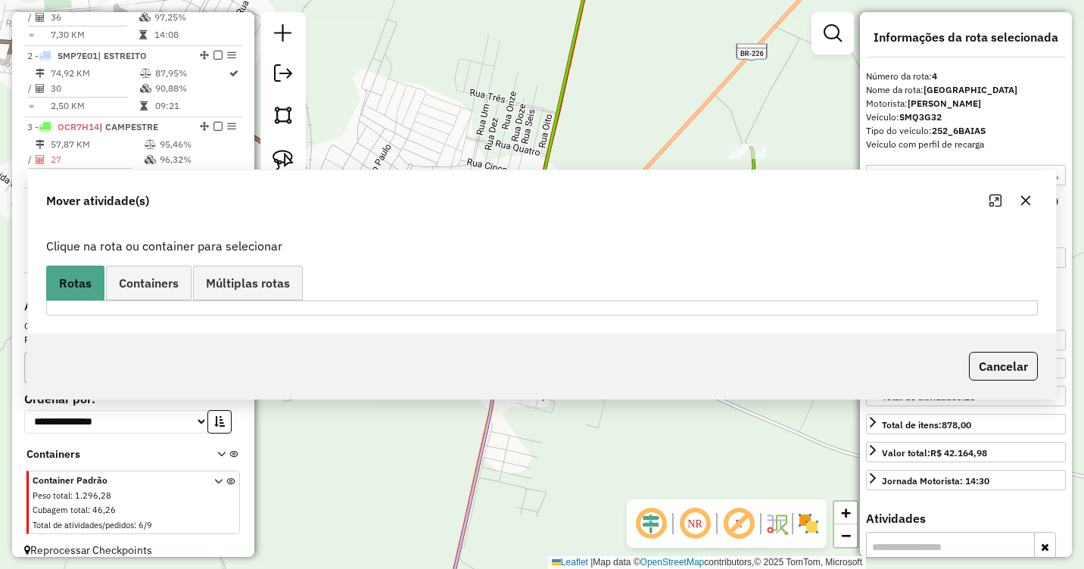
scroll to position [0, 0]
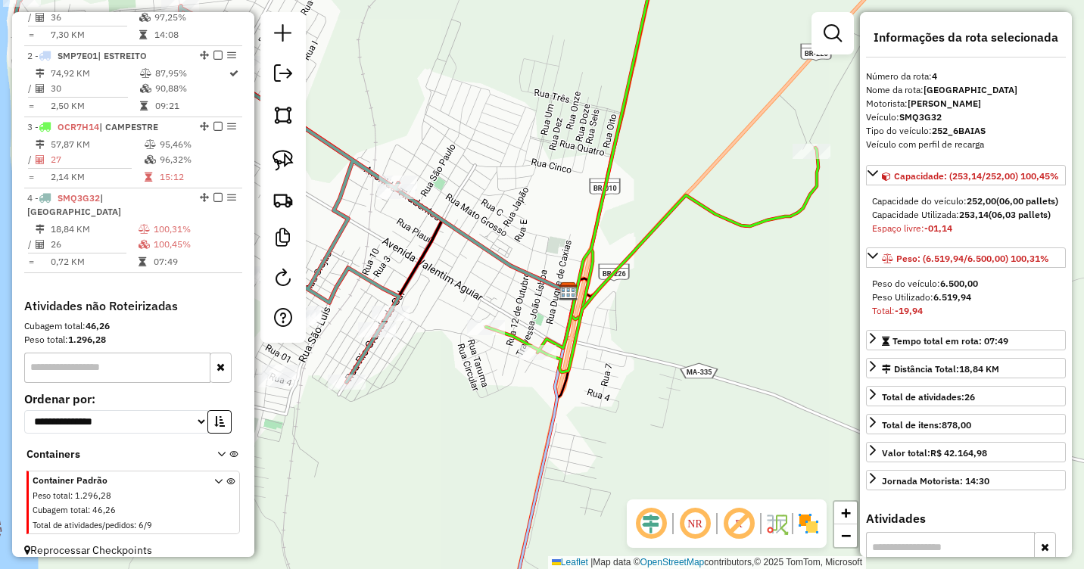
drag, startPoint x: 603, startPoint y: 316, endPoint x: 667, endPoint y: 316, distance: 64.4
click at [667, 316] on div "Janela de atendimento Grade de atendimento Capacidade Transportadoras Veículos …" at bounding box center [542, 284] width 1084 height 569
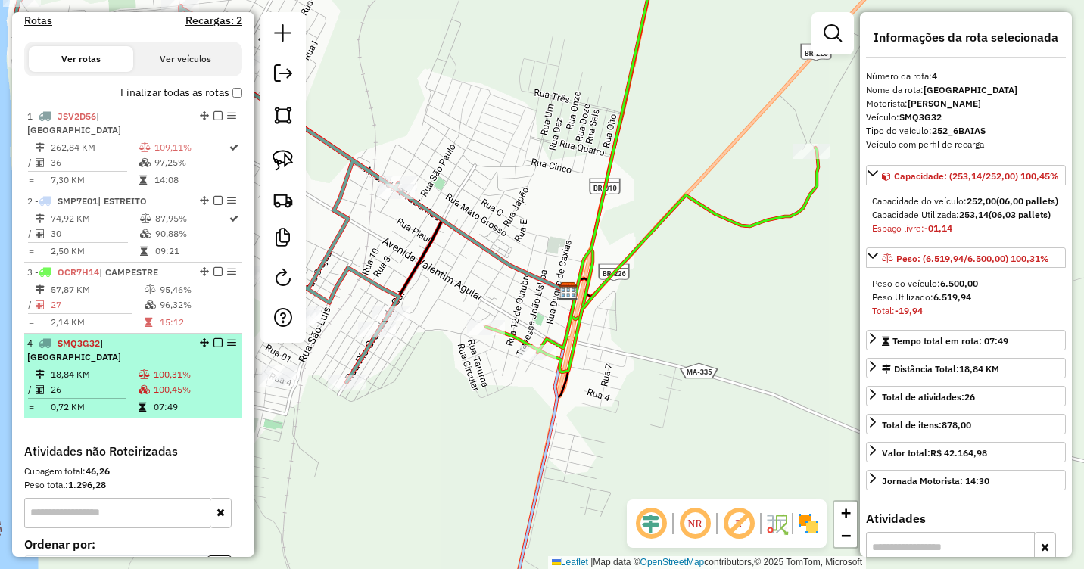
scroll to position [454, 0]
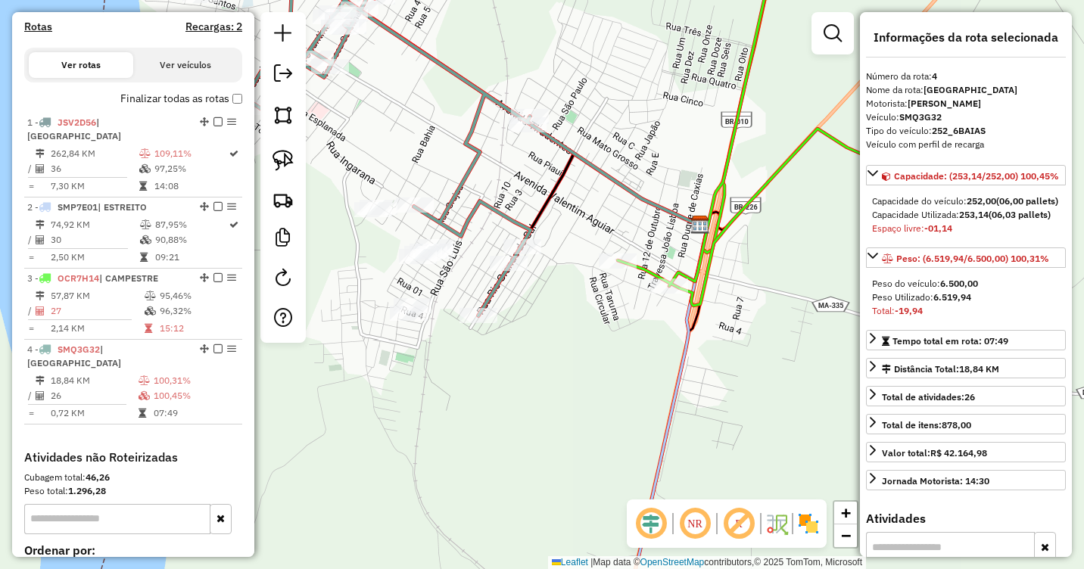
drag, startPoint x: 457, startPoint y: 265, endPoint x: 589, endPoint y: 198, distance: 148.3
click at [589, 198] on div "Janela de atendimento Grade de atendimento Capacidade Transportadoras Veículos …" at bounding box center [542, 284] width 1084 height 569
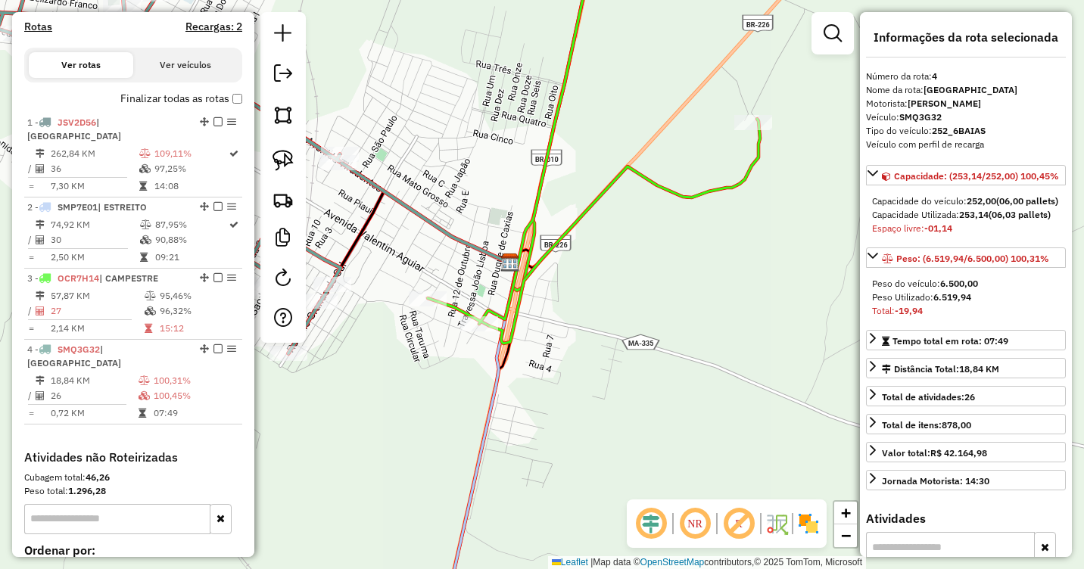
drag, startPoint x: 560, startPoint y: 345, endPoint x: 280, endPoint y: 404, distance: 285.7
click at [280, 404] on div "Janela de atendimento Grade de atendimento Capacidade Transportadoras Veículos …" at bounding box center [542, 284] width 1084 height 569
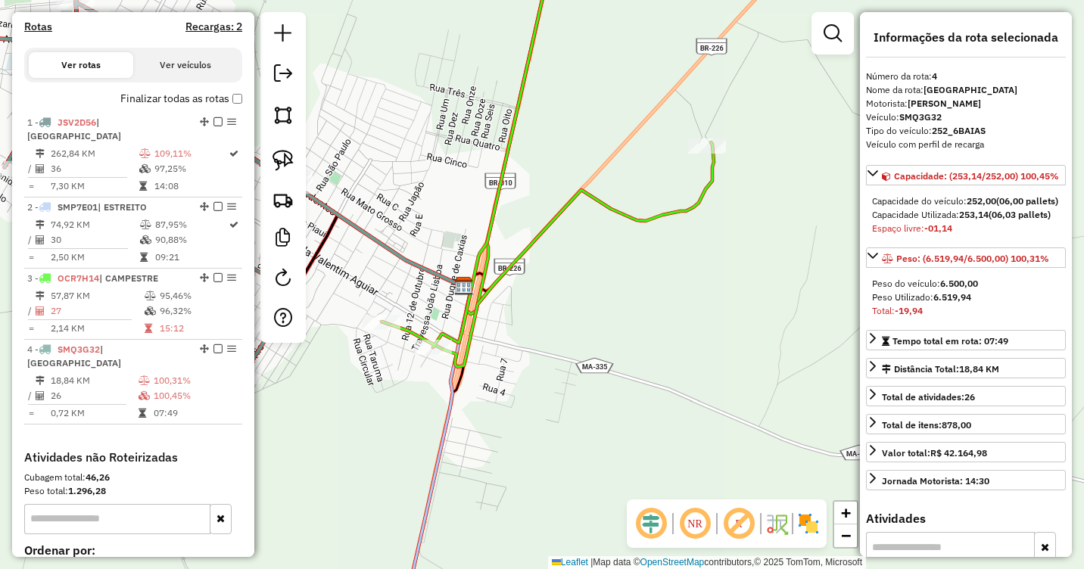
drag, startPoint x: 488, startPoint y: 363, endPoint x: 644, endPoint y: 354, distance: 156.2
click at [603, 357] on div "Janela de atendimento Grade de atendimento Capacidade Transportadoras Veículos …" at bounding box center [542, 284] width 1084 height 569
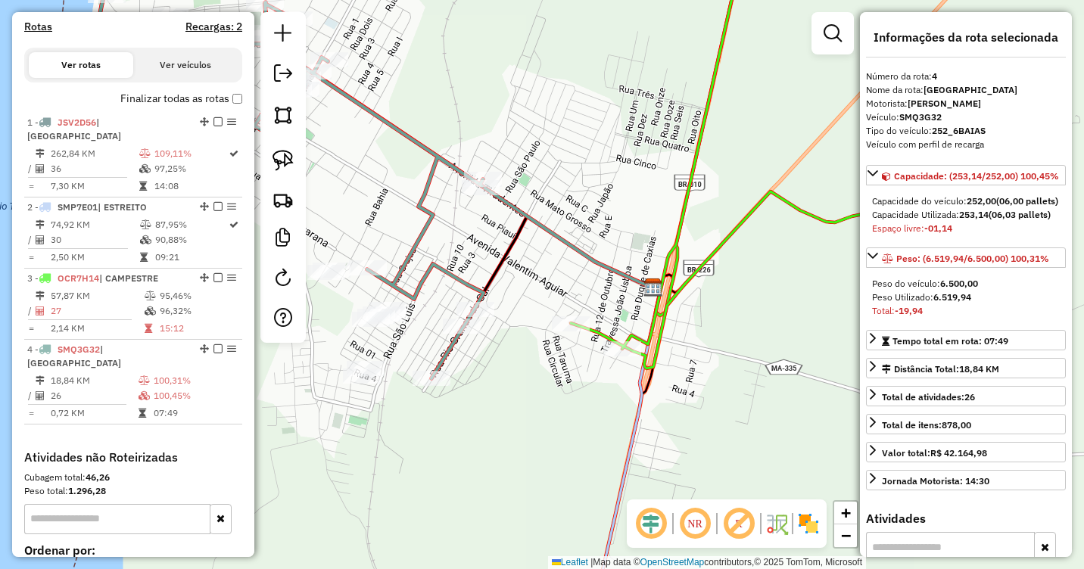
drag, startPoint x: 649, startPoint y: 344, endPoint x: 777, endPoint y: 345, distance: 128.0
click at [773, 345] on div "Janela de atendimento Grade de atendimento Capacidade Transportadoras Veículos …" at bounding box center [542, 284] width 1084 height 569
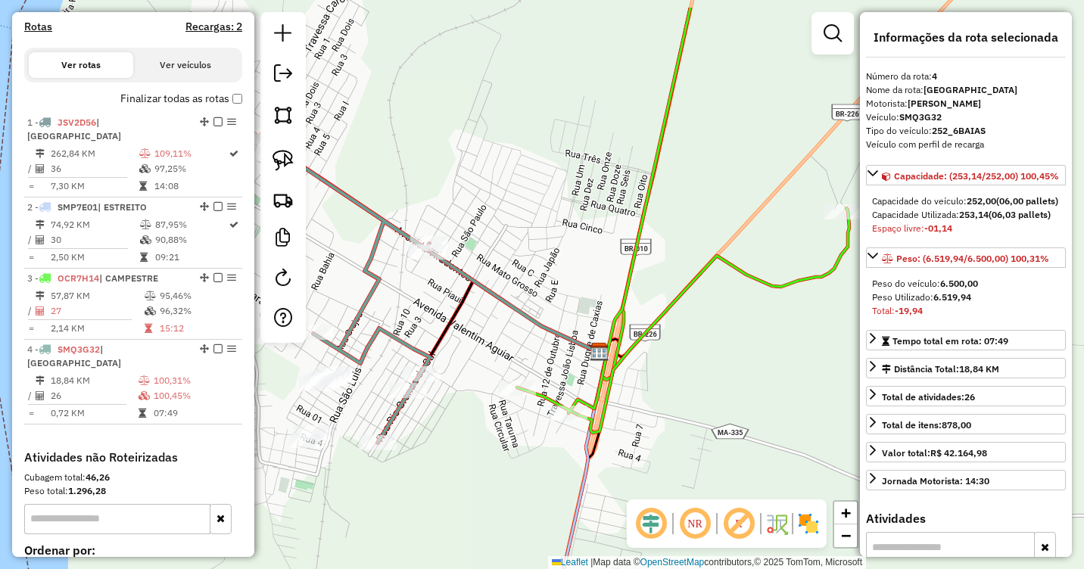
drag, startPoint x: 785, startPoint y: 345, endPoint x: 765, endPoint y: 429, distance: 85.8
click at [765, 429] on div "Janela de atendimento Grade de atendimento Capacidade Transportadoras Veículos …" at bounding box center [542, 284] width 1084 height 569
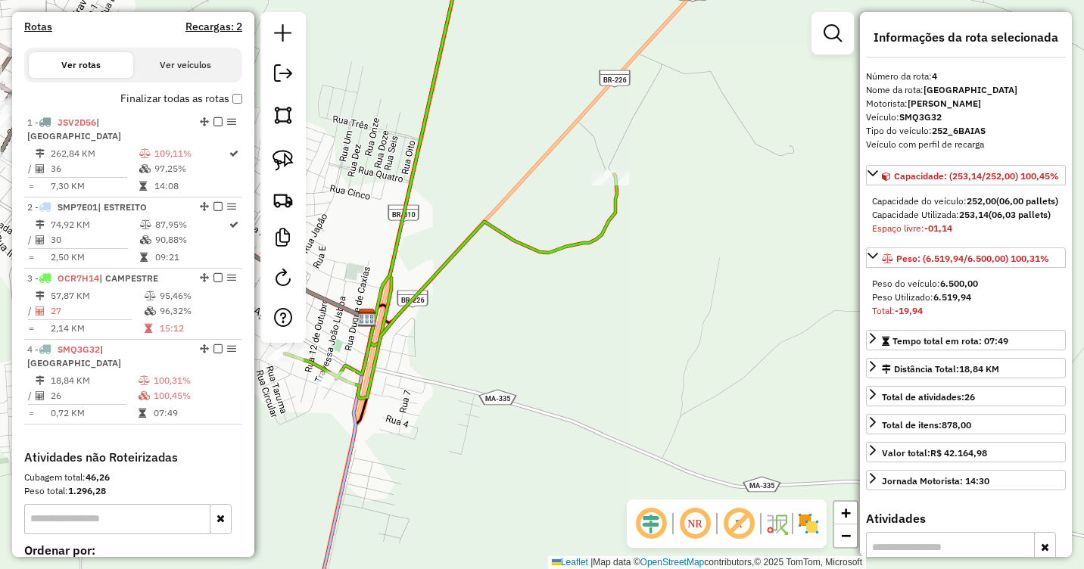
drag, startPoint x: 772, startPoint y: 370, endPoint x: 504, endPoint y: 317, distance: 273.2
click at [504, 317] on div "Janela de atendimento Grade de atendimento Capacidade Transportadoras Veículos …" at bounding box center [542, 284] width 1084 height 569
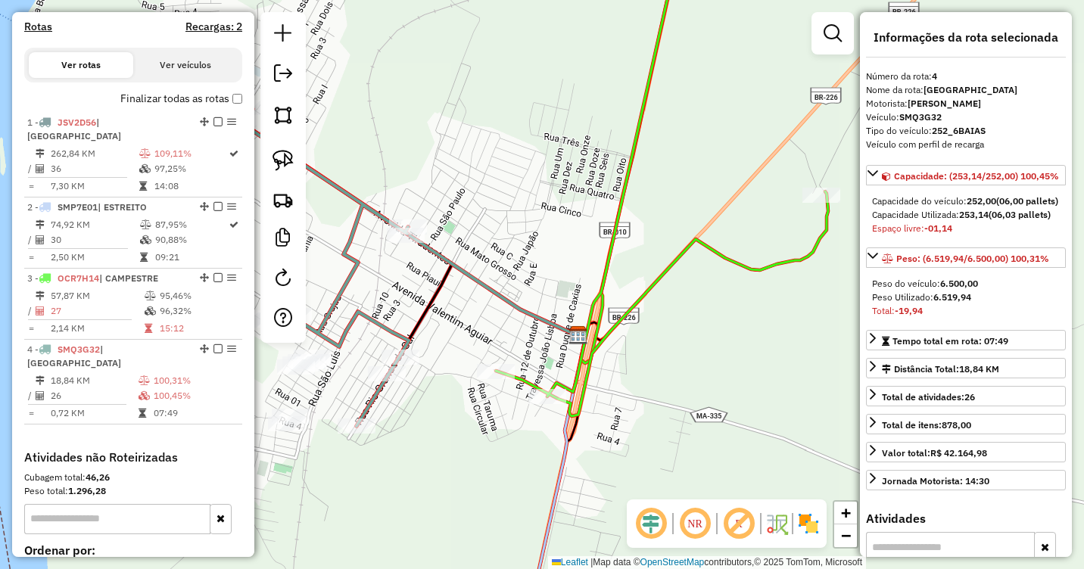
drag, startPoint x: 515, startPoint y: 311, endPoint x: 734, endPoint y: 329, distance: 220.3
click at [734, 329] on div "Janela de atendimento Grade de atendimento Capacidade Transportadoras Veículos …" at bounding box center [542, 284] width 1084 height 569
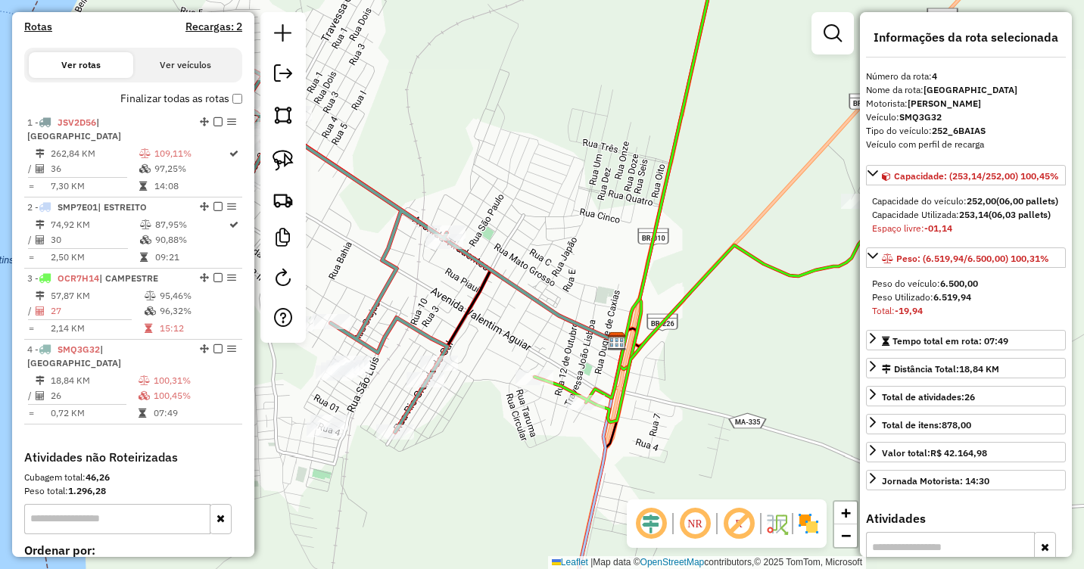
drag, startPoint x: 475, startPoint y: 176, endPoint x: 667, endPoint y: 186, distance: 192.6
click at [667, 186] on div "Janela de atendimento Grade de atendimento Capacidade Transportadoras Veículos …" at bounding box center [542, 284] width 1084 height 569
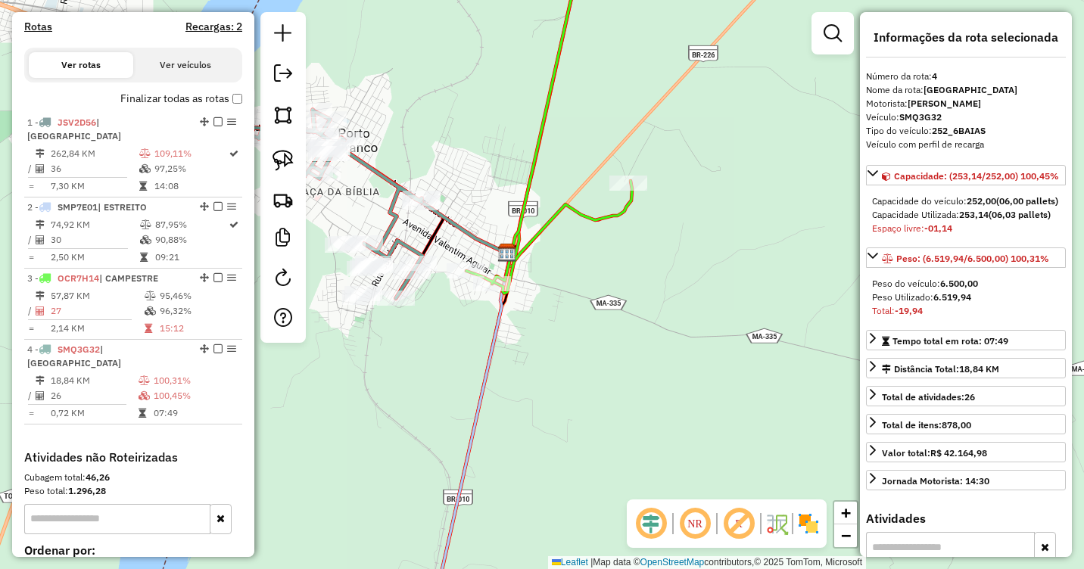
drag, startPoint x: 719, startPoint y: 410, endPoint x: 678, endPoint y: 423, distance: 41.9
click at [675, 423] on div "Janela de atendimento Grade de atendimento Capacidade Transportadoras Veículos …" at bounding box center [542, 284] width 1084 height 569
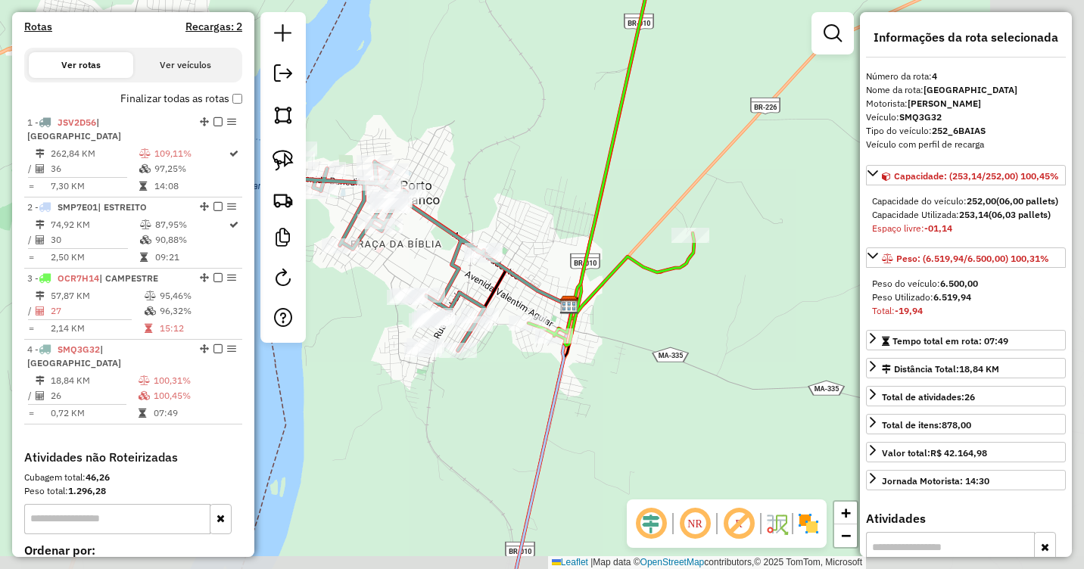
drag, startPoint x: 823, startPoint y: 371, endPoint x: 648, endPoint y: 348, distance: 176.5
click at [648, 348] on div "Janela de atendimento Grade de atendimento Capacidade Transportadoras Veículos …" at bounding box center [542, 284] width 1084 height 569
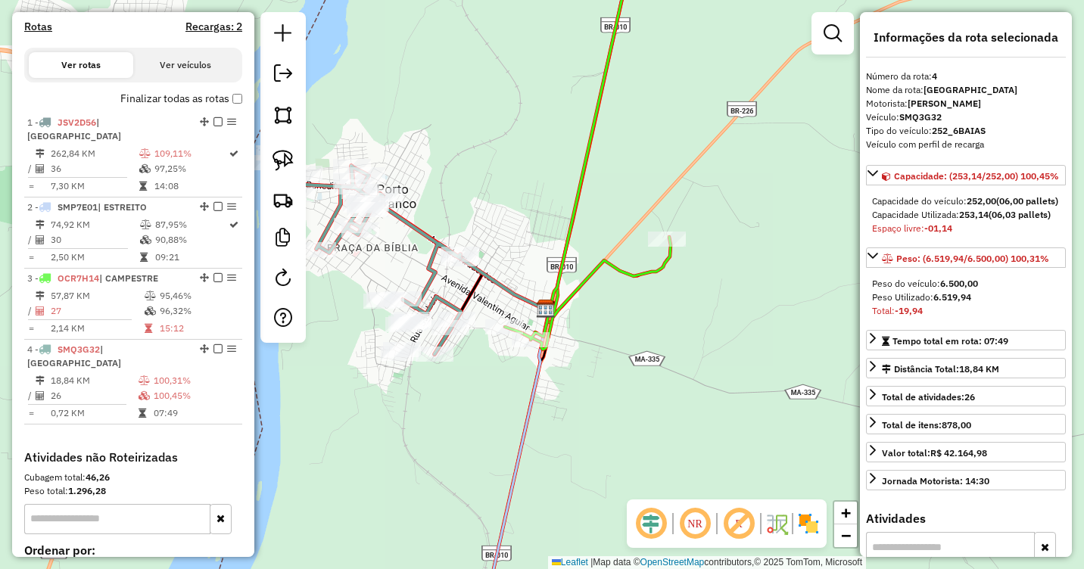
drag, startPoint x: 757, startPoint y: 278, endPoint x: 673, endPoint y: 259, distance: 86.2
click at [729, 282] on div "Janela de atendimento Grade de atendimento Capacidade Transportadoras Veículos …" at bounding box center [542, 284] width 1084 height 569
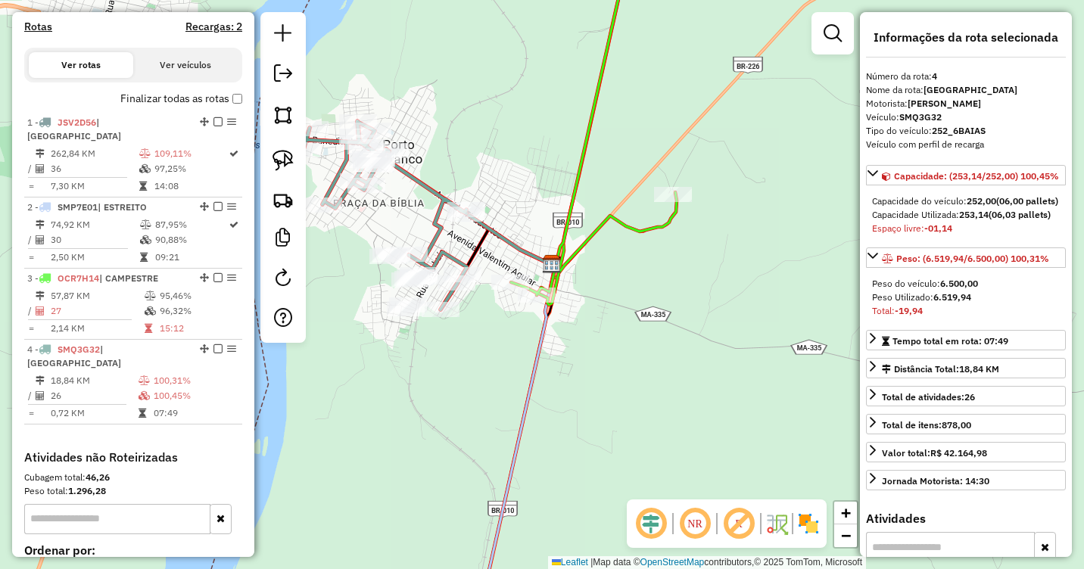
drag, startPoint x: 597, startPoint y: 335, endPoint x: 607, endPoint y: 283, distance: 53.3
click at [607, 283] on div "Janela de atendimento Grade de atendimento Capacidade Transportadoras Veículos …" at bounding box center [542, 284] width 1084 height 569
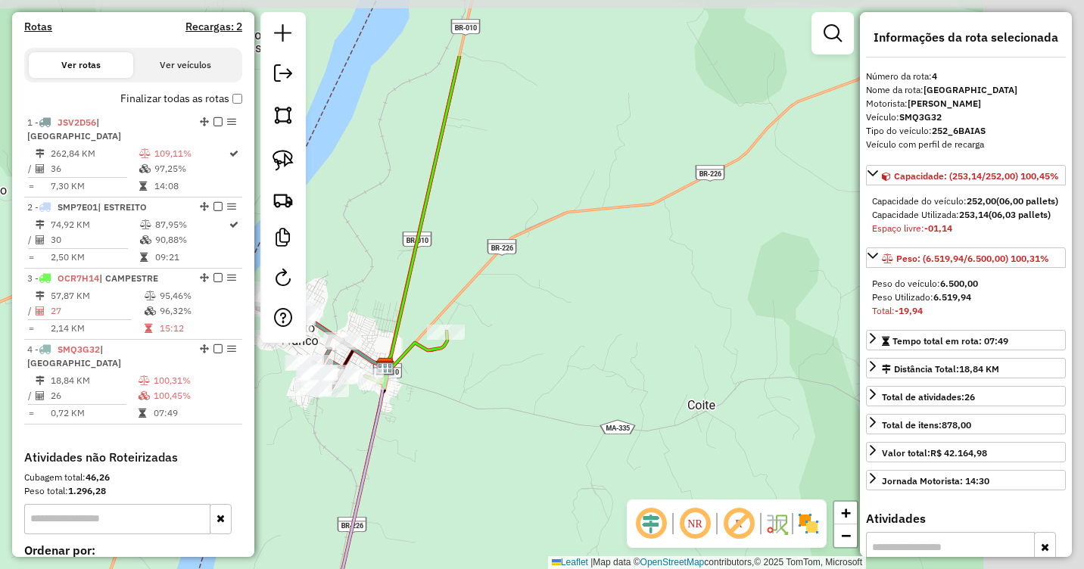
drag, startPoint x: 693, startPoint y: 280, endPoint x: 536, endPoint y: 387, distance: 189.6
click at [535, 391] on div "Janela de atendimento Grade de atendimento Capacidade Transportadoras Veículos …" at bounding box center [542, 284] width 1084 height 569
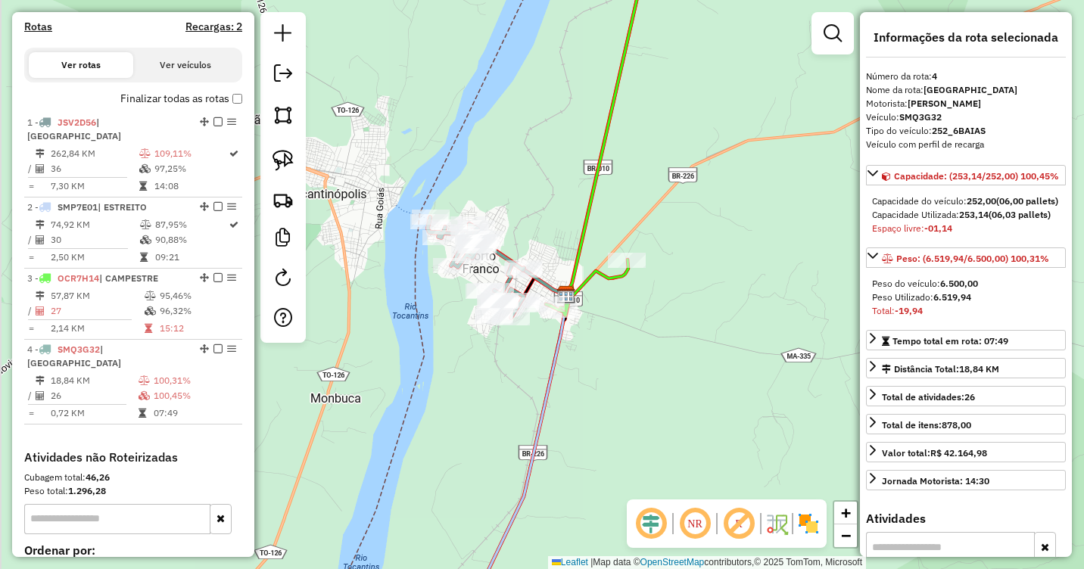
drag, startPoint x: 590, startPoint y: 340, endPoint x: 804, endPoint y: 310, distance: 216.4
click at [804, 310] on div "Janela de atendimento Grade de atendimento Capacidade Transportadoras Veículos …" at bounding box center [542, 284] width 1084 height 569
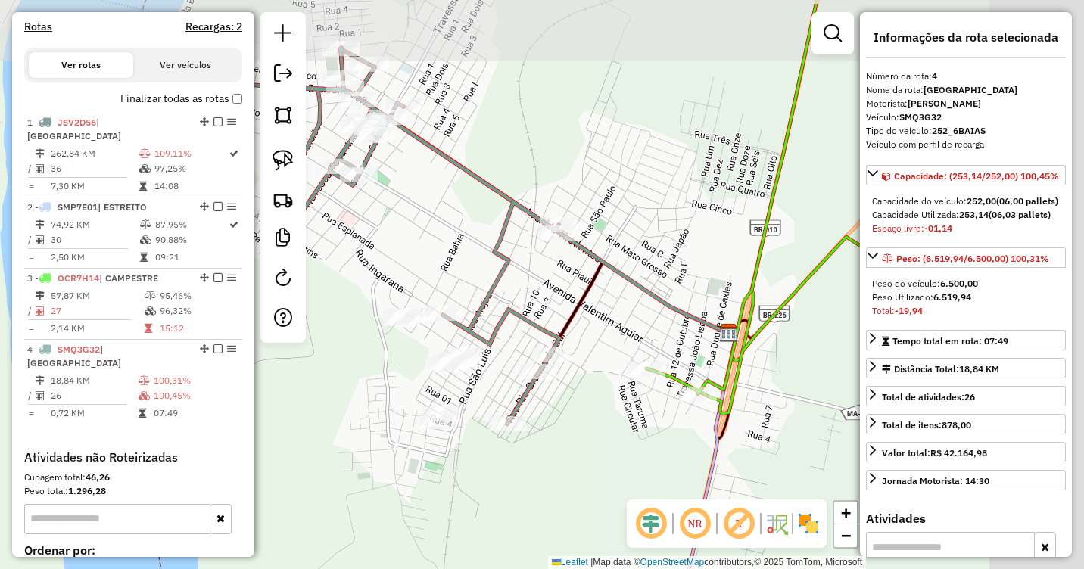
drag, startPoint x: 739, startPoint y: 203, endPoint x: 581, endPoint y: 304, distance: 187.6
click at [624, 307] on div "Janela de atendimento Grade de atendimento Capacidade Transportadoras Veículos …" at bounding box center [542, 284] width 1084 height 569
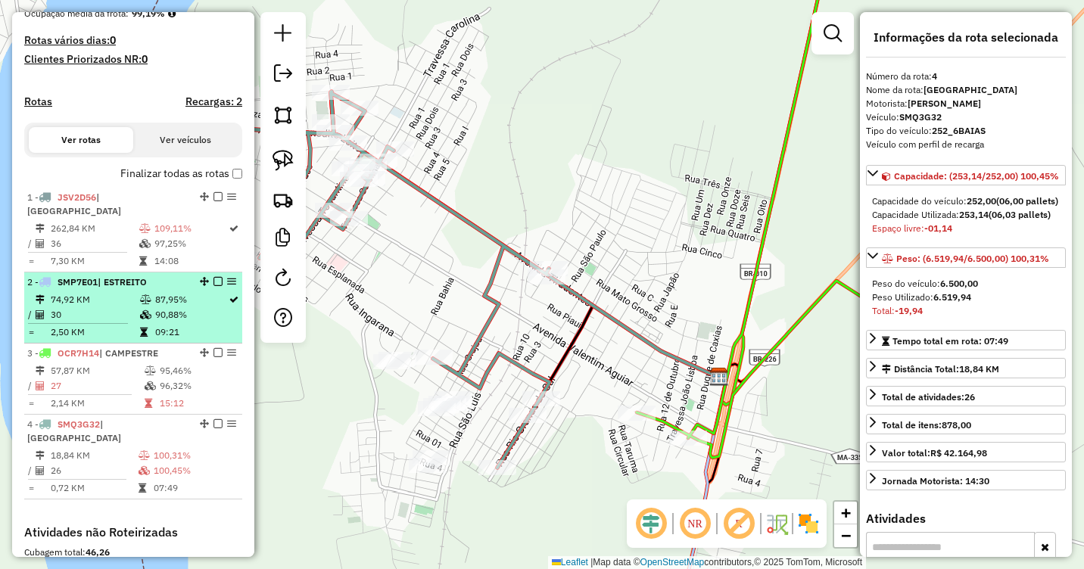
scroll to position [454, 0]
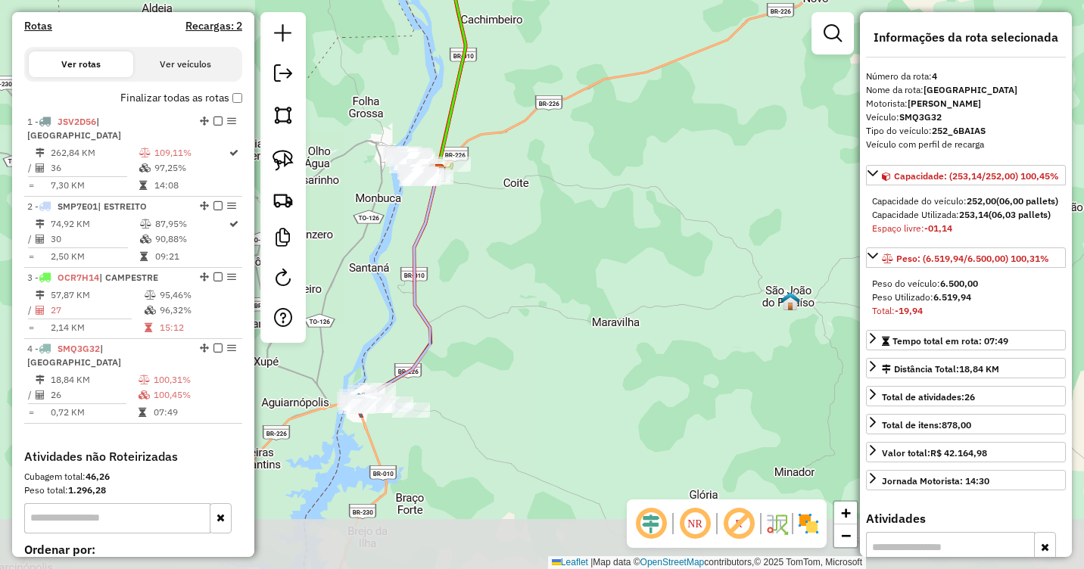
drag, startPoint x: 450, startPoint y: 476, endPoint x: 493, endPoint y: 268, distance: 211.9
click at [493, 268] on div "Janela de atendimento Grade de atendimento Capacidade Transportadoras Veículos …" at bounding box center [542, 284] width 1084 height 569
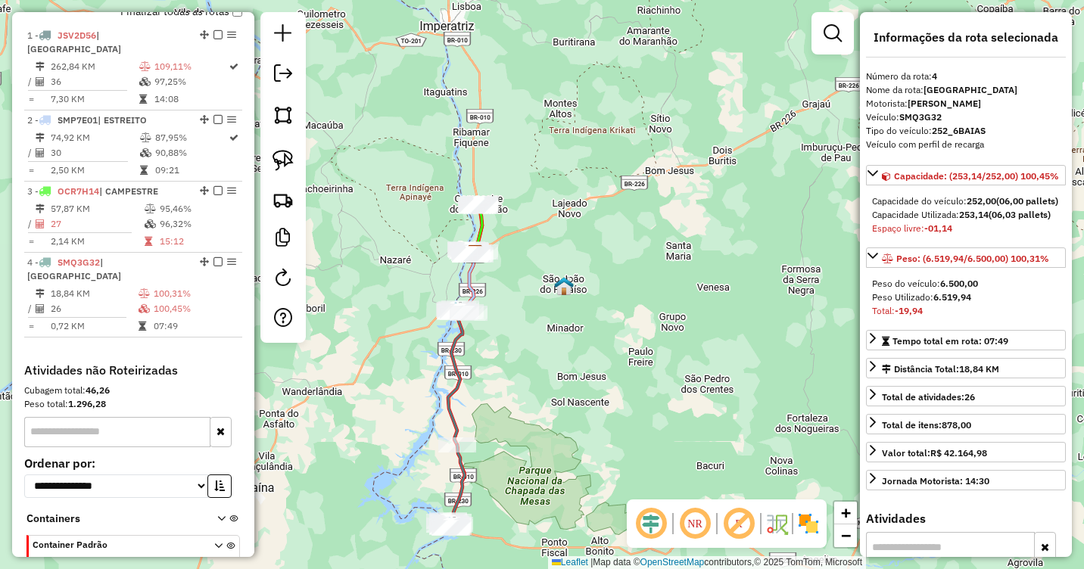
scroll to position [605, 0]
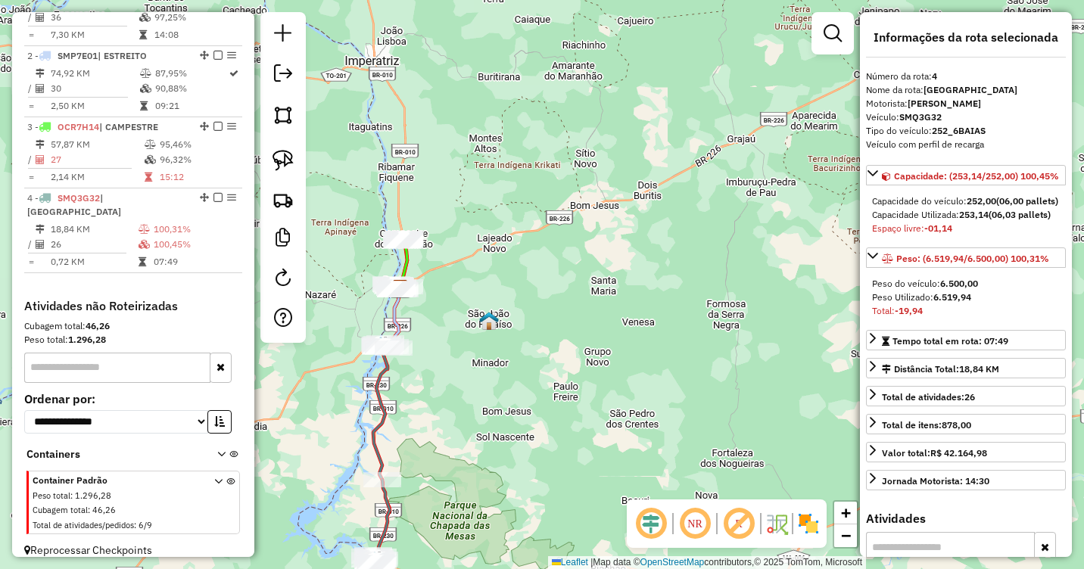
drag, startPoint x: 450, startPoint y: 295, endPoint x: 622, endPoint y: 419, distance: 212.0
click at [631, 434] on div "Janela de atendimento Grade de atendimento Capacidade Transportadoras Veículos …" at bounding box center [542, 284] width 1084 height 569
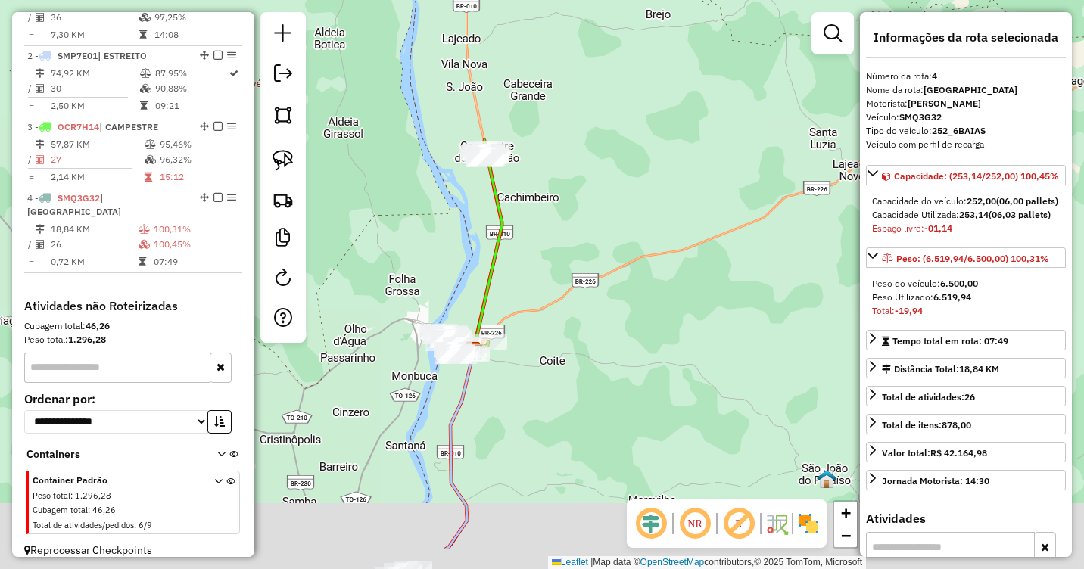
drag, startPoint x: 548, startPoint y: 363, endPoint x: 590, endPoint y: 287, distance: 87.1
click at [590, 287] on div "Janela de atendimento Grade de atendimento Capacidade Transportadoras Veículos …" at bounding box center [542, 284] width 1084 height 569
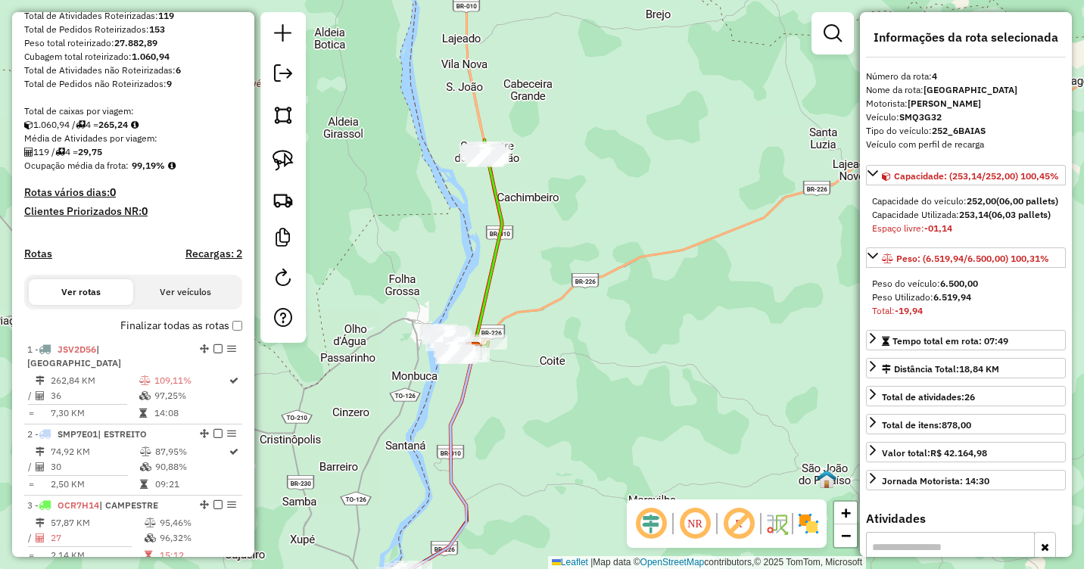
scroll to position [0, 0]
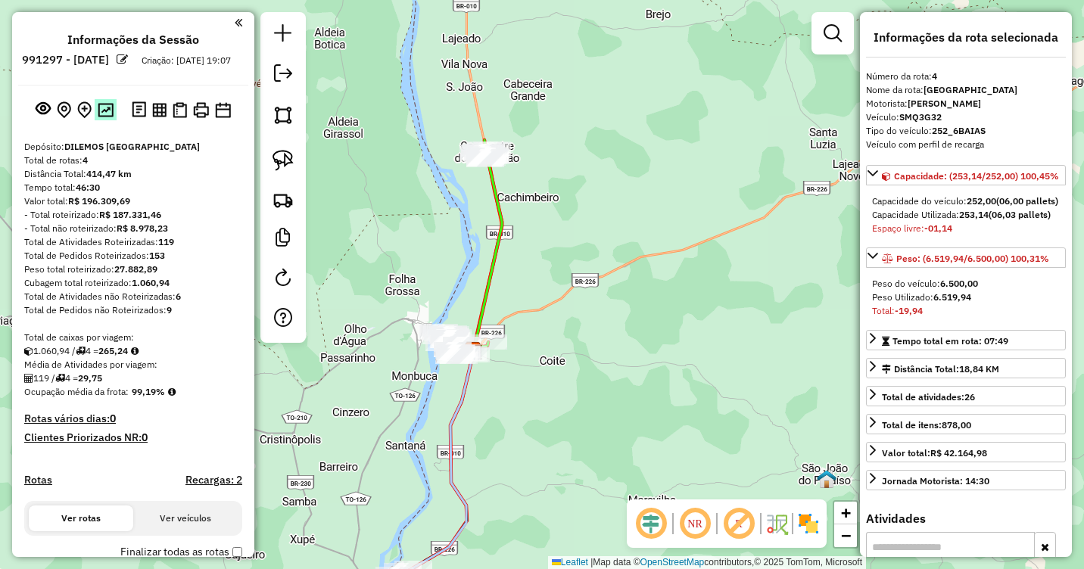
click at [101, 117] on img at bounding box center [106, 110] width 16 height 14
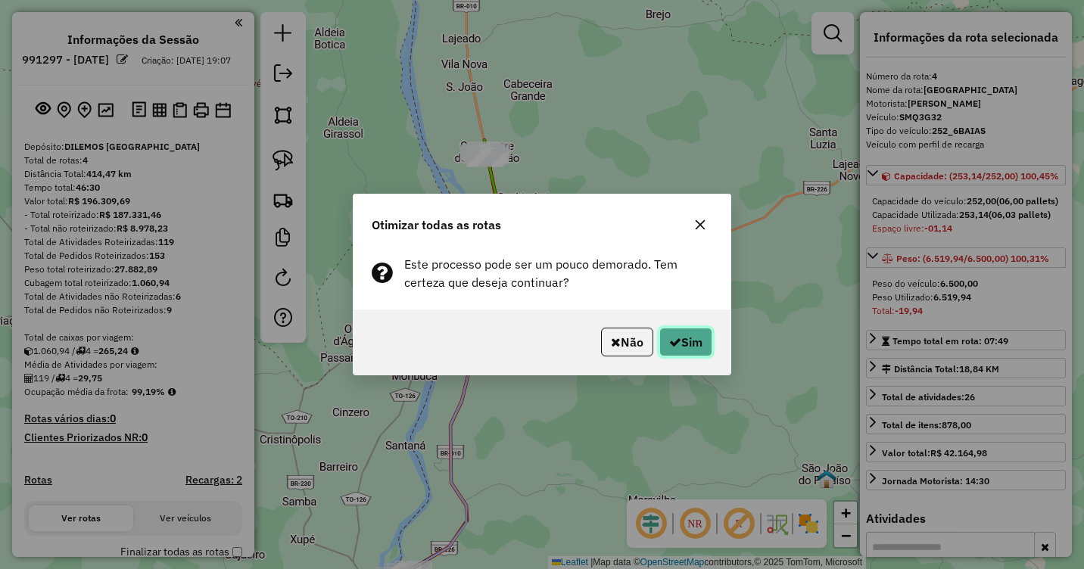
click at [670, 341] on icon "button" at bounding box center [675, 342] width 12 height 12
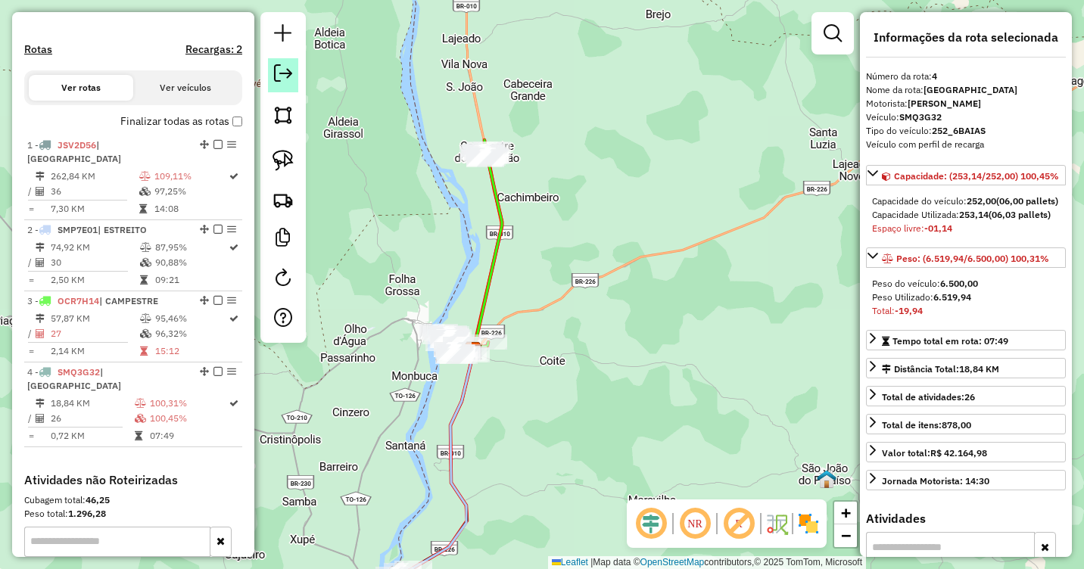
scroll to position [605, 0]
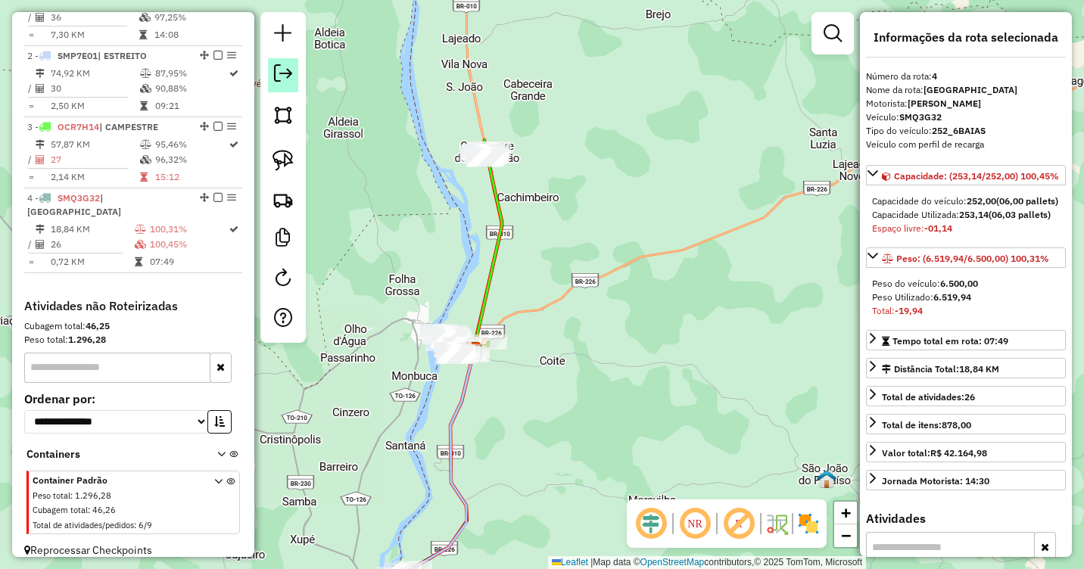
click at [282, 75] on em at bounding box center [283, 73] width 18 height 18
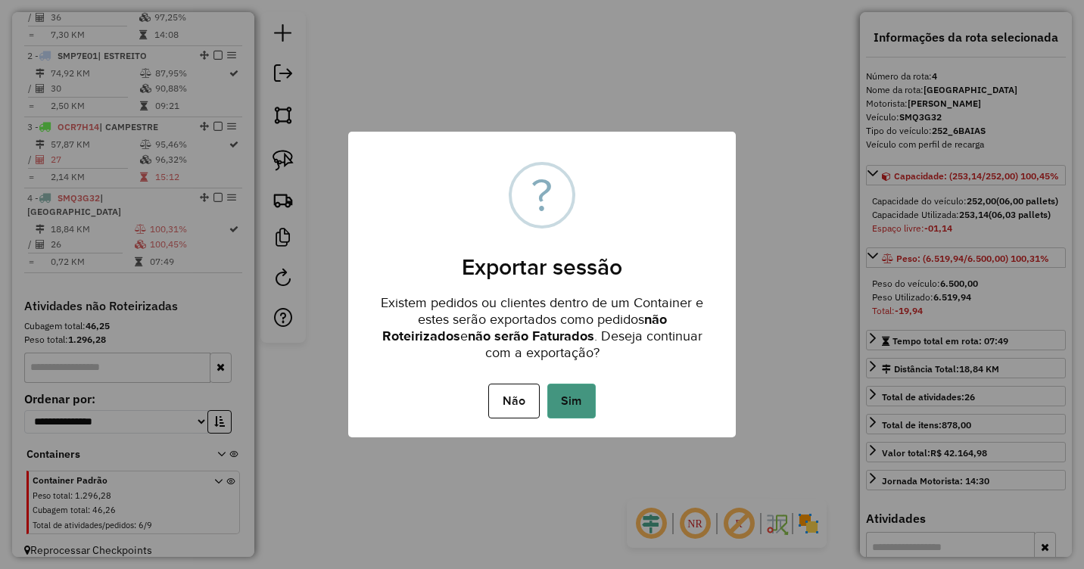
click at [566, 395] on button "Sim" at bounding box center [571, 401] width 48 height 35
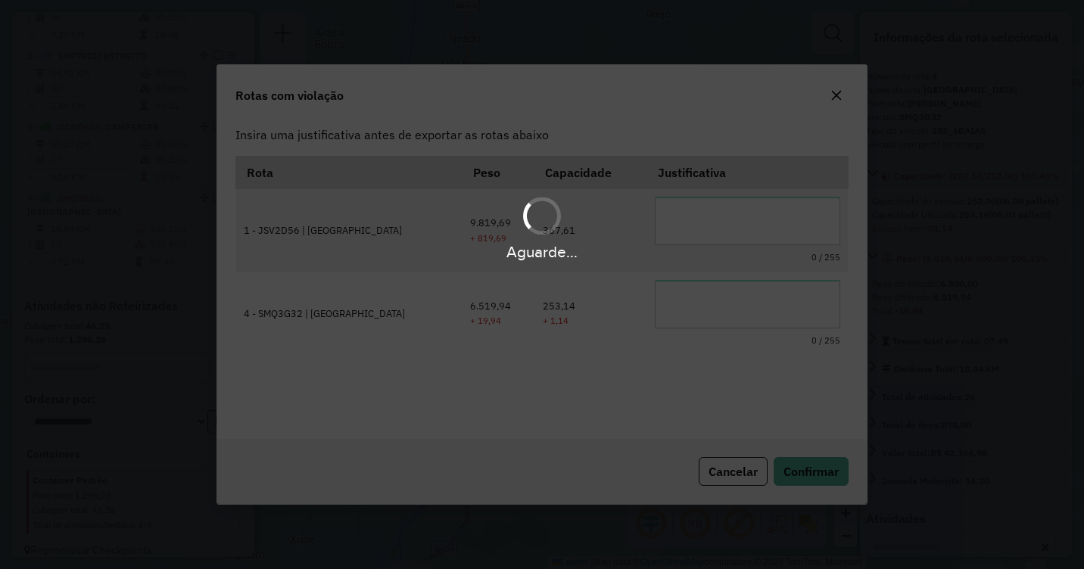
scroll to position [0, 0]
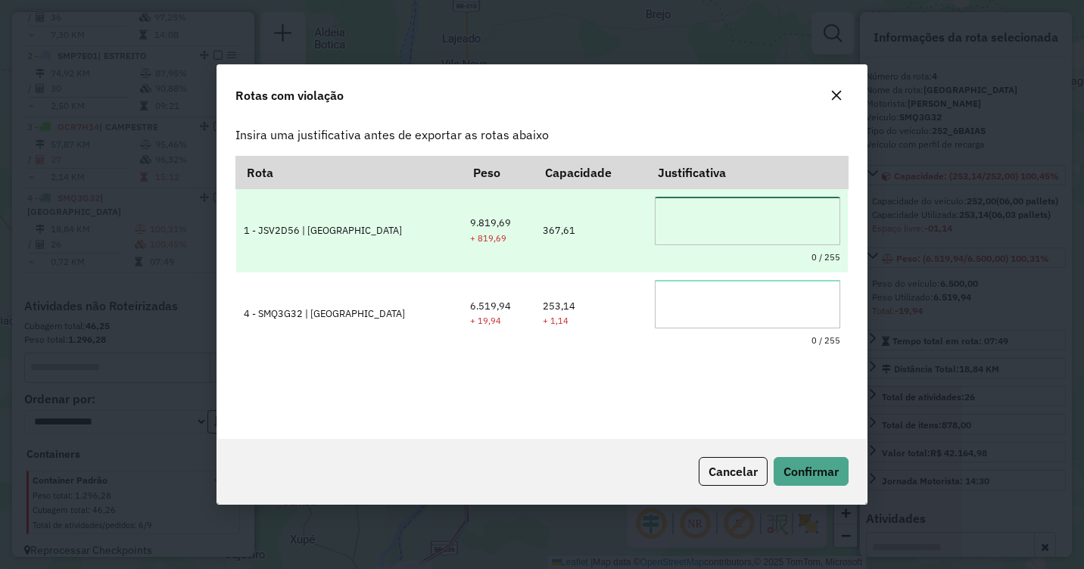
click at [685, 214] on textarea at bounding box center [747, 221] width 185 height 48
drag, startPoint x: 749, startPoint y: 215, endPoint x: 599, endPoint y: 200, distance: 150.7
click at [599, 200] on tr "**********" at bounding box center [542, 230] width 612 height 83
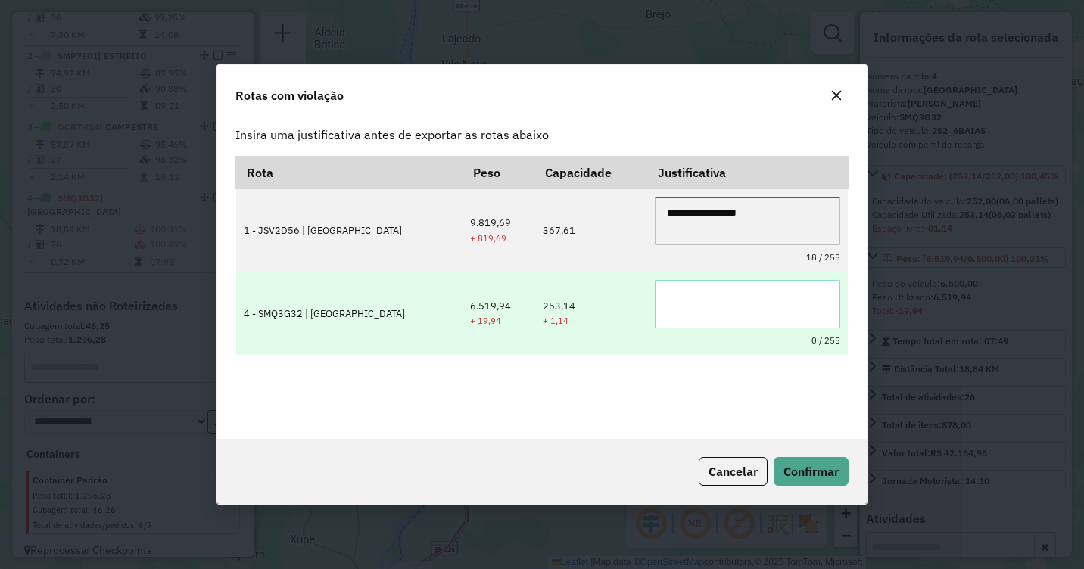
type textarea "**********"
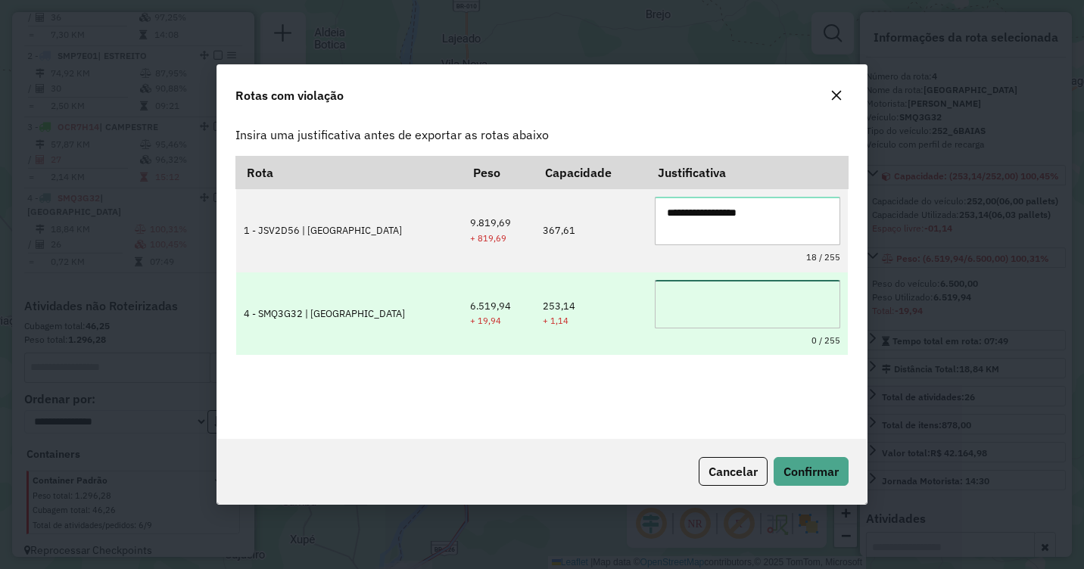
click at [735, 317] on textarea at bounding box center [747, 304] width 185 height 48
paste textarea "**********"
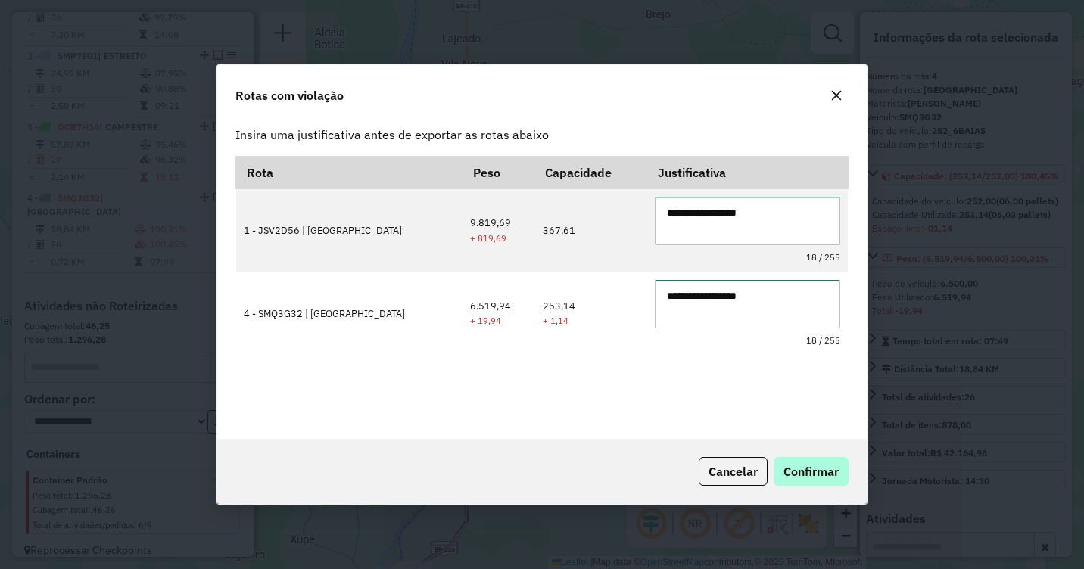
type textarea "**********"
click at [804, 476] on span "Confirmar" at bounding box center [811, 471] width 55 height 15
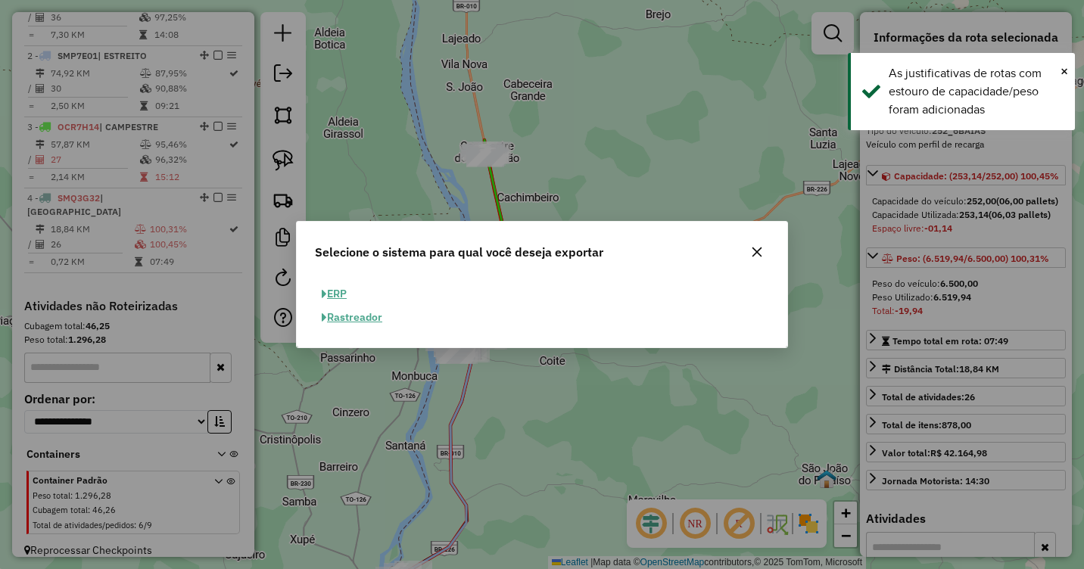
click at [338, 295] on button "ERP" at bounding box center [334, 293] width 39 height 23
select select "**"
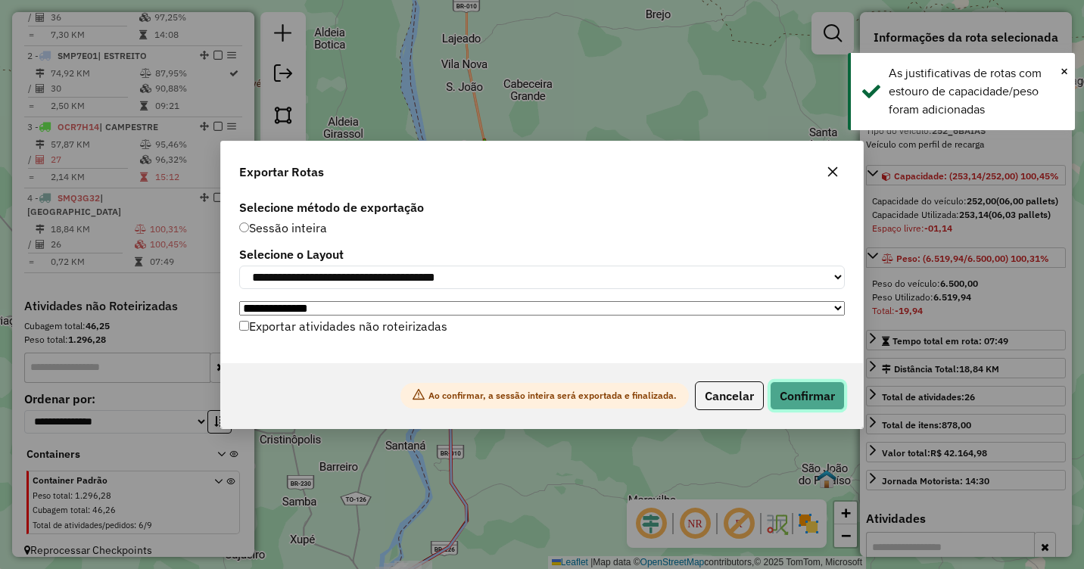
click at [803, 391] on button "Confirmar" at bounding box center [807, 396] width 75 height 29
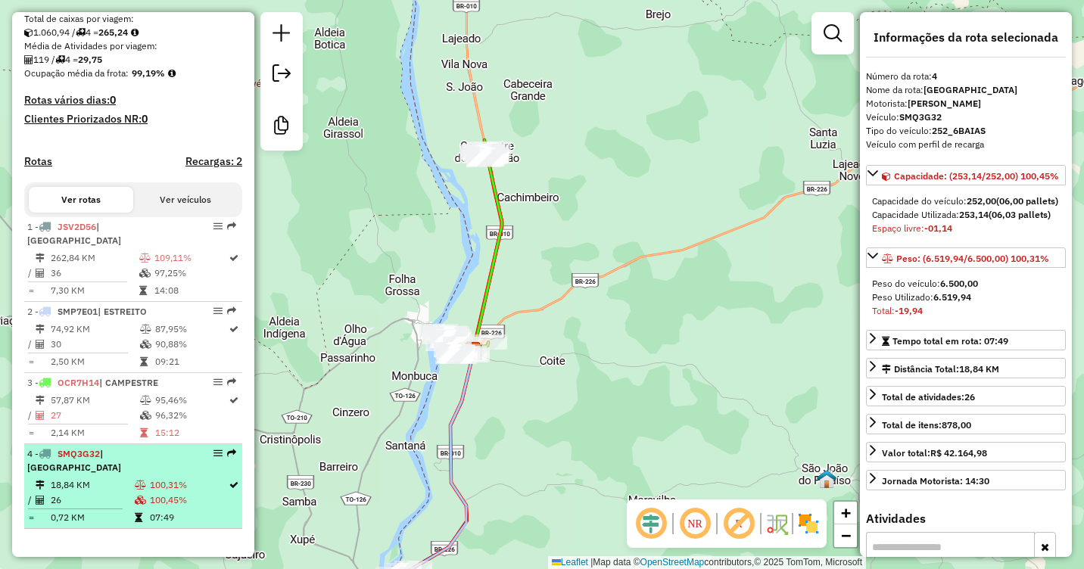
scroll to position [354, 0]
